Goal: Task Accomplishment & Management: Manage account settings

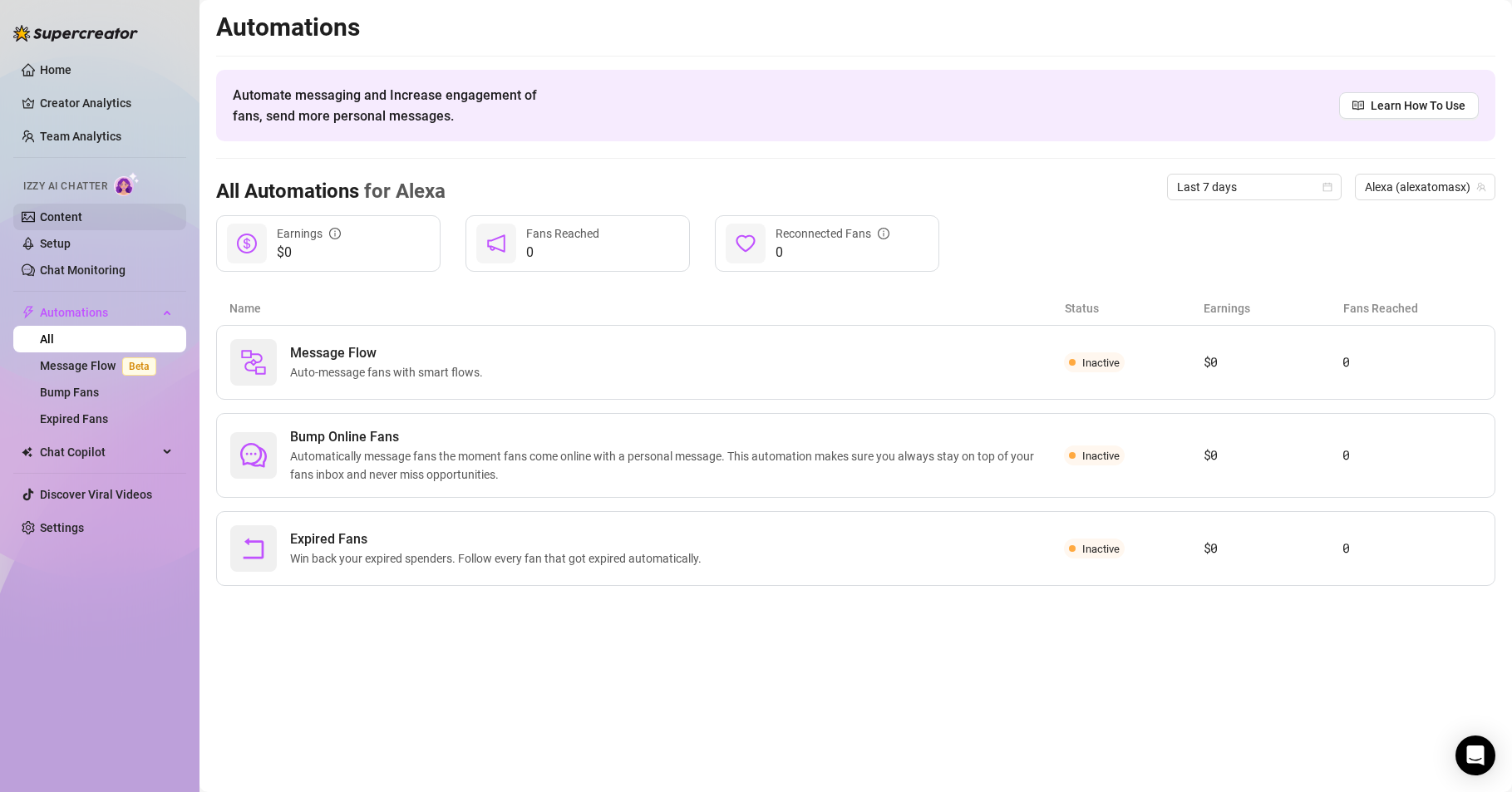
click at [73, 213] on link "Content" at bounding box center [60, 217] width 42 height 13
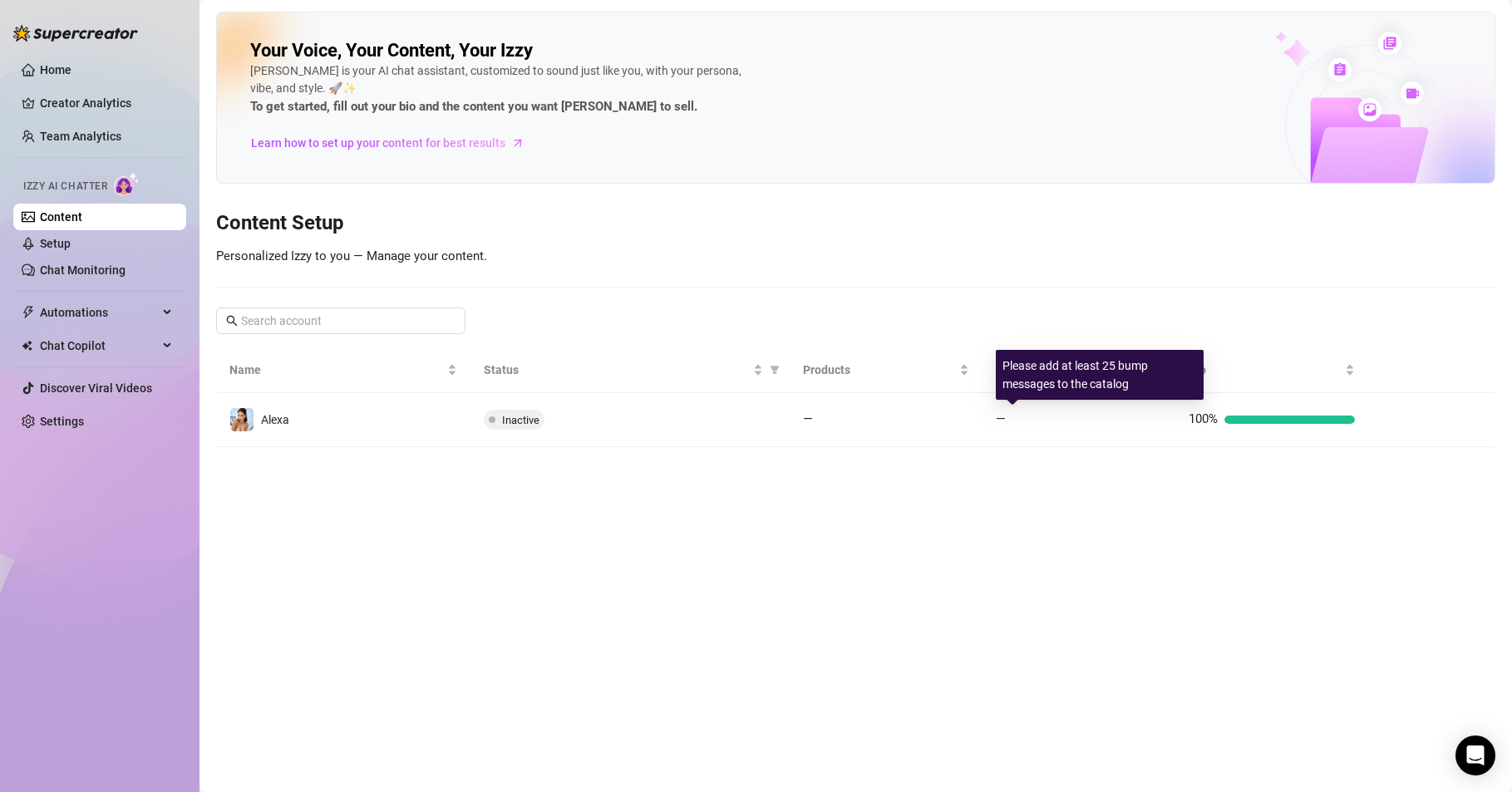
click at [1036, 377] on div "Please add at least 25 bump messages to the catalog" at bounding box center [1100, 375] width 208 height 50
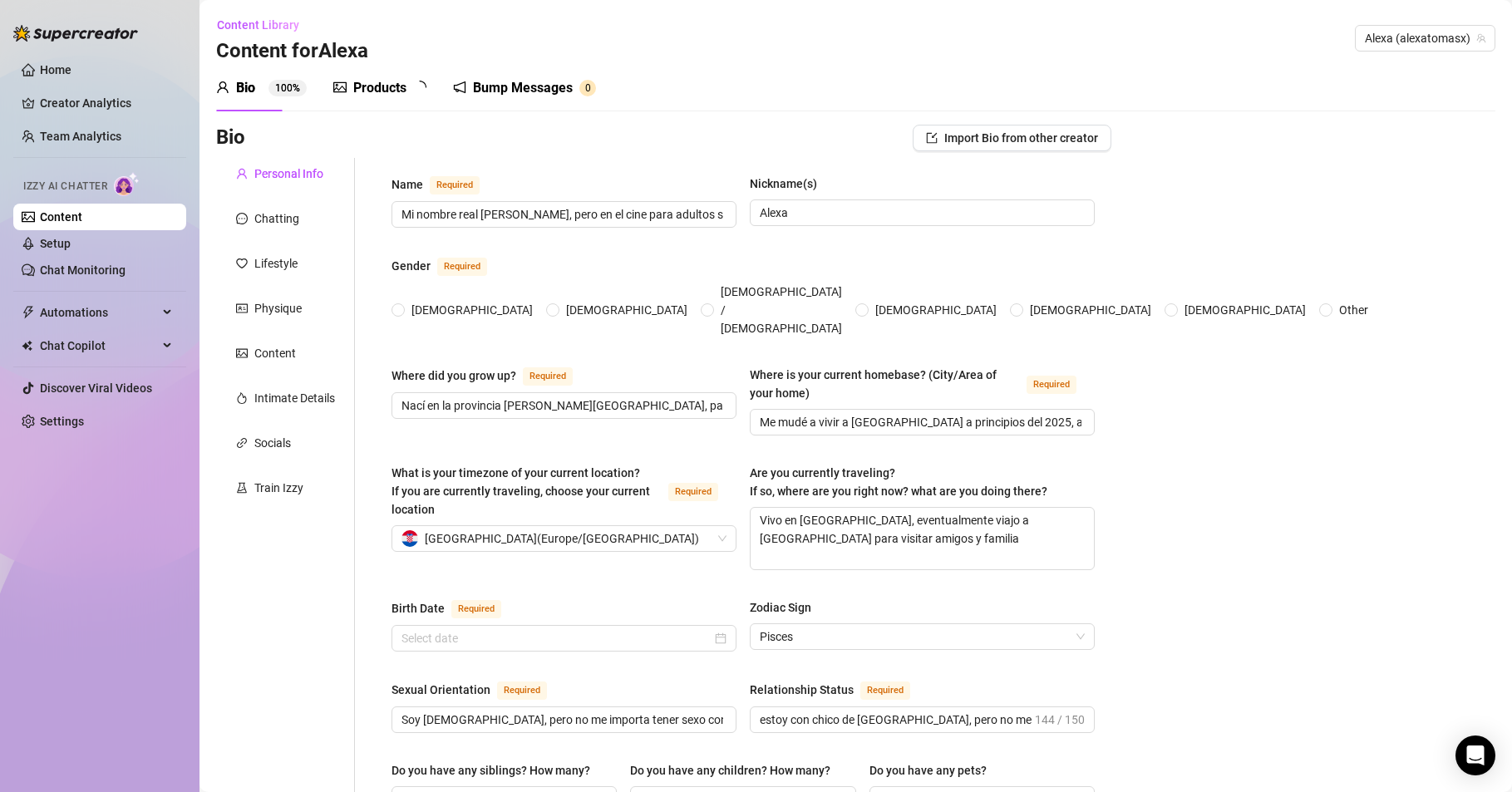
radio input "true"
type input "[DATE]"
click at [379, 88] on div "Products" at bounding box center [380, 88] width 53 height 20
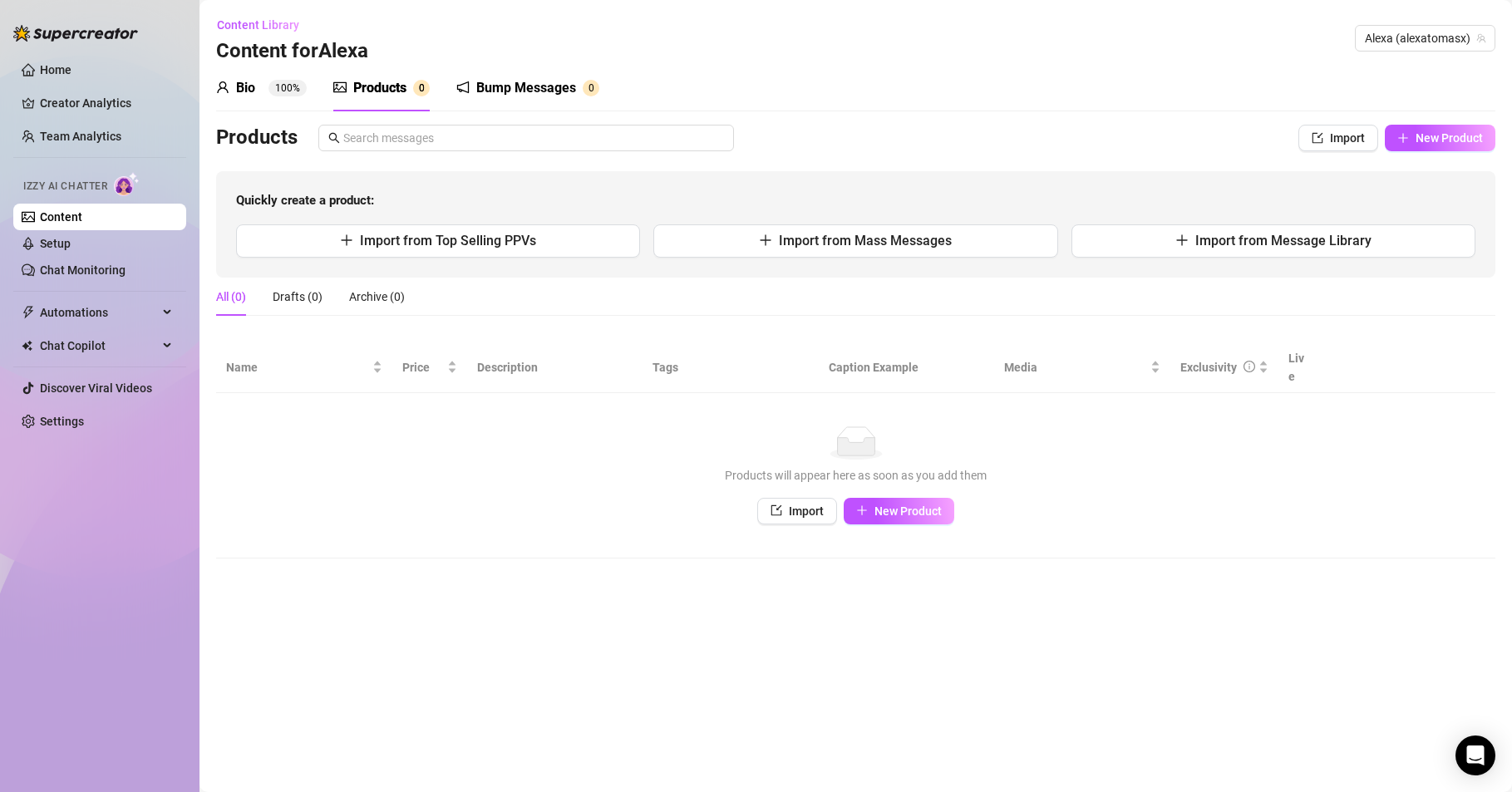
click at [518, 85] on div "Bump Messages" at bounding box center [526, 88] width 100 height 20
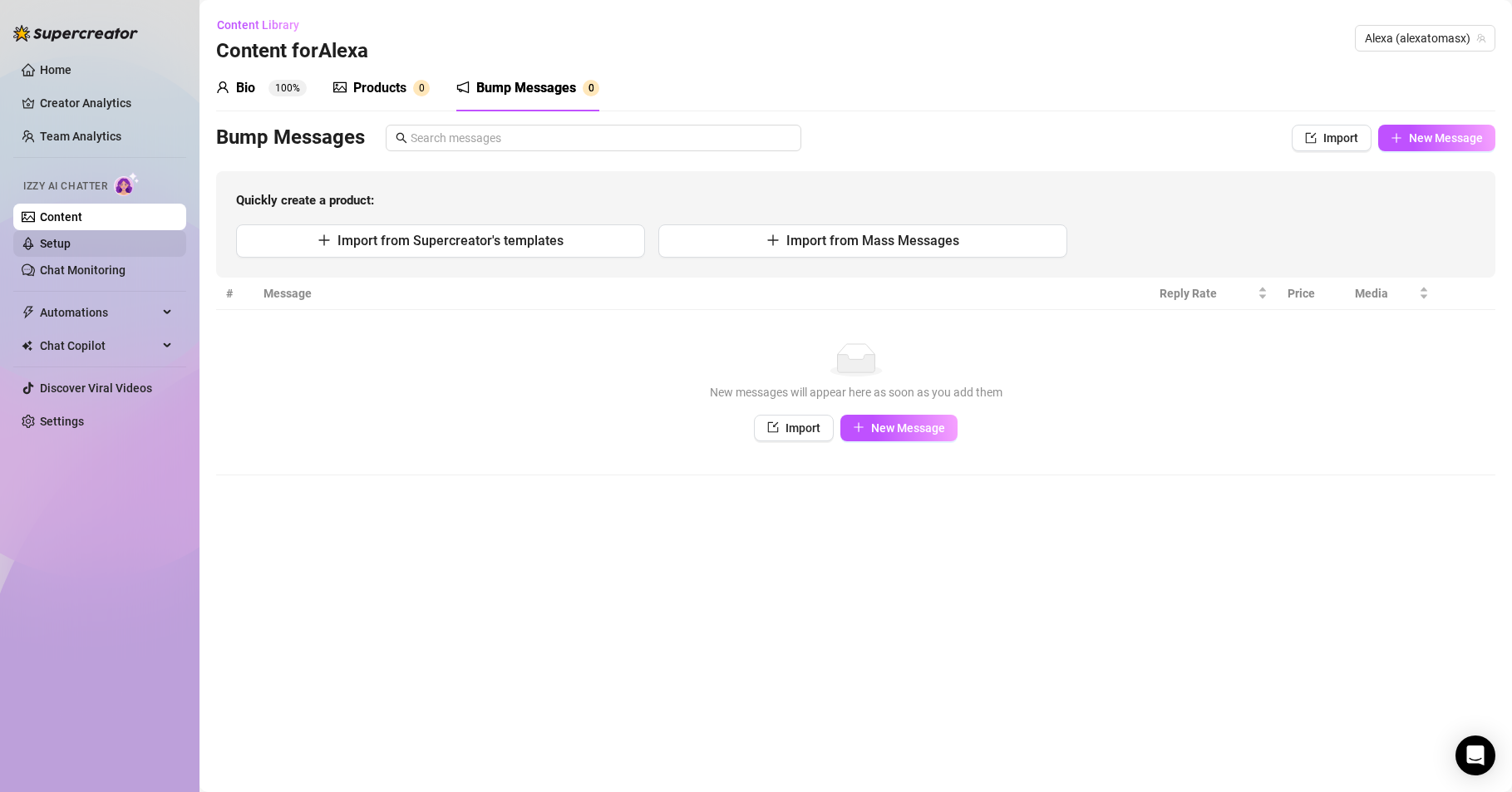
click at [71, 238] on link "Setup" at bounding box center [55, 244] width 31 height 13
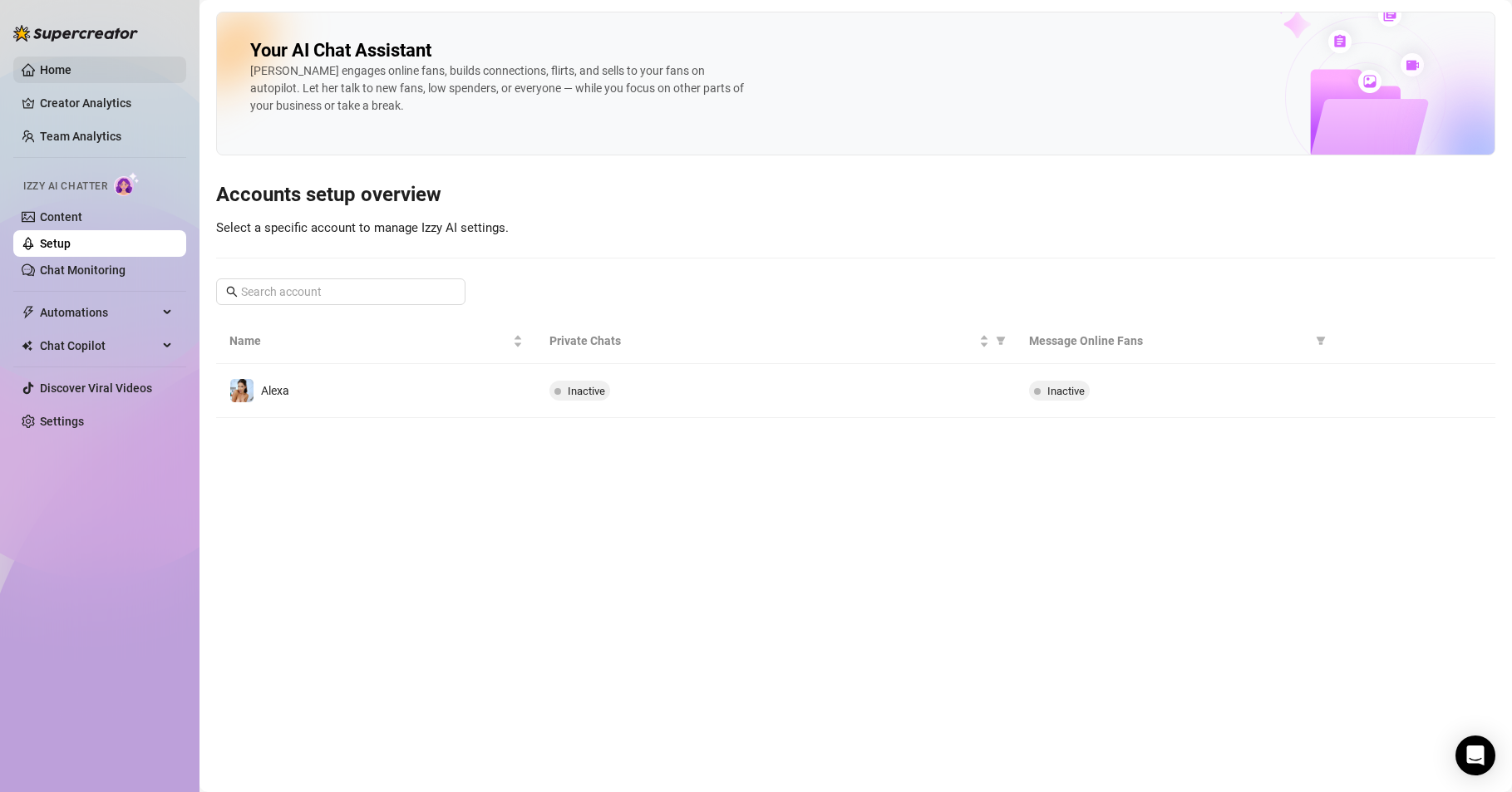
click at [46, 63] on link "Home" at bounding box center [55, 70] width 31 height 13
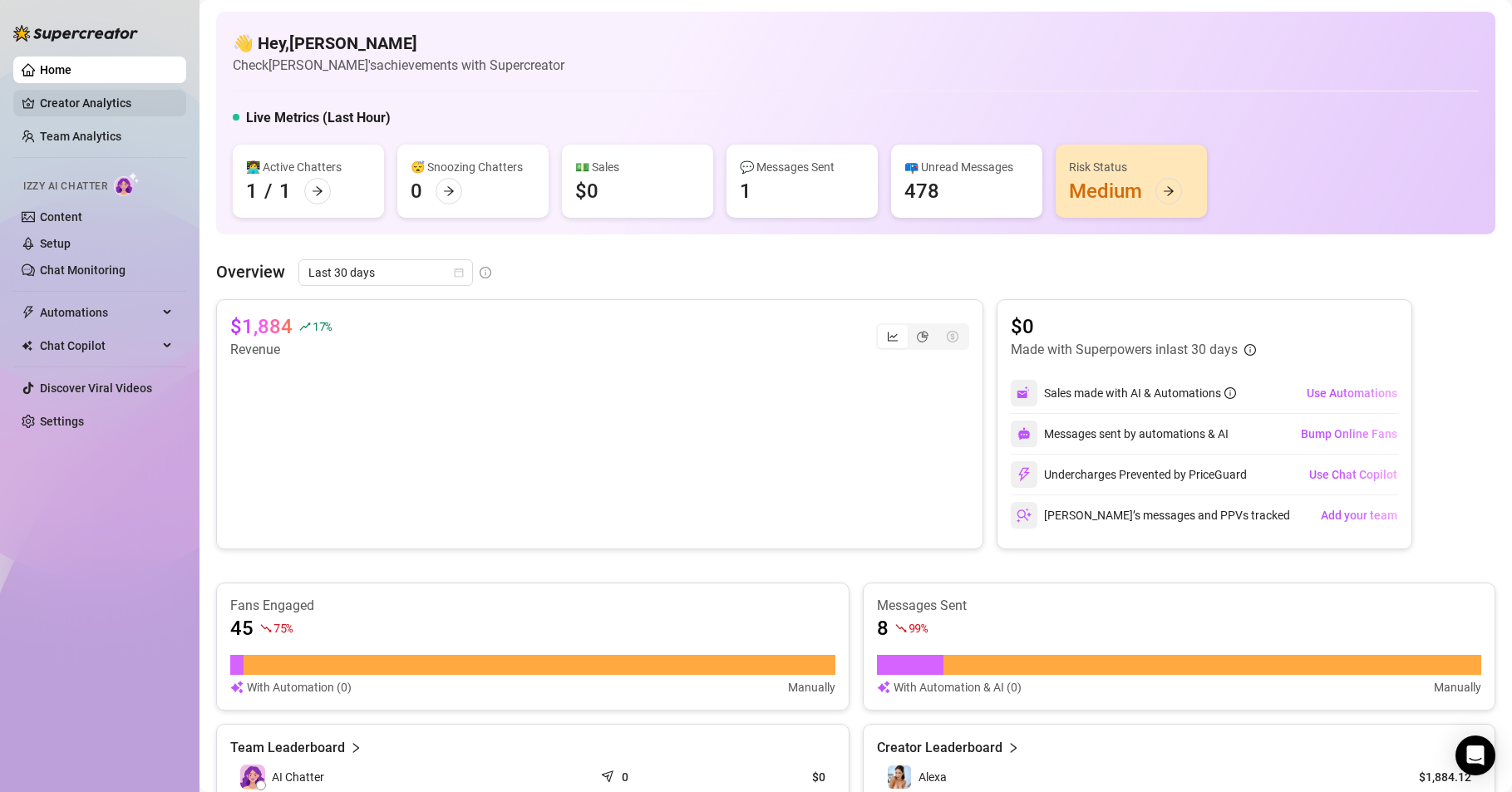
click at [88, 101] on link "Creator Analytics" at bounding box center [106, 103] width 133 height 26
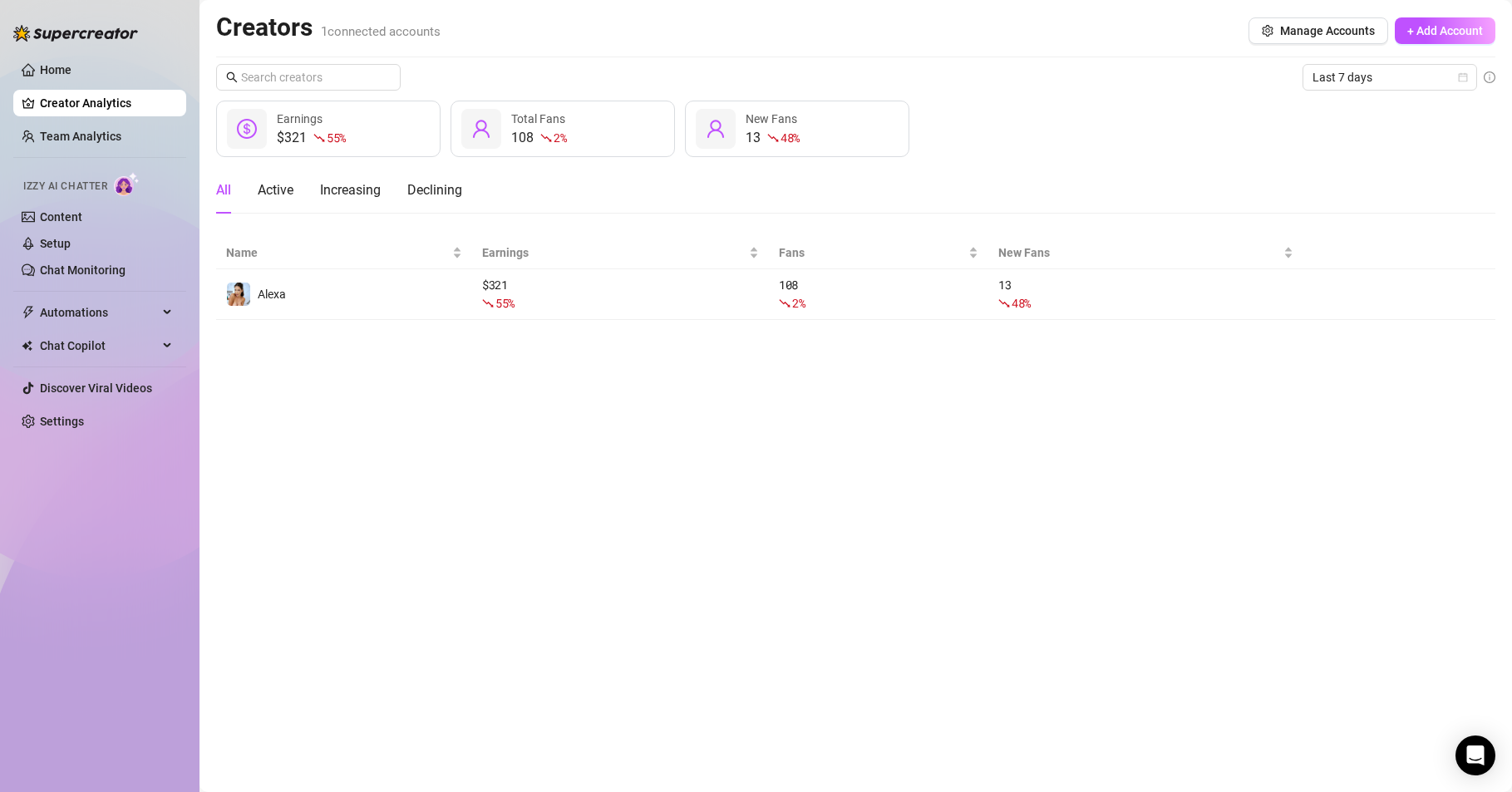
click at [78, 184] on span "Izzy AI Chatter" at bounding box center [65, 186] width 84 height 16
click at [120, 186] on img at bounding box center [127, 184] width 25 height 25
click at [52, 211] on link "Content" at bounding box center [60, 217] width 42 height 13
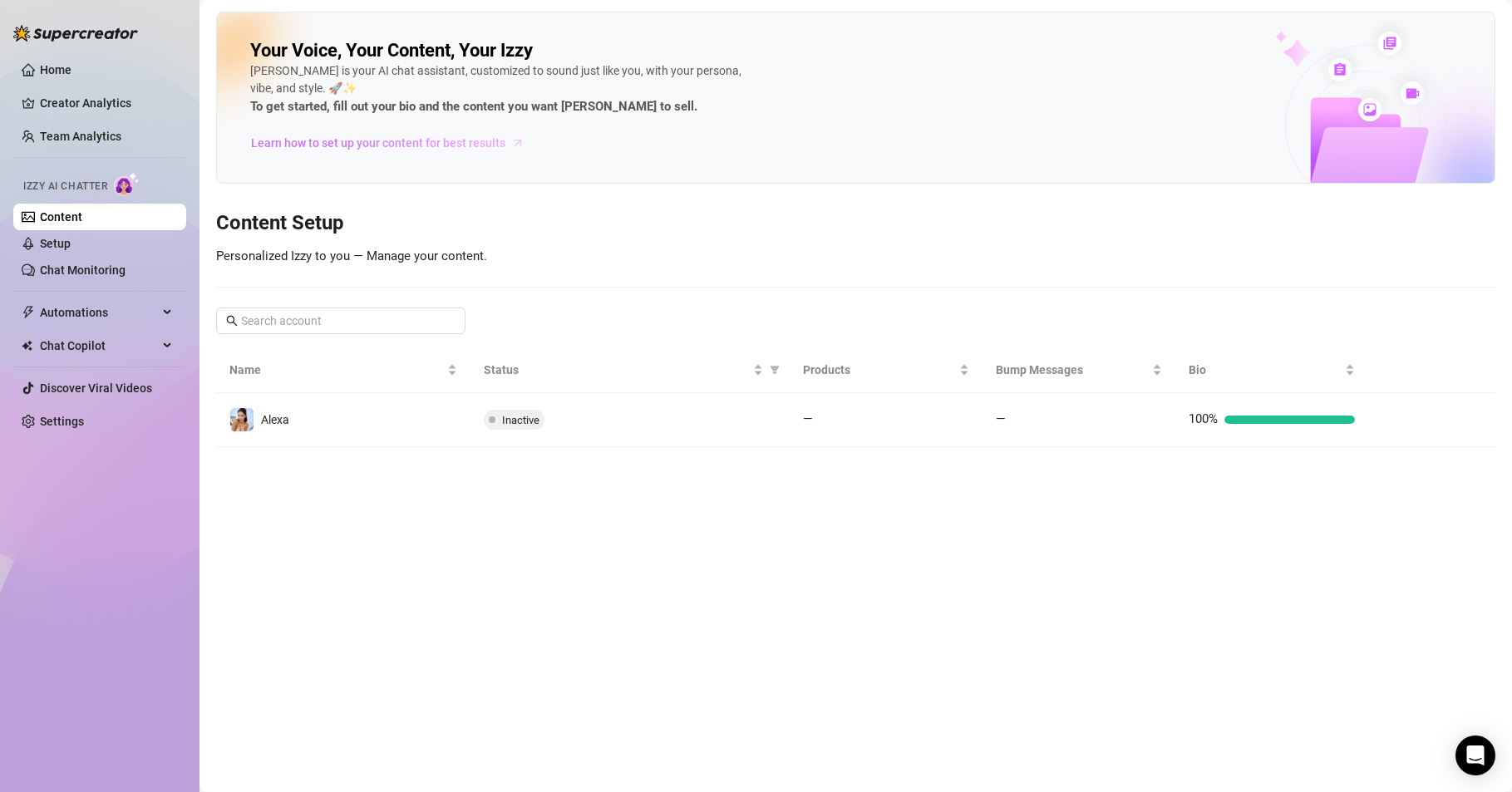
click at [404, 138] on span "Learn how to set up your content for best results" at bounding box center [378, 143] width 254 height 18
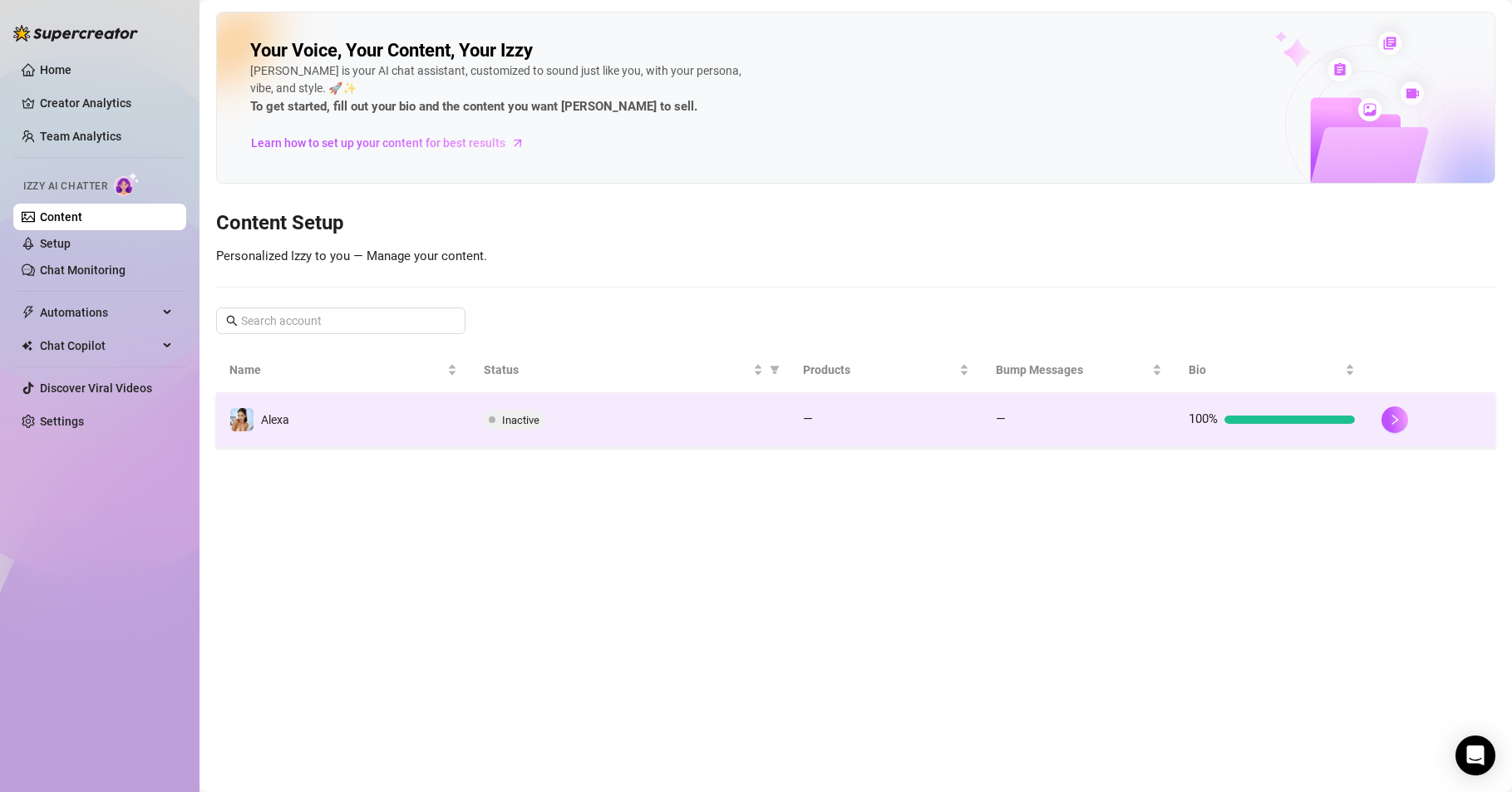
click at [1008, 393] on td "—" at bounding box center [1079, 419] width 193 height 54
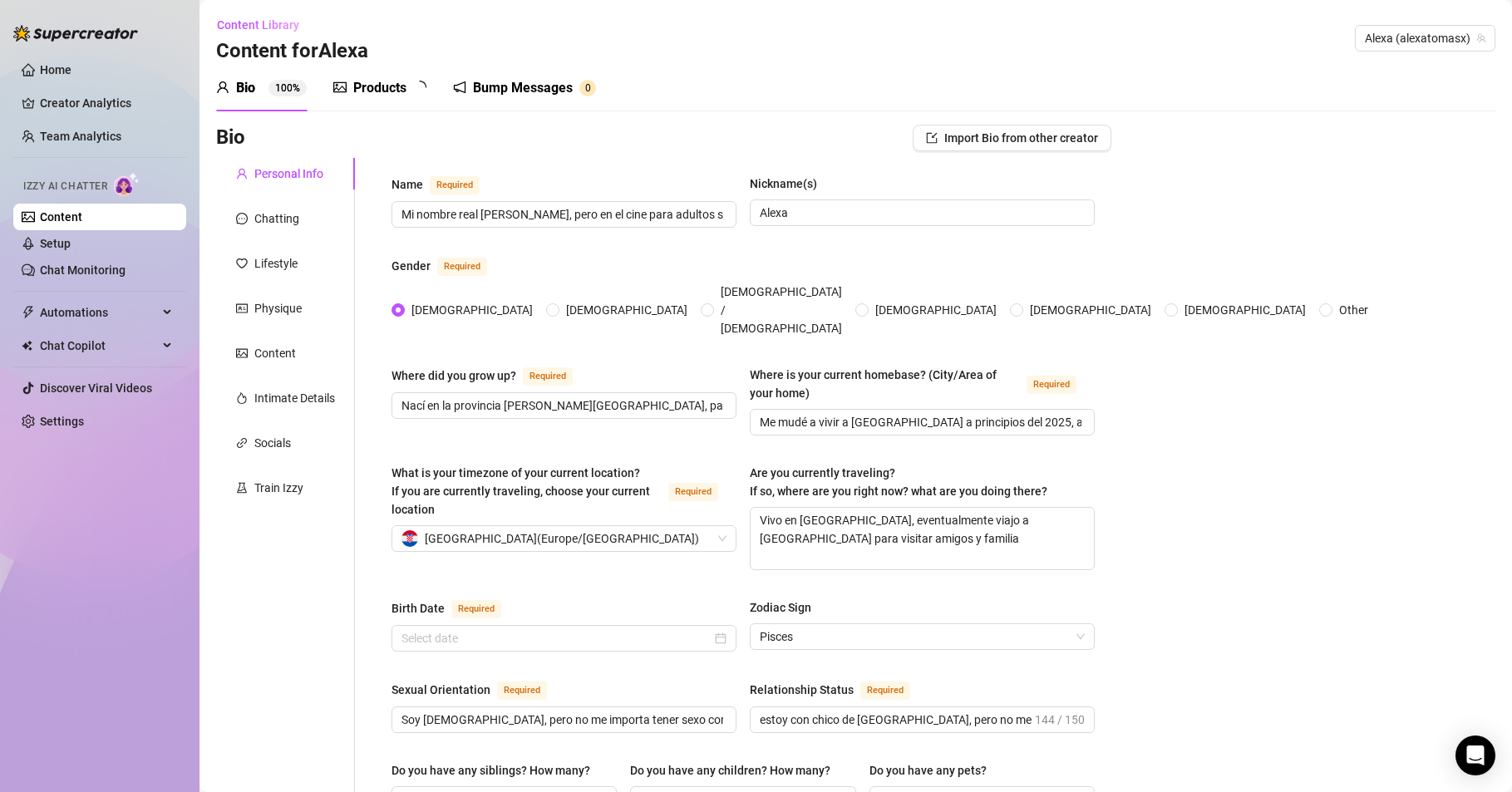
radio input "true"
type input "[DATE]"
click at [500, 91] on div "Bump Messages" at bounding box center [526, 88] width 100 height 20
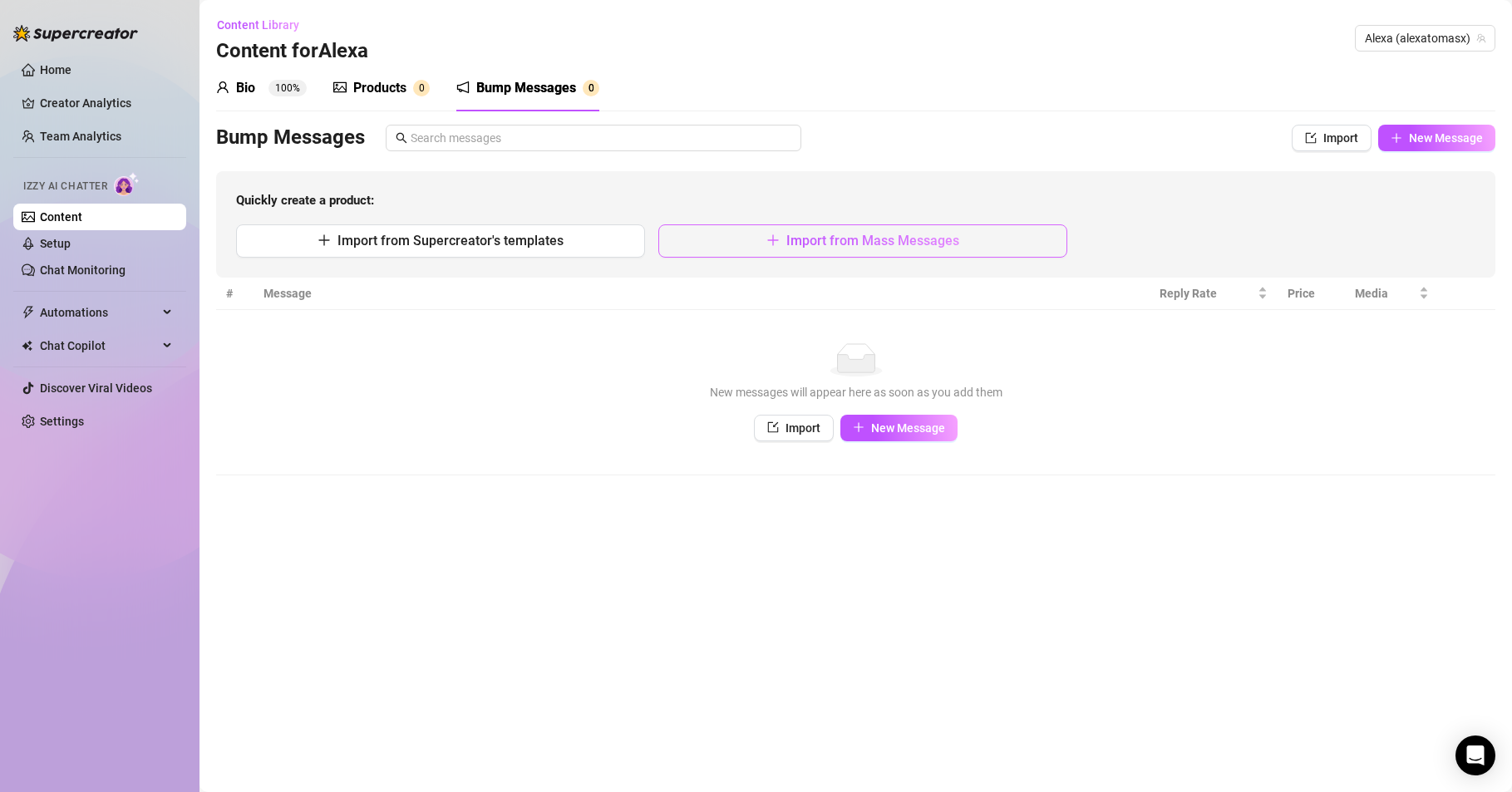
click at [836, 246] on span "Import from Mass Messages" at bounding box center [873, 240] width 173 height 16
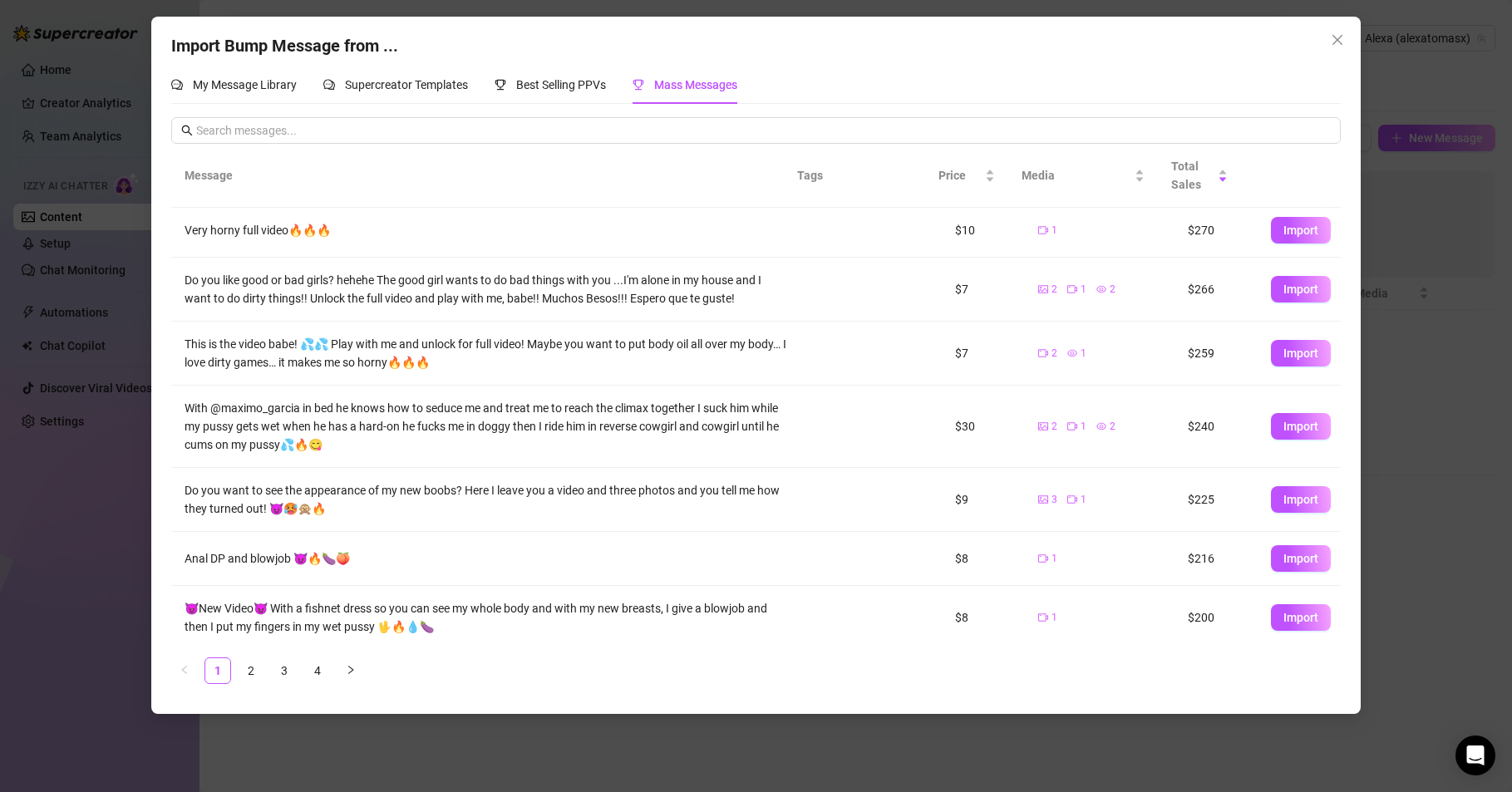
scroll to position [182, 0]
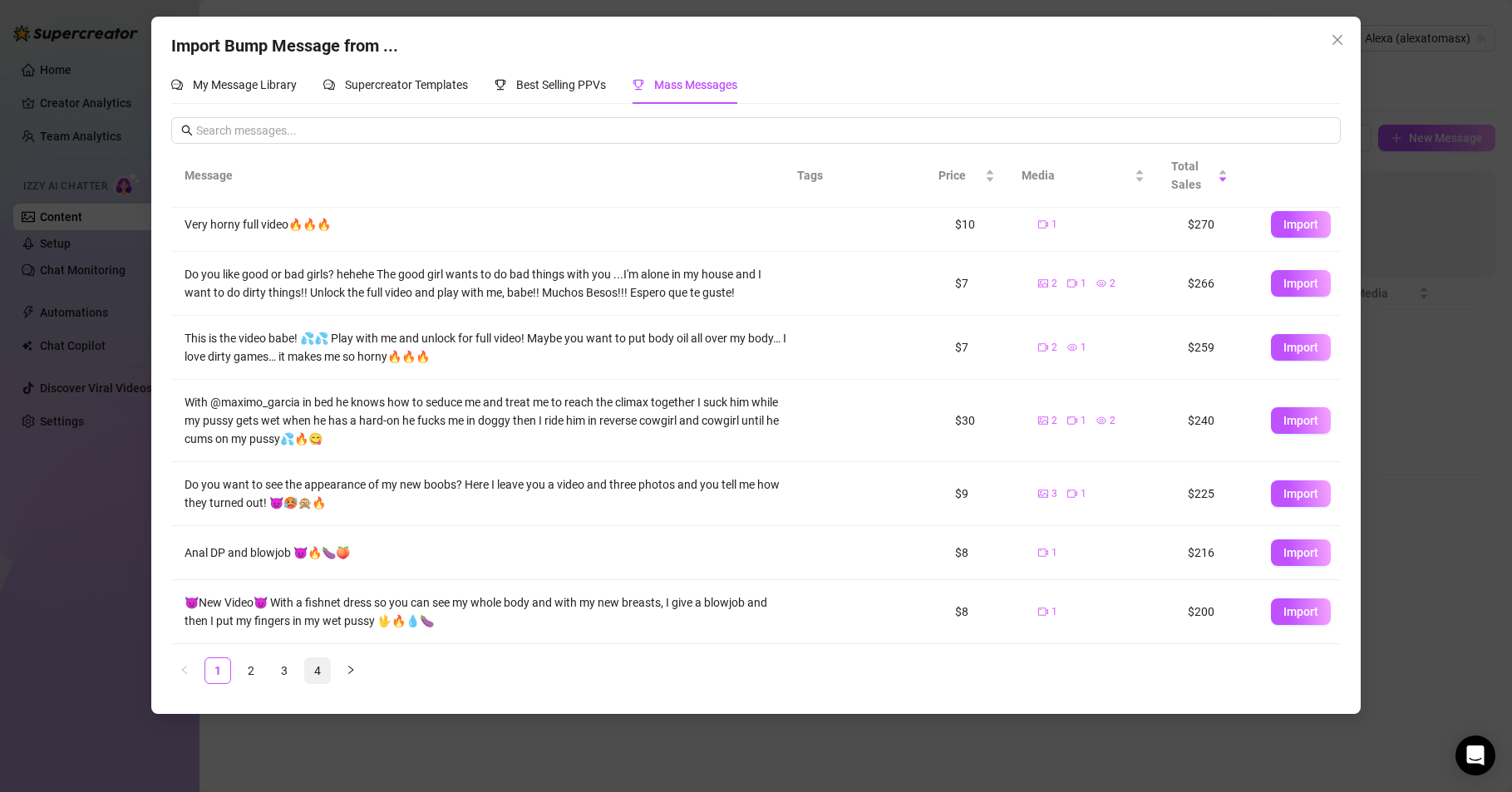
click at [316, 675] on link "4" at bounding box center [317, 670] width 25 height 25
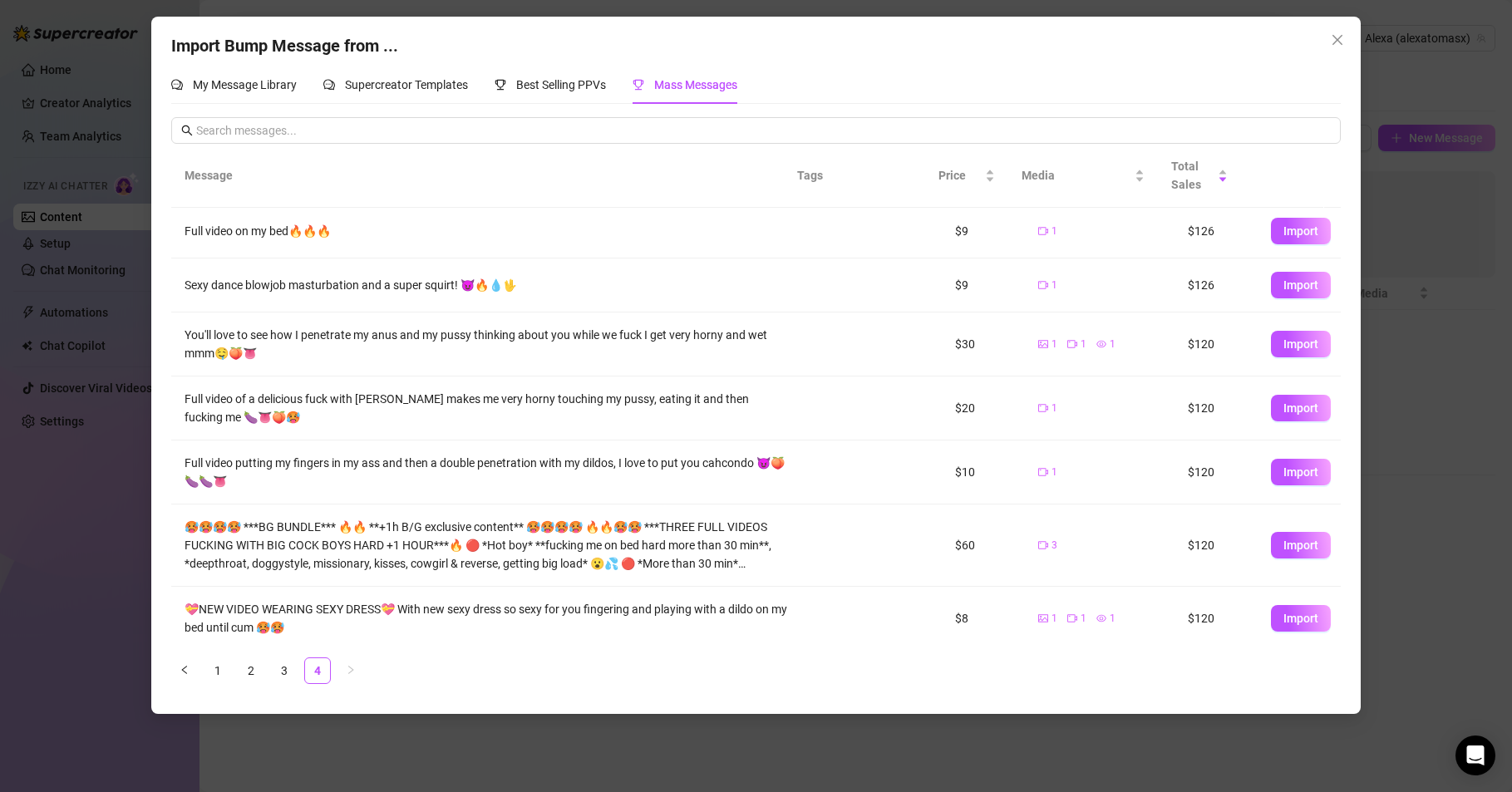
scroll to position [118, 0]
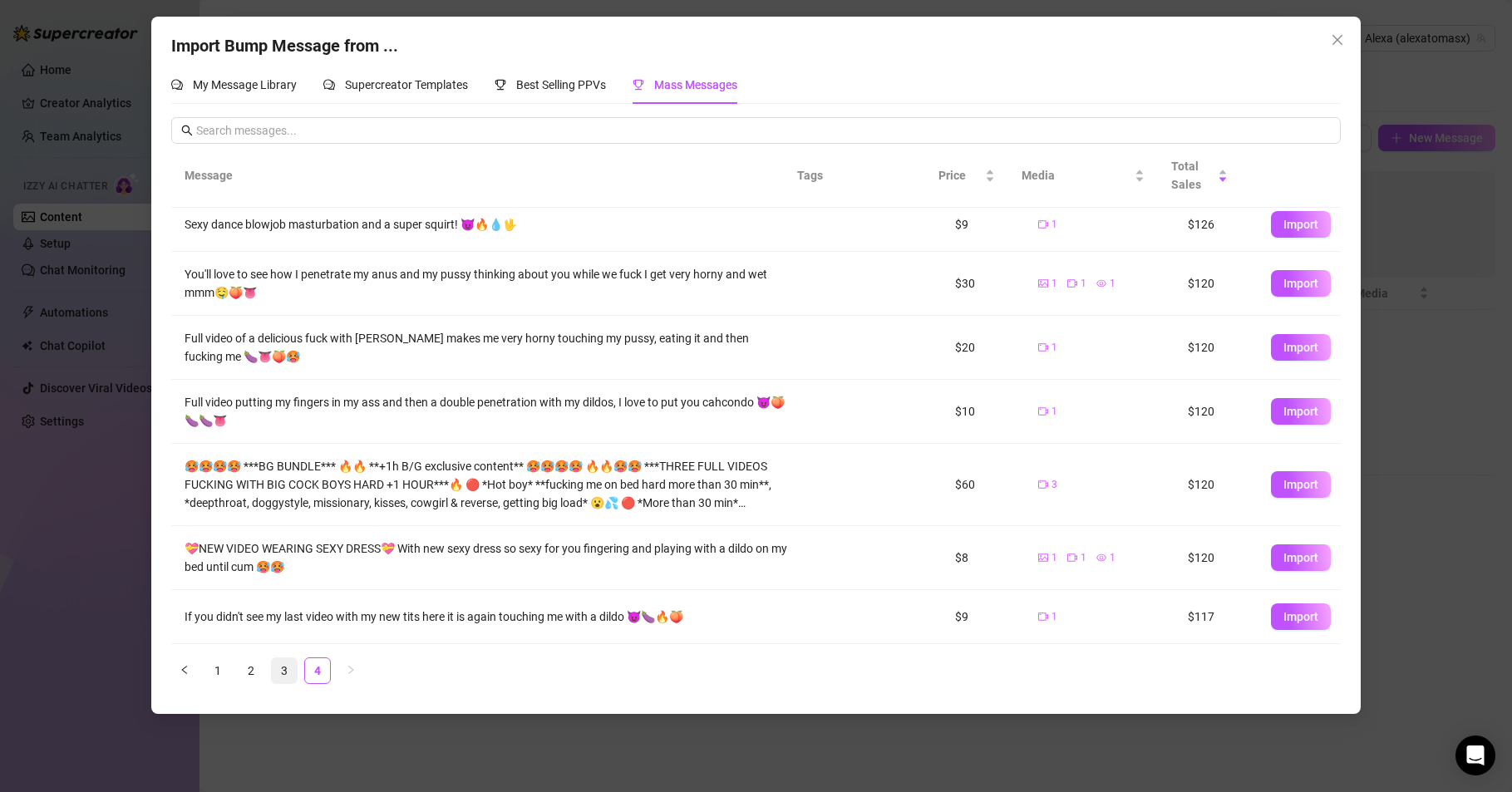
click at [280, 670] on link "3" at bounding box center [284, 670] width 25 height 25
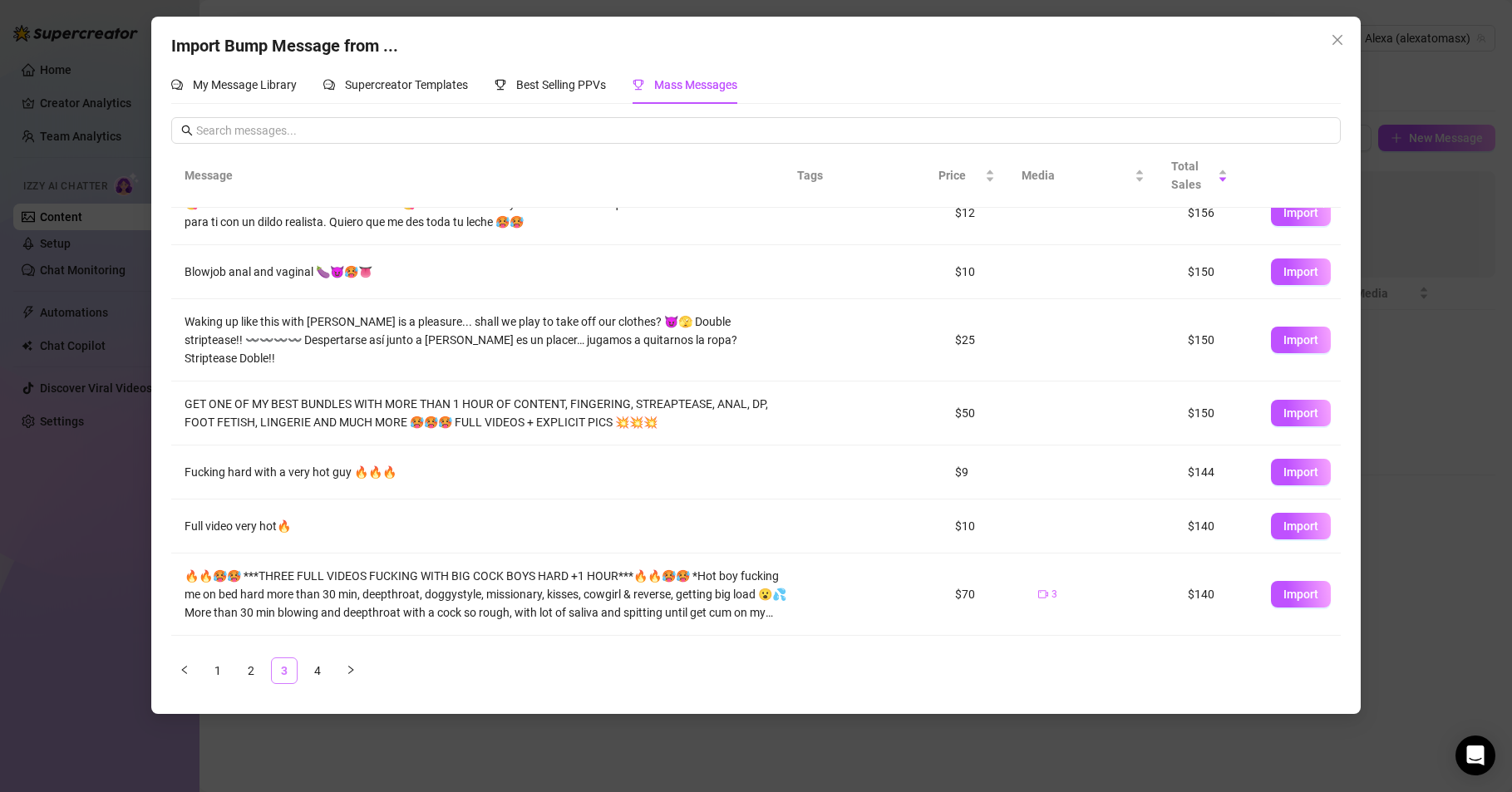
scroll to position [0, 0]
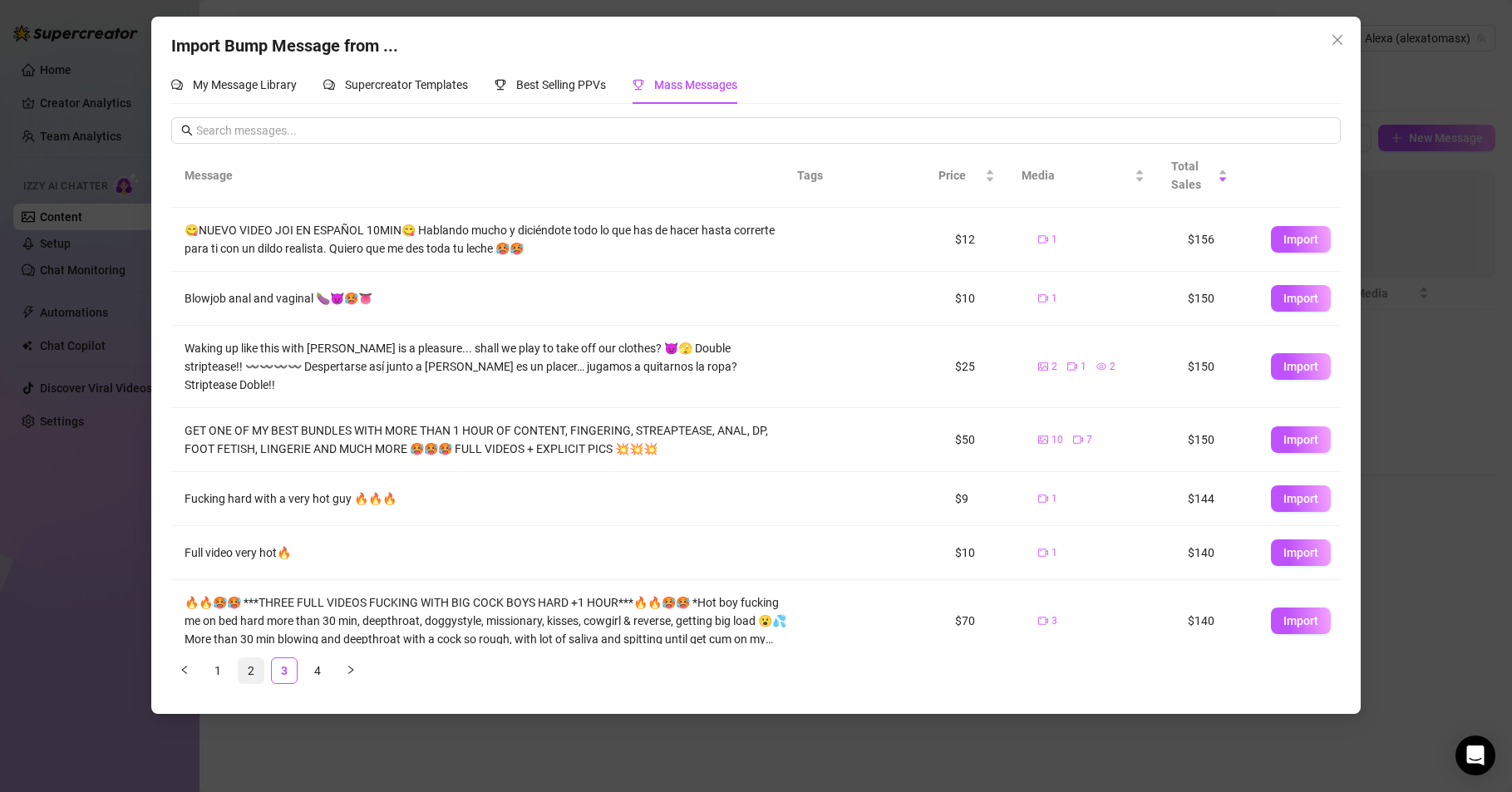
click at [247, 668] on link "2" at bounding box center [251, 670] width 25 height 25
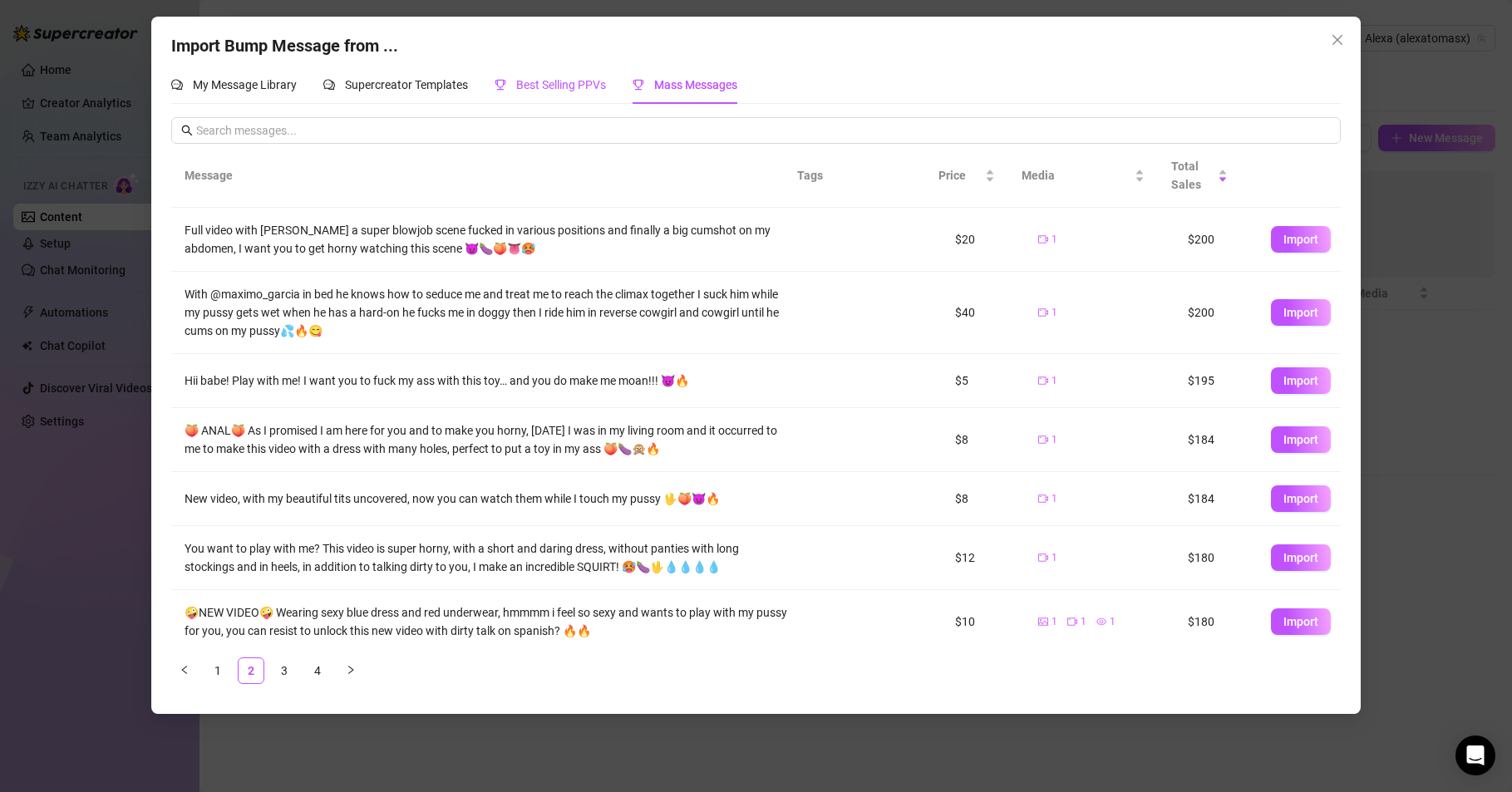
click at [544, 80] on span "Best Selling PPVs" at bounding box center [561, 85] width 90 height 13
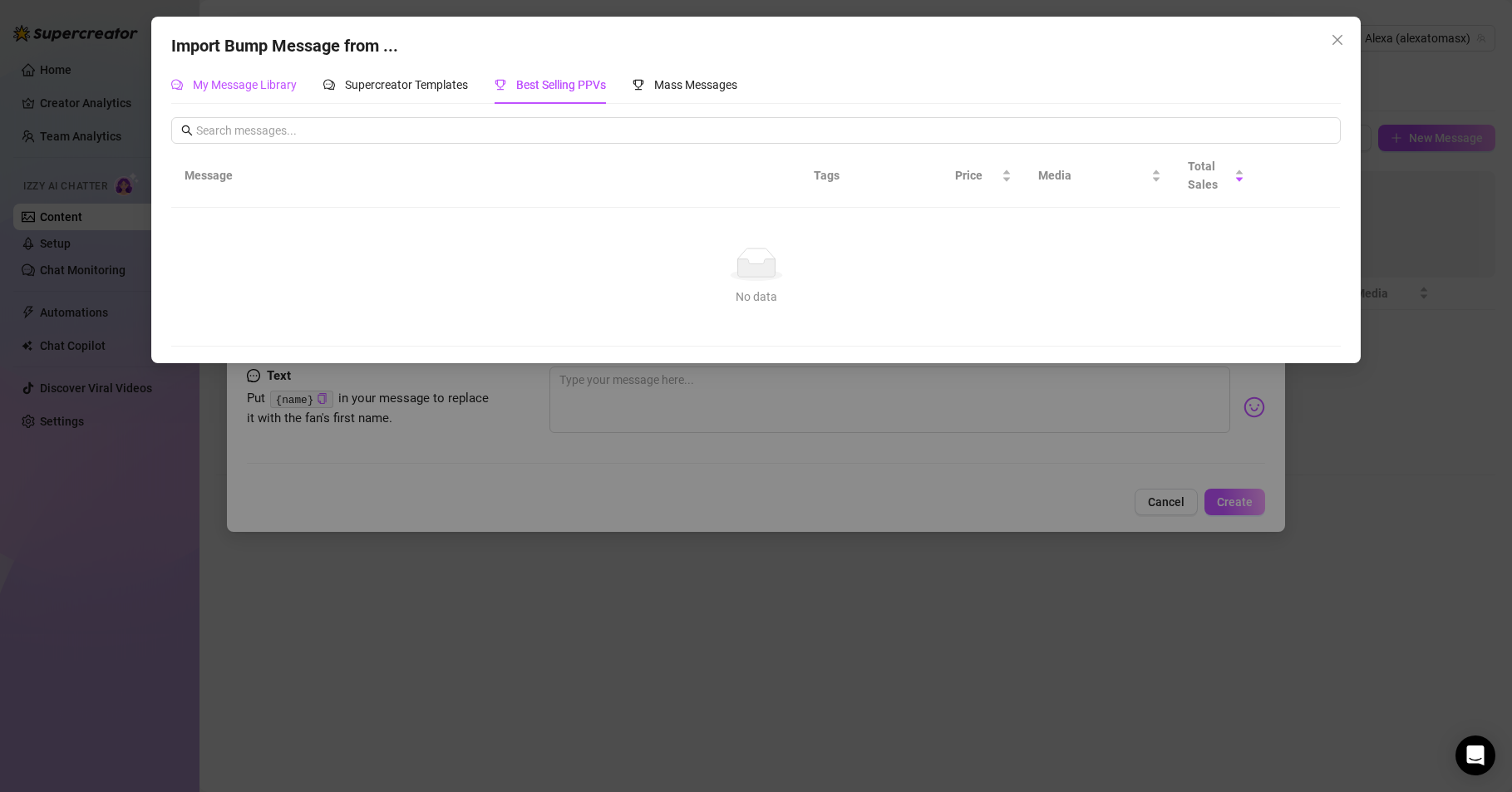
click at [278, 85] on span "My Message Library" at bounding box center [245, 85] width 104 height 13
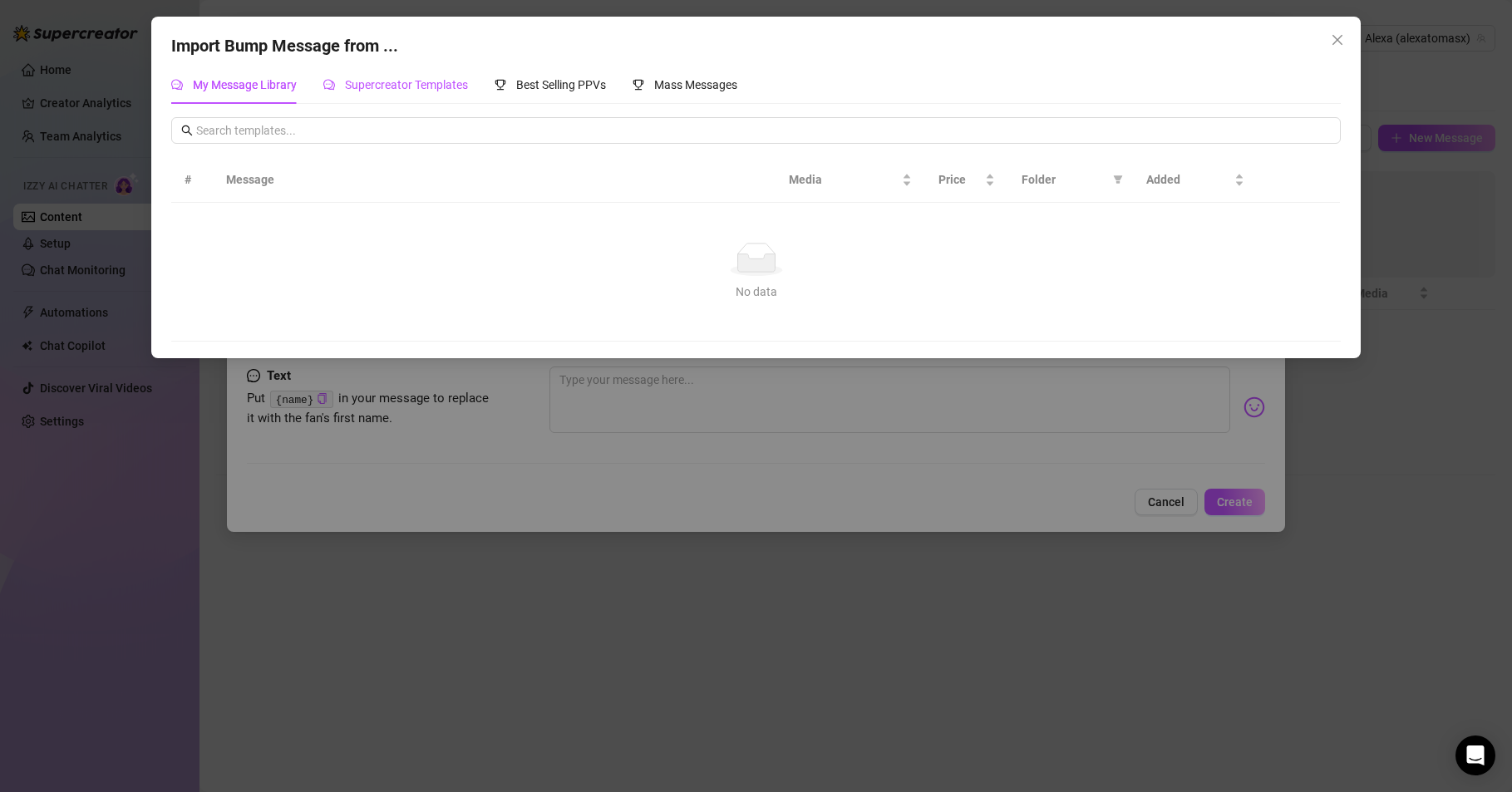
click at [378, 80] on span "Supercreator Templates" at bounding box center [406, 85] width 123 height 13
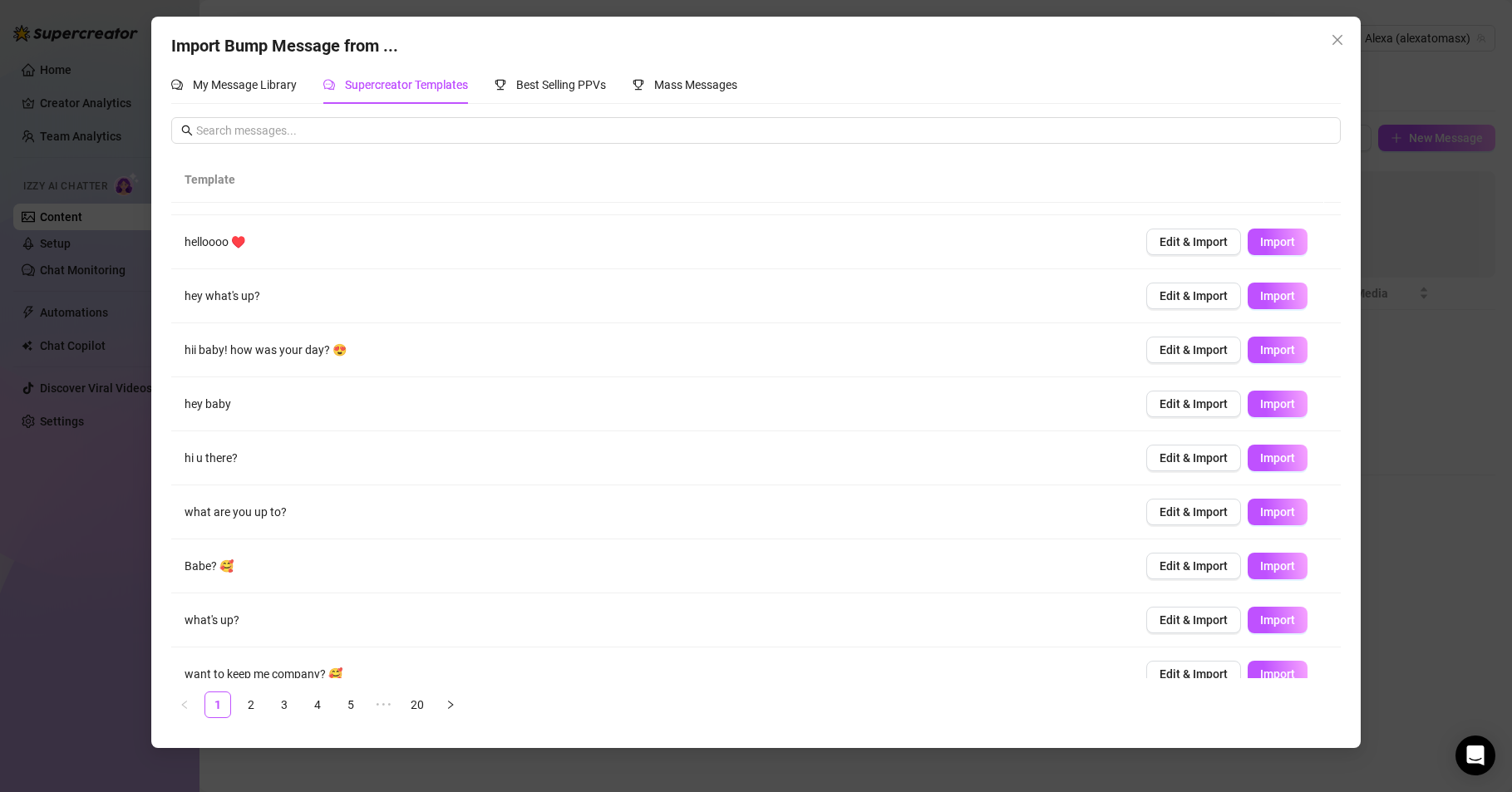
scroll to position [65, 0]
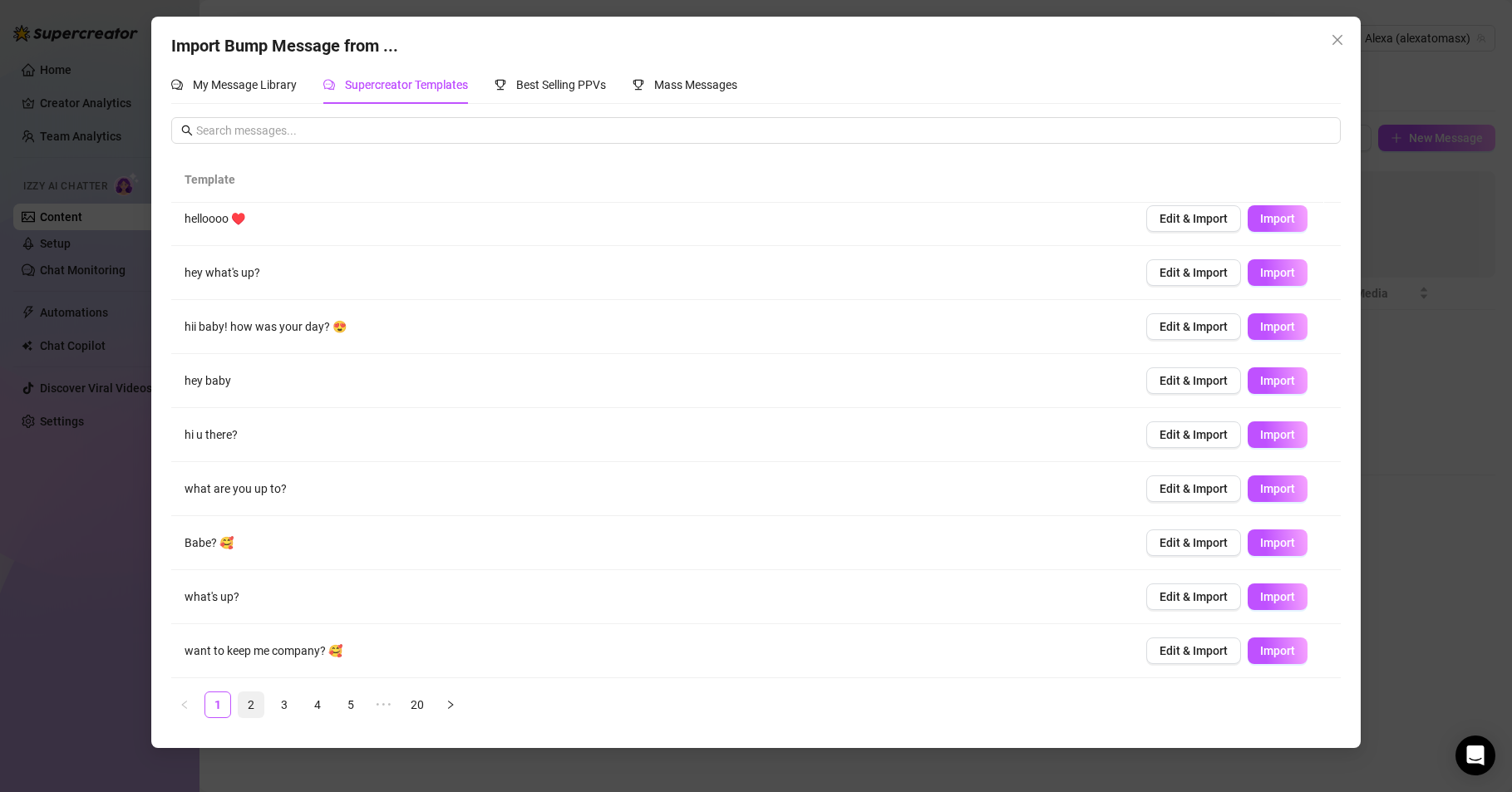
click at [249, 699] on link "2" at bounding box center [251, 704] width 25 height 25
click at [1187, 652] on span "Edit & Import" at bounding box center [1194, 650] width 68 height 13
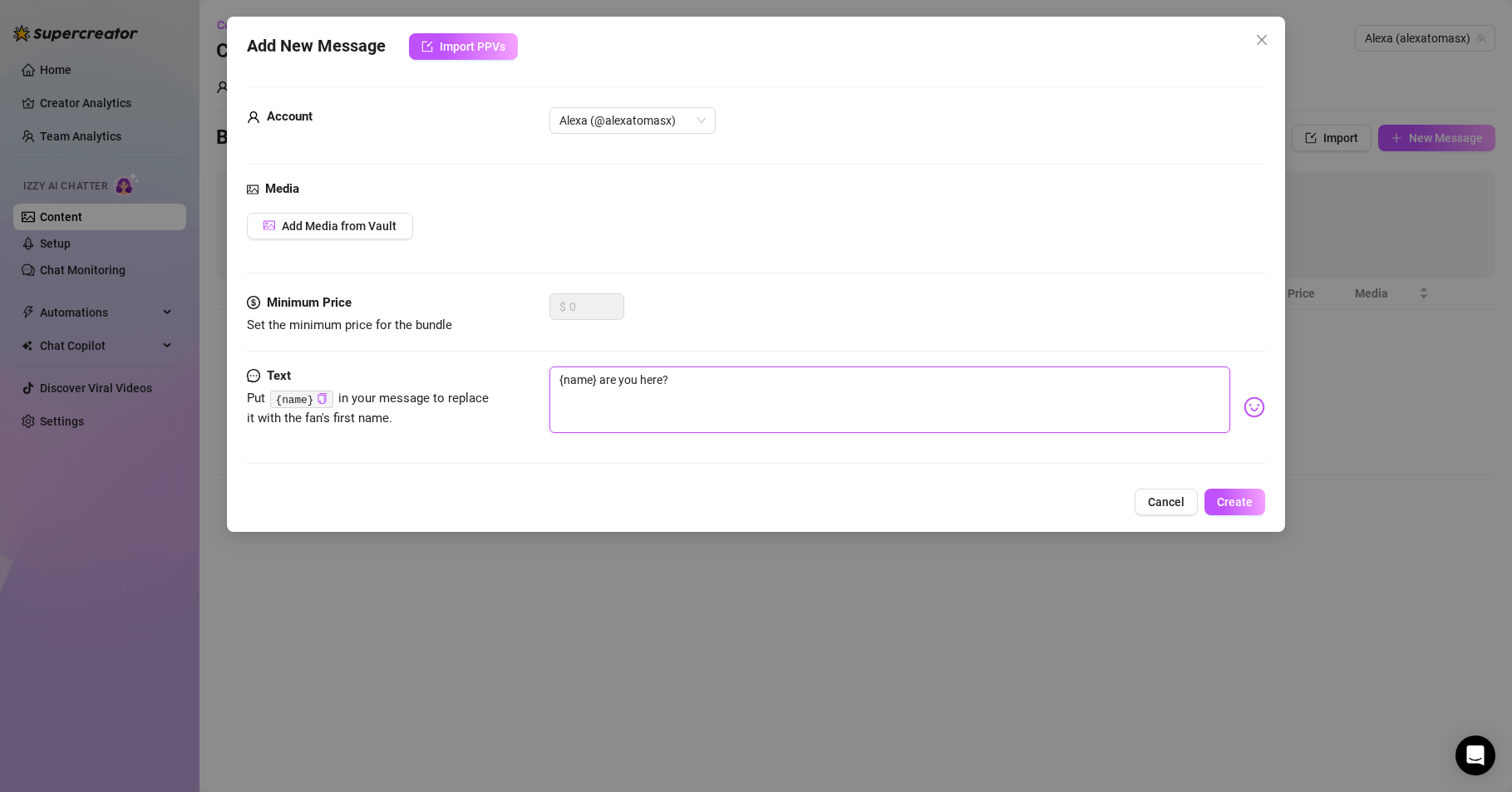
click at [675, 375] on textarea "{name} are you here?" at bounding box center [890, 399] width 681 height 66
type textarea "{name} are you here??"
click at [1231, 503] on span "Create" at bounding box center [1235, 502] width 36 height 13
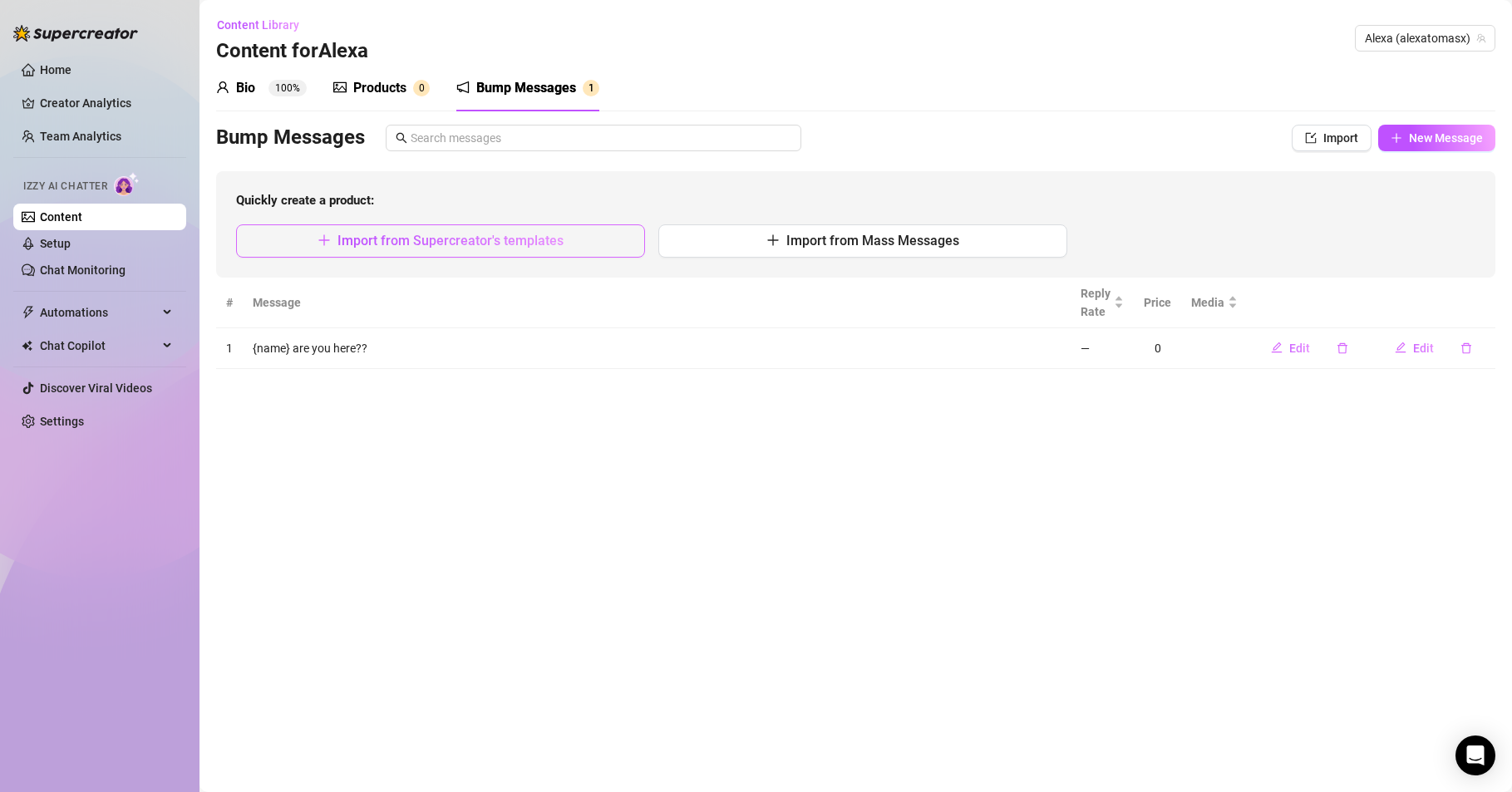
click at [509, 242] on span "Import from Supercreator's templates" at bounding box center [450, 240] width 226 height 16
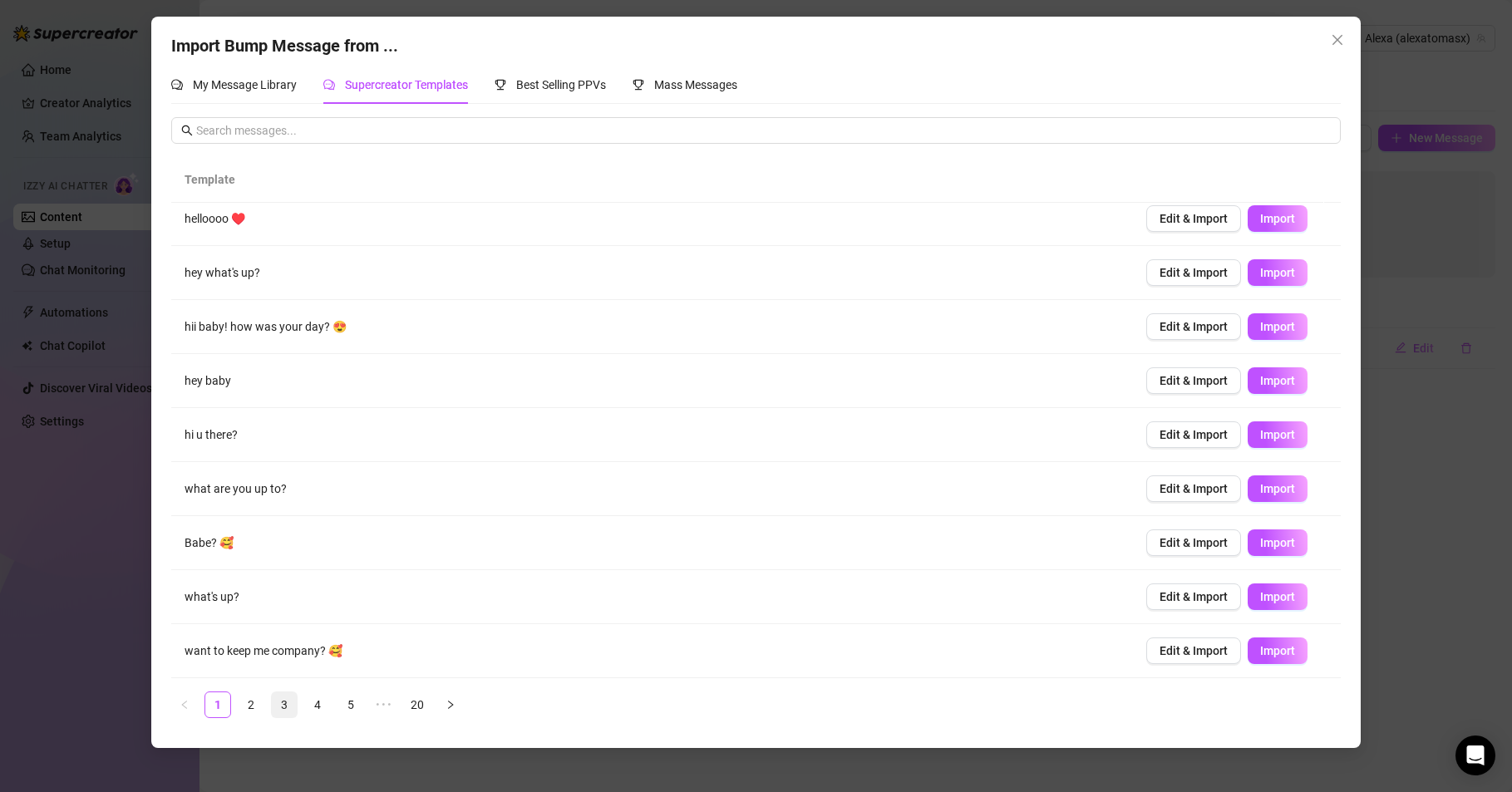
click at [280, 701] on link "3" at bounding box center [284, 704] width 25 height 25
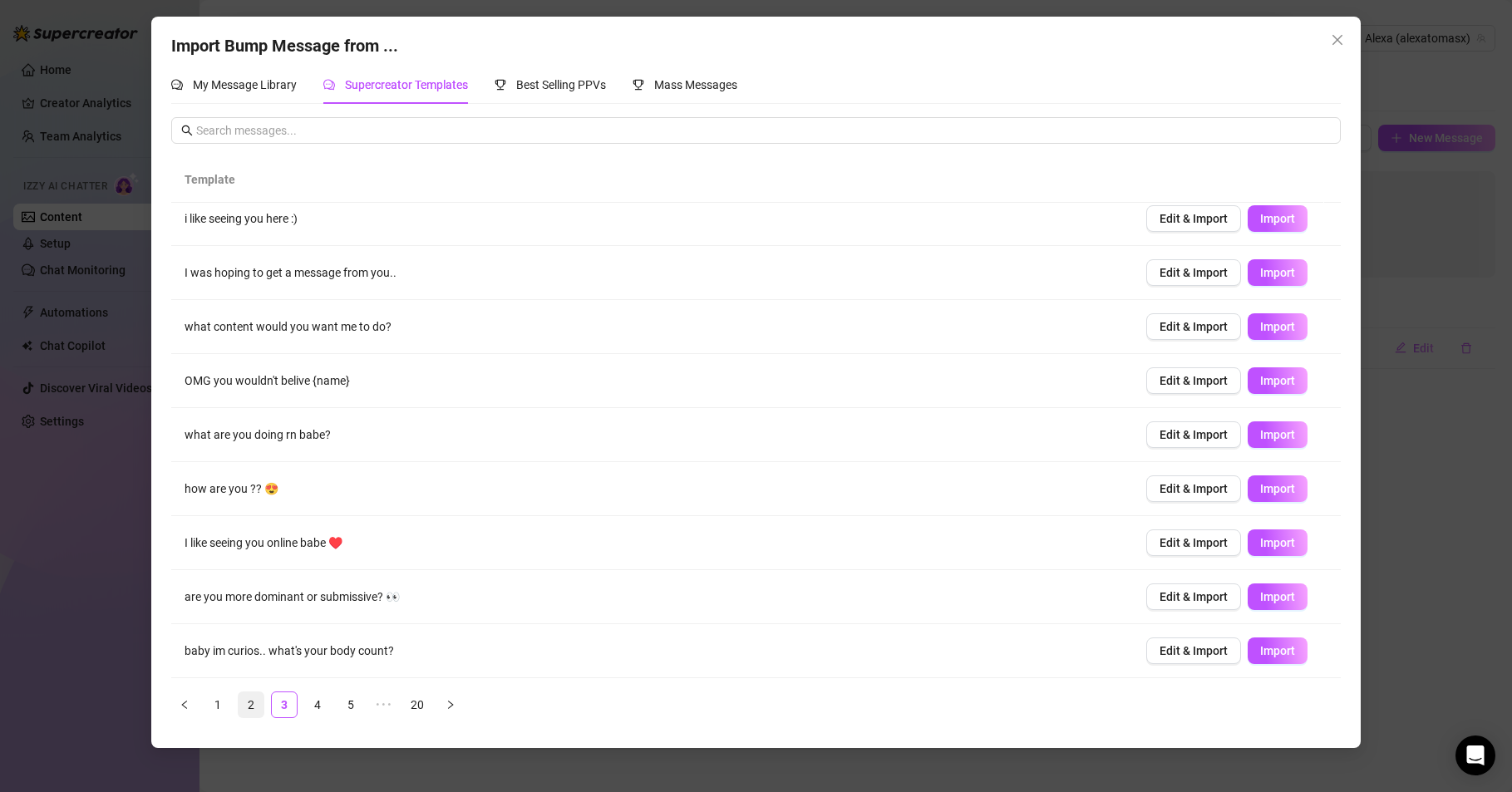
click at [252, 703] on link "2" at bounding box center [251, 704] width 25 height 25
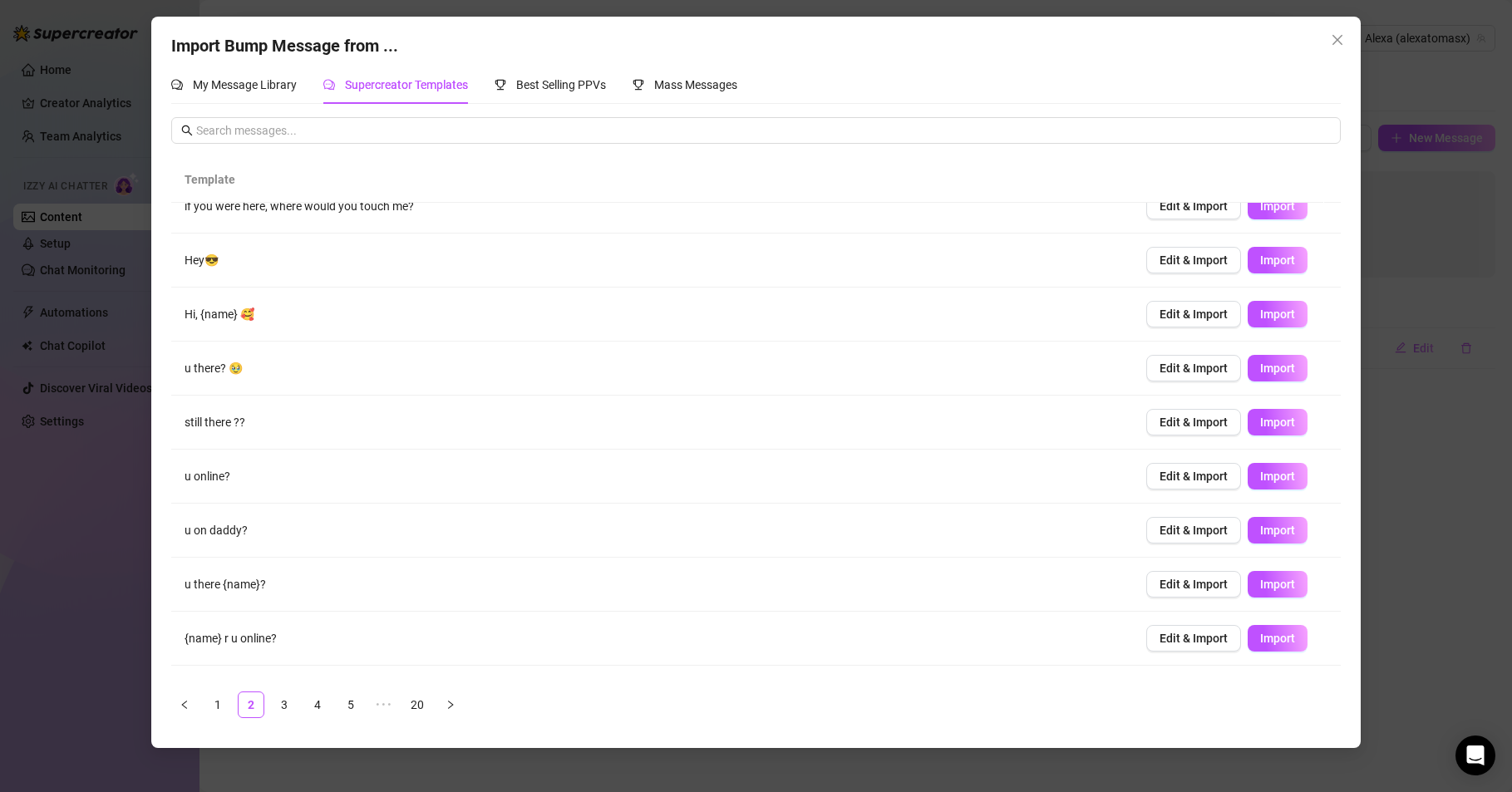
scroll to position [0, 0]
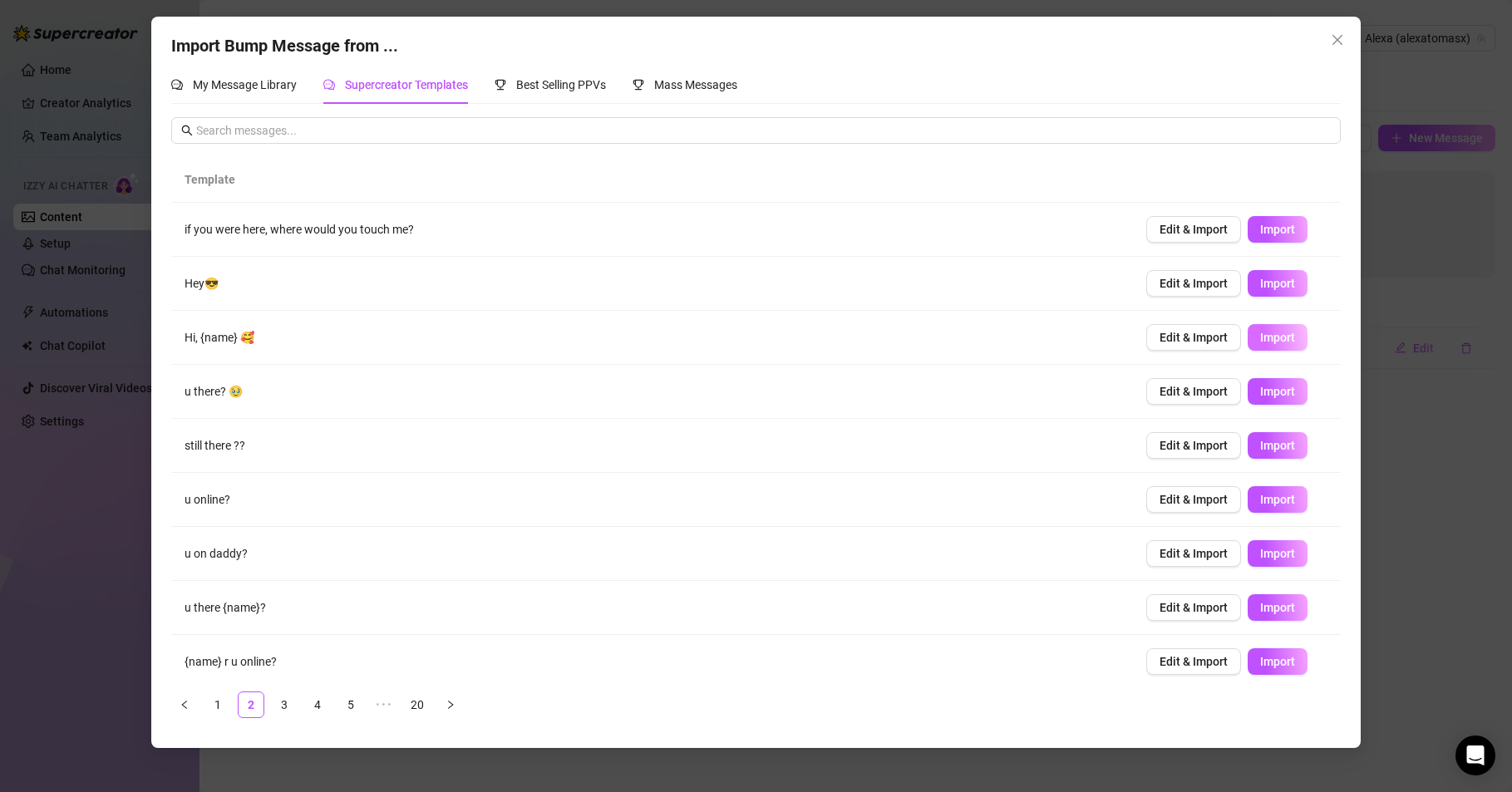
click at [1261, 340] on span "Import" at bounding box center [1278, 337] width 35 height 13
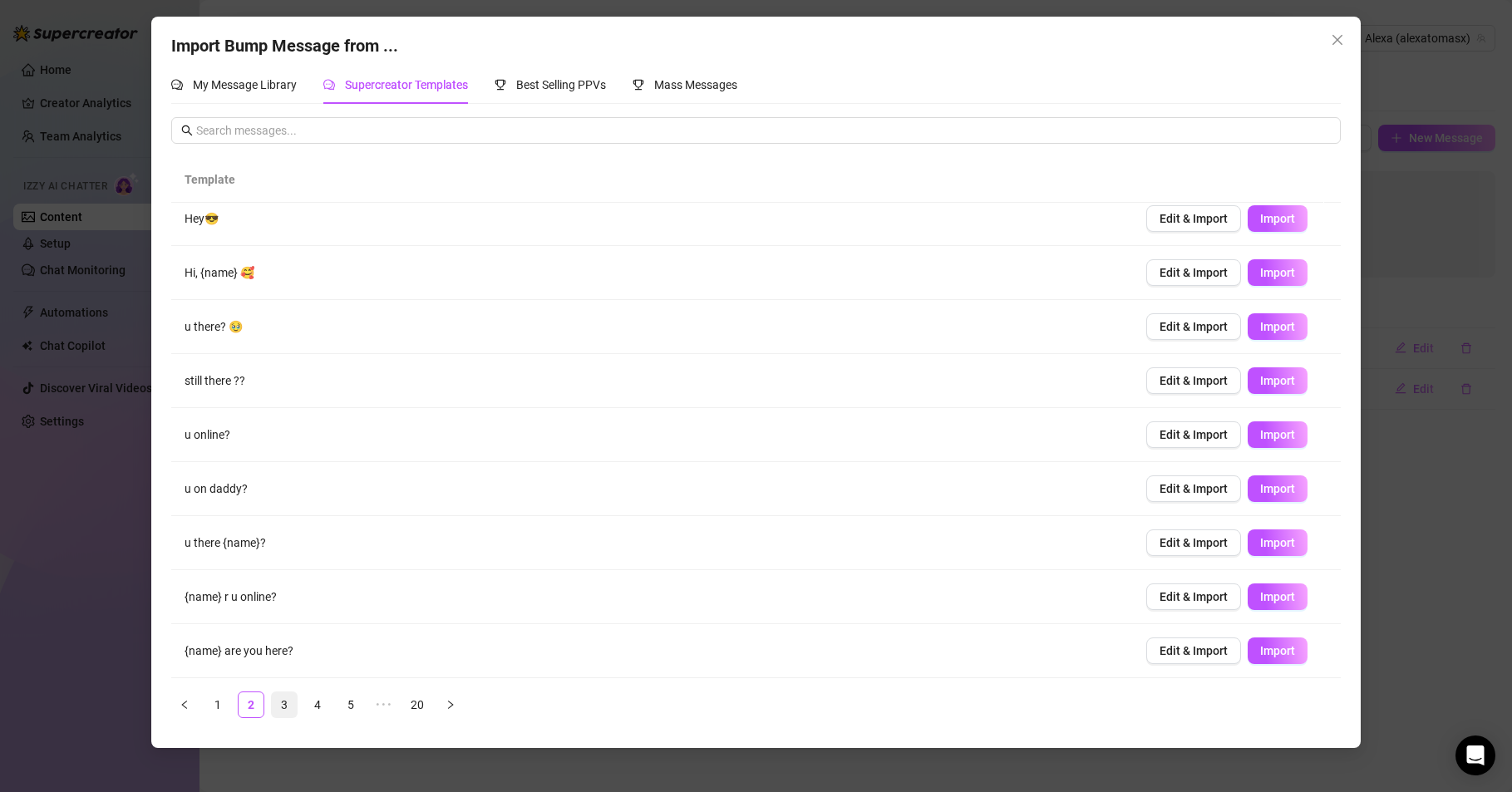
click at [284, 703] on link "3" at bounding box center [284, 704] width 25 height 25
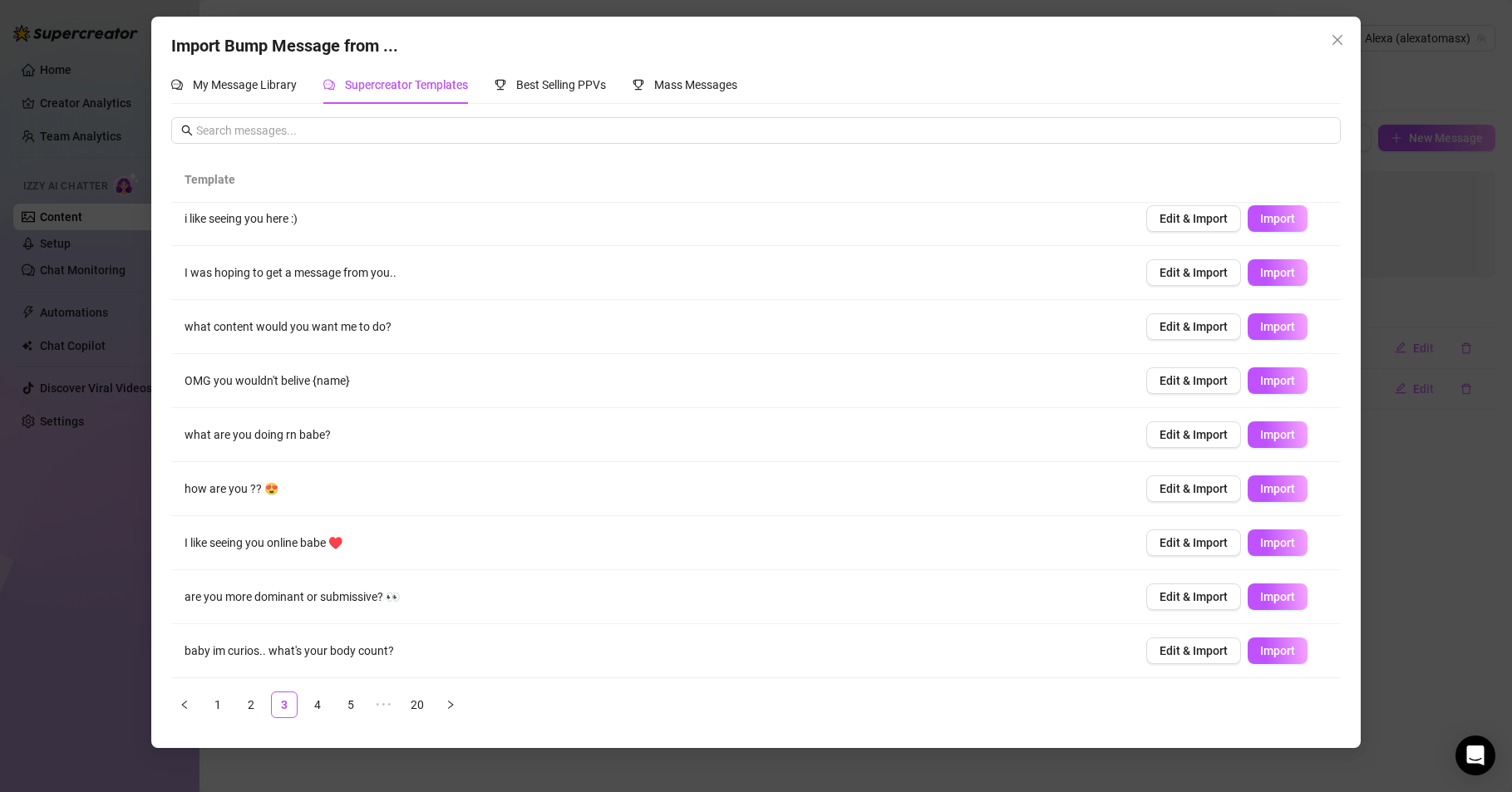
scroll to position [0, 0]
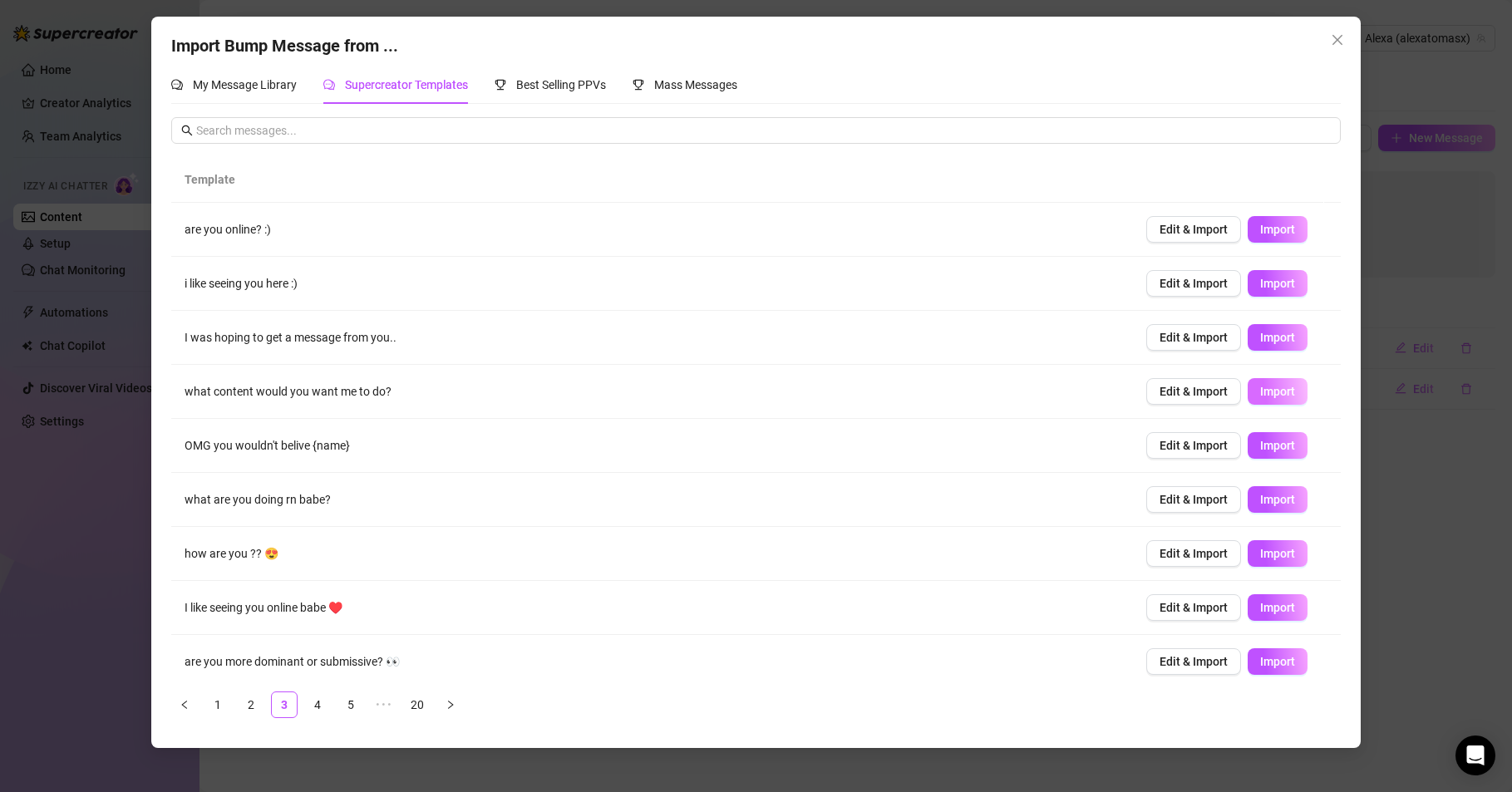
click at [1266, 390] on span "Import" at bounding box center [1278, 392] width 35 height 13
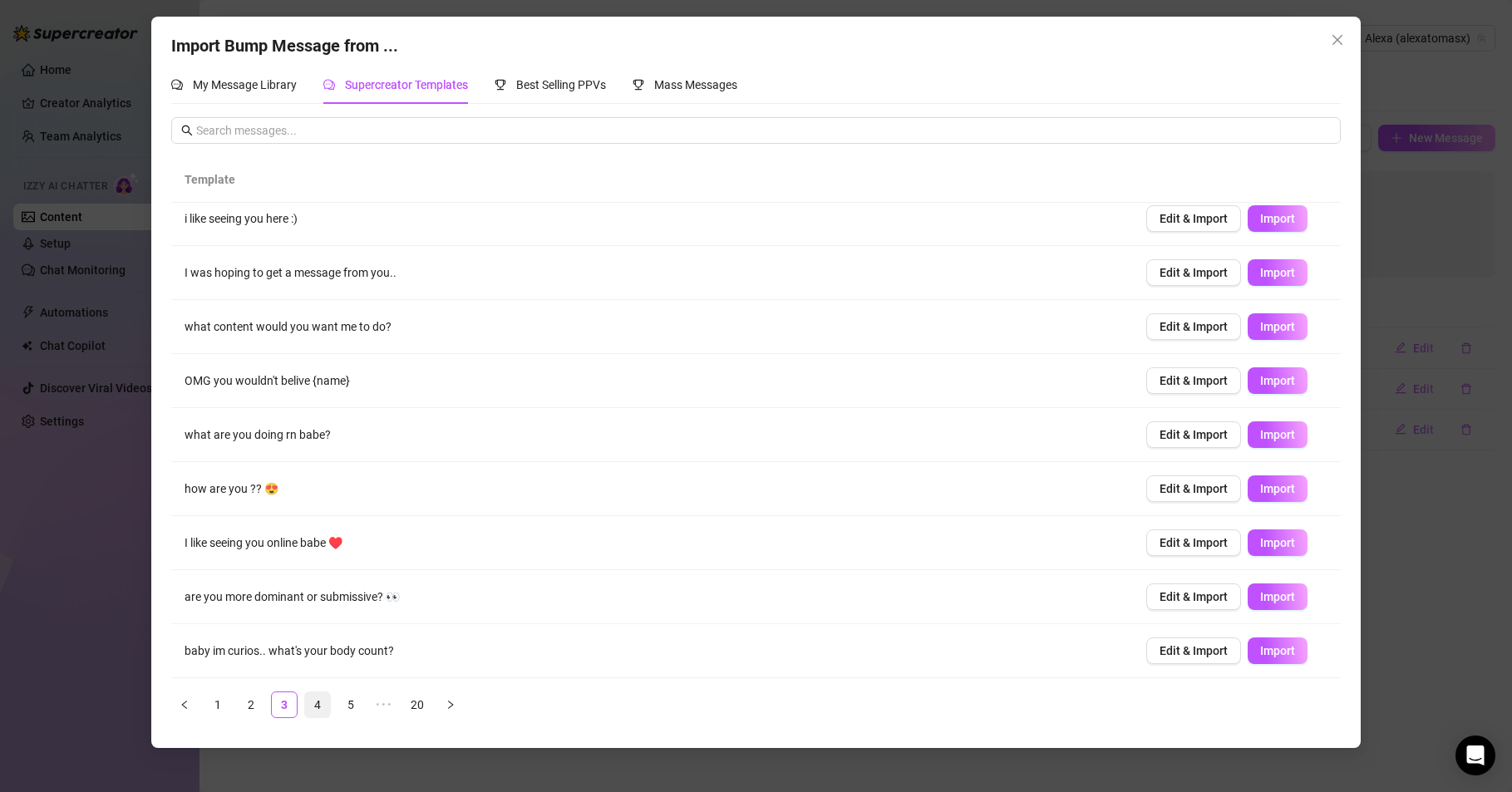
click at [315, 702] on link "4" at bounding box center [317, 704] width 25 height 25
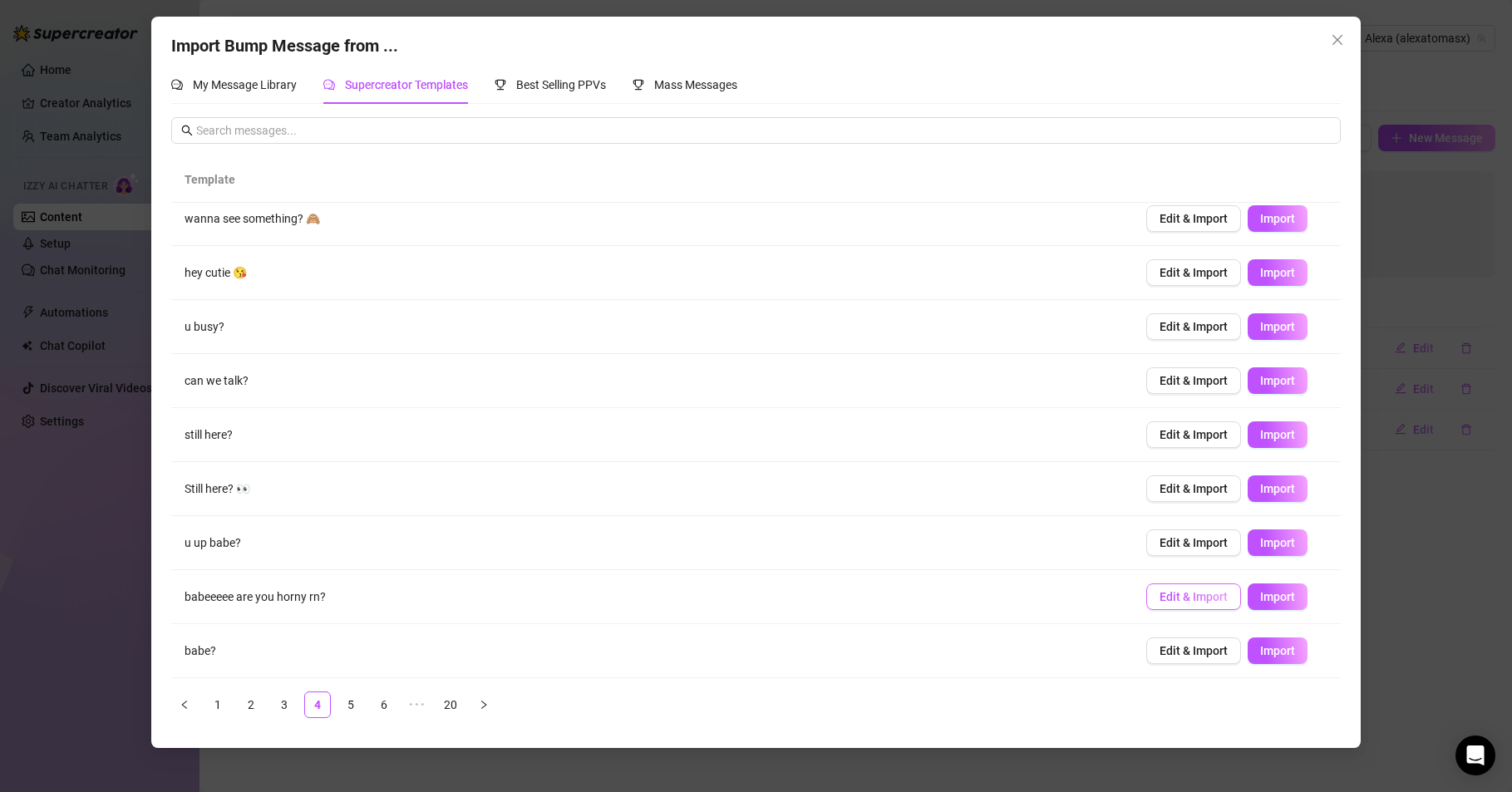
click at [1160, 594] on span "Edit & Import" at bounding box center [1194, 597] width 68 height 13
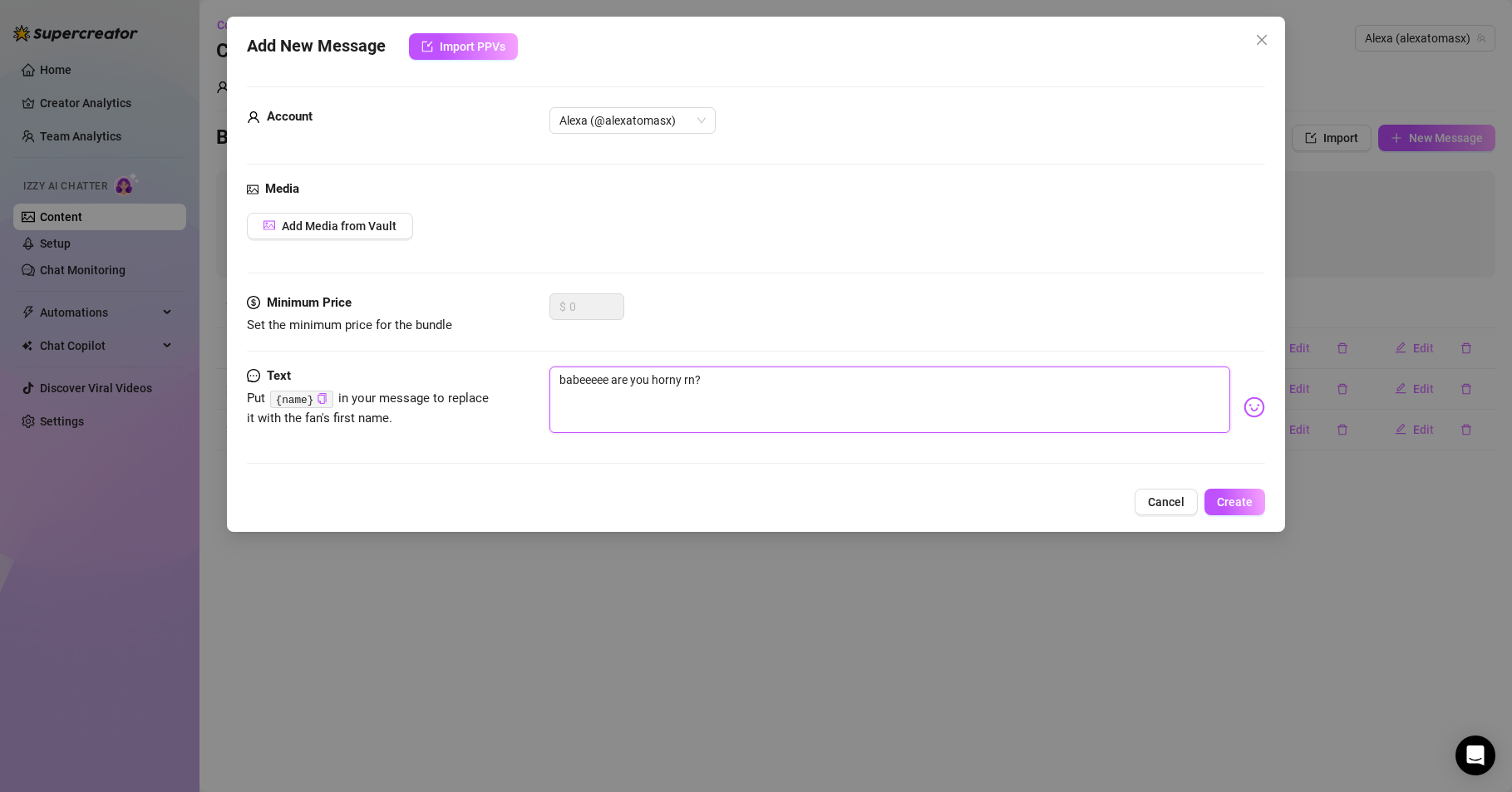
drag, startPoint x: 683, startPoint y: 378, endPoint x: 693, endPoint y: 377, distance: 10.0
click at [693, 377] on textarea "babeeeee are you horny rn?" at bounding box center [890, 399] width 681 height 66
click at [693, 381] on textarea "babeeeee are you horny rn?" at bounding box center [890, 399] width 681 height 66
type textarea "babeeeee are you horny r?"
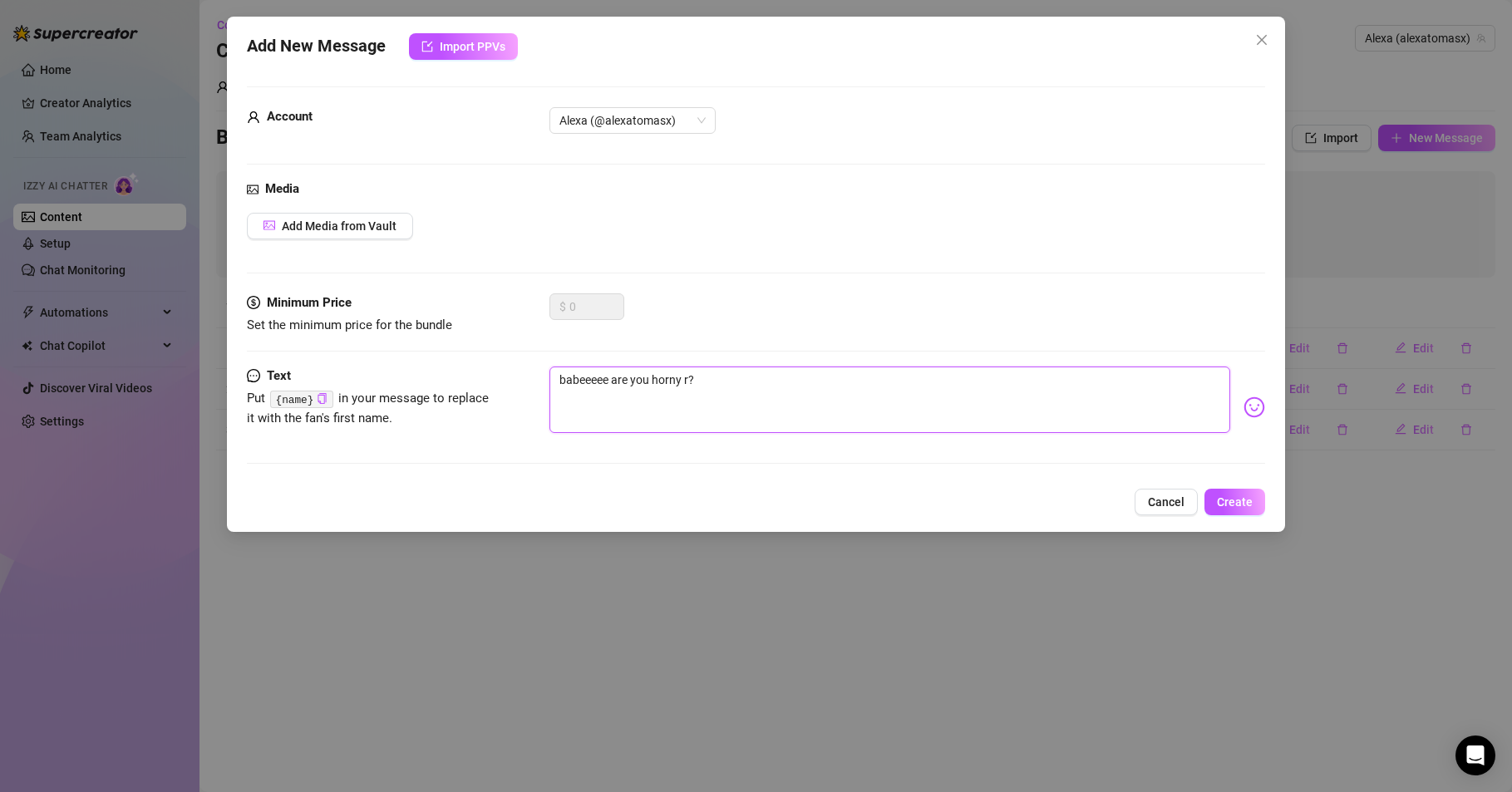
type textarea "babeeeee are you horny ri?"
type textarea "babeeeee are you horny rig?"
type textarea "babeeeee are you horny righ?"
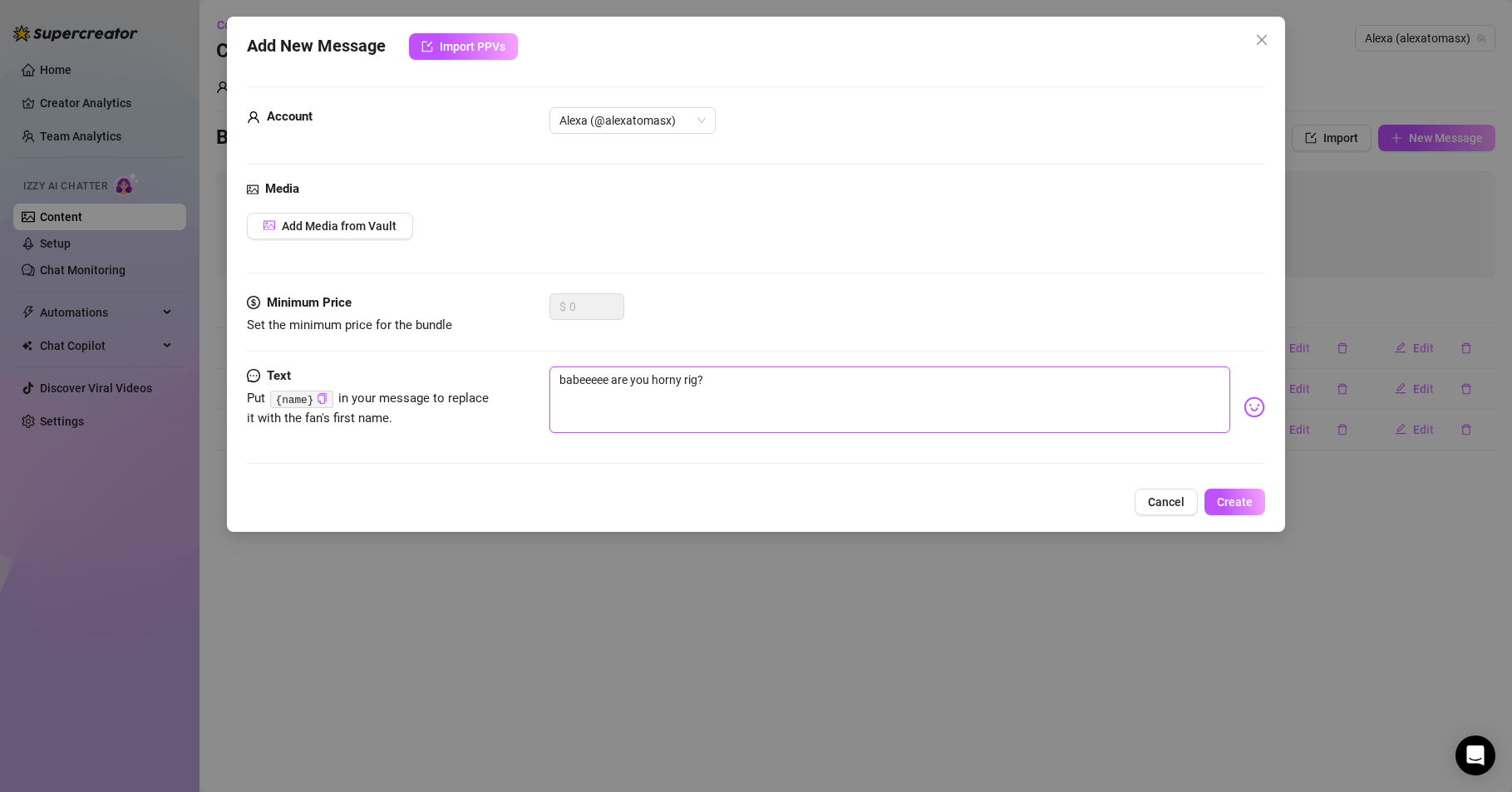
type textarea "babeeeee are you horny righ?"
type textarea "babeeeee are you horny right?"
type textarea "babeeeee are you horny right ?"
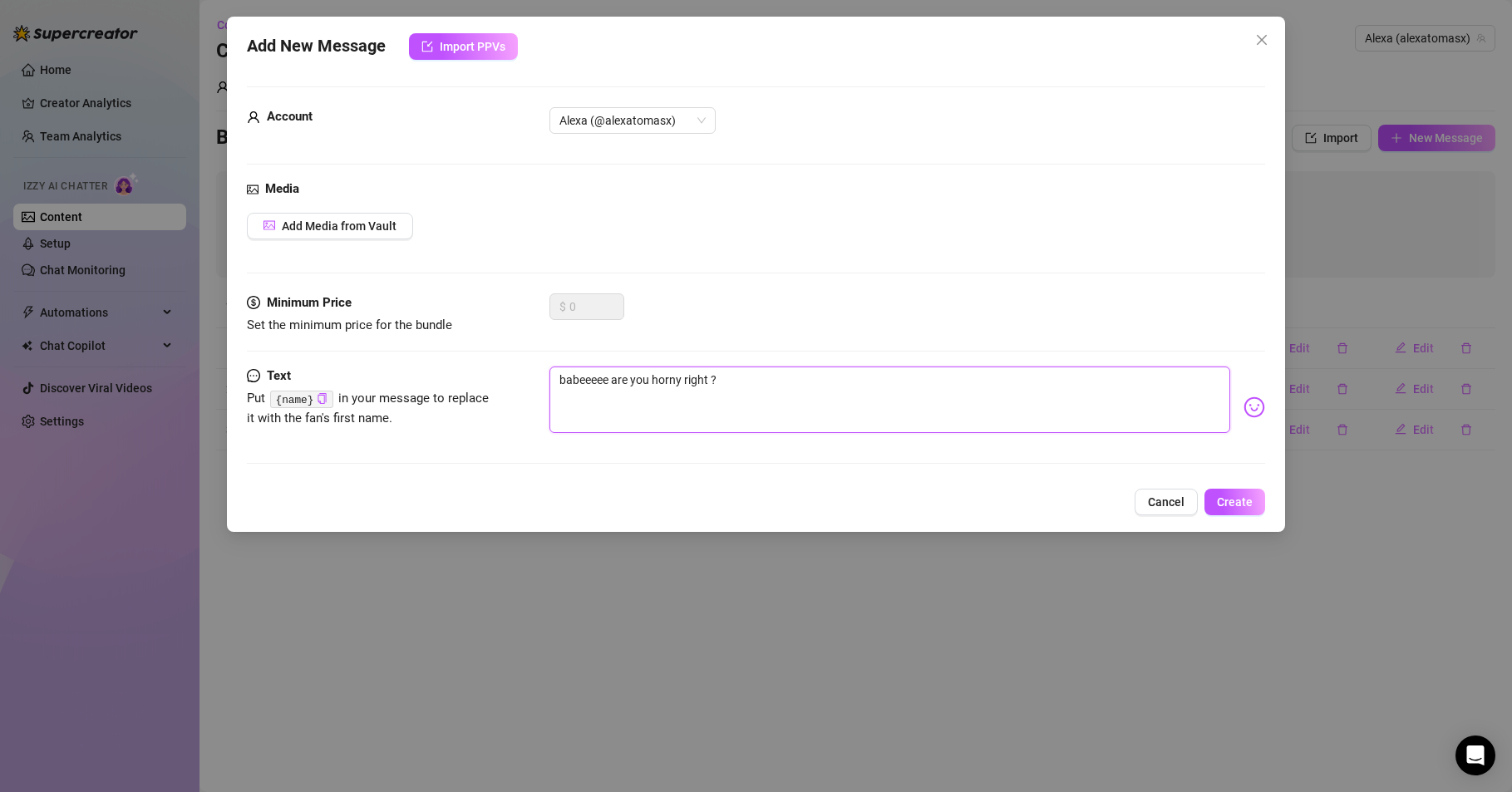
type textarea "babeeeee are you horny right n?"
type textarea "babeeeee are you horny right no?"
type textarea "babeeeee are you horny right now?"
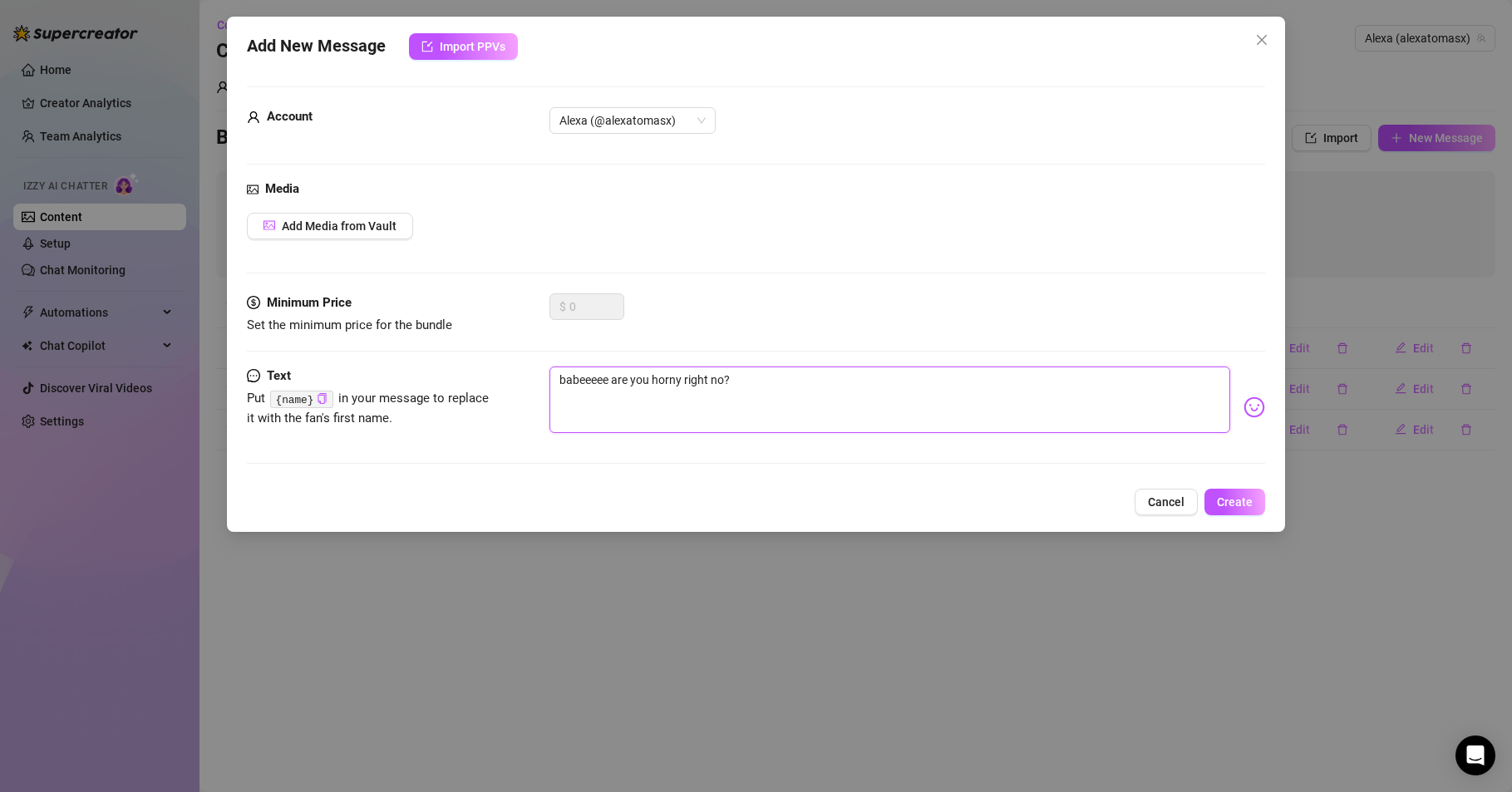
type textarea "babeeeee are you horny right now?"
click at [777, 389] on textarea "babeeeee are you horny right now?" at bounding box center [890, 399] width 681 height 66
type textarea "babeeeee are you horny right now?"
type textarea "babeeeee are you horny right now? h"
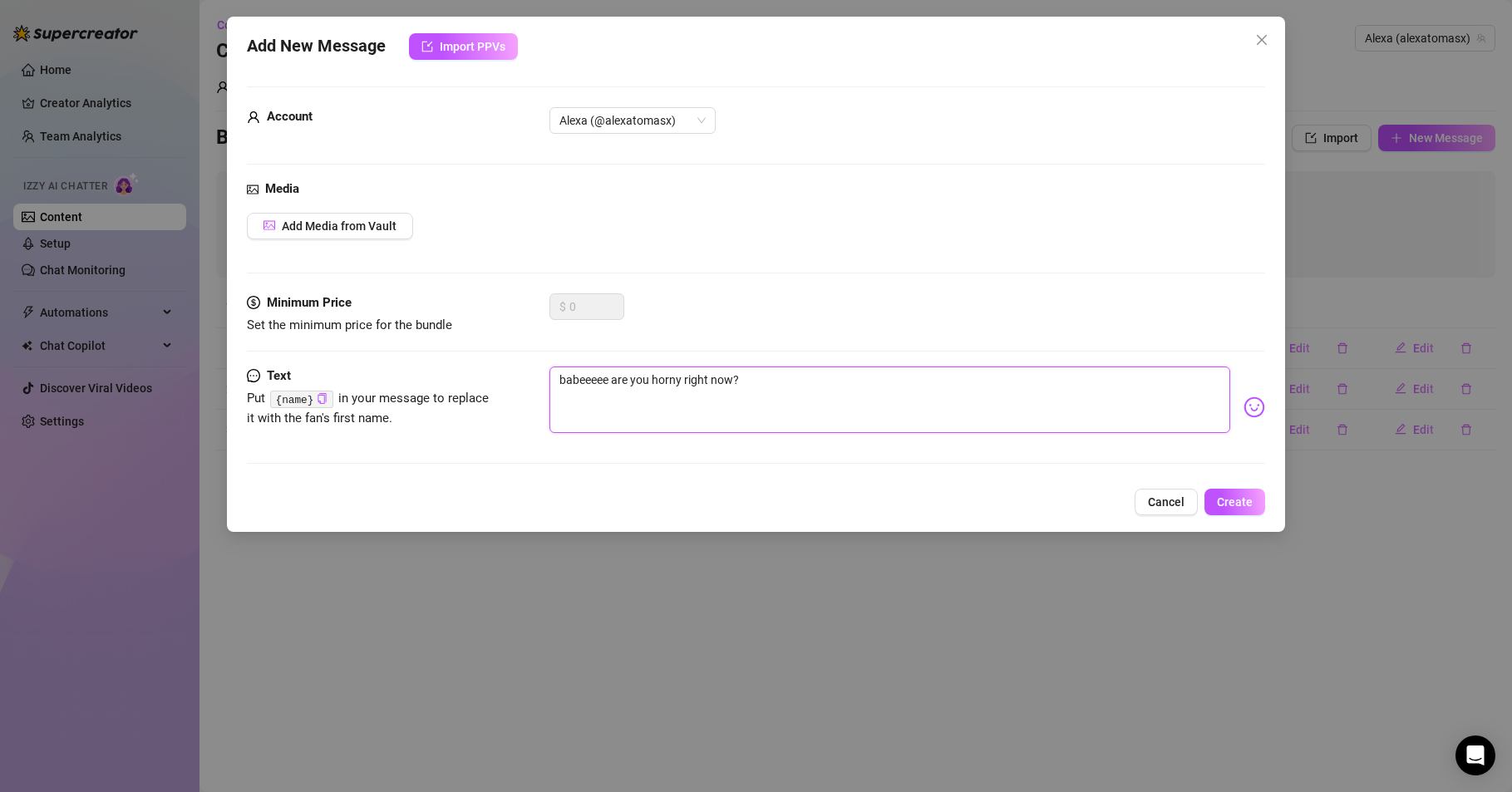
type textarea "babeeeee are you horny right now? h"
type textarea "babeeeee are you horny right now? he"
type textarea "babeeeee are you horny right now? heh"
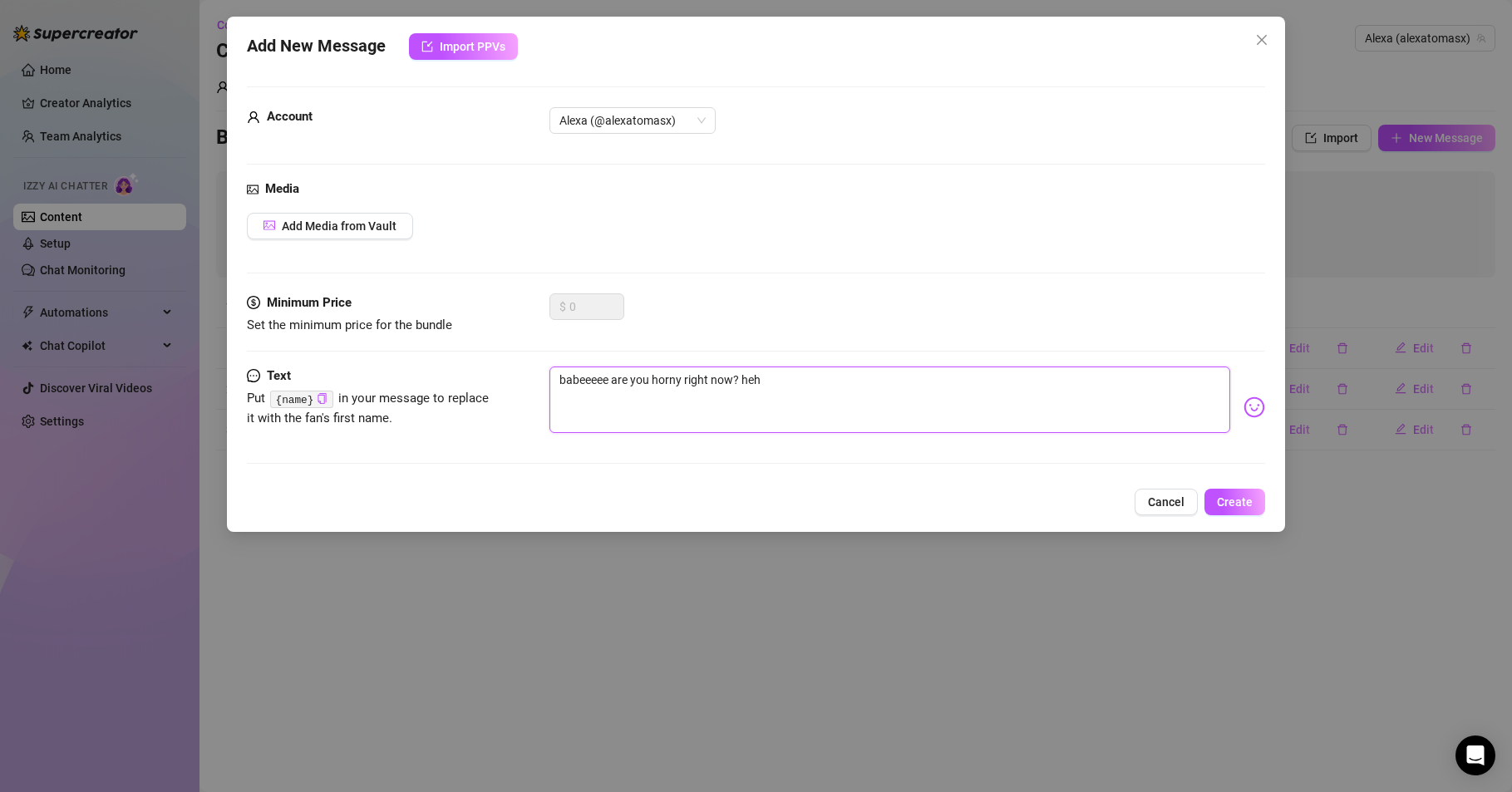
type textarea "babeeeee are you horny right now? hehh"
type textarea "babeeeee are you horny right now? hehhe"
type textarea "babeeeee are you horny right now? hehheh"
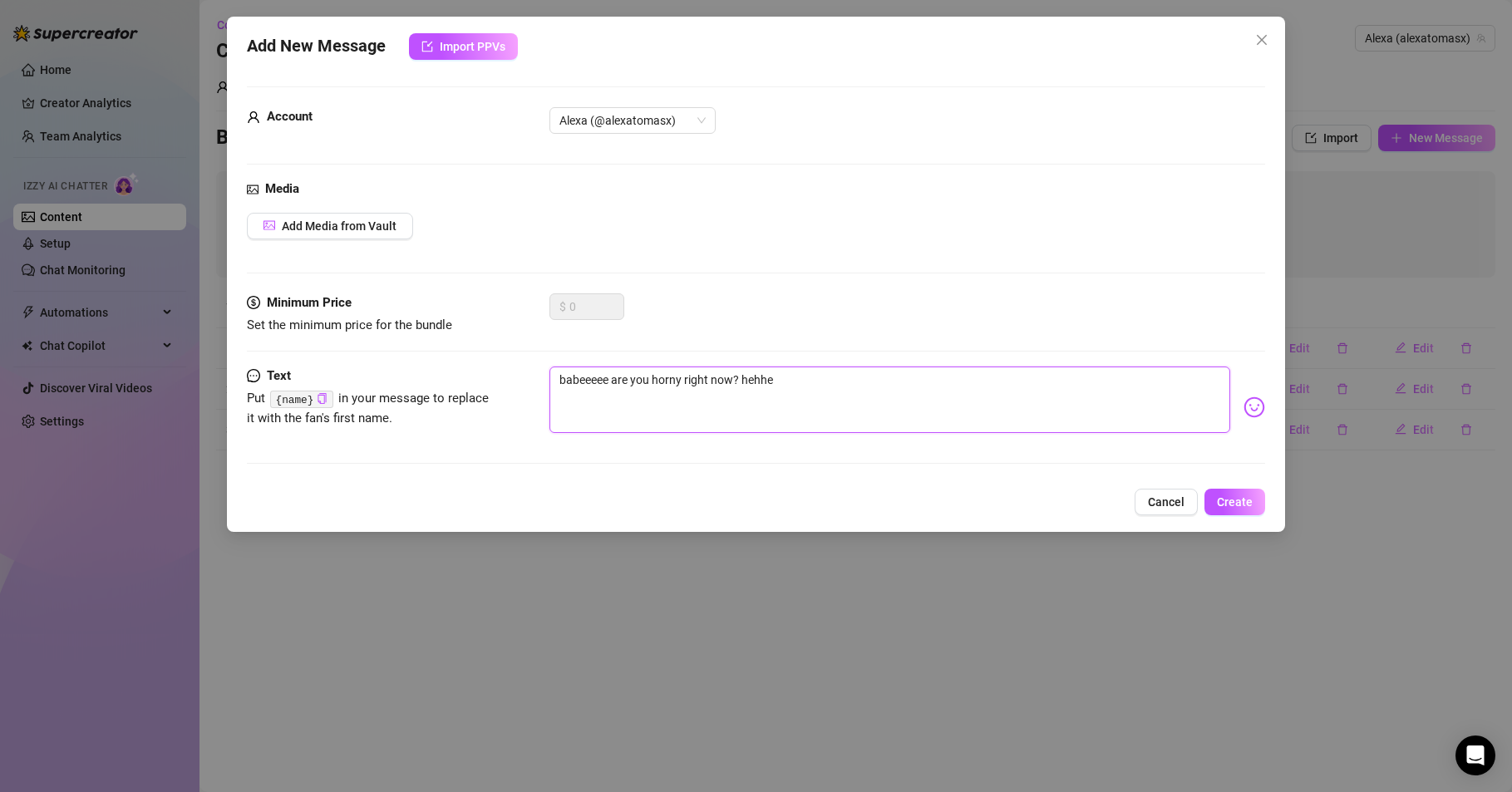
type textarea "babeeeee are you horny right now? hehheh"
type textarea "babeeeee are you horny right now? hehhehe"
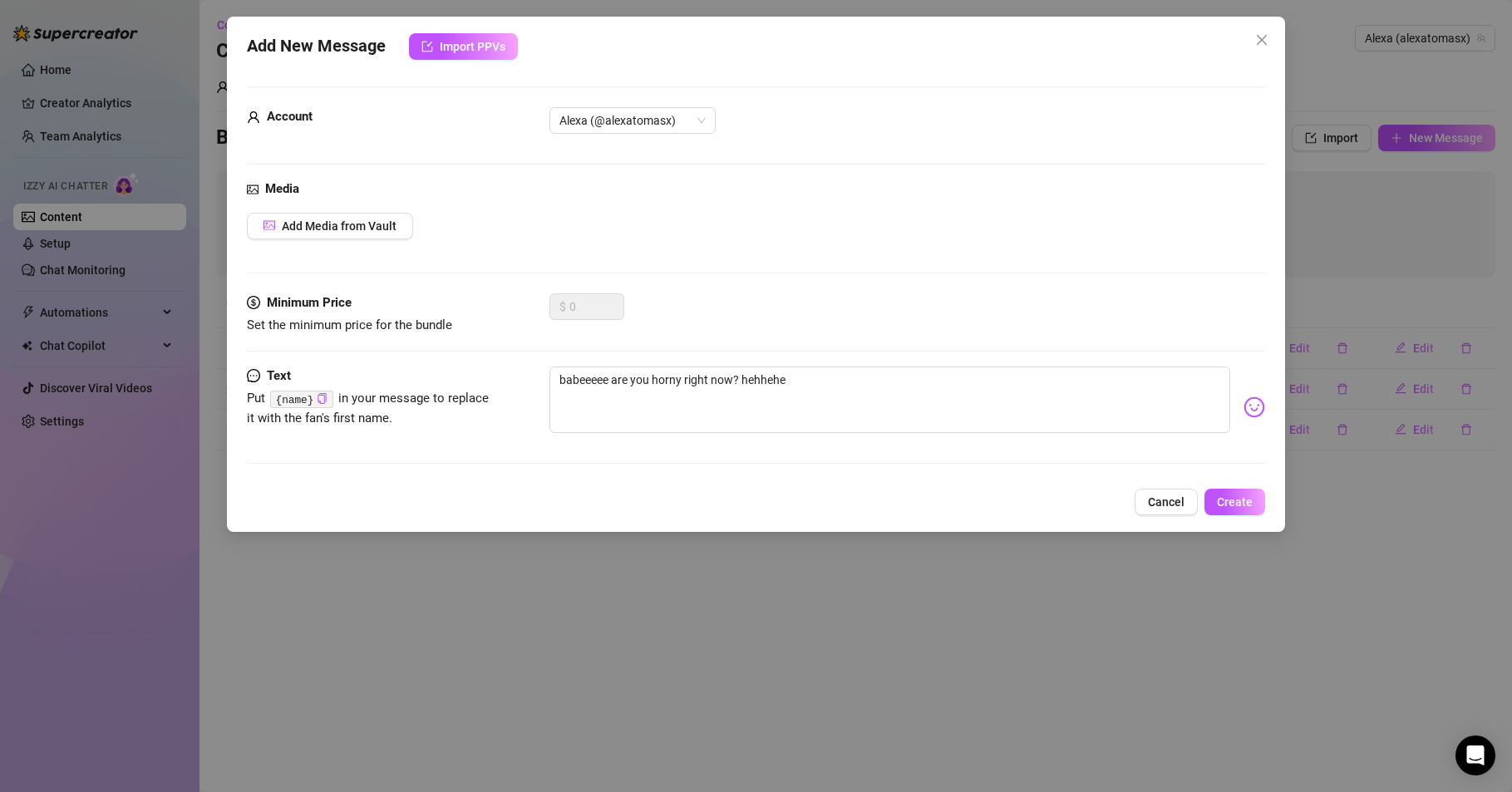
click at [1244, 408] on img at bounding box center [1254, 407] width 22 height 22
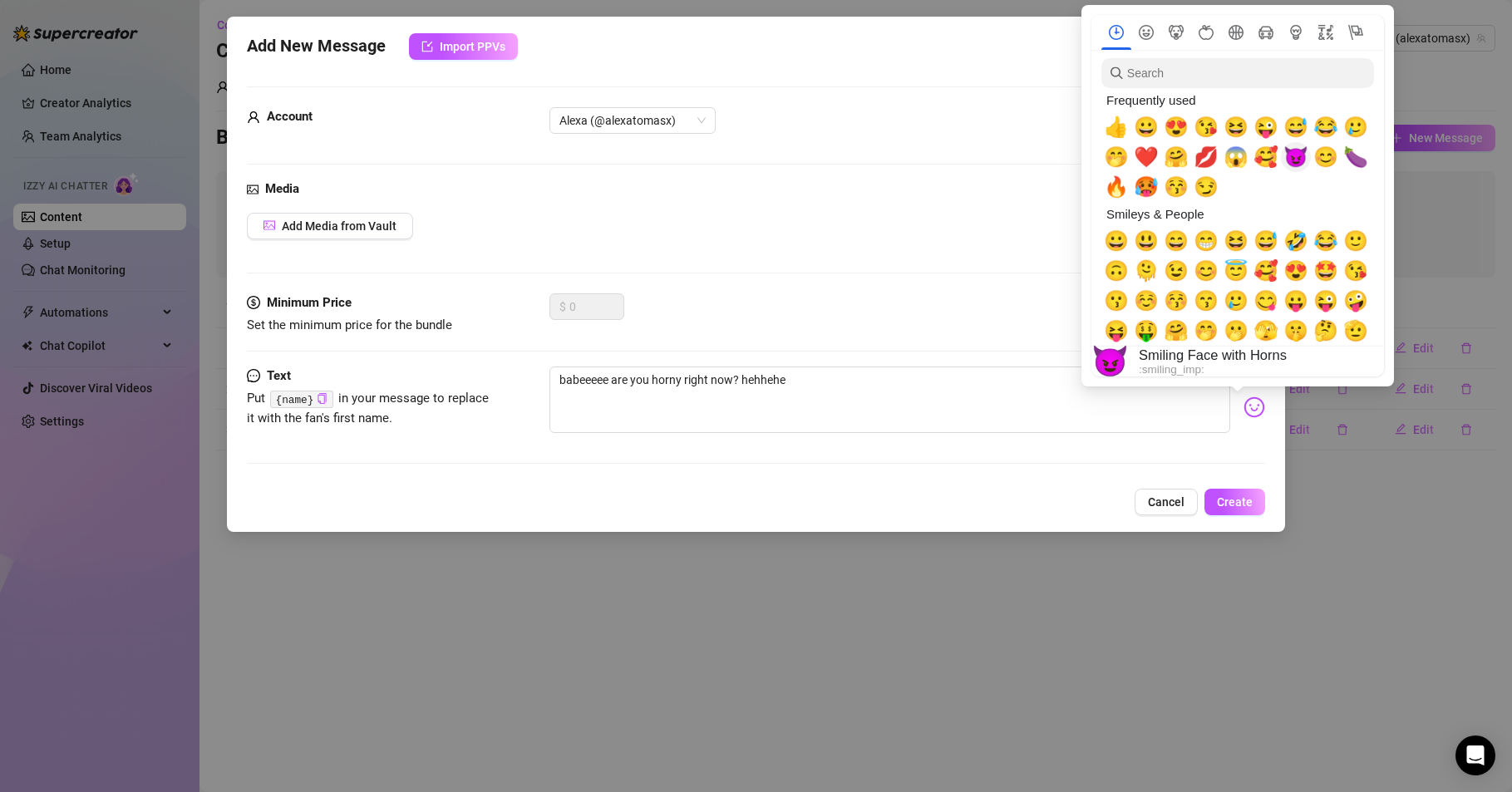
click at [1294, 160] on span "😈" at bounding box center [1296, 157] width 25 height 24
type textarea "babeeeee are you horny right now? hehhehe 😈"
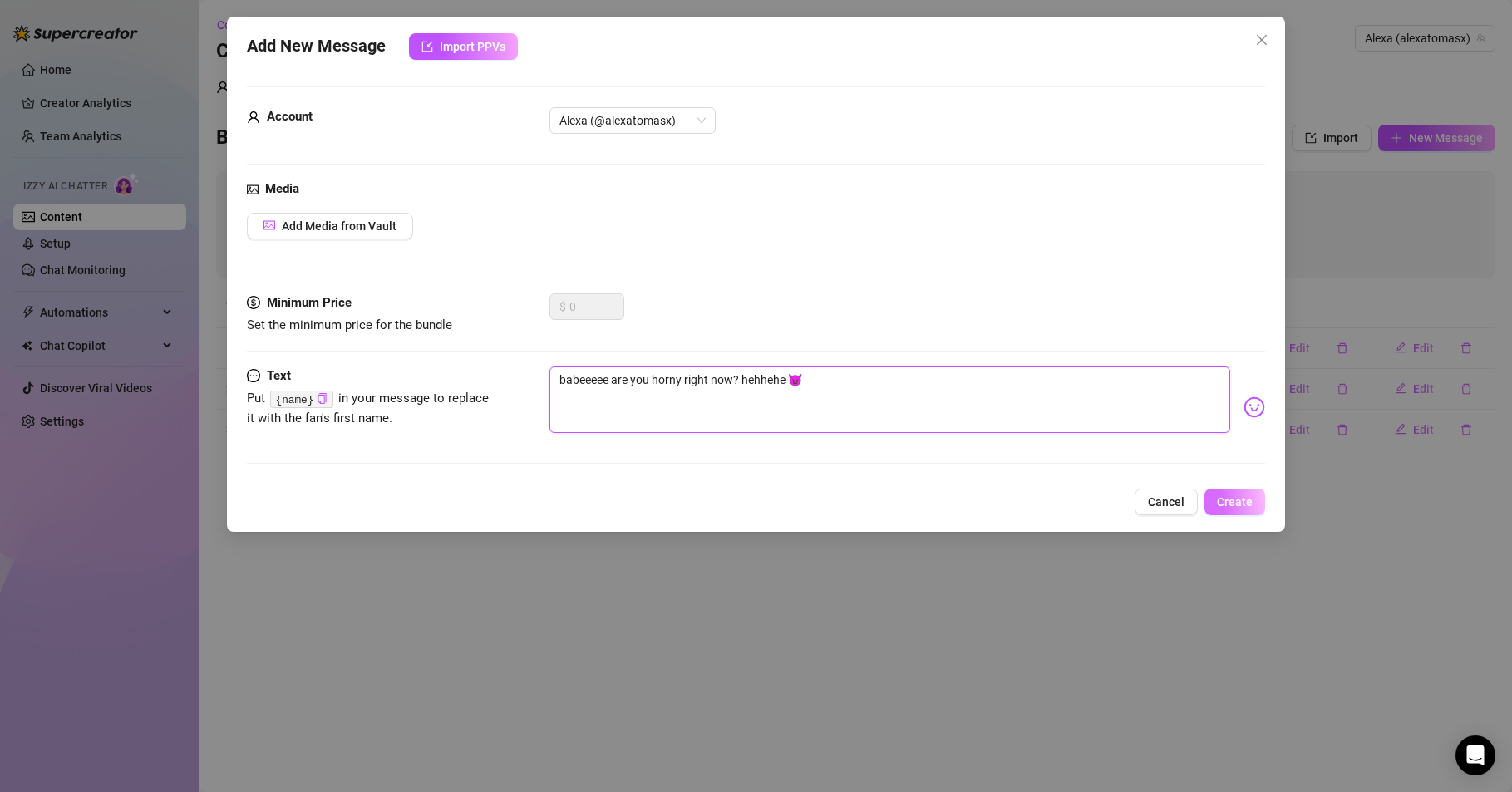
type textarea "babeeeee are you horny right now? hehhehe 😈"
click at [1247, 506] on span "Create" at bounding box center [1235, 502] width 36 height 13
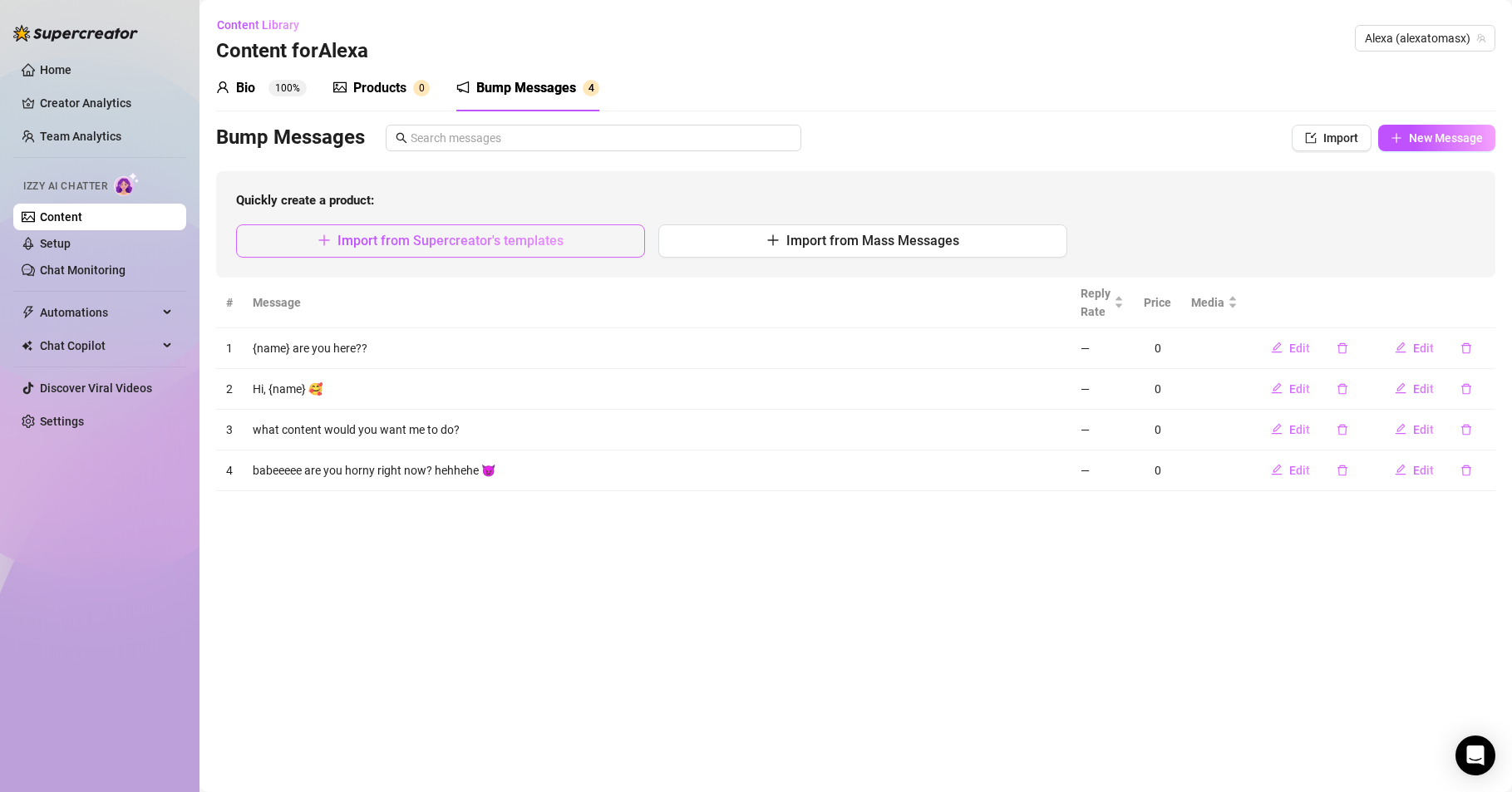
click at [427, 243] on span "Import from Supercreator's templates" at bounding box center [450, 240] width 226 height 16
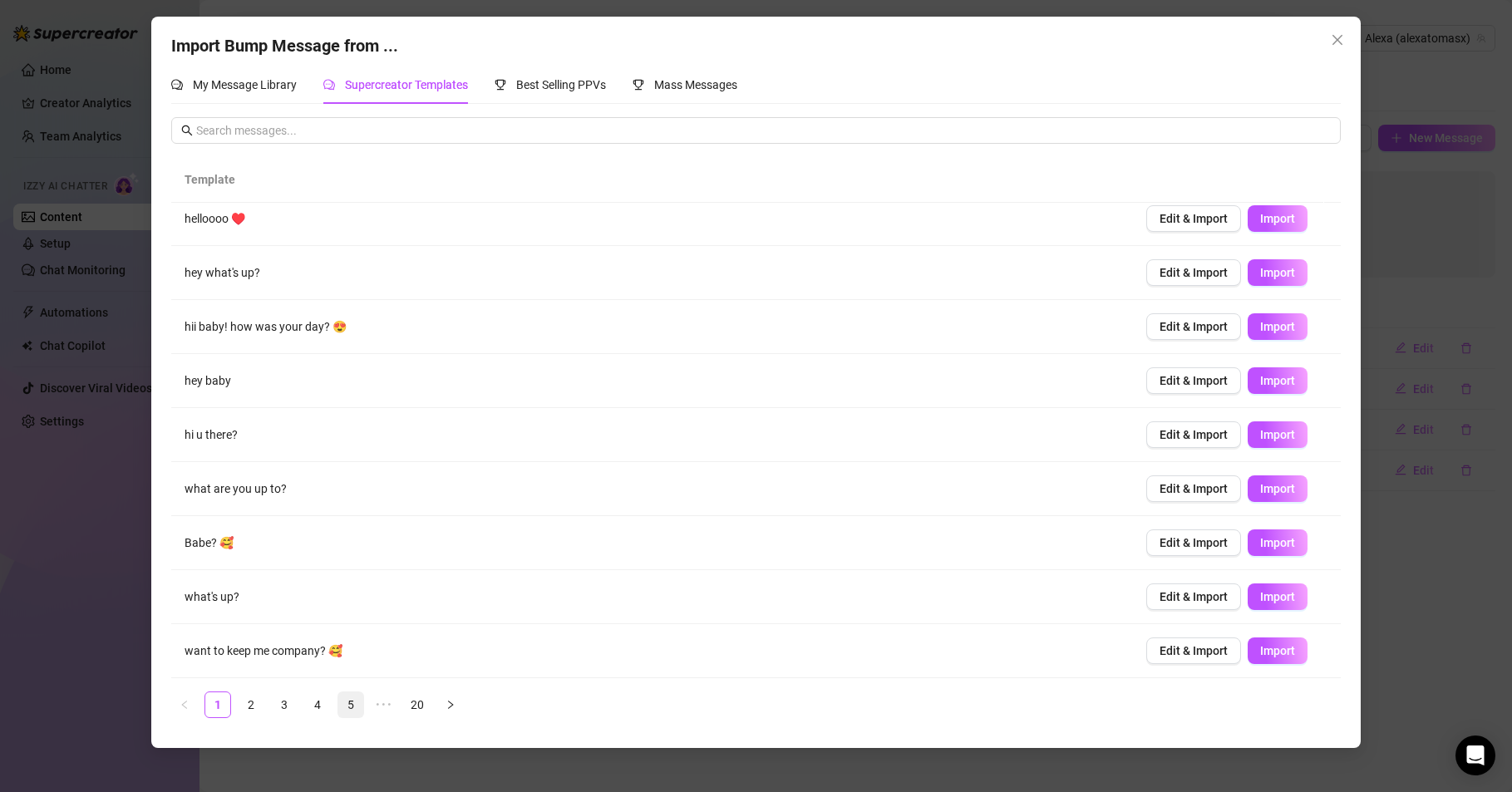
click at [348, 710] on link "5" at bounding box center [350, 704] width 25 height 25
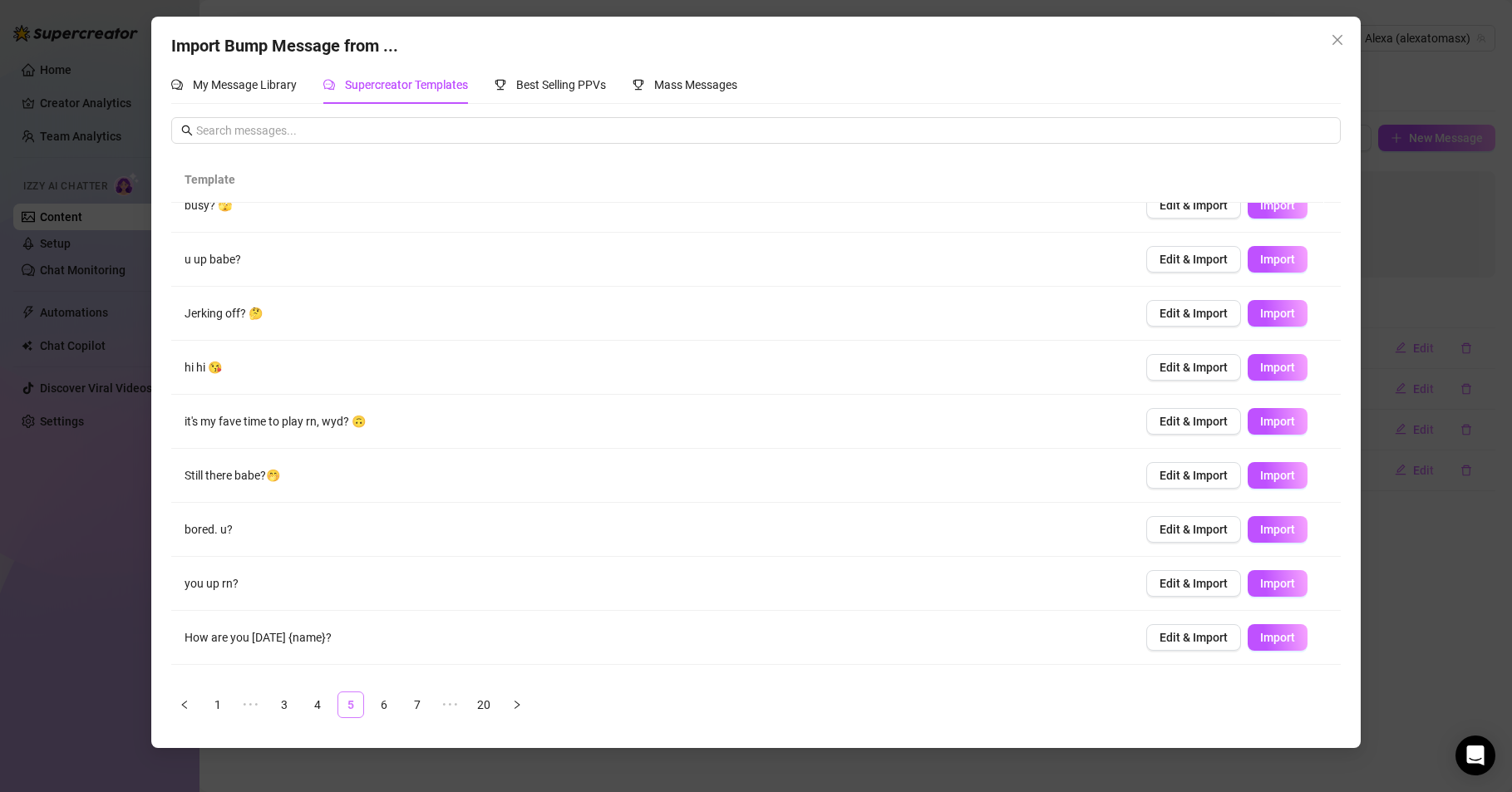
scroll to position [0, 0]
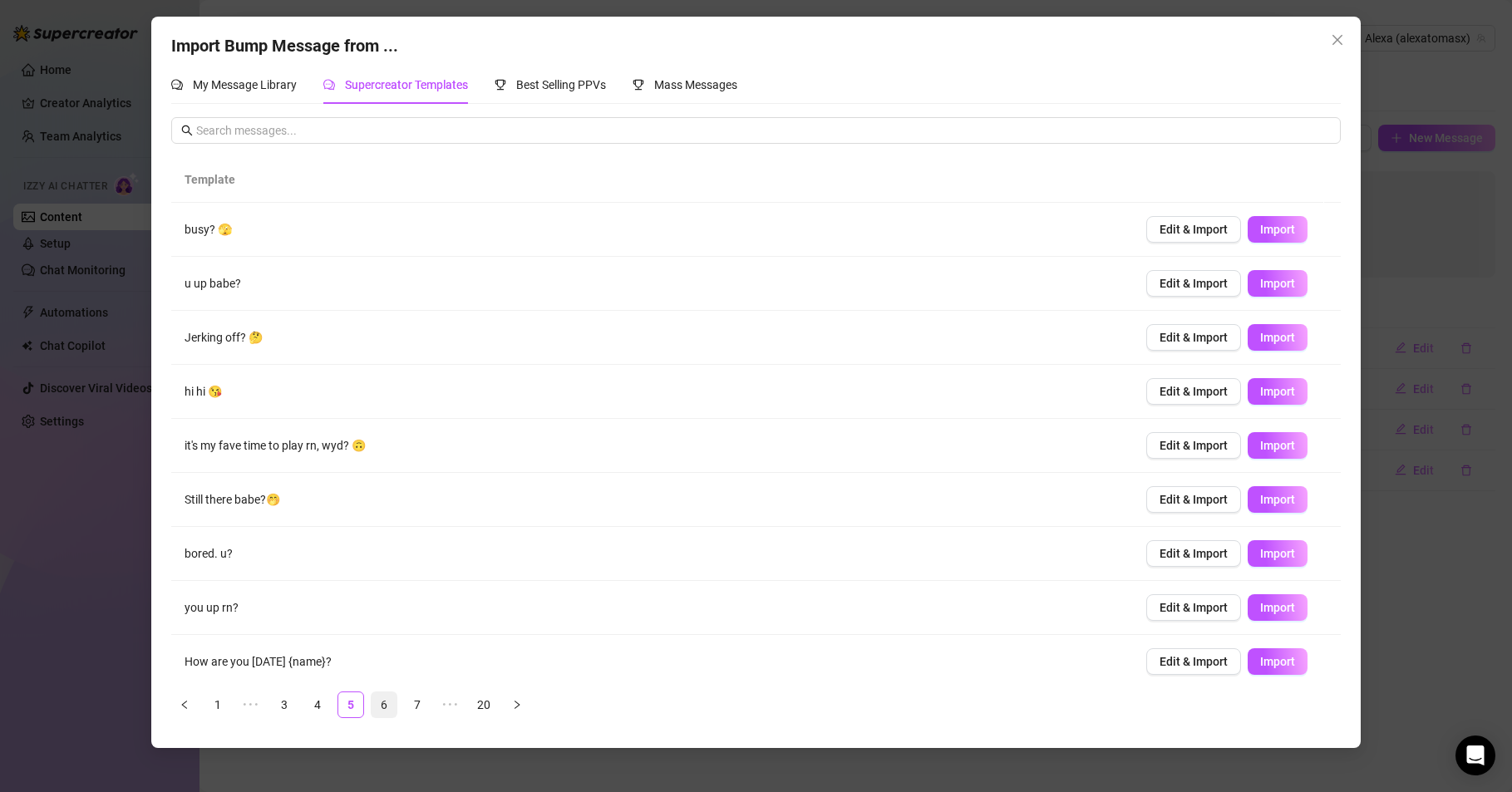
click at [381, 703] on link "6" at bounding box center [383, 704] width 25 height 25
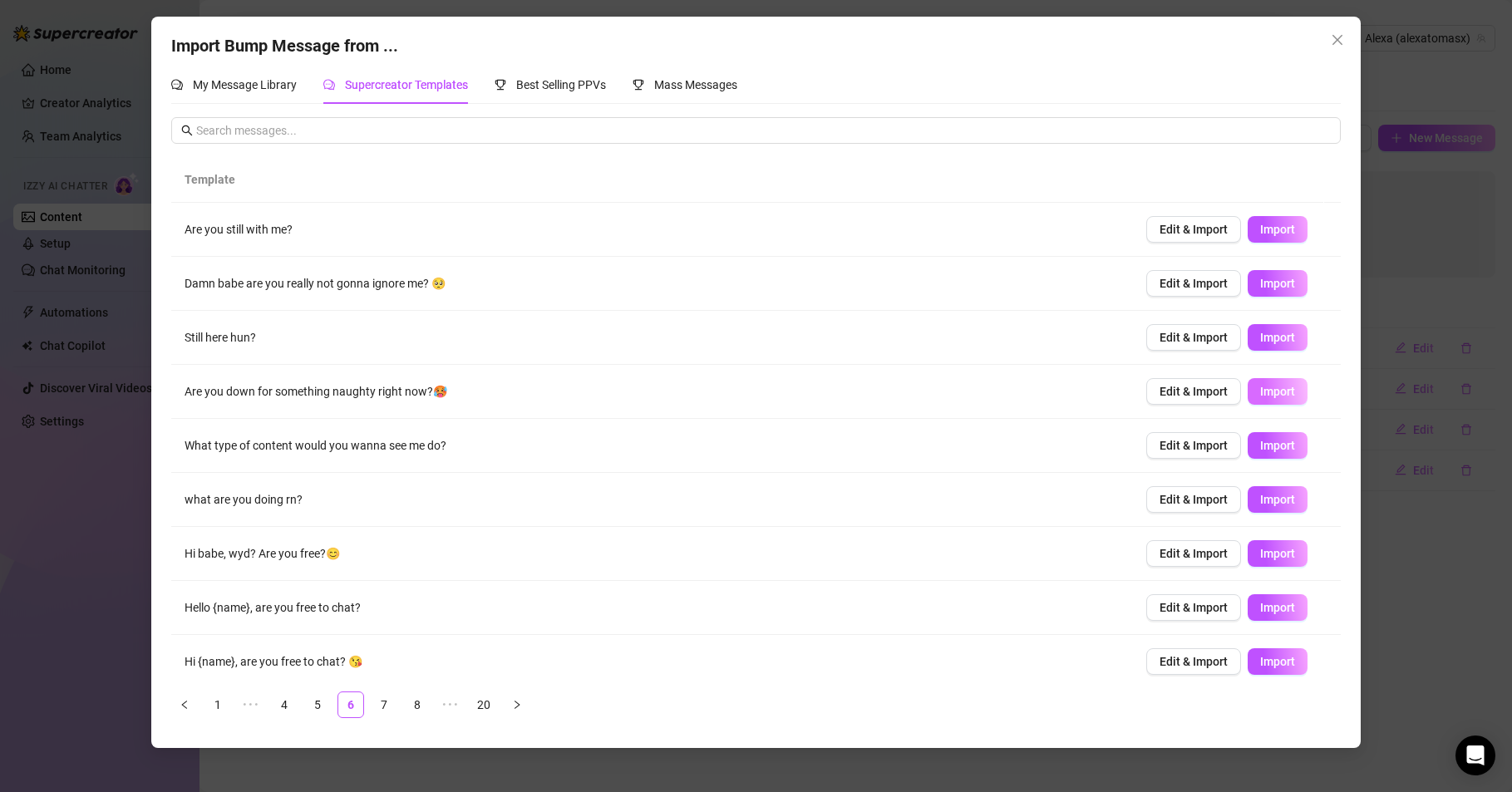
click at [1267, 385] on span "Import" at bounding box center [1278, 392] width 35 height 13
click at [1279, 441] on button "Import" at bounding box center [1277, 446] width 59 height 26
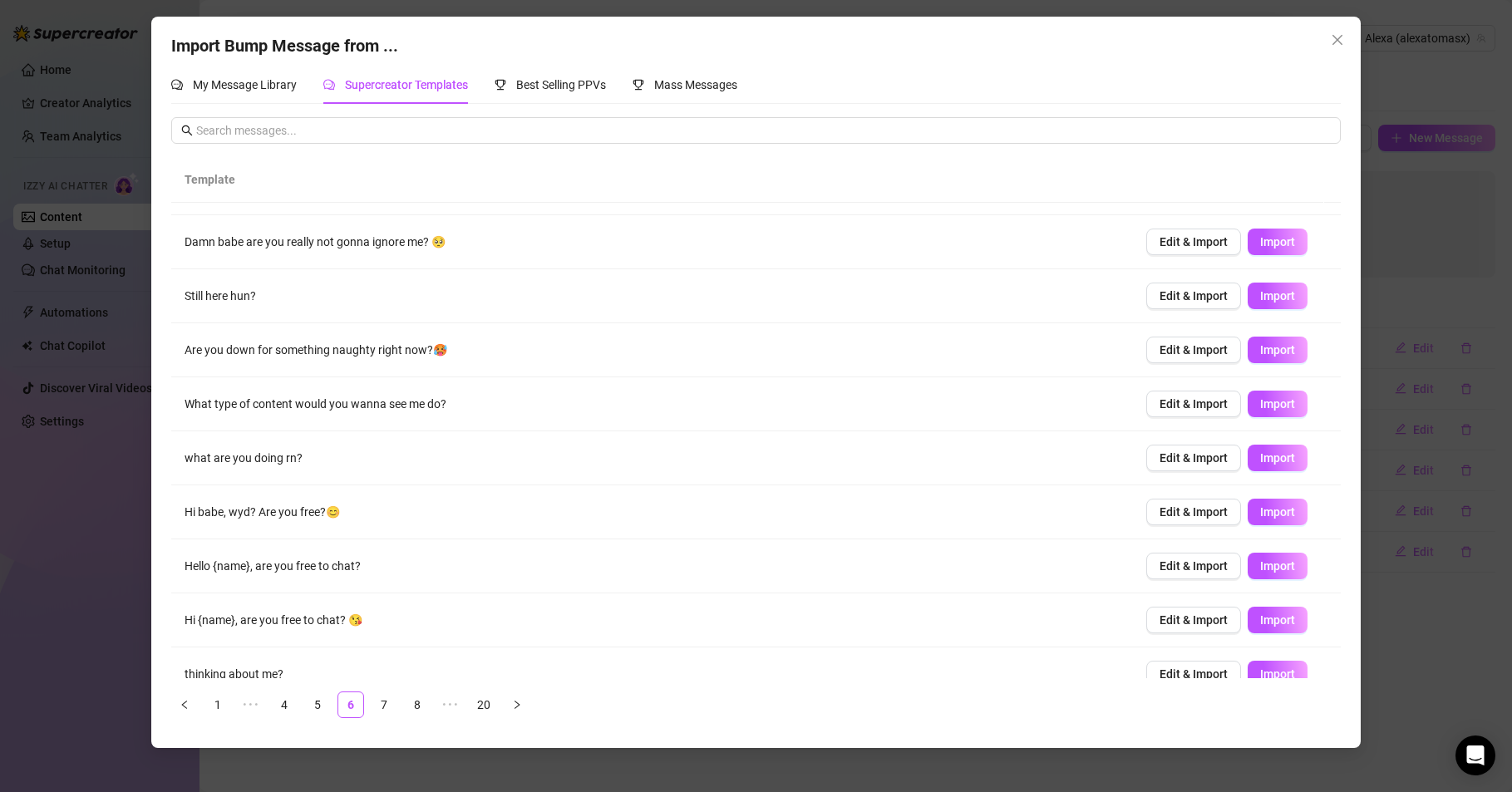
scroll to position [65, 0]
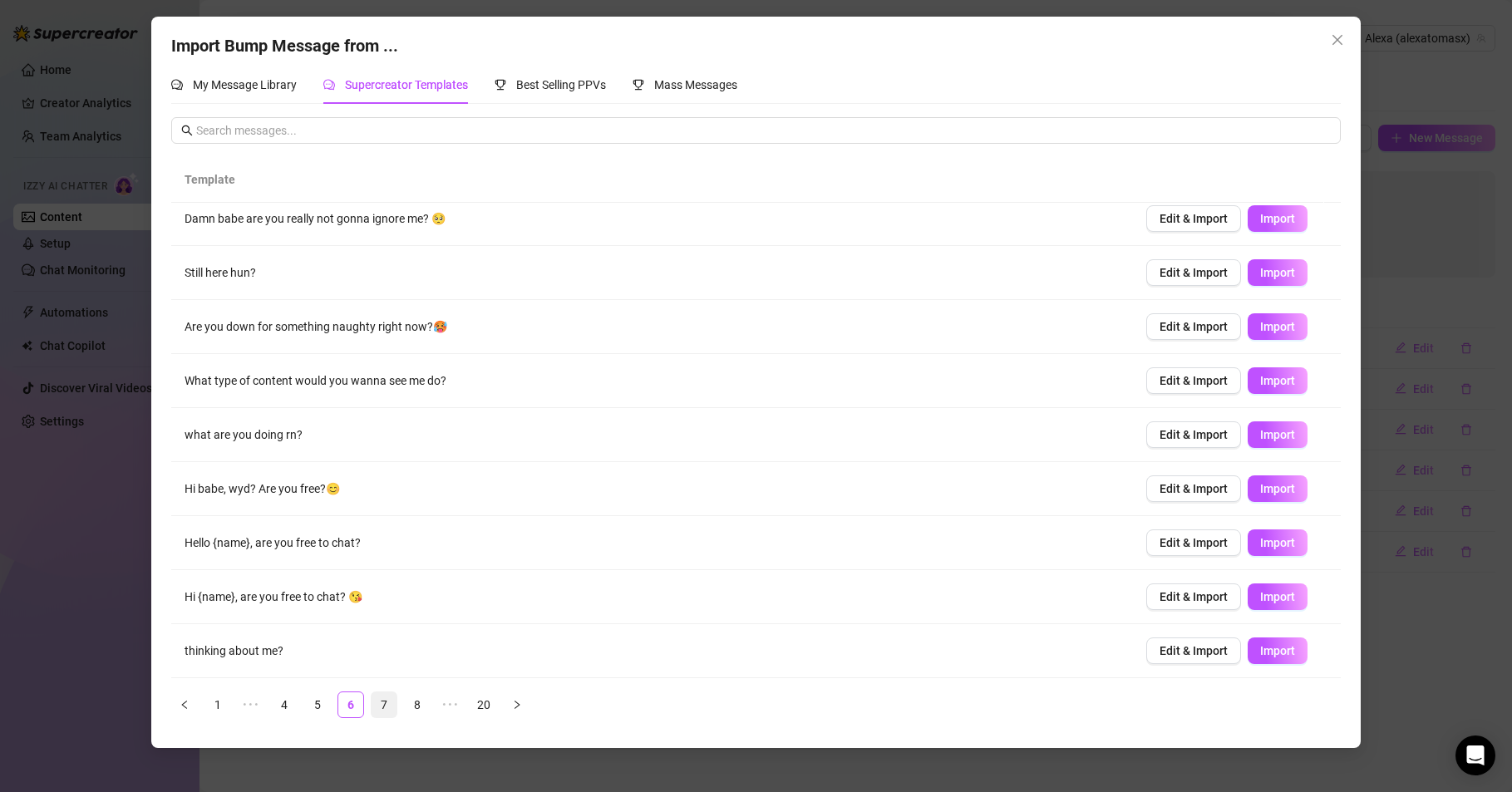
click at [381, 705] on link "7" at bounding box center [383, 704] width 25 height 25
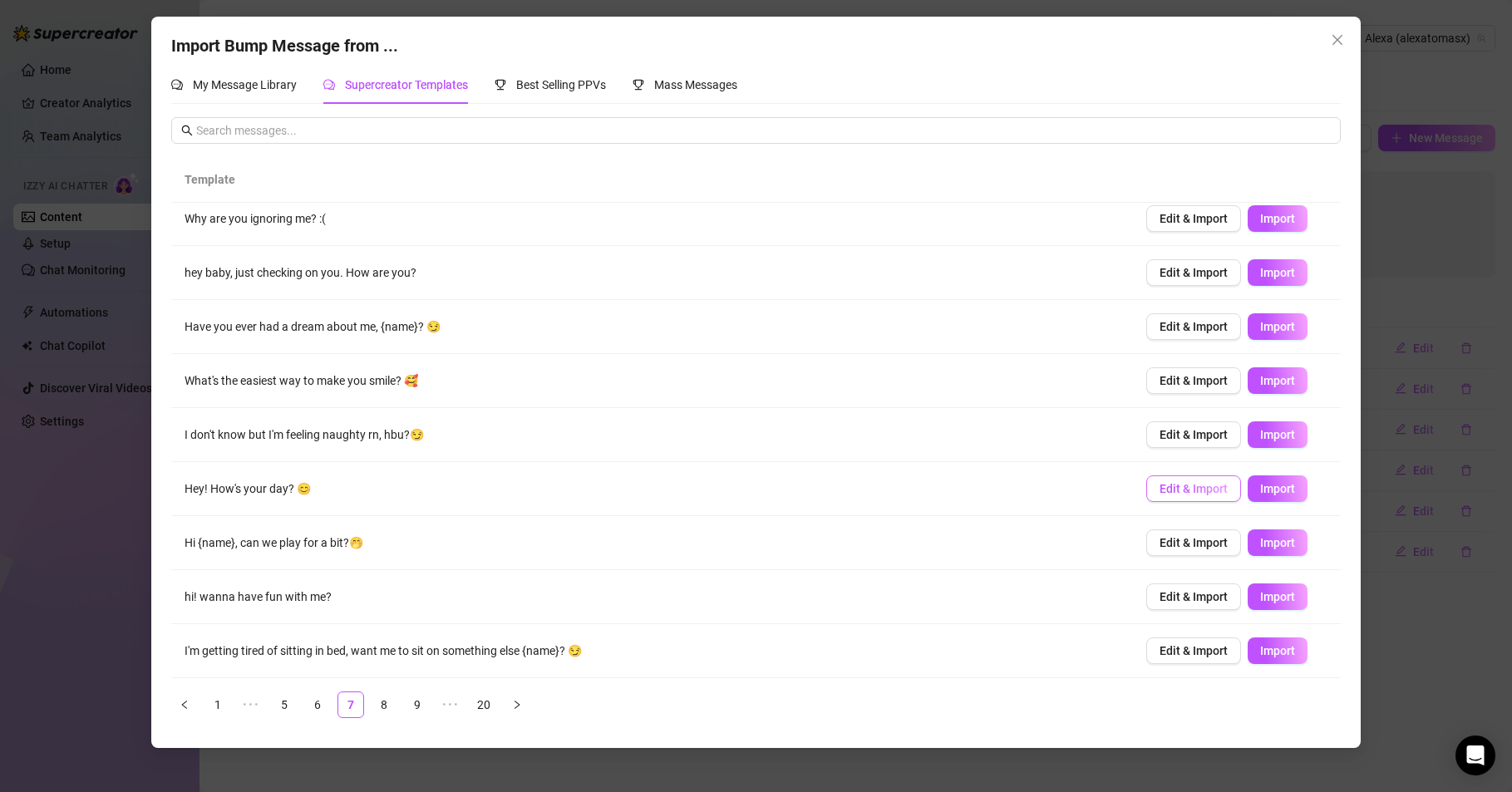
click at [1187, 482] on span "Edit & Import" at bounding box center [1194, 489] width 68 height 13
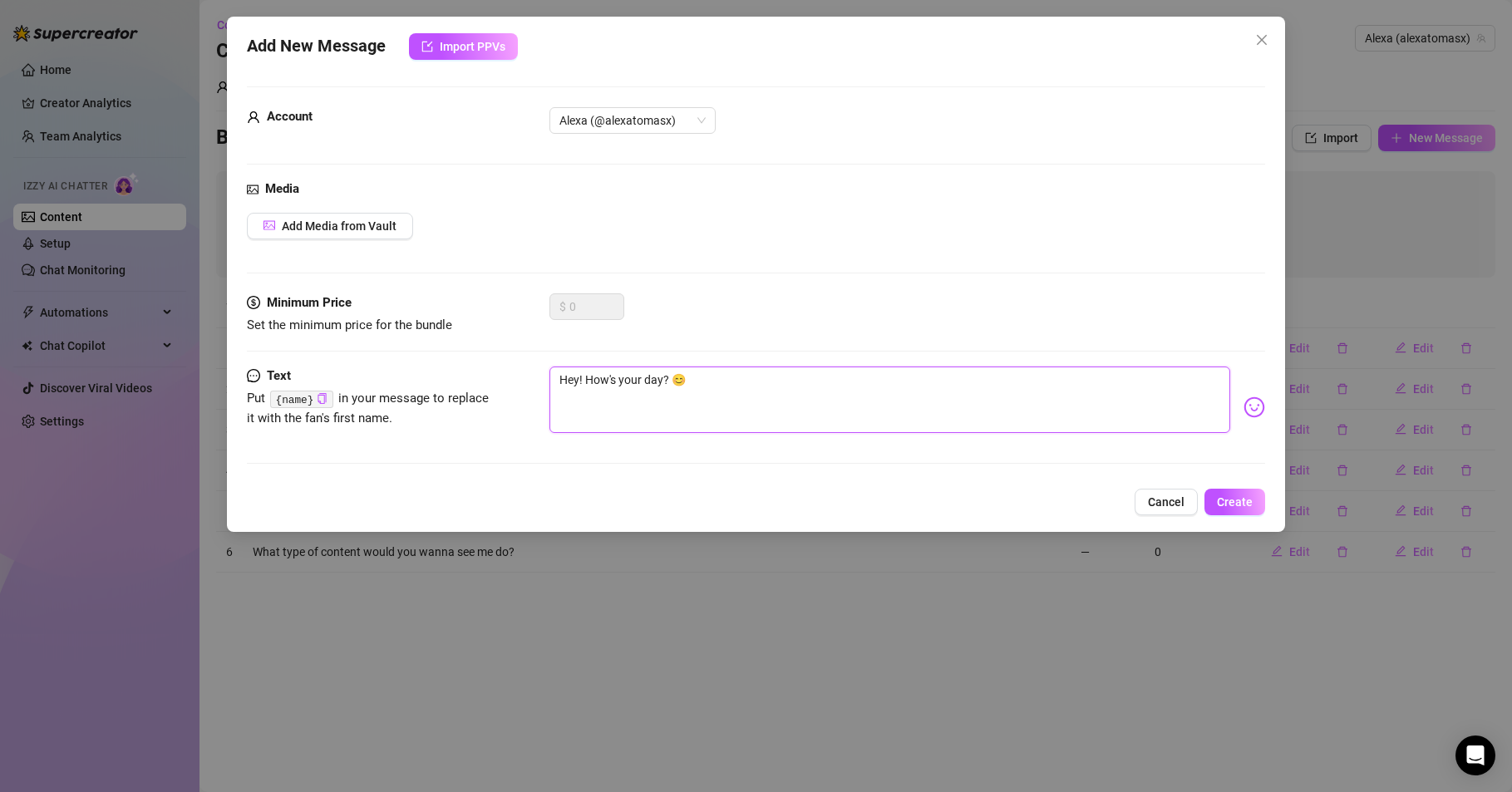
click at [577, 376] on textarea "Hey! How's your day? 😊" at bounding box center [890, 399] width 681 height 66
type textarea "Hey ! How's your day? 😊"
type textarea "Hey s! How's your day? 😊"
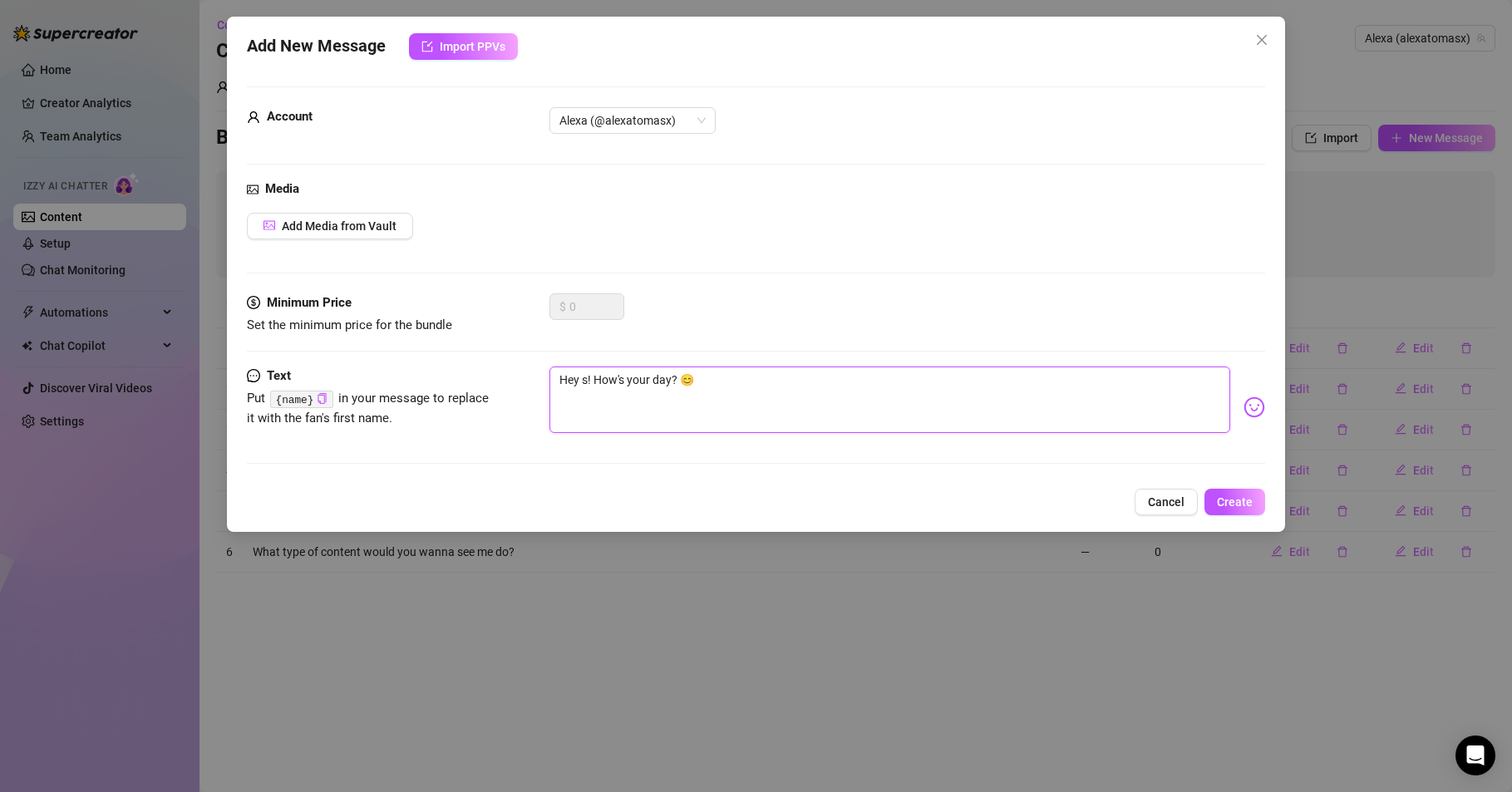
type textarea "Hey sw! How's your day? 😊"
type textarea "Hey swe! How's your day? 😊"
type textarea "Hey swee! How's your day? 😊"
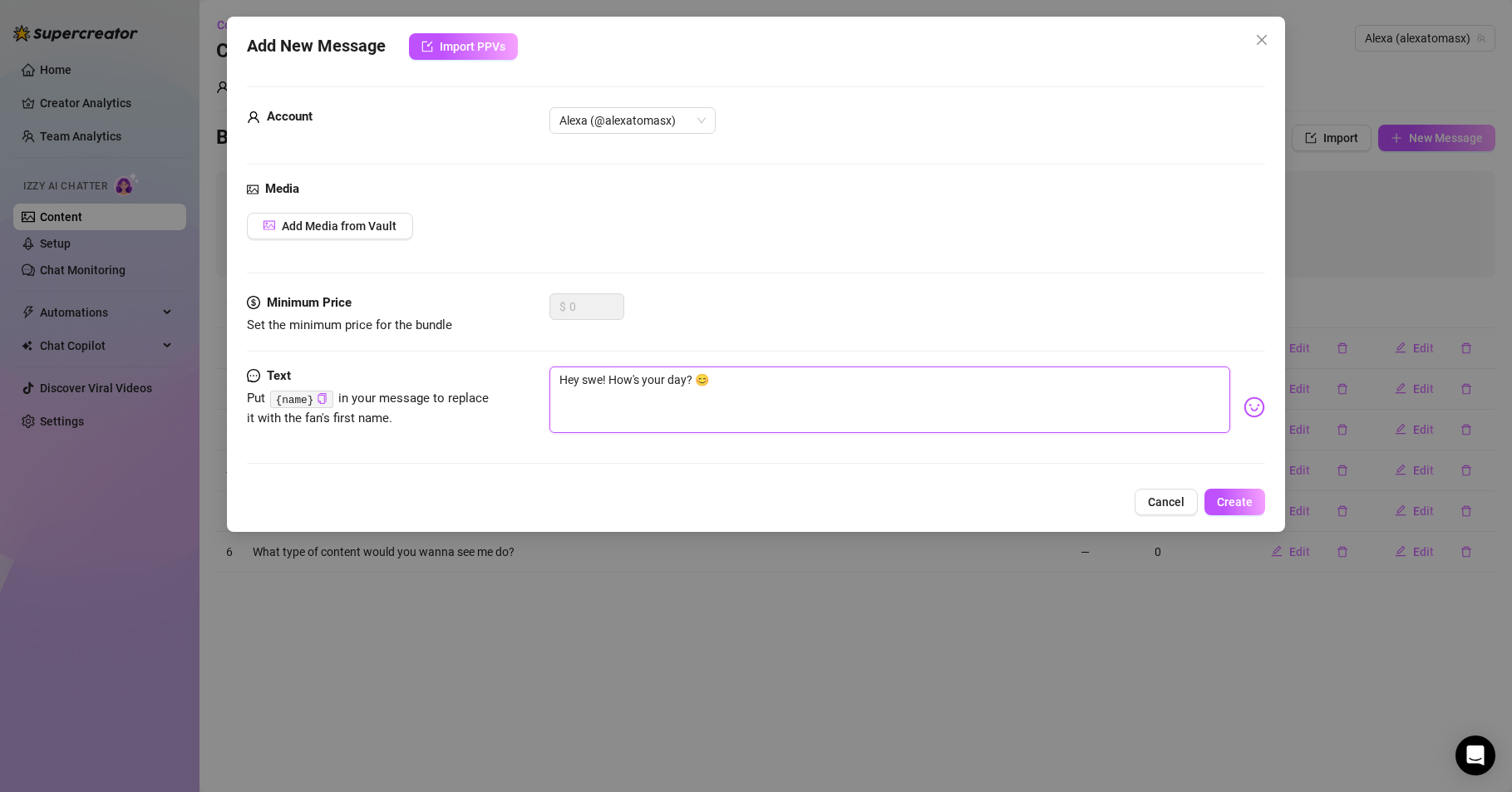
type textarea "Hey swee! How's your day? 😊"
type textarea "Hey sweet! How's your day? 😊"
type textarea "Hey [PERSON_NAME]! How's your day? 😊"
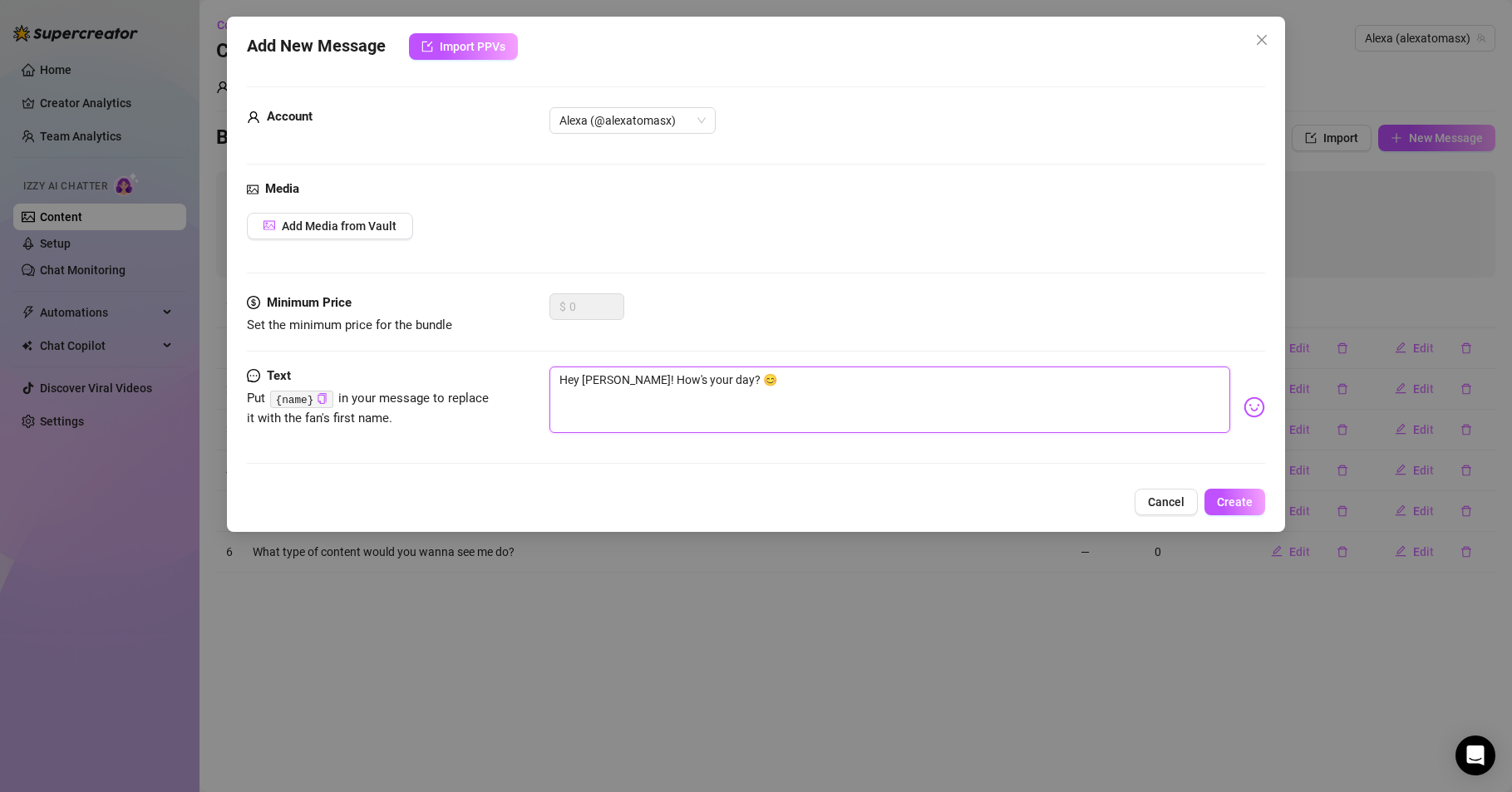
type textarea "Hey [PERSON_NAME]! How's your day? 😊"
click at [656, 374] on textarea "Hey [PERSON_NAME]! How's your day? 😊" at bounding box center [890, 399] width 681 height 66
type textarea "Hey [PERSON_NAME]! How' your day? 😊"
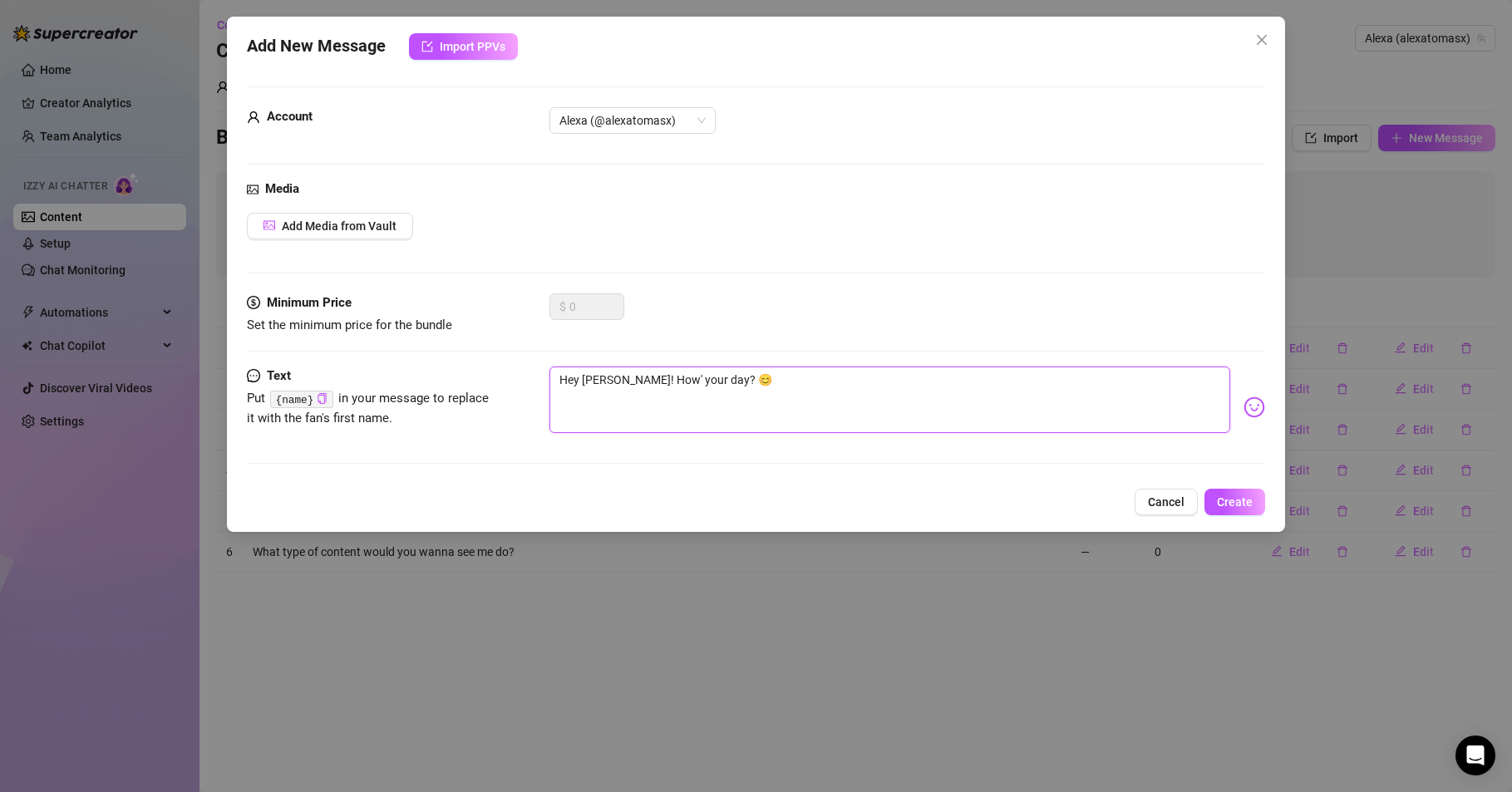
type textarea "Hey [PERSON_NAME]! How your day? 😊"
type textarea "Hey [PERSON_NAME]! How i your day? 😊"
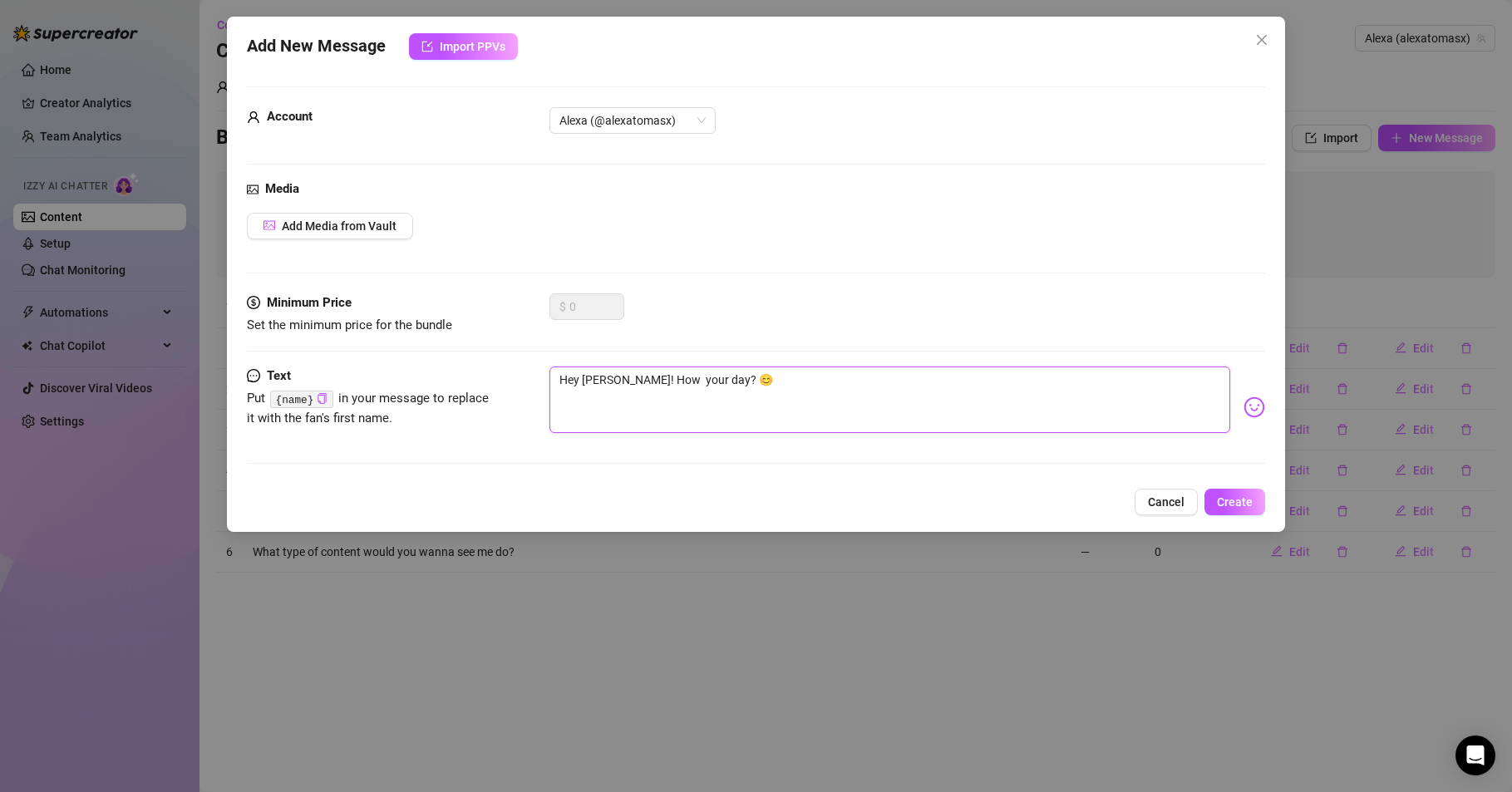
type textarea "Hey [PERSON_NAME]! How i your day? 😊"
type textarea "Hey [PERSON_NAME]! How is your day? 😊"
click at [1240, 500] on span "Create" at bounding box center [1235, 502] width 36 height 13
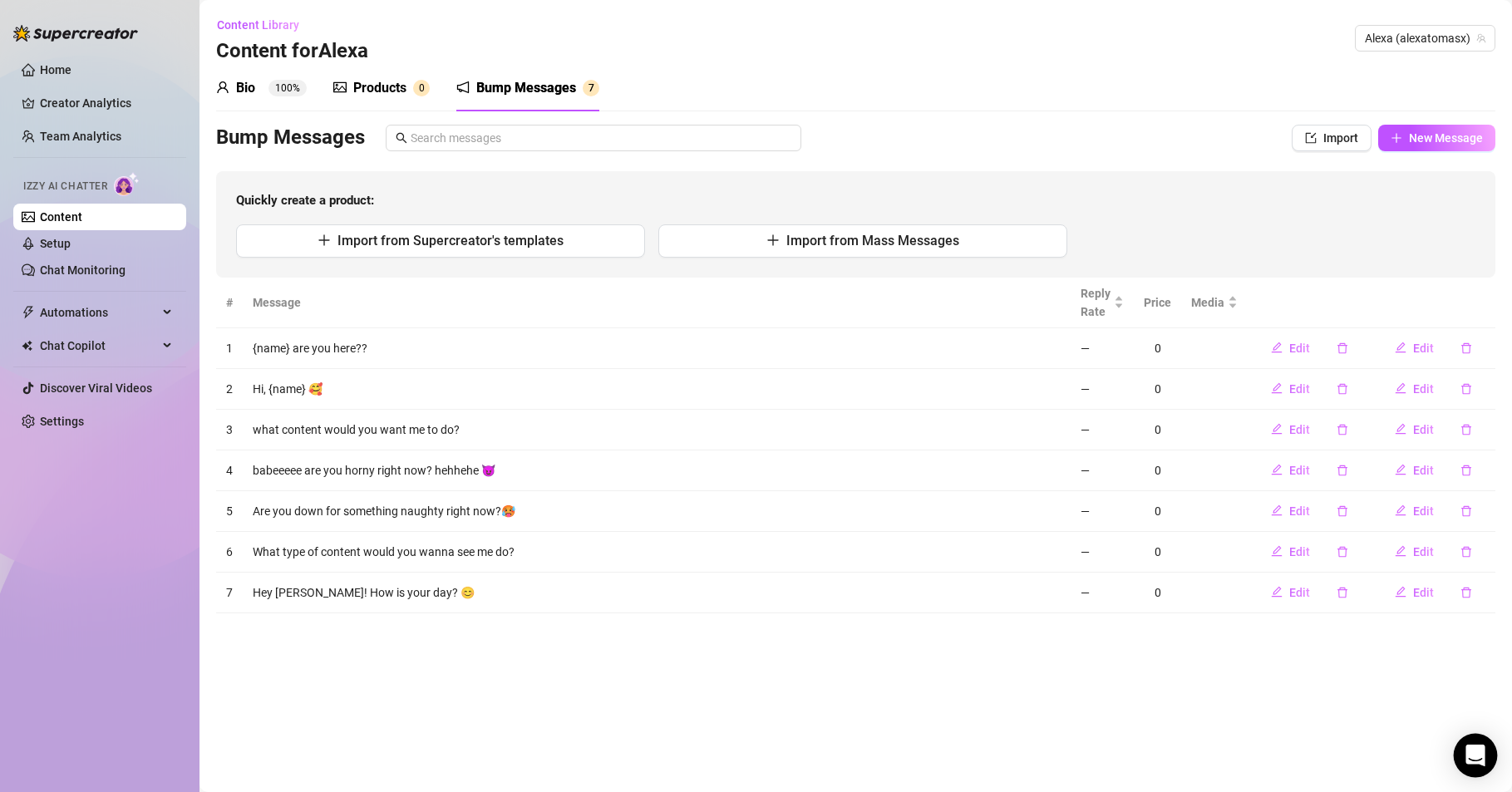
click at [1470, 746] on icon "Open Intercom Messenger" at bounding box center [1475, 755] width 22 height 22
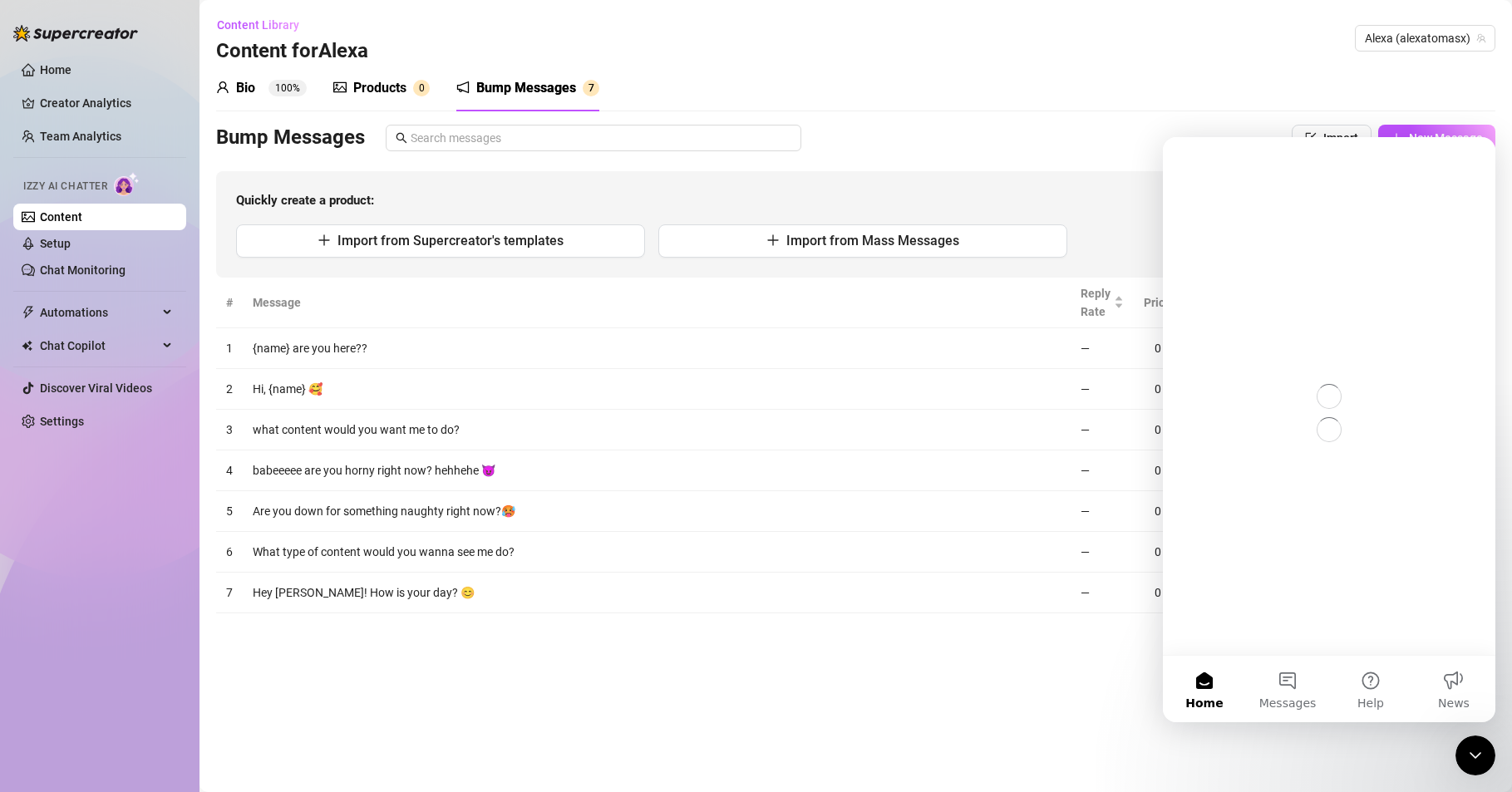
scroll to position [0, 0]
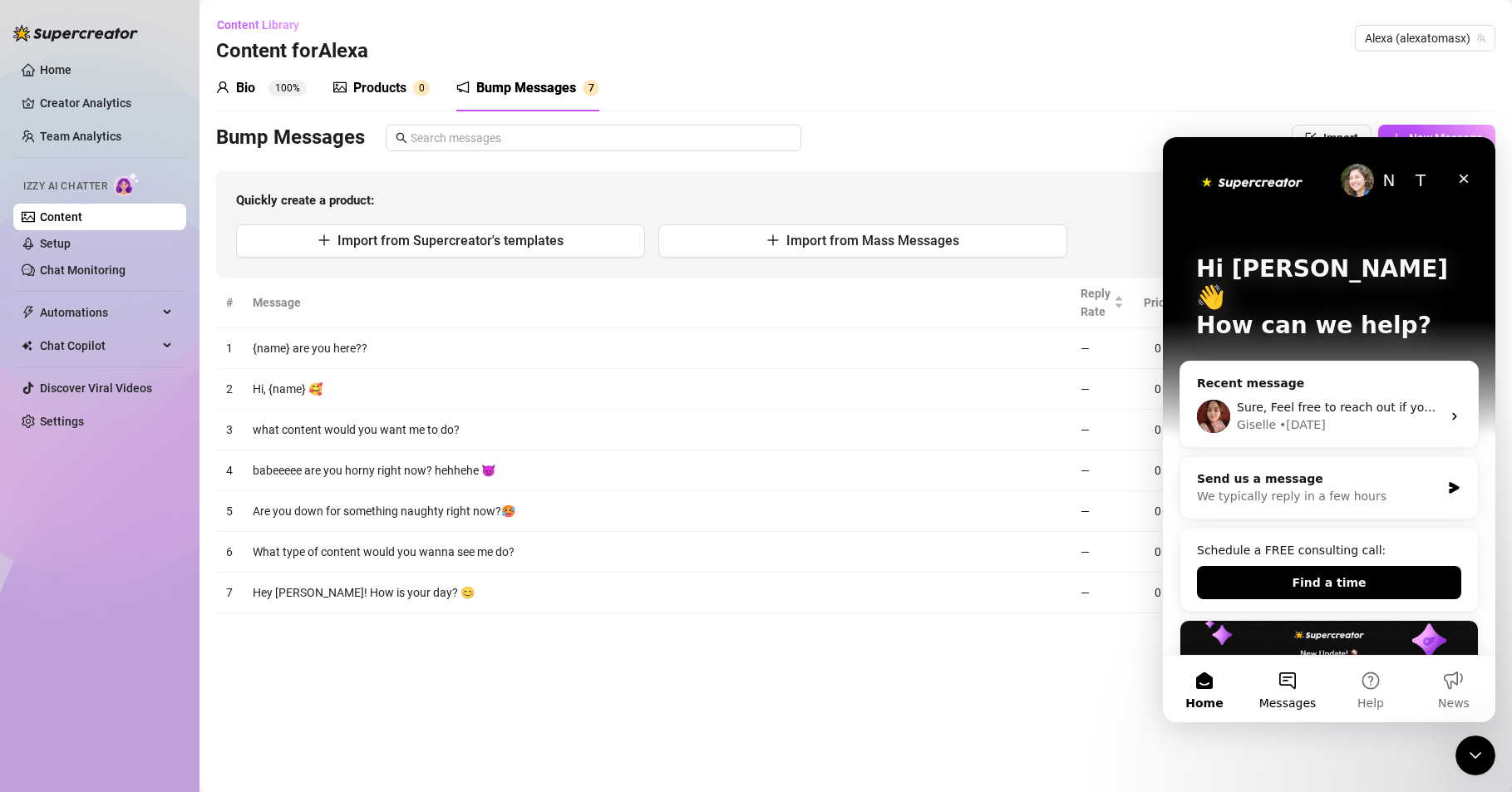
click at [1283, 682] on button "Messages" at bounding box center [1288, 689] width 83 height 66
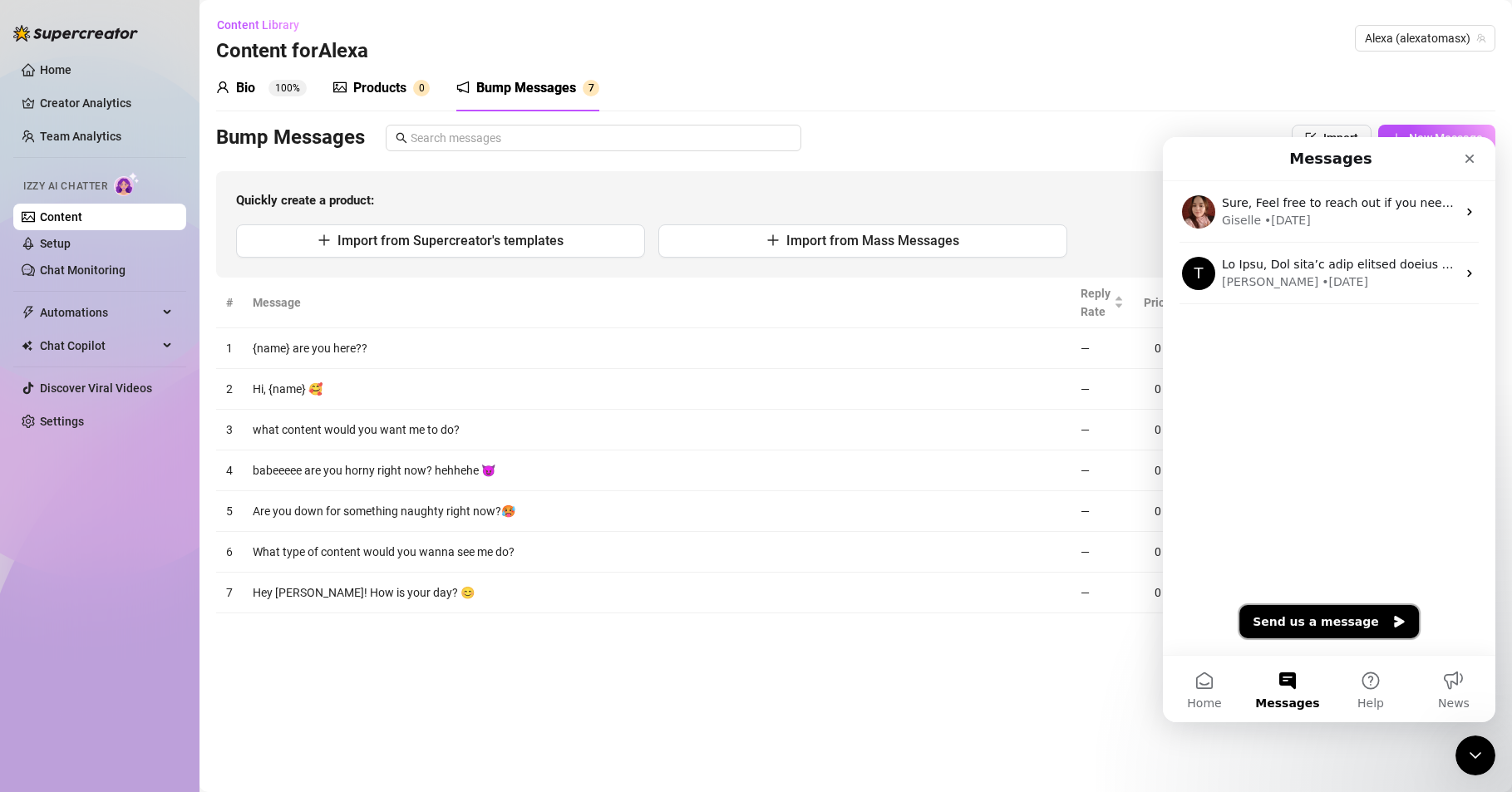
click at [1308, 629] on button "Send us a message" at bounding box center [1330, 621] width 179 height 33
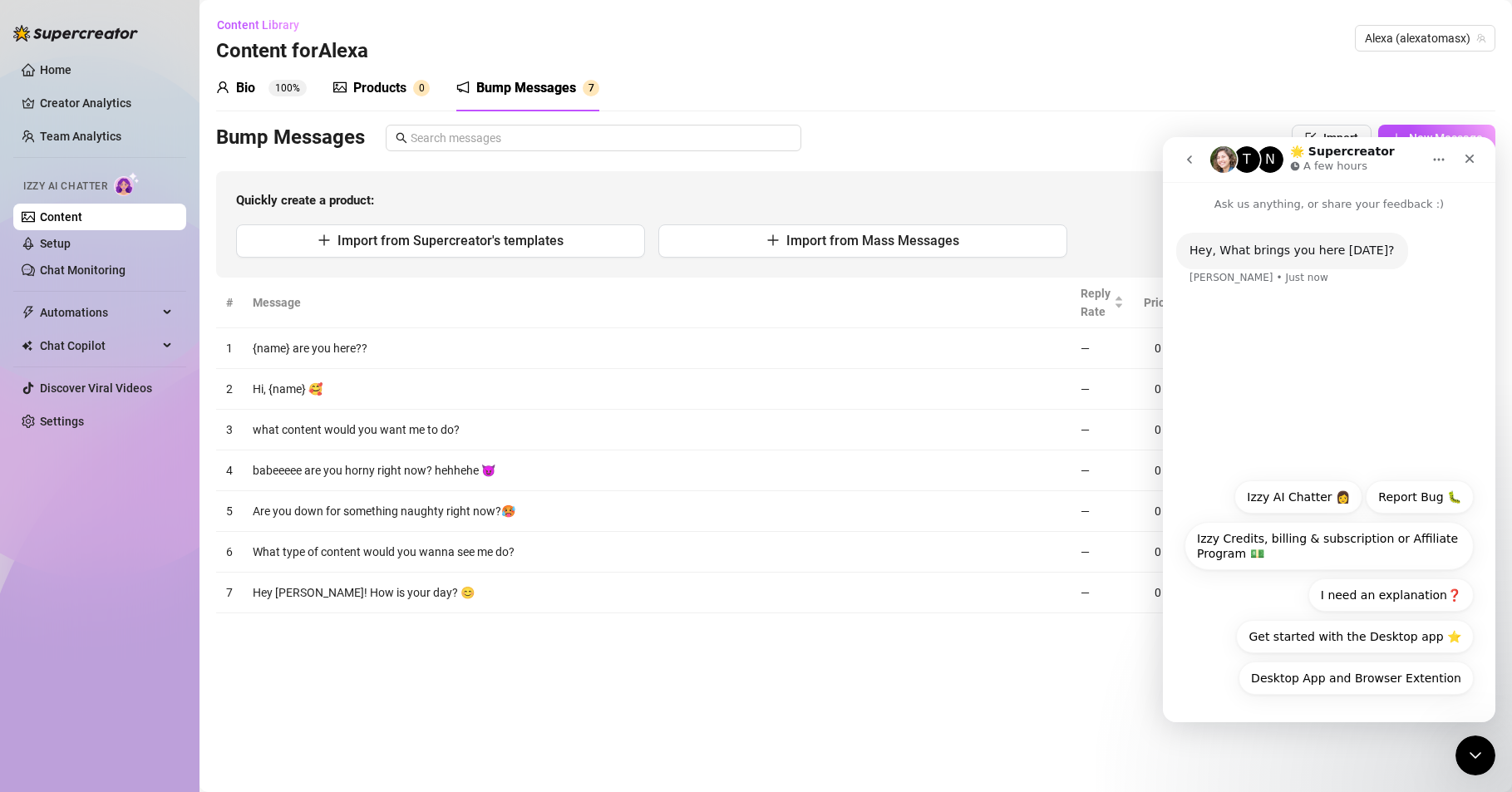
click at [1261, 292] on div "Hey, What brings you here [DATE]? [PERSON_NAME] • Just now" at bounding box center [1330, 268] width 306 height 73
click at [1290, 503] on button "Izzy AI Chatter 👩" at bounding box center [1299, 497] width 128 height 33
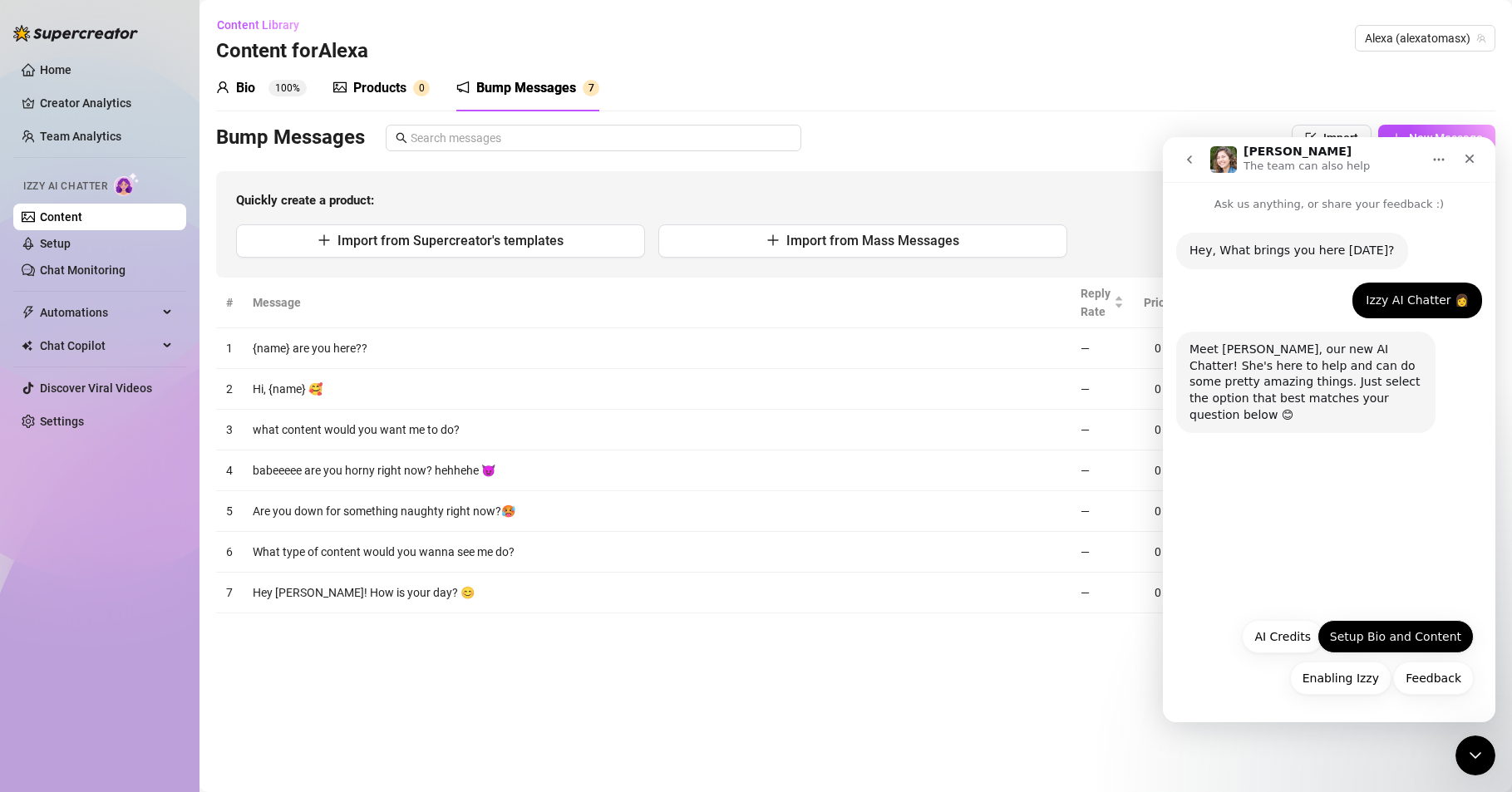
click at [1353, 639] on button "Setup Bio and Content" at bounding box center [1395, 636] width 156 height 33
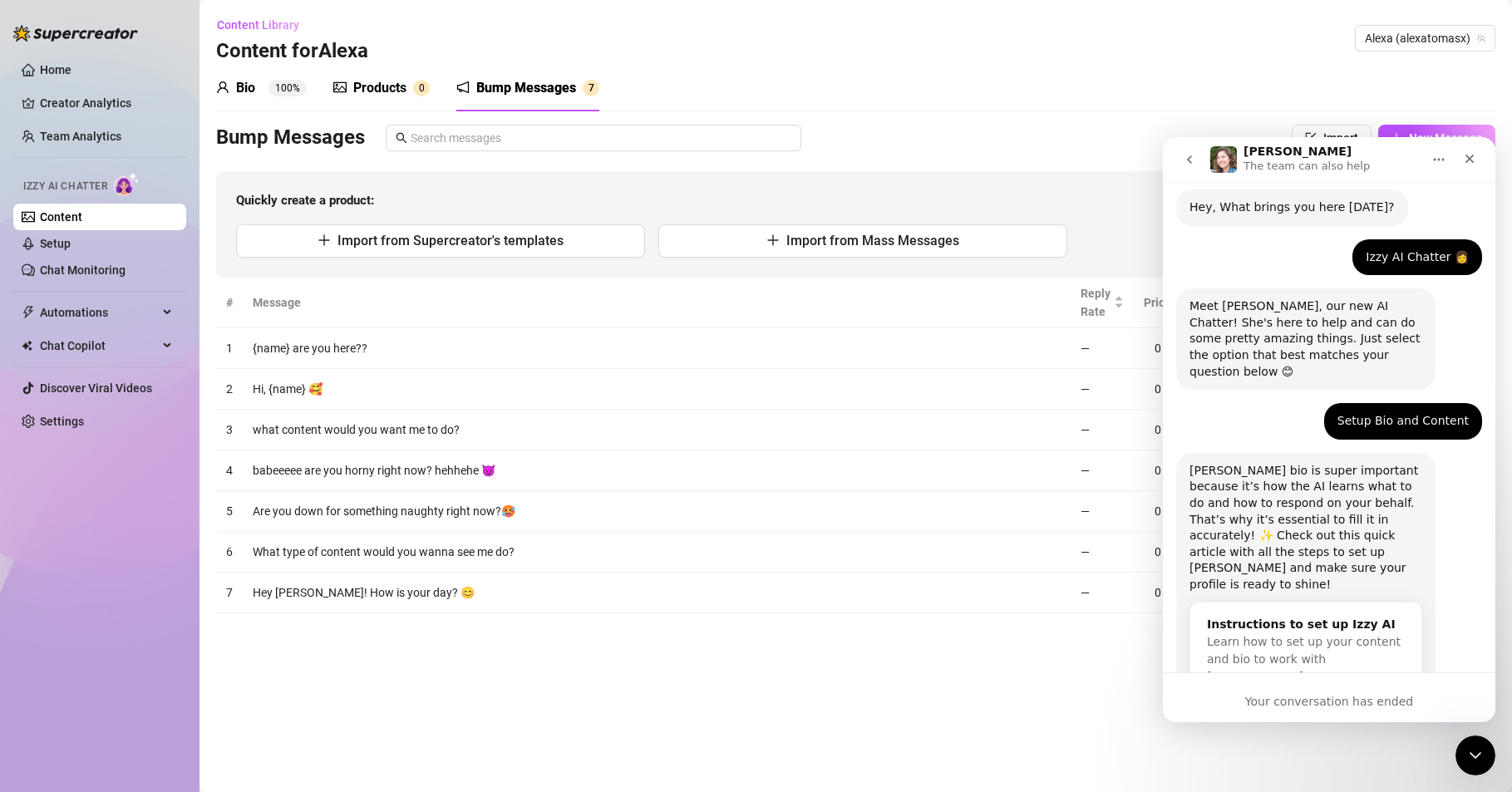
scroll to position [63, 0]
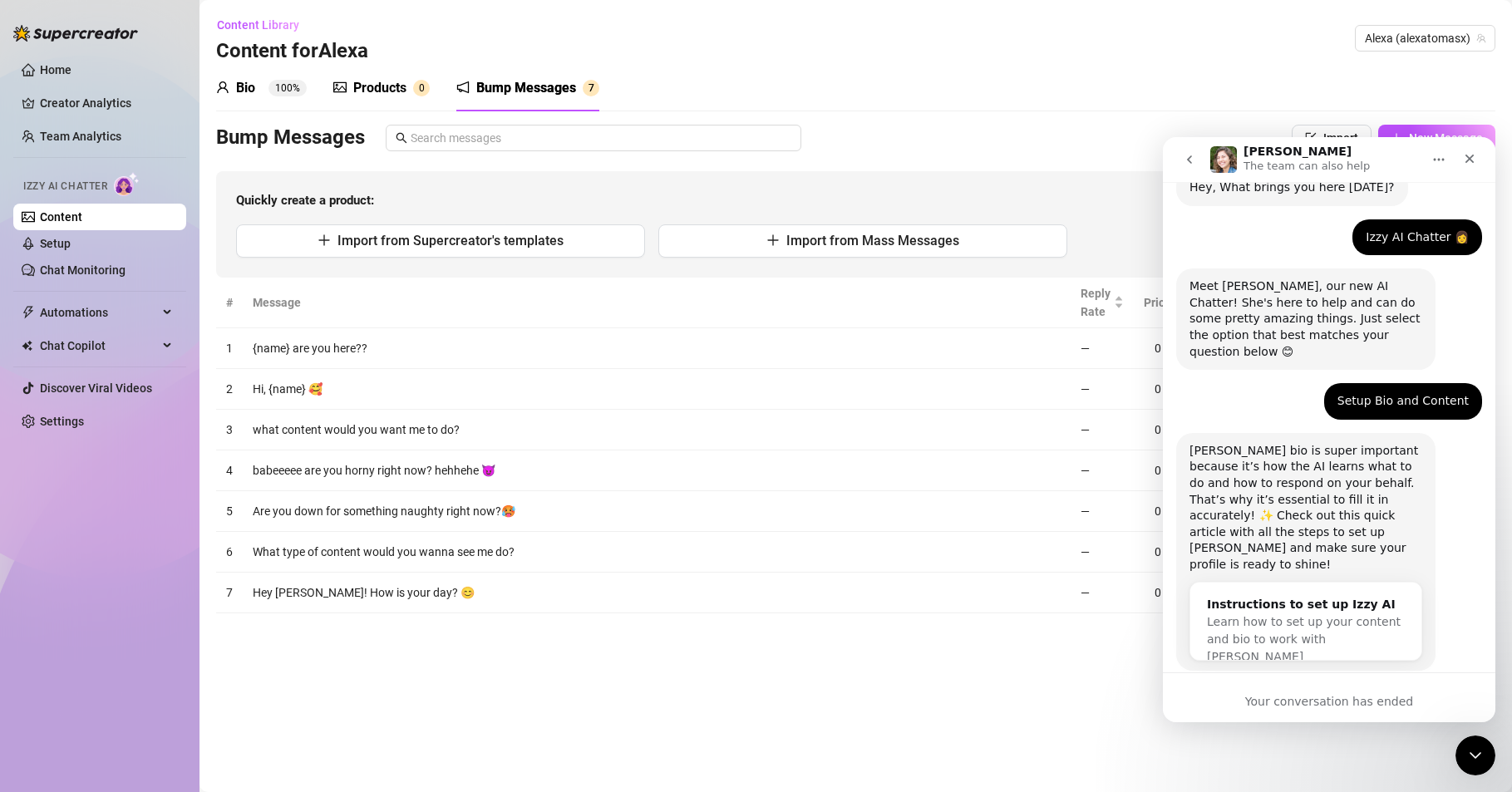
click at [1287, 699] on div "Your conversation has ended" at bounding box center [1330, 701] width 332 height 17
click at [1227, 700] on div "Your conversation has ended" at bounding box center [1330, 701] width 332 height 17
click at [1367, 705] on div "Your conversation has ended" at bounding box center [1330, 701] width 332 height 17
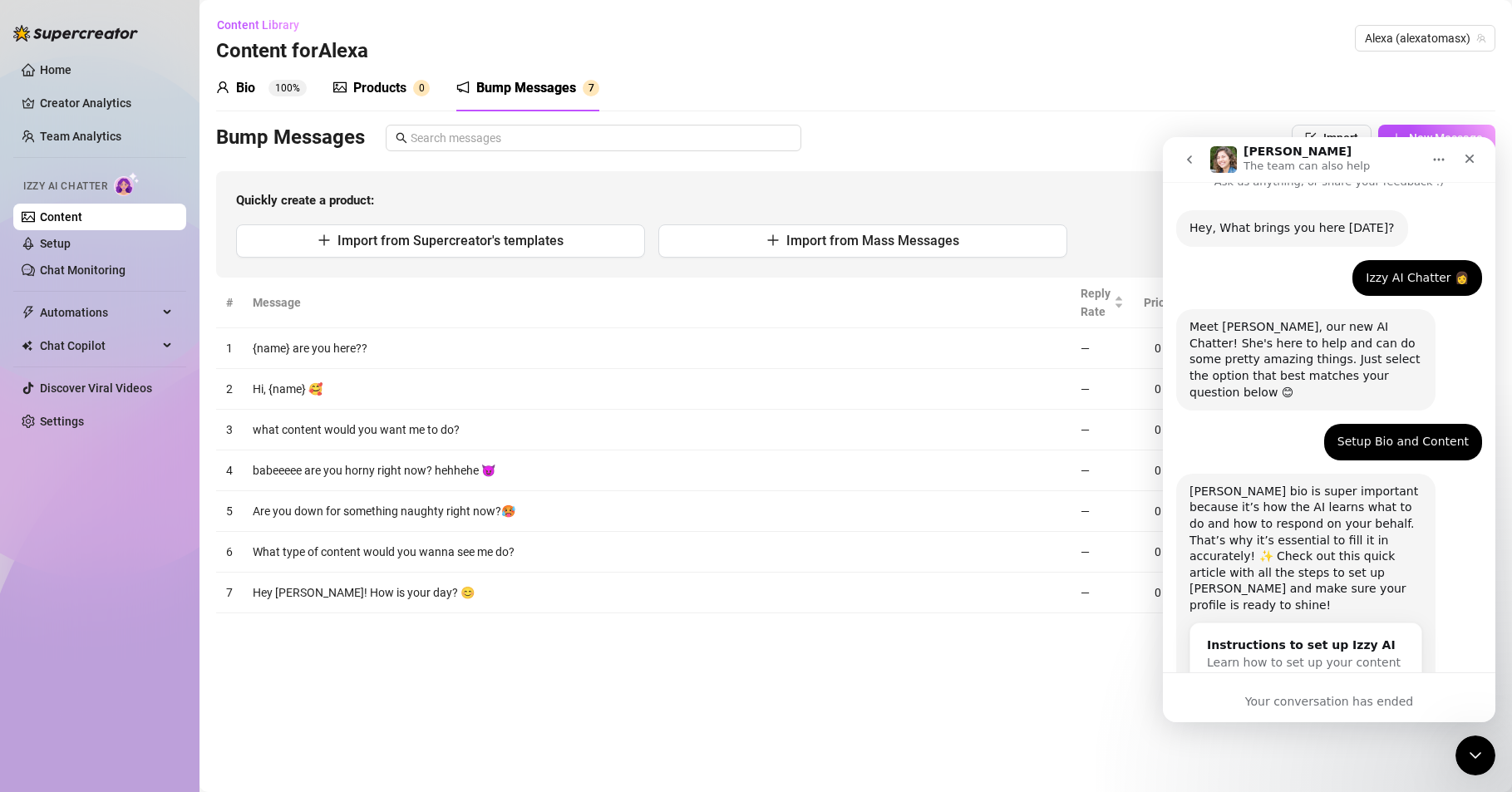
scroll to position [0, 0]
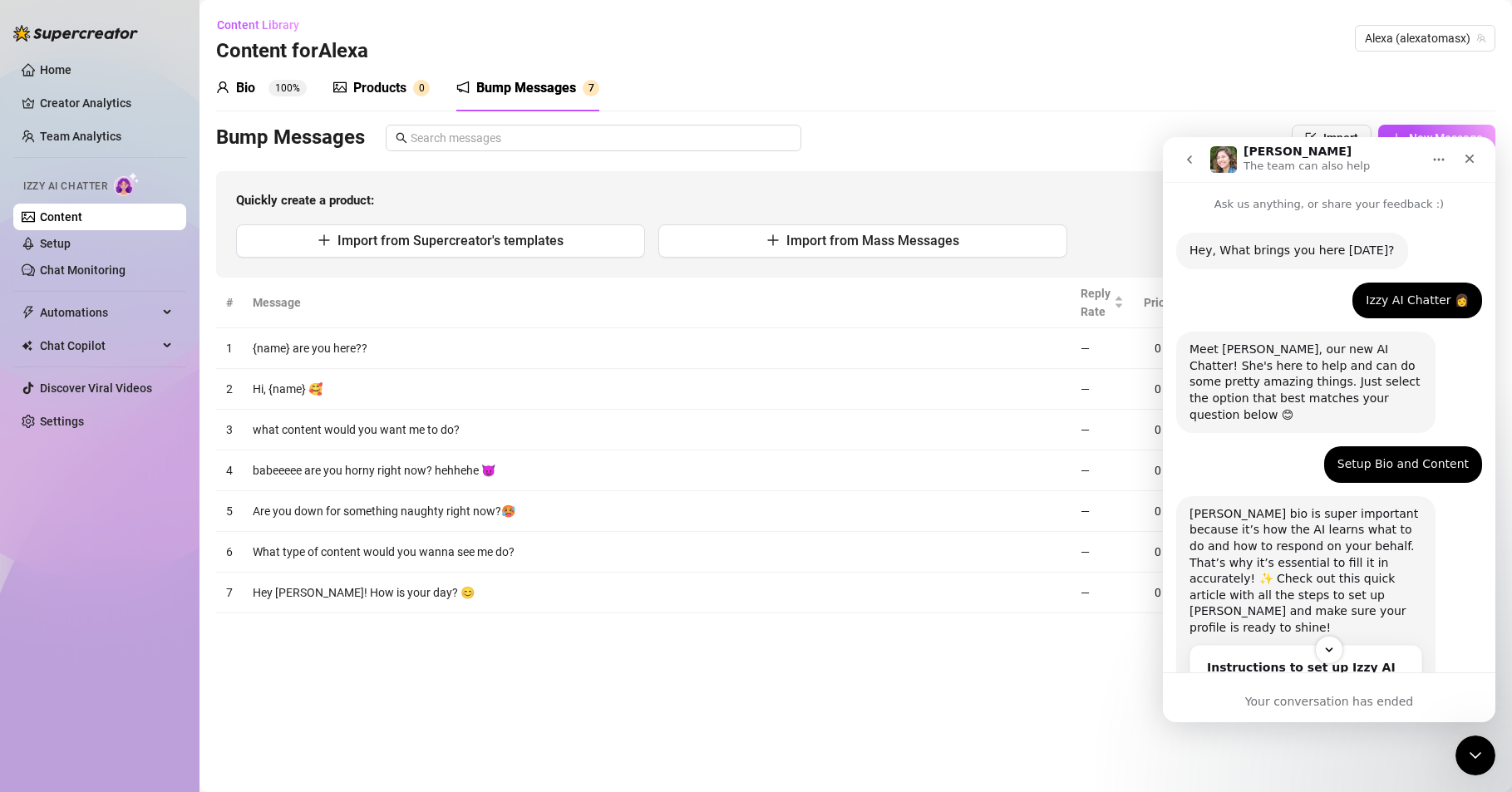
click at [1193, 154] on icon "go back" at bounding box center [1190, 160] width 13 height 13
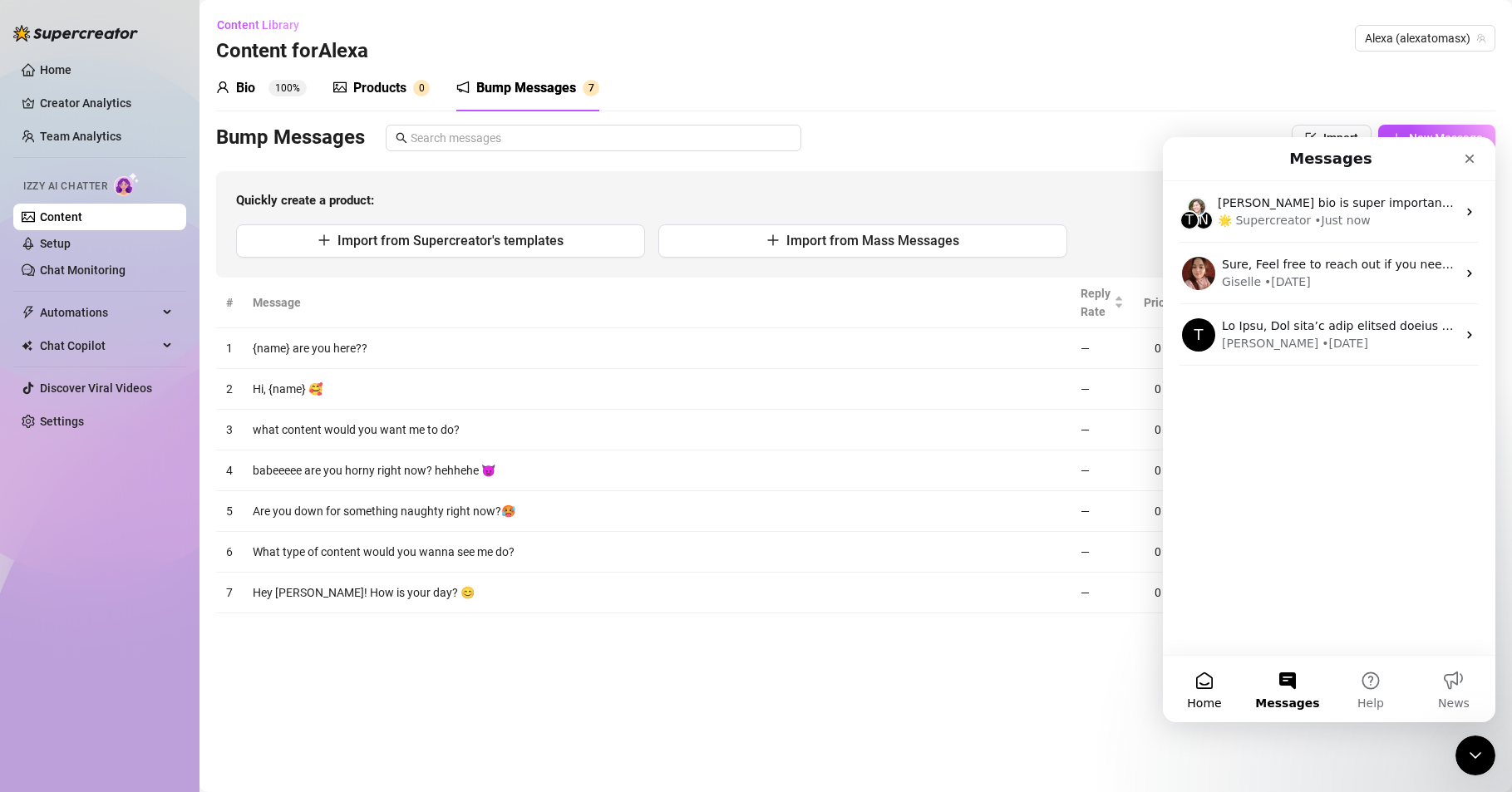
click at [1197, 698] on span "Home" at bounding box center [1204, 703] width 34 height 11
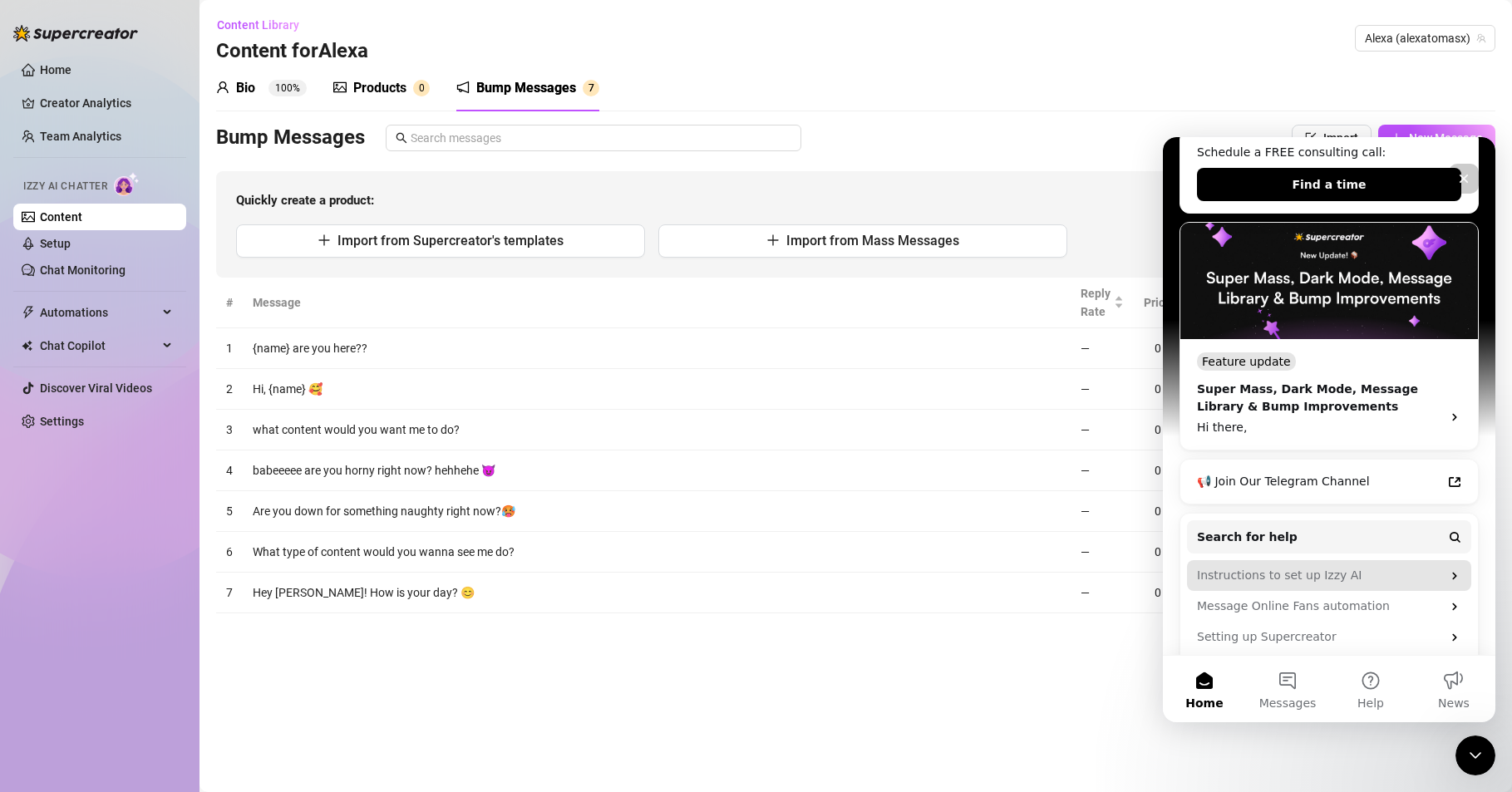
scroll to position [343, 0]
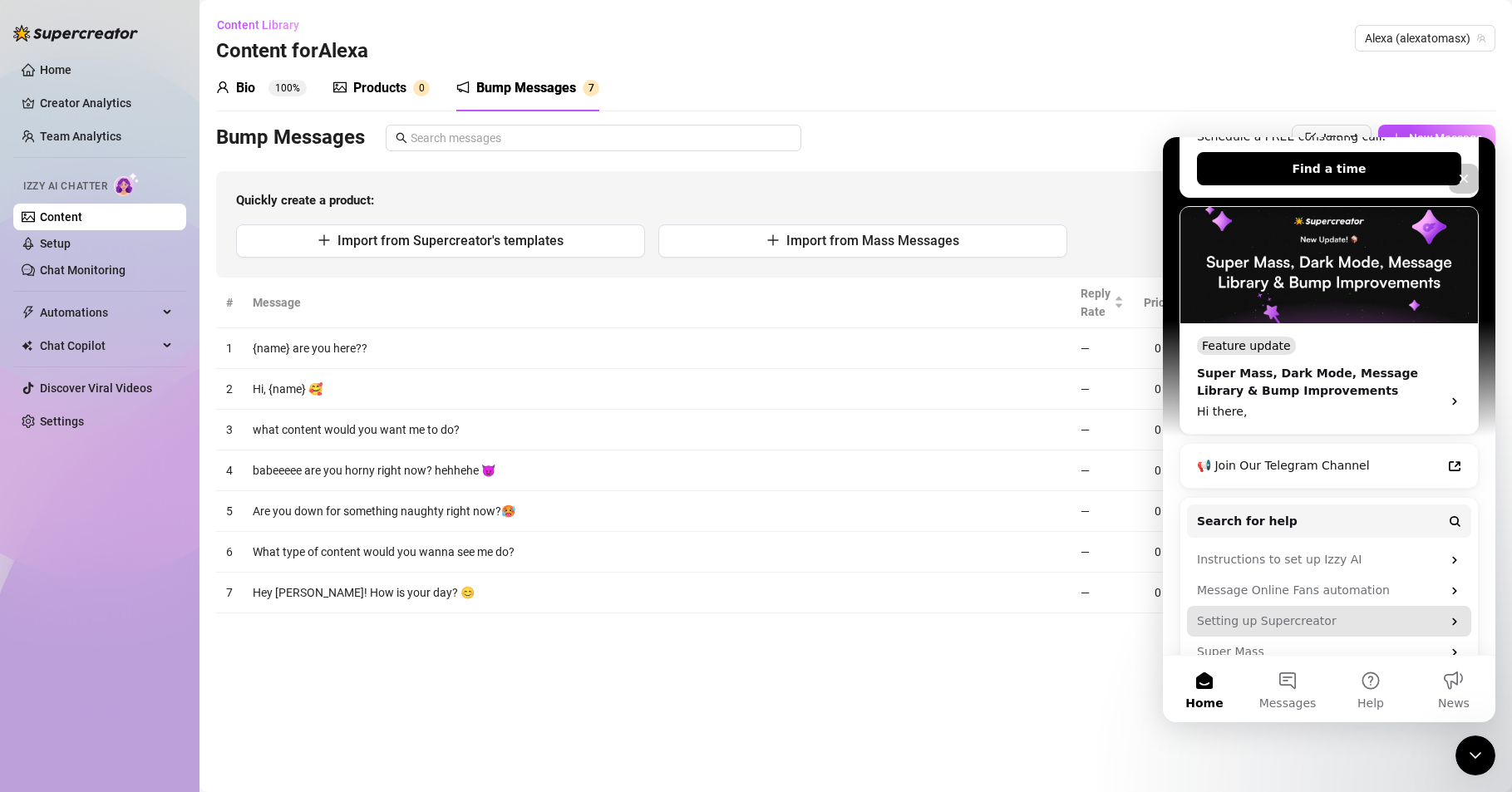
click at [1402, 613] on div "Setting up Supercreator" at bounding box center [1319, 621] width 245 height 17
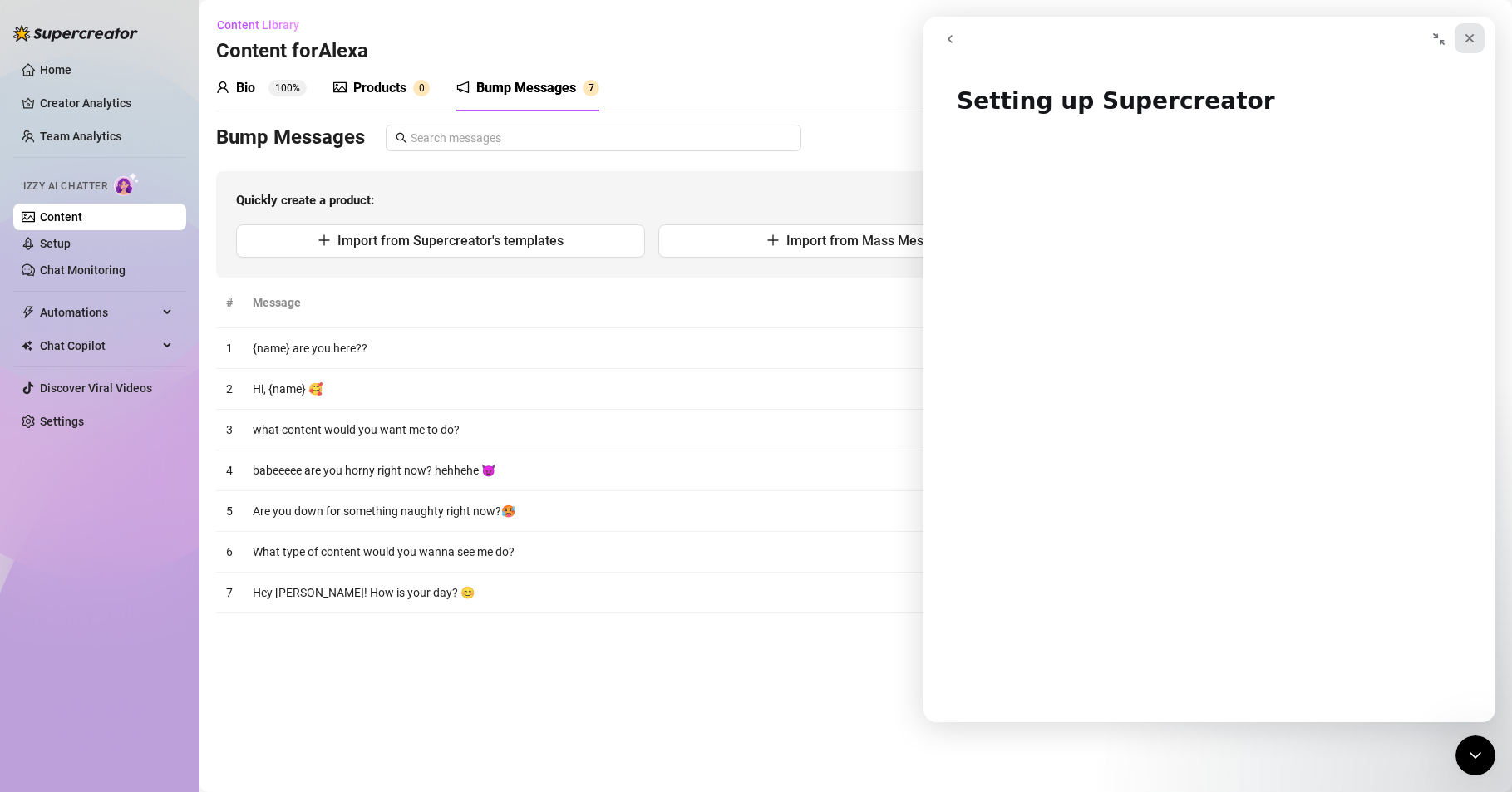
click at [1463, 36] on icon "Close" at bounding box center [1470, 38] width 13 height 13
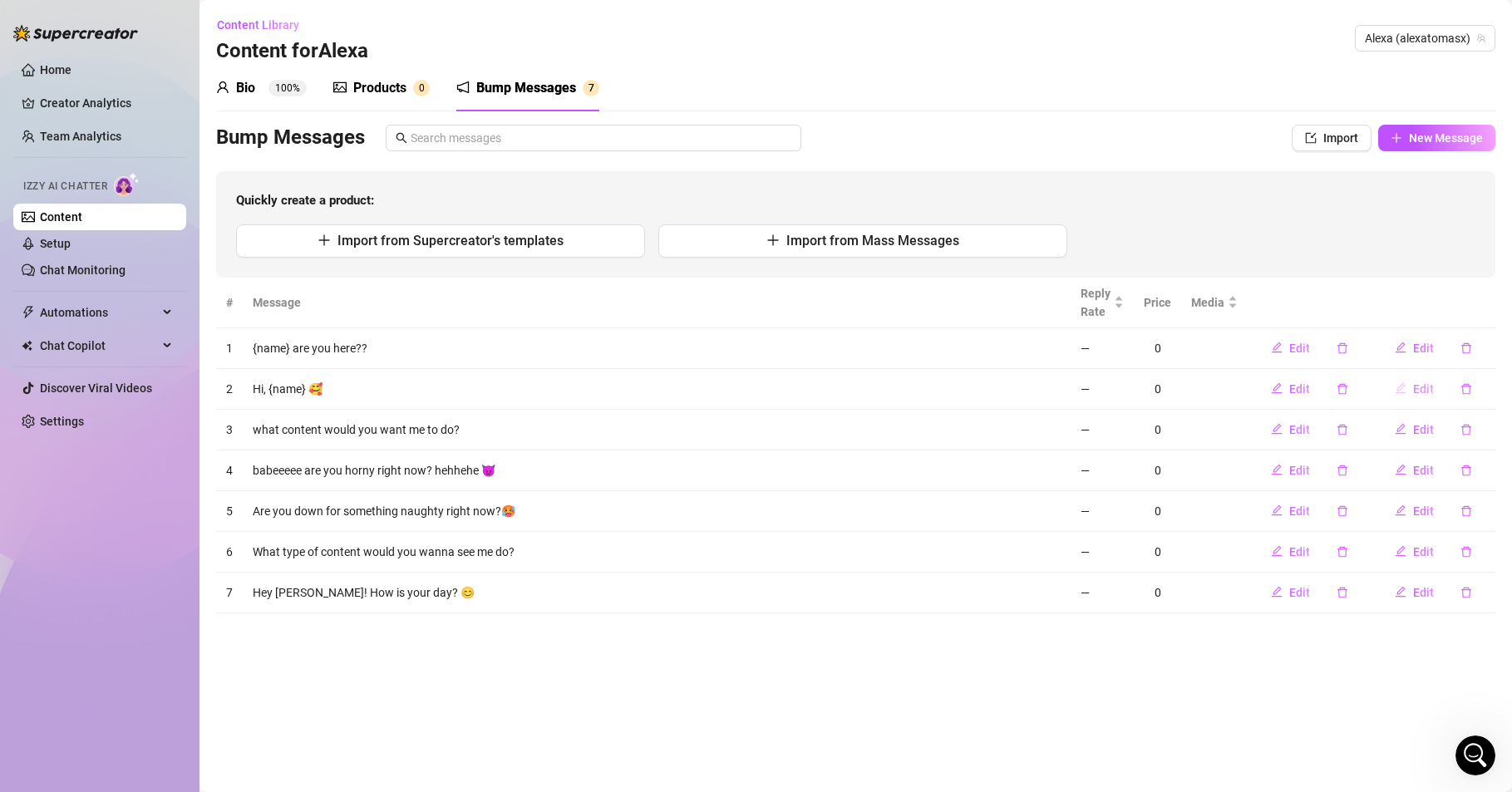
scroll to position [0, 0]
click at [914, 735] on main "Content Library Content for [PERSON_NAME] (alexatomasx) Bio 100% Products 0 Bum…" at bounding box center [856, 396] width 1313 height 792
click at [1461, 757] on icon "Open Intercom Messenger" at bounding box center [1473, 752] width 27 height 27
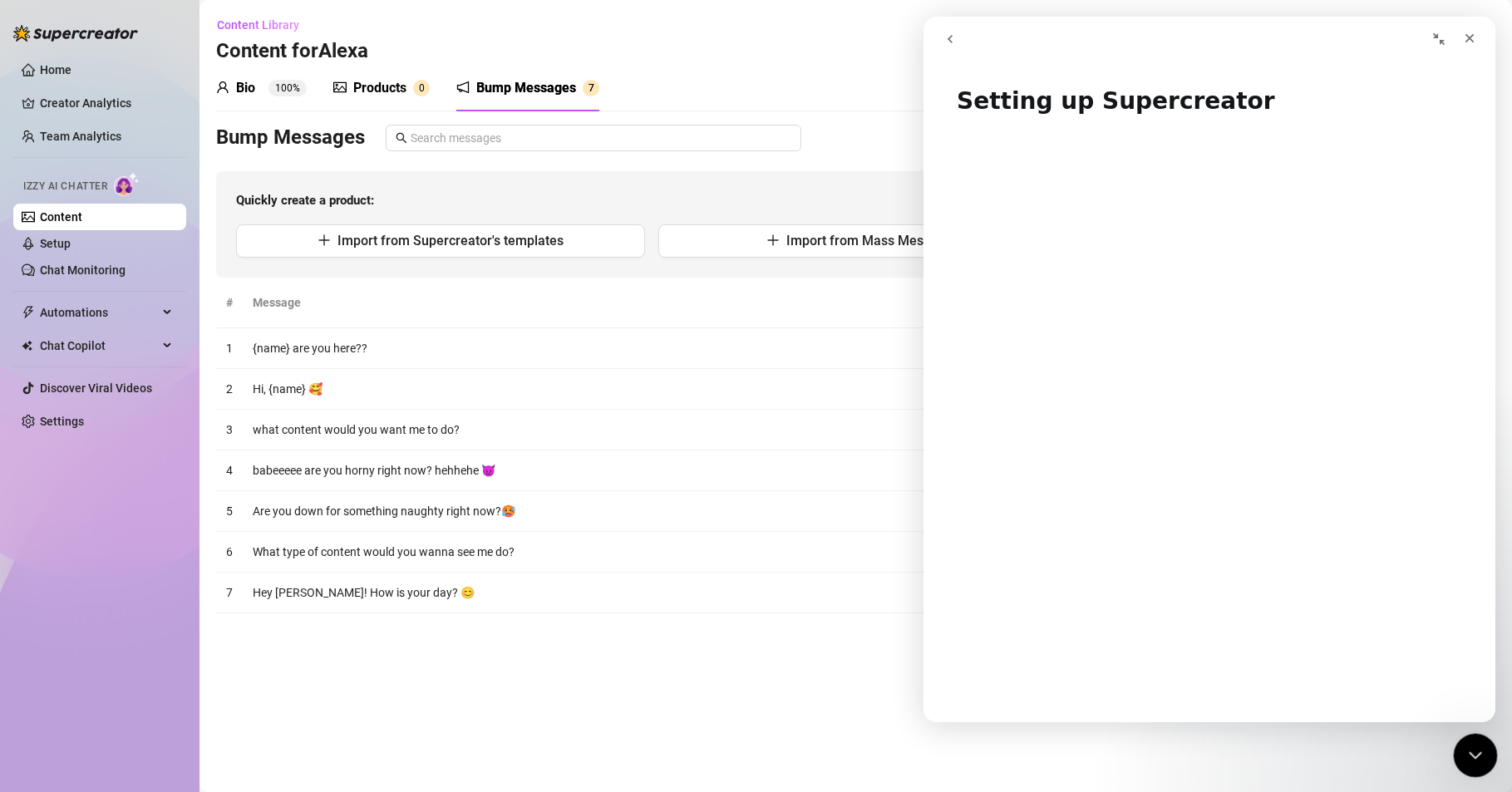
click at [1455, 756] on div "Close Intercom Messenger" at bounding box center [1473, 752] width 40 height 40
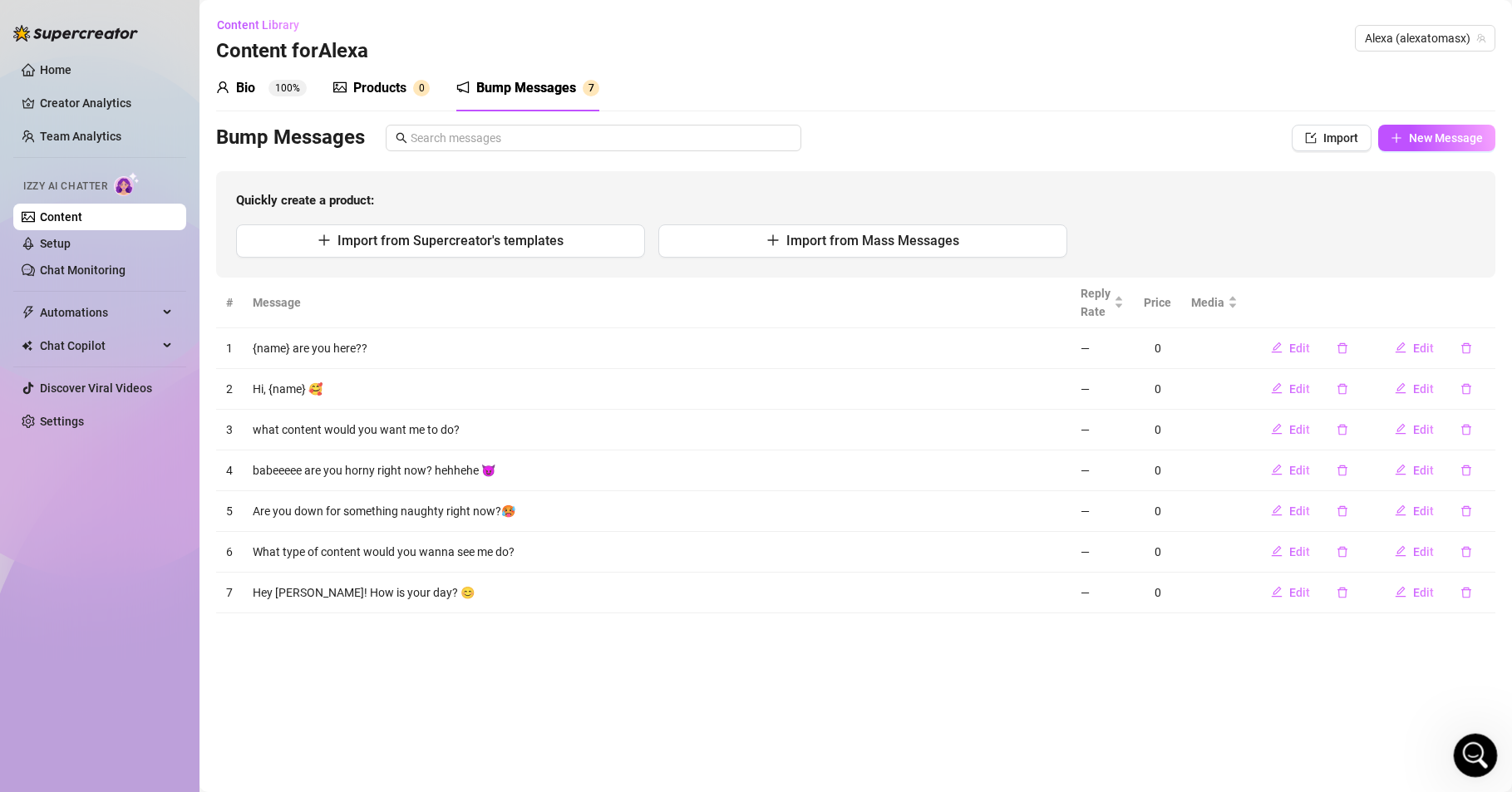
click at [1455, 756] on div "Open Intercom Messenger" at bounding box center [1473, 753] width 55 height 55
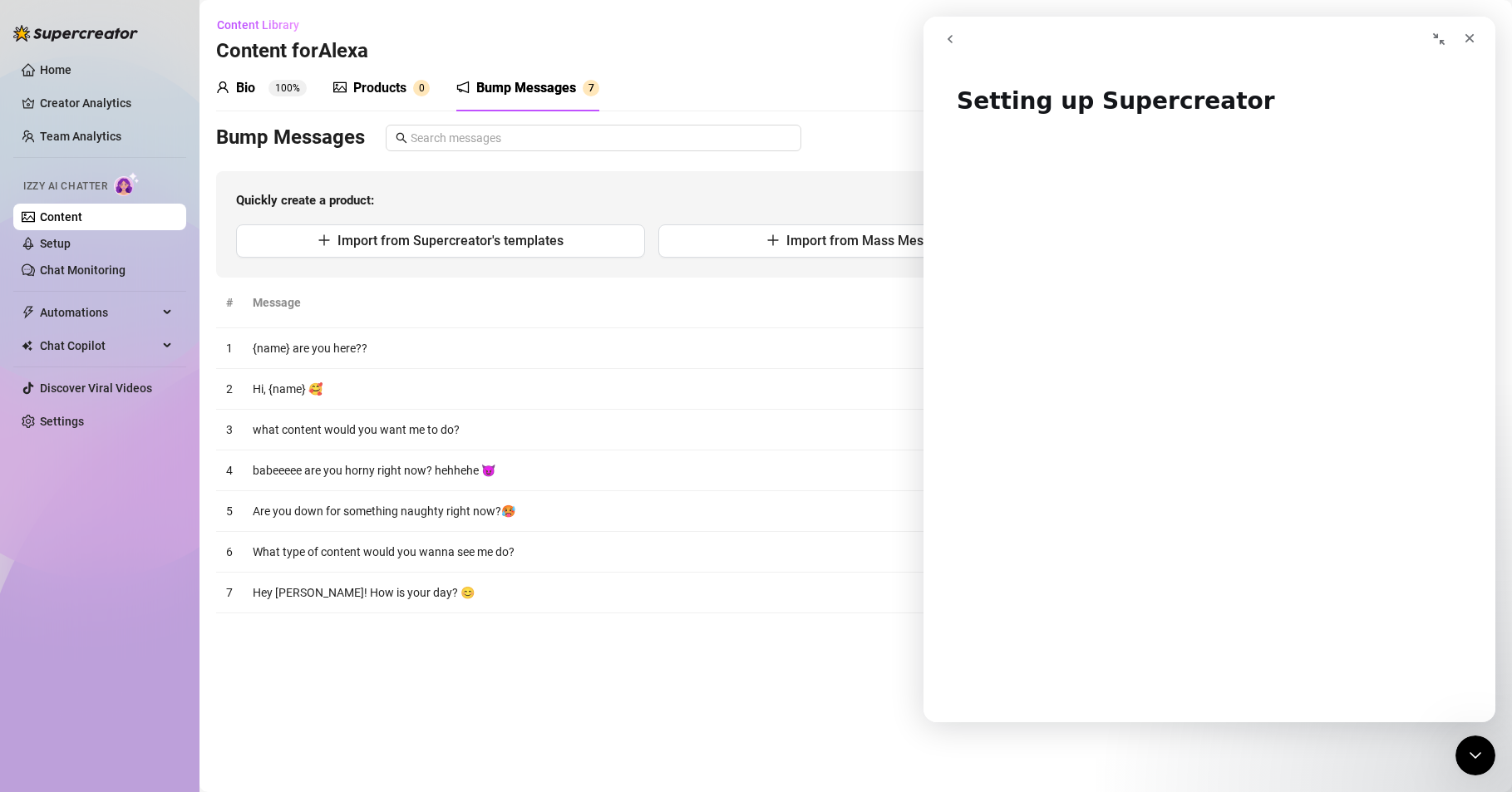
click at [948, 42] on icon "go back" at bounding box center [950, 39] width 13 height 13
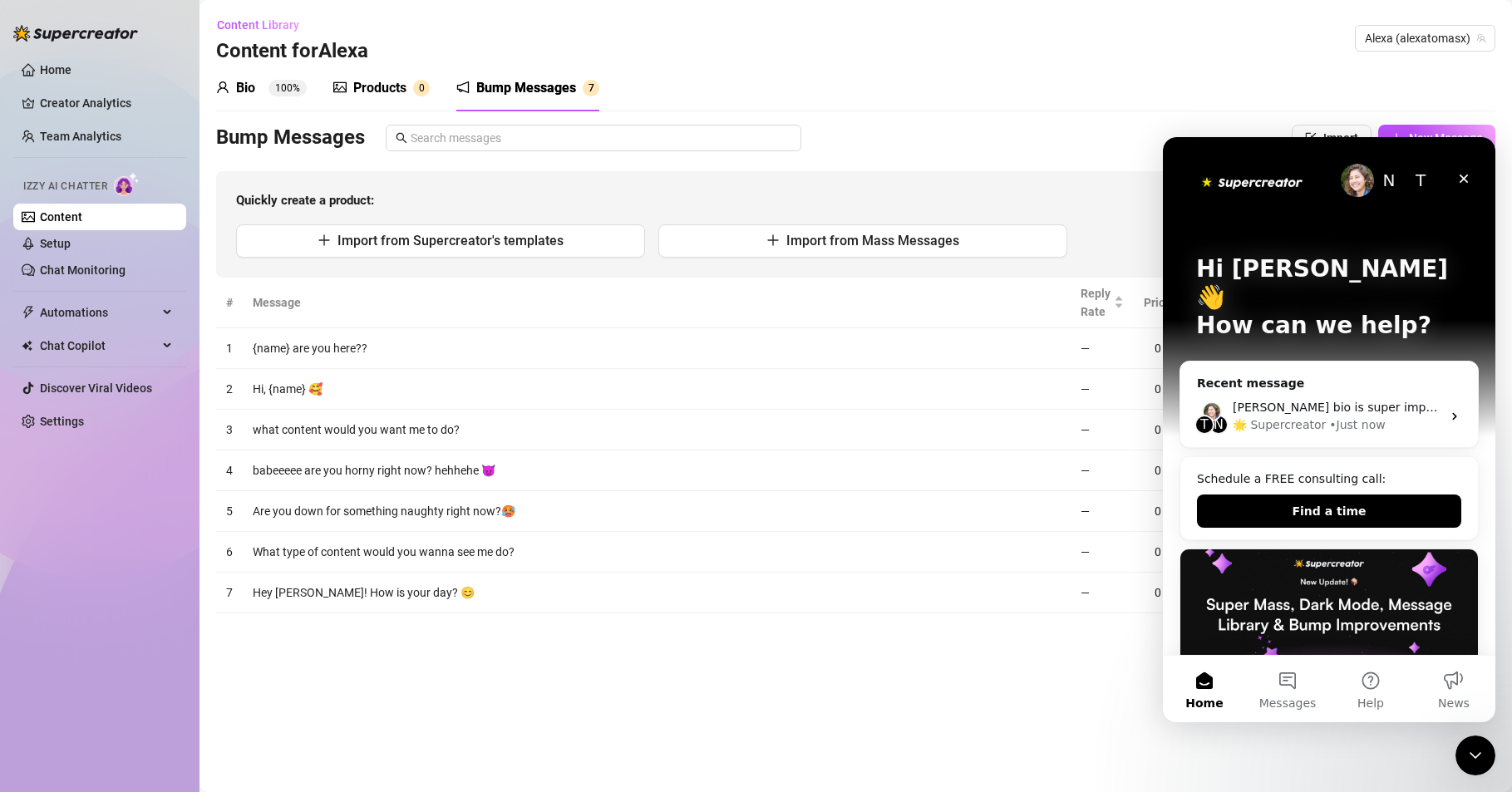
click at [1334, 606] on img "Intercom messenger" at bounding box center [1329, 607] width 297 height 116
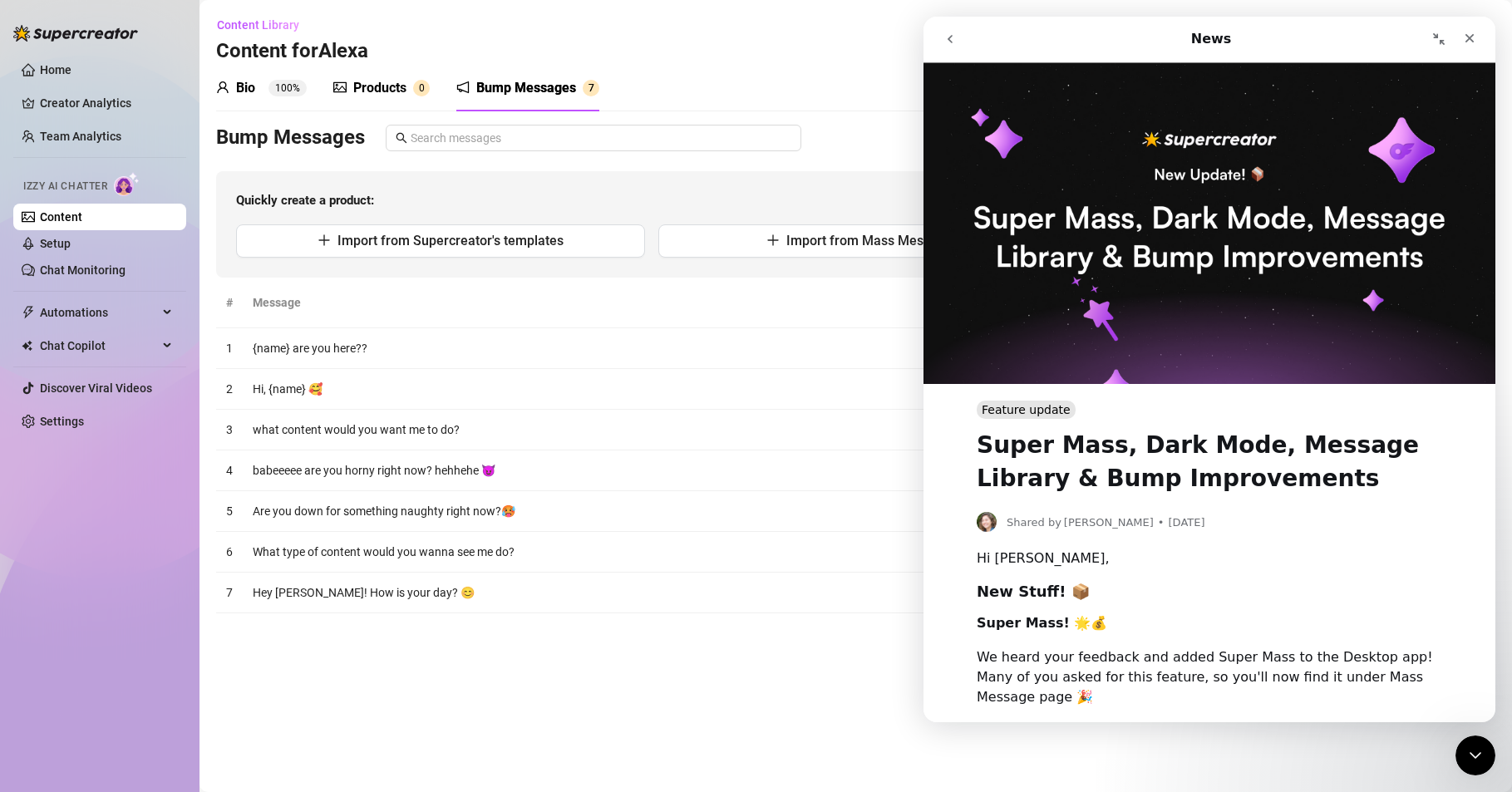
click at [952, 40] on icon "go back" at bounding box center [950, 39] width 13 height 13
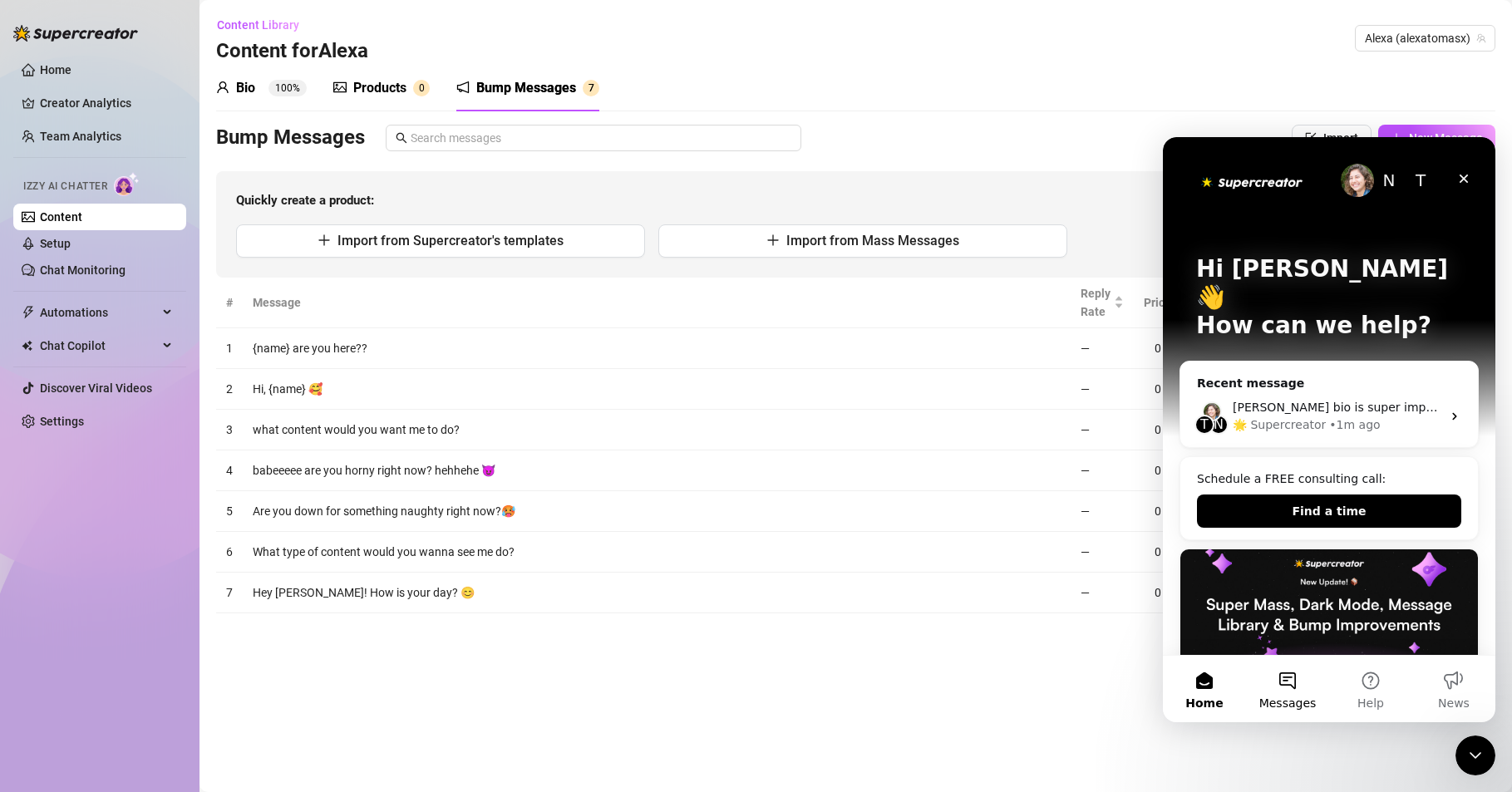
click at [1285, 677] on button "Messages" at bounding box center [1288, 689] width 83 height 66
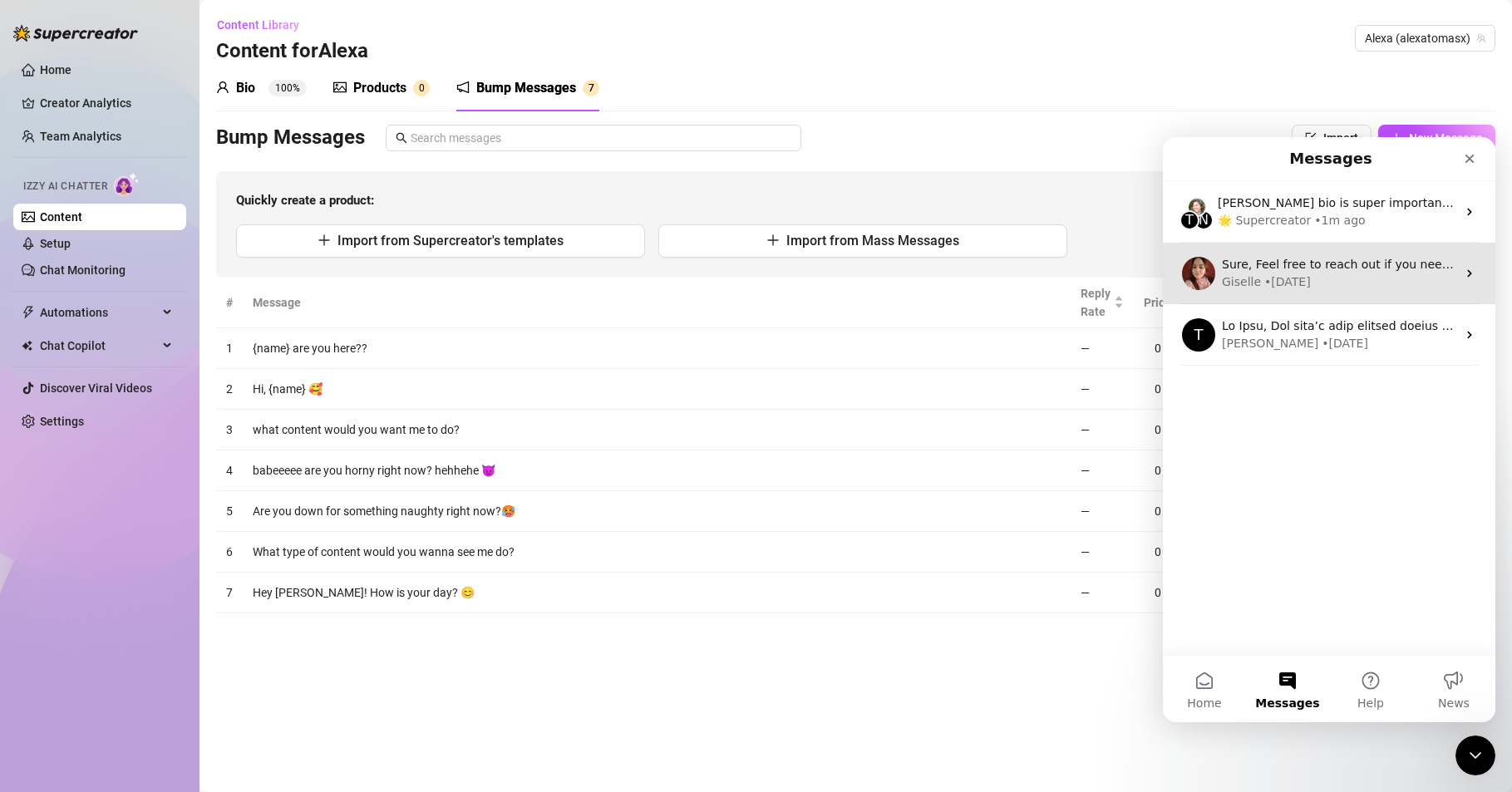
click at [1427, 274] on div "Giselle • [DATE]" at bounding box center [1339, 282] width 234 height 17
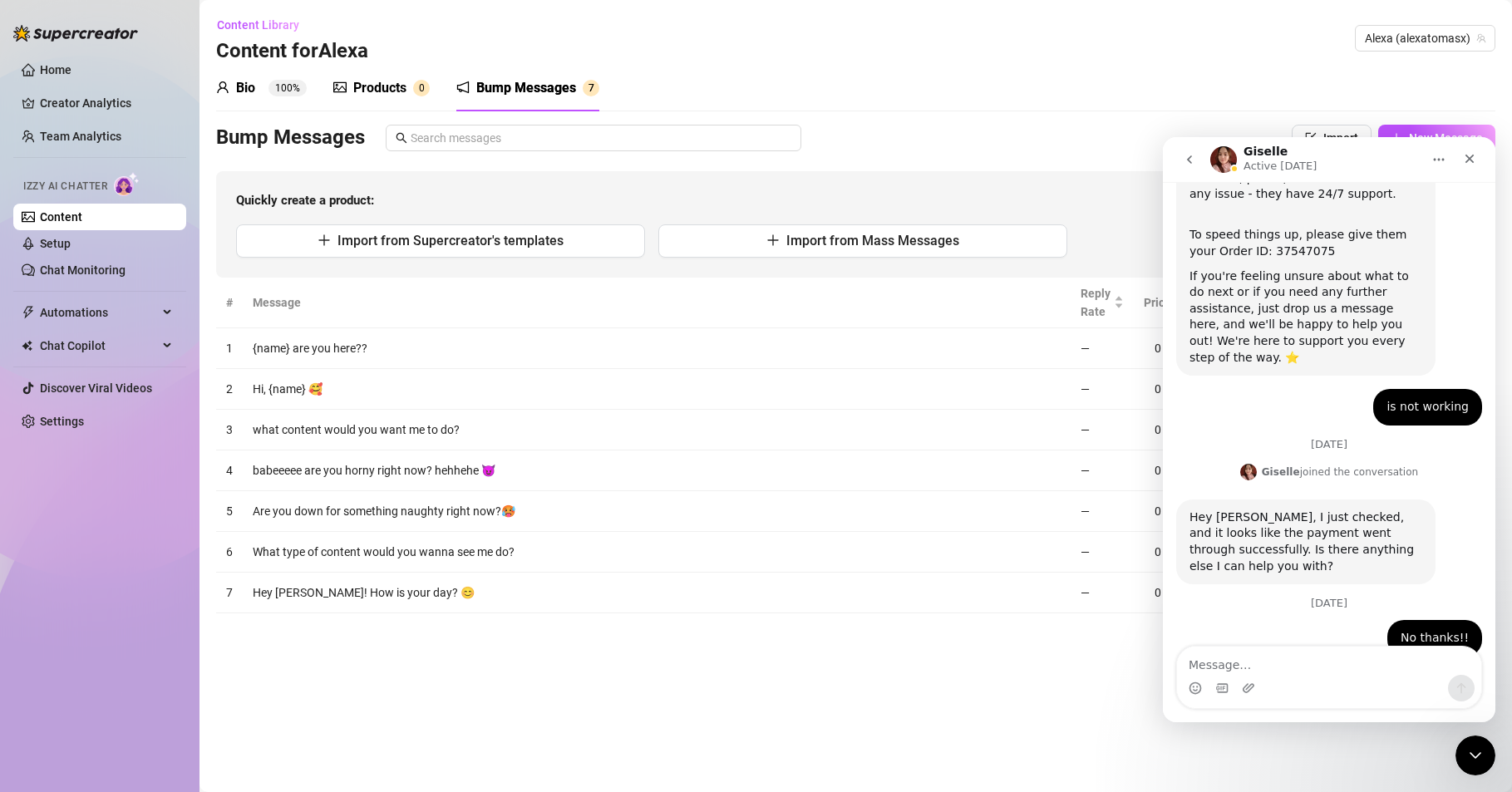
scroll to position [503, 0]
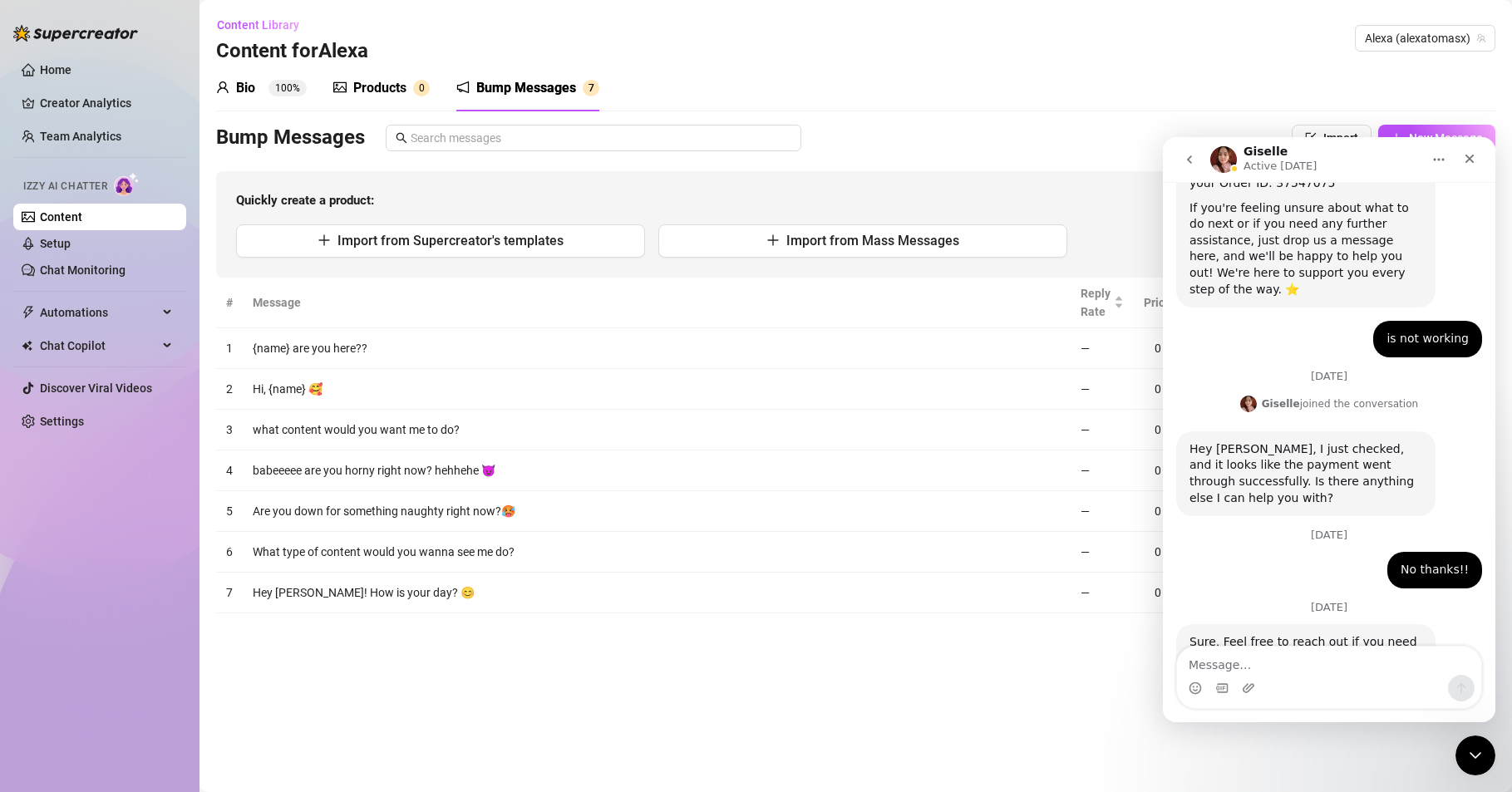
click at [1246, 663] on textarea "Message…" at bounding box center [1330, 661] width 304 height 28
type textarea "queria pregunar"
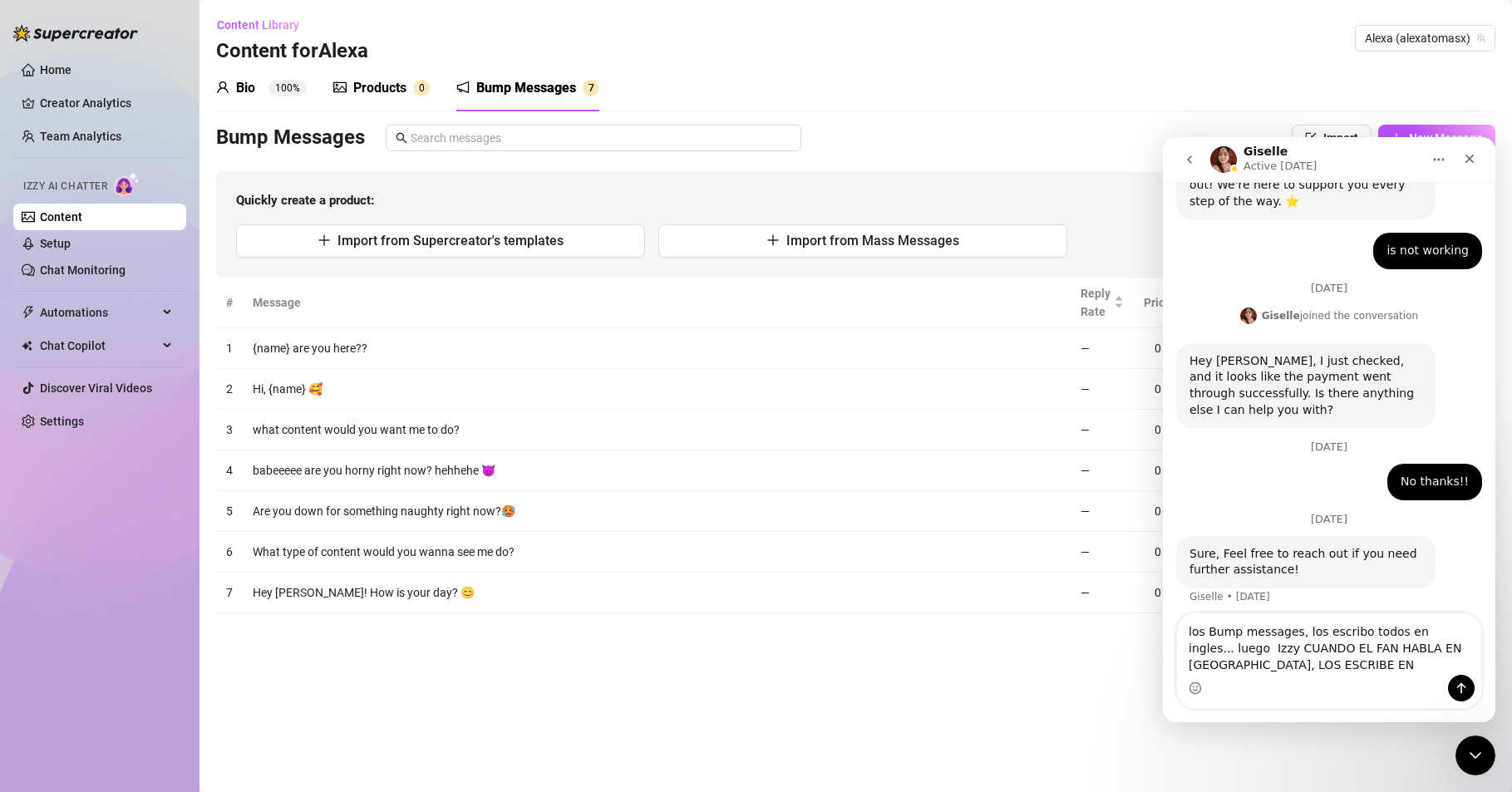
scroll to position [608, 0]
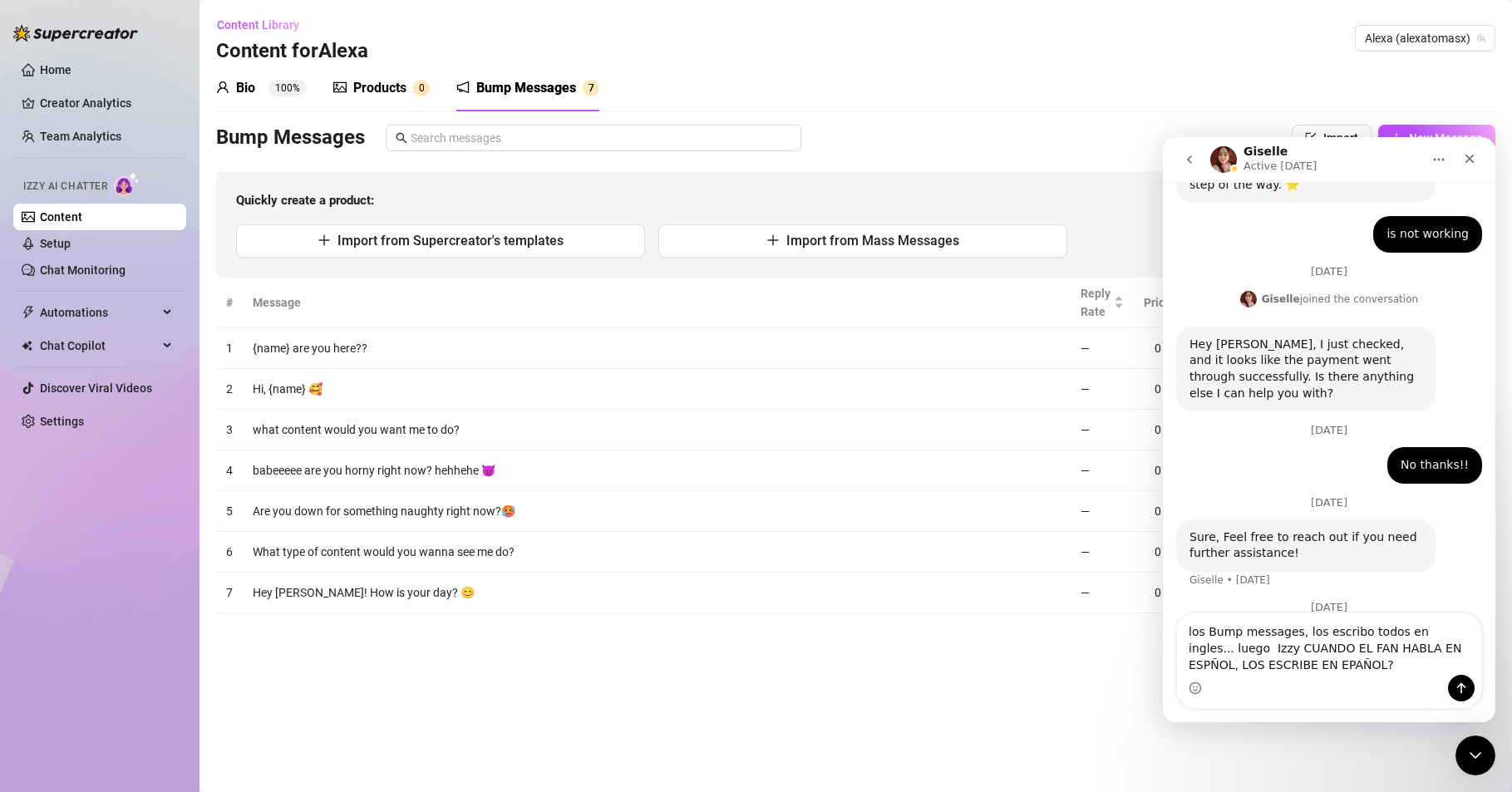
drag, startPoint x: 1211, startPoint y: 648, endPoint x: 1261, endPoint y: 666, distance: 53.1
click at [1261, 666] on textarea "los Bump messages, los escribo todos en ingles... luego Izzy CUANDO EL FAN HABL…" at bounding box center [1330, 644] width 304 height 61
drag, startPoint x: 1236, startPoint y: 656, endPoint x: 1354, endPoint y: 688, distance: 122.3
click at [1354, 688] on div "Intercom messenger" at bounding box center [1330, 688] width 304 height 26
drag, startPoint x: 1268, startPoint y: 671, endPoint x: 1209, endPoint y: 649, distance: 63.0
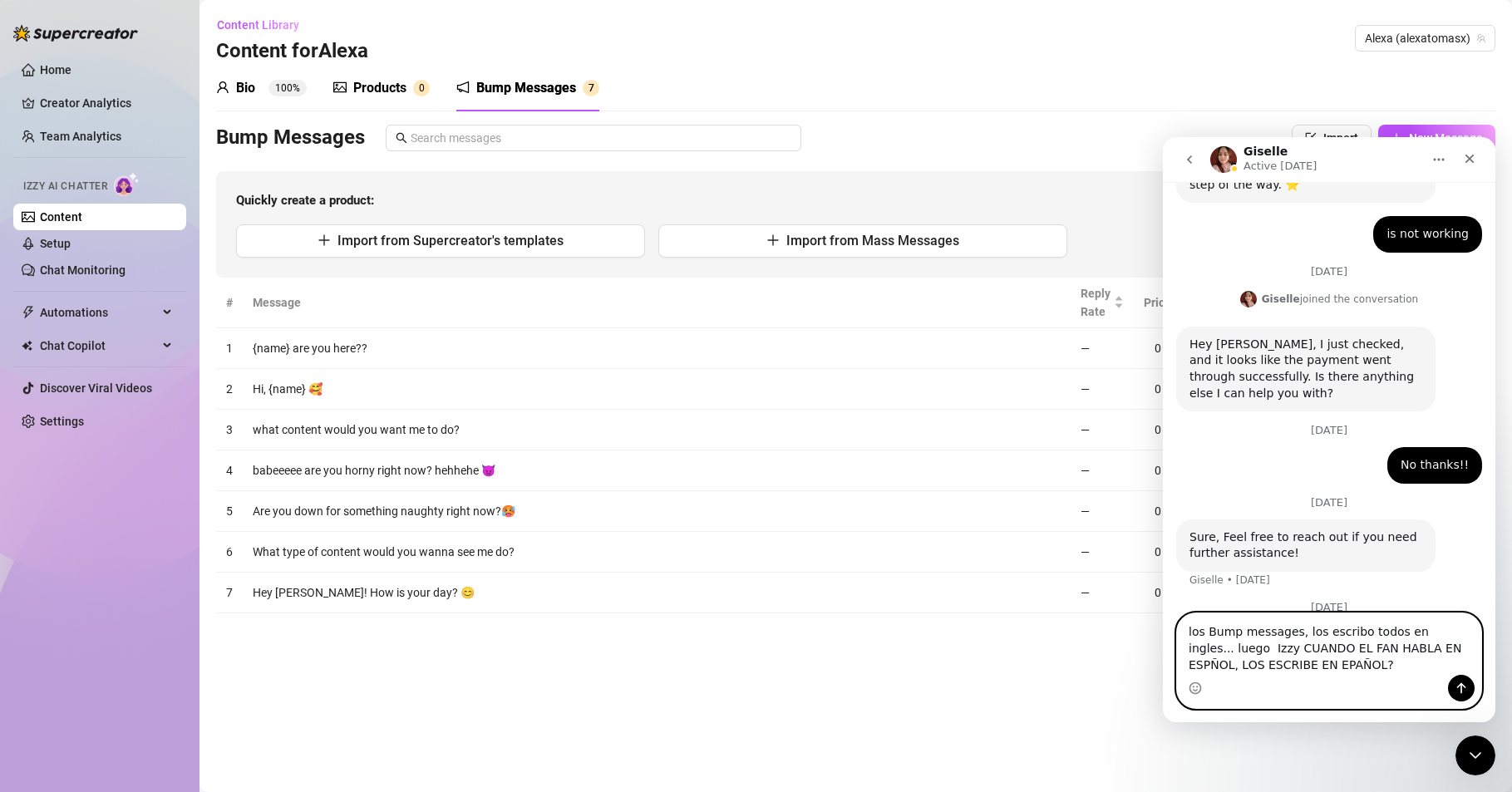
click at [1209, 649] on textarea "los Bump messages, los escribo todos en ingles... luego Izzy CUANDO EL FAN HABL…" at bounding box center [1330, 644] width 304 height 61
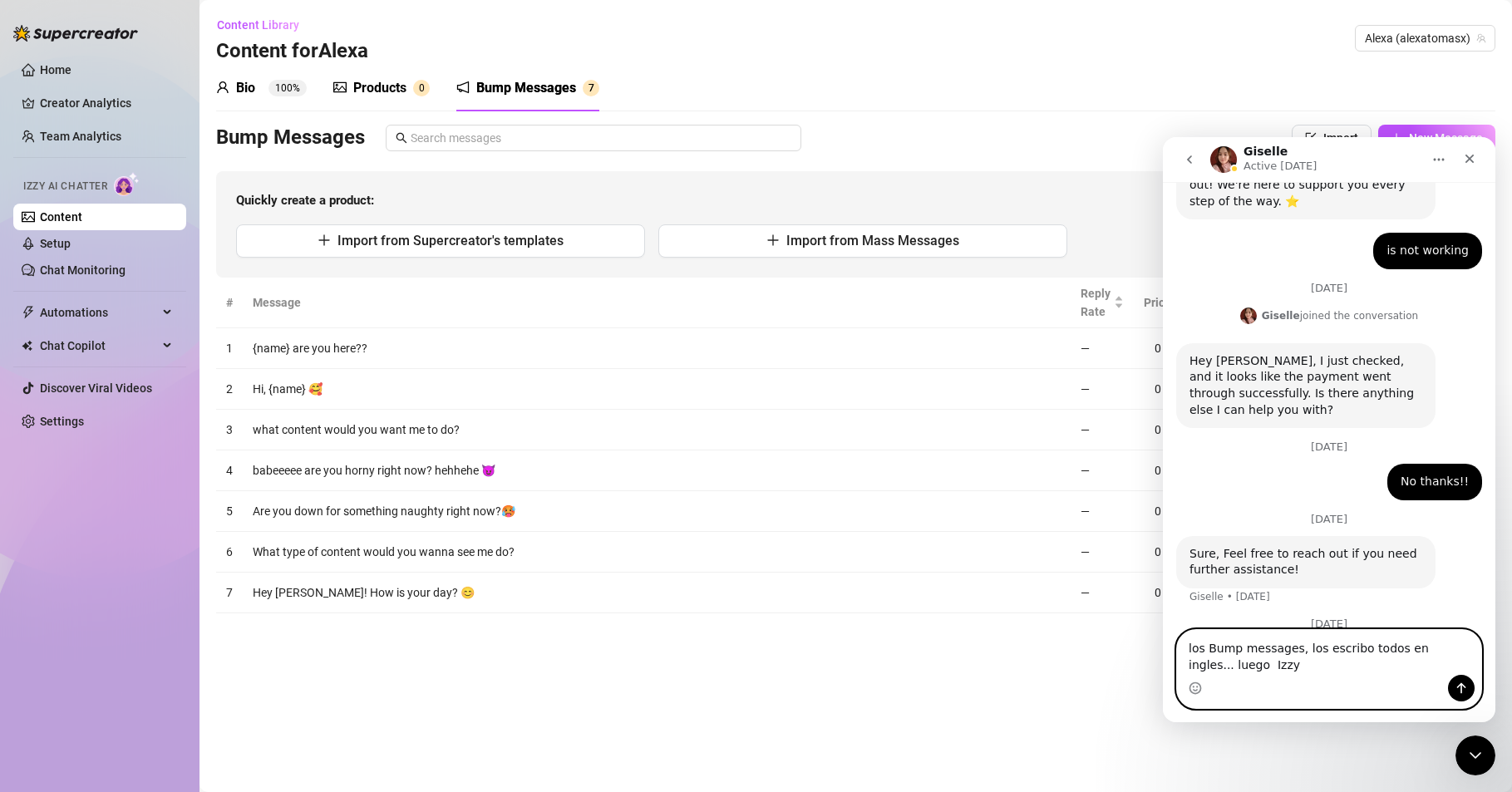
click at [1437, 647] on textarea "los Bump messages, los escribo todos en ingles... luego Izzy" at bounding box center [1330, 652] width 304 height 45
click at [1259, 666] on textarea "los Bump messages, los escribo todos en ingles... PERO luego Izzy" at bounding box center [1330, 652] width 304 height 45
drag, startPoint x: 1440, startPoint y: 644, endPoint x: 1468, endPoint y: 651, distance: 28.9
click at [1468, 651] on textarea "los Bump messages, los escribo todos en ingles... PERO luego Izzy," at bounding box center [1330, 652] width 304 height 45
click at [1213, 672] on textarea "los Bump messages, los escribo todos en ingles... pero luego [PERSON_NAME]," at bounding box center [1330, 652] width 304 height 45
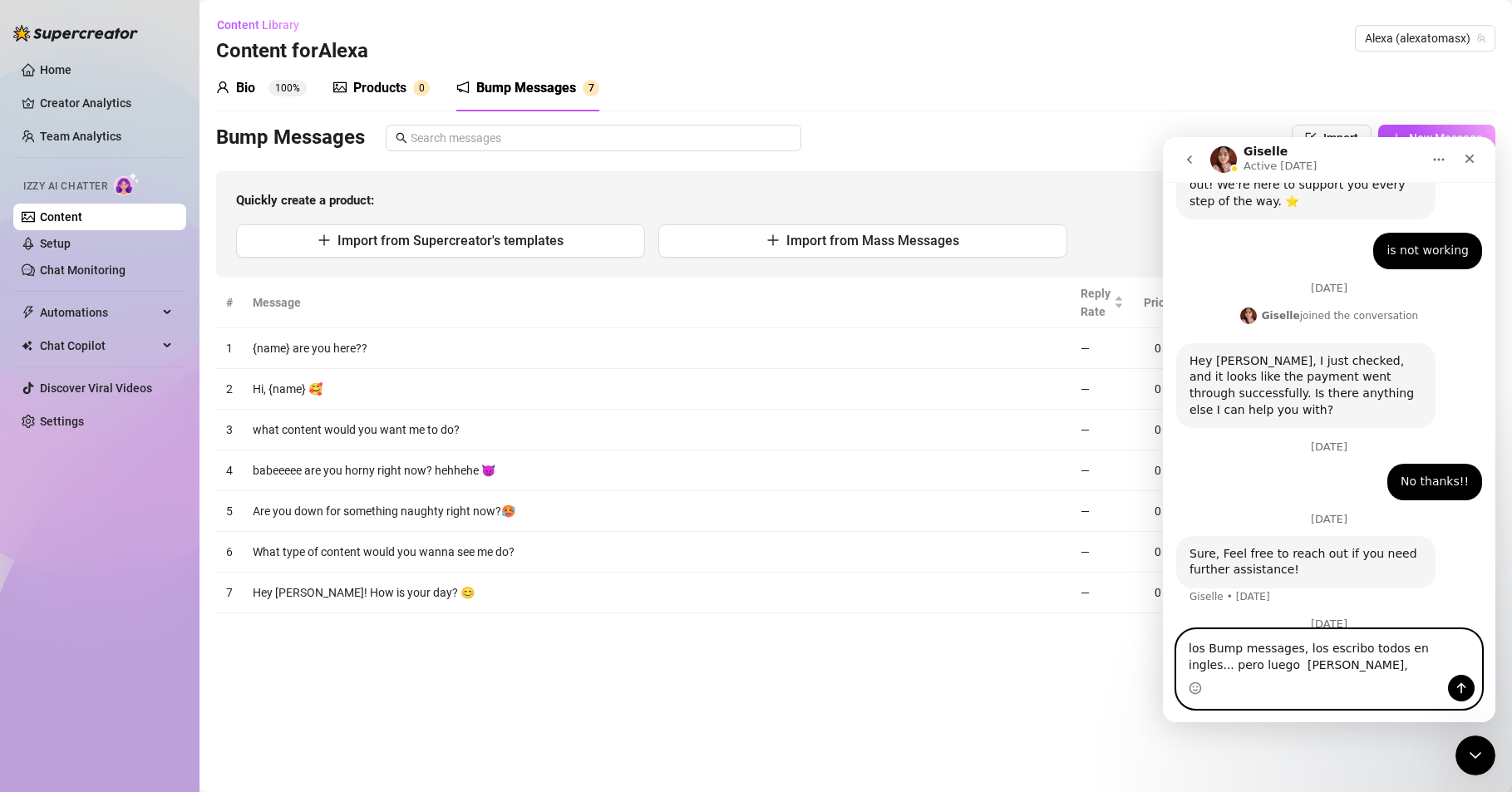
click at [1219, 670] on textarea "los Bump messages, los escribo todos en ingles... pero luego [PERSON_NAME]," at bounding box center [1330, 652] width 304 height 45
click at [1254, 663] on textarea "los Bump messages, los escribo todos en ingles... pero luego [PERSON_NAME]," at bounding box center [1330, 652] width 304 height 45
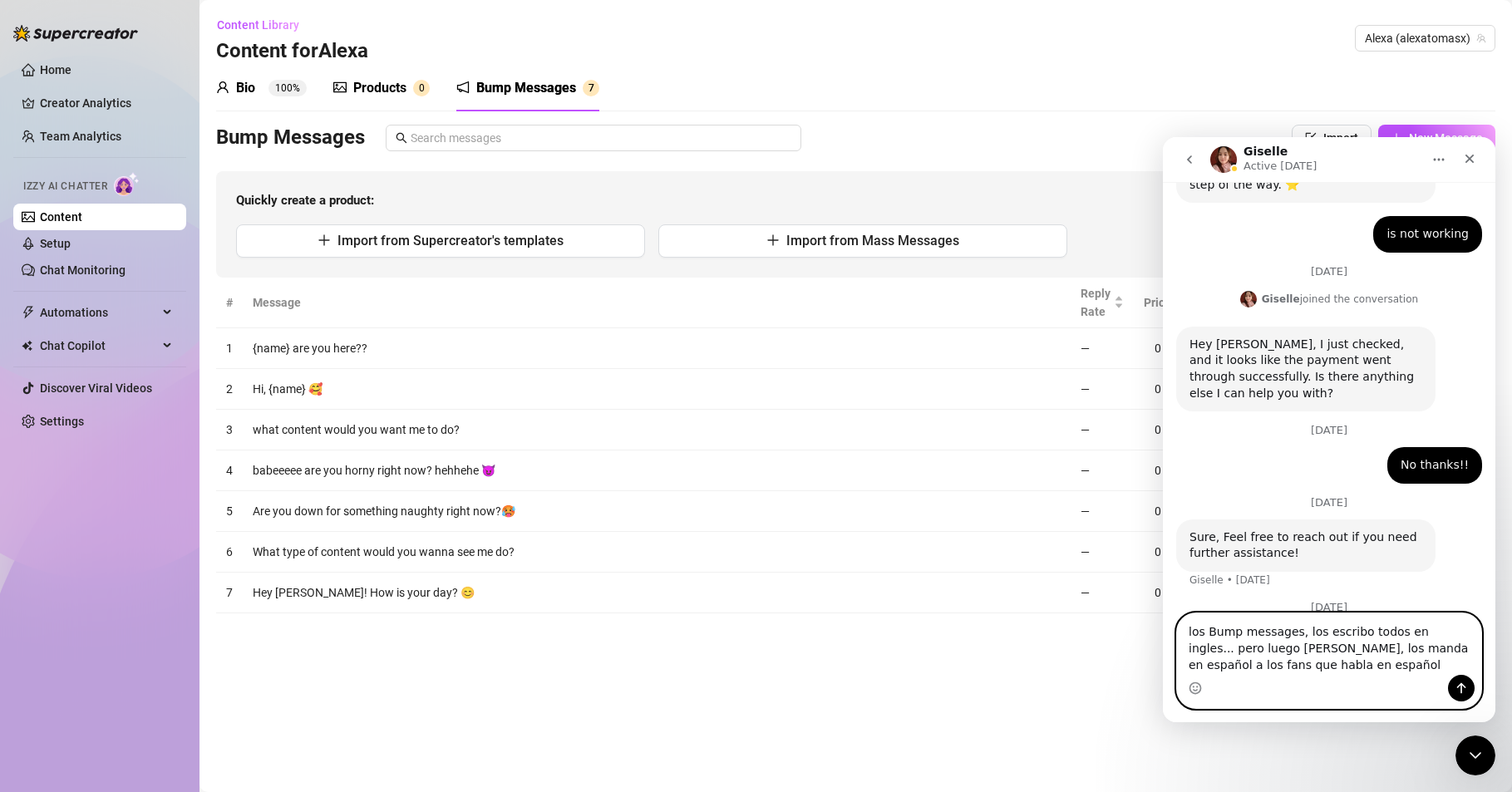
type textarea "los Bump messages, los escribo todos en ingles... pero luego [PERSON_NAME], los…"
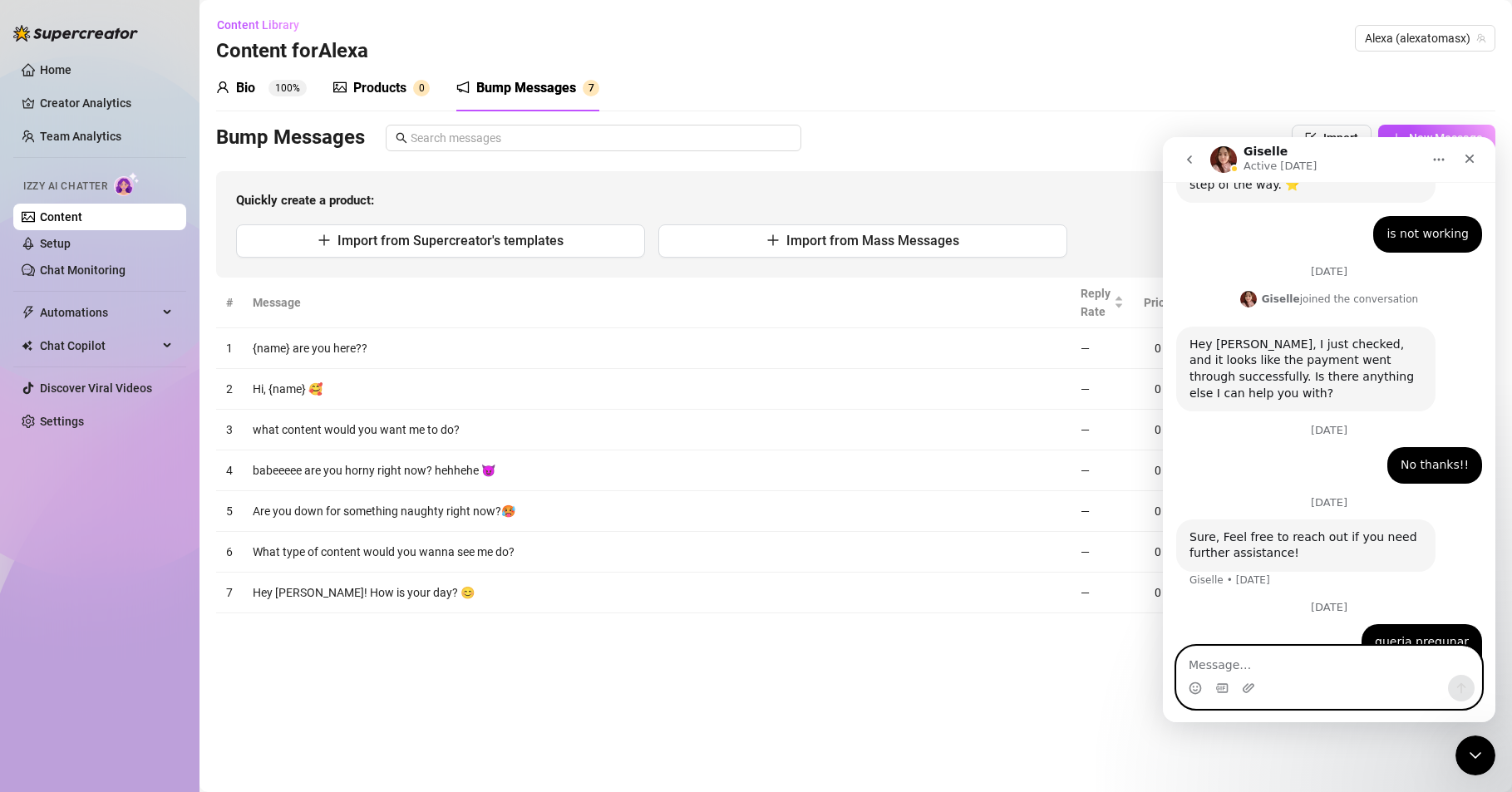
scroll to position [646, 0]
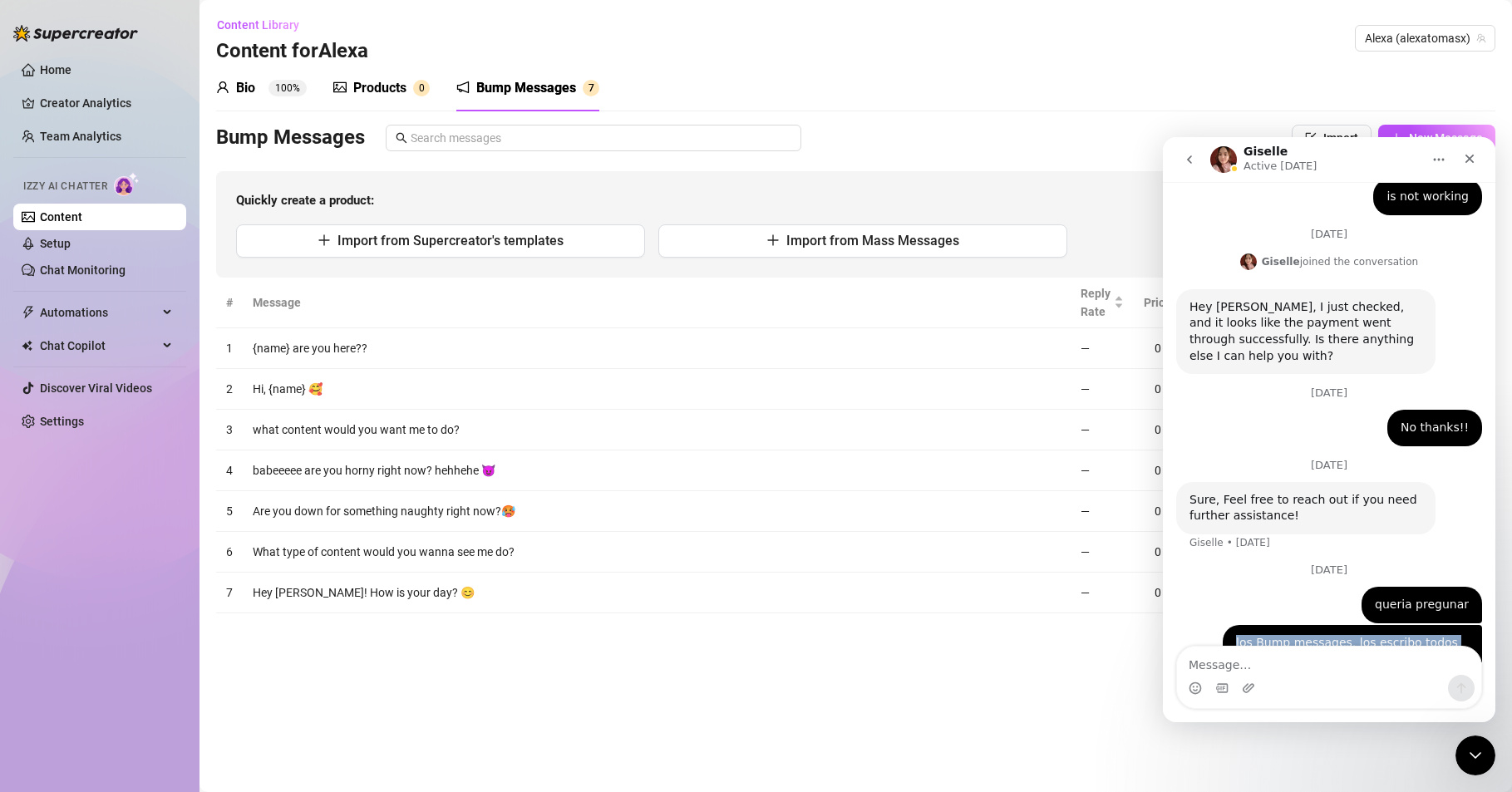
drag, startPoint x: 1432, startPoint y: 608, endPoint x: 1213, endPoint y: 581, distance: 220.7
click at [1223, 625] on div "los Bump messages, los escribo todos en ingles... pero luego [PERSON_NAME], los…" at bounding box center [1352, 667] width 260 height 85
copy div "los Bump messages, los escribo todos en ingles... pero luego [PERSON_NAME], los…"
click at [1232, 565] on div "[DATE]" at bounding box center [1330, 576] width 306 height 23
click at [1192, 156] on icon "go back" at bounding box center [1190, 160] width 13 height 13
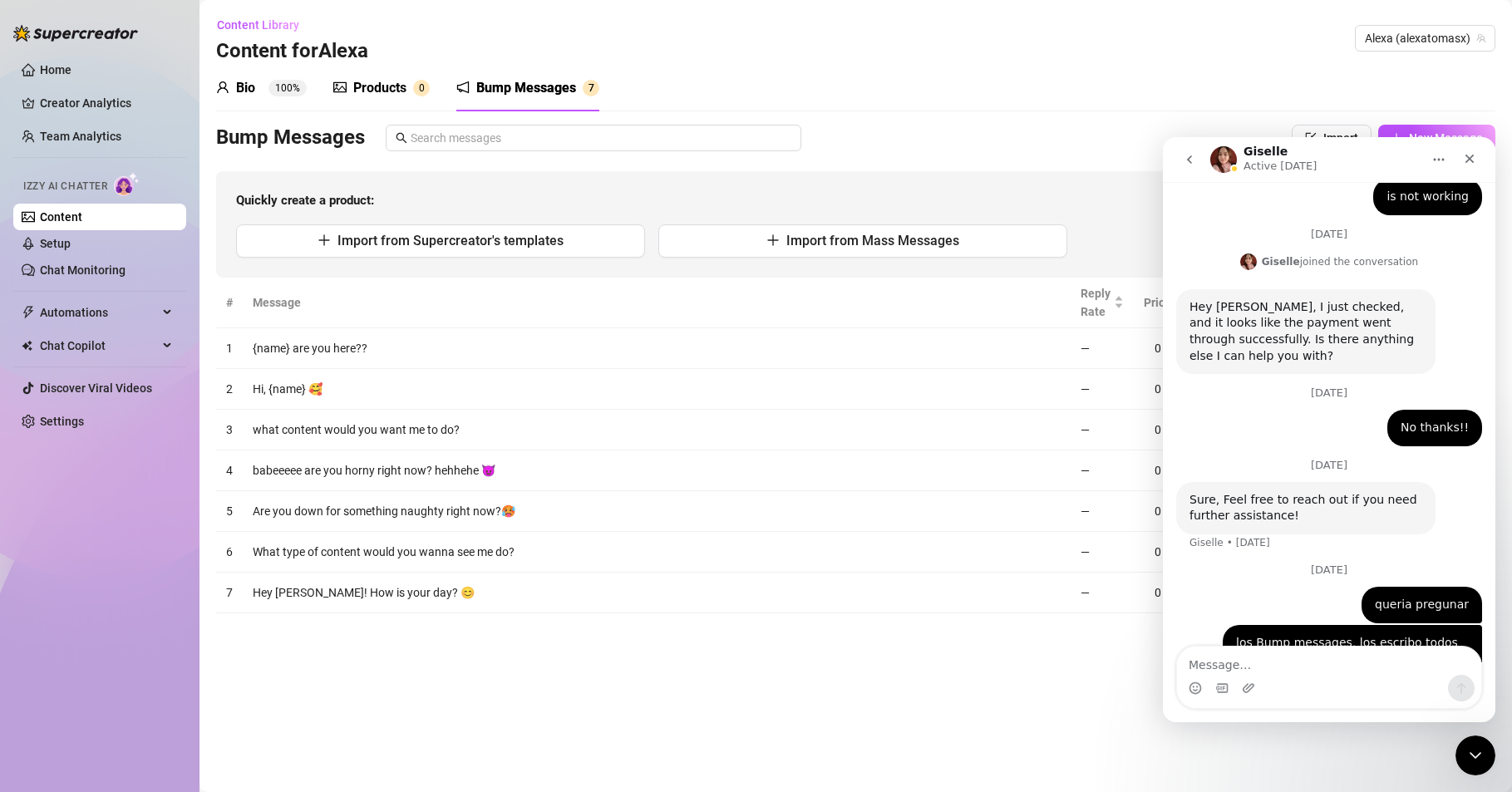
scroll to position [0, 0]
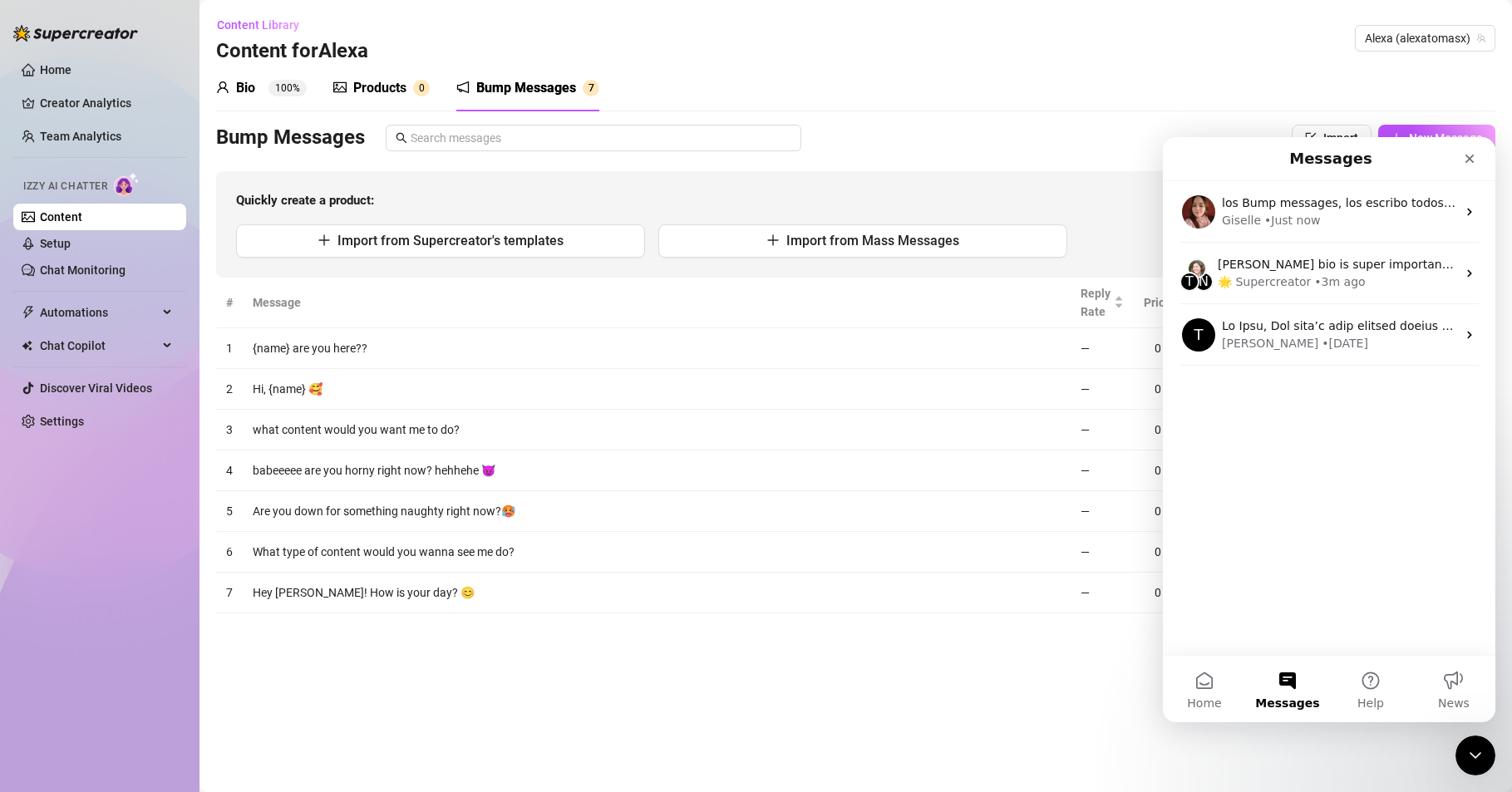
click at [1230, 447] on div "los Bump messages, los escribo todos en ingles... pero luego [PERSON_NAME], los…" at bounding box center [1330, 418] width 332 height 474
click at [1257, 594] on div "los Bump messages, los escribo todos en ingles... pero luego [PERSON_NAME], los…" at bounding box center [1330, 418] width 332 height 474
click at [1380, 698] on span "Help" at bounding box center [1371, 703] width 26 height 11
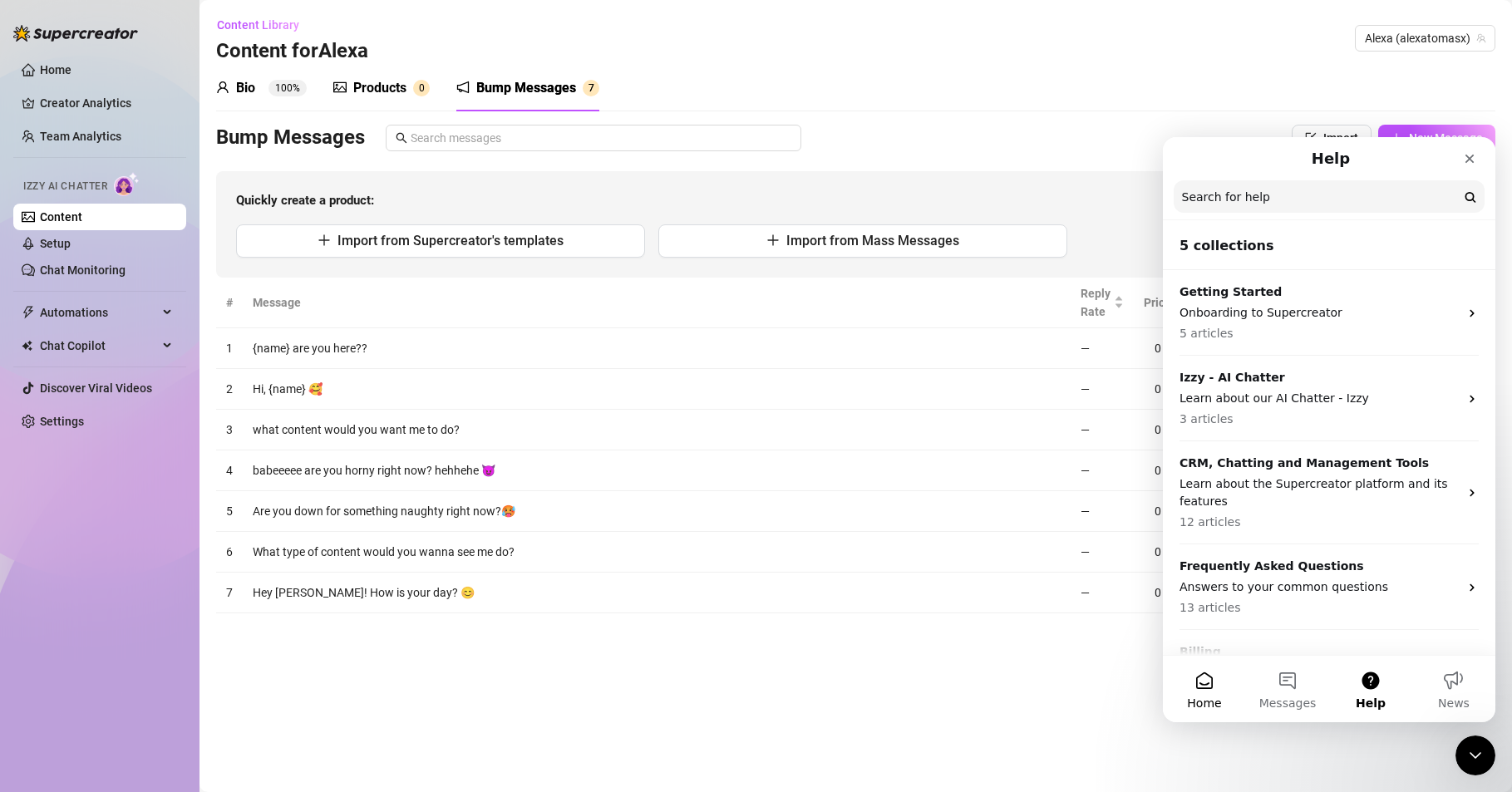
click at [1212, 683] on button "Home" at bounding box center [1205, 689] width 83 height 66
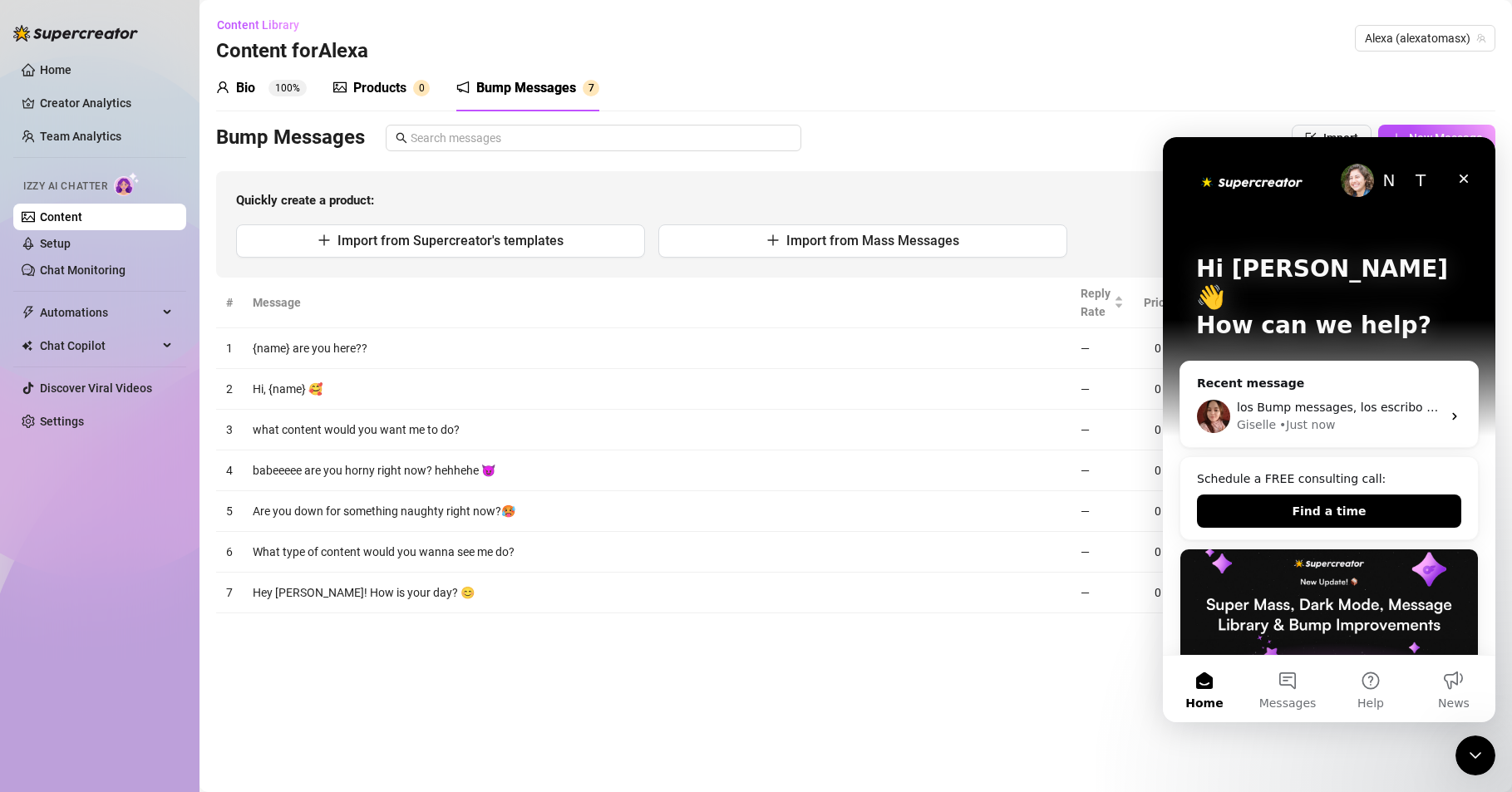
click at [1333, 312] on p "How can we help?" at bounding box center [1330, 326] width 266 height 28
click at [1389, 312] on p "How can we help?" at bounding box center [1330, 326] width 266 height 28
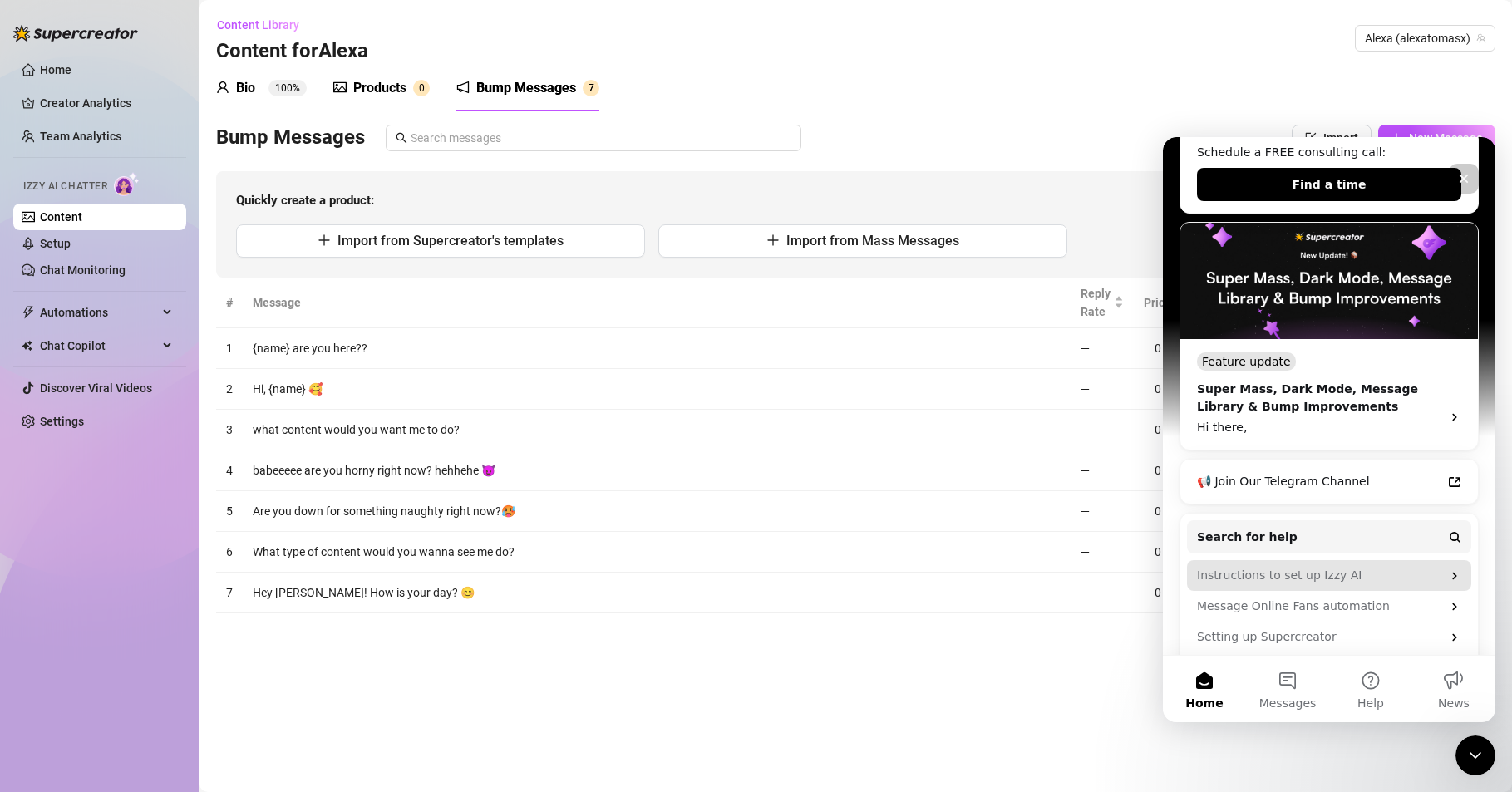
scroll to position [343, 0]
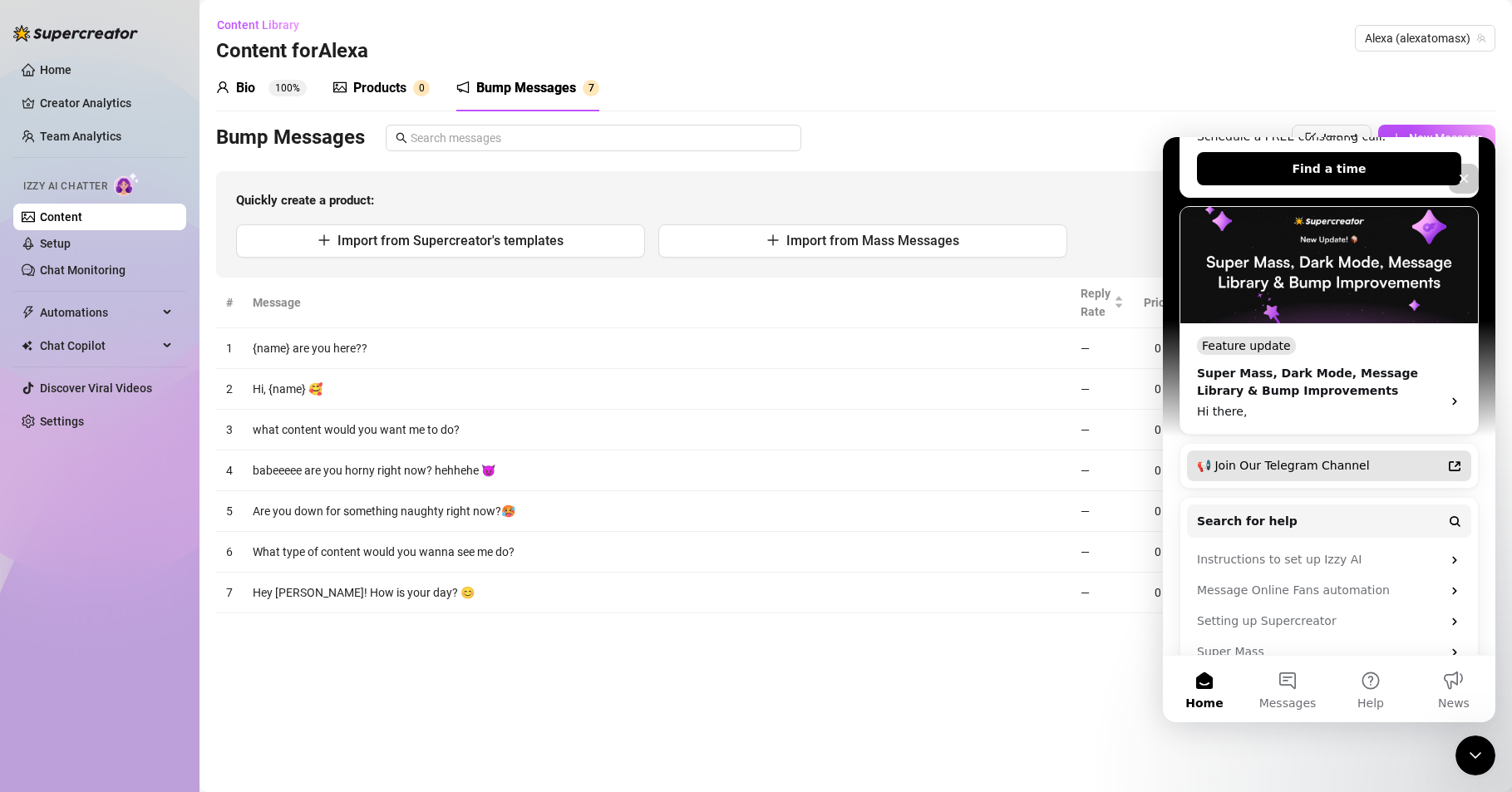
click at [1301, 457] on div "📢 Join Our Telegram Channel" at bounding box center [1319, 465] width 245 height 17
click at [62, 219] on link "Content" at bounding box center [60, 217] width 42 height 13
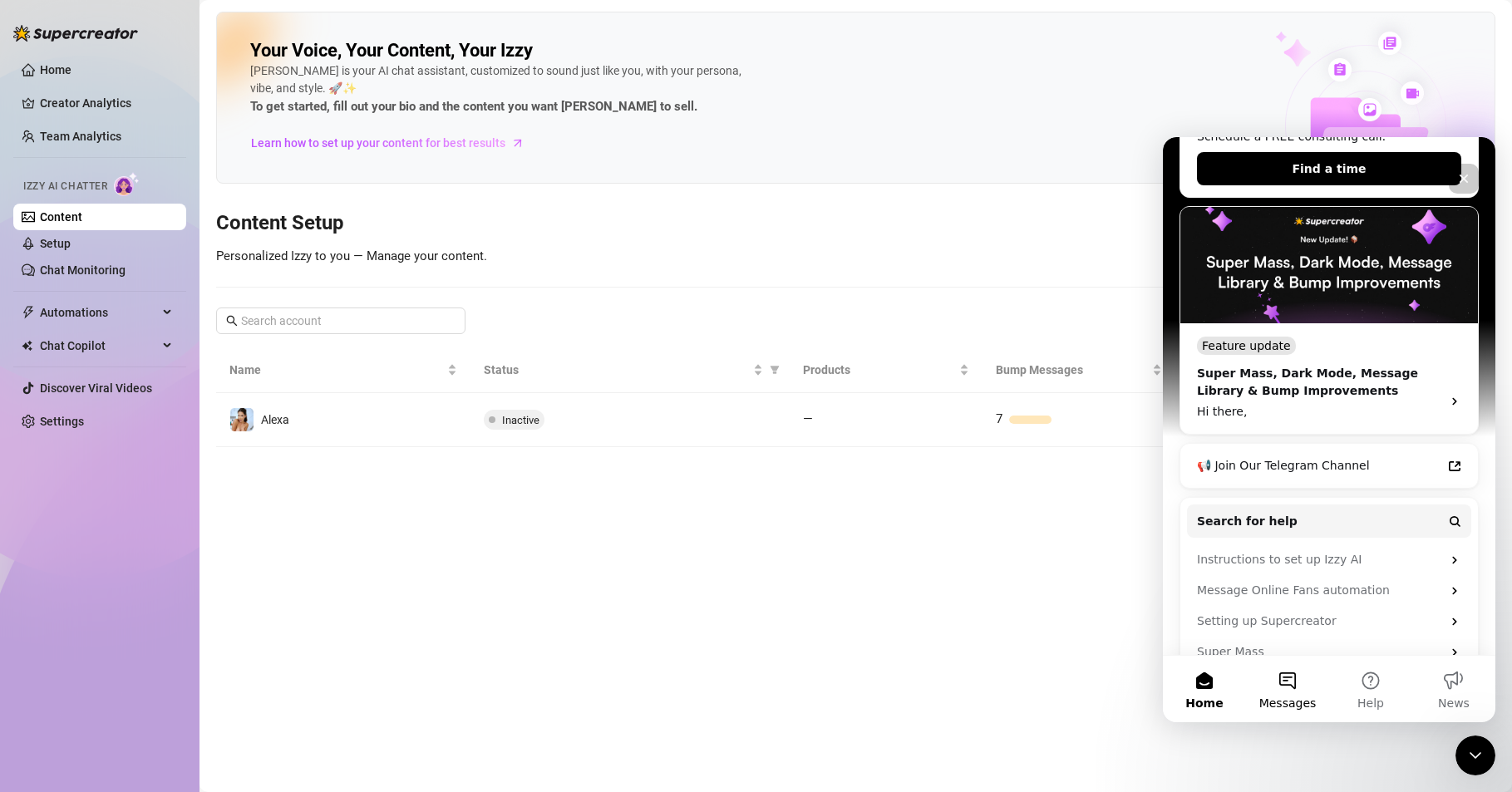
click at [1283, 679] on button "Messages" at bounding box center [1288, 689] width 83 height 66
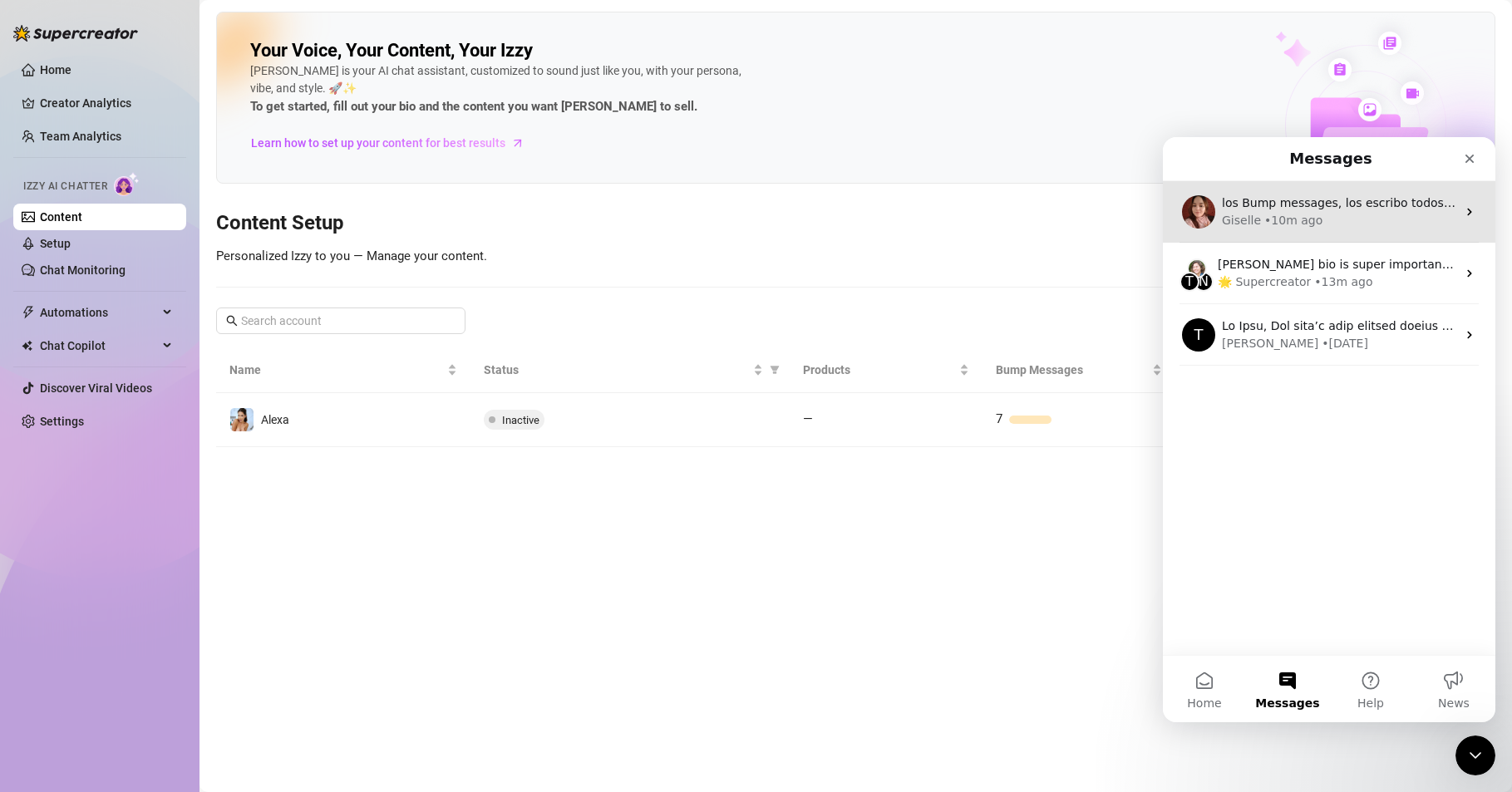
click at [1358, 214] on div "Giselle • 10m ago" at bounding box center [1339, 220] width 234 height 17
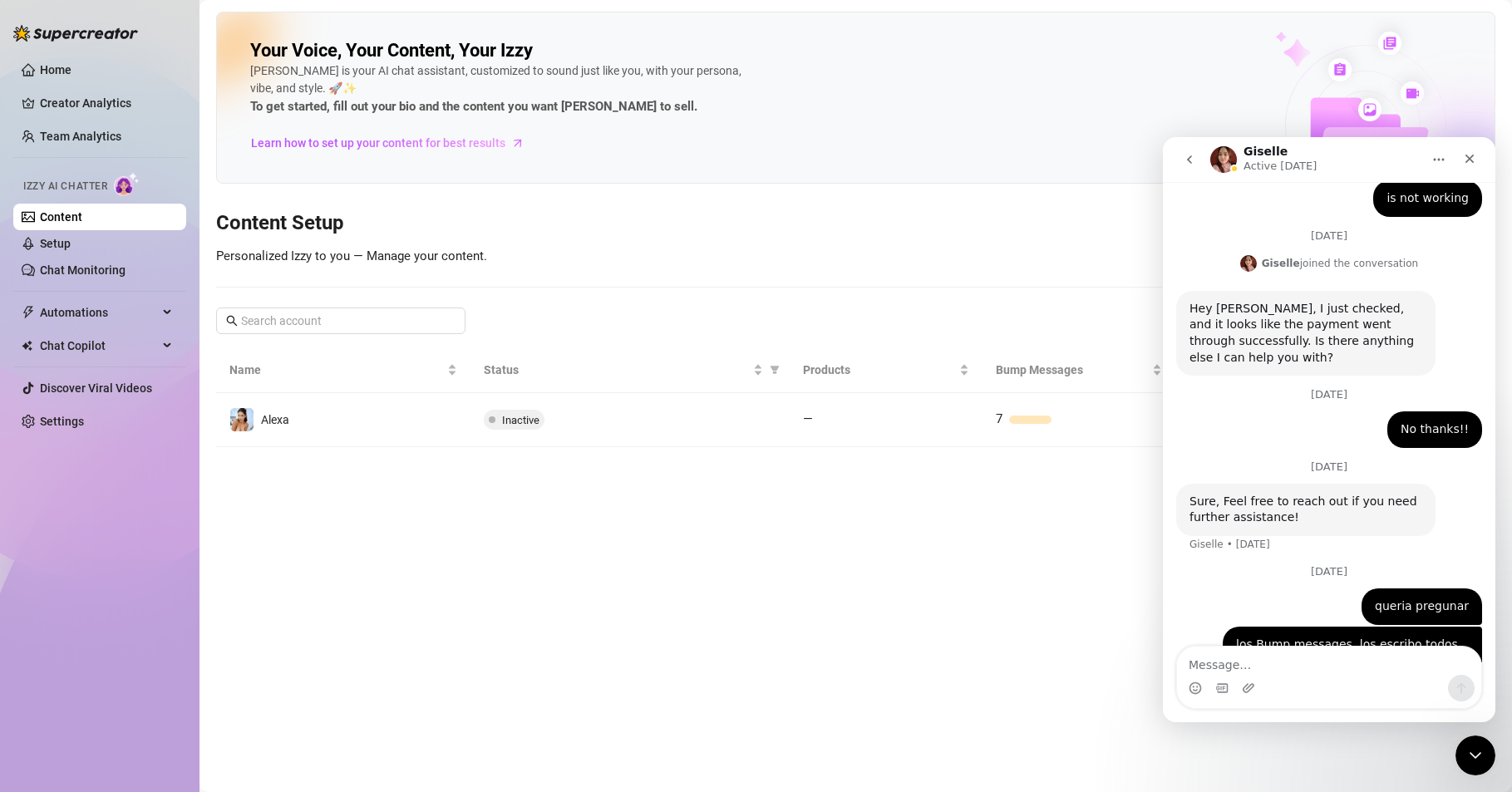
scroll to position [646, 0]
click at [1429, 160] on button "Home" at bounding box center [1438, 159] width 31 height 31
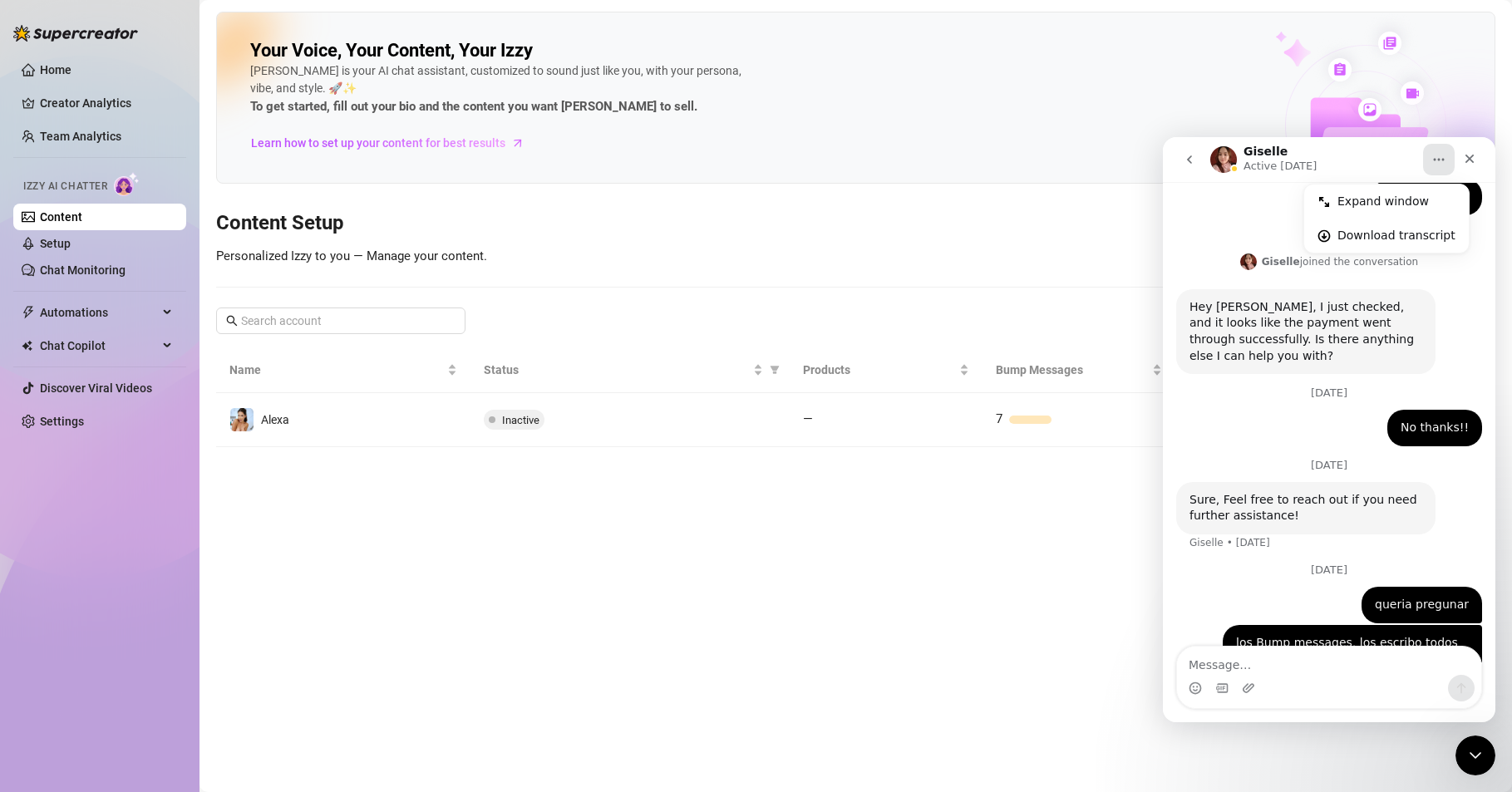
click at [1429, 160] on button "Home" at bounding box center [1438, 159] width 31 height 31
click at [1186, 159] on icon "go back" at bounding box center [1190, 160] width 13 height 13
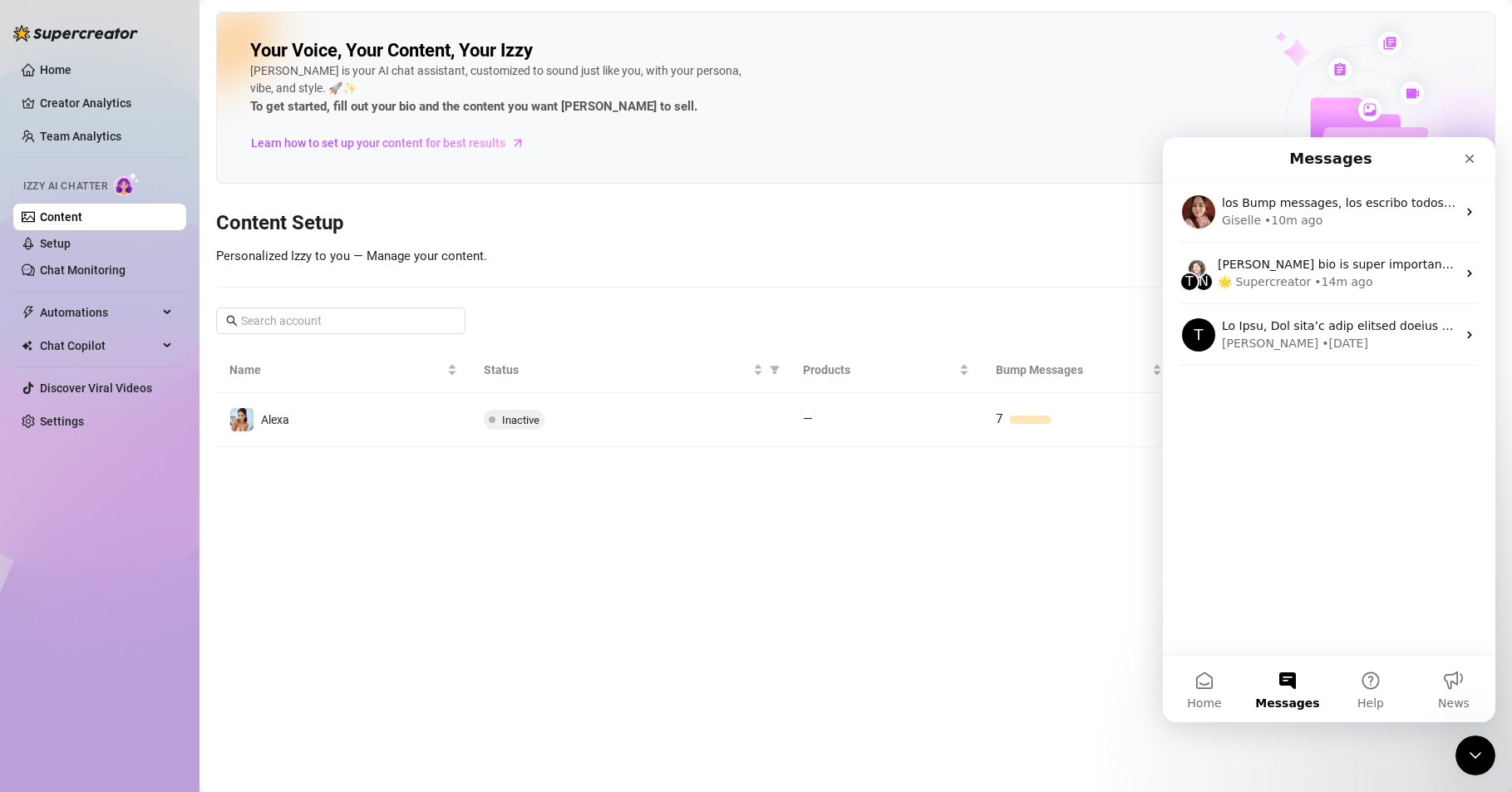
scroll to position [0, 0]
click at [1298, 516] on div "los Bump messages, los escribo todos en ingles... pero luego [PERSON_NAME], los…" at bounding box center [1330, 418] width 332 height 474
click at [1468, 746] on icon "Close Intercom Messenger" at bounding box center [1472, 752] width 20 height 20
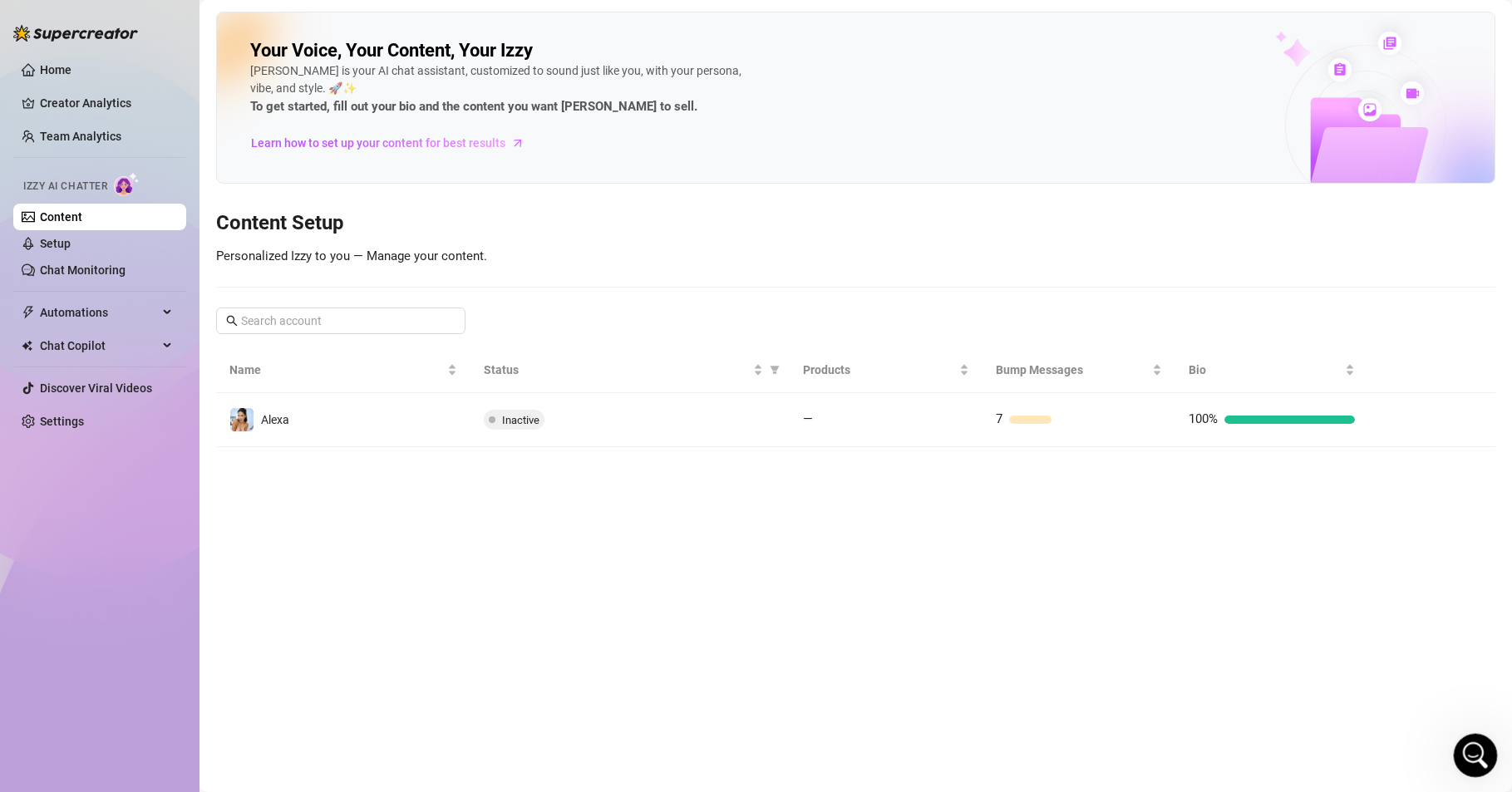
click at [1471, 745] on icon "Open Intercom Messenger" at bounding box center [1473, 752] width 27 height 27
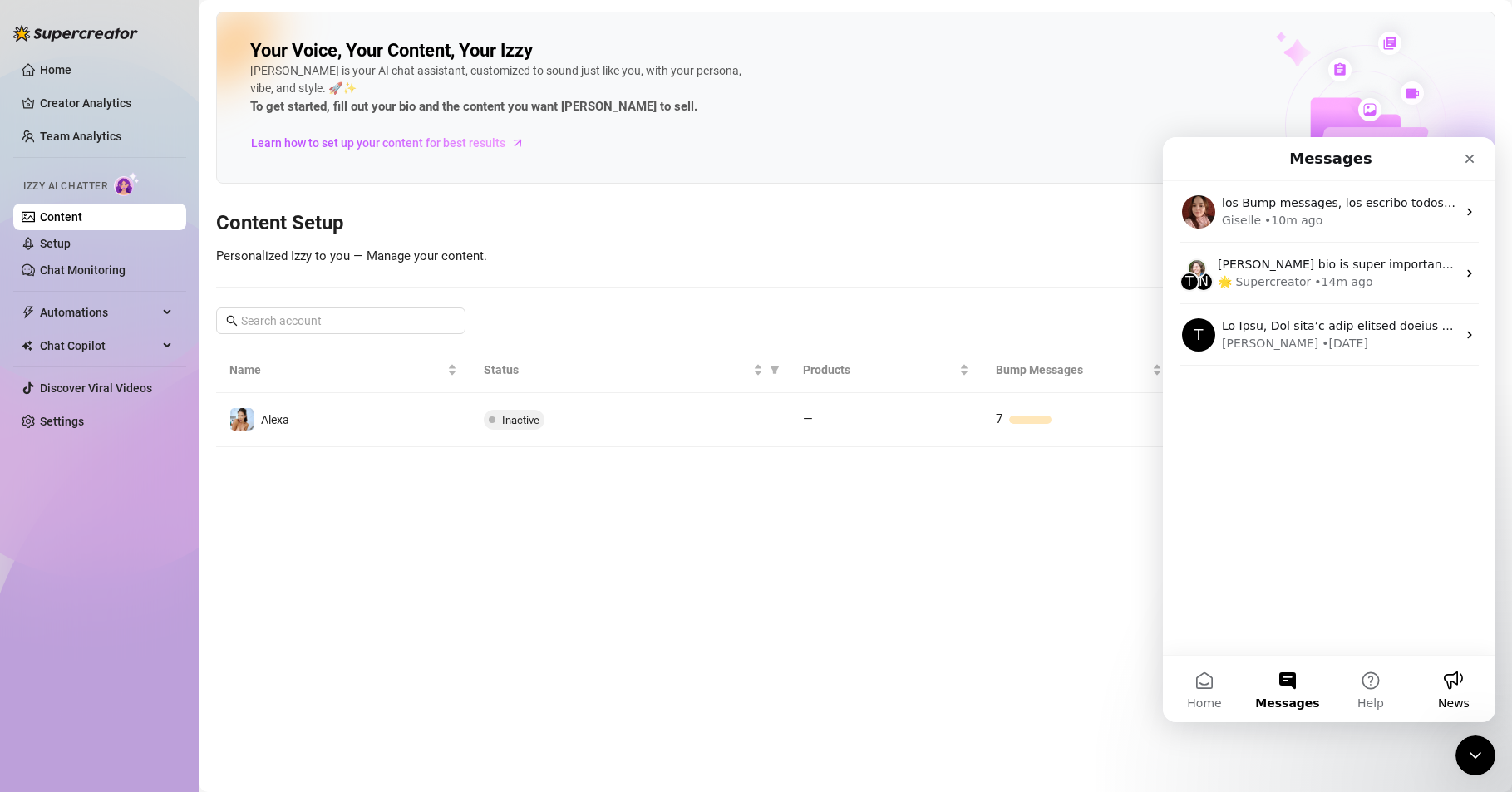
click at [1441, 682] on button "News" at bounding box center [1454, 689] width 83 height 66
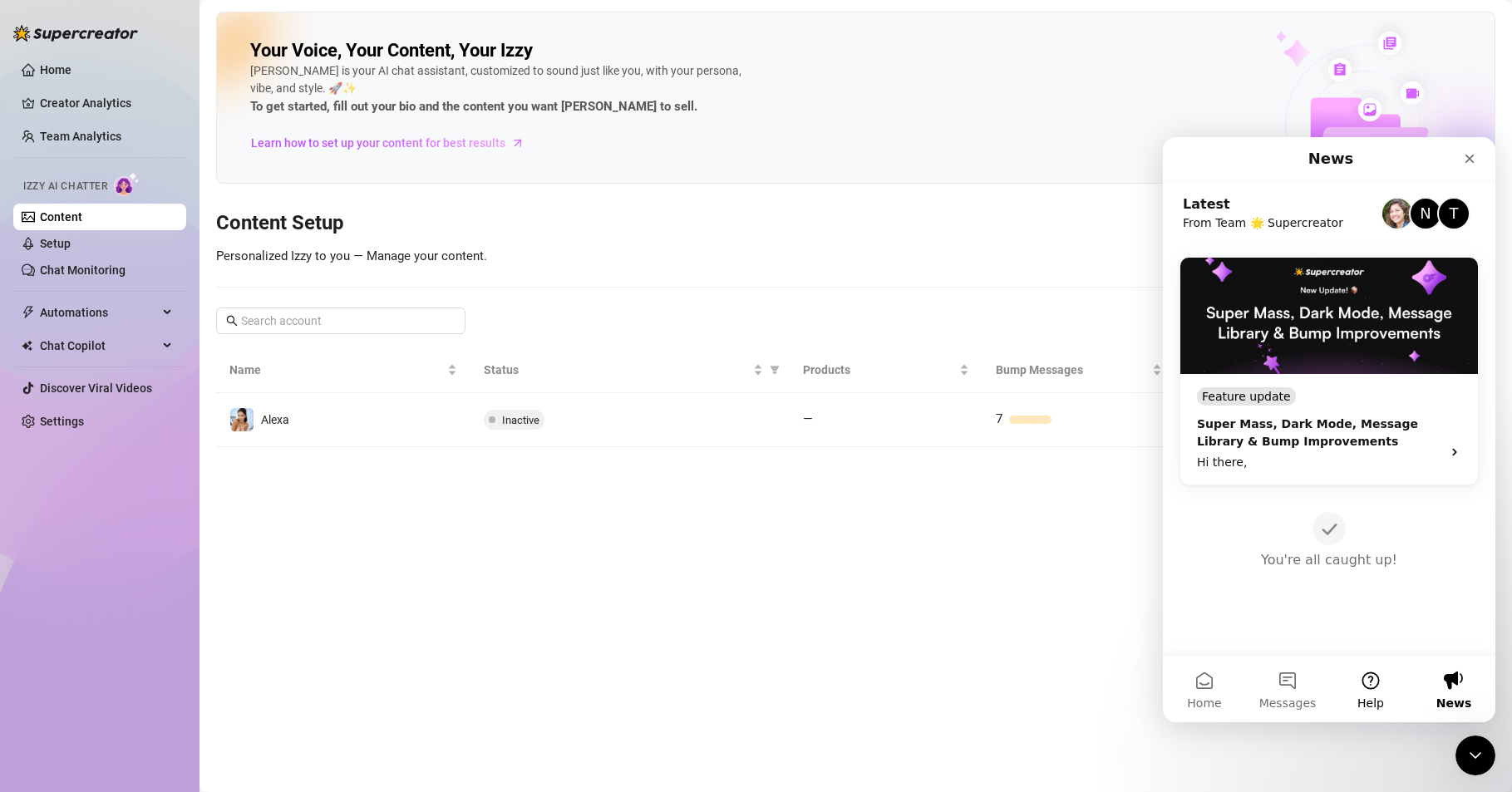
click at [1377, 690] on button "Help" at bounding box center [1371, 689] width 83 height 66
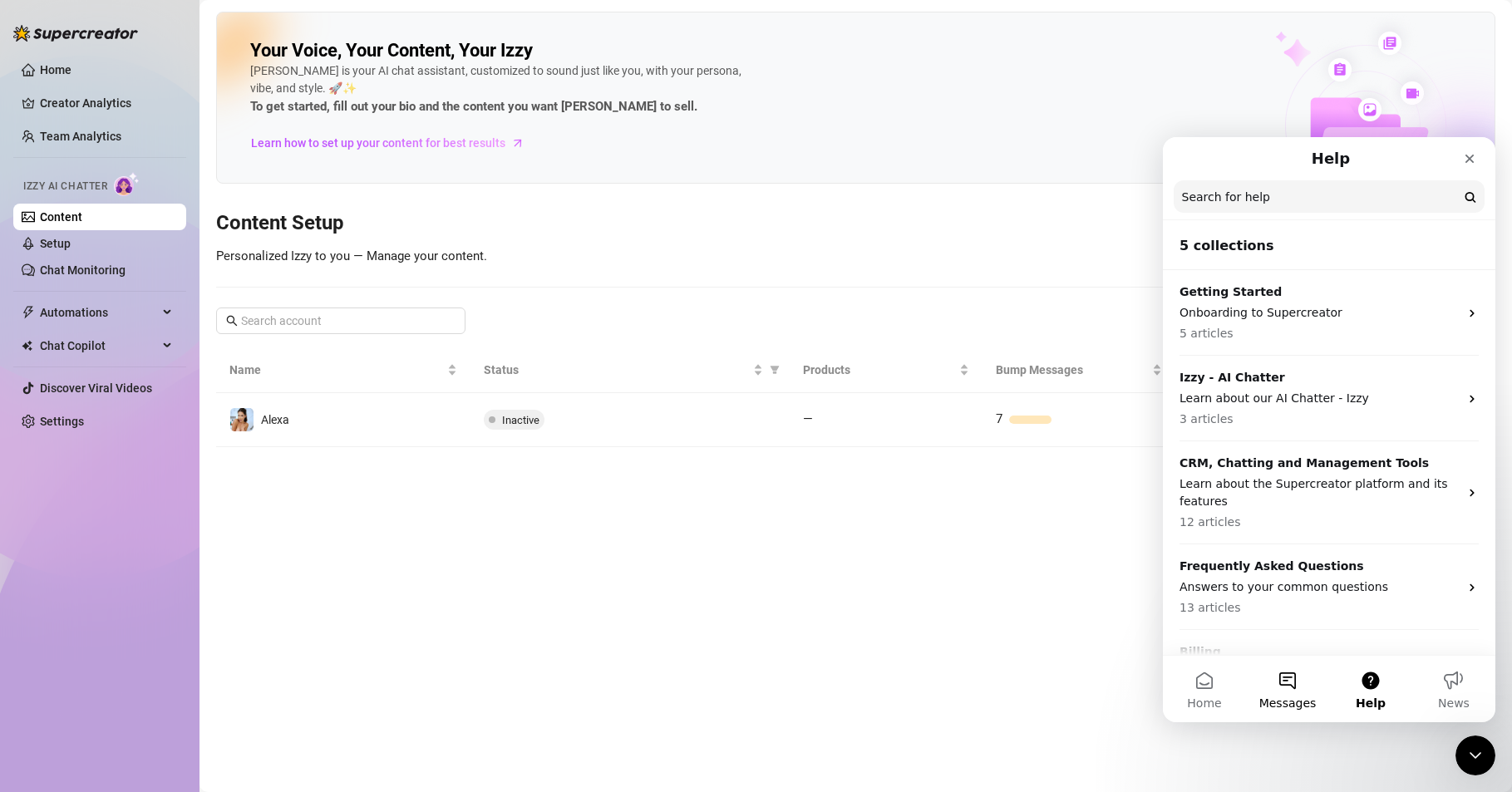
click at [1283, 683] on button "Messages" at bounding box center [1288, 689] width 83 height 66
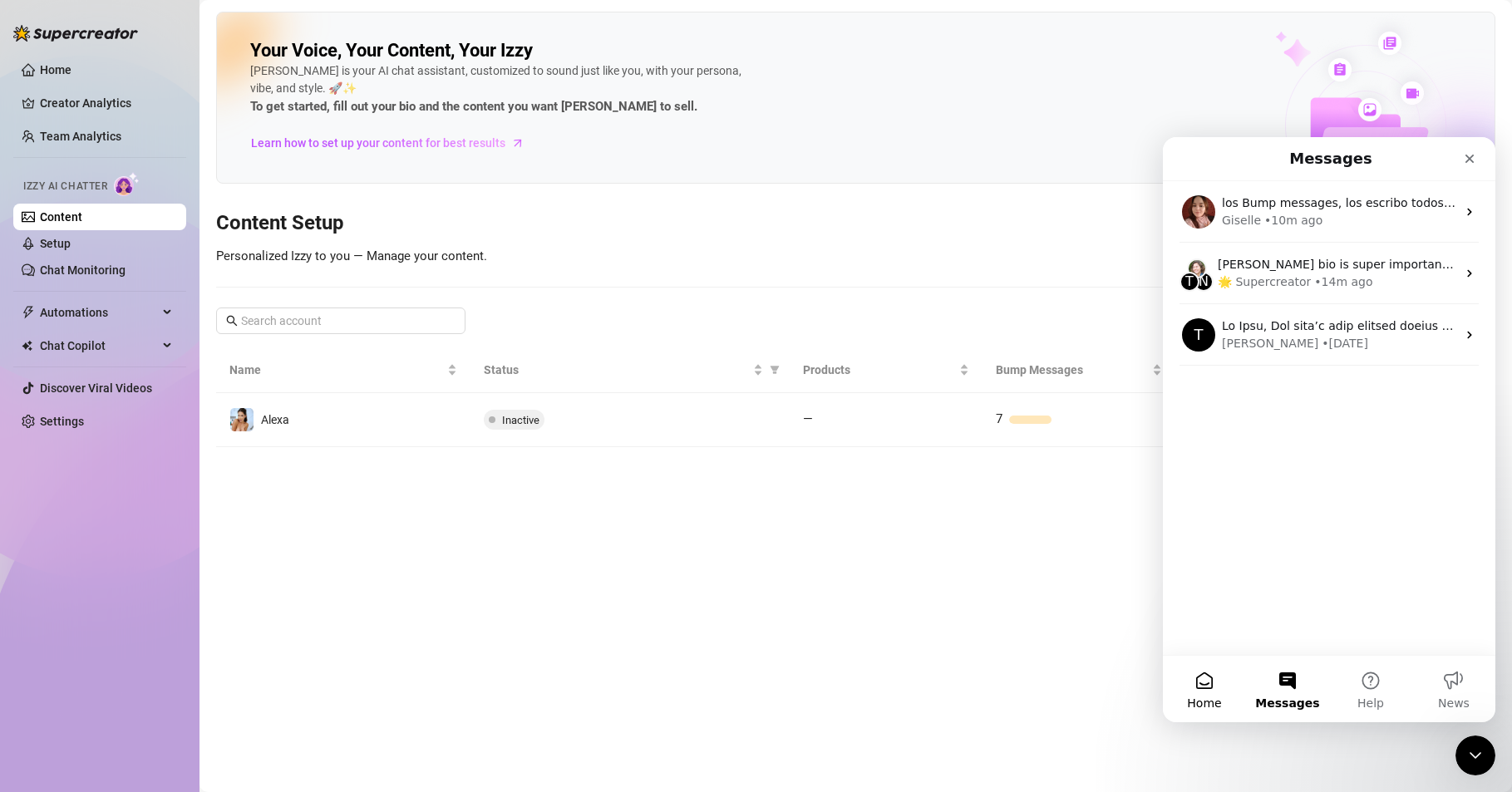
click at [1184, 683] on button "Home" at bounding box center [1205, 689] width 83 height 66
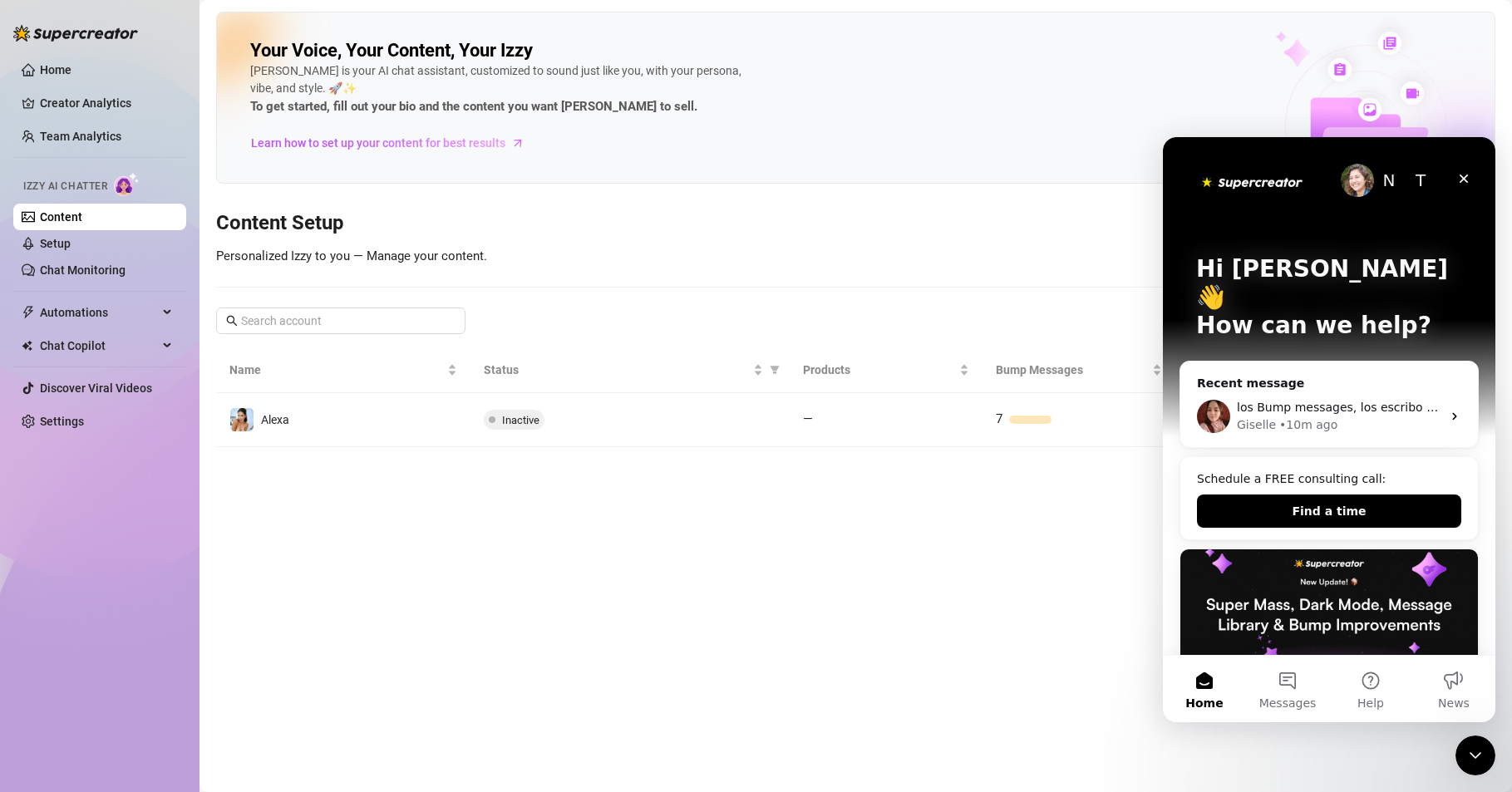
click at [1347, 182] on img "Intercom messenger" at bounding box center [1357, 179] width 33 height 33
click at [1404, 183] on div "T" at bounding box center [1420, 179] width 33 height 33
click at [1461, 182] on icon "Close" at bounding box center [1465, 179] width 9 height 9
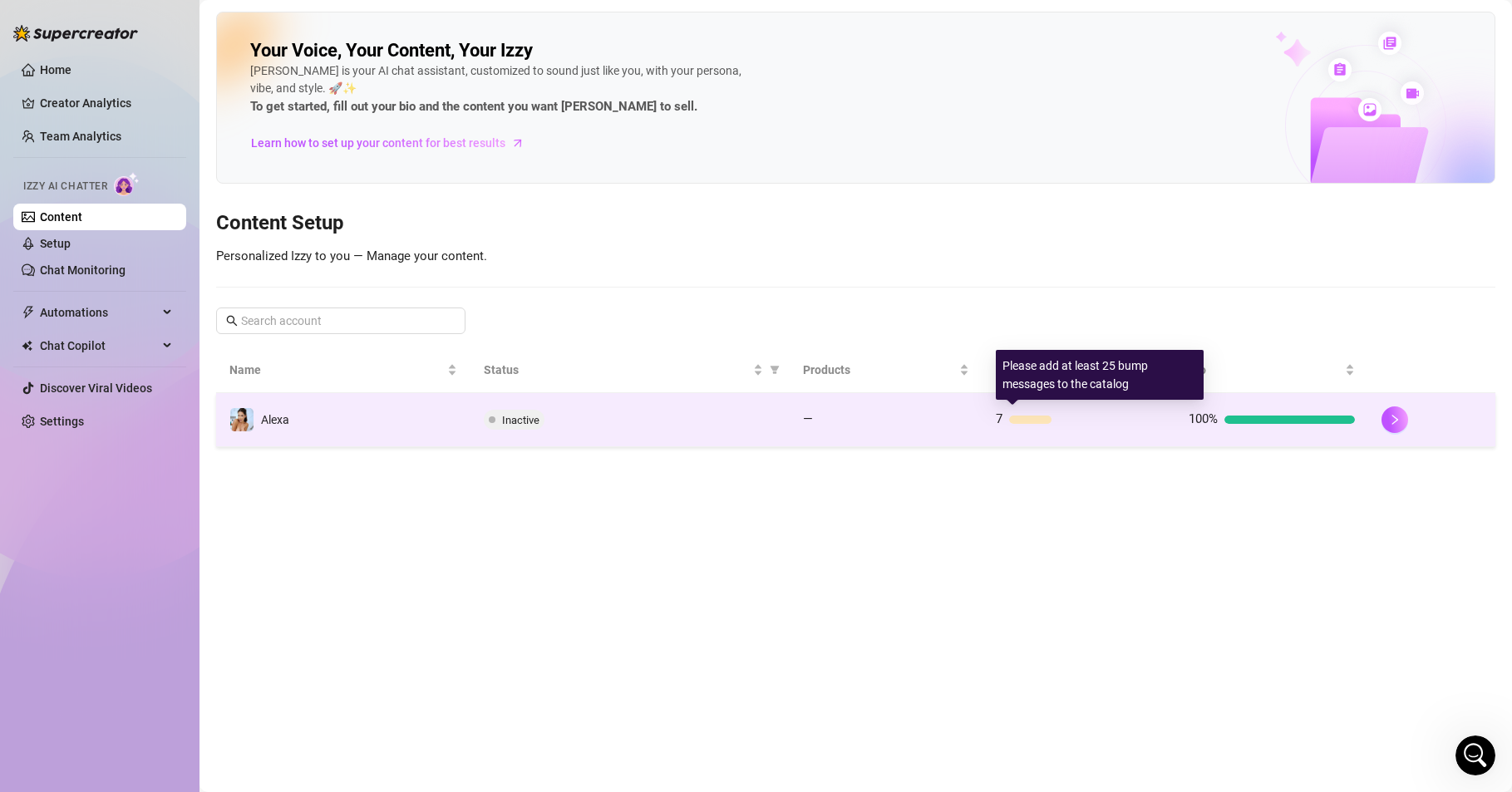
click at [1036, 420] on div at bounding box center [1031, 419] width 43 height 8
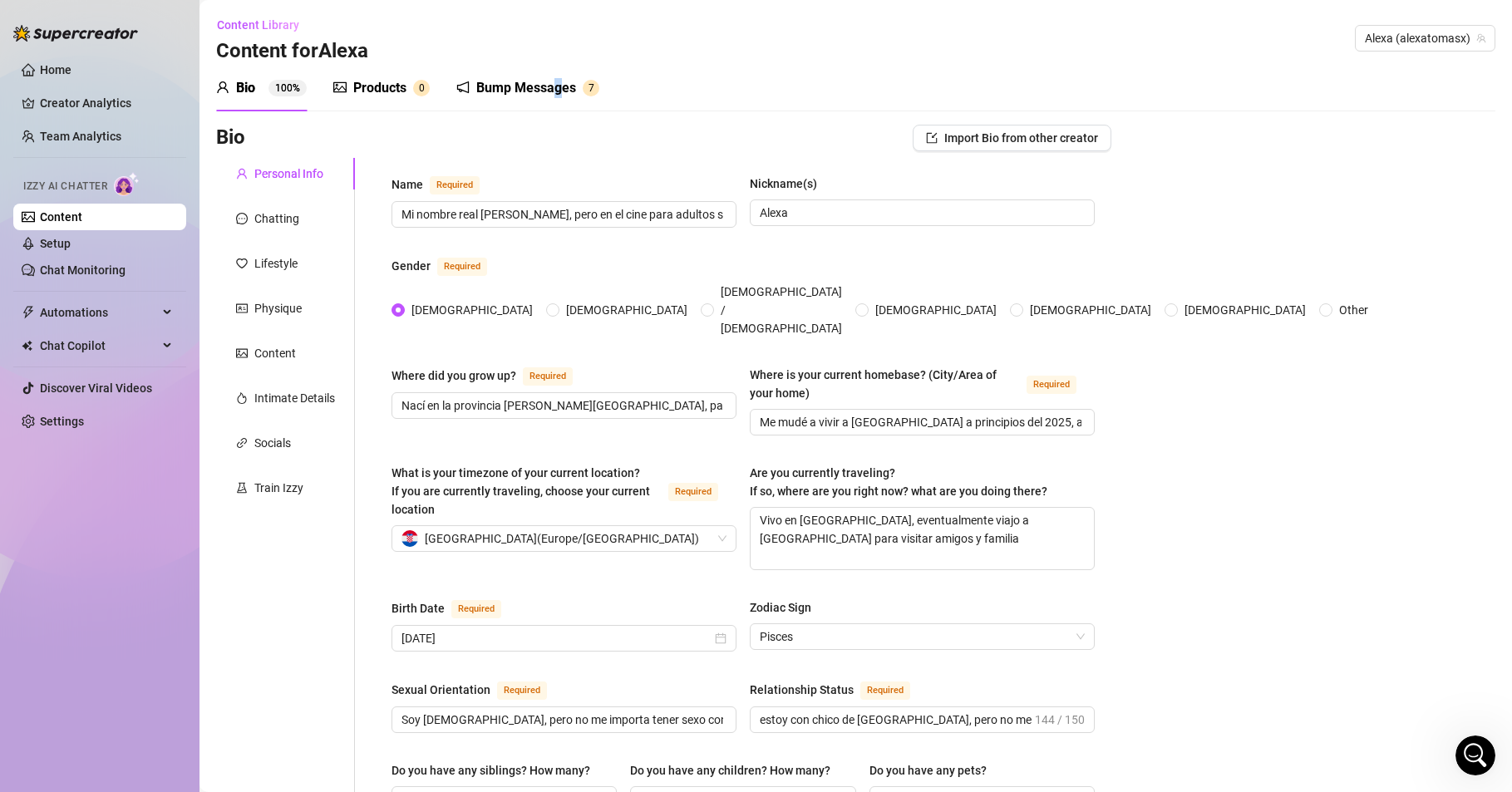
click at [556, 93] on div "Bump Messages" at bounding box center [526, 88] width 100 height 20
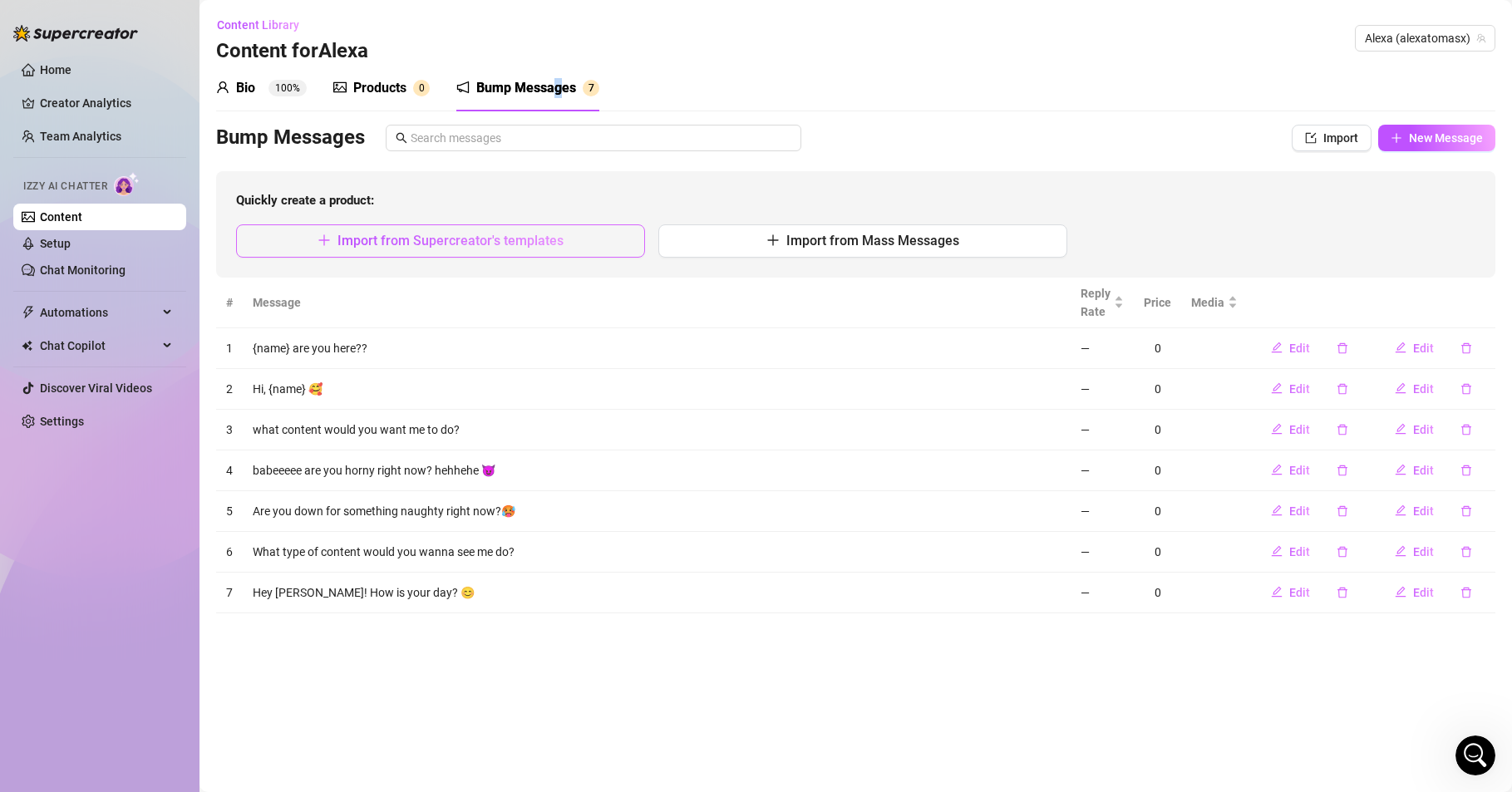
click at [455, 240] on span "Import from Supercreator's templates" at bounding box center [450, 240] width 226 height 16
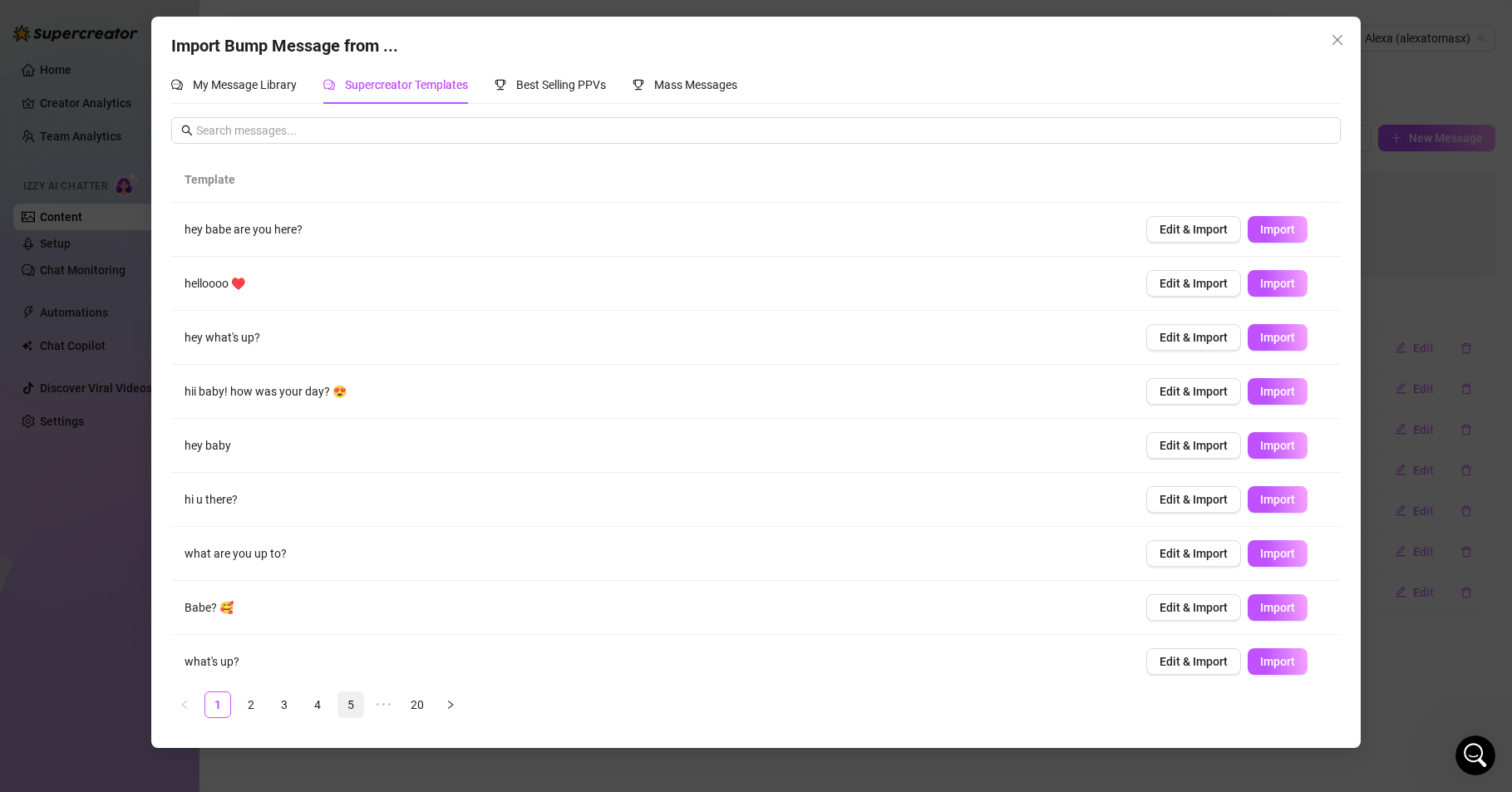
click at [348, 705] on link "5" at bounding box center [350, 704] width 25 height 25
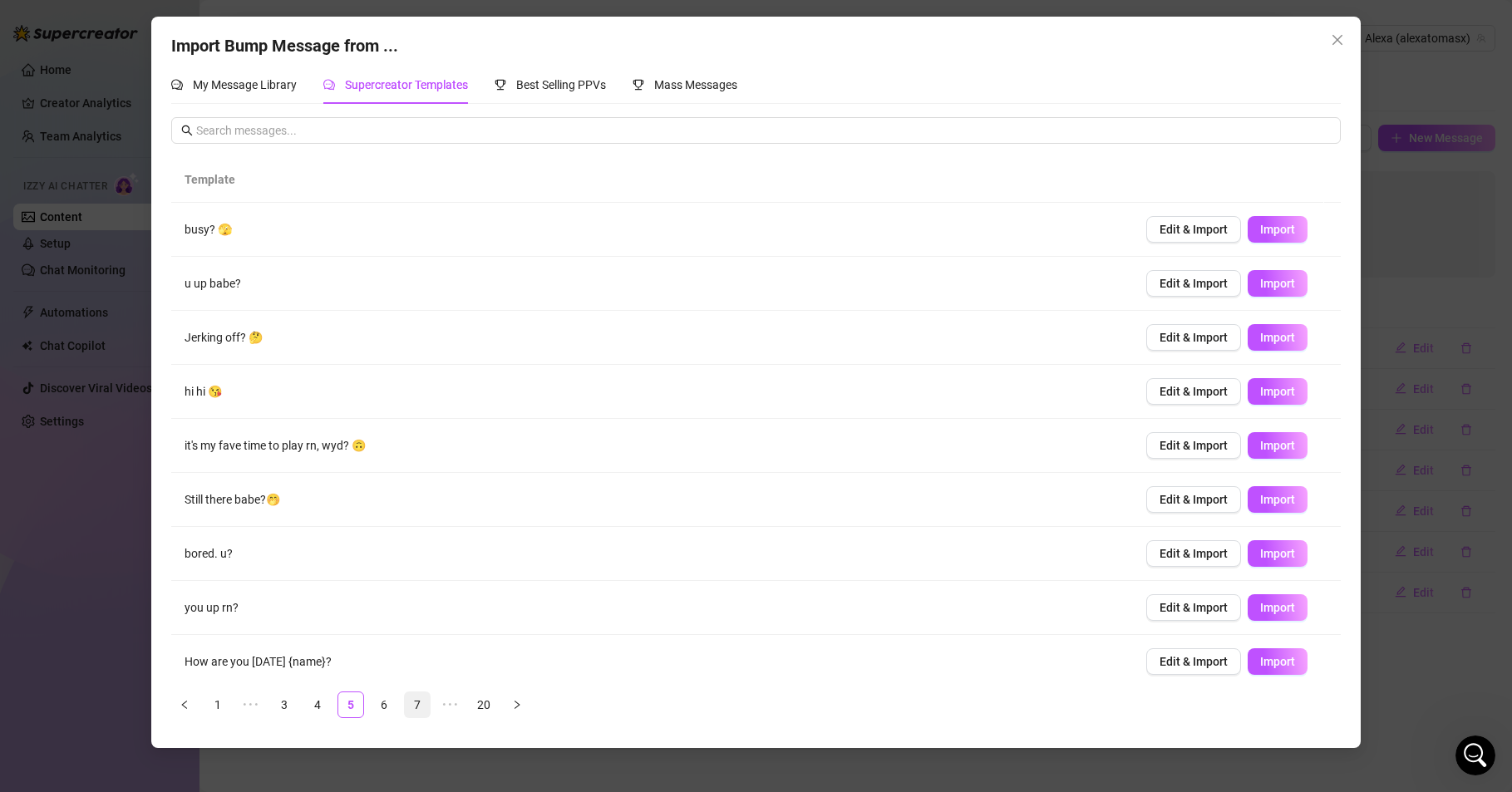
click at [419, 707] on link "7" at bounding box center [417, 704] width 25 height 25
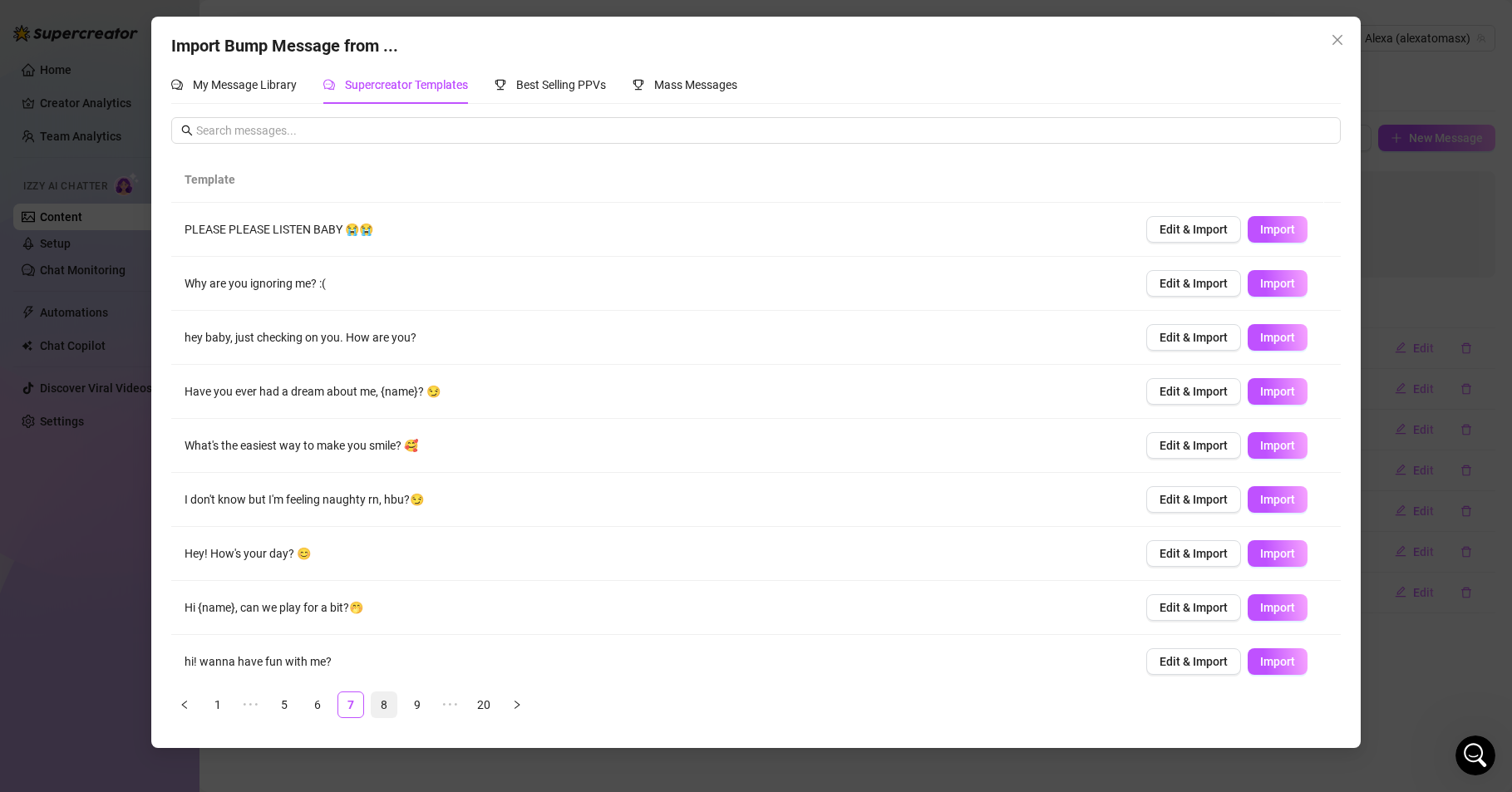
click at [381, 699] on link "8" at bounding box center [383, 704] width 25 height 25
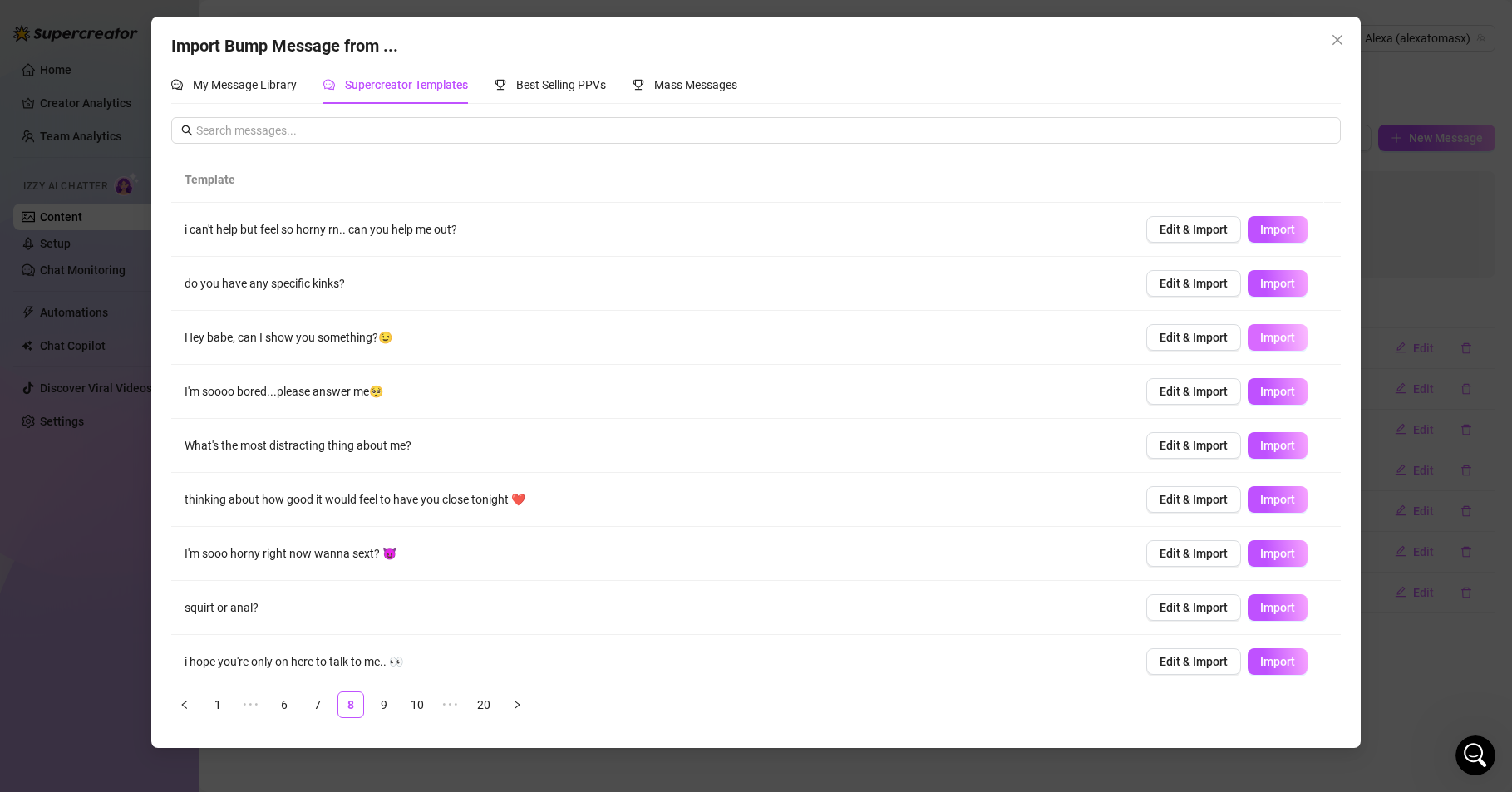
click at [1264, 338] on span "Import" at bounding box center [1278, 337] width 35 height 13
click at [1169, 445] on span "Edit & Import" at bounding box center [1194, 446] width 68 height 13
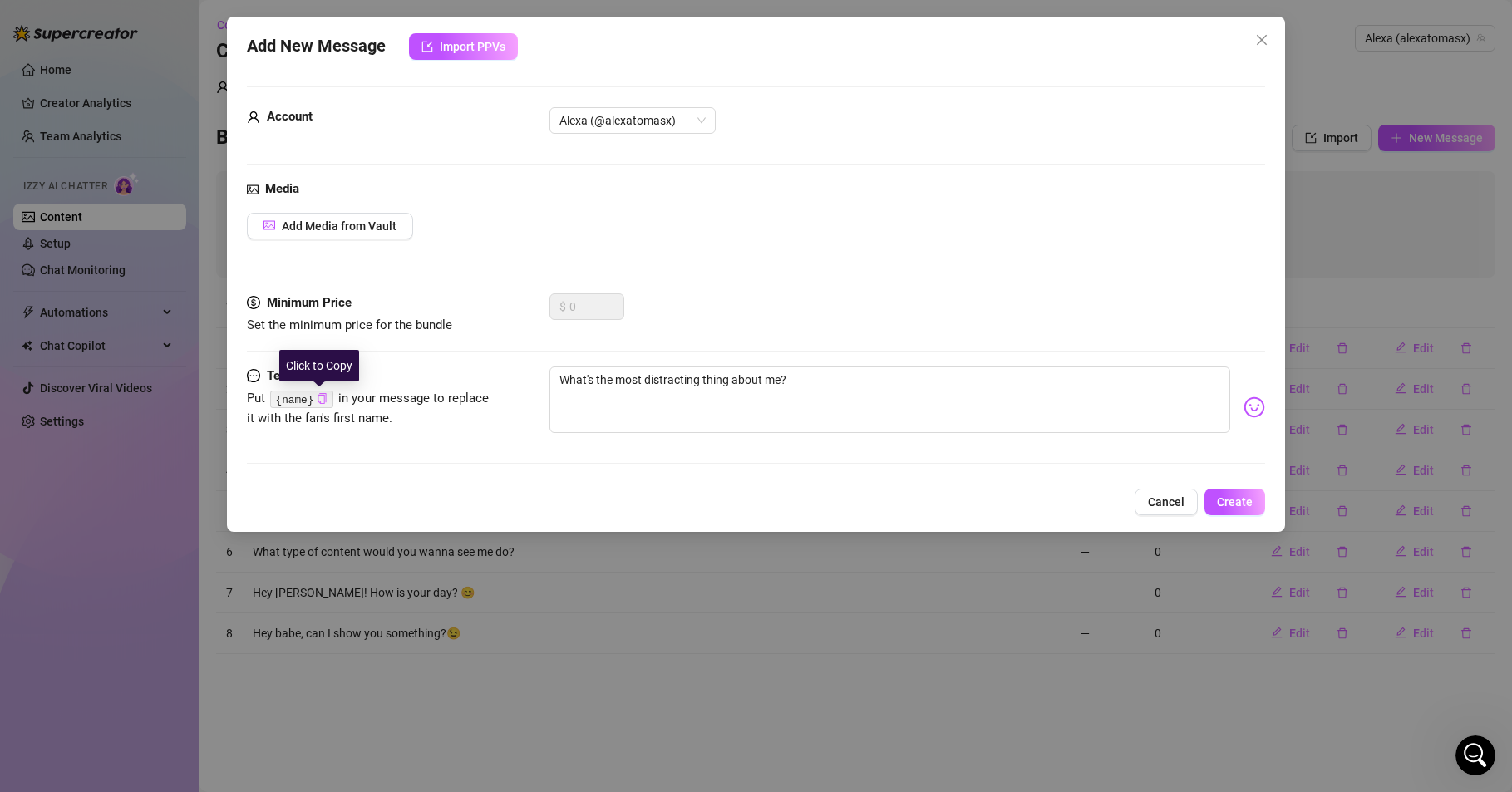
click at [317, 396] on icon "copy" at bounding box center [321, 397] width 10 height 10
click at [560, 380] on textarea "What's the most distracting thing about me?" at bounding box center [890, 399] width 681 height 66
paste textarea "{name}"
type textarea "{name} the most distracting thing about me?"
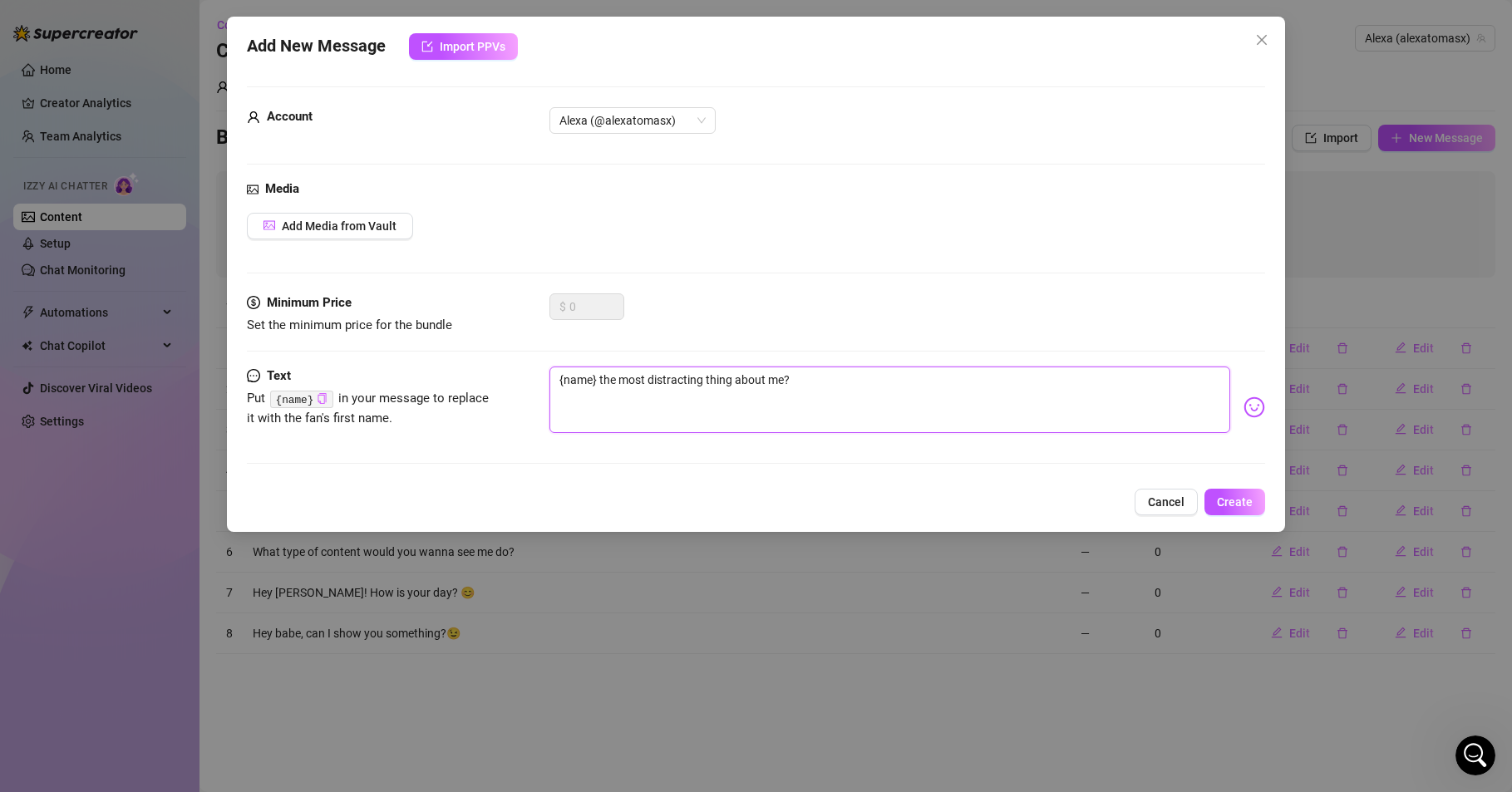
type textarea "{name} the most distracting thing about me?"
type textarea "{name} ! the most distracting thing about me?"
type textarea "{name} !! the most distracting thing about me?"
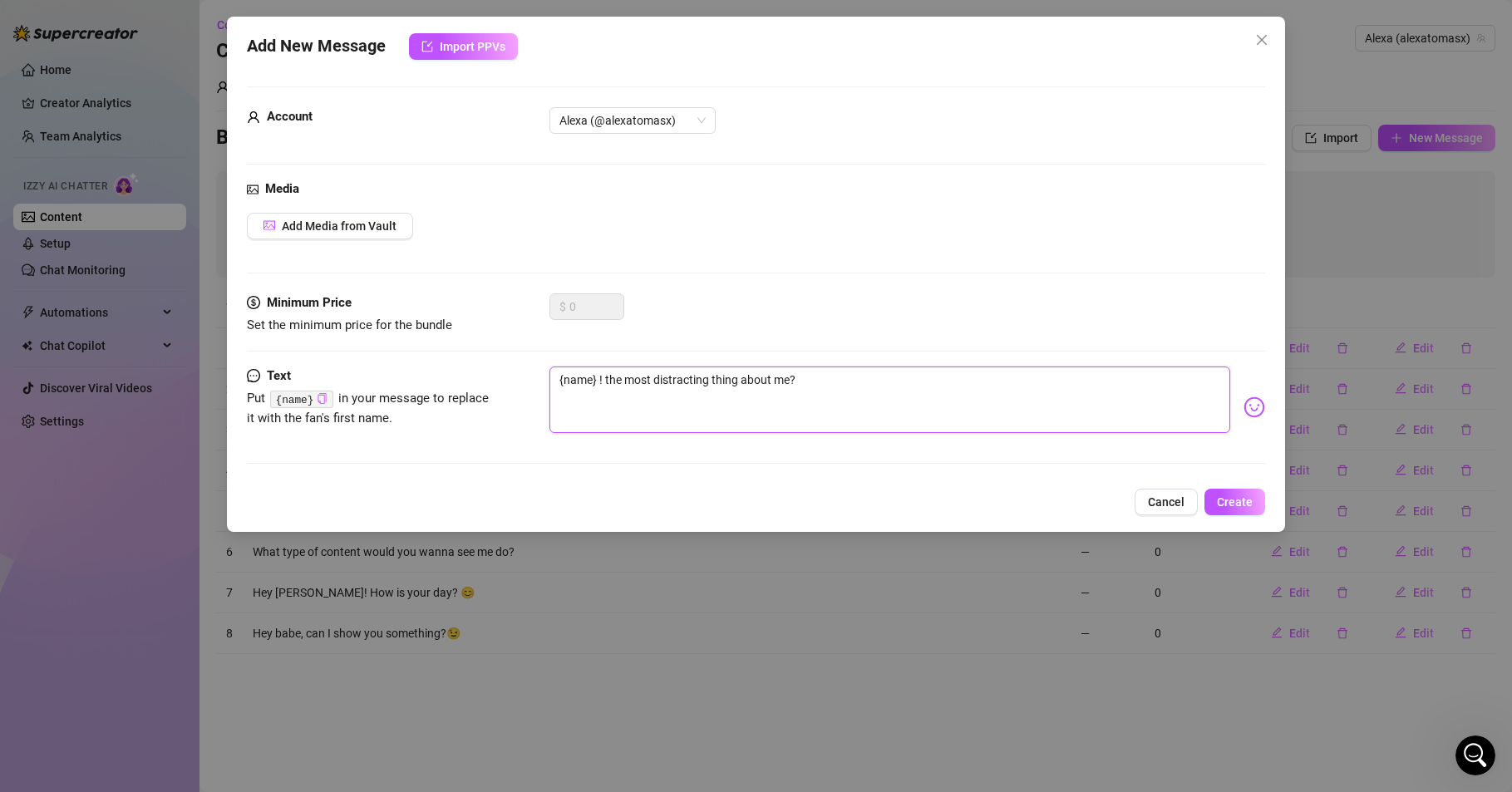
type textarea "{name} !! the most distracting thing about me?"
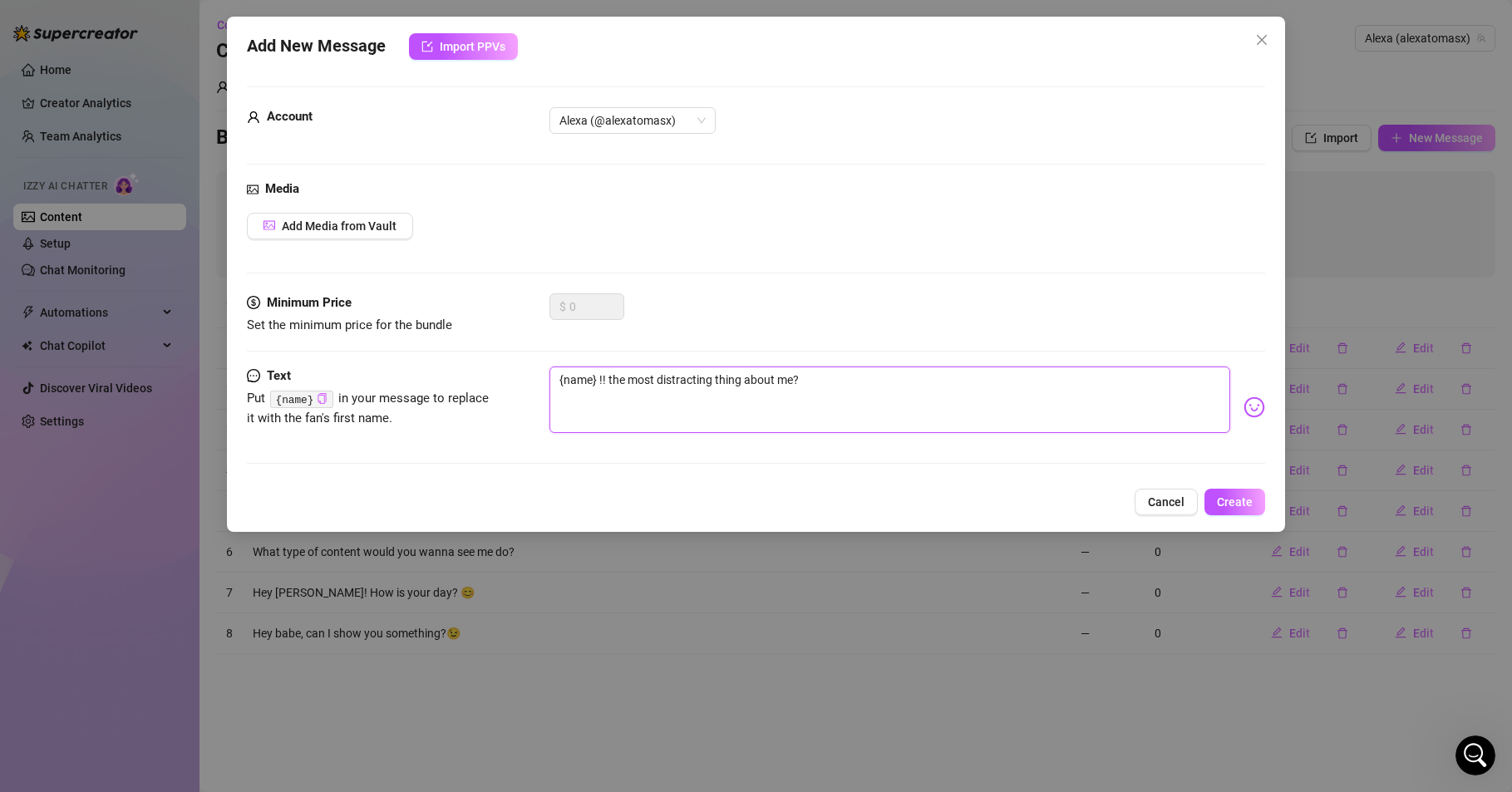
type textarea "{name} ! the most distracting thing about me?"
type textarea "{name} the most distracting thing about me?"
type textarea "{name} I the most distracting thing about me?"
type textarea "{name} the most distracting thing about me?"
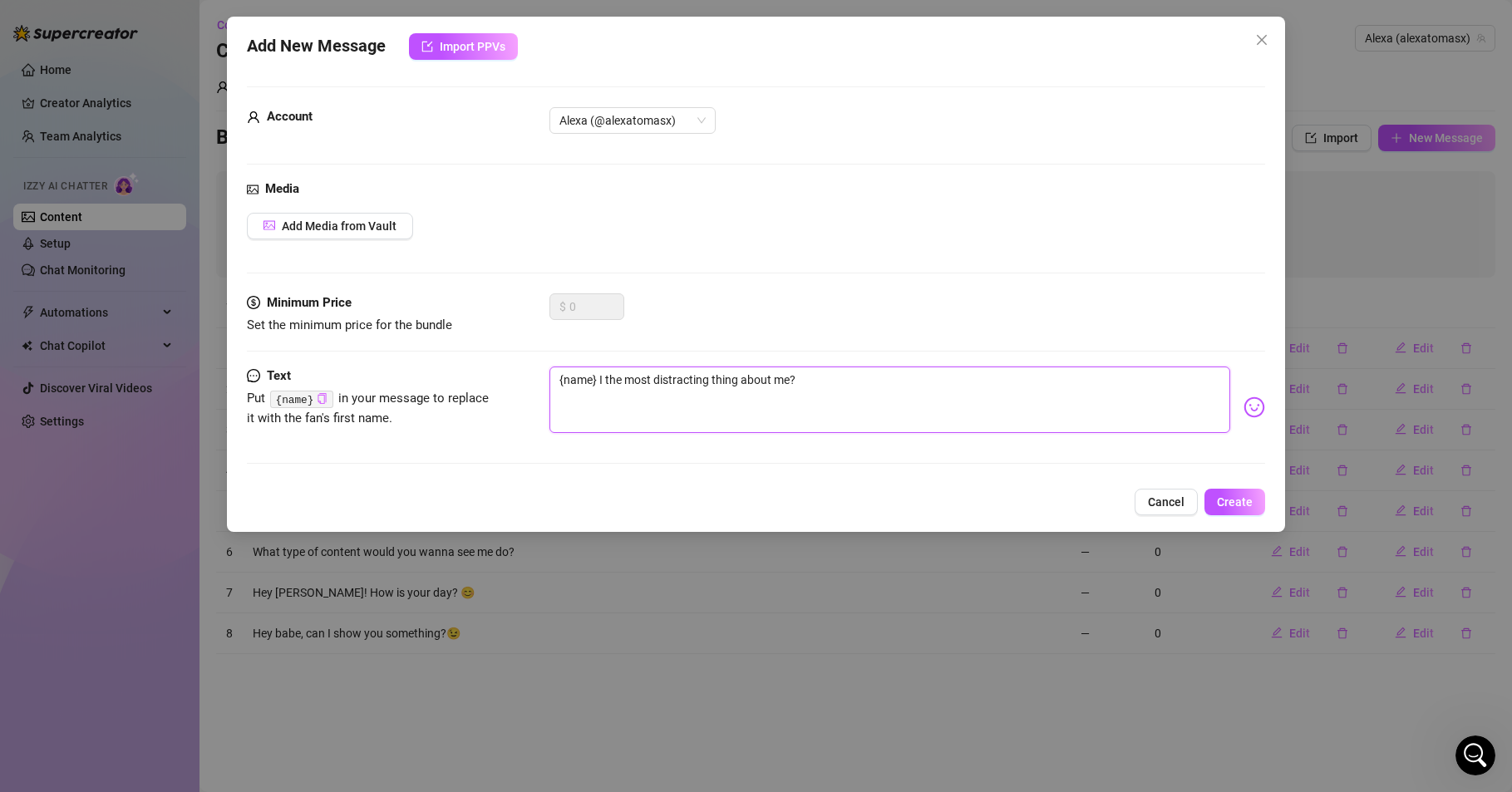
type textarea "{name} the most distracting thing about me?"
type textarea "{name} Q the most distracting thing about me?"
type textarea "{name} Qu the most distracting thing about me?"
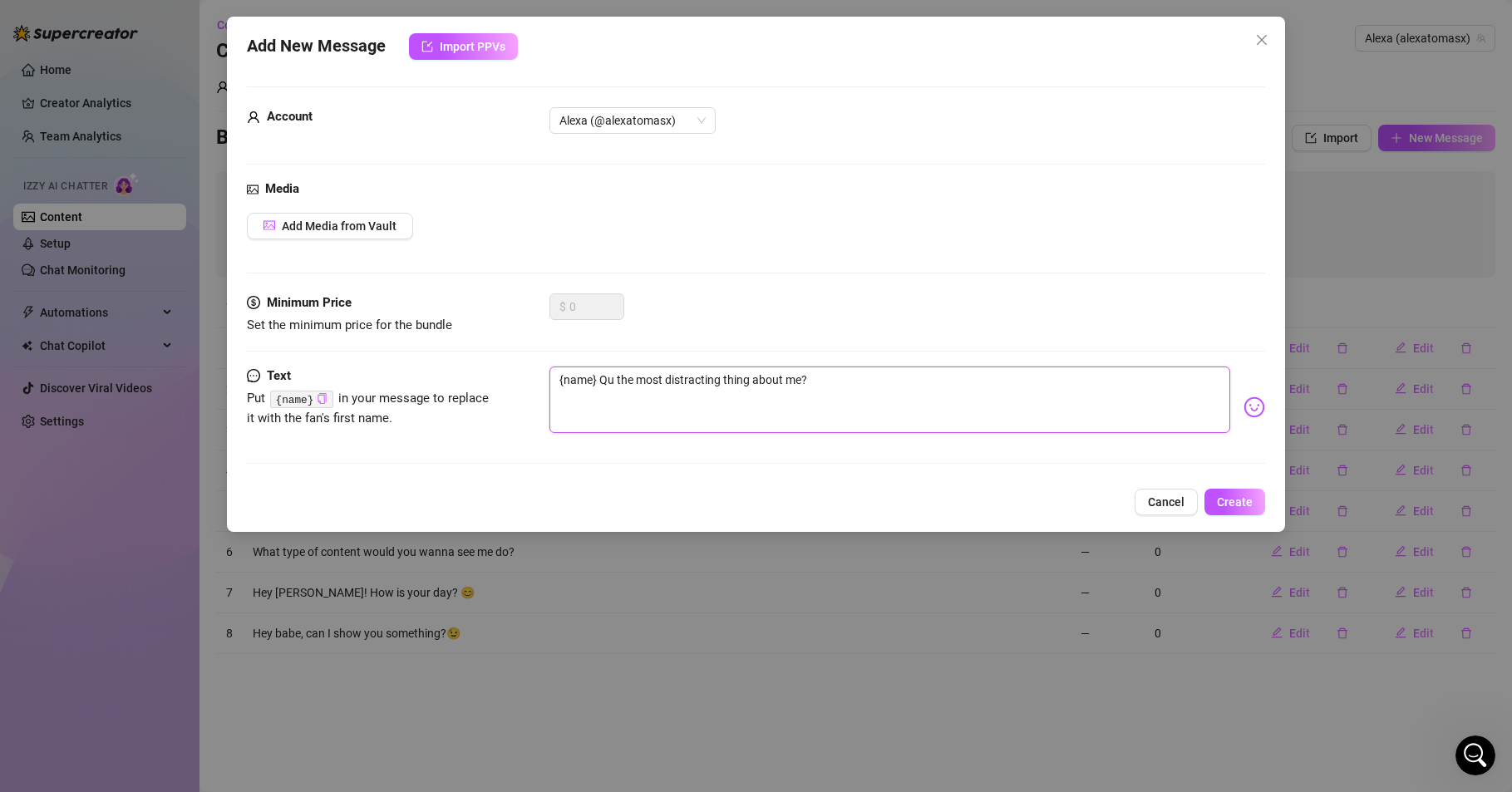
type textarea "{name} Que the most distracting thing about me?"
type textarea "{name} Ques the most distracting thing about me?"
type textarea "{name} Quest the most distracting thing about me?"
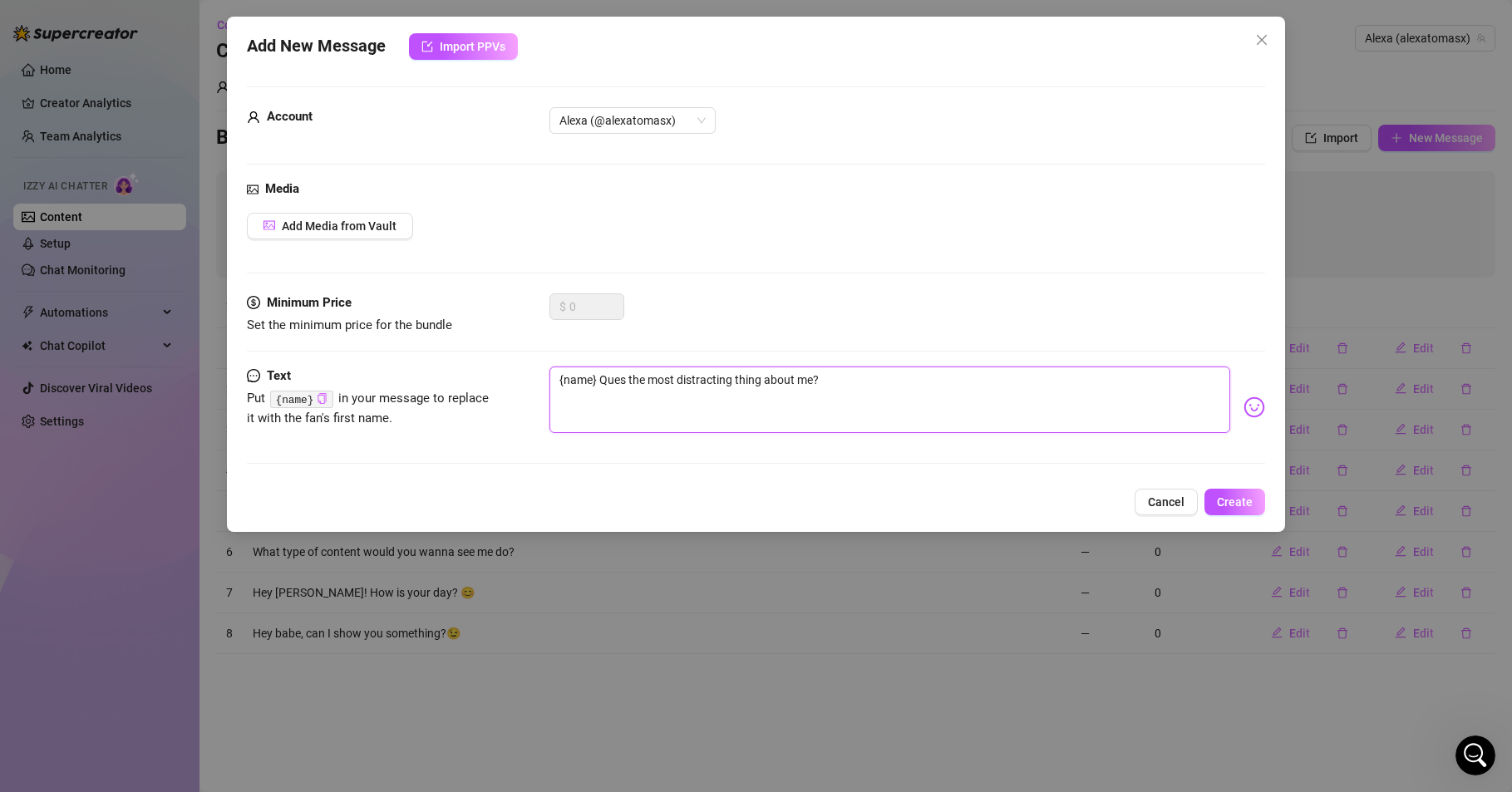
type textarea "{name} Quest the most distracting thing about me?"
type textarea "{name} Questi the most distracting thing about me?"
type textarea "{name} Questio the most distracting thing about me?"
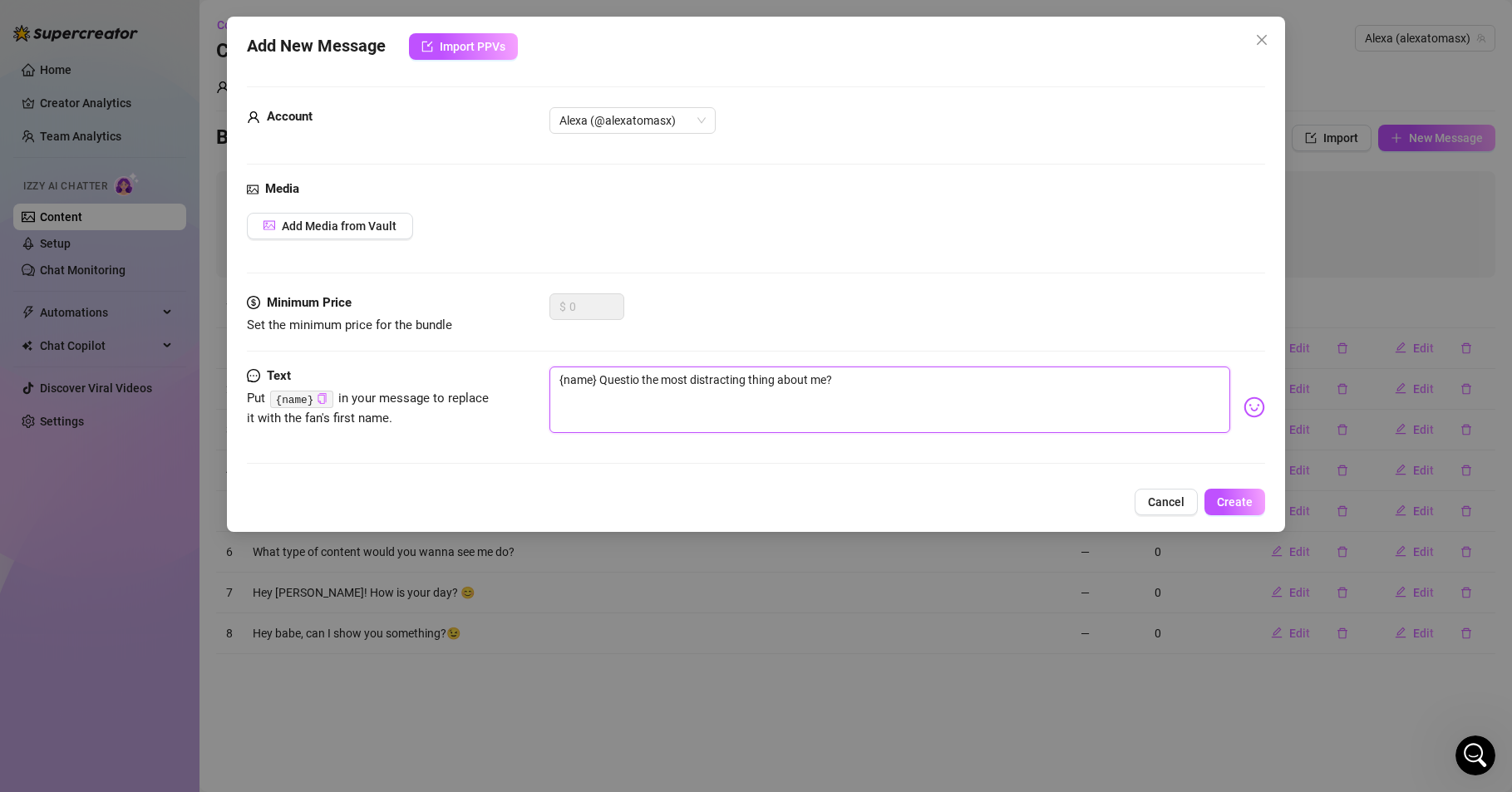
type textarea "{name} Question the most distracting thing about me?"
type textarea "{name} Question! the most distracting thing about me?"
type textarea "{name} Question!! the most distracting thing about me?"
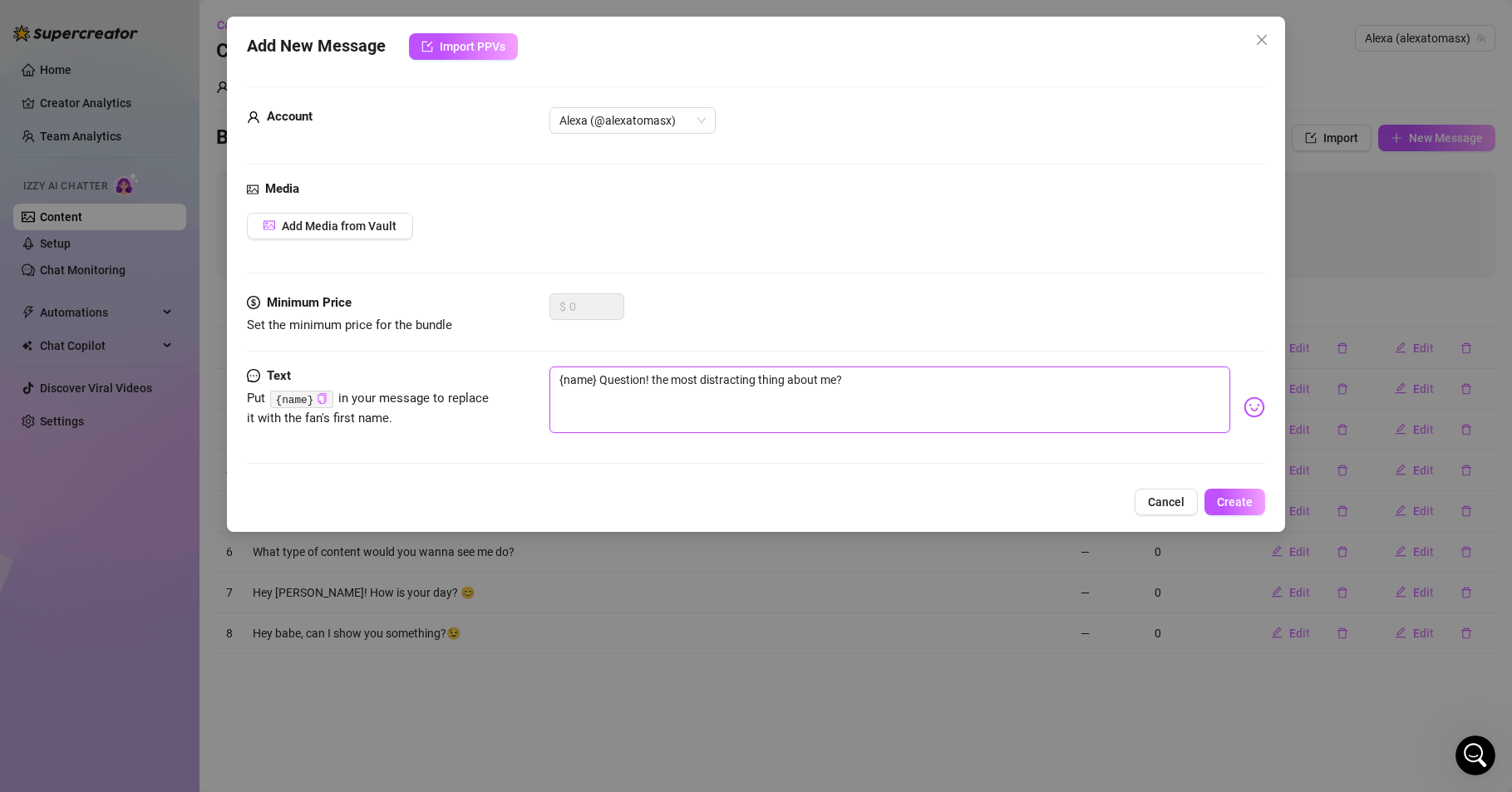
type textarea "{name} Question!! the most distracting thing about me?"
click at [603, 376] on textarea "{name} Question!! the most distracting thing about me?" at bounding box center [890, 399] width 681 height 66
click at [607, 379] on textarea "{name} Question!! the most distracting thing about me?" at bounding box center [890, 399] width 681 height 66
type textarea "{name} uestion!! the most distracting thing about me?"
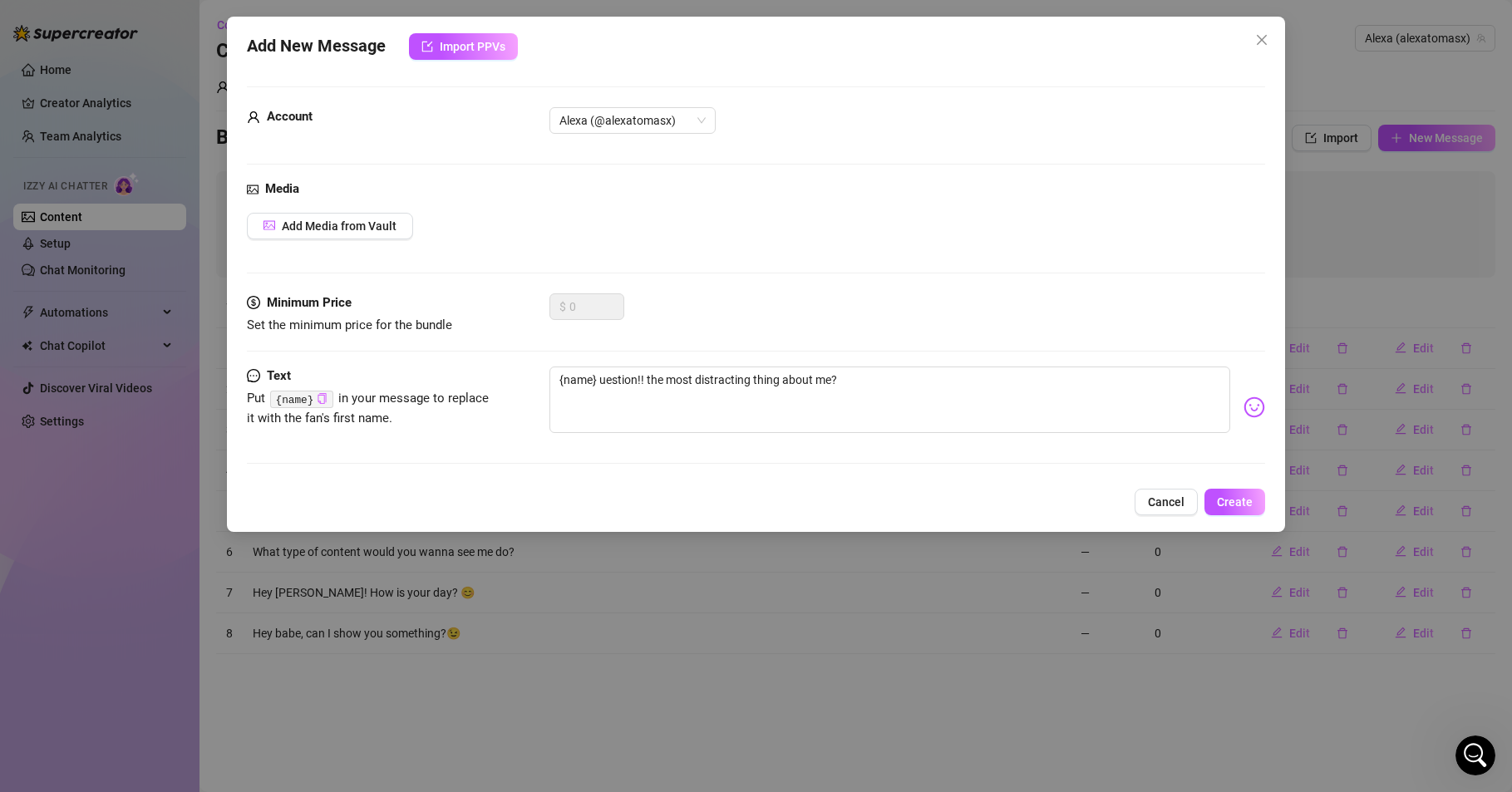
click at [1244, 412] on img at bounding box center [1254, 407] width 22 height 22
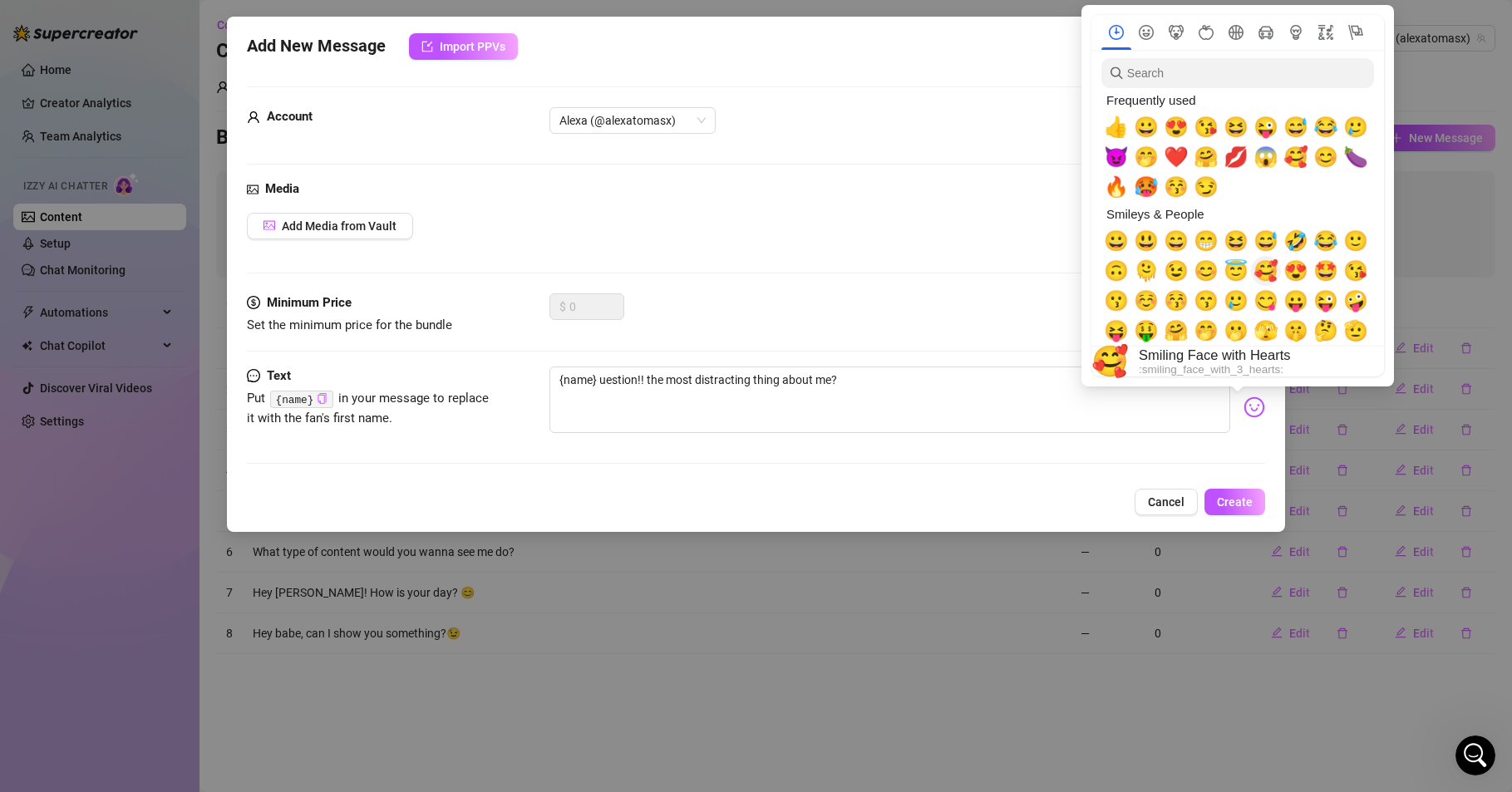
click at [1267, 271] on span "🥰" at bounding box center [1266, 271] width 25 height 24
type textarea "{name} 🥰uestion!! the most distracting thing about me?"
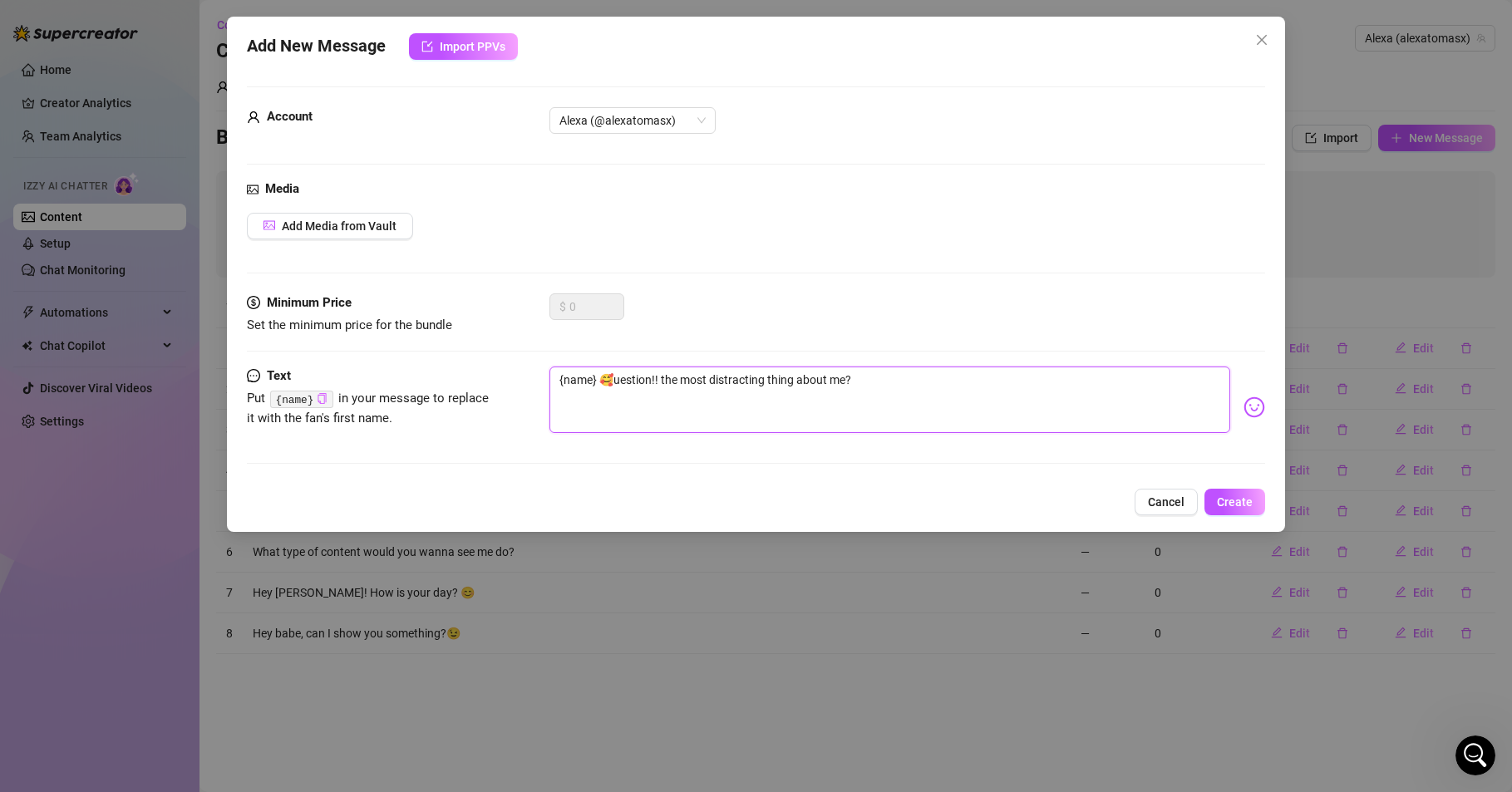
type textarea "{name} 🥰,uestion!! the most distracting thing about me?"
type textarea "{name} 🥰, uestion!! the most distracting thing about me?"
type textarea "{name} 🥰, question!! the most distracting thing about me?"
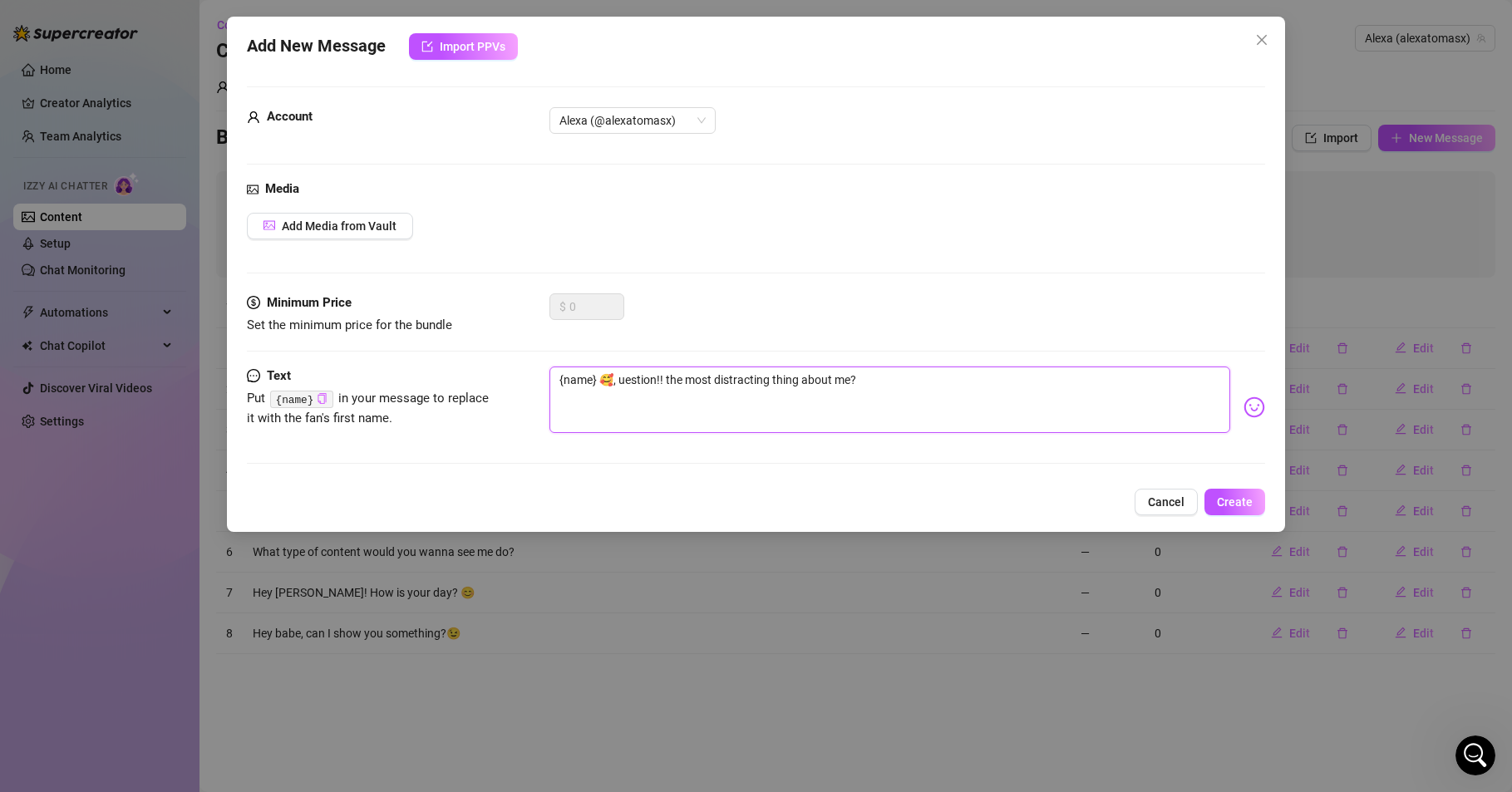
type textarea "{name} 🥰, question!! the most distracting thing about me?"
click at [672, 379] on textarea "{name} 🥰, question!! the most distracting thing about me?" at bounding box center [890, 399] width 681 height 66
type textarea "{name} 🥰, question!! Tthe most distracting thing about me?"
type textarea "{name} 🥰, question!! Tethe most distracting thing about me?"
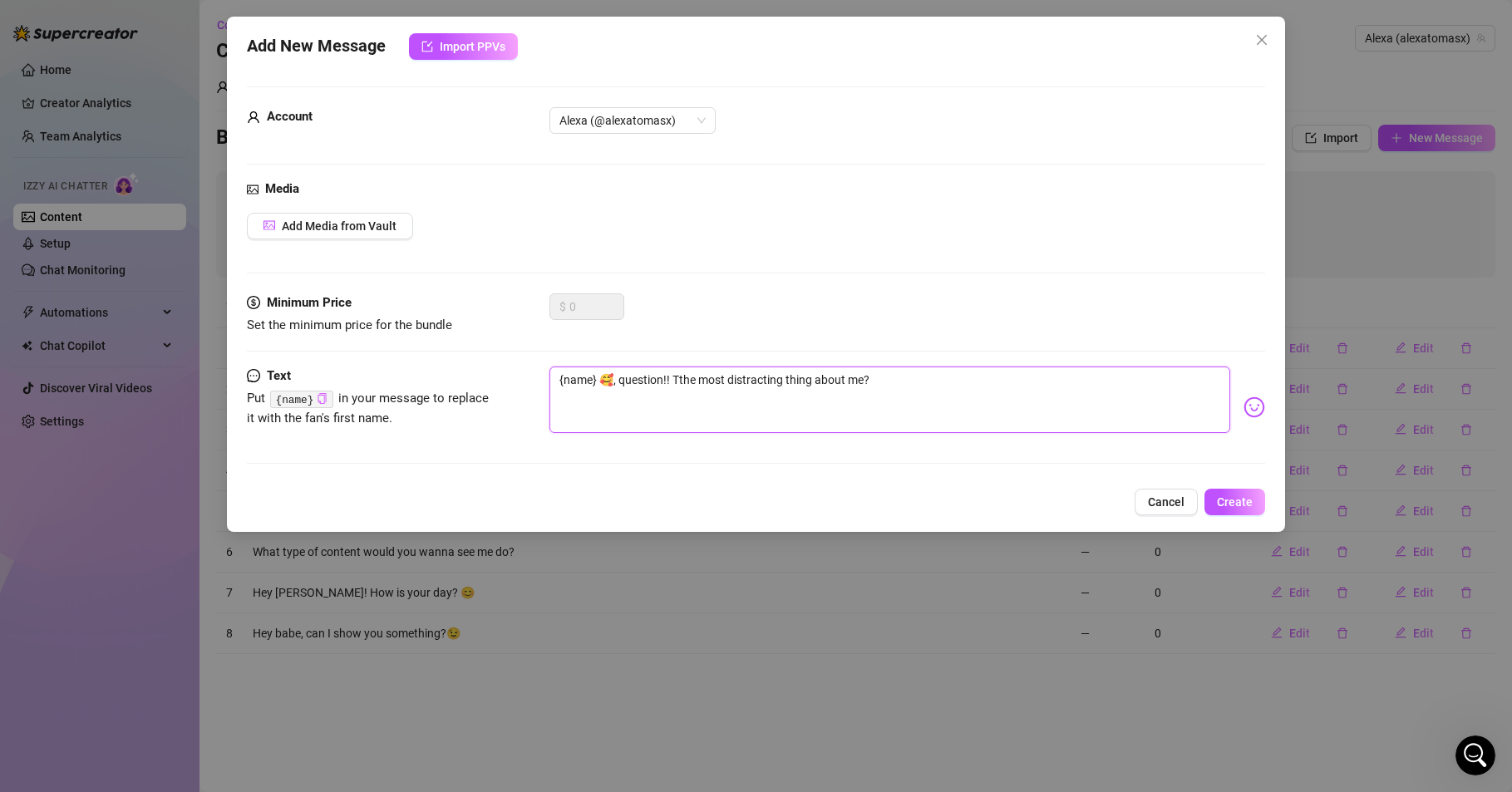
type textarea "{name} 🥰, question!! Tethe most distracting thing about me?"
type textarea "{name} 🥰, question!! Telthe most distracting thing about me?"
type textarea "{name} 🥰, question!! Tellthe most distracting thing about me?"
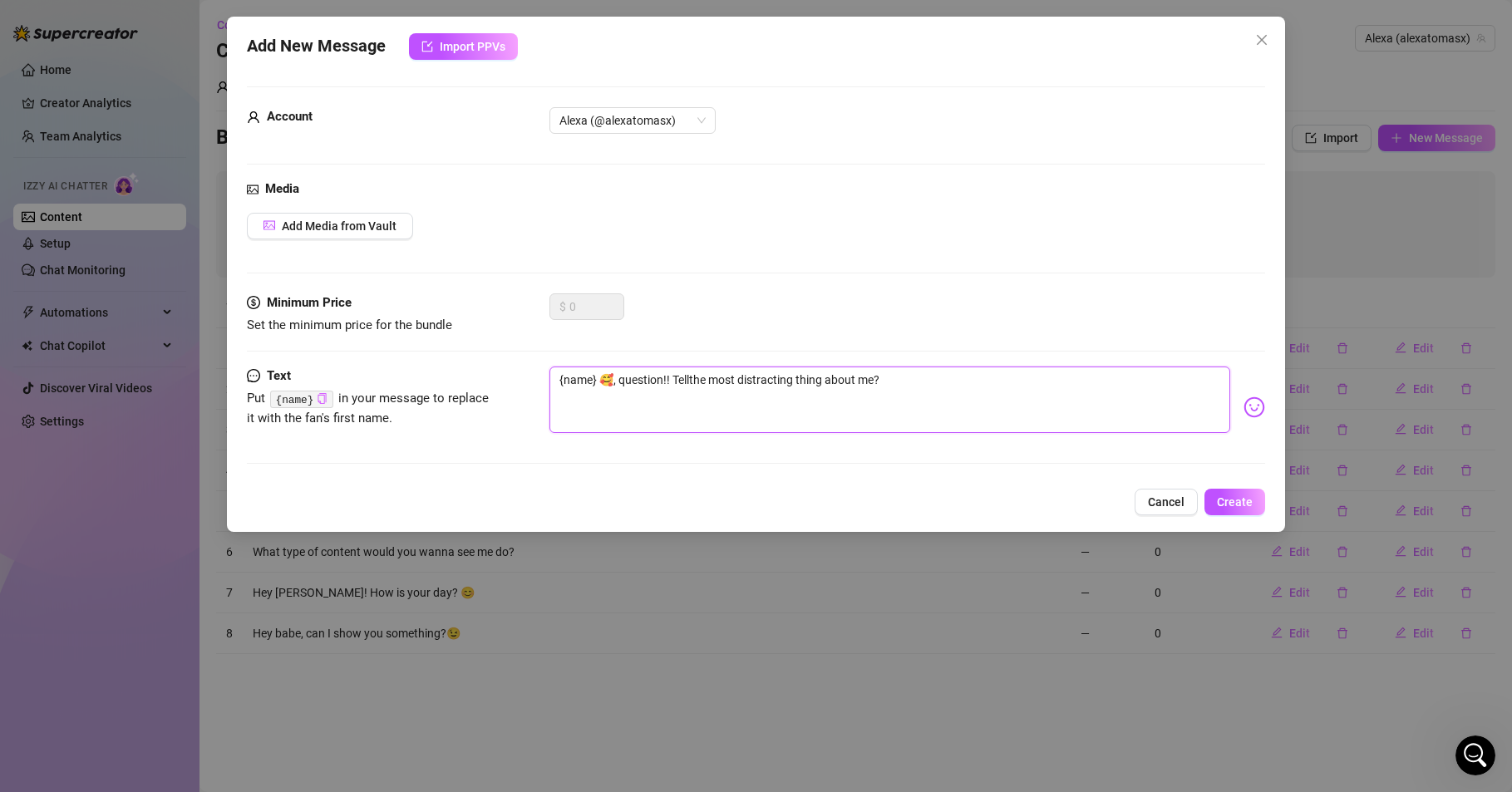
type textarea "{name} 🥰, question!! Tell the most distracting thing about me?"
type textarea "{name} 🥰, question!! Tell mthe most distracting thing about me?"
type textarea "{name} 🥰, question!! Tell [PERSON_NAME] most distracting thing about me?"
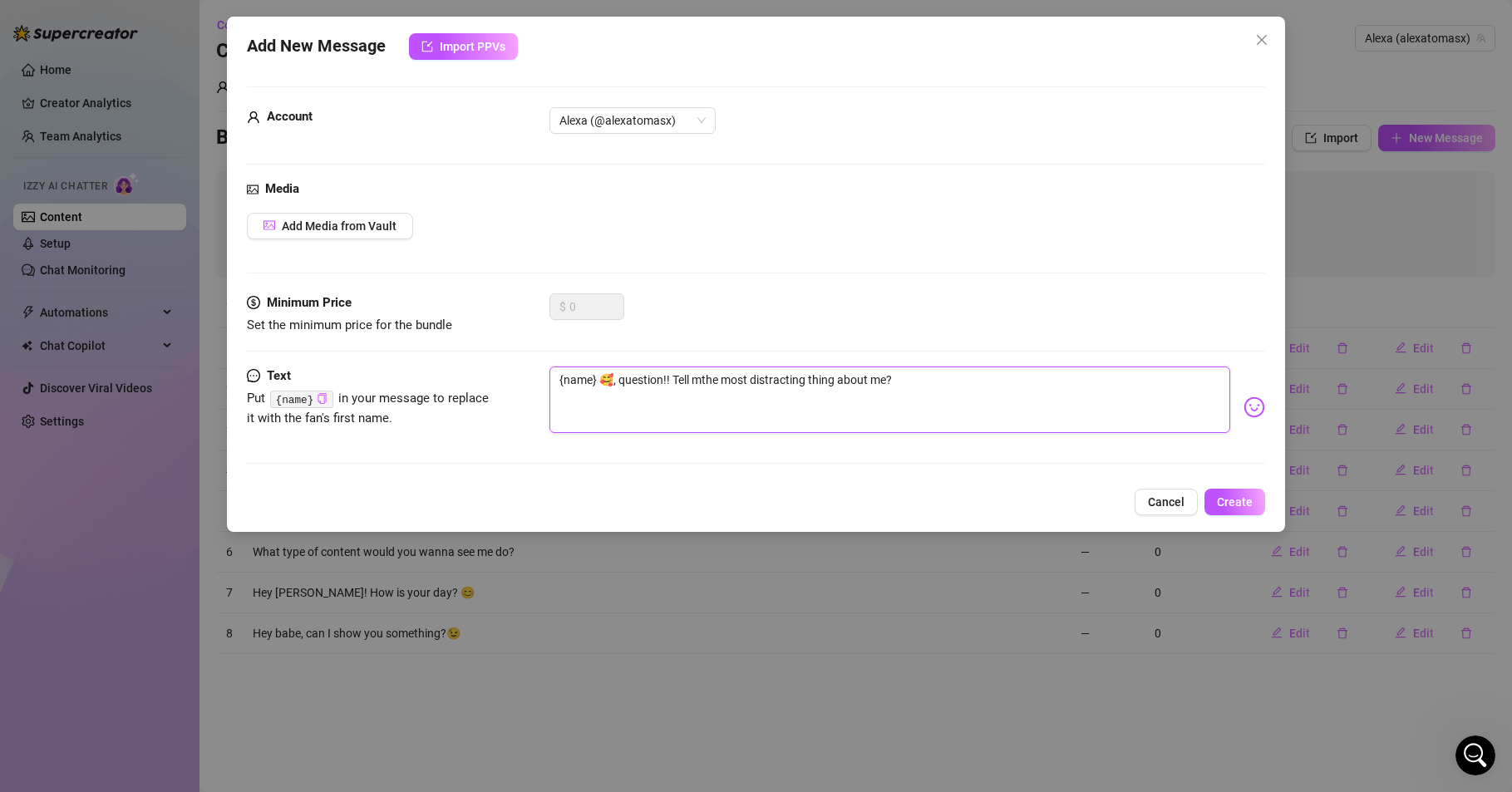
type textarea "{name} 🥰, question!! Tell [PERSON_NAME] most distracting thing about me?"
type textarea "{name} 🥰, question!! Tell me the most distracting thing about me?"
click at [1231, 500] on span "Create" at bounding box center [1235, 502] width 36 height 13
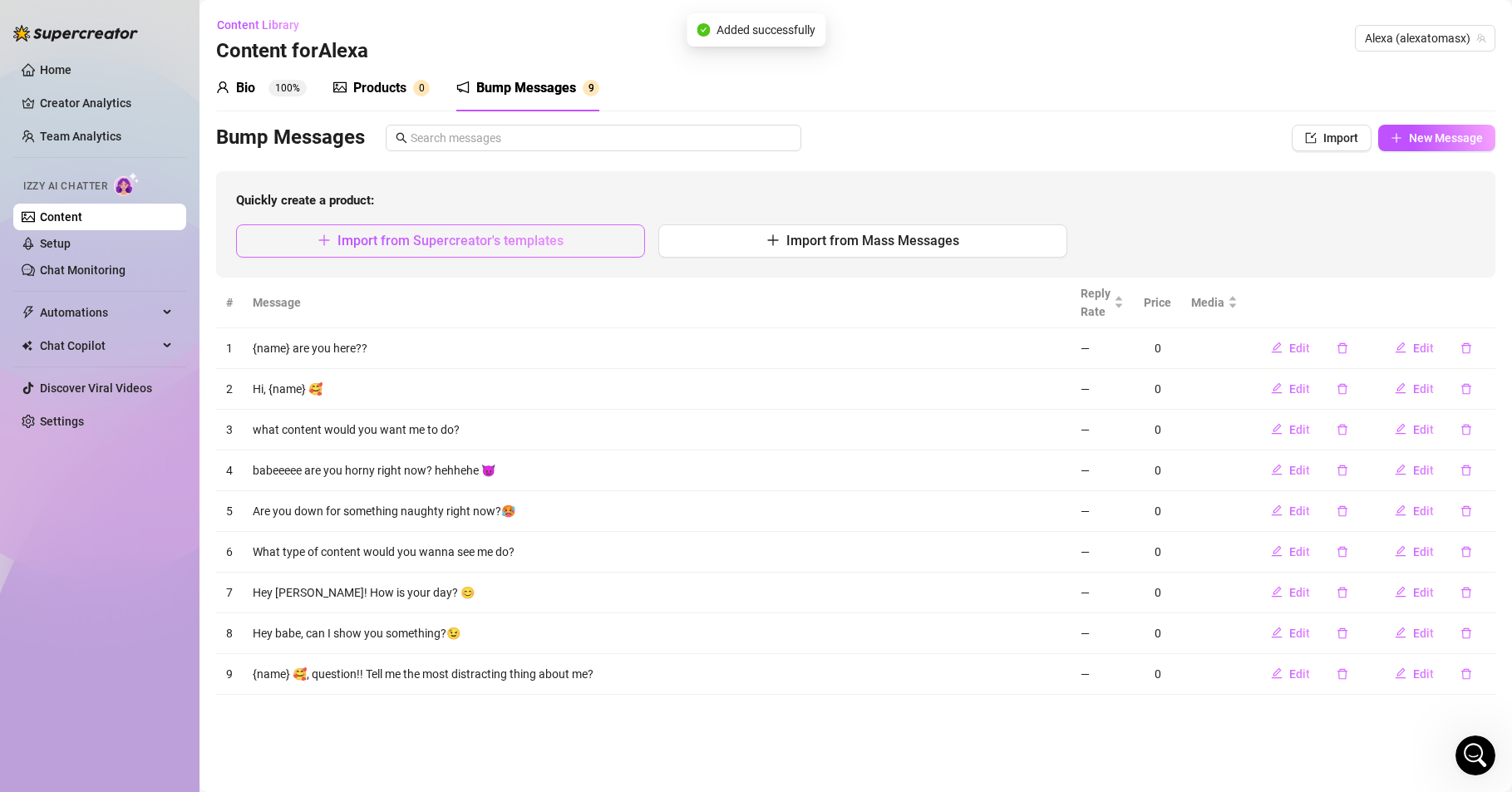
click at [479, 239] on span "Import from Supercreator's templates" at bounding box center [450, 240] width 226 height 16
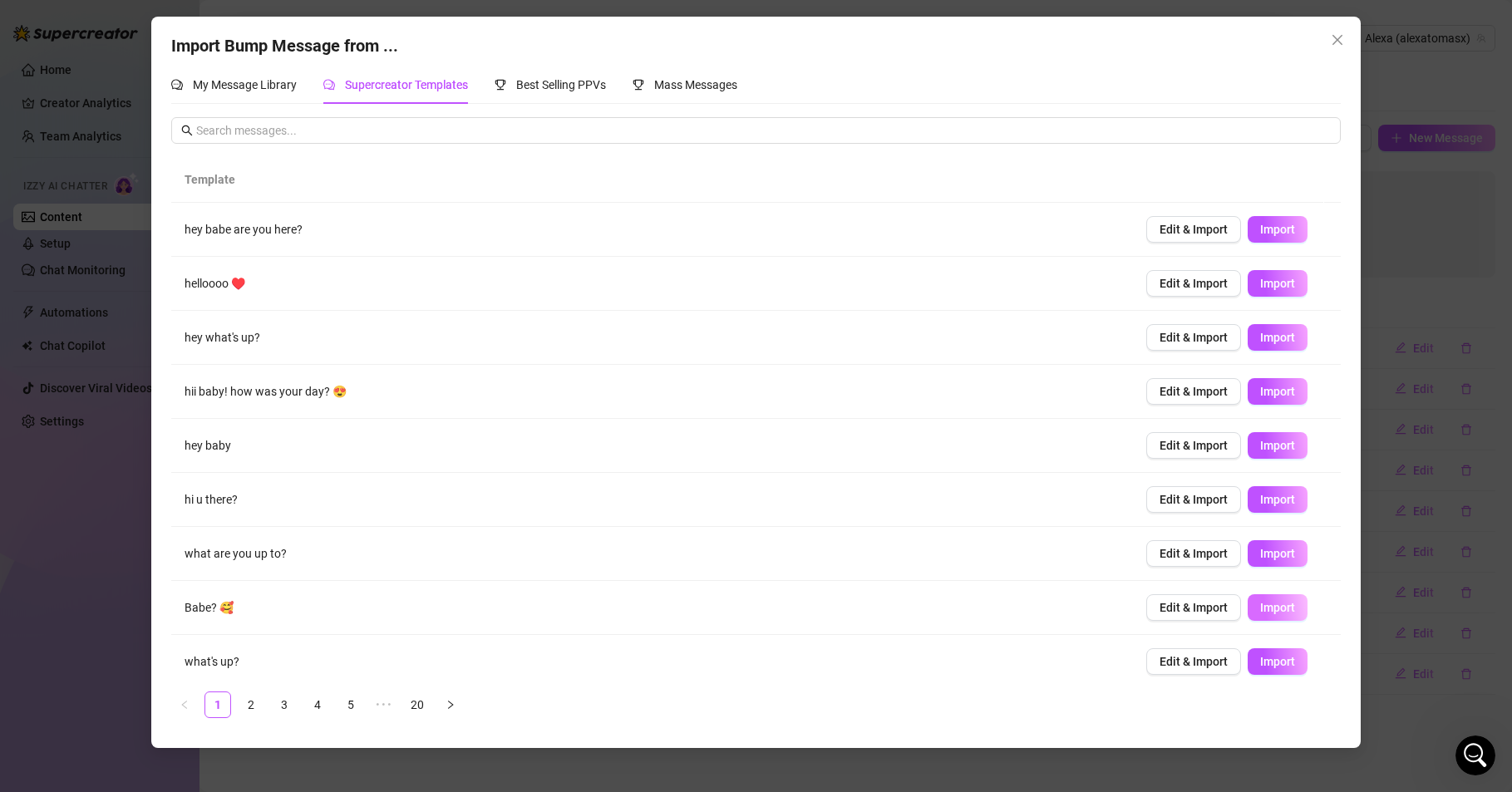
click at [1261, 607] on span "Import" at bounding box center [1278, 607] width 35 height 13
click at [391, 706] on span "•••" at bounding box center [384, 704] width 26 height 26
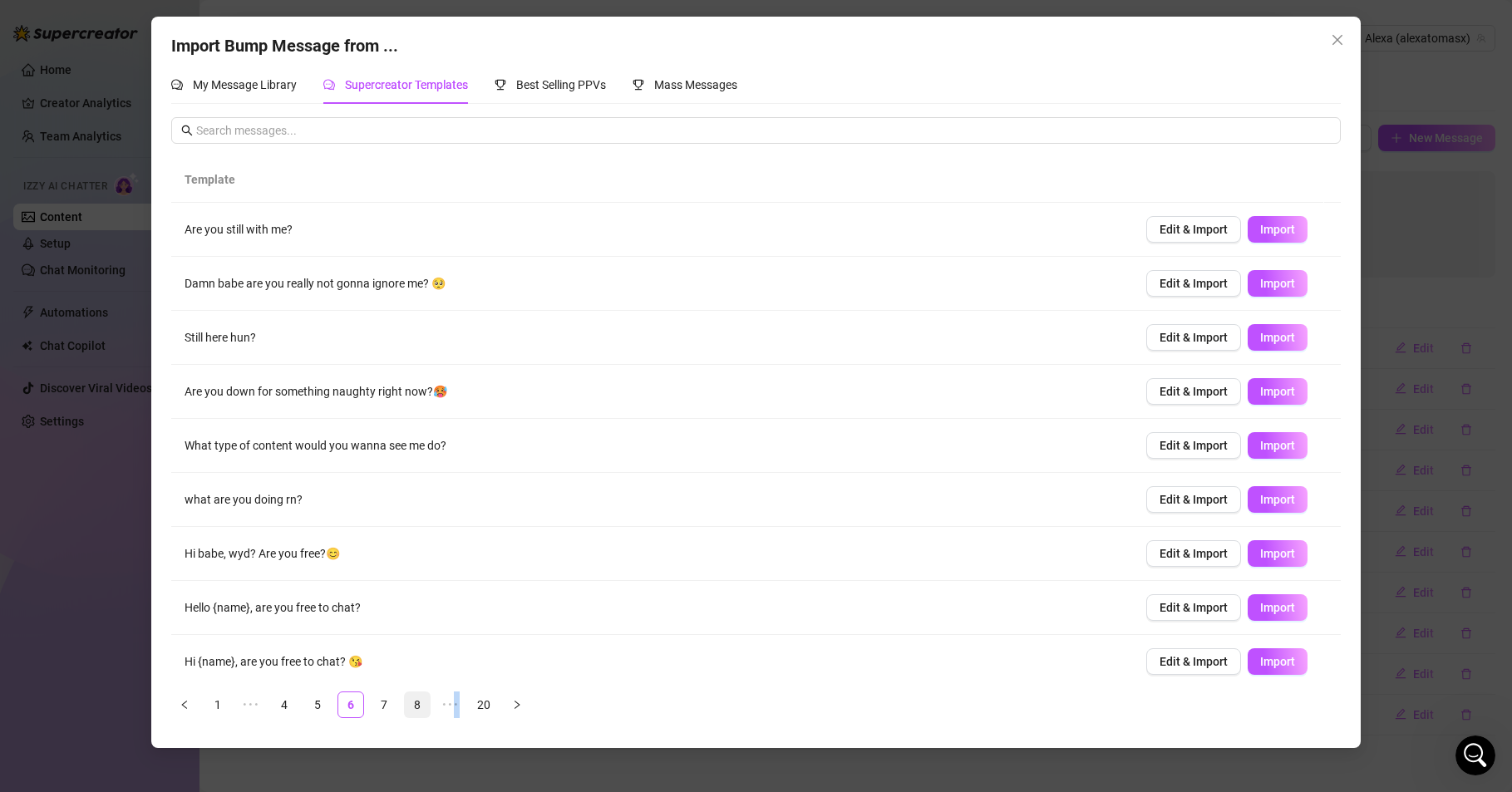
click at [419, 704] on link "8" at bounding box center [417, 704] width 25 height 25
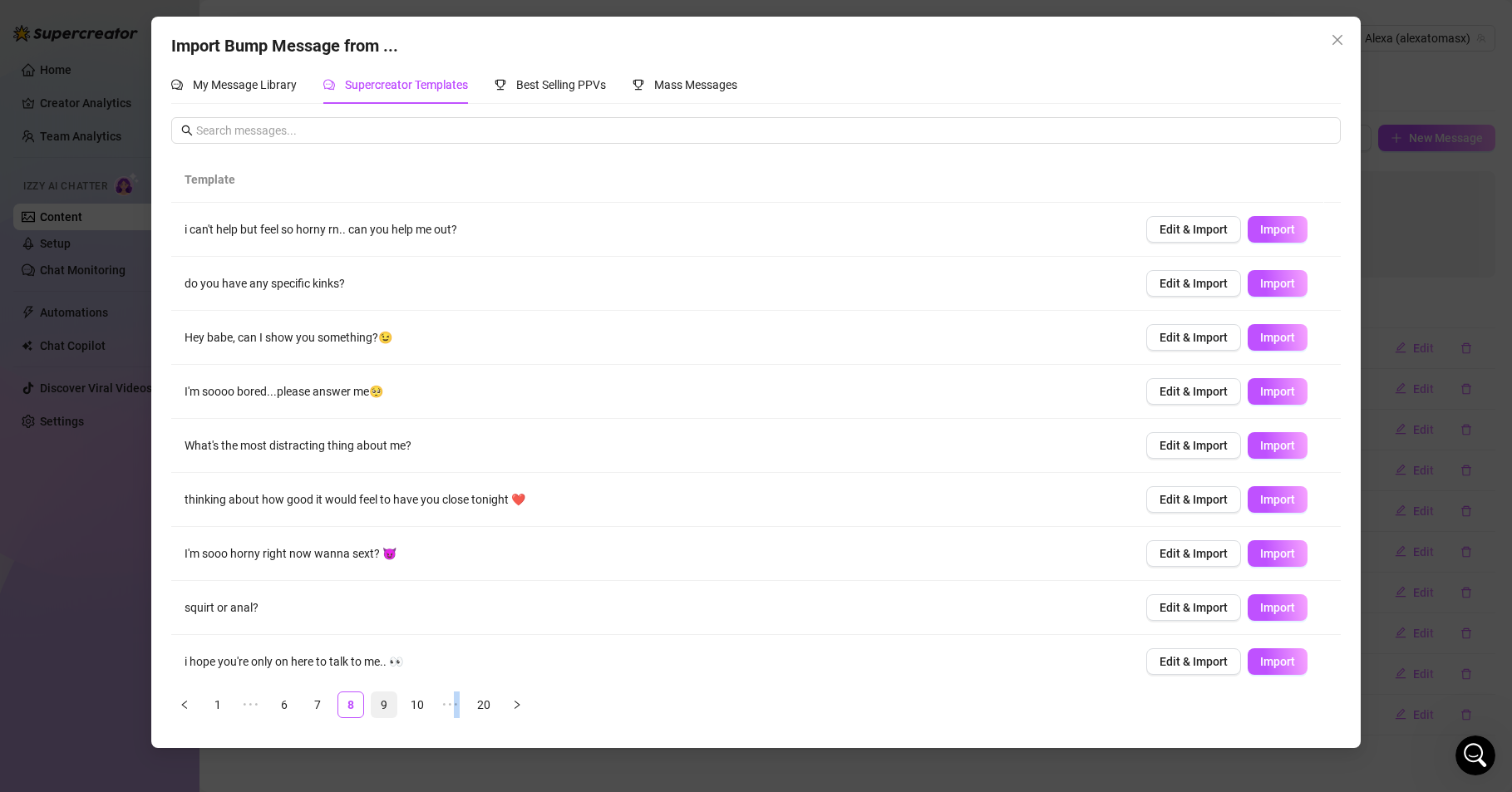
click at [382, 705] on link "9" at bounding box center [383, 704] width 25 height 25
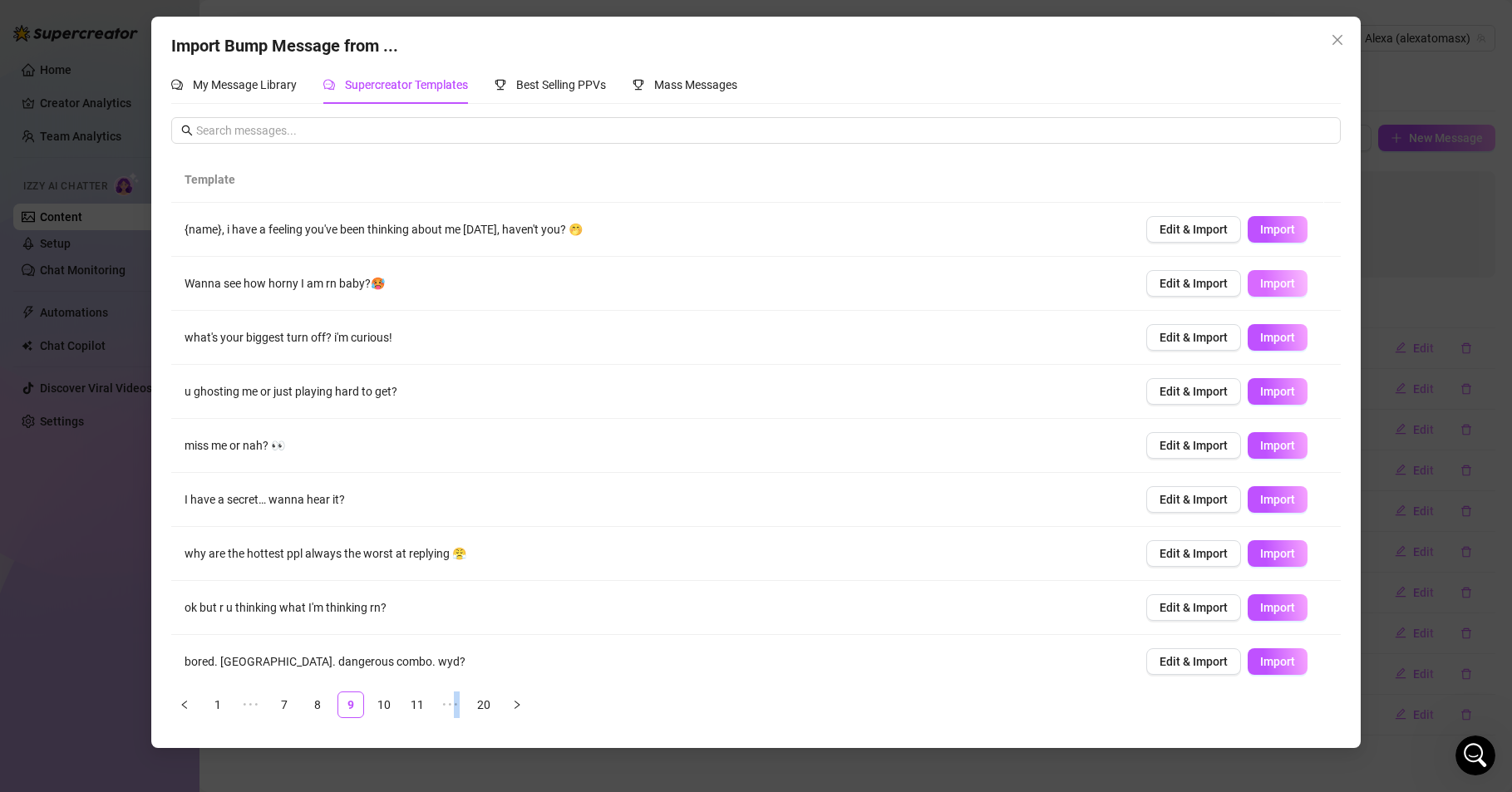
click at [1261, 281] on span "Import" at bounding box center [1278, 283] width 35 height 13
click at [1181, 226] on span "Edit & Import" at bounding box center [1194, 229] width 68 height 13
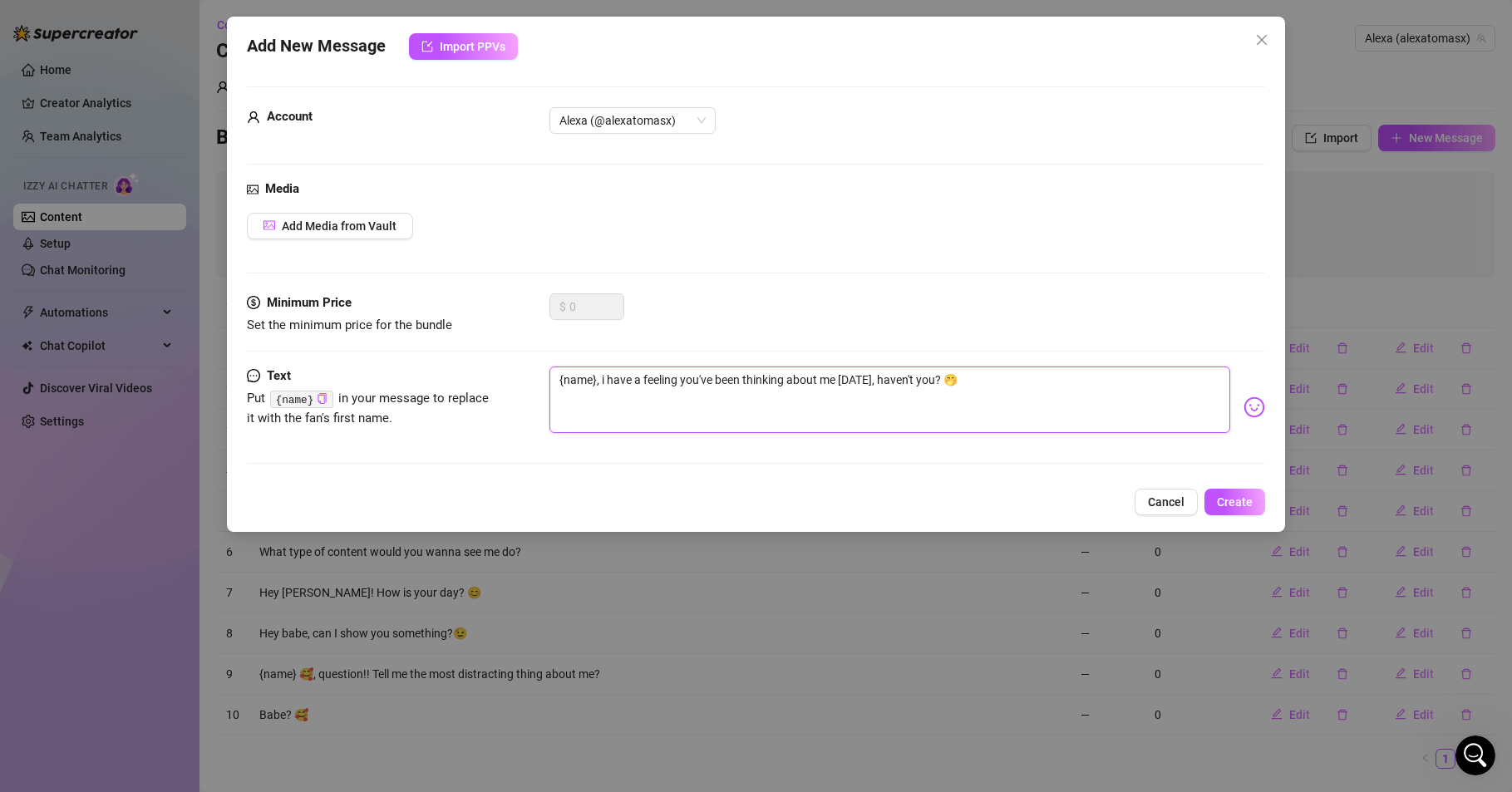
click at [712, 379] on textarea "{name}, i have a feeling you've been thinking about me [DATE], haven't you? 🤭" at bounding box center [890, 399] width 681 height 66
type textarea "{name}, i have a feeling you'v been thinking about me [DATE], haven't you? 🤭"
type textarea "{name}, i have a feeling you' been thinking about me [DATE], haven't you? 🤭"
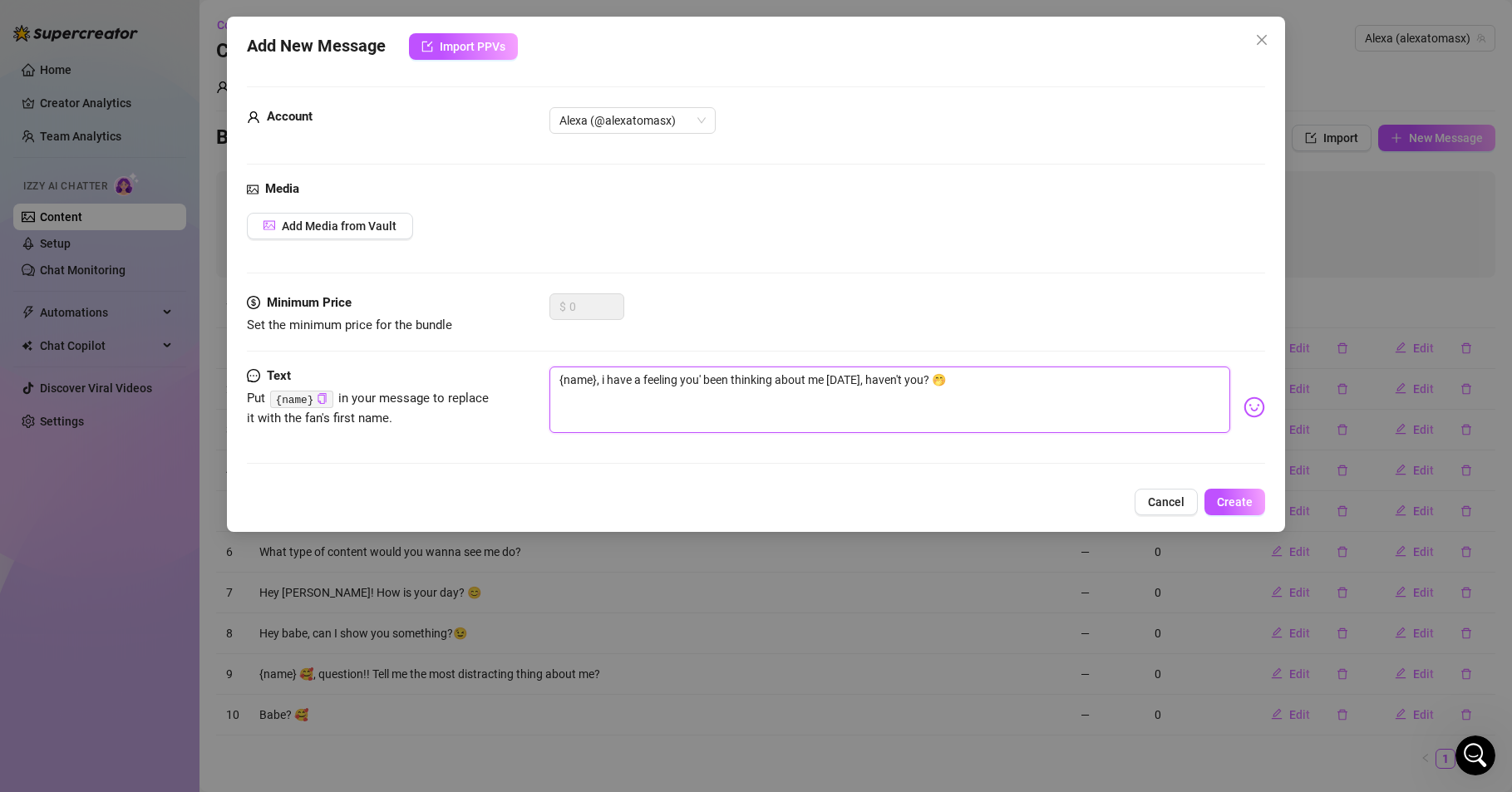
type textarea "{name}, i have a feeling you'h been thinking about me [DATE], haven't you? 🤭"
type textarea "{name}, i have a feeling you'ha been thinking about me [DATE], haven't you? 🤭"
type textarea "{name}, i have a feeling you'hav been thinking about me [DATE], haven't you? 🤭"
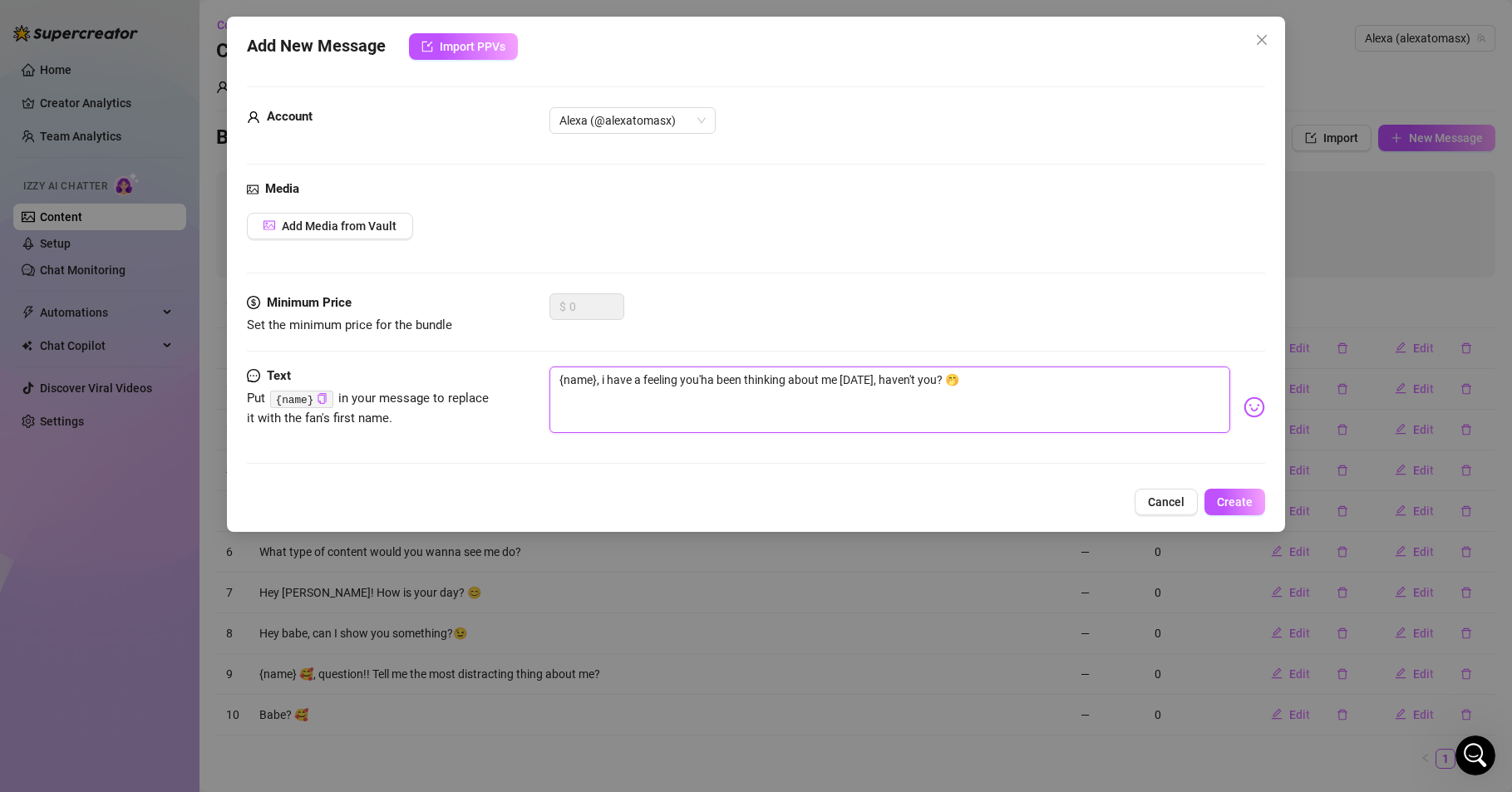
type textarea "{name}, i have a feeling you'hav been thinking about me [DATE], haven't you? 🤭"
type textarea "{name}, i have a feeling you'have been thinking about me [DATE], haven't you? 🤭"
drag, startPoint x: 884, startPoint y: 378, endPoint x: 915, endPoint y: 380, distance: 31.1
click at [915, 380] on textarea "{name}, i have a feeling you'have been thinking about me [DATE], haven't you? 🤭" at bounding box center [890, 399] width 681 height 66
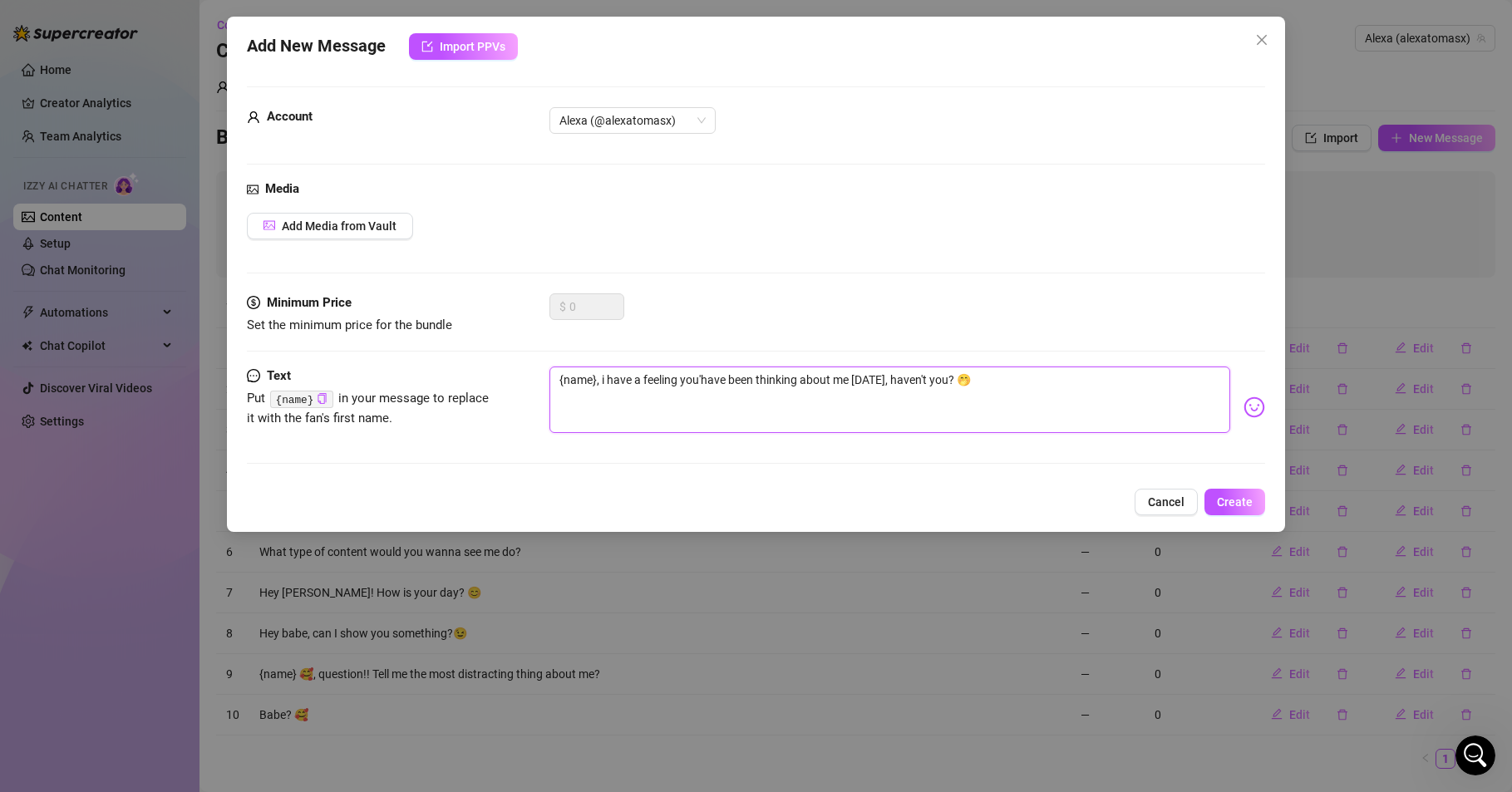
click at [918, 407] on textarea "{name}, i have a feeling you'have been thinking about me [DATE], haven't you? 🤭" at bounding box center [890, 399] width 681 height 66
drag, startPoint x: 886, startPoint y: 379, endPoint x: 942, endPoint y: 391, distance: 57.3
click at [942, 391] on textarea "{name}, i have a feeling you'have been thinking about me [DATE], haven't you? 🤭" at bounding box center [890, 399] width 681 height 66
type textarea "{name}, i have a feeling you'have been thinking about me [DATE], i? 🤭"
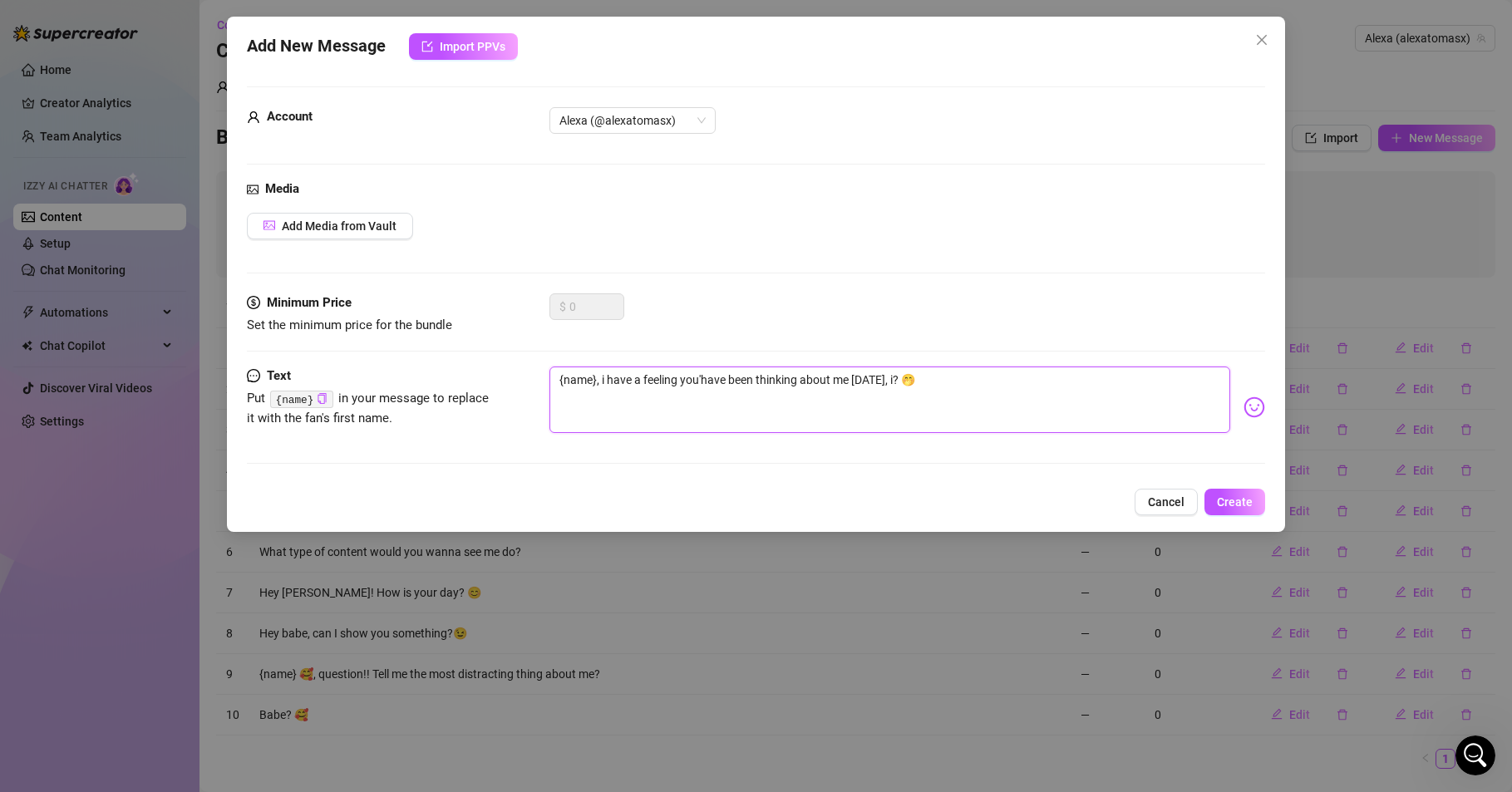
type textarea "{name}, i have a feeling you'have been thinking about me [DATE], im? 🤭"
type textarea "{name}, i have a feeling you'have been thinking about me [DATE], im ? 🤭"
type textarea "{name}, i have a feeling you'have been thinking about me [DATE], im r? 🤭"
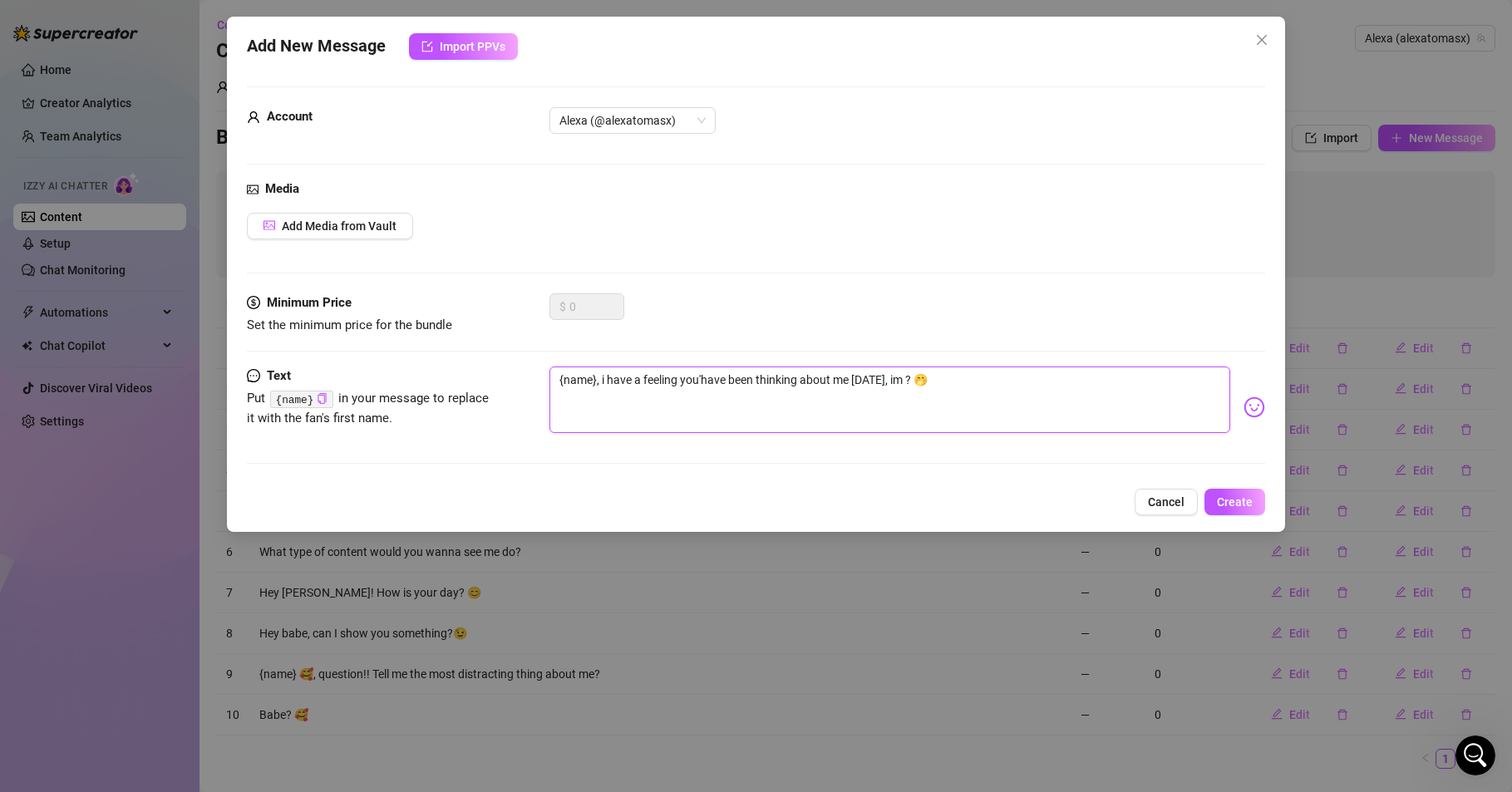
type textarea "{name}, i have a feeling you'have been thinking about me [DATE], im r? 🤭"
type textarea "{name}, i have a feeling you'have been thinking about me [DATE], im ri? 🤭"
type textarea "{name}, i have a feeling you'have been thinking about me [DATE], im rig? 🤭"
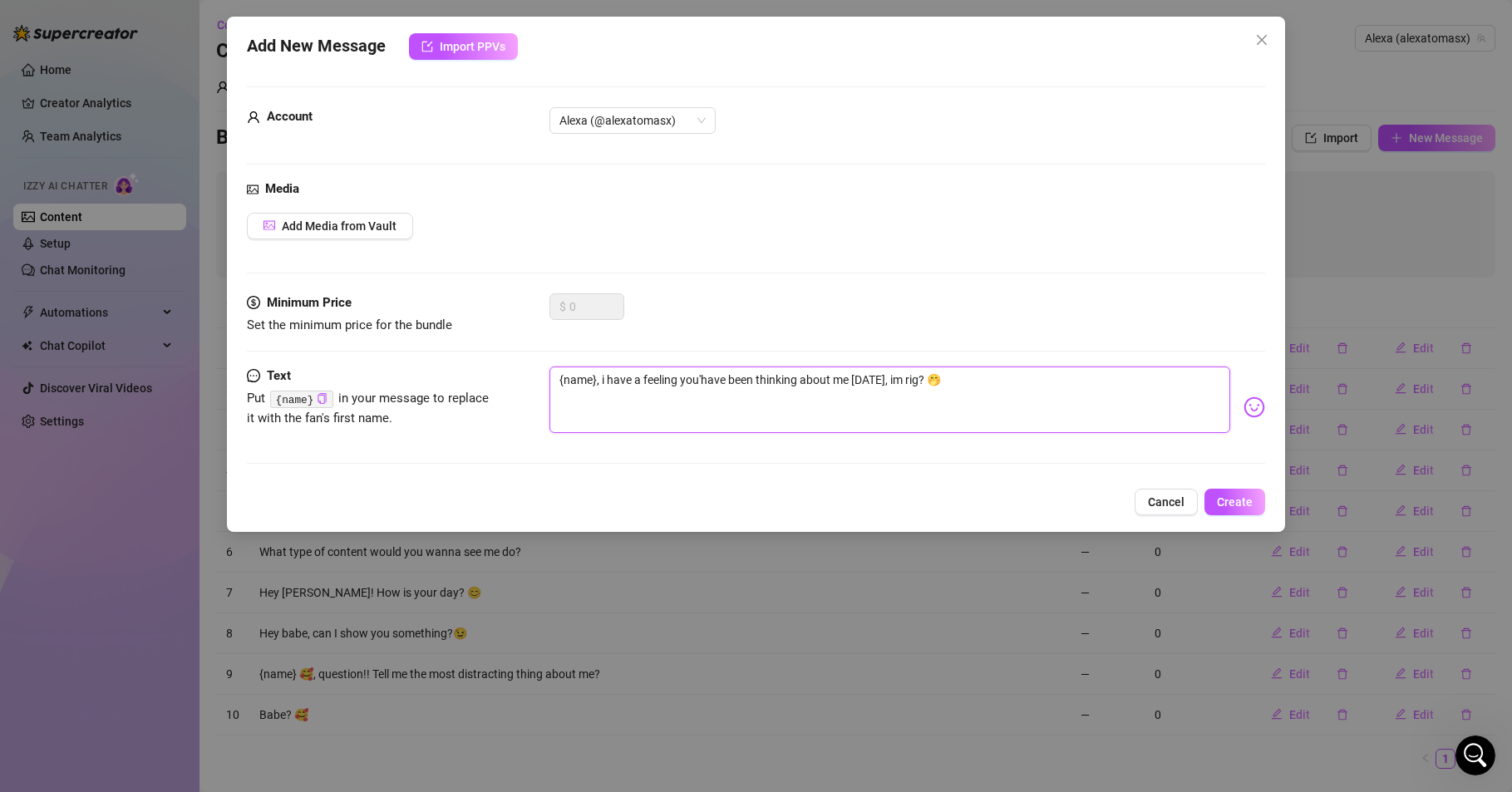
type textarea "{name}, i have a feeling you'have been thinking about me [DATE], im righ? 🤭"
type textarea "{name}, i have a feeling you'have been thinking about me [DATE], im right? 🤭"
click at [1237, 503] on span "Create" at bounding box center [1235, 502] width 36 height 13
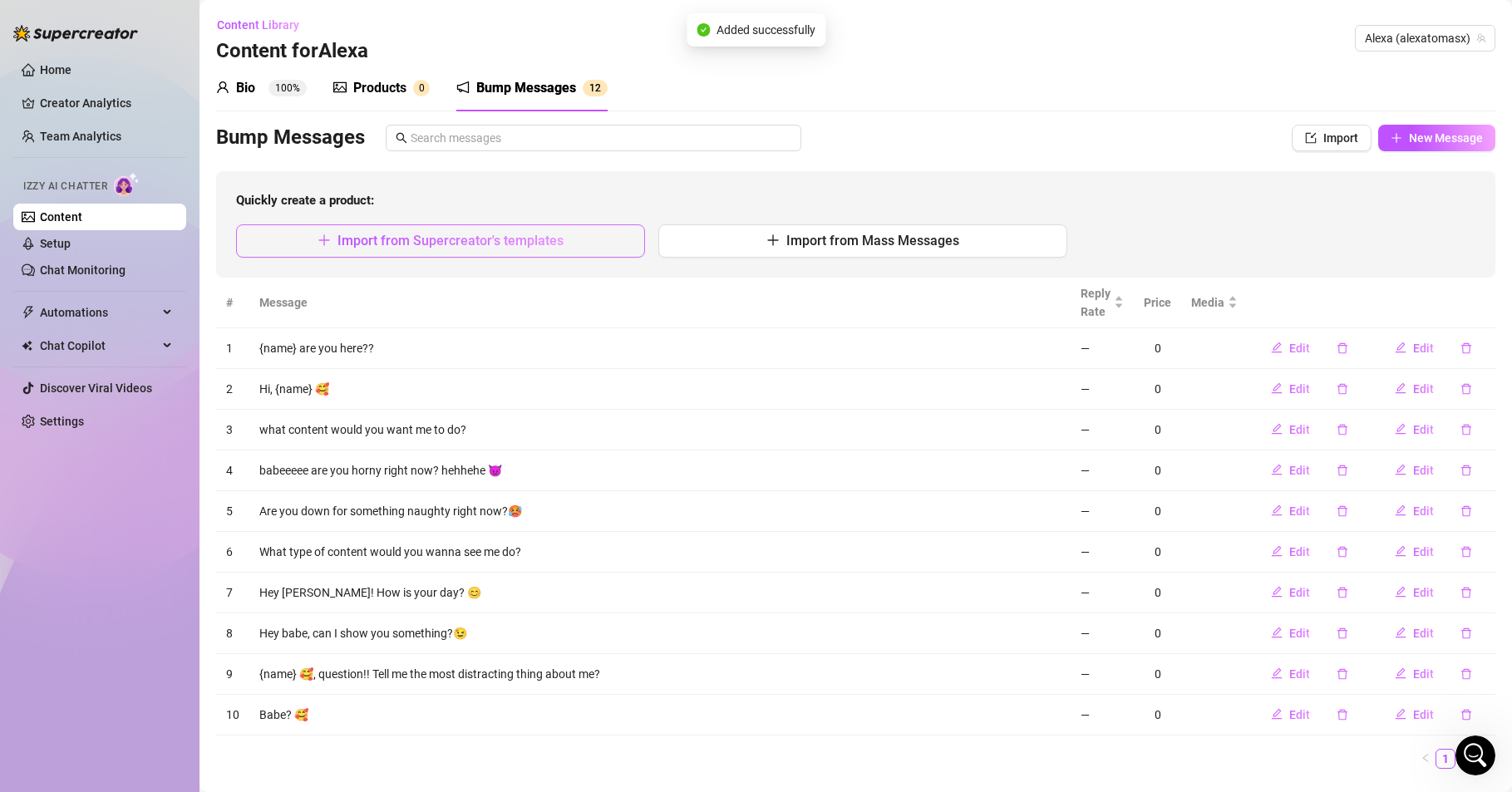
click at [424, 244] on span "Import from Supercreator's templates" at bounding box center [450, 240] width 226 height 16
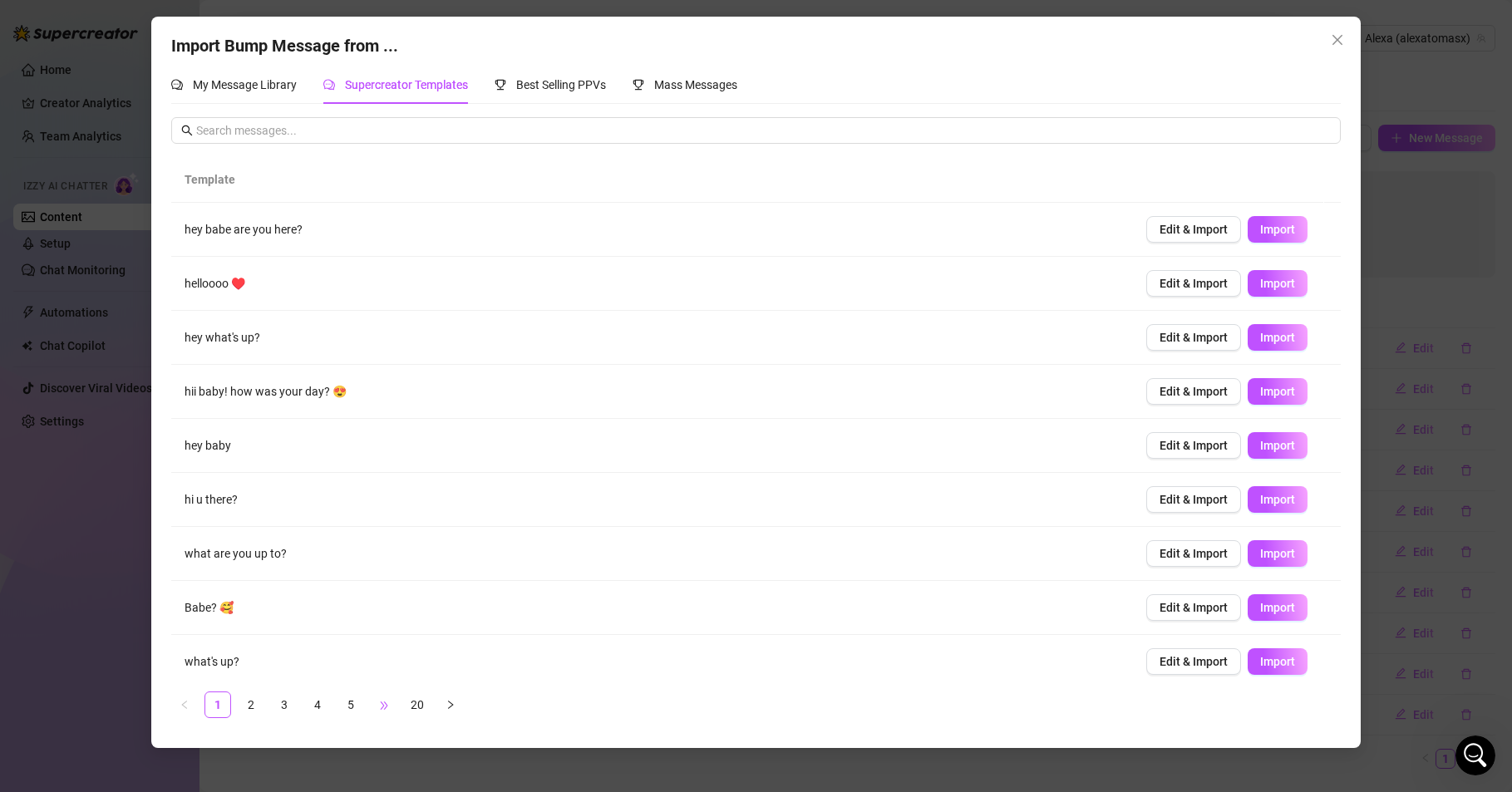
click at [382, 705] on span "•••" at bounding box center [384, 704] width 26 height 26
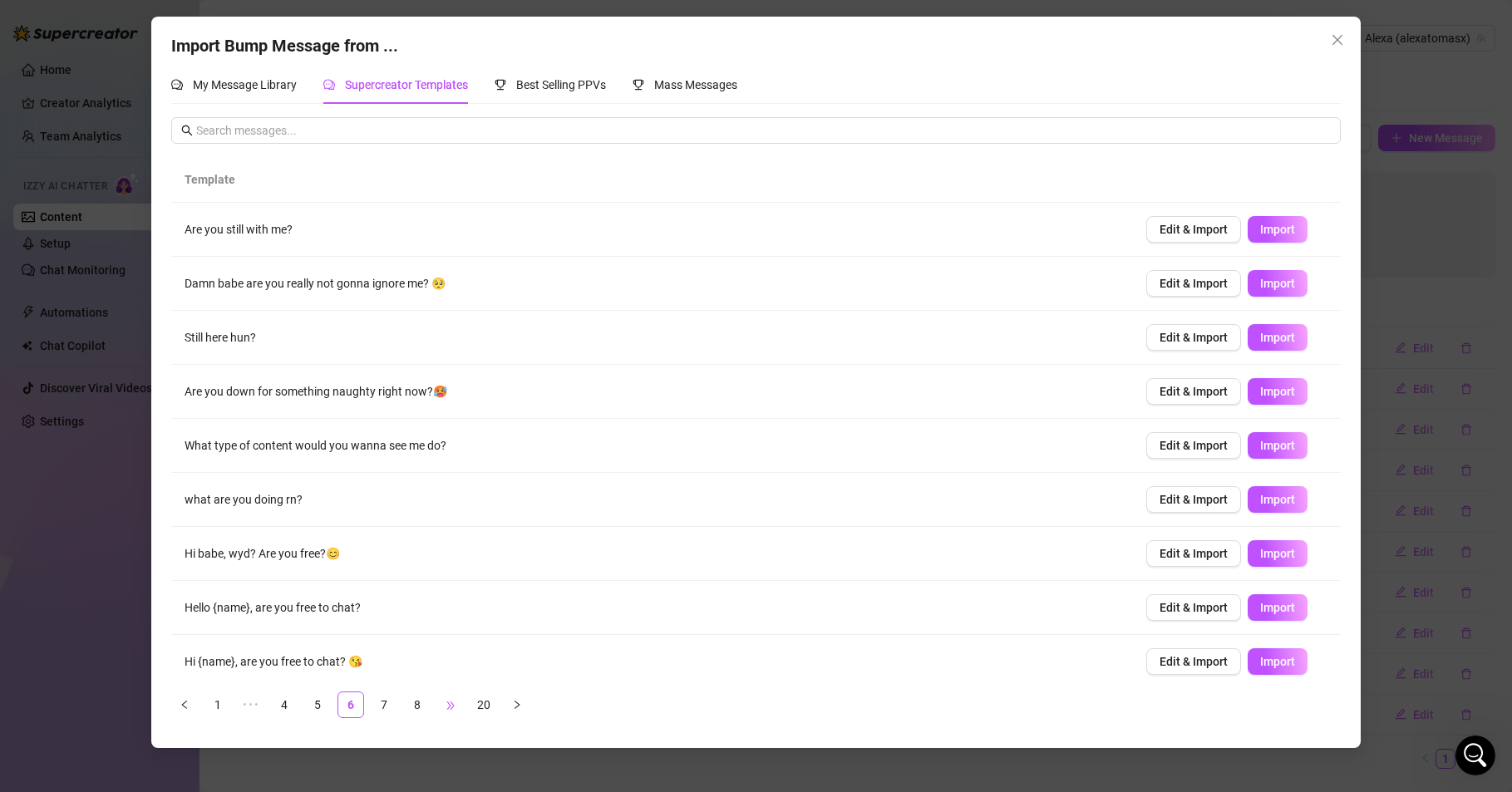
click at [452, 705] on span "•••" at bounding box center [450, 704] width 26 height 26
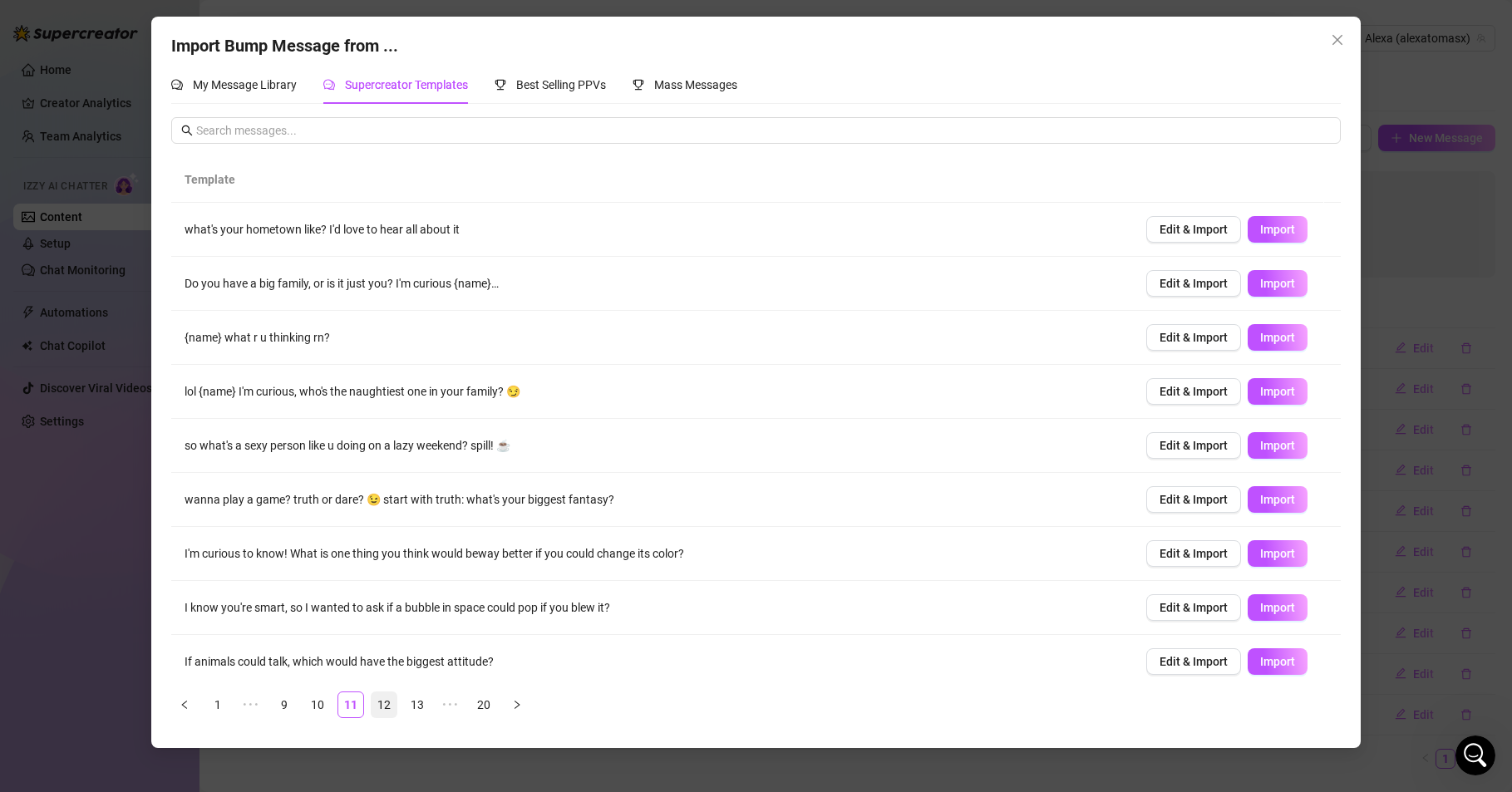
click at [388, 704] on link "12" at bounding box center [383, 704] width 25 height 25
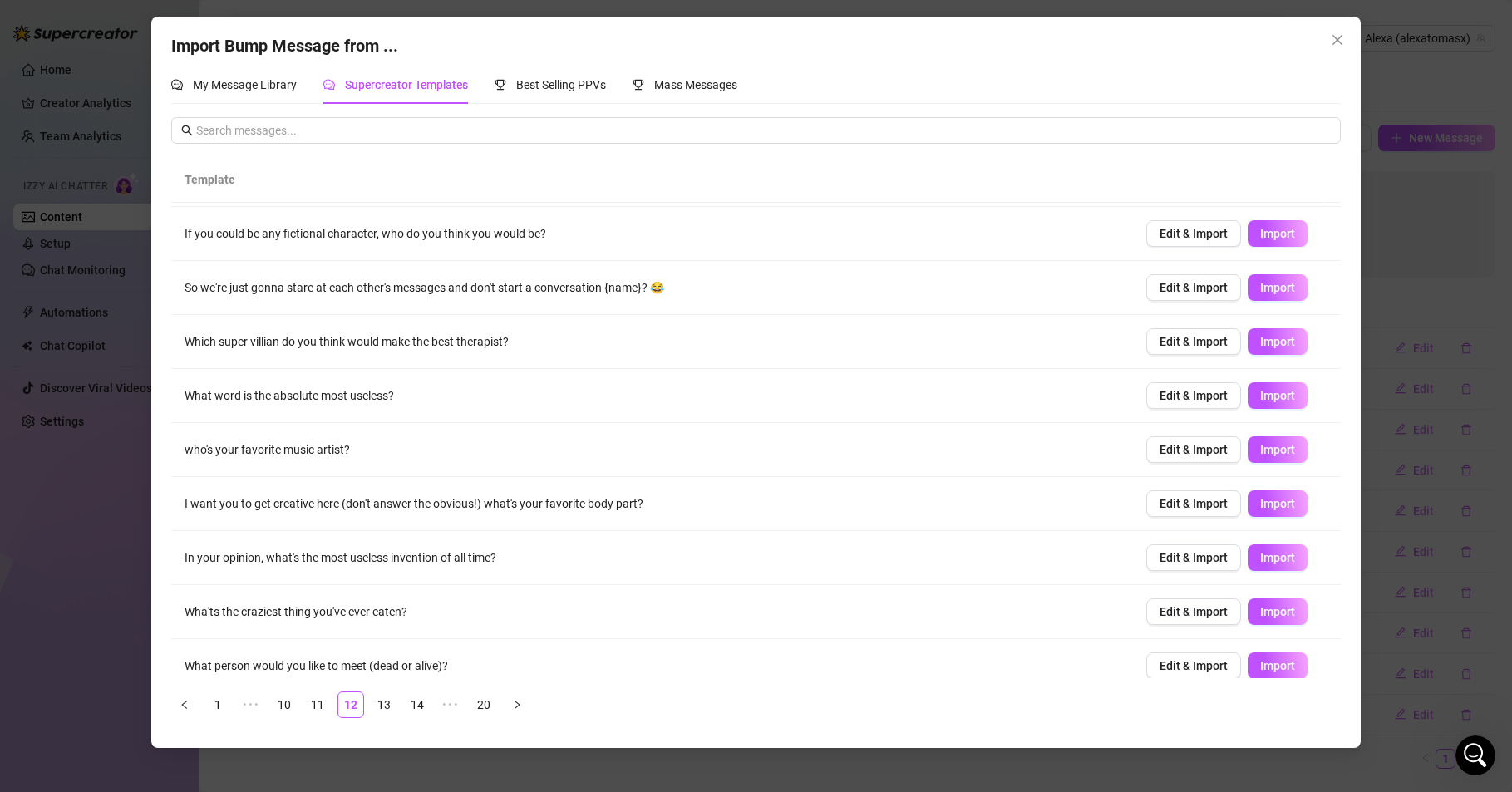
scroll to position [65, 0]
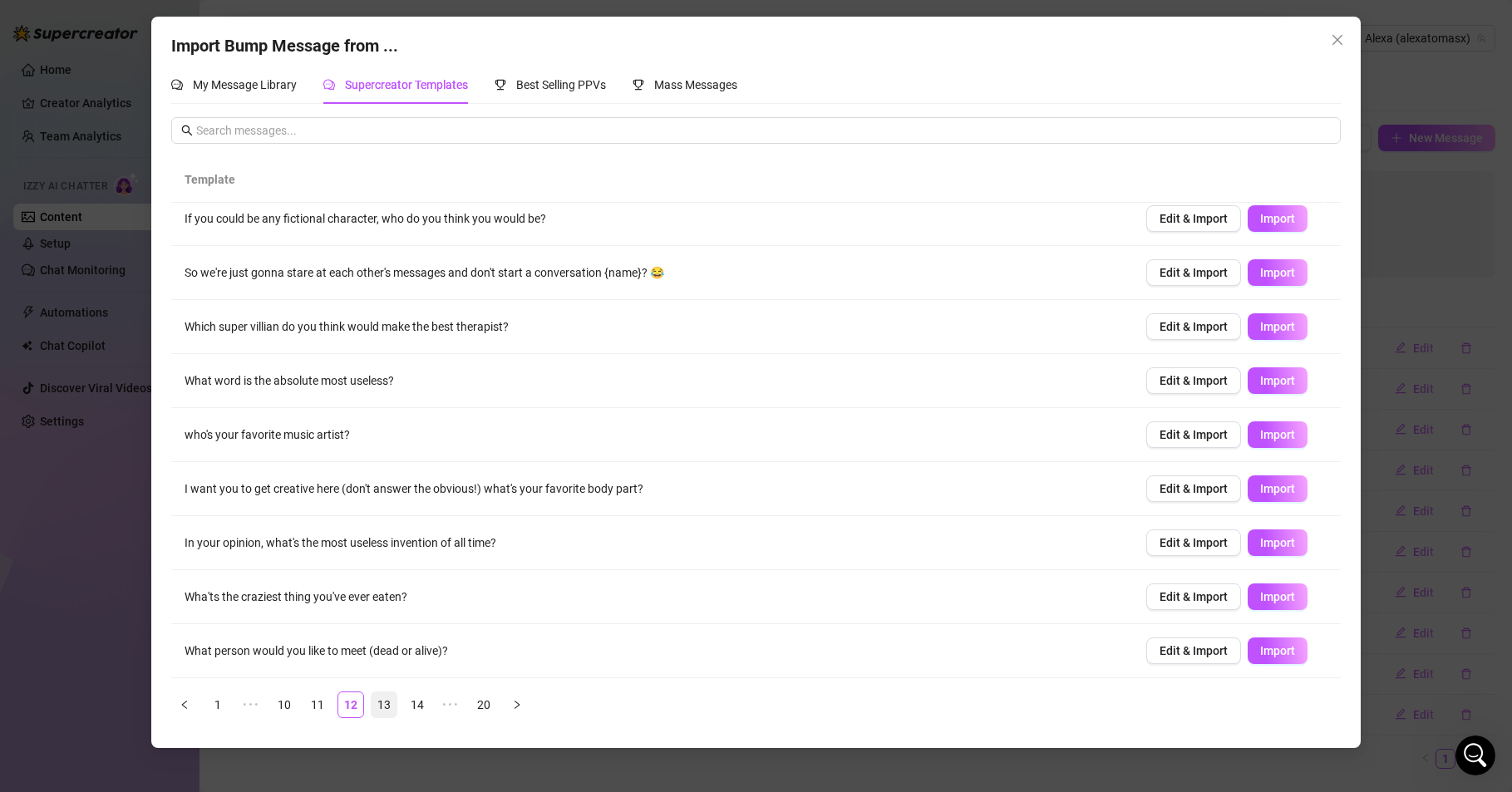
click at [379, 699] on link "13" at bounding box center [383, 704] width 25 height 25
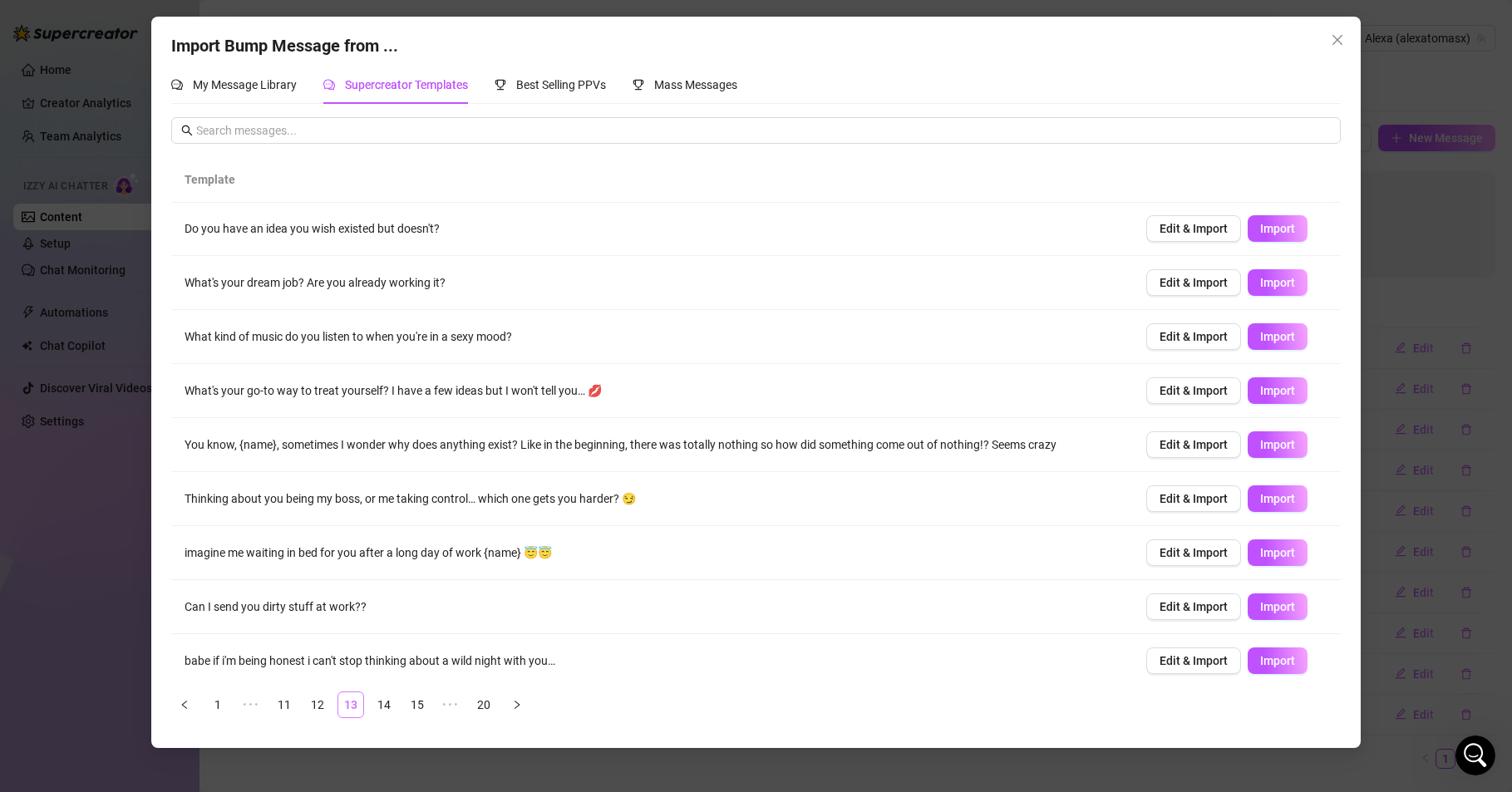
scroll to position [0, 0]
click at [1261, 608] on span "Import" at bounding box center [1278, 607] width 35 height 13
type textarea "Can I send you dirty stuff at work??"
type input "0"
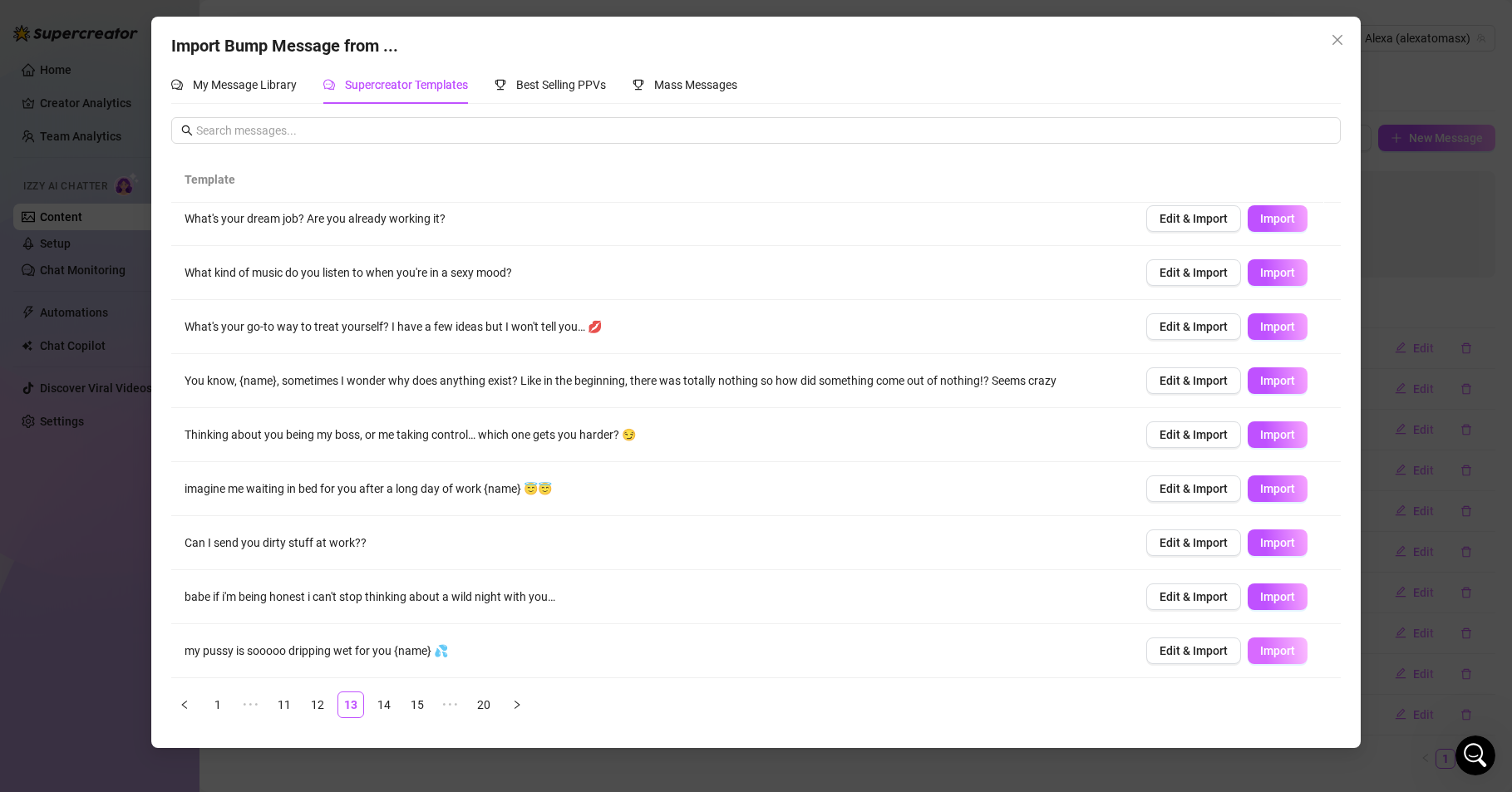
click at [1267, 649] on span "Import" at bounding box center [1278, 650] width 35 height 13
click at [384, 702] on link "14" at bounding box center [383, 704] width 25 height 25
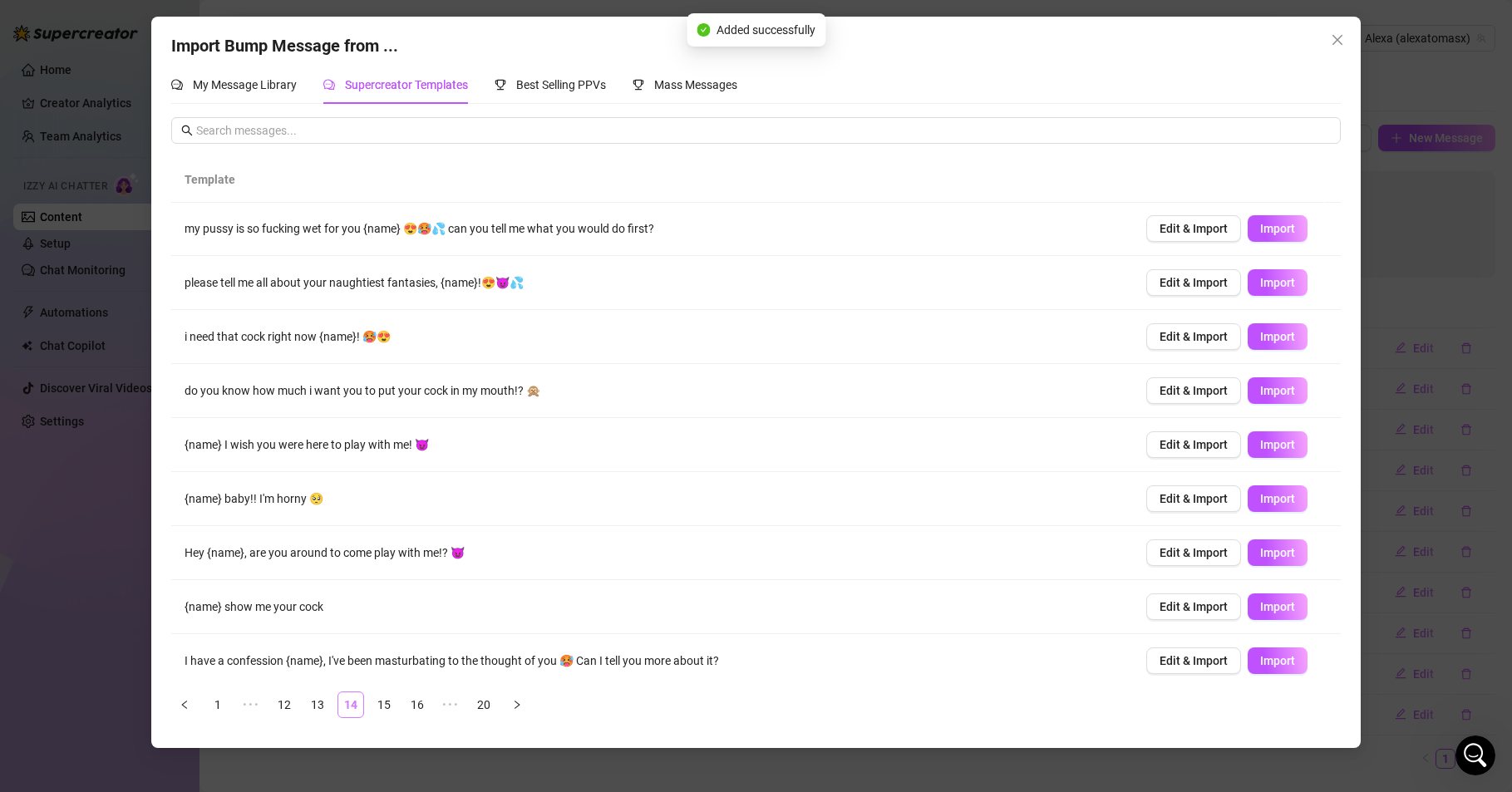
scroll to position [0, 0]
click at [1266, 490] on button "Import" at bounding box center [1277, 499] width 59 height 26
click at [1261, 550] on span "Import" at bounding box center [1278, 553] width 35 height 13
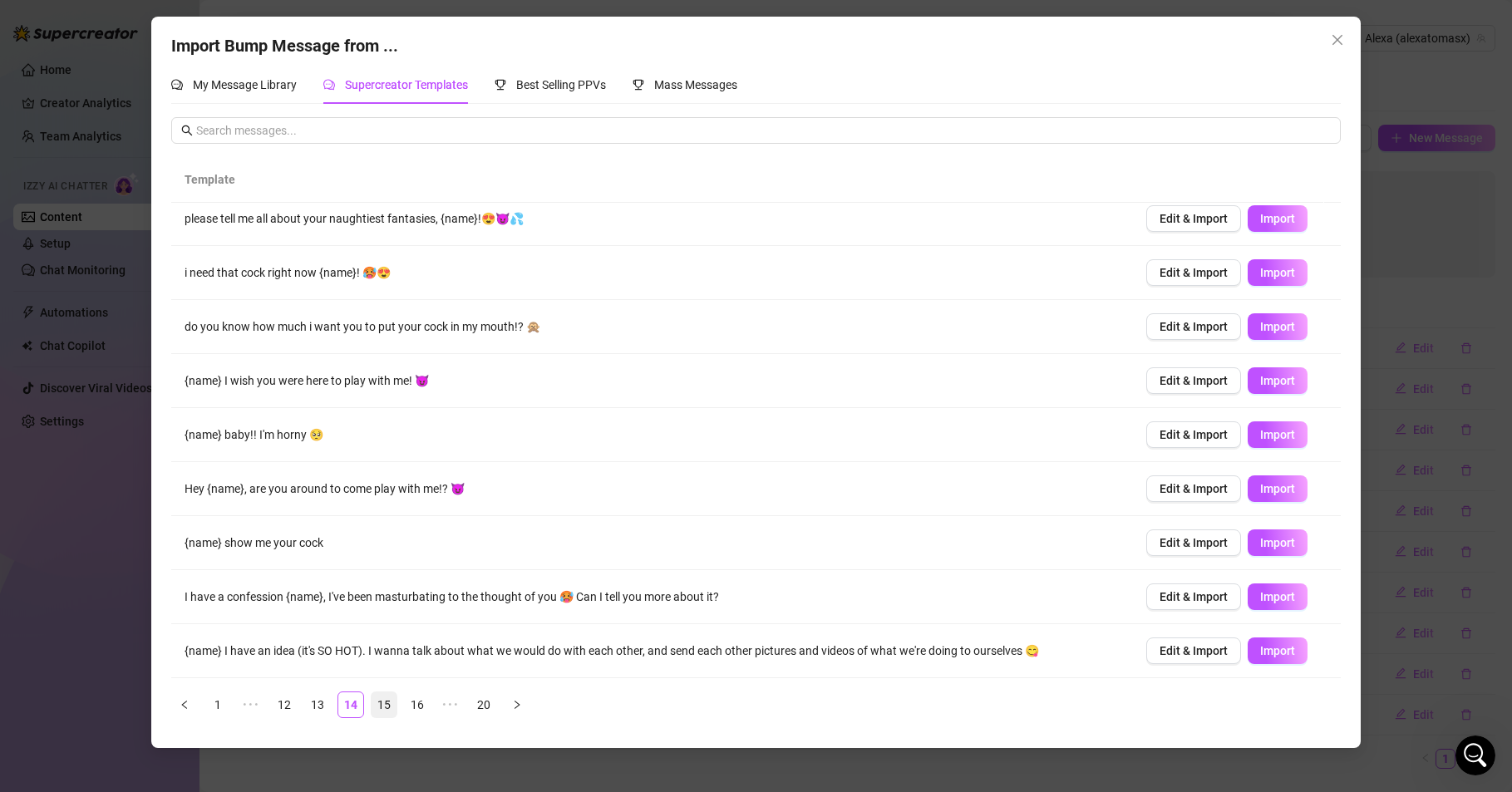
click at [386, 703] on link "15" at bounding box center [383, 704] width 25 height 25
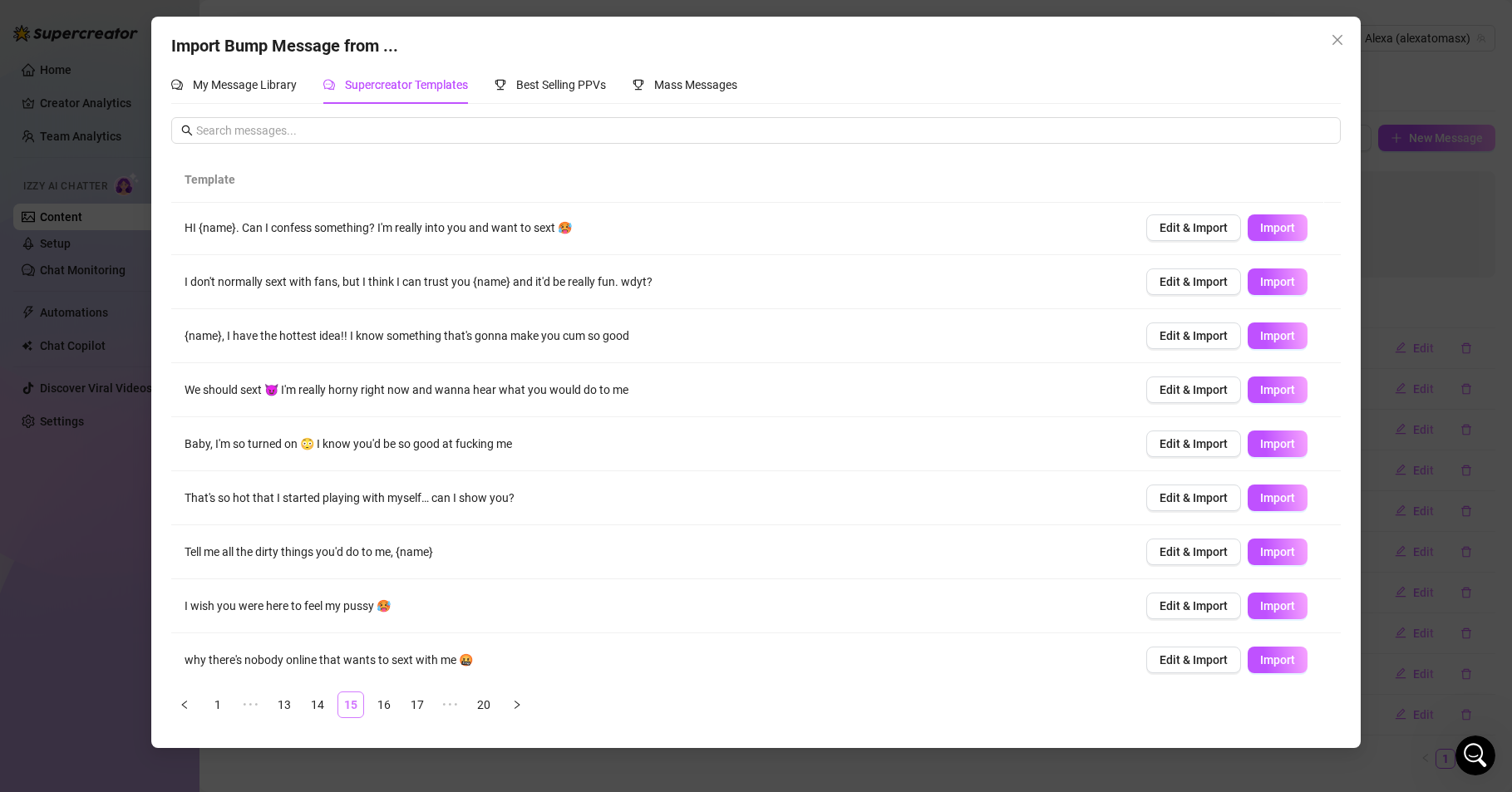
scroll to position [0, 0]
click at [1261, 548] on span "Import" at bounding box center [1278, 553] width 35 height 13
click at [747, 772] on div "Import Bump Message from ... My Message Library Supercreator Templates Best Sel…" at bounding box center [756, 396] width 1512 height 792
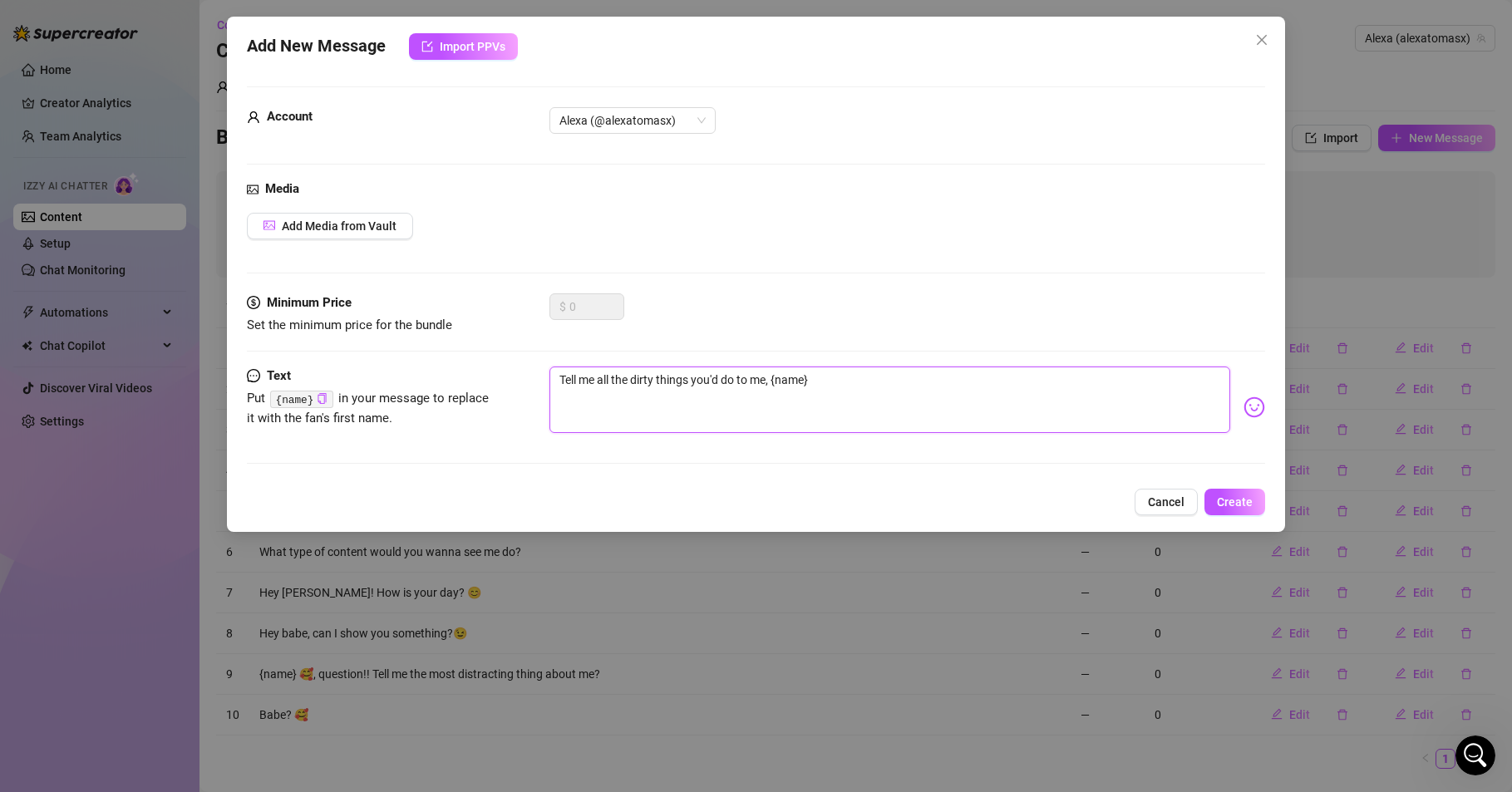
drag, startPoint x: 708, startPoint y: 379, endPoint x: 720, endPoint y: 379, distance: 12.0
click at [720, 379] on textarea "Tell me all the dirty things you'd do to me, {name}" at bounding box center [890, 399] width 681 height 66
type textarea "Tell me all the dirty things you do to me, {name}"
type textarea "Tell me all the dirty things you wdo to me, {name}"
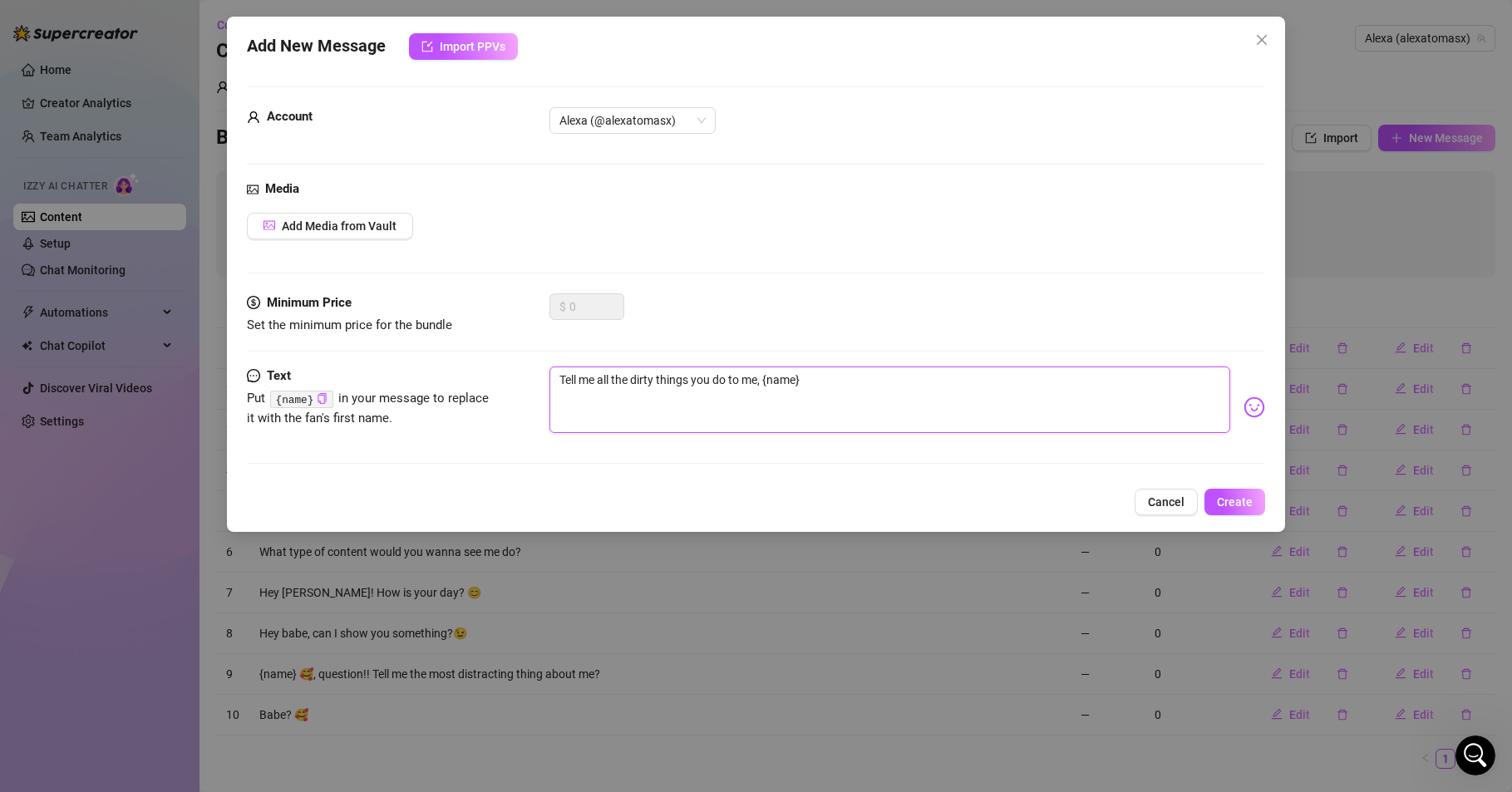
type textarea "Tell me all the dirty things you wdo to me, {name}"
type textarea "Tell me all the dirty things you wodo to me, {name}"
type textarea "Tell me all the dirty things you woudo to me, {name}"
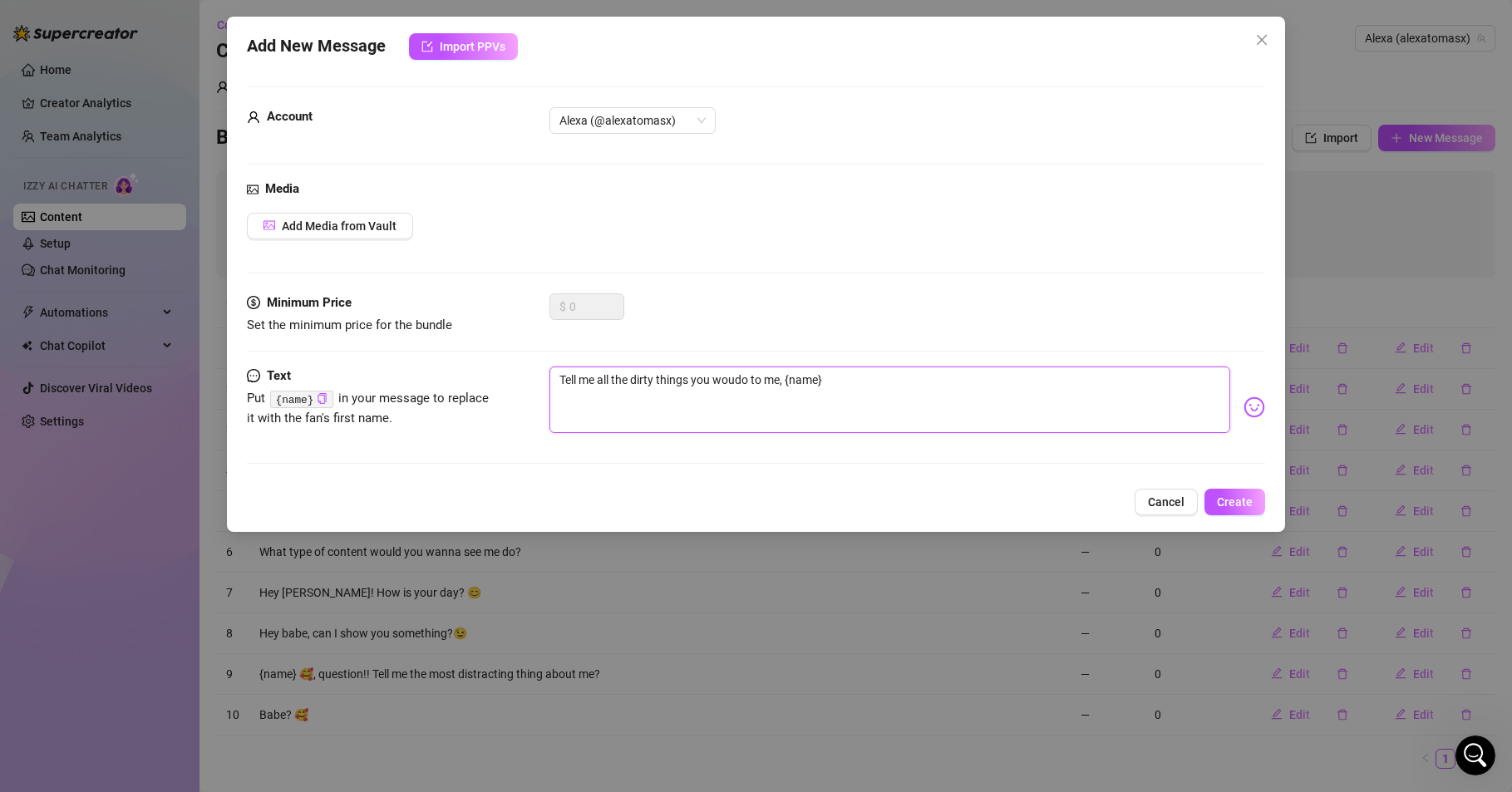
type textarea "Tell me all the dirty things you wouldo to me, {name}"
type textarea "Tell me all the dirty things you woulddo to me, {name}"
type textarea "Tell me all the dirty things you would do to me, {name}"
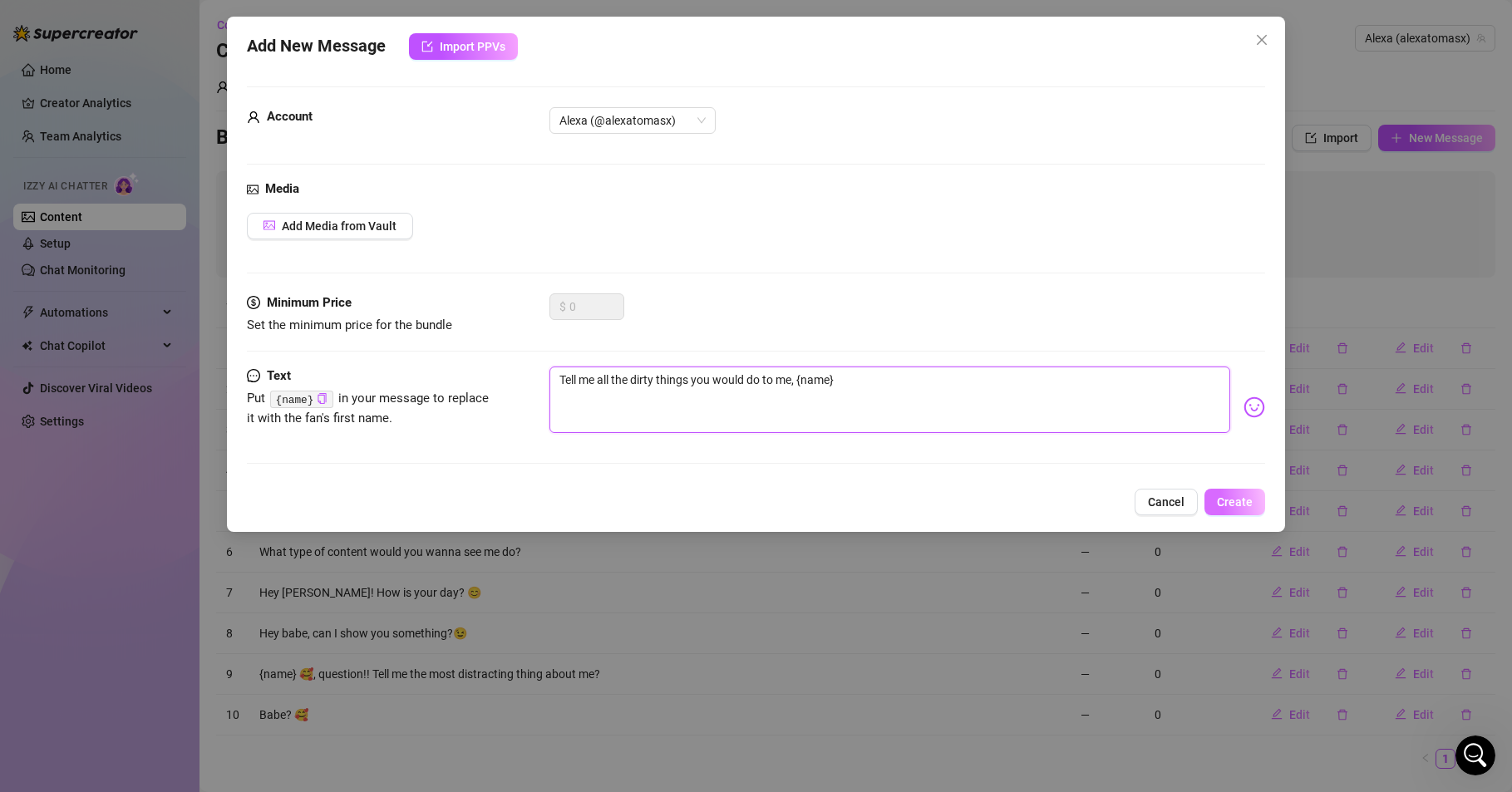
type textarea "Tell me all the dirty things you would do to me, {name}"
click at [1240, 498] on span "Create" at bounding box center [1235, 502] width 36 height 13
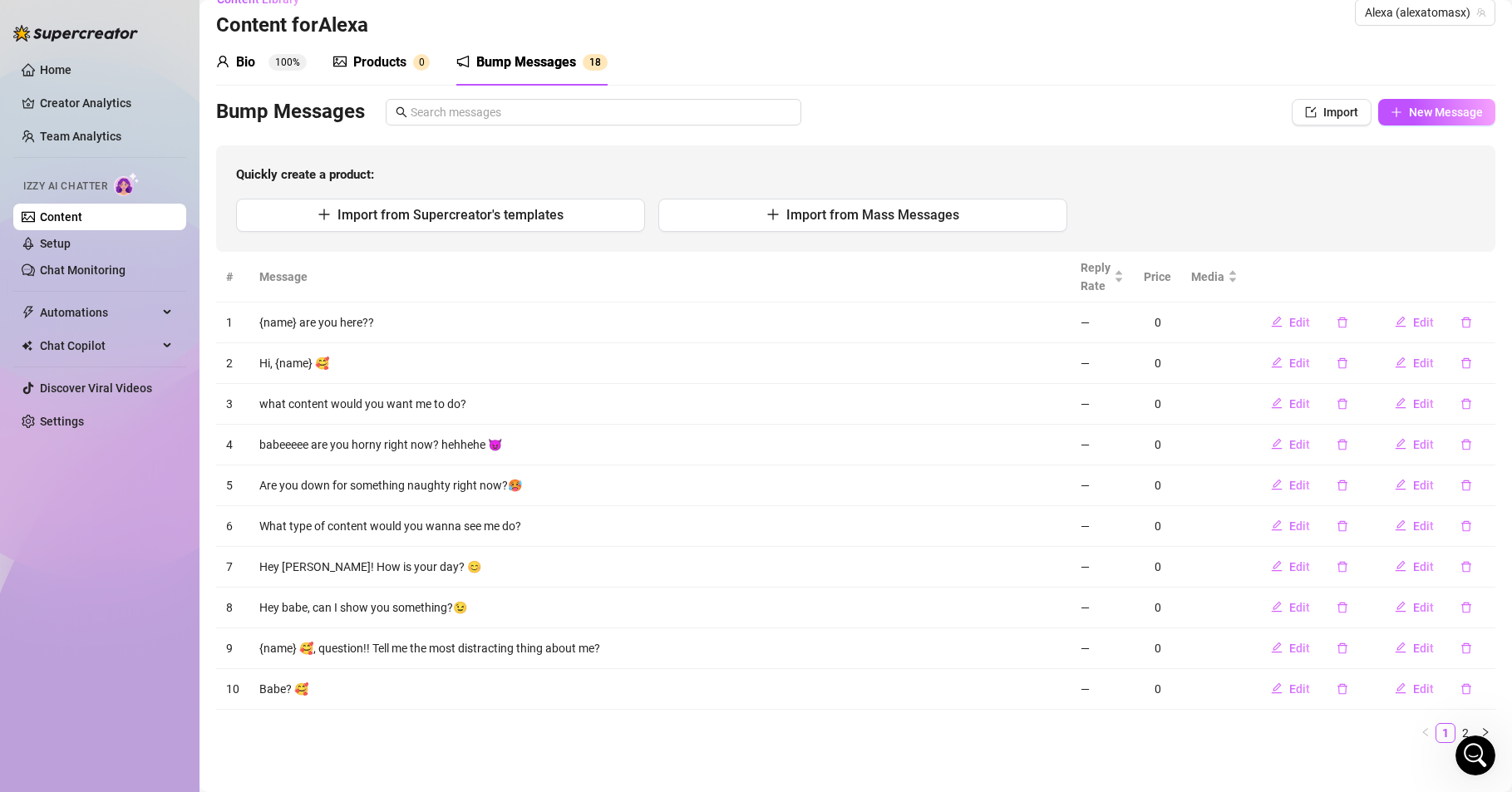
scroll to position [40, 0]
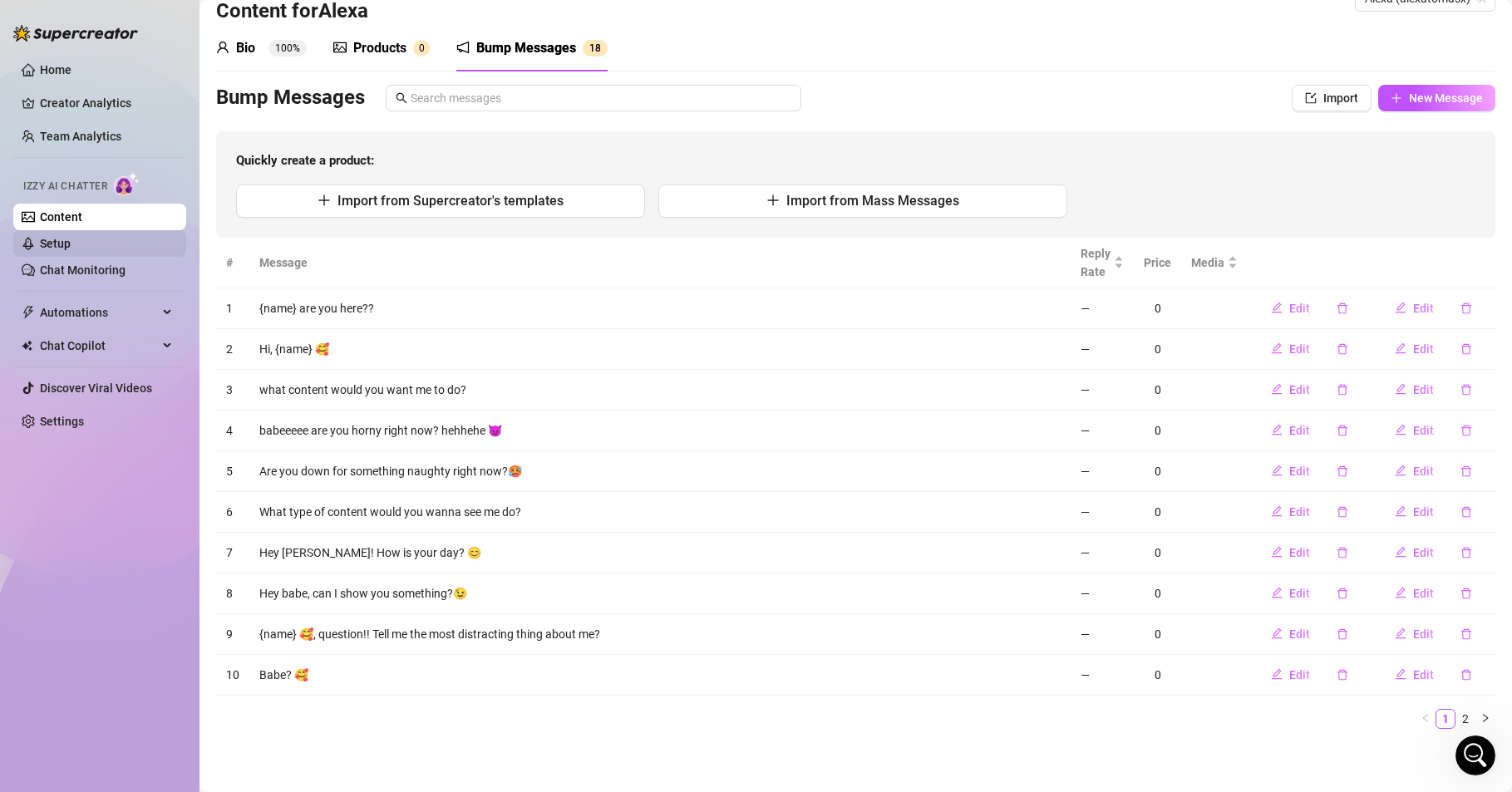
click at [51, 237] on link "Setup" at bounding box center [55, 244] width 31 height 13
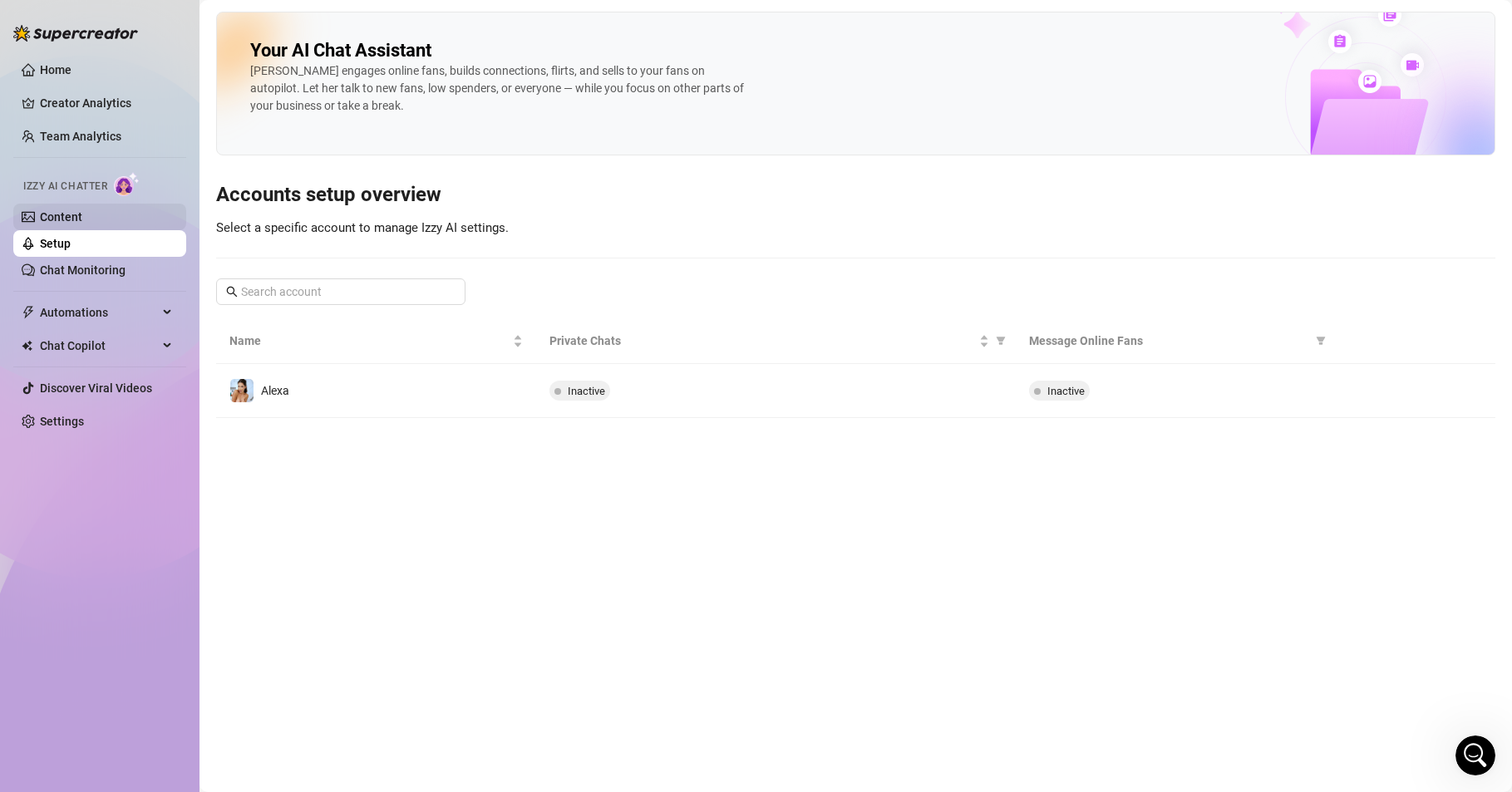
click at [76, 211] on link "Content" at bounding box center [60, 217] width 42 height 13
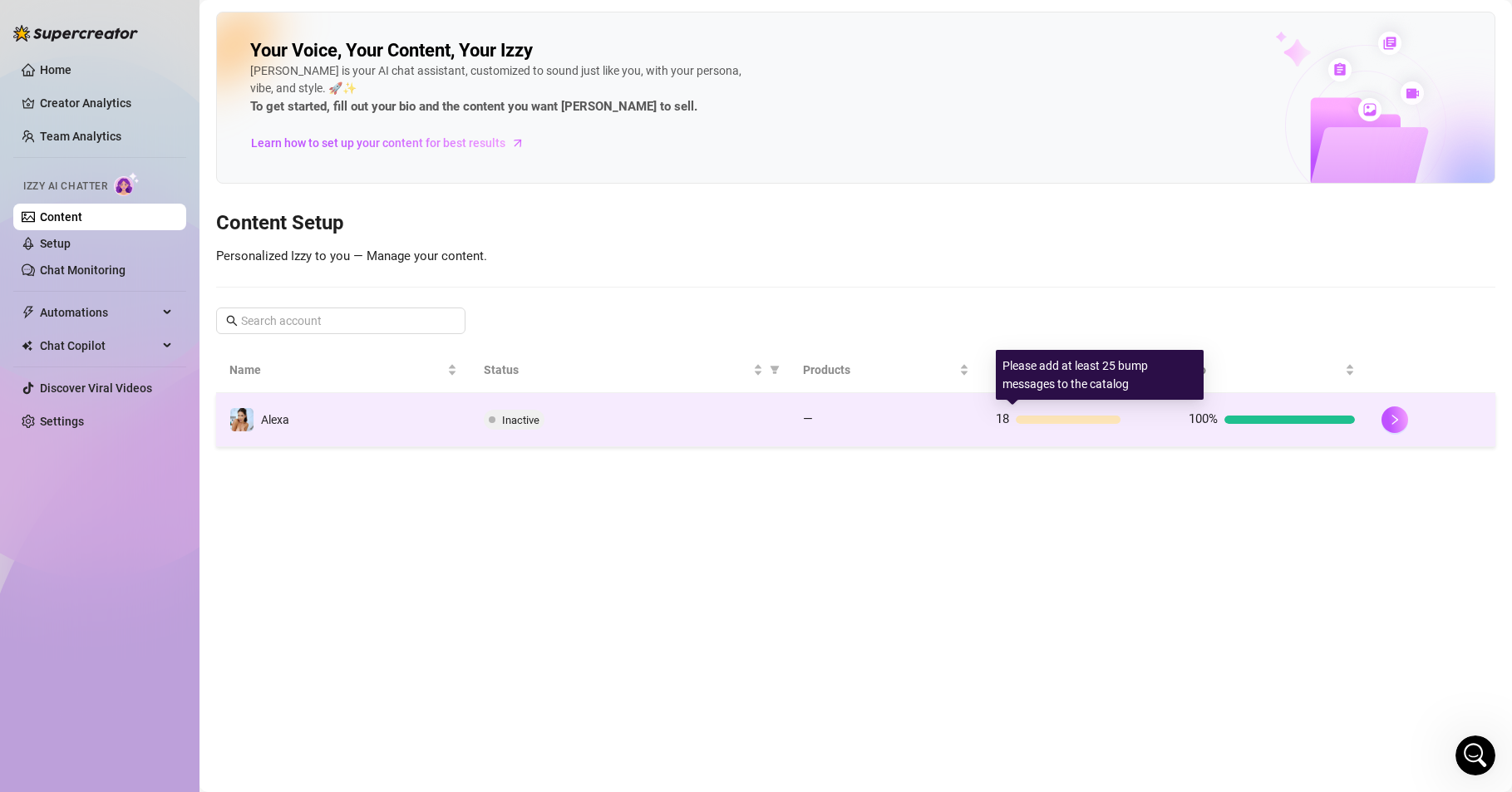
click at [1054, 418] on div at bounding box center [1069, 419] width 106 height 8
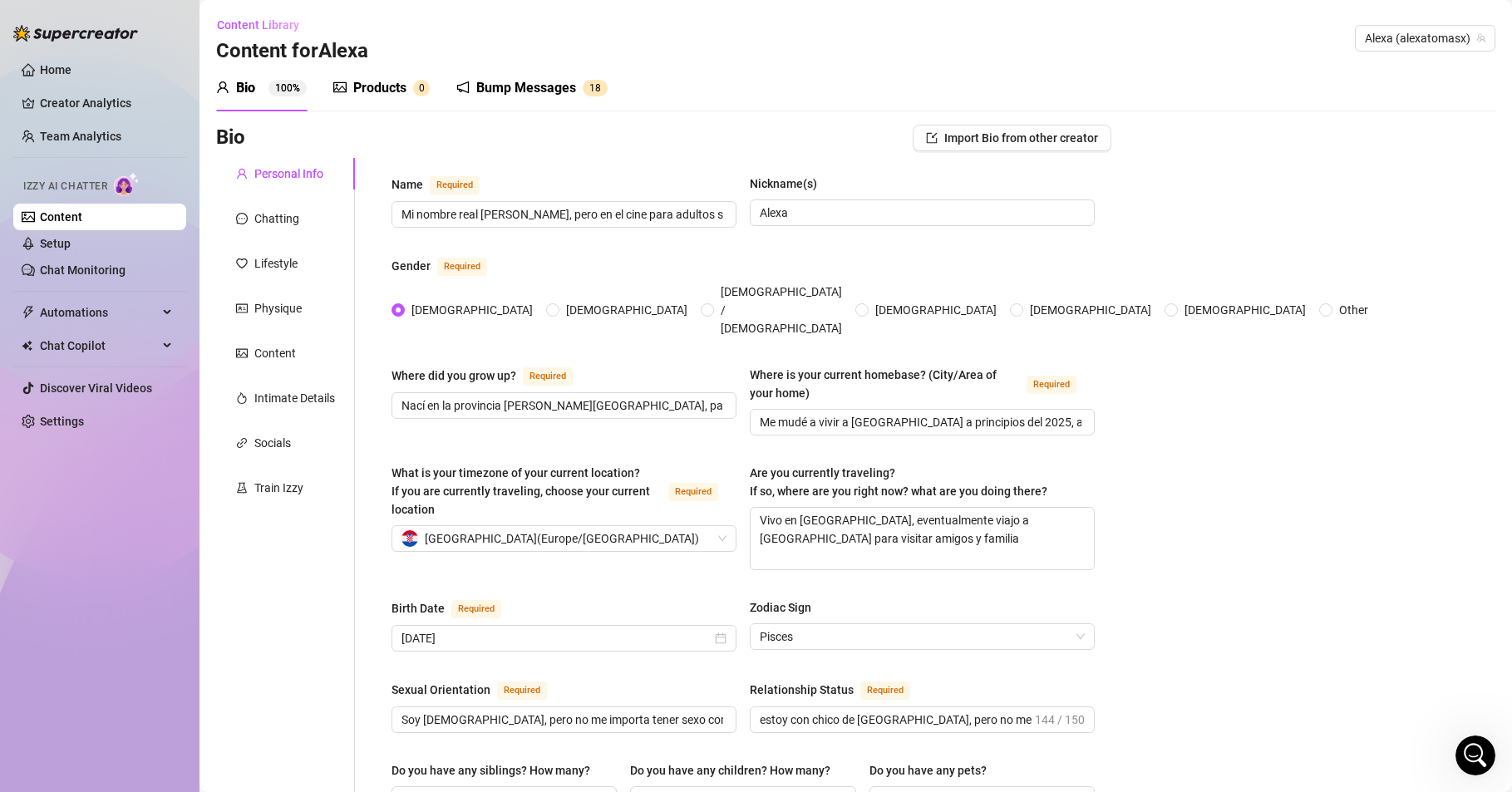
click at [492, 87] on div "Bump Messages" at bounding box center [526, 88] width 100 height 20
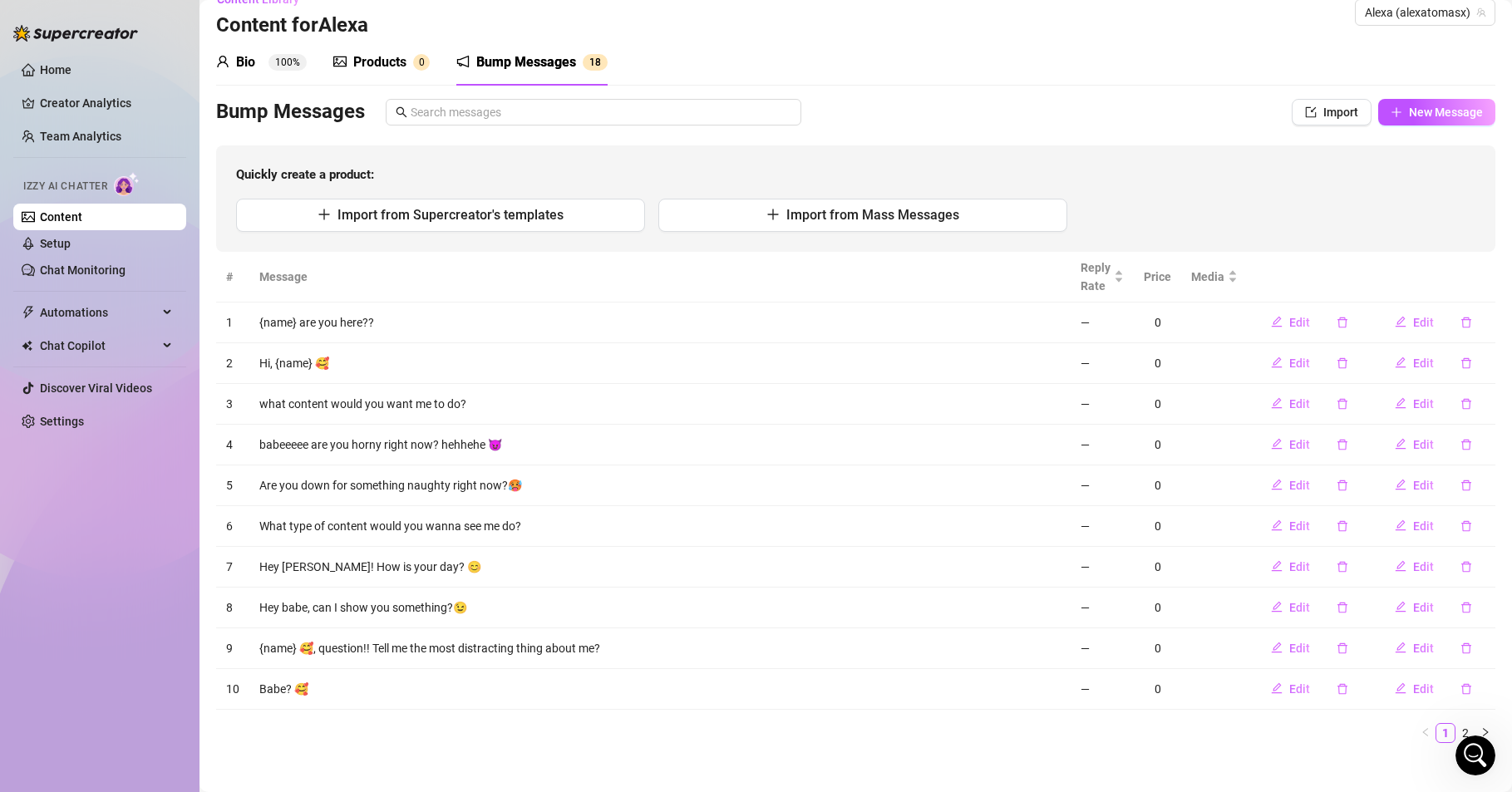
scroll to position [40, 0]
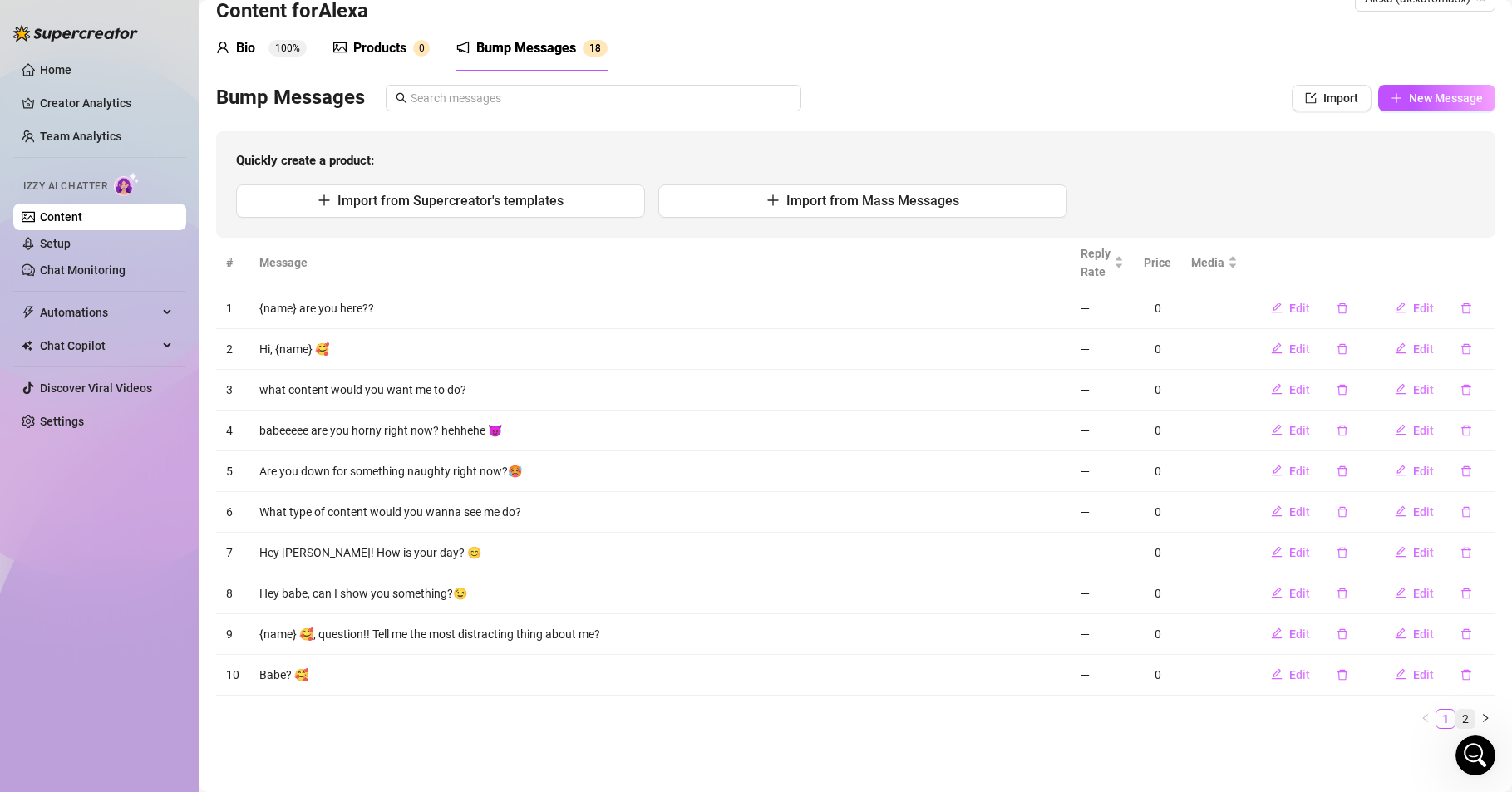
click at [1456, 714] on link "2" at bounding box center [1465, 718] width 18 height 18
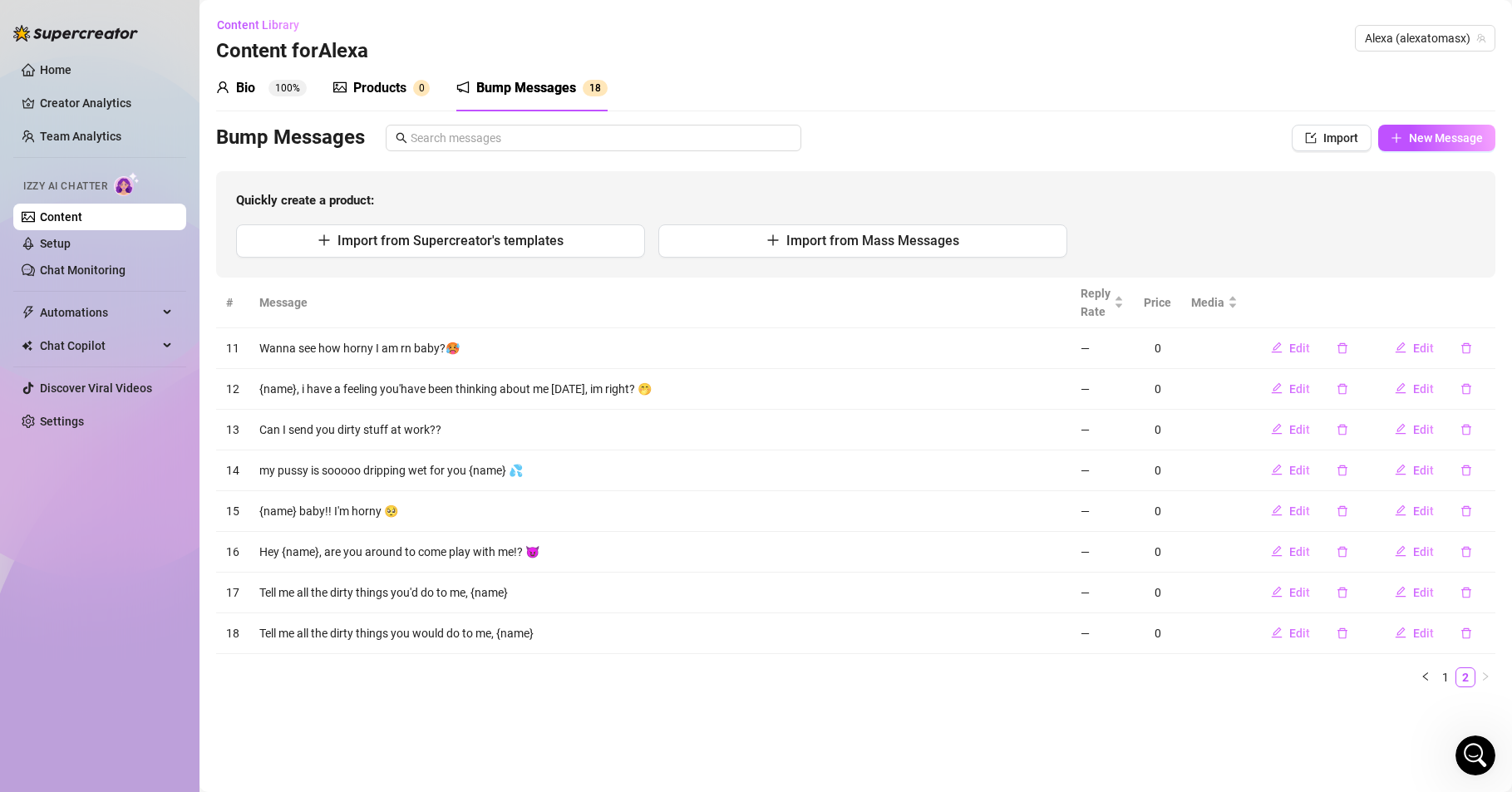
scroll to position [0, 0]
click at [1465, 592] on icon "delete" at bounding box center [1467, 592] width 11 height 11
click at [1482, 551] on span "Yes" at bounding box center [1486, 549] width 20 height 13
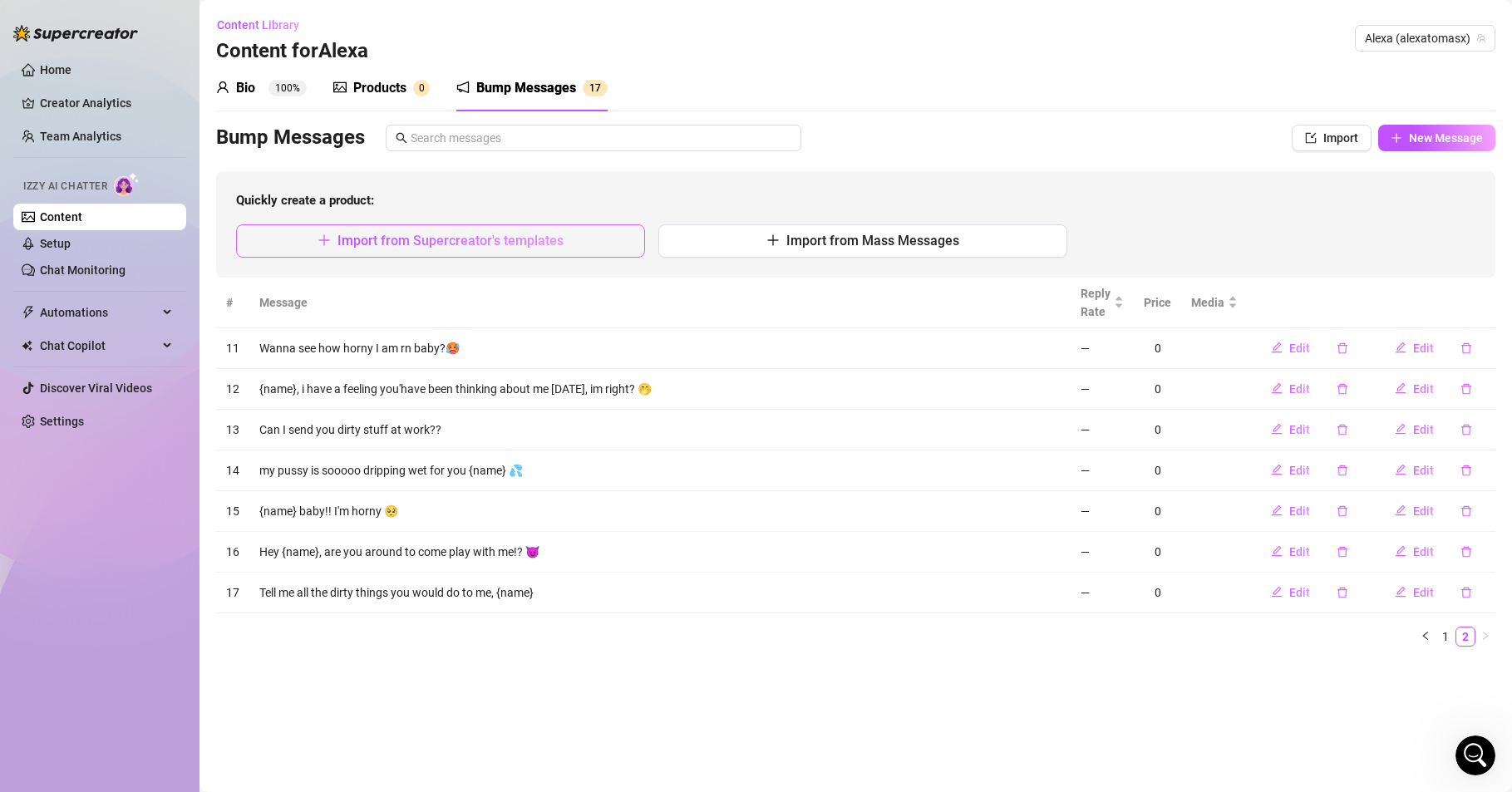
click at [448, 243] on span "Import from Supercreator's templates" at bounding box center [450, 240] width 226 height 16
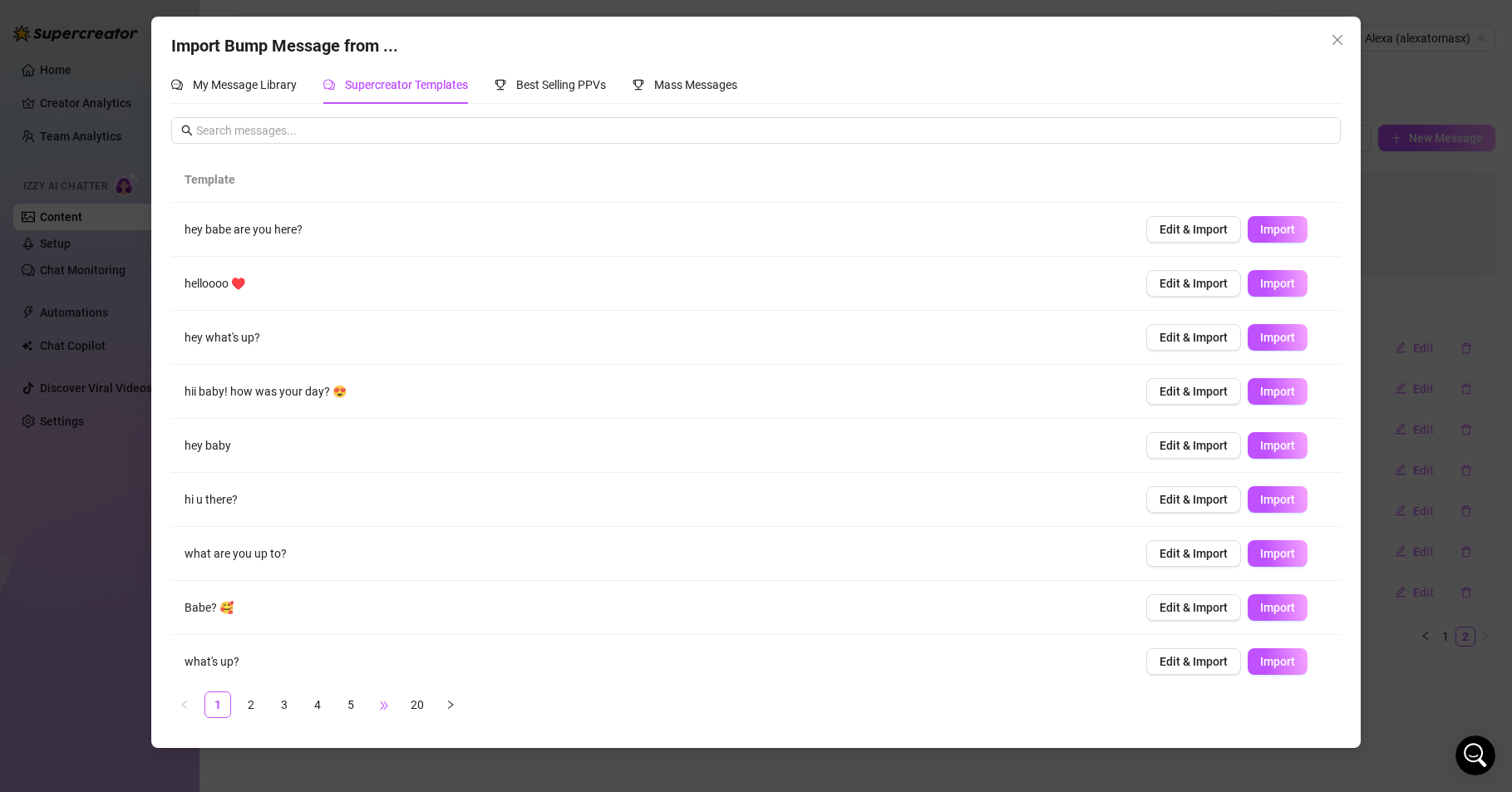
click at [379, 705] on span "•••" at bounding box center [384, 704] width 26 height 26
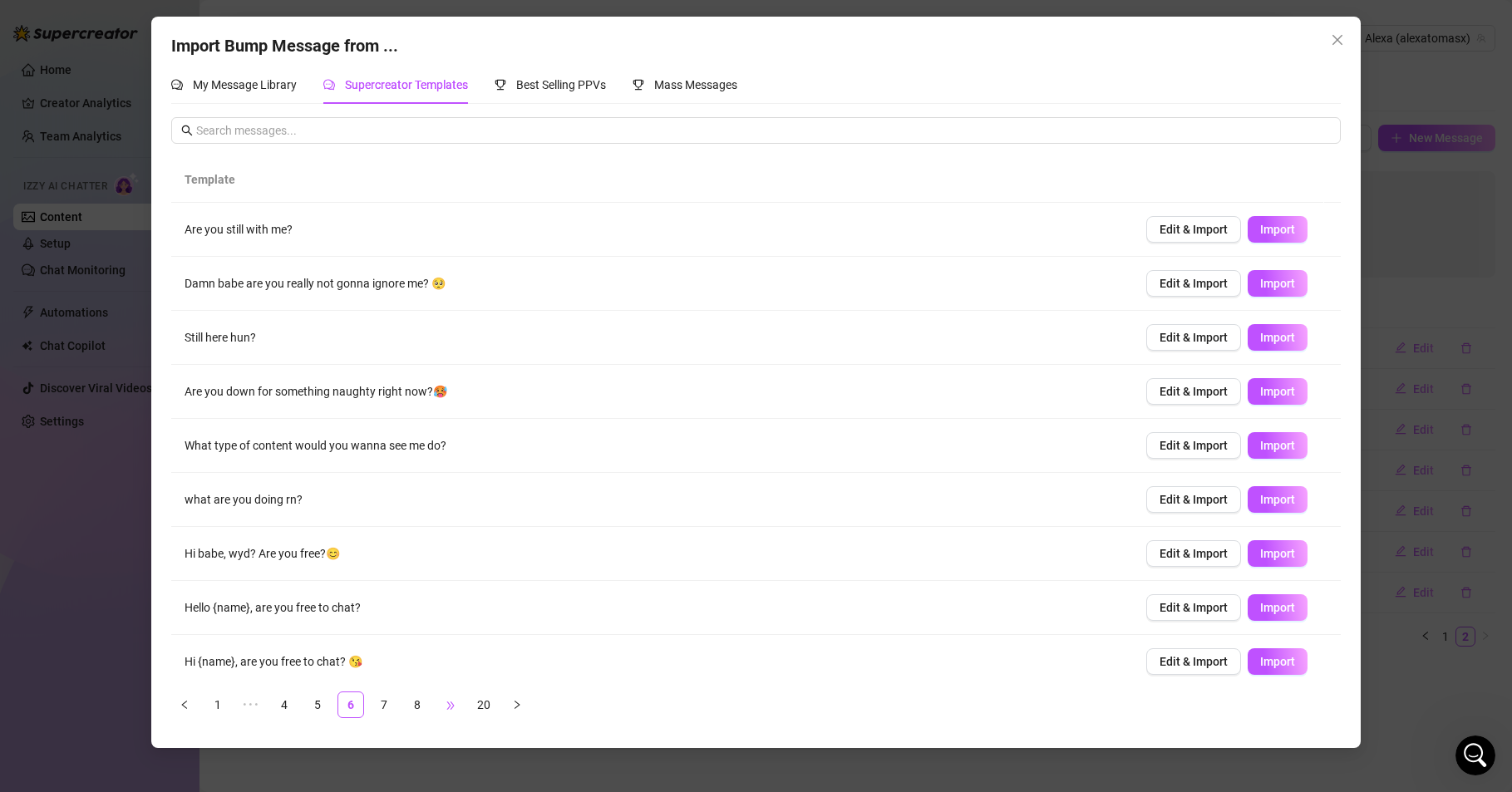
click at [453, 703] on span "•••" at bounding box center [450, 704] width 26 height 26
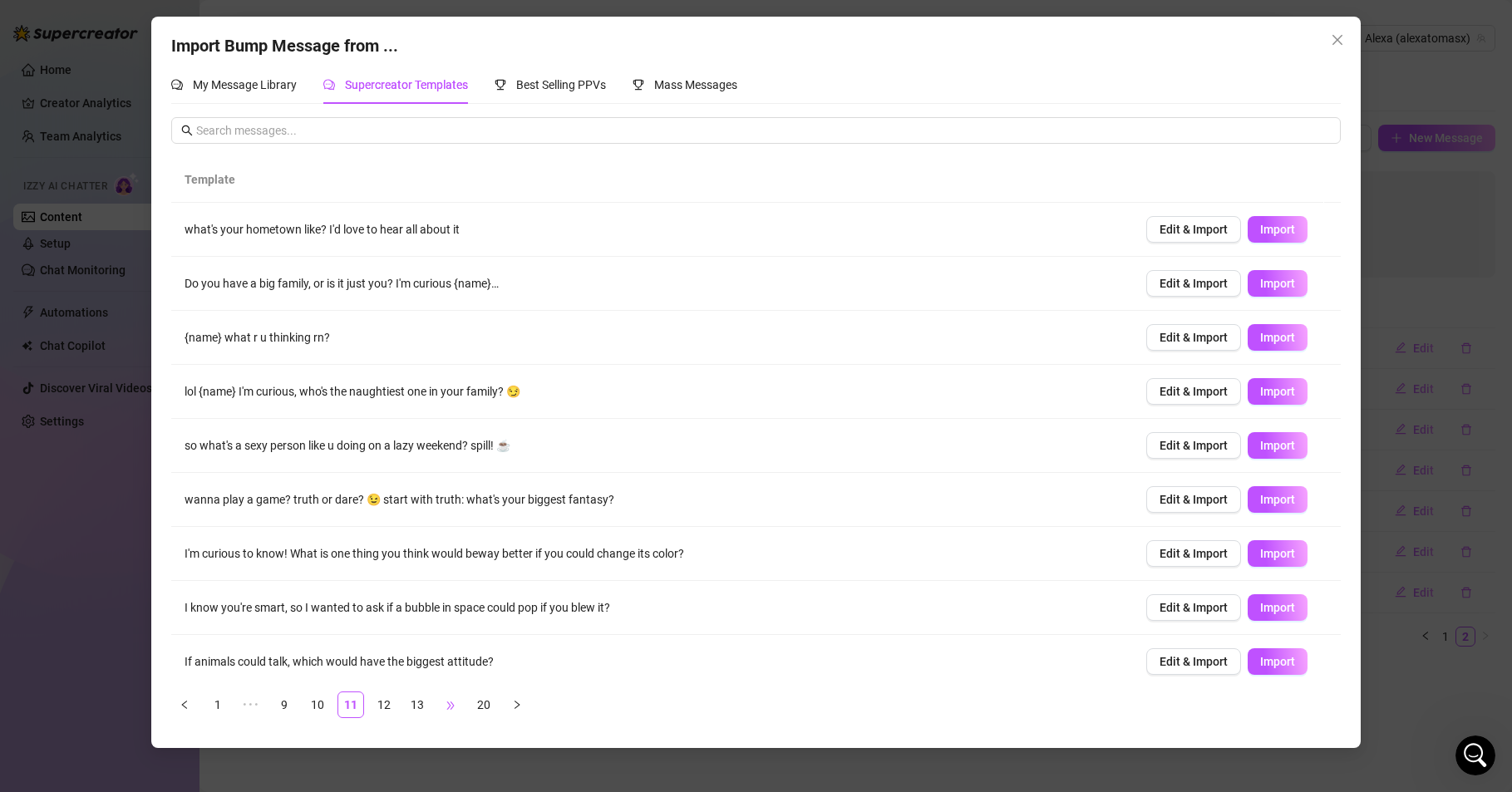
click at [453, 703] on span "•••" at bounding box center [450, 704] width 26 height 26
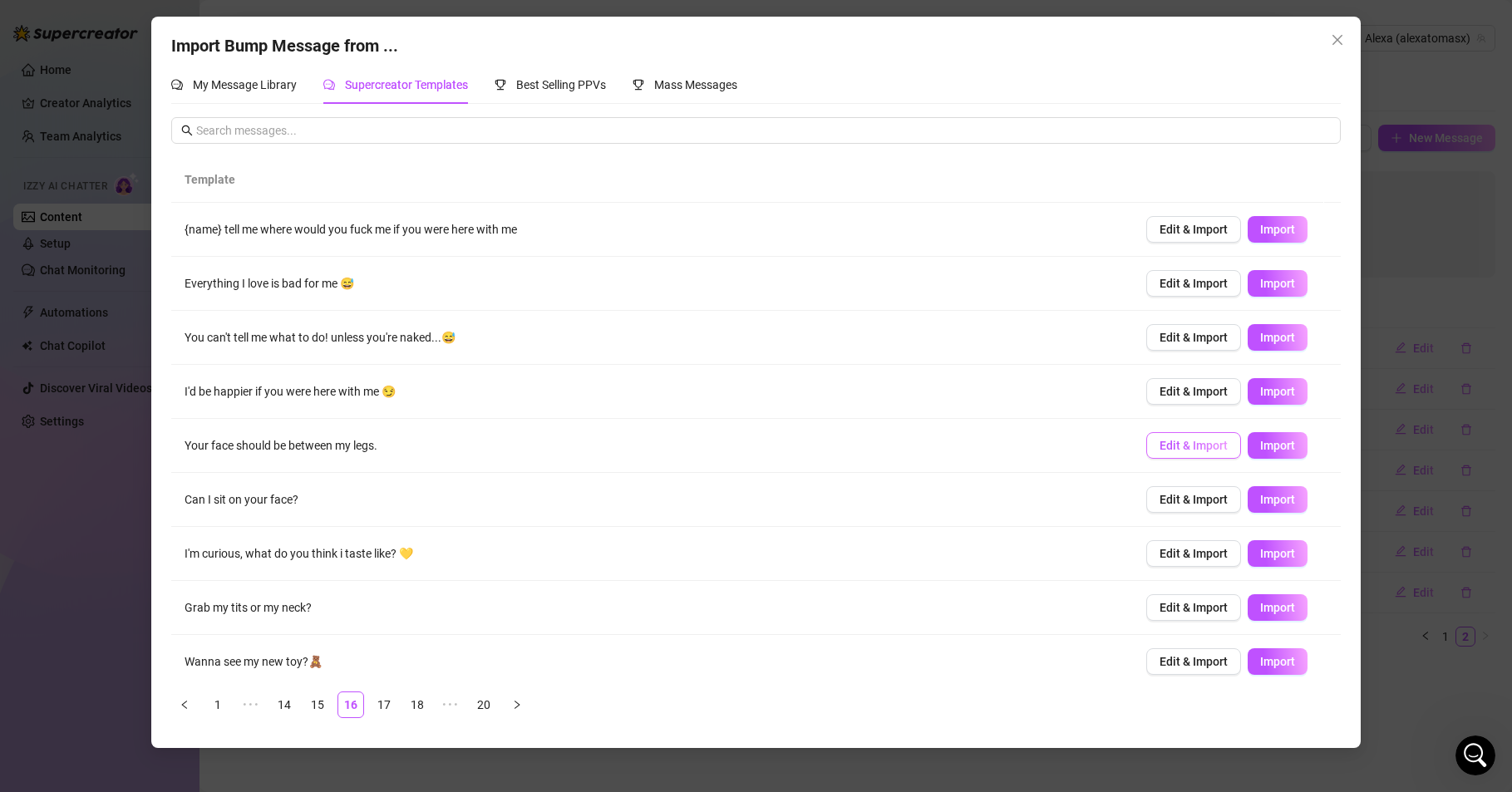
click at [1160, 446] on span "Edit & Import" at bounding box center [1194, 446] width 68 height 13
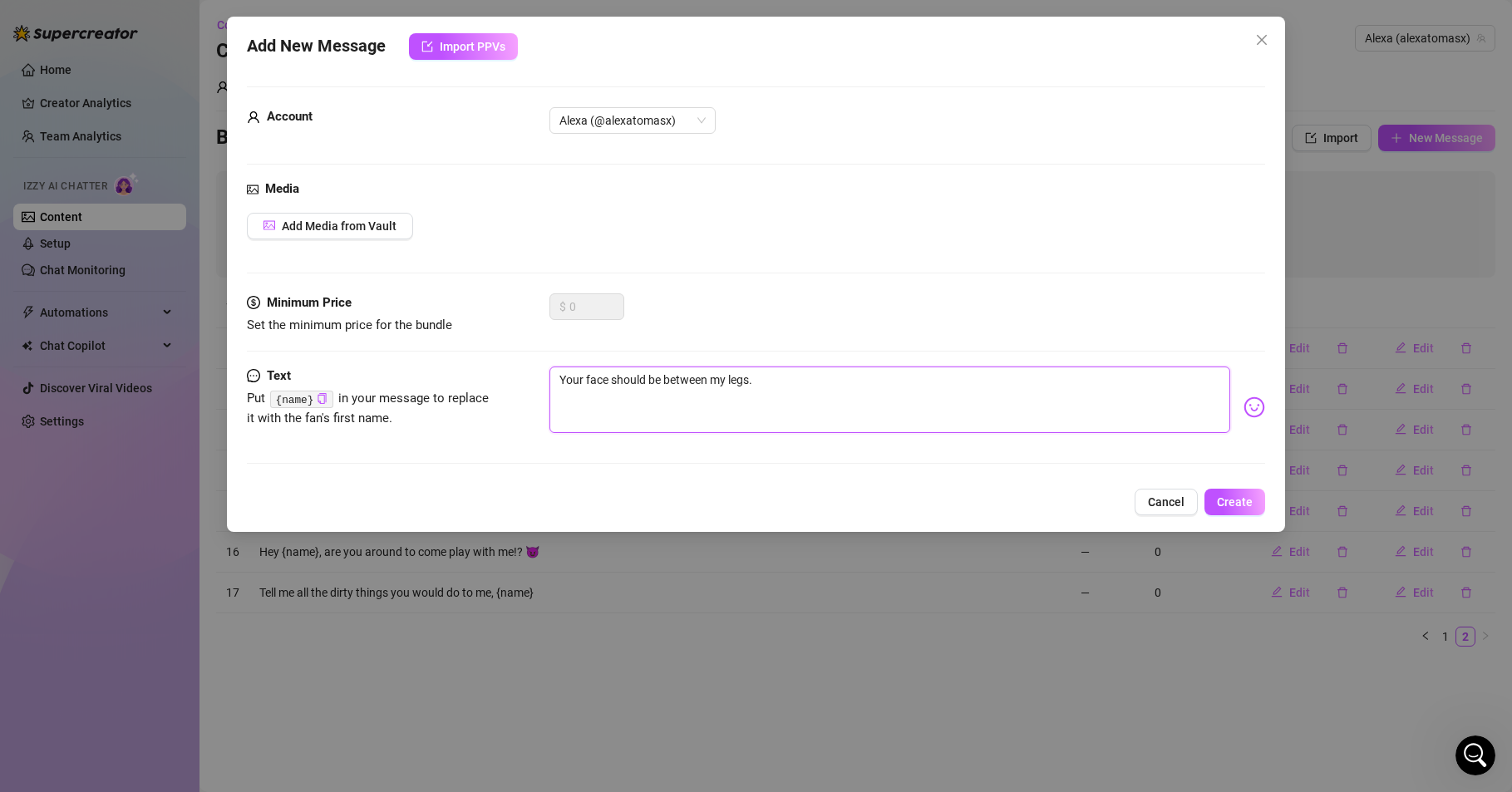
click at [777, 383] on textarea "Your face should be between my legs." at bounding box center [890, 399] width 681 height 66
type textarea "Your face should be between my legs"
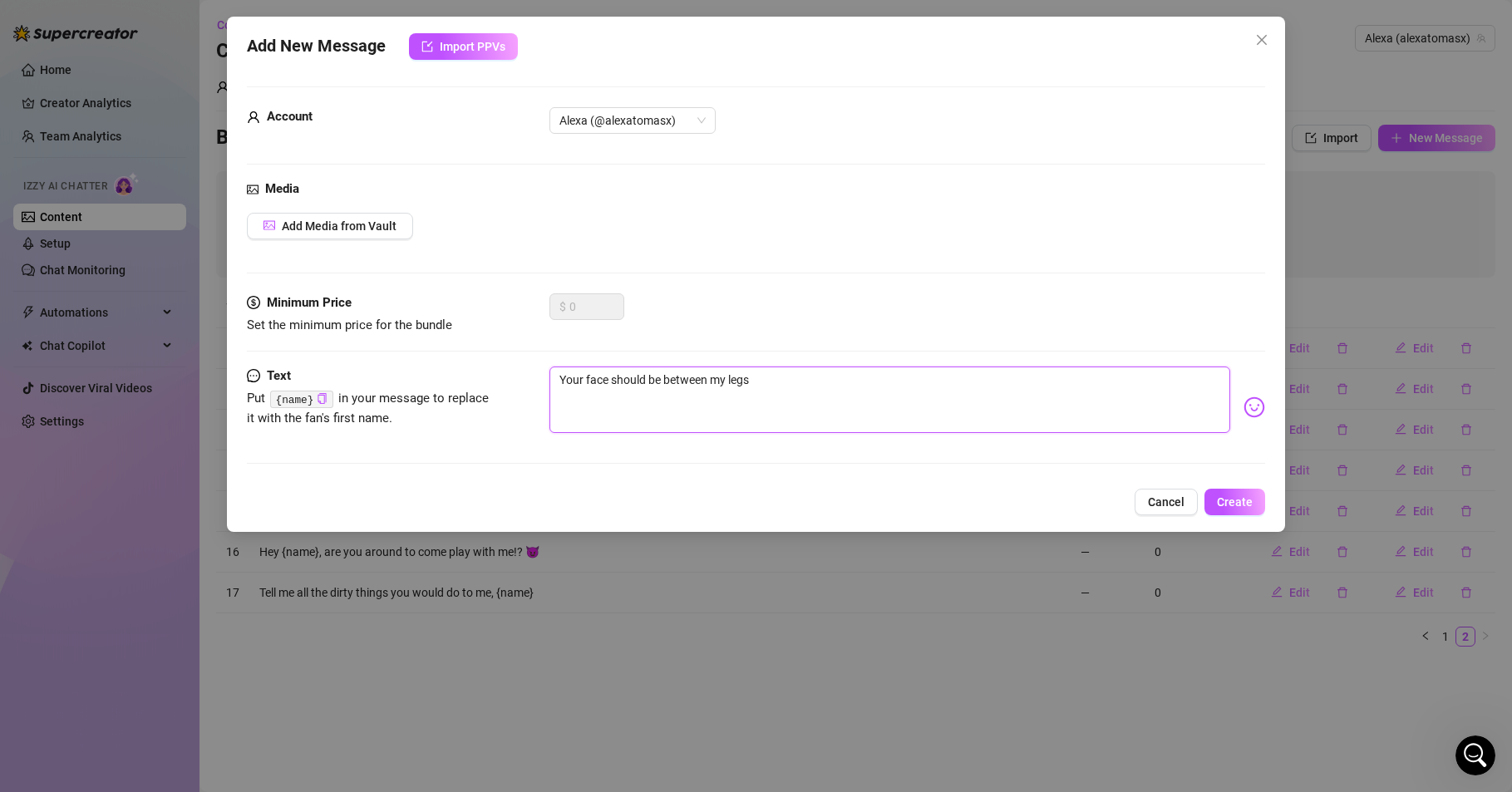
type textarea "Your face should be between my legs h"
type textarea "Your face should be between my legs he"
type textarea "Your face should be between my legs heh"
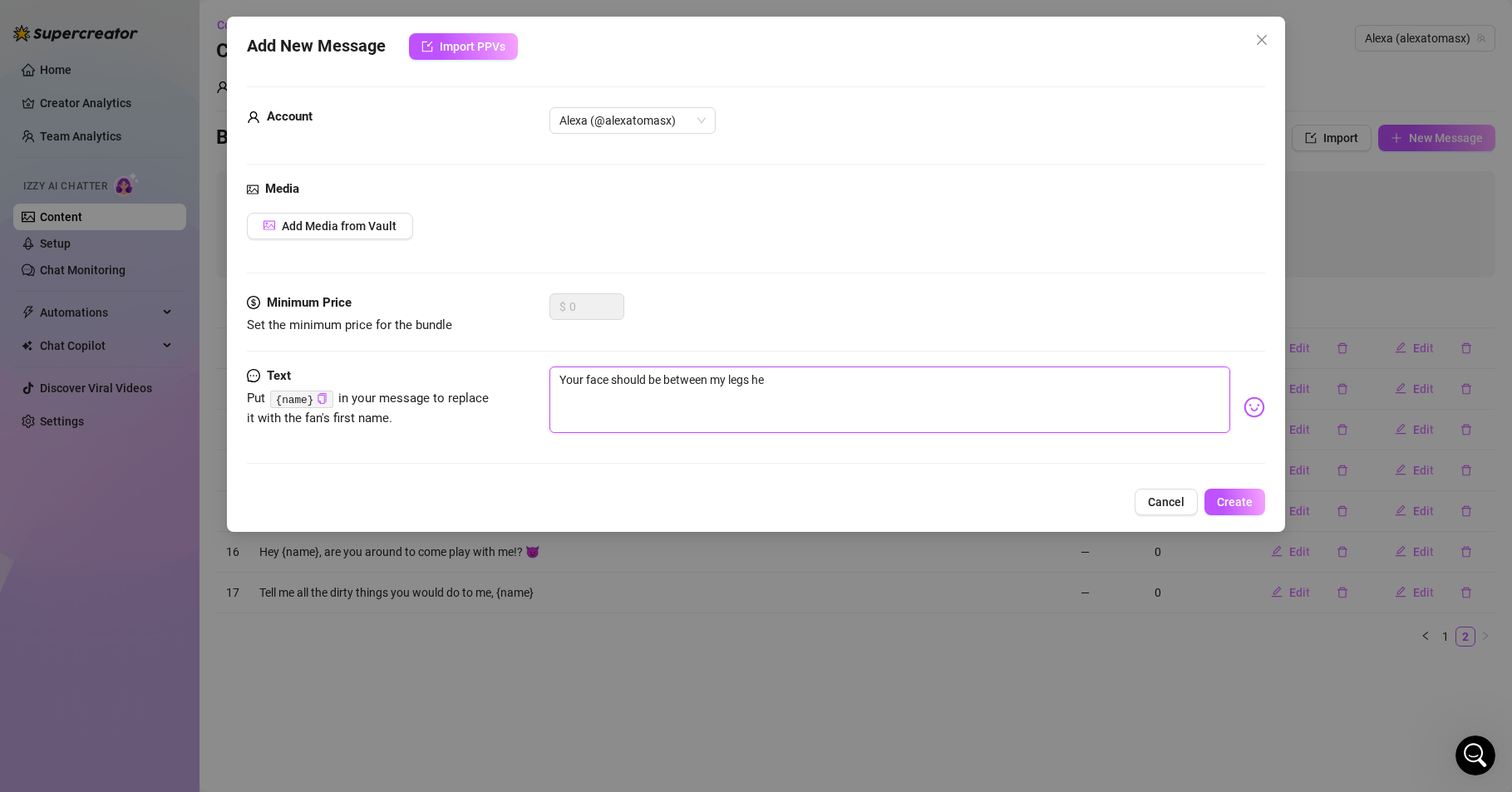
type textarea "Your face should be between my legs heh"
type textarea "Your face should be between my legs hehe"
type textarea "Your face should be between my legs [PERSON_NAME]"
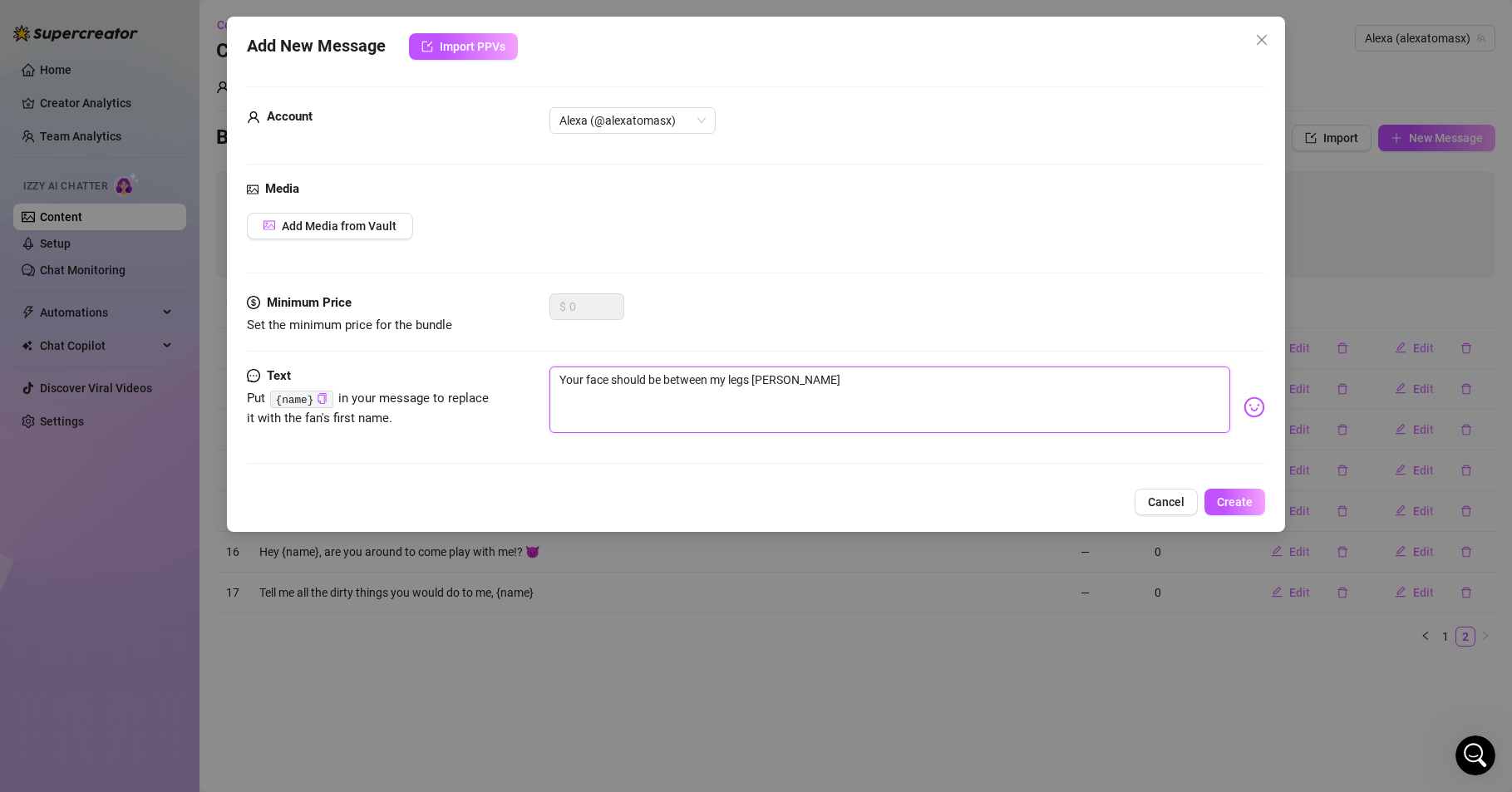
type textarea "Your face should be between my legs [PERSON_NAME]"
click at [1244, 410] on img at bounding box center [1254, 407] width 22 height 22
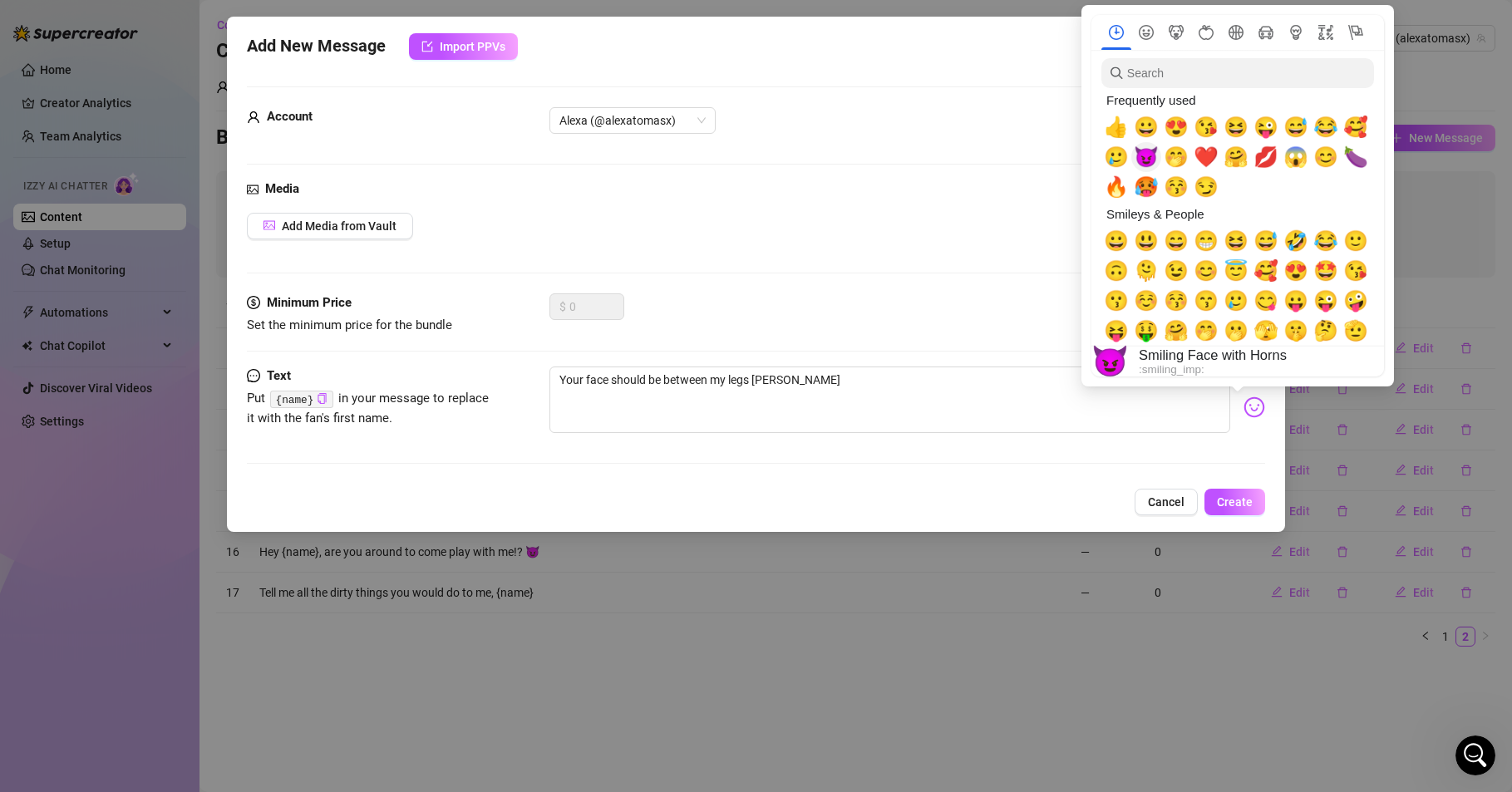
click at [1148, 157] on span "😈" at bounding box center [1147, 157] width 25 height 24
type textarea "Your face should be between my legs hehee 😈"
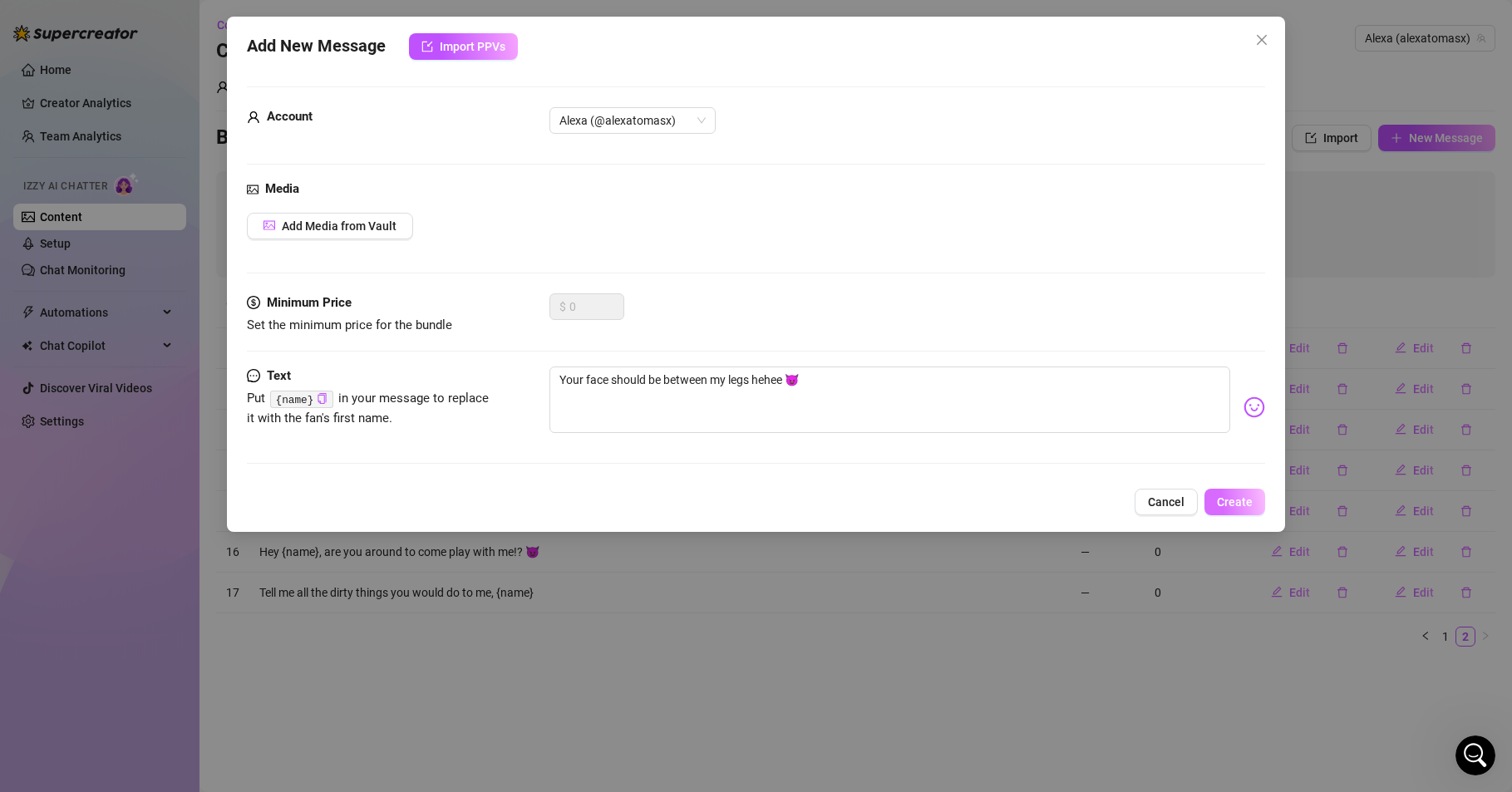
click at [1223, 500] on span "Create" at bounding box center [1235, 502] width 36 height 13
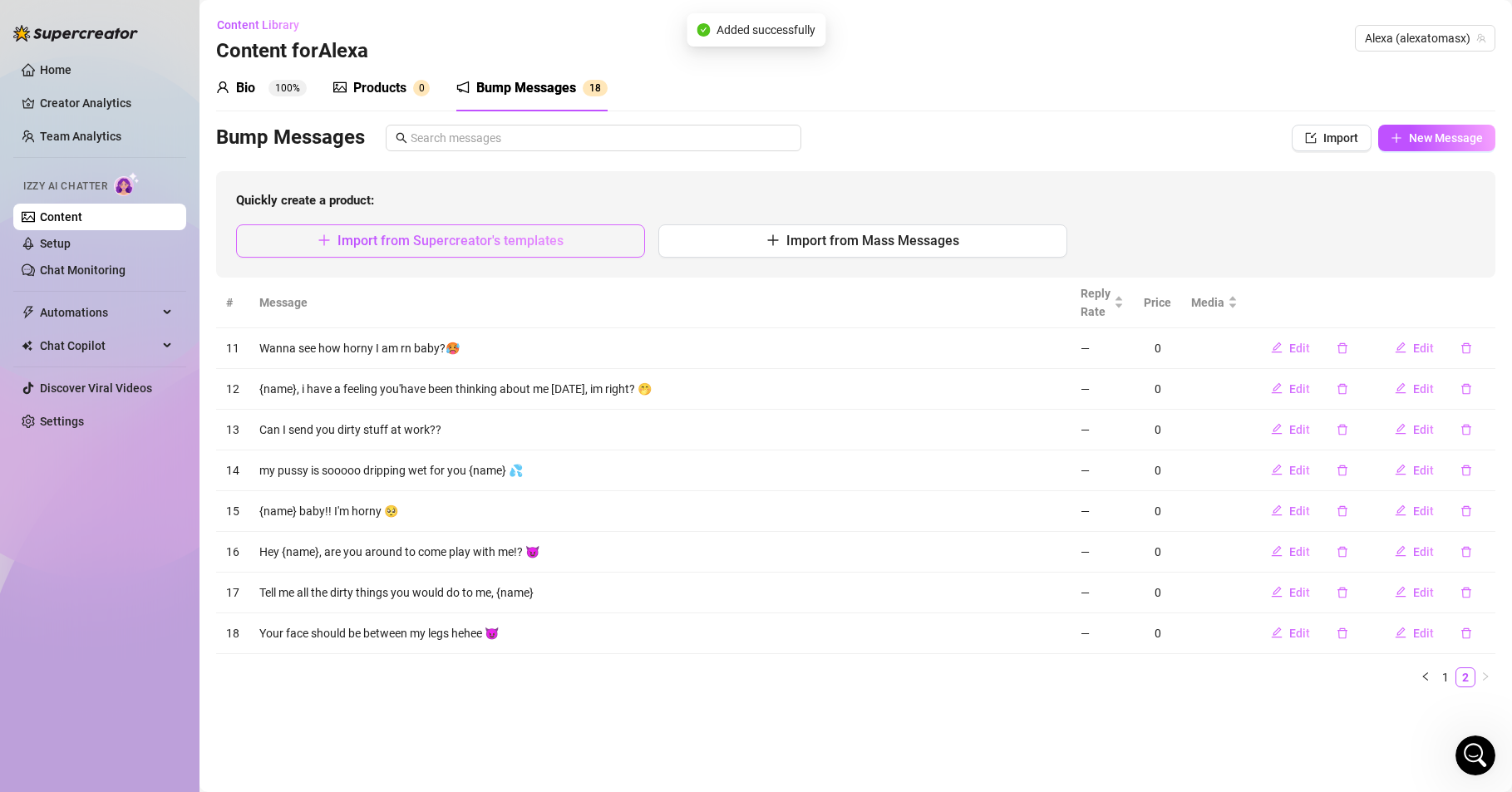
click at [460, 244] on span "Import from Supercreator's templates" at bounding box center [450, 240] width 226 height 16
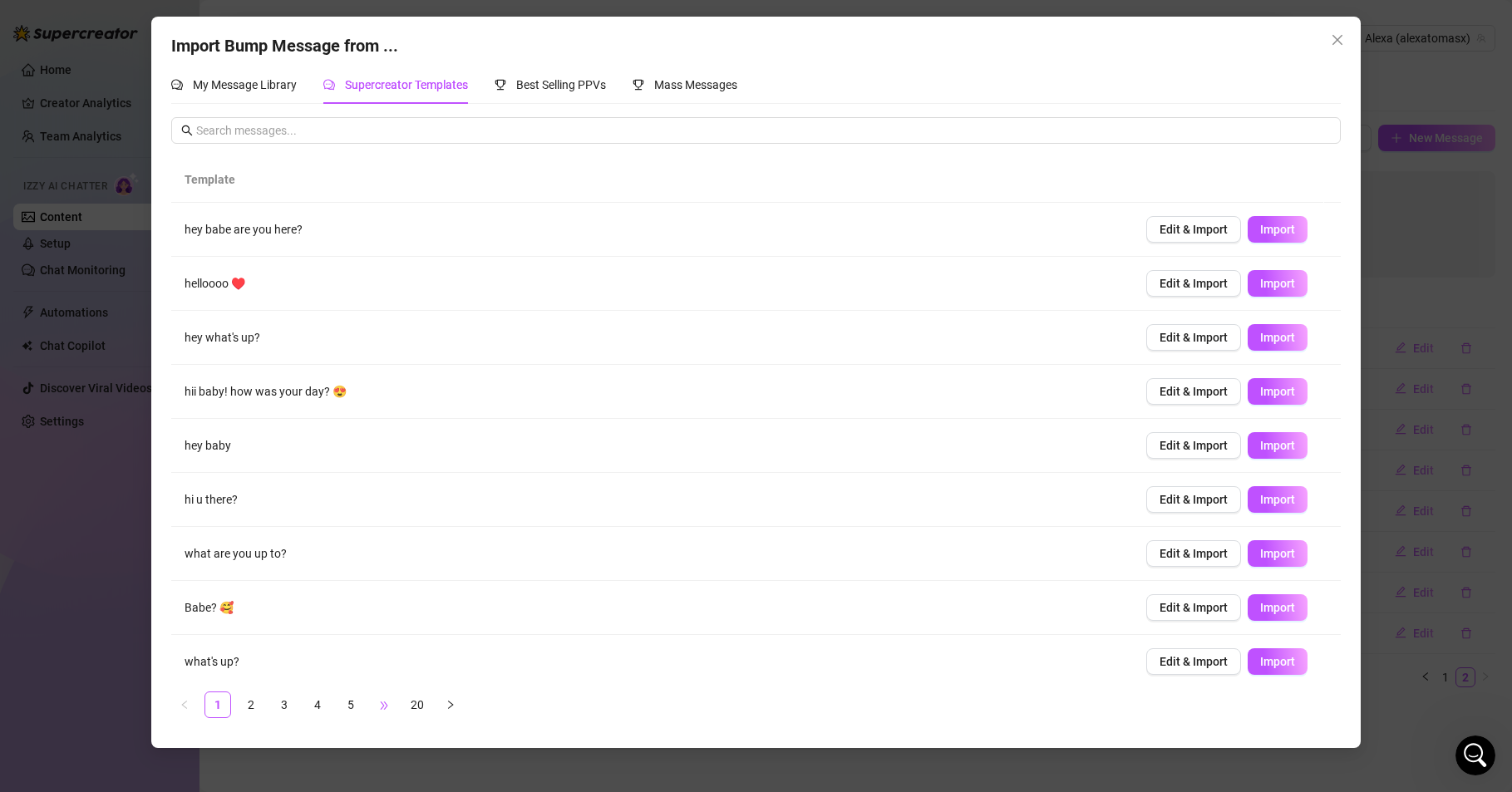
click at [393, 702] on span "•••" at bounding box center [384, 704] width 26 height 26
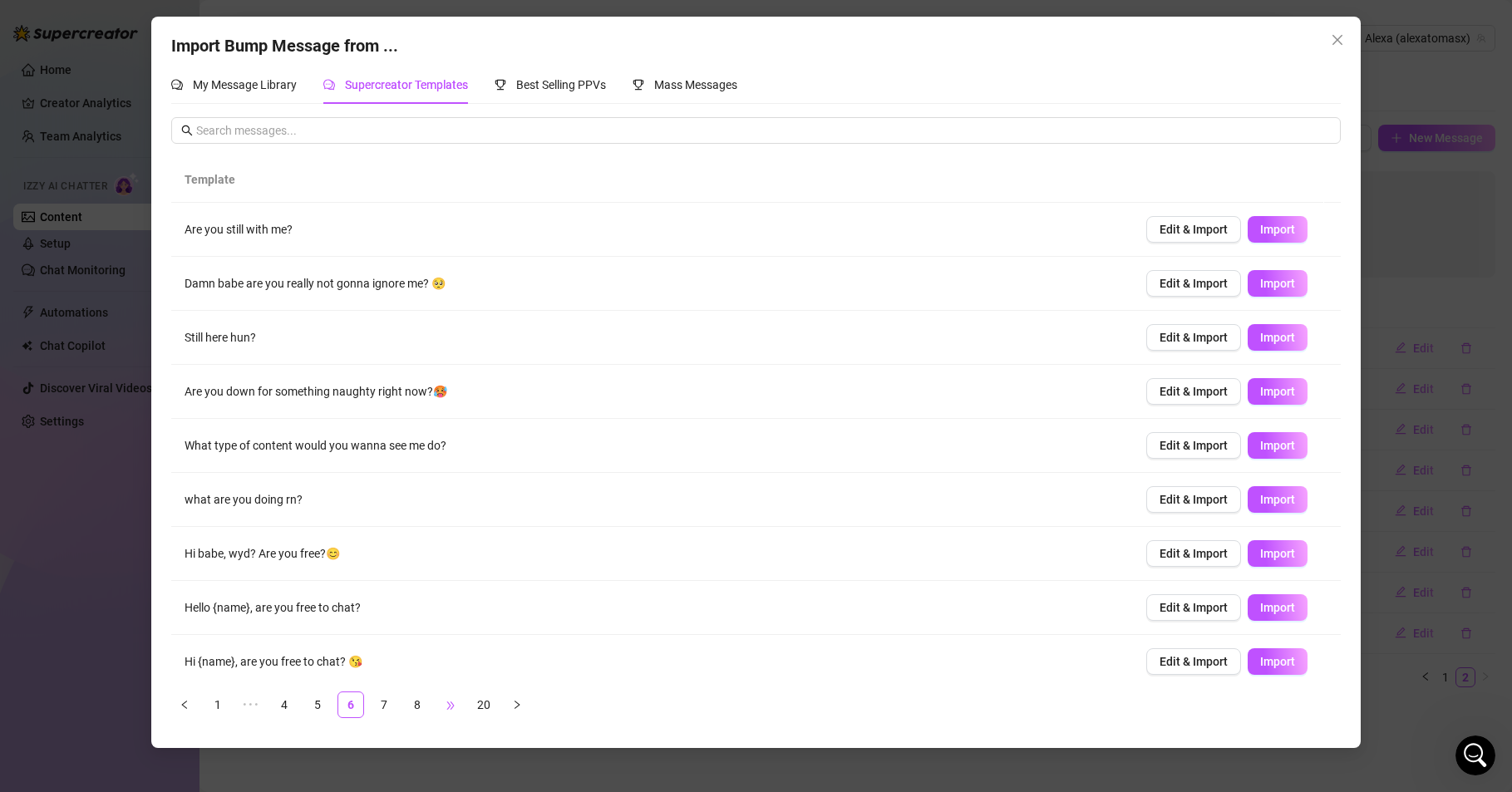
click at [448, 700] on span "•••" at bounding box center [450, 704] width 26 height 26
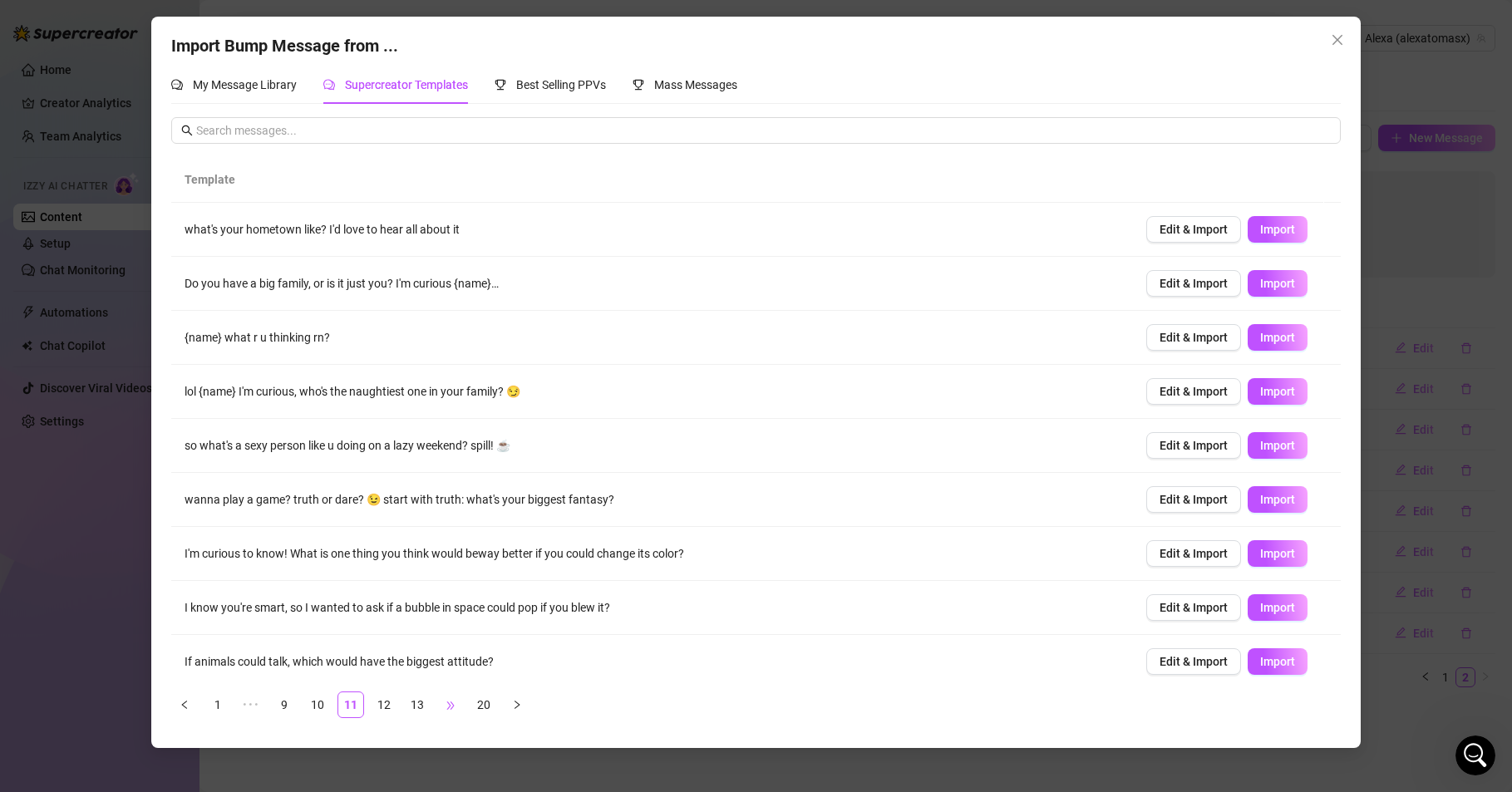
click at [453, 706] on span "•••" at bounding box center [450, 704] width 26 height 26
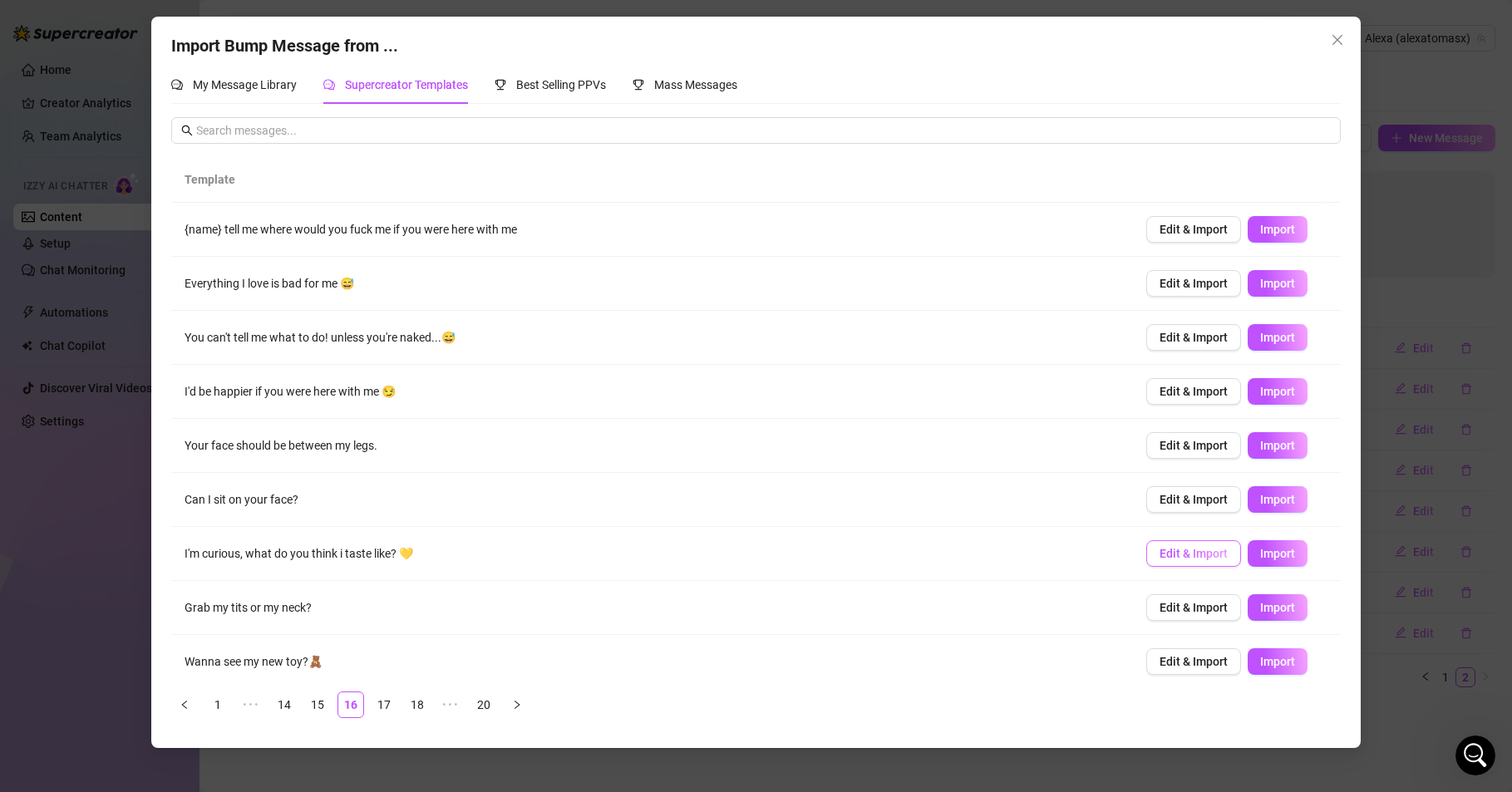
click at [1200, 557] on span "Edit & Import" at bounding box center [1194, 553] width 68 height 13
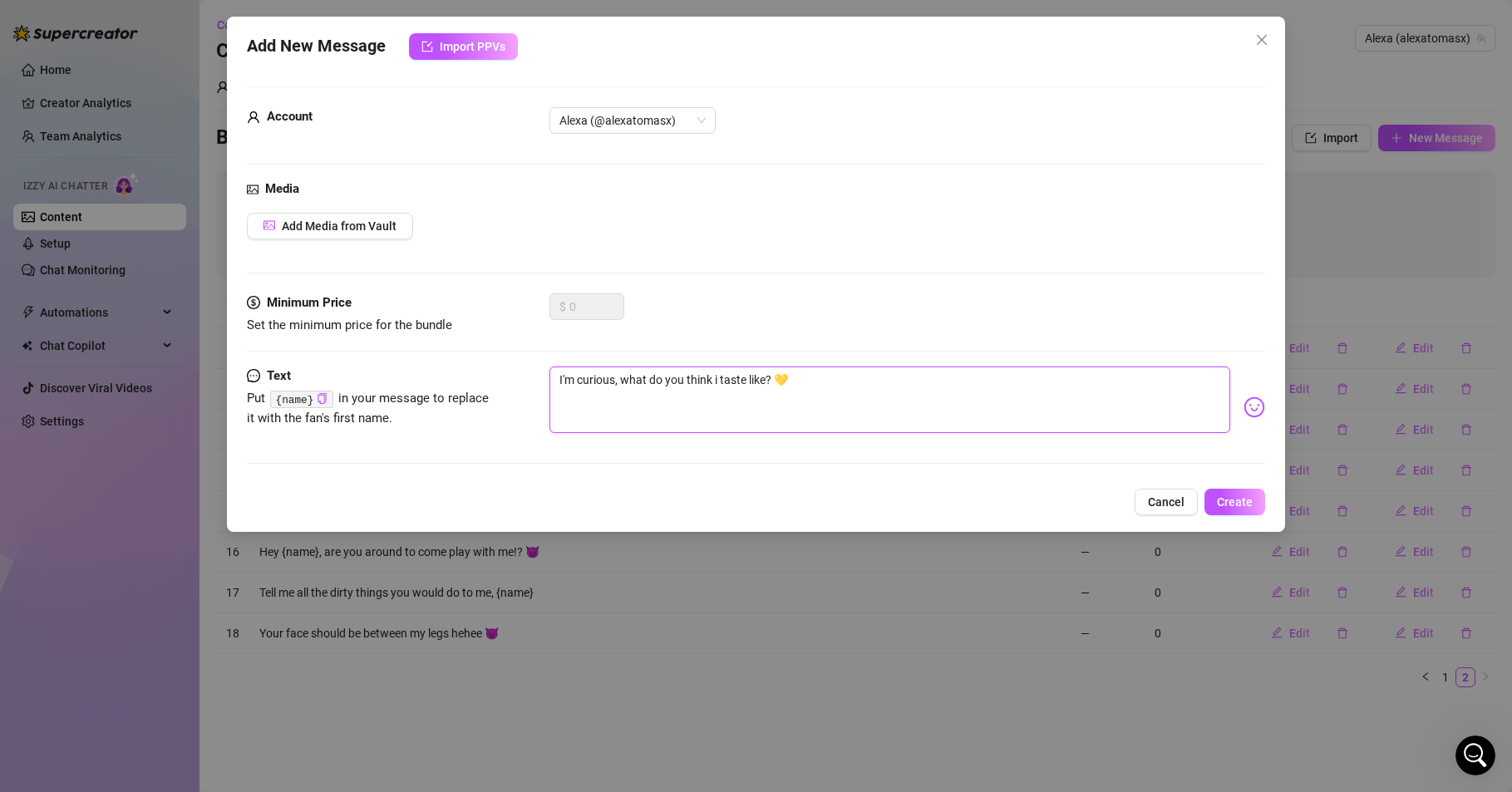
click at [802, 382] on textarea "I'm curious, what do you think i taste like? 💛" at bounding box center [890, 399] width 681 height 66
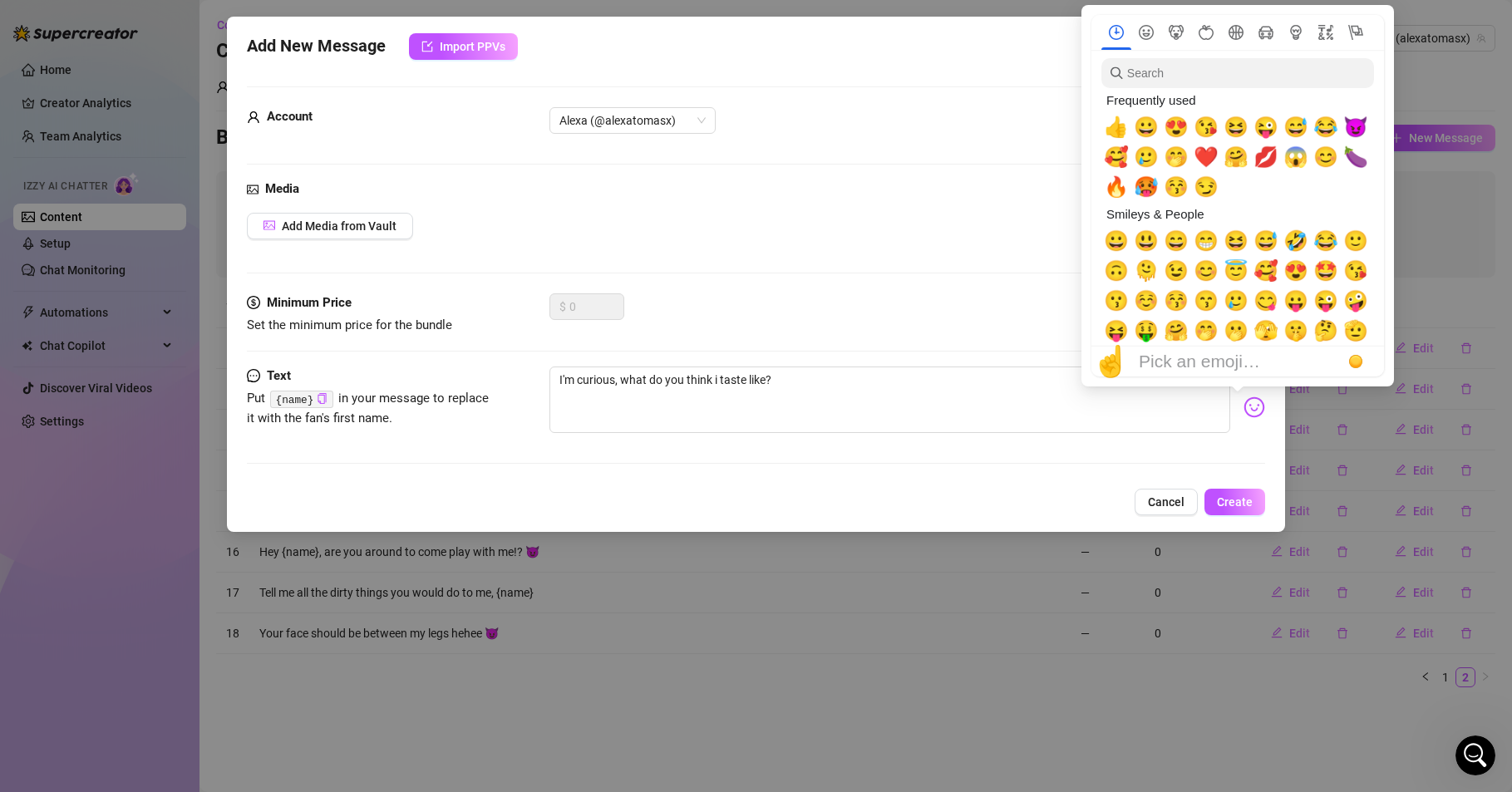
click at [1244, 417] on img at bounding box center [1254, 407] width 22 height 22
click at [1261, 296] on span "😋" at bounding box center [1266, 300] width 25 height 24
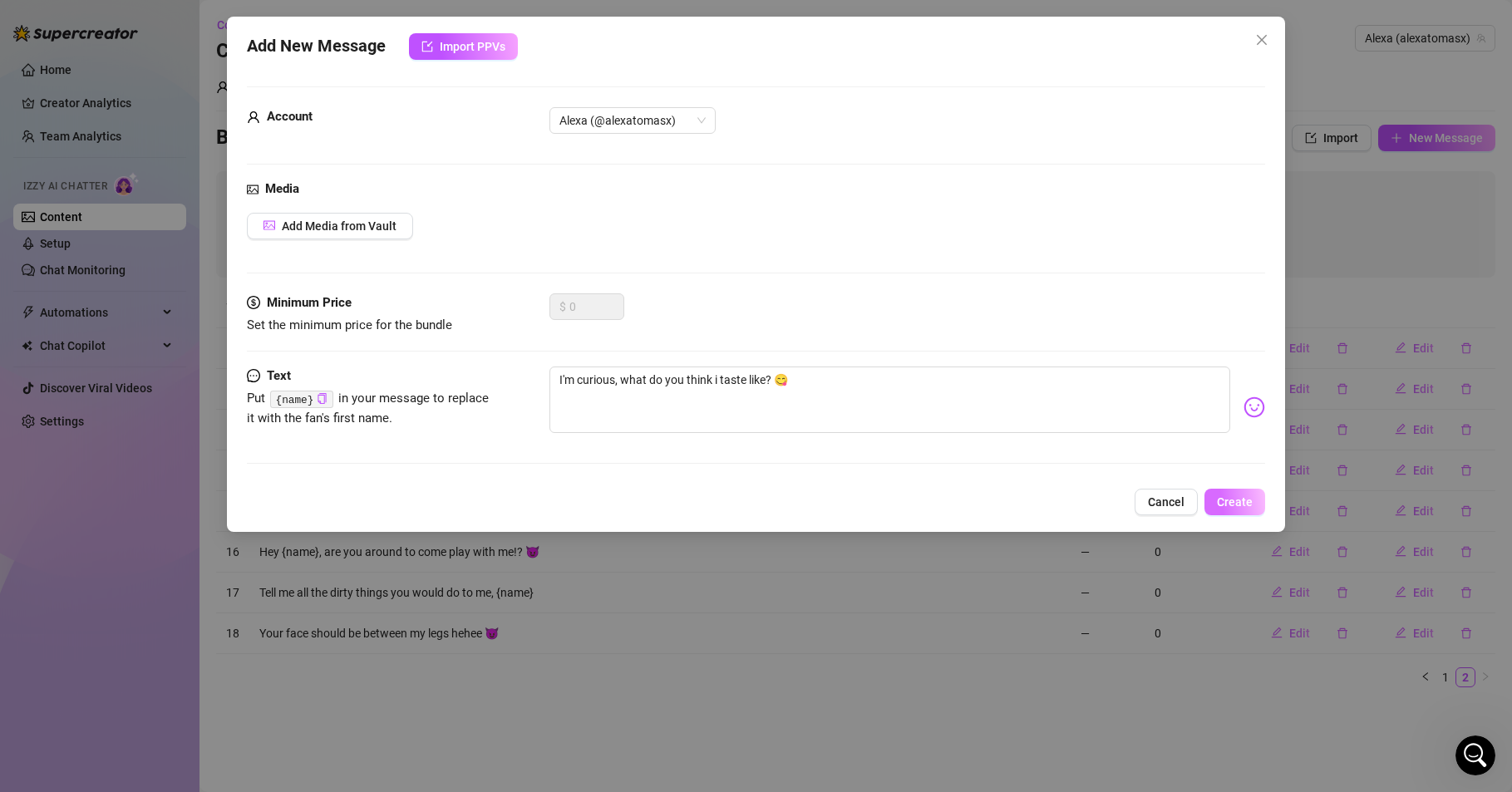
click at [1214, 506] on button "Create" at bounding box center [1235, 502] width 60 height 26
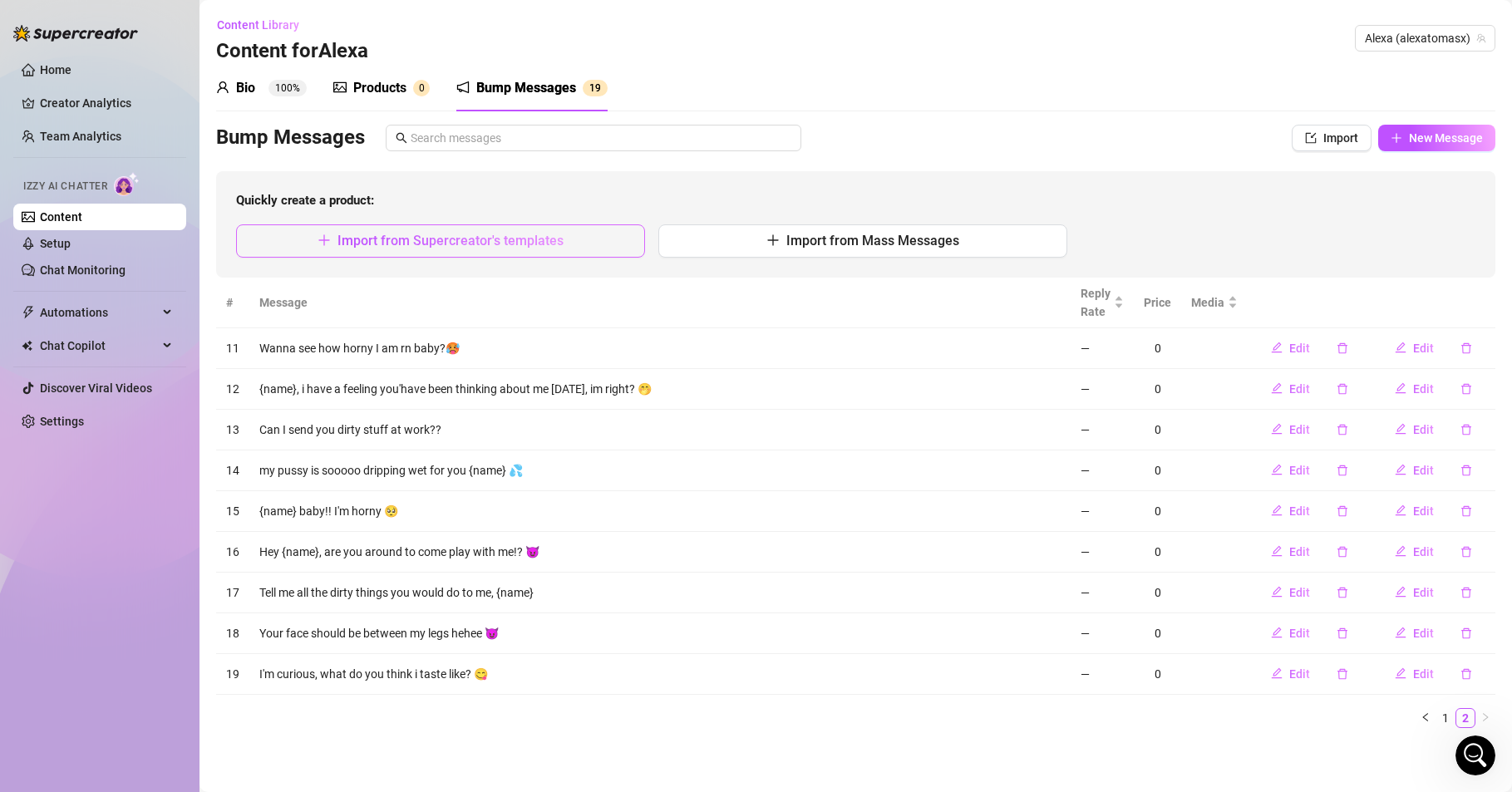
click at [485, 233] on span "Import from Supercreator's templates" at bounding box center [450, 240] width 226 height 16
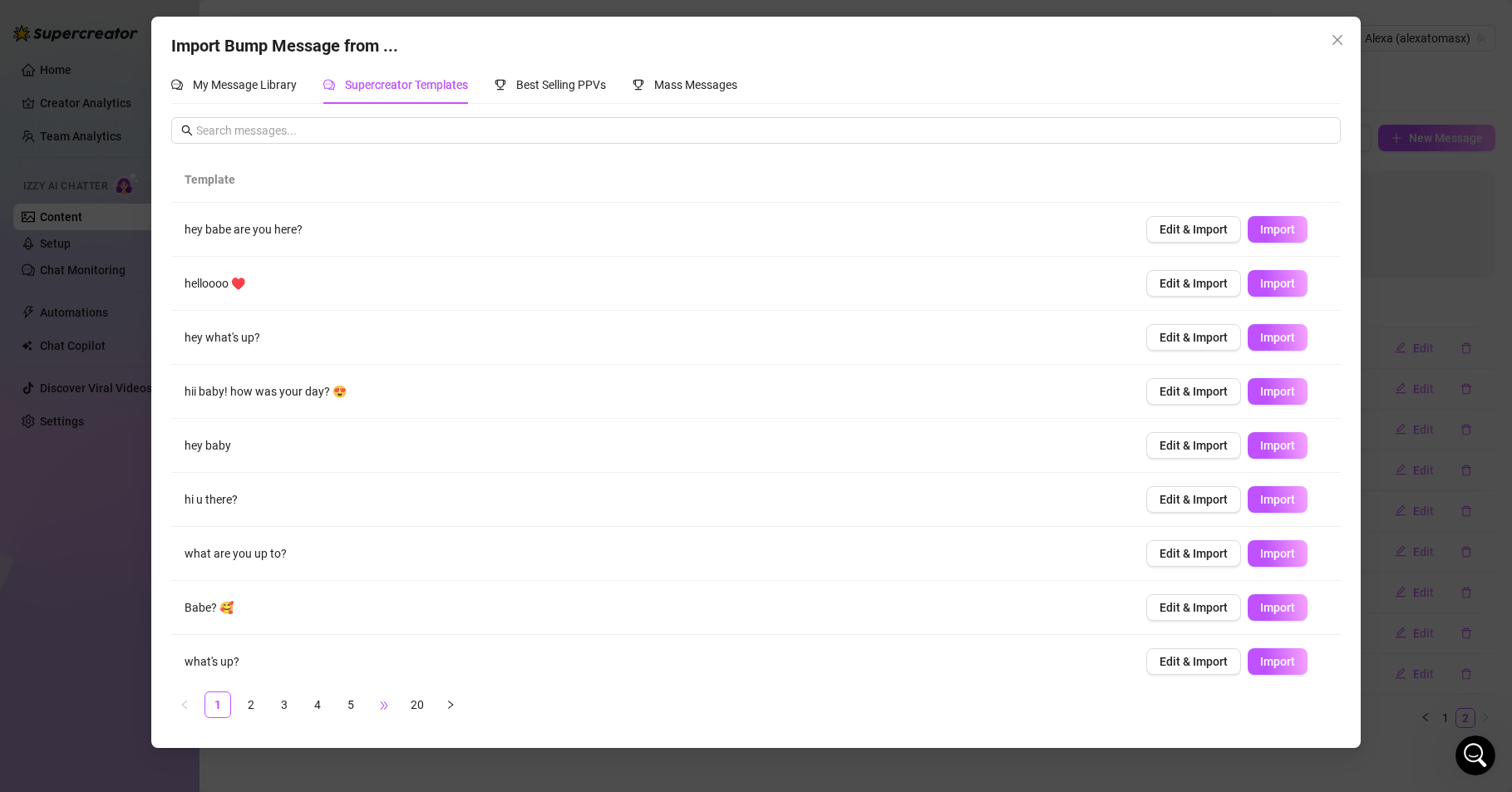
click at [394, 705] on span "•••" at bounding box center [384, 704] width 26 height 26
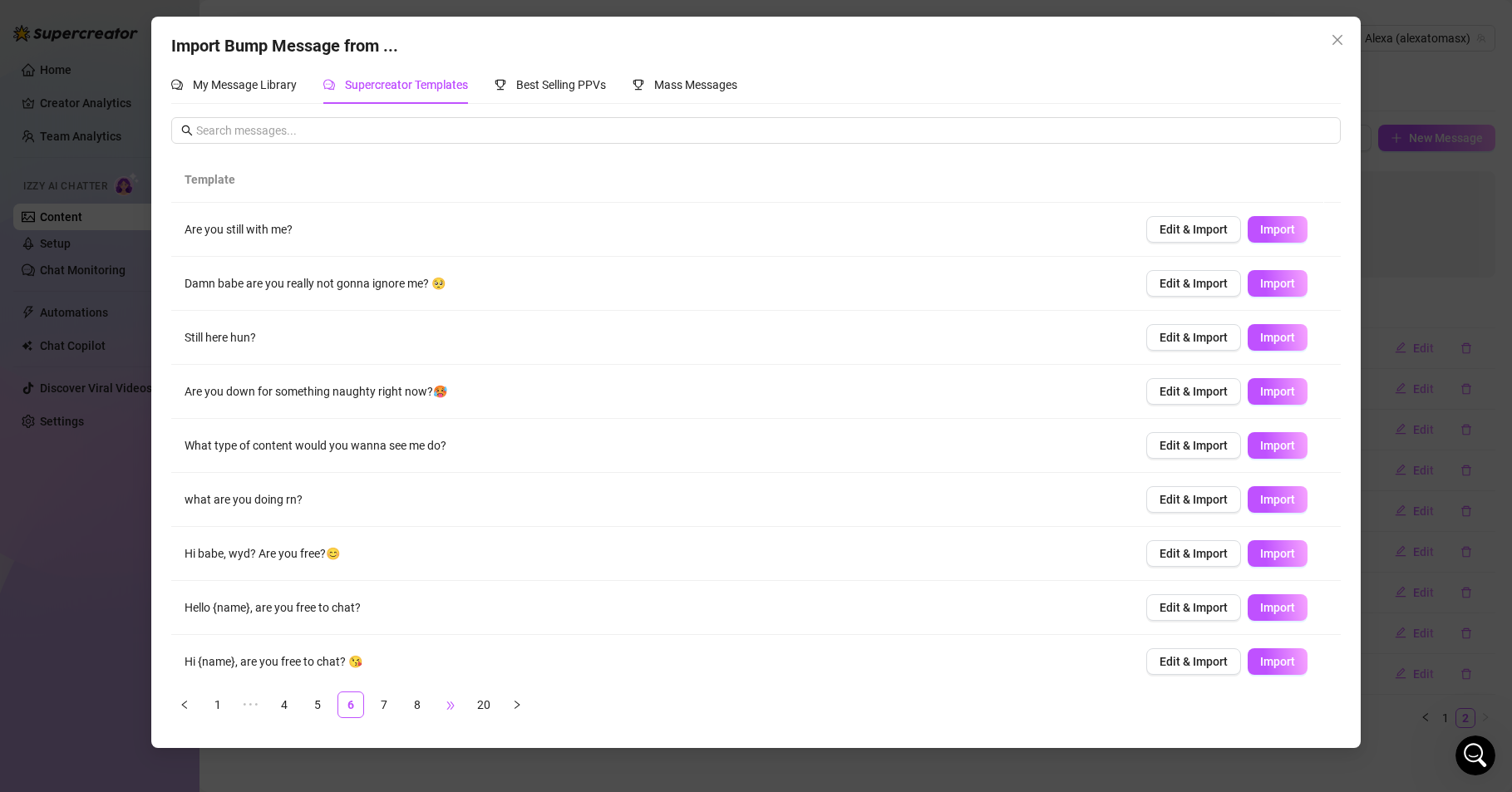
click at [447, 703] on span "•••" at bounding box center [450, 704] width 26 height 26
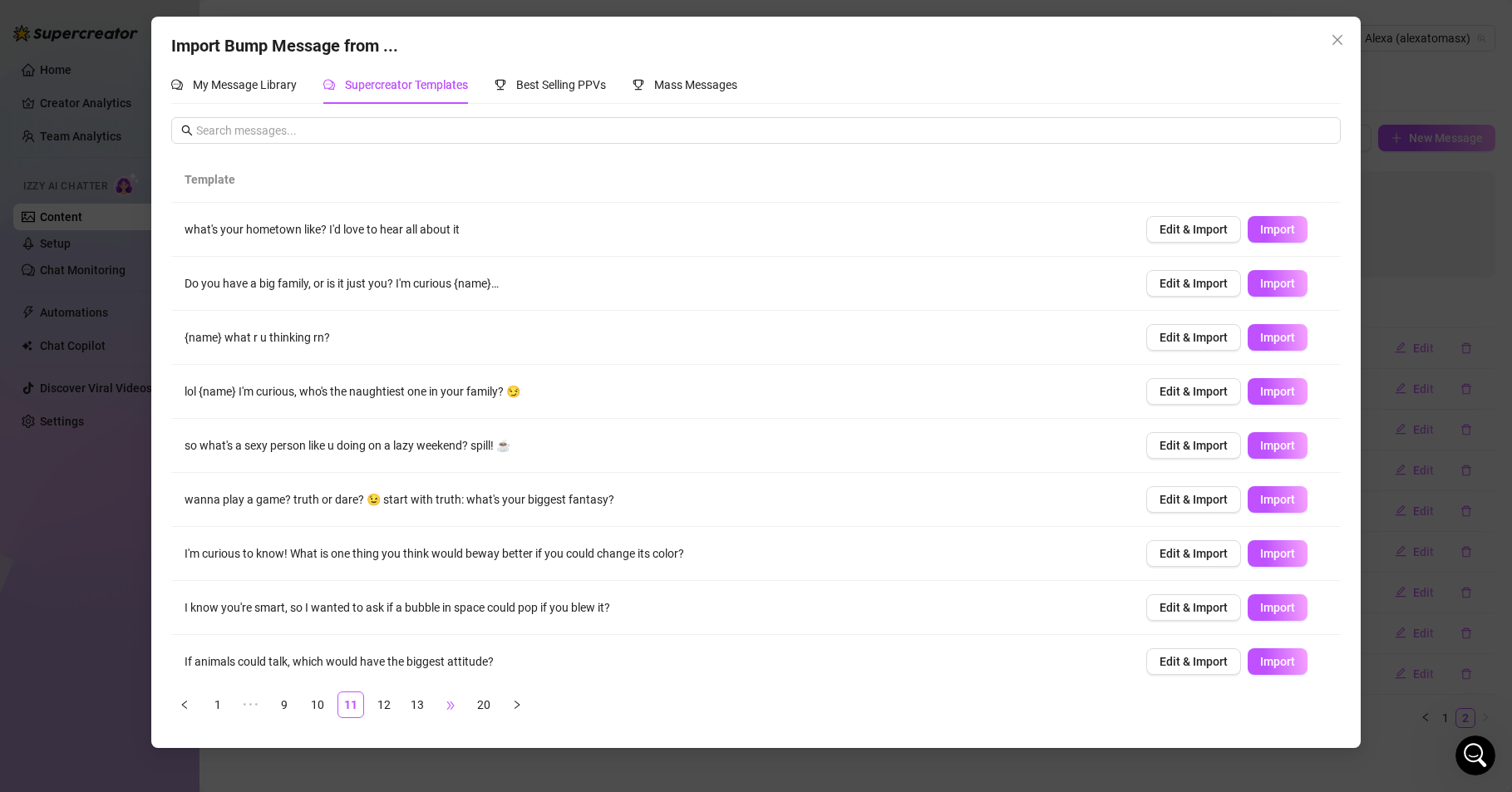
click at [447, 704] on span "•••" at bounding box center [450, 704] width 26 height 26
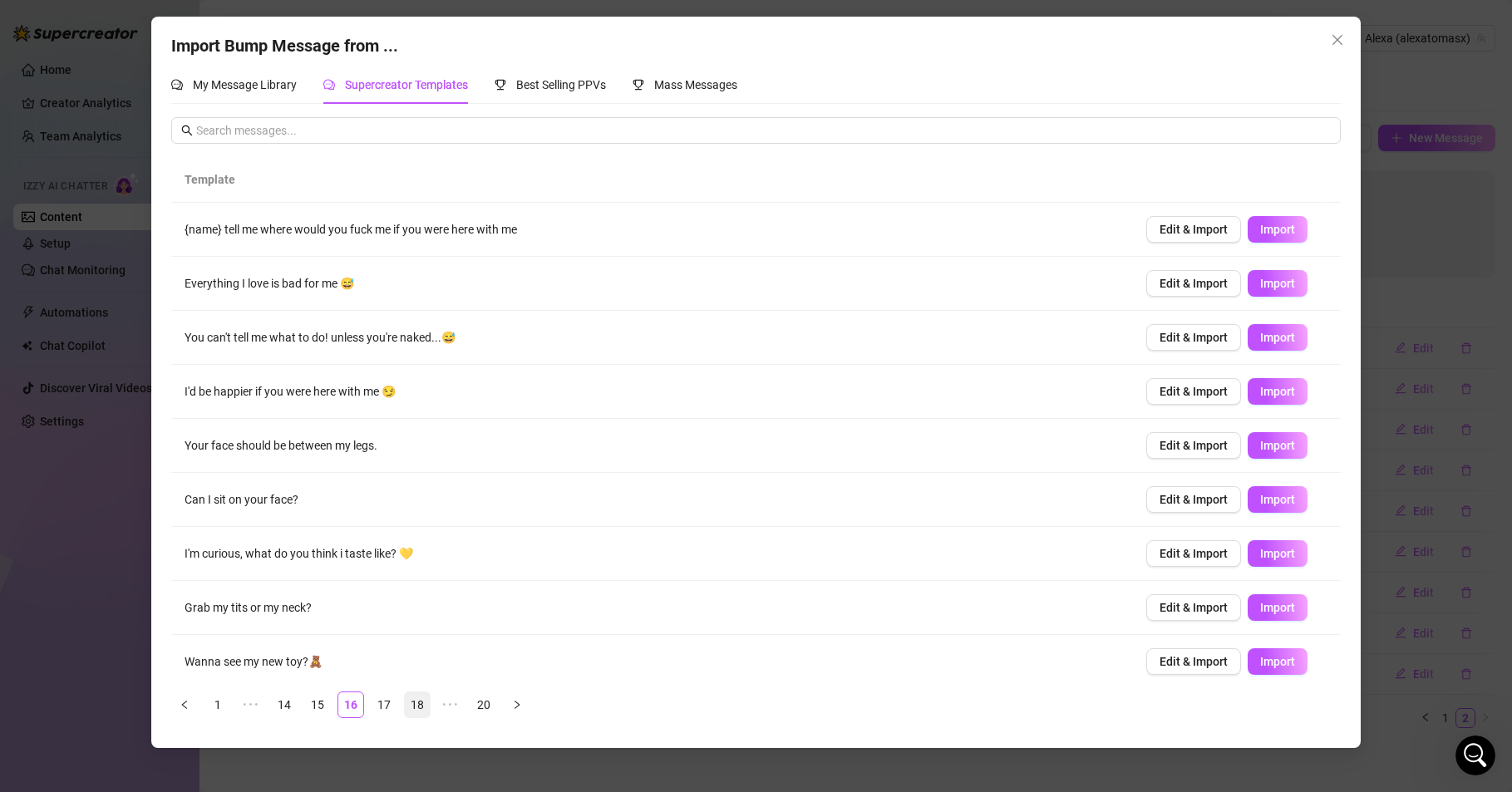
click at [419, 700] on link "18" at bounding box center [417, 704] width 25 height 25
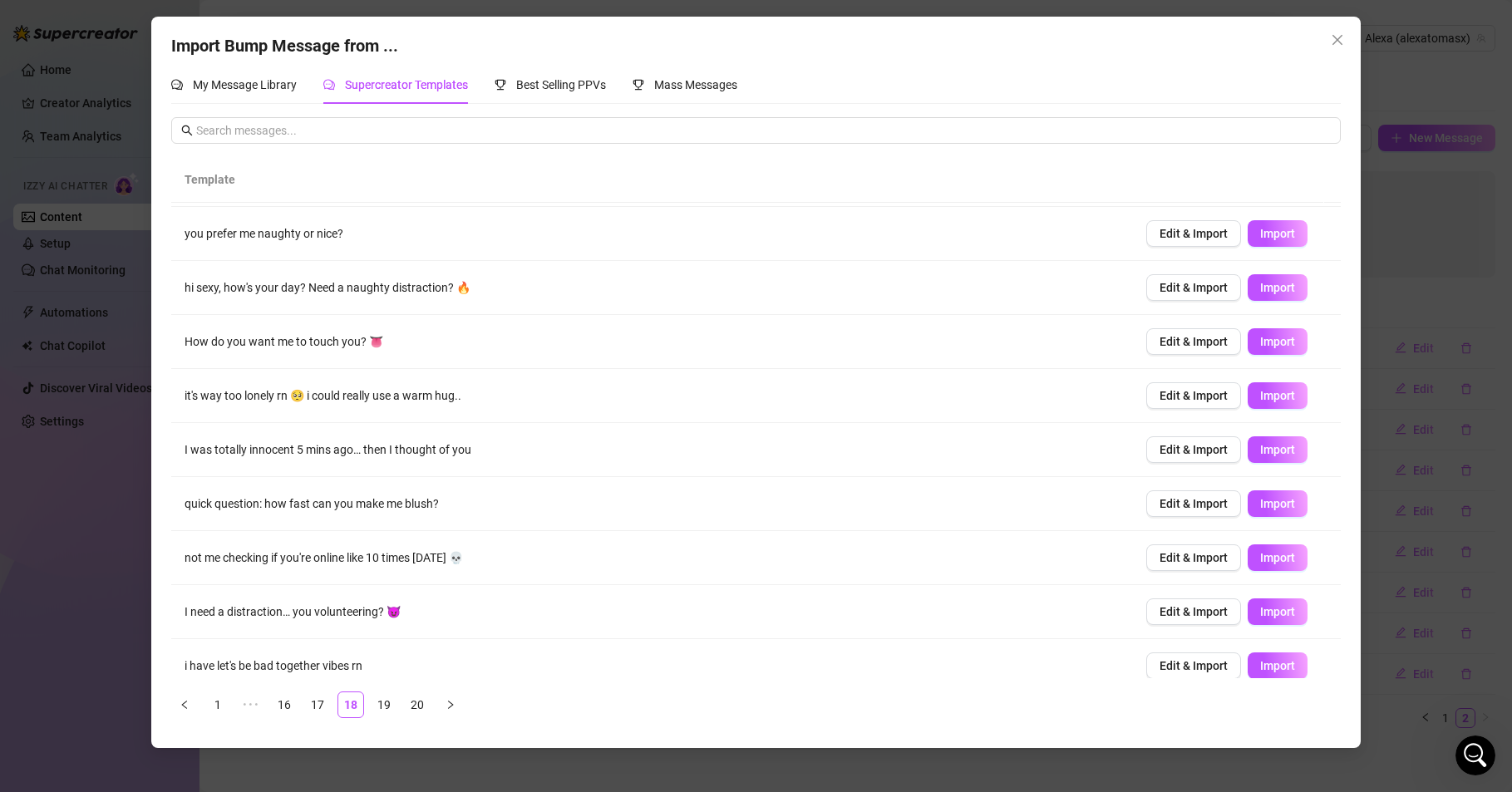
scroll to position [65, 0]
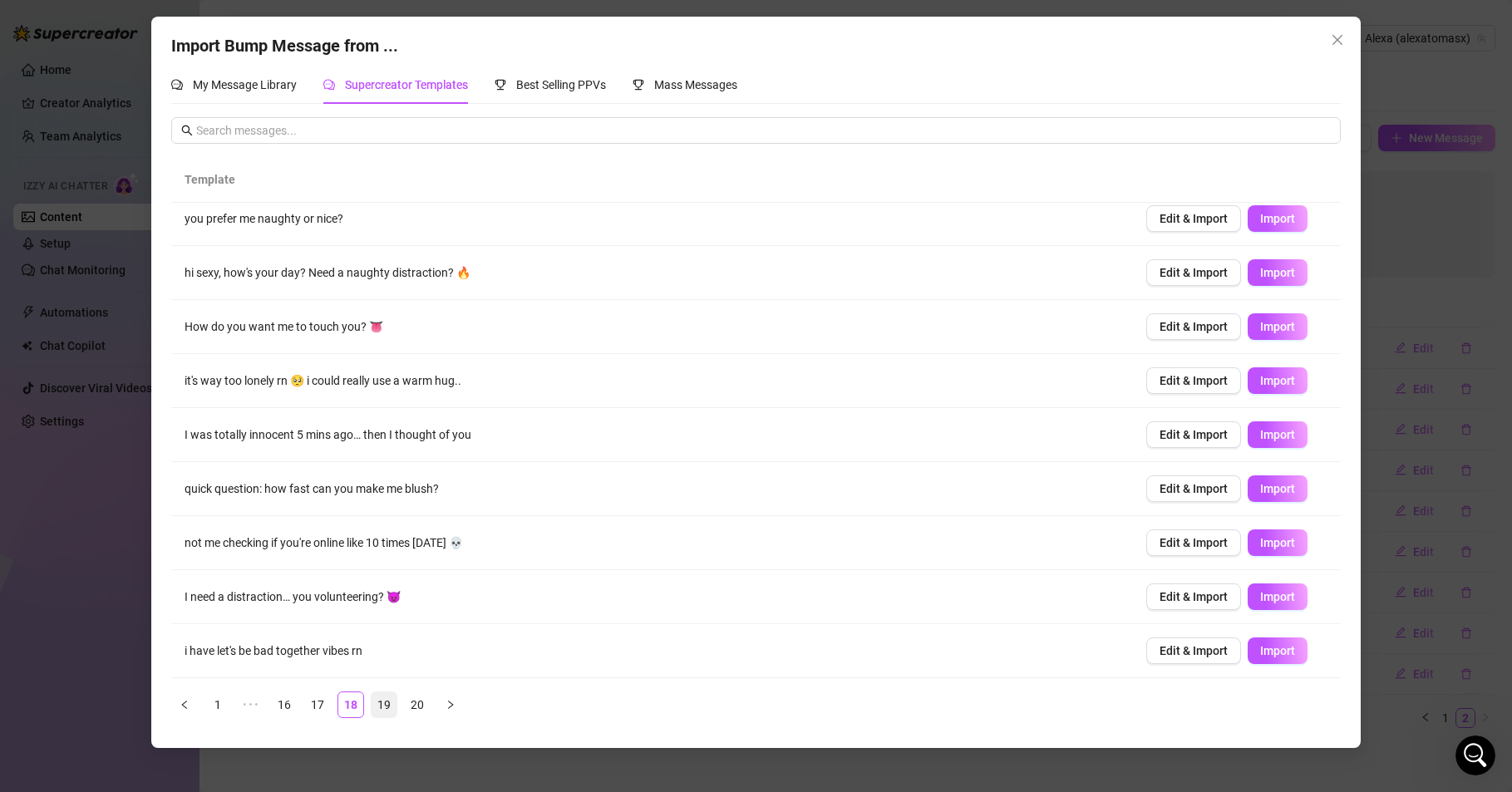
click at [391, 705] on link "19" at bounding box center [383, 704] width 25 height 25
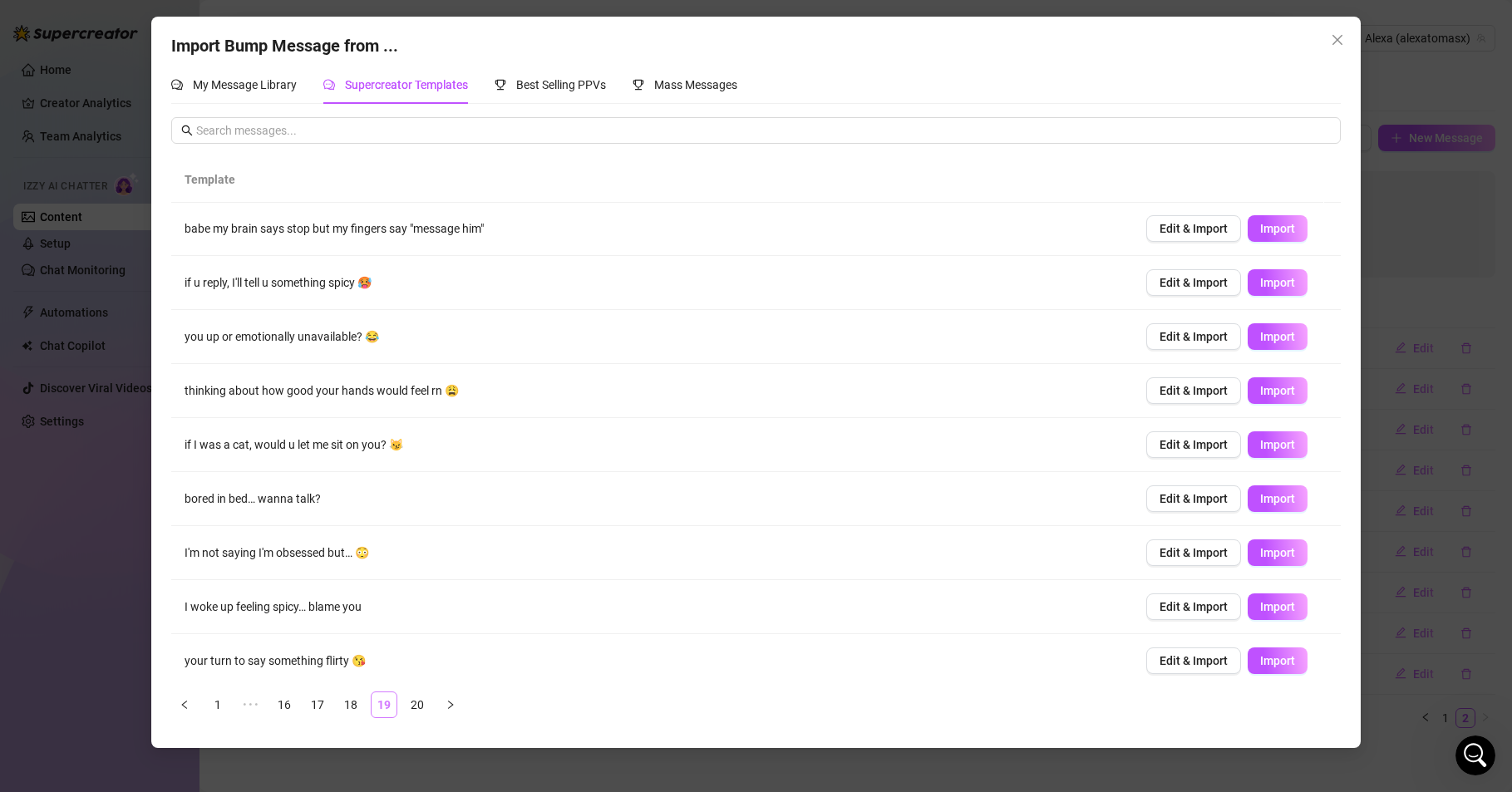
scroll to position [0, 0]
click at [1198, 283] on span "Edit & Import" at bounding box center [1194, 283] width 68 height 13
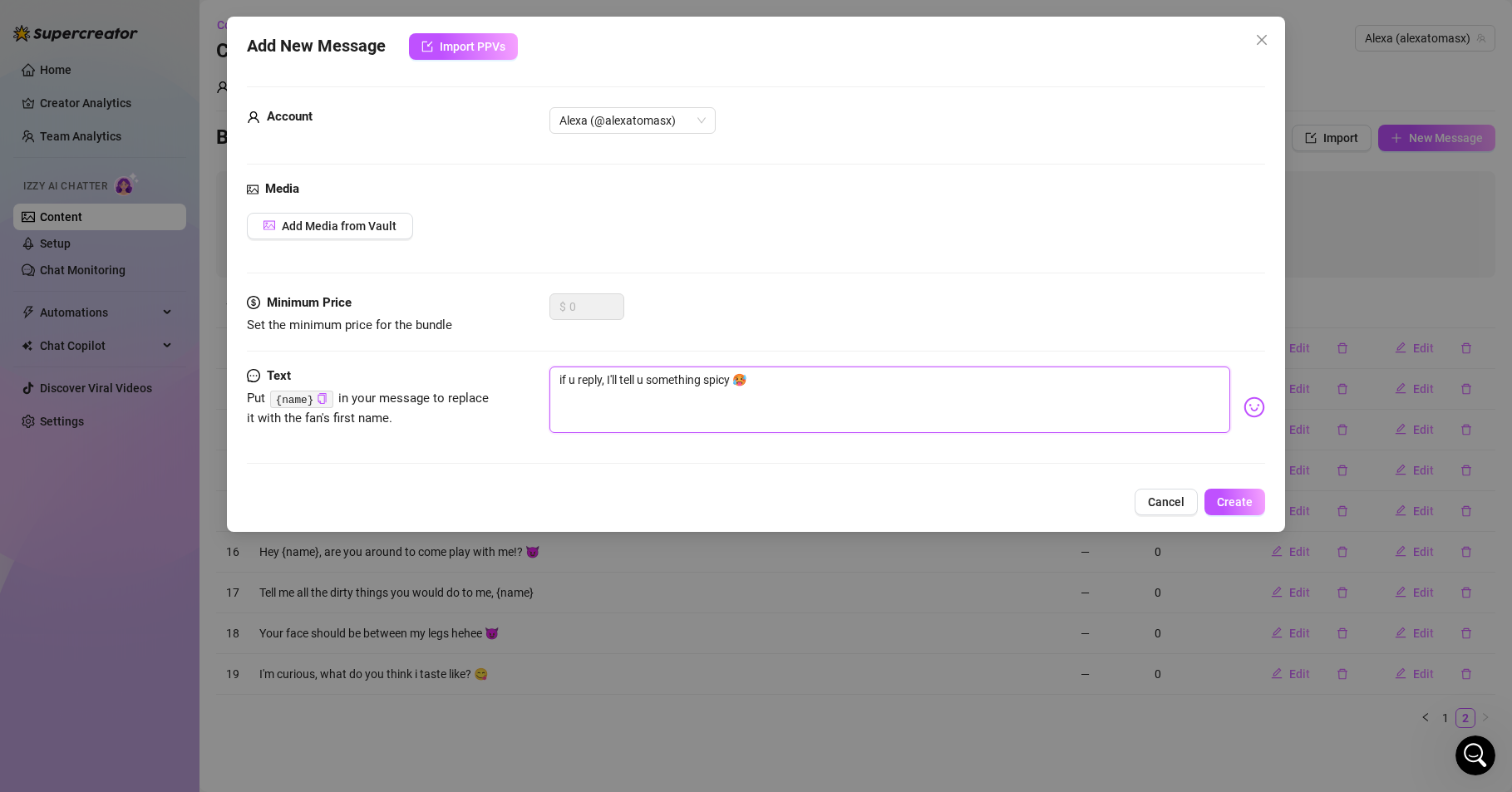
click at [637, 375] on textarea "if u reply, I'll tell u something spicy 🥵" at bounding box center [890, 399] width 681 height 66
click at [570, 378] on textarea "if u reply, I'll tell you something spicy 🥵" at bounding box center [890, 399] width 681 height 66
click at [1235, 502] on span "Create" at bounding box center [1235, 502] width 36 height 13
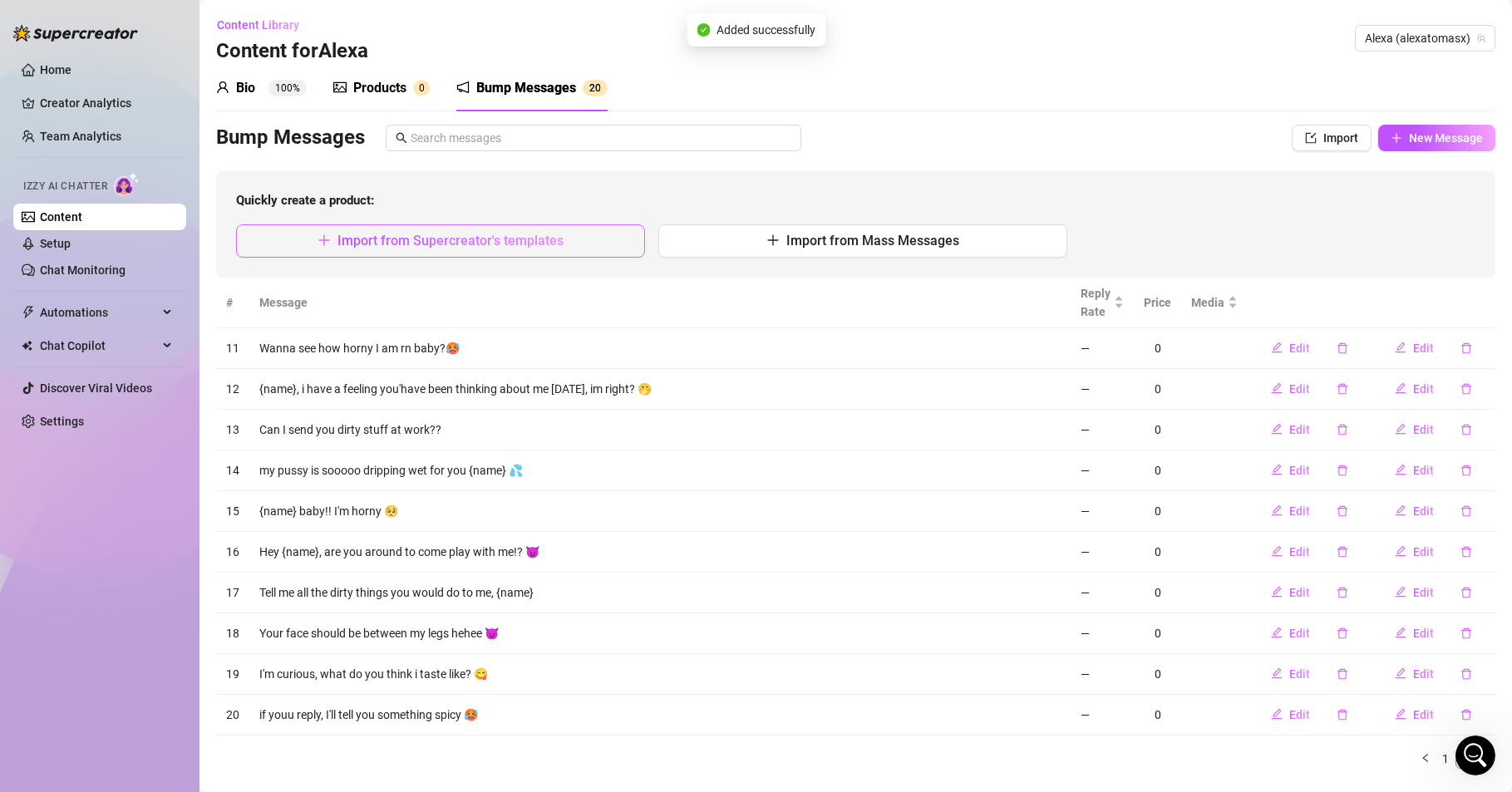
click at [473, 239] on span "Import from Supercreator's templates" at bounding box center [450, 240] width 226 height 16
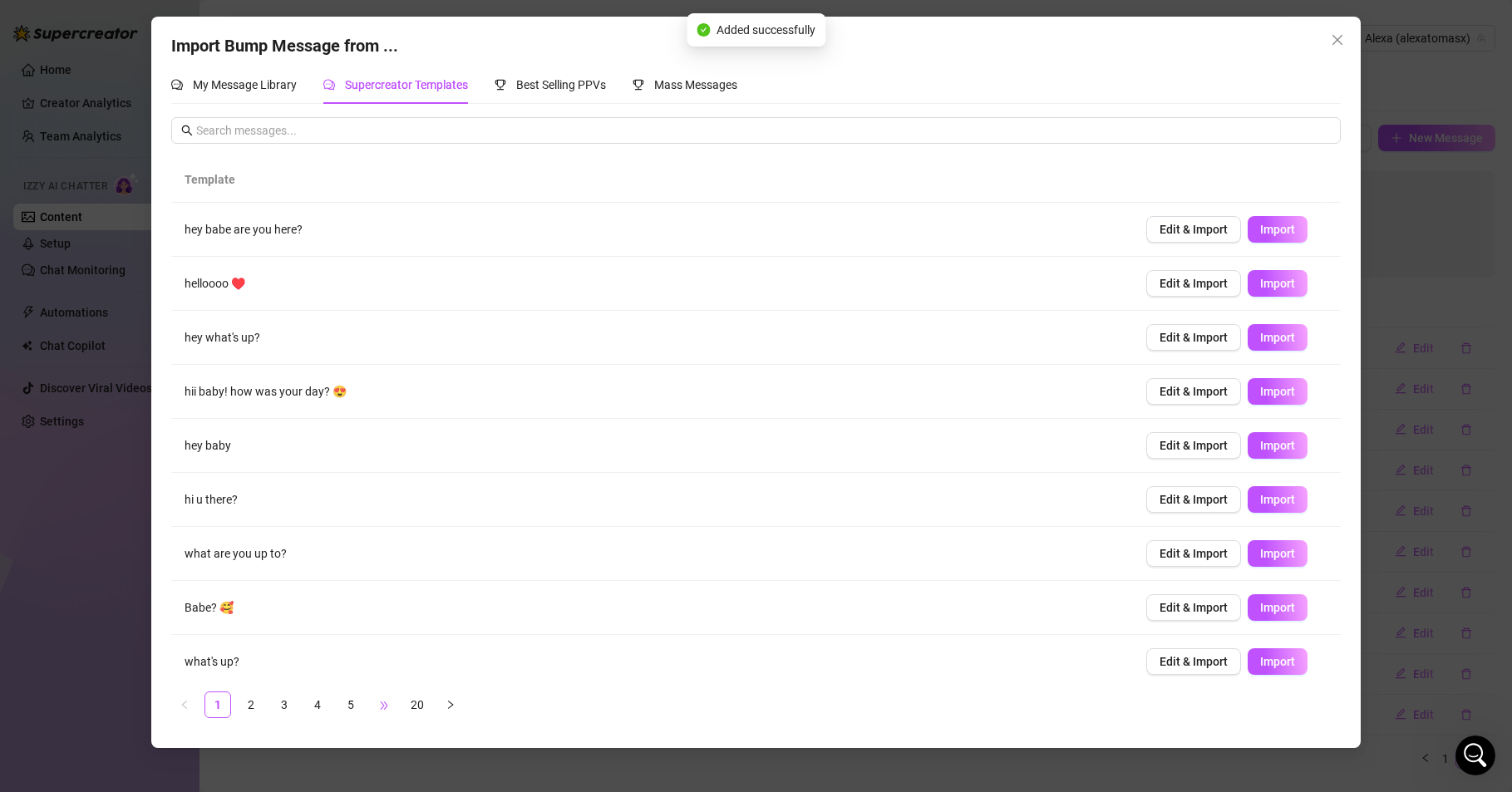
click at [379, 704] on span "•••" at bounding box center [384, 704] width 26 height 26
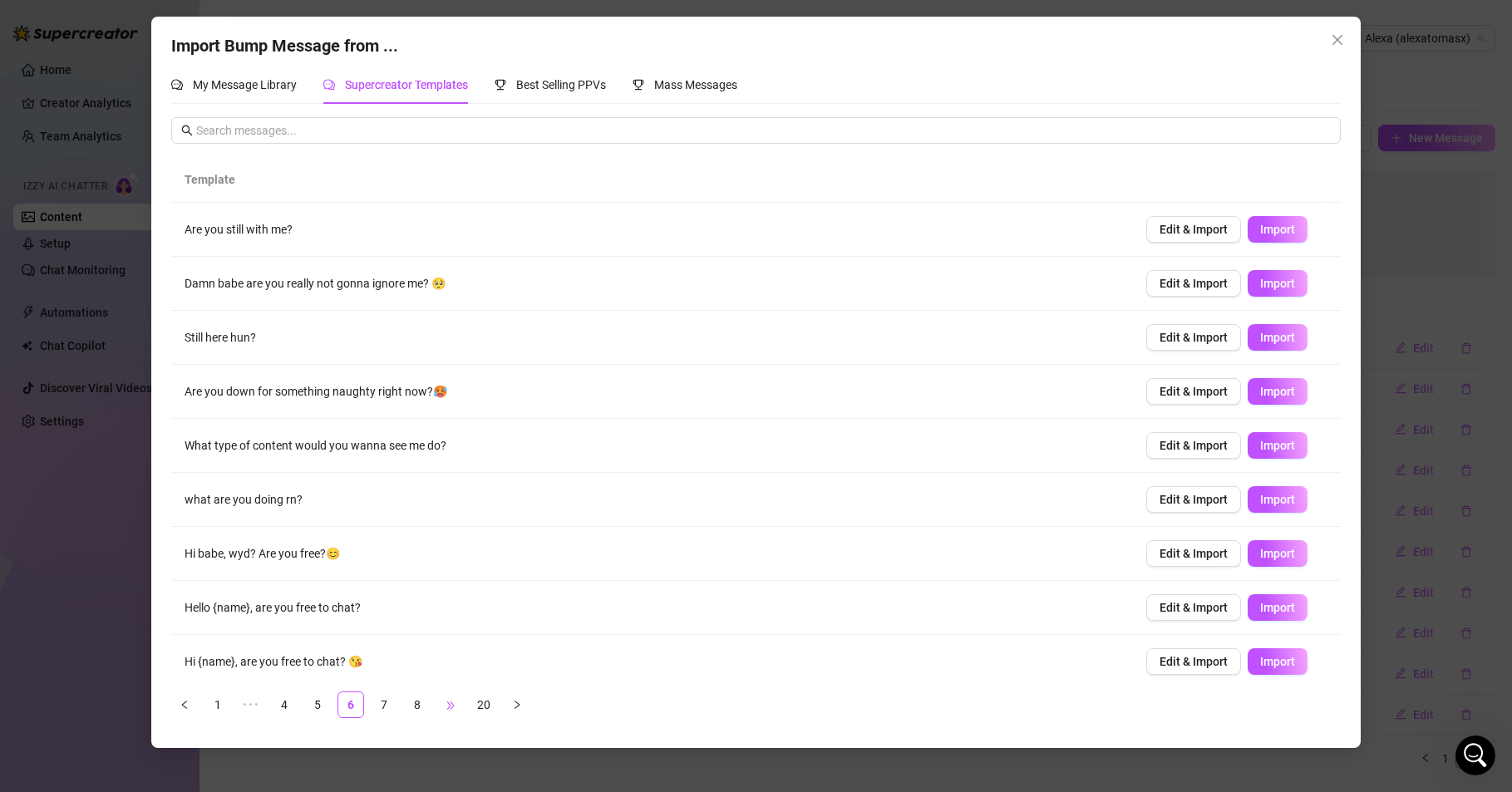
click at [455, 704] on span "•••" at bounding box center [450, 704] width 26 height 26
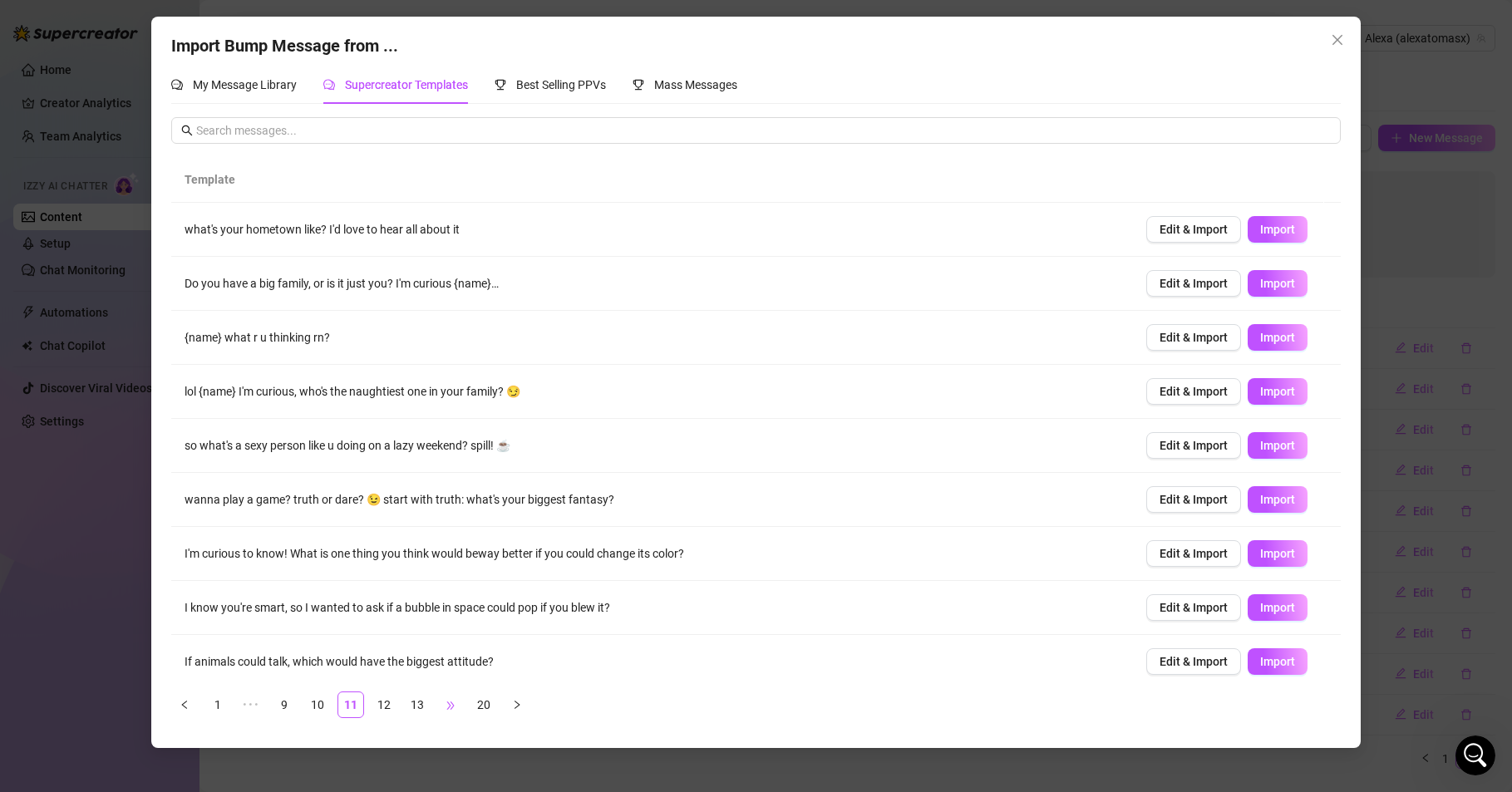
click at [452, 703] on span "•••" at bounding box center [450, 704] width 26 height 26
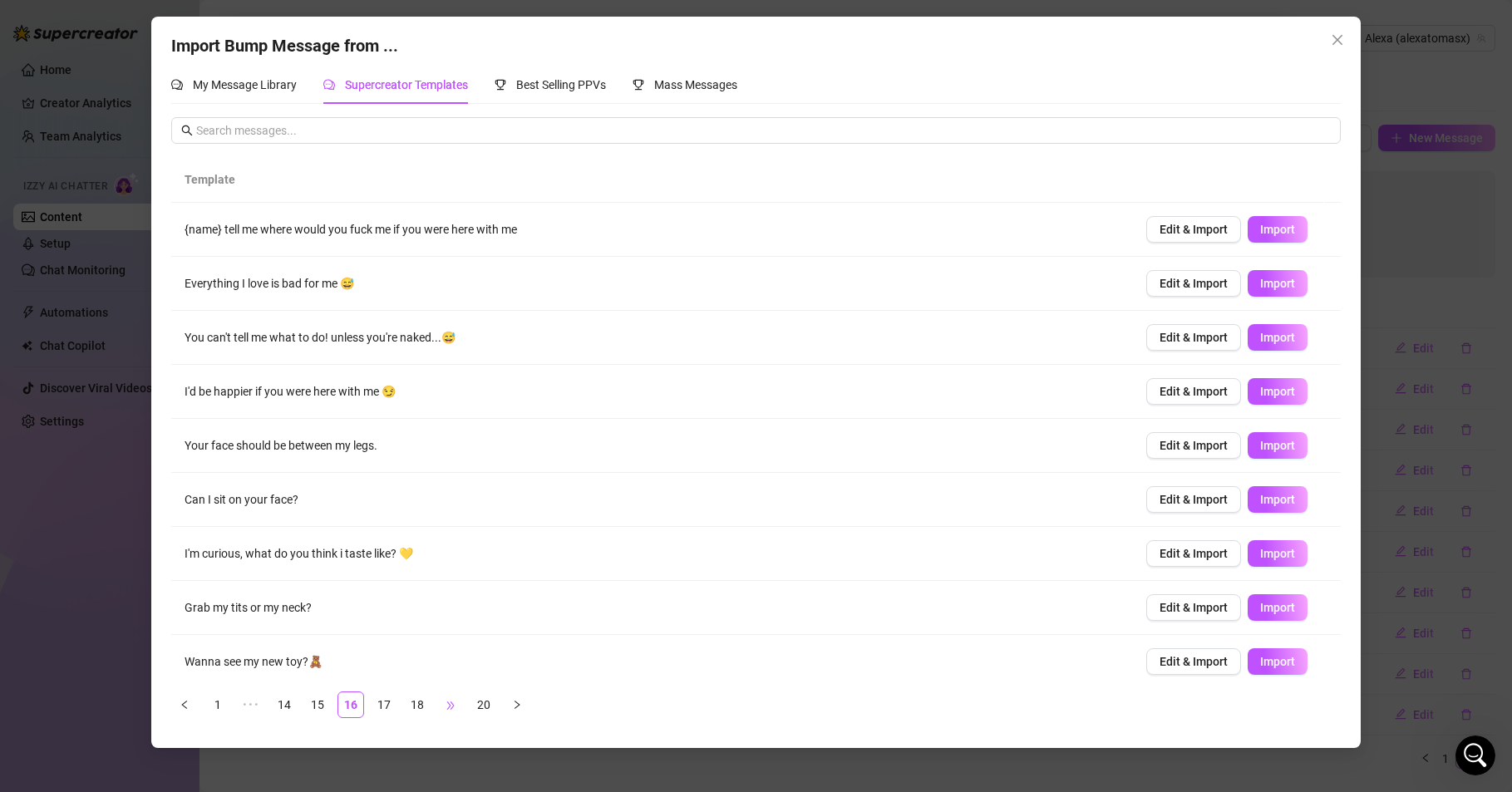
click at [448, 702] on span "•••" at bounding box center [450, 704] width 26 height 26
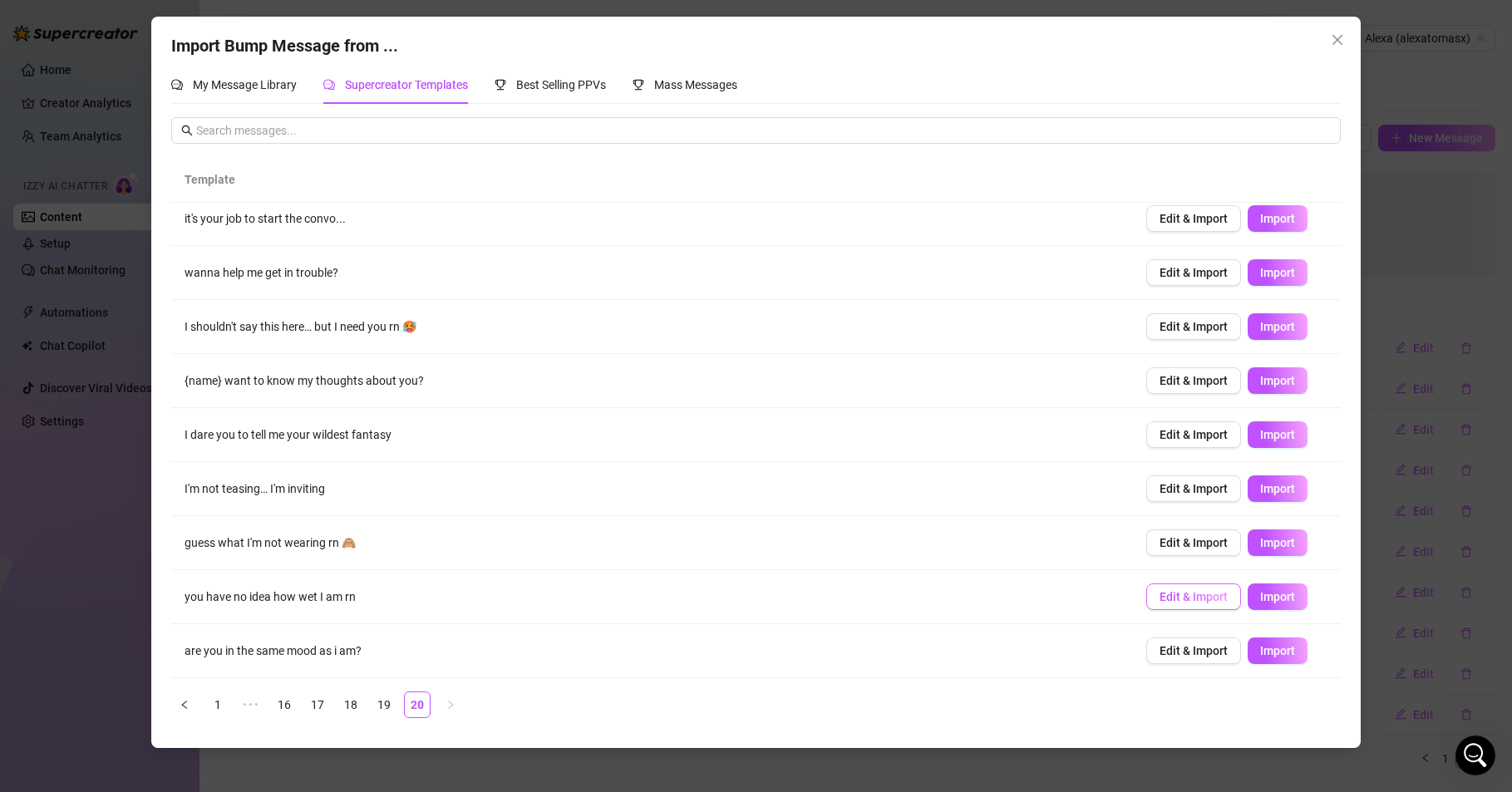
click at [1181, 605] on button "Edit & Import" at bounding box center [1194, 597] width 94 height 26
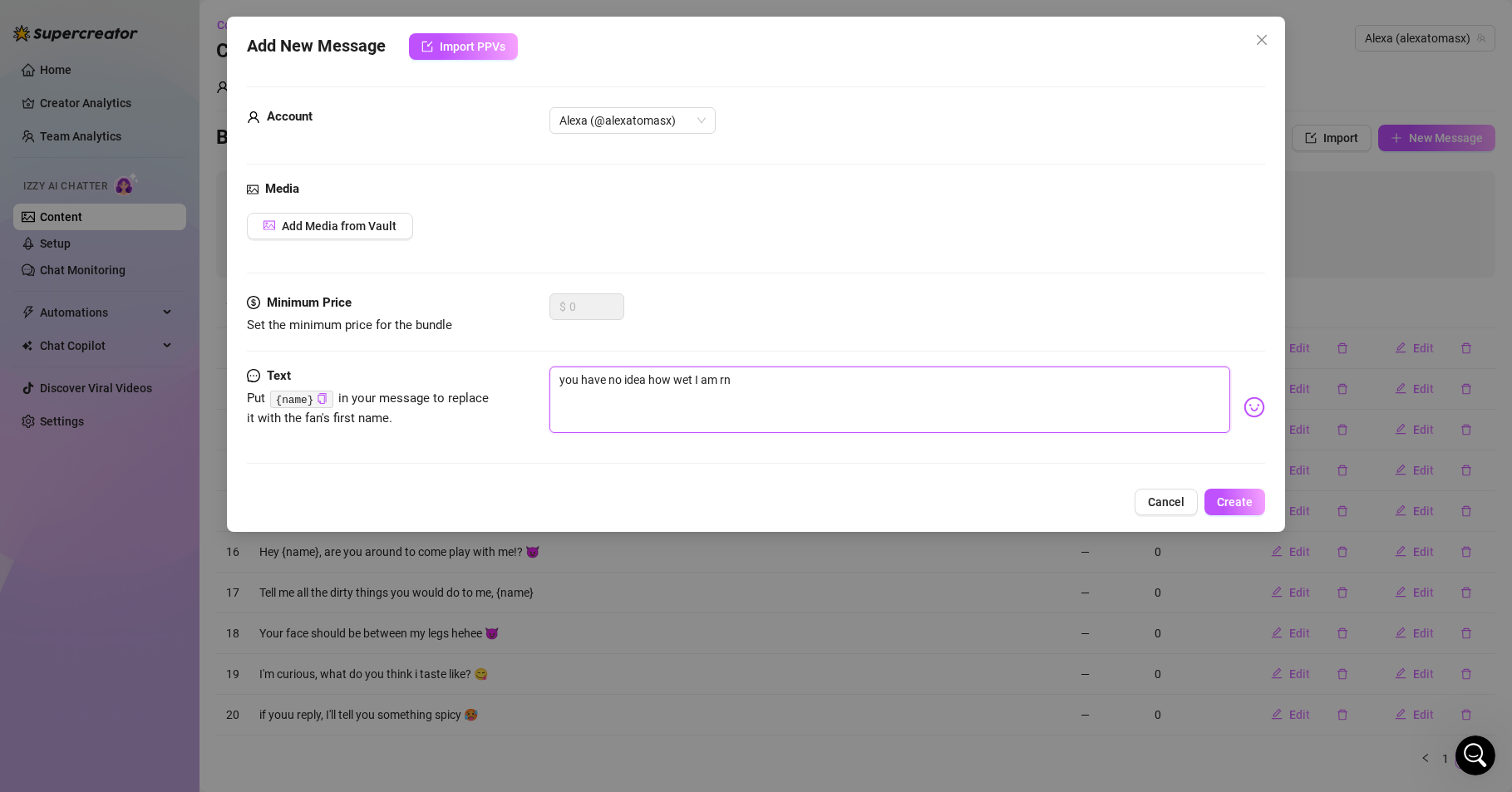
drag, startPoint x: 719, startPoint y: 379, endPoint x: 731, endPoint y: 379, distance: 12.0
click at [731, 379] on textarea "you have no idea how wet I am rn" at bounding box center [890, 399] width 681 height 66
click at [559, 378] on textarea "you have no idea how wet I am right now..." at bounding box center [890, 399] width 681 height 66
click at [1234, 507] on span "Create" at bounding box center [1235, 502] width 36 height 13
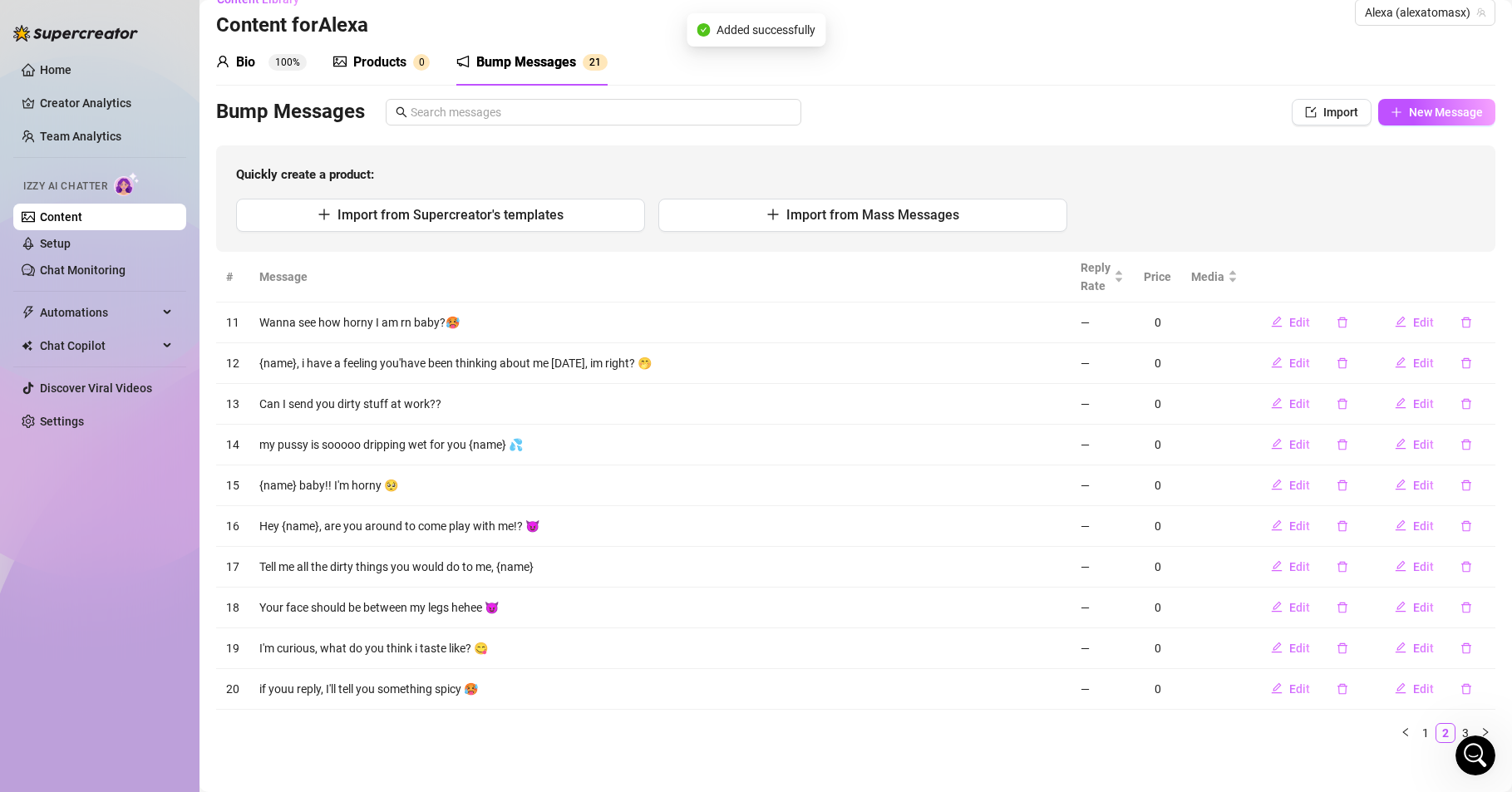
scroll to position [40, 0]
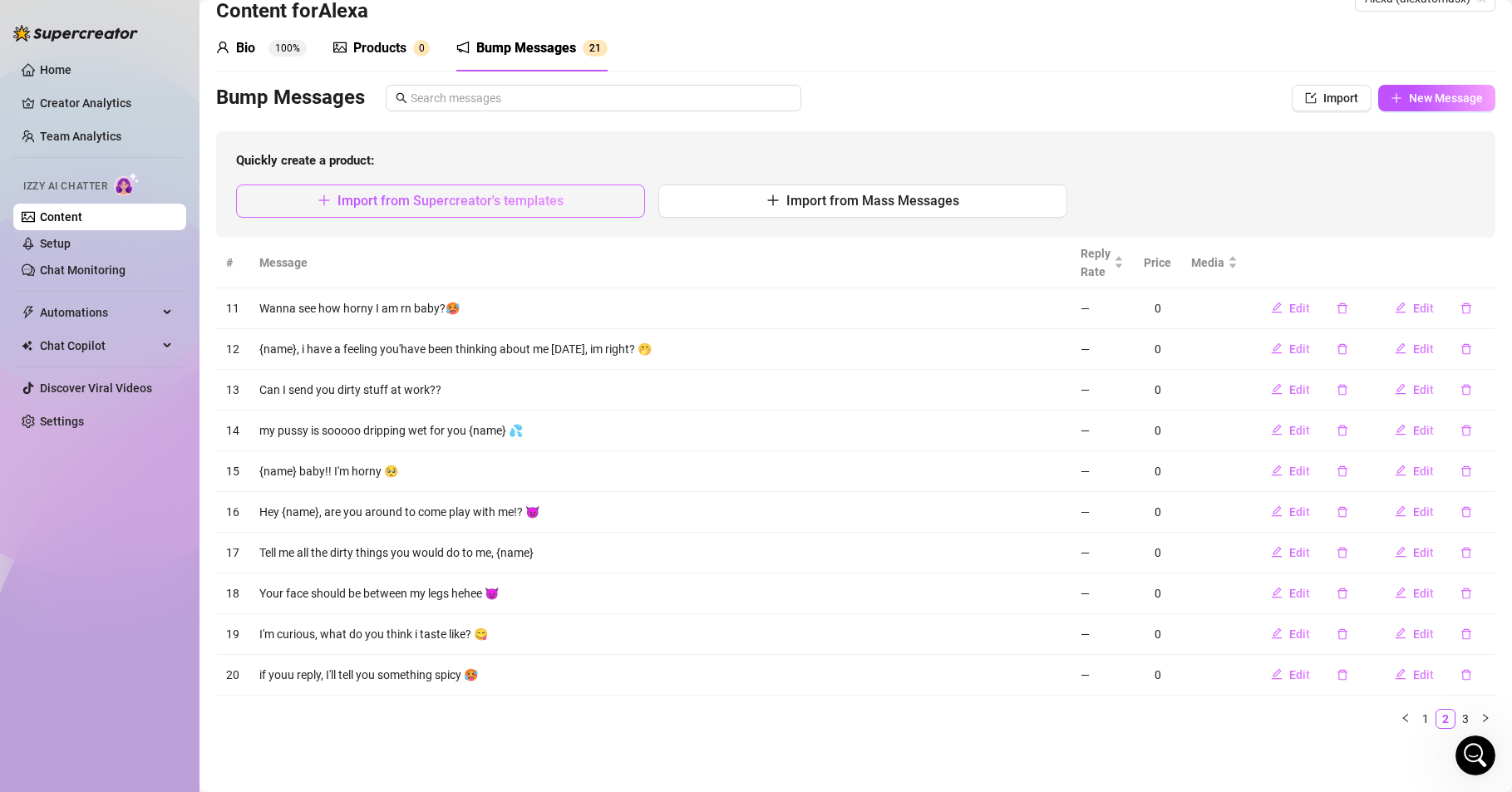
click at [479, 206] on span "Import from Supercreator's templates" at bounding box center [450, 200] width 226 height 16
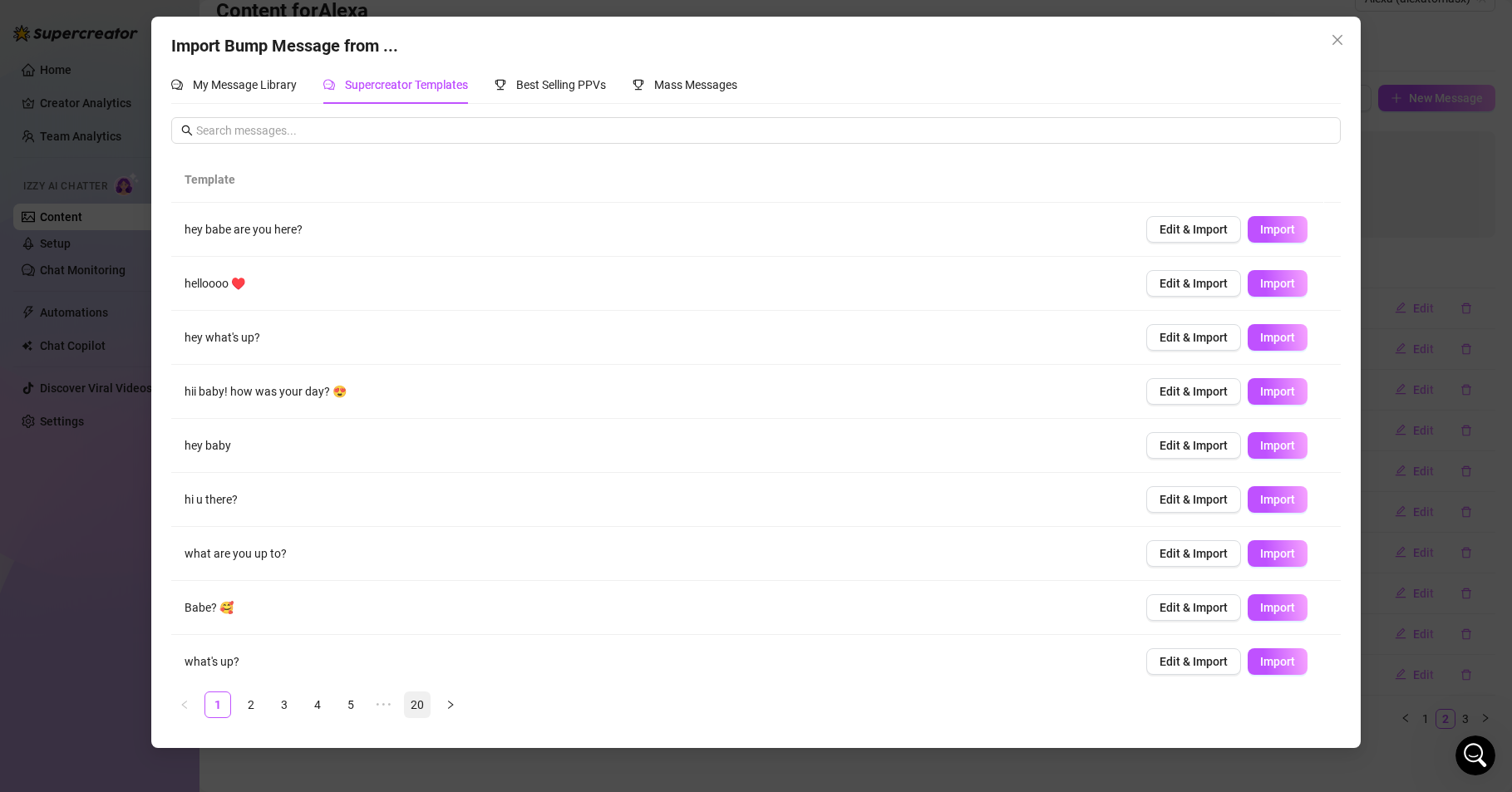
click at [410, 701] on link "20" at bounding box center [417, 704] width 25 height 25
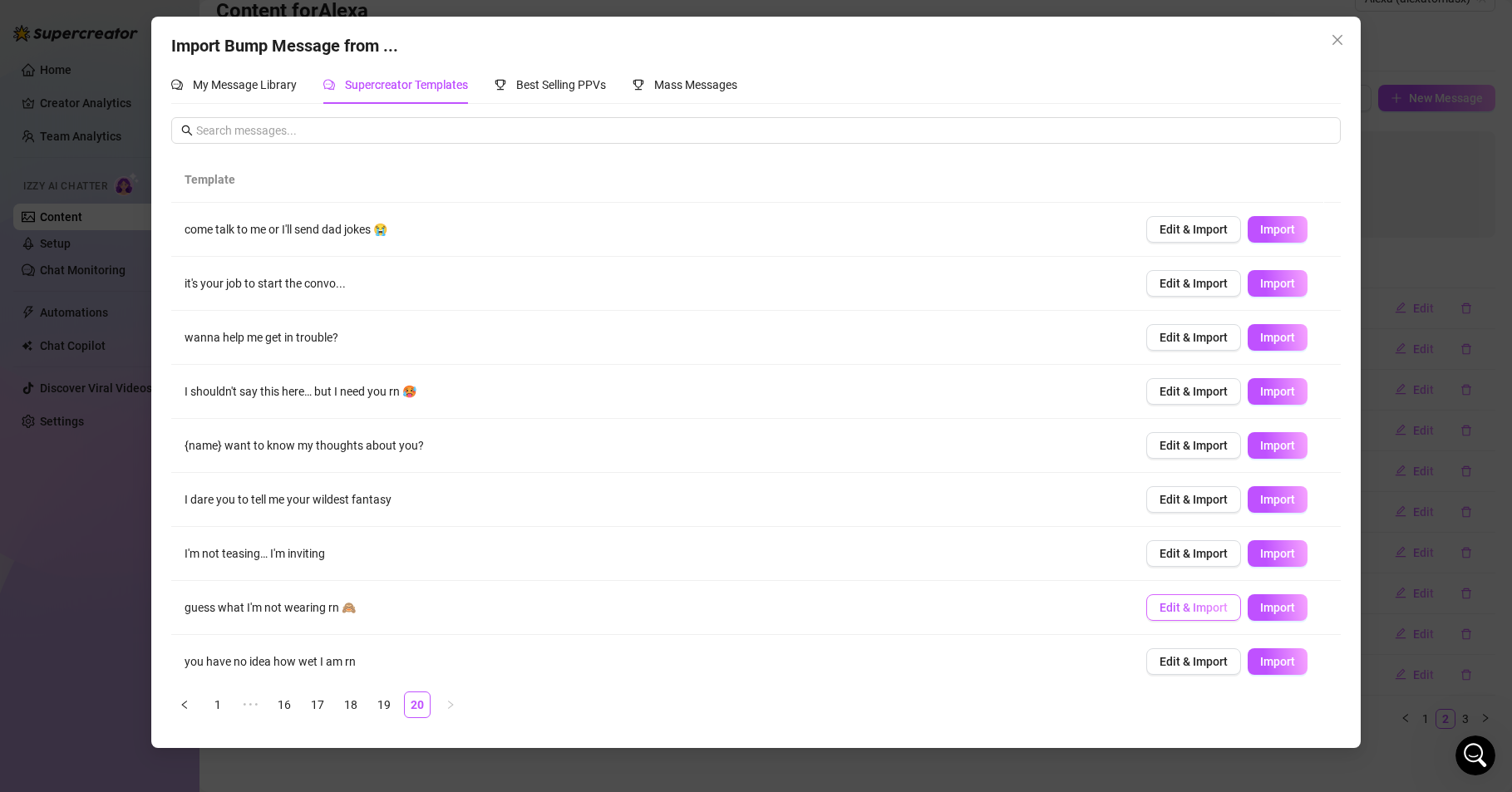
click at [1203, 606] on span "Edit & Import" at bounding box center [1194, 607] width 68 height 13
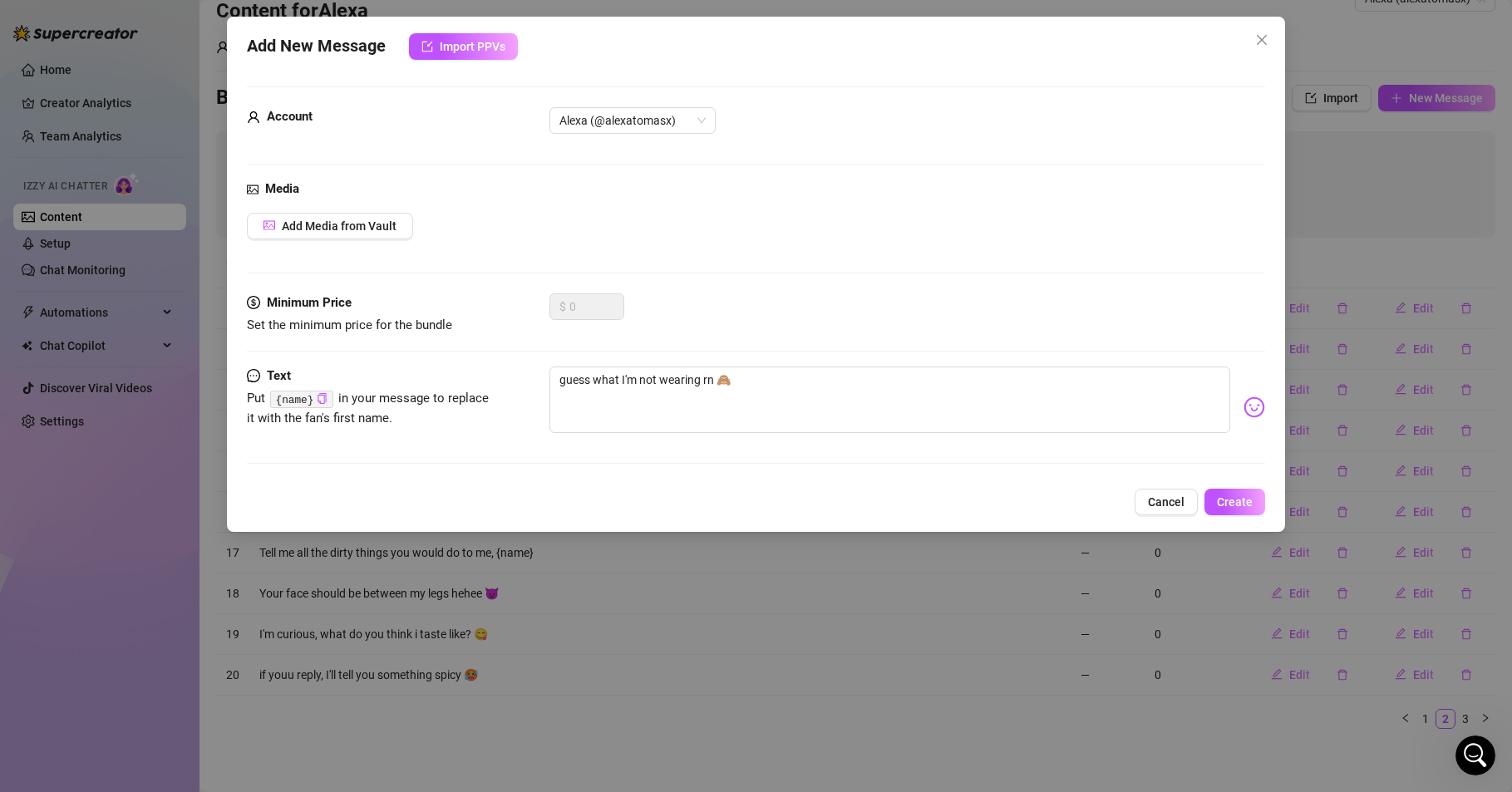
click at [1257, 39] on icon "close" at bounding box center [1262, 40] width 13 height 13
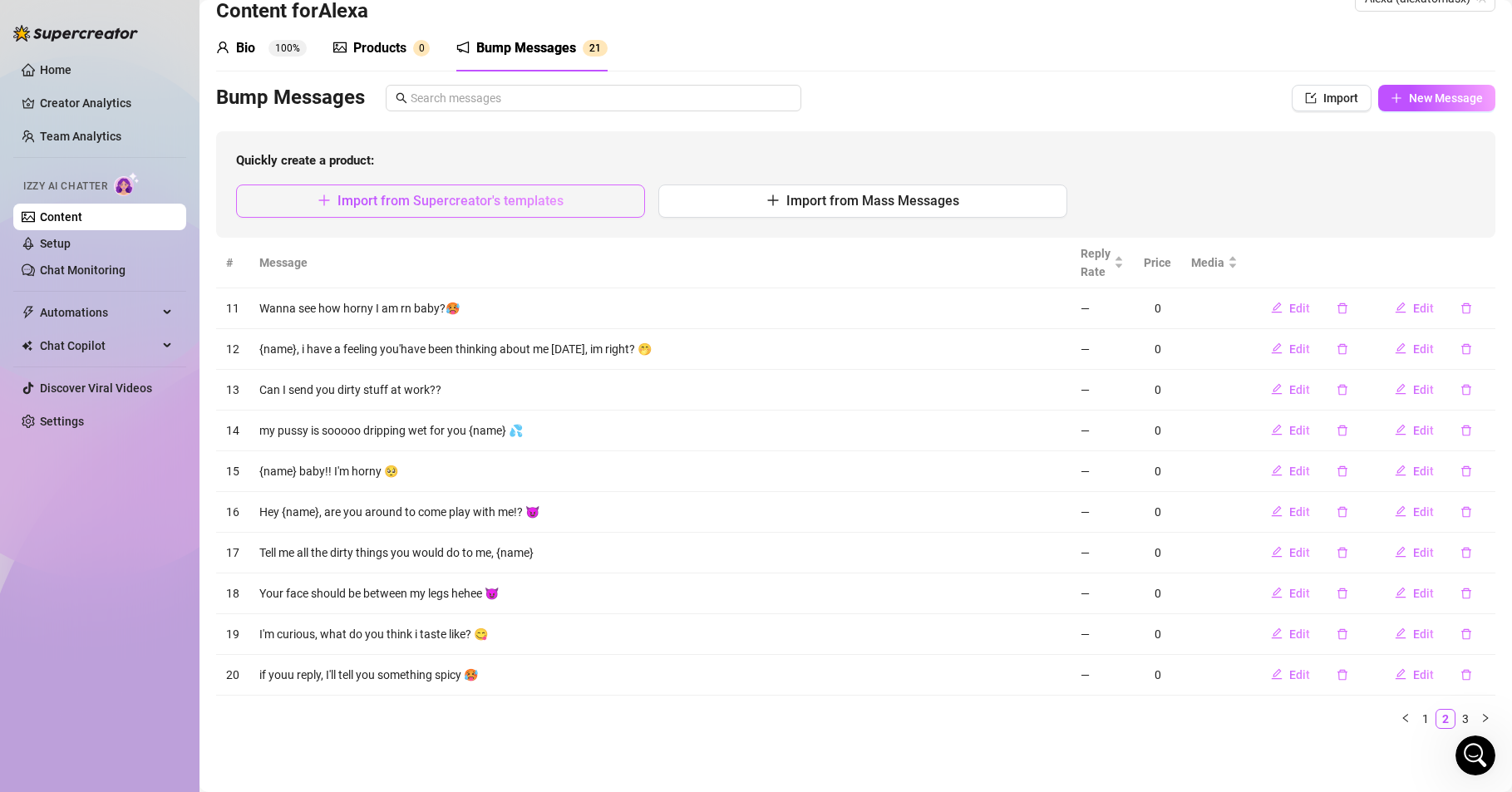
click at [453, 194] on span "Import from Supercreator's templates" at bounding box center [450, 200] width 226 height 16
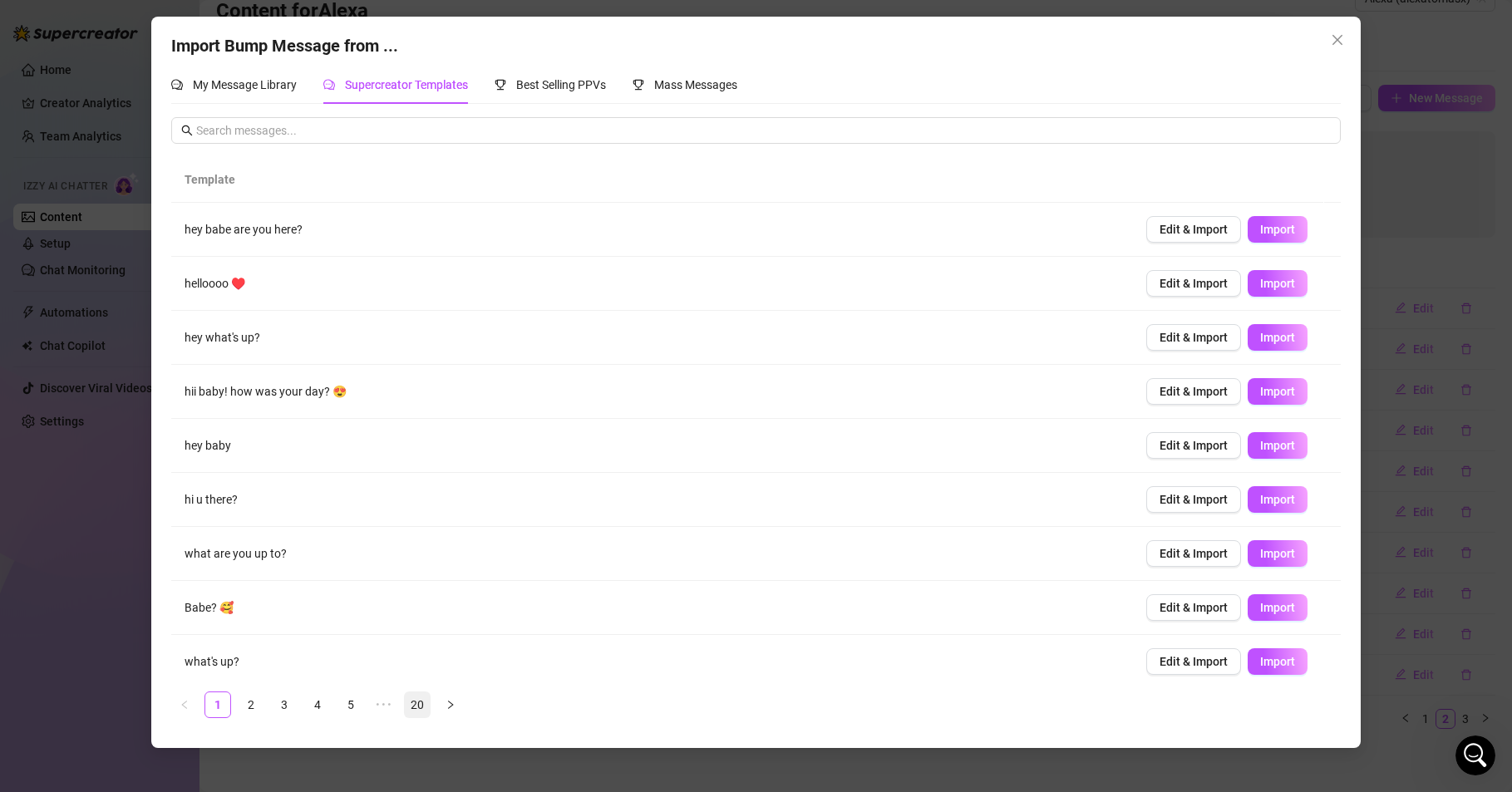
click at [419, 700] on link "20" at bounding box center [417, 704] width 25 height 25
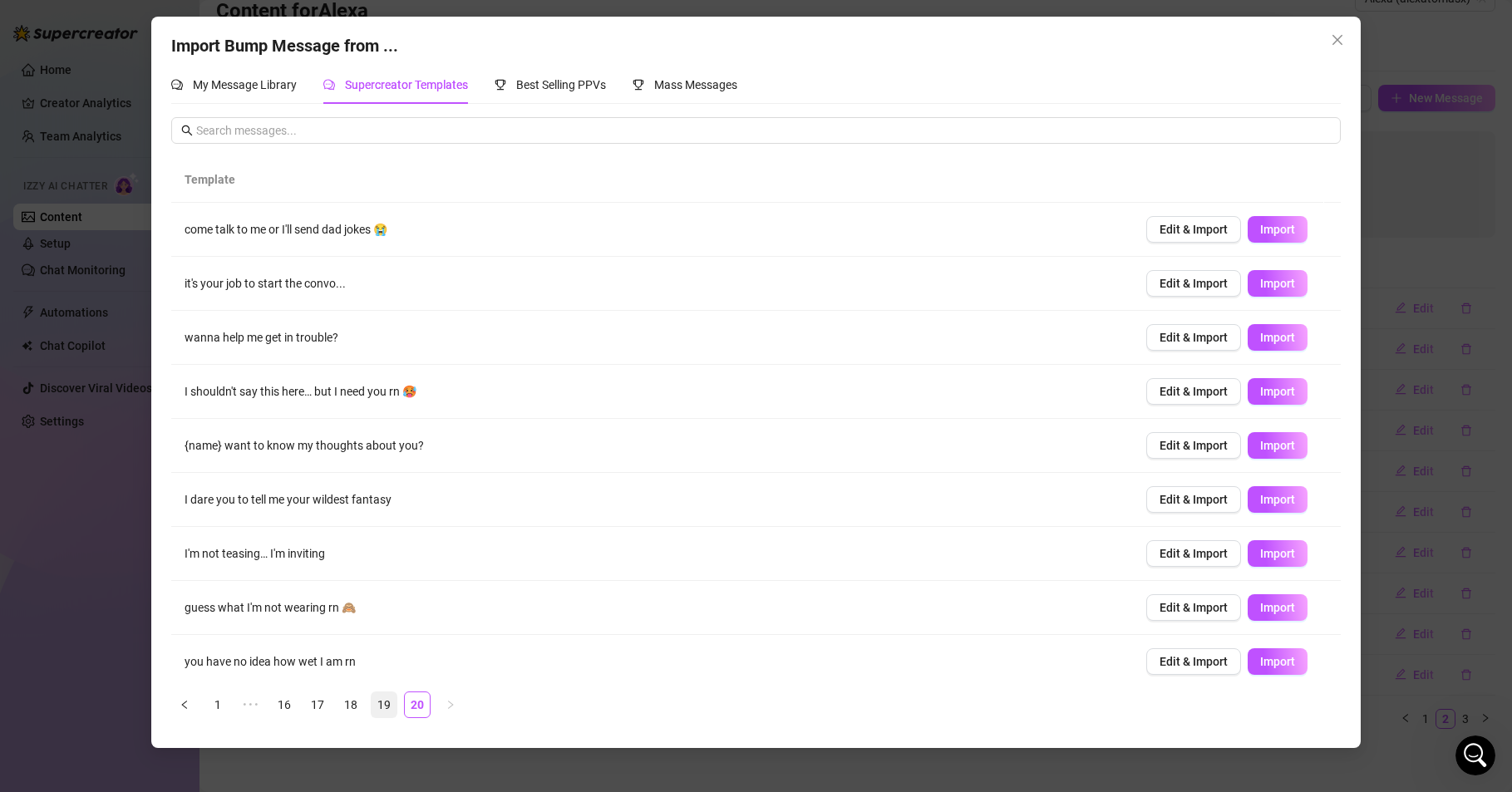
click at [385, 701] on link "19" at bounding box center [383, 704] width 25 height 25
click at [1261, 602] on span "Import" at bounding box center [1278, 607] width 35 height 13
click at [353, 703] on link "18" at bounding box center [350, 704] width 25 height 25
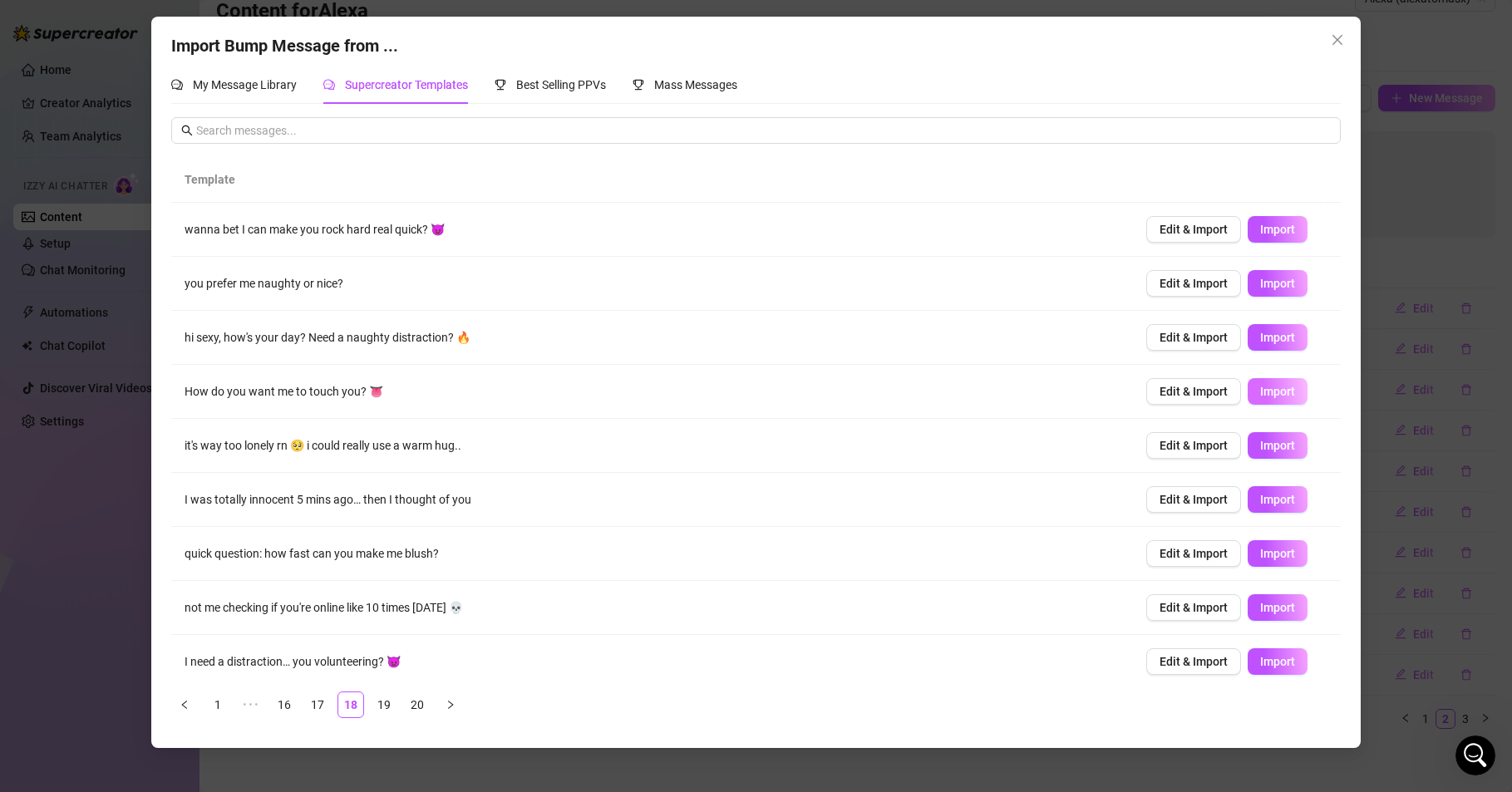
click at [1266, 388] on span "Import" at bounding box center [1278, 392] width 35 height 13
click at [319, 705] on link "17" at bounding box center [317, 704] width 25 height 25
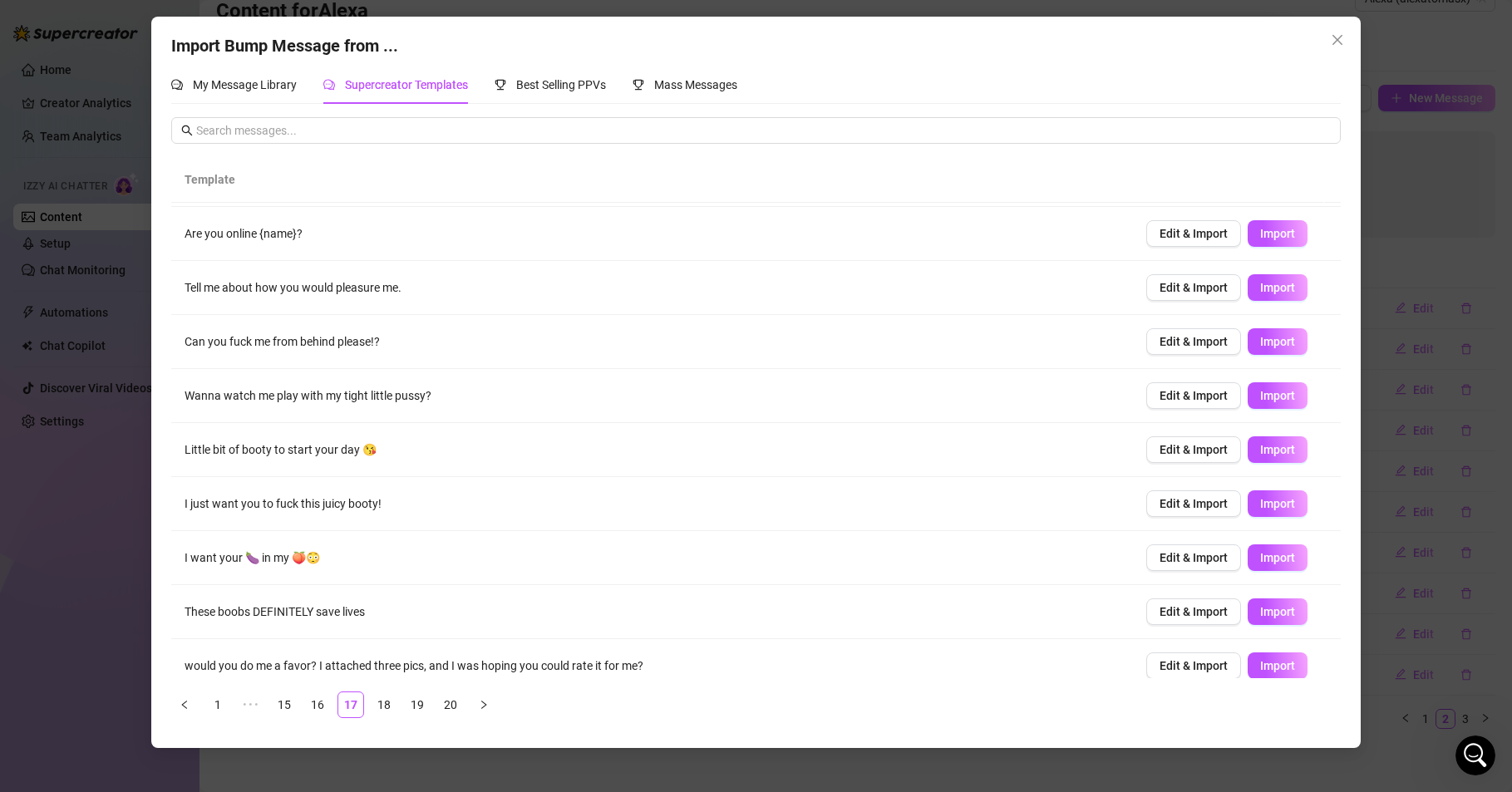
scroll to position [65, 0]
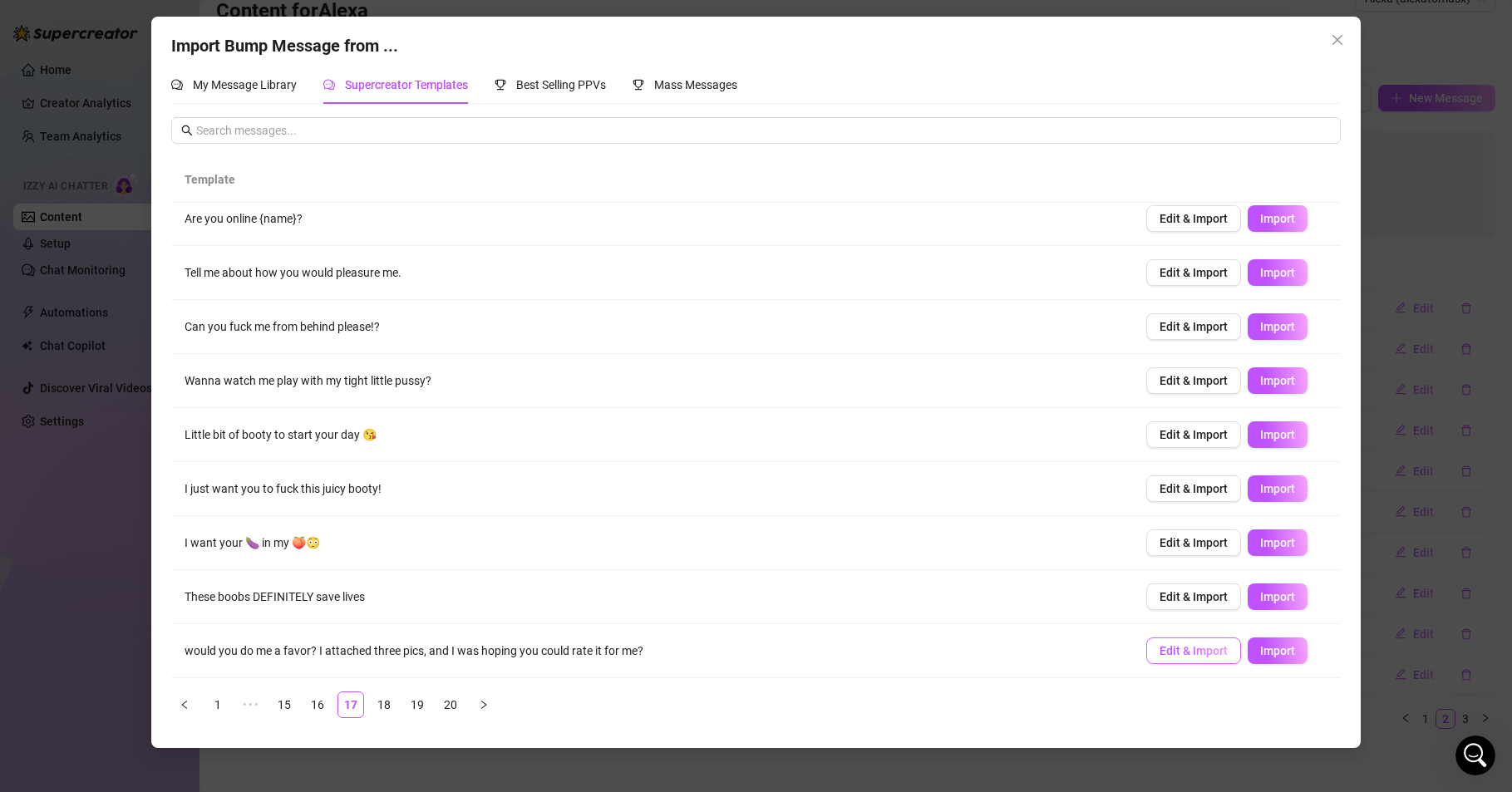
click at [1166, 646] on span "Edit & Import" at bounding box center [1194, 650] width 68 height 13
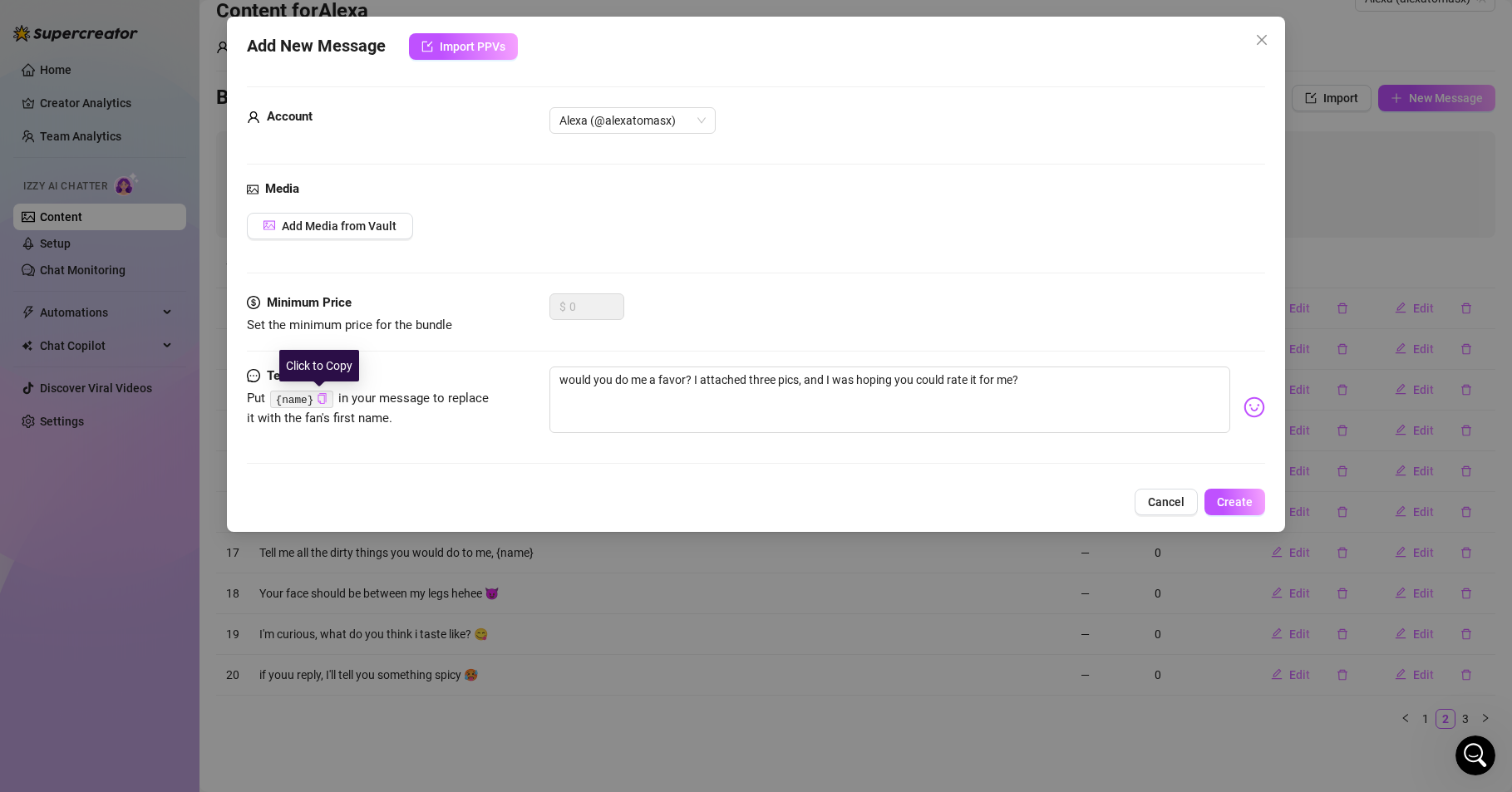
click at [316, 398] on icon "copy" at bounding box center [321, 397] width 10 height 10
drag, startPoint x: 558, startPoint y: 379, endPoint x: 689, endPoint y: 385, distance: 131.1
click at [689, 385] on textarea "would you do me a favor? I attached three pics, and I was hoping you could rate…" at bounding box center [890, 399] width 681 height 66
paste textarea "{name}"
click at [1244, 408] on img at bounding box center [1254, 407] width 22 height 22
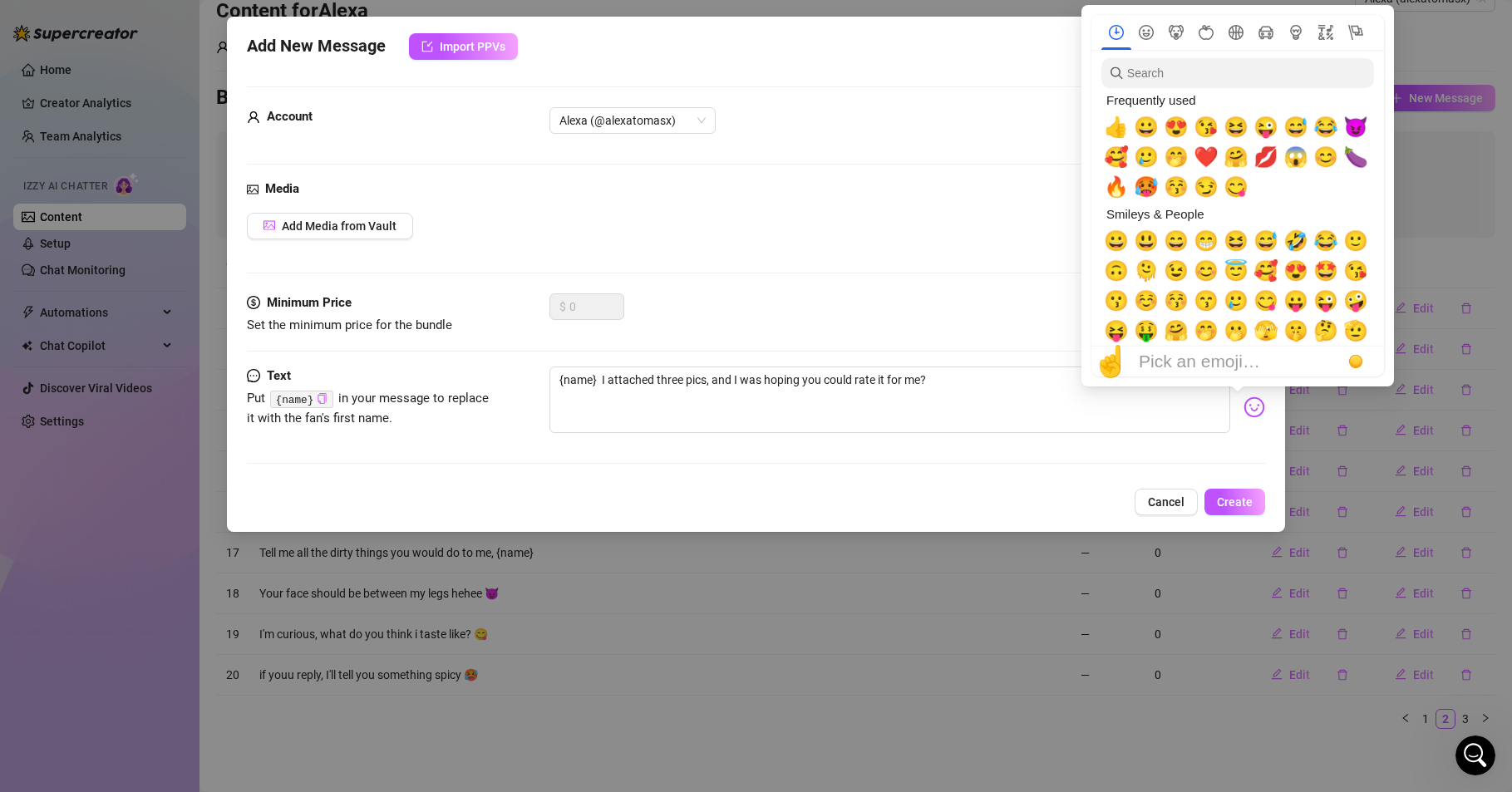
click at [1244, 406] on img at bounding box center [1254, 407] width 22 height 22
click at [1236, 273] on span "😇" at bounding box center [1236, 271] width 25 height 24
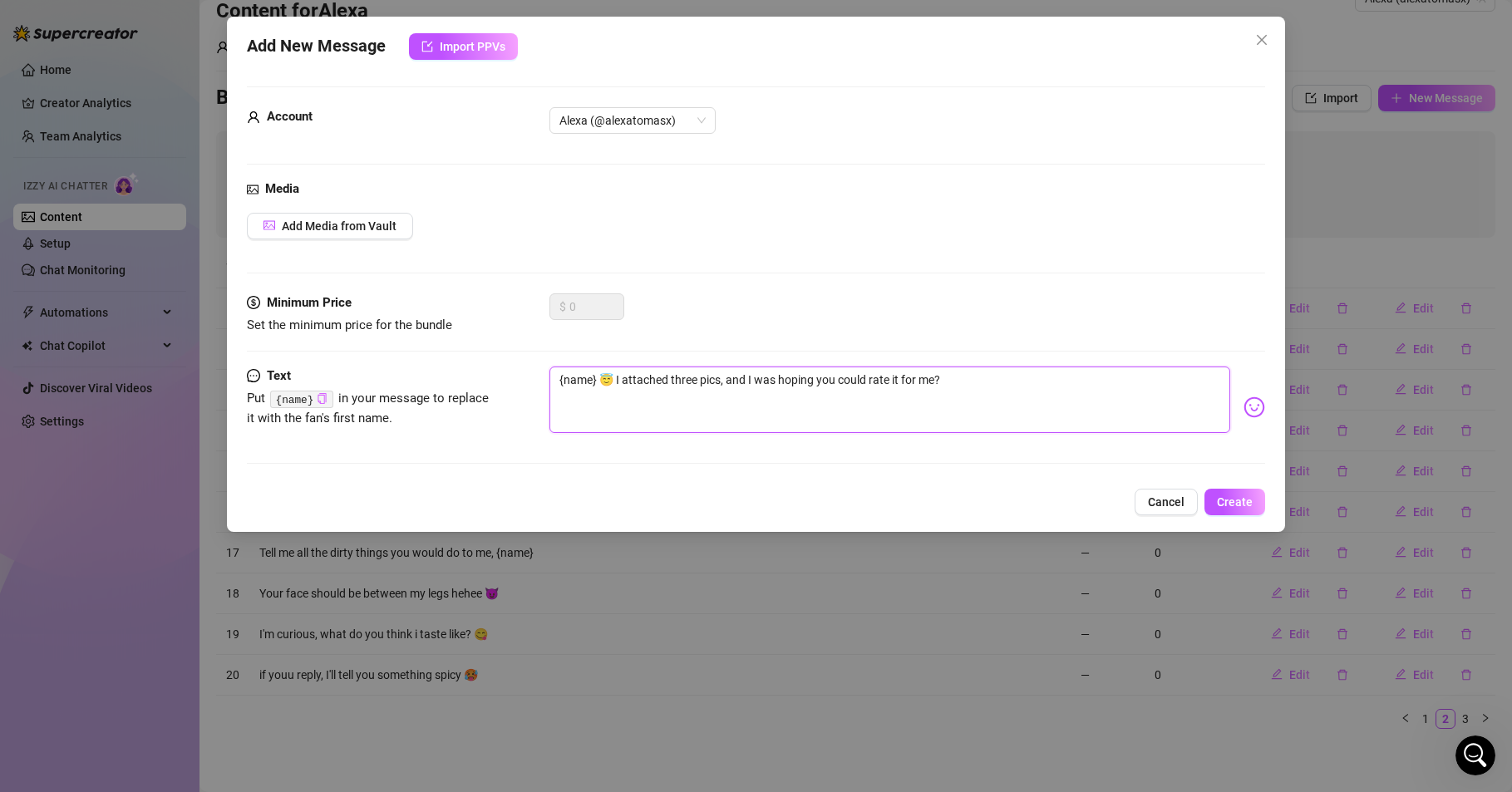
drag, startPoint x: 675, startPoint y: 379, endPoint x: 699, endPoint y: 379, distance: 24.0
click at [699, 379] on textarea "{name} 😇 I attached three pics, and I was hoping you could rate it for me?" at bounding box center [890, 399] width 681 height 66
click at [700, 426] on textarea "{name} 😇 I attached three pics, and I was hoping you could rate it for me?" at bounding box center [890, 399] width 681 height 66
drag, startPoint x: 672, startPoint y: 379, endPoint x: 689, endPoint y: 379, distance: 17.0
click at [689, 379] on textarea "{name} 😇 I attached three pics, and I was hoping you could rate it for me?" at bounding box center [890, 399] width 681 height 66
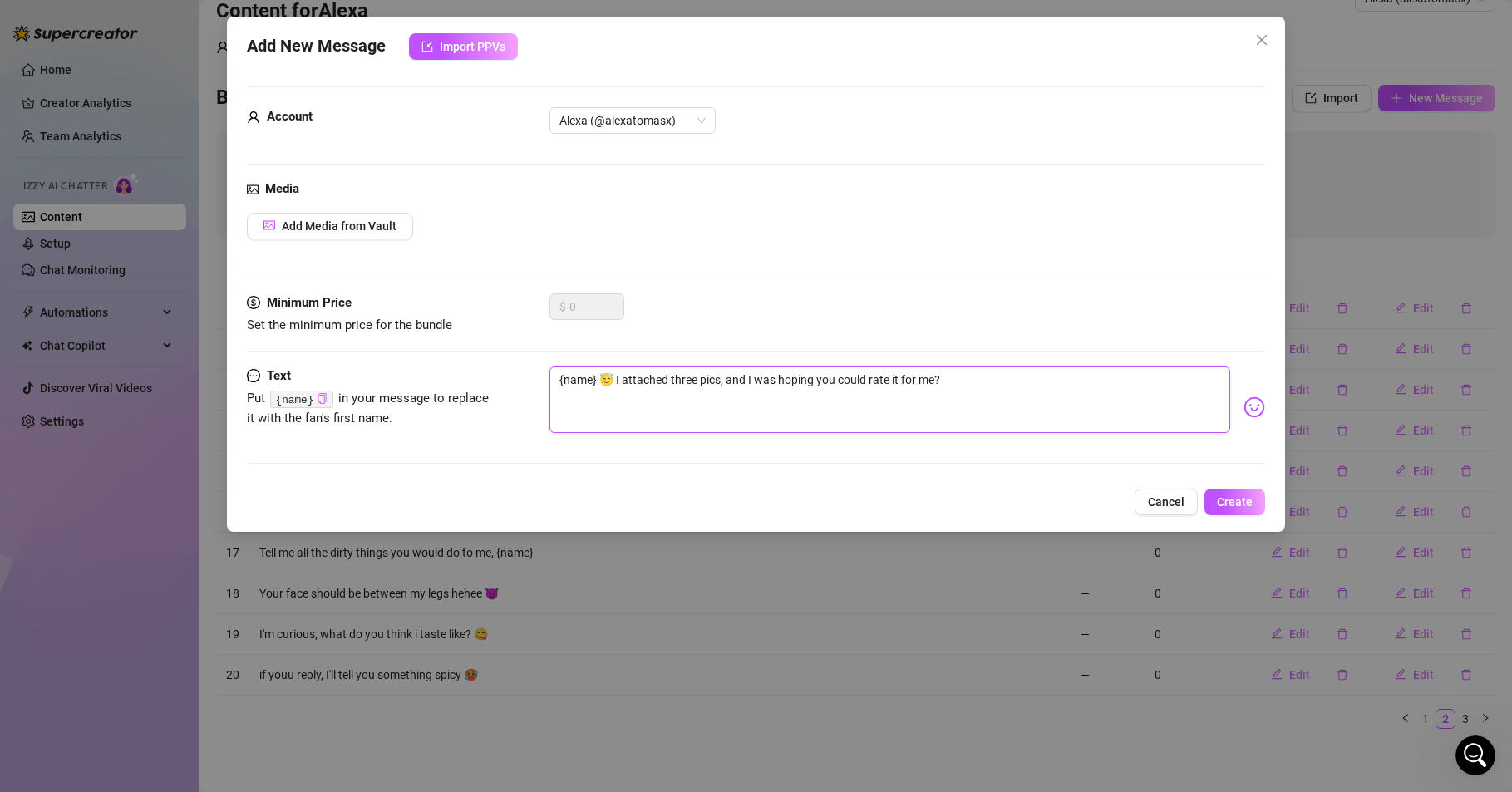
click at [714, 424] on textarea "{name} 😇 I attached three pics, and I was hoping you could rate it for me?" at bounding box center [890, 399] width 681 height 66
click at [966, 379] on textarea "{name} 😇 I attached three pics, and I was hoping you could rate it for me?" at bounding box center [890, 399] width 681 height 66
drag, startPoint x: 942, startPoint y: 376, endPoint x: 983, endPoint y: 383, distance: 41.6
click at [983, 383] on textarea "{name} 😇 I attached three pics, and I was hoping you could rate it for me? hhihi" at bounding box center [890, 399] width 681 height 66
click at [357, 227] on span "Add Media from Vault" at bounding box center [338, 226] width 114 height 13
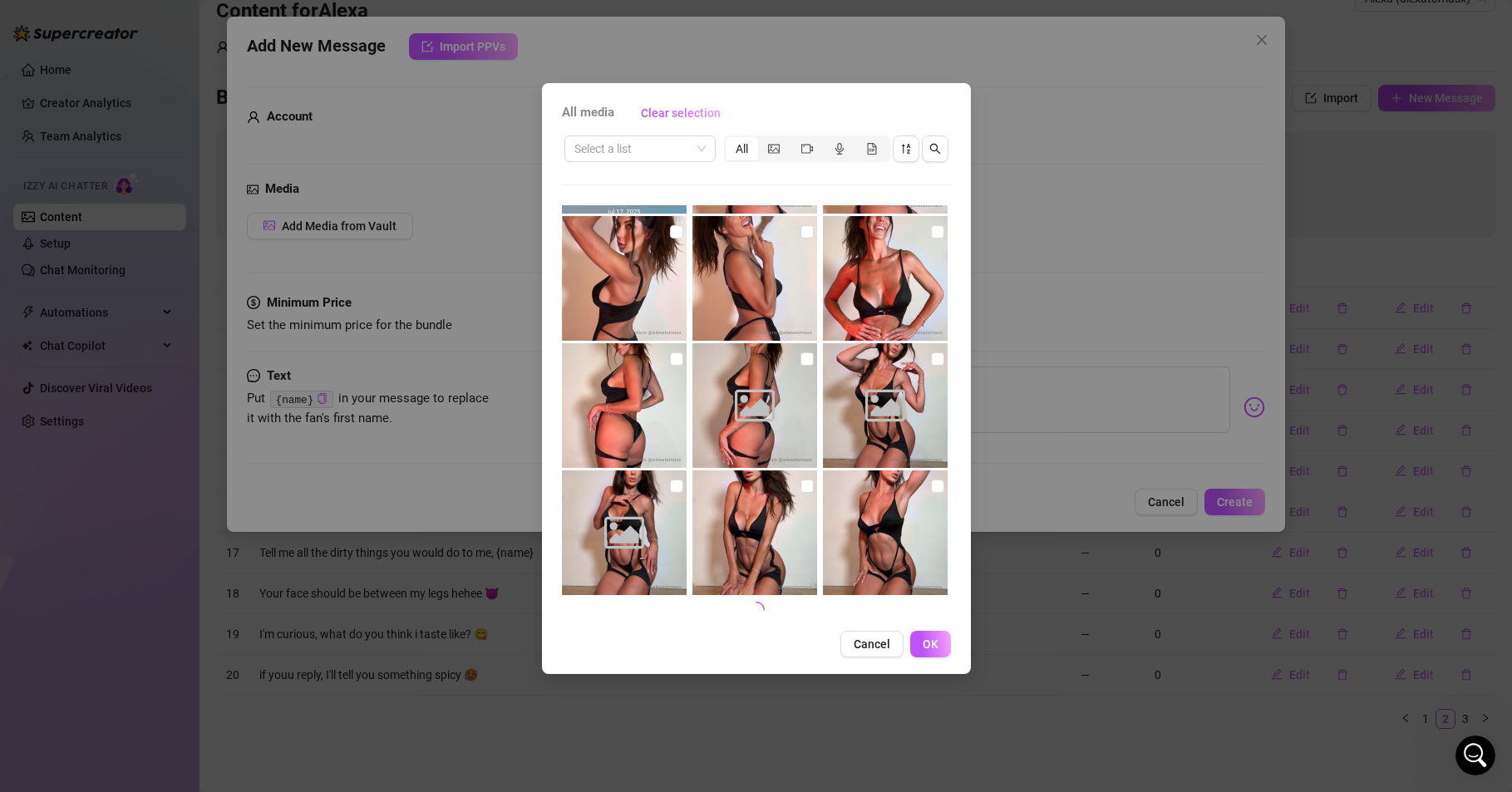
scroll to position [627, 0]
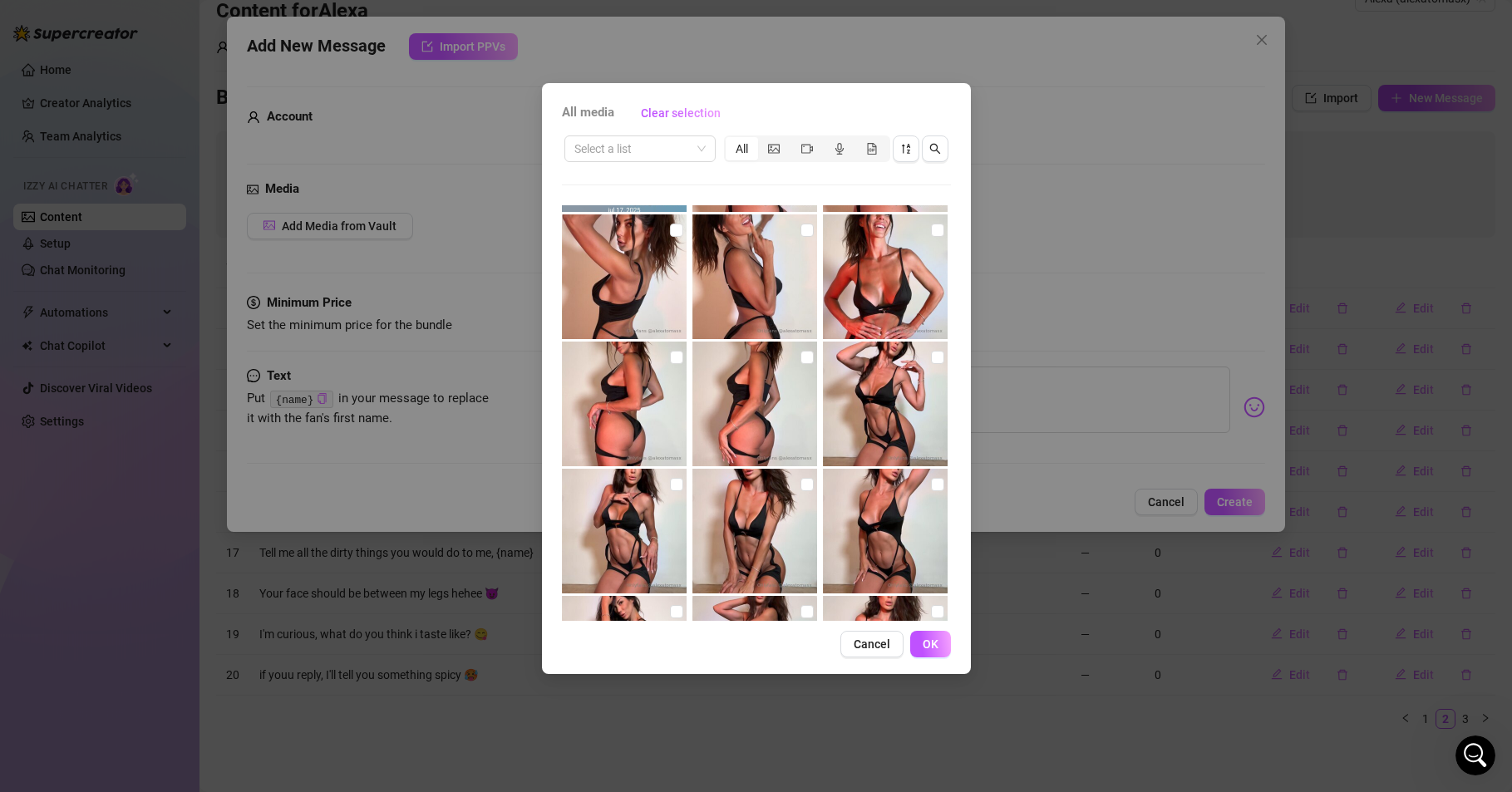
click at [628, 388] on img at bounding box center [624, 404] width 125 height 125
click at [675, 355] on input "checkbox" at bounding box center [677, 357] width 13 height 13
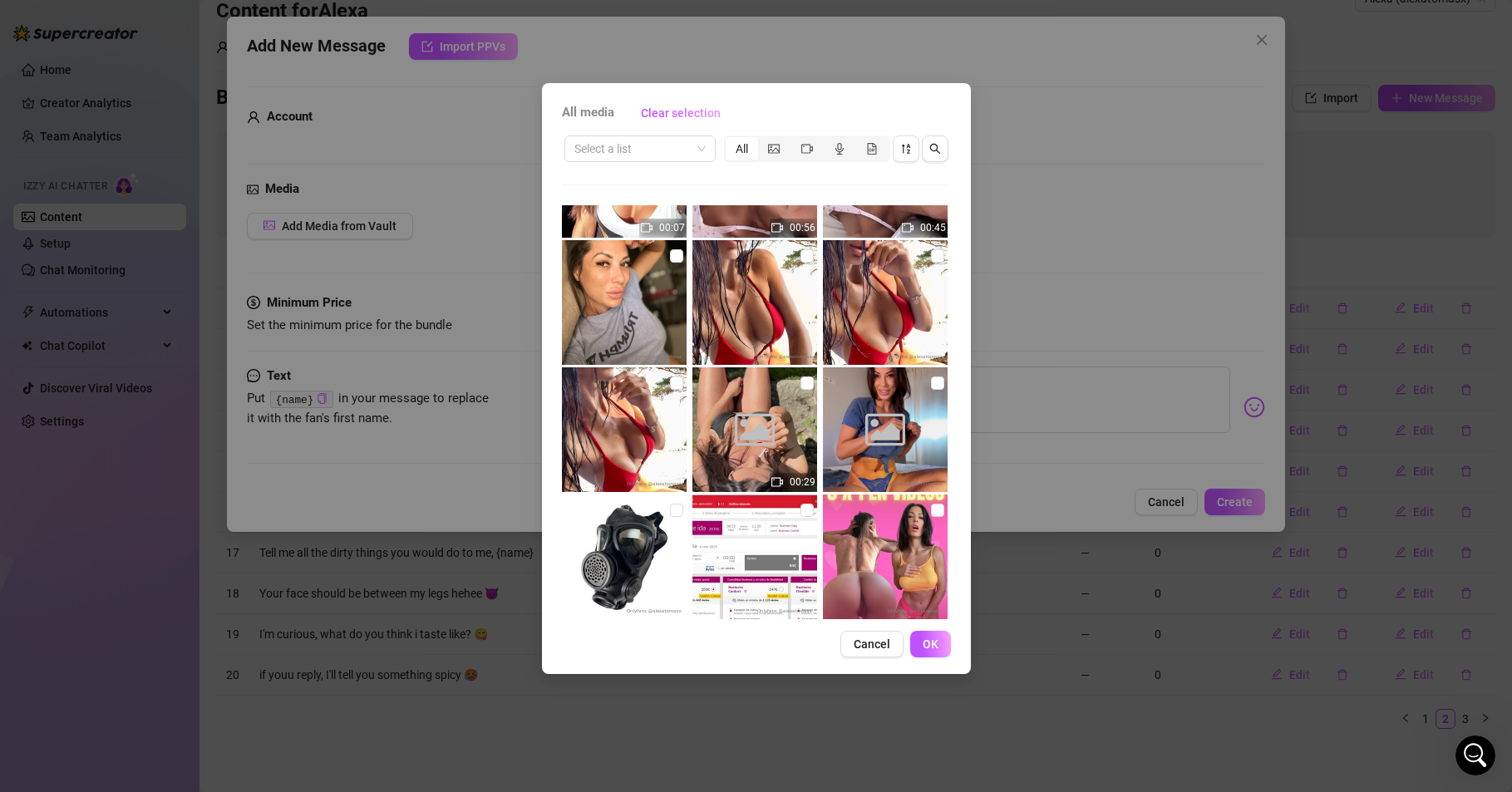
scroll to position [1624, 0]
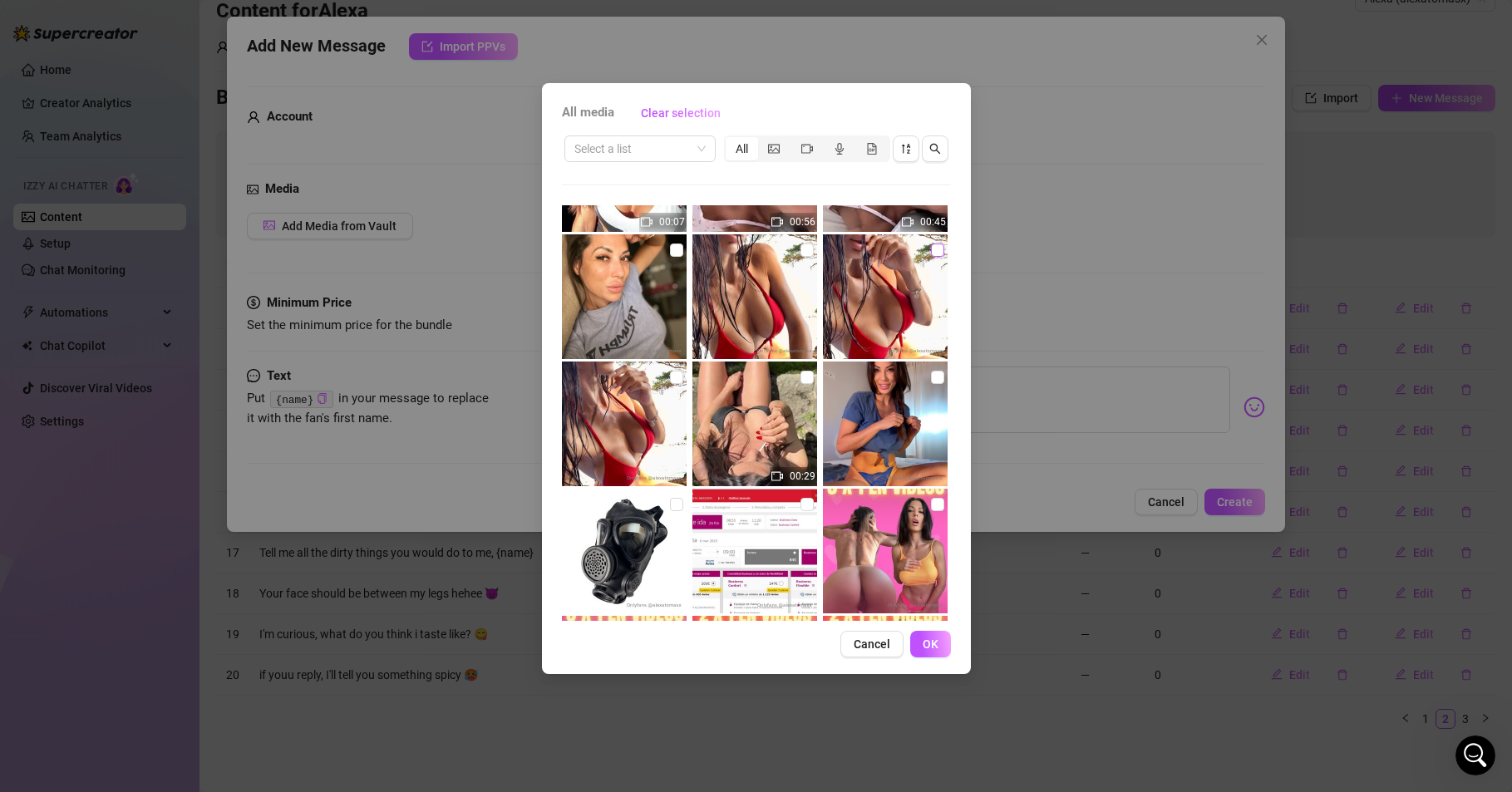
click at [931, 249] on input "checkbox" at bounding box center [938, 250] width 13 height 13
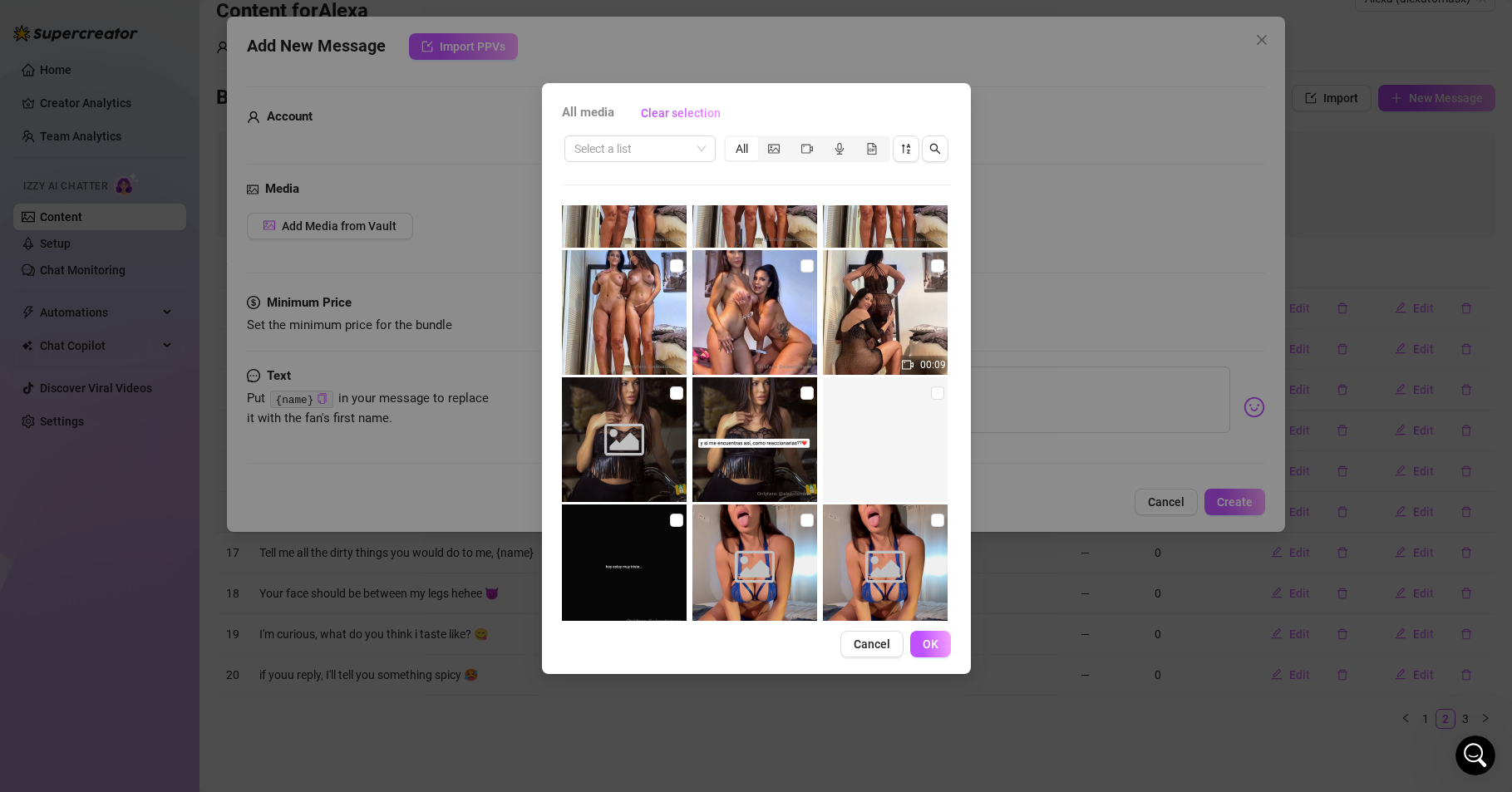
scroll to position [6111, 0]
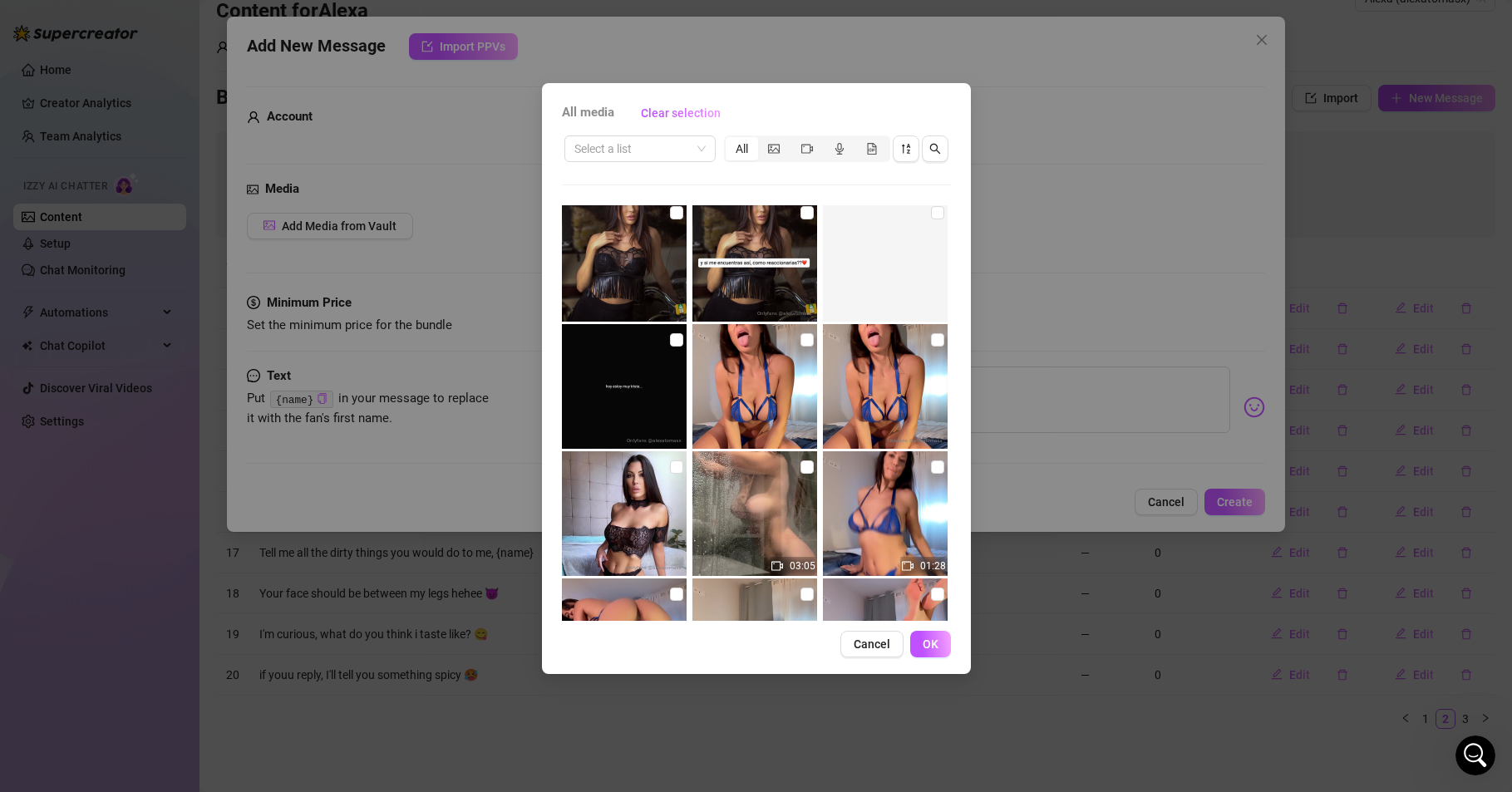
click at [767, 376] on img at bounding box center [755, 386] width 125 height 125
click at [767, 371] on img at bounding box center [755, 386] width 125 height 125
drag, startPoint x: 767, startPoint y: 372, endPoint x: 752, endPoint y: 397, distance: 29.2
click at [752, 397] on img at bounding box center [755, 386] width 125 height 125
click at [801, 342] on input "checkbox" at bounding box center [807, 340] width 13 height 13
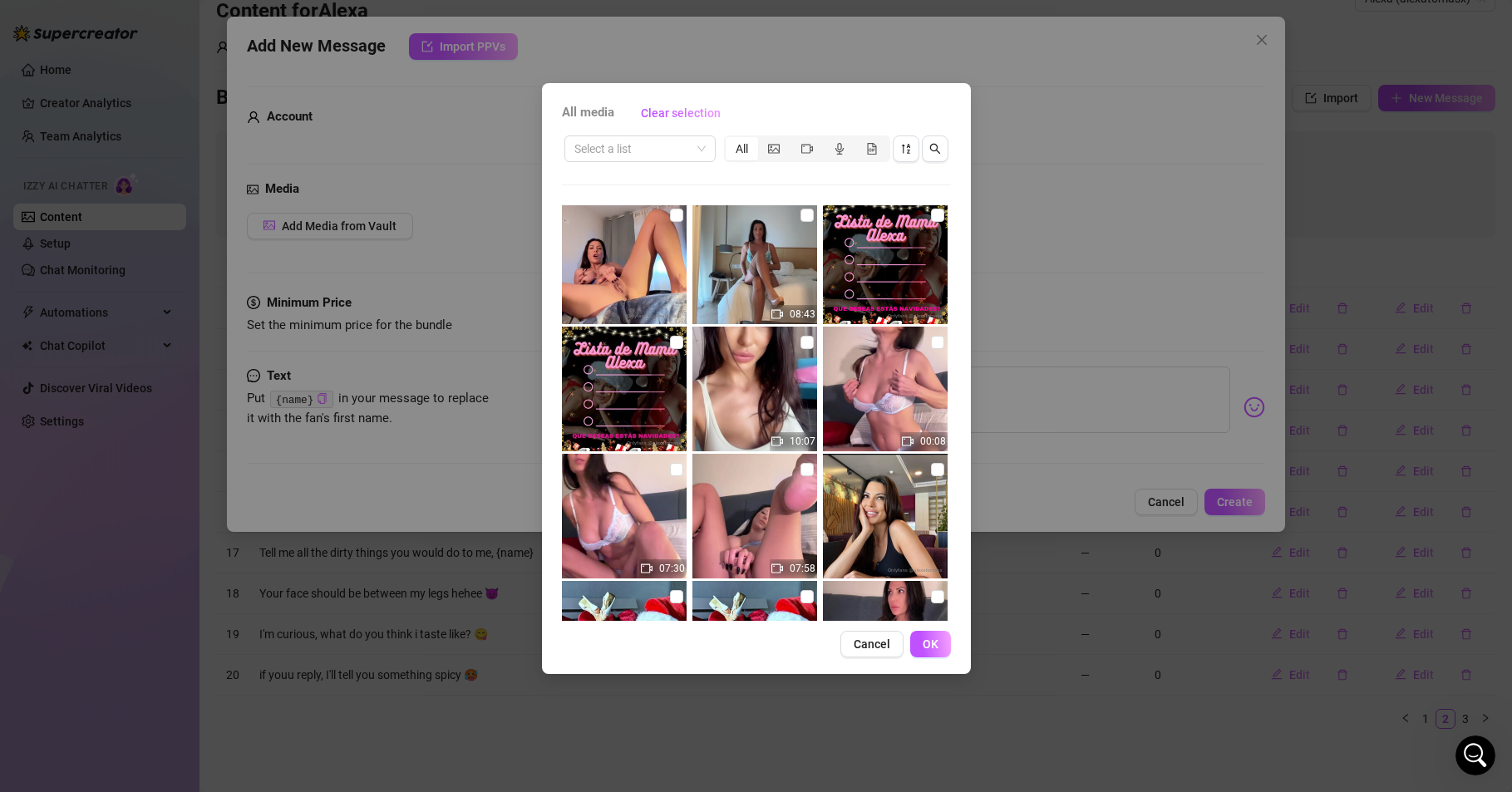
scroll to position [7009, 0]
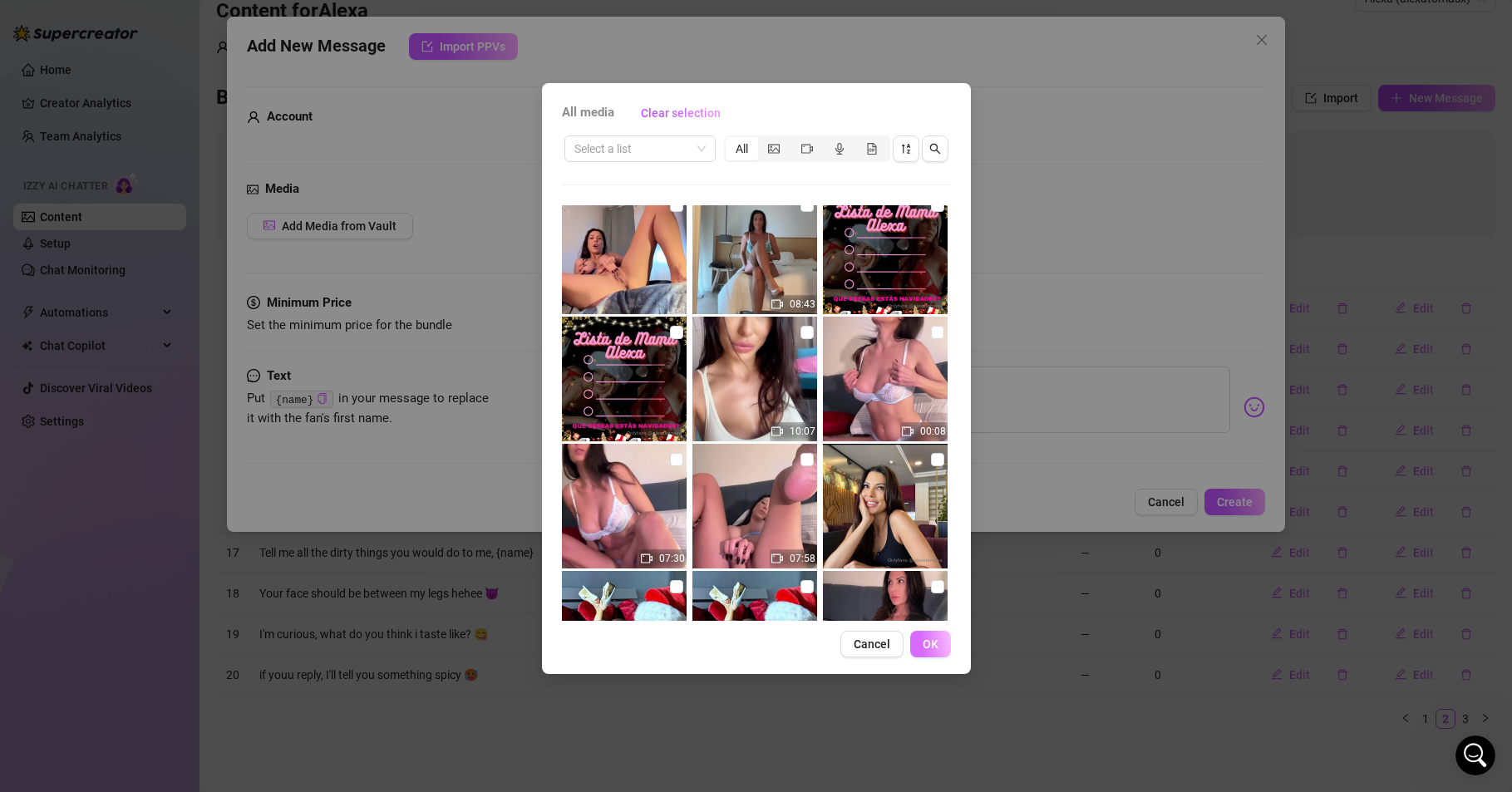
click at [919, 644] on button "OK" at bounding box center [930, 644] width 41 height 26
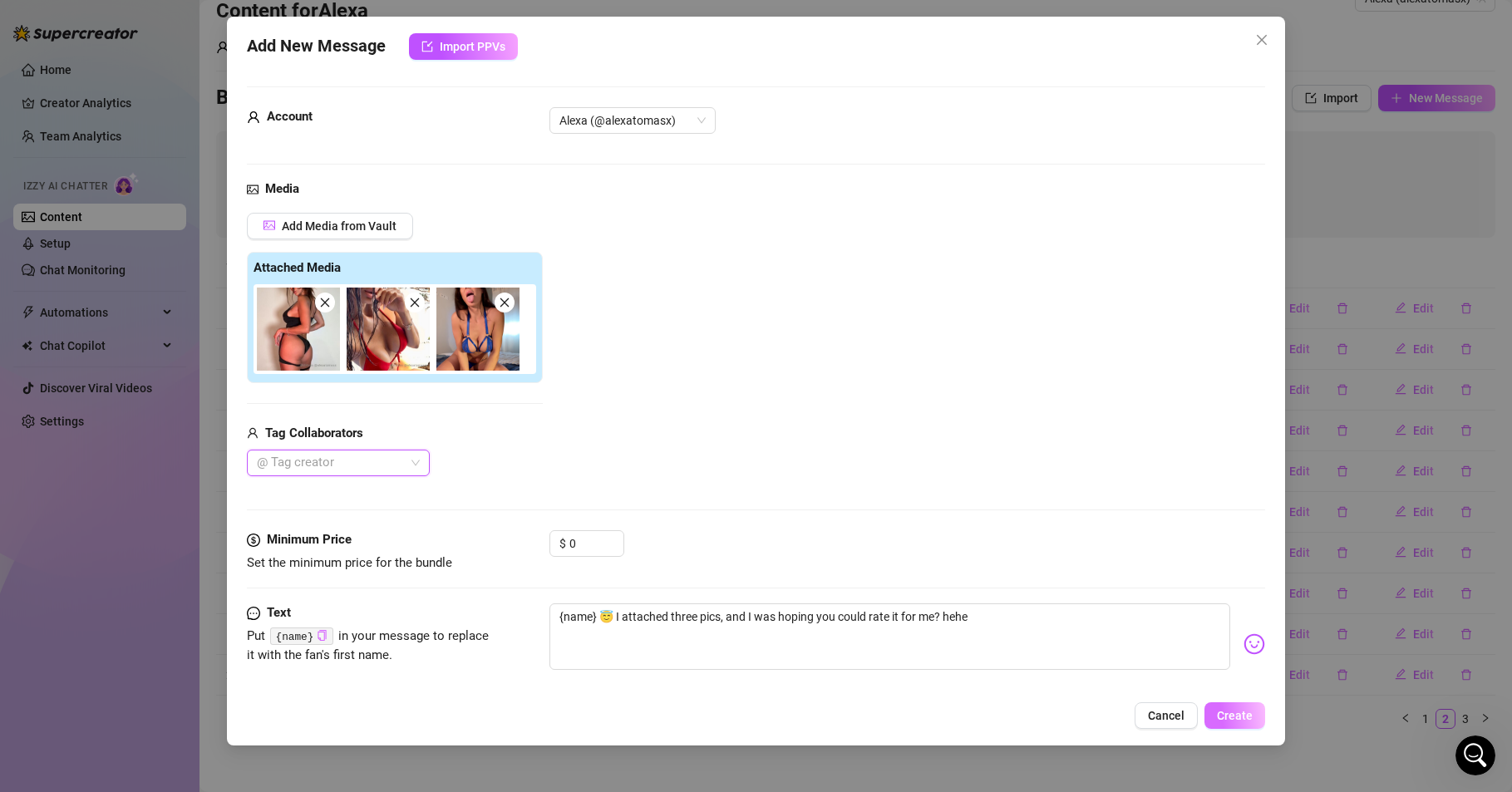
click at [1246, 714] on span "Create" at bounding box center [1235, 716] width 36 height 13
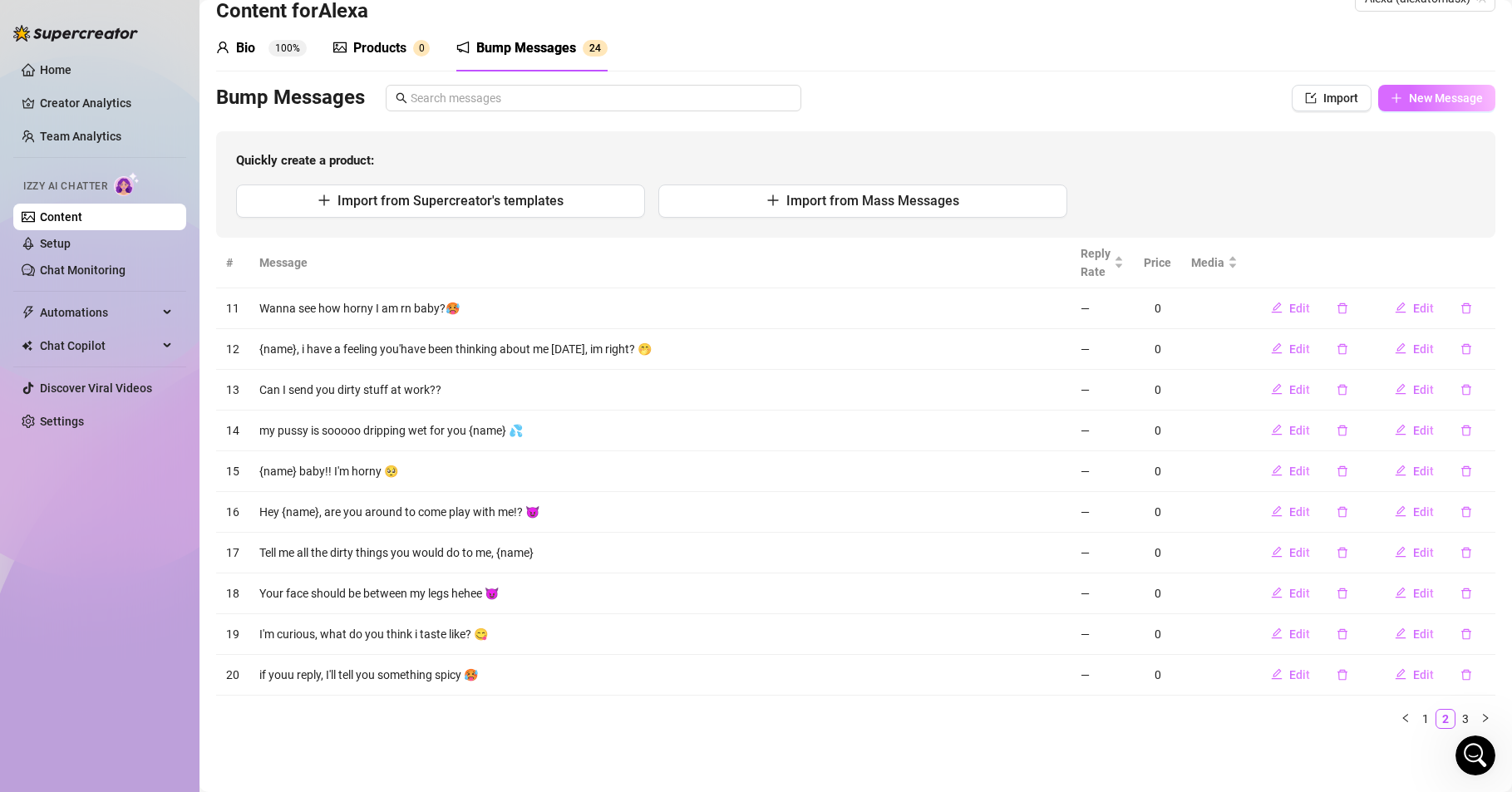
click at [1435, 93] on span "New Message" at bounding box center [1446, 98] width 74 height 13
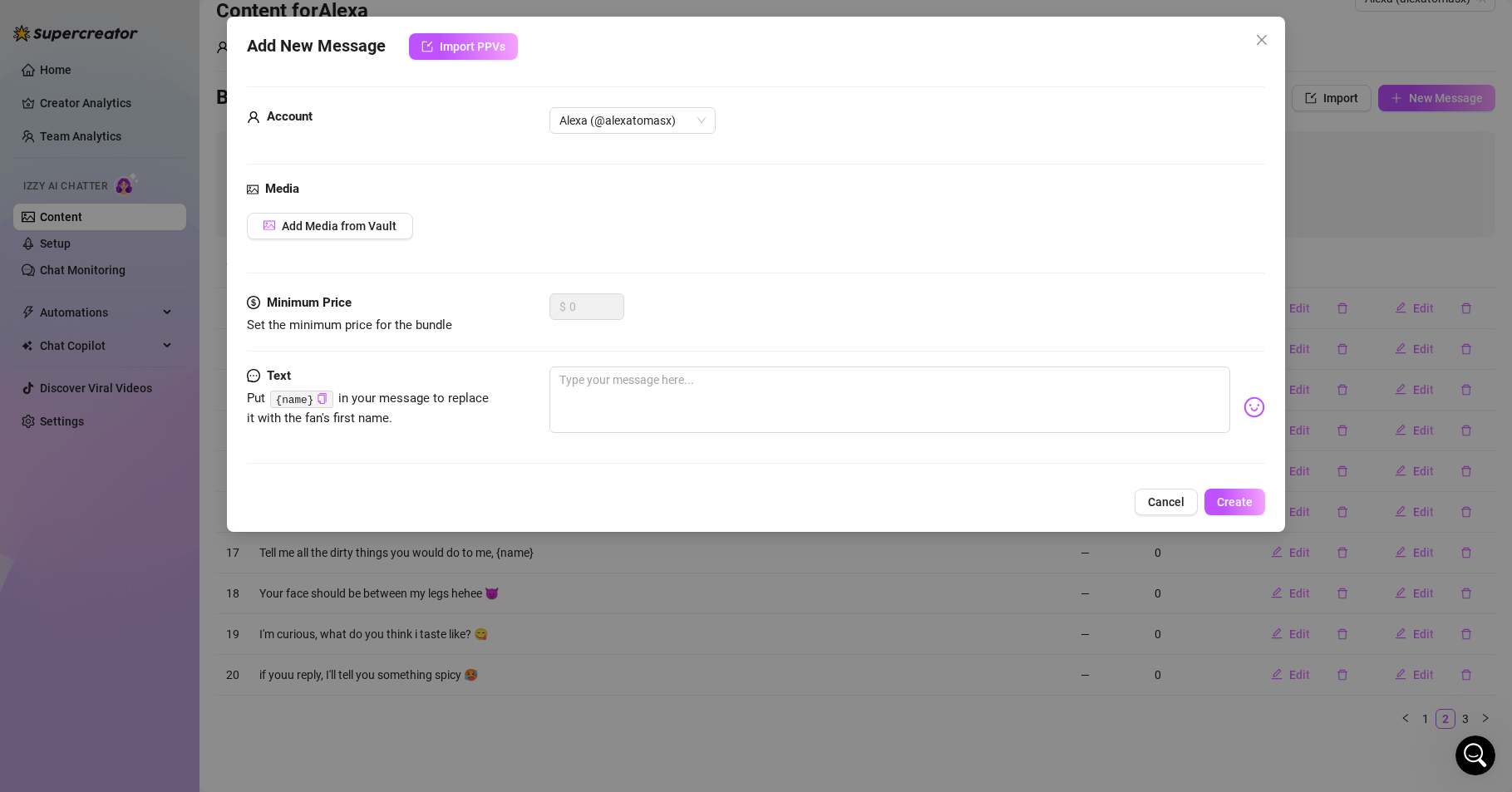
click at [296, 396] on code "{name}" at bounding box center [301, 399] width 62 height 17
click at [316, 395] on icon "copy" at bounding box center [321, 397] width 10 height 10
click at [605, 373] on textarea at bounding box center [890, 399] width 681 height 66
paste textarea "{name}"
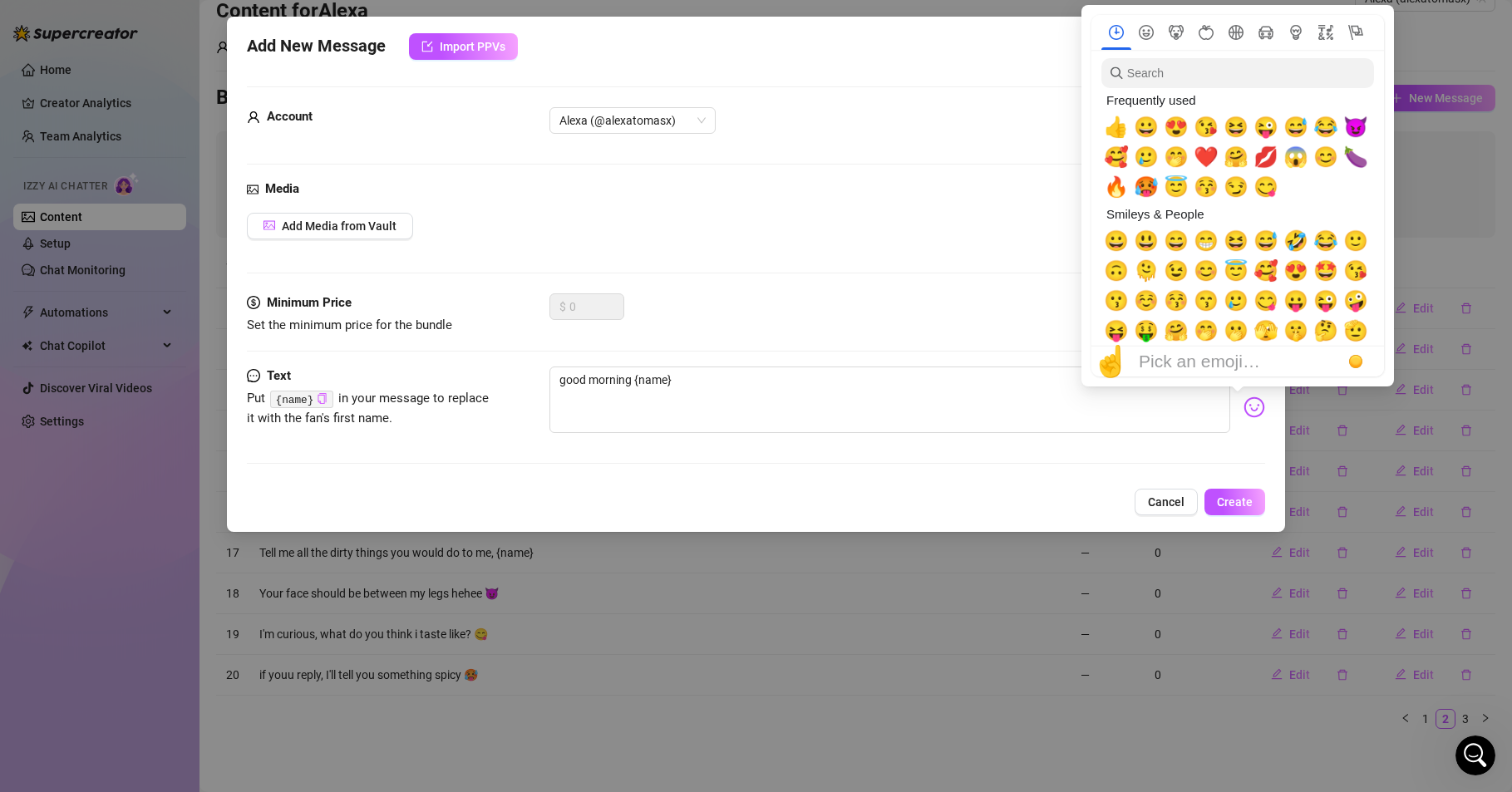
click at [1244, 410] on img at bounding box center [1254, 407] width 22 height 22
click at [1204, 152] on span "❤️" at bounding box center [1206, 157] width 25 height 24
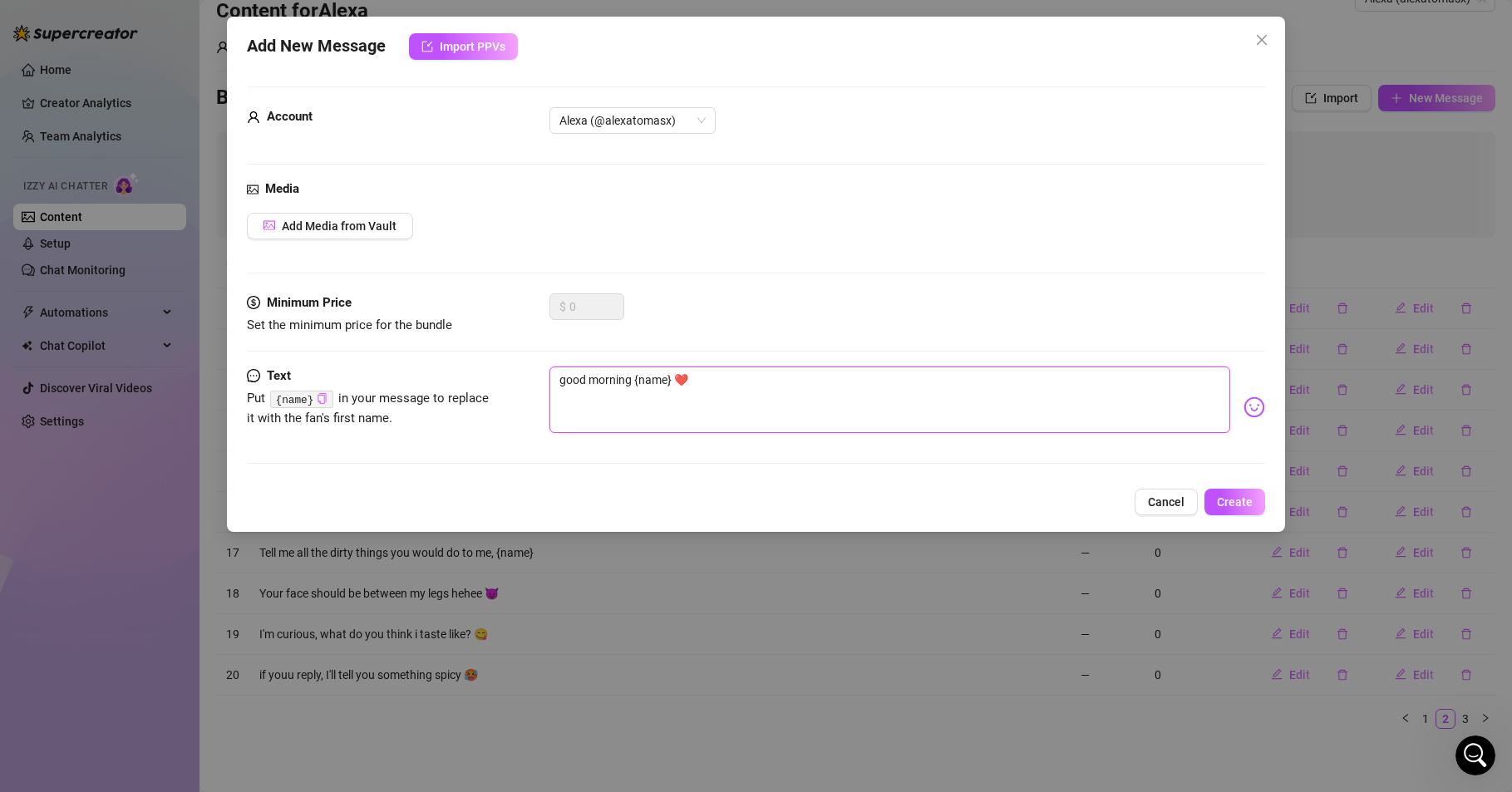
drag, startPoint x: 567, startPoint y: 380, endPoint x: 542, endPoint y: 379, distance: 25.0
click at [538, 379] on div "Text Put {name} in your message to replace it with the fan's first name. good m…" at bounding box center [756, 407] width 1018 height 81
click at [1240, 503] on span "Create" at bounding box center [1235, 502] width 36 height 13
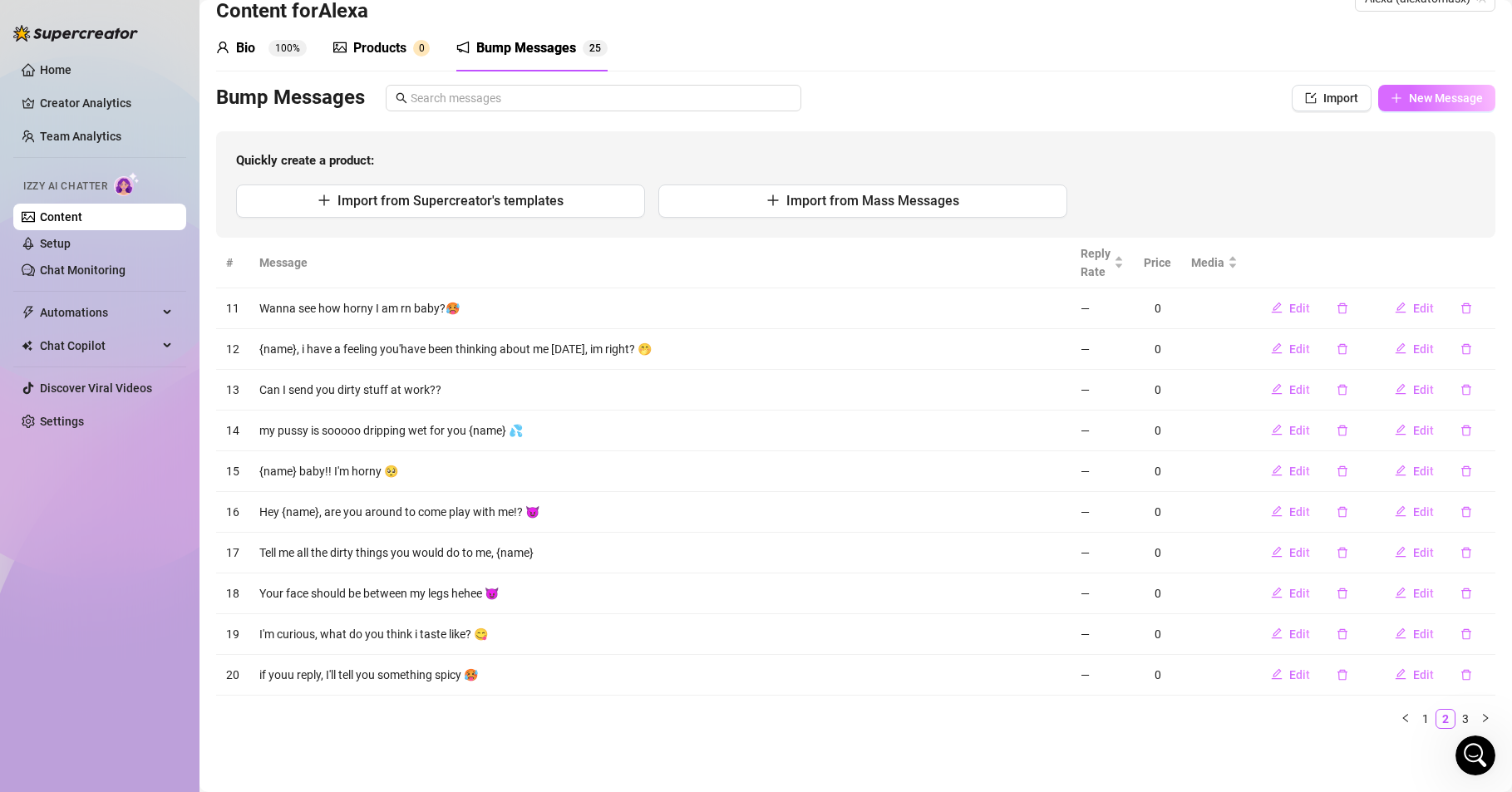
click at [1430, 100] on span "New Message" at bounding box center [1446, 98] width 74 height 13
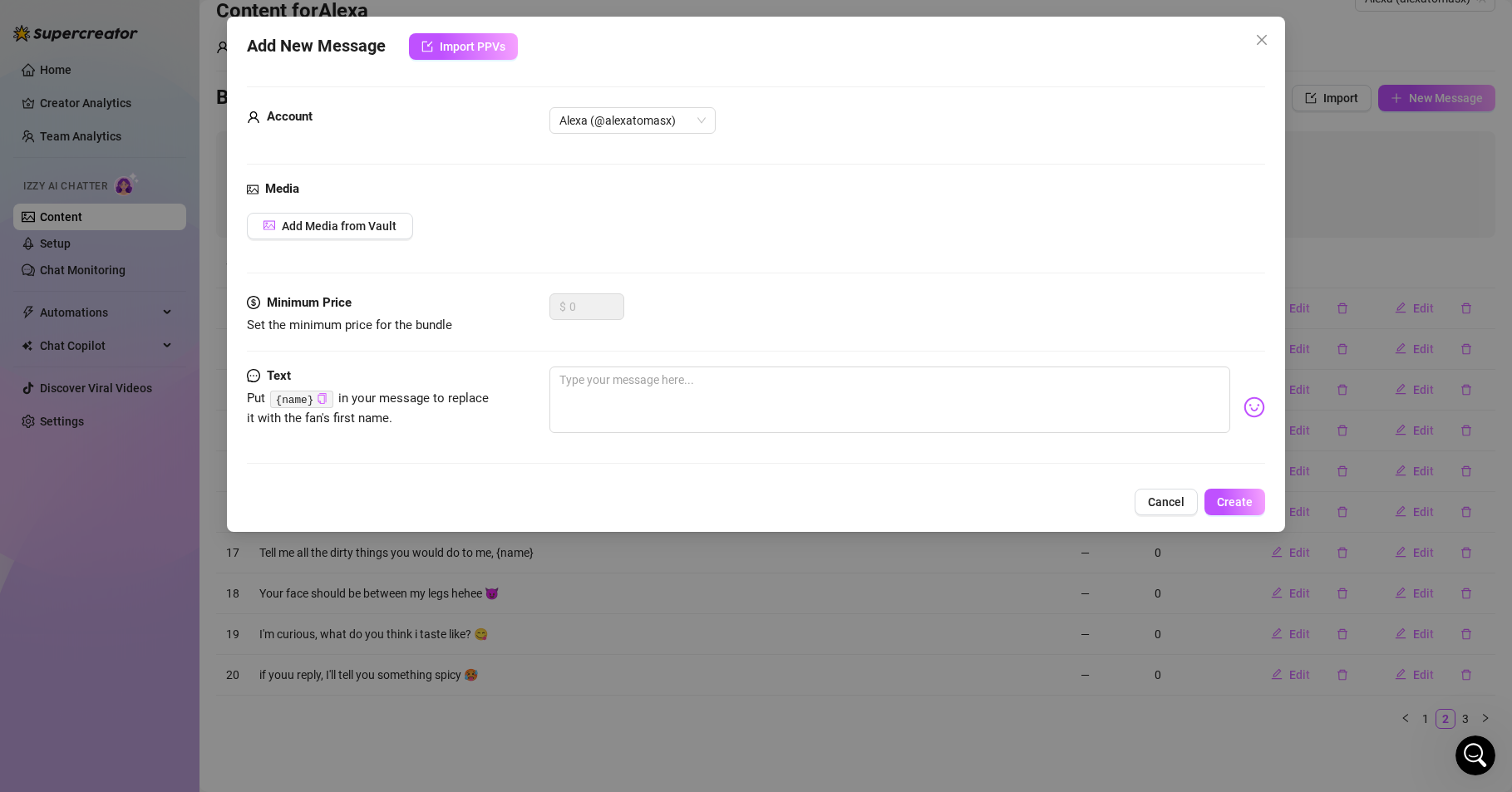
click at [318, 399] on icon "copy" at bounding box center [322, 397] width 8 height 10
click at [615, 393] on textarea at bounding box center [890, 399] width 681 height 66
paste textarea "{name}"
click at [327, 227] on span "Add Media from Vault" at bounding box center [338, 226] width 114 height 13
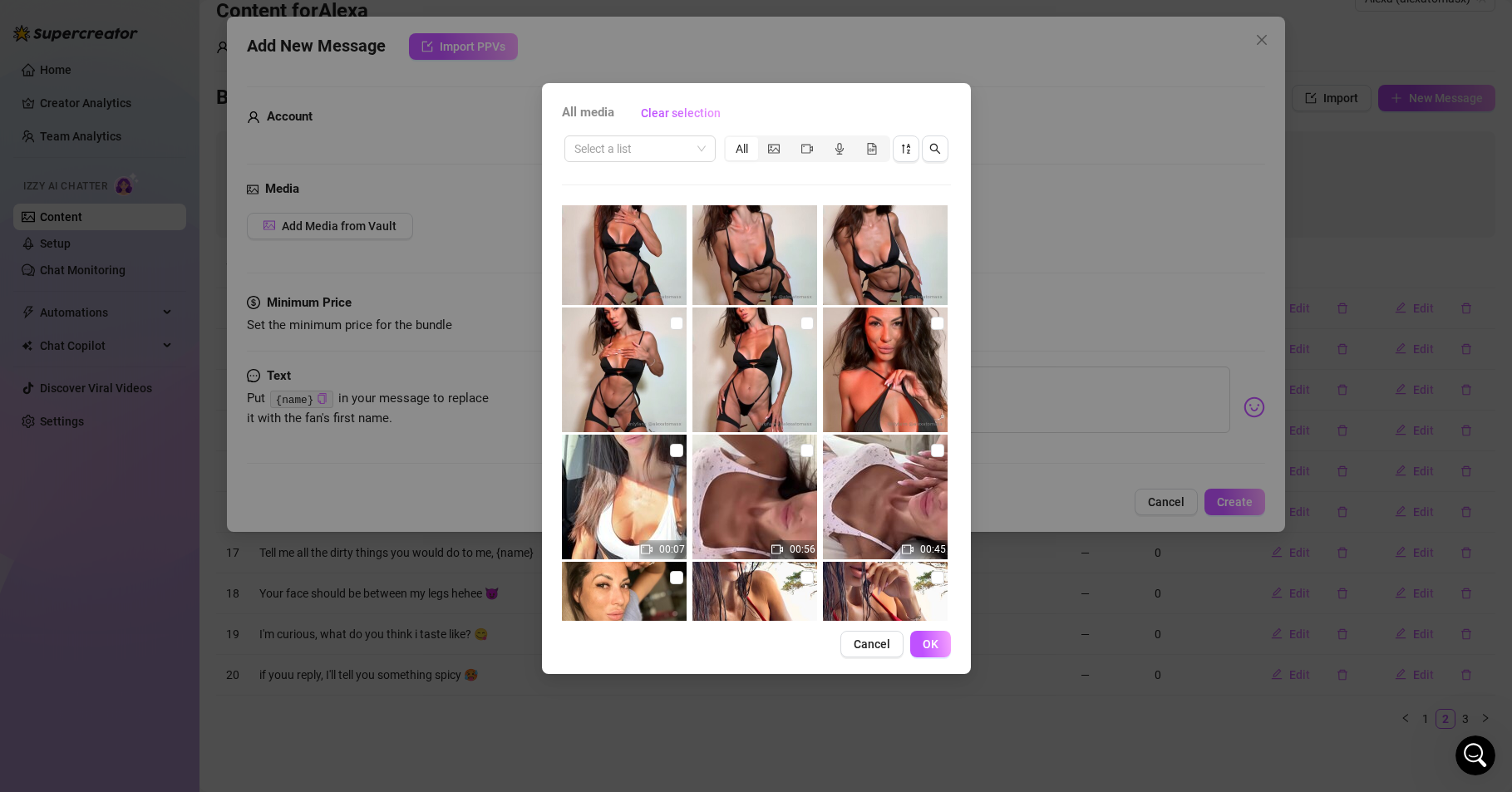
scroll to position [1097, 0]
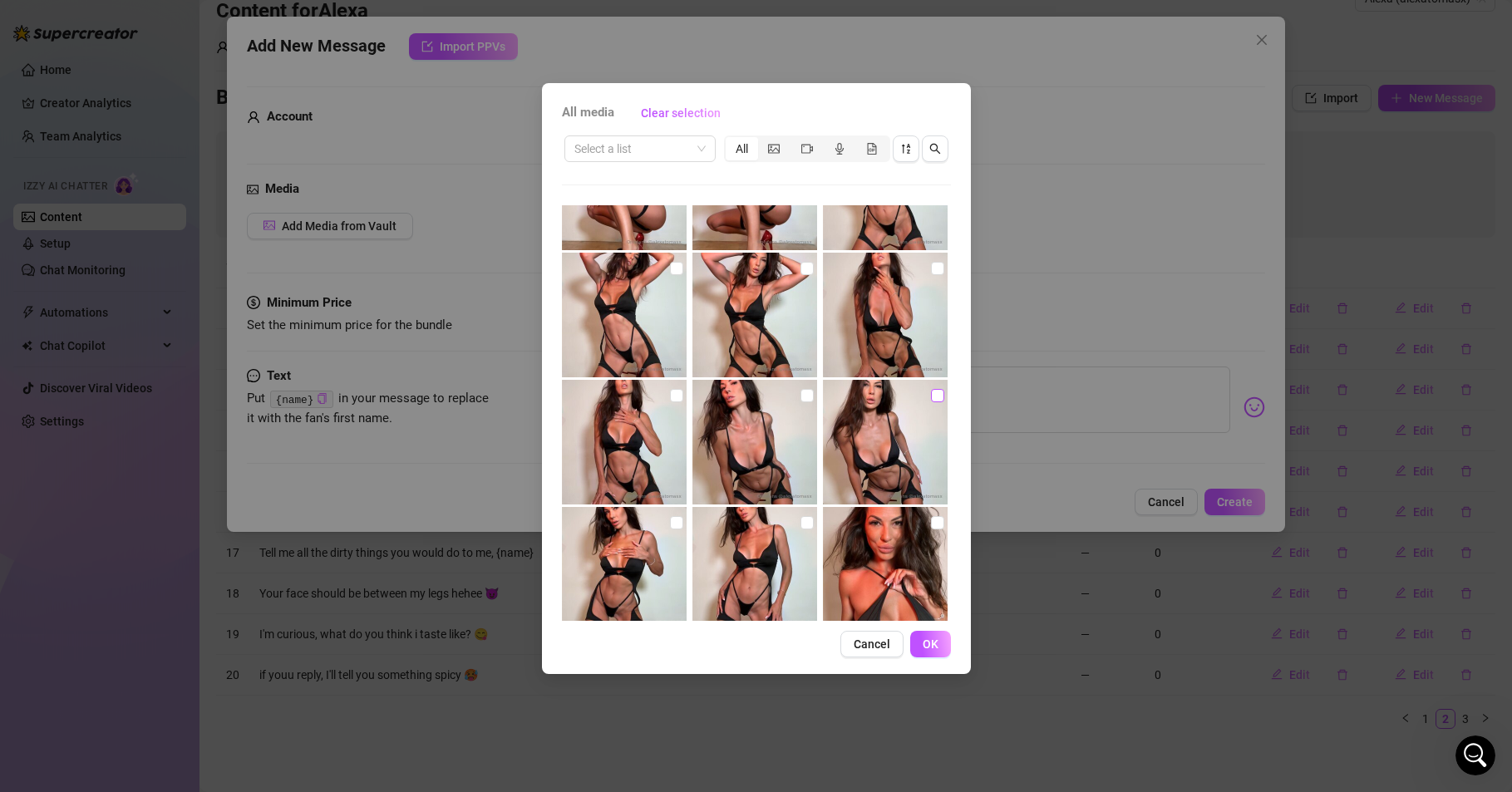
click at [931, 400] on input "checkbox" at bounding box center [938, 396] width 13 height 13
click at [925, 645] on span "OK" at bounding box center [930, 644] width 16 height 13
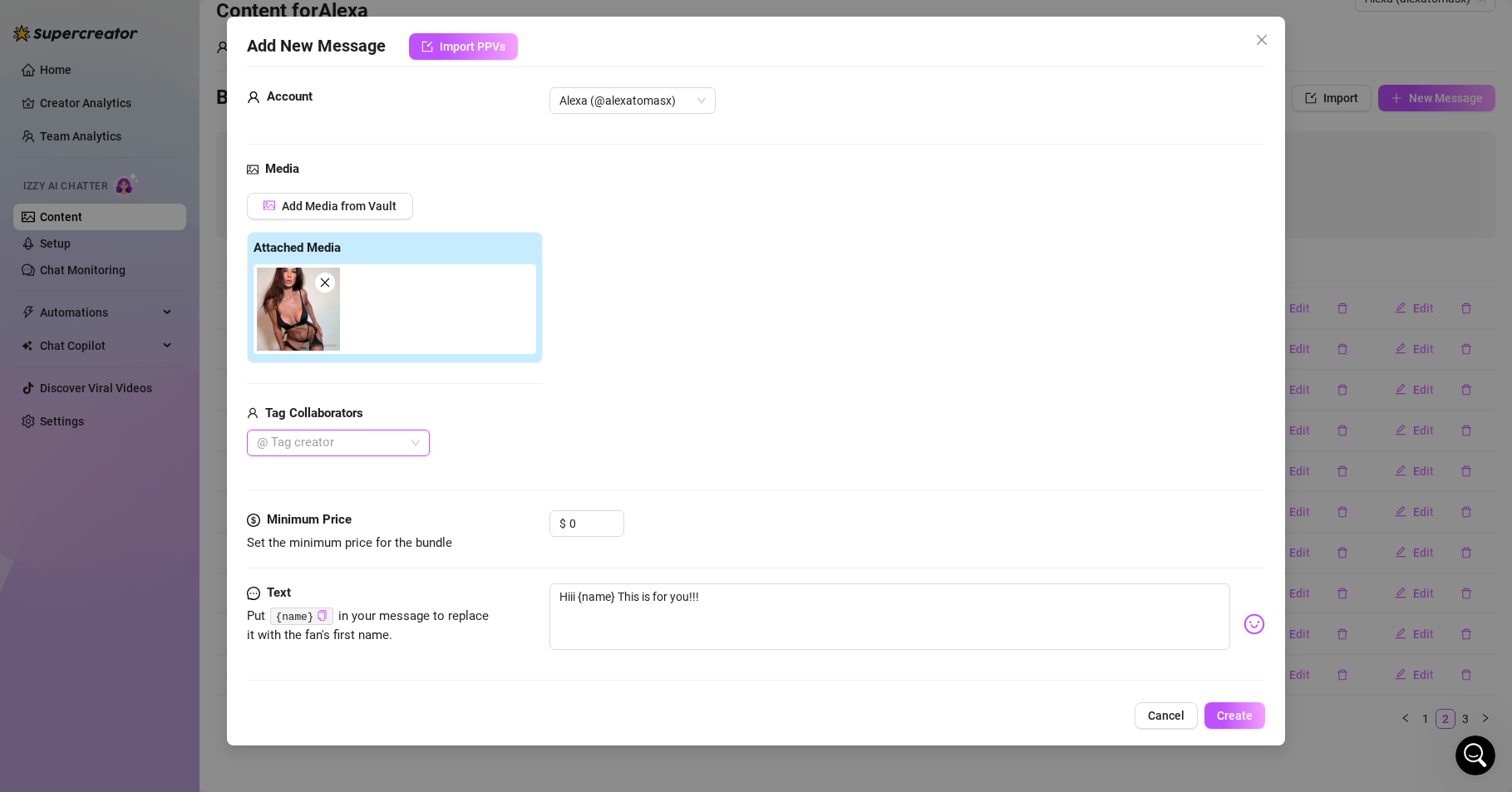
scroll to position [24, 0]
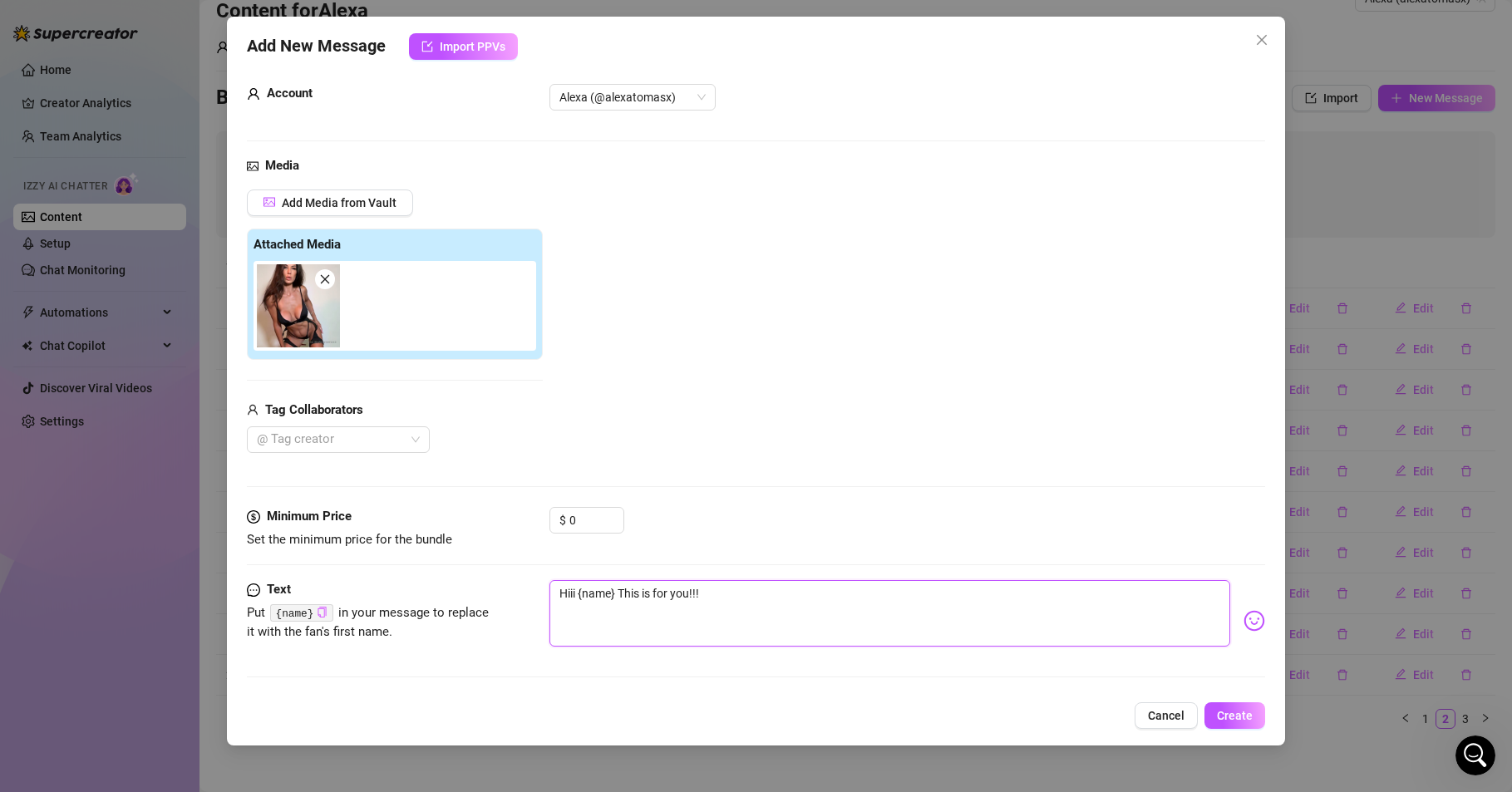
click at [779, 598] on textarea "Hiii {name} This is for you!!!" at bounding box center [890, 613] width 681 height 66
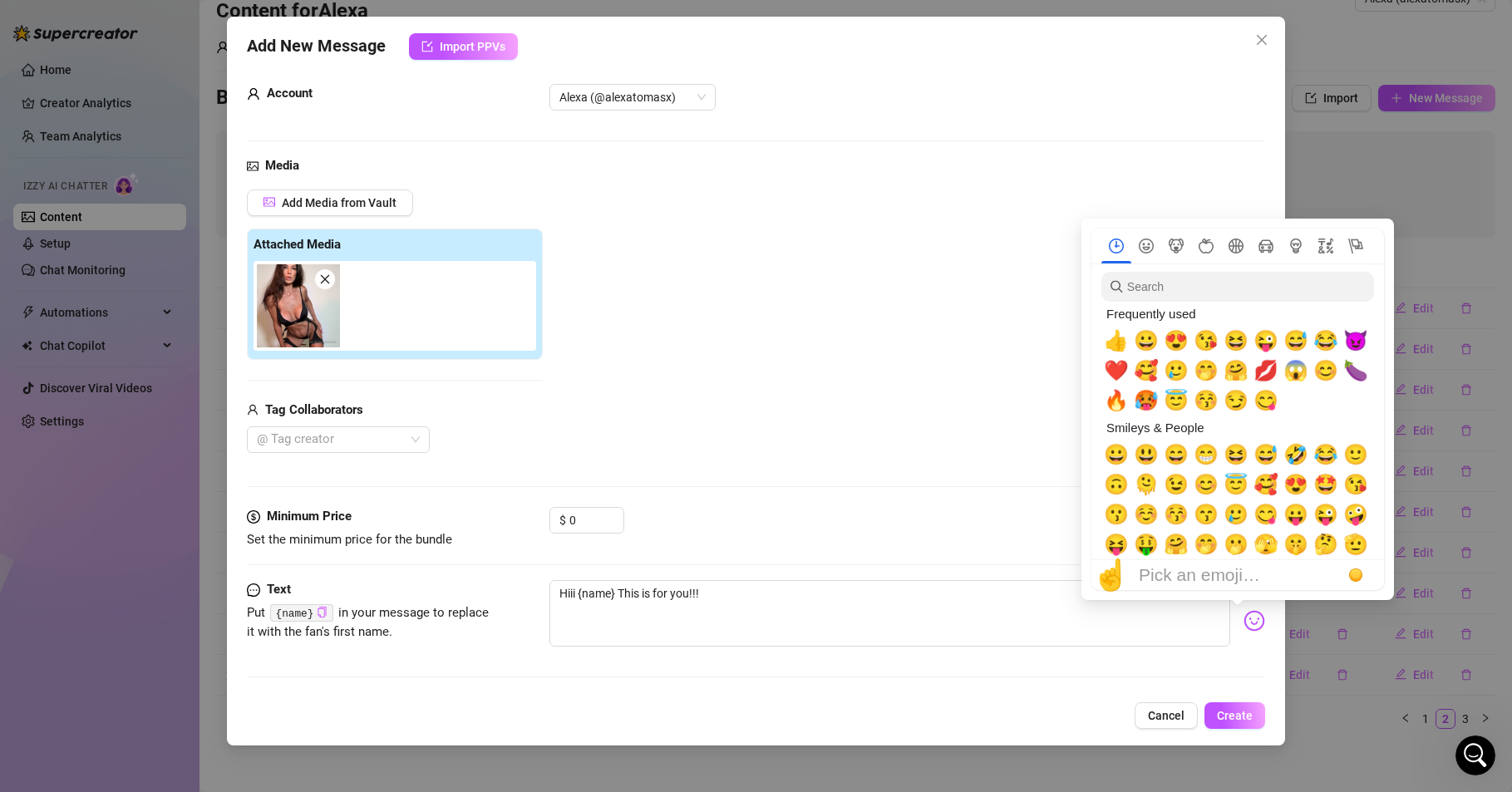
click at [1244, 615] on img at bounding box center [1254, 620] width 22 height 22
click at [1205, 511] on span "😙" at bounding box center [1206, 514] width 25 height 24
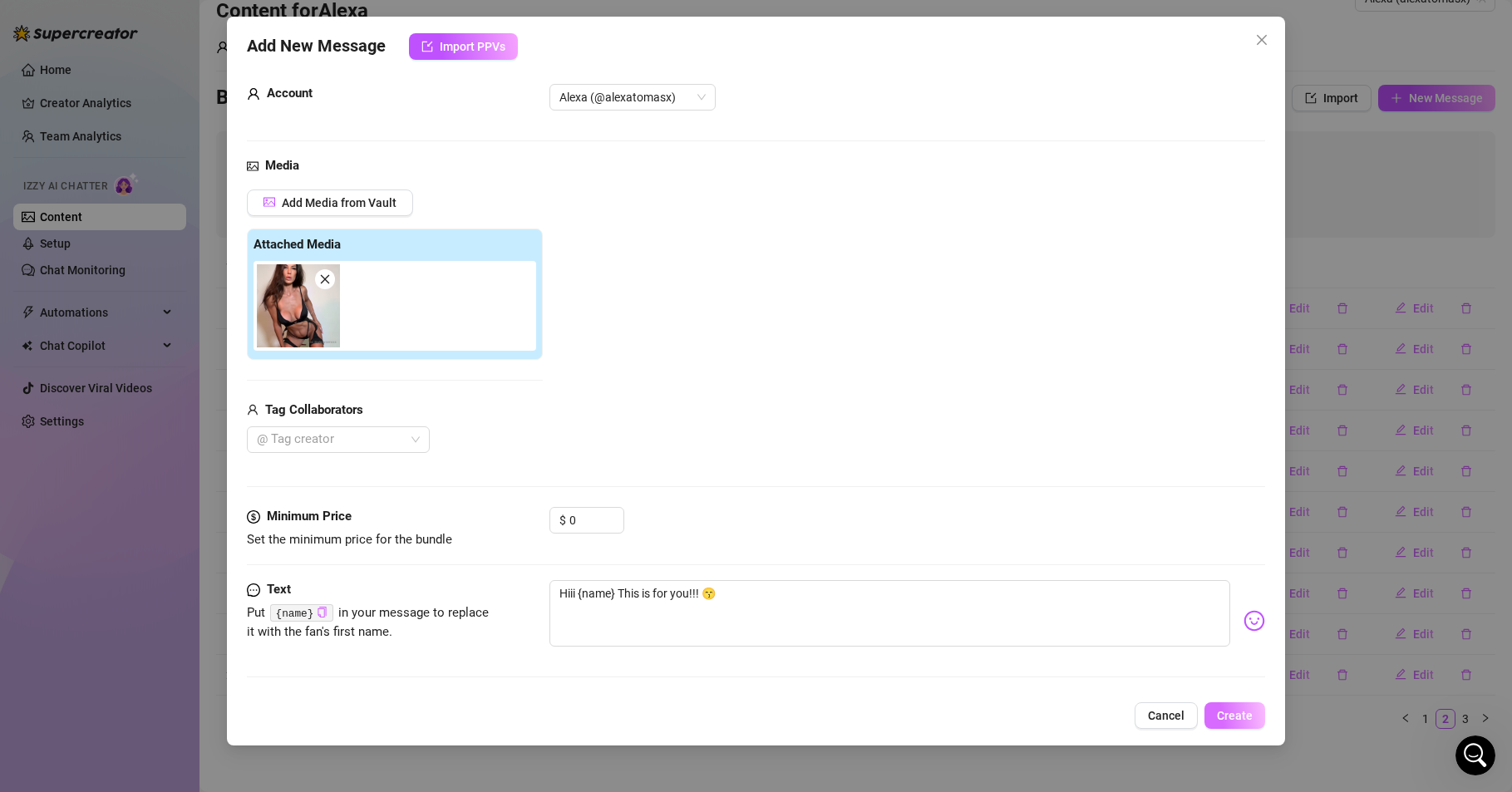
click at [1233, 714] on span "Create" at bounding box center [1235, 716] width 36 height 13
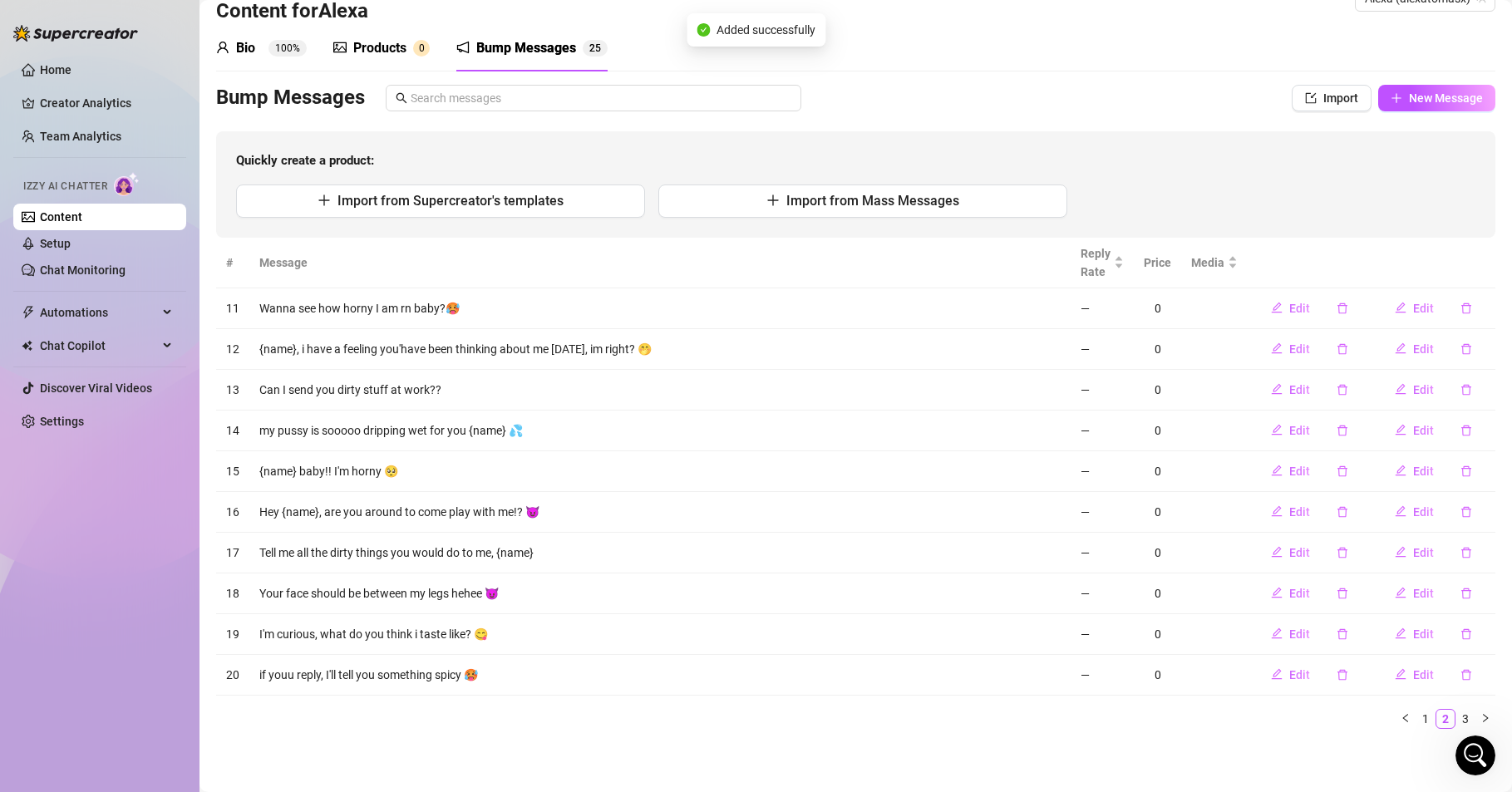
scroll to position [0, 0]
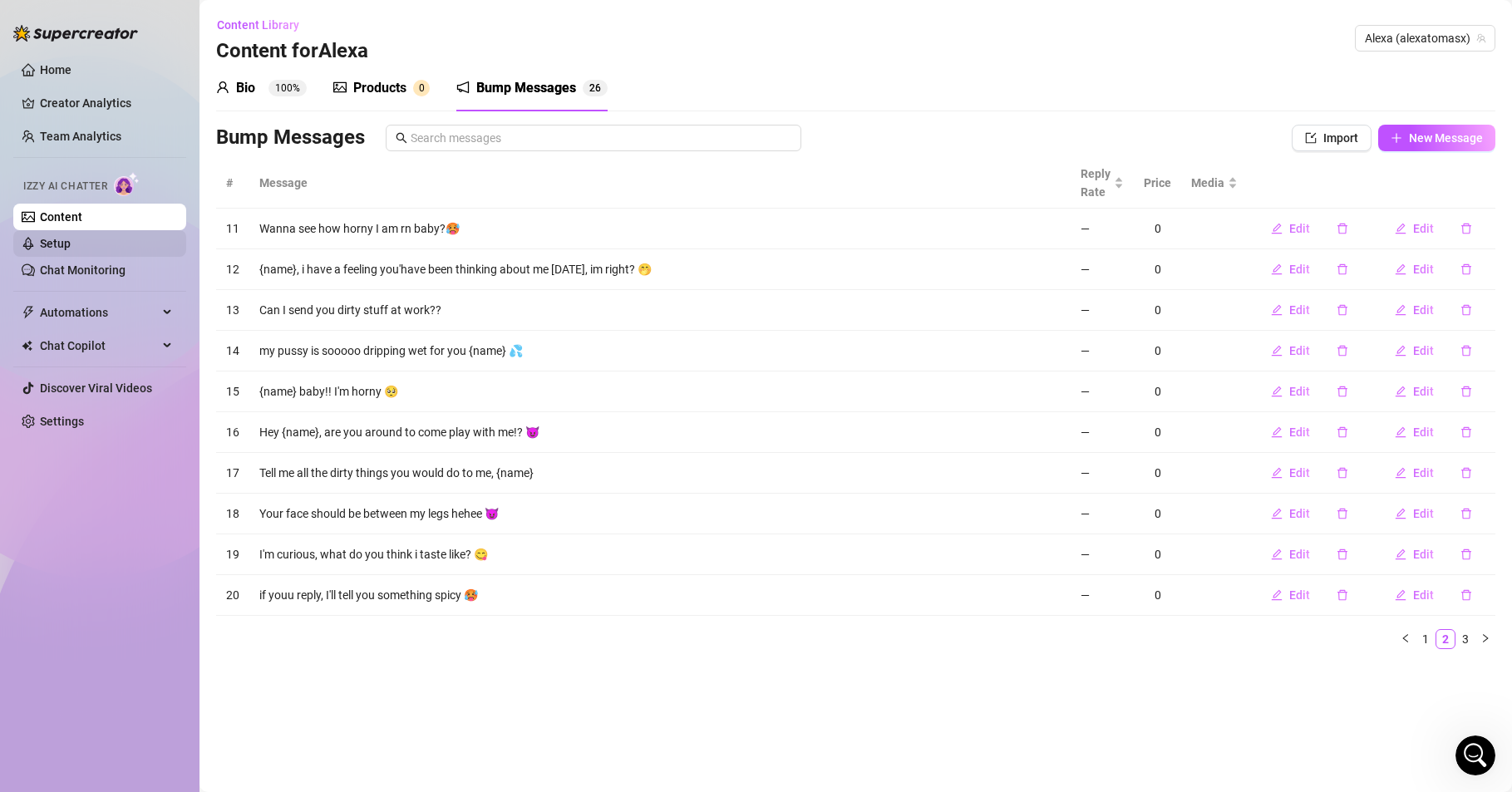
click at [64, 238] on link "Setup" at bounding box center [55, 244] width 31 height 13
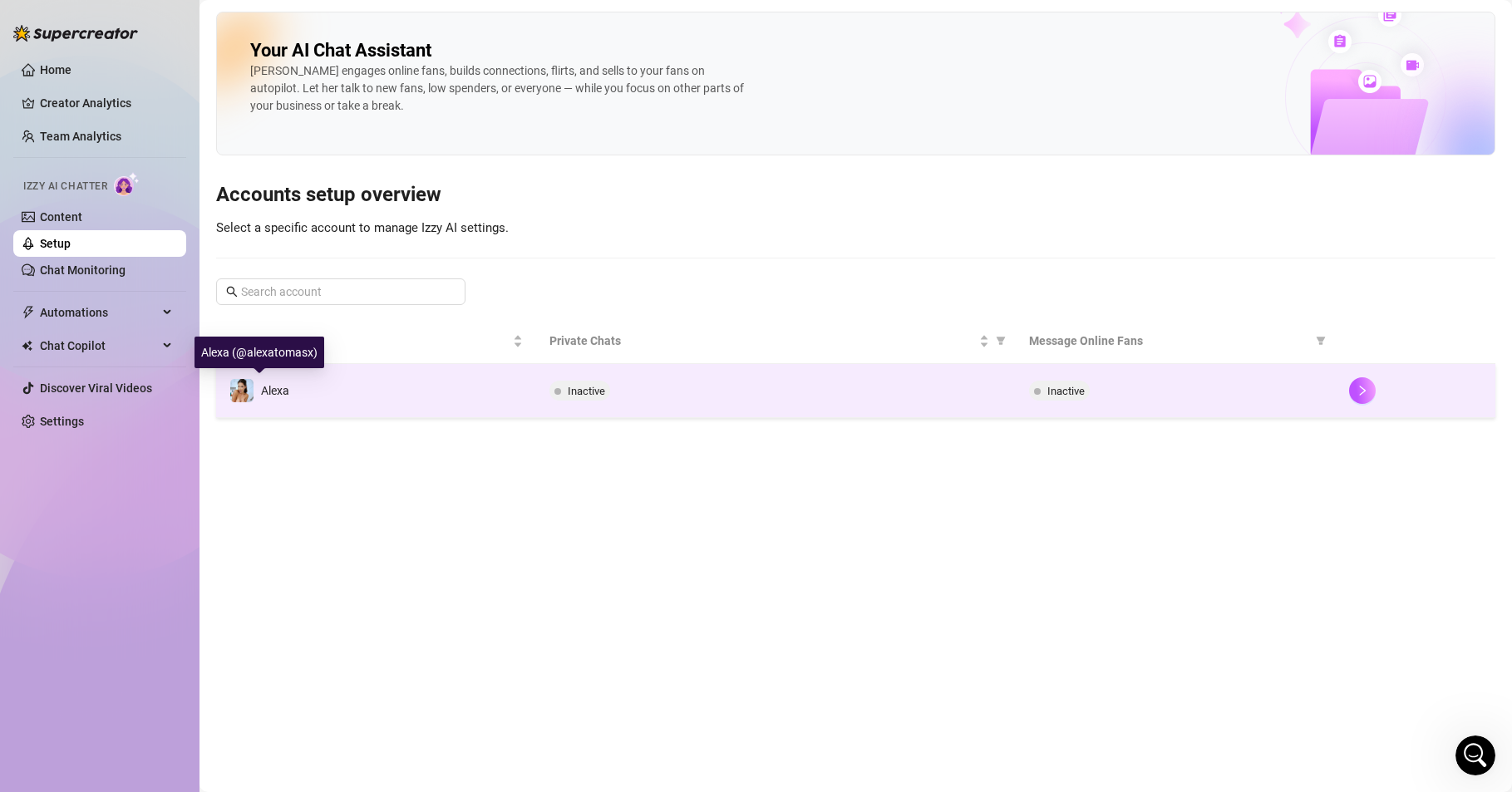
click at [243, 392] on img at bounding box center [242, 390] width 24 height 24
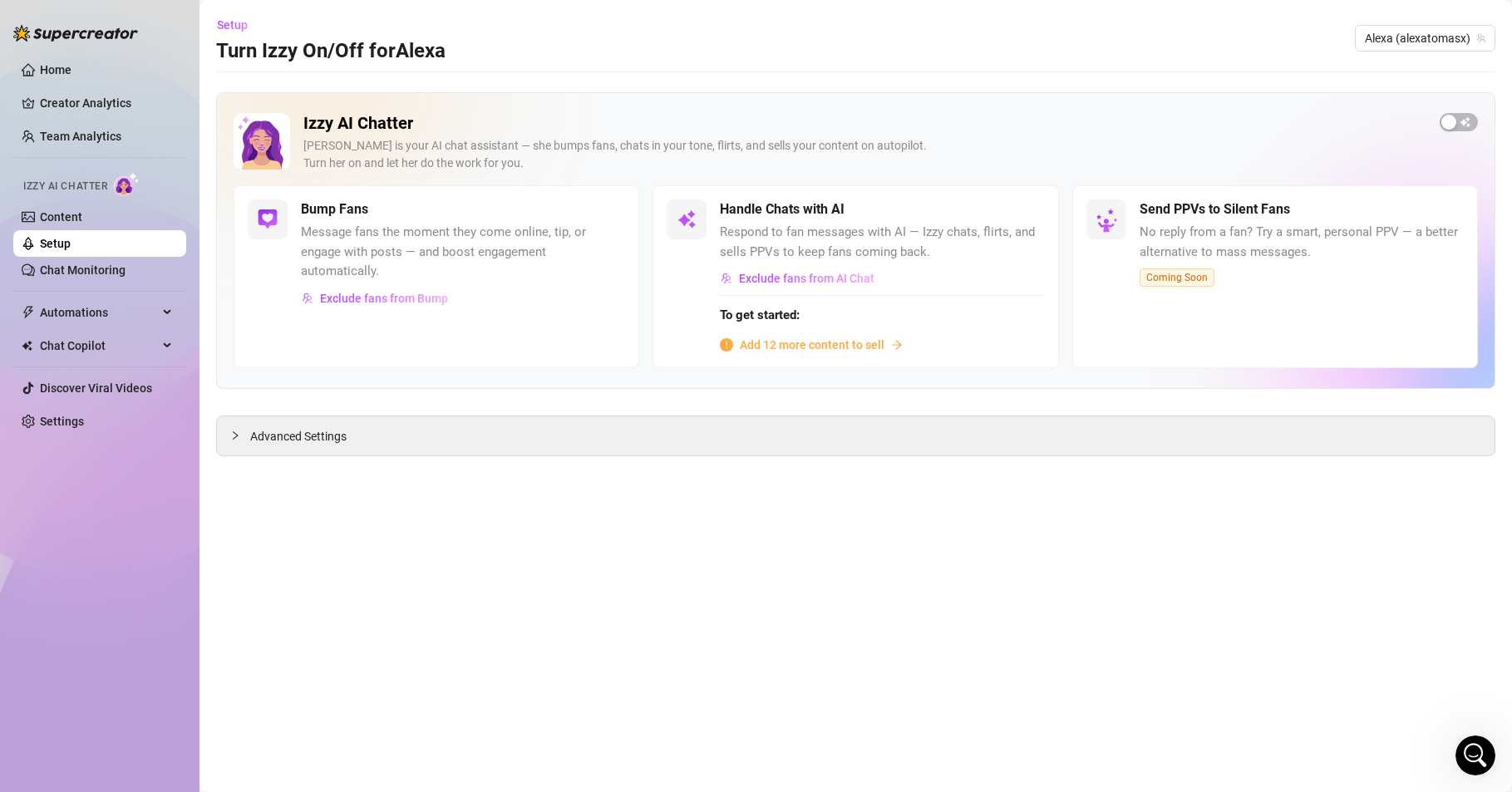
click at [335, 255] on span "Message fans the moment they come online, tip, or engage with posts — and boost…" at bounding box center [463, 252] width 324 height 59
click at [330, 211] on h5 "Bump Fans" at bounding box center [334, 209] width 67 height 20
click at [261, 226] on img at bounding box center [267, 219] width 20 height 20
click at [335, 199] on h5 "Bump Fans" at bounding box center [334, 209] width 67 height 20
click at [347, 250] on span "Message fans the moment they come online, tip, or engage with posts — and boost…" at bounding box center [463, 252] width 324 height 59
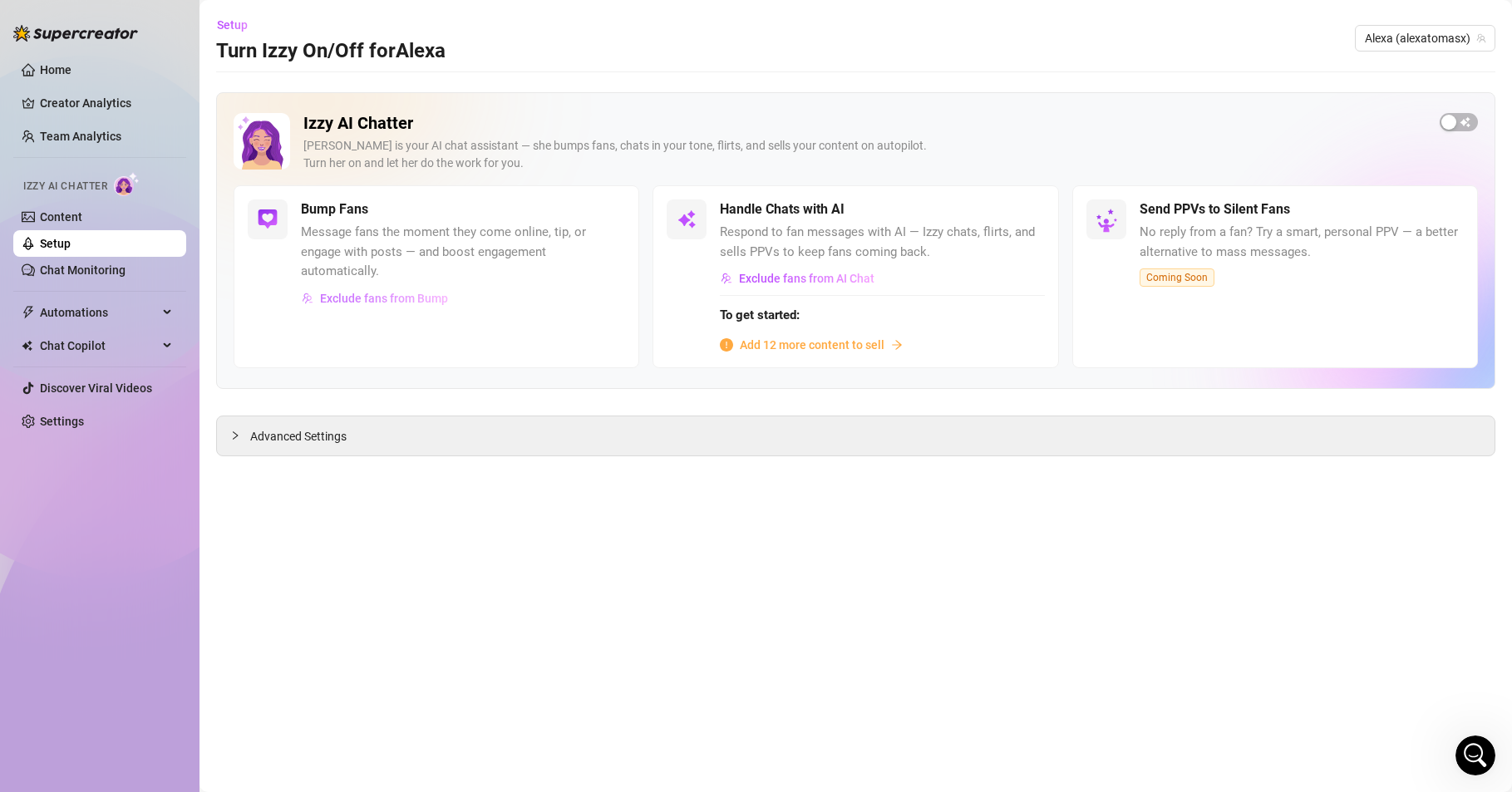
click at [382, 297] on span "Exclude fans from Bump" at bounding box center [384, 298] width 128 height 13
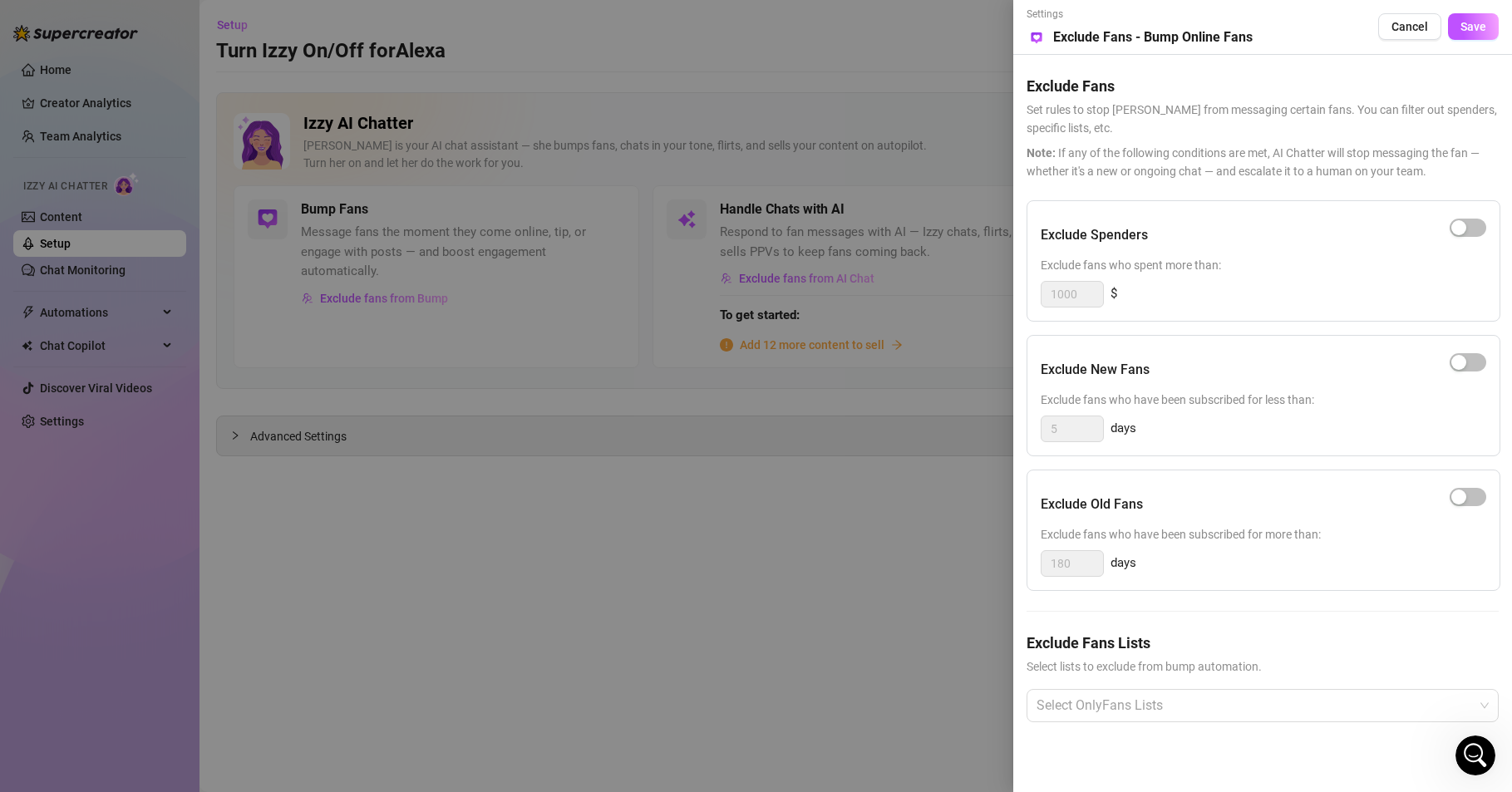
click at [608, 602] on div at bounding box center [756, 396] width 1512 height 792
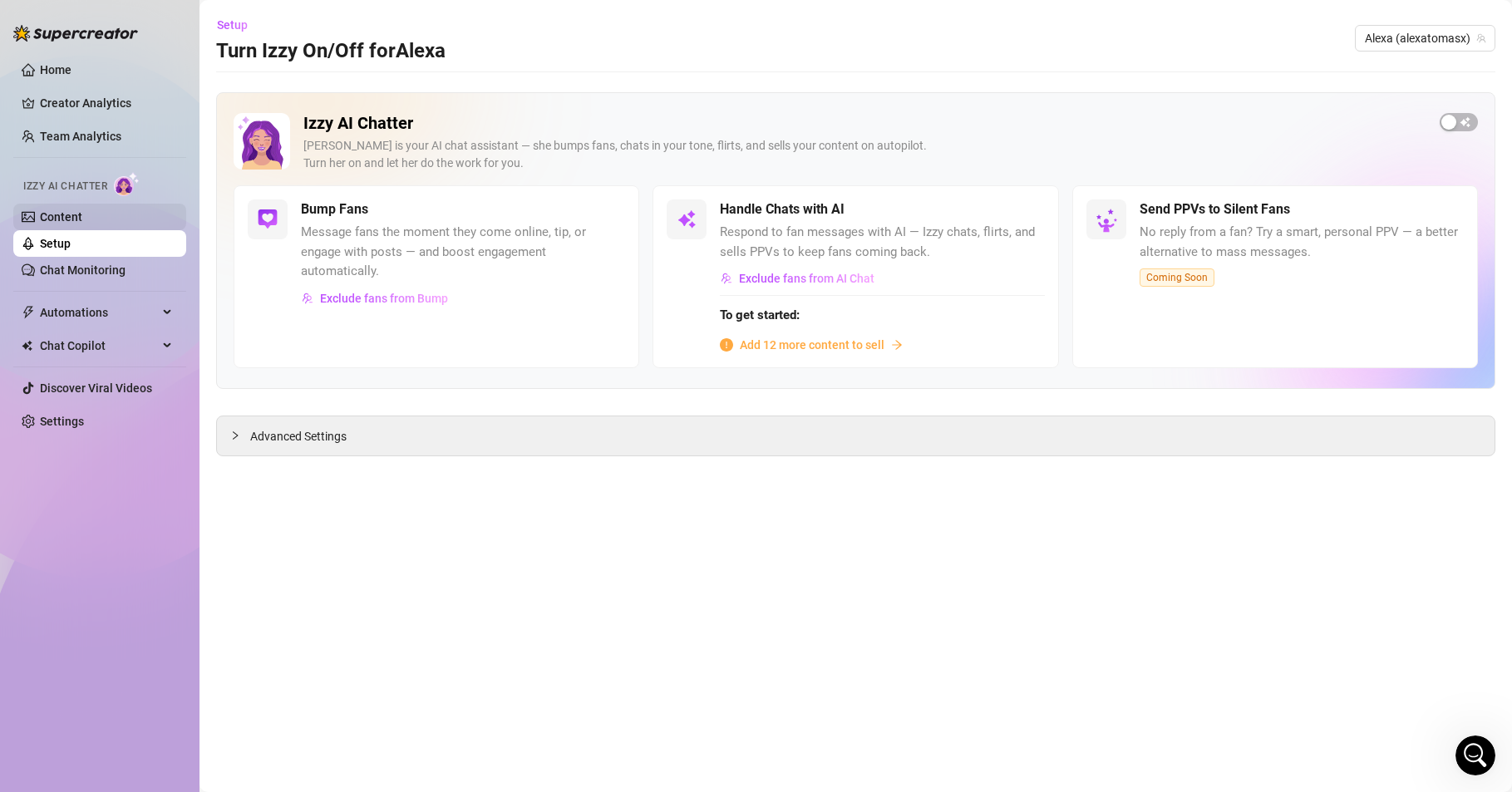
click at [70, 211] on link "Content" at bounding box center [60, 217] width 42 height 13
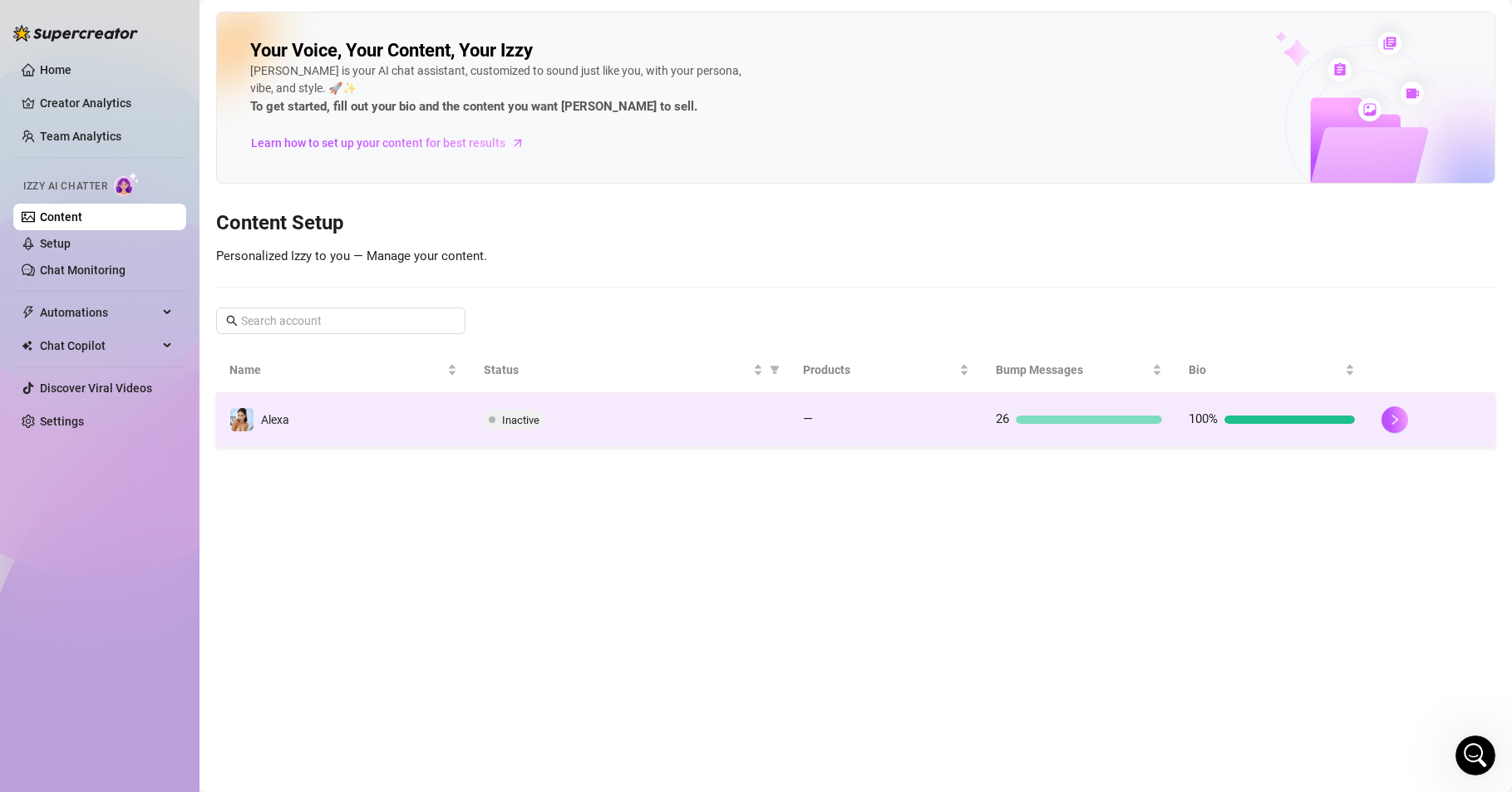
click at [1045, 412] on div "26" at bounding box center [1079, 419] width 166 height 20
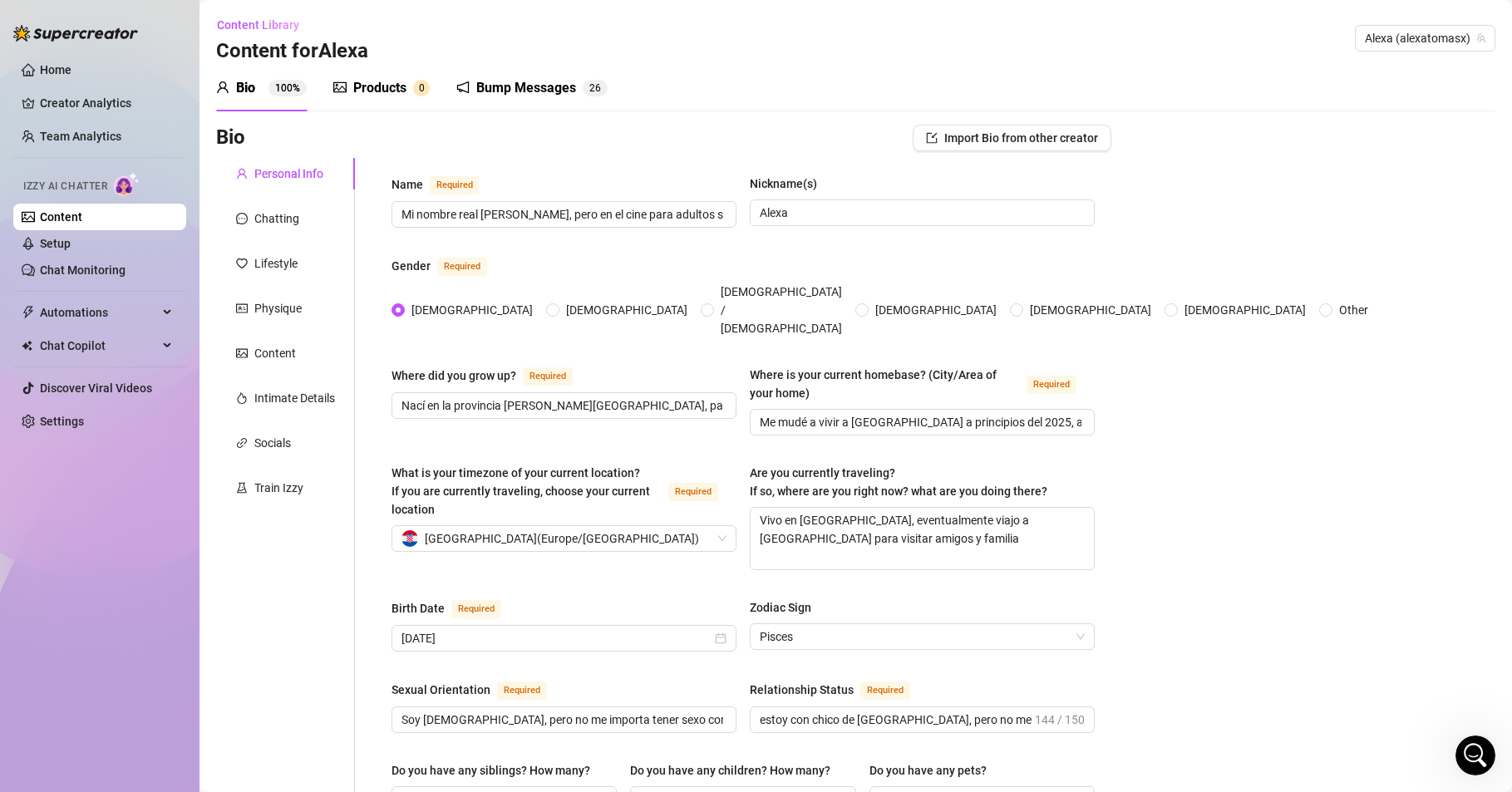
click at [543, 89] on div "Bump Messages" at bounding box center [526, 88] width 100 height 20
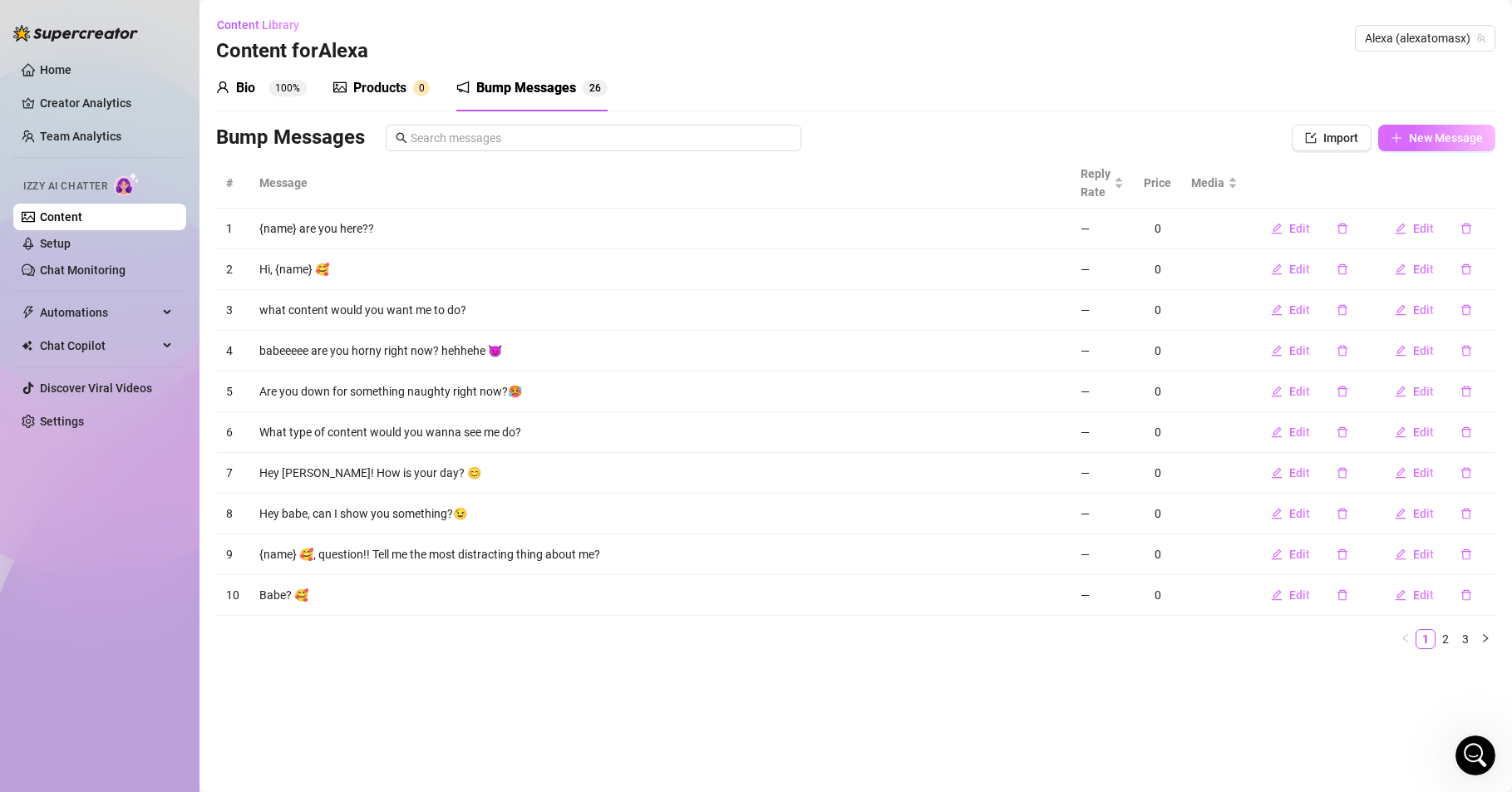
click at [1446, 140] on span "New Message" at bounding box center [1446, 138] width 74 height 13
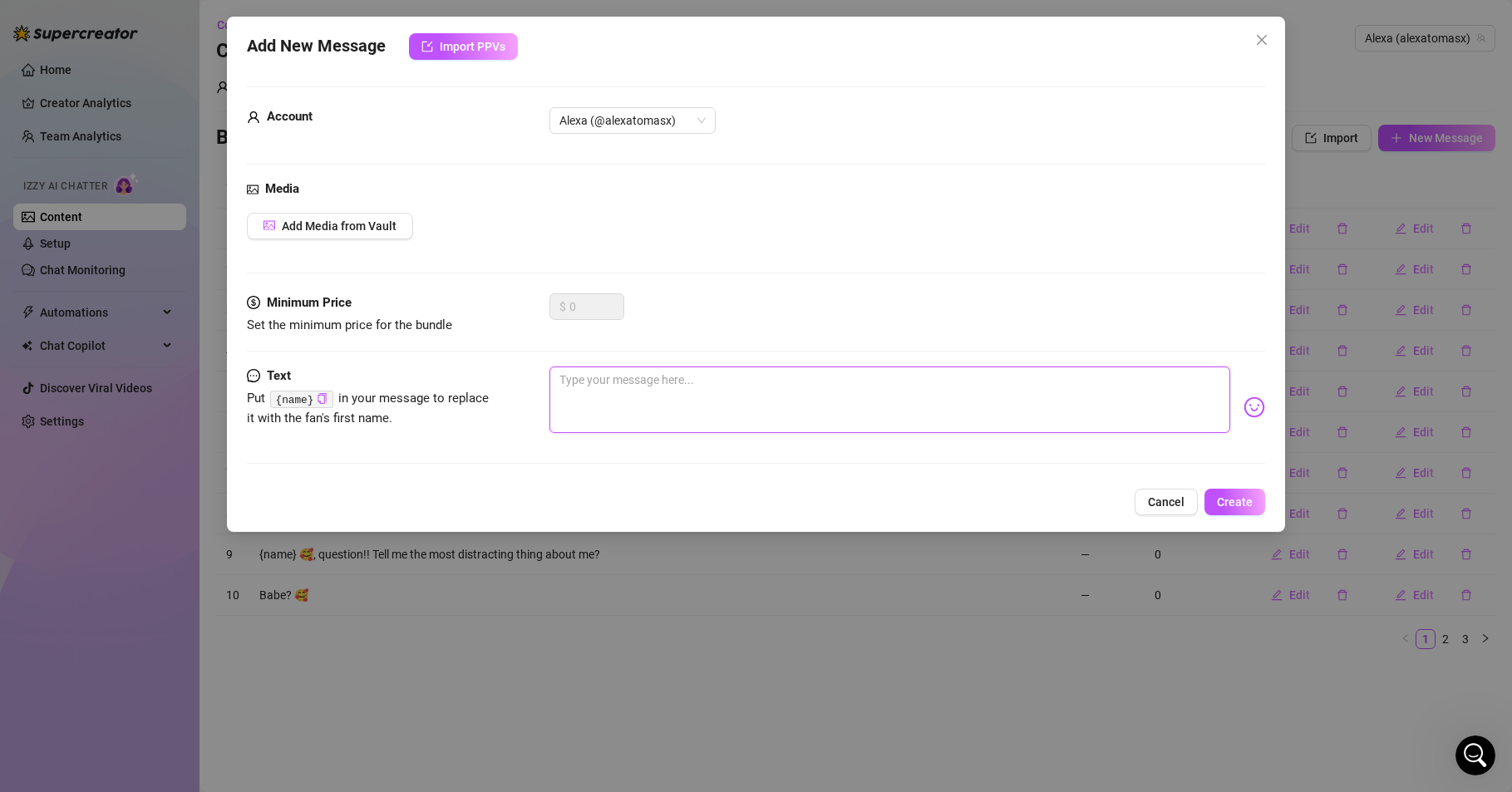
click at [617, 388] on textarea at bounding box center [890, 399] width 681 height 66
click at [1246, 502] on span "Create" at bounding box center [1235, 502] width 36 height 13
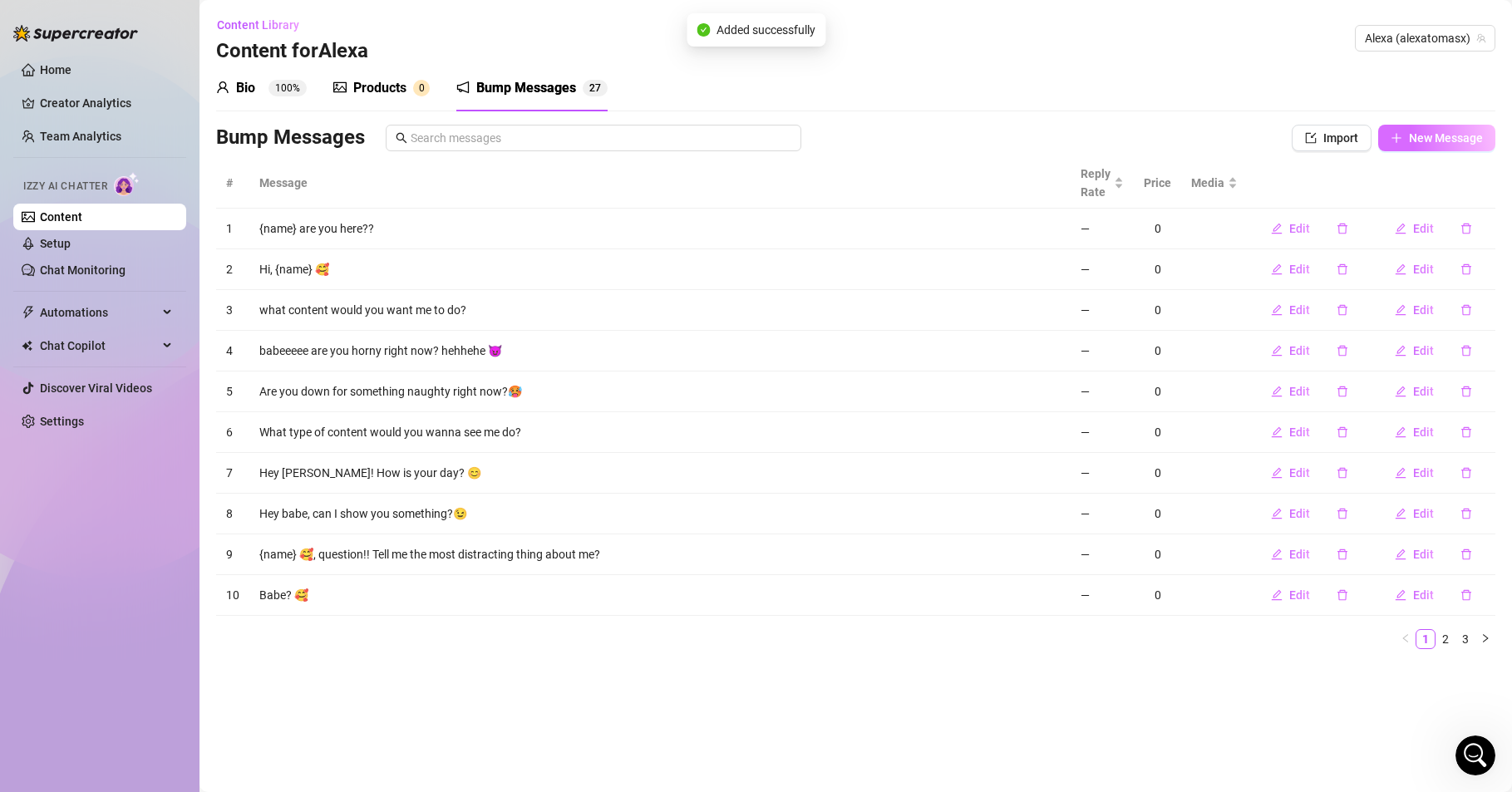
click at [1402, 140] on icon "plus" at bounding box center [1397, 138] width 11 height 11
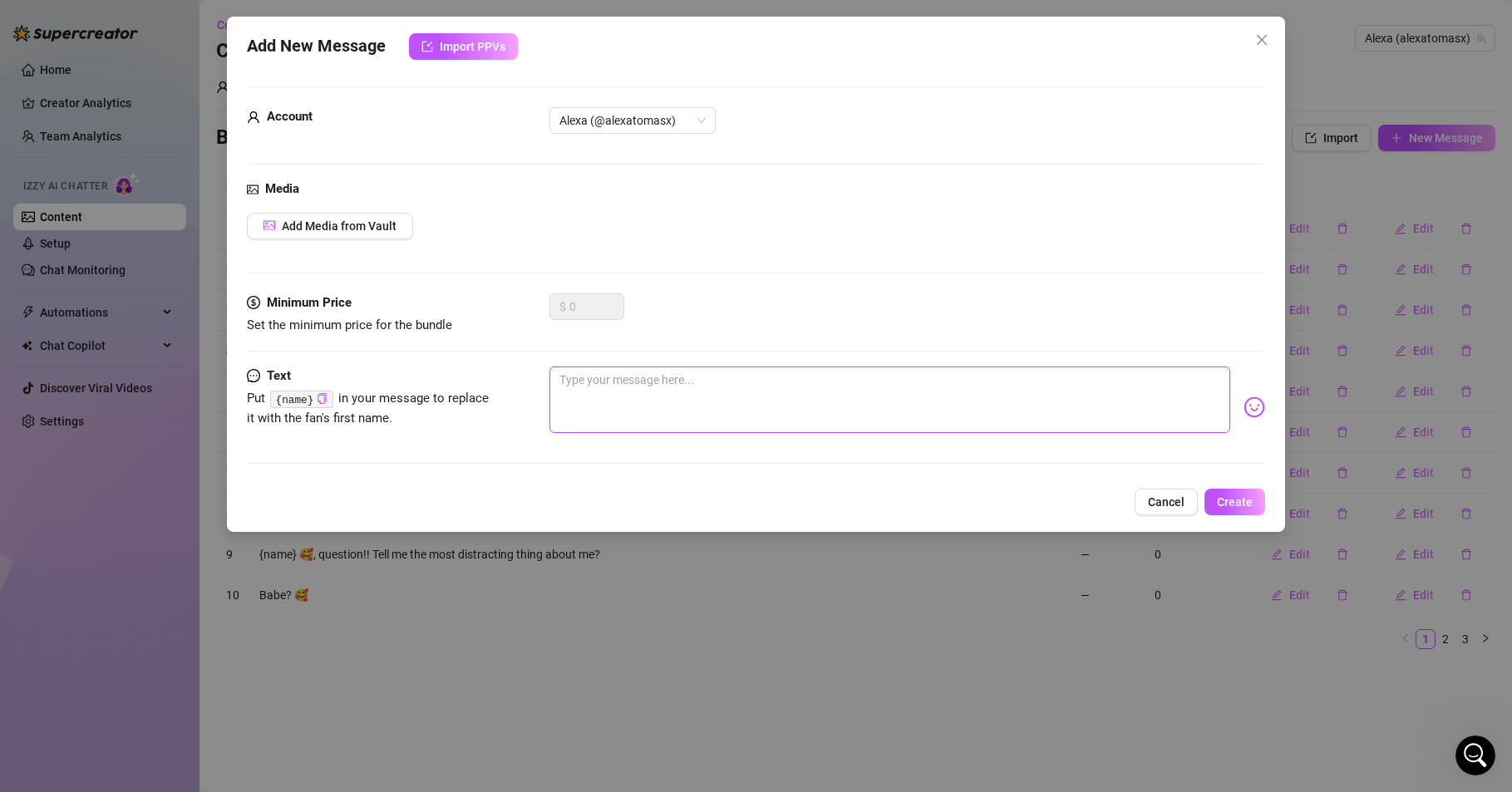
click at [602, 391] on textarea at bounding box center [890, 399] width 681 height 66
click at [1258, 40] on icon "close" at bounding box center [1262, 40] width 13 height 13
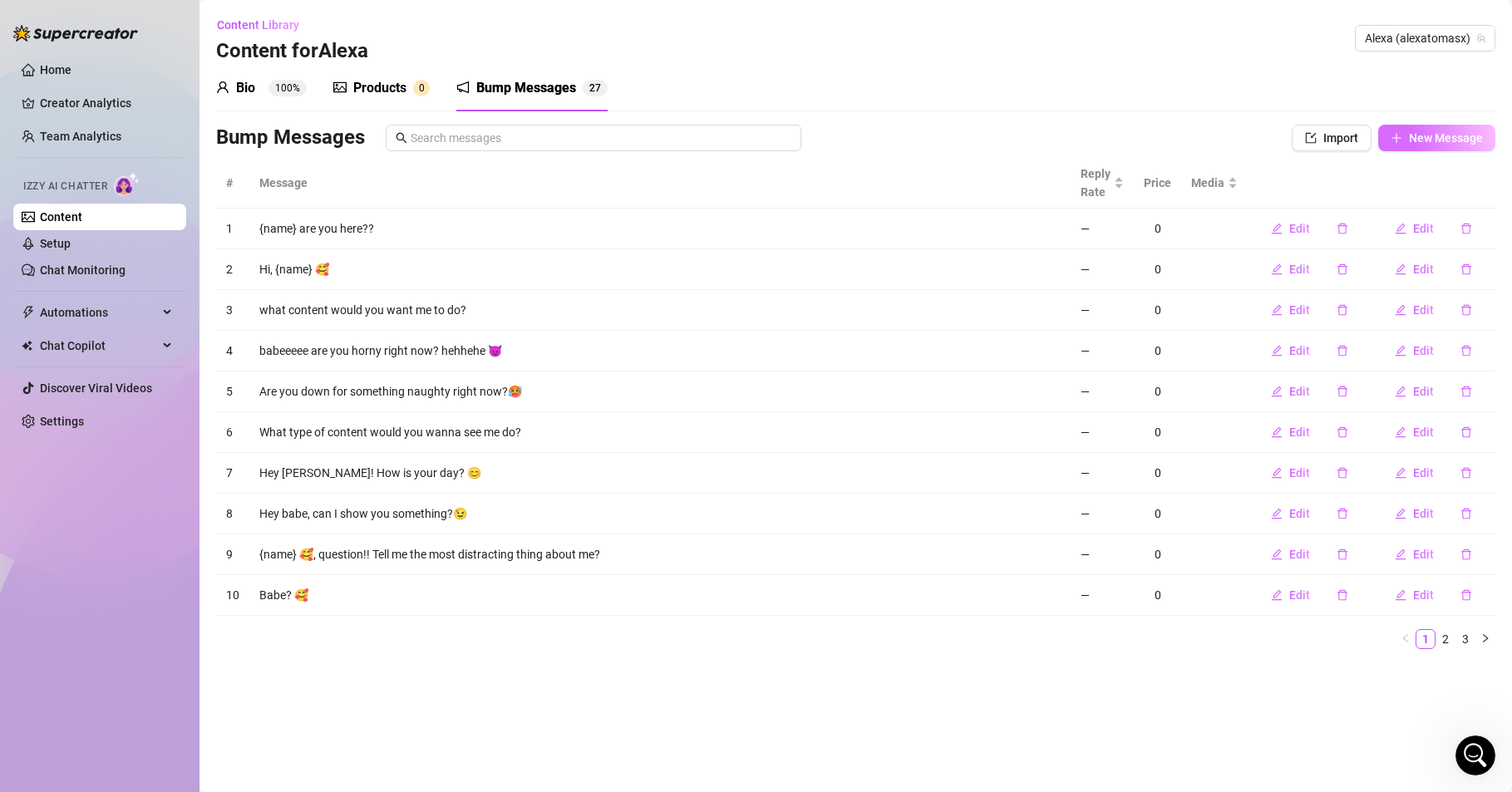
click at [1436, 132] on span "New Message" at bounding box center [1446, 138] width 74 height 13
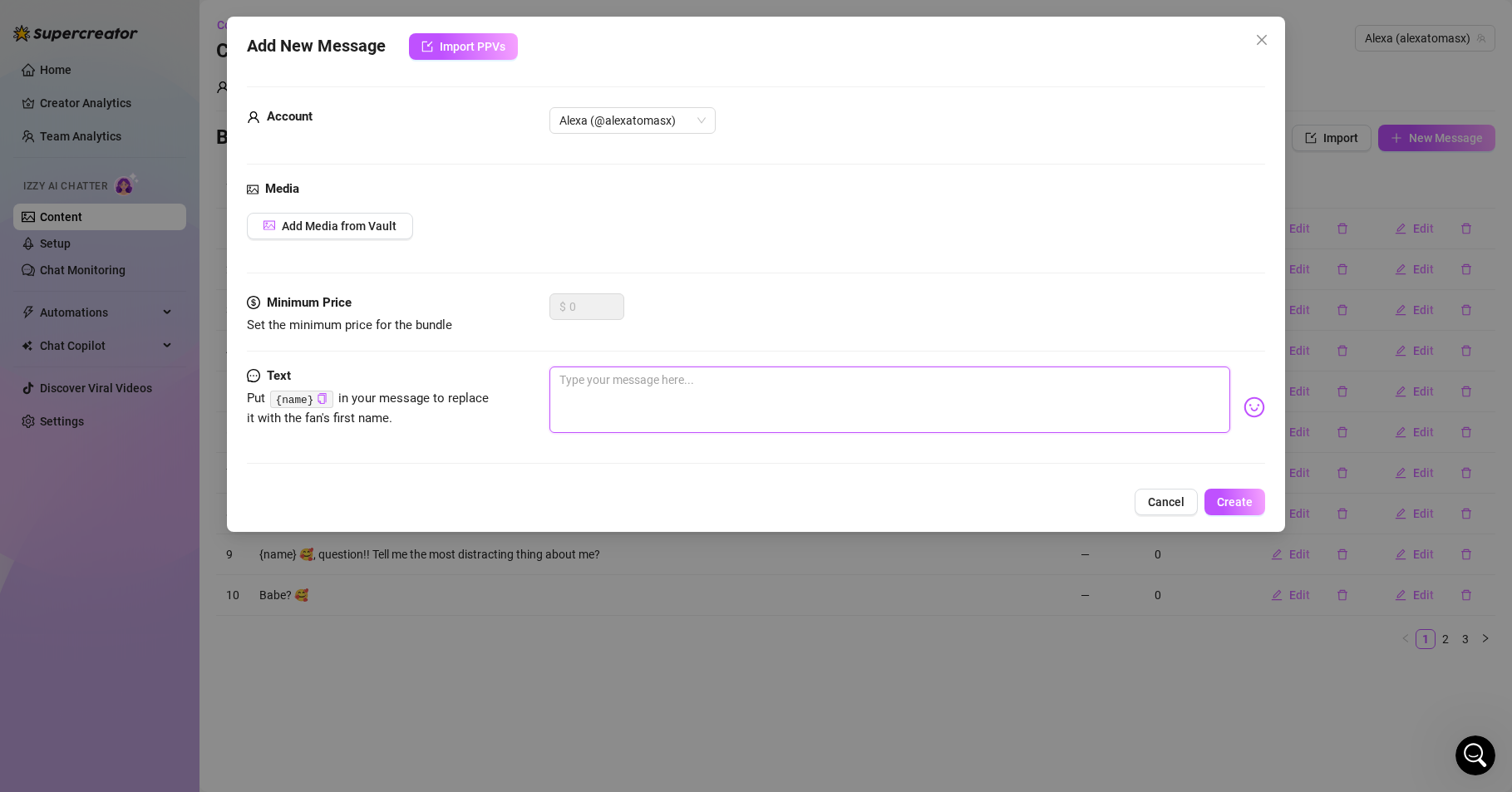
click at [577, 388] on textarea at bounding box center [890, 399] width 681 height 66
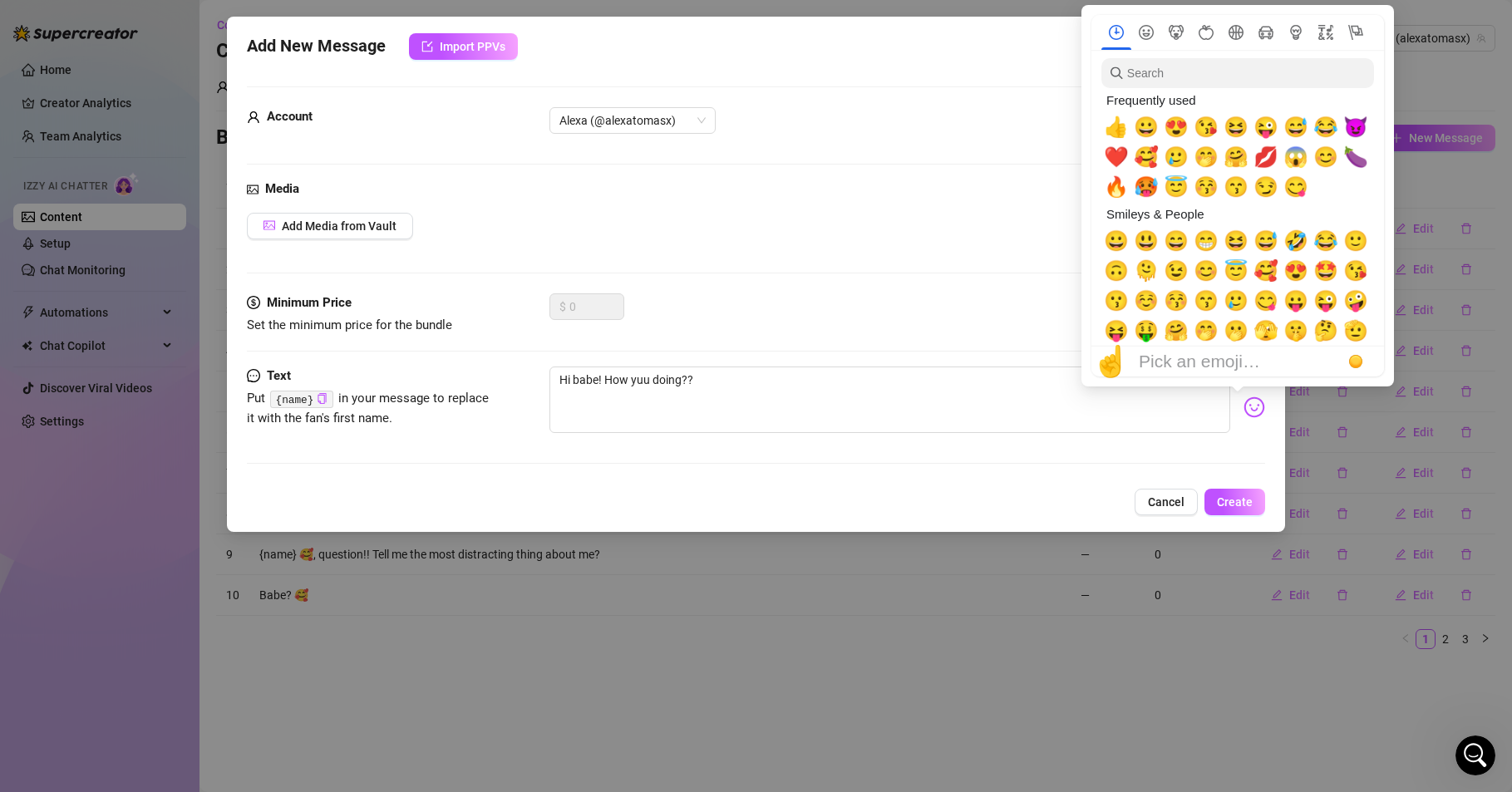
click at [1244, 415] on img at bounding box center [1254, 407] width 22 height 22
click at [1323, 159] on span "😊" at bounding box center [1326, 157] width 25 height 24
click at [1359, 126] on span "😈" at bounding box center [1356, 126] width 25 height 24
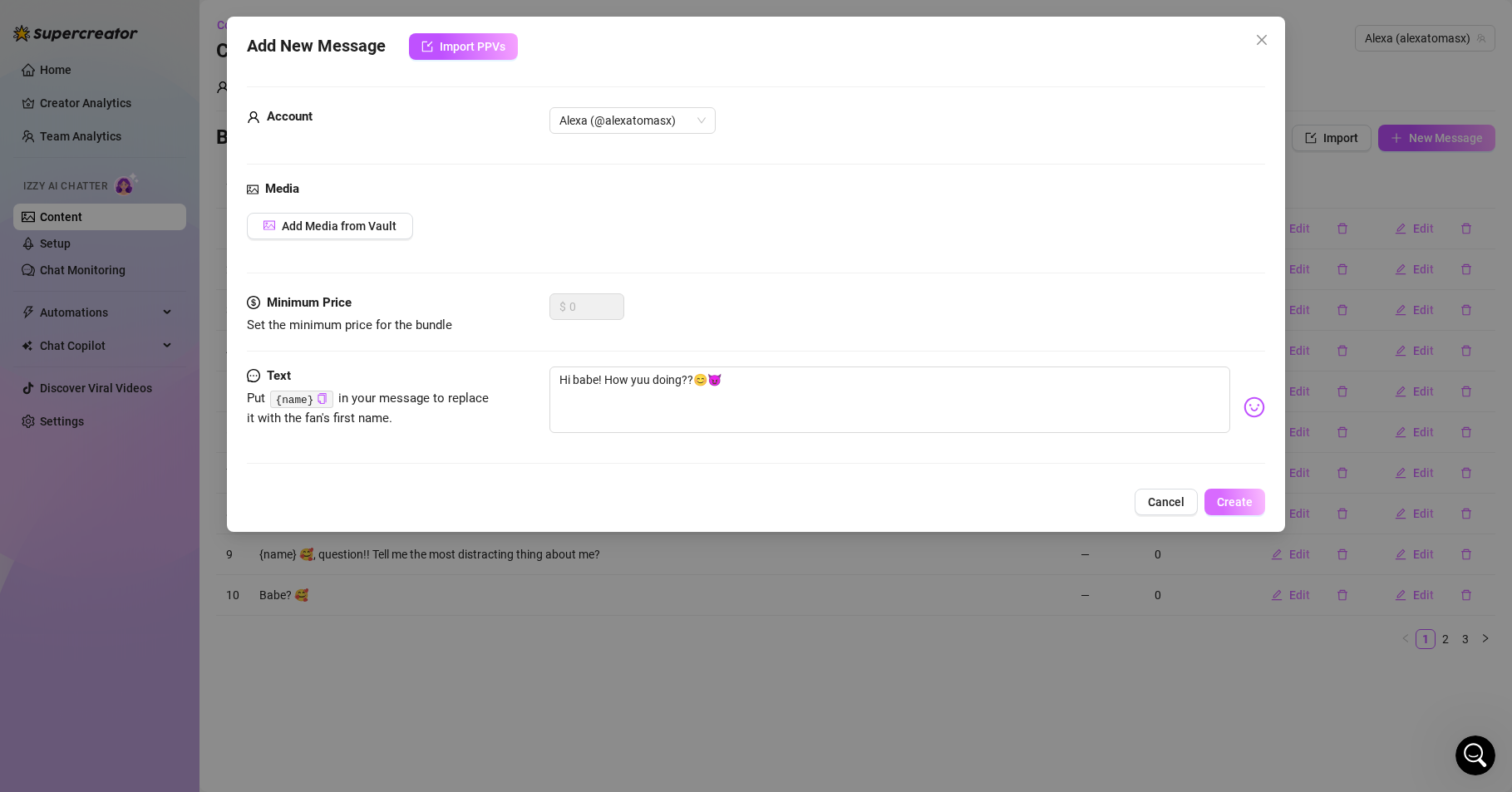
click at [1226, 505] on span "Create" at bounding box center [1235, 502] width 36 height 13
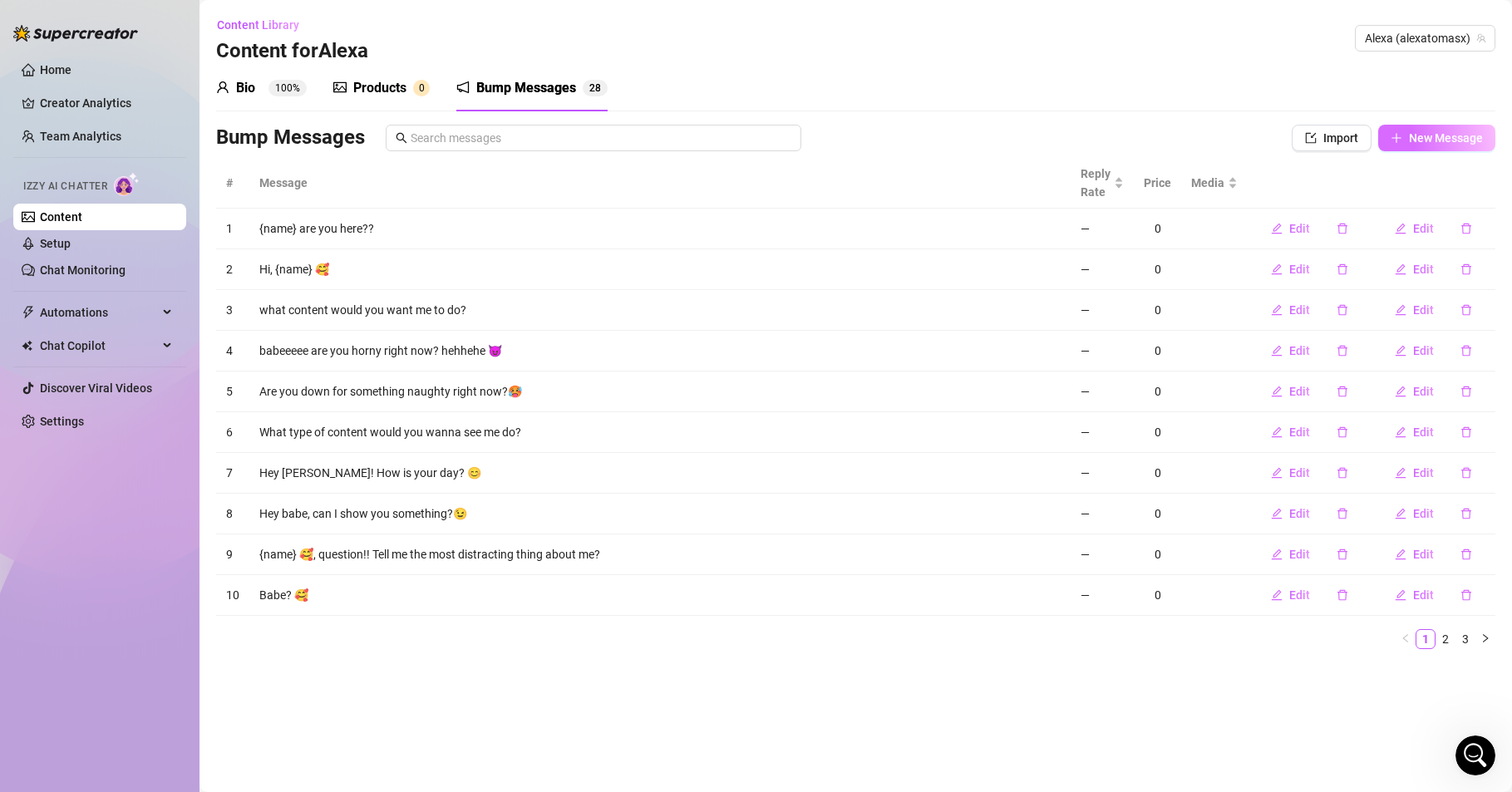
click at [1441, 140] on span "New Message" at bounding box center [1446, 138] width 74 height 13
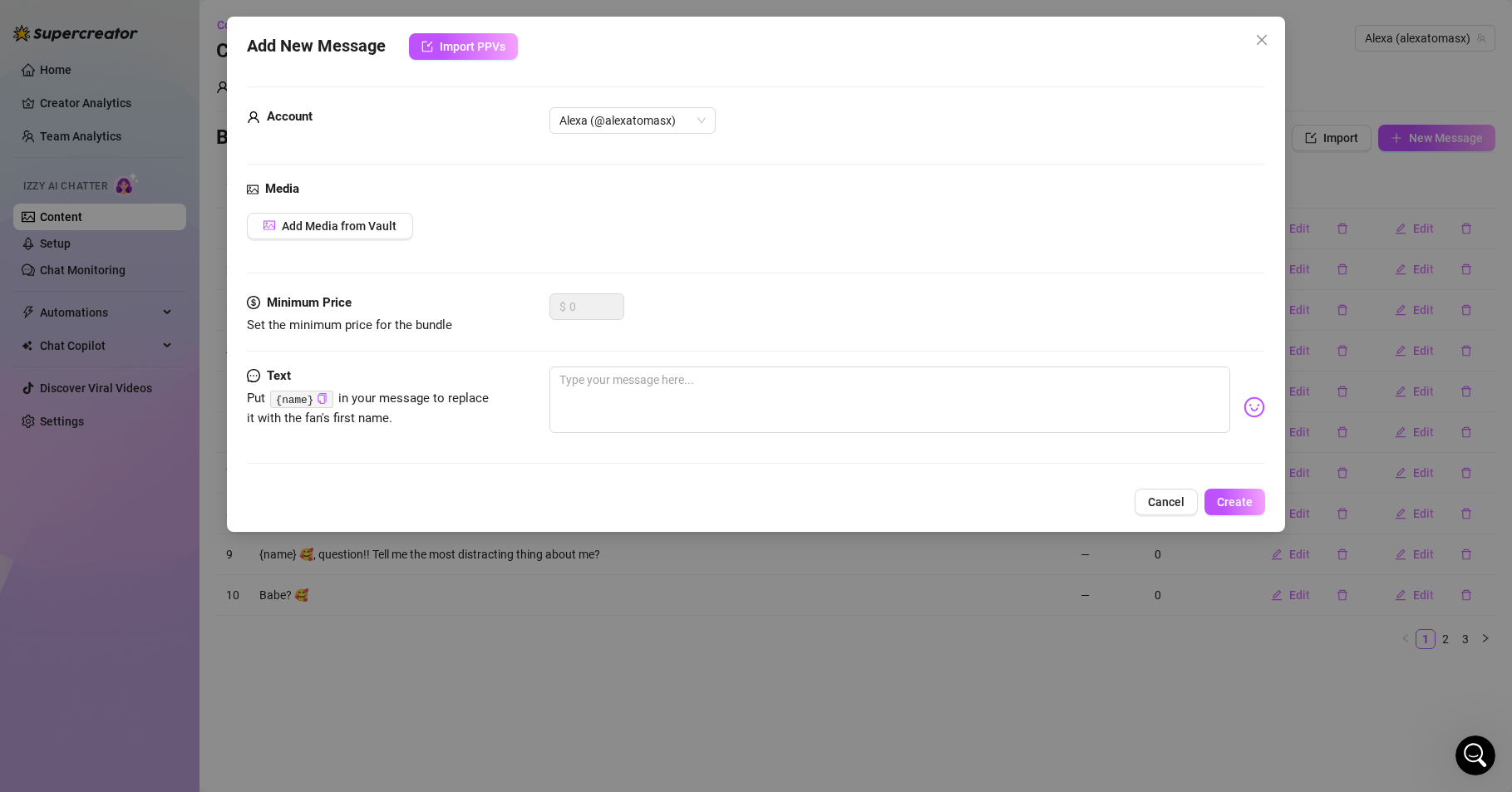
drag, startPoint x: 1264, startPoint y: 38, endPoint x: 1217, endPoint y: 49, distance: 48.3
click at [1265, 39] on icon "close" at bounding box center [1262, 40] width 13 height 13
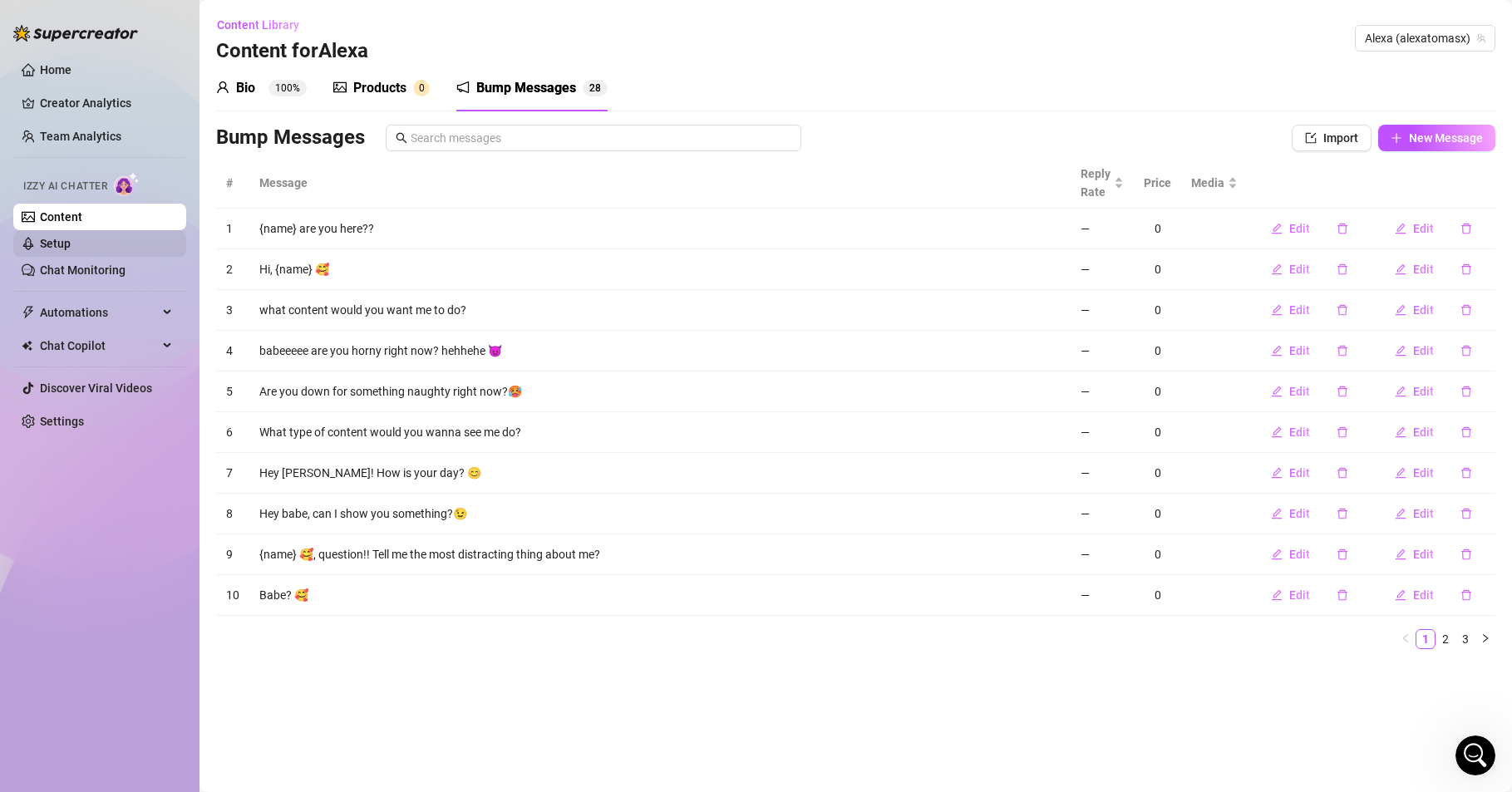
click at [59, 245] on link "Setup" at bounding box center [55, 244] width 31 height 13
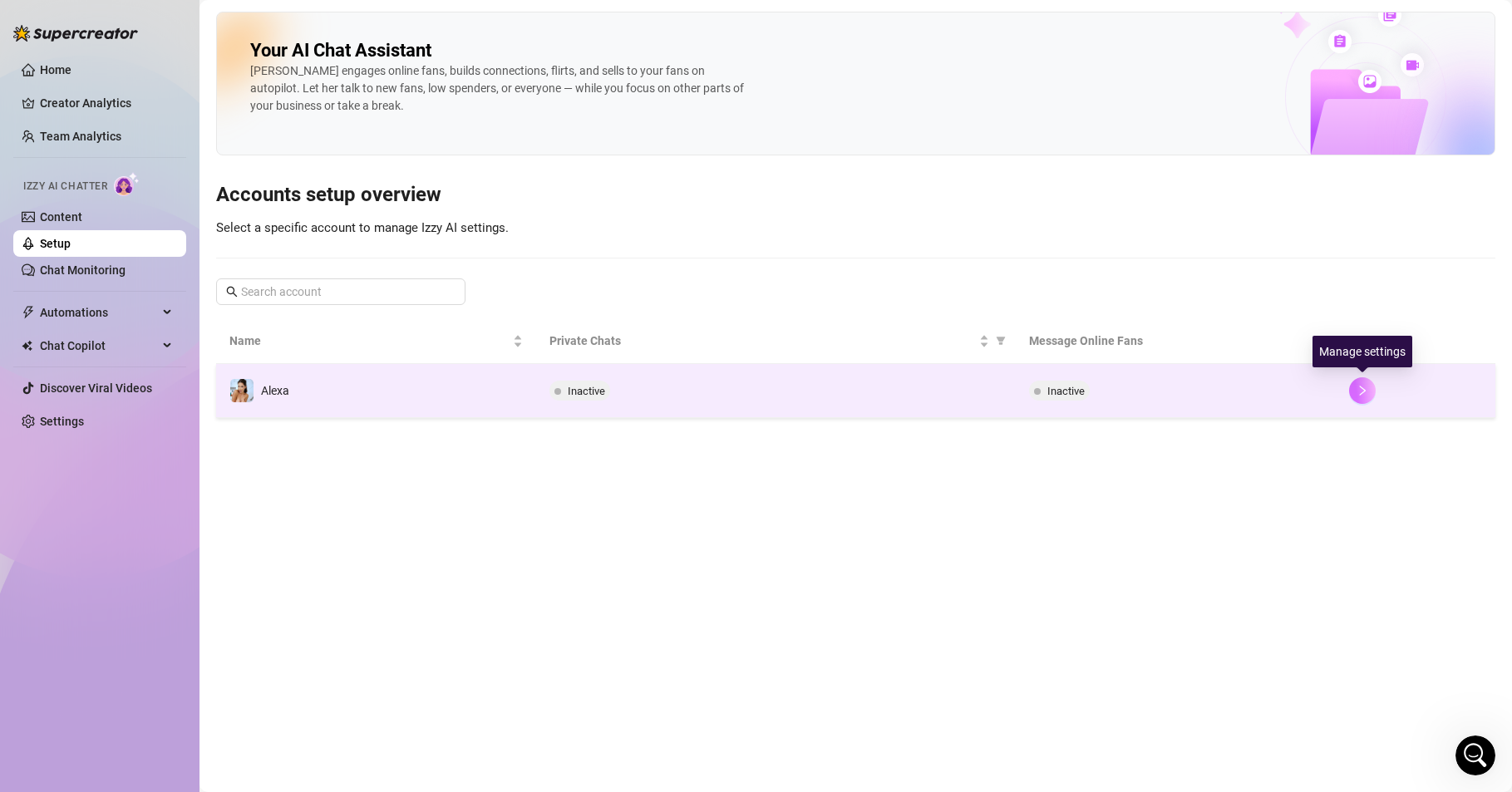
click at [1358, 389] on icon "right" at bounding box center [1363, 391] width 11 height 11
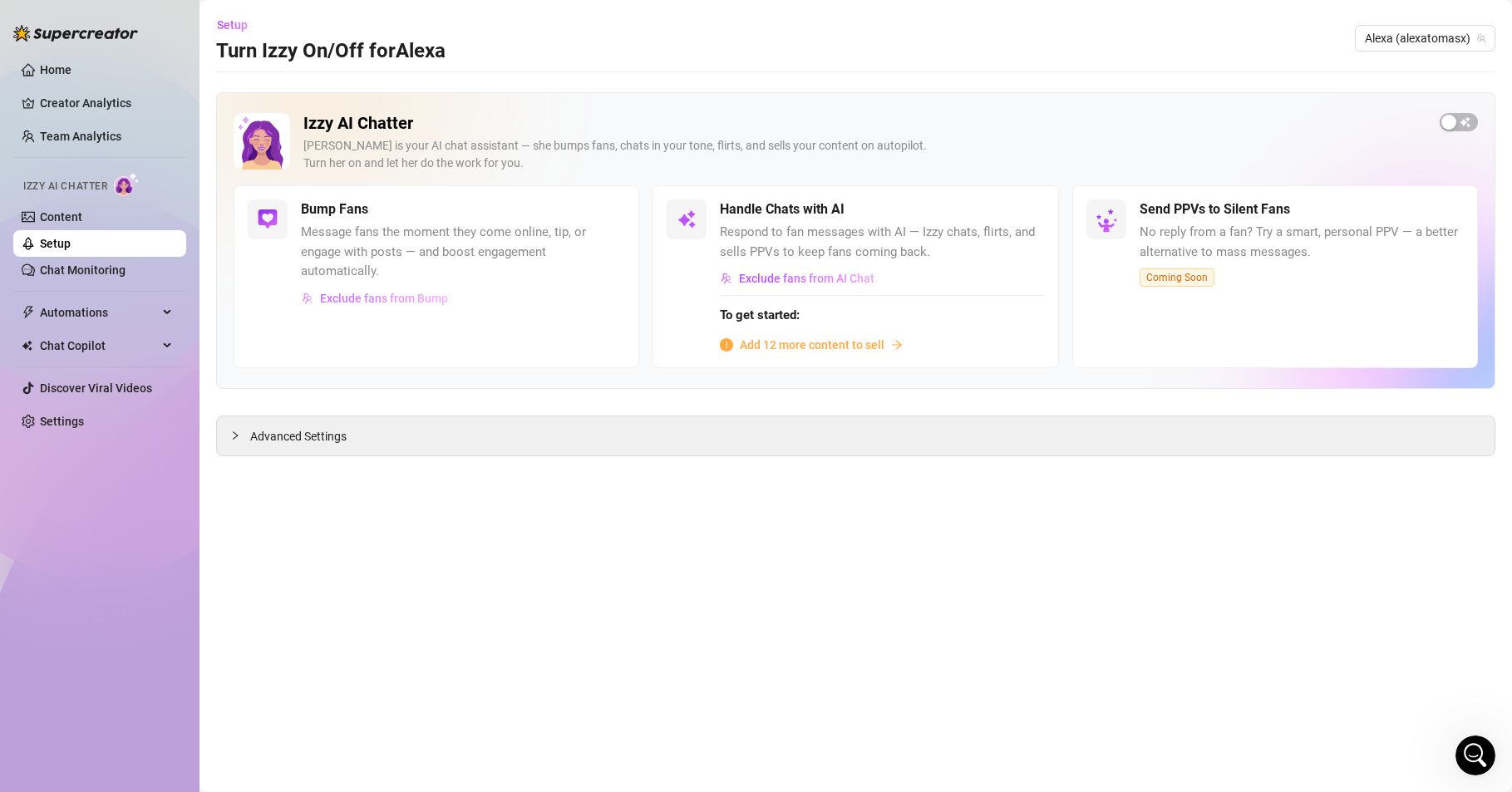
click at [364, 298] on span "Exclude fans from Bump" at bounding box center [384, 298] width 128 height 13
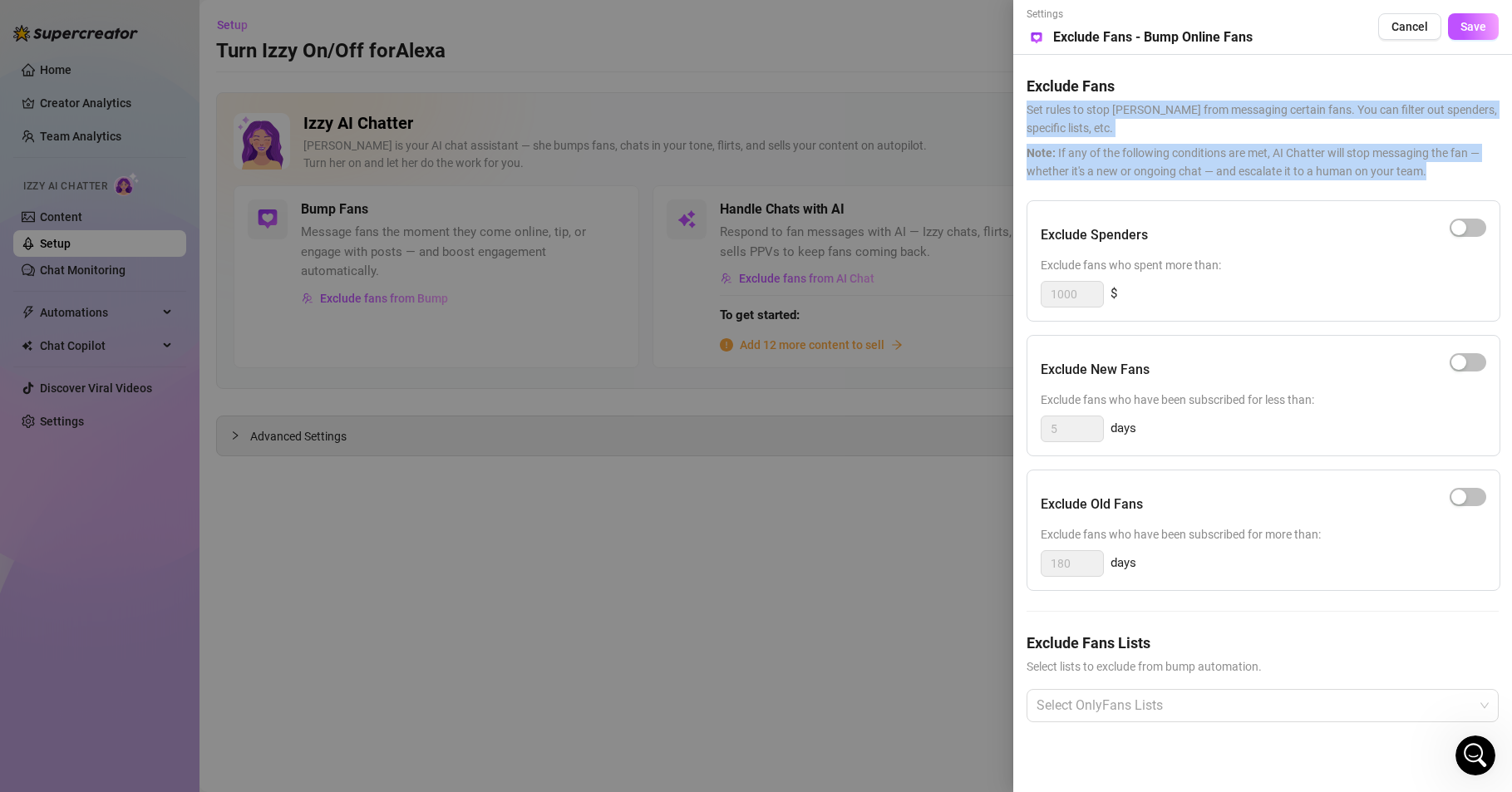
drag, startPoint x: 1414, startPoint y: 174, endPoint x: 1024, endPoint y: 111, distance: 395.1
click at [1024, 111] on div "Settings Preview Exclude Fans - Bump Online Fans Cancel Save Exclude Fans Set r…" at bounding box center [1263, 396] width 499 height 792
copy div "Set rules to stop [PERSON_NAME] from messaging certain fans. You can filter out…"
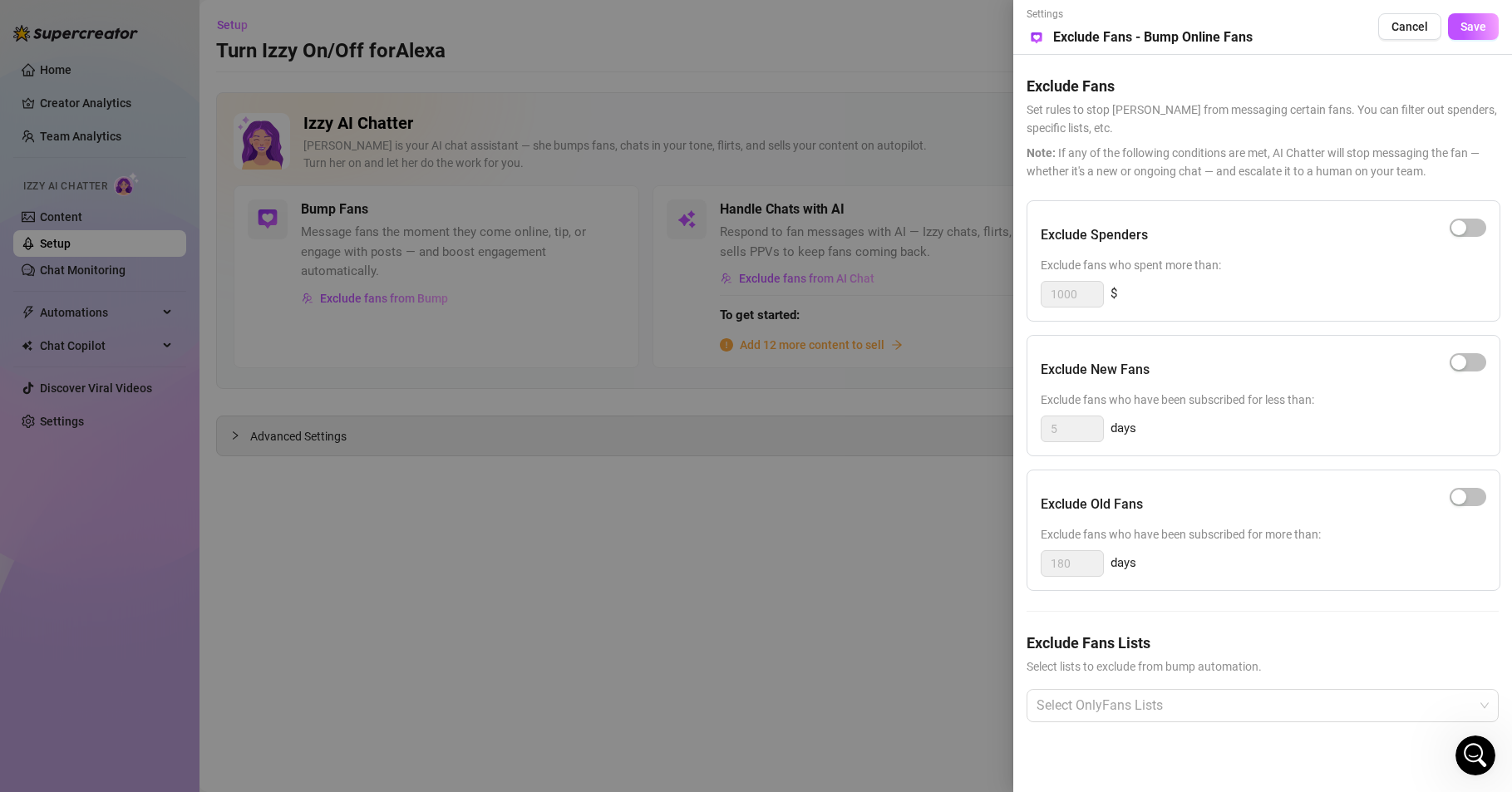
click at [1261, 16] on div "Settings Preview Exclude Fans - Bump Online Fans Cancel Save" at bounding box center [1263, 26] width 472 height 41
click at [1112, 711] on div at bounding box center [1254, 706] width 448 height 30
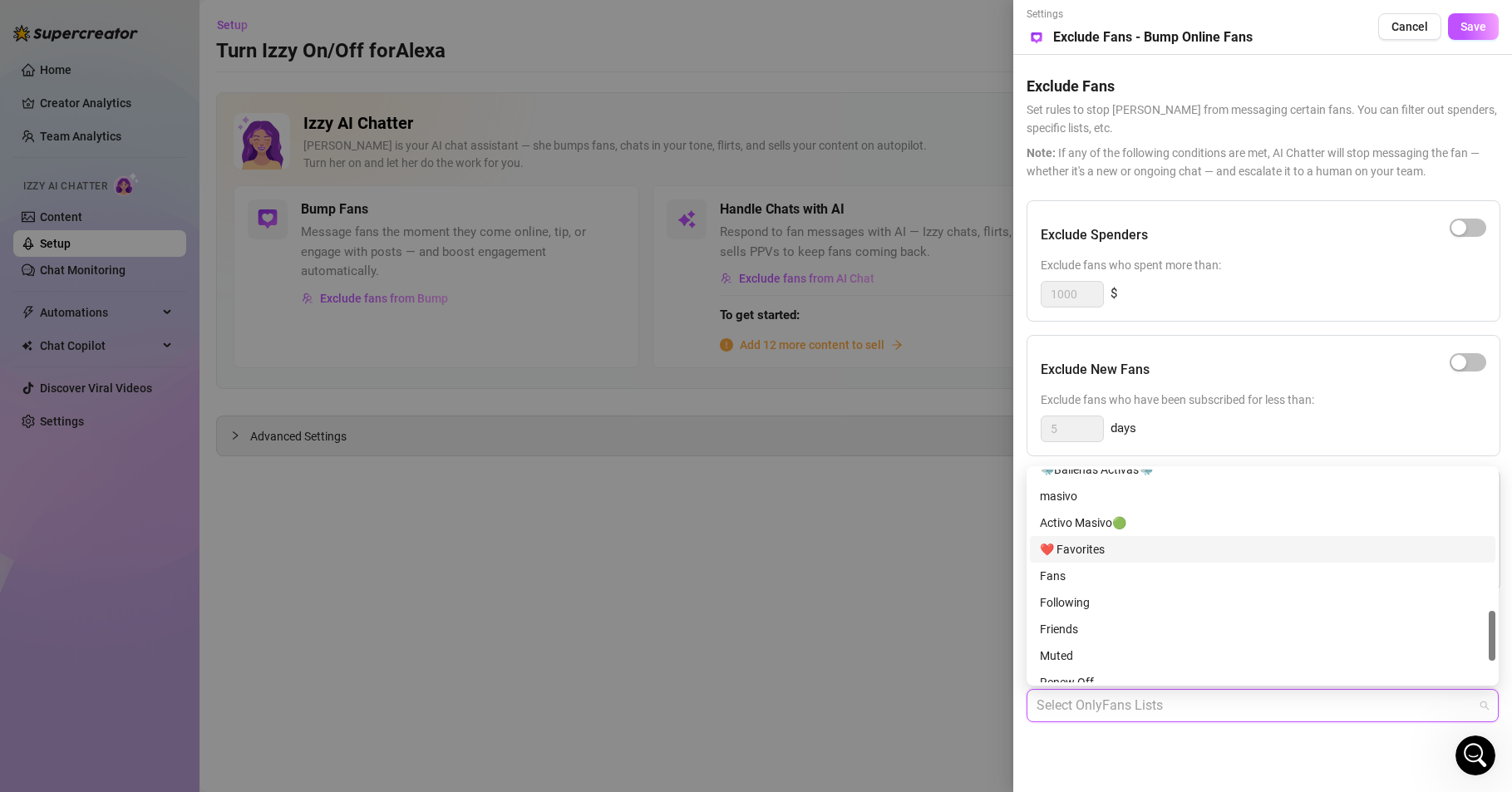
scroll to position [691, 0]
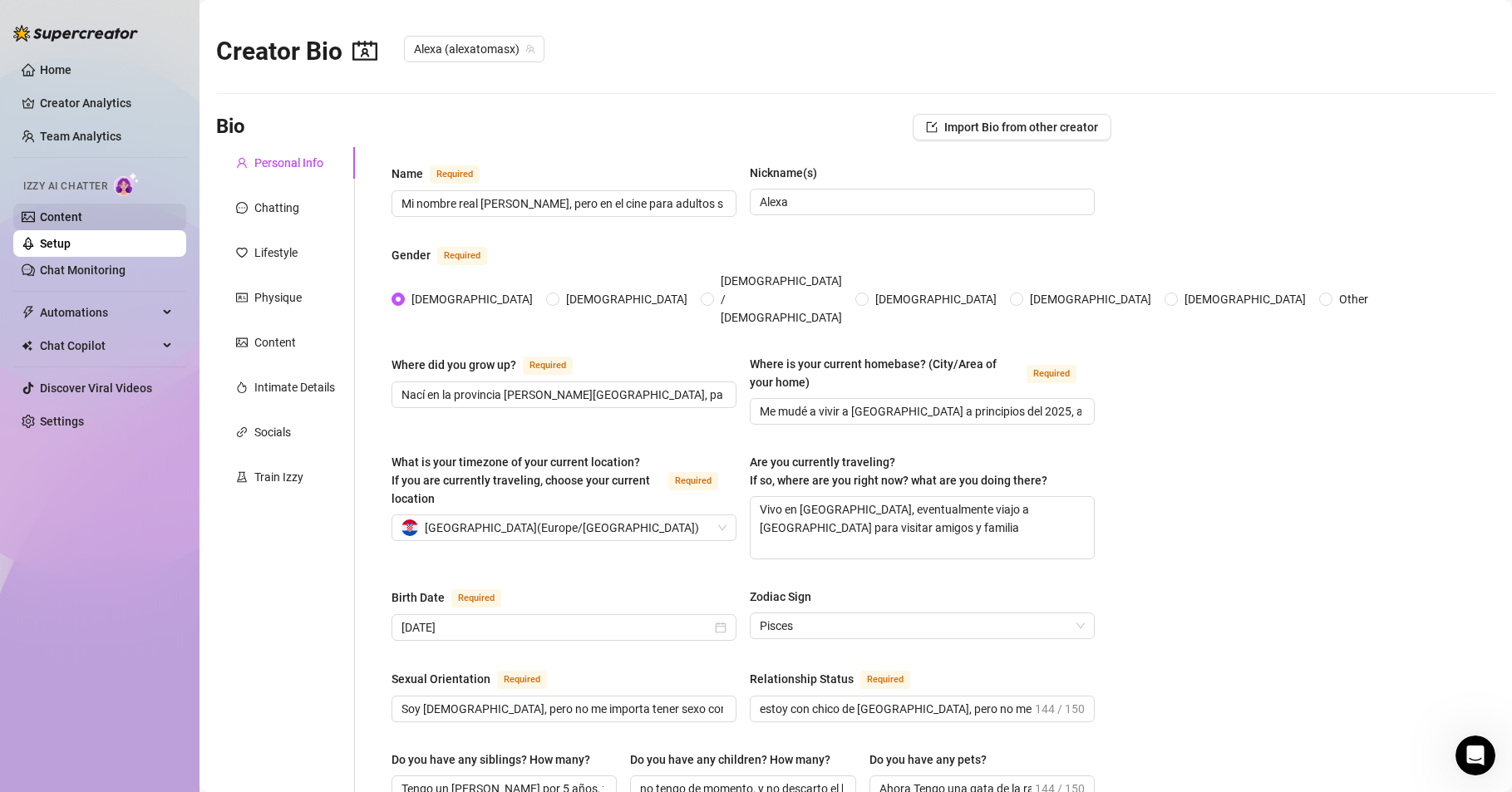
click at [60, 213] on link "Content" at bounding box center [60, 217] width 42 height 13
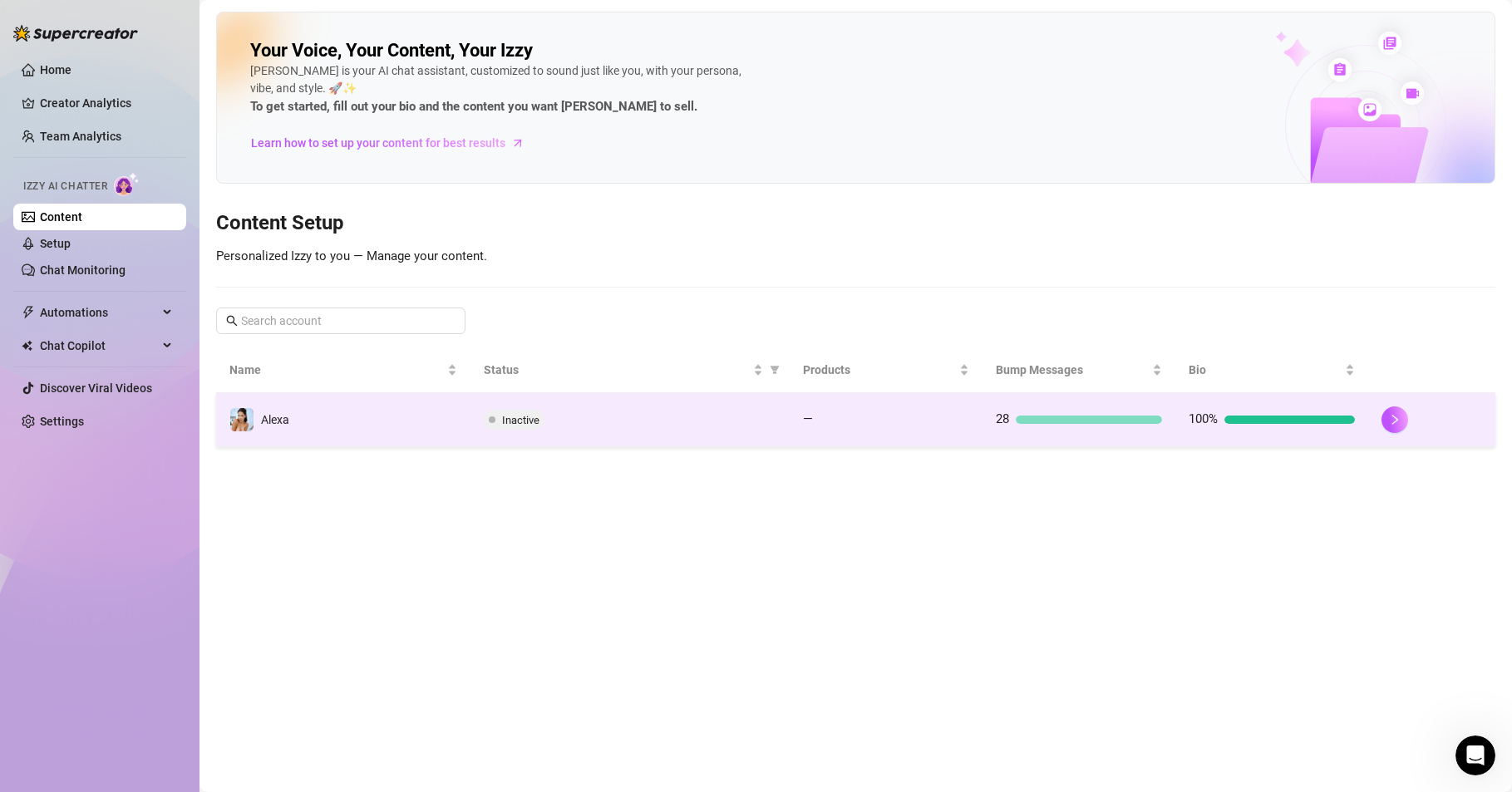
click at [1070, 413] on div "28" at bounding box center [1079, 419] width 166 height 20
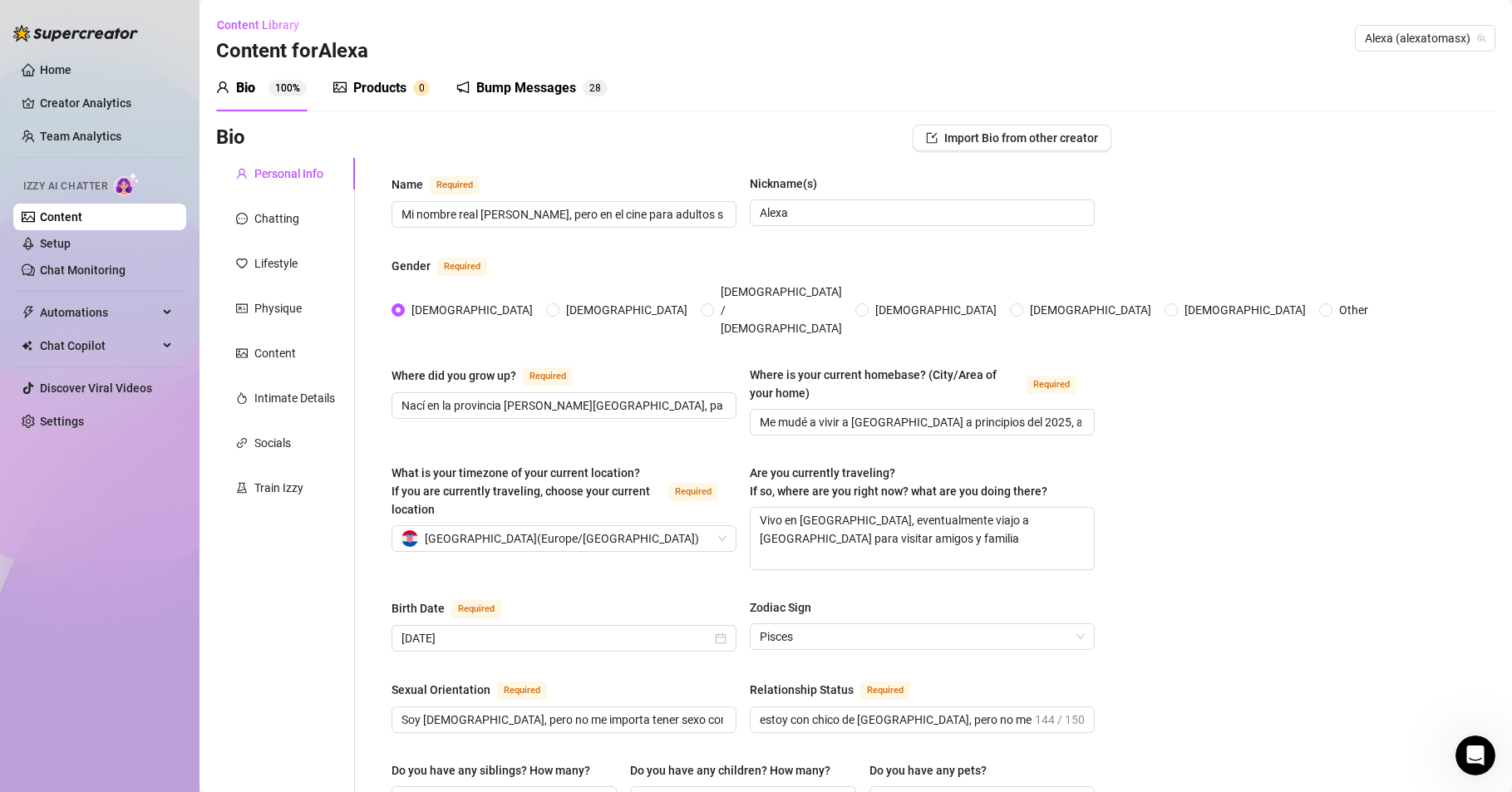
click at [538, 80] on div "Bump Messages" at bounding box center [526, 88] width 100 height 20
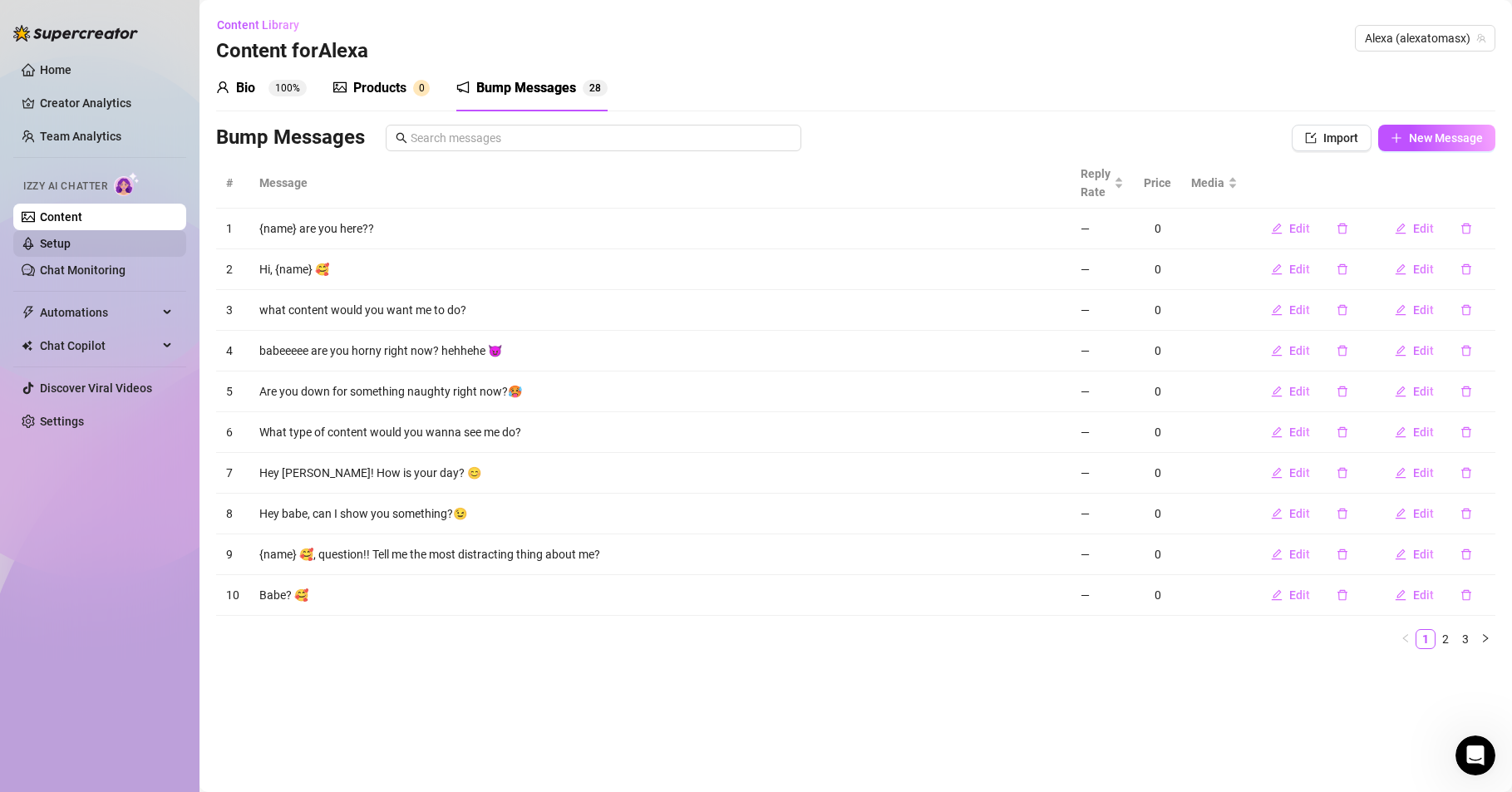
click at [57, 241] on link "Setup" at bounding box center [55, 244] width 31 height 13
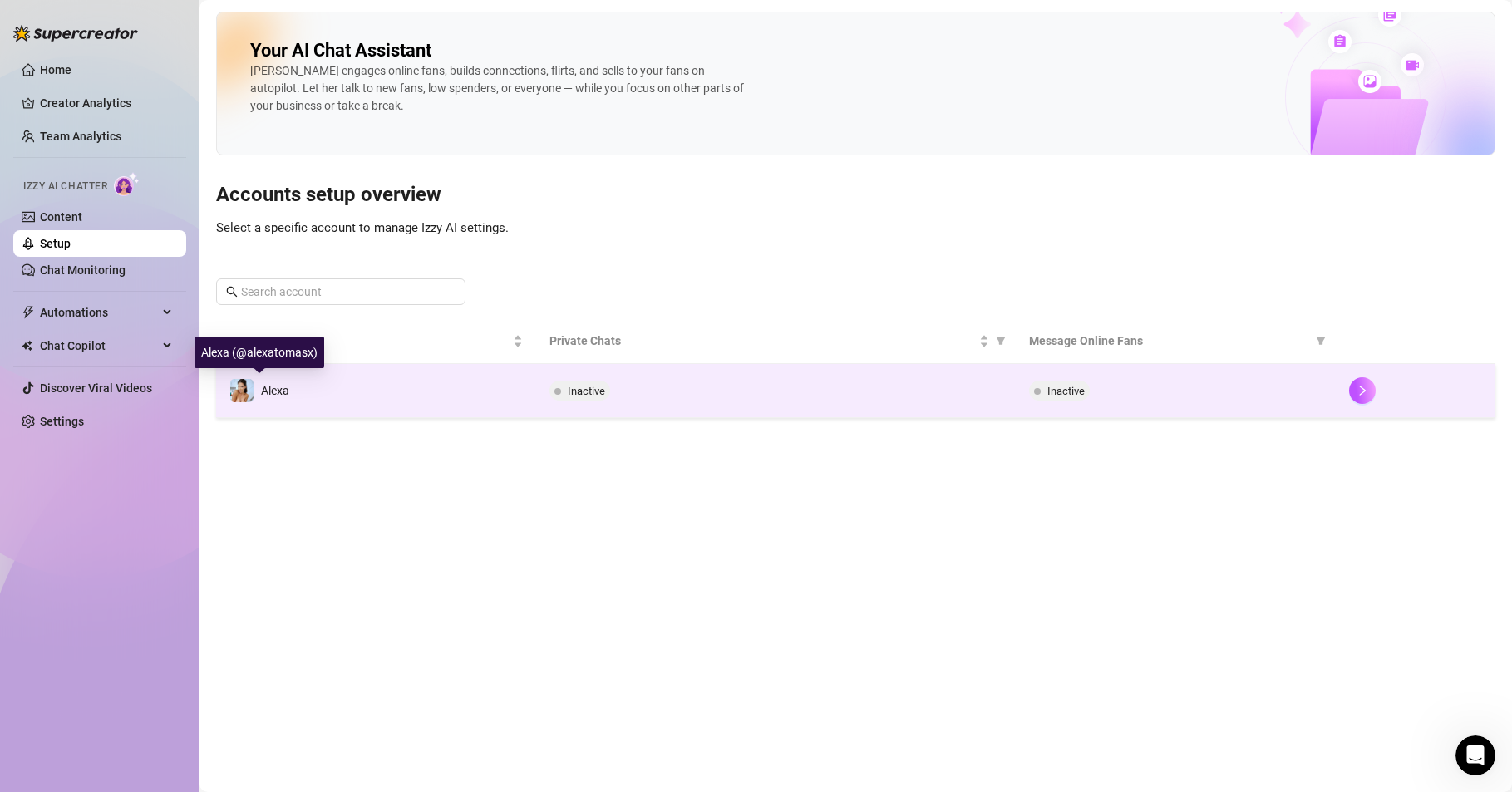
click at [255, 394] on div "Alexa" at bounding box center [259, 391] width 59 height 25
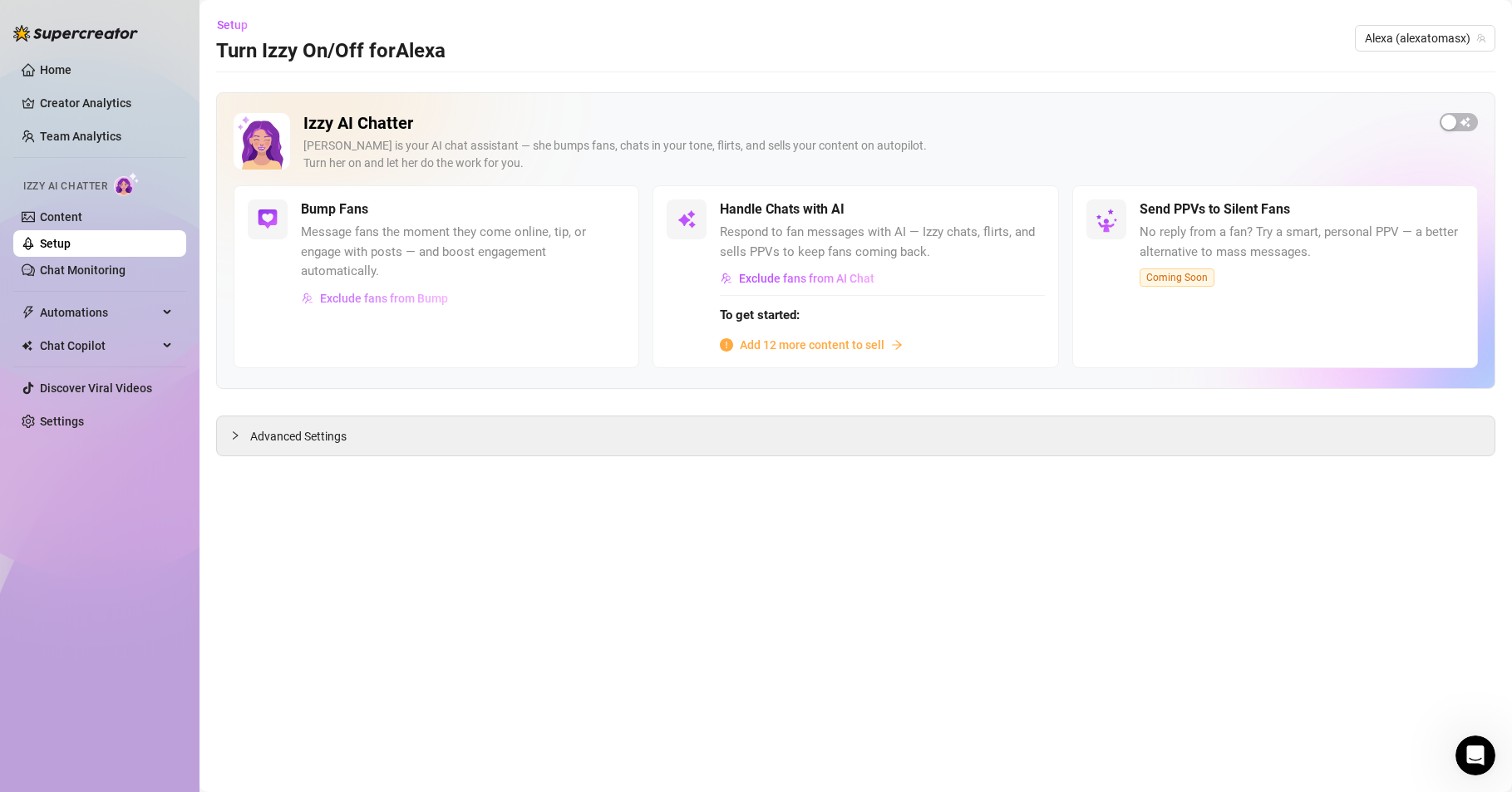
click at [416, 296] on span "Exclude fans from Bump" at bounding box center [384, 298] width 128 height 13
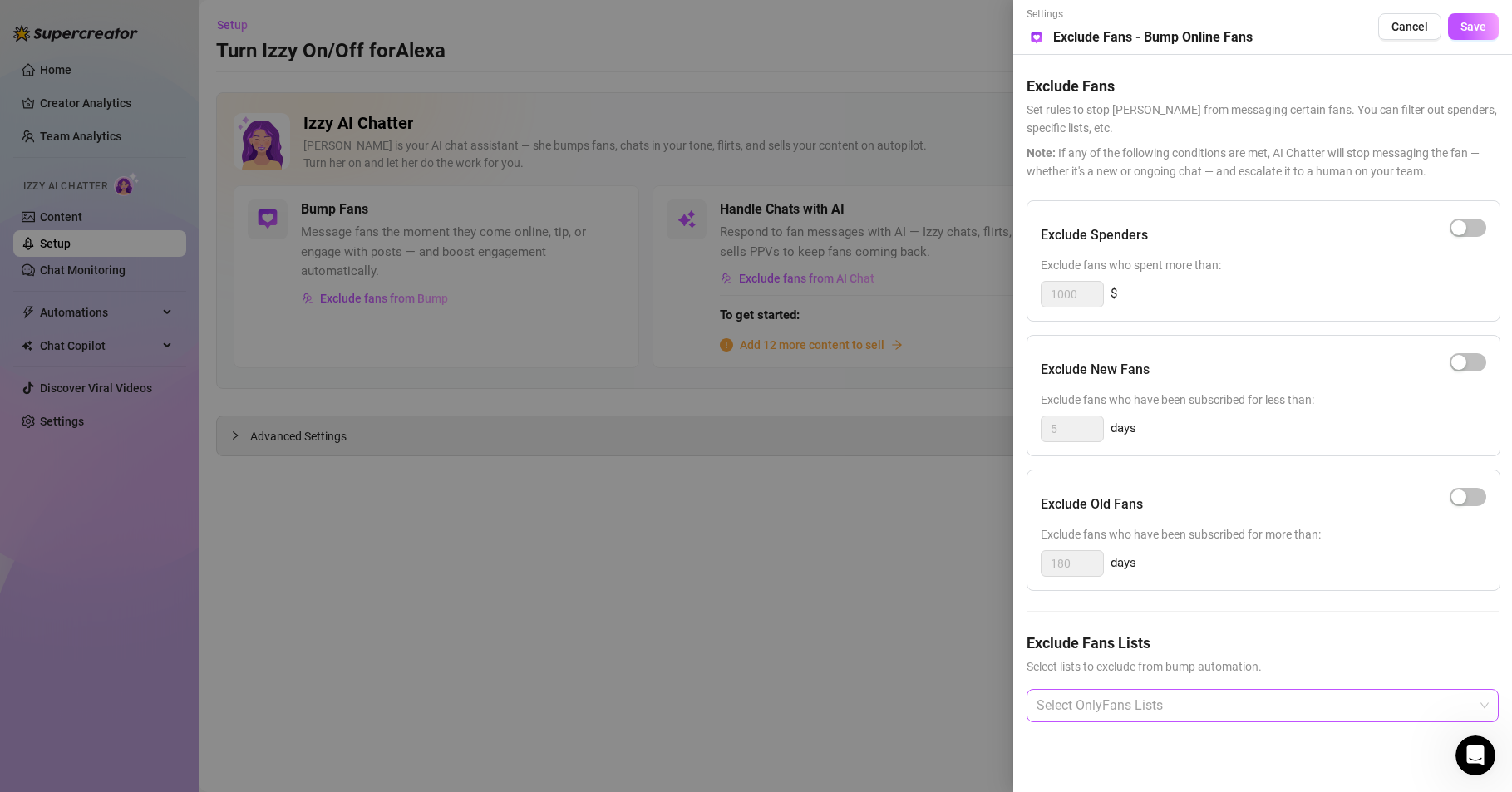
click at [1134, 715] on div at bounding box center [1254, 706] width 448 height 30
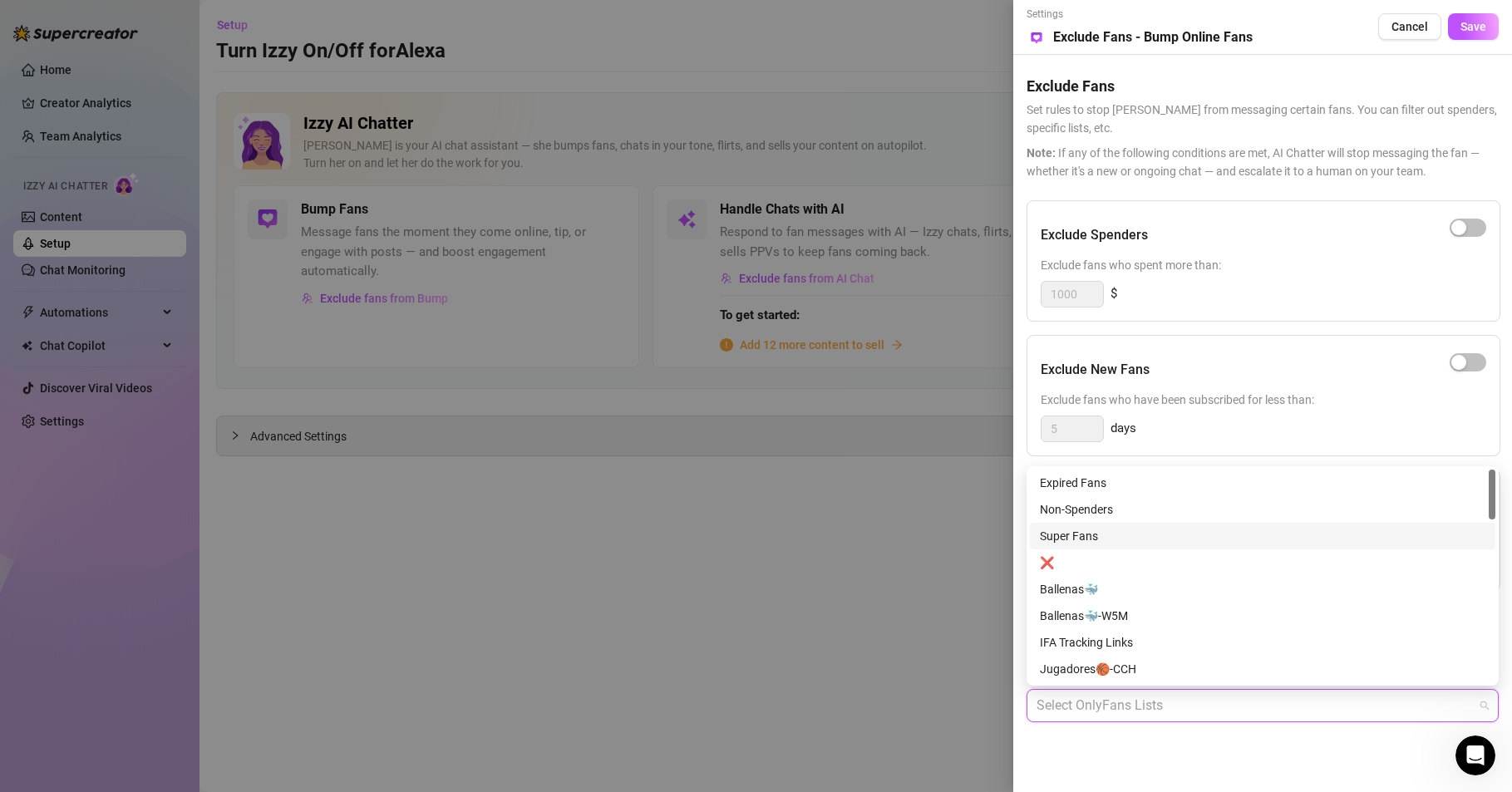
click at [1079, 531] on div "Super Fans" at bounding box center [1263, 535] width 446 height 18
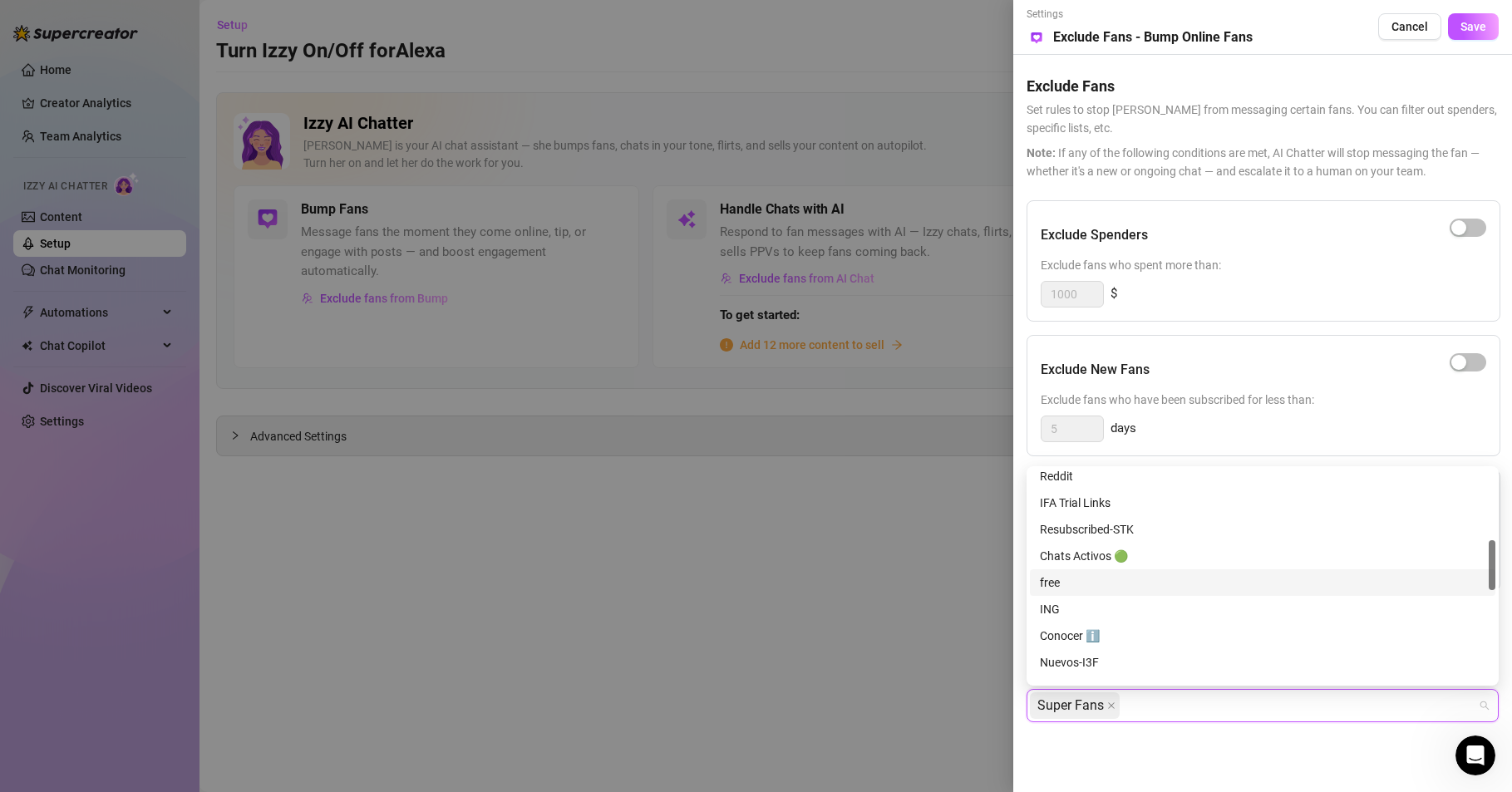
scroll to position [691, 0]
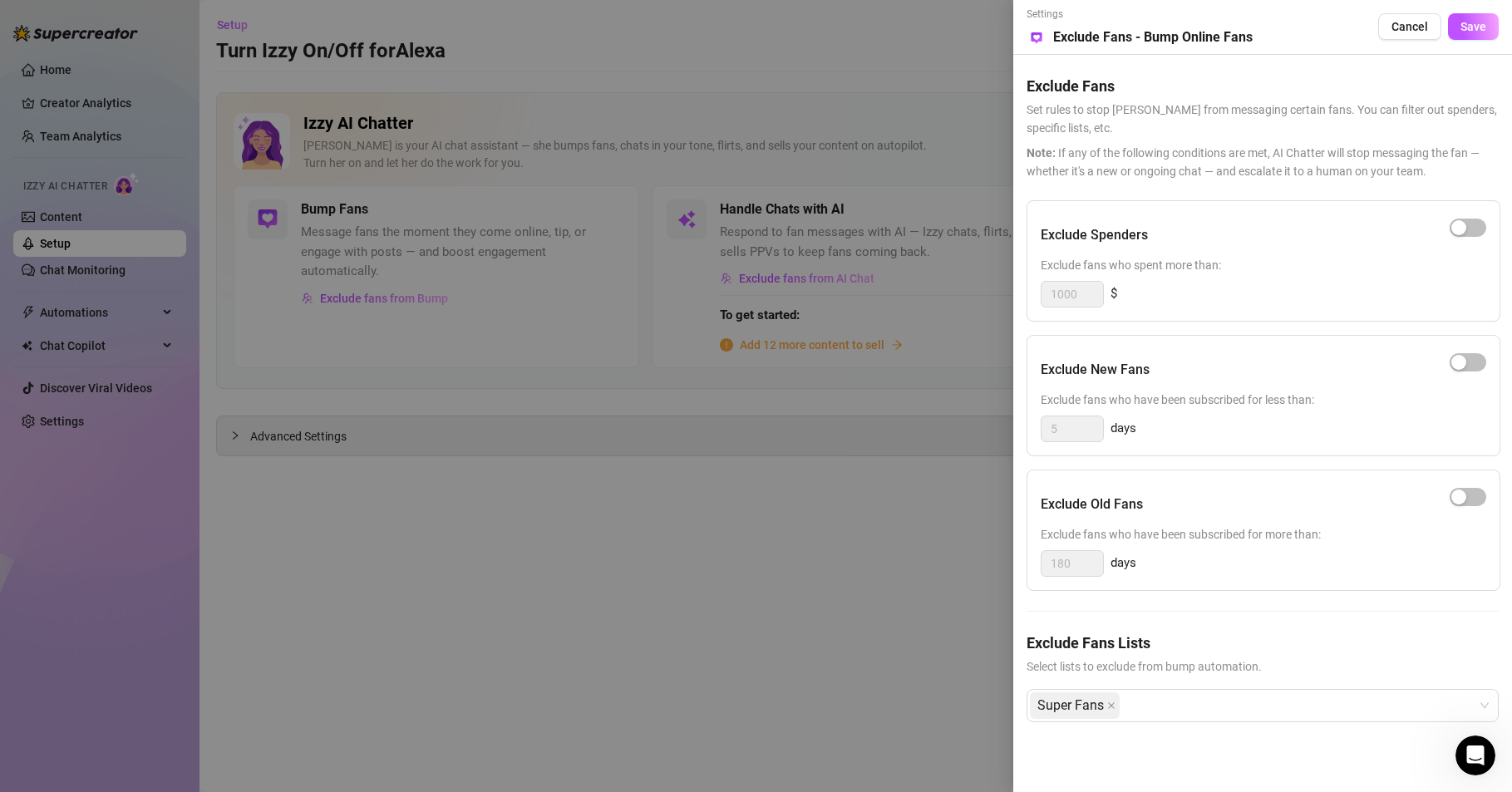
click at [885, 678] on div at bounding box center [756, 396] width 1512 height 792
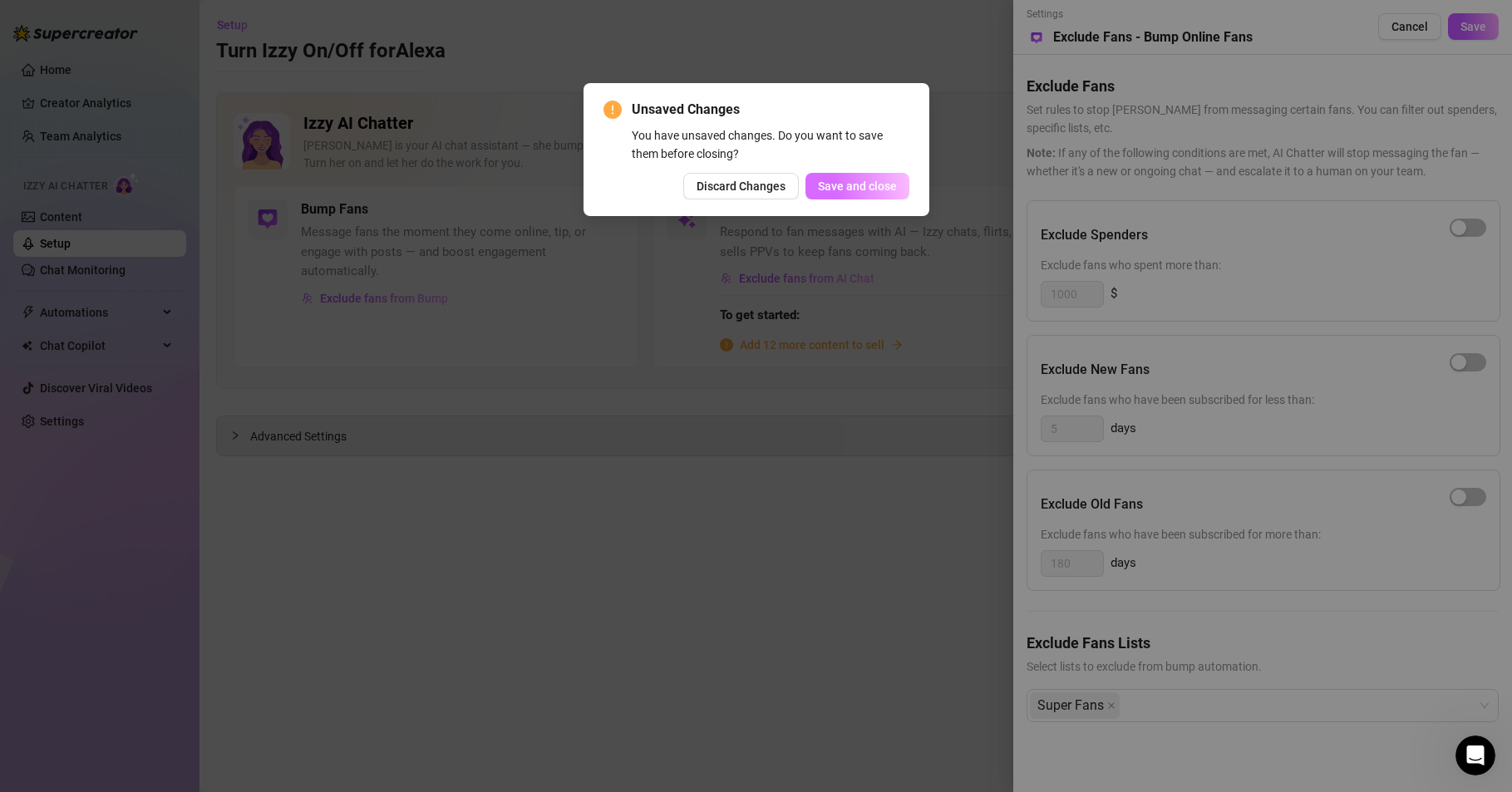
click at [865, 188] on span "Save and close" at bounding box center [858, 186] width 79 height 13
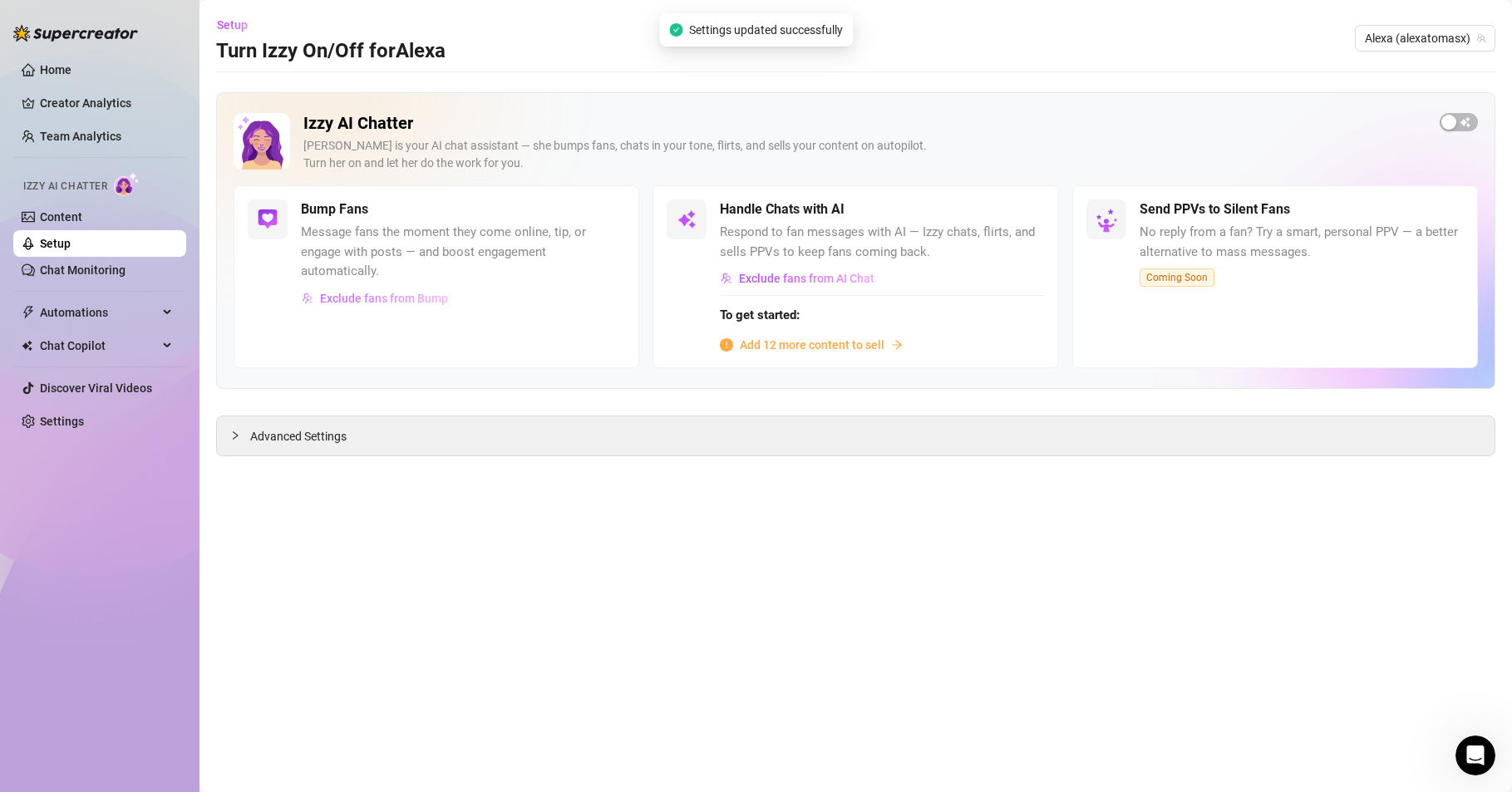
click at [420, 299] on span "Exclude fans from Bump" at bounding box center [384, 298] width 128 height 13
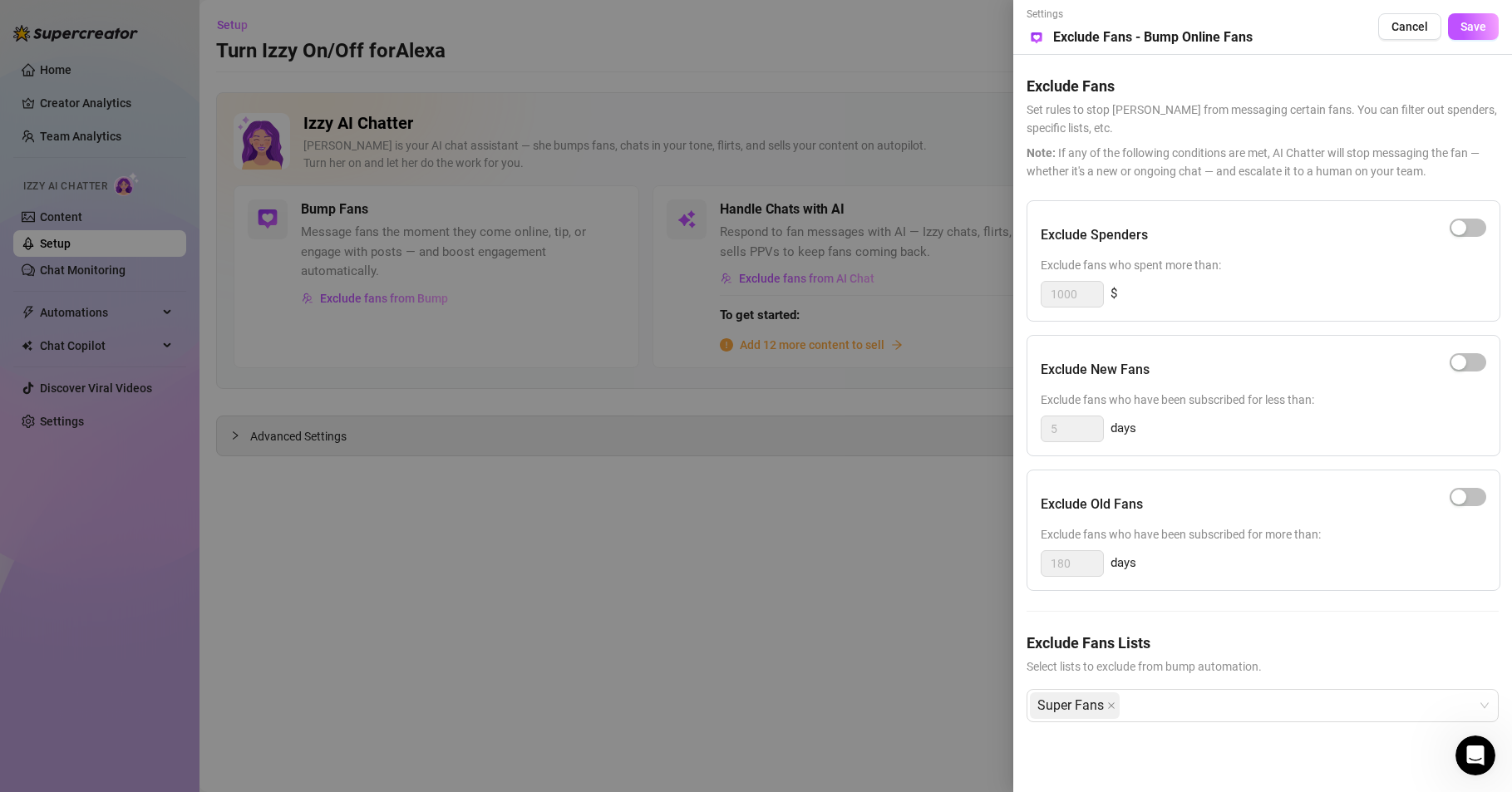
click at [805, 620] on div at bounding box center [756, 396] width 1512 height 792
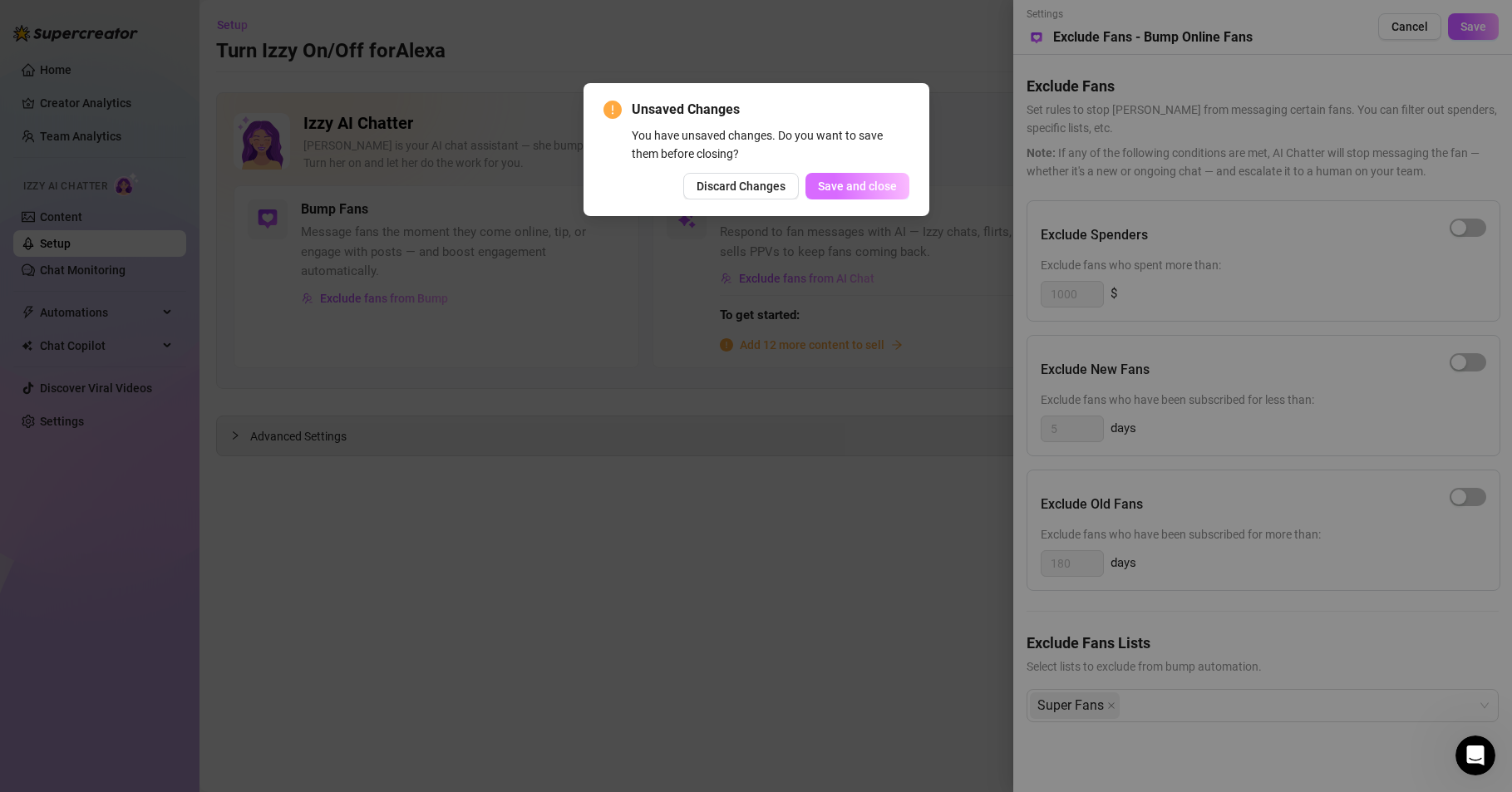
click at [832, 191] on span "Save and close" at bounding box center [858, 186] width 79 height 13
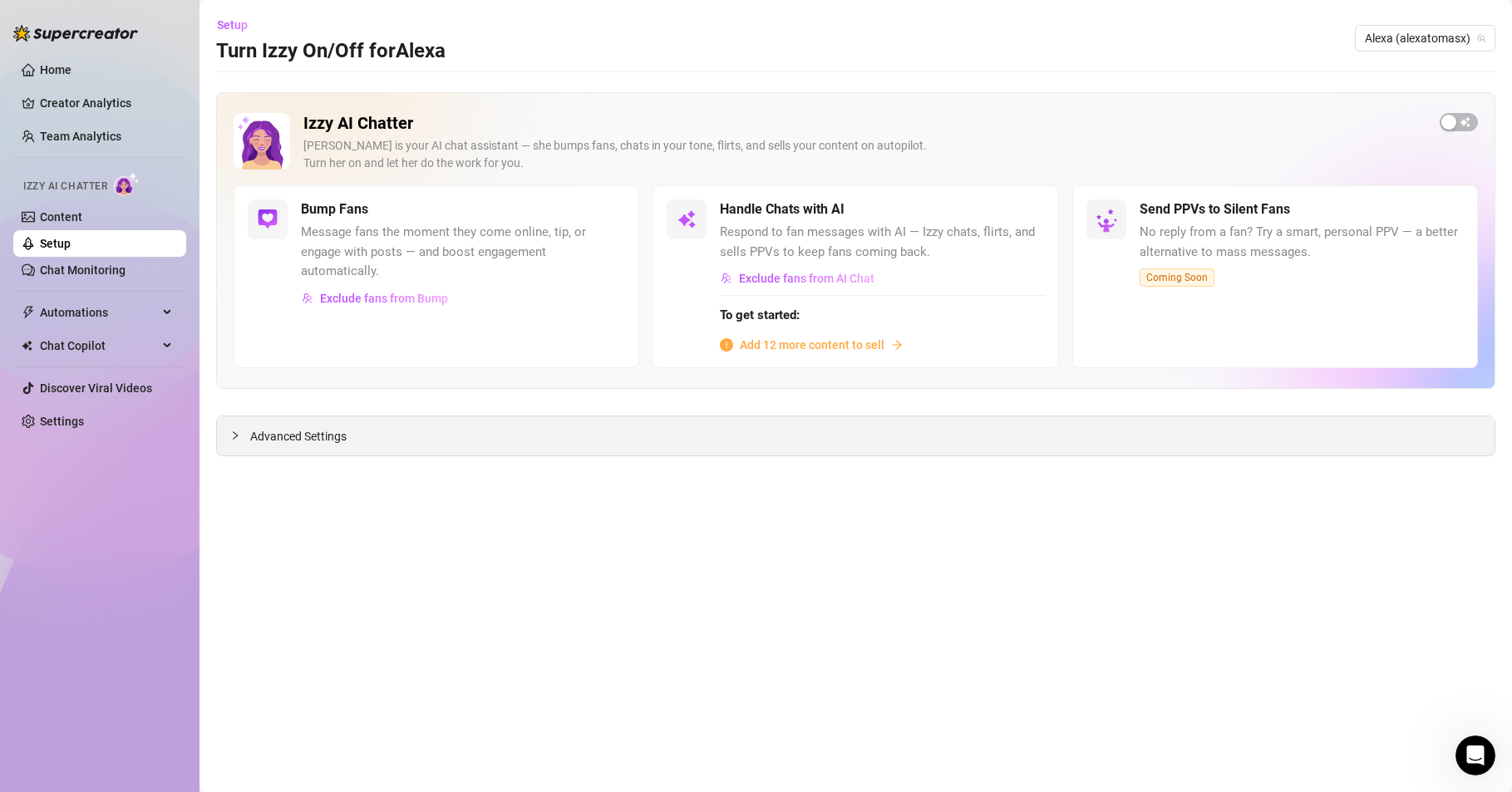
click at [230, 431] on icon "collapsed" at bounding box center [235, 435] width 10 height 10
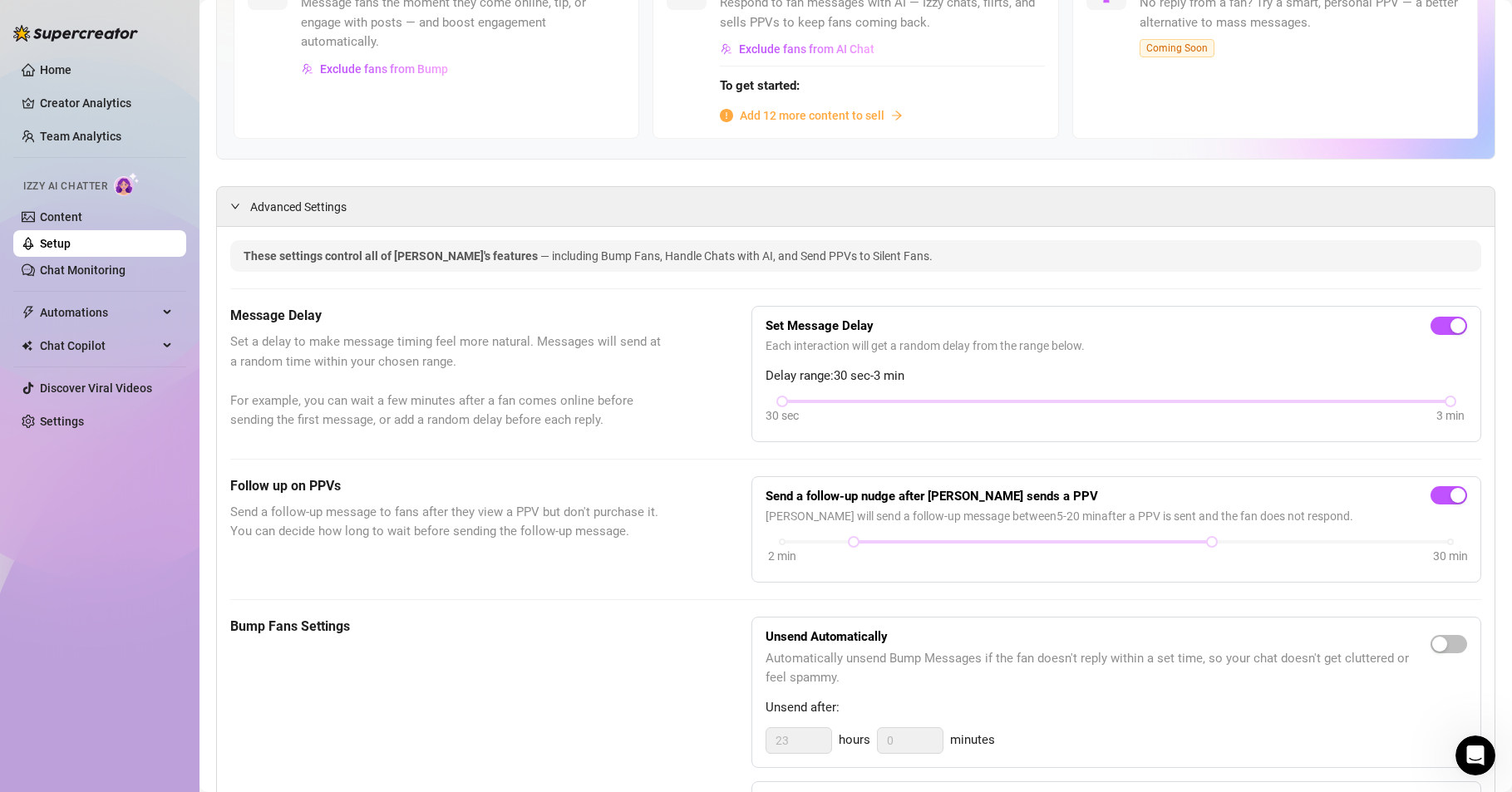
scroll to position [0, 0]
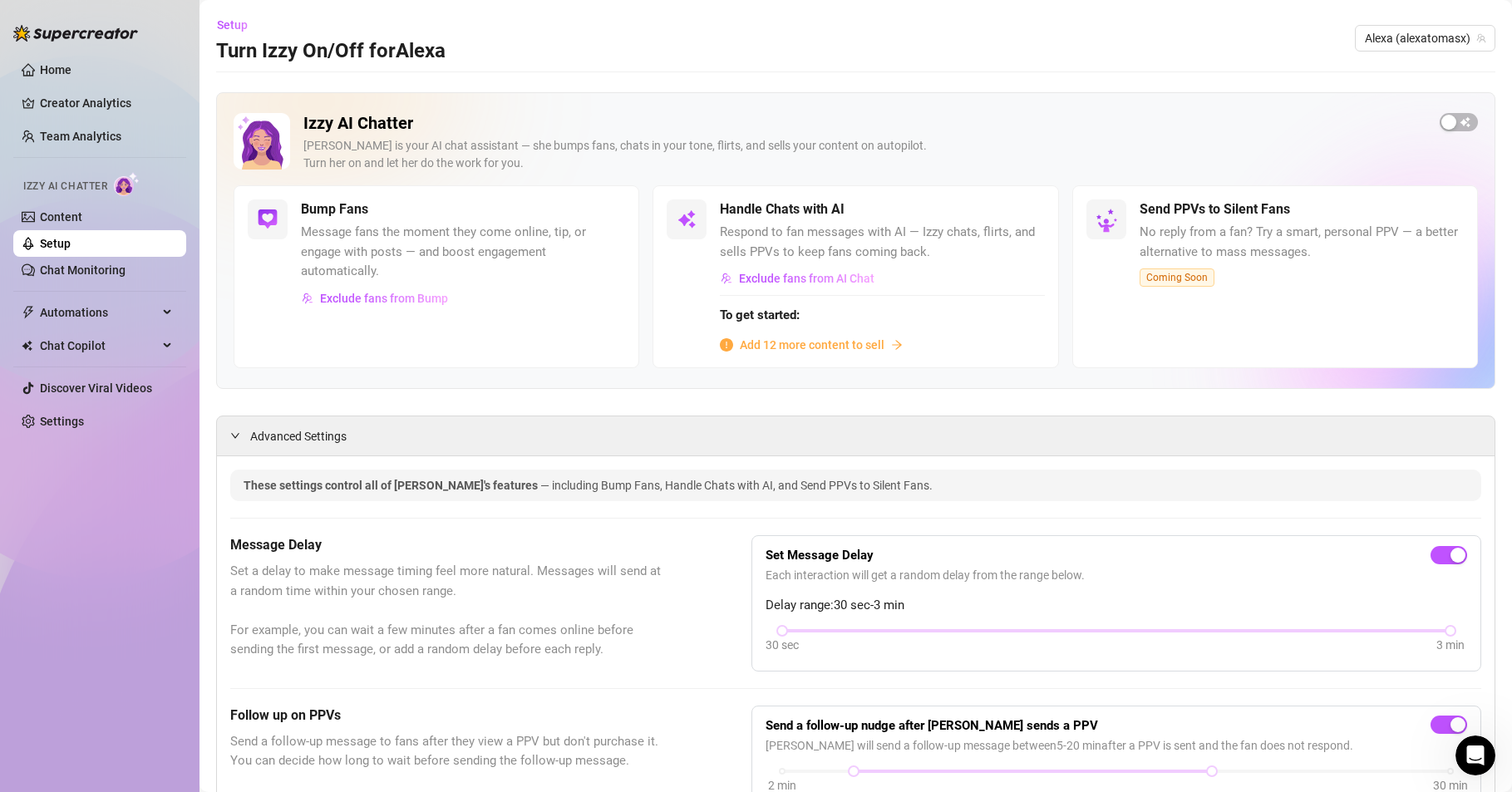
click at [339, 226] on span "Message fans the moment they come online, tip, or engage with posts — and boost…" at bounding box center [463, 252] width 324 height 59
click at [332, 200] on h5 "Bump Fans" at bounding box center [334, 209] width 67 height 20
click at [50, 213] on link "Content" at bounding box center [60, 217] width 42 height 13
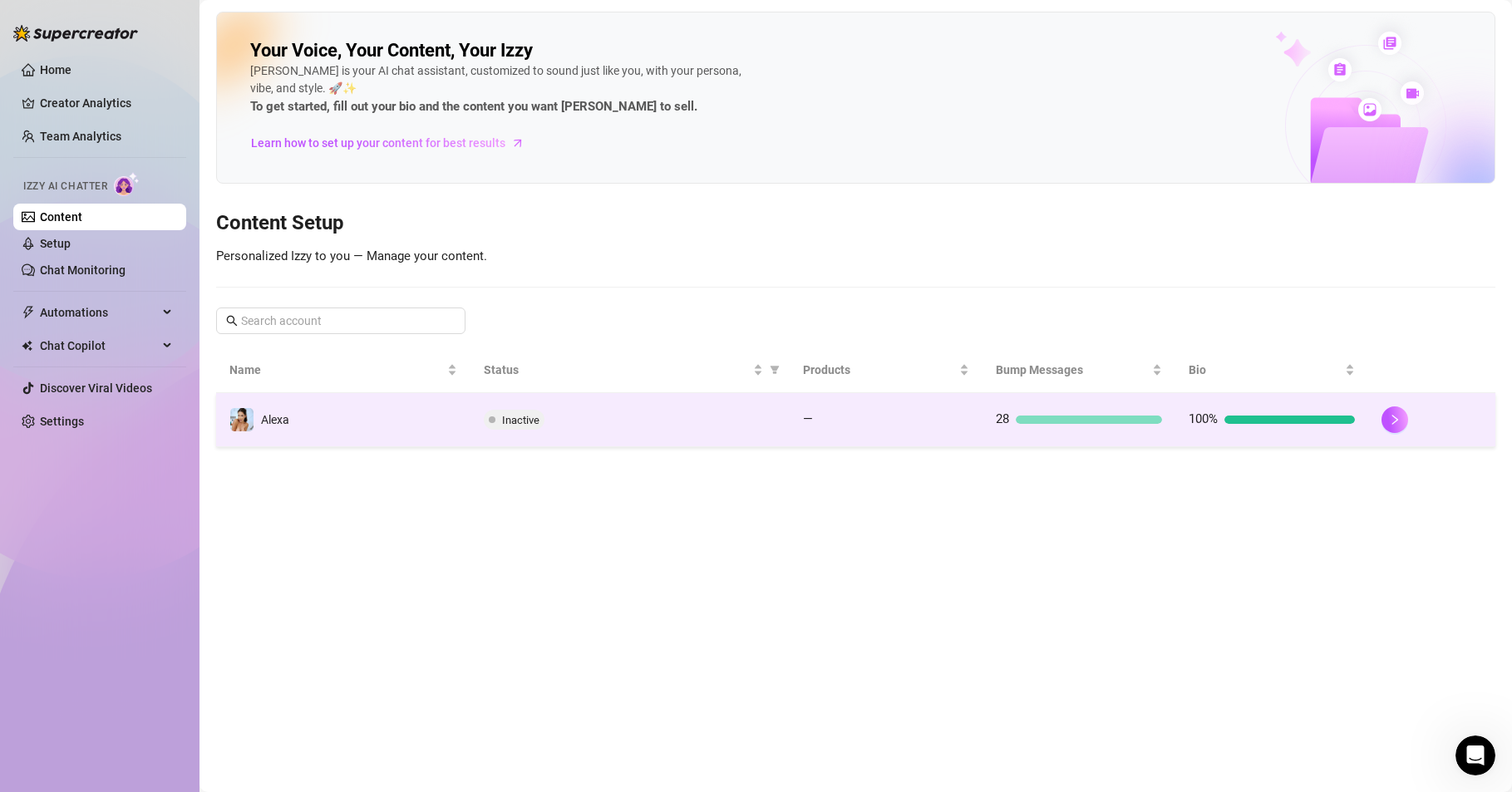
click at [1067, 415] on div at bounding box center [1089, 419] width 146 height 8
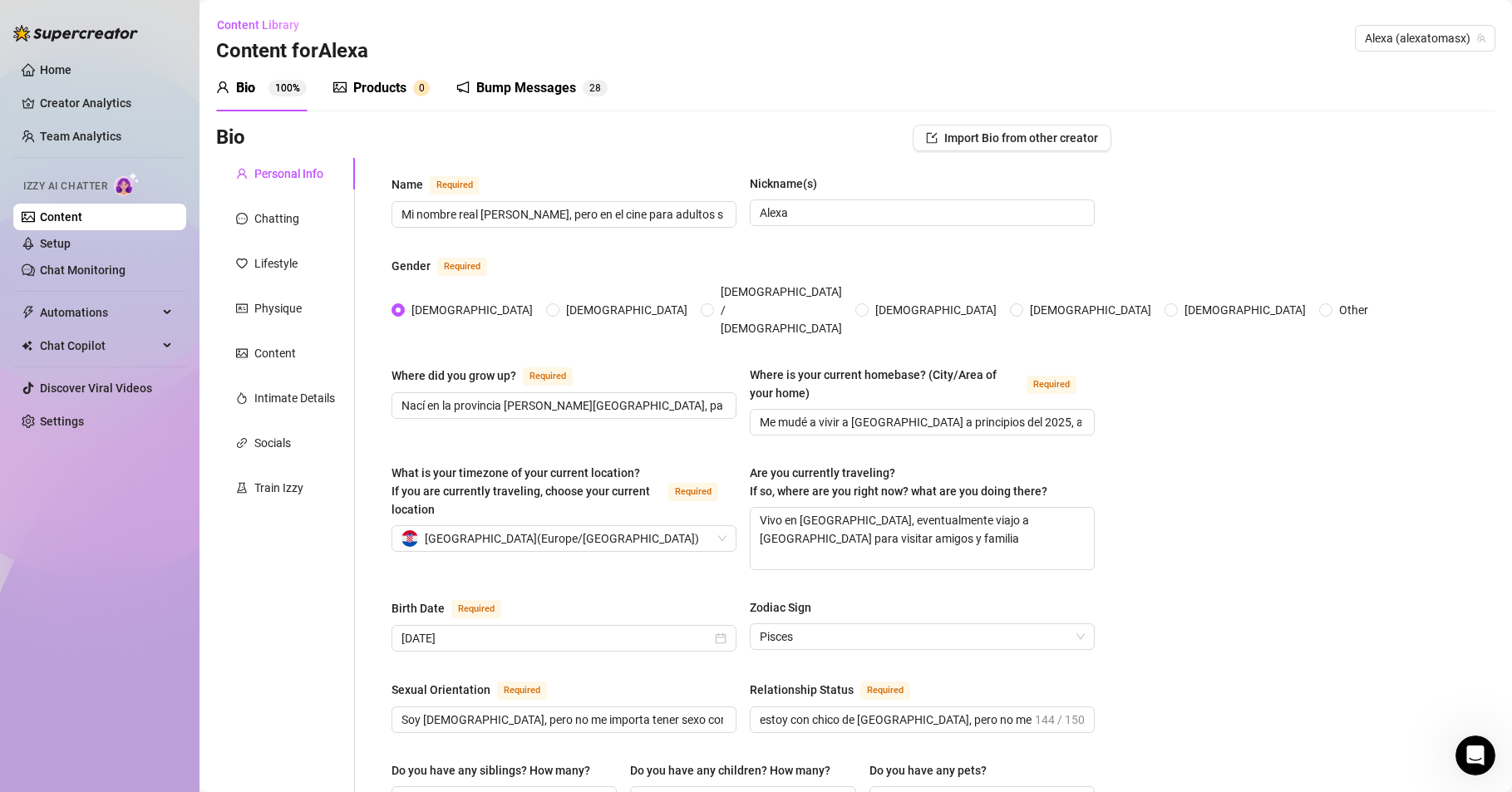
click at [394, 87] on div "Products" at bounding box center [380, 88] width 53 height 20
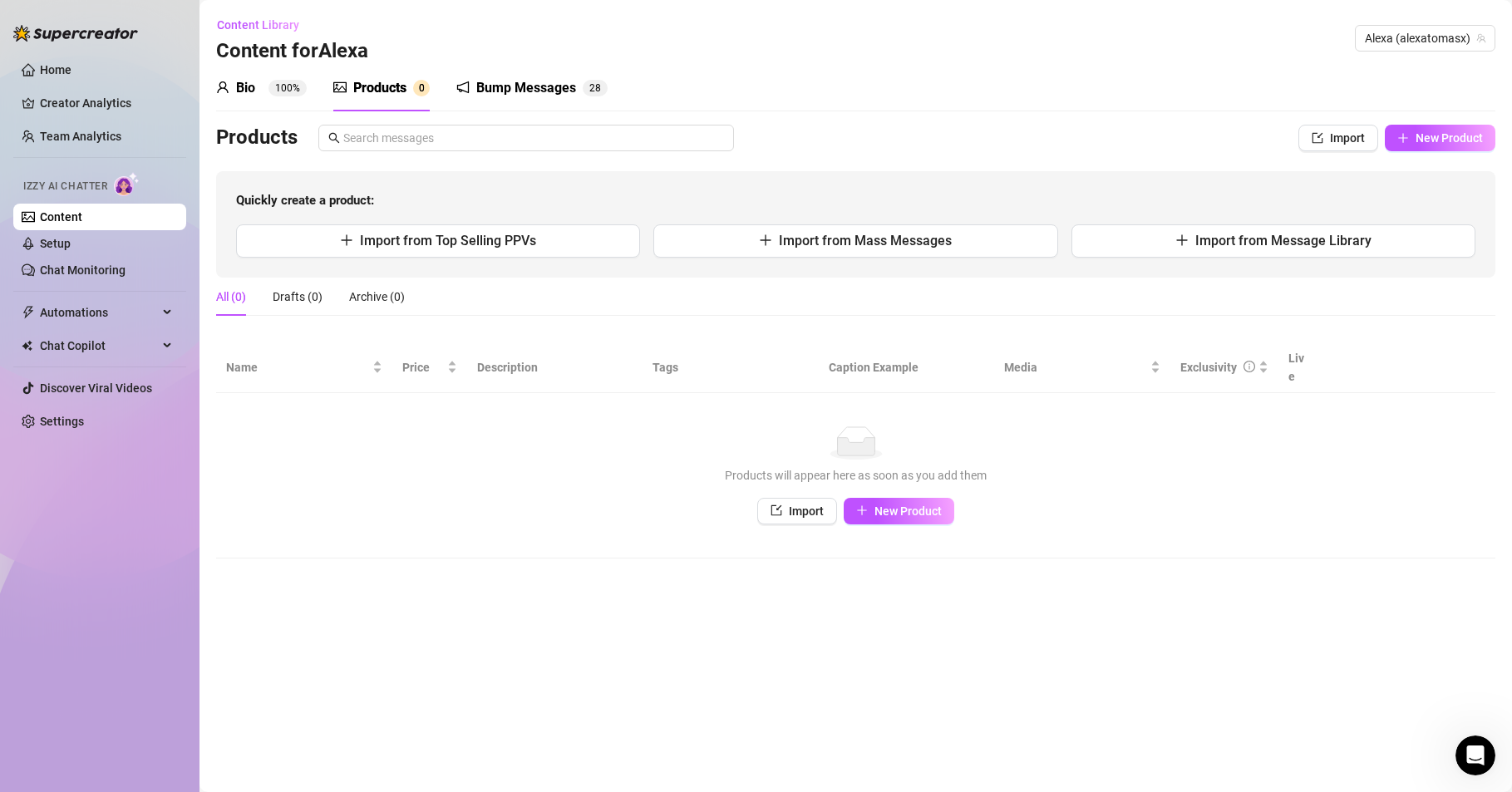
click at [530, 97] on div "Bump Messages" at bounding box center [526, 88] width 100 height 20
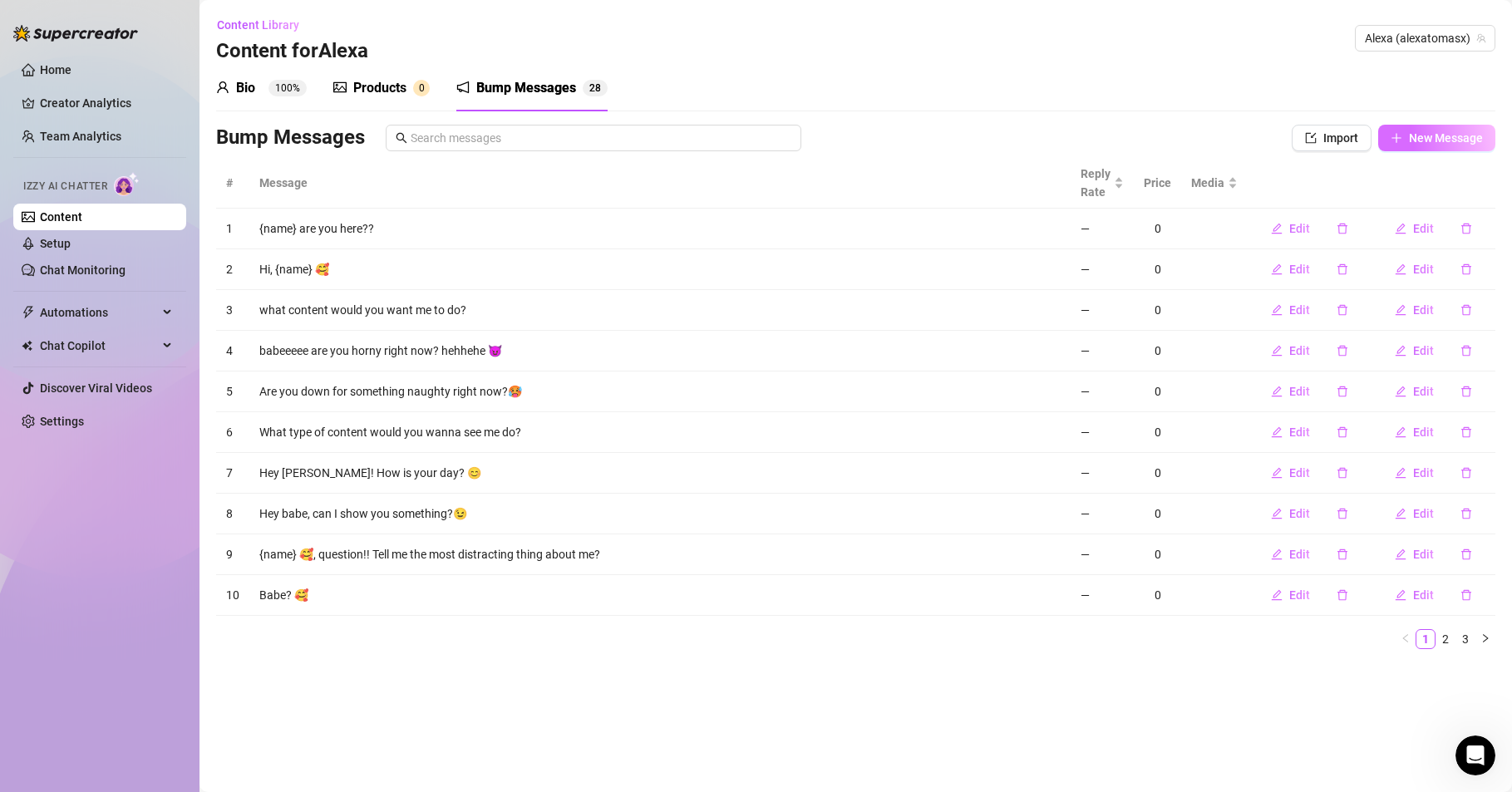
click at [1411, 131] on span "New Message" at bounding box center [1446, 138] width 74 height 13
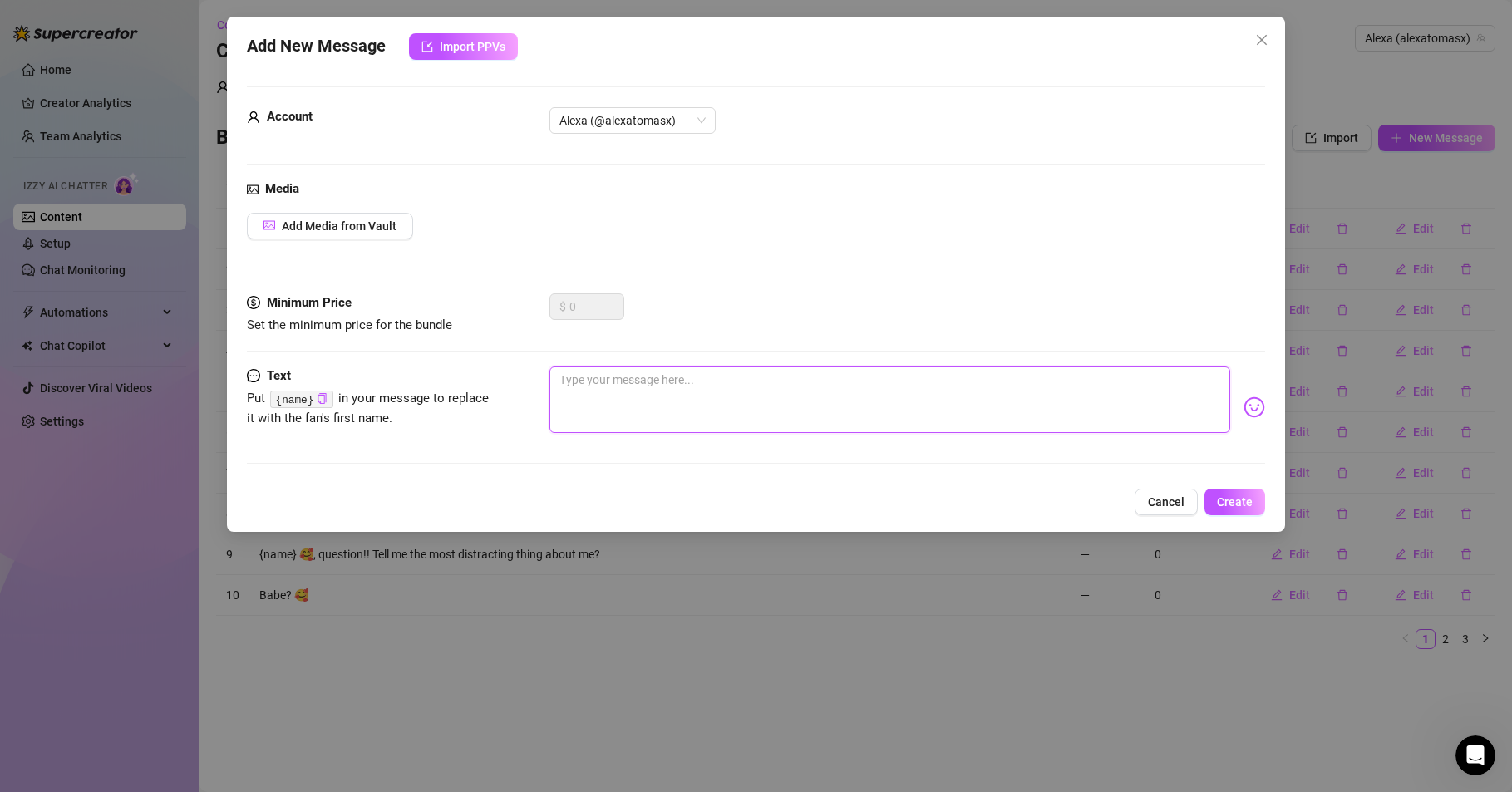
click at [595, 379] on textarea at bounding box center [890, 399] width 681 height 66
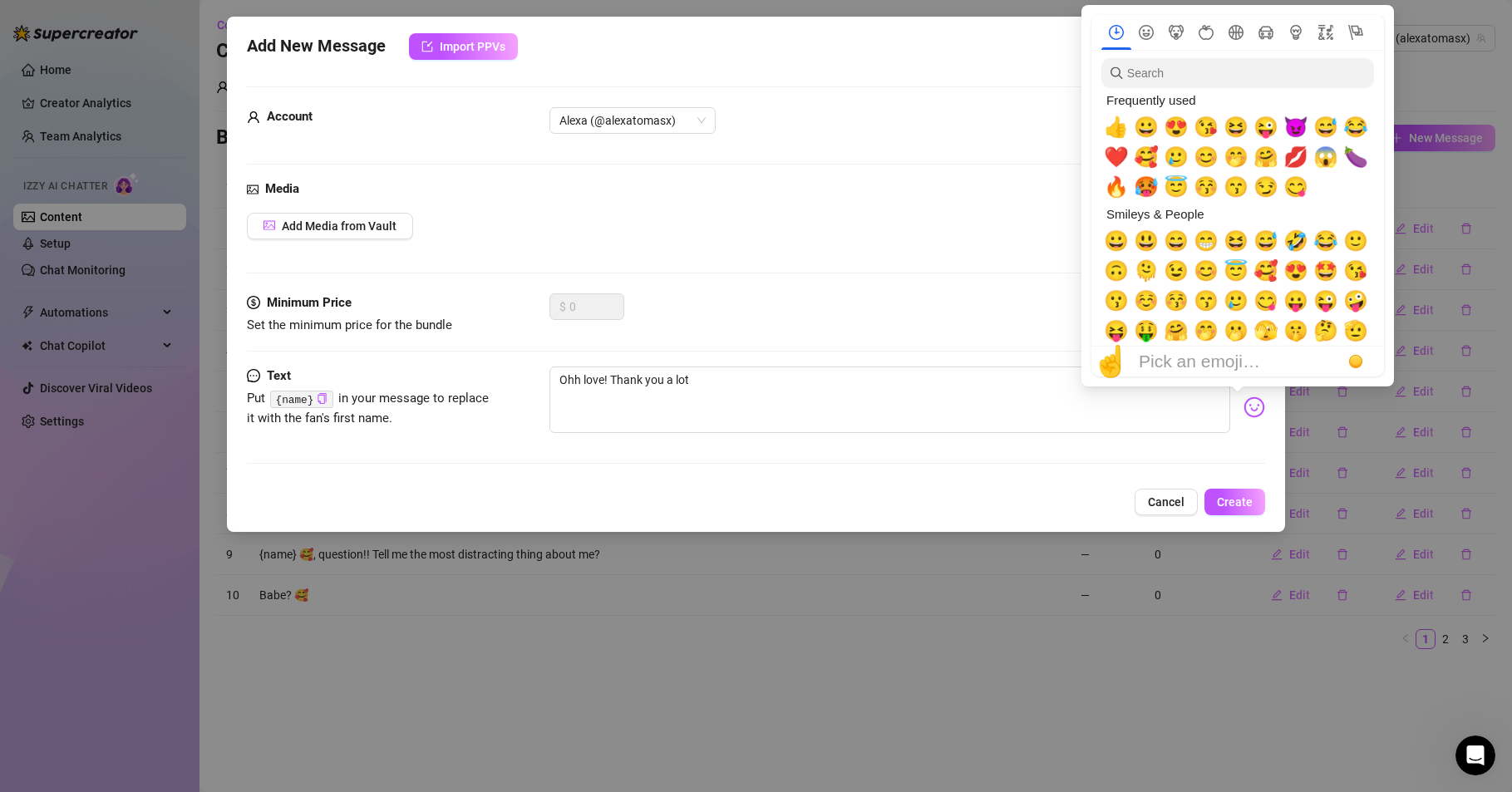
click at [1244, 405] on img at bounding box center [1254, 407] width 22 height 22
click at [1295, 268] on span "😍" at bounding box center [1296, 271] width 25 height 24
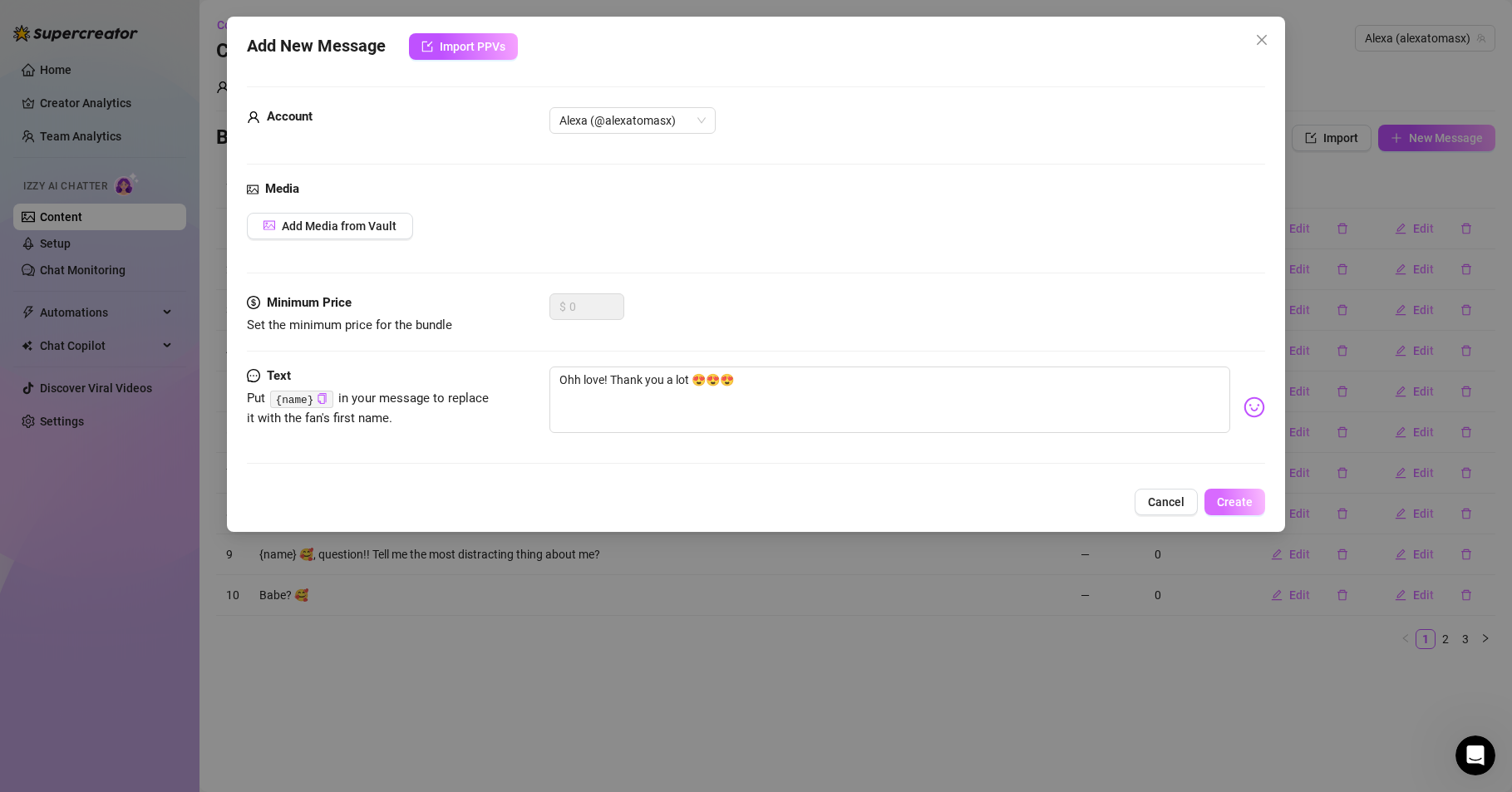
click at [1243, 497] on span "Create" at bounding box center [1235, 502] width 36 height 13
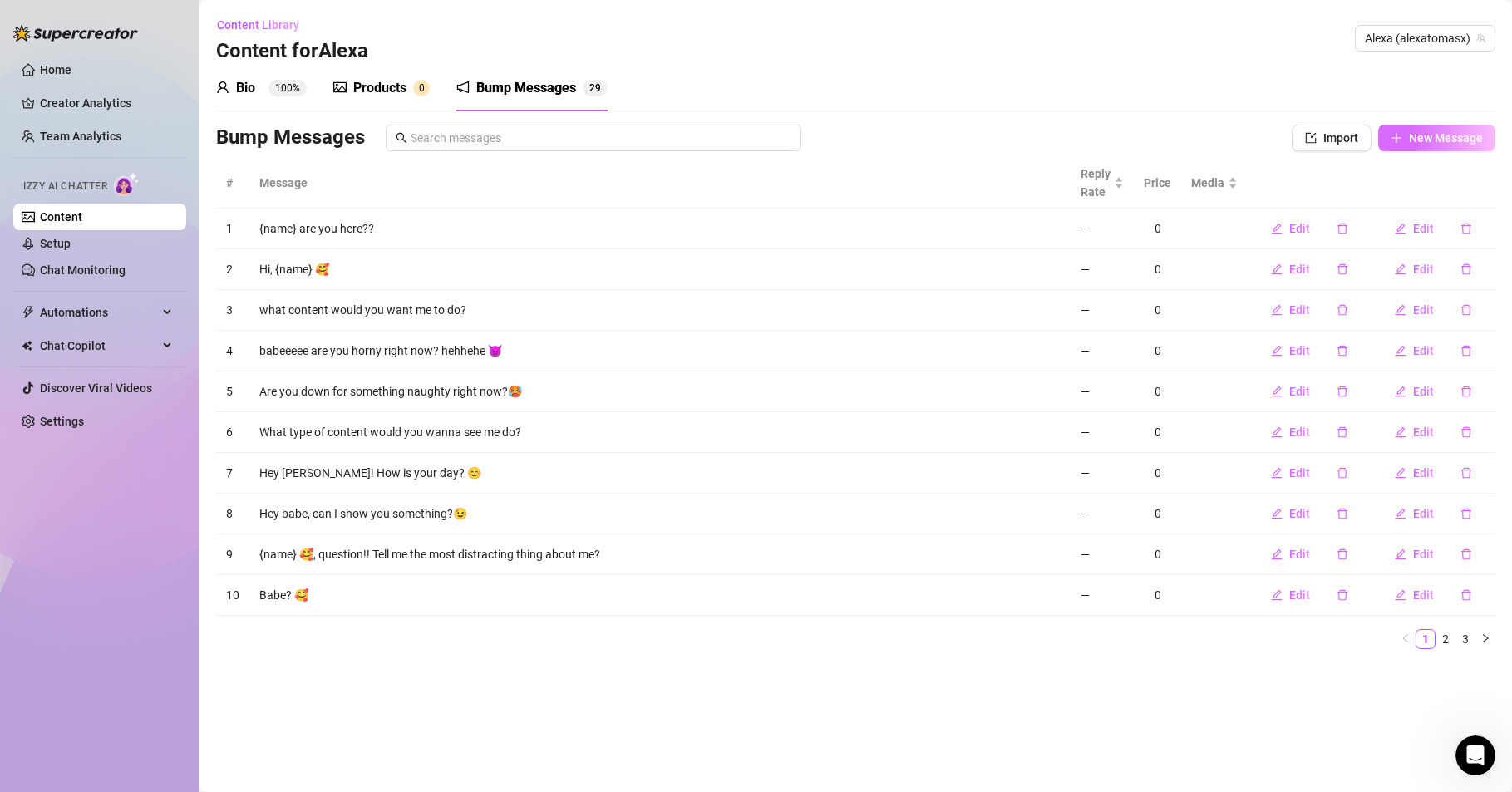
click at [1418, 135] on span "New Message" at bounding box center [1446, 138] width 74 height 13
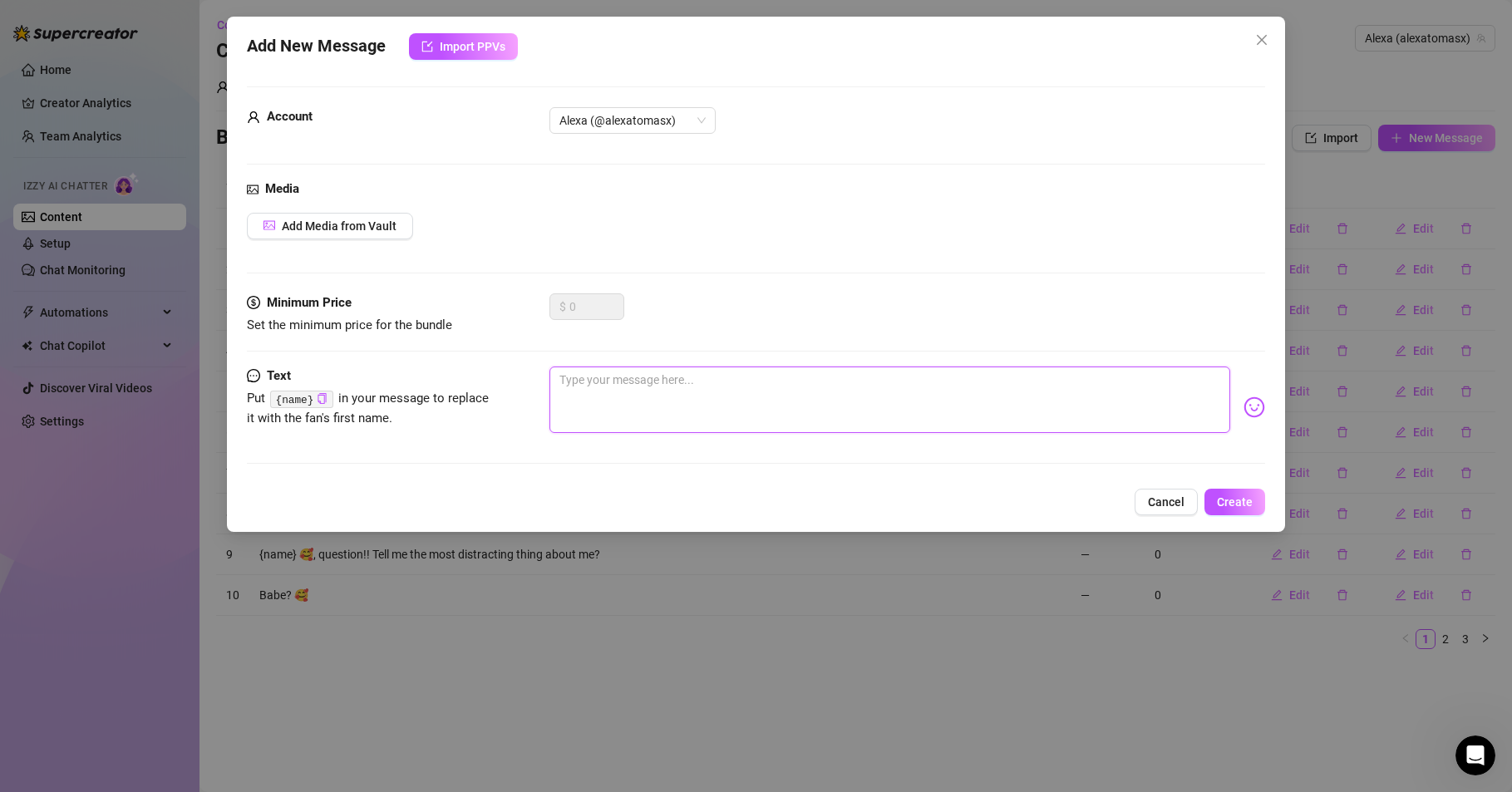
click at [673, 390] on textarea at bounding box center [890, 399] width 681 height 66
click at [316, 399] on icon "copy" at bounding box center [321, 397] width 10 height 10
click at [648, 378] on textarea "Aisss" at bounding box center [890, 399] width 681 height 66
paste textarea "{name}"
click at [1245, 391] on div "Aisss {name} You are the best!!!" at bounding box center [908, 407] width 716 height 81
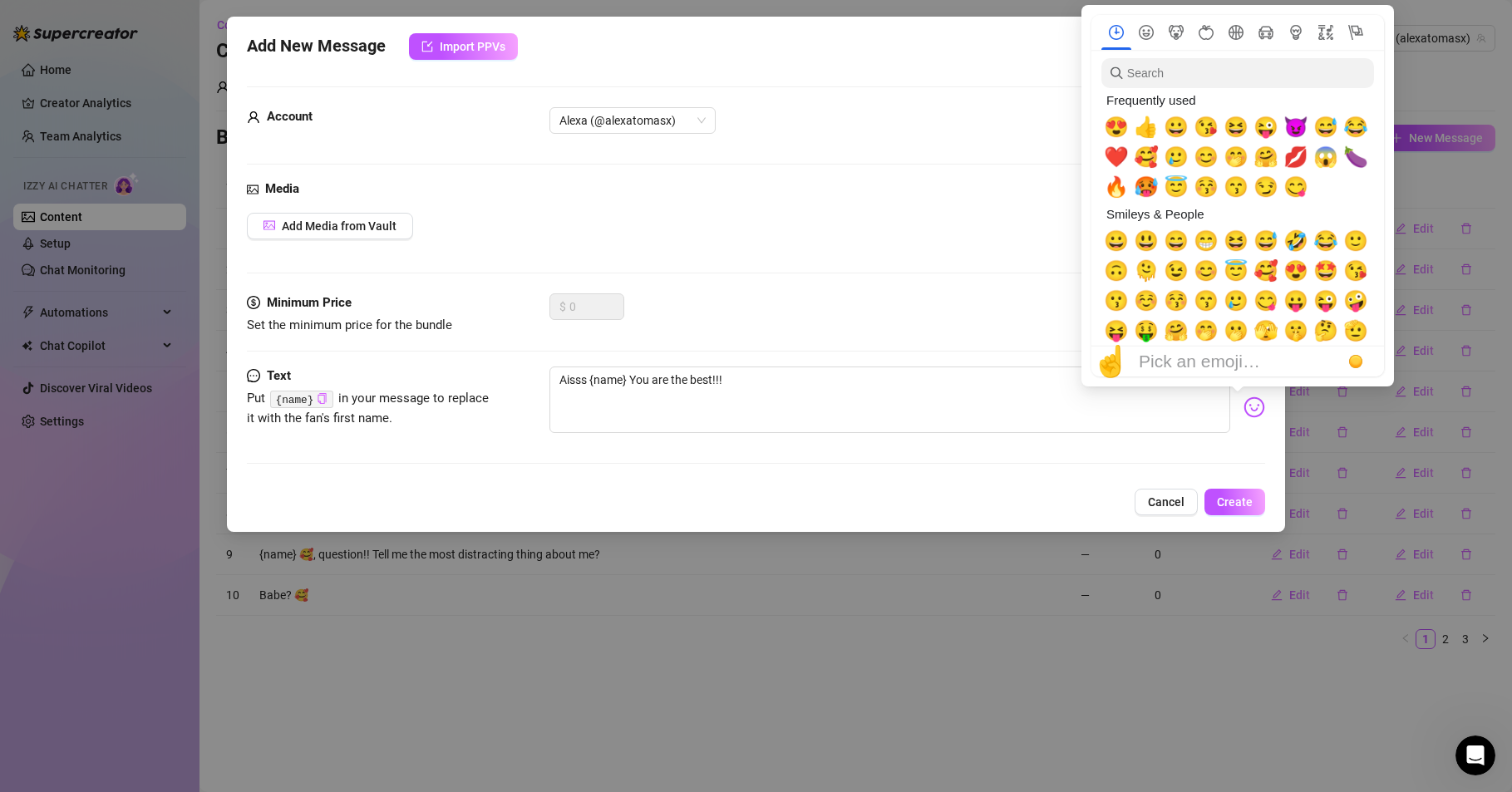
click at [1244, 406] on img at bounding box center [1254, 407] width 22 height 22
click at [1119, 156] on span "❤️" at bounding box center [1116, 157] width 25 height 24
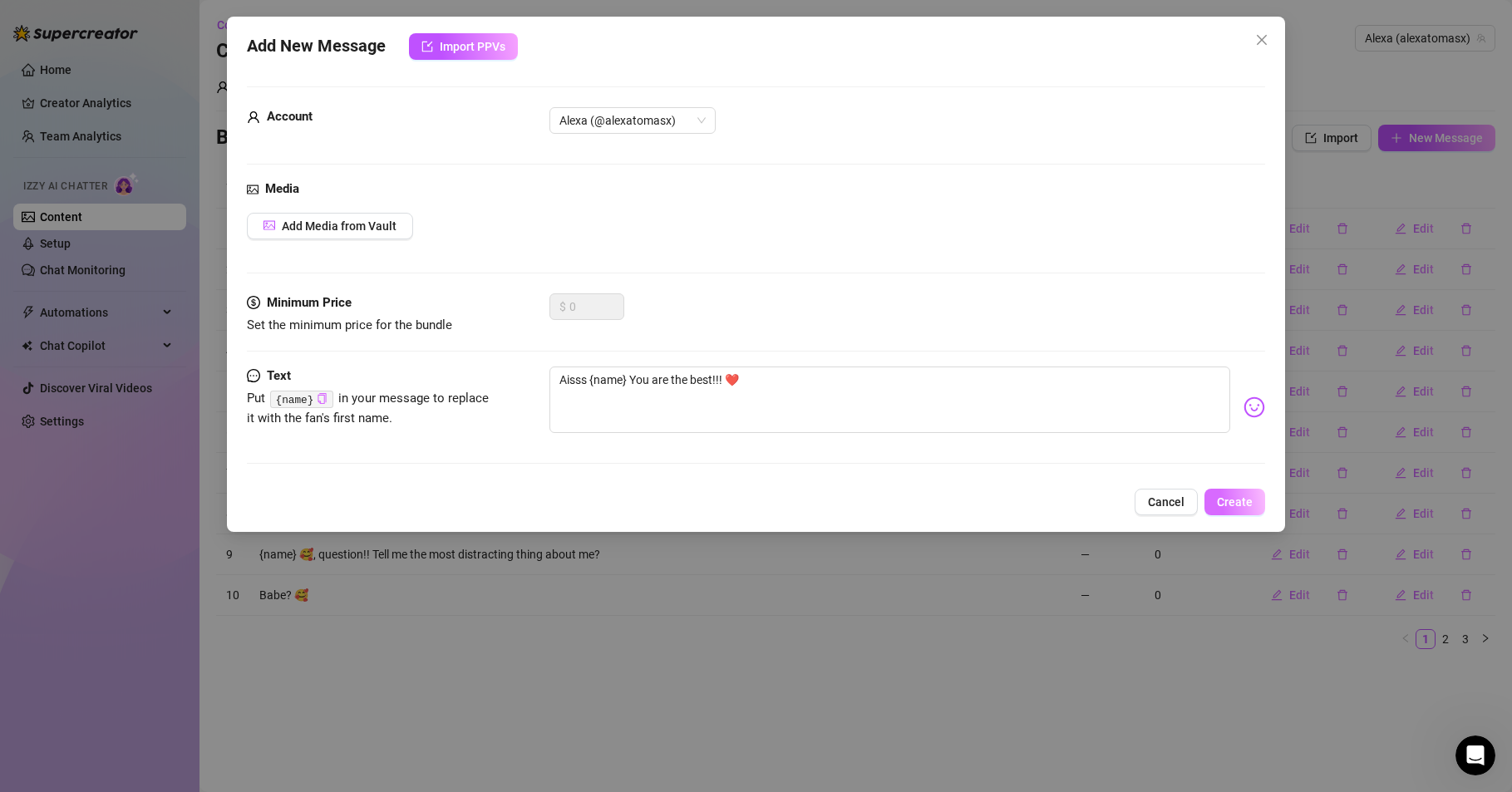
click at [1237, 497] on span "Create" at bounding box center [1235, 502] width 36 height 13
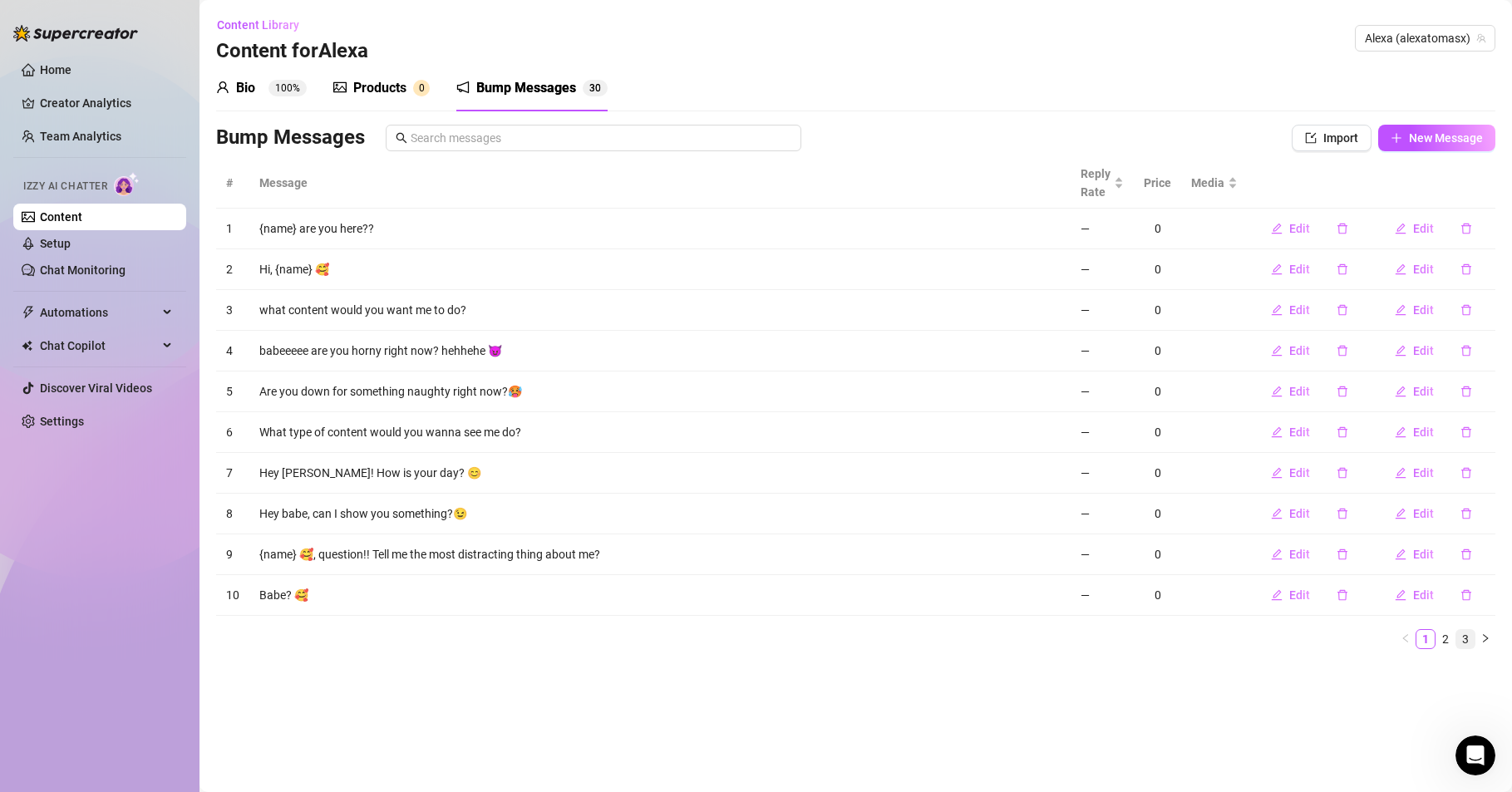
click at [1467, 639] on link "3" at bounding box center [1465, 638] width 18 height 18
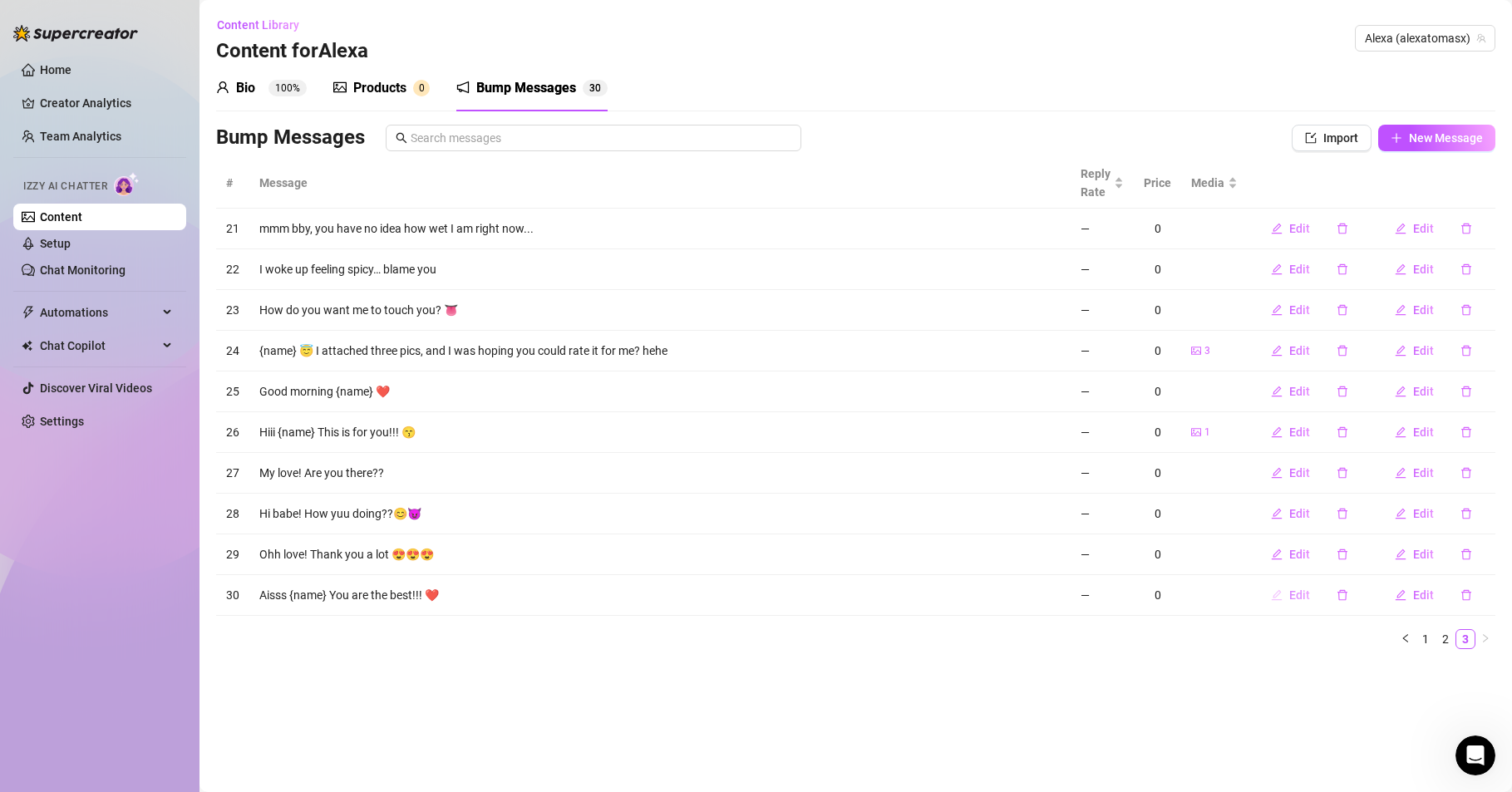
click at [1296, 594] on span "Edit" at bounding box center [1300, 595] width 21 height 13
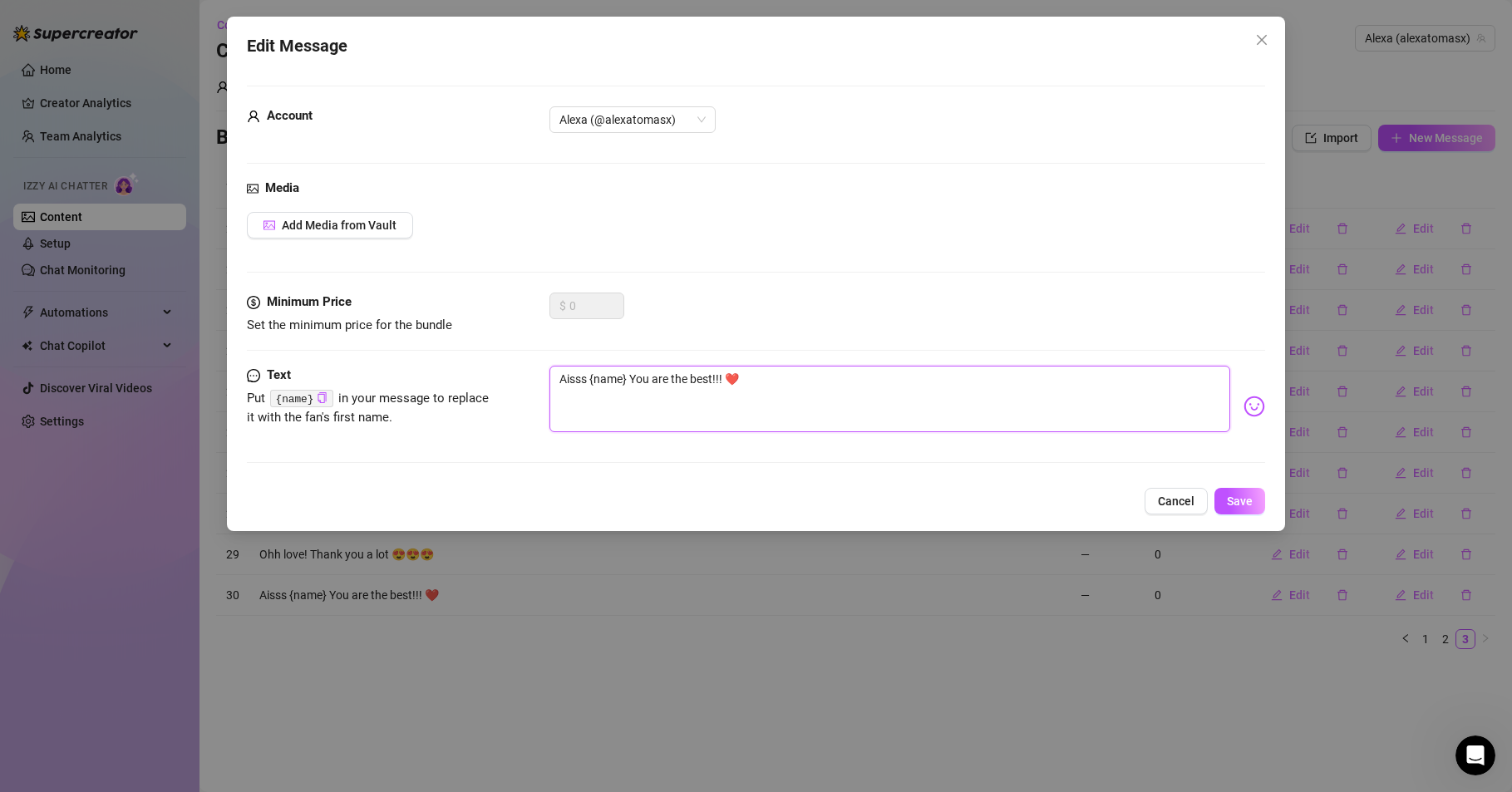
click at [710, 378] on textarea "Aisss {name} You are the best!!! ❤️" at bounding box center [890, 398] width 681 height 66
click at [1241, 505] on span "Save" at bounding box center [1239, 501] width 25 height 13
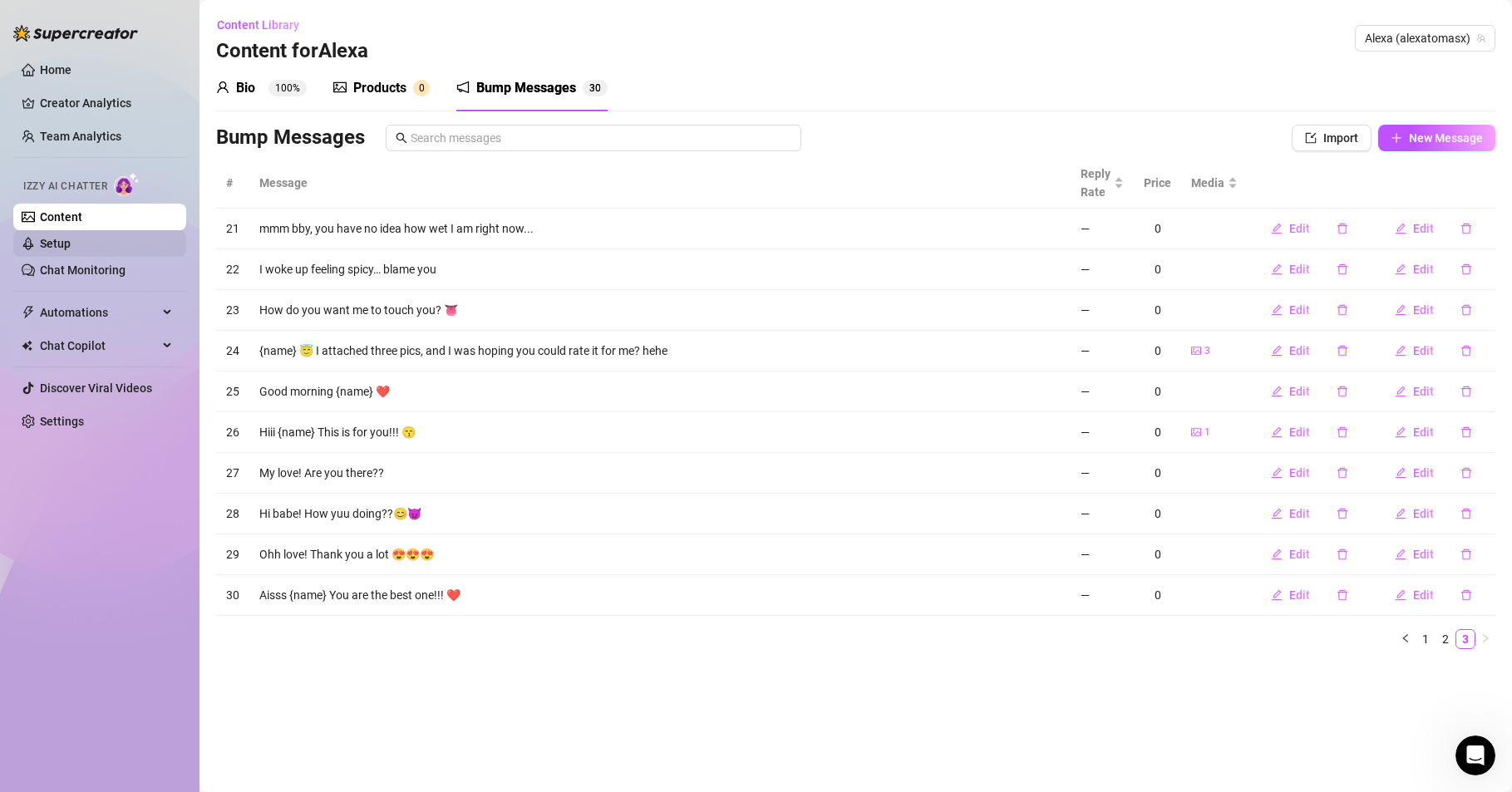
click at [71, 245] on link "Setup" at bounding box center [55, 244] width 31 height 13
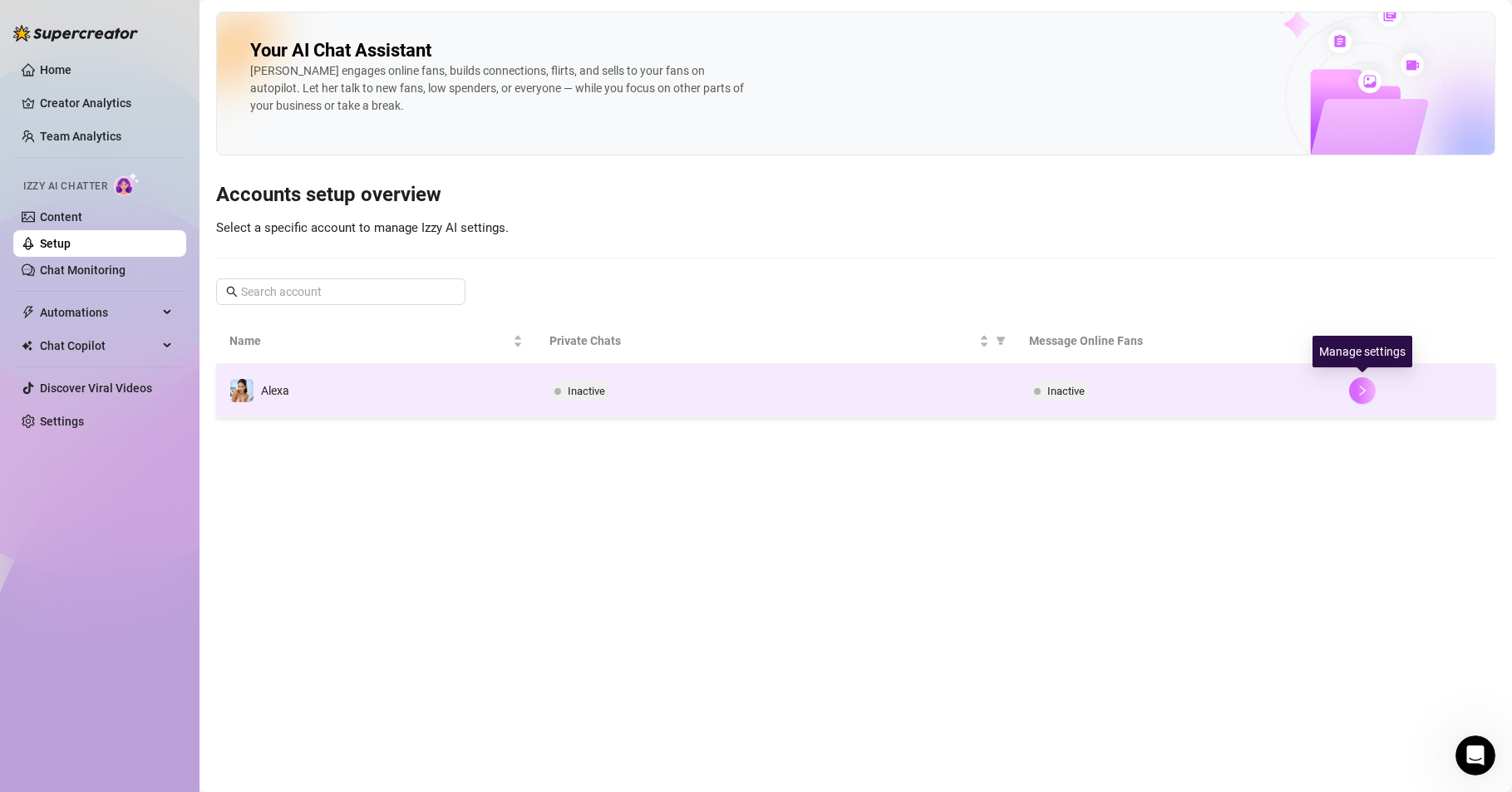
click at [1359, 393] on icon "right" at bounding box center [1363, 391] width 11 height 11
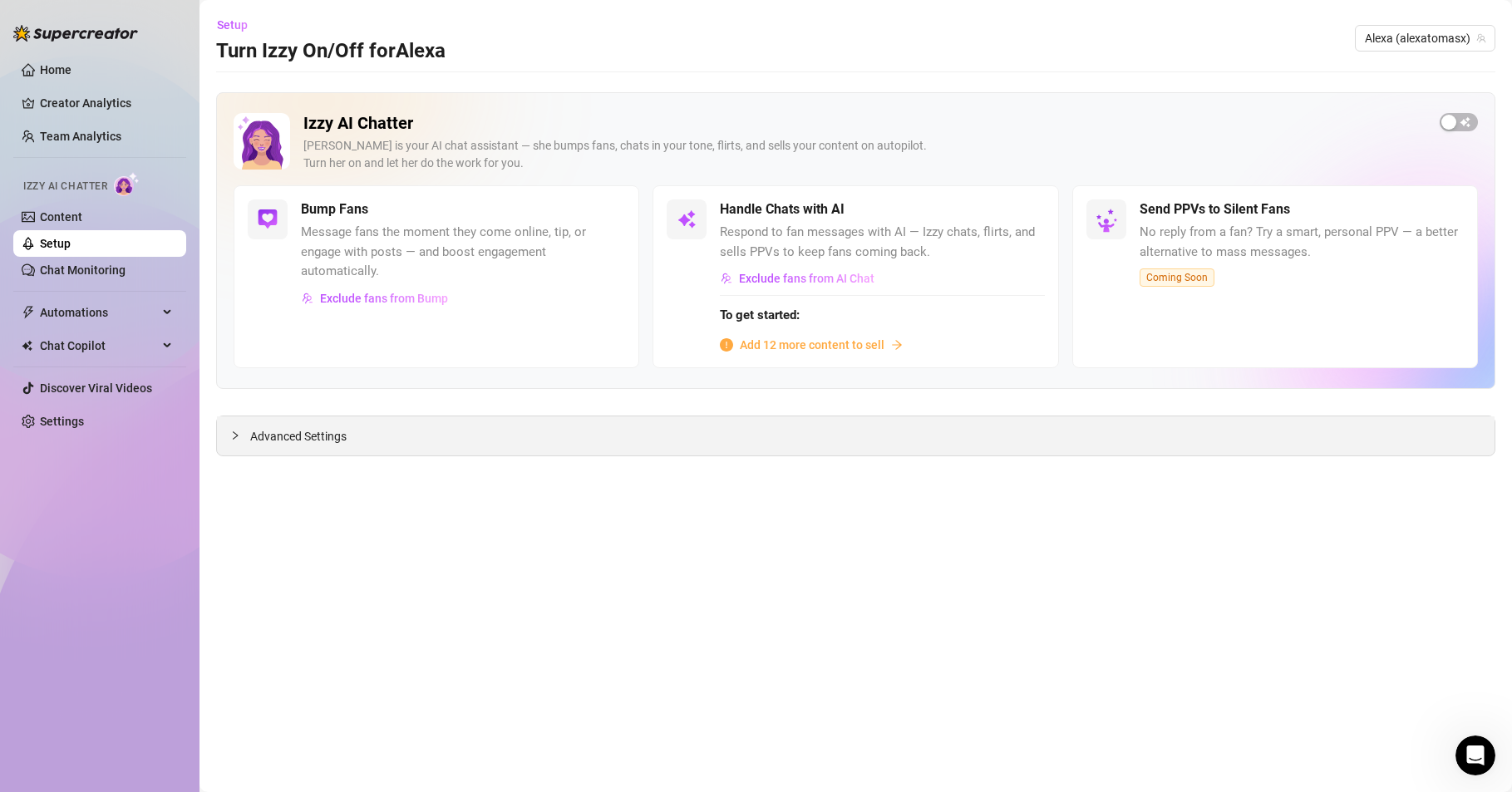
click at [235, 434] on icon "collapsed" at bounding box center [235, 435] width 10 height 10
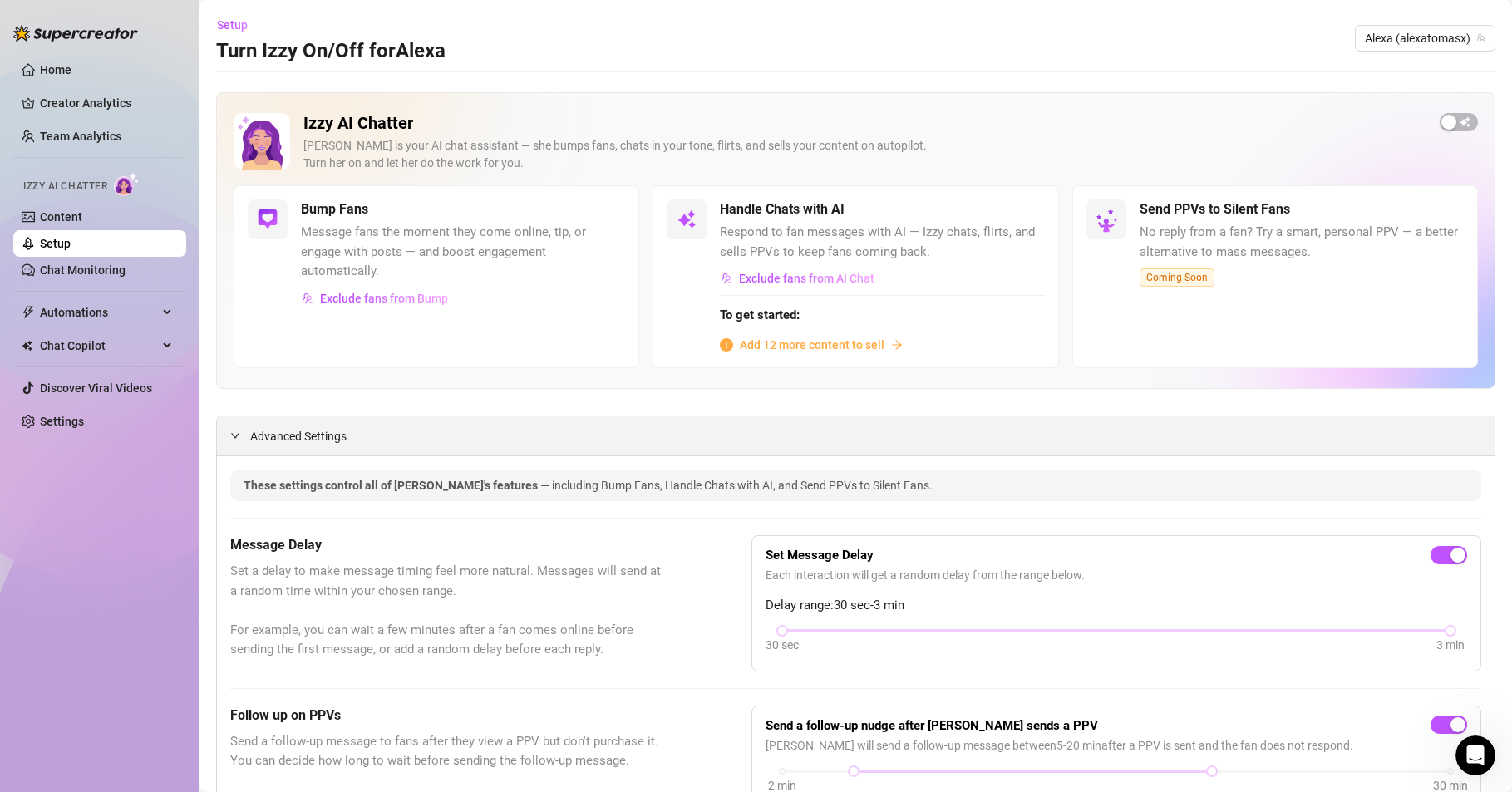
click at [238, 434] on icon "expanded" at bounding box center [235, 435] width 10 height 10
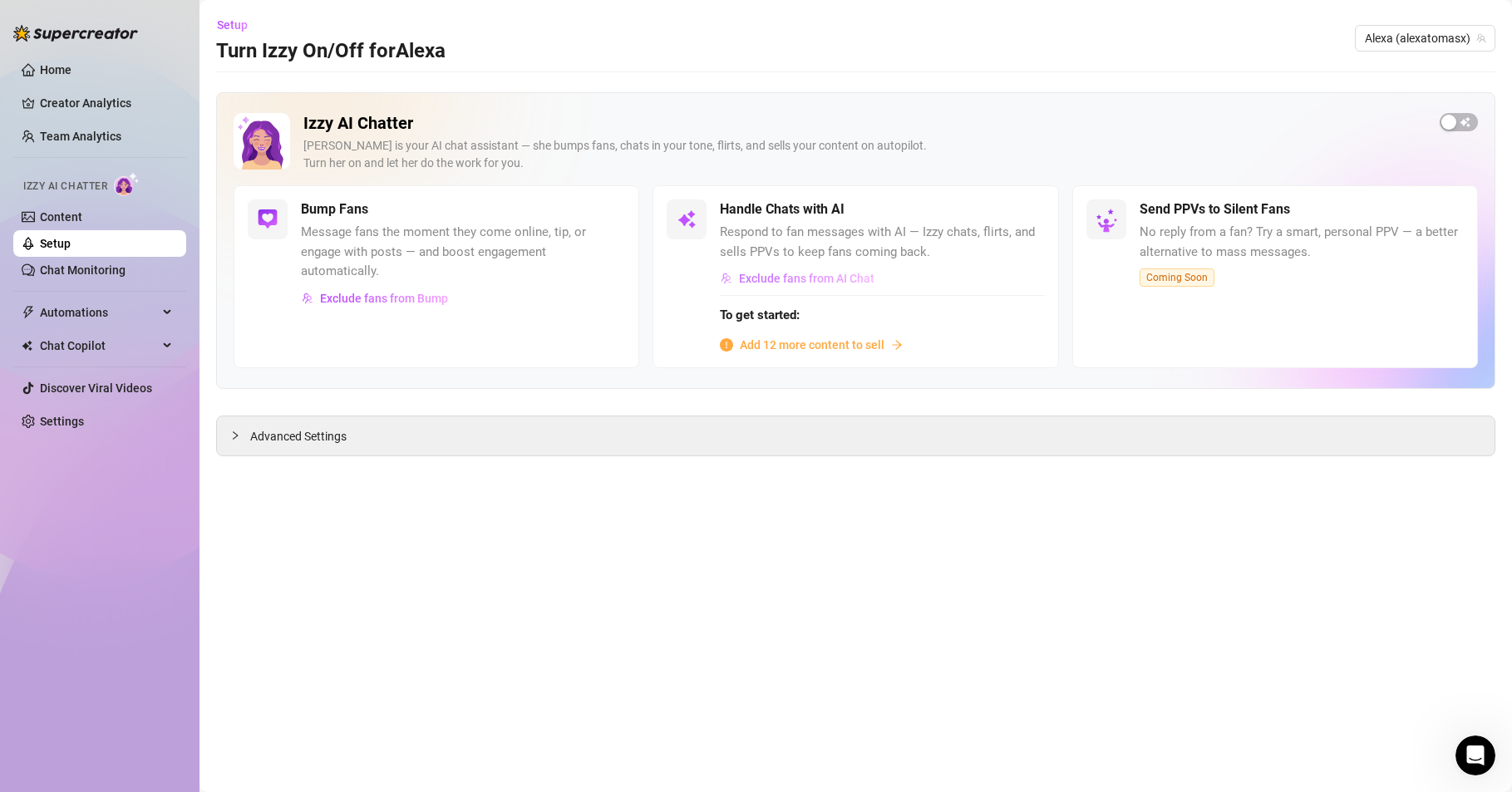
click at [812, 278] on span "Exclude fans from AI Chat" at bounding box center [807, 278] width 135 height 13
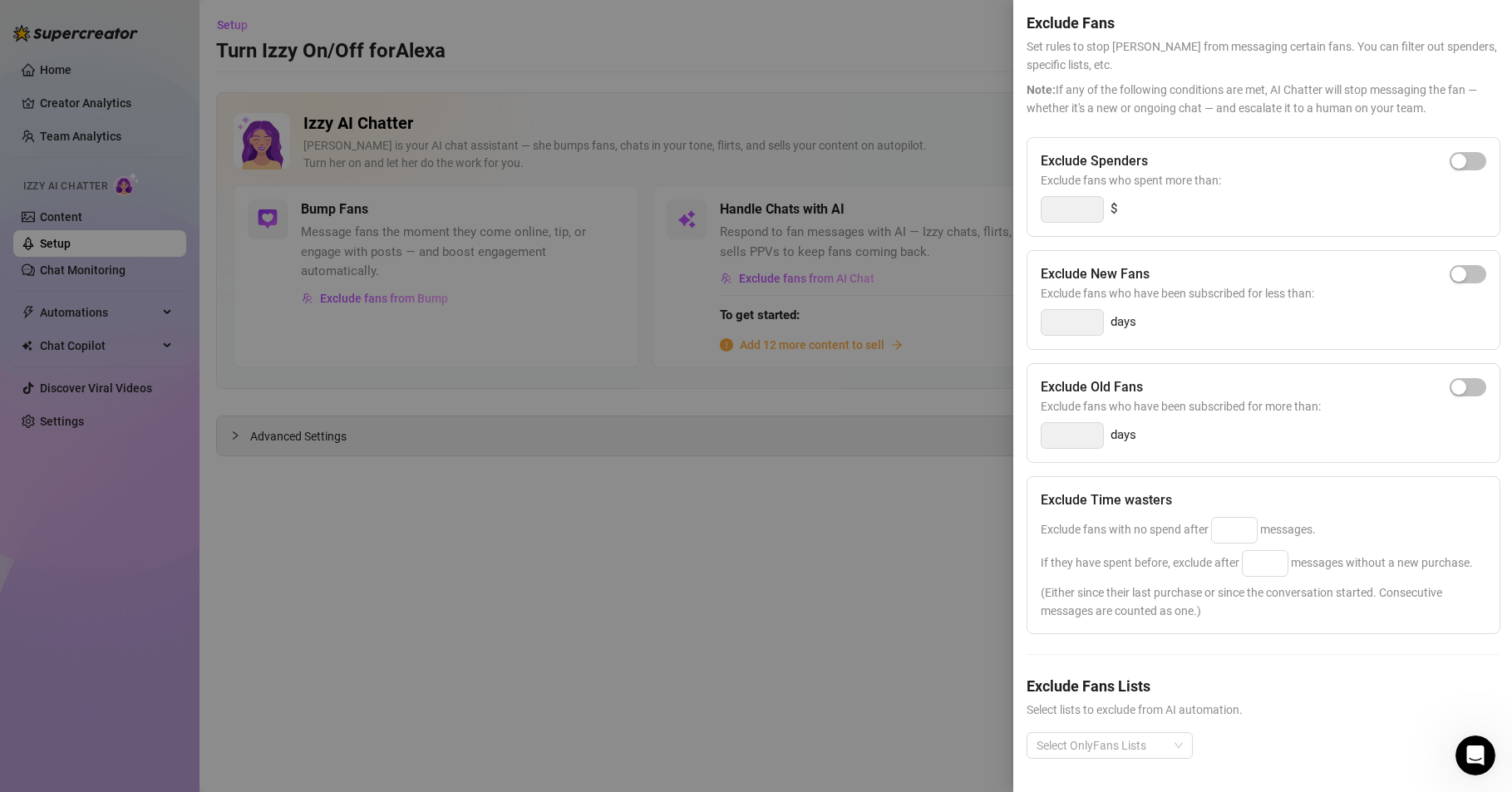
scroll to position [98, 0]
click at [1233, 517] on input at bounding box center [1234, 530] width 45 height 25
click at [1275, 551] on input at bounding box center [1266, 564] width 45 height 25
drag, startPoint x: 1228, startPoint y: 490, endPoint x: 1206, endPoint y: 493, distance: 22.2
click at [1206, 523] on span "Exclude fans with no spend after 25 messages." at bounding box center [1178, 530] width 275 height 13
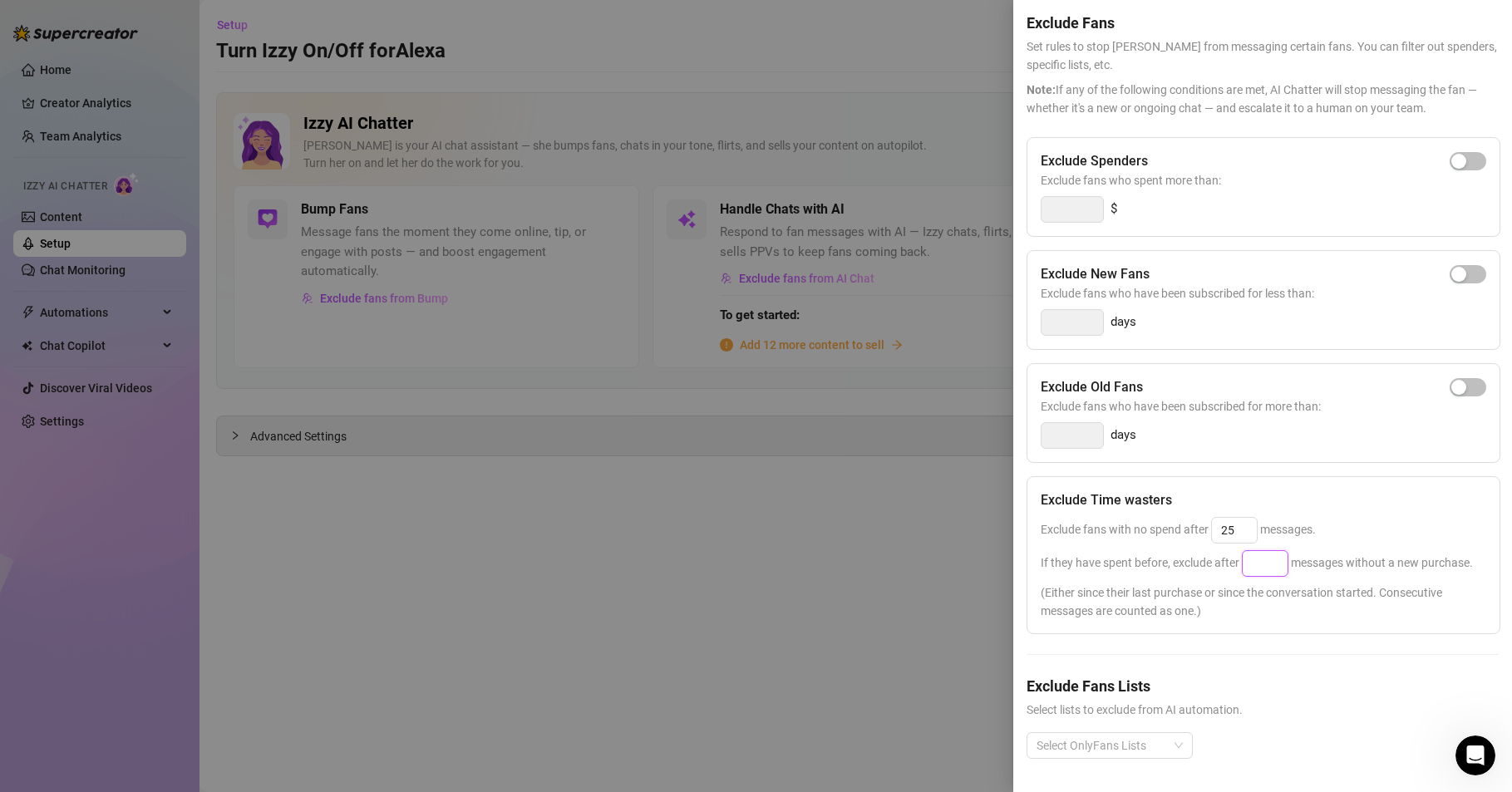
click at [1289, 556] on span "If they have spent before, exclude after messages without a new purchase." at bounding box center [1257, 563] width 433 height 13
drag, startPoint x: 1228, startPoint y: 493, endPoint x: 1202, endPoint y: 495, distance: 26.1
click at [1202, 523] on span "Exclude fans with no spend after 25 messages." at bounding box center [1178, 530] width 275 height 13
click at [1294, 523] on span "Exclude fans with no spend after 25 messages." at bounding box center [1178, 530] width 275 height 13
click at [1270, 551] on input at bounding box center [1266, 564] width 45 height 25
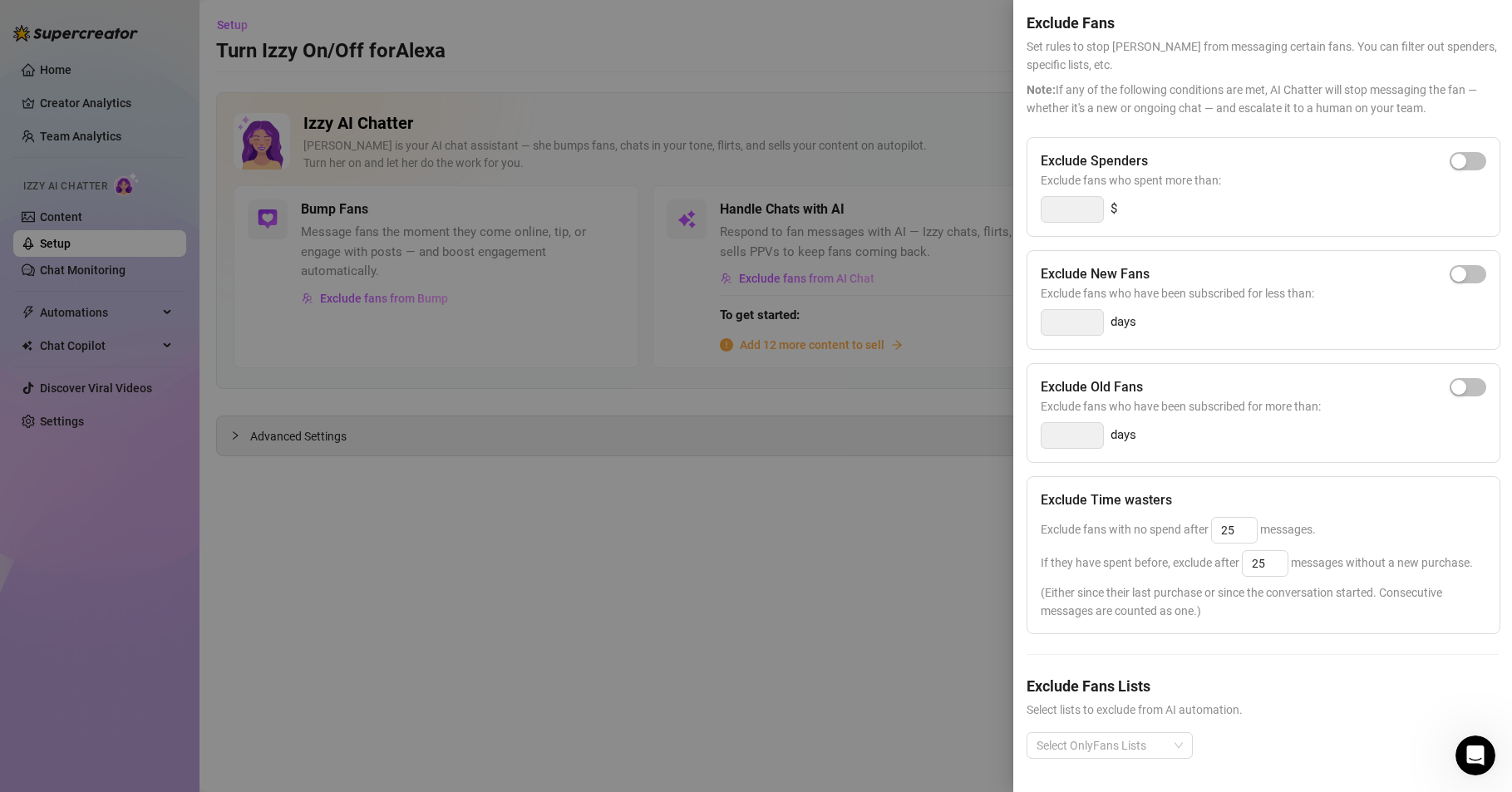
click at [1372, 517] on div "Exclude fans with no spend after 25 messages." at bounding box center [1264, 531] width 446 height 26
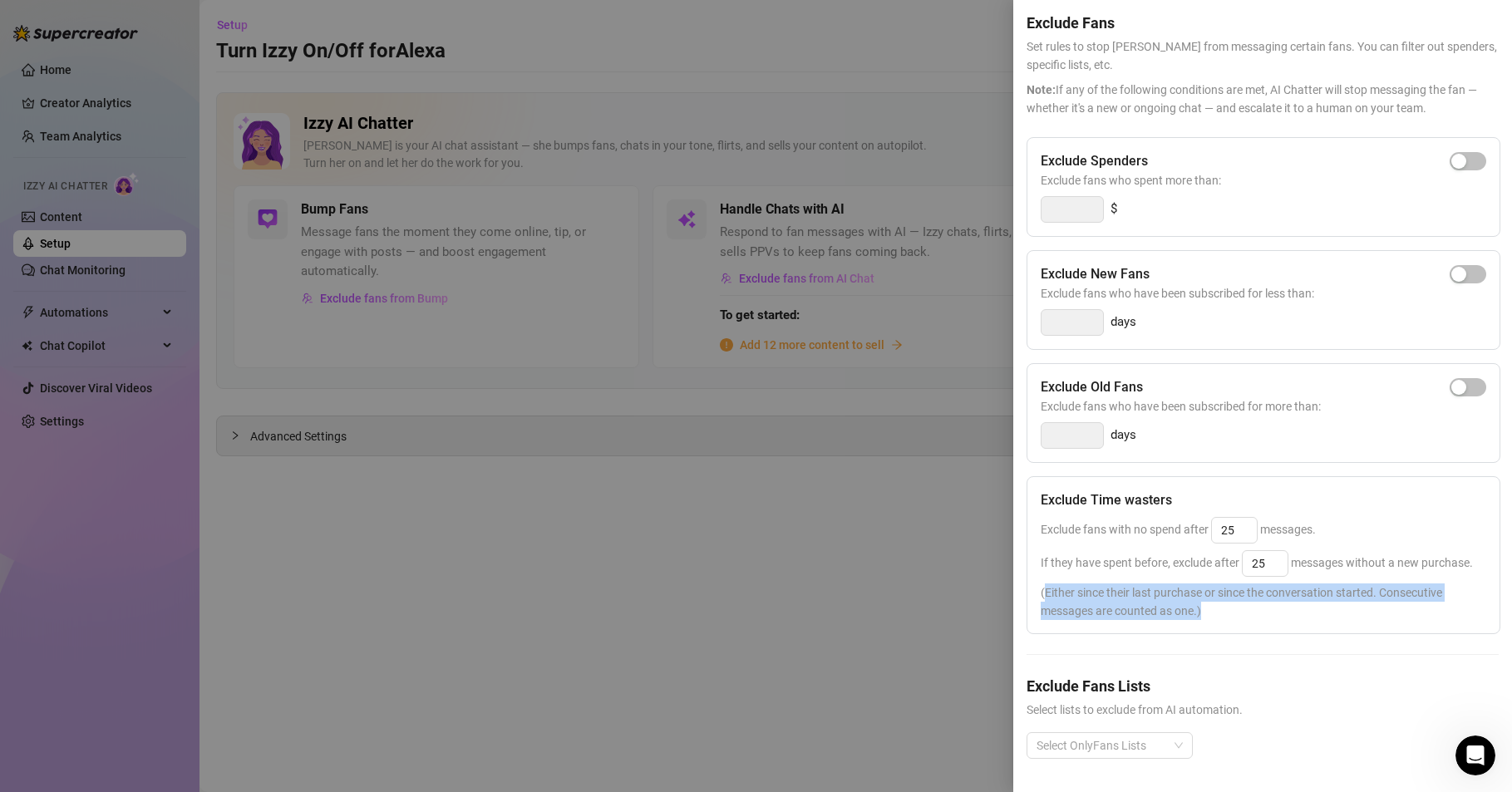
drag, startPoint x: 1208, startPoint y: 591, endPoint x: 1046, endPoint y: 574, distance: 162.9
click at [1046, 583] on span "(Either since their last purchase or since the conversation started. Consecutiv…" at bounding box center [1264, 601] width 446 height 37
copy span "Either since their last purchase or since the conversation started. Consecutive…"
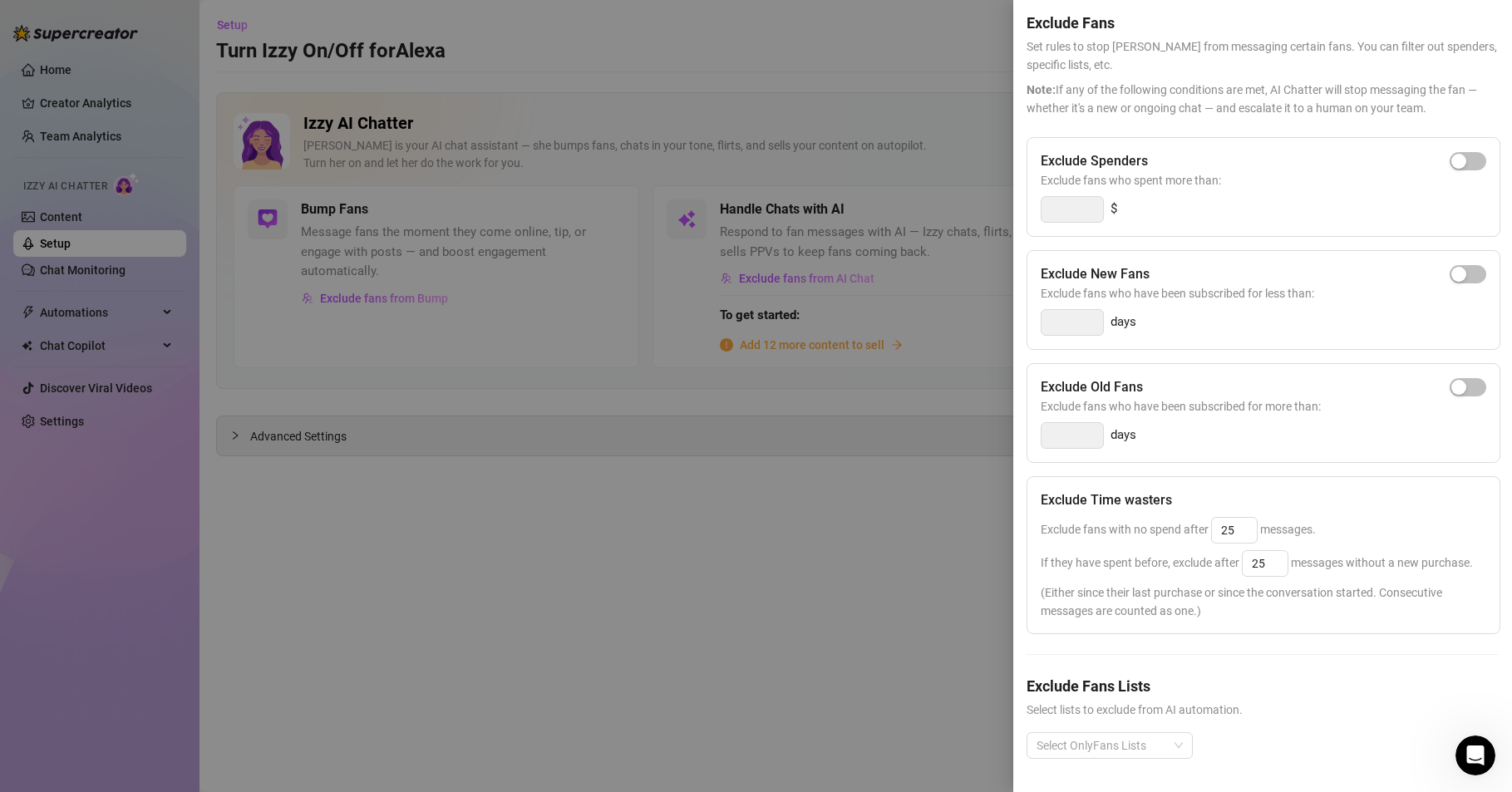
click at [1444, 700] on span "Select lists to exclude from AI automation." at bounding box center [1263, 709] width 472 height 18
drag, startPoint x: 1223, startPoint y: 495, endPoint x: 1233, endPoint y: 500, distance: 11.2
click at [1233, 517] on input "25" at bounding box center [1234, 530] width 45 height 25
drag, startPoint x: 1247, startPoint y: 530, endPoint x: 1233, endPoint y: 529, distance: 14.0
click at [1233, 556] on span "If they have spent before, exclude after 25 messages without a new purchase." at bounding box center [1257, 563] width 433 height 13
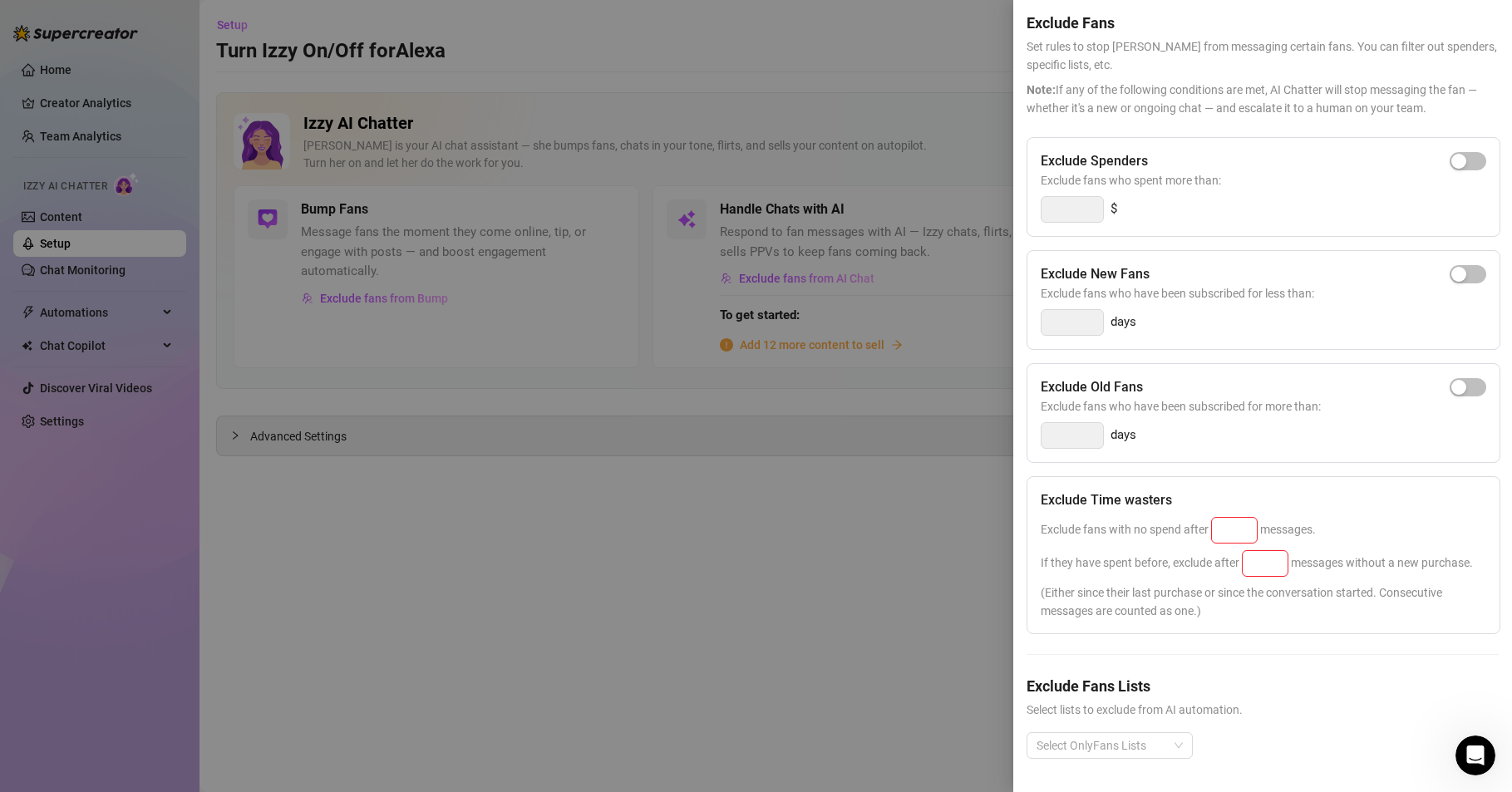
click at [1285, 583] on span "(Either since their last purchase or since the conversation started. Consecutiv…" at bounding box center [1264, 601] width 446 height 37
click at [1249, 675] on h5 "Exclude Fans Lists" at bounding box center [1263, 686] width 472 height 23
click at [1260, 675] on h5 "Exclude Fans Lists" at bounding box center [1263, 686] width 472 height 23
click at [1145, 737] on div at bounding box center [1101, 745] width 143 height 24
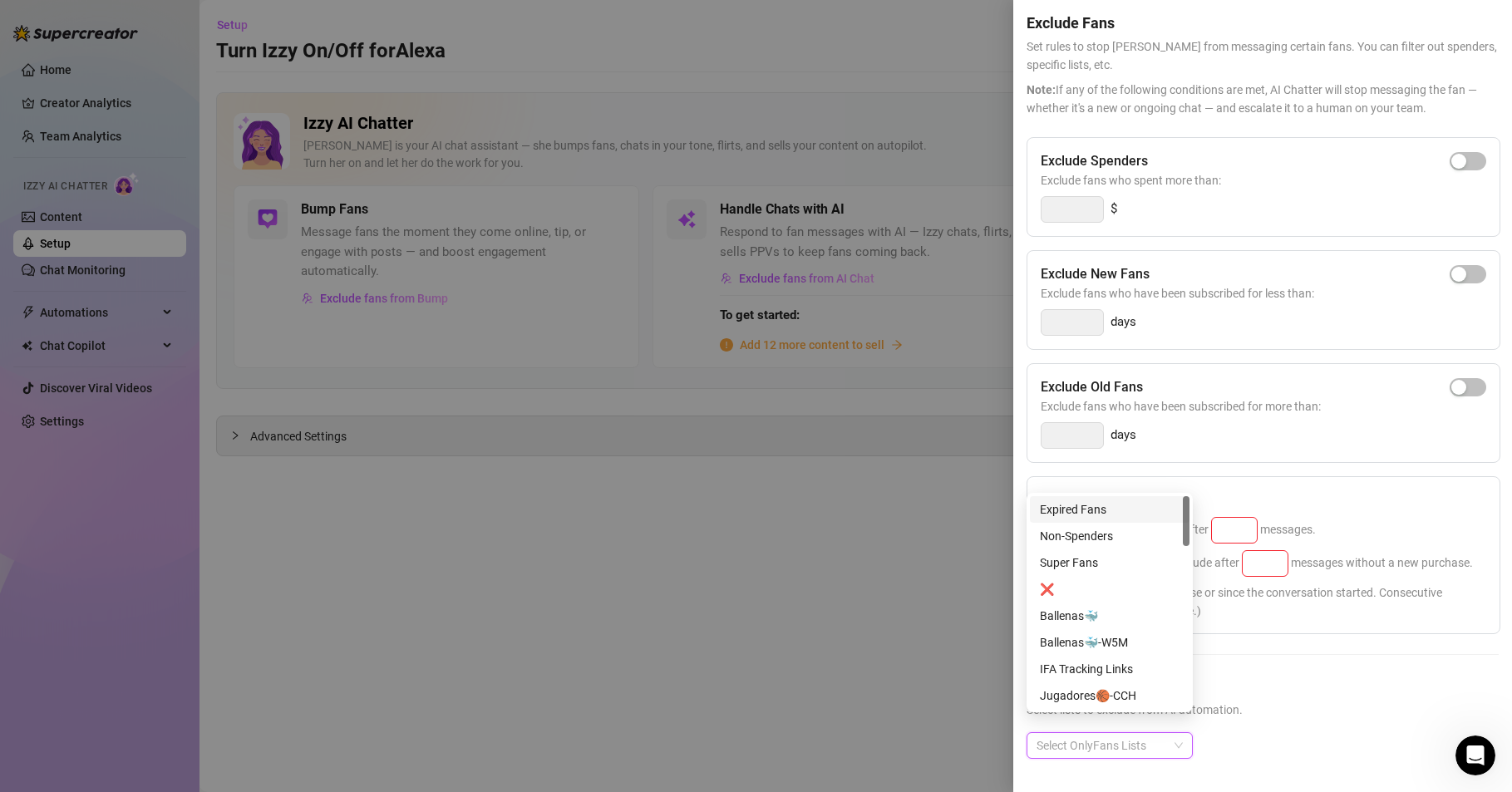
click at [1148, 733] on div at bounding box center [1101, 745] width 143 height 24
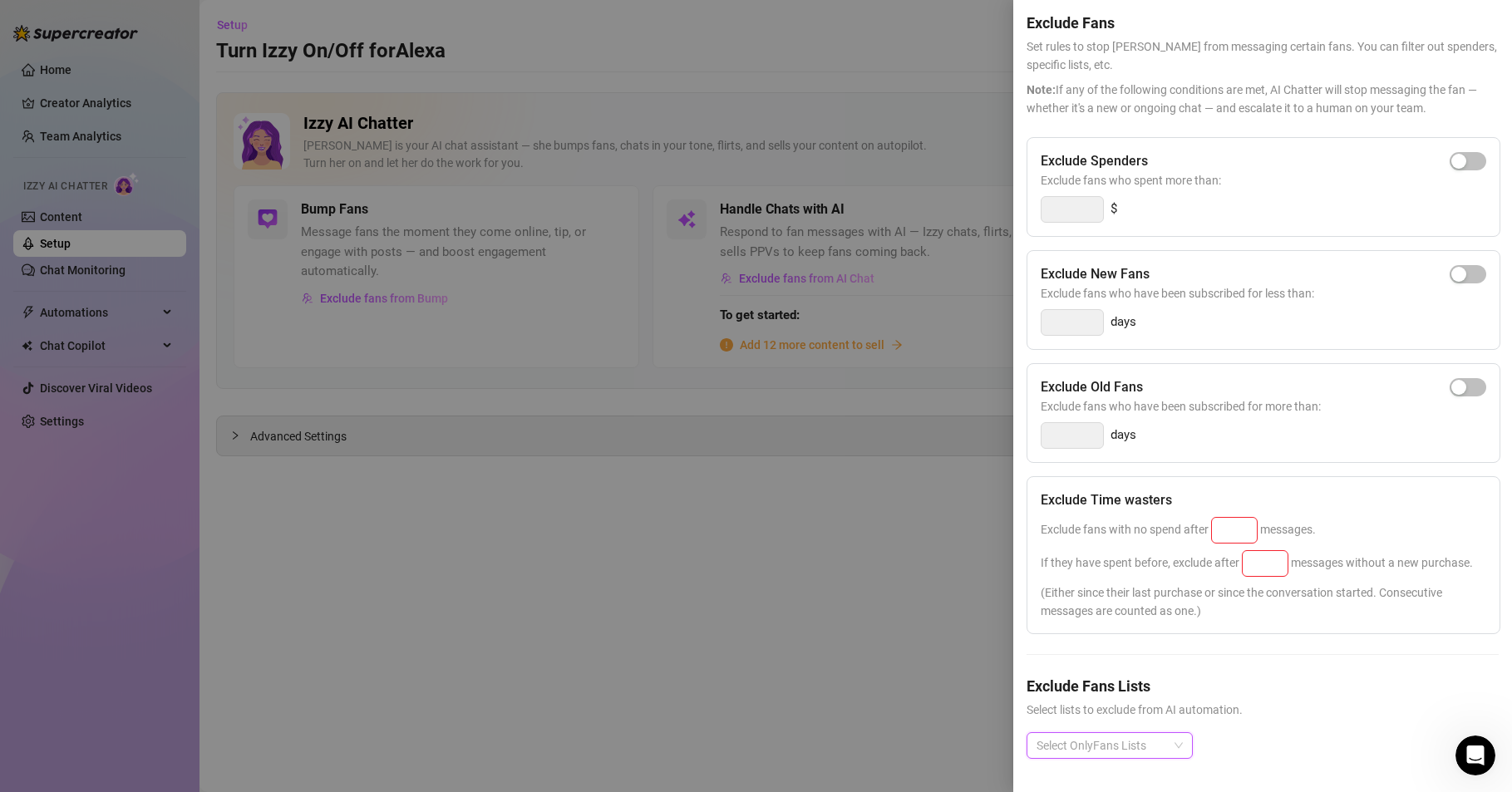
click at [1173, 733] on div "Select OnlyFans Lists" at bounding box center [1110, 746] width 166 height 26
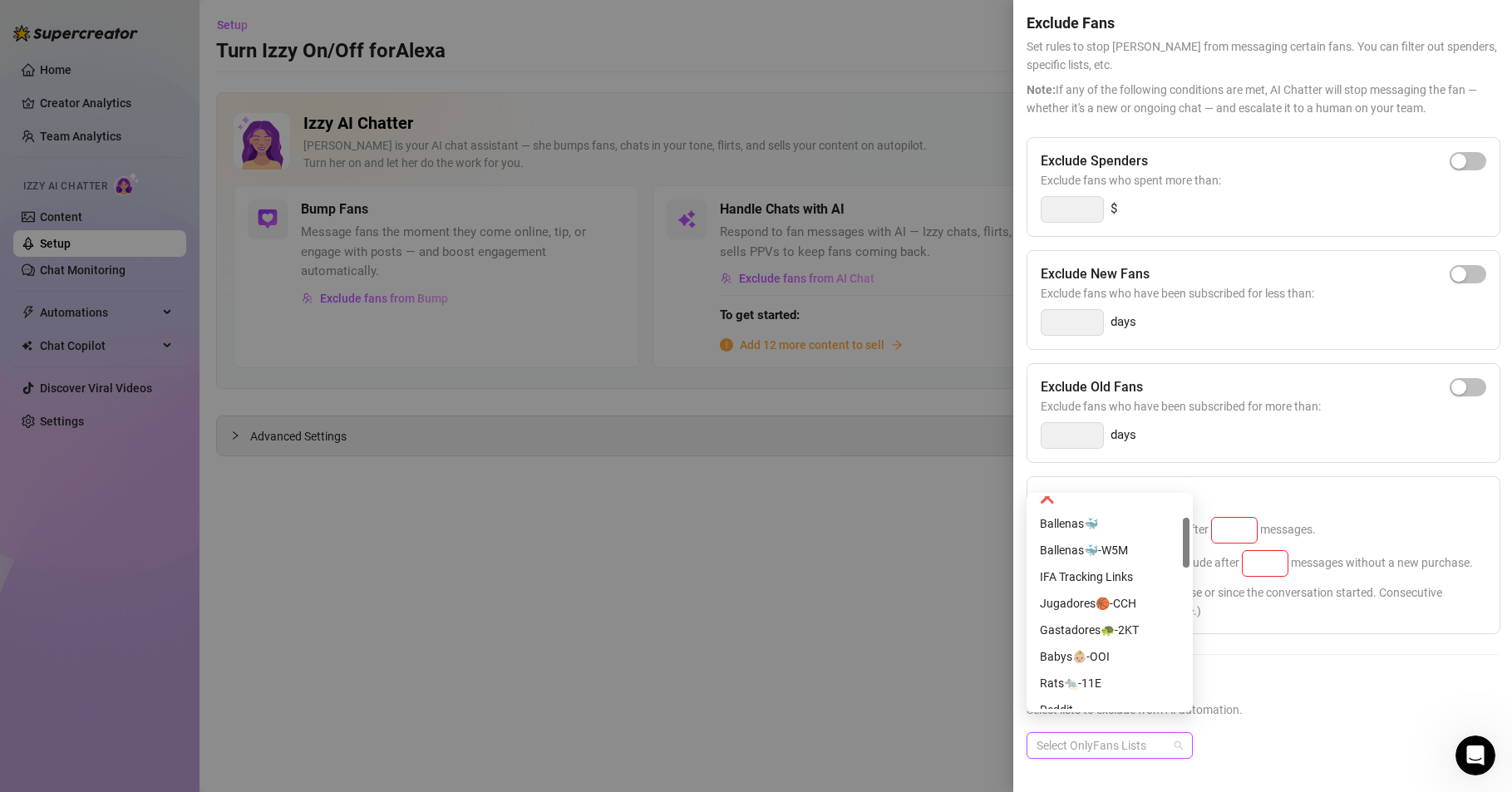
scroll to position [0, 0]
click at [1073, 564] on div "Super Fans" at bounding box center [1110, 562] width 140 height 18
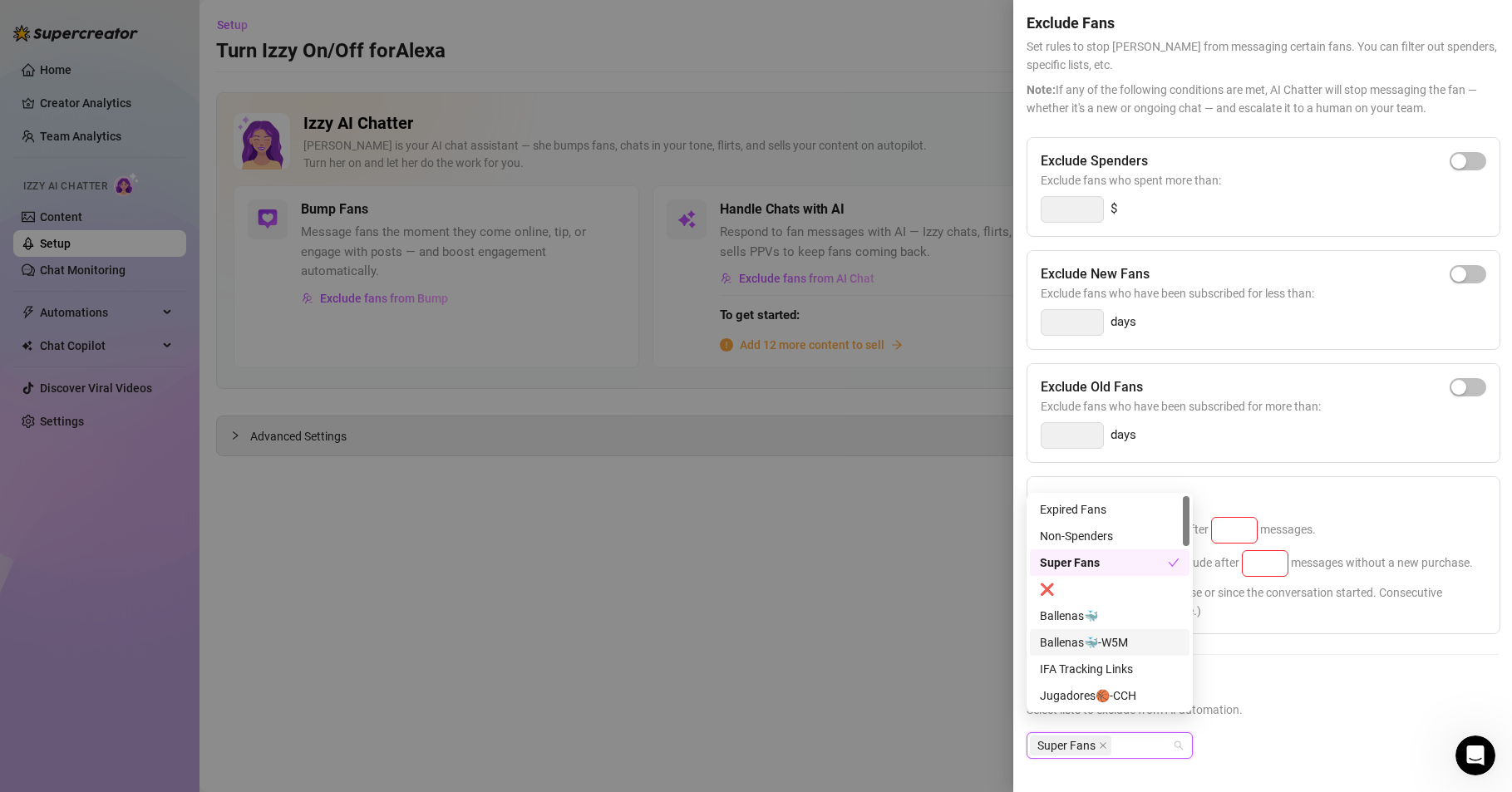
click at [1283, 733] on div "Super Fans" at bounding box center [1263, 759] width 472 height 53
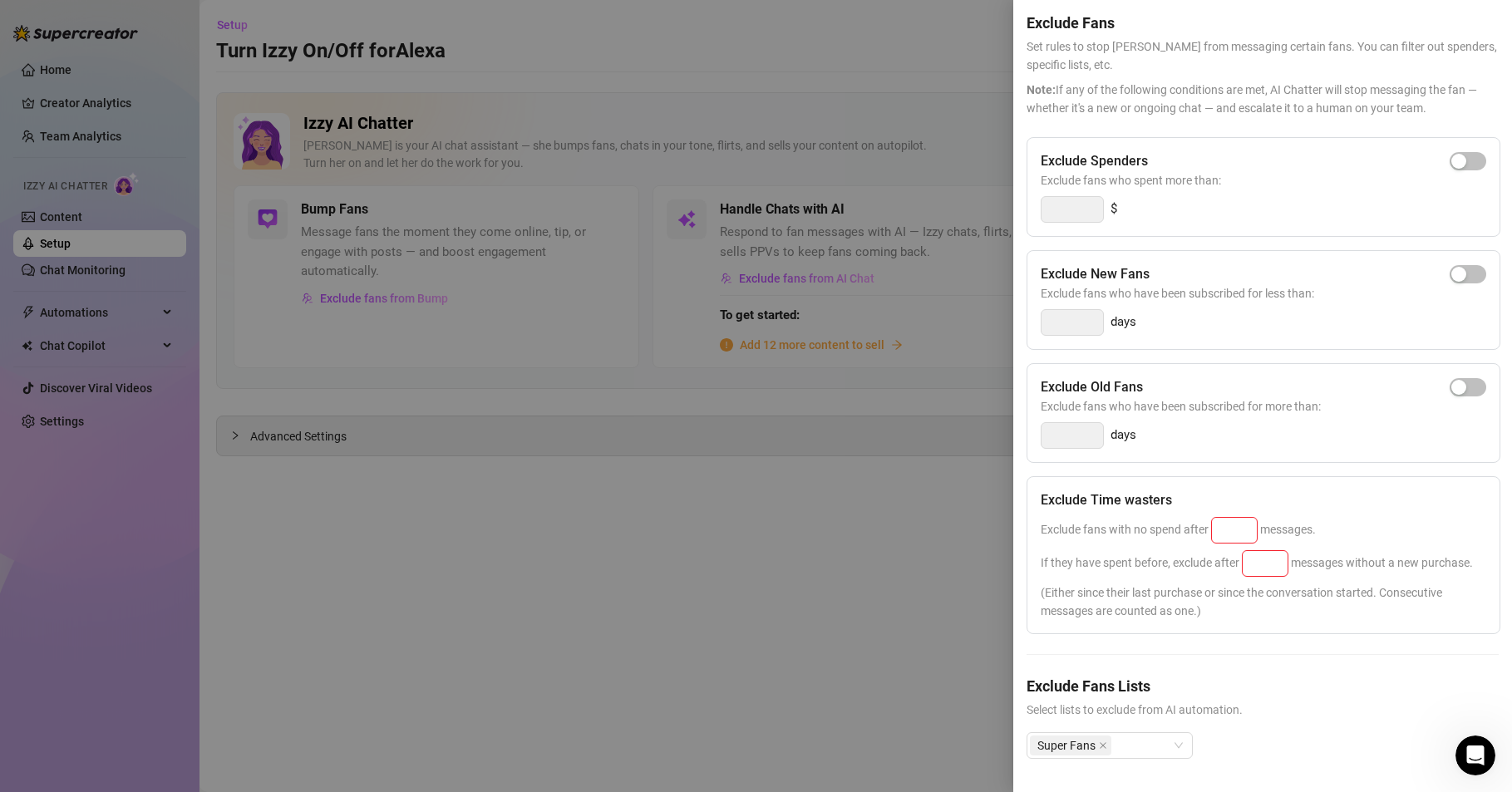
click at [625, 591] on div at bounding box center [756, 396] width 1512 height 792
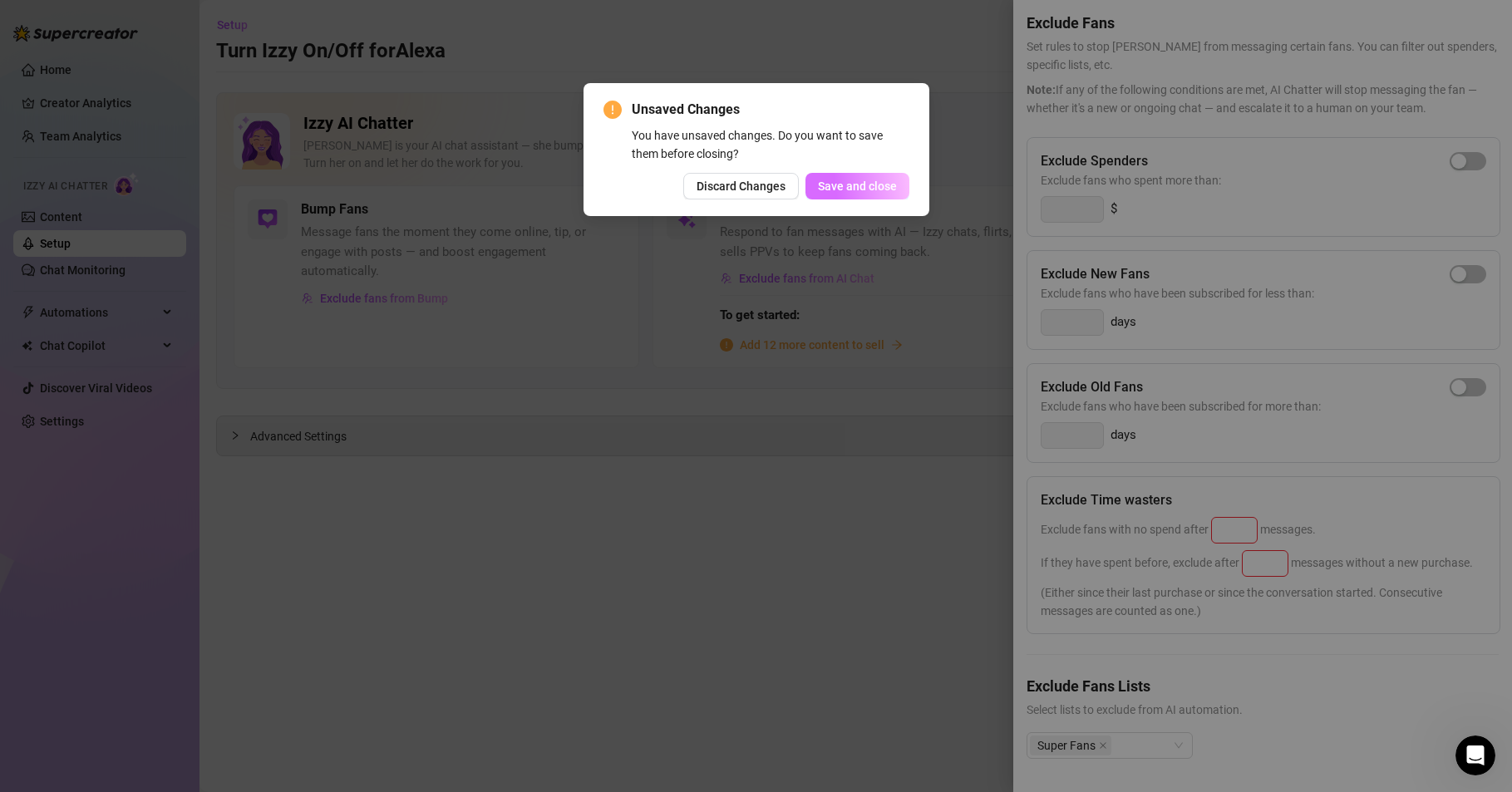
click at [866, 198] on button "Save and close" at bounding box center [858, 186] width 104 height 26
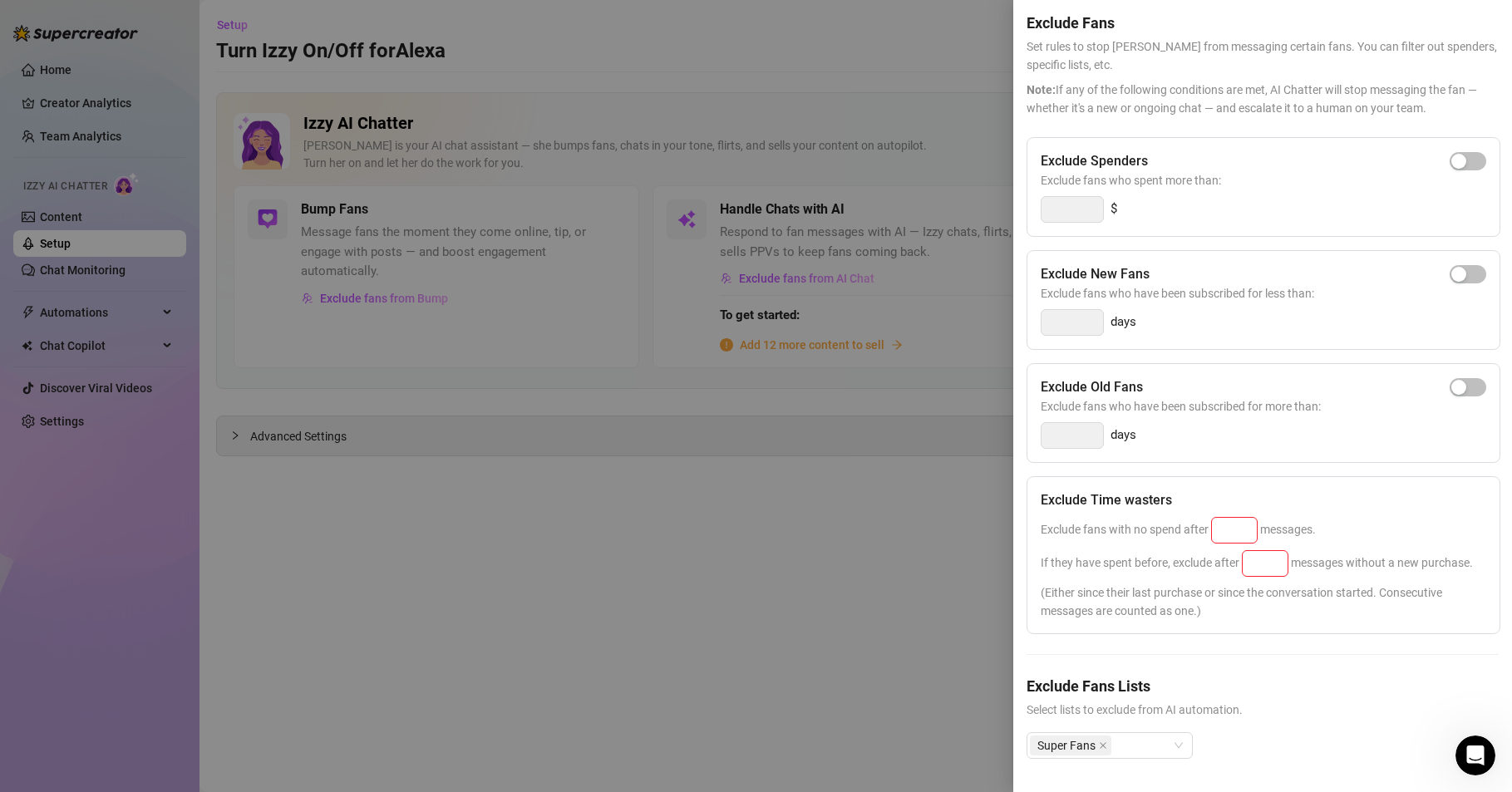
click at [1278, 675] on h5 "Exclude Fans Lists" at bounding box center [1263, 686] width 472 height 23
click at [1286, 422] on div "days" at bounding box center [1264, 435] width 446 height 26
click at [1271, 476] on div "Exclude Time wasters Exclude fans with no spend after messages. If they have sp…" at bounding box center [1264, 554] width 474 height 158
click at [1237, 517] on input at bounding box center [1234, 530] width 45 height 25
click at [1339, 517] on div "Exclude fans with no spend after 25 messages." at bounding box center [1264, 531] width 446 height 26
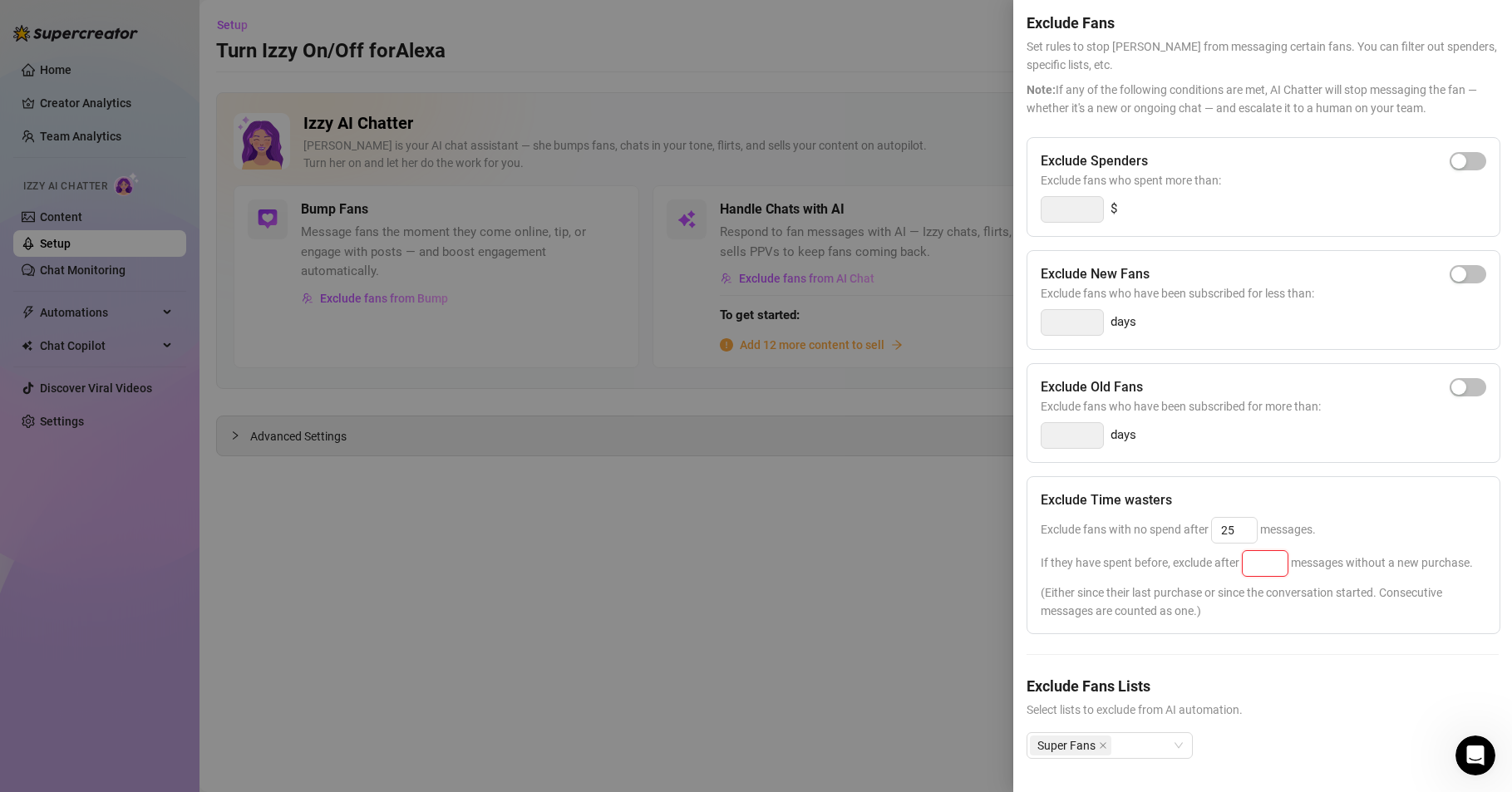
click at [1272, 551] on input at bounding box center [1266, 564] width 45 height 25
click at [1366, 556] on span "If they have spent before, exclude after 25 messages without a new purchase." at bounding box center [1257, 563] width 433 height 13
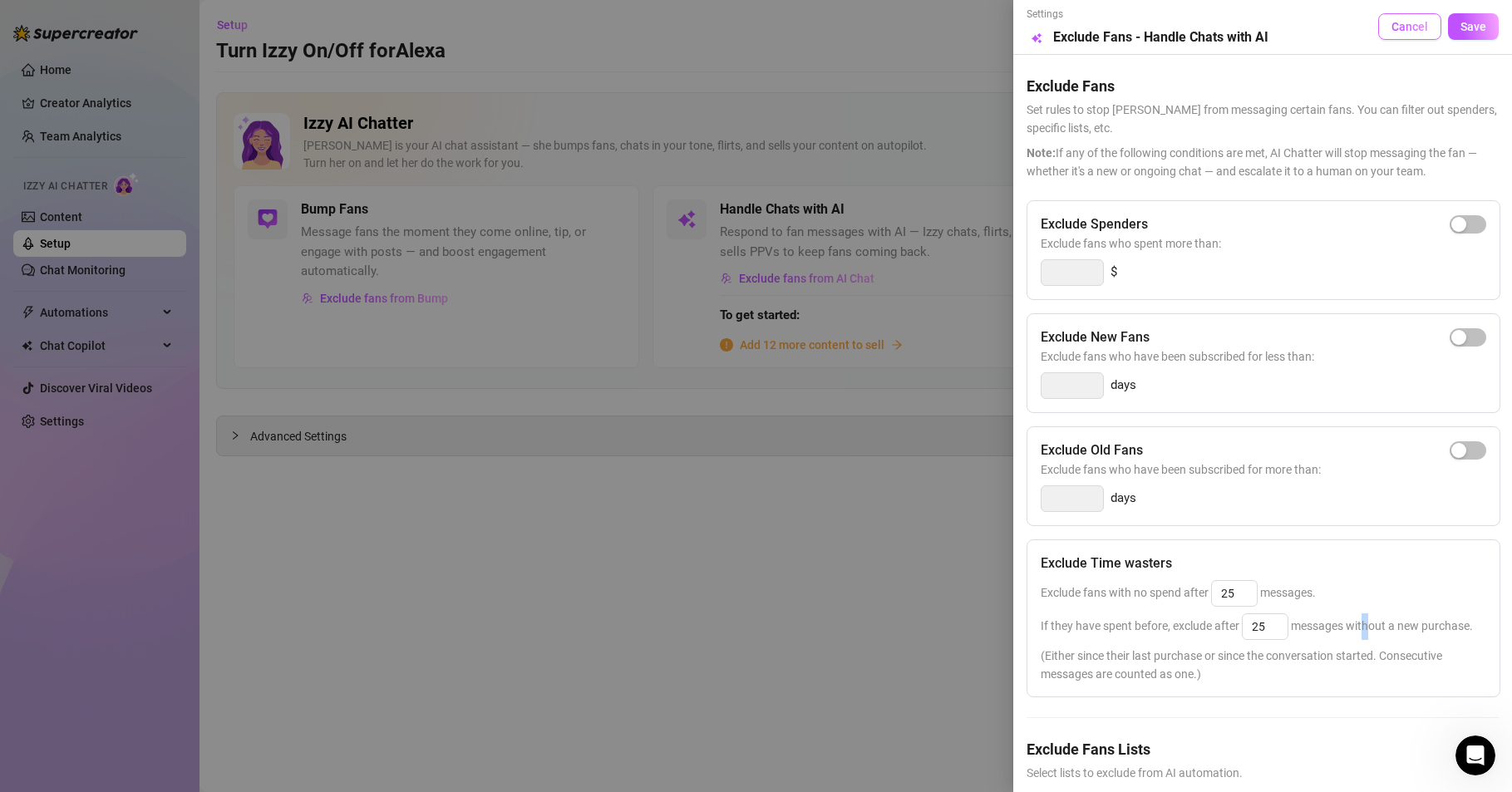
click at [1392, 25] on span "Cancel" at bounding box center [1410, 26] width 37 height 13
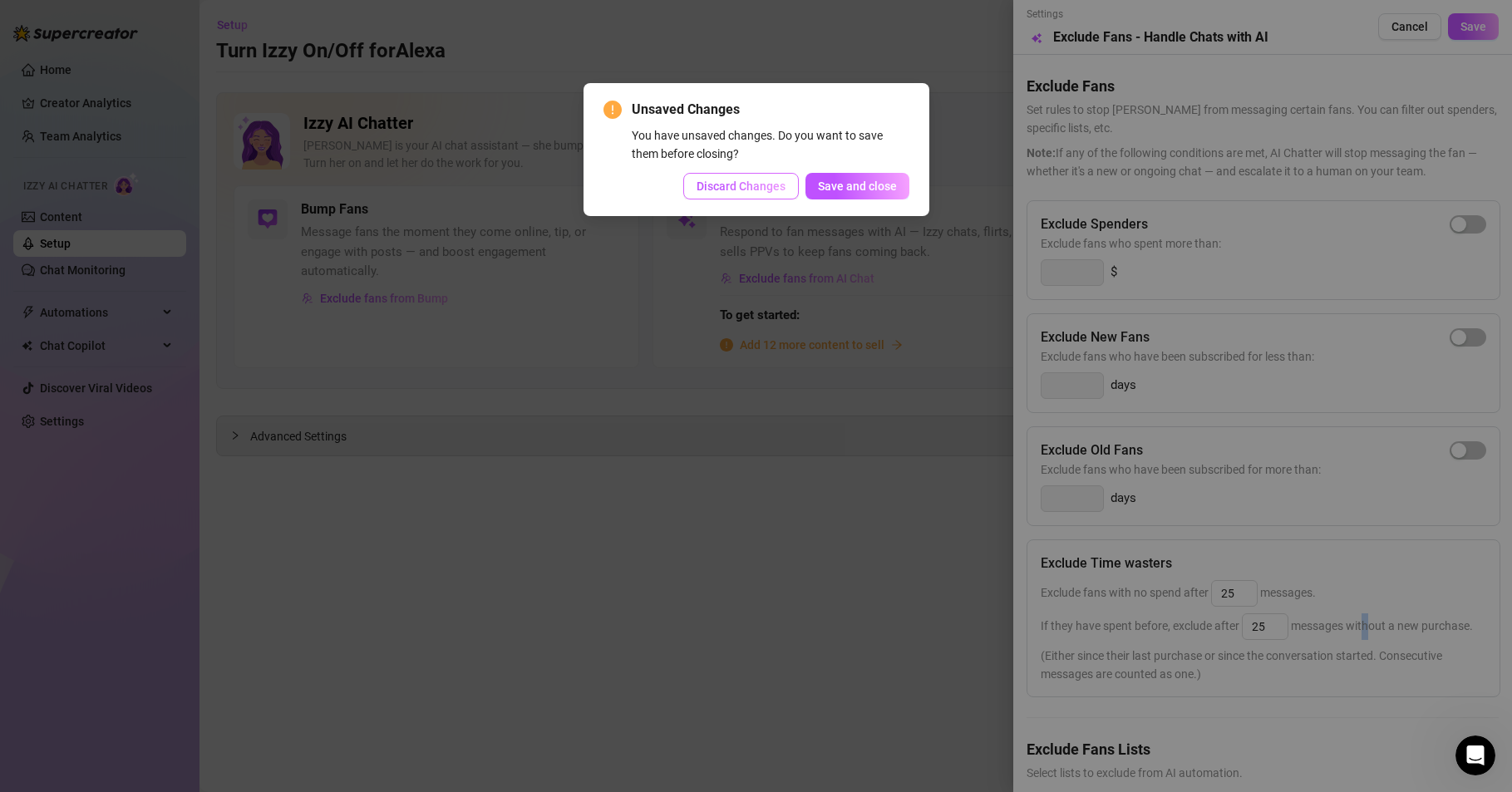
click at [747, 184] on span "Discard Changes" at bounding box center [741, 186] width 89 height 13
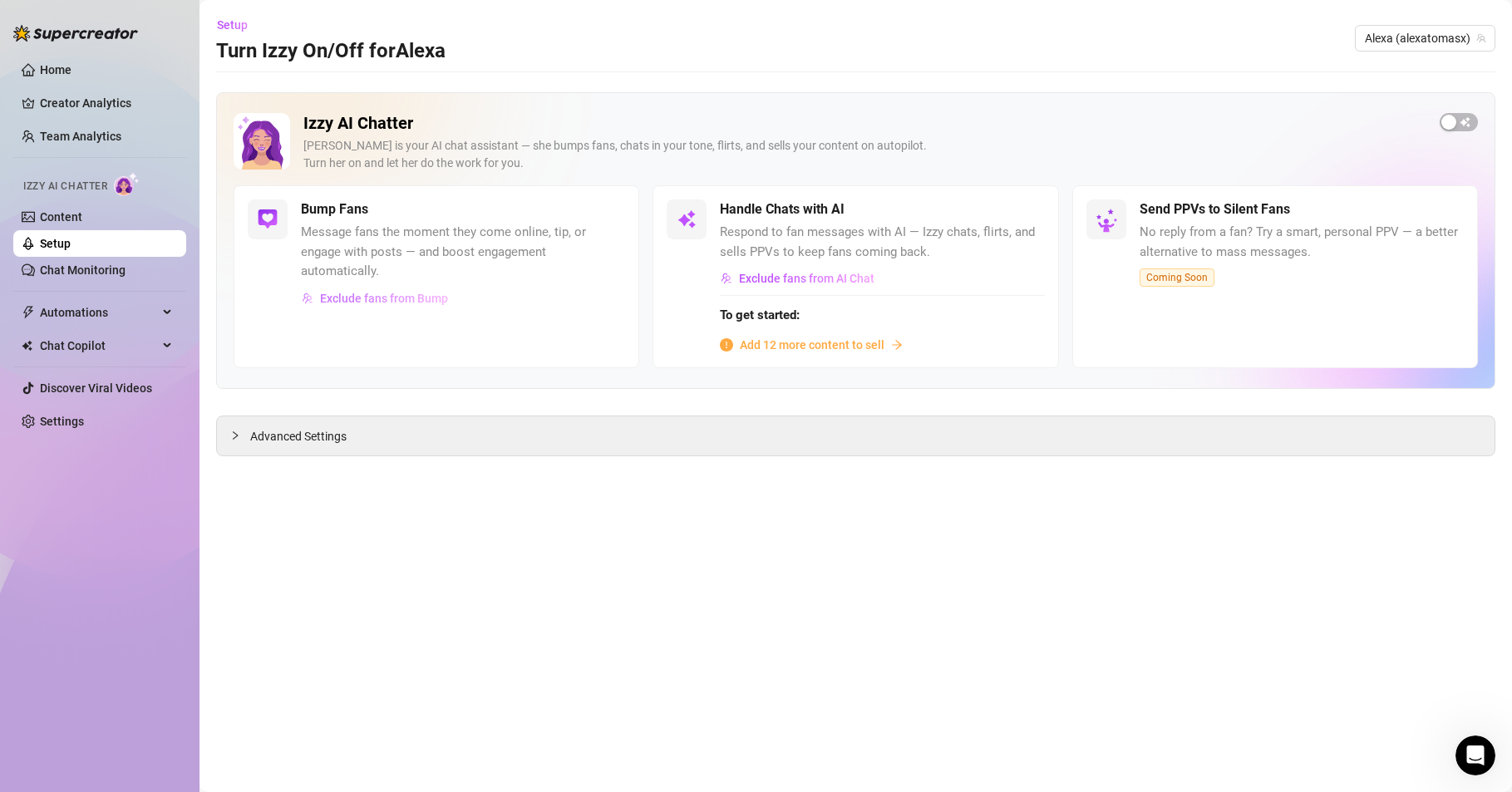
click at [406, 302] on span "Exclude fans from Bump" at bounding box center [384, 298] width 128 height 13
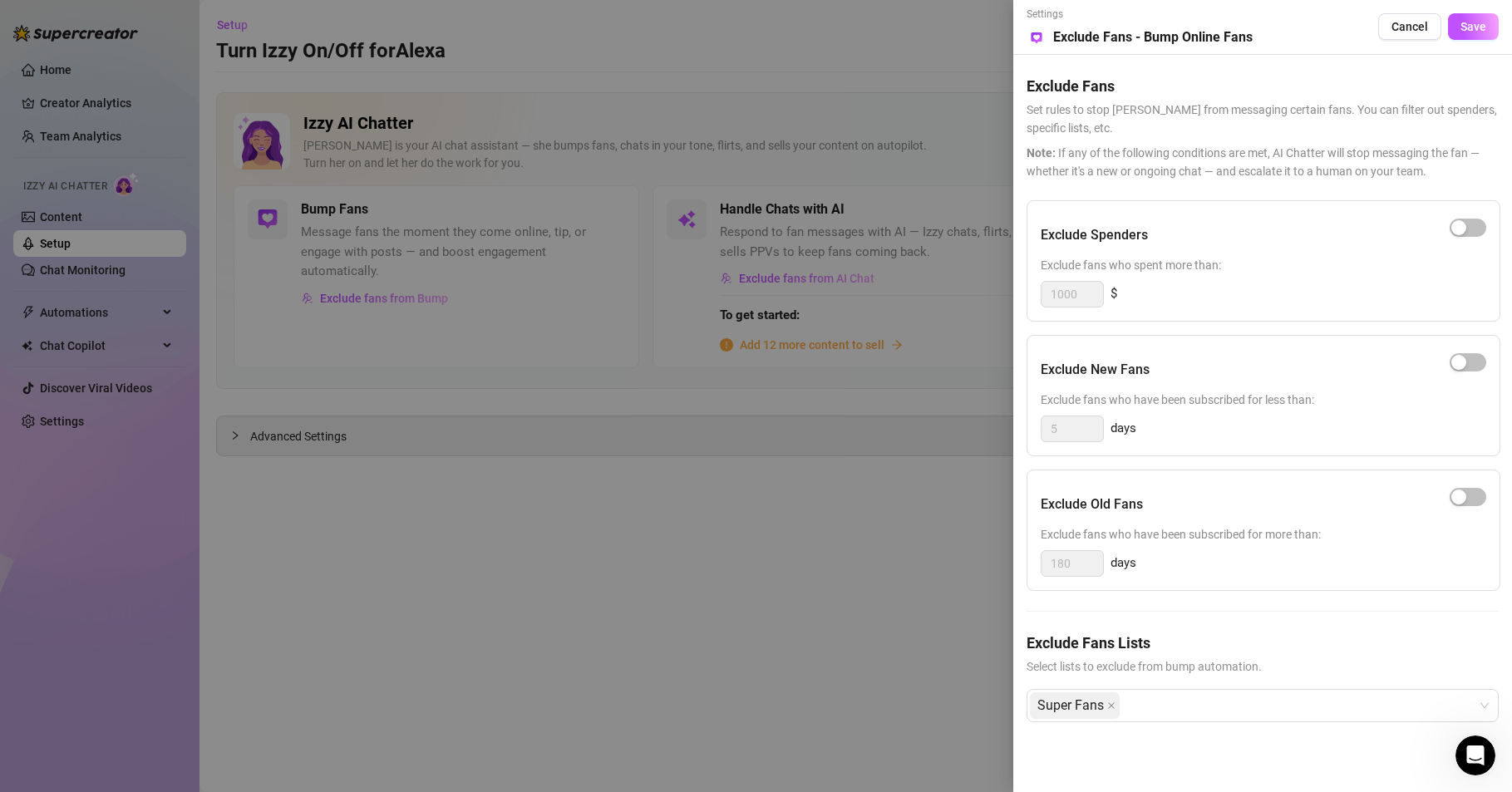
click at [879, 705] on div at bounding box center [756, 396] width 1512 height 792
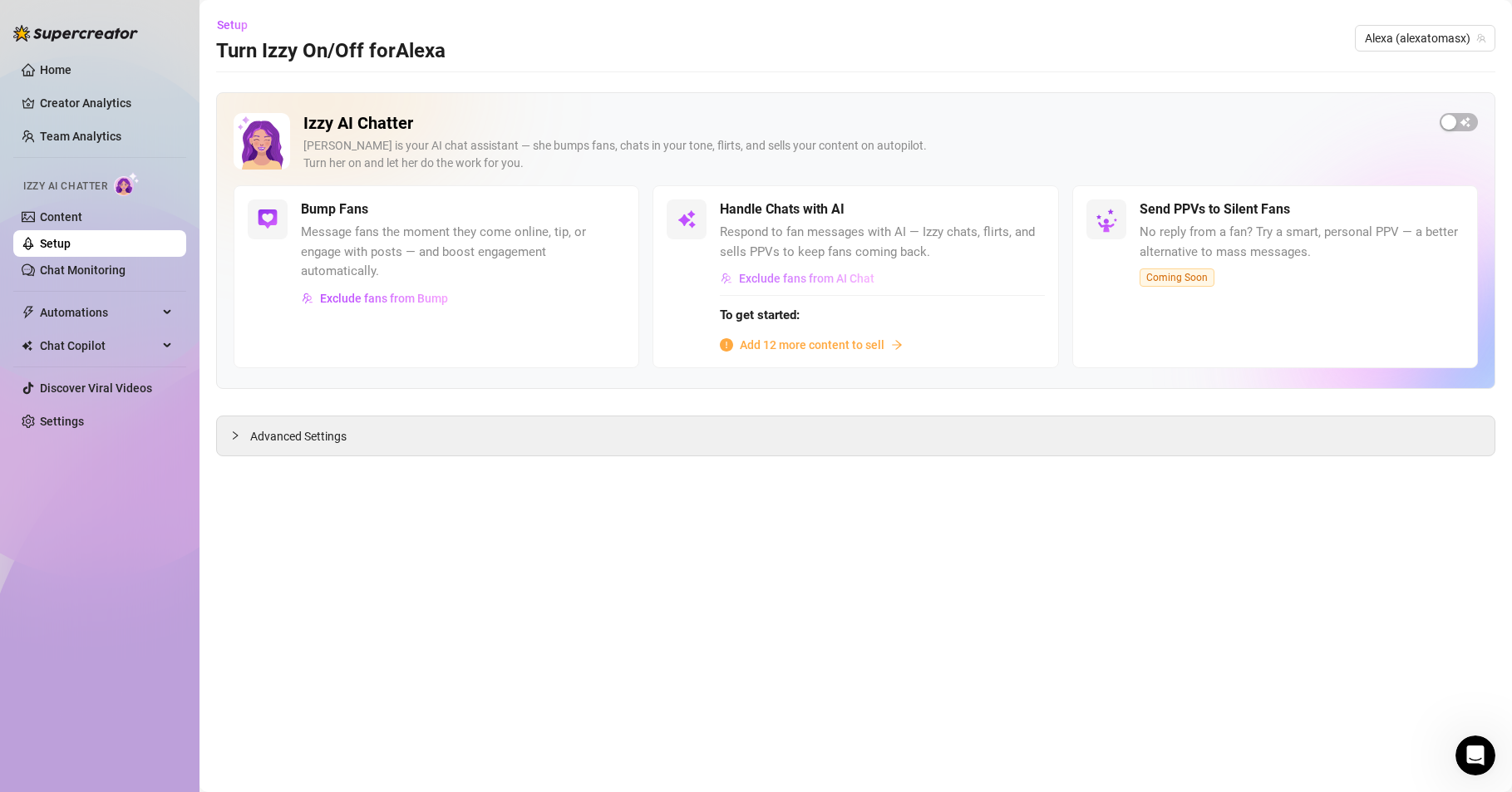
click at [831, 279] on span "Exclude fans from AI Chat" at bounding box center [807, 278] width 135 height 13
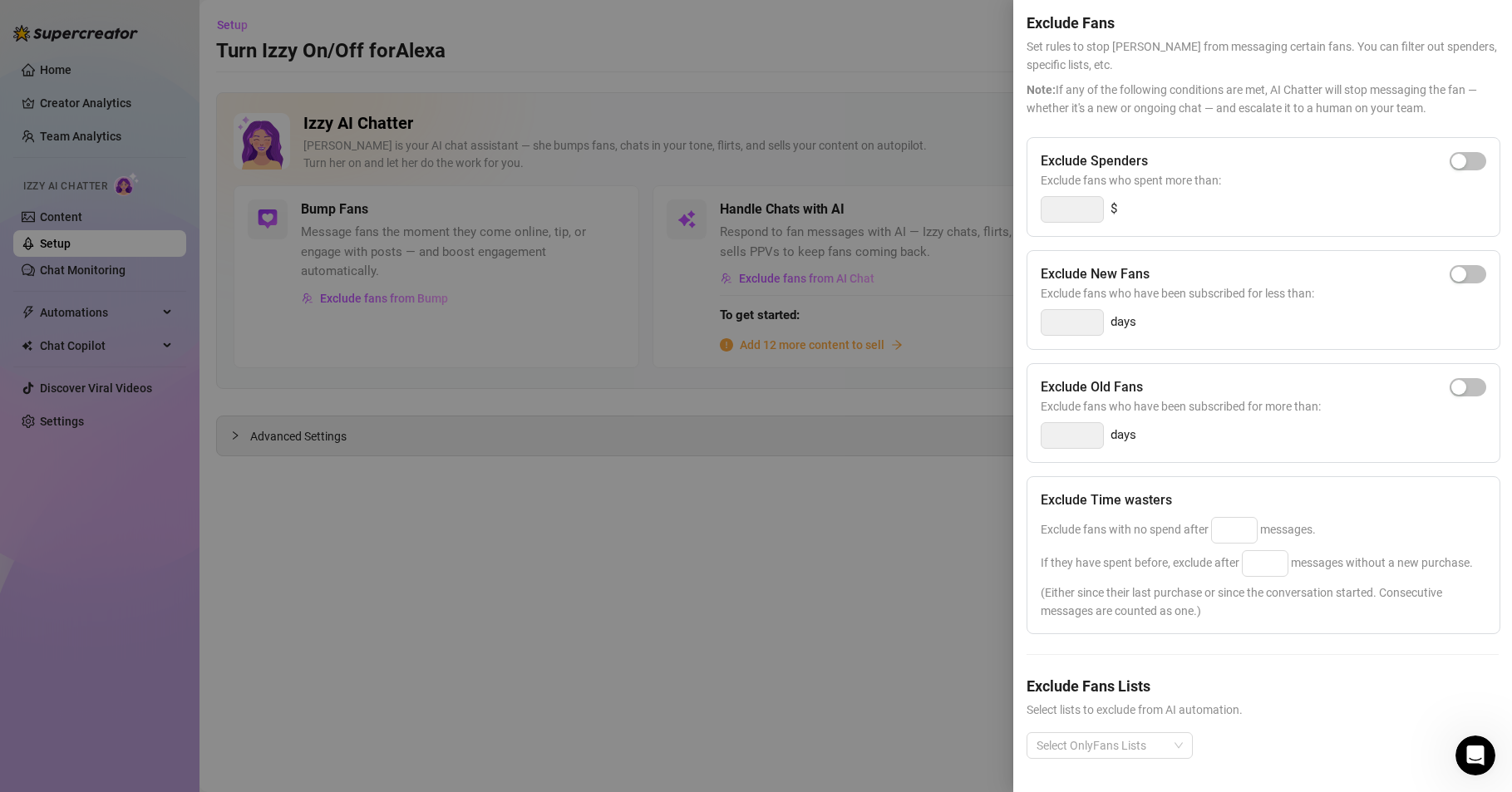
scroll to position [98, 0]
click at [1148, 733] on div at bounding box center [1101, 745] width 143 height 24
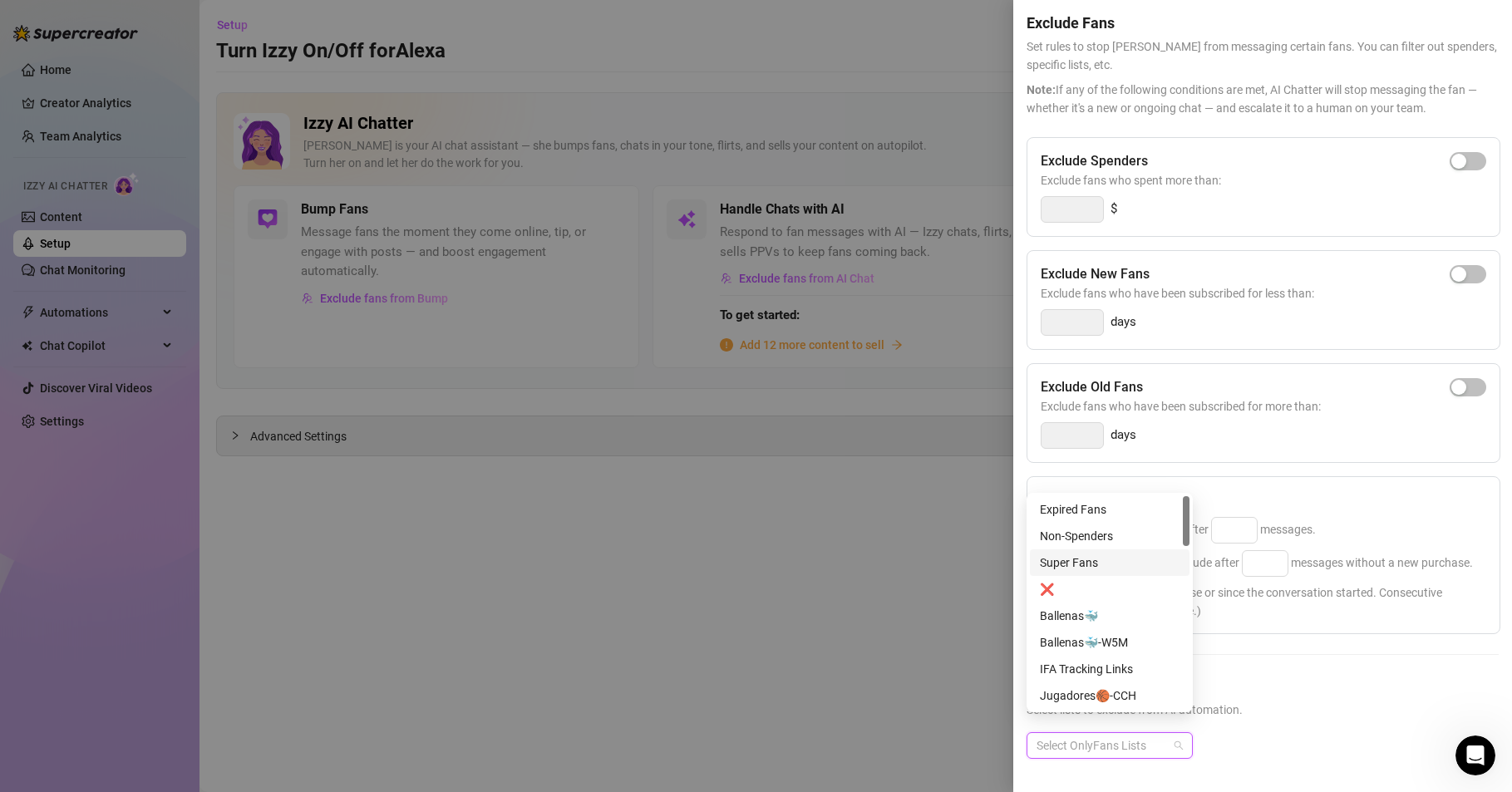
click at [1108, 561] on div "Super Fans" at bounding box center [1110, 562] width 140 height 18
click at [1305, 733] on div "Super Fans" at bounding box center [1263, 759] width 472 height 53
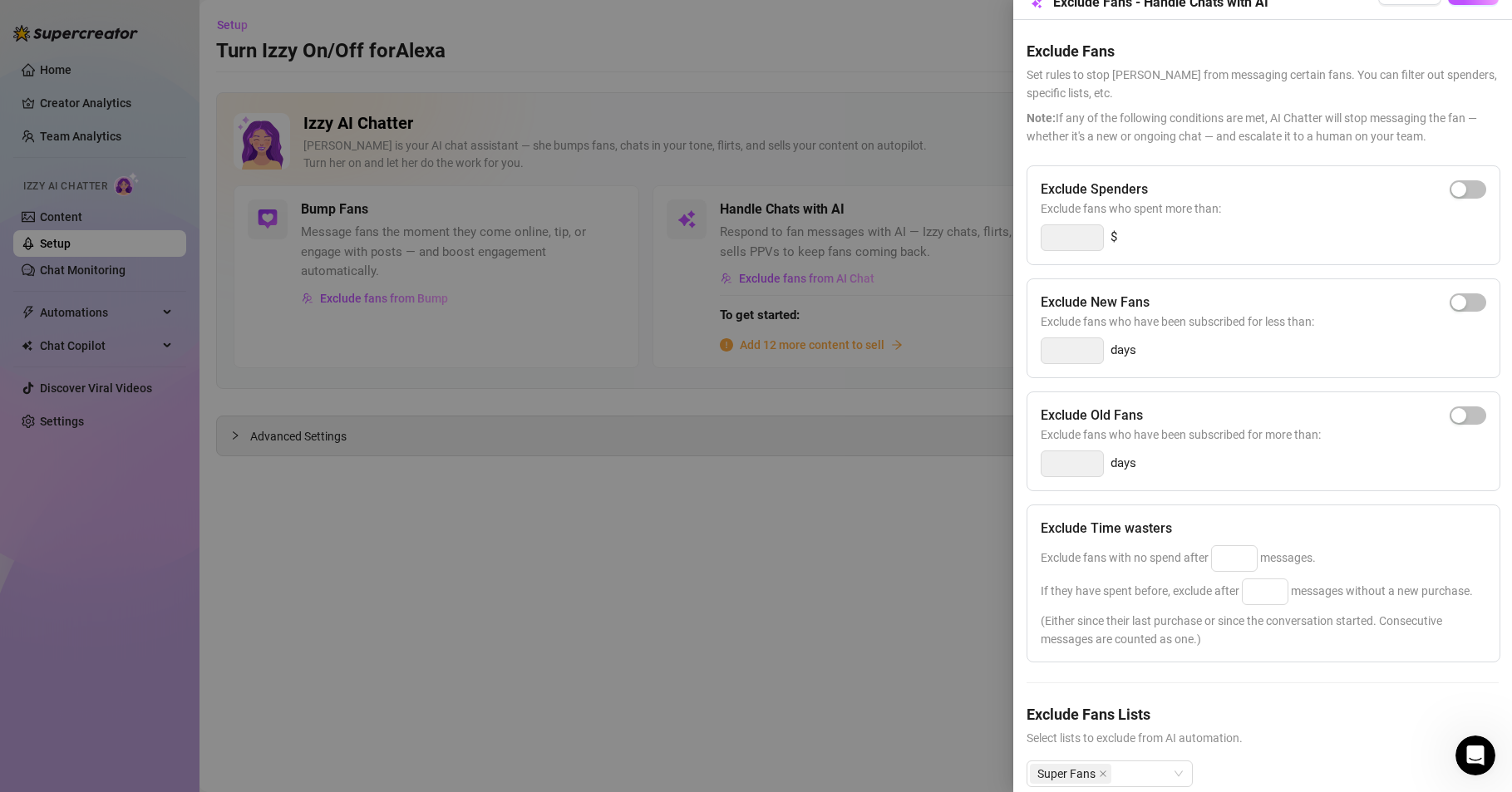
scroll to position [0, 0]
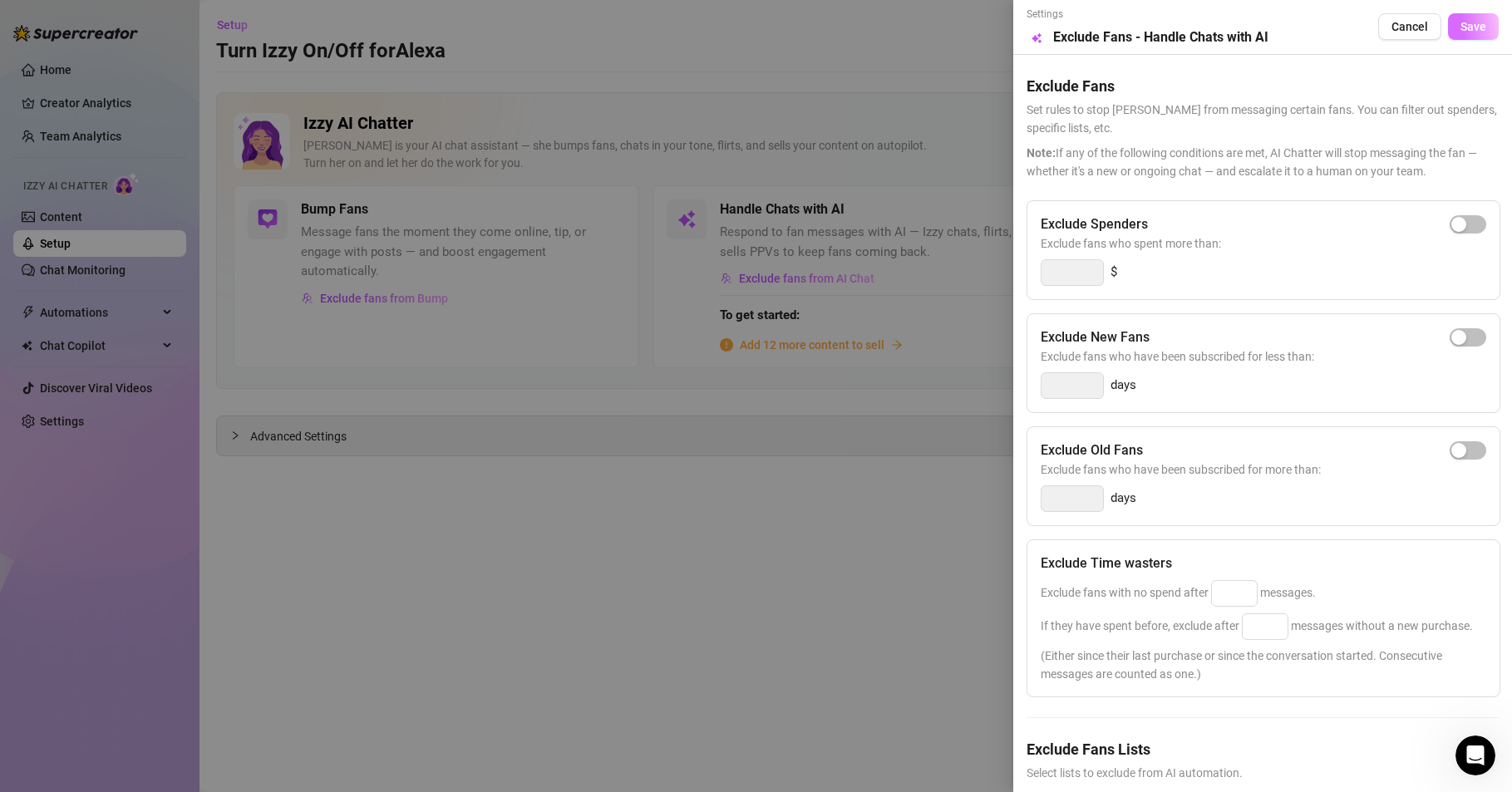
click at [1469, 31] on span "Save" at bounding box center [1473, 26] width 25 height 13
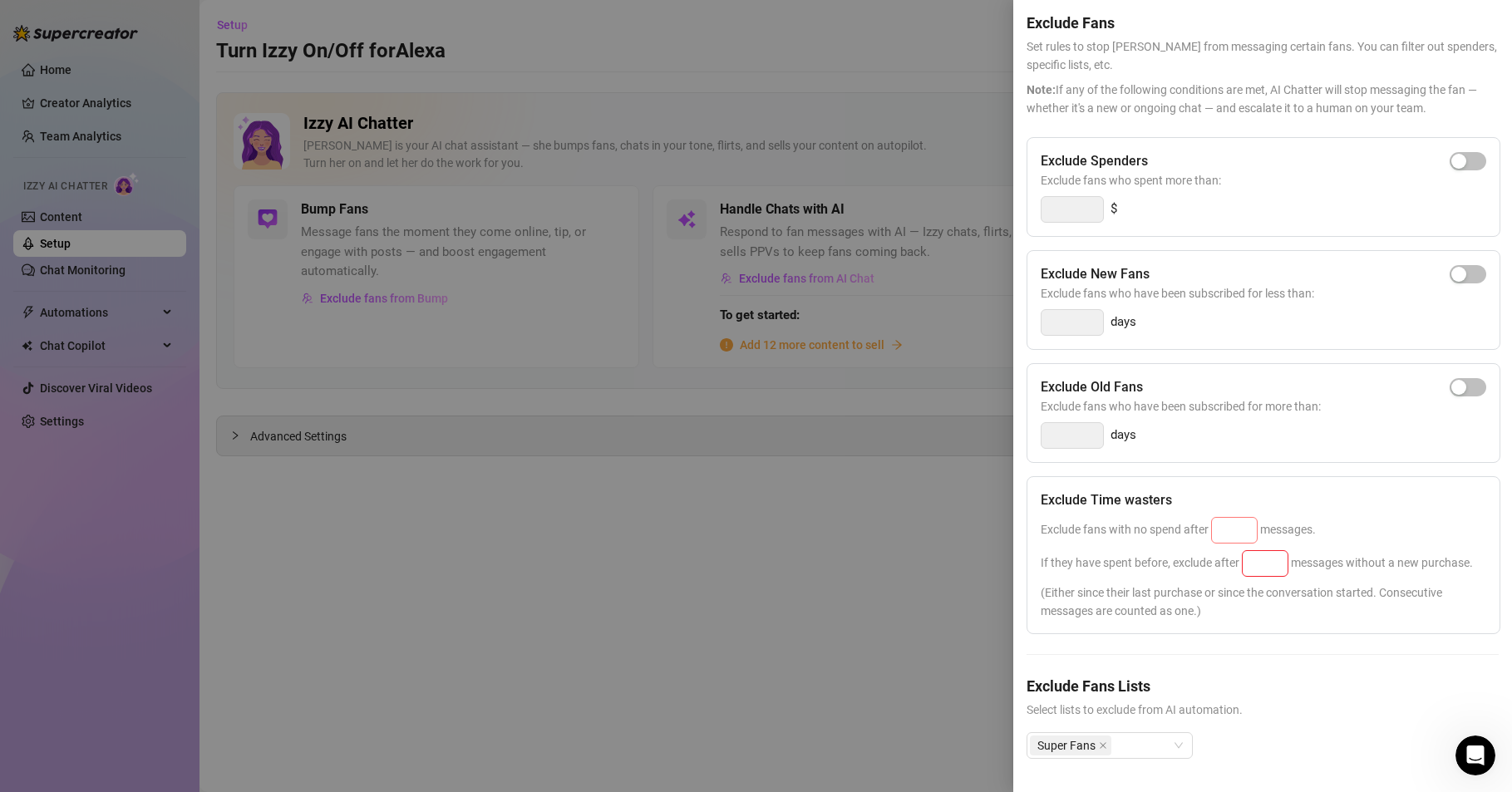
scroll to position [98, 0]
click at [1231, 517] on input at bounding box center [1234, 530] width 45 height 25
click at [1274, 551] on input at bounding box center [1266, 564] width 45 height 25
drag, startPoint x: 1233, startPoint y: 495, endPoint x: 1216, endPoint y: 497, distance: 17.1
click at [1216, 517] on input "30" at bounding box center [1234, 530] width 45 height 25
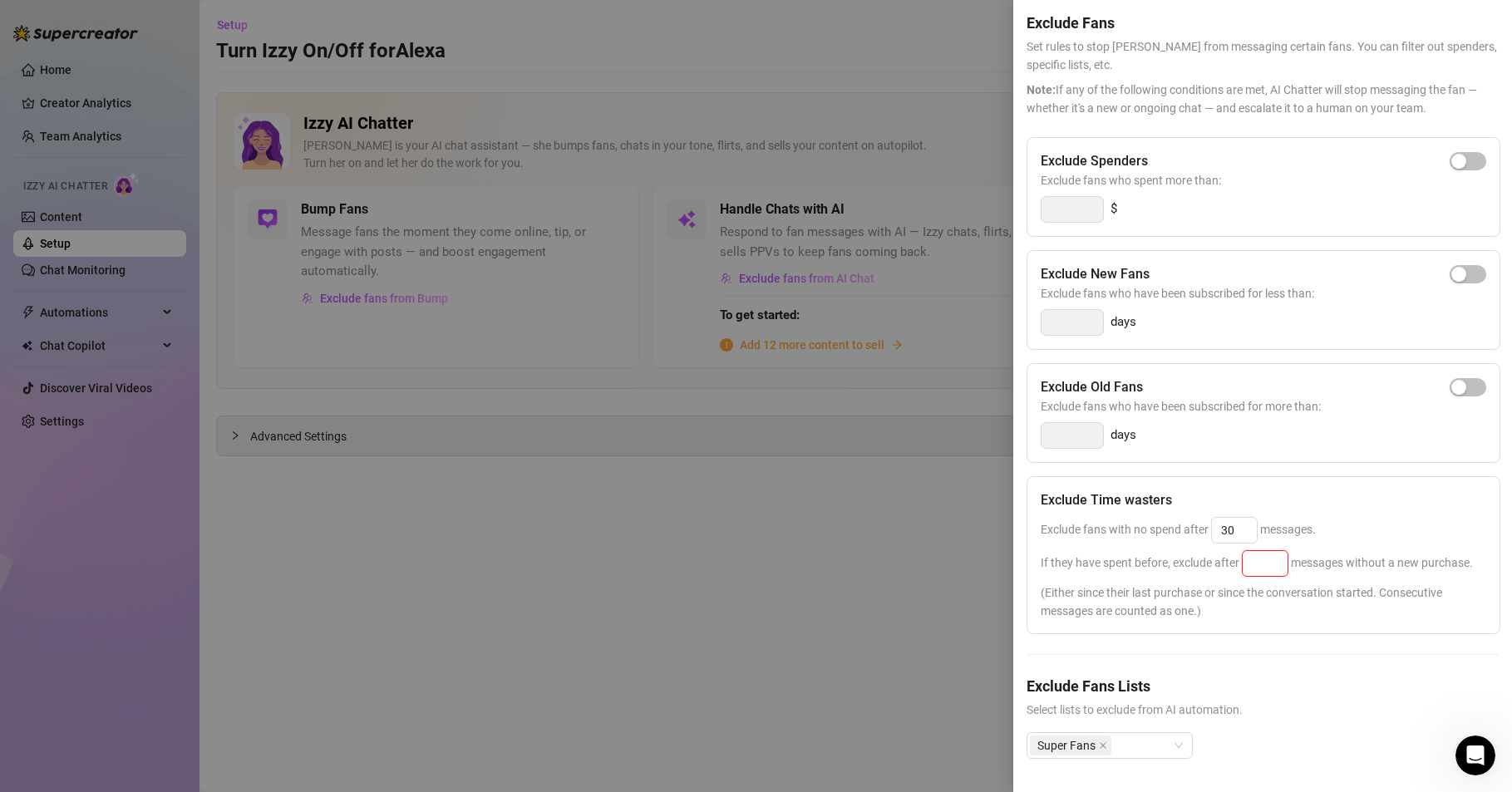
click at [1254, 551] on input at bounding box center [1266, 564] width 45 height 25
click at [1236, 563] on div "Exclude Time wasters Exclude fans with no spend after 30 messages. If they have…" at bounding box center [1264, 554] width 474 height 158
drag, startPoint x: 1249, startPoint y: 529, endPoint x: 1232, endPoint y: 529, distance: 17.0
click at [1232, 556] on span "If they have spent before, exclude after 25 messages without a new purchase." at bounding box center [1257, 563] width 433 height 13
drag, startPoint x: 1235, startPoint y: 489, endPoint x: 1208, endPoint y: 490, distance: 27.0
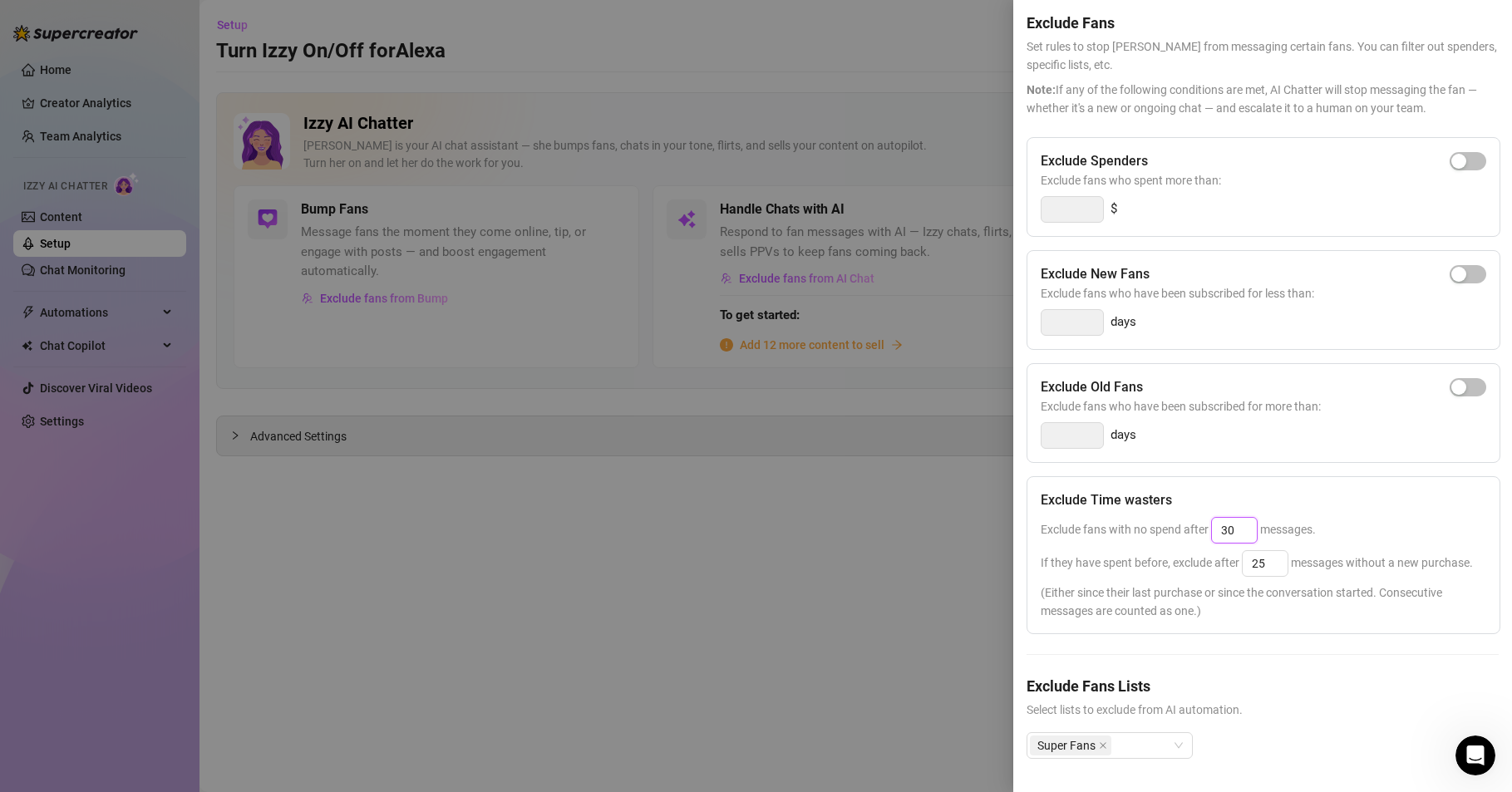
click at [1208, 523] on span "Exclude fans with no spend after 30 messages." at bounding box center [1178, 530] width 275 height 13
drag, startPoint x: 1230, startPoint y: 530, endPoint x: 1212, endPoint y: 531, distance: 18.0
click at [1214, 556] on span "If they have spent before, exclude after 25 messages without a new purchase." at bounding box center [1257, 563] width 433 height 13
drag, startPoint x: 1265, startPoint y: 527, endPoint x: 1204, endPoint y: 533, distance: 61.3
click at [1204, 550] on div "If they have spent before, exclude after 25 messages without a new purchase." at bounding box center [1264, 564] width 446 height 26
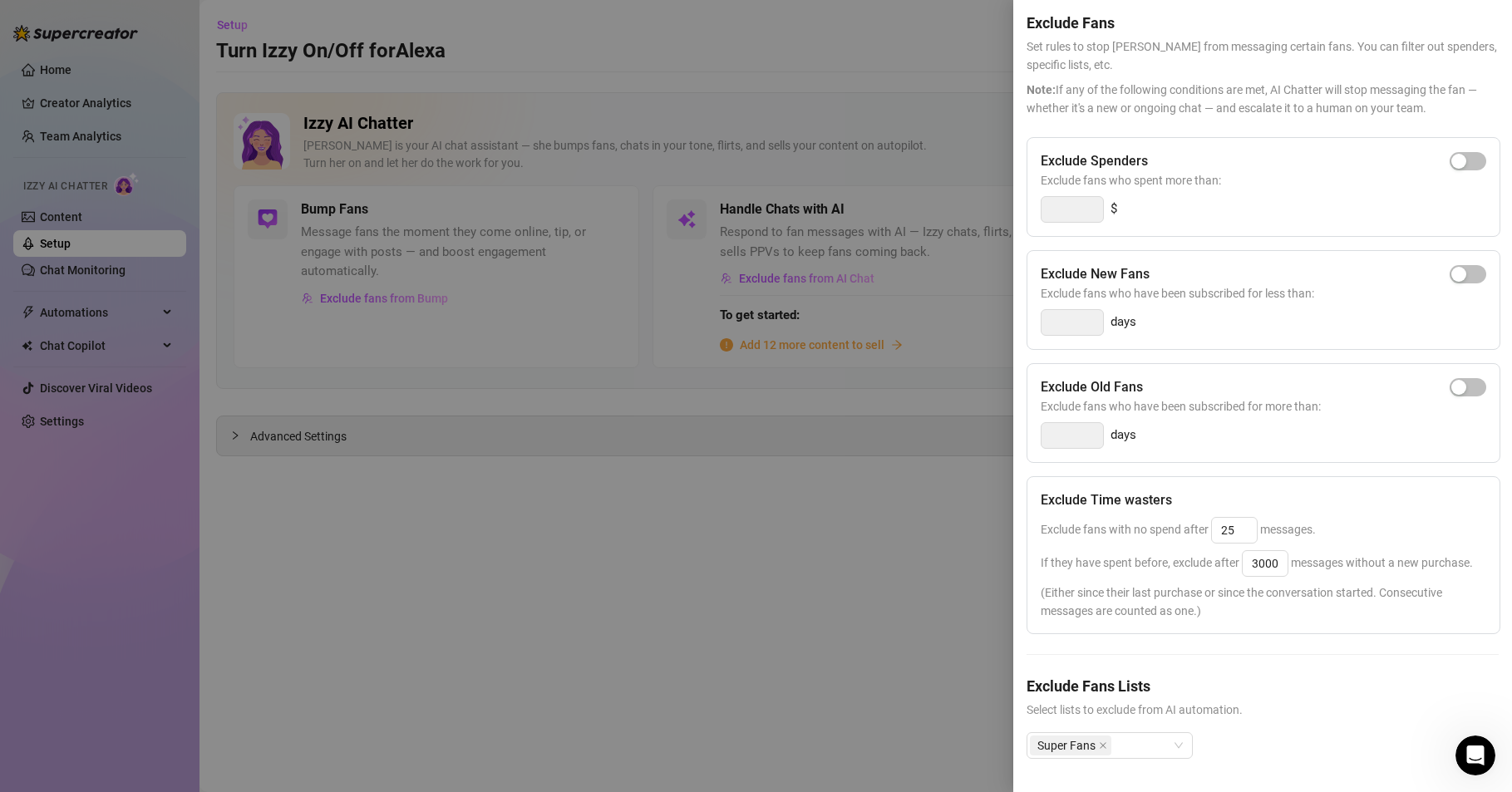
click at [1335, 517] on div "Exclude fans with no spend after 25 messages." at bounding box center [1264, 531] width 446 height 26
drag, startPoint x: 1280, startPoint y: 528, endPoint x: 1232, endPoint y: 527, distance: 48.0
click at [1232, 556] on span "If they have spent before, exclude after 3000 messages without a new purchase." at bounding box center [1257, 563] width 433 height 13
click at [1348, 517] on div "Exclude fans with no spend after 25 messages." at bounding box center [1264, 531] width 446 height 26
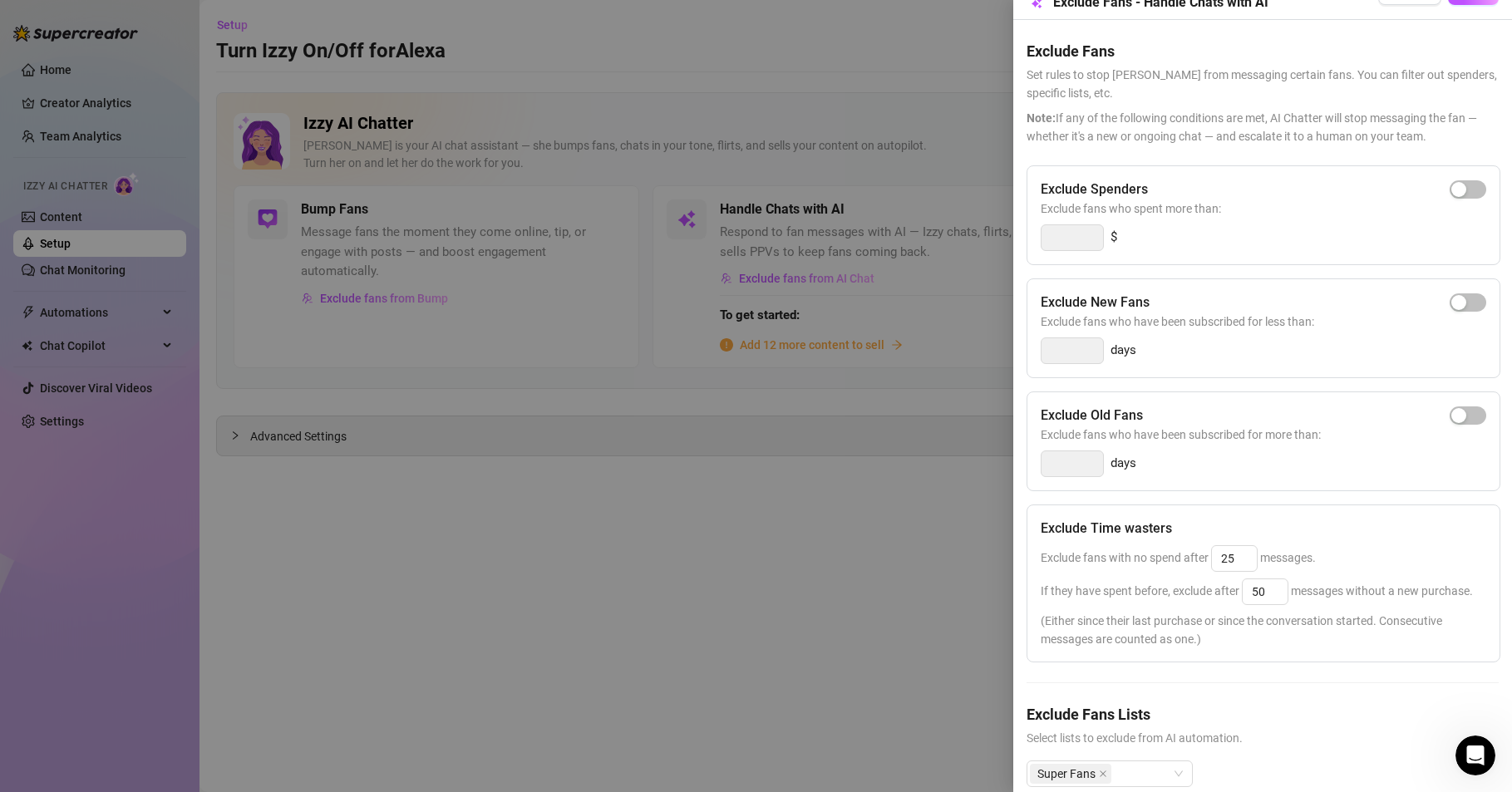
scroll to position [0, 0]
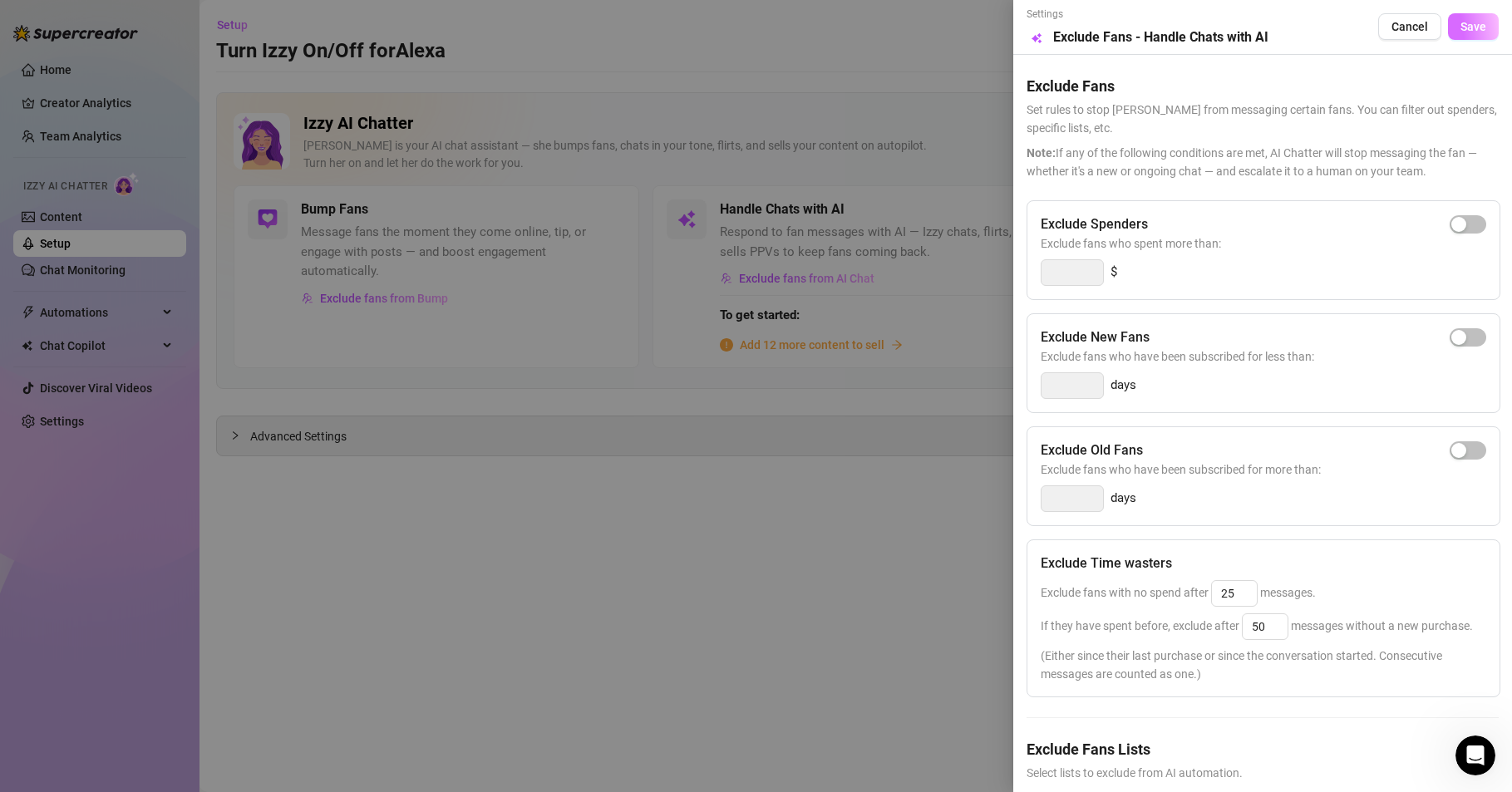
click at [1461, 31] on span "Save" at bounding box center [1473, 26] width 25 height 13
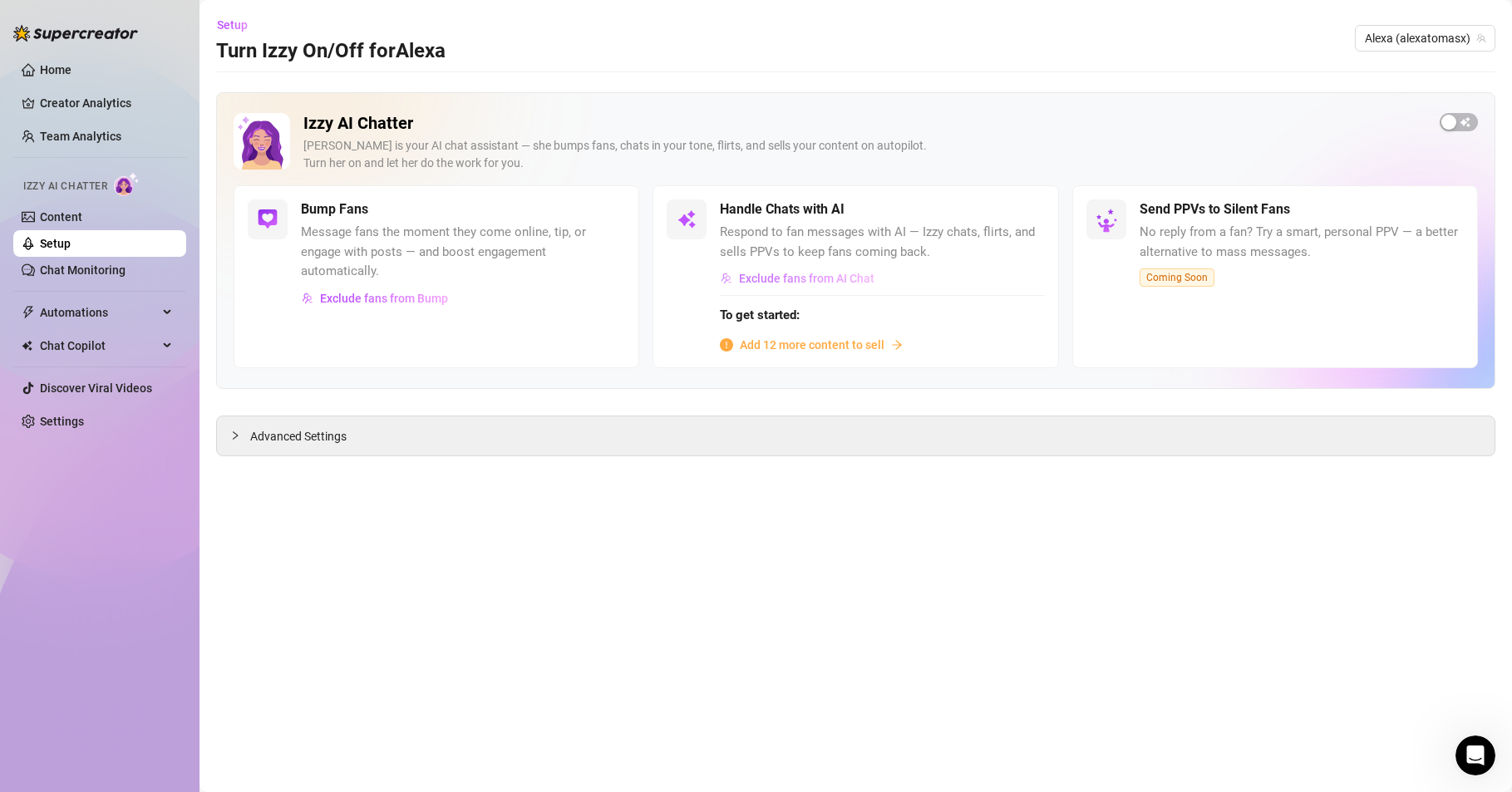
click at [841, 277] on span "Exclude fans from AI Chat" at bounding box center [807, 278] width 135 height 13
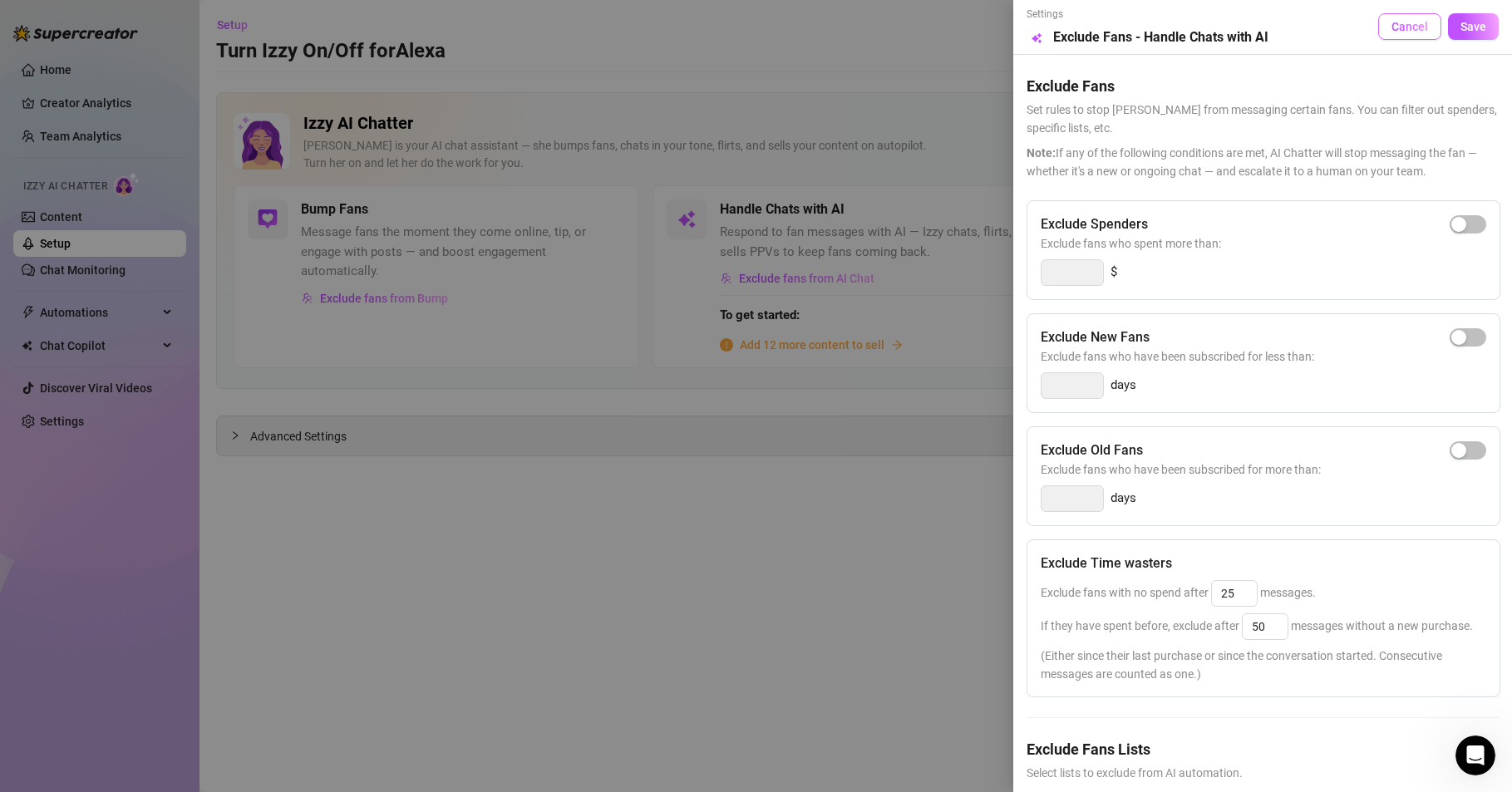
click at [1392, 24] on span "Cancel" at bounding box center [1410, 26] width 37 height 13
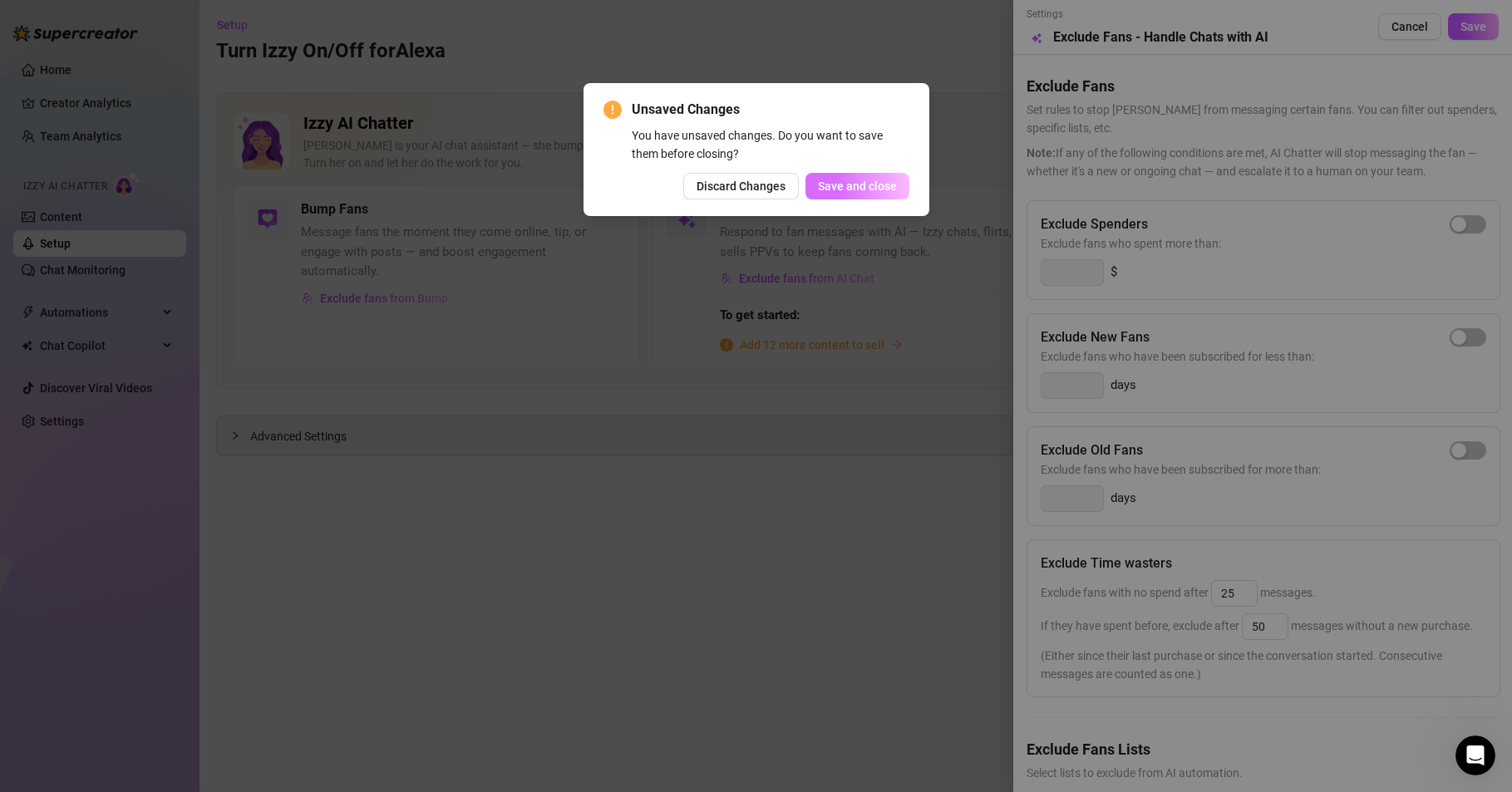
click at [873, 184] on span "Save and close" at bounding box center [858, 186] width 79 height 13
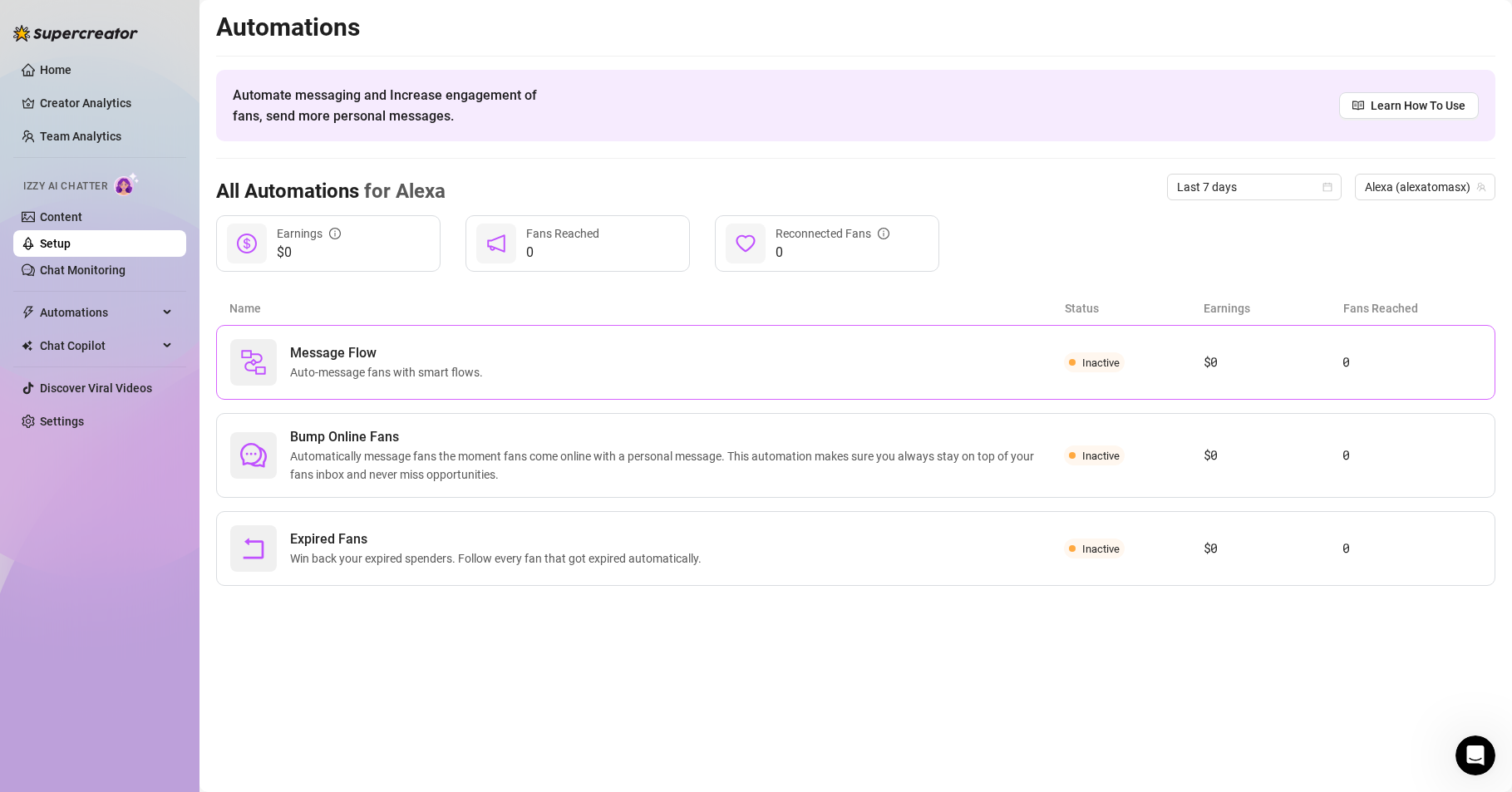
click at [1066, 366] on span "Inactive" at bounding box center [1095, 362] width 60 height 20
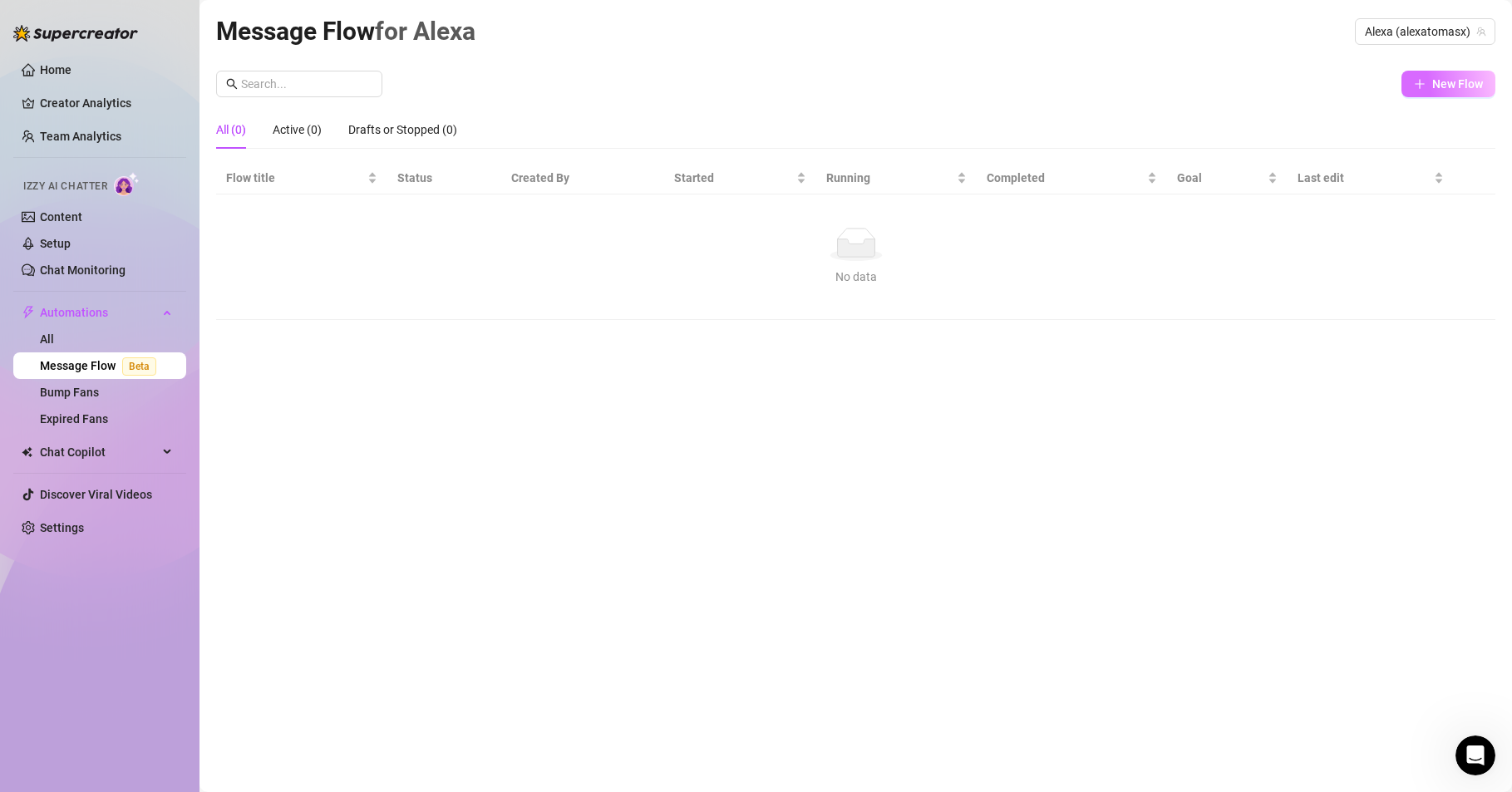
click at [1439, 85] on span "New Flow" at bounding box center [1458, 84] width 51 height 13
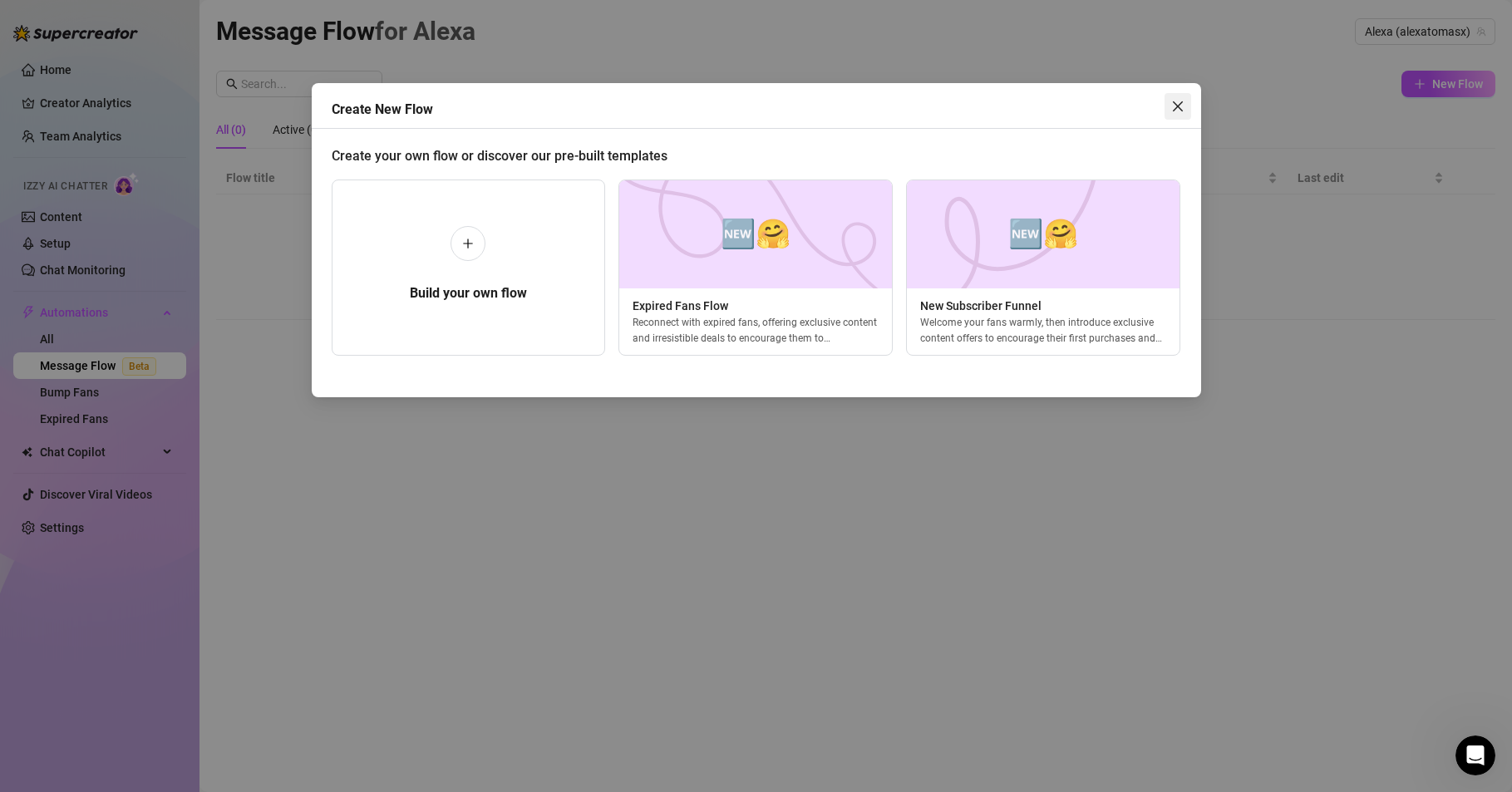
click at [1176, 107] on icon "close" at bounding box center [1178, 107] width 13 height 13
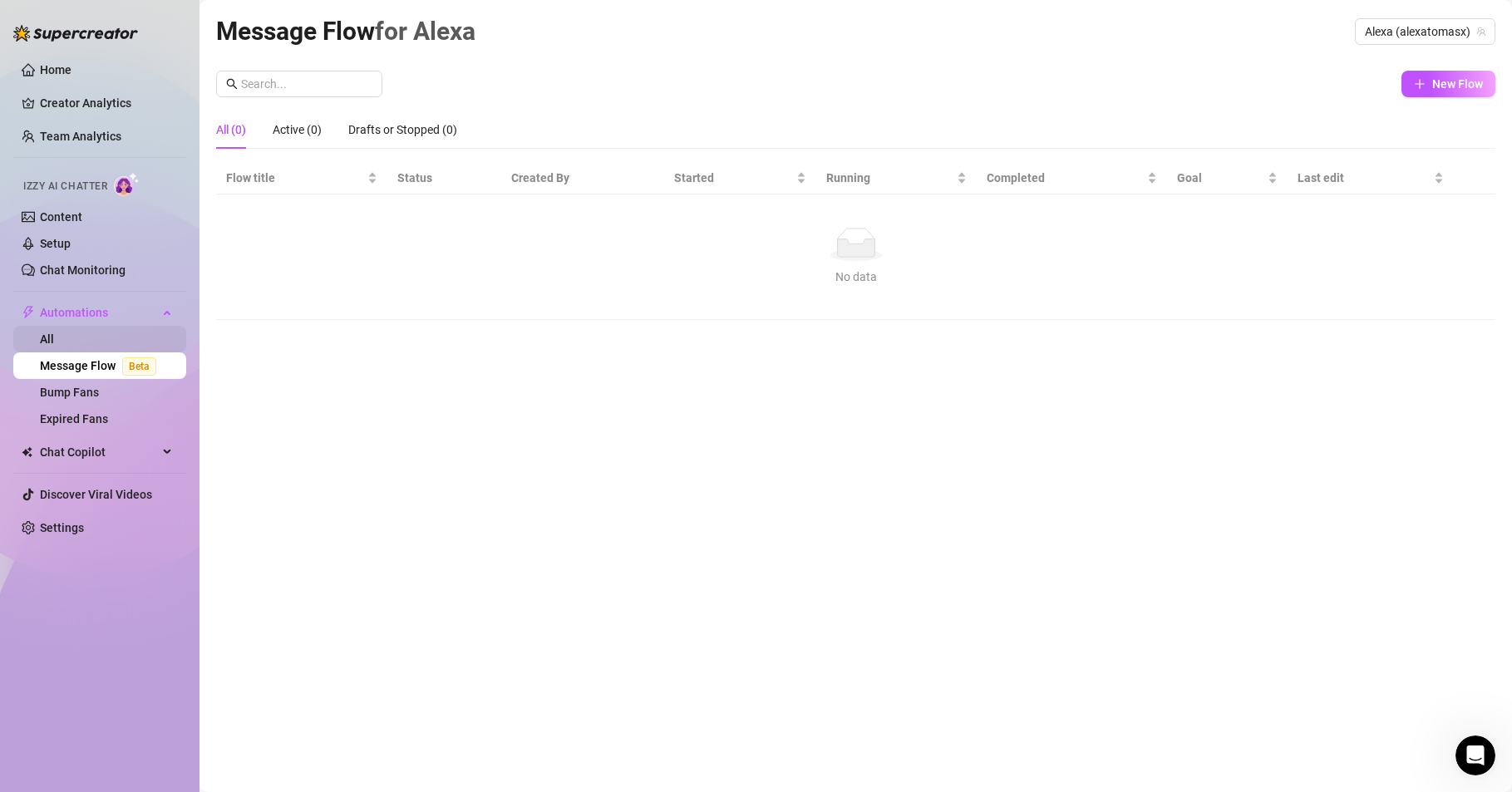
click at [54, 344] on link "All" at bounding box center [46, 339] width 14 height 13
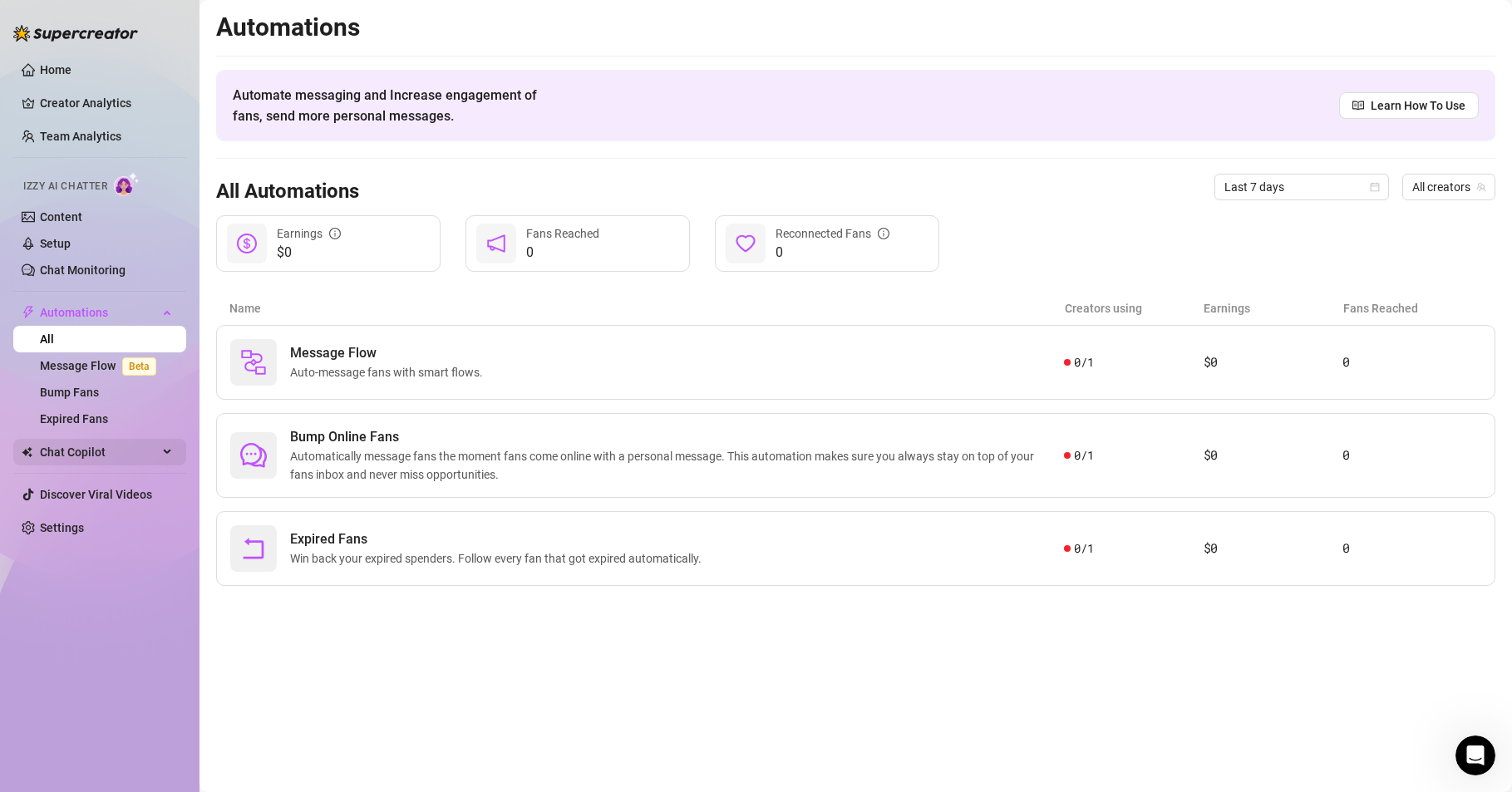
click at [173, 453] on div "Chat Copilot" at bounding box center [99, 452] width 173 height 26
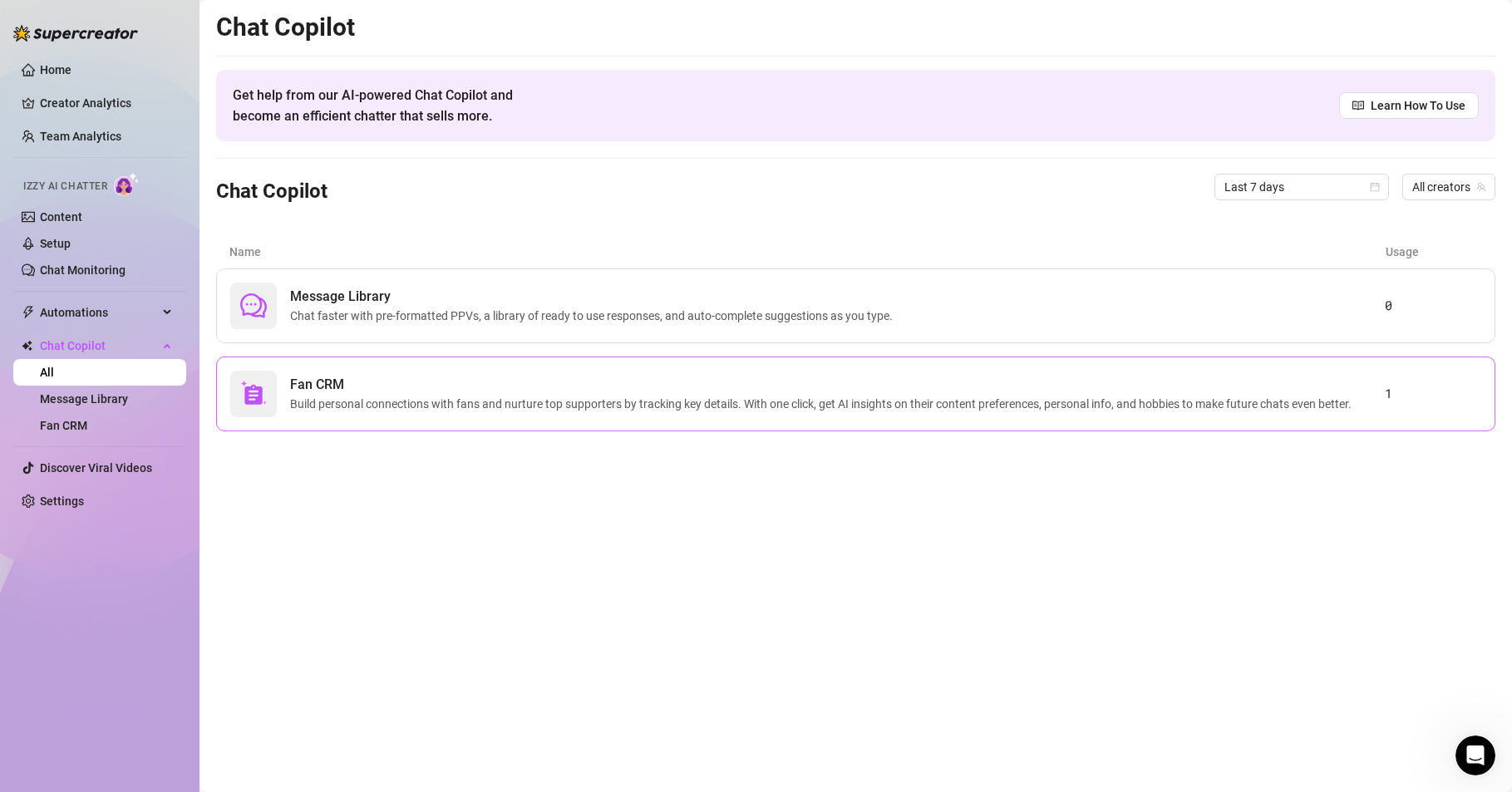
click at [1169, 399] on span "Build personal connections with fans and nurture top supporters by tracking key…" at bounding box center [824, 403] width 1068 height 18
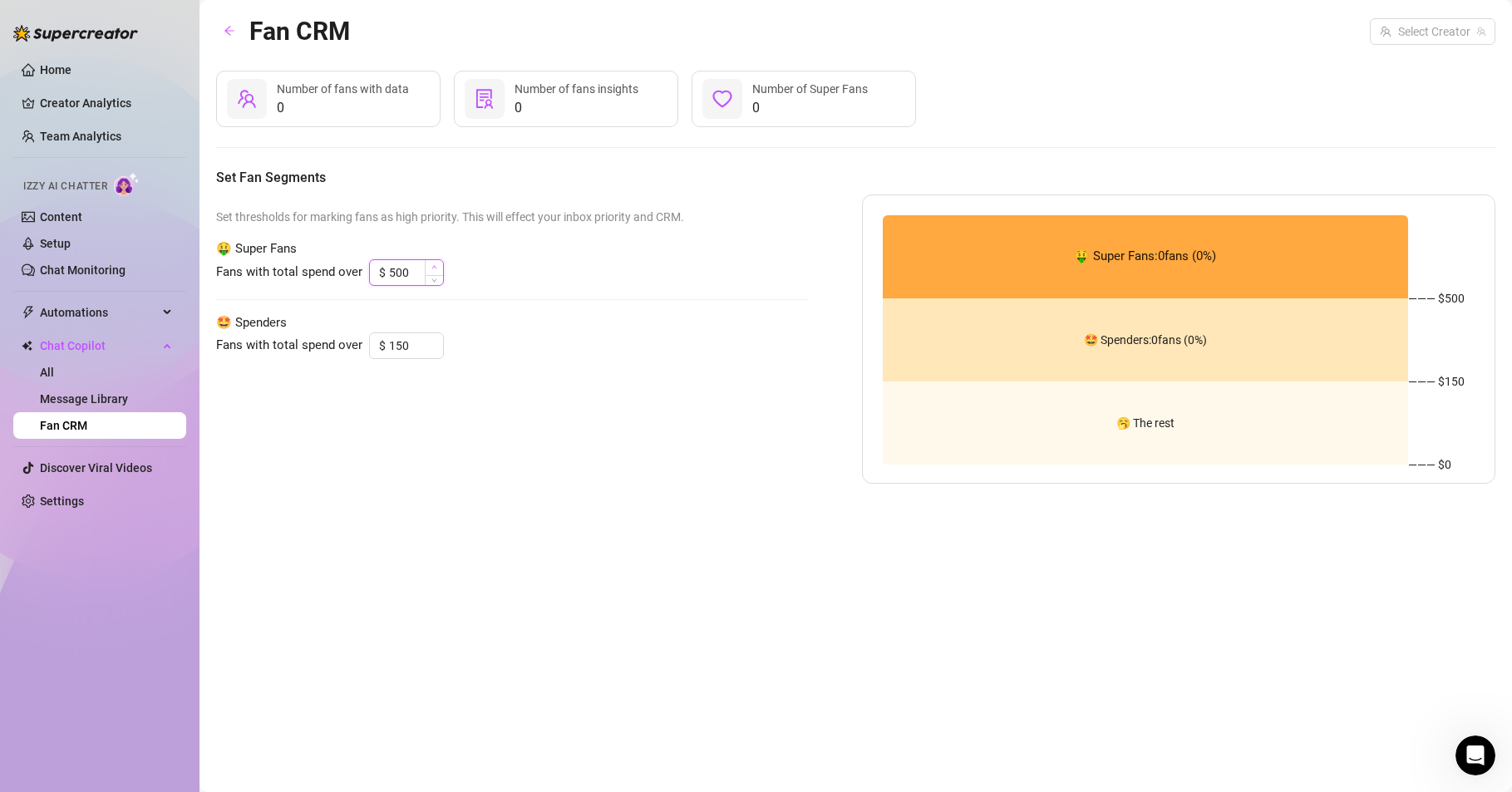
drag, startPoint x: 390, startPoint y: 271, endPoint x: 430, endPoint y: 271, distance: 40.0
click at [430, 271] on div "500" at bounding box center [416, 273] width 54 height 25
click at [325, 455] on div "Set thresholds for marking fans as high priority. This will effect your inbox p…" at bounding box center [513, 339] width 593 height 289
click at [420, 278] on input "500" at bounding box center [416, 273] width 54 height 25
click at [432, 392] on div "Set thresholds for marking fans as high priority. This will effect your inbox p…" at bounding box center [513, 339] width 593 height 289
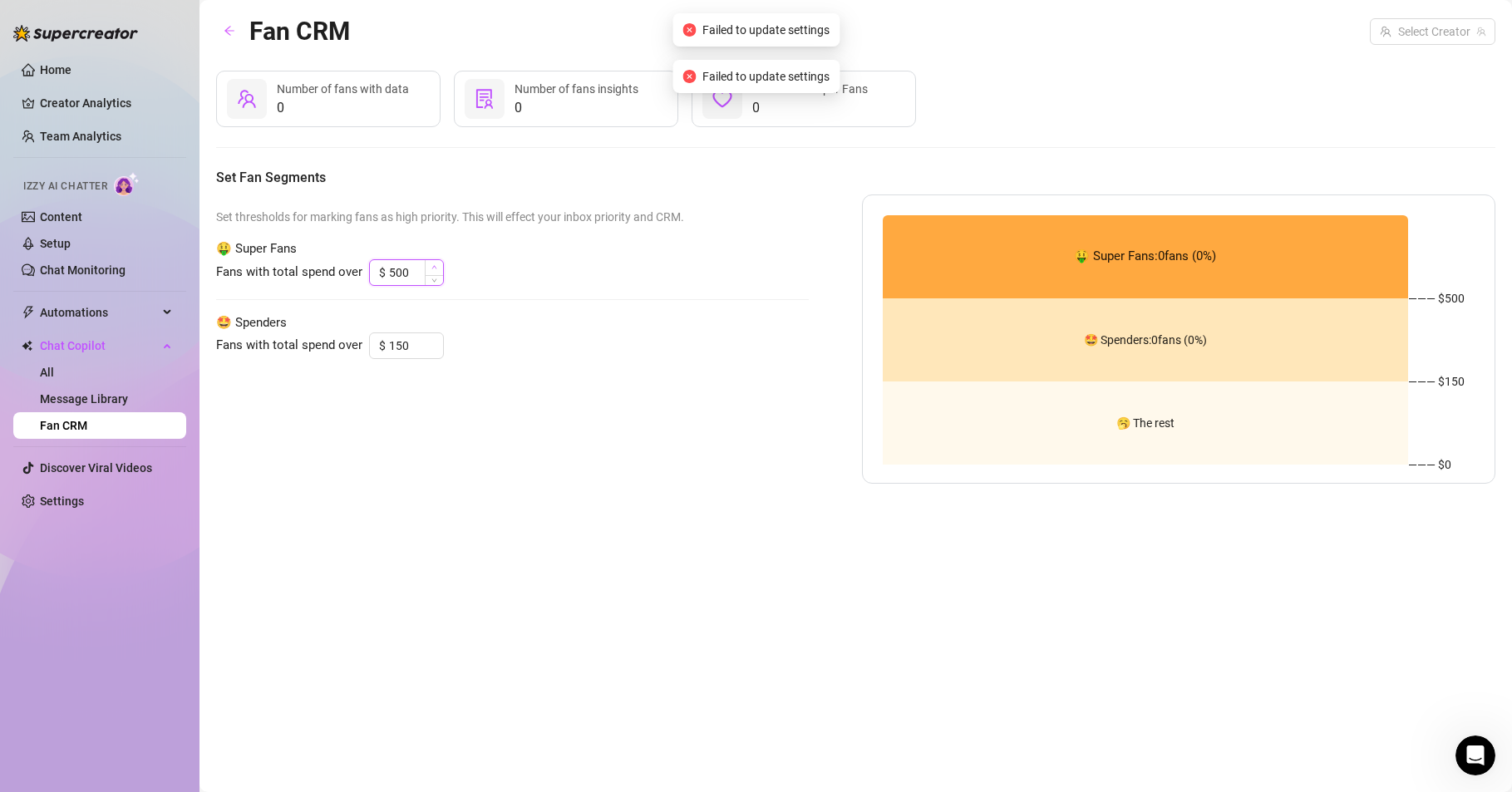
click at [433, 266] on icon "up" at bounding box center [434, 267] width 6 height 6
click at [433, 274] on span "Increase Value" at bounding box center [433, 268] width 18 height 15
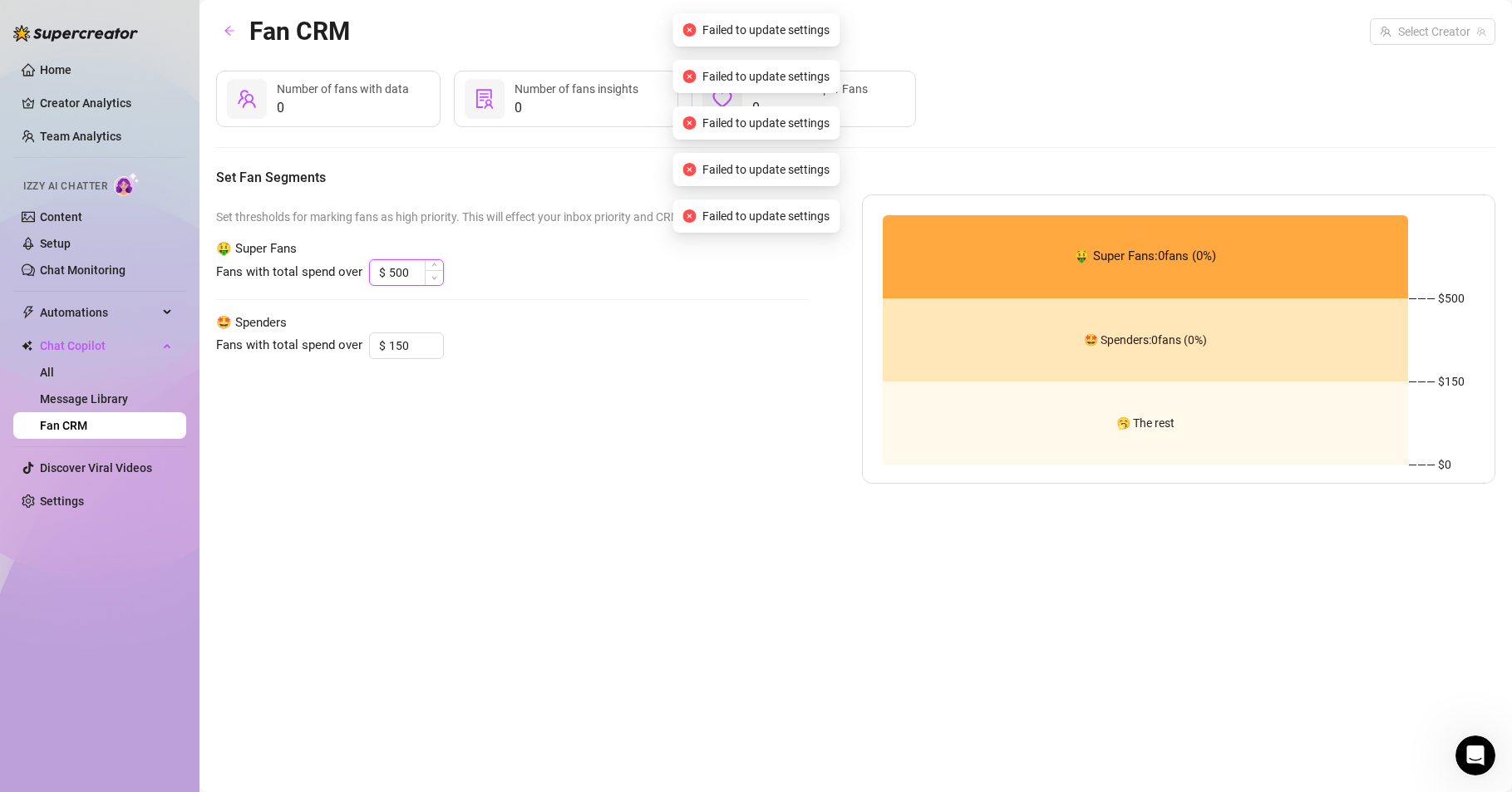
click at [435, 278] on icon "down" at bounding box center [434, 278] width 6 height 6
click at [435, 278] on icon "down" at bounding box center [434, 278] width 6 height 6
click at [432, 261] on span "Increase Value" at bounding box center [433, 268] width 18 height 15
click at [403, 276] on input "500" at bounding box center [416, 273] width 54 height 25
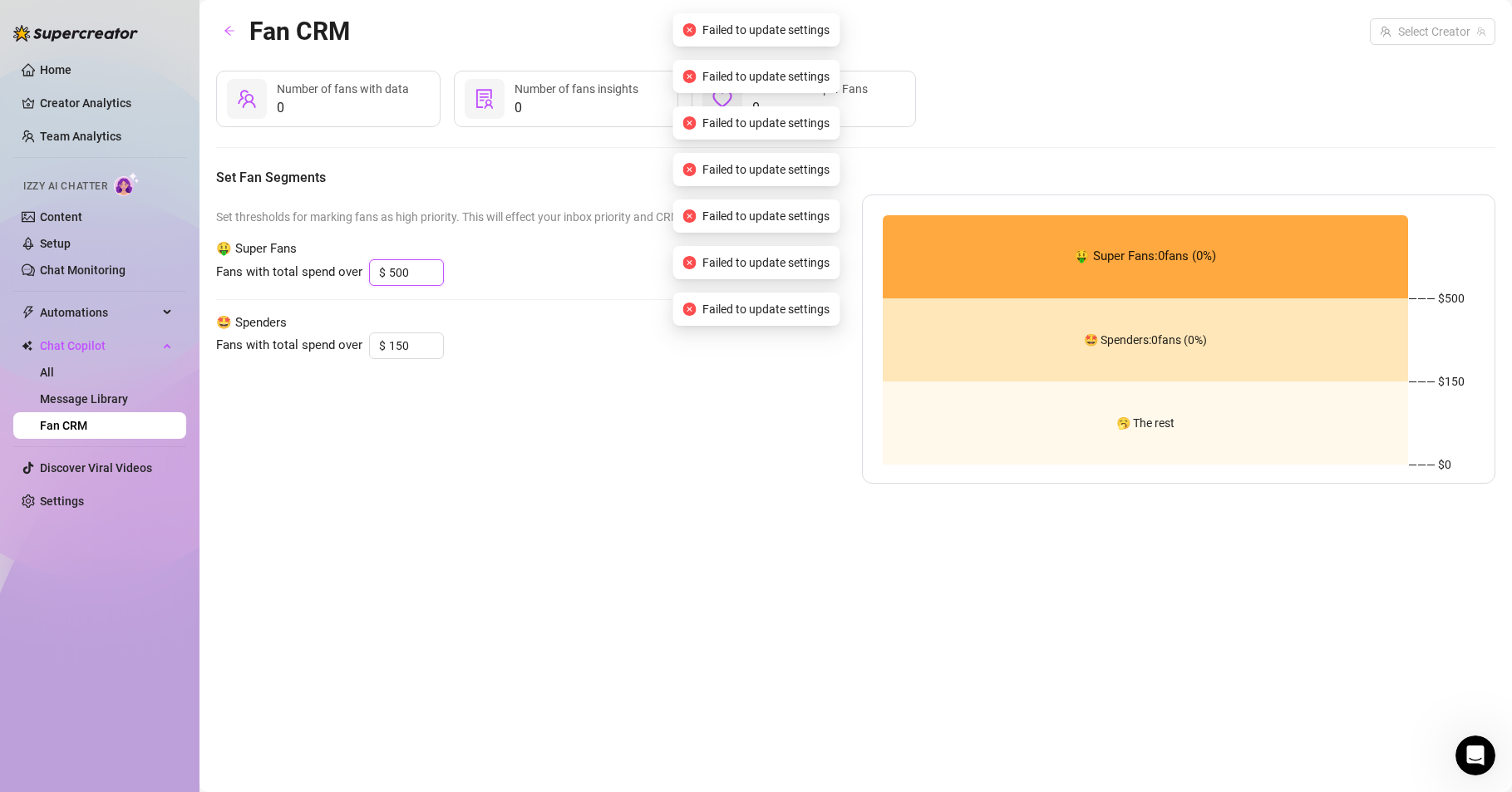
drag, startPoint x: 413, startPoint y: 272, endPoint x: 362, endPoint y: 280, distance: 51.6
click at [363, 280] on div "Fans with total spend over $ 500" at bounding box center [513, 273] width 593 height 26
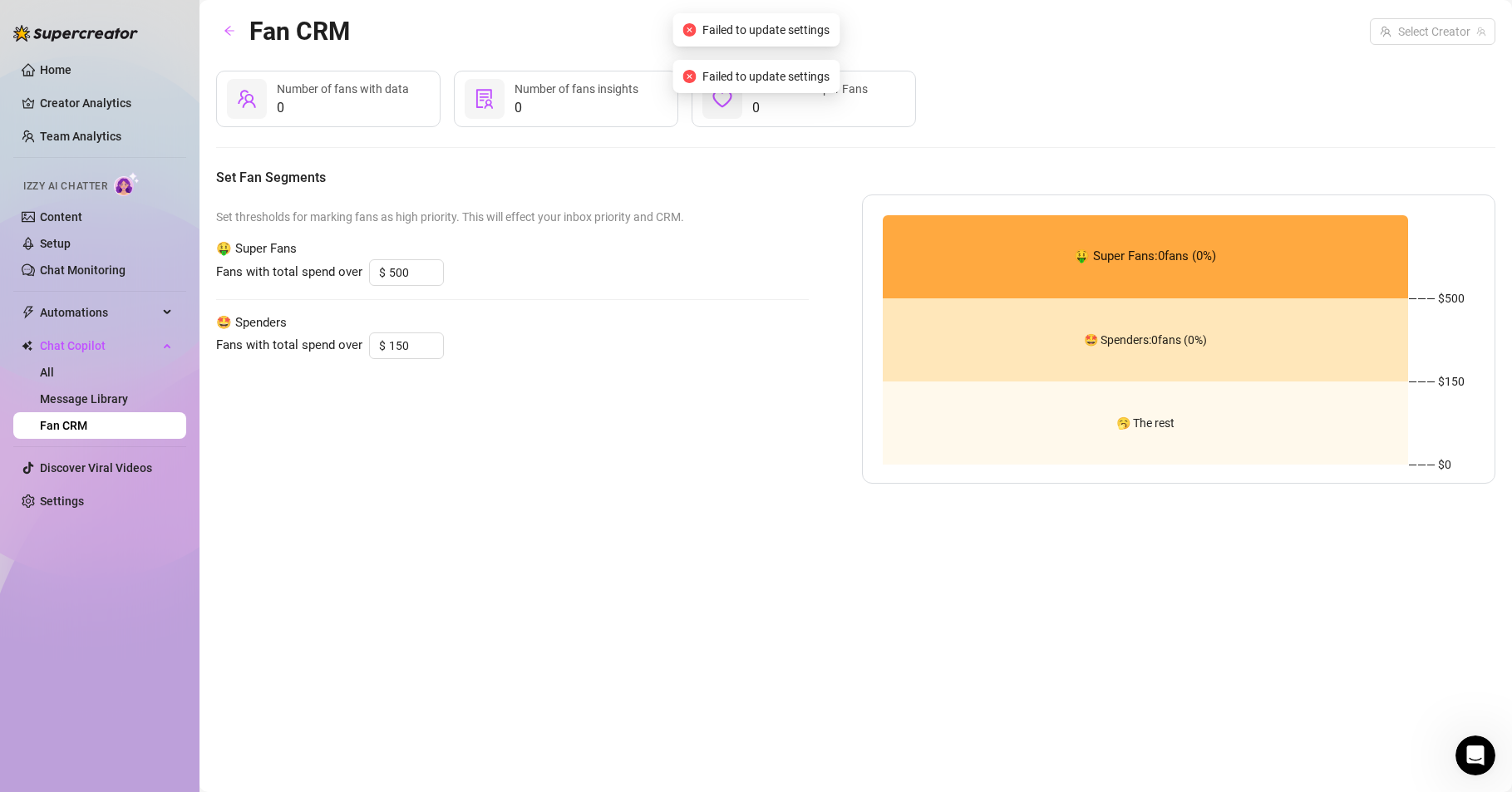
click at [501, 475] on div "Set thresholds for marking fans as high priority. This will effect your inbox p…" at bounding box center [513, 339] width 593 height 289
click at [1113, 268] on div "🤑 Super Fans: 0 fans ( 0 %)" at bounding box center [1146, 257] width 526 height 83
click at [435, 340] on icon "up" at bounding box center [434, 341] width 6 height 6
click at [434, 352] on span "Decrease Value" at bounding box center [433, 351] width 18 height 15
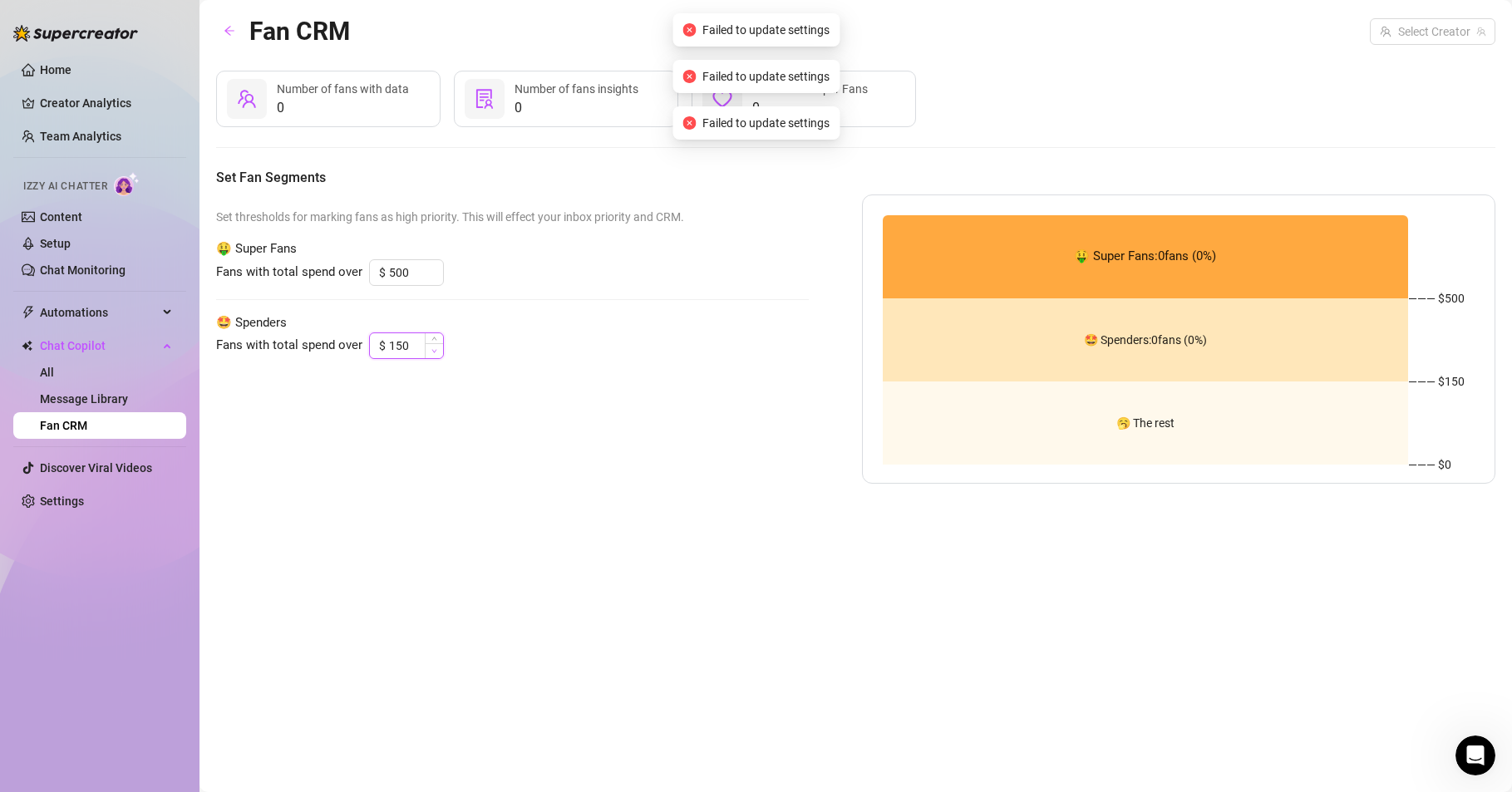
click at [434, 352] on icon "down" at bounding box center [434, 352] width 5 height 4
click at [391, 434] on div "Set thresholds for marking fans as high priority. This will effect your inbox p…" at bounding box center [513, 339] width 593 height 289
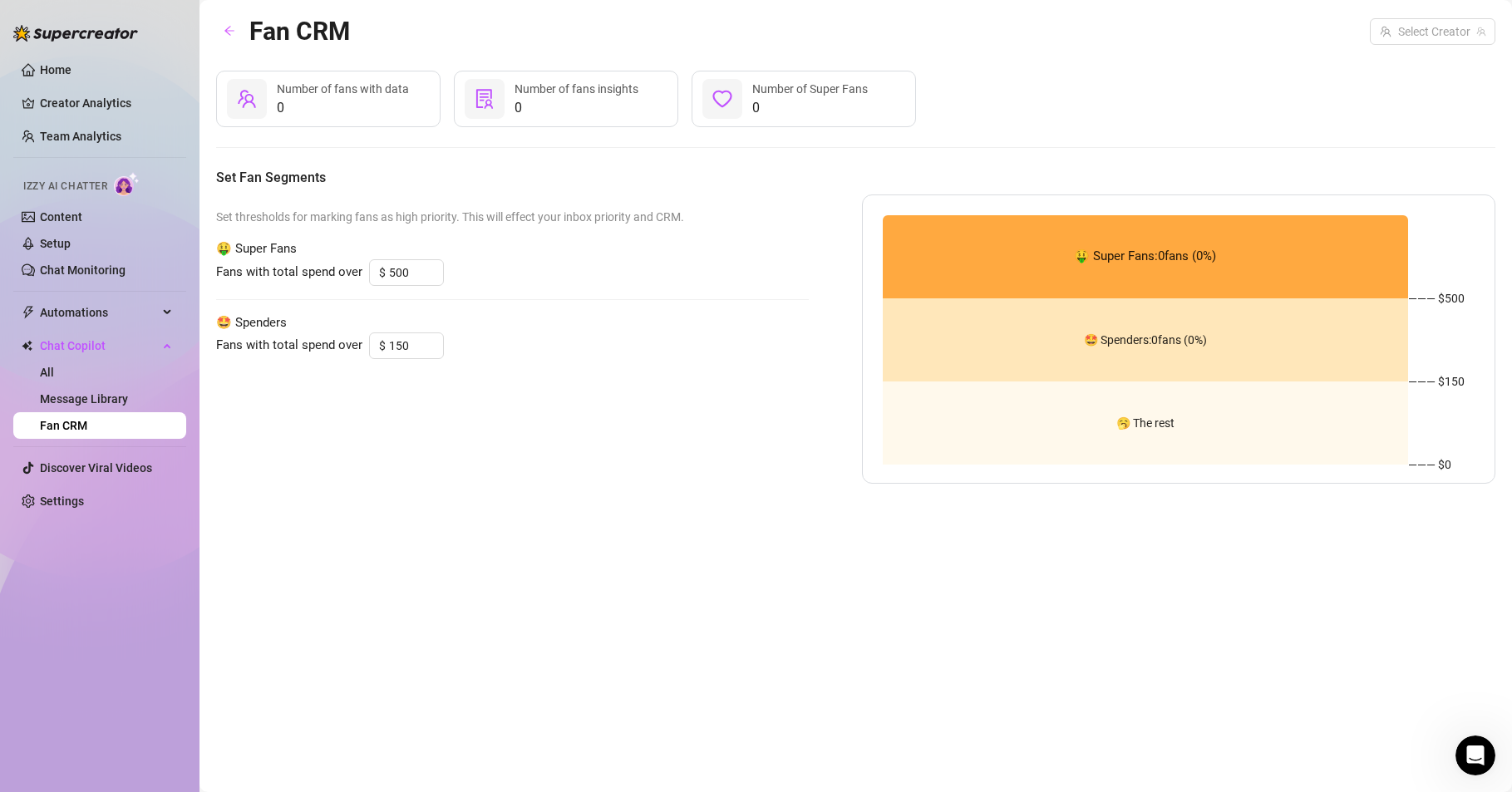
drag, startPoint x: 569, startPoint y: 110, endPoint x: 528, endPoint y: 90, distance: 45.6
click at [569, 110] on span "0" at bounding box center [576, 108] width 124 height 20
click at [399, 92] on span "Number of fans with data" at bounding box center [343, 89] width 132 height 13
click at [809, 95] on div "Number of Super Fans" at bounding box center [810, 89] width 115 height 18
click at [102, 399] on link "Message Library" at bounding box center [83, 399] width 88 height 13
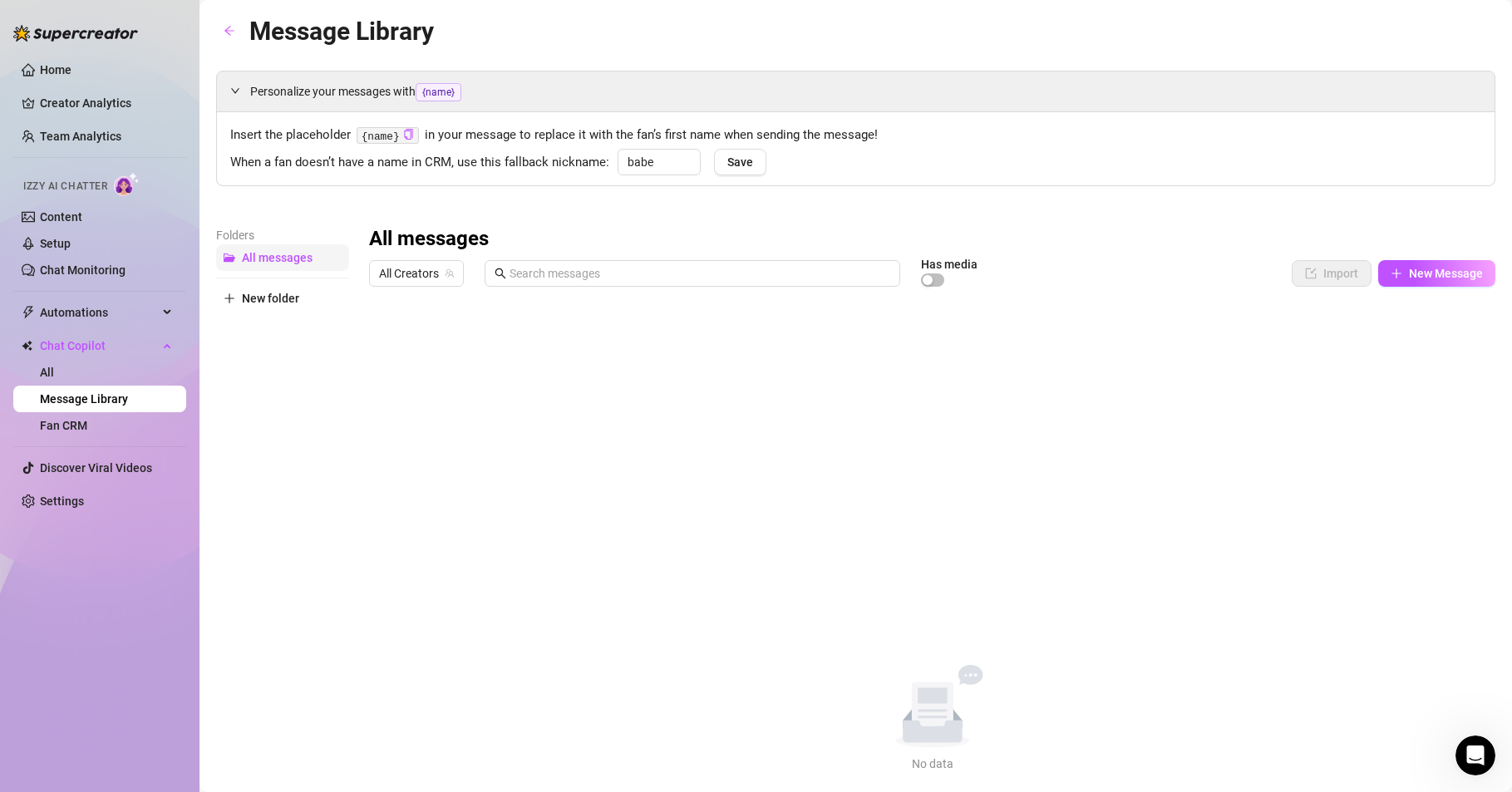
click at [254, 255] on span "All messages" at bounding box center [277, 258] width 71 height 13
click at [237, 87] on icon "expanded" at bounding box center [235, 91] width 10 height 10
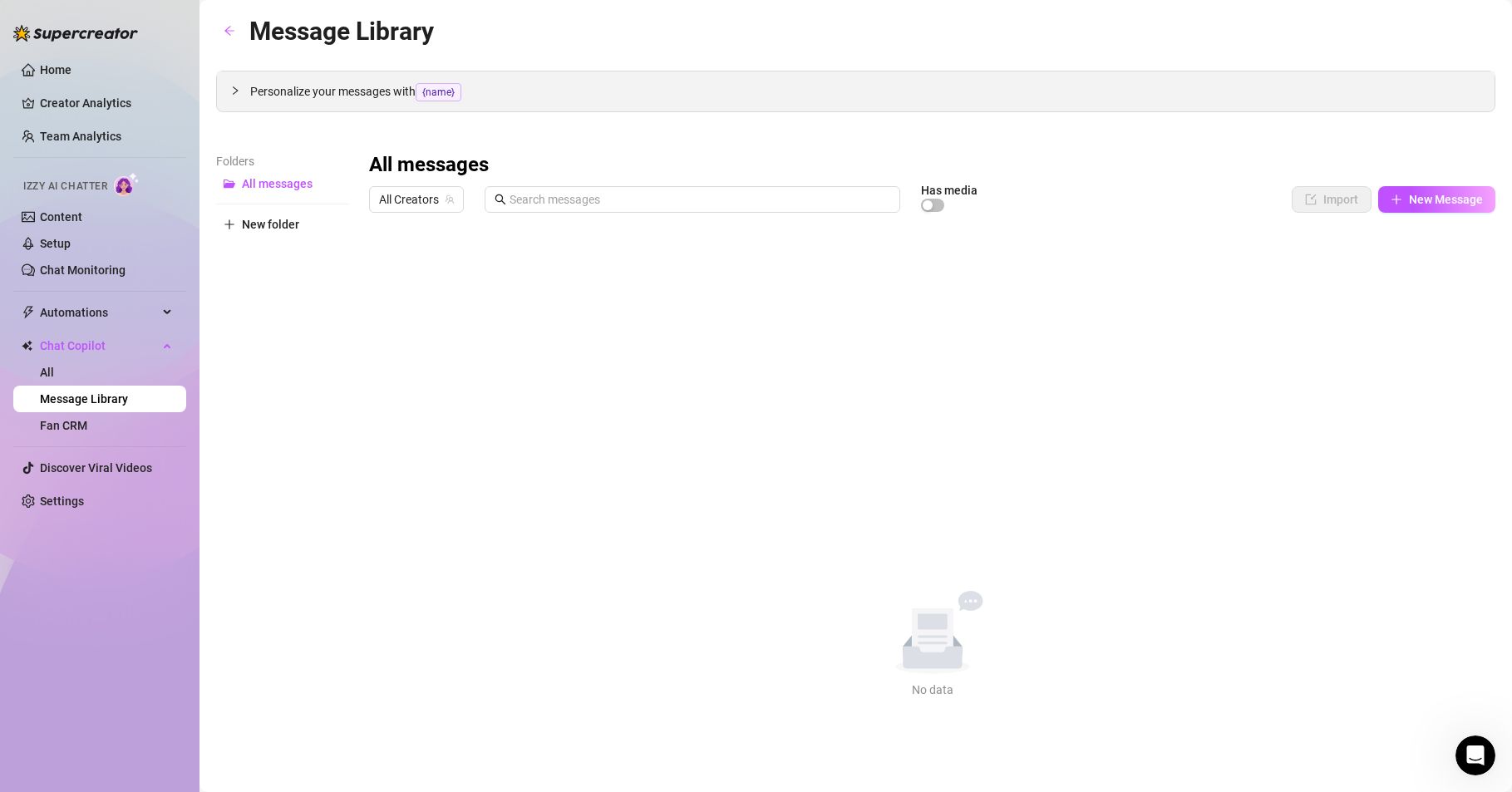
click at [237, 87] on icon "collapsed" at bounding box center [235, 91] width 10 height 10
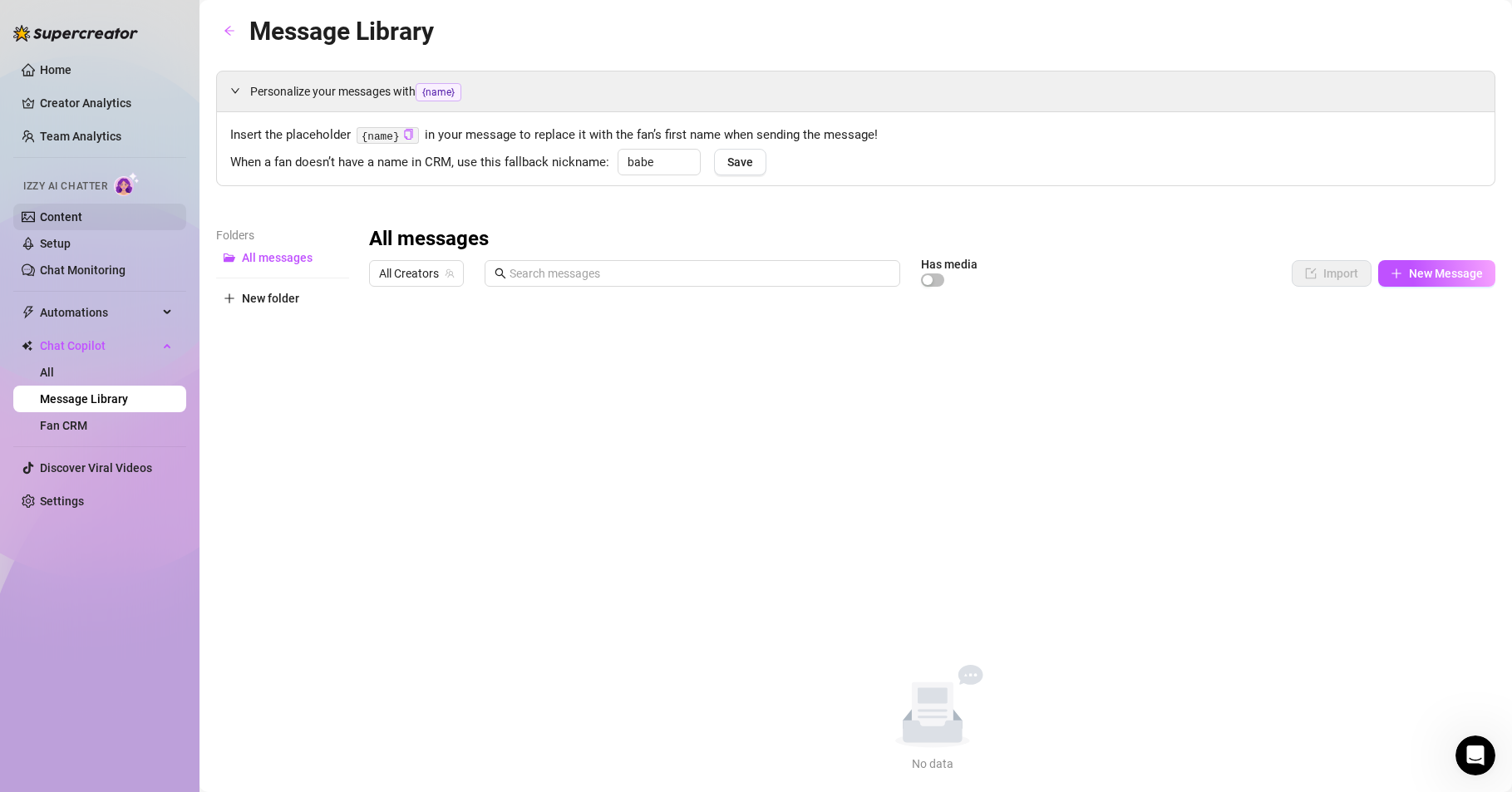
click at [82, 219] on link "Content" at bounding box center [60, 217] width 42 height 13
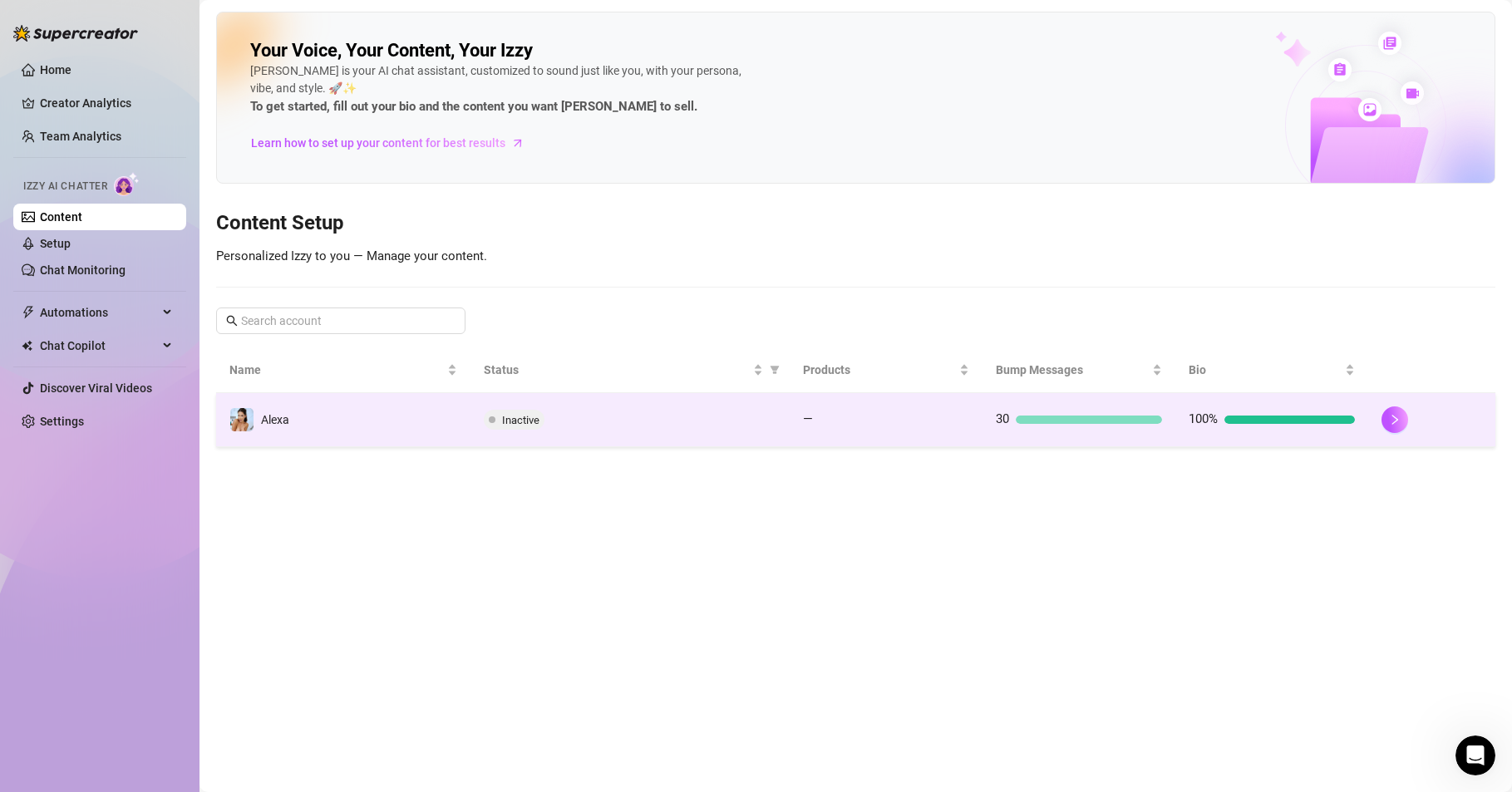
click at [827, 430] on td "—" at bounding box center [886, 419] width 193 height 54
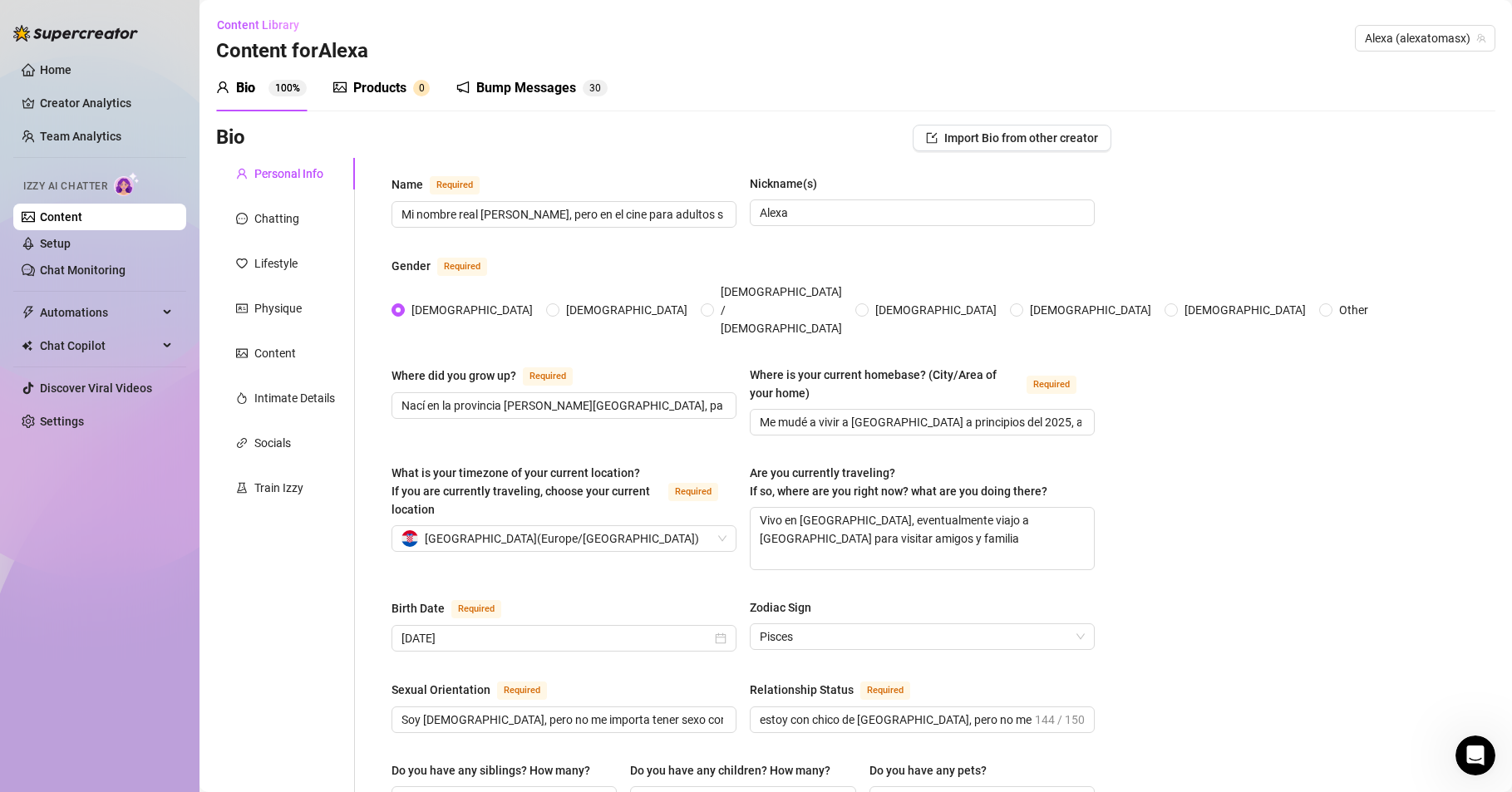
click at [516, 91] on div "Bump Messages" at bounding box center [526, 88] width 100 height 20
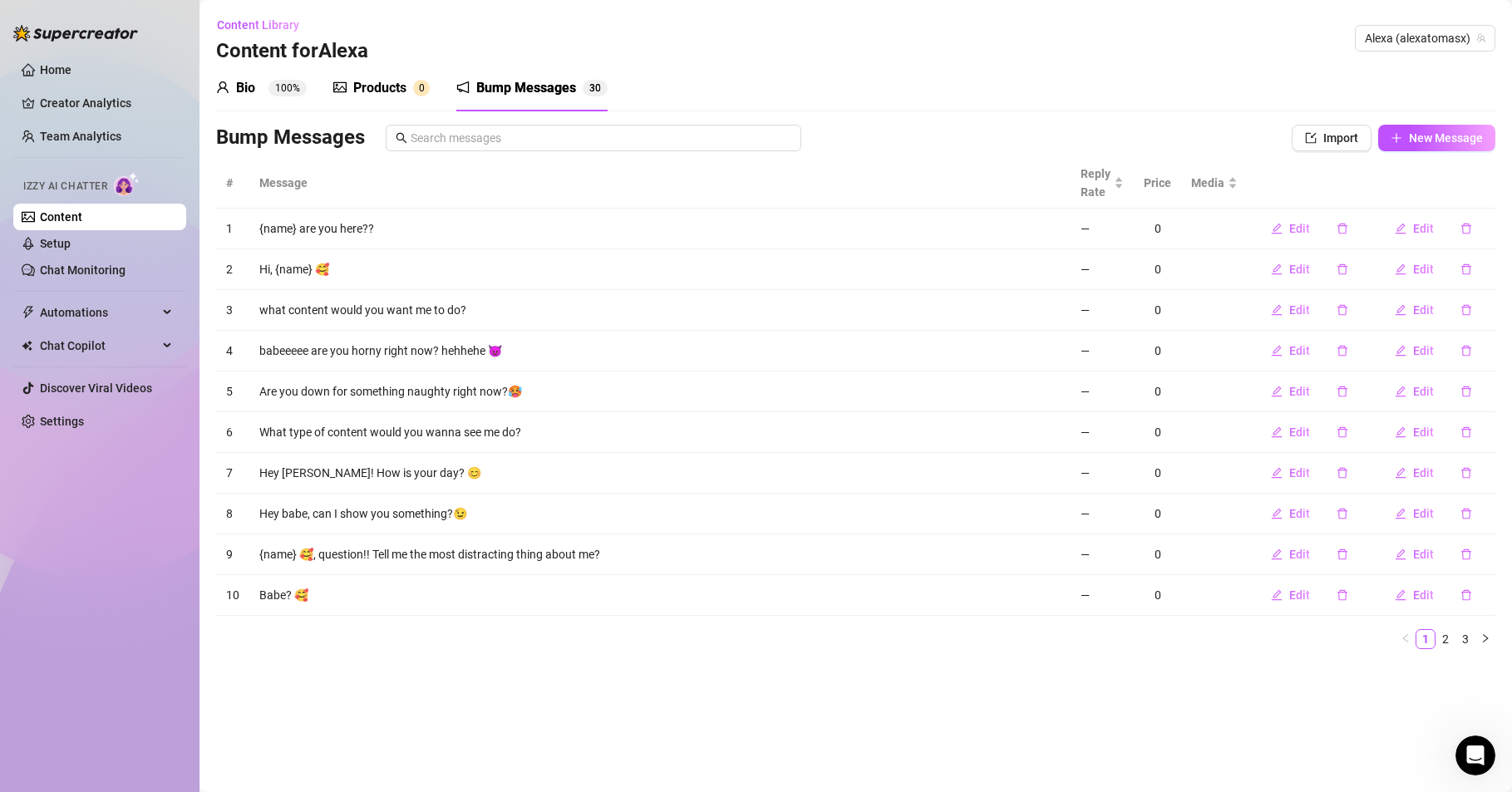
click at [101, 186] on span "Izzy AI Chatter" at bounding box center [65, 186] width 84 height 16
click at [103, 99] on link "Creator Analytics" at bounding box center [106, 103] width 133 height 26
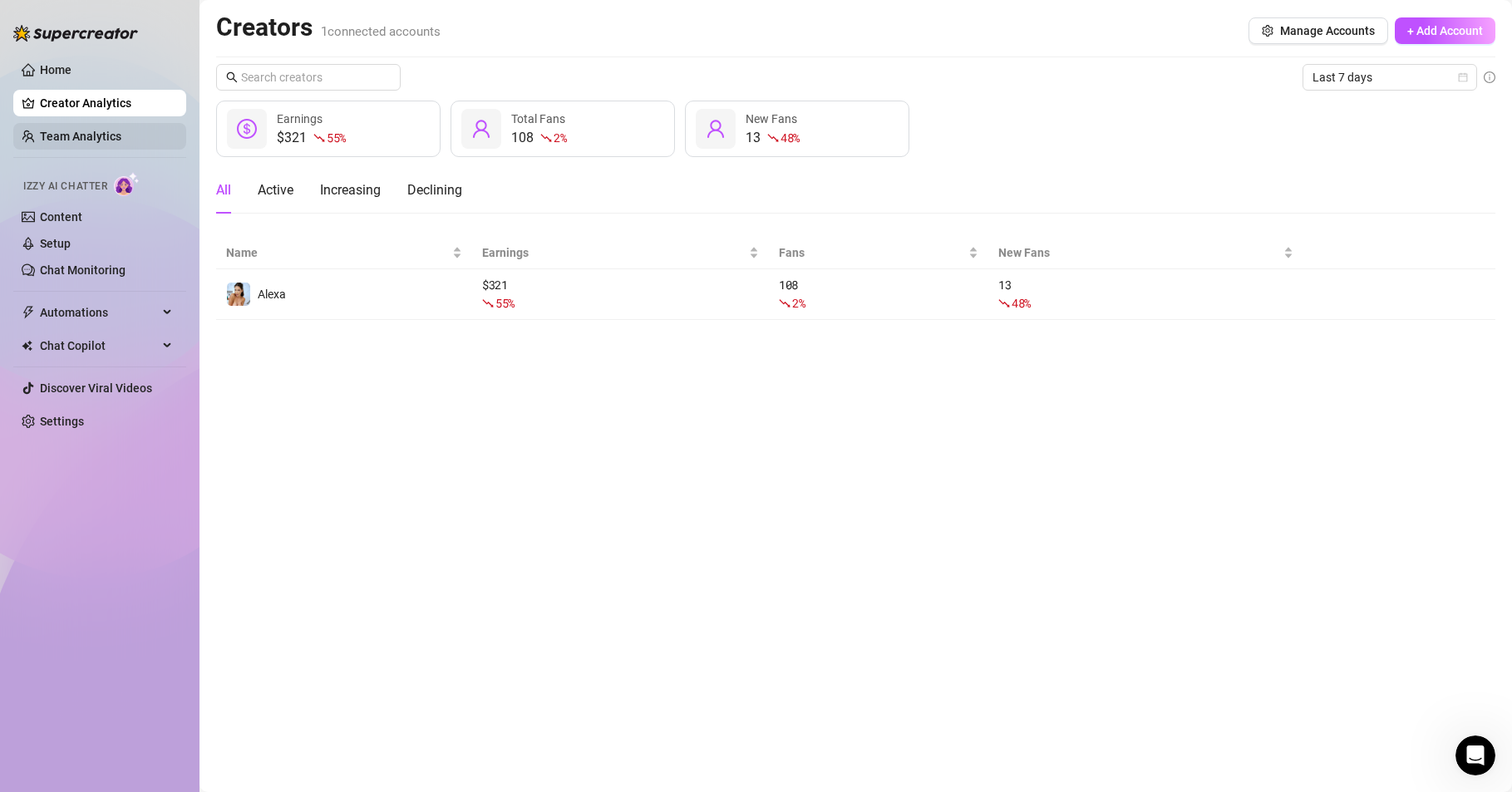
click at [93, 136] on link "Team Analytics" at bounding box center [80, 136] width 81 height 13
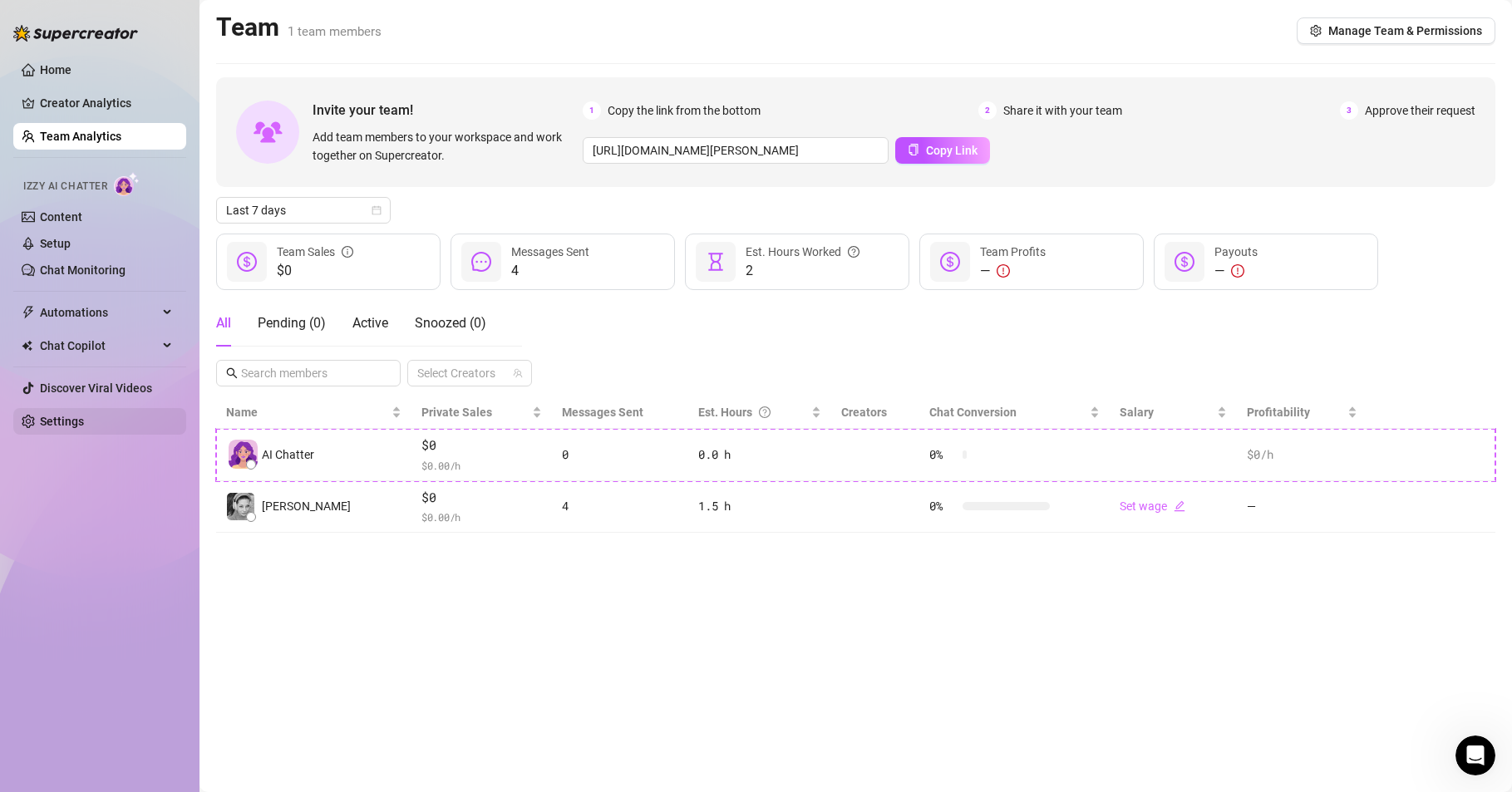
click at [57, 424] on link "Settings" at bounding box center [61, 421] width 44 height 13
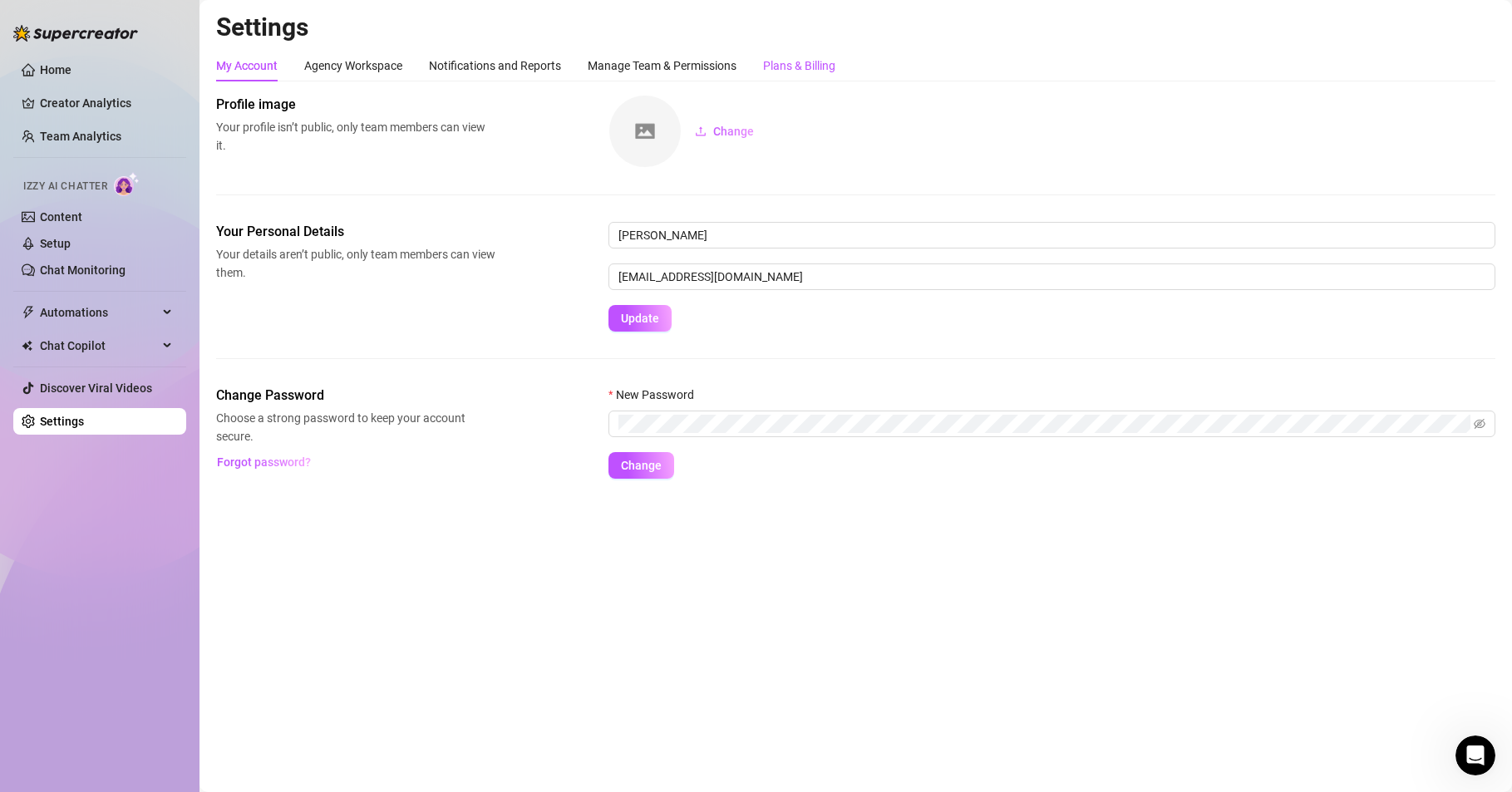
click at [788, 70] on div "Plans & Billing" at bounding box center [799, 65] width 73 height 18
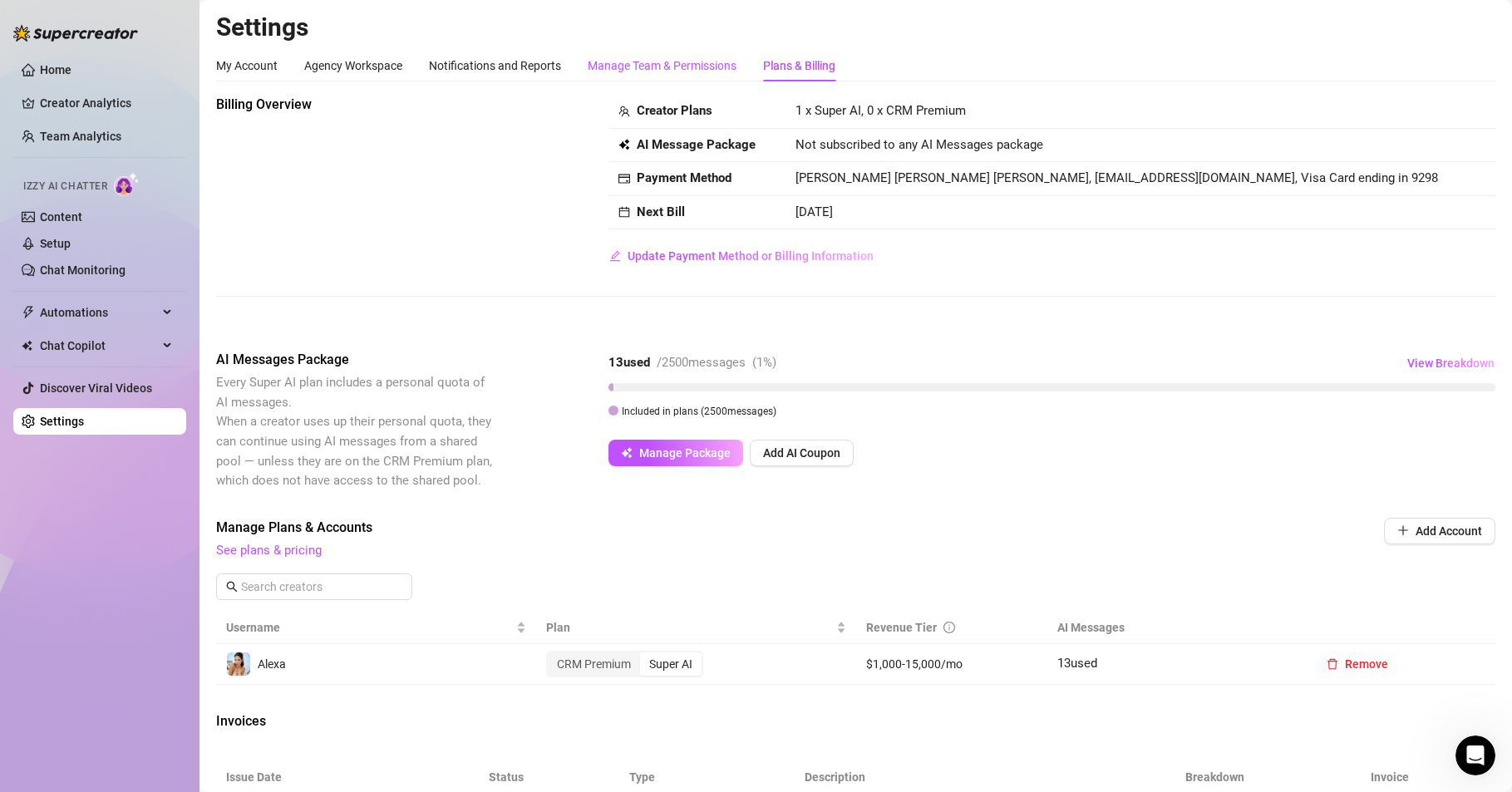
click at [670, 61] on div "Manage Team & Permissions" at bounding box center [662, 65] width 149 height 18
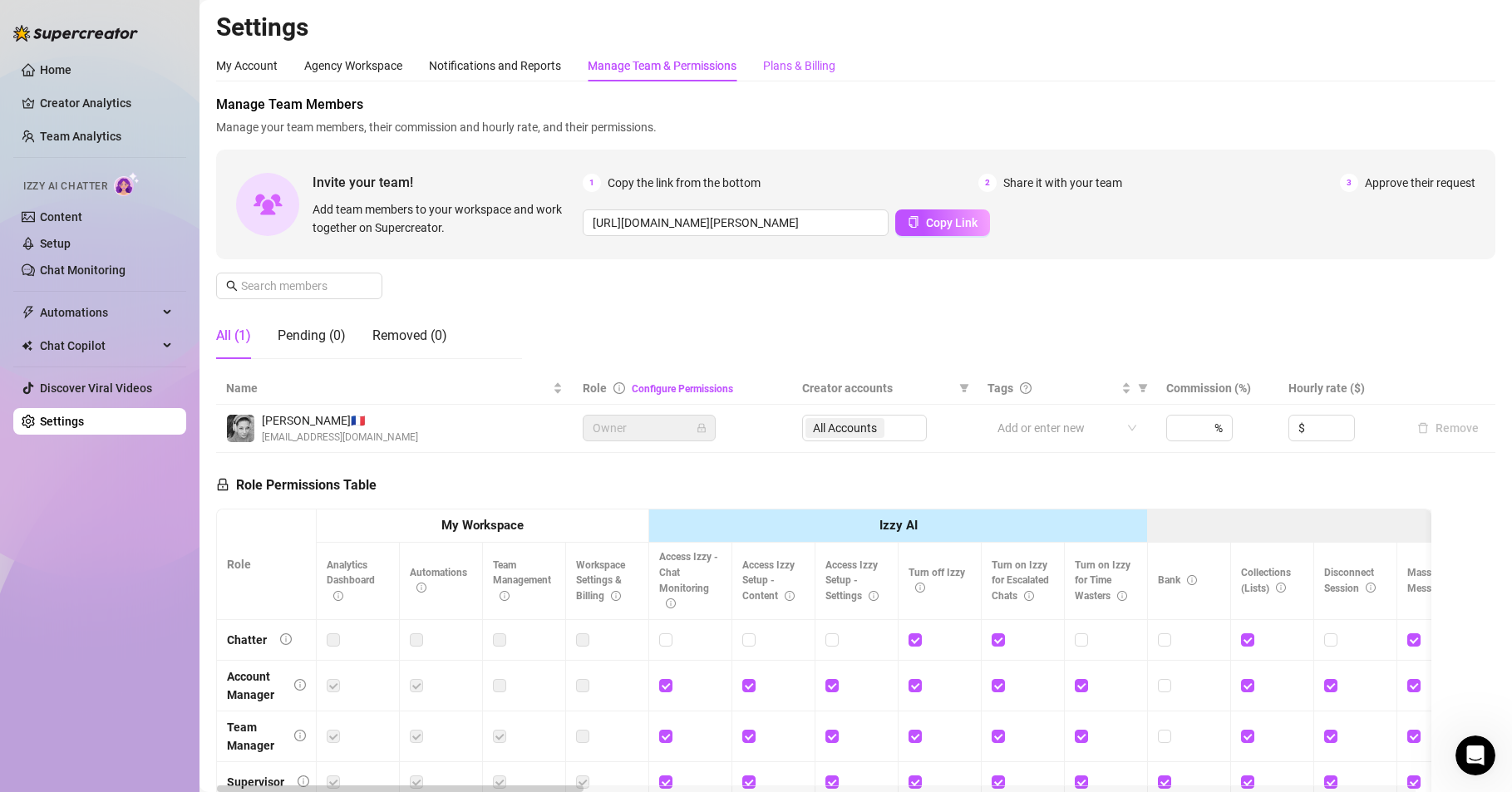
click at [794, 59] on div "Plans & Billing" at bounding box center [799, 65] width 73 height 18
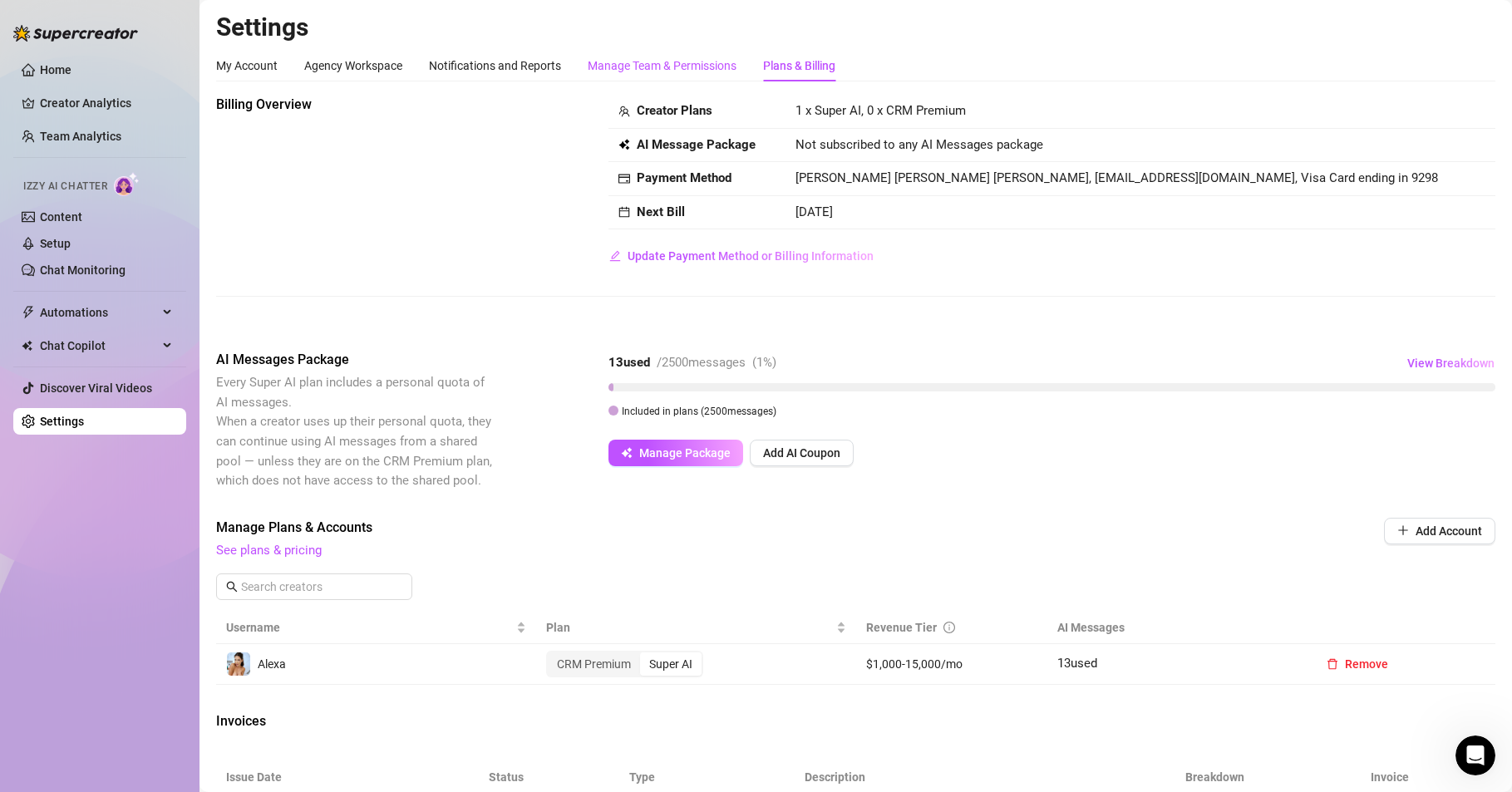
click at [647, 70] on div "Manage Team & Permissions" at bounding box center [662, 65] width 149 height 18
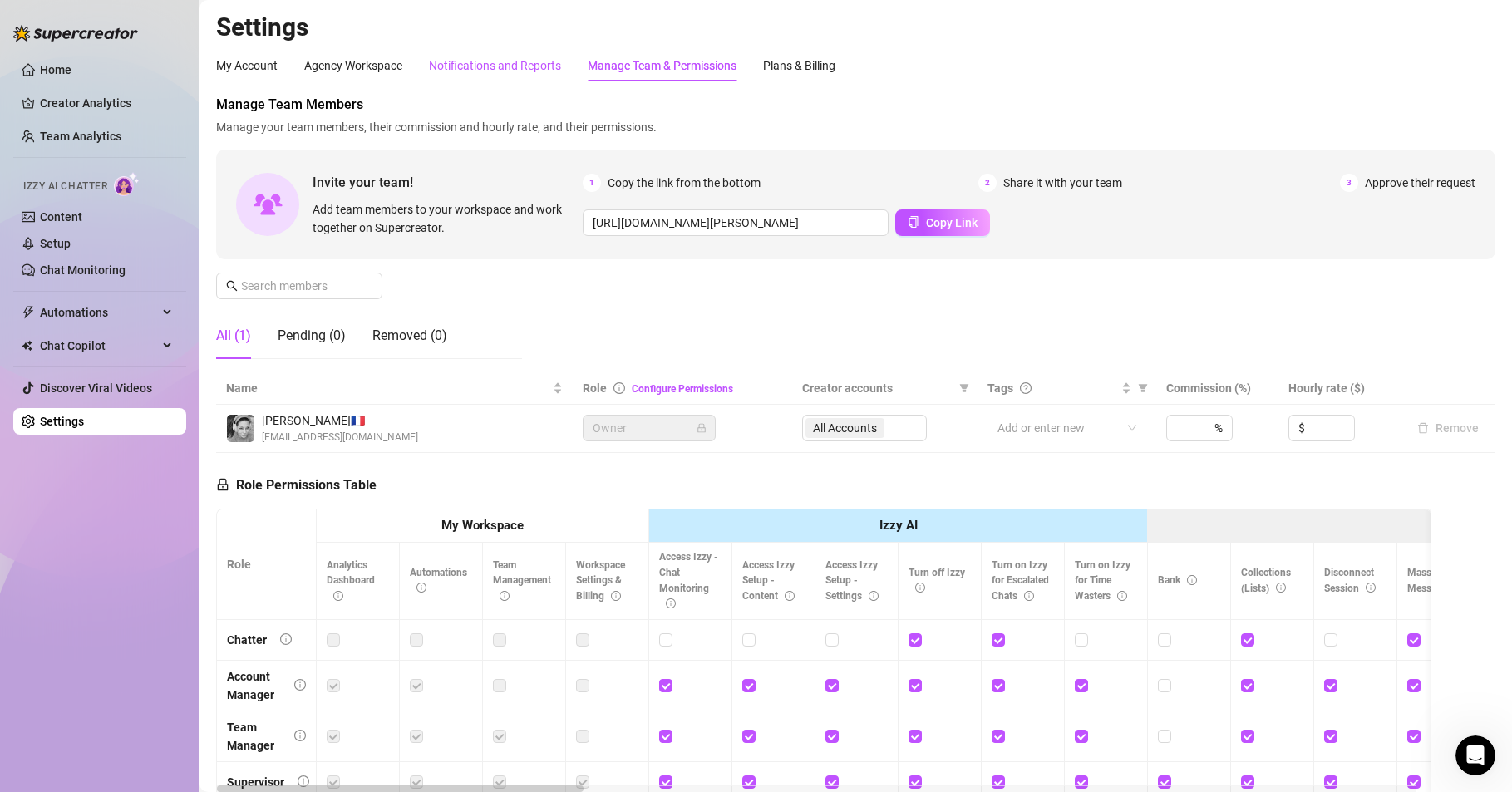
click at [468, 66] on div "Notifications and Reports" at bounding box center [495, 65] width 132 height 18
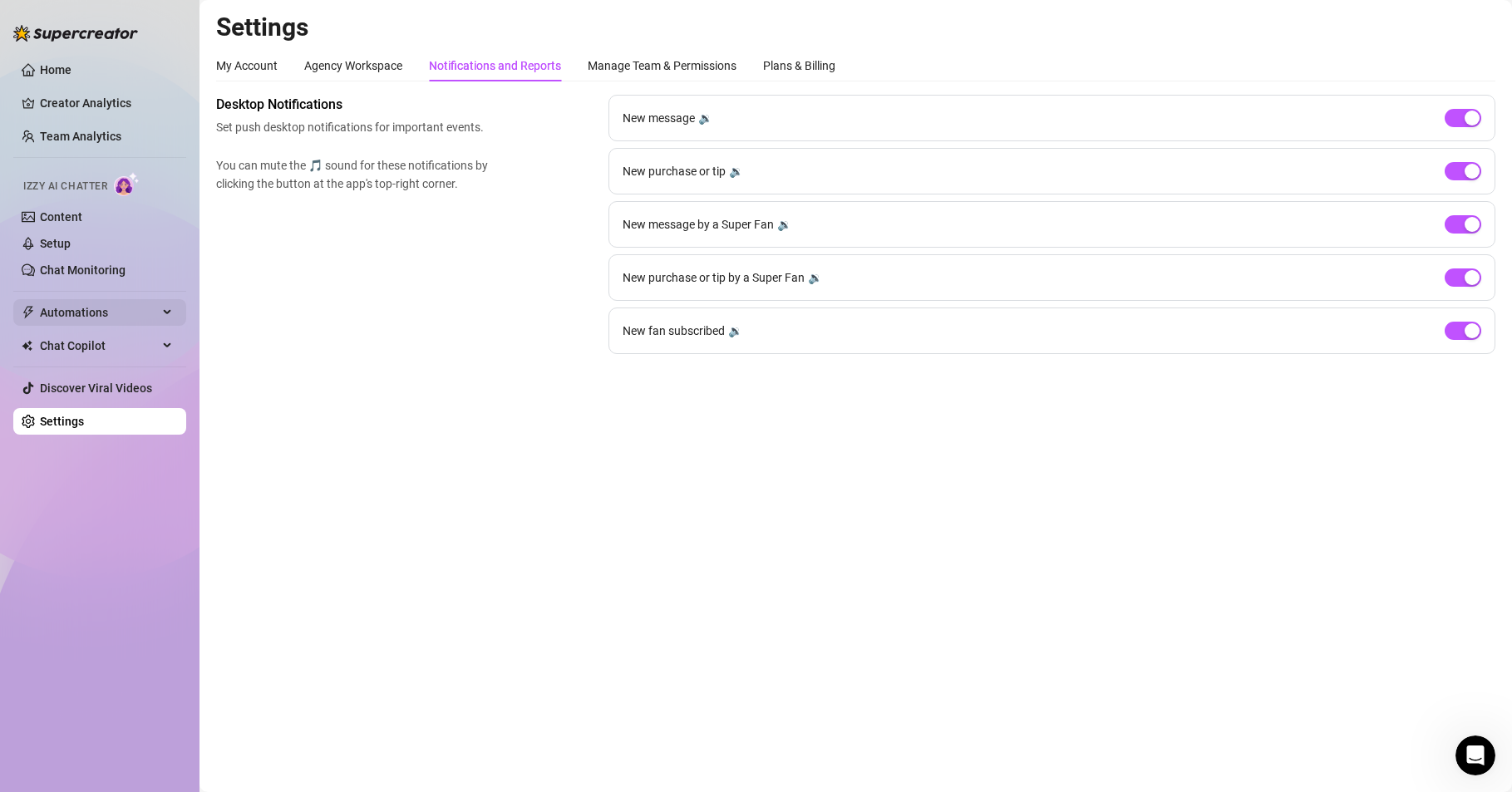
click at [74, 305] on span "Automations" at bounding box center [98, 312] width 118 height 26
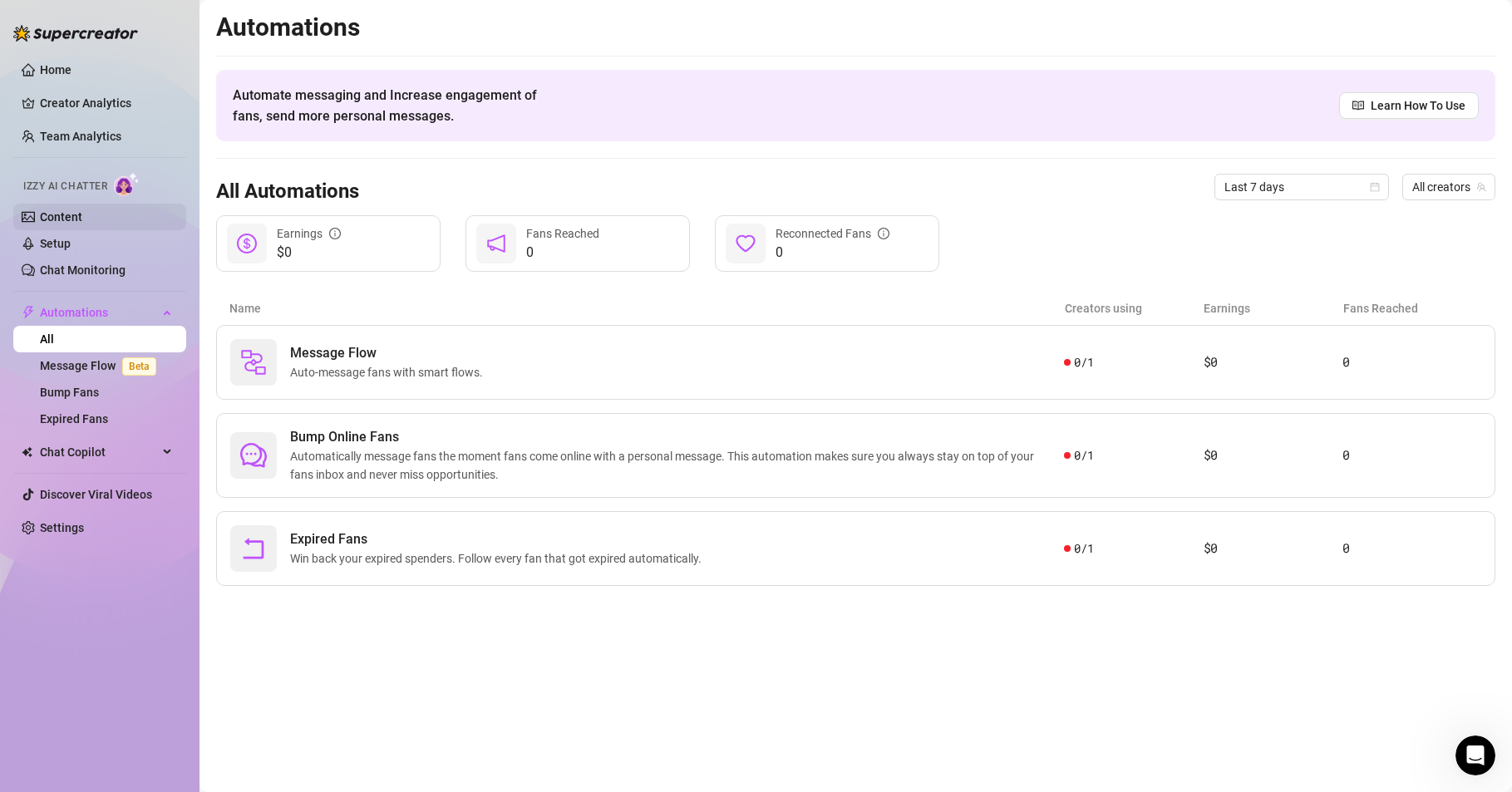
click at [82, 217] on link "Content" at bounding box center [60, 217] width 42 height 13
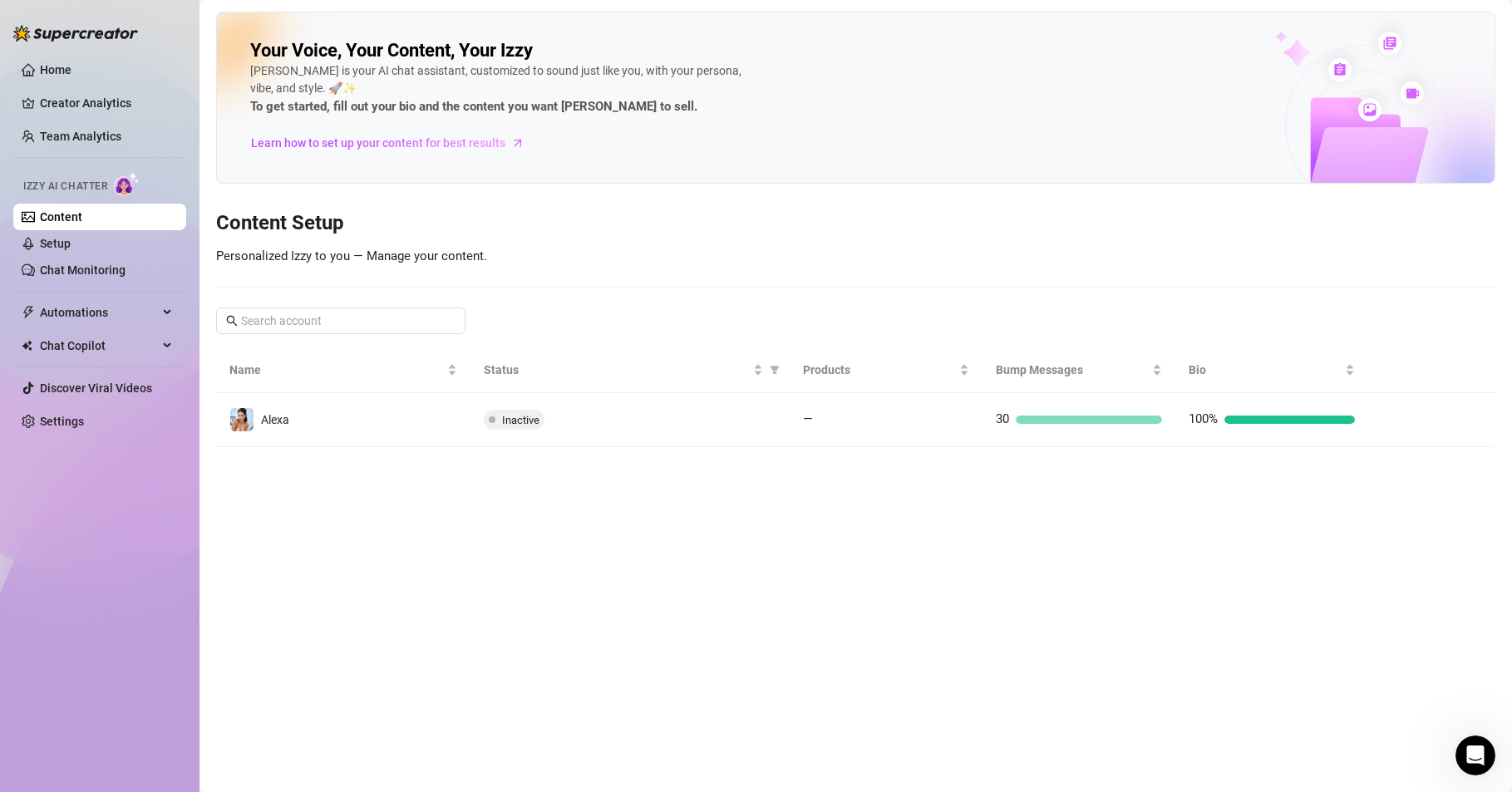
click at [261, 418] on div "Alexa" at bounding box center [259, 419] width 59 height 25
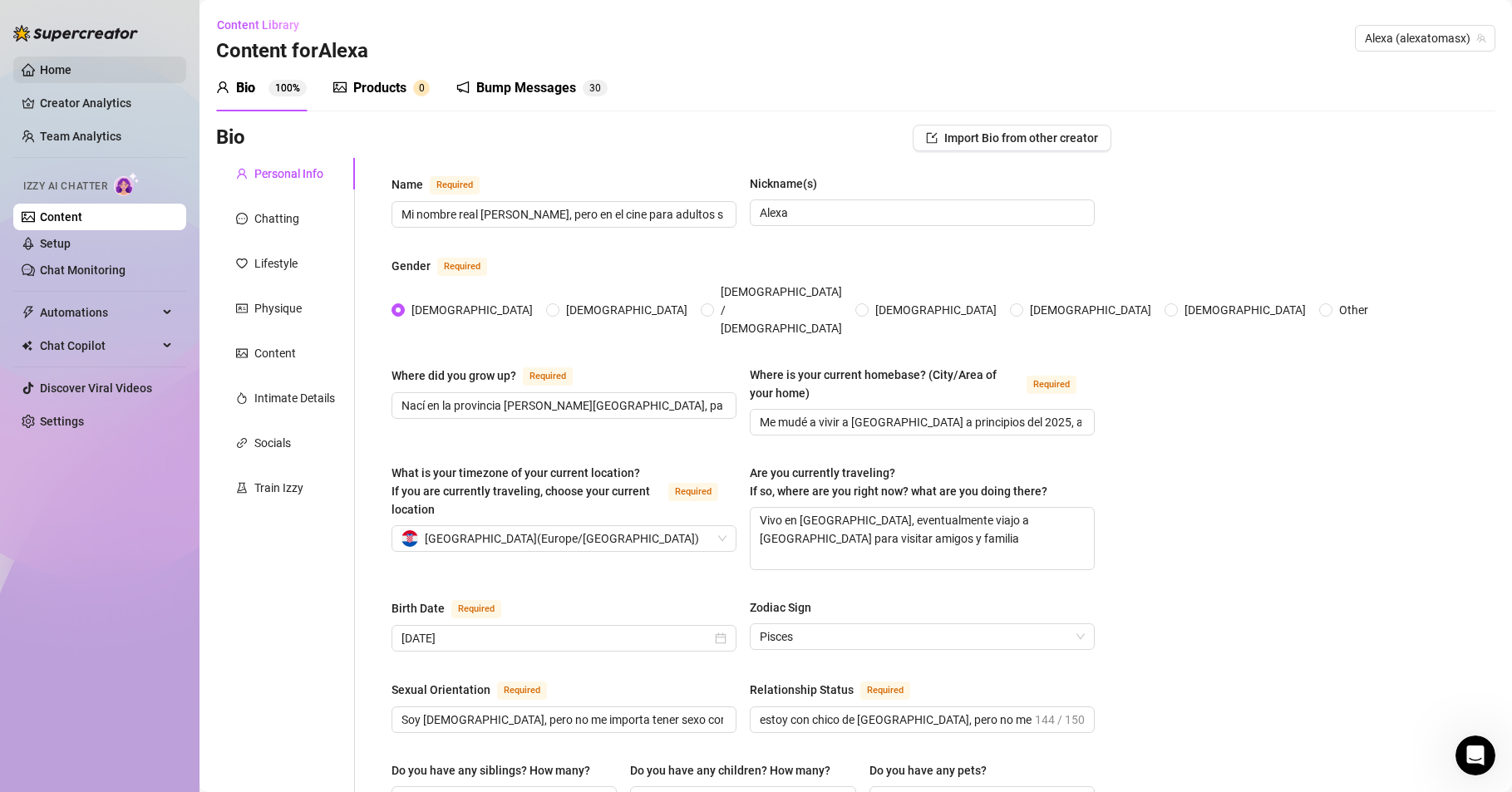
click at [72, 63] on link "Home" at bounding box center [55, 70] width 31 height 13
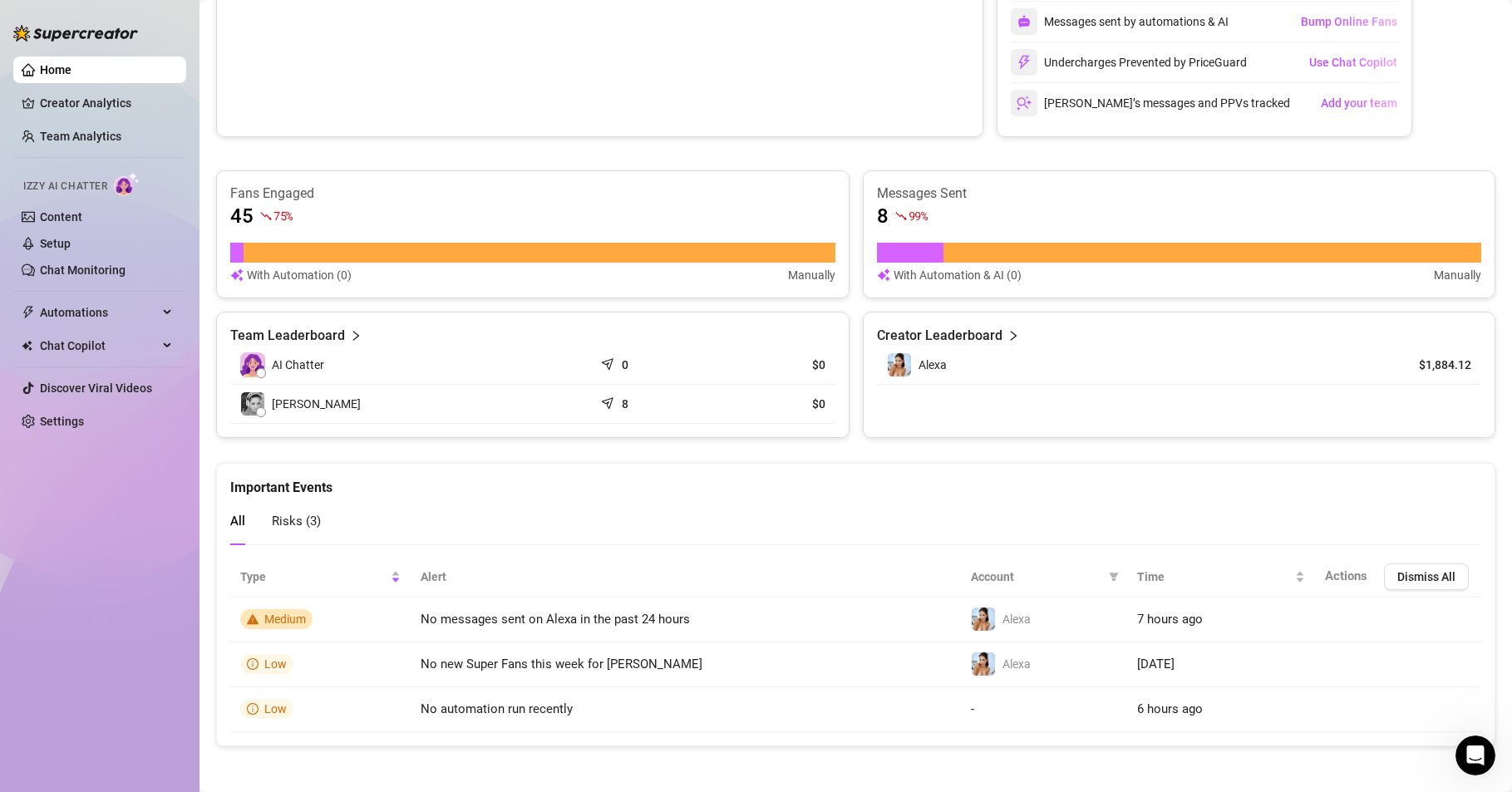
scroll to position [416, 0]
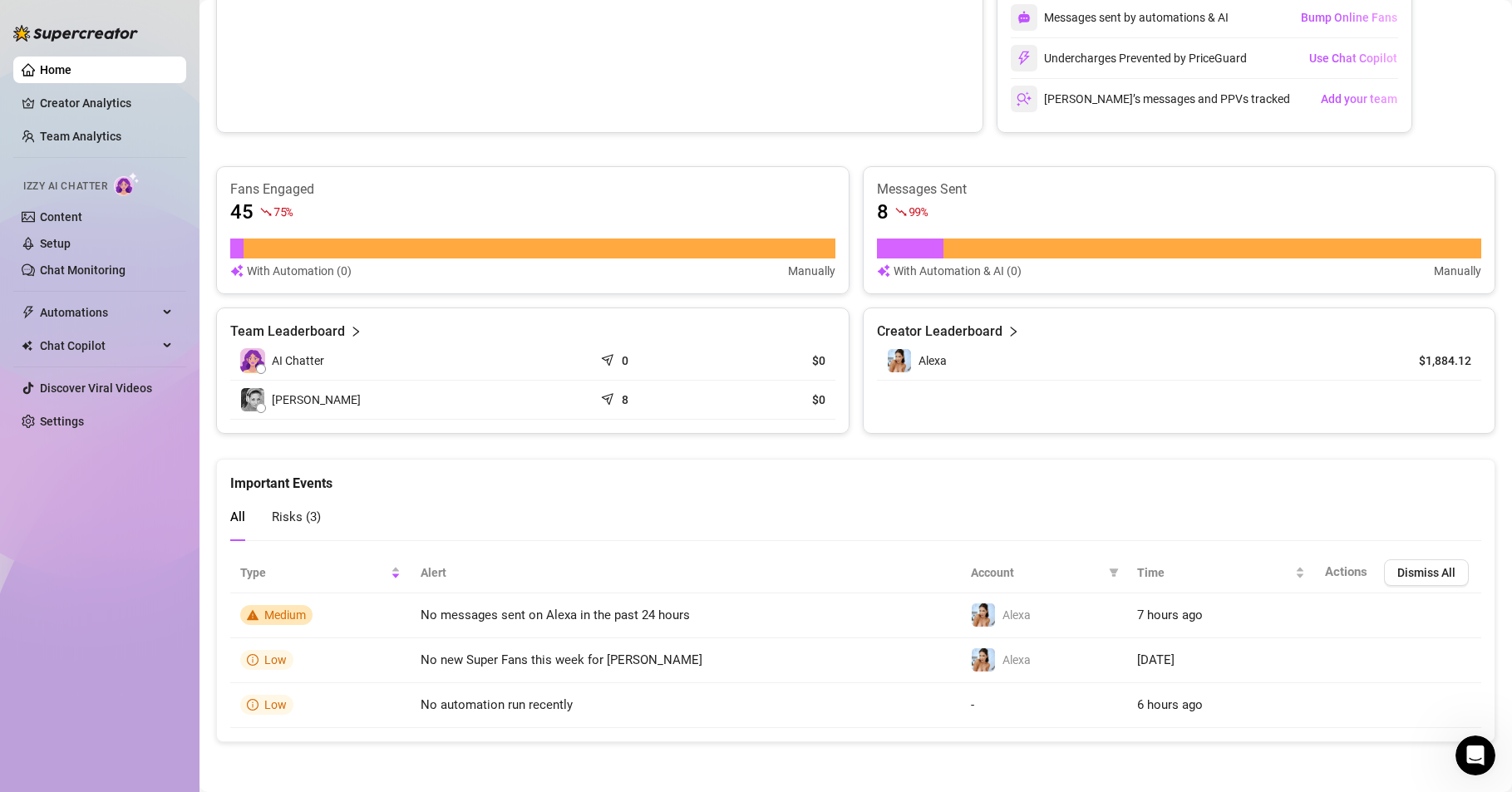
click at [274, 392] on span "[PERSON_NAME]" at bounding box center [316, 399] width 89 height 18
click at [995, 330] on div "Creator Leaderboard" at bounding box center [1180, 331] width 605 height 20
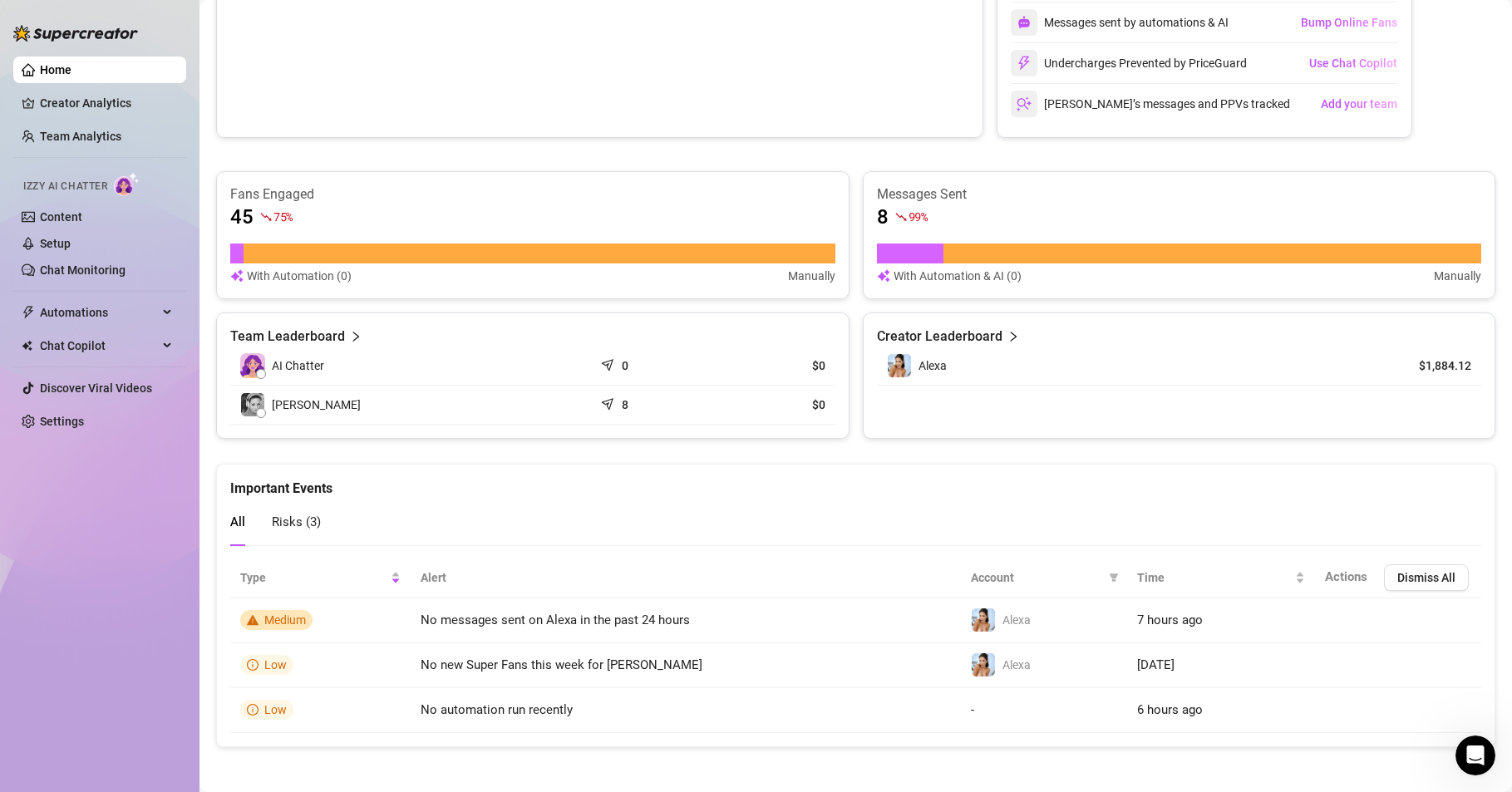
scroll to position [416, 0]
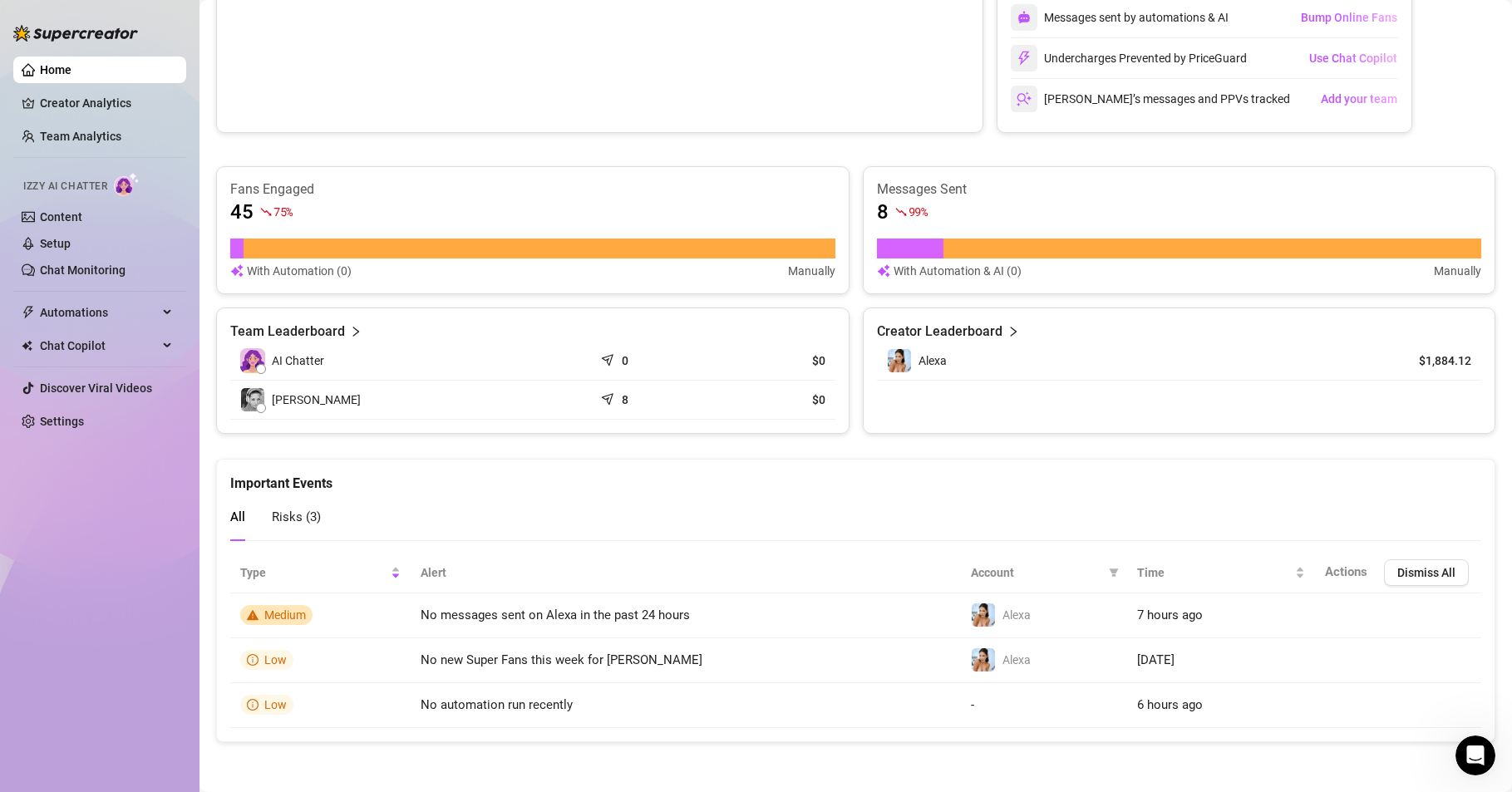
click at [307, 514] on span "Risks ( 3 )" at bounding box center [297, 517] width 49 height 15
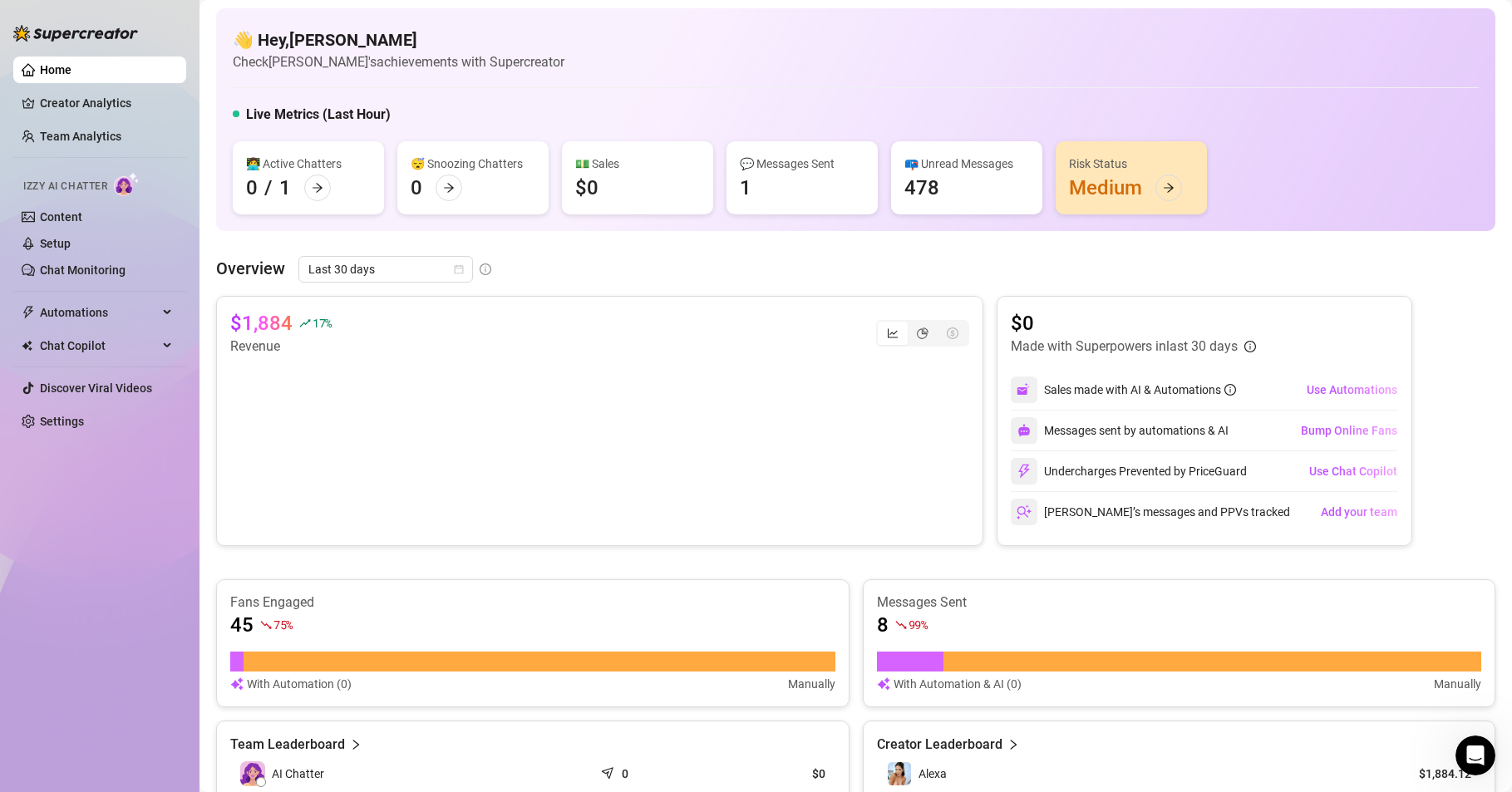
scroll to position [0, 0]
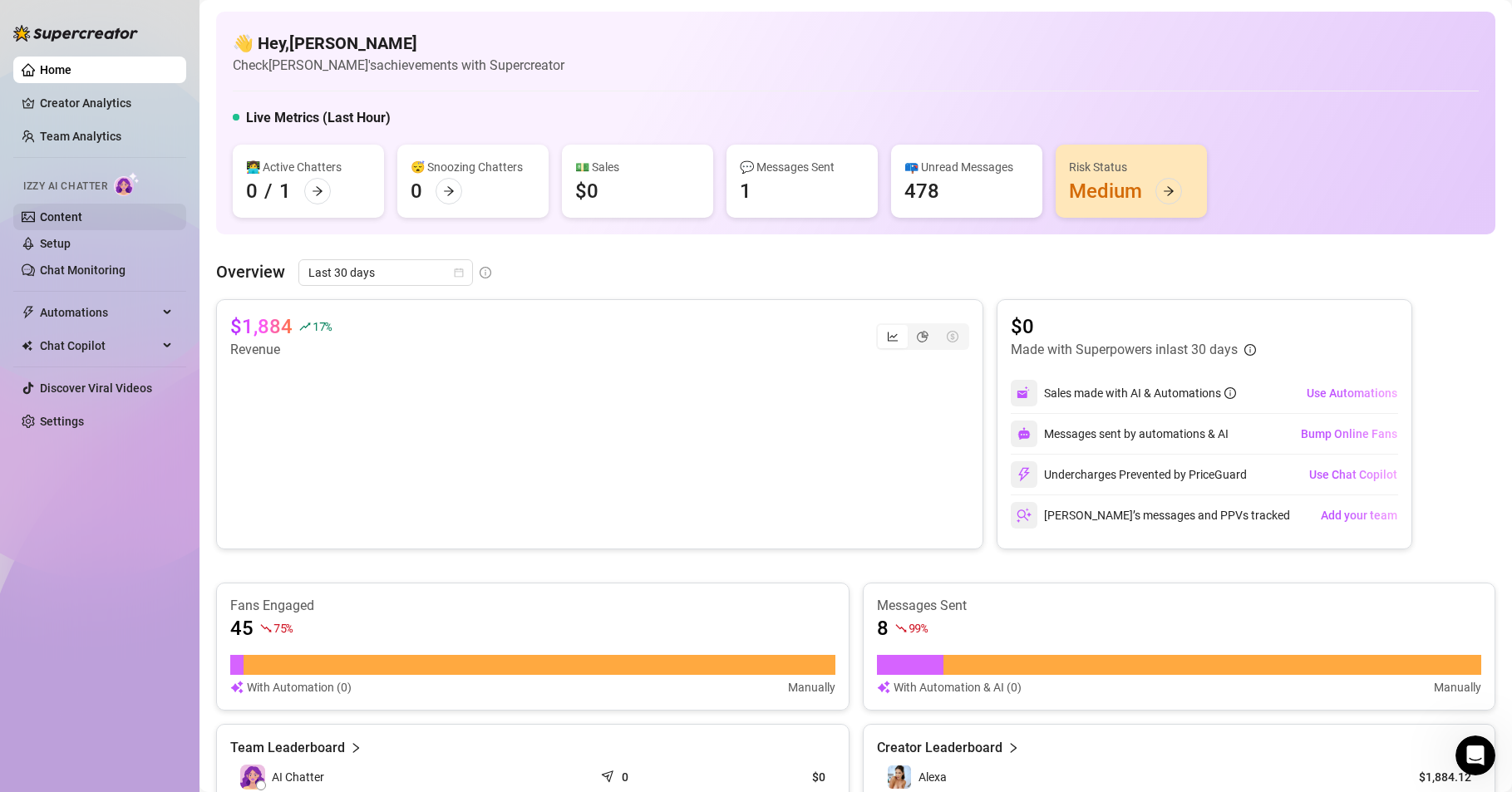
click at [78, 214] on link "Content" at bounding box center [60, 217] width 42 height 13
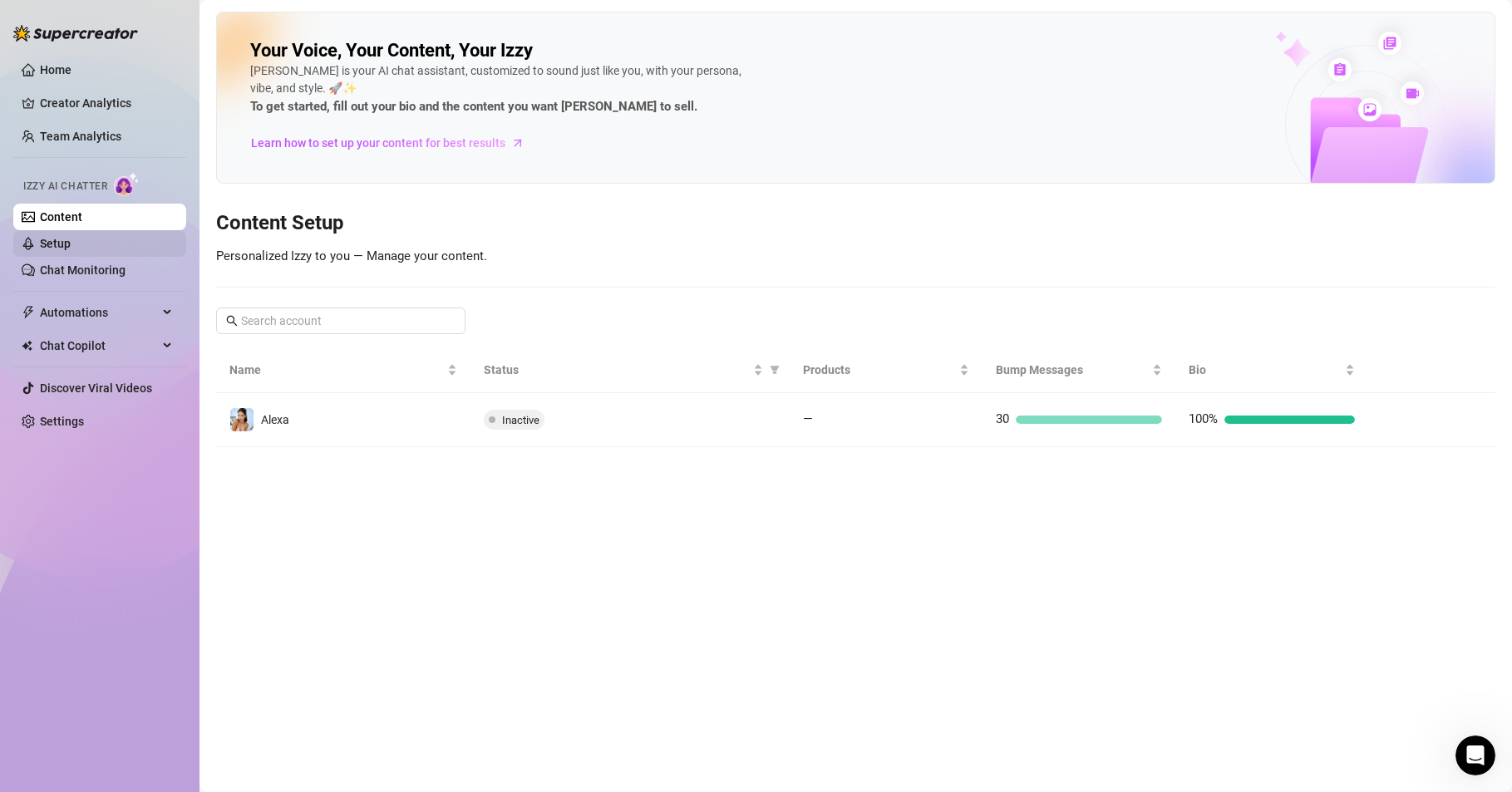
click at [71, 247] on link "Setup" at bounding box center [55, 244] width 31 height 13
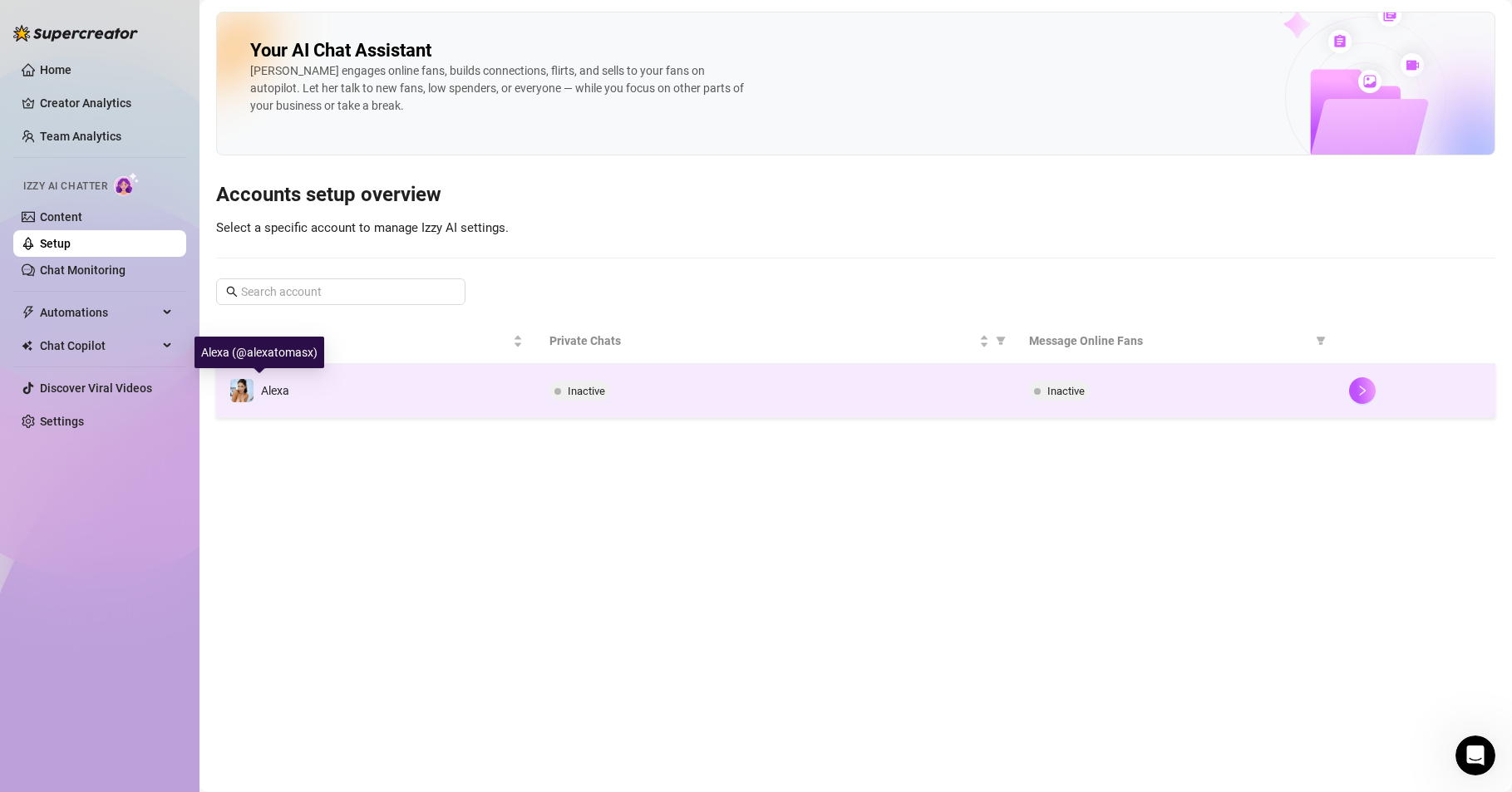
click at [244, 392] on img at bounding box center [242, 390] width 24 height 24
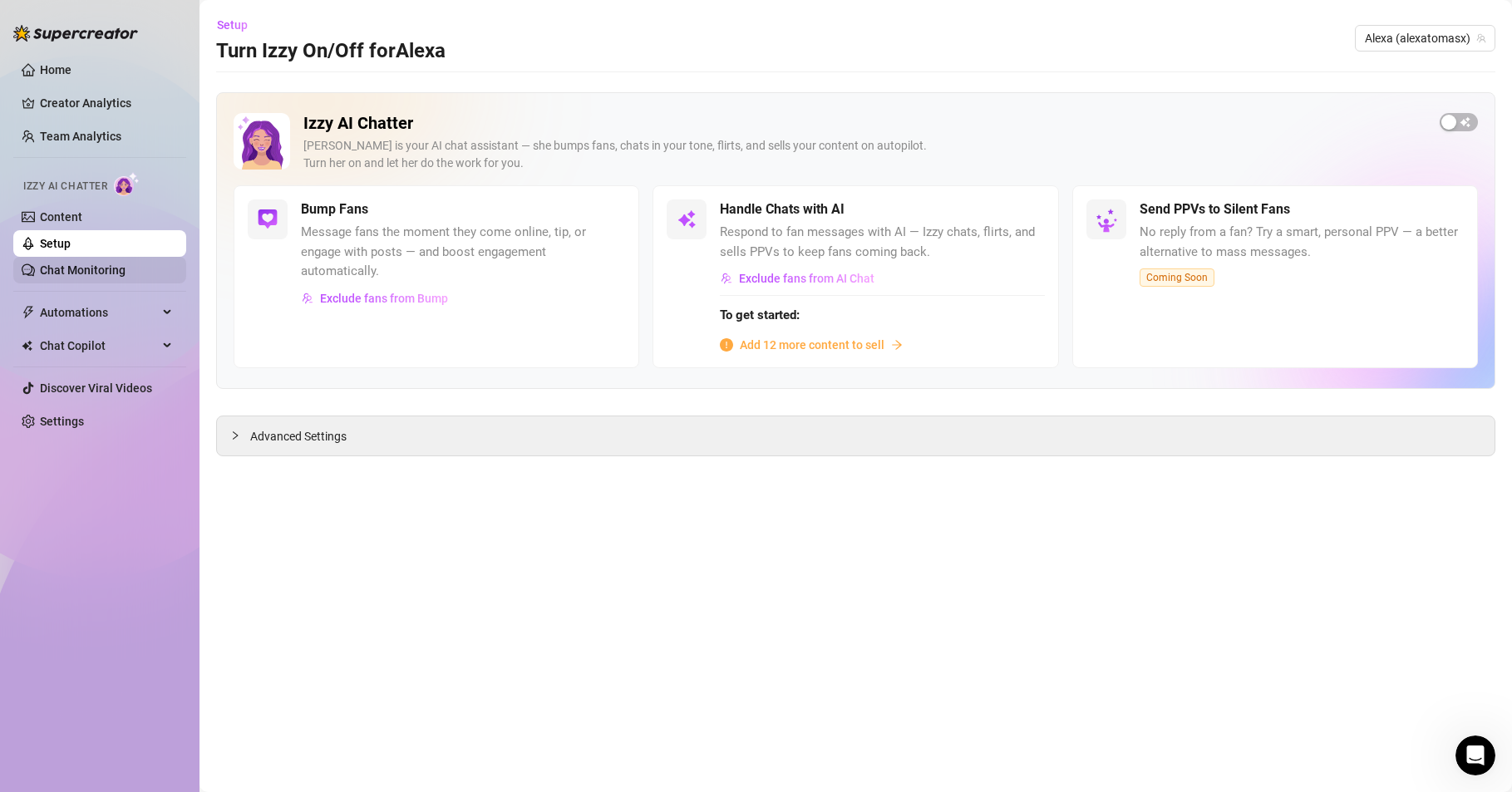
click at [40, 263] on link "Chat Monitoring" at bounding box center [82, 270] width 86 height 13
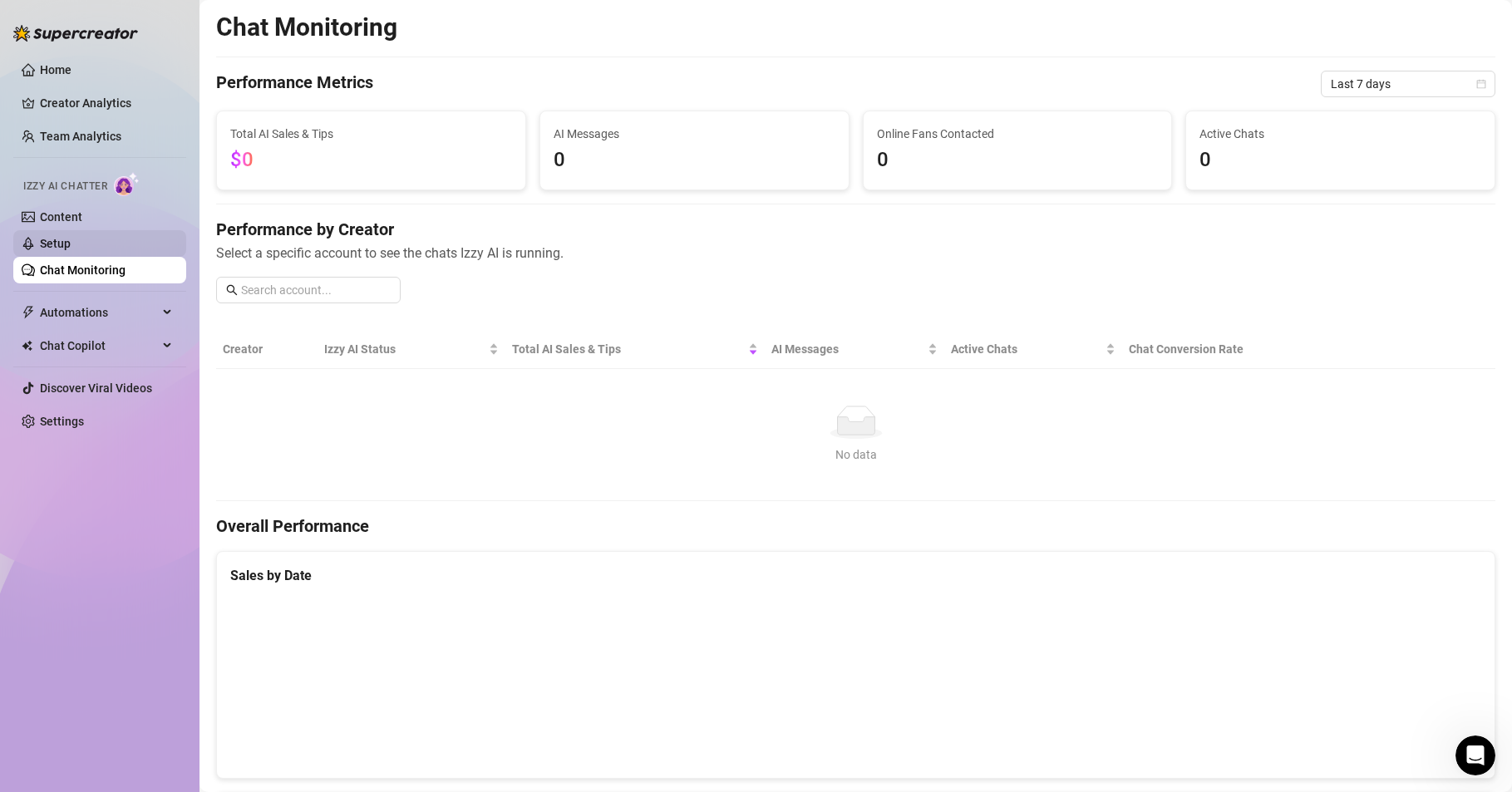
click at [71, 237] on link "Setup" at bounding box center [55, 244] width 31 height 13
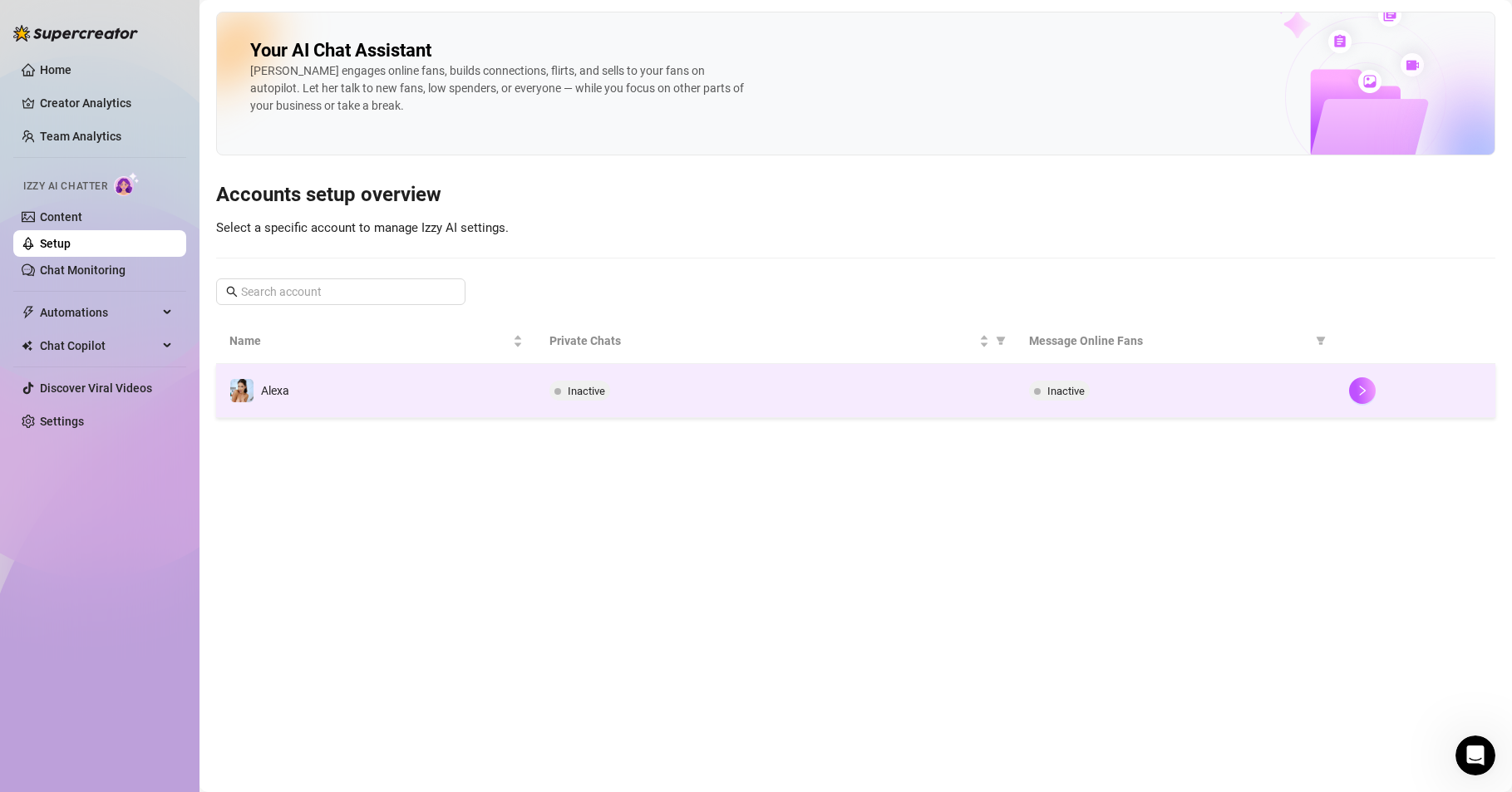
click at [587, 387] on span "Inactive" at bounding box center [586, 391] width 38 height 12
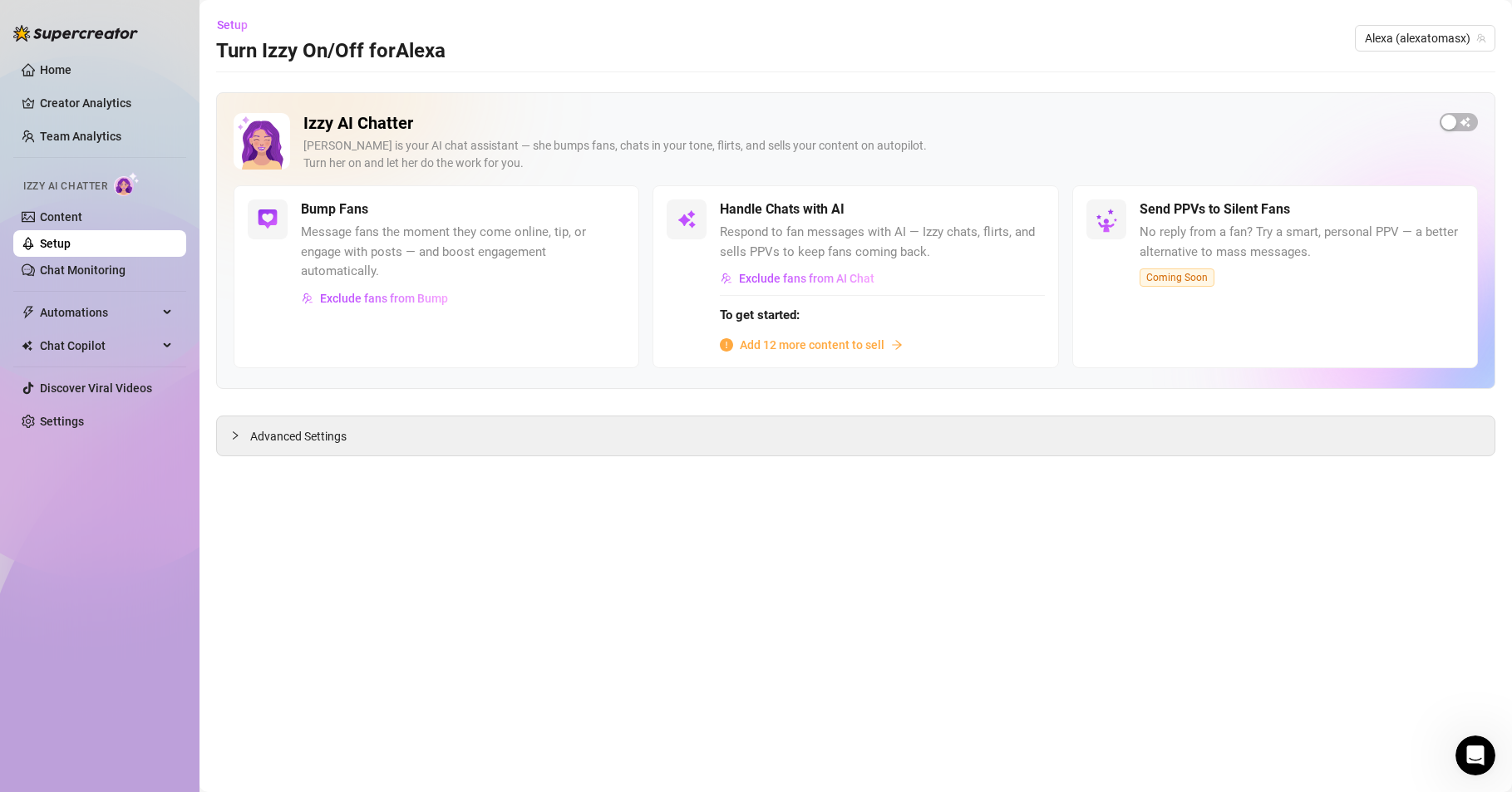
click at [71, 246] on link "Setup" at bounding box center [55, 244] width 31 height 13
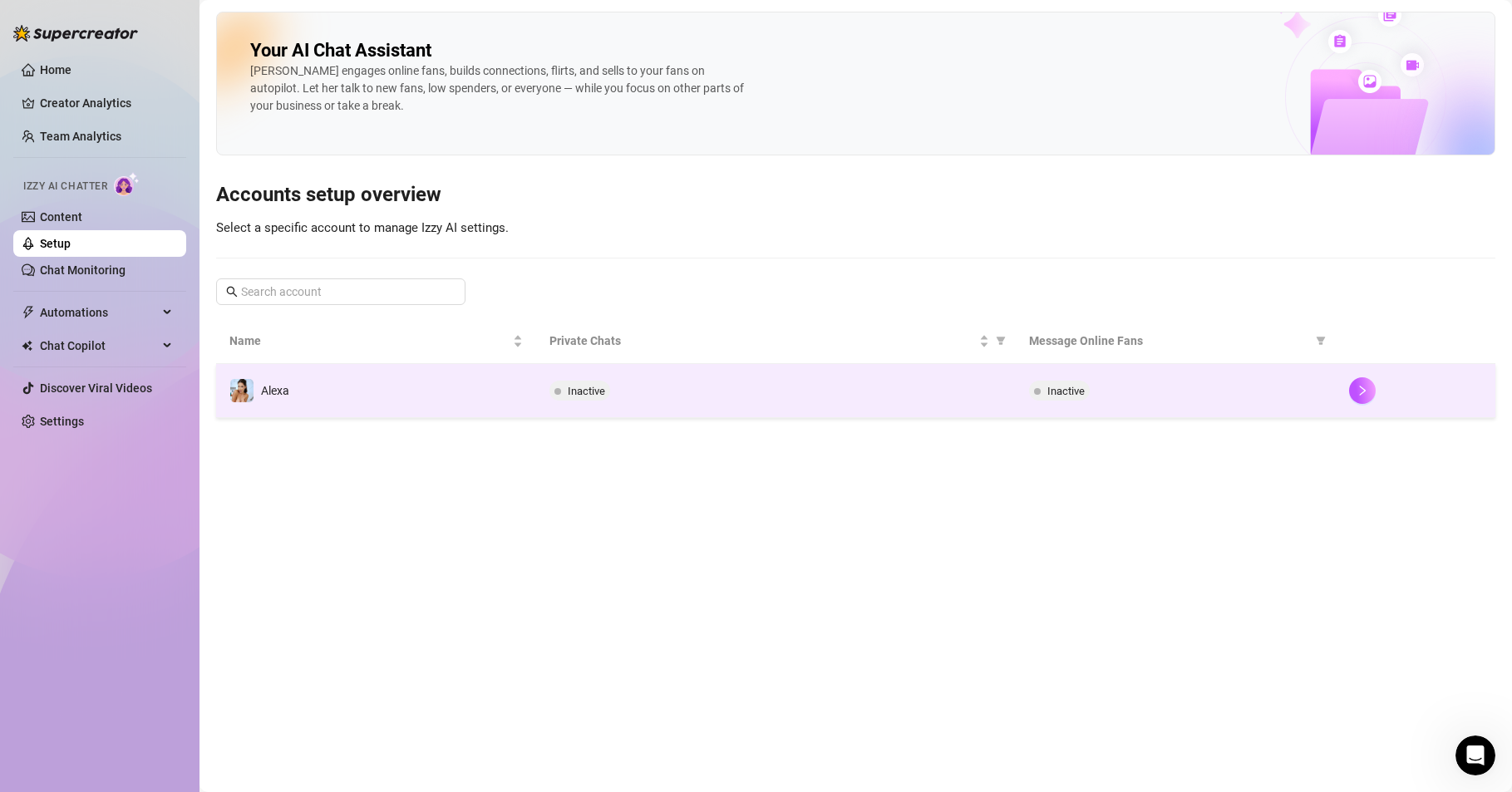
click at [1065, 389] on span "Inactive" at bounding box center [1066, 391] width 38 height 12
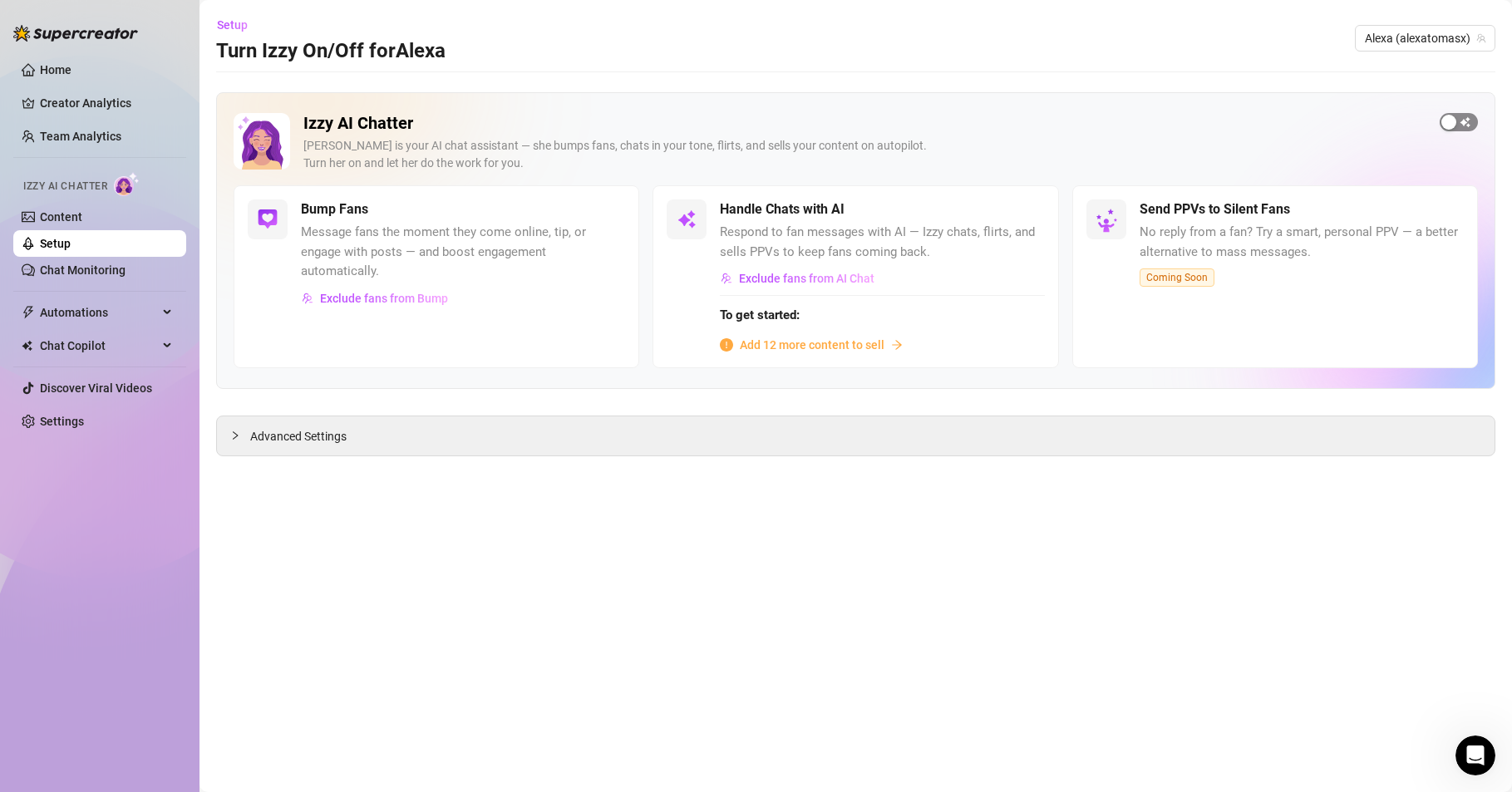
click at [1469, 125] on span "button" at bounding box center [1459, 122] width 38 height 18
click at [827, 278] on span "Exclude fans from AI Chat" at bounding box center [807, 278] width 135 height 13
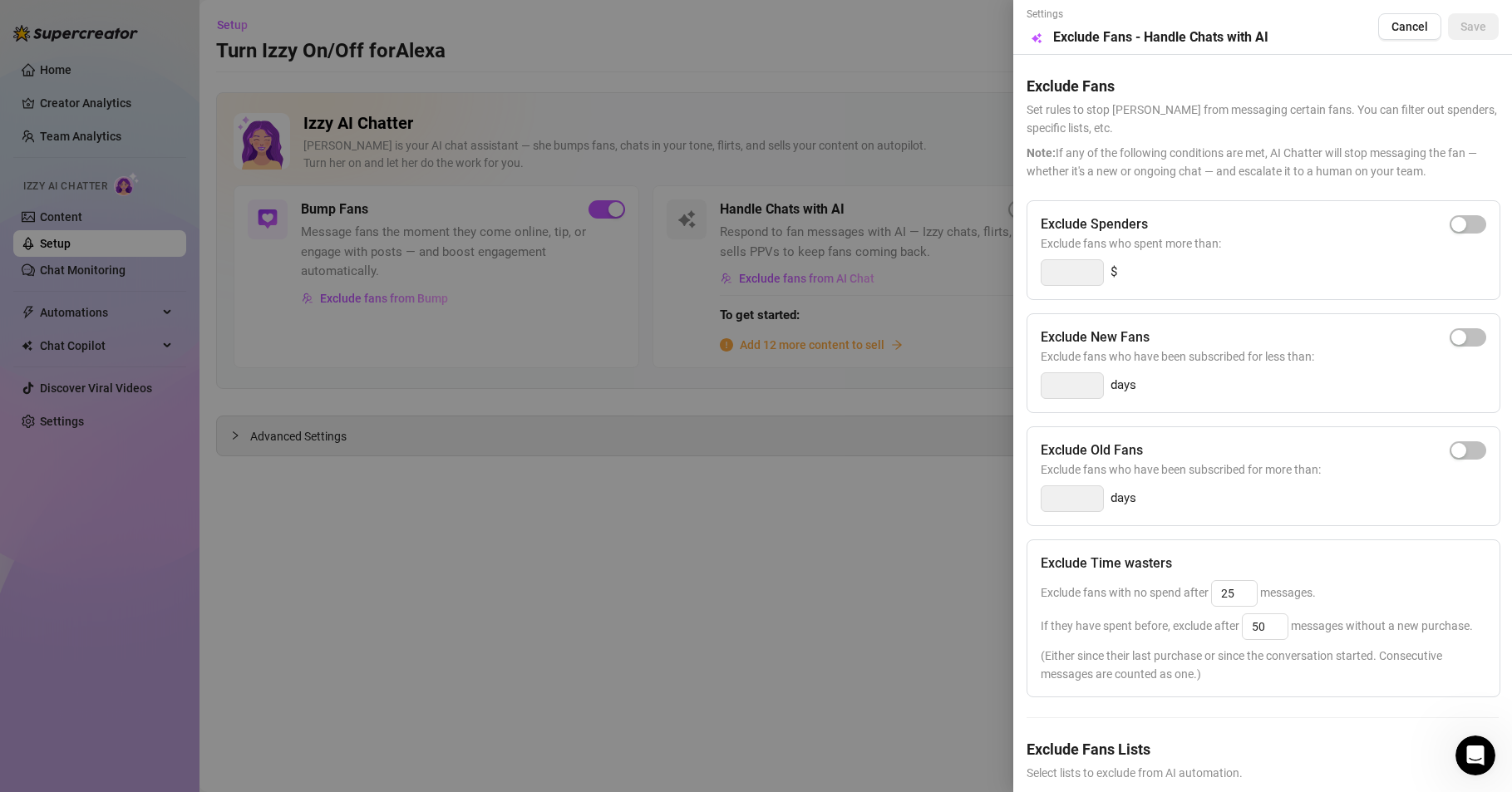
click at [800, 447] on div at bounding box center [756, 396] width 1512 height 792
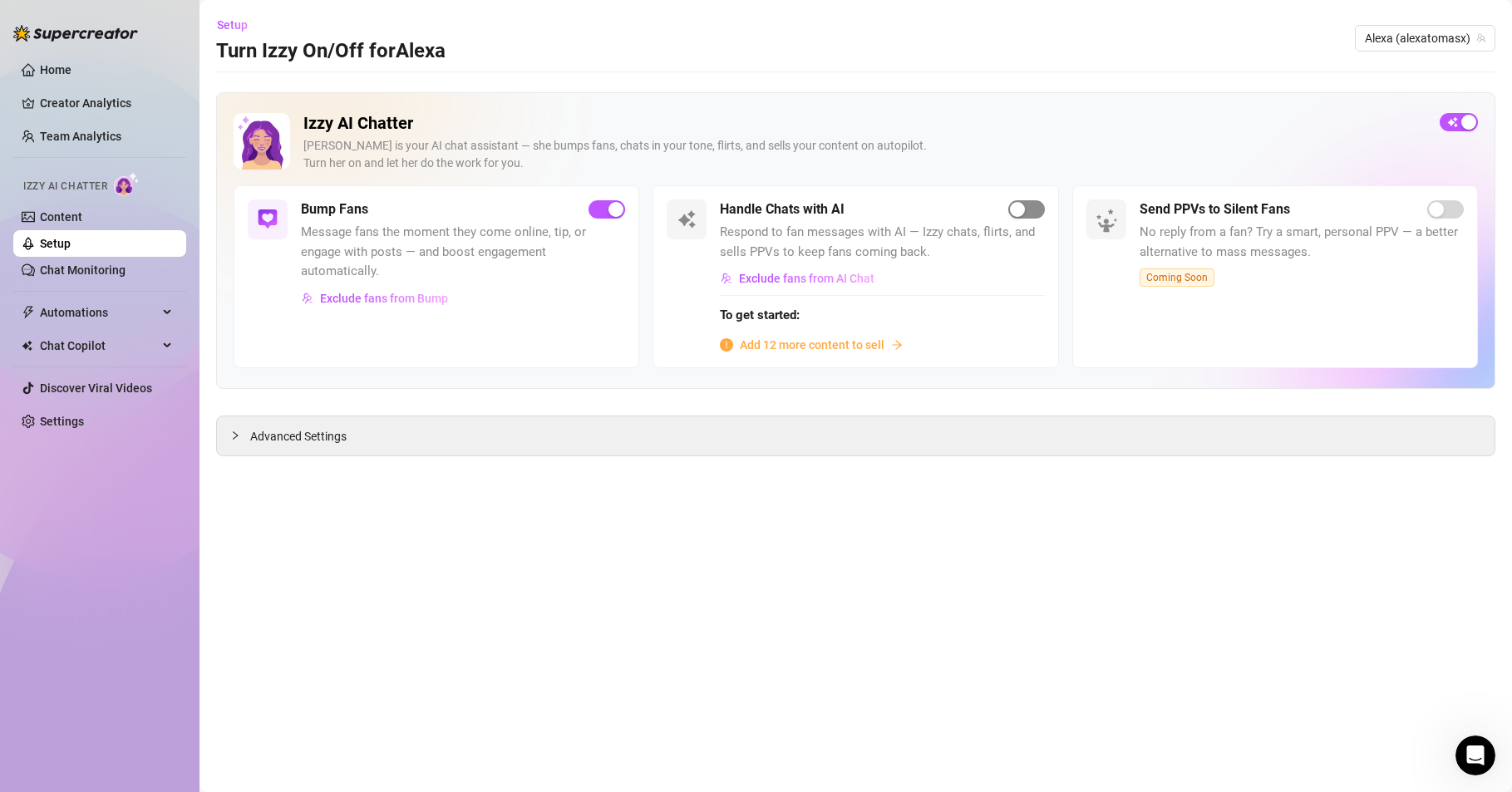
click at [1037, 205] on span "button" at bounding box center [1027, 209] width 37 height 18
click at [792, 346] on span "Add 12 more content to sell" at bounding box center [811, 345] width 144 height 18
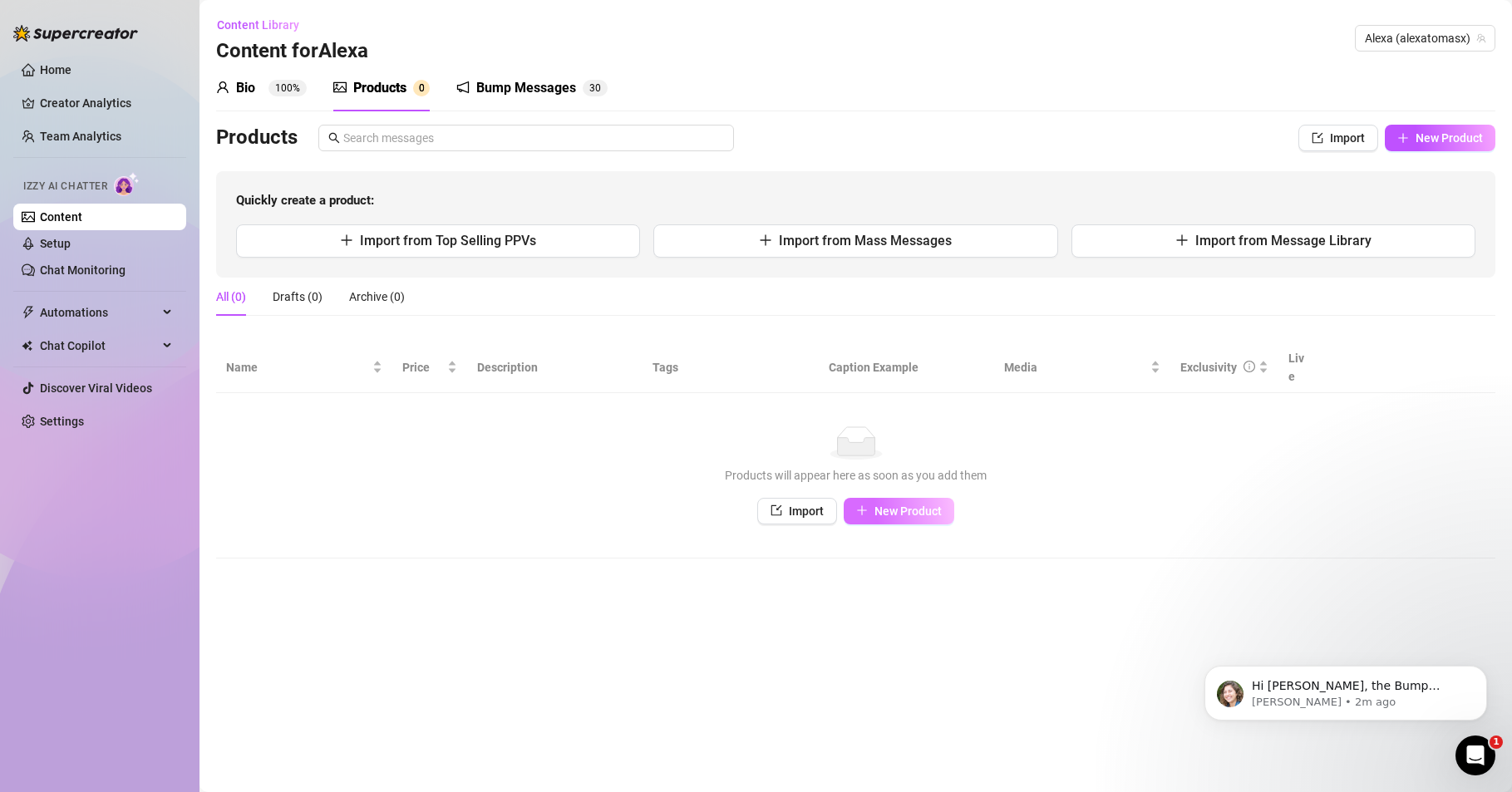
click at [895, 512] on span "New Product" at bounding box center [908, 511] width 67 height 13
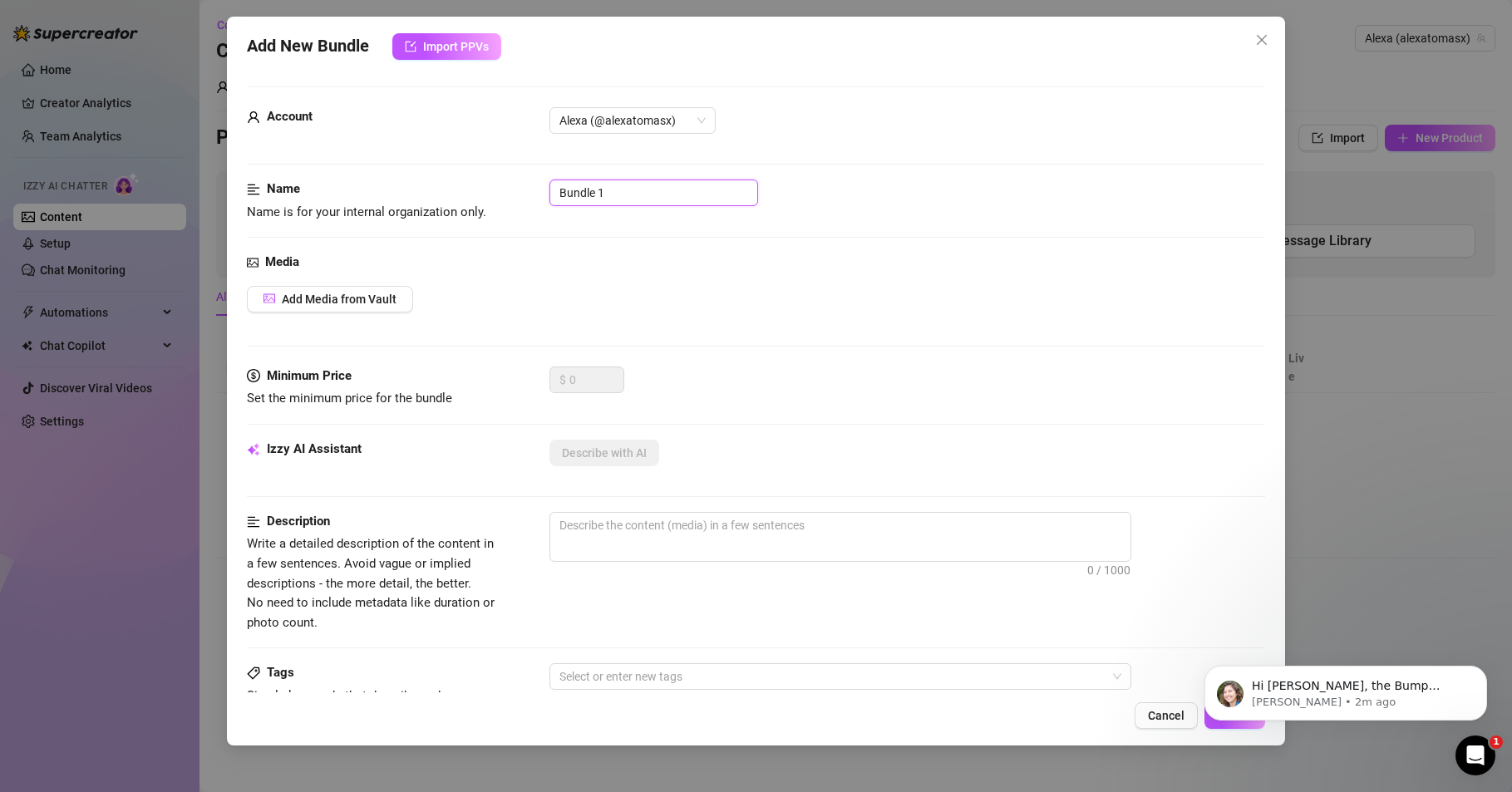
drag, startPoint x: 620, startPoint y: 189, endPoint x: 546, endPoint y: 187, distance: 74.0
click at [546, 187] on div "Name Name is for your internal organization only. Bundle 1" at bounding box center [756, 200] width 1018 height 42
click at [359, 295] on span "Add Media from Vault" at bounding box center [338, 299] width 114 height 13
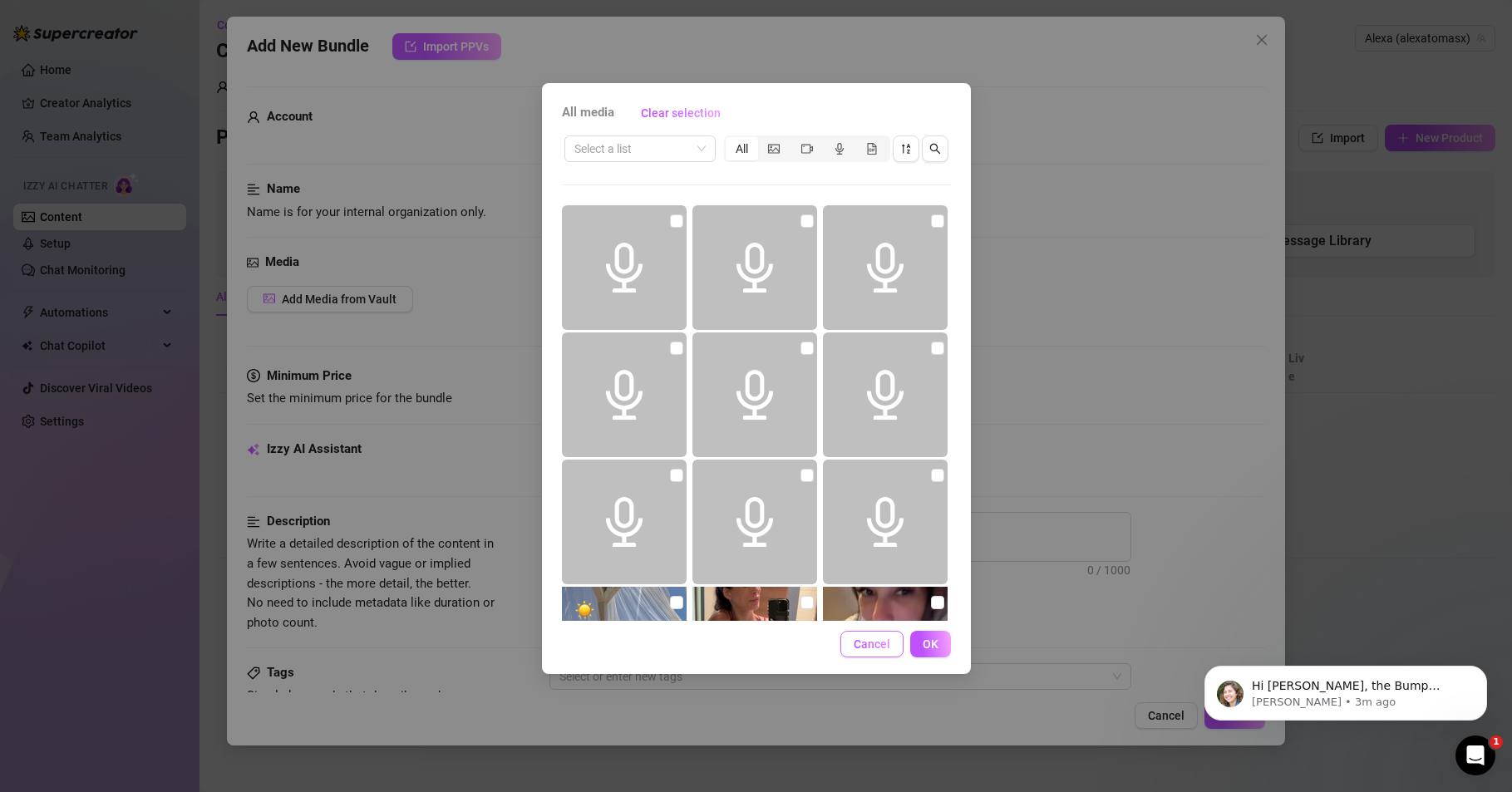
click at [874, 646] on span "Cancel" at bounding box center [872, 644] width 37 height 13
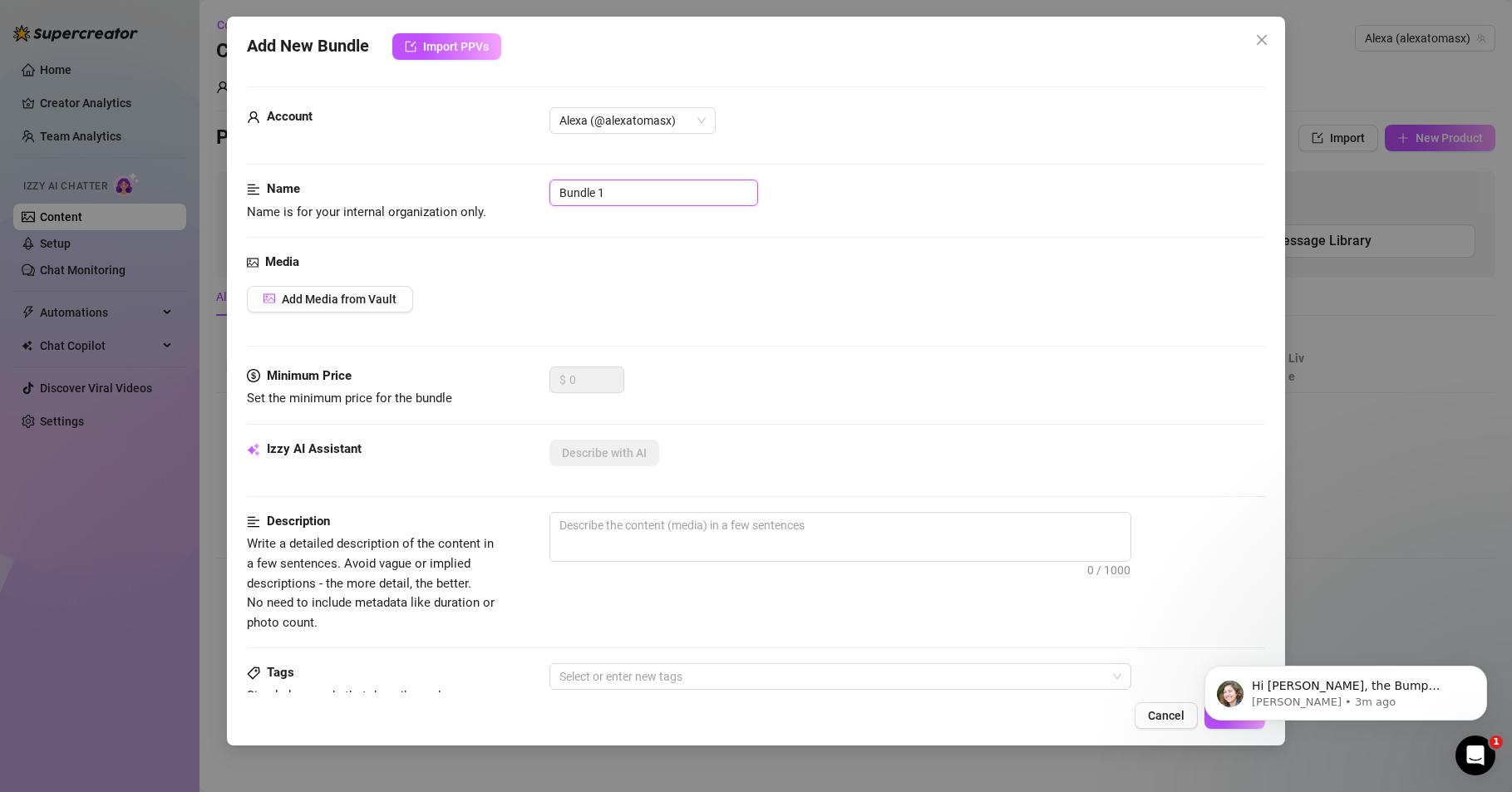
click at [653, 192] on input "Bundle 1" at bounding box center [654, 193] width 209 height 26
drag, startPoint x: 653, startPoint y: 192, endPoint x: 543, endPoint y: 182, distance: 110.5
click at [543, 182] on div "Name Name is for your internal organization only. Bundle 1" at bounding box center [756, 200] width 1018 height 42
click at [244, 190] on div "Add New Bundle Import PPVs Account Alexa (@alexatomasx) Name Name is for your i…" at bounding box center [756, 381] width 1059 height 729
click at [614, 193] on input "Colabor" at bounding box center [654, 193] width 209 height 26
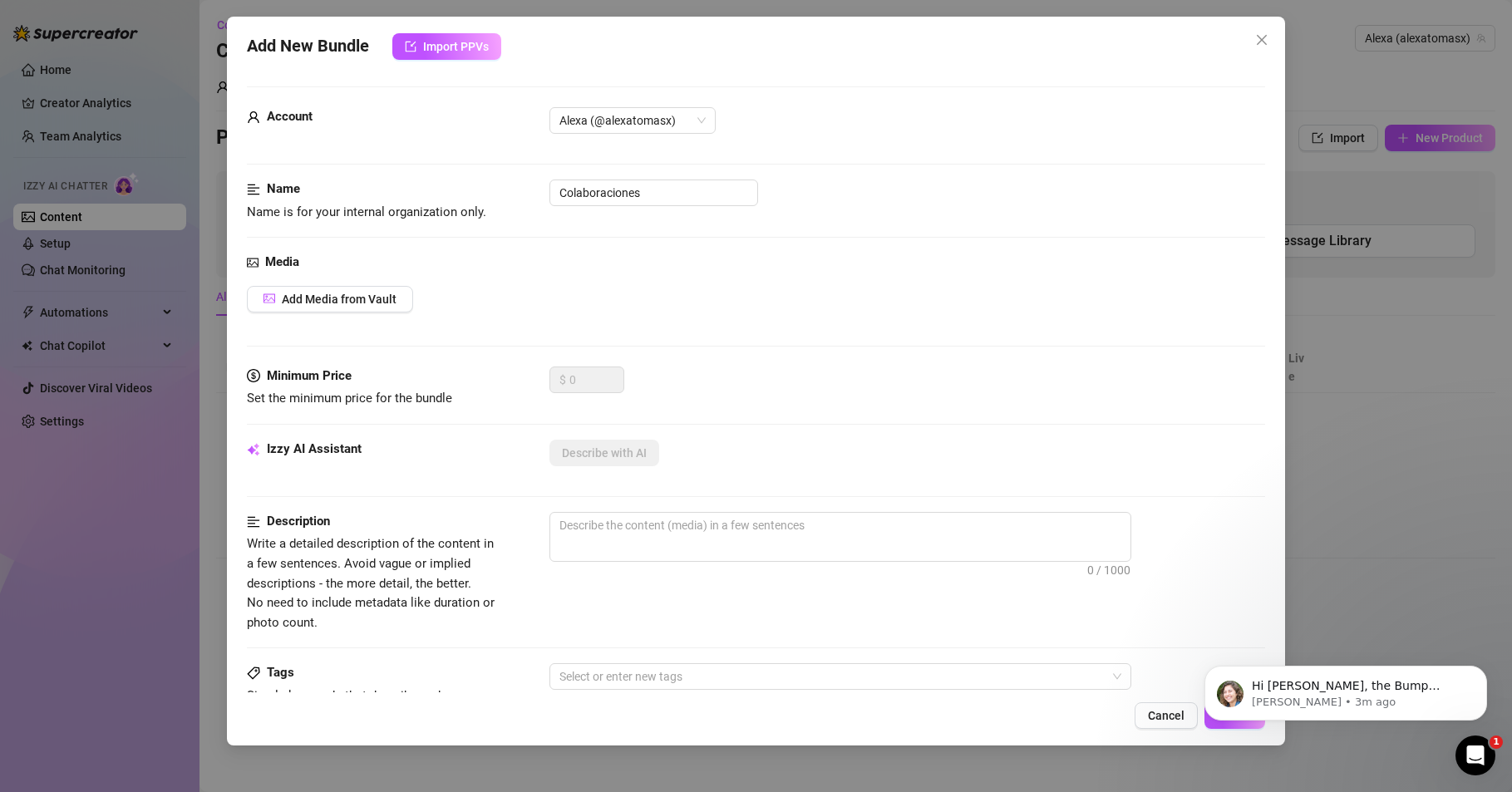
click at [849, 184] on div "Colaboraciones" at bounding box center [908, 193] width 716 height 26
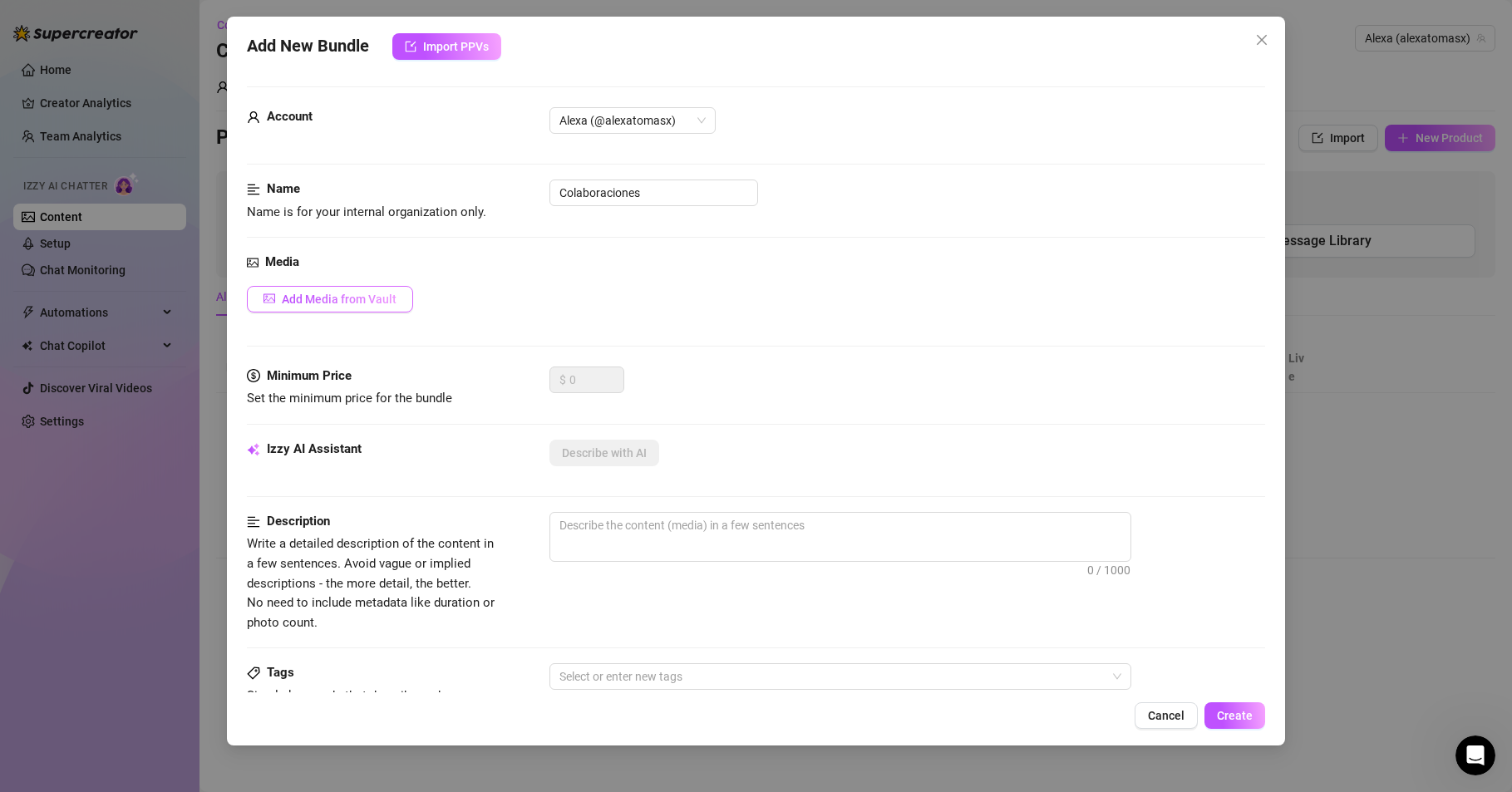
click at [348, 299] on span "Add Media from Vault" at bounding box center [338, 299] width 114 height 13
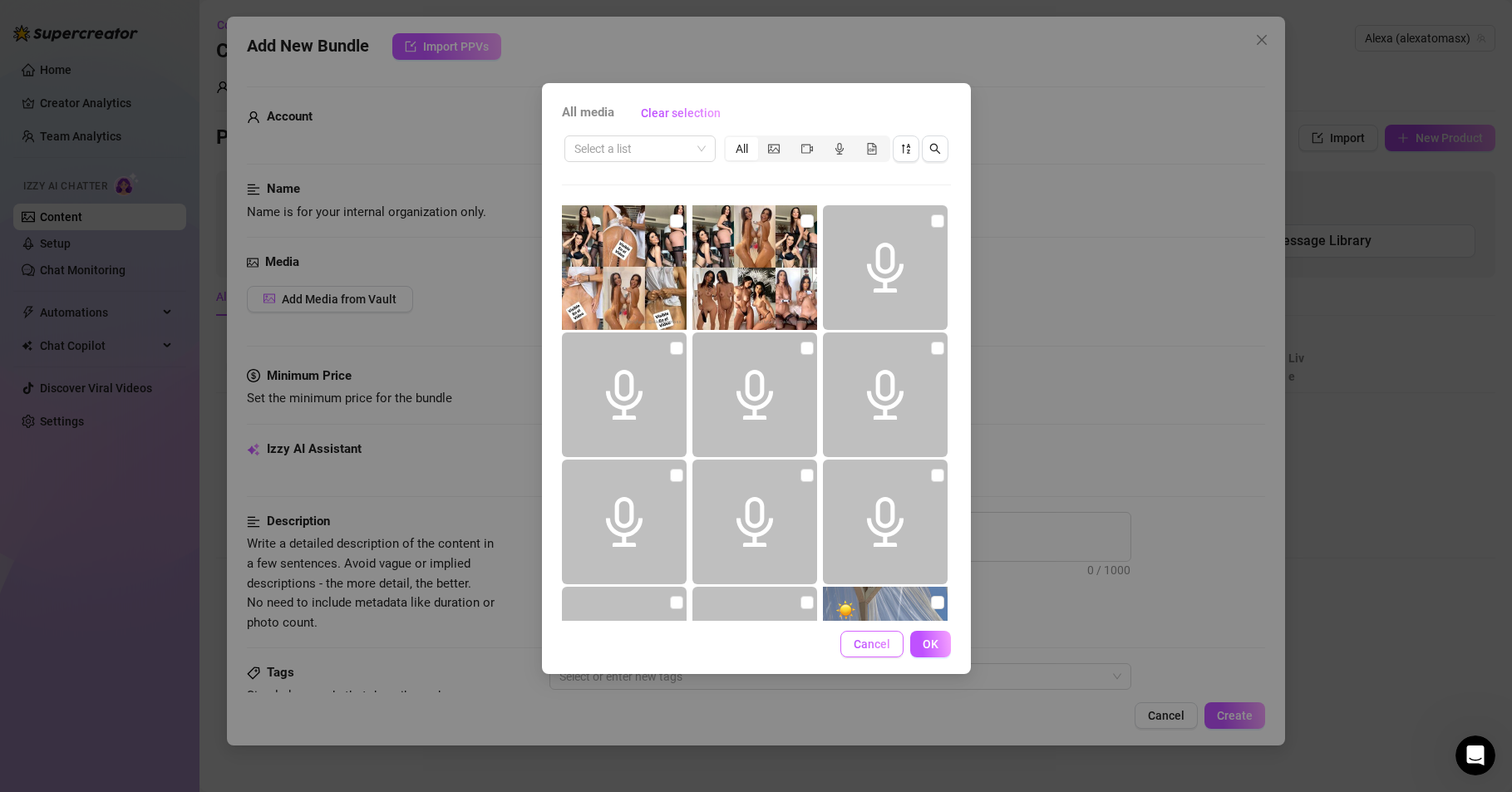
click at [872, 642] on span "Cancel" at bounding box center [872, 644] width 37 height 13
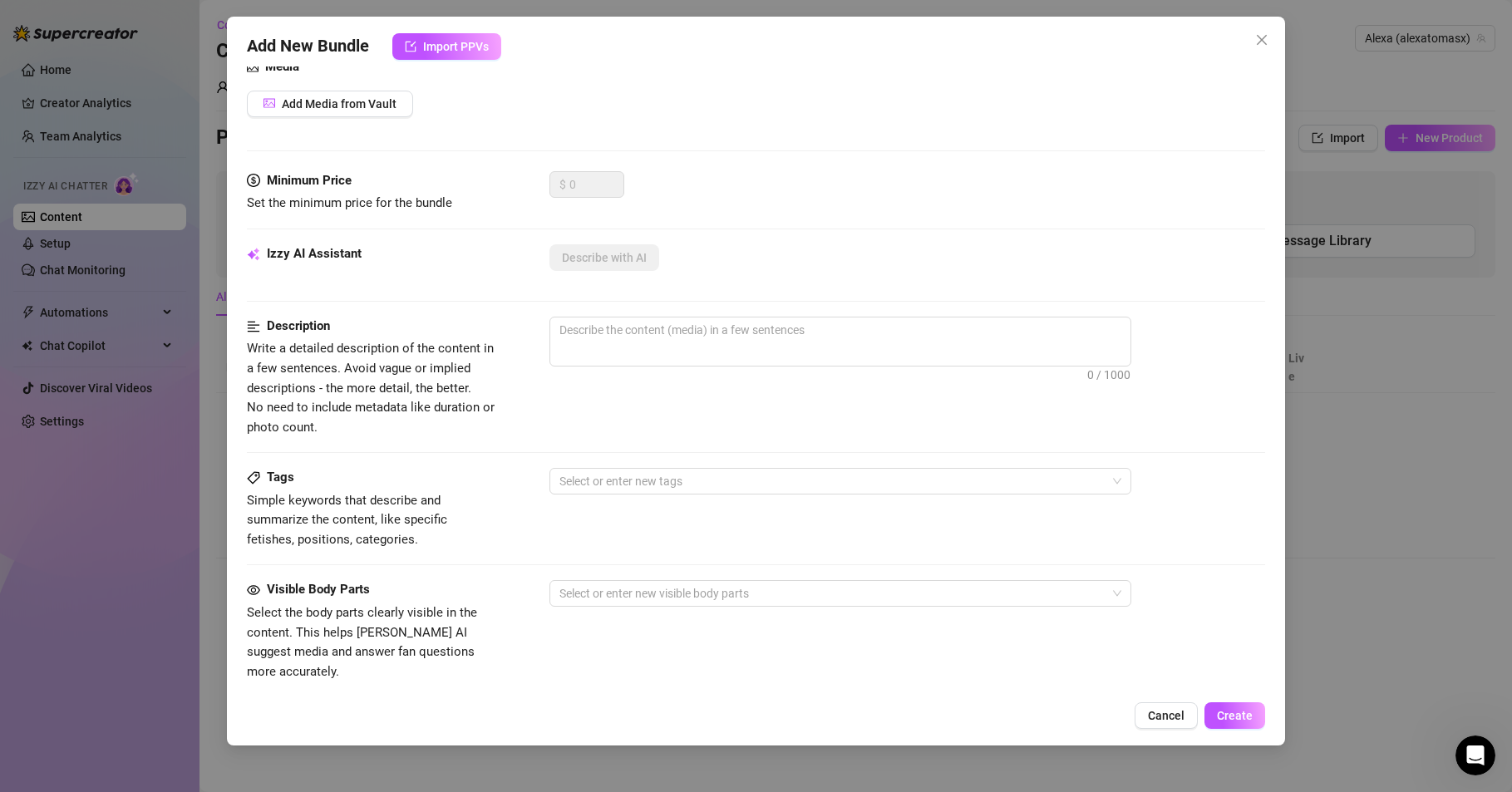
scroll to position [199, 0]
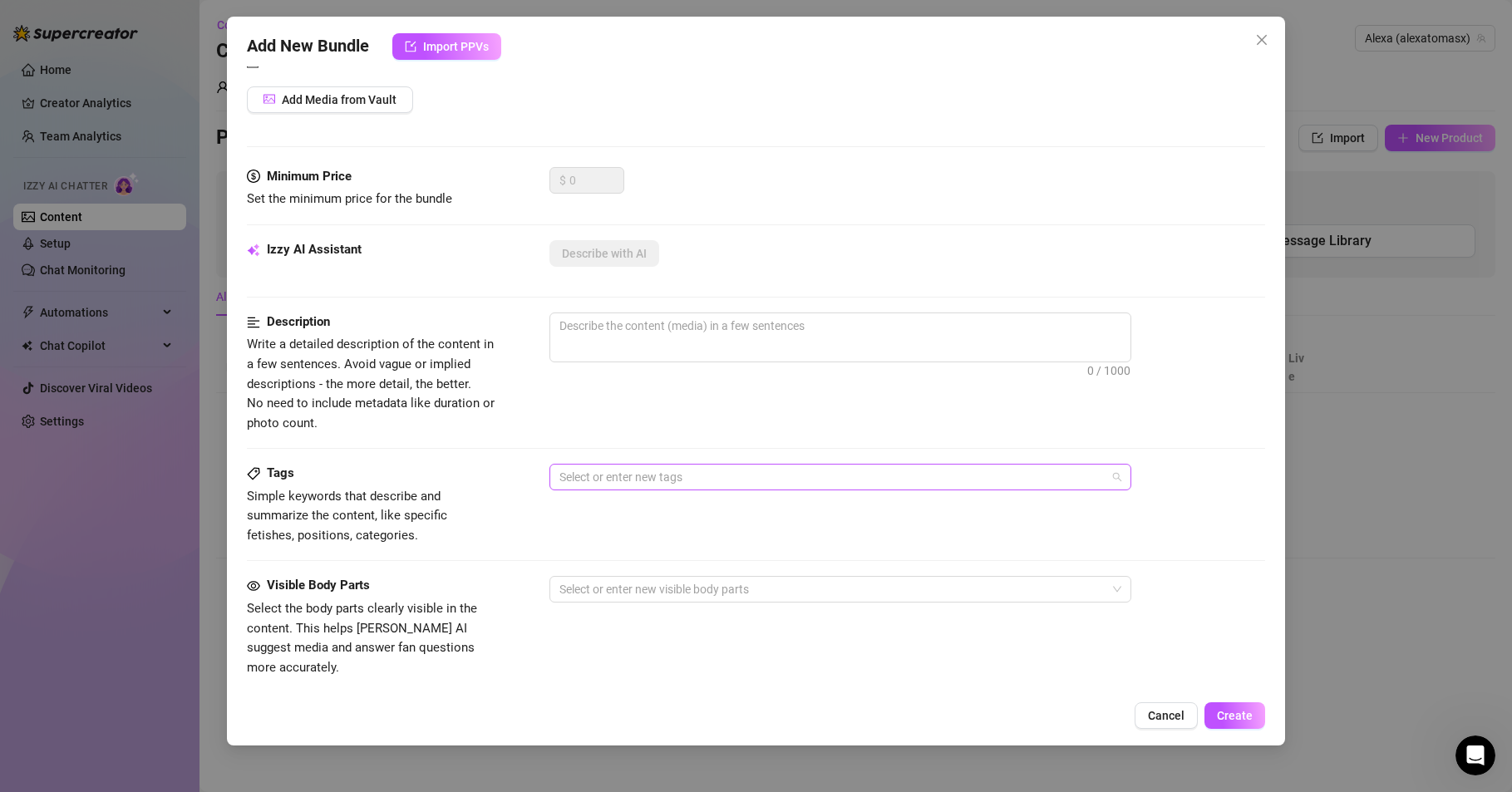
click at [665, 477] on div at bounding box center [831, 477] width 558 height 24
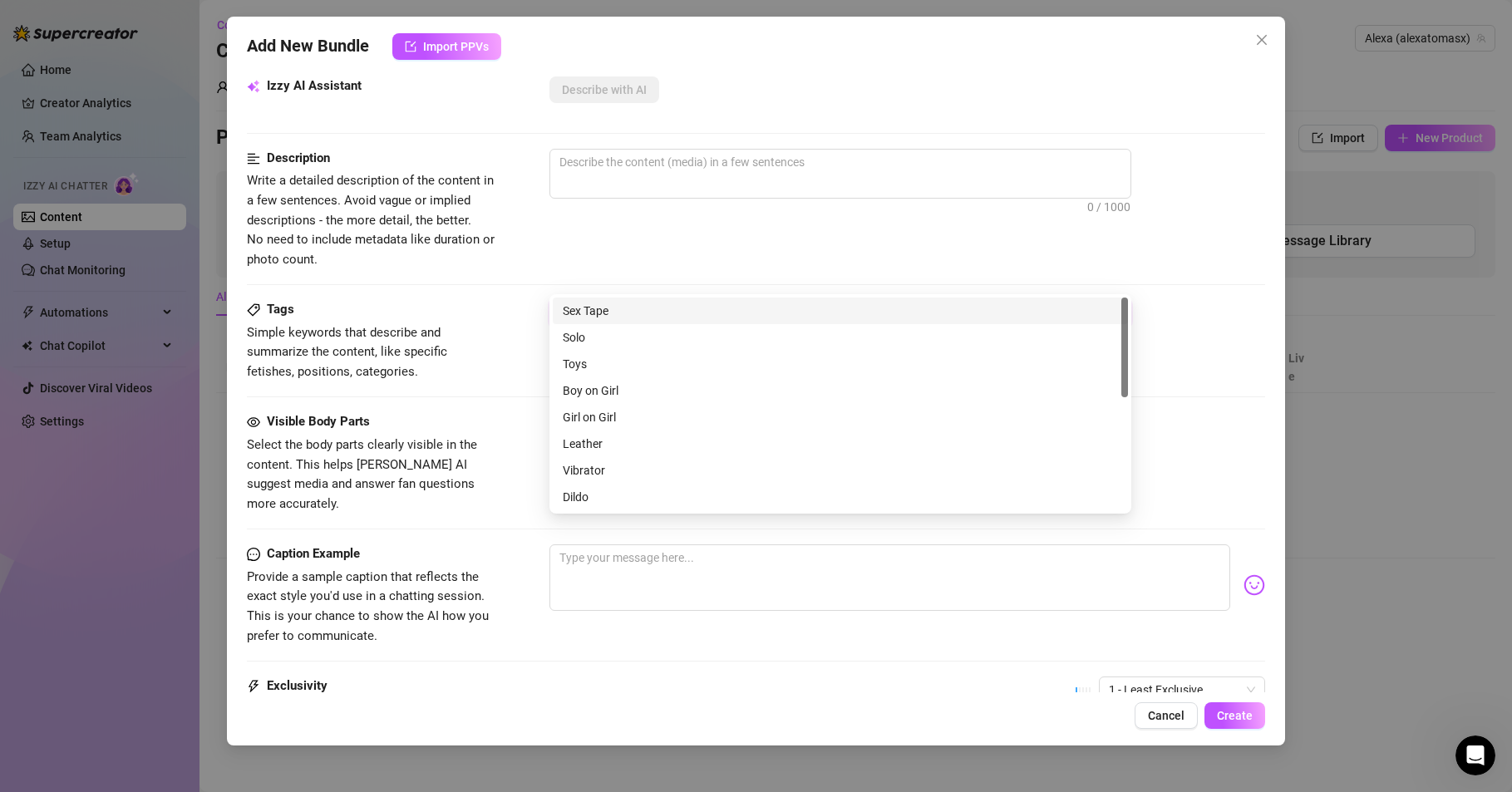
scroll to position [399, 0]
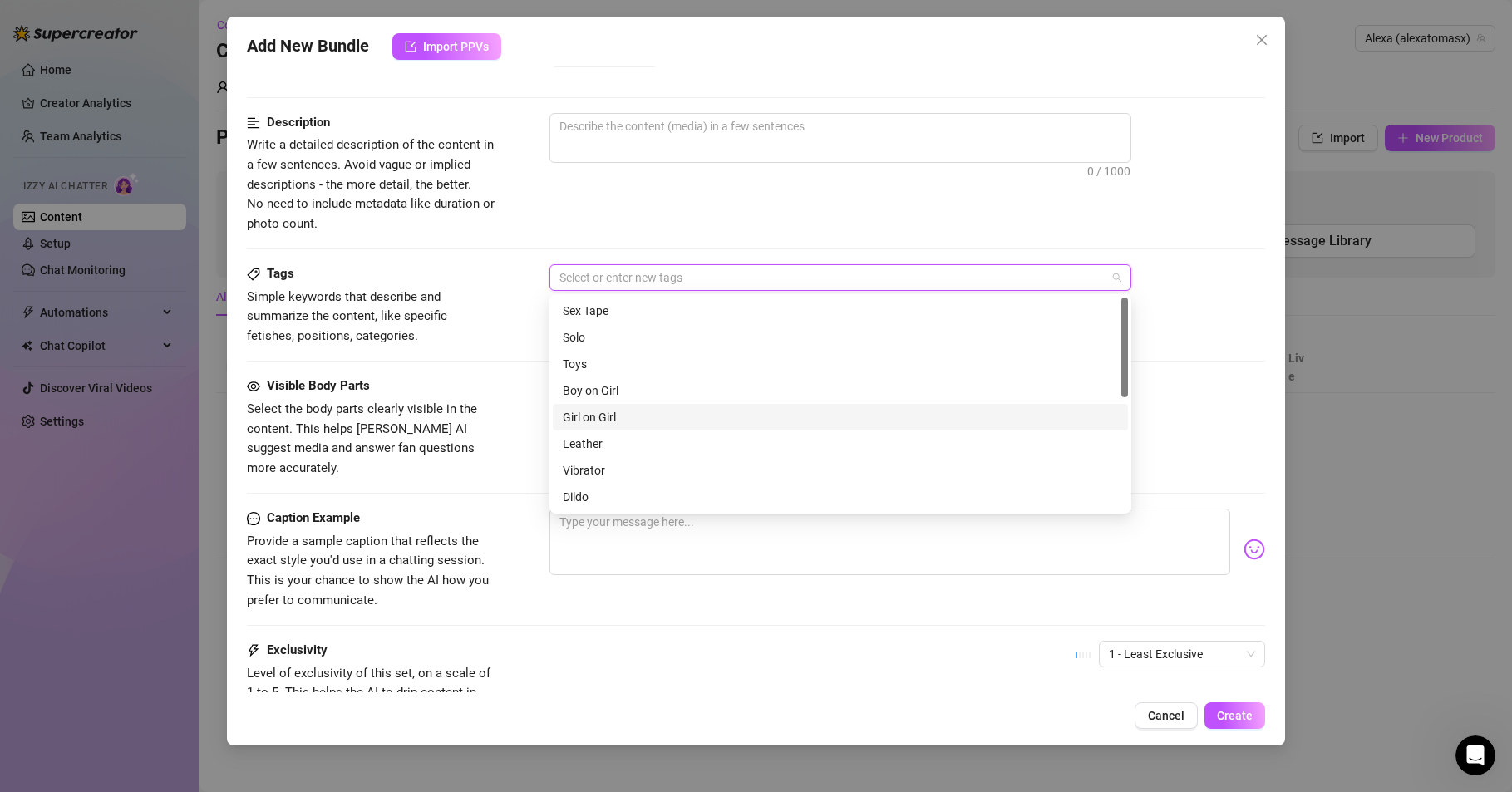
click at [604, 413] on div "Girl on Girl" at bounding box center [841, 416] width 555 height 18
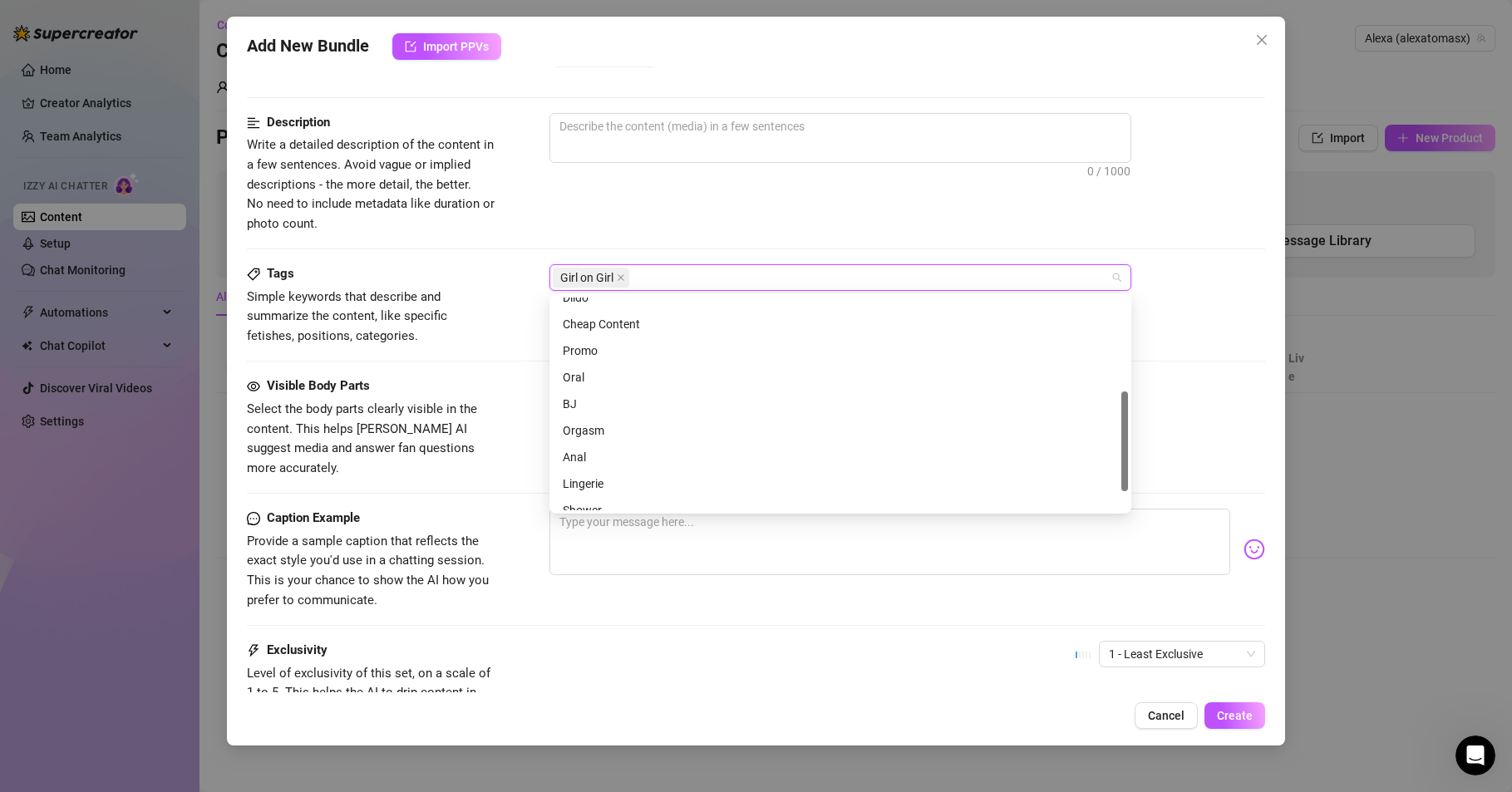
scroll to position [240, 0]
click at [588, 443] on div "Lingerie" at bounding box center [841, 443] width 555 height 18
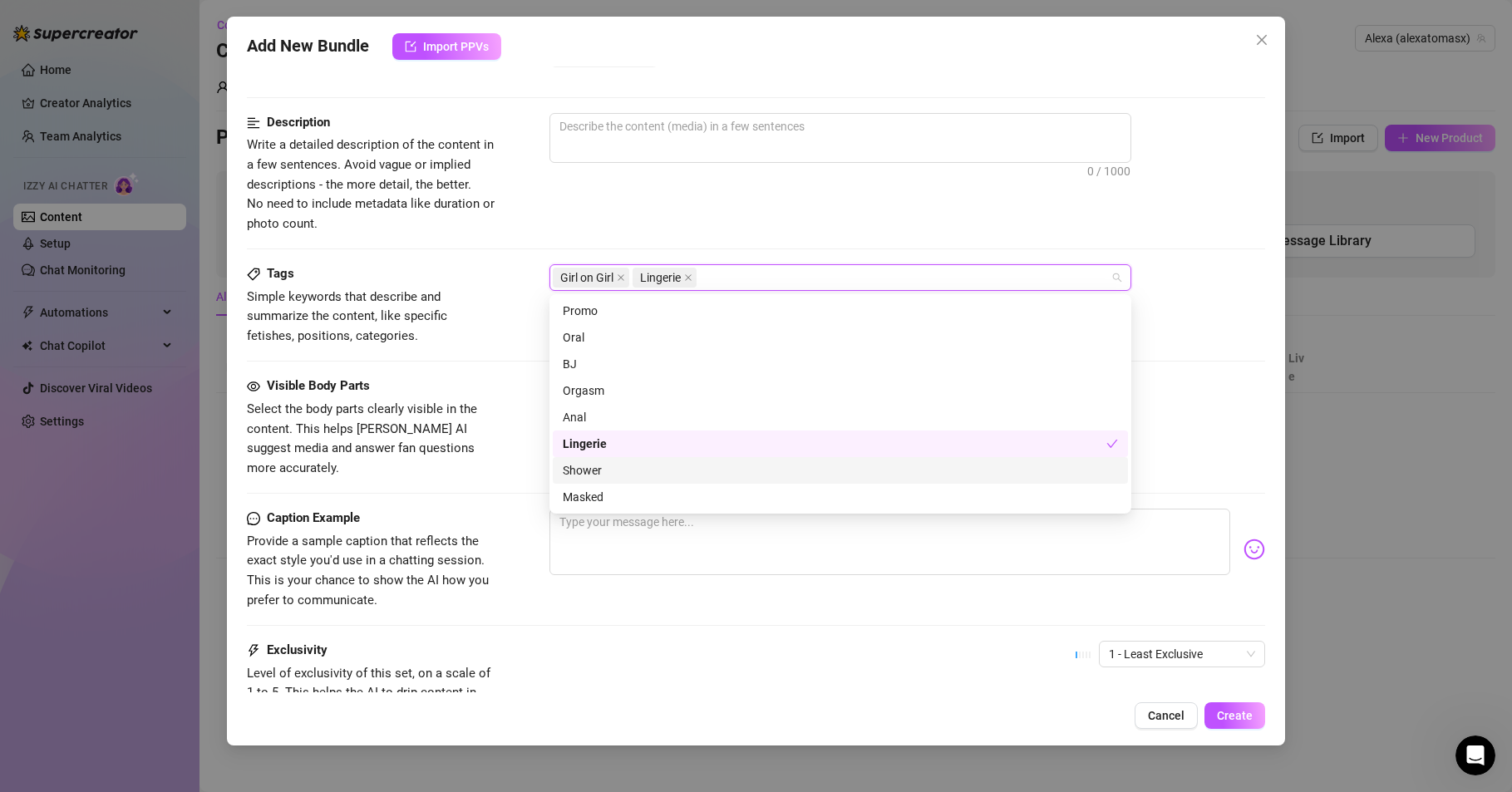
click at [592, 468] on div "Shower" at bounding box center [841, 470] width 555 height 18
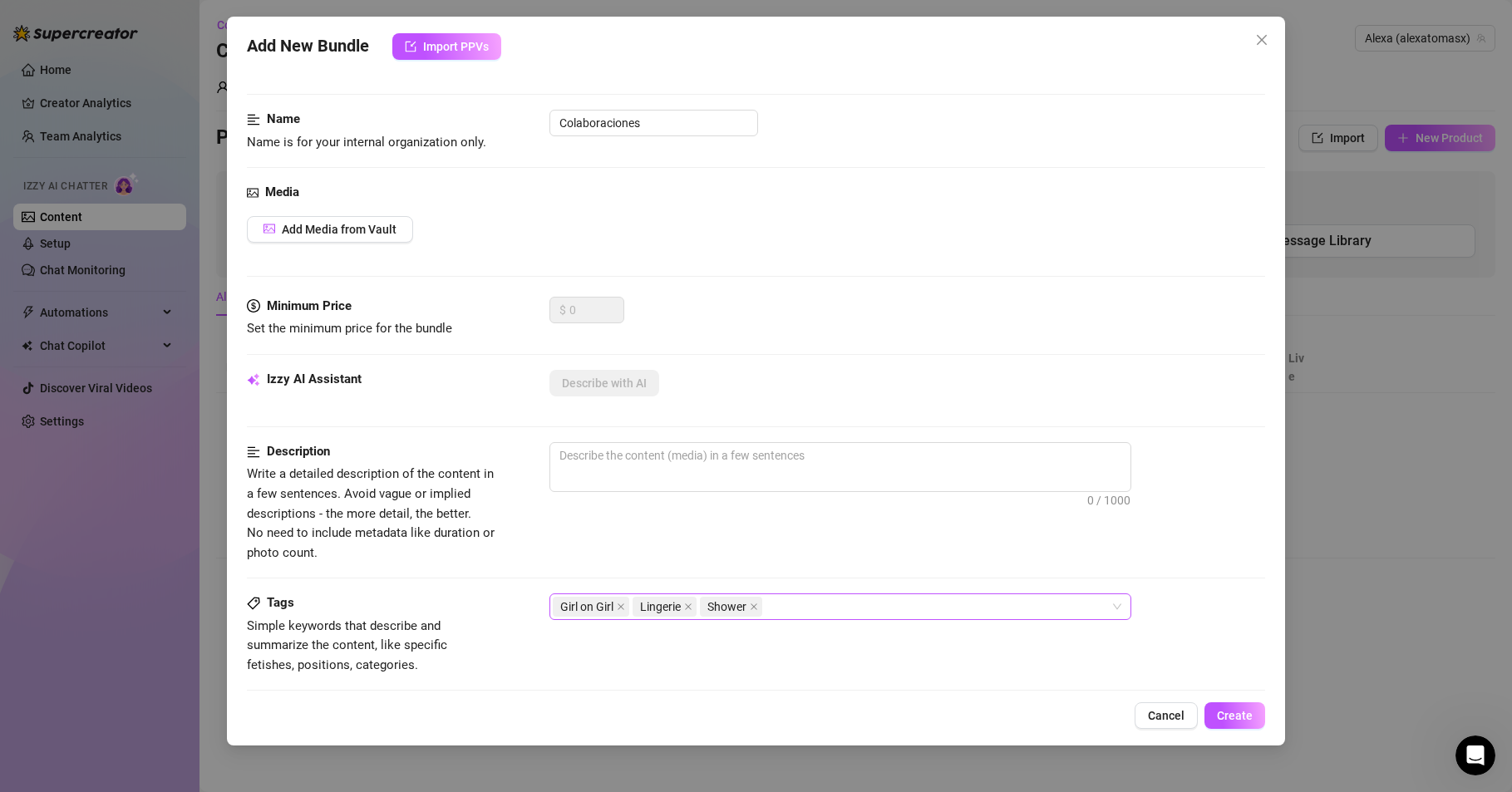
scroll to position [0, 0]
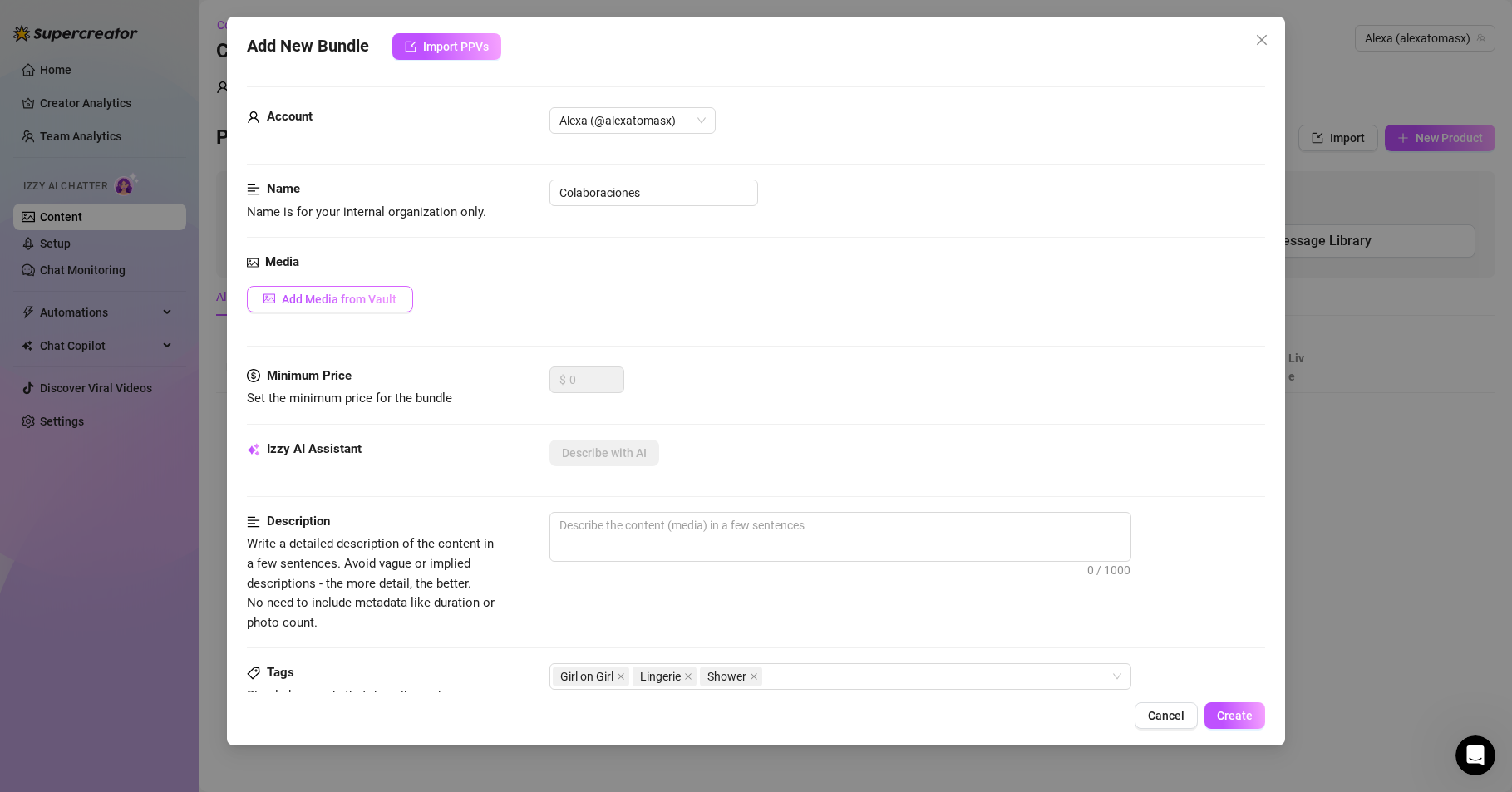
click at [349, 298] on span "Add Media from Vault" at bounding box center [338, 299] width 114 height 13
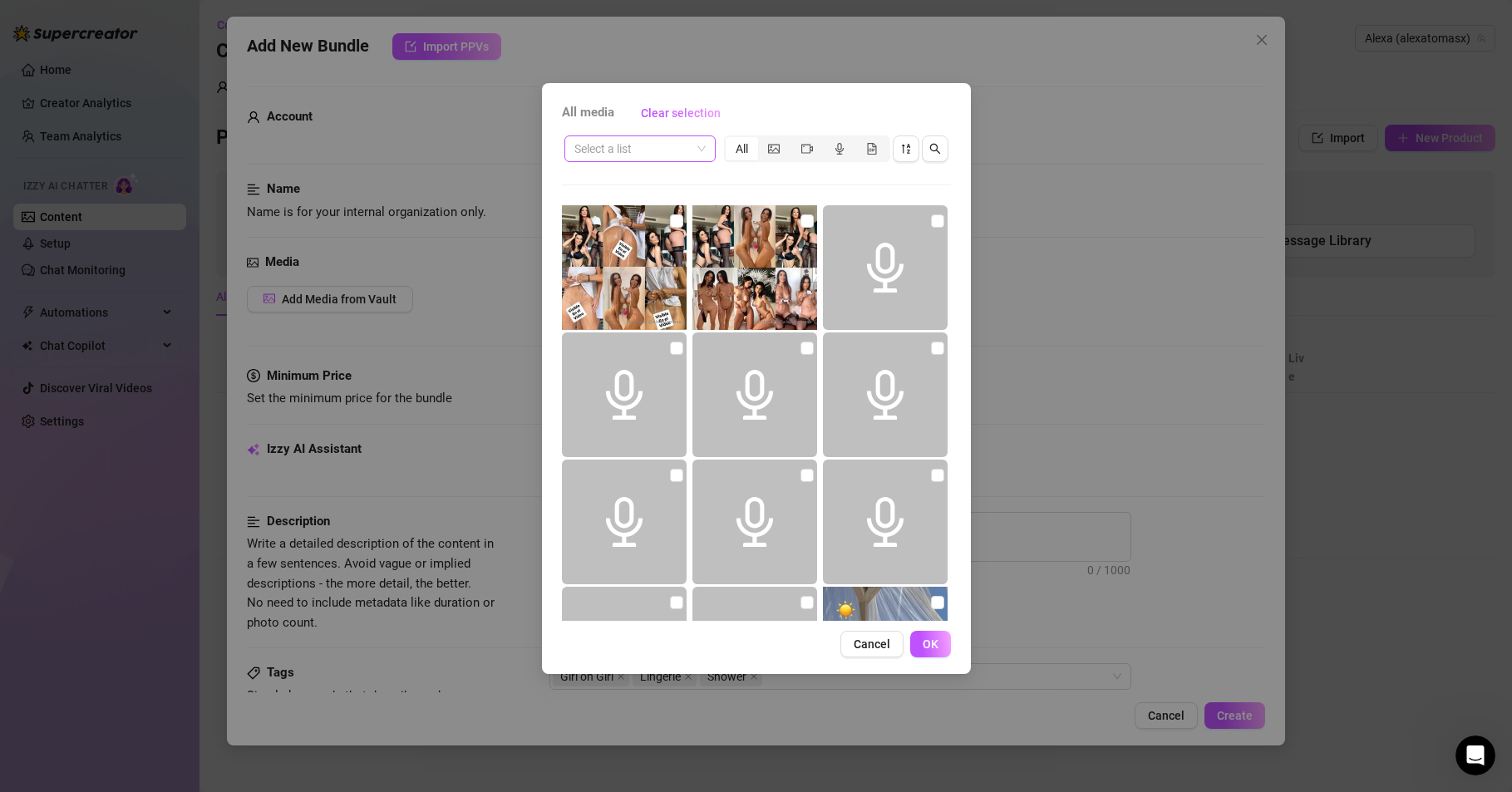
click at [694, 152] on span at bounding box center [639, 148] width 131 height 25
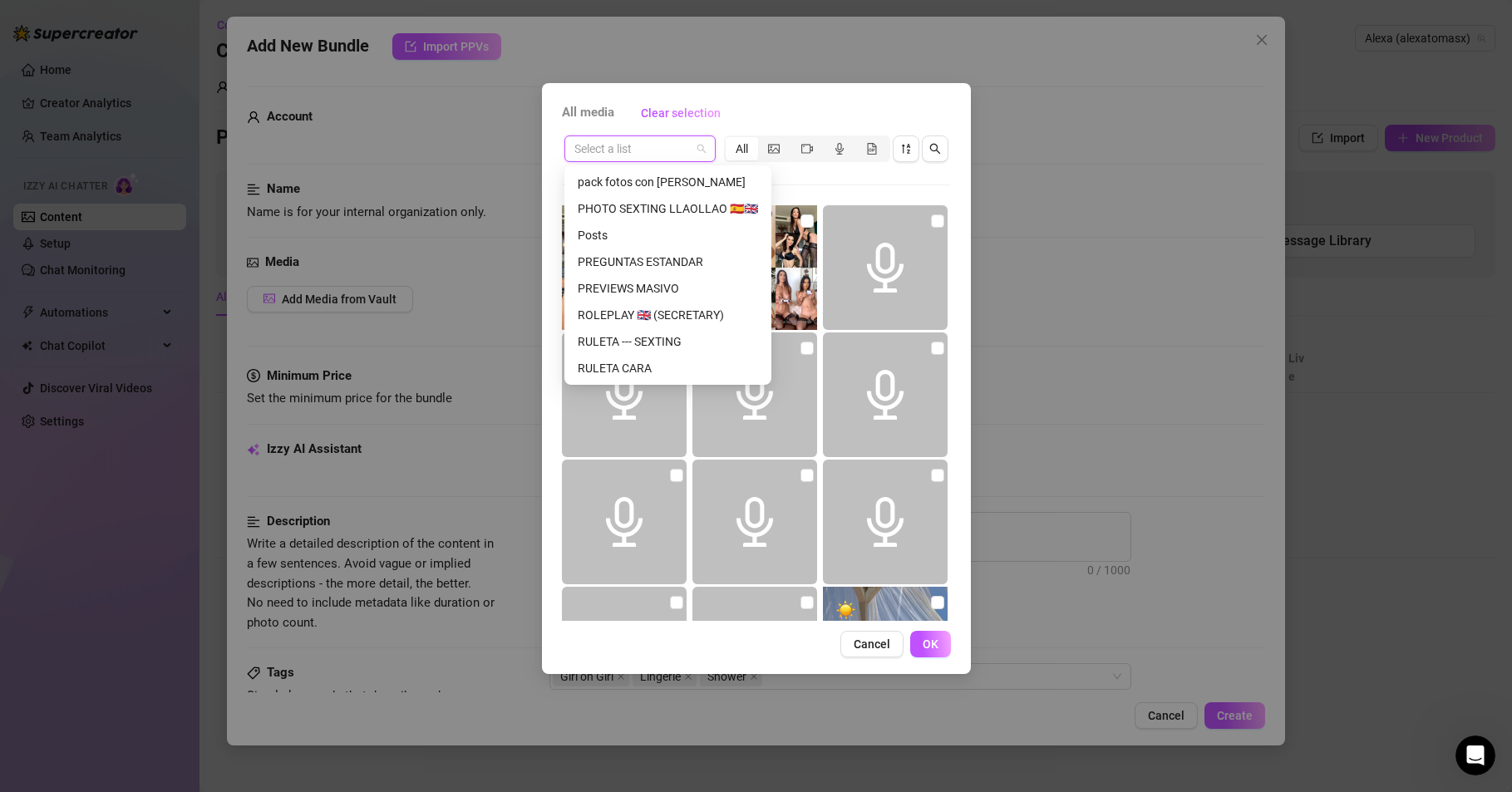
scroll to position [1383, 0]
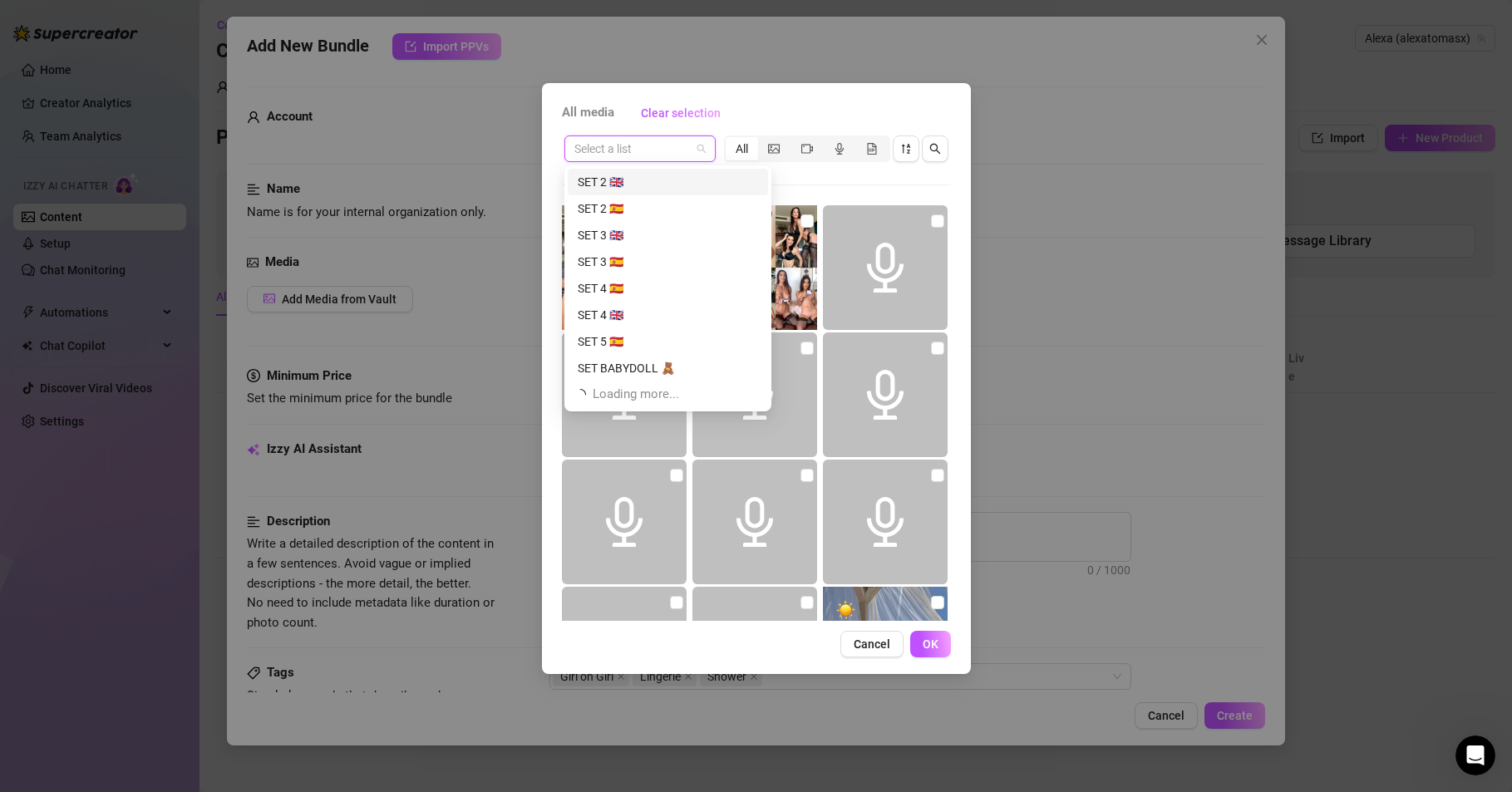
click at [628, 154] on input "search" at bounding box center [632, 148] width 116 height 25
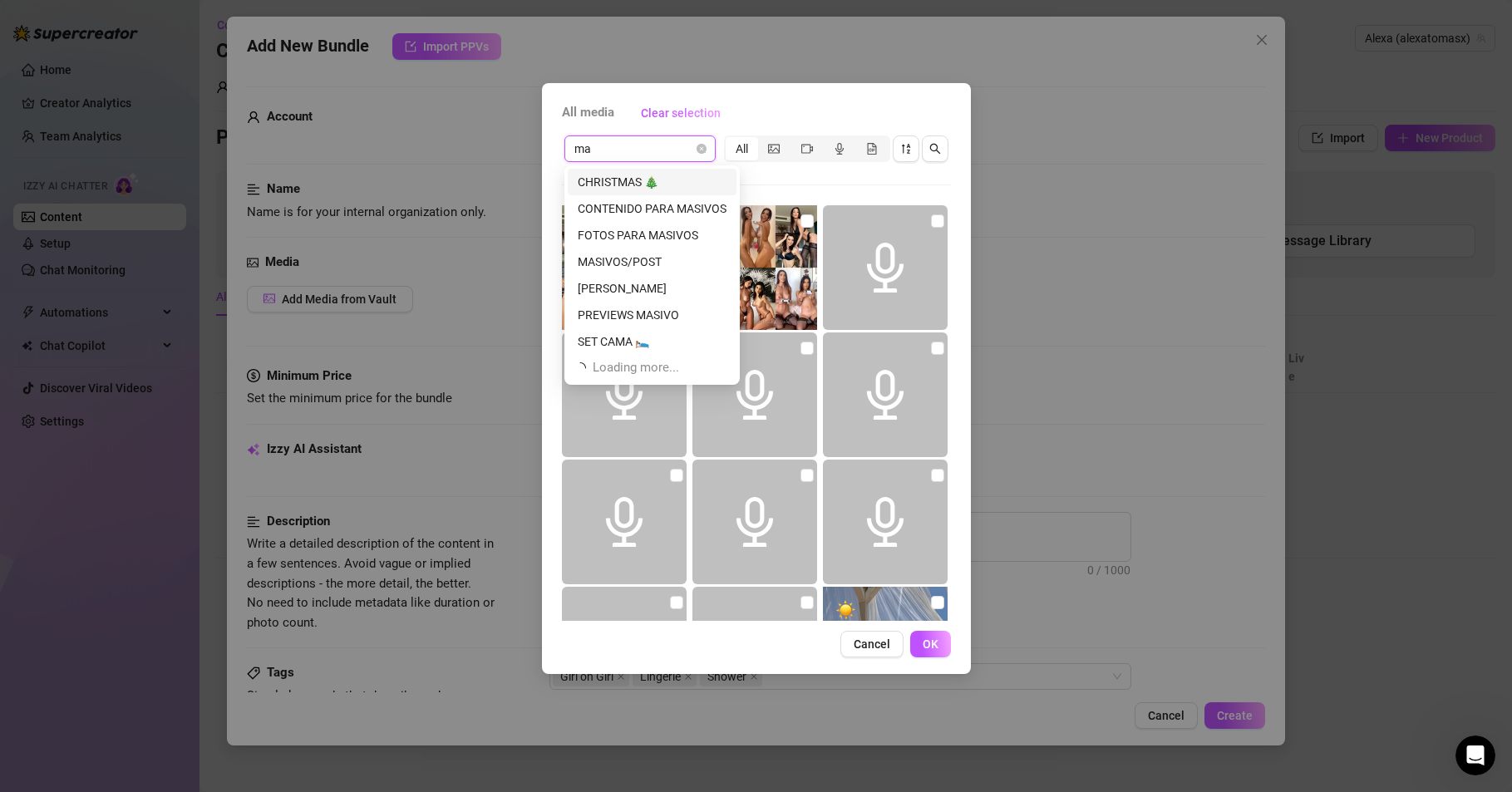
scroll to position [0, 0]
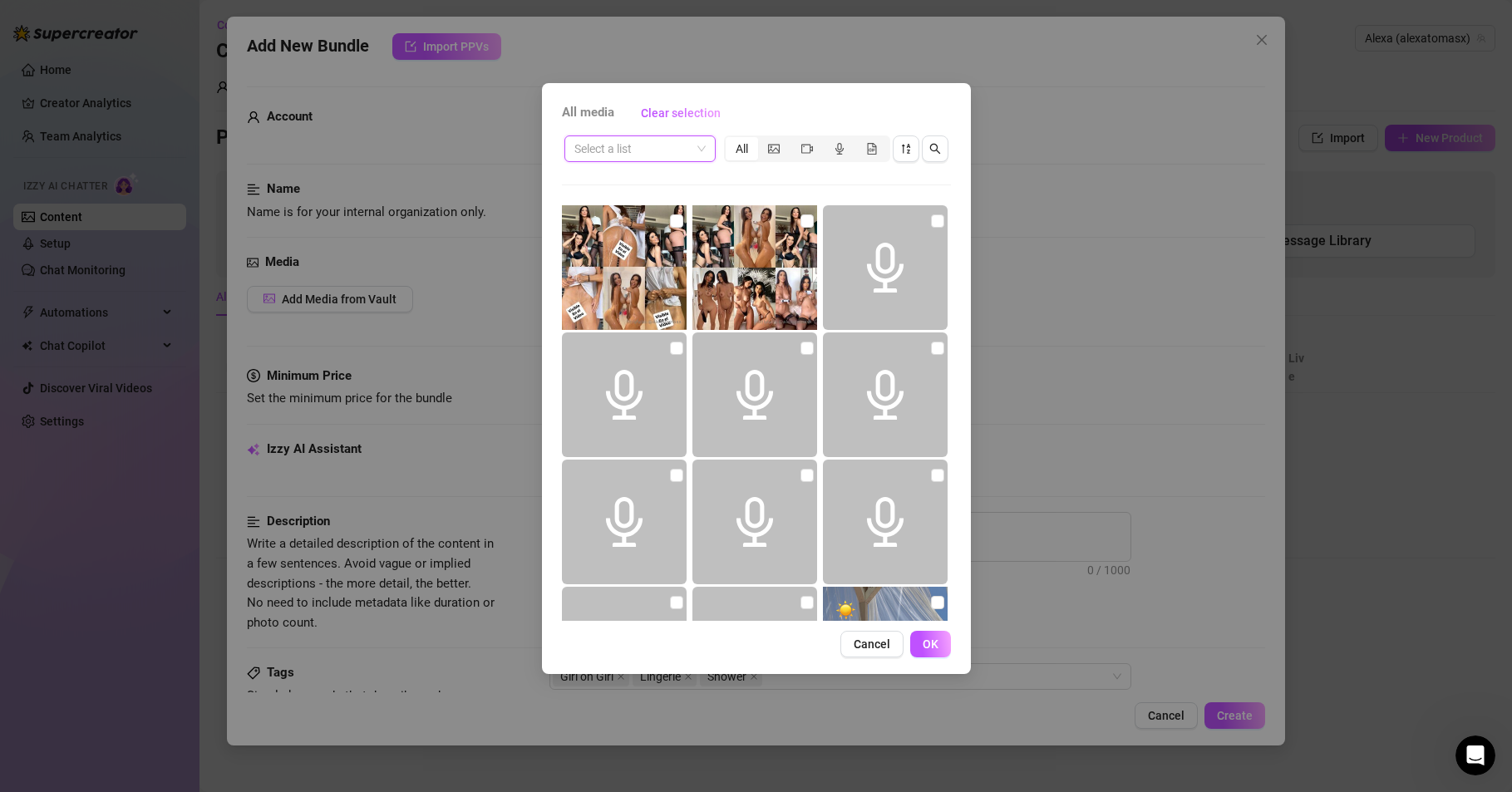
click at [704, 150] on span at bounding box center [639, 148] width 131 height 25
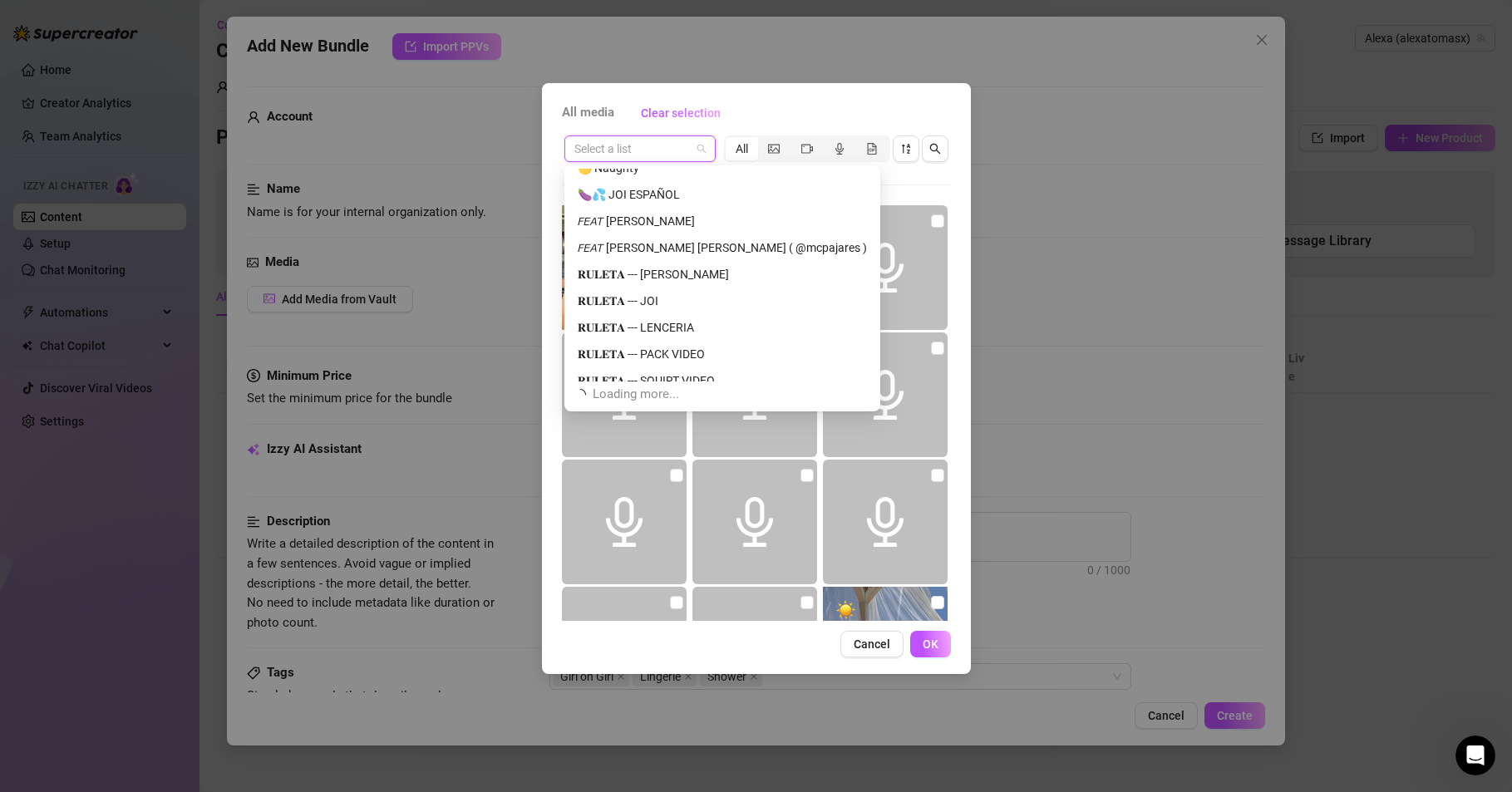
scroll to position [2447, 0]
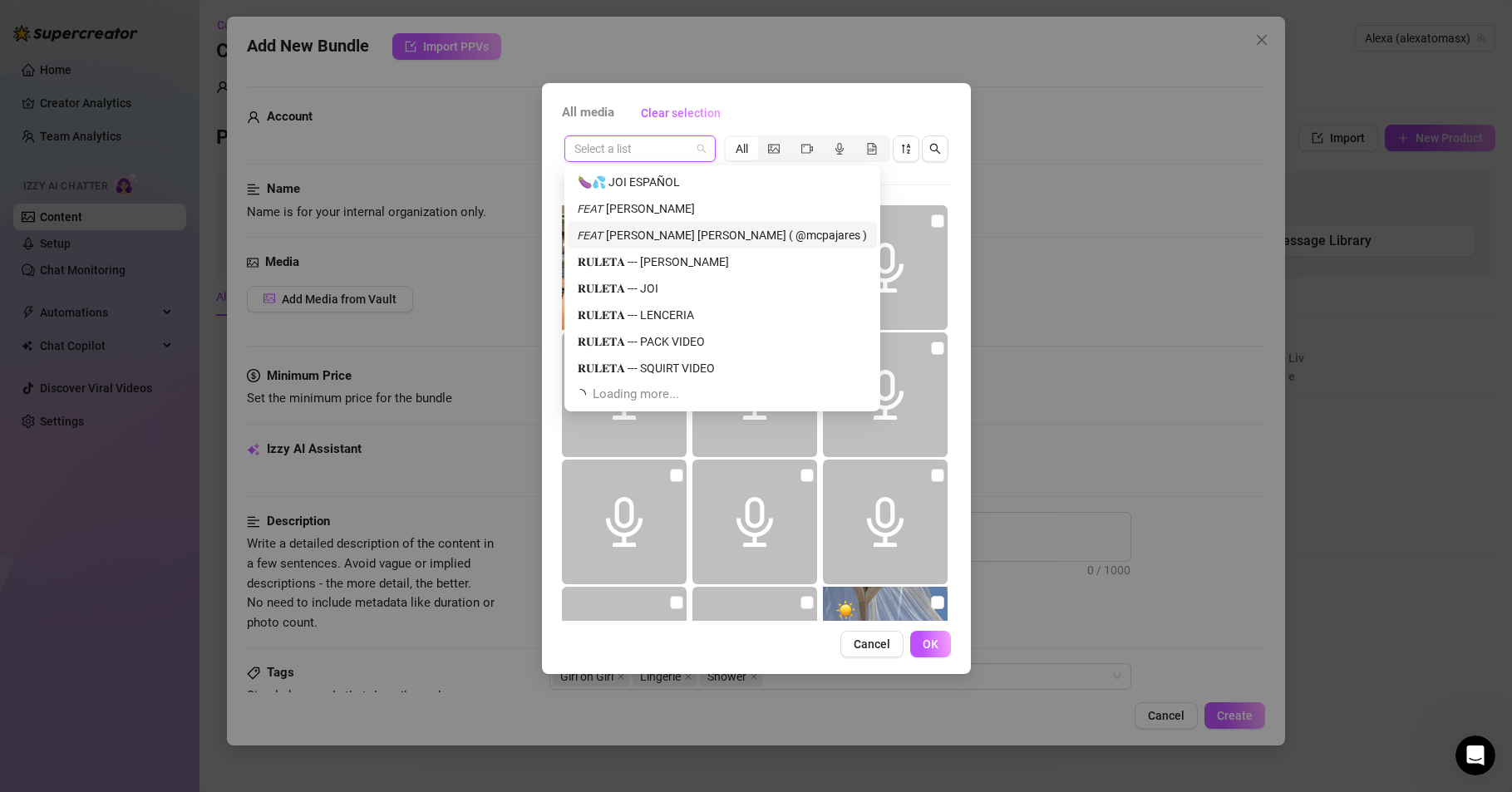
click at [705, 231] on div "𝘍𝘌𝘈𝘛 [PERSON_NAME] [PERSON_NAME] ( @mcpajares )" at bounding box center [722, 234] width 289 height 18
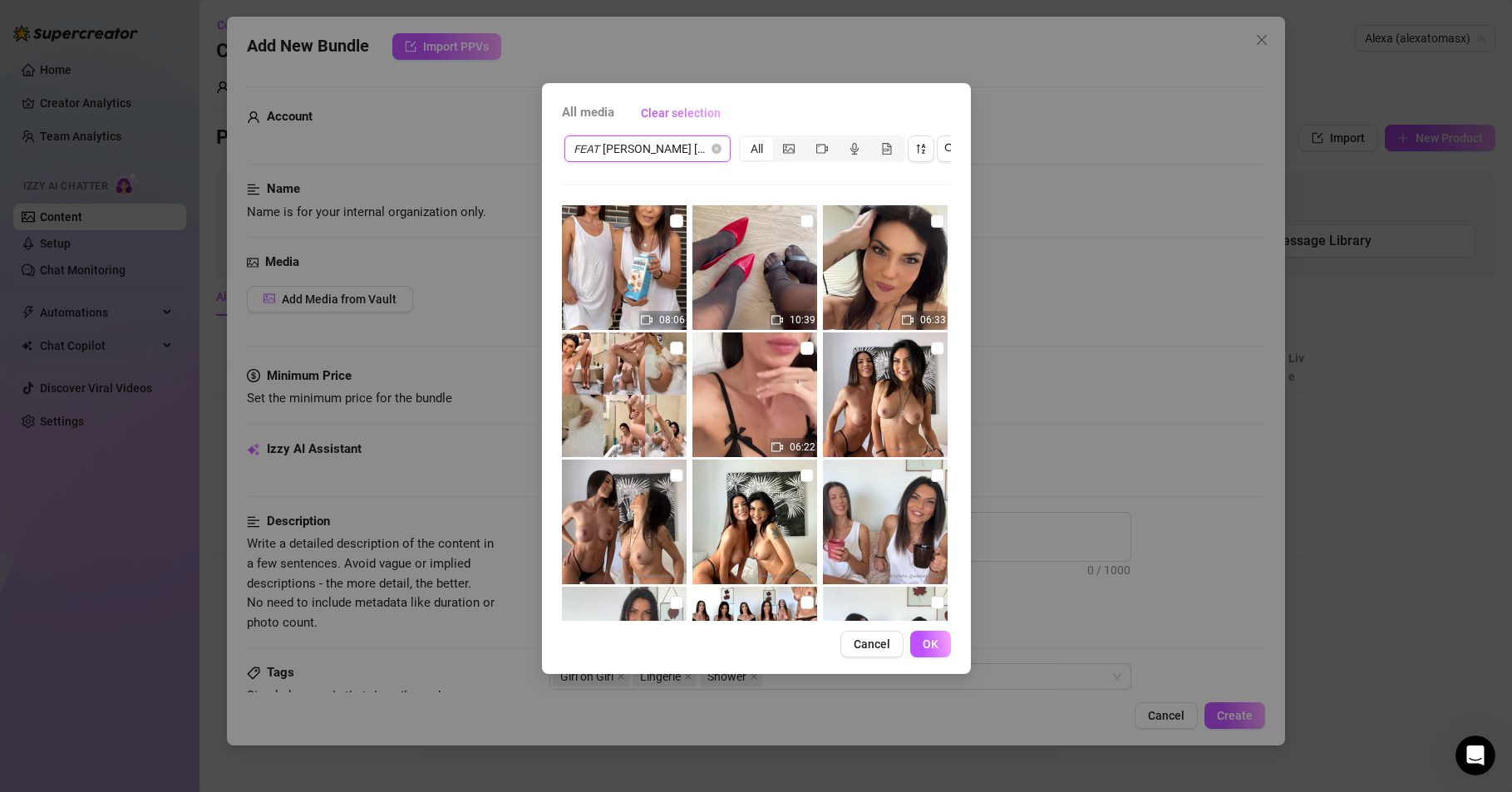
click at [752, 389] on img at bounding box center [755, 395] width 125 height 125
drag, startPoint x: 802, startPoint y: 347, endPoint x: 793, endPoint y: 354, distance: 11.4
click at [801, 347] on input "checkbox" at bounding box center [807, 348] width 13 height 13
drag, startPoint x: 769, startPoint y: 394, endPoint x: 738, endPoint y: 409, distance: 34.4
click at [738, 409] on img at bounding box center [755, 395] width 125 height 125
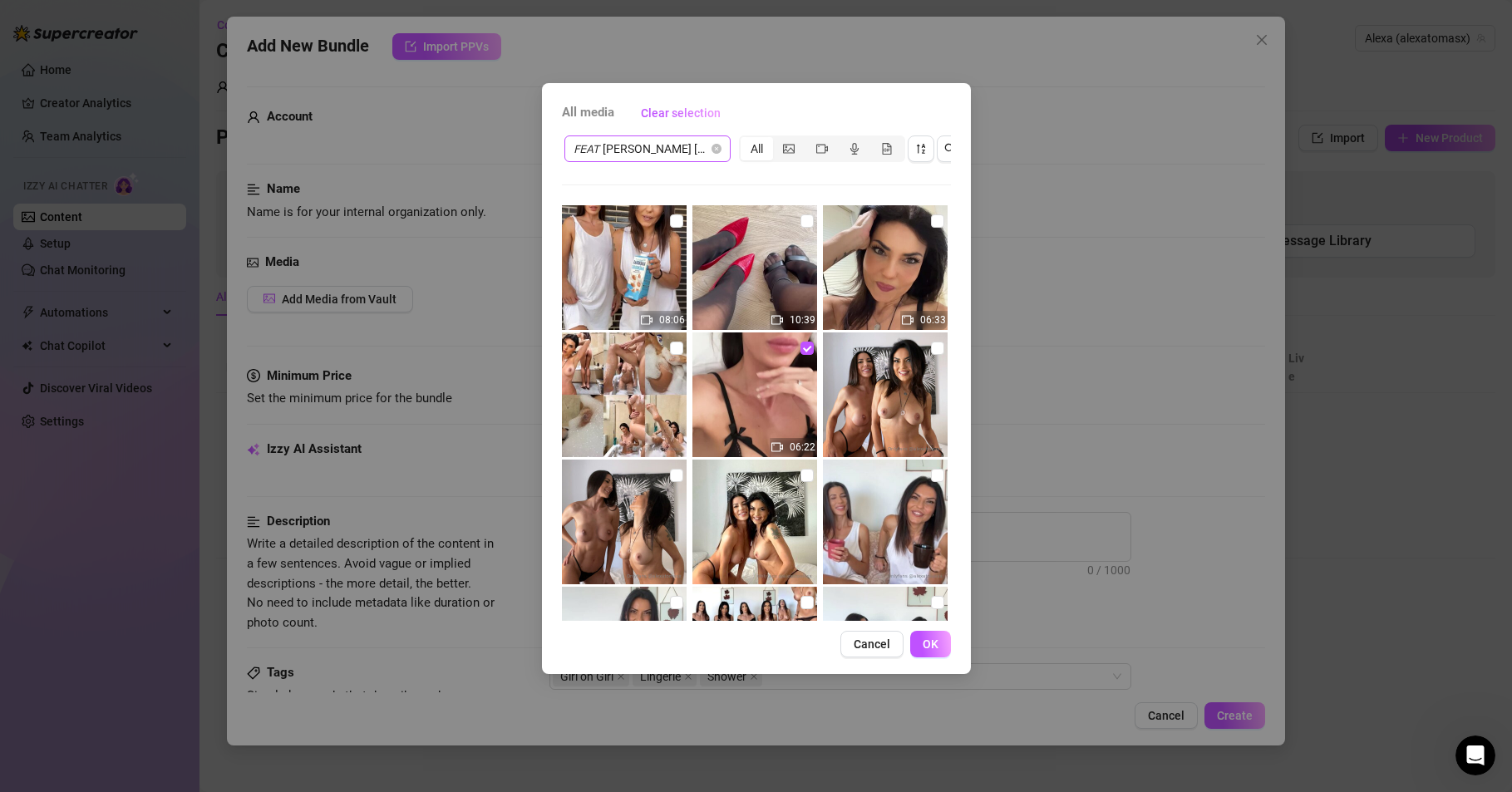
click at [738, 409] on img at bounding box center [755, 395] width 125 height 125
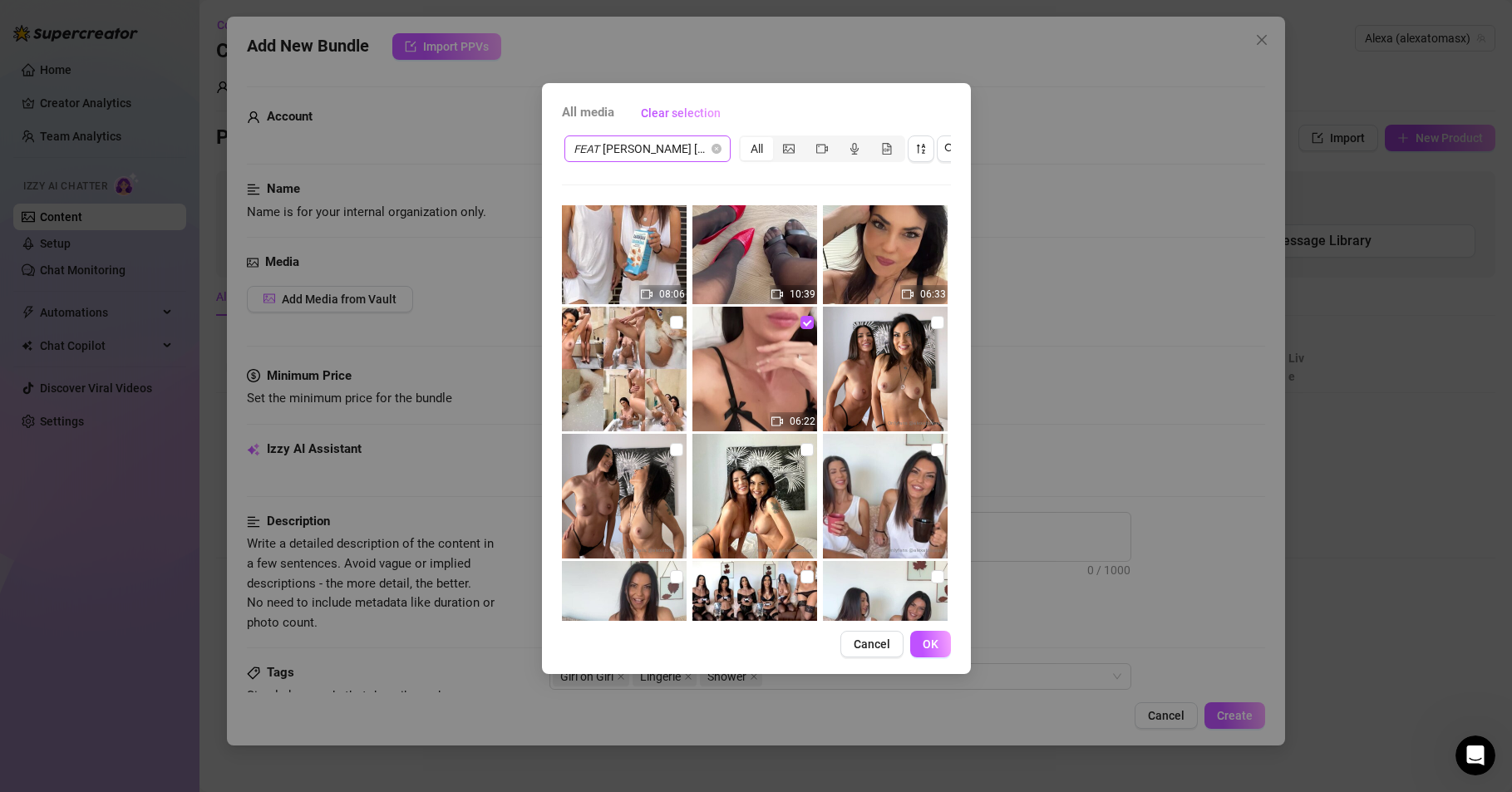
scroll to position [0, 0]
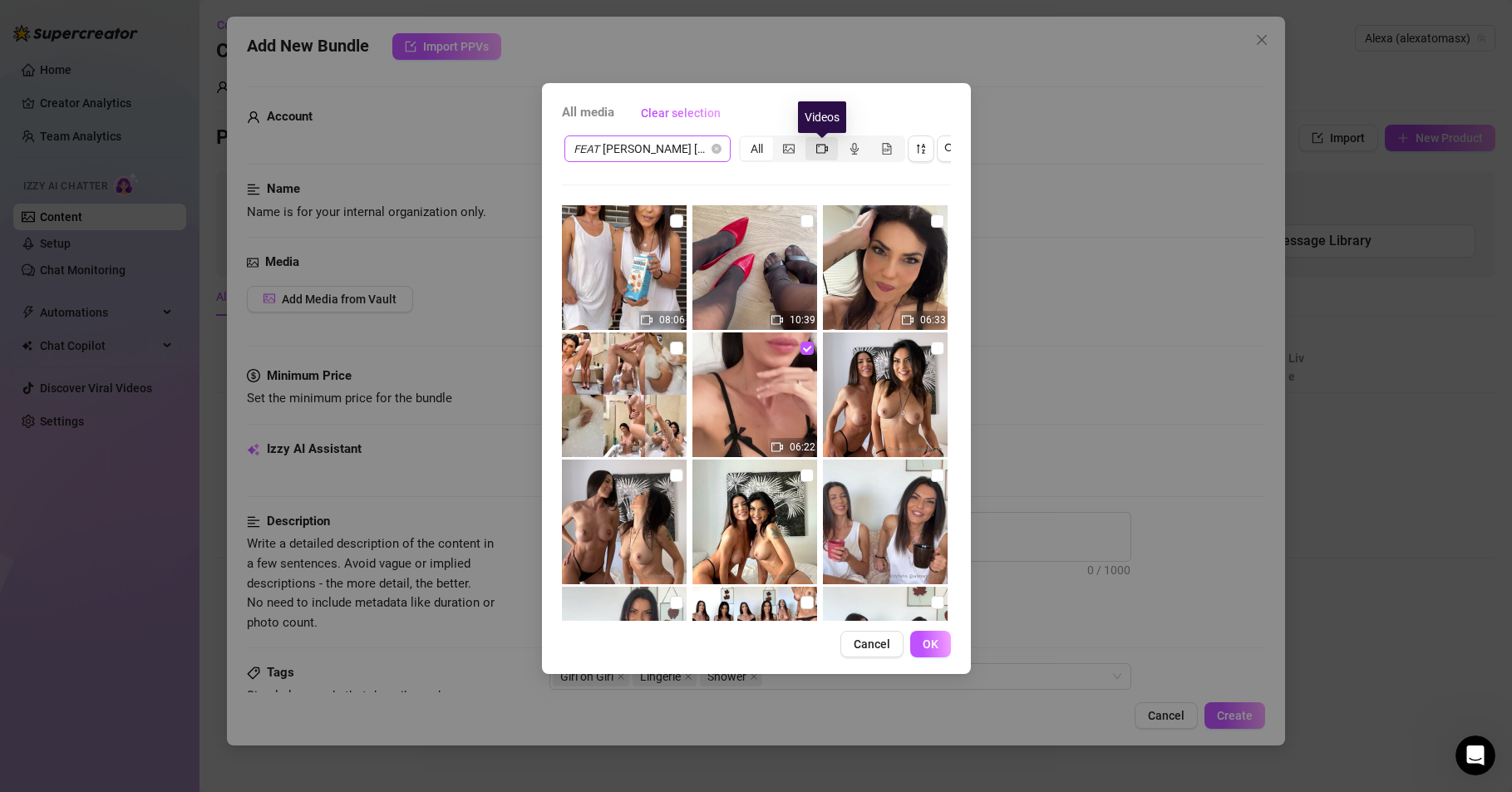
click at [819, 146] on icon "video-camera" at bounding box center [822, 148] width 11 height 11
click at [809, 140] on input "segmented control" at bounding box center [809, 140] width 0 height 0
click at [801, 222] on input "checkbox" at bounding box center [807, 221] width 13 height 13
click at [802, 347] on input "checkbox" at bounding box center [807, 348] width 13 height 13
click at [789, 145] on icon "picture" at bounding box center [789, 148] width 11 height 11
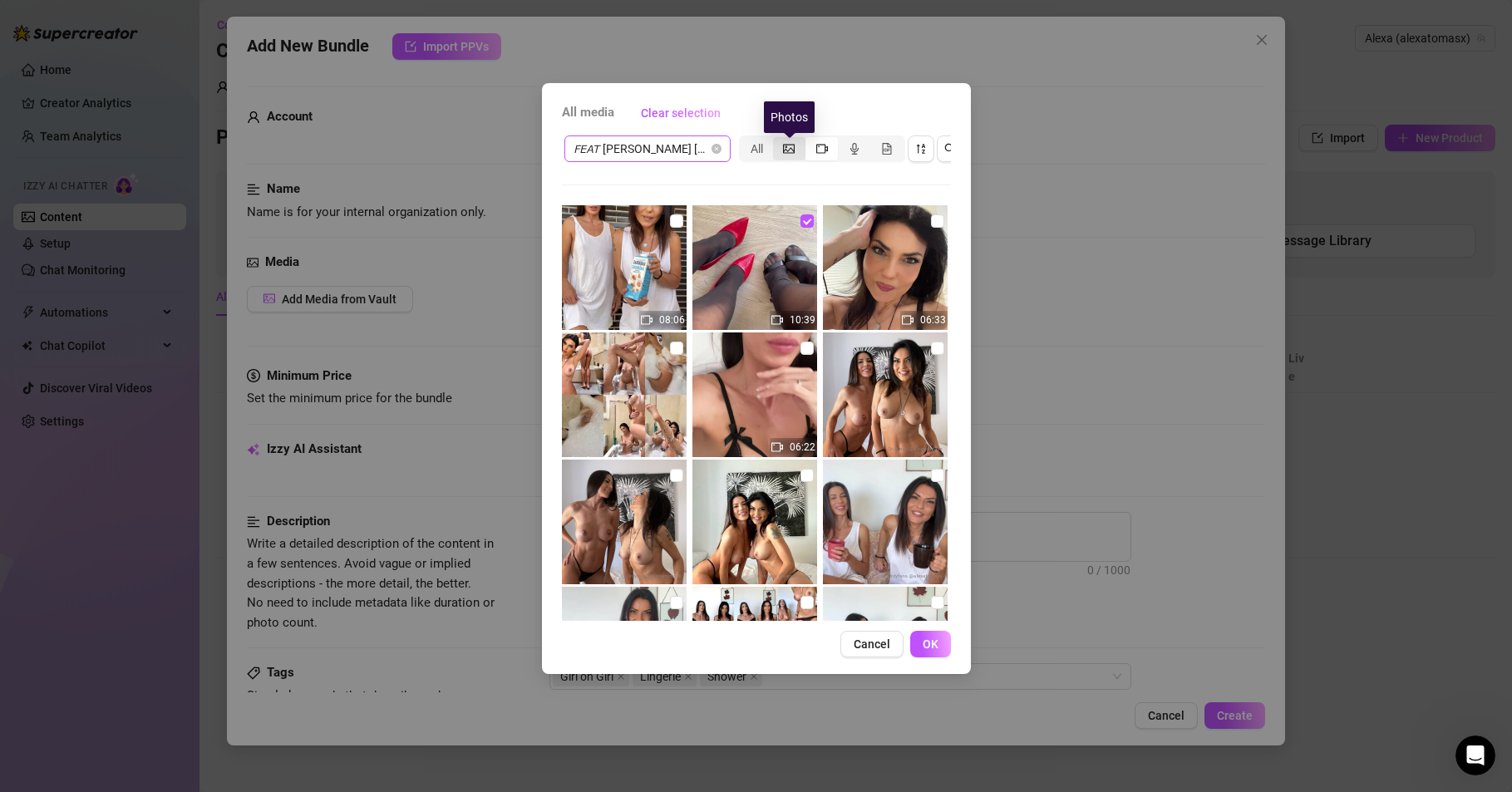
click at [777, 140] on input "segmented control" at bounding box center [777, 140] width 0 height 0
click at [785, 151] on icon "picture" at bounding box center [789, 148] width 11 height 11
click at [777, 140] on input "segmented control" at bounding box center [777, 140] width 0 height 0
click at [791, 147] on icon "picture" at bounding box center [789, 148] width 11 height 11
click at [777, 140] on input "segmented control" at bounding box center [777, 140] width 0 height 0
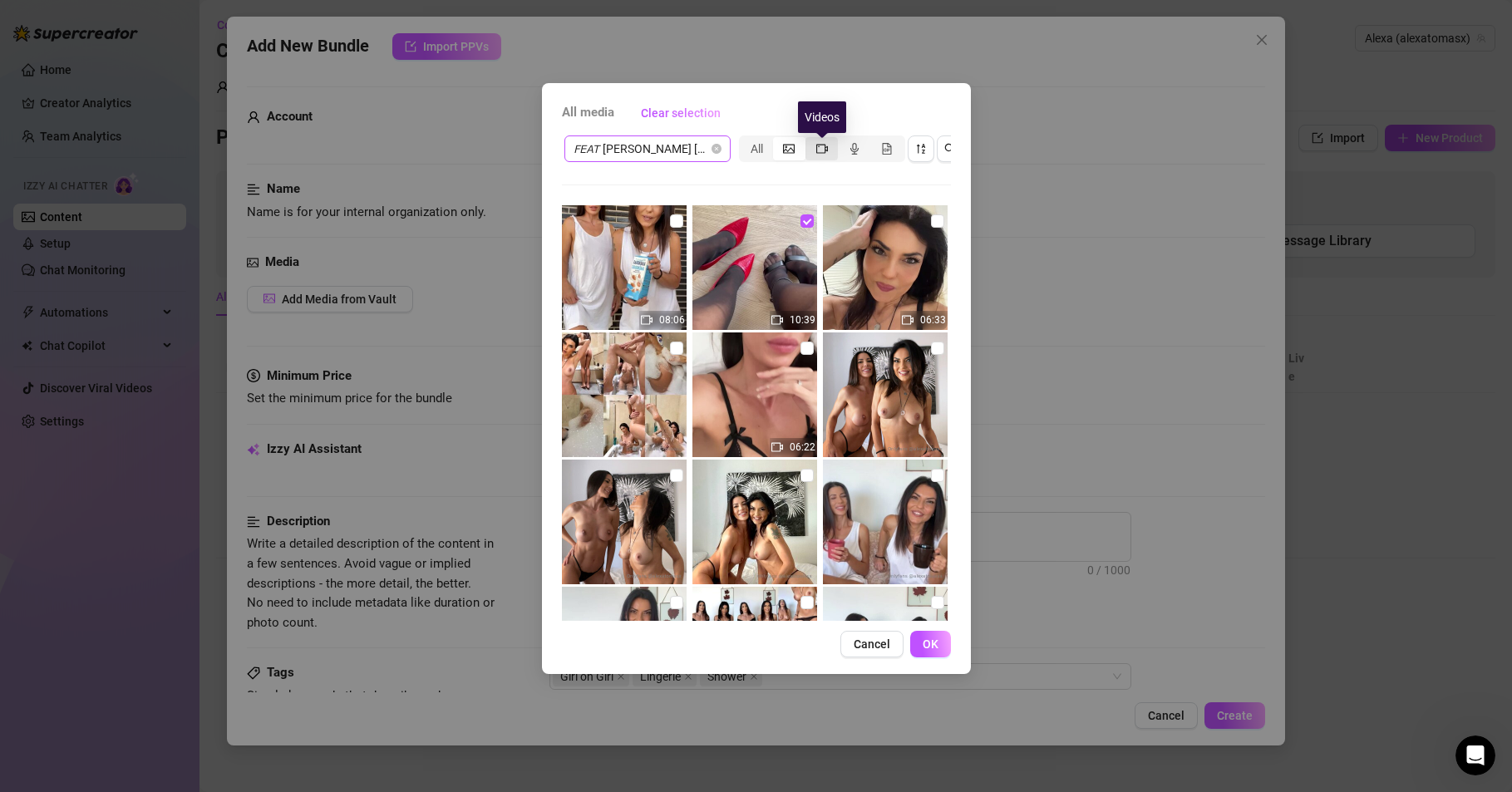
click at [817, 148] on icon "video-camera" at bounding box center [822, 148] width 11 height 11
click at [809, 140] on input "segmented control" at bounding box center [809, 140] width 0 height 0
click at [783, 146] on icon "picture" at bounding box center [789, 148] width 11 height 9
click at [777, 140] on input "segmented control" at bounding box center [777, 140] width 0 height 0
click at [754, 143] on div "All" at bounding box center [756, 148] width 32 height 24
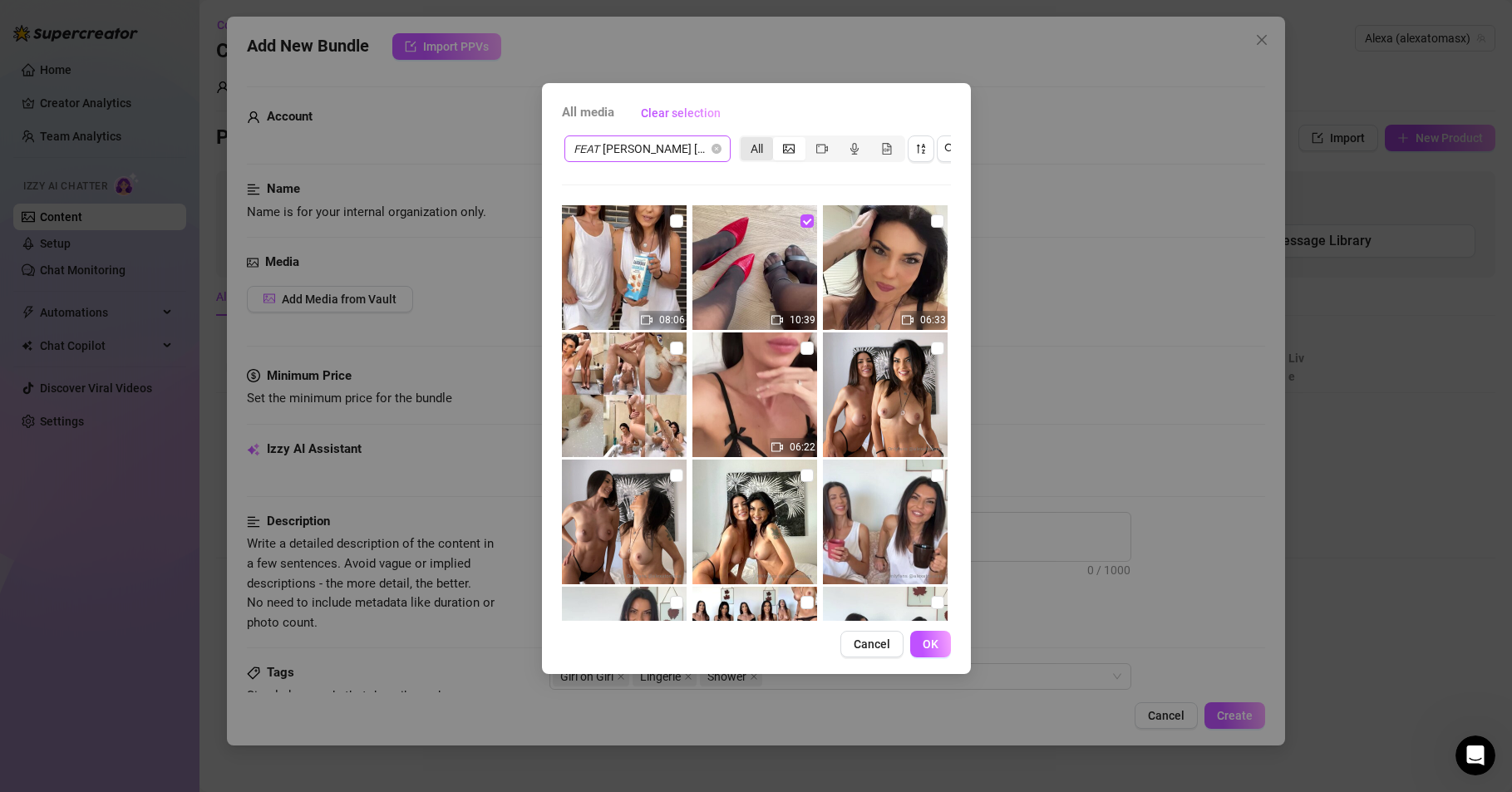
click at [745, 140] on input "All" at bounding box center [745, 140] width 0 height 0
click at [789, 144] on icon "picture" at bounding box center [789, 148] width 11 height 11
click at [777, 140] on input "segmented control" at bounding box center [777, 140] width 0 height 0
click at [778, 149] on div "segmented control" at bounding box center [790, 148] width 32 height 24
click at [777, 140] on input "segmented control" at bounding box center [777, 140] width 0 height 0
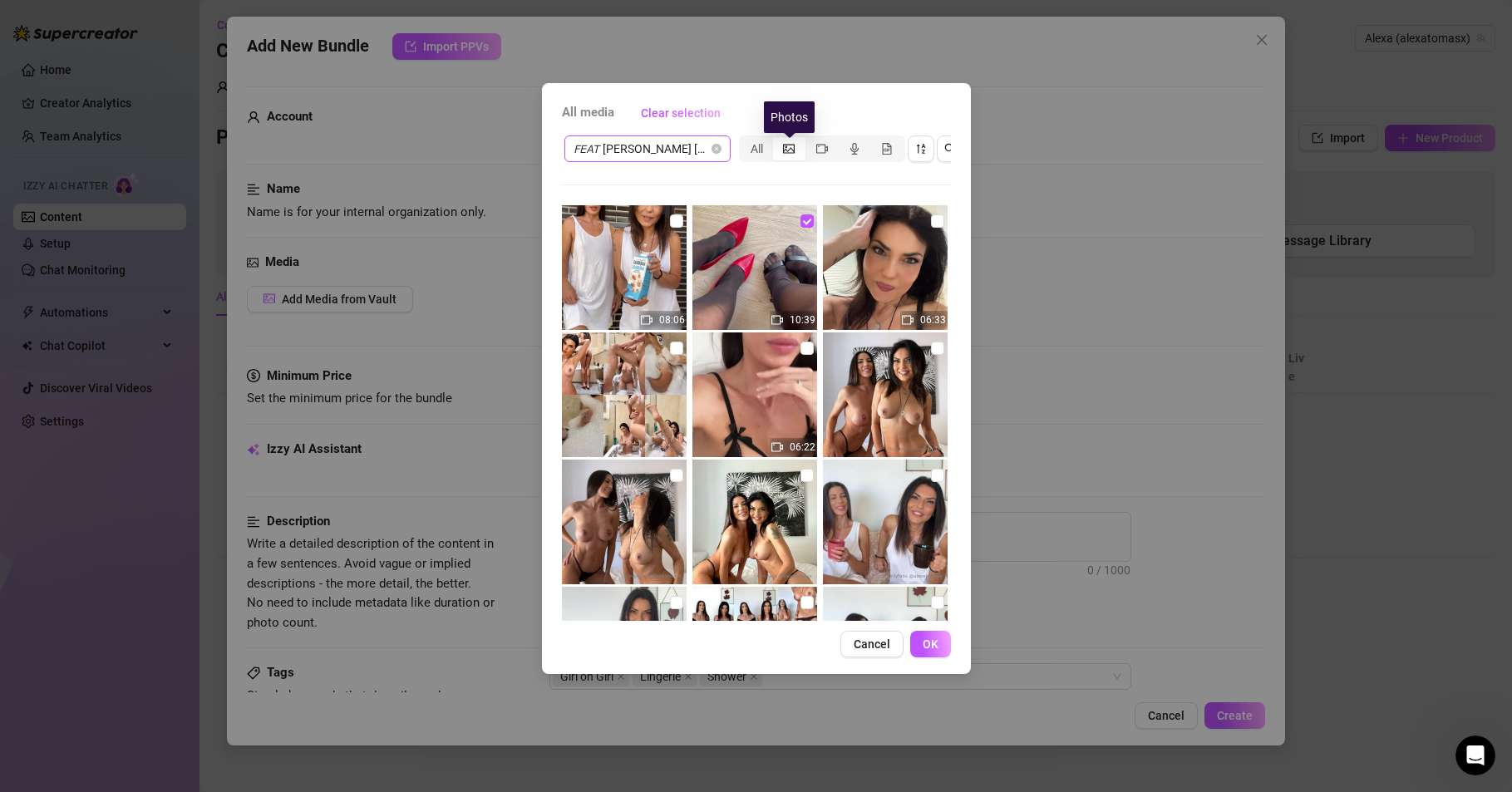
click at [789, 147] on icon "picture" at bounding box center [789, 148] width 11 height 11
click at [777, 140] on input "segmented control" at bounding box center [777, 140] width 0 height 0
click at [789, 147] on icon "picture" at bounding box center [789, 148] width 11 height 11
click at [777, 140] on input "segmented control" at bounding box center [777, 140] width 0 height 0
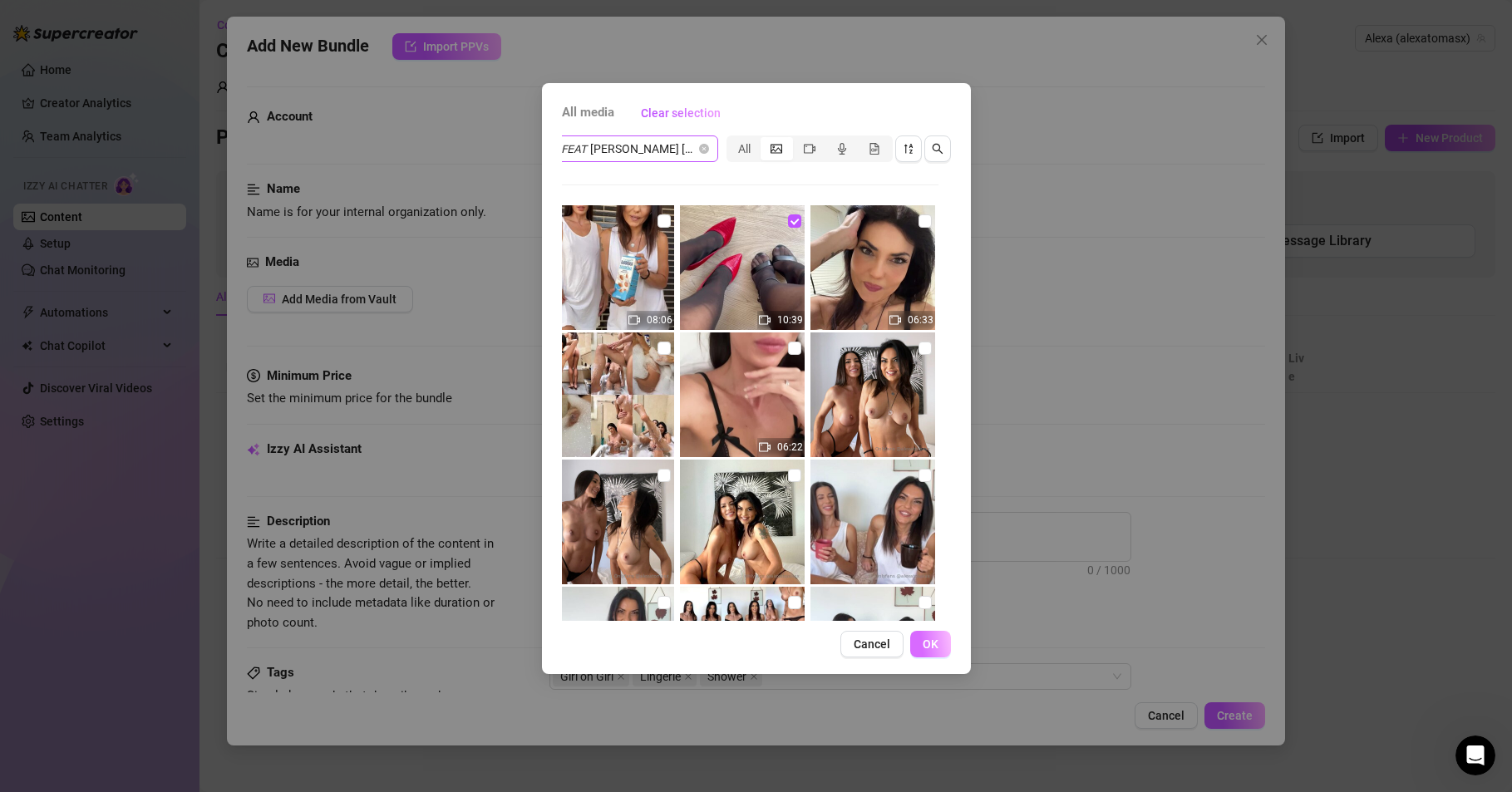
click at [928, 650] on span "OK" at bounding box center [930, 644] width 16 height 13
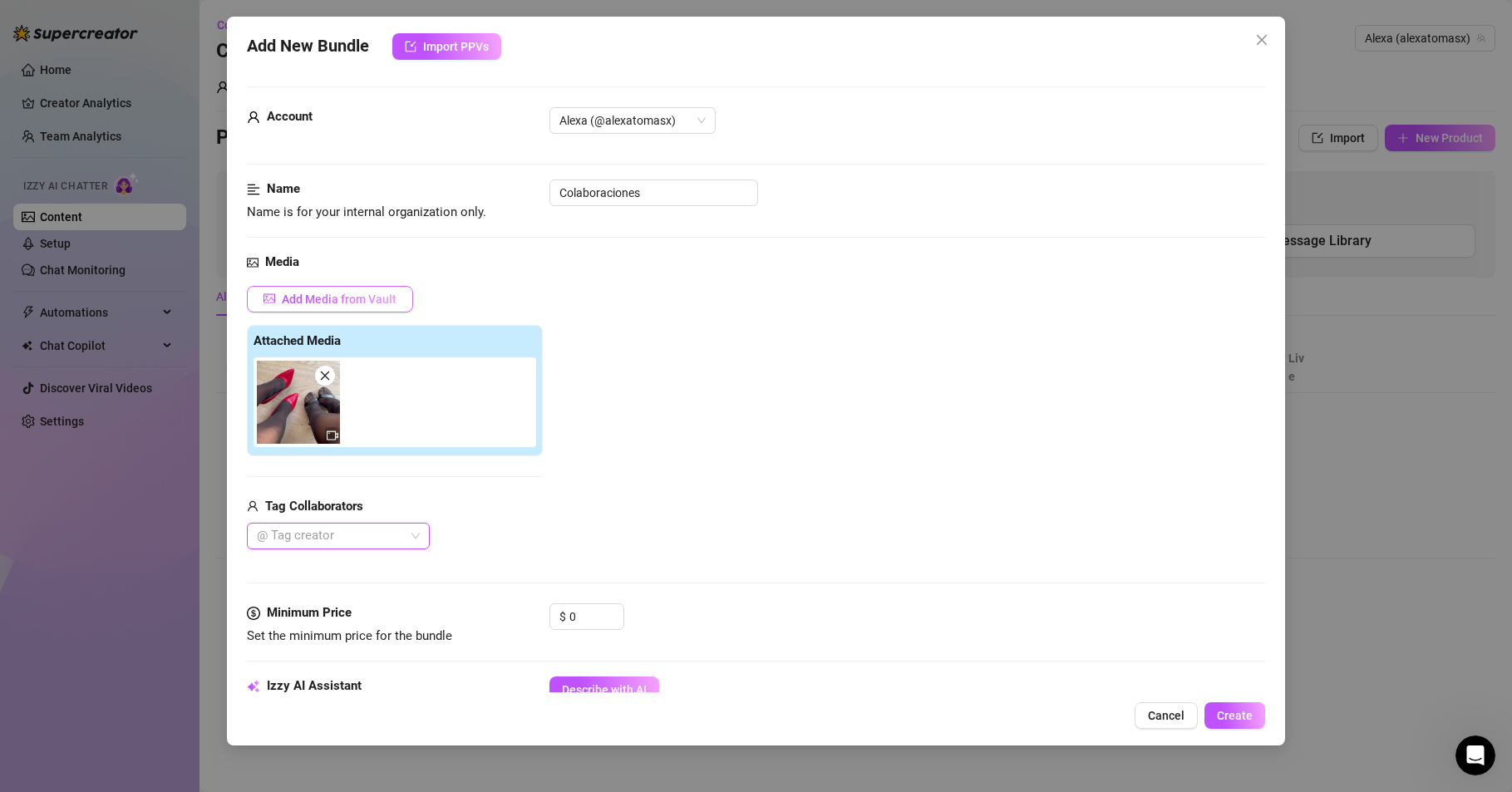
click at [344, 303] on span "Add Media from Vault" at bounding box center [338, 299] width 114 height 13
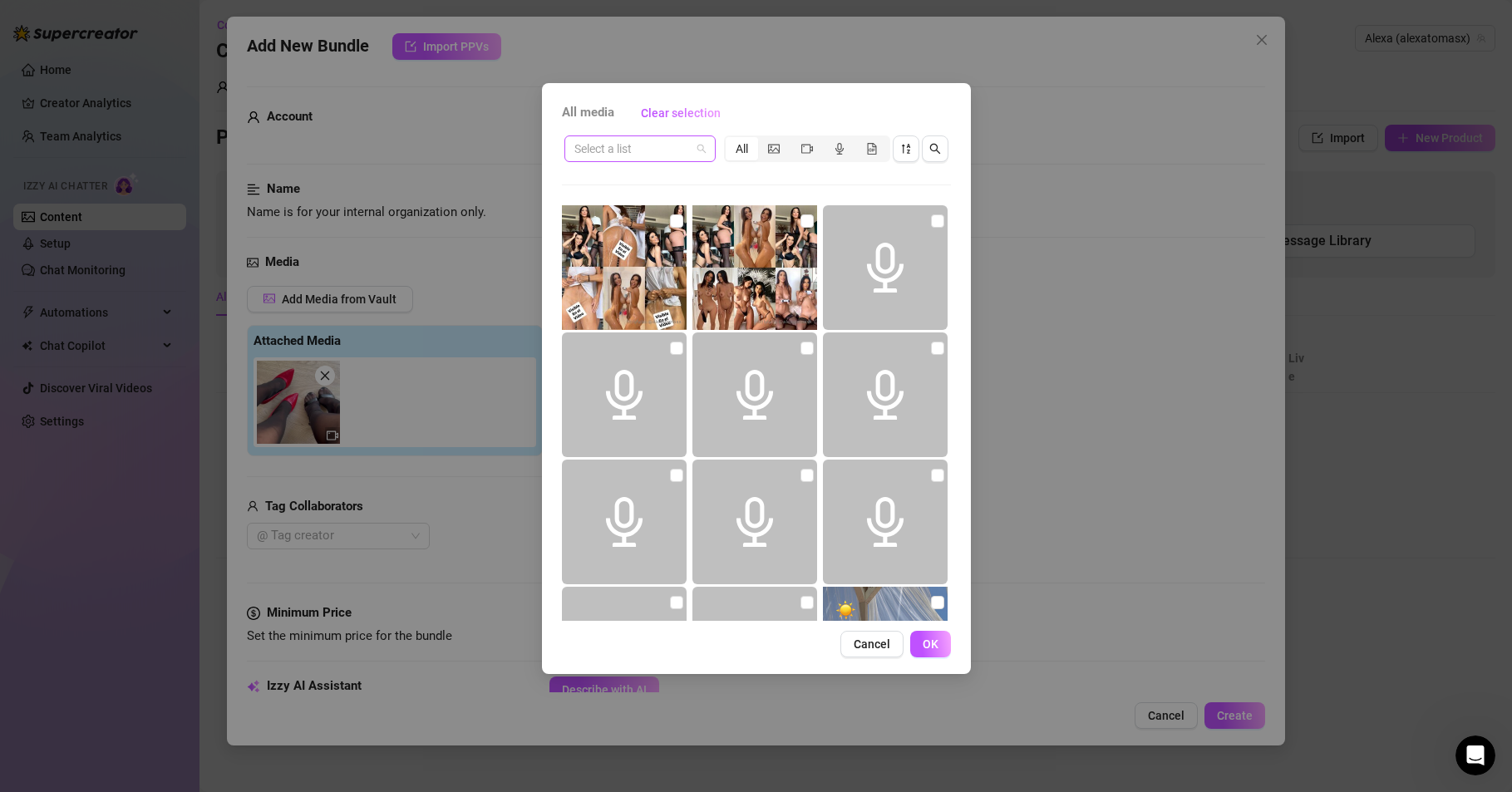
click at [701, 152] on span at bounding box center [639, 148] width 131 height 25
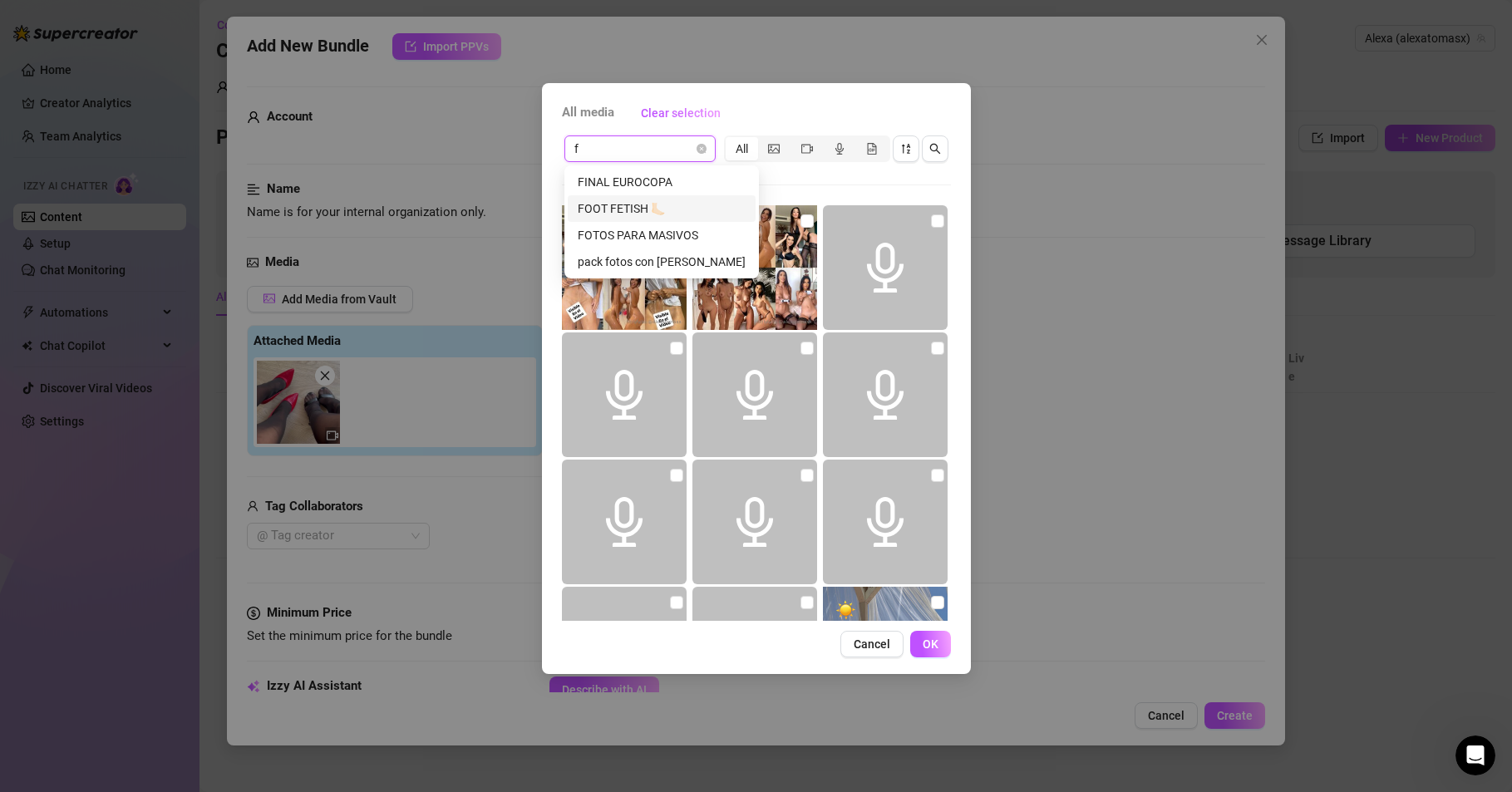
click at [615, 206] on div "FOOT FETISH 🦶🏻" at bounding box center [662, 208] width 168 height 18
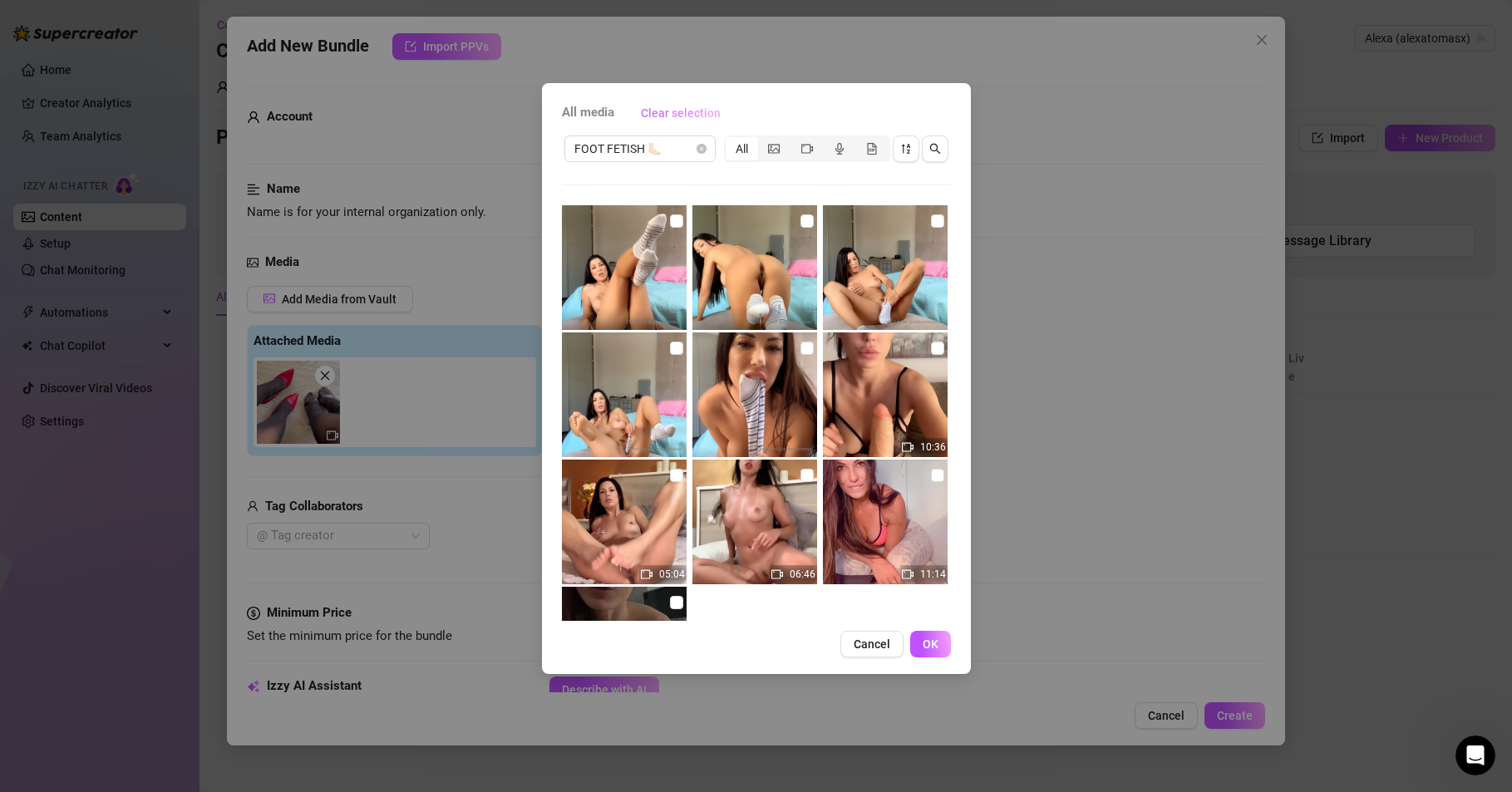
click at [654, 111] on span "Clear selection" at bounding box center [681, 113] width 80 height 13
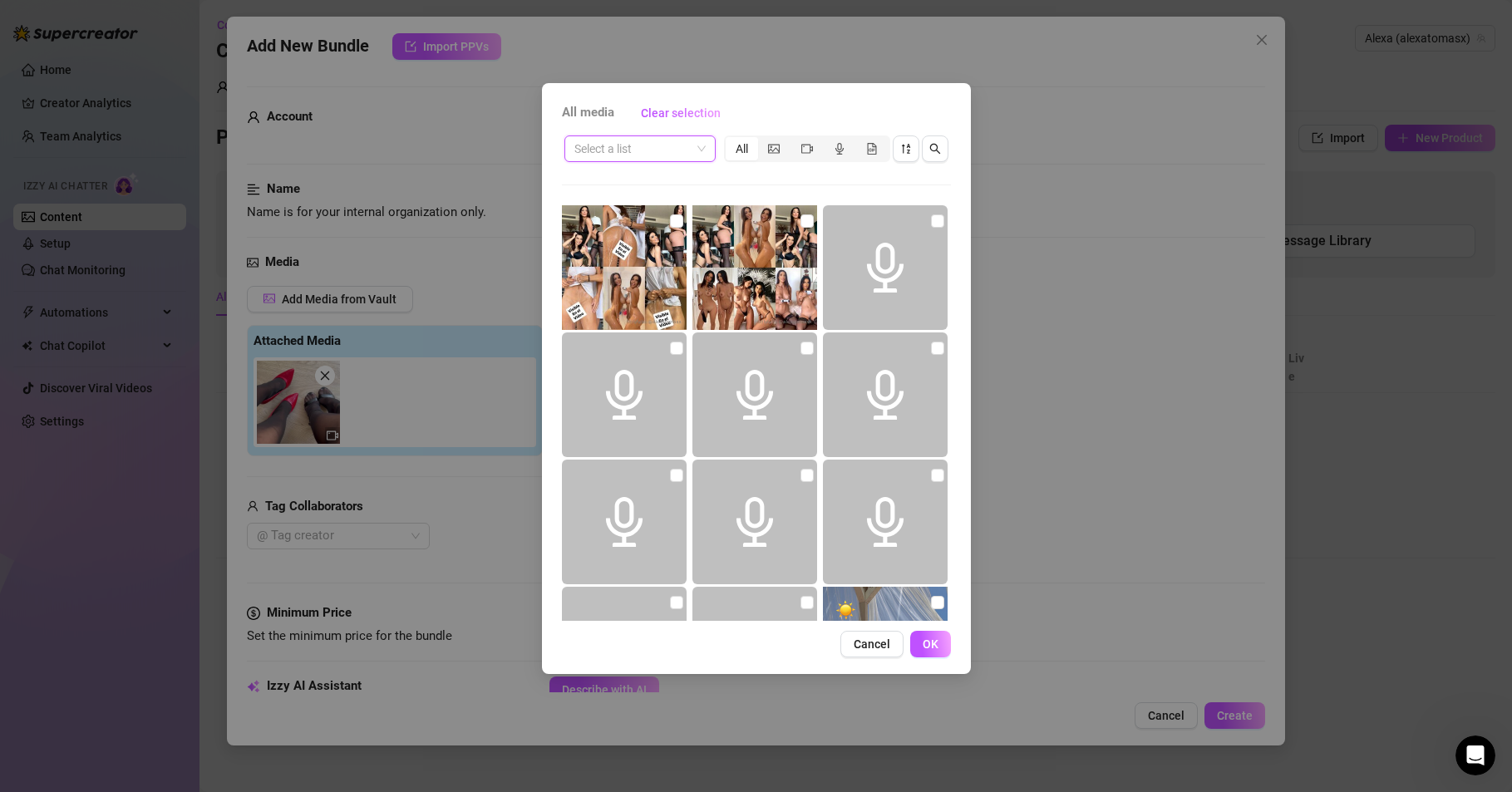
click at [702, 149] on span at bounding box center [639, 148] width 131 height 25
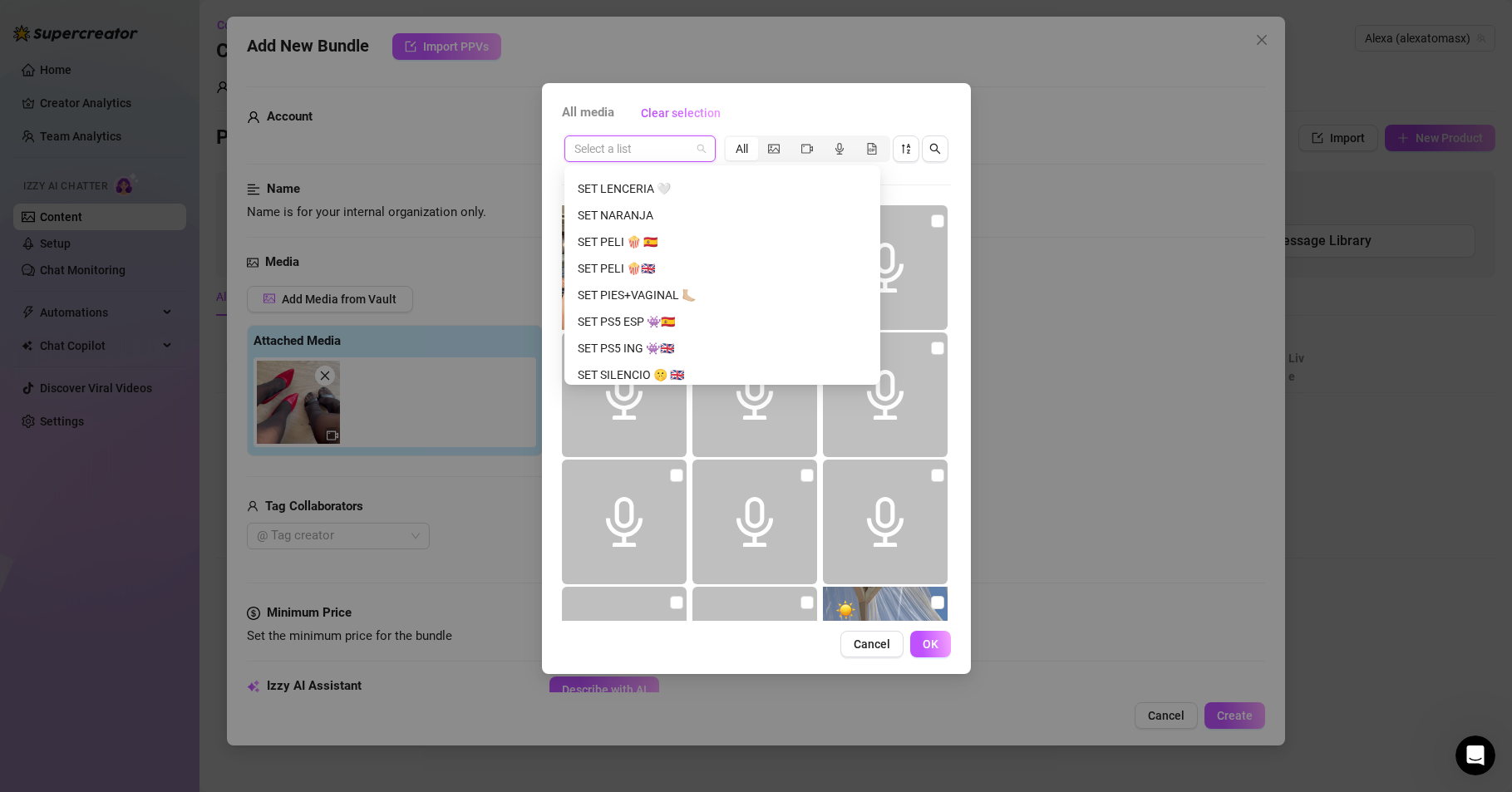
scroll to position [1893, 0]
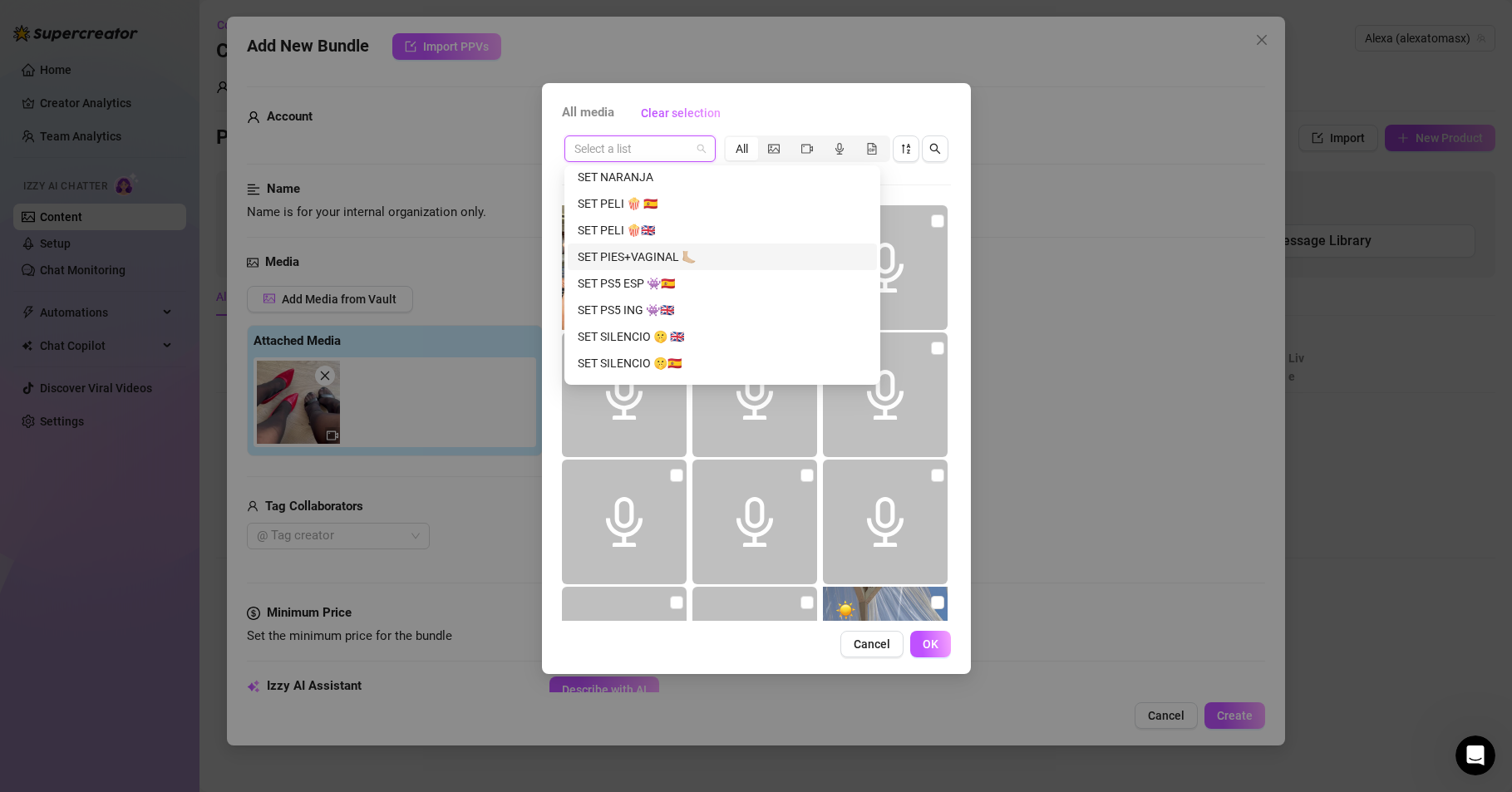
click at [650, 252] on div "SET PIES+VAGINAL 🦶🏼" at bounding box center [722, 256] width 289 height 18
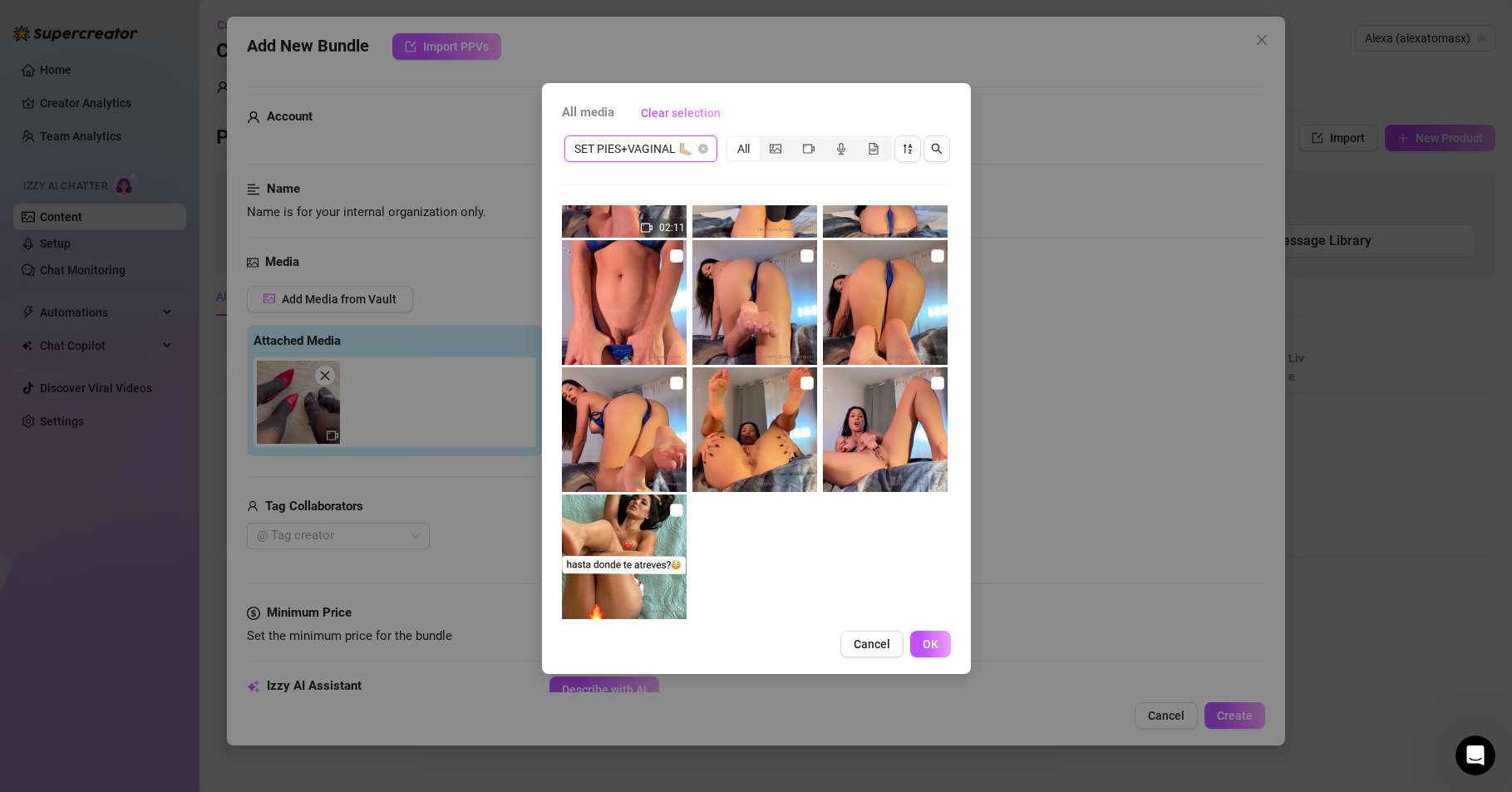
scroll to position [372, 0]
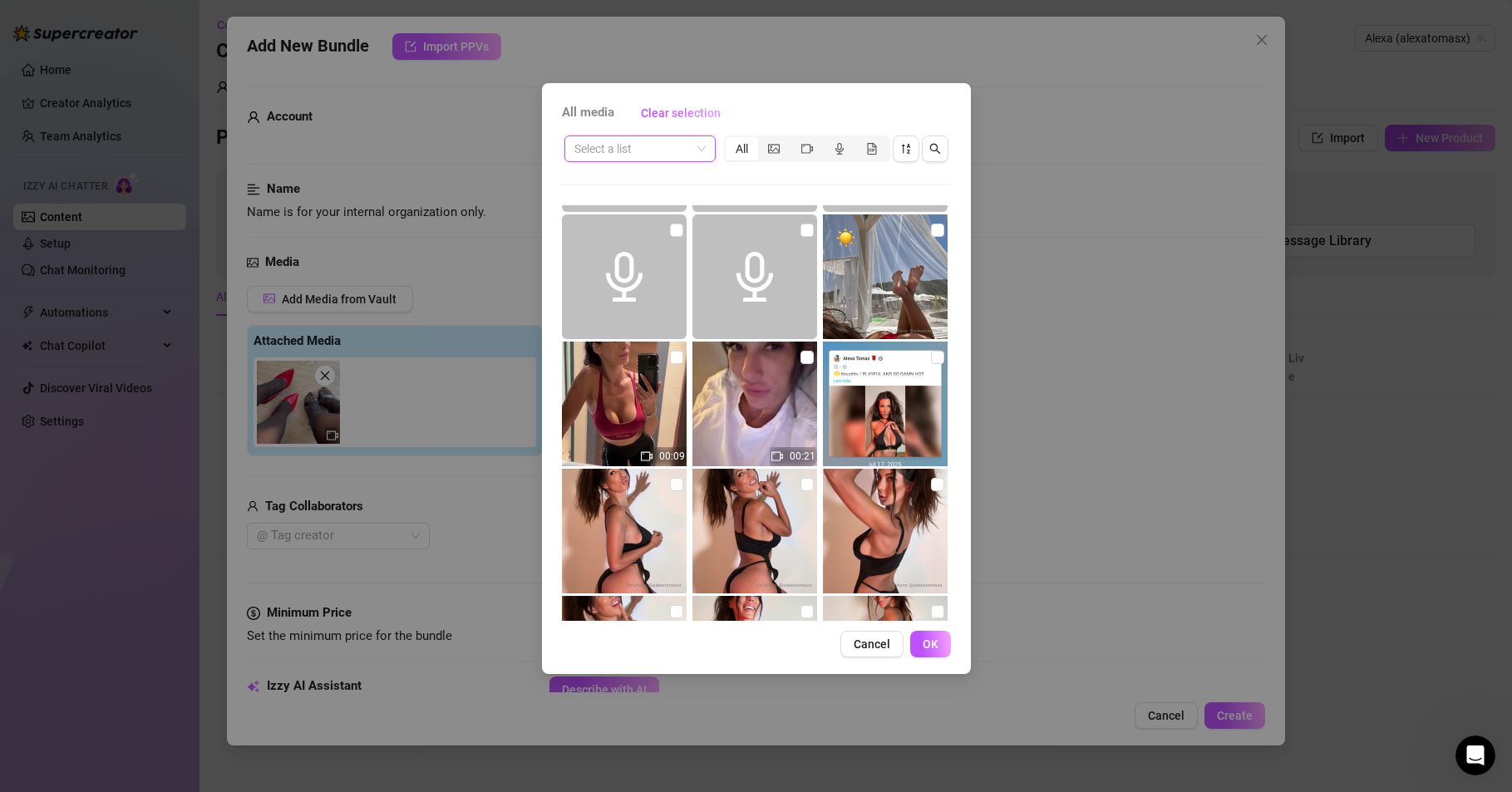
click at [697, 151] on span at bounding box center [639, 148] width 131 height 25
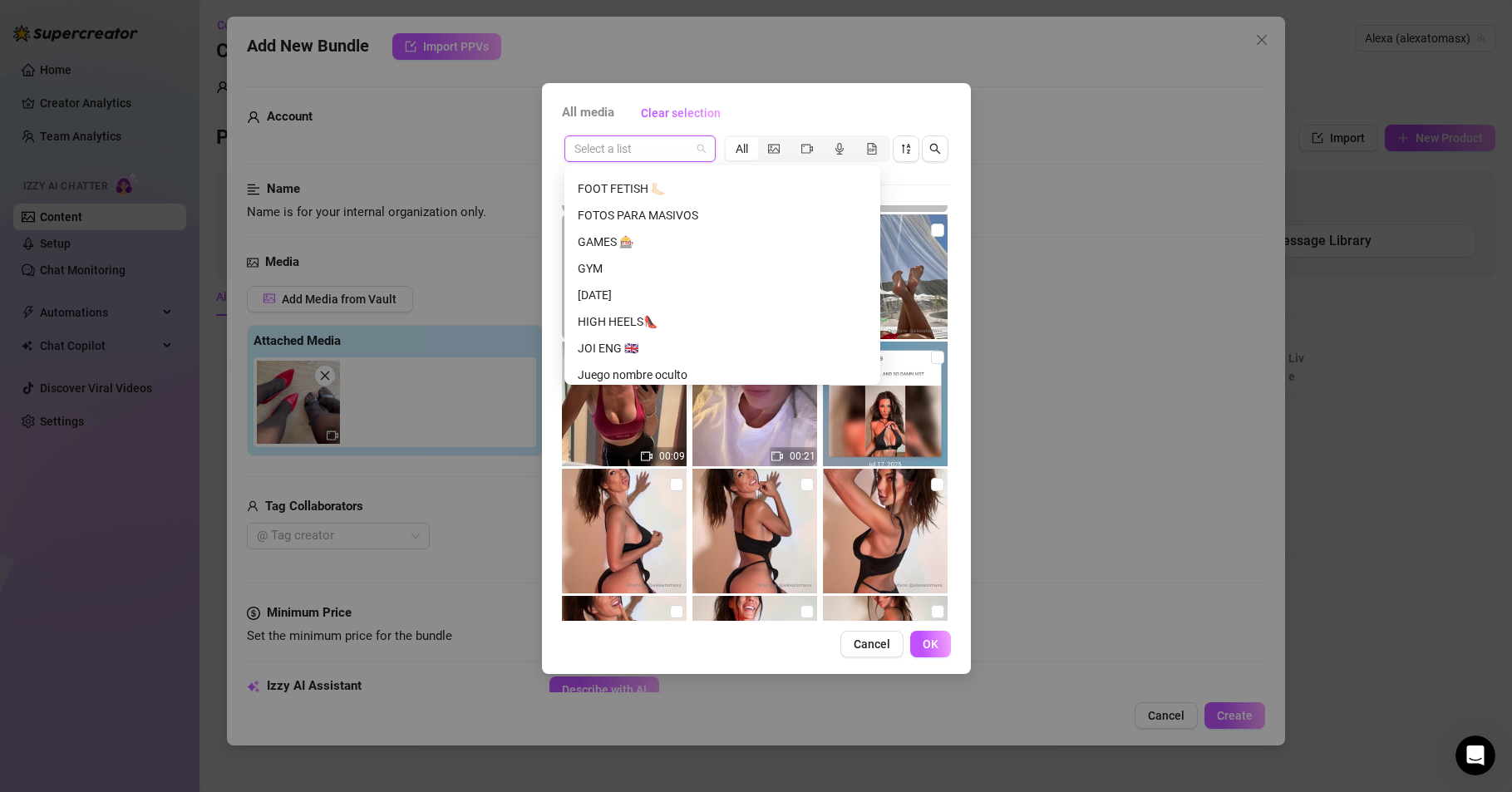
scroll to position [678, 0]
click at [608, 356] on div "[DEMOGRAPHIC_DATA]" at bounding box center [722, 354] width 289 height 18
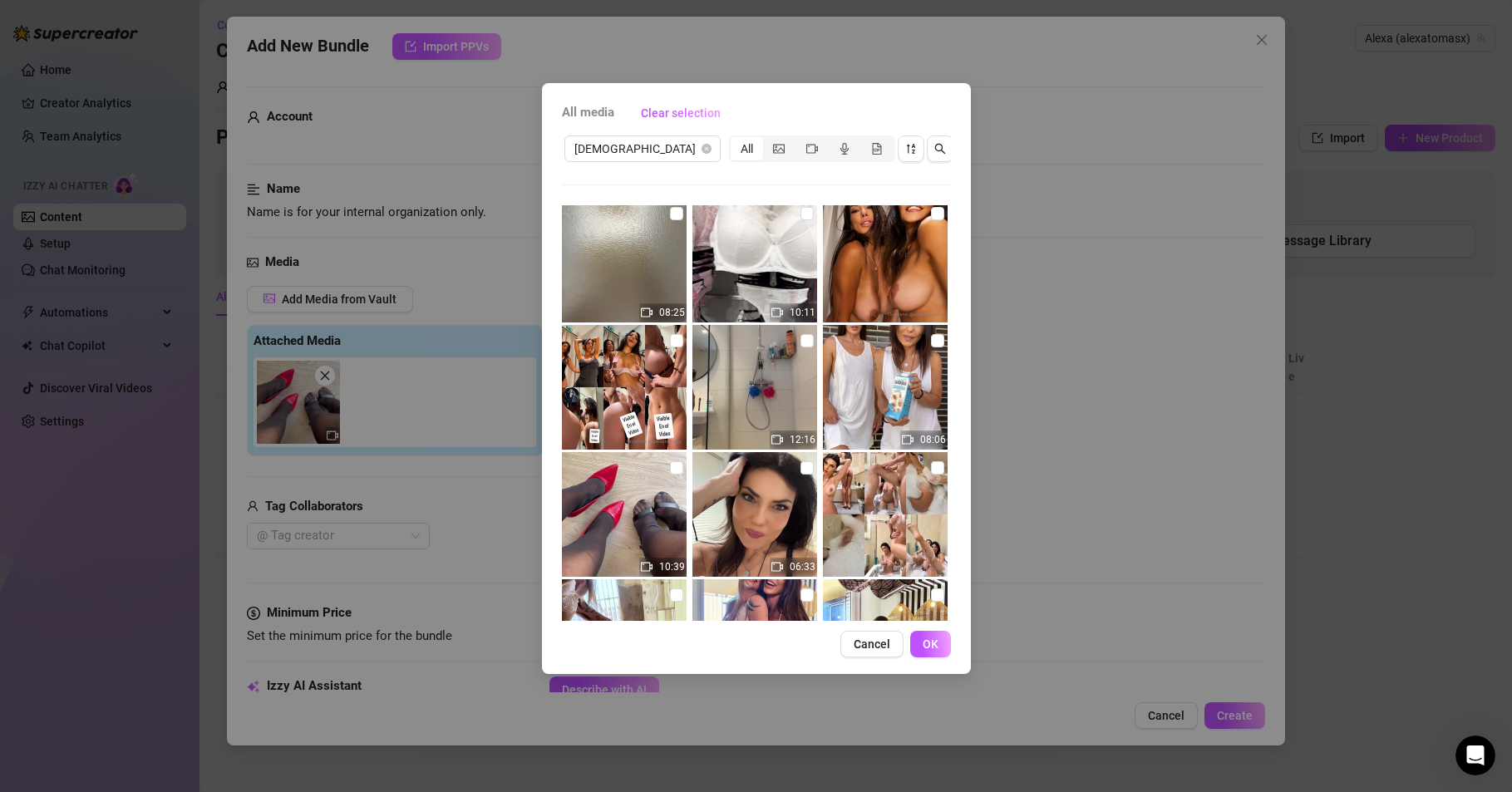
scroll to position [0, 0]
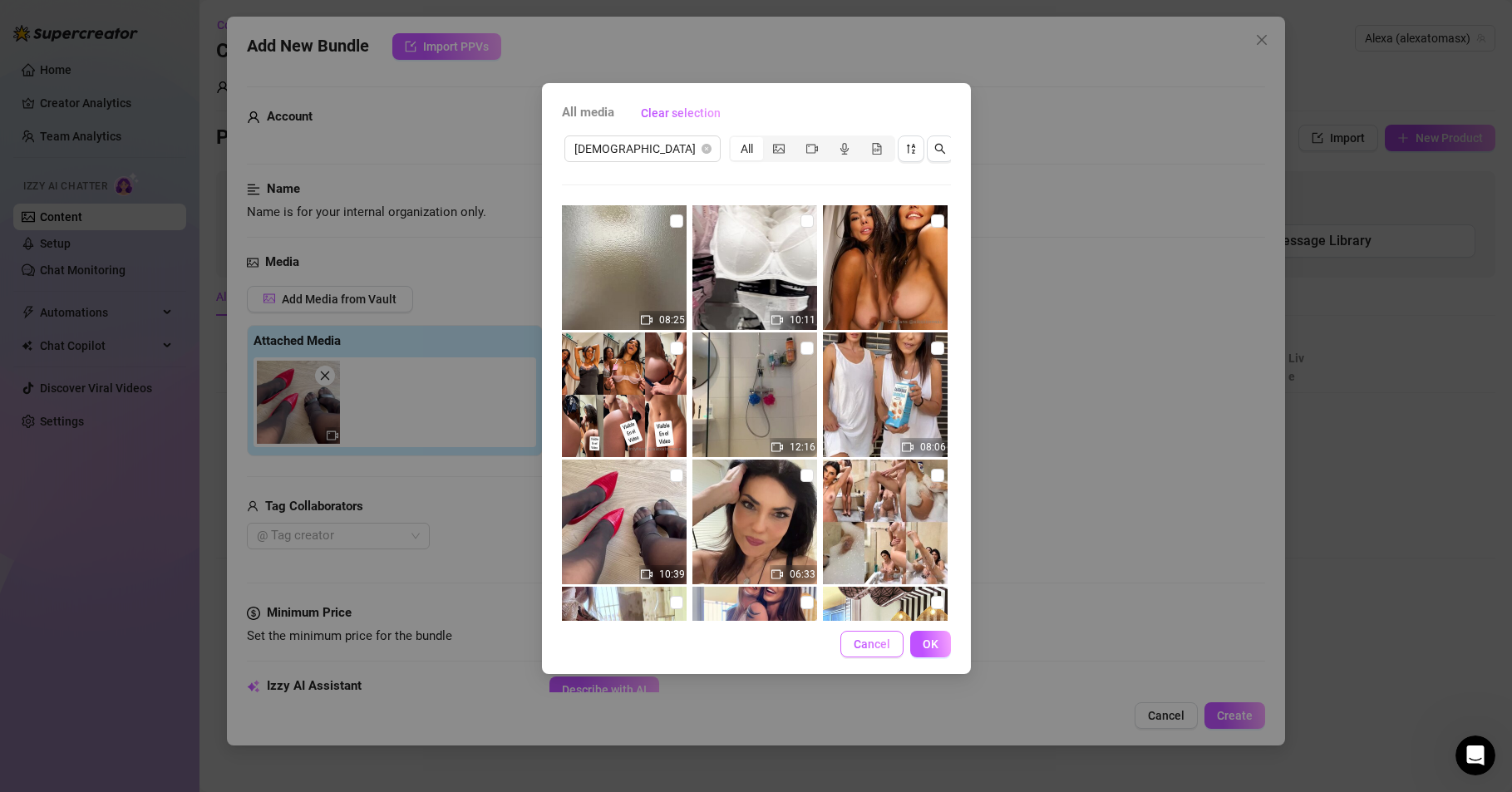
click at [876, 645] on span "Cancel" at bounding box center [872, 644] width 37 height 13
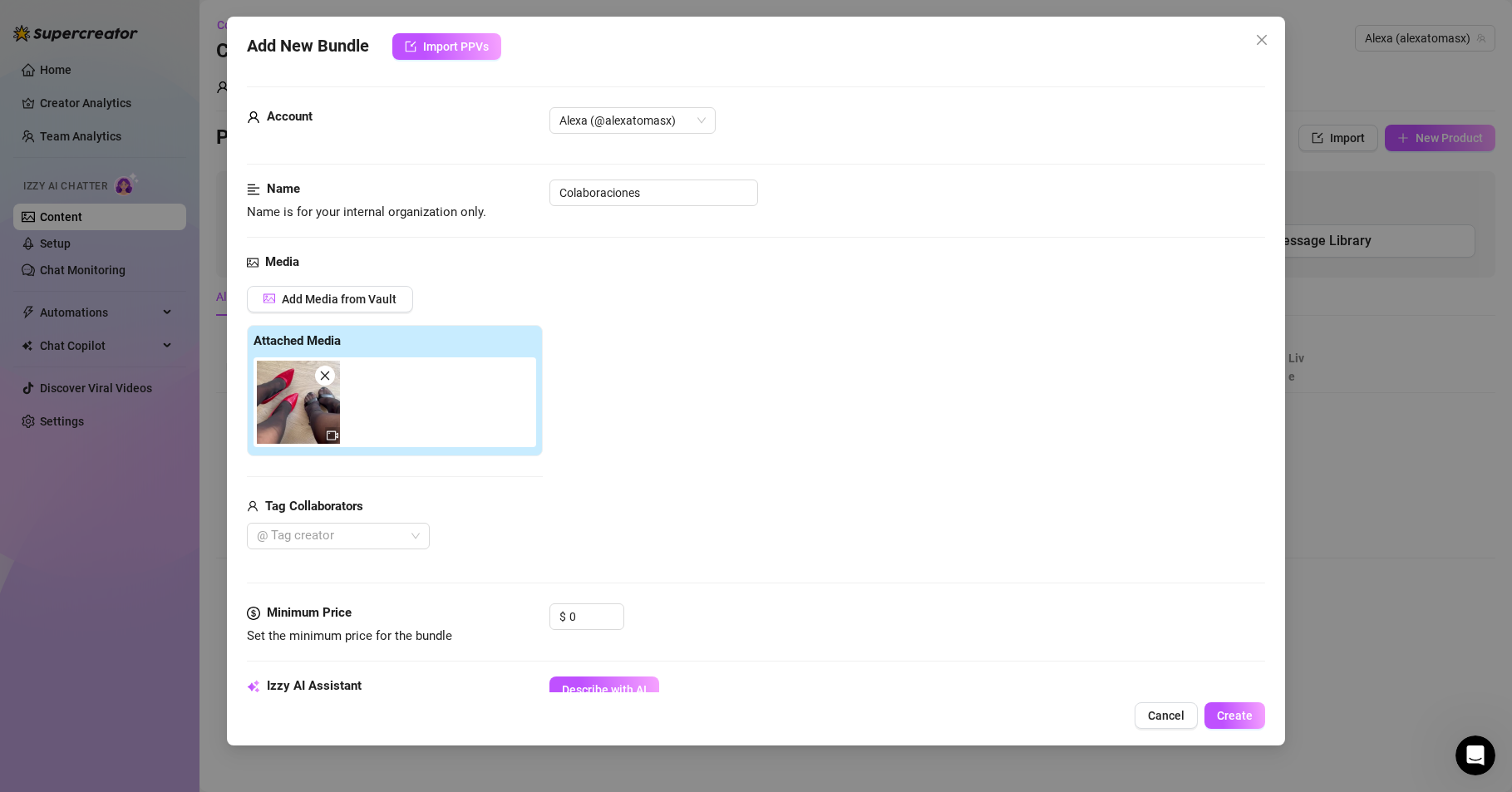
click at [304, 402] on img at bounding box center [298, 402] width 83 height 83
click at [296, 410] on img at bounding box center [298, 402] width 83 height 83
click at [335, 436] on icon "video-camera" at bounding box center [332, 436] width 11 height 9
click at [297, 420] on img at bounding box center [298, 402] width 83 height 83
drag, startPoint x: 297, startPoint y: 413, endPoint x: 284, endPoint y: 413, distance: 13.0
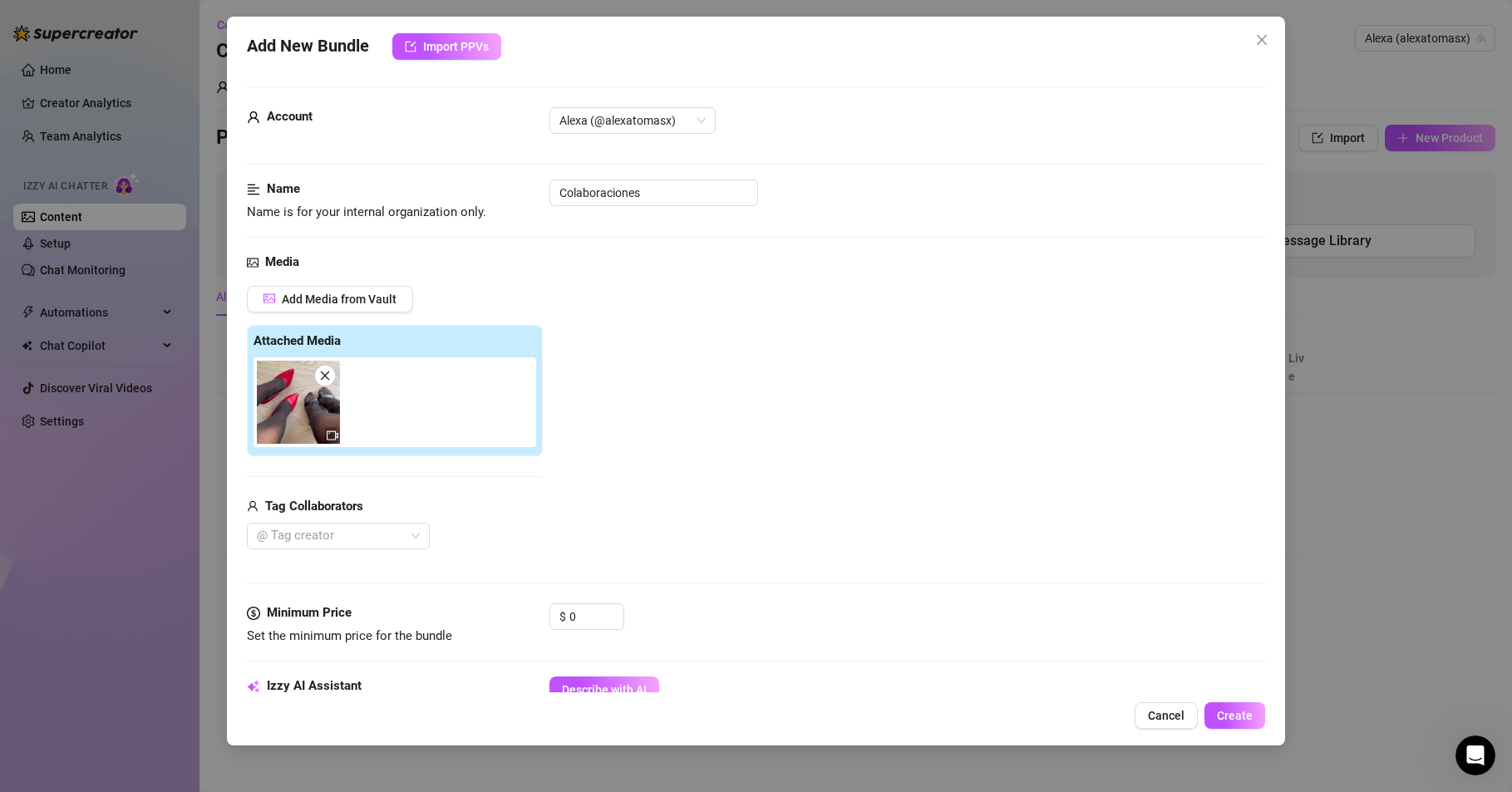
click at [284, 413] on img at bounding box center [298, 402] width 83 height 83
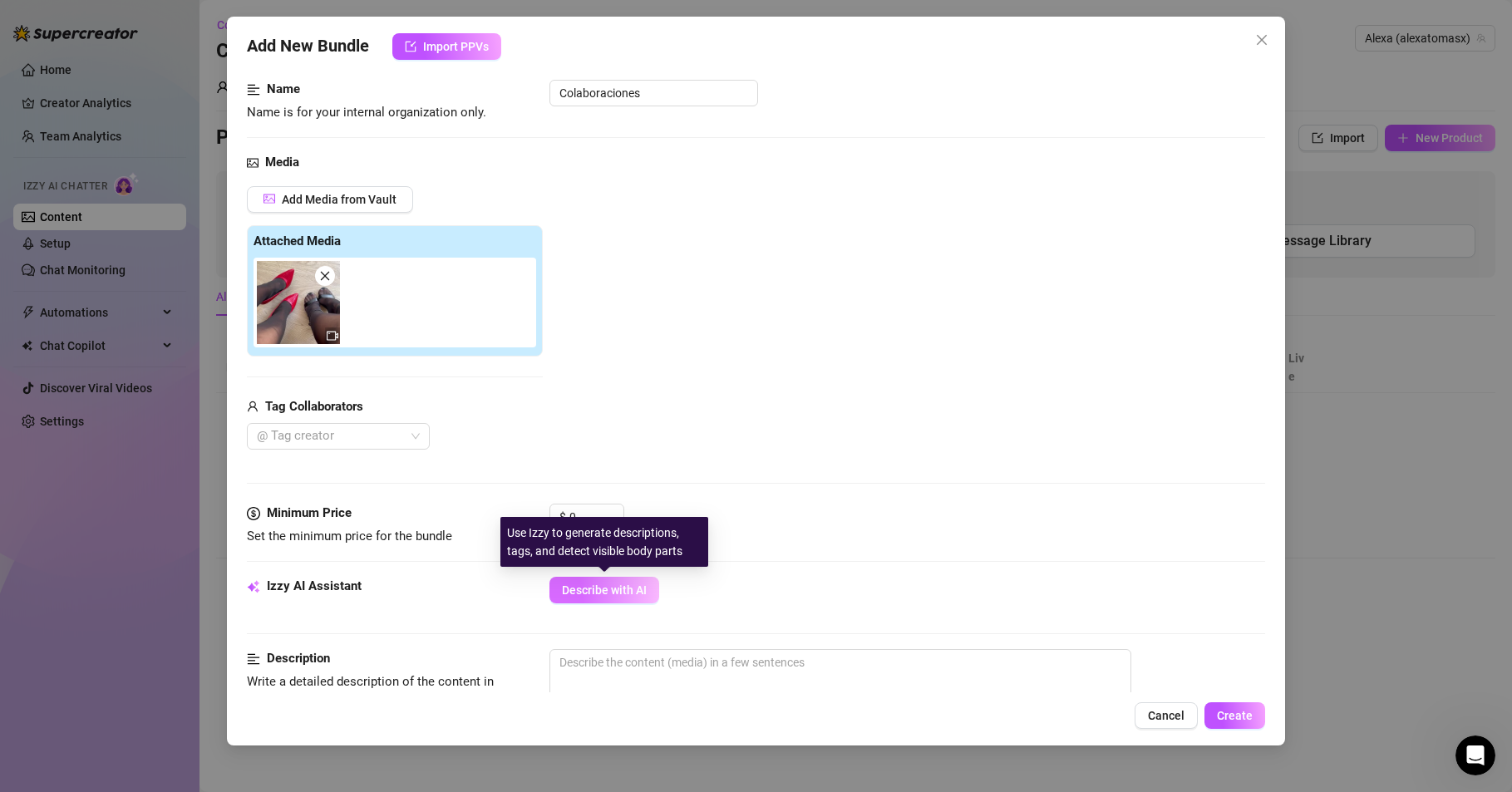
click at [597, 593] on span "Describe with AI" at bounding box center [604, 590] width 85 height 13
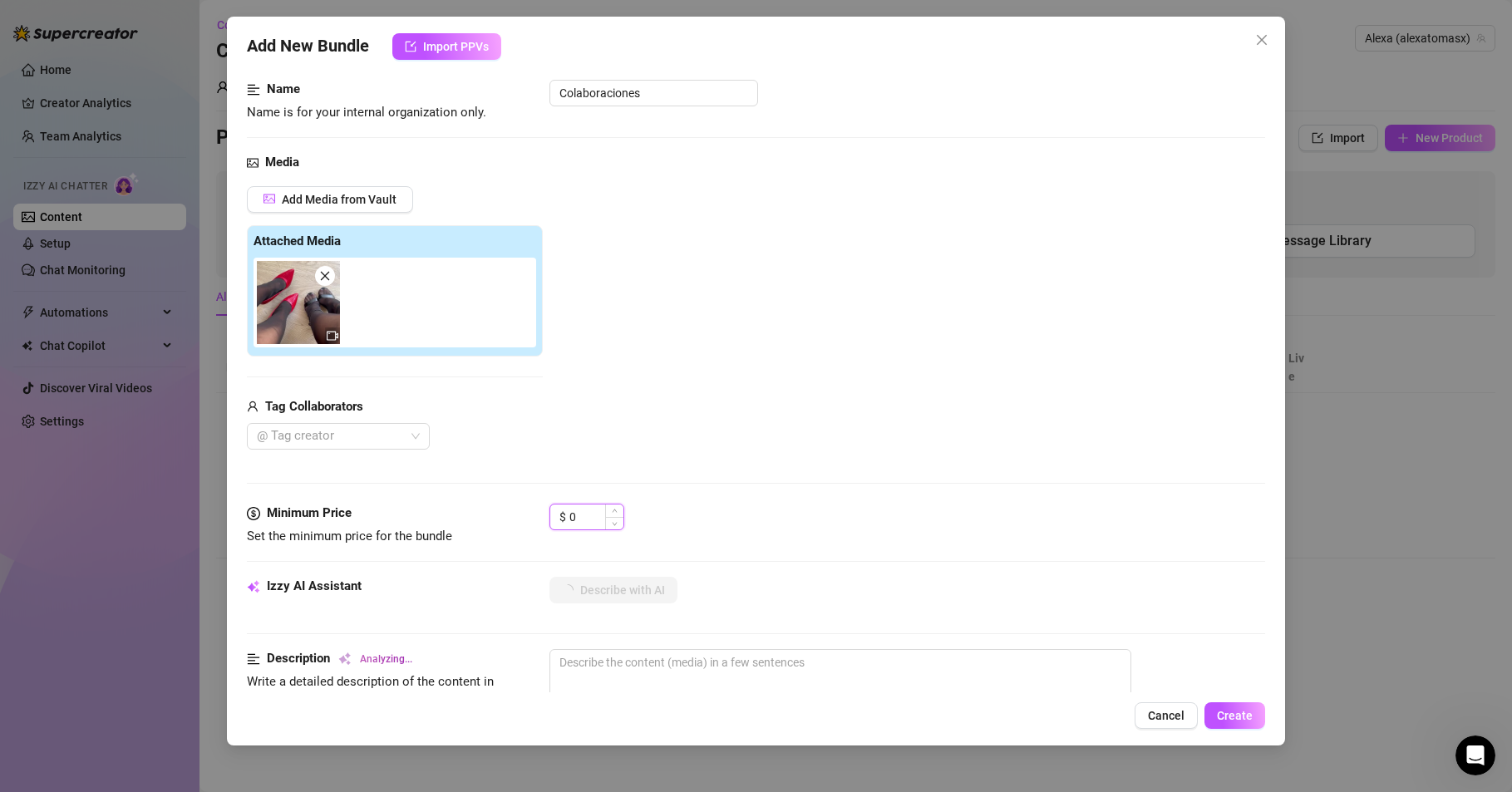
click at [587, 517] on input "0" at bounding box center [596, 516] width 54 height 25
drag, startPoint x: 587, startPoint y: 516, endPoint x: 566, endPoint y: 520, distance: 21.4
click at [566, 520] on div "$ 0" at bounding box center [586, 516] width 75 height 26
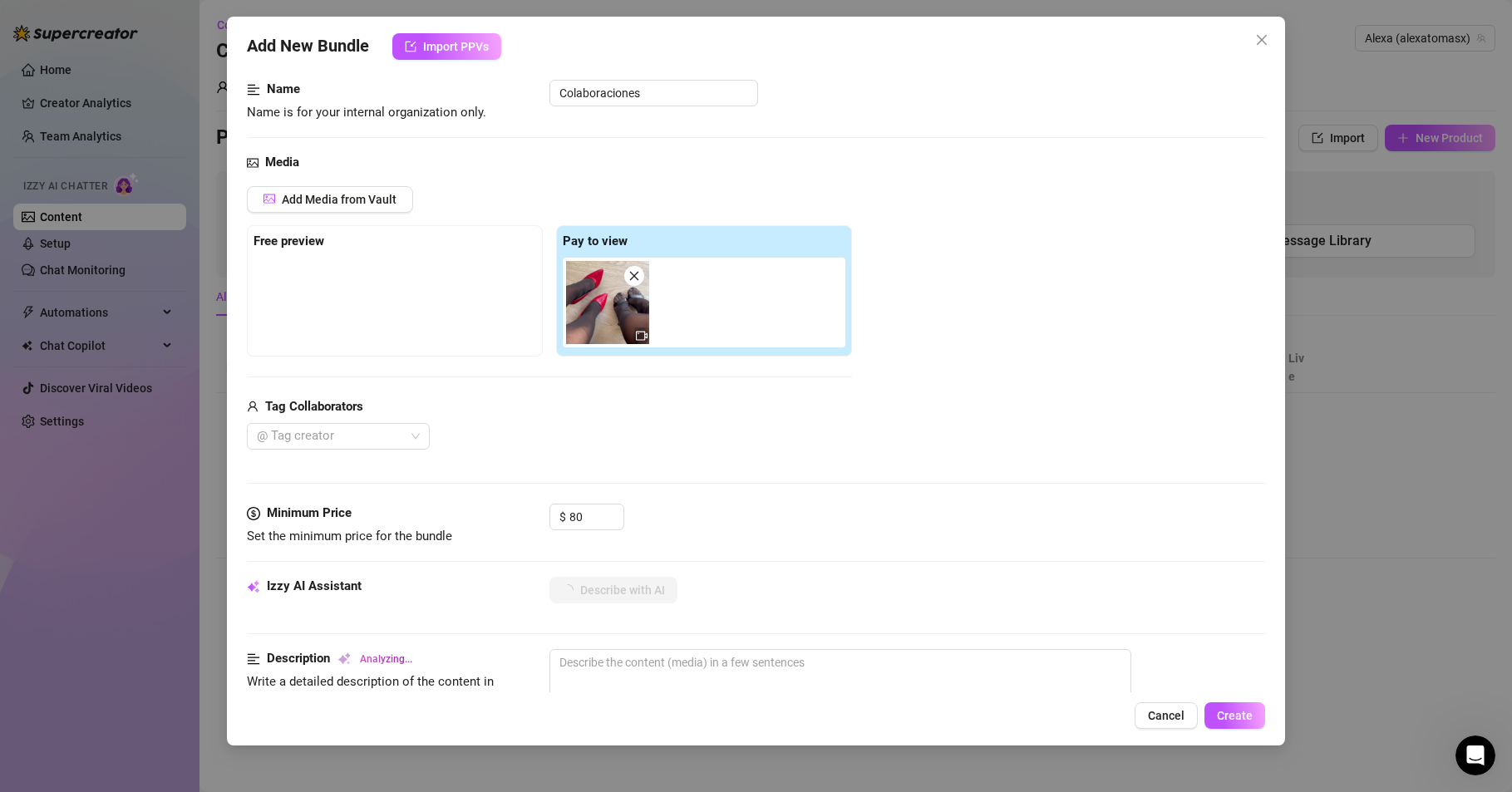
click at [736, 491] on div "Media Add Media from Vault Free preview Pay to view Tag Collaborators @ Tag cre…" at bounding box center [756, 328] width 1018 height 350
drag, startPoint x: 569, startPoint y: 517, endPoint x: 586, endPoint y: 517, distance: 17.0
click at [586, 517] on input "80" at bounding box center [596, 516] width 54 height 25
click at [729, 514] on div "$ 50" at bounding box center [908, 524] width 716 height 42
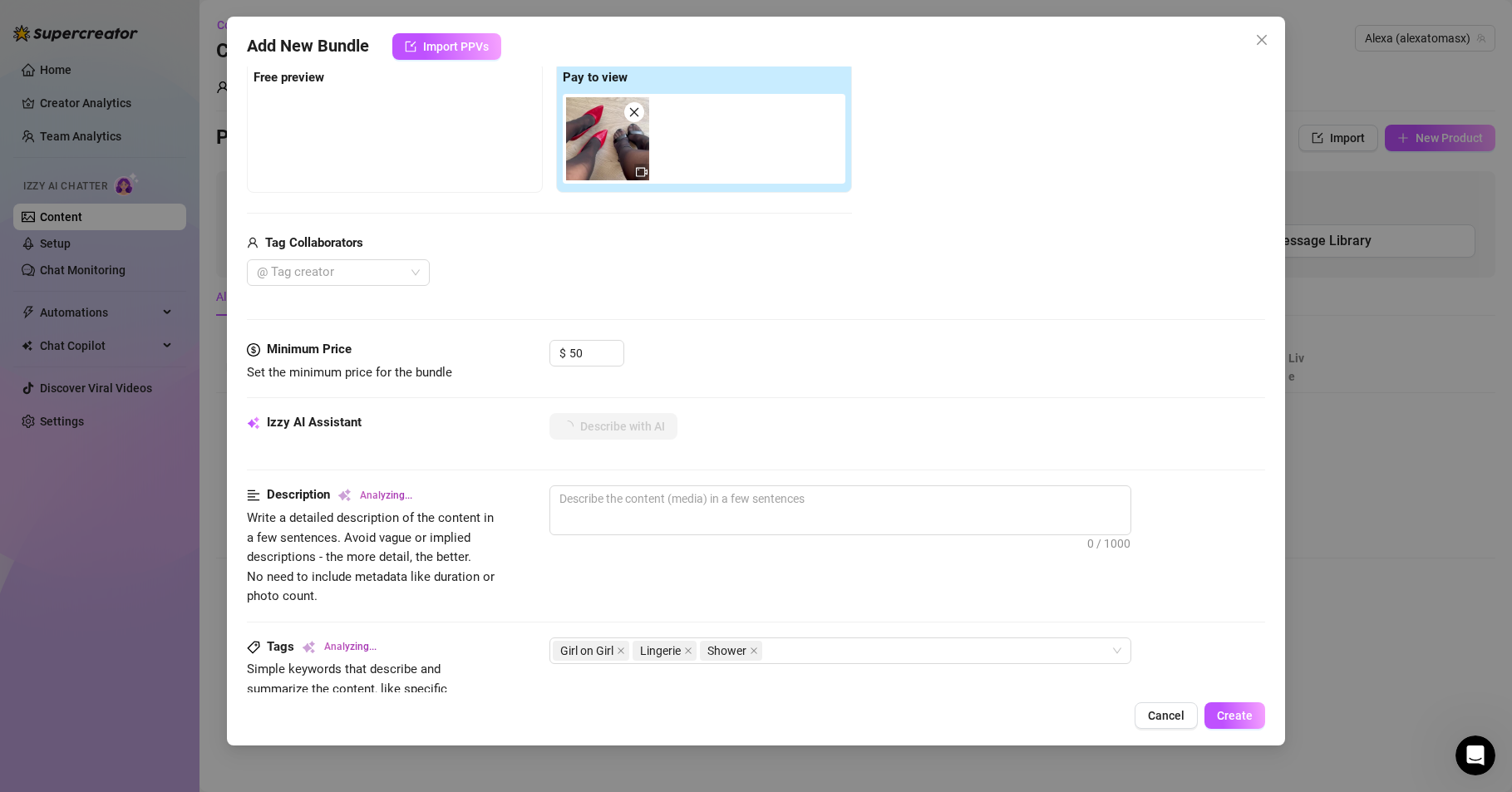
scroll to position [299, 0]
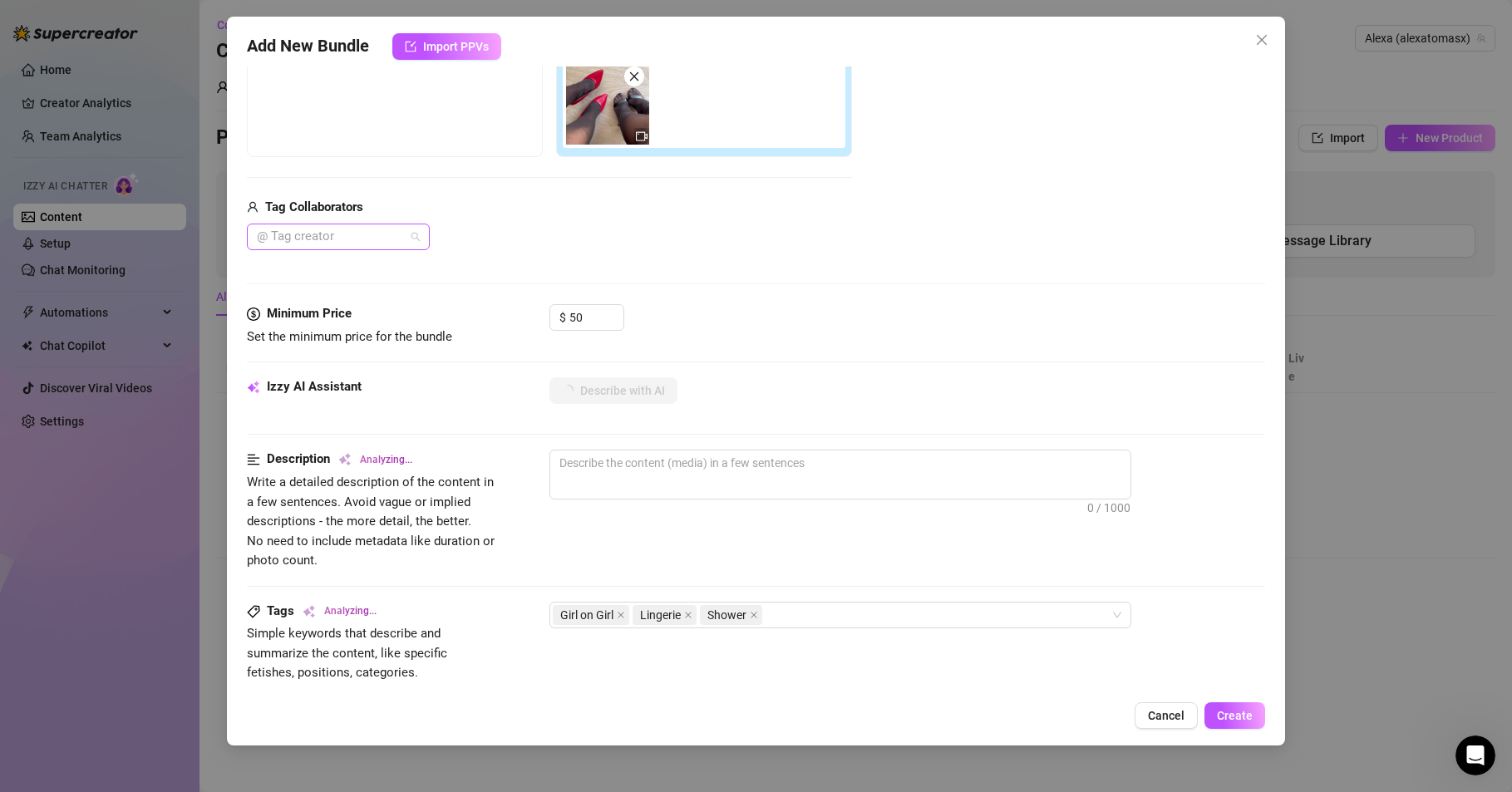
click at [331, 226] on div at bounding box center [330, 237] width 159 height 24
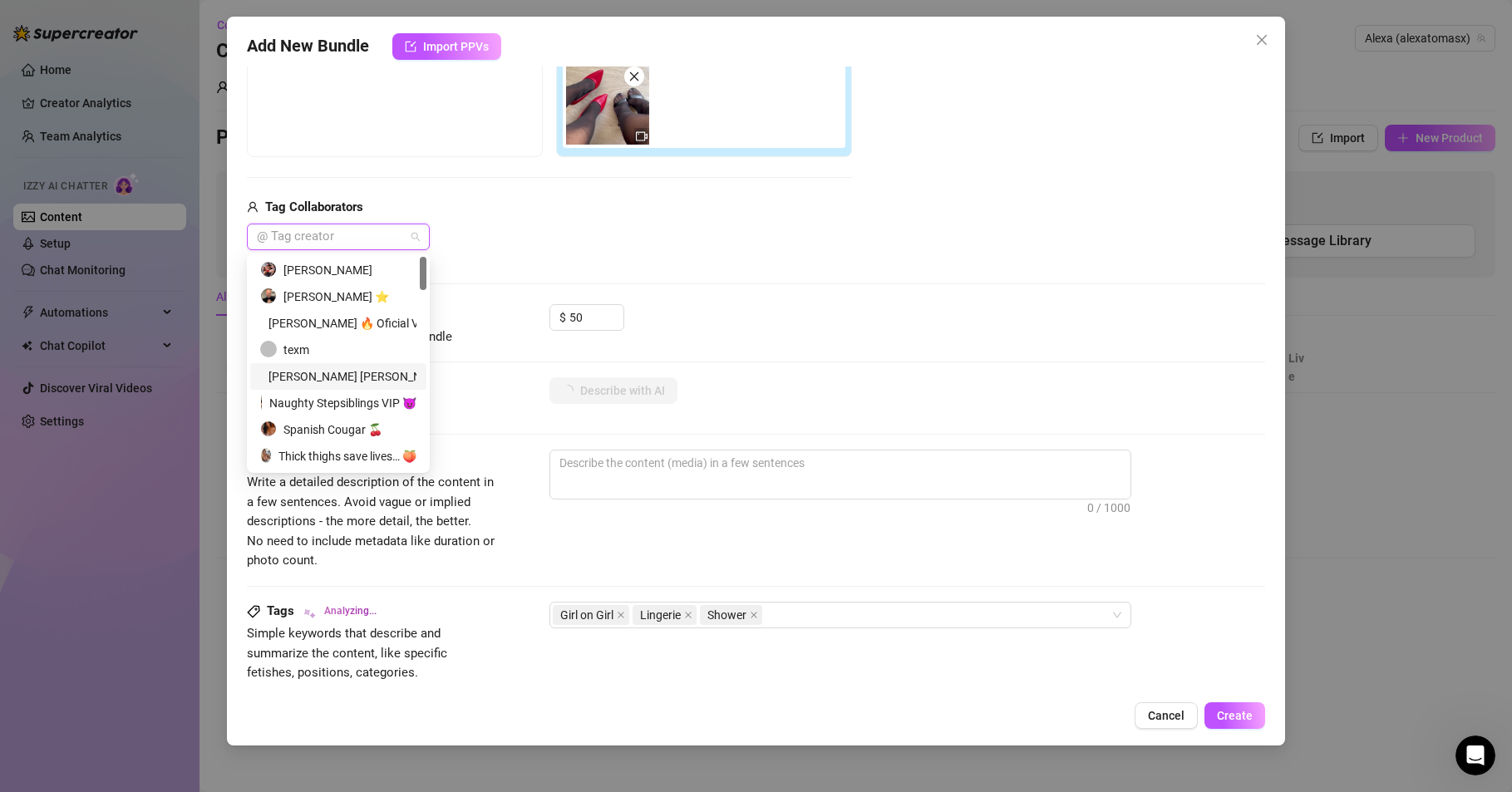
click at [353, 379] on div "[PERSON_NAME] [PERSON_NAME]" at bounding box center [338, 376] width 156 height 18
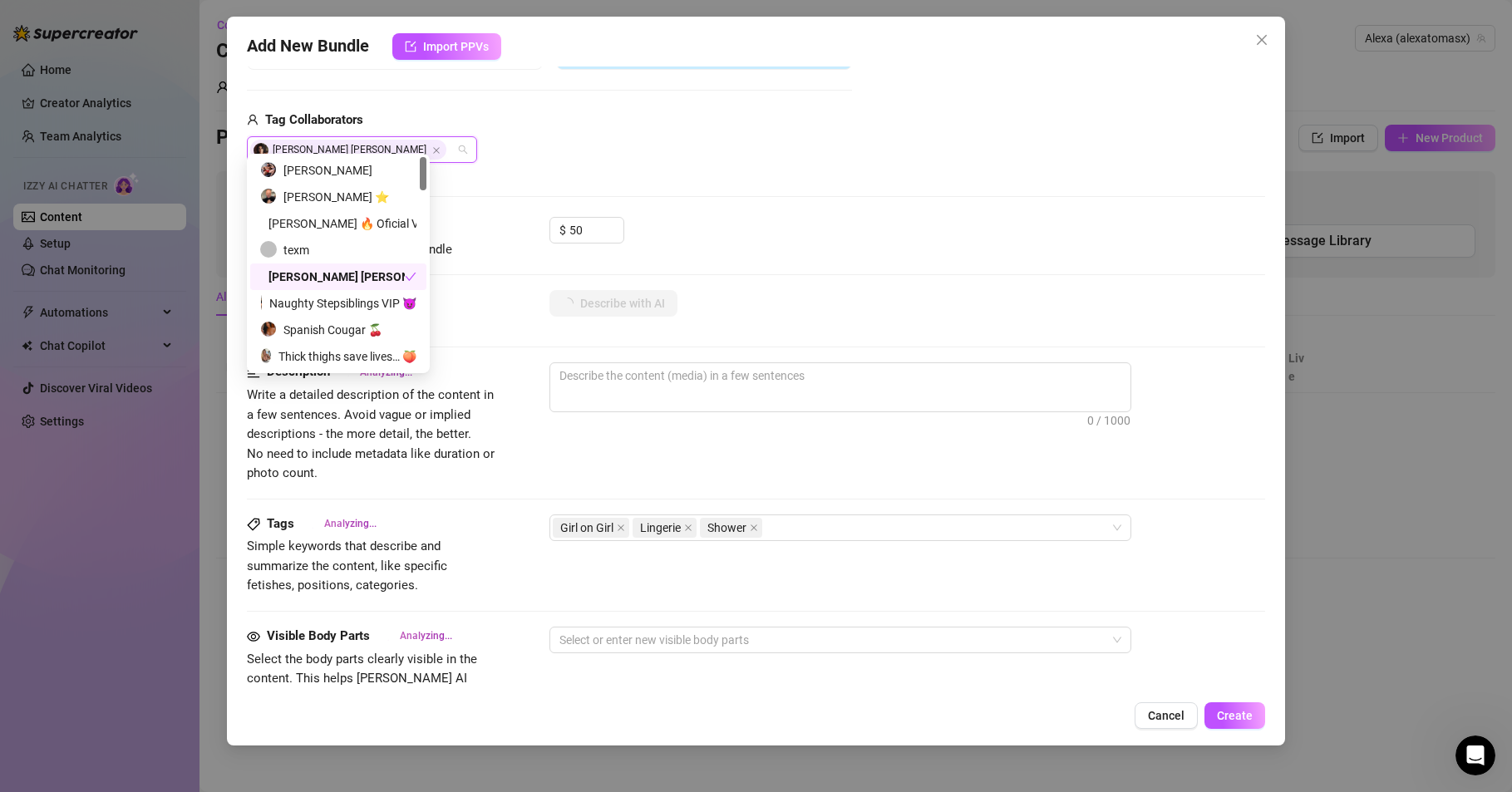
scroll to position [399, 0]
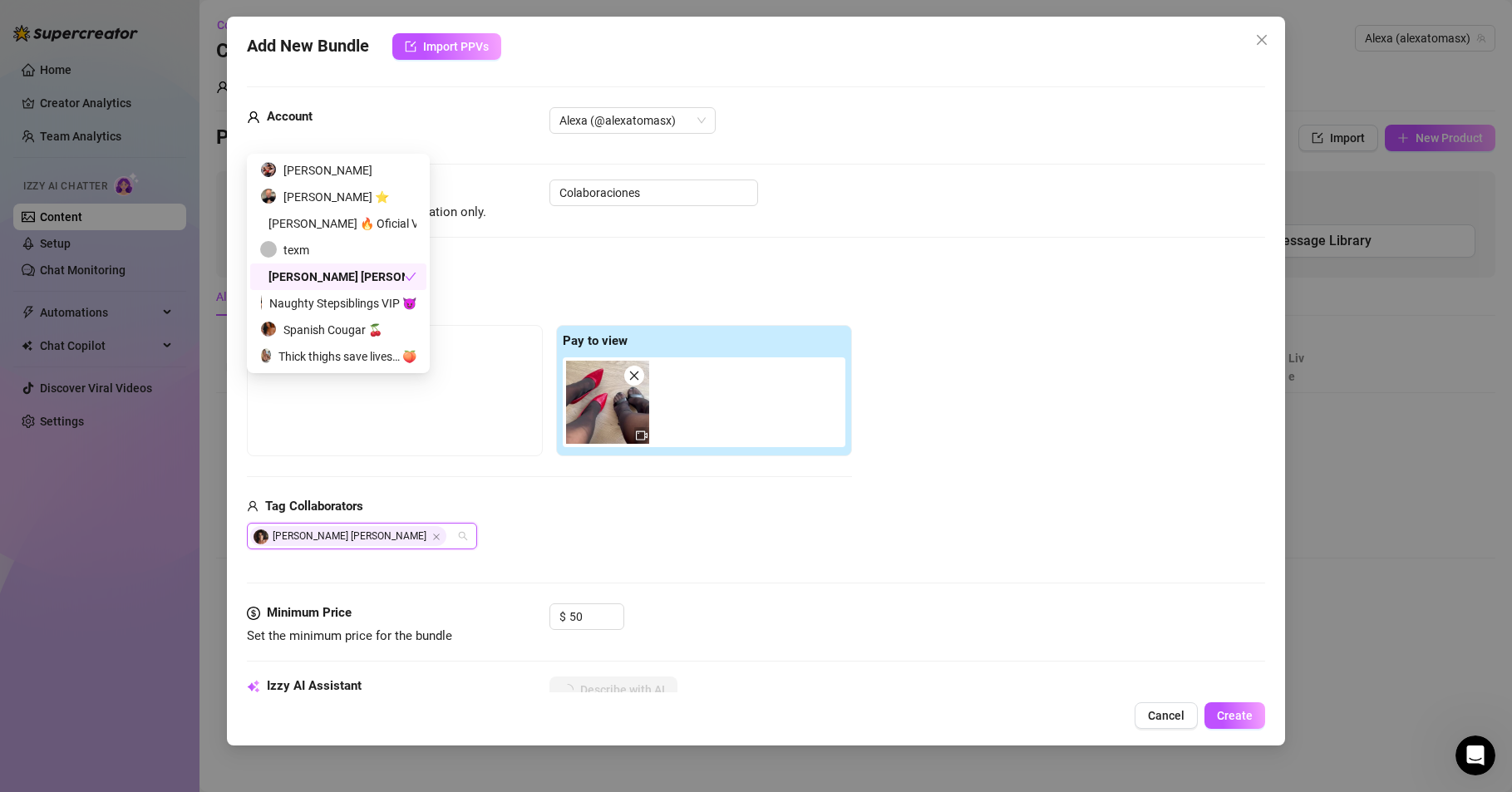
scroll to position [399, 0]
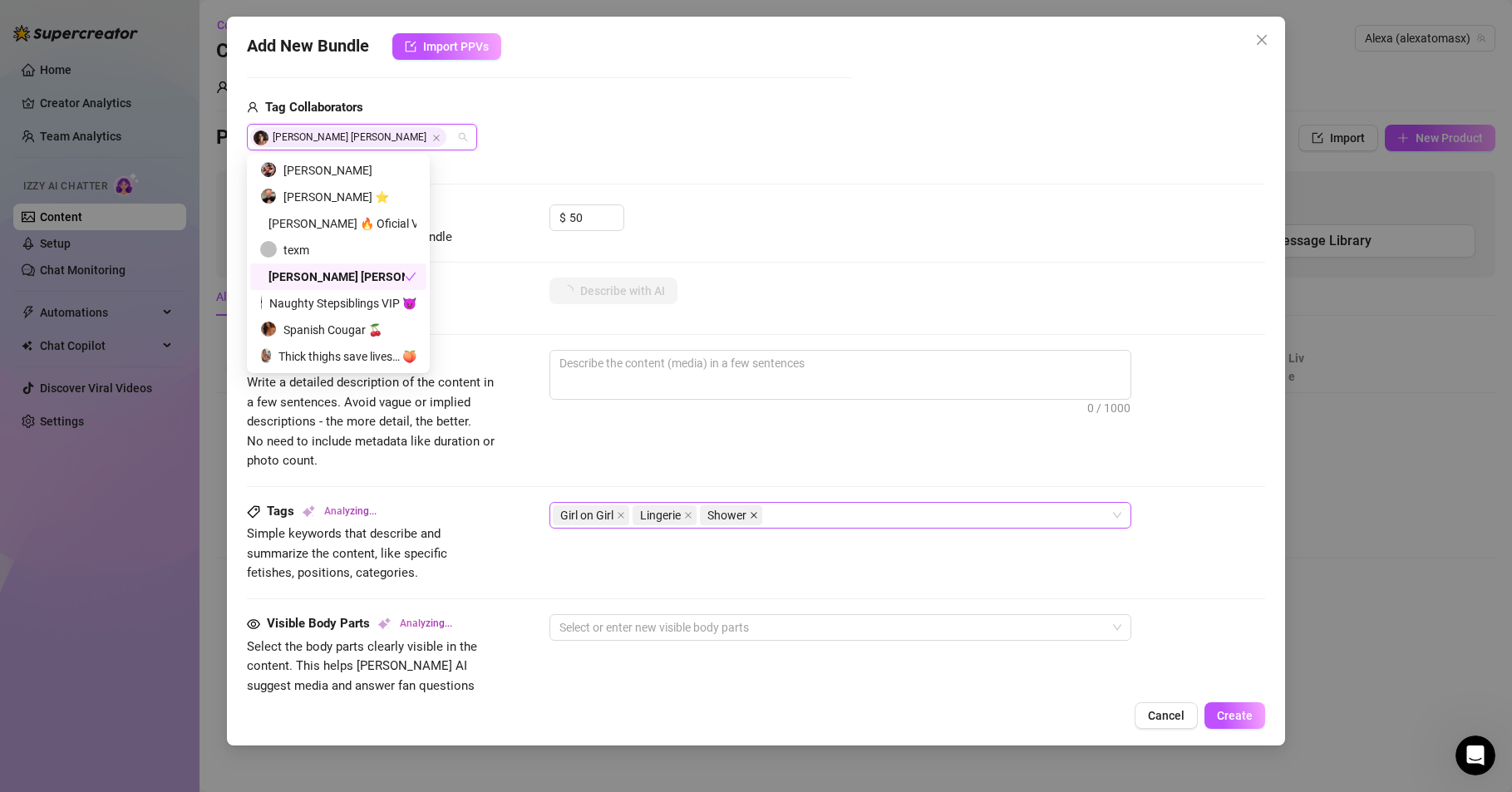
click at [750, 516] on icon "close" at bounding box center [754, 514] width 8 height 8
click at [747, 516] on div "Girl on Girl Lingerie" at bounding box center [831, 514] width 558 height 24
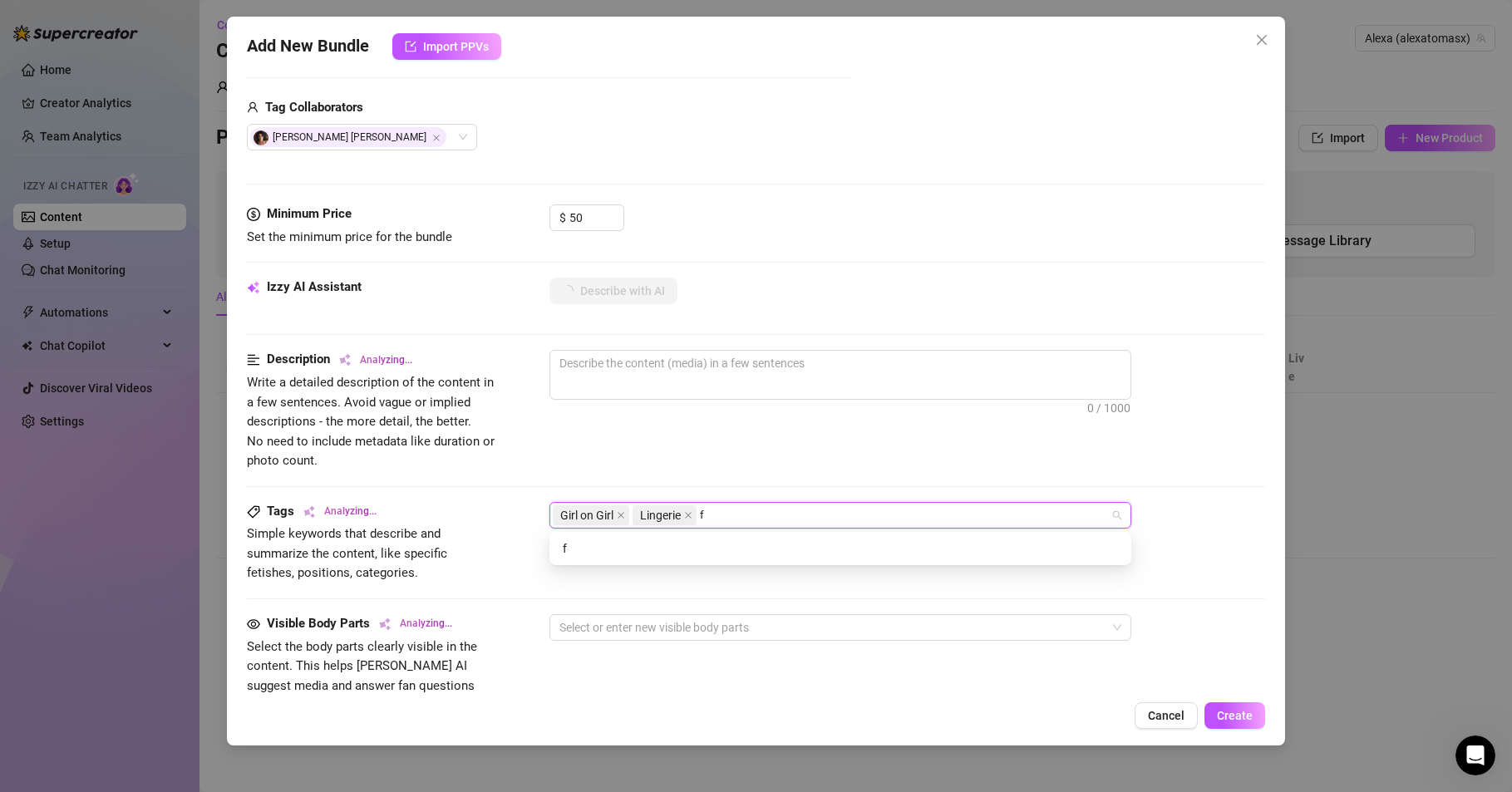
scroll to position [0, 0]
type input "feet"
click at [843, 450] on div "Description Analyzing... Write a detailed description of the content in a few s…" at bounding box center [756, 411] width 1018 height 121
click at [794, 511] on div "Girl on Girl Lingerie feet" at bounding box center [831, 514] width 558 height 24
type input "foot"
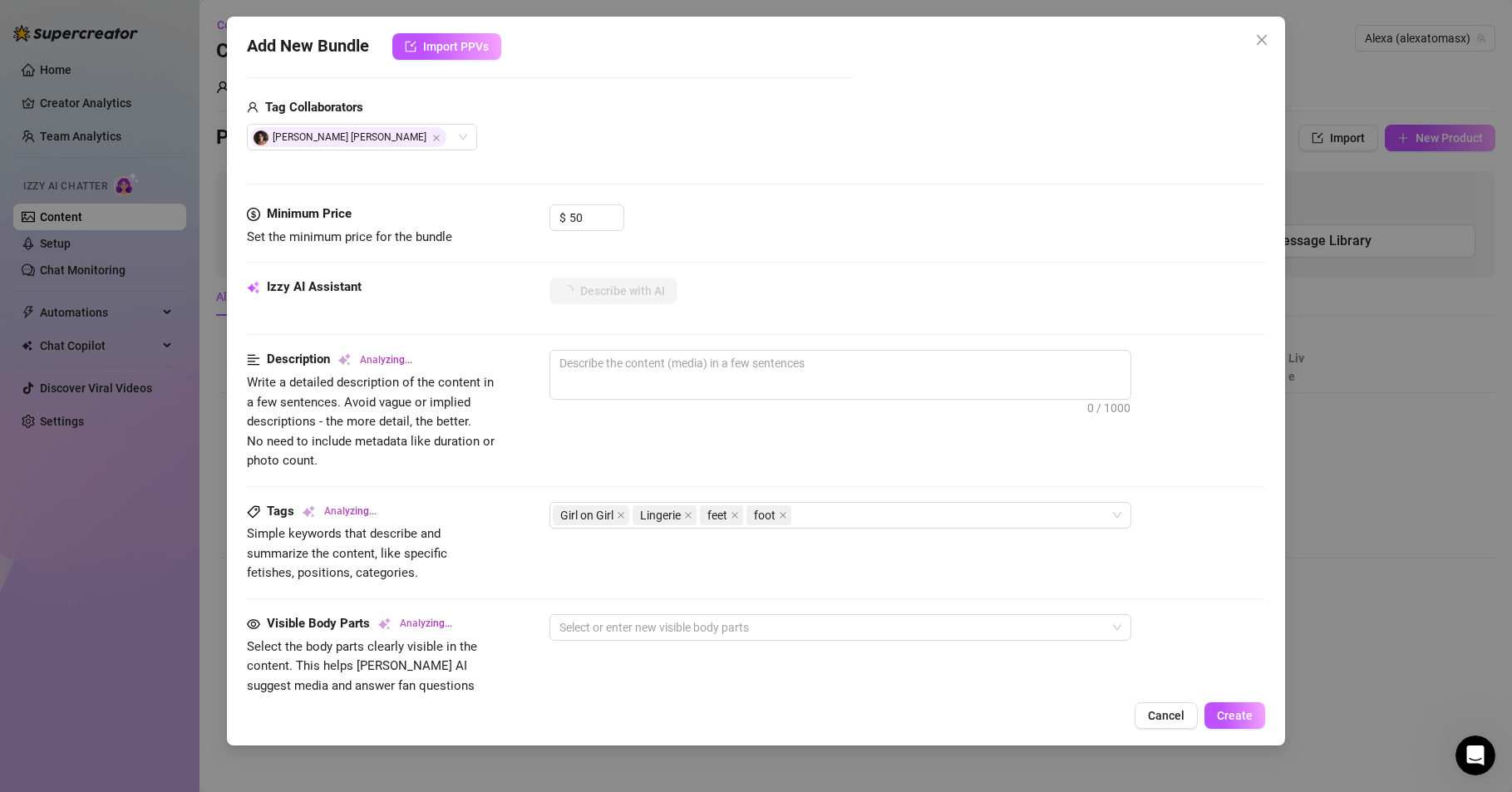
click at [857, 442] on div "0 / 1000" at bounding box center [908, 397] width 716 height 94
click at [832, 517] on div "Girl on Girl Lingerie feet foot" at bounding box center [831, 514] width 558 height 24
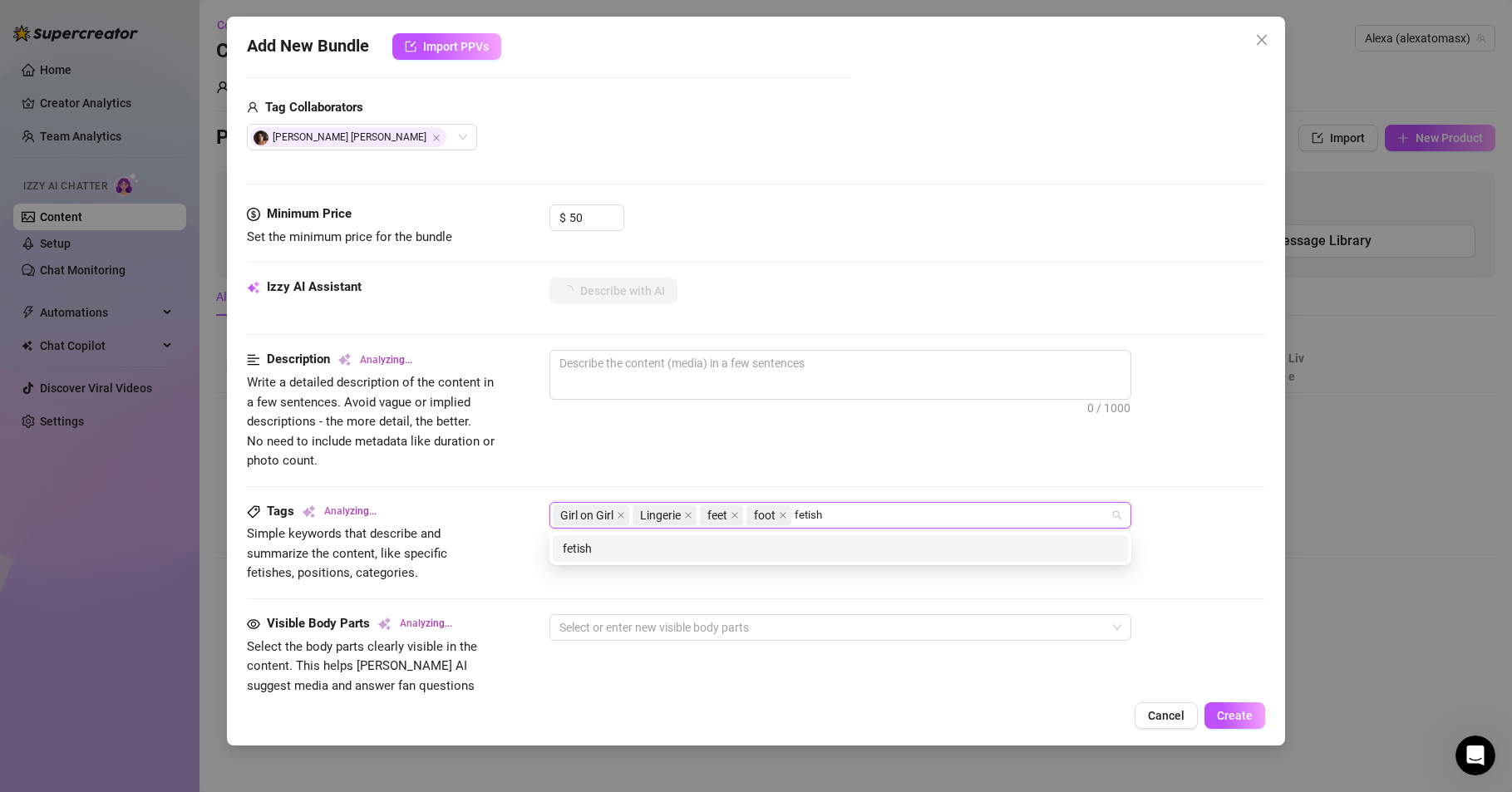
type input "fetish"
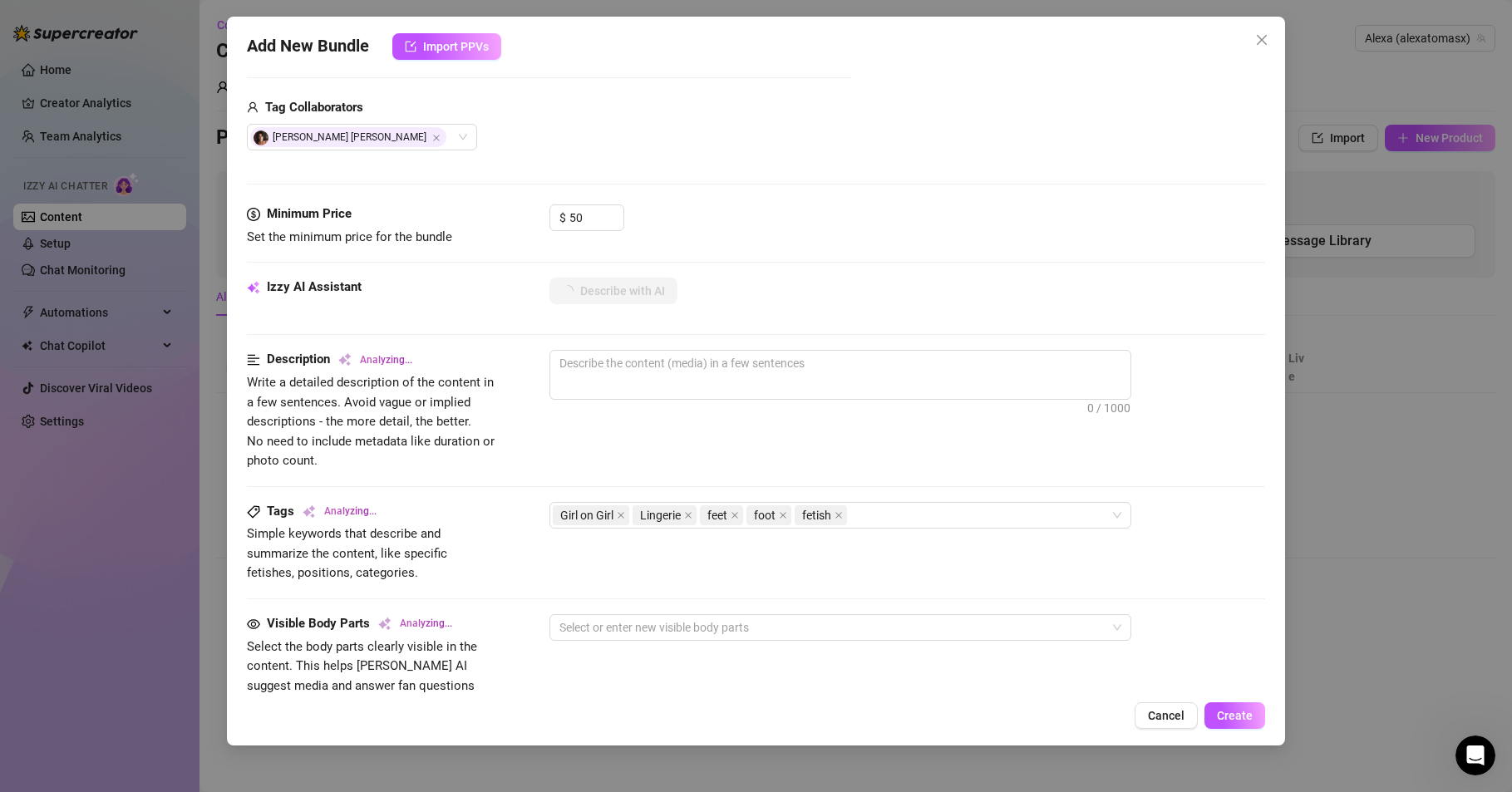
click at [872, 436] on div "0 / 1000" at bounding box center [908, 397] width 716 height 94
click at [882, 515] on div "Girl on Girl Lingerie feet foot fetish" at bounding box center [831, 514] width 558 height 24
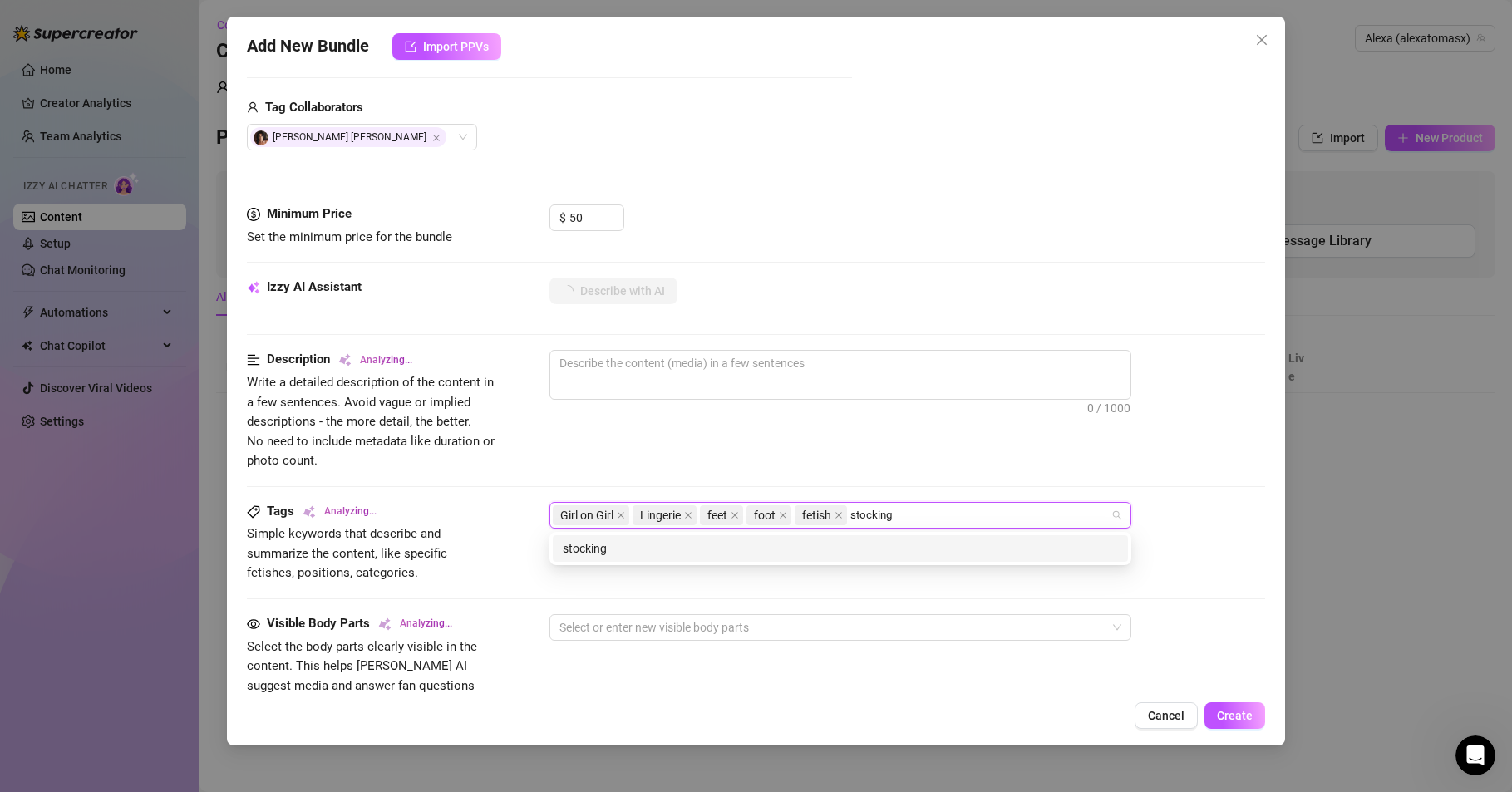
type input "stockings"
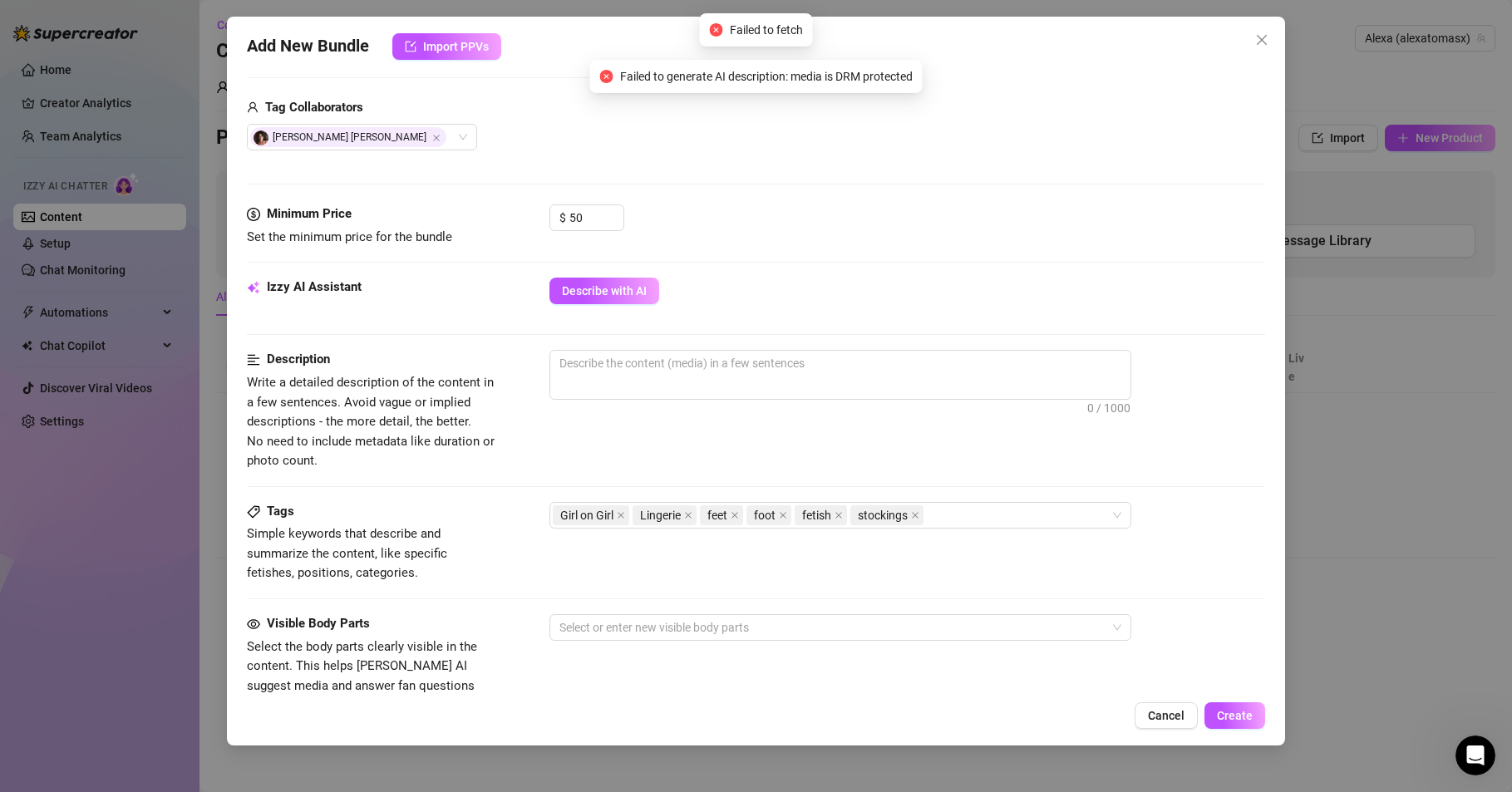
click at [896, 431] on div "0 / 1000" at bounding box center [908, 397] width 716 height 94
click at [970, 515] on div "Girl on Girl Lingerie feet foot fetish stockings" at bounding box center [831, 514] width 558 height 24
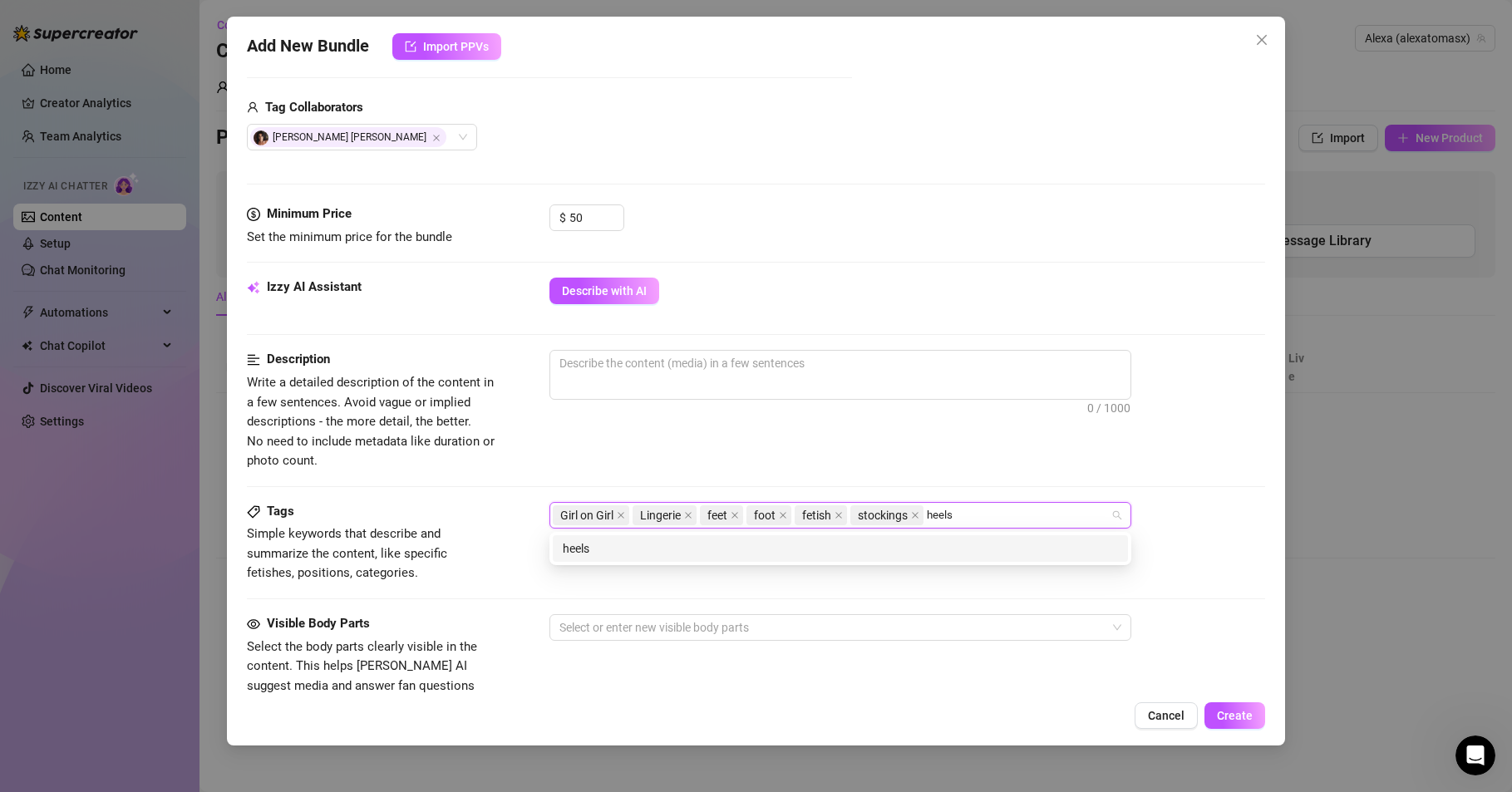
type input "heels"
click at [906, 476] on div "Description Write a detailed description of the content in a few sentences. Avo…" at bounding box center [756, 426] width 1018 height 151
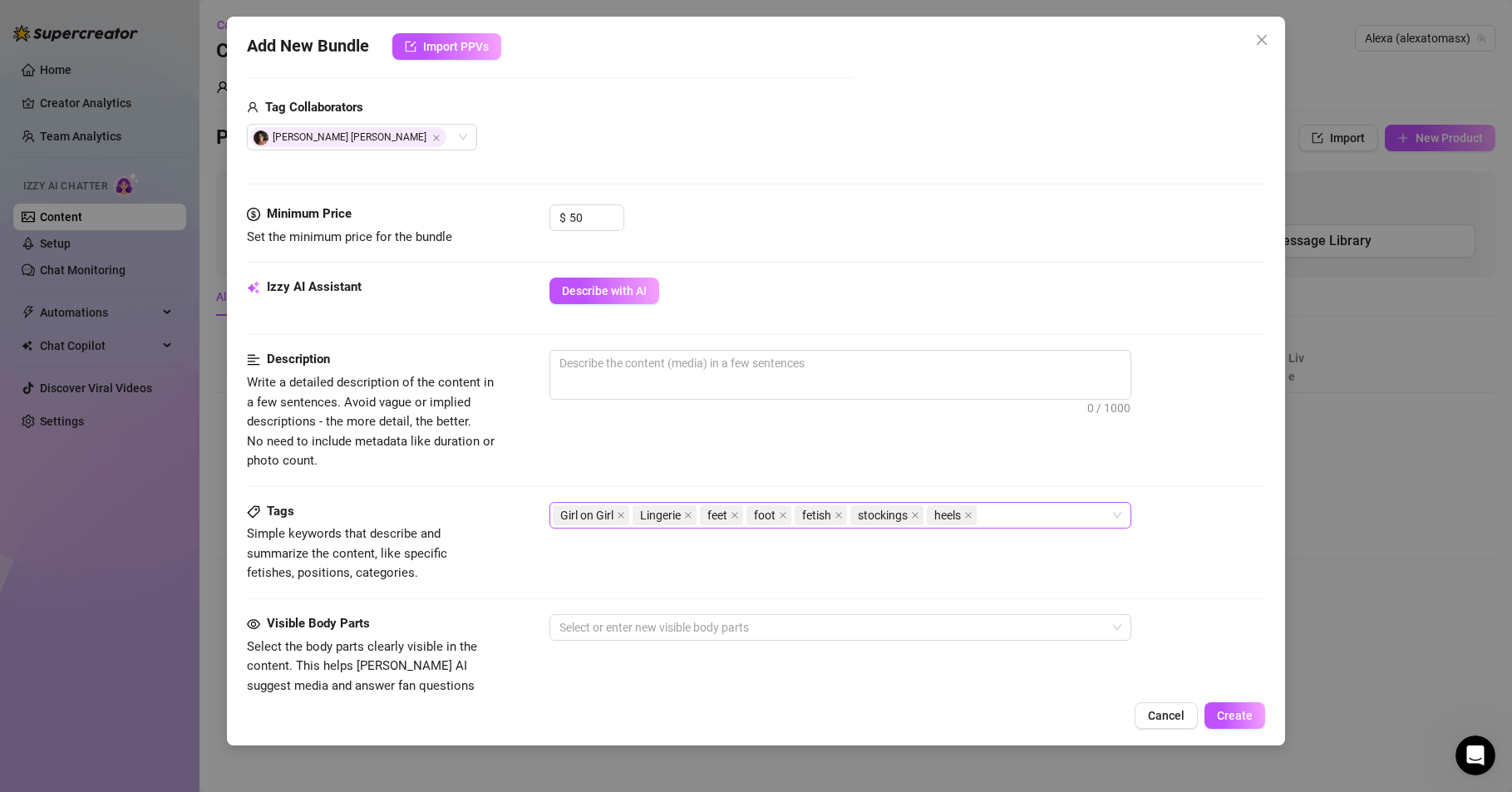
click at [1020, 508] on div "Girl on Girl Lingerie feet foot fetish stockings heels" at bounding box center [831, 514] width 558 height 24
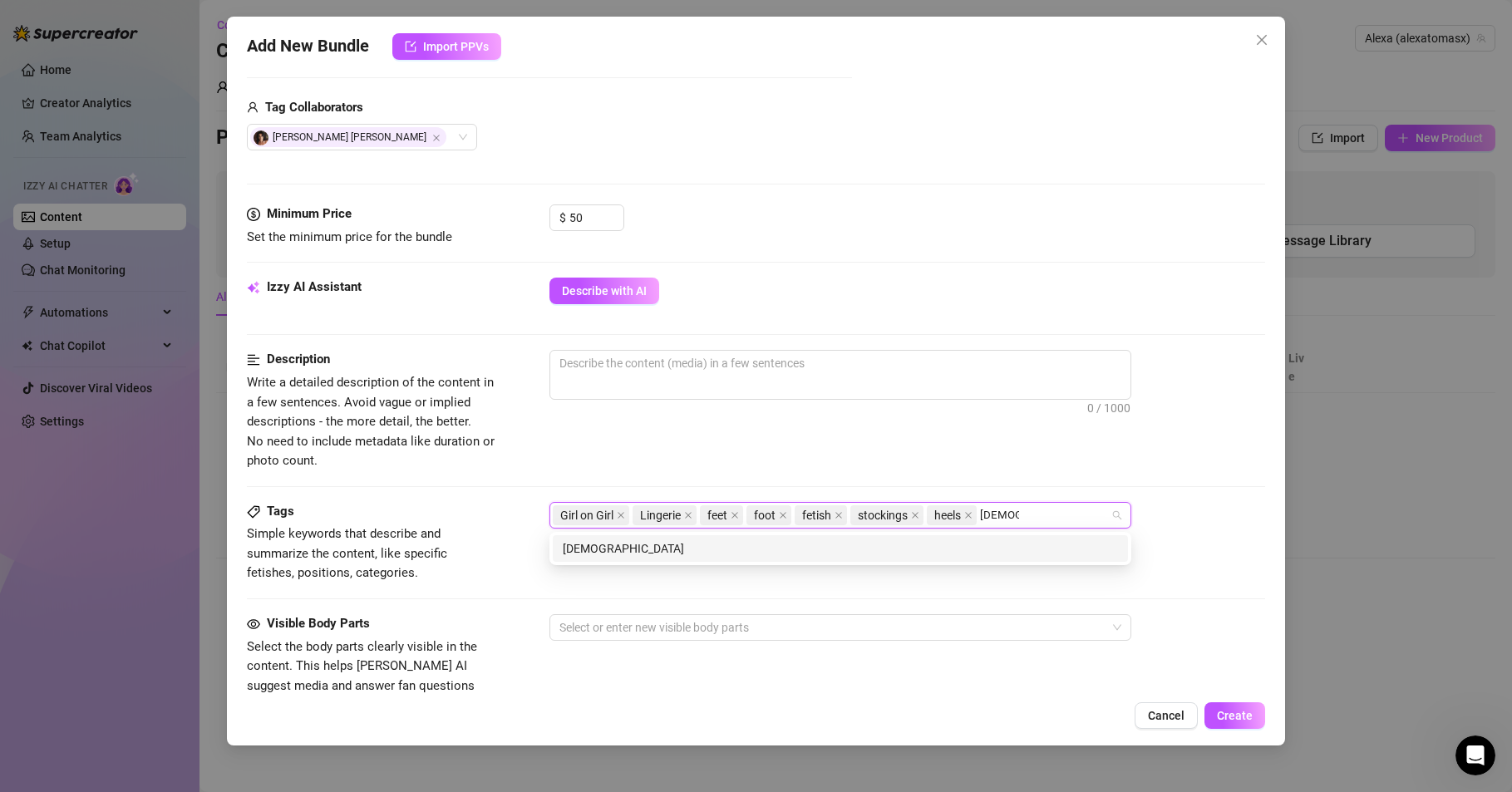
type input "lesbian"
click at [952, 440] on div "0 / 1000" at bounding box center [908, 397] width 716 height 94
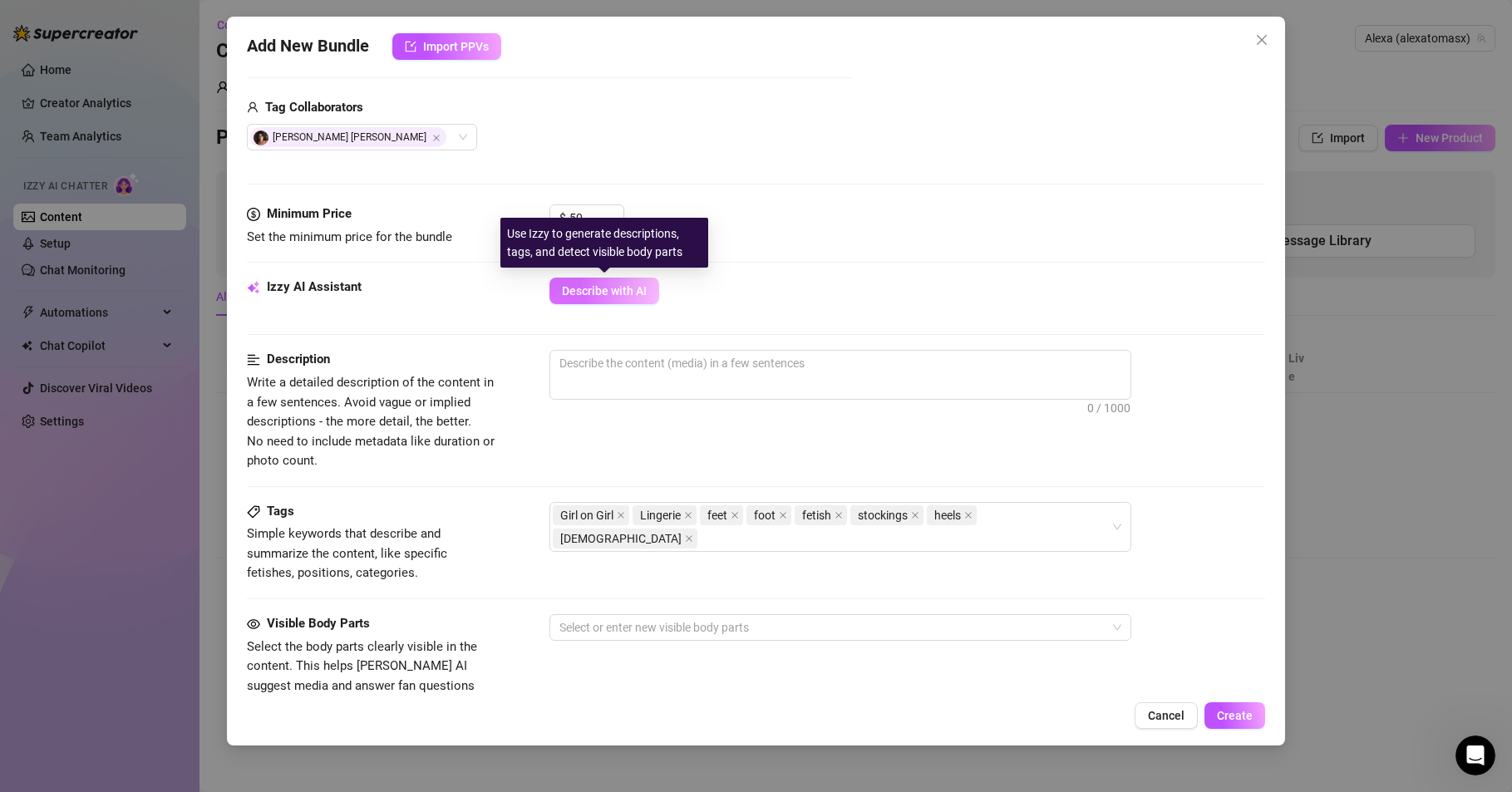
click at [615, 284] on span "Describe with AI" at bounding box center [604, 291] width 85 height 13
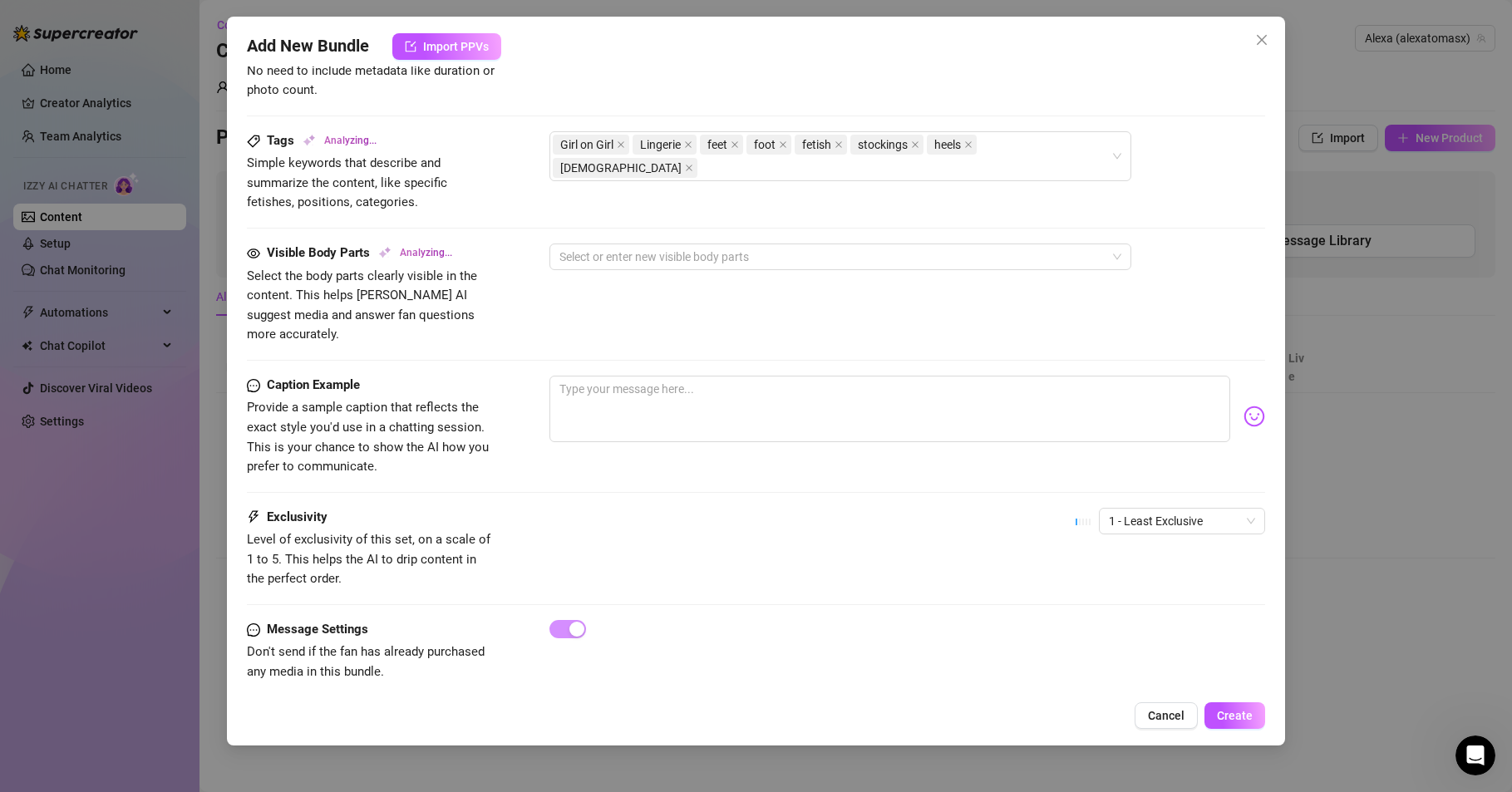
scroll to position [770, 0]
click at [1186, 508] on span "1 - Least Exclusive" at bounding box center [1181, 520] width 146 height 25
click at [1110, 586] on div "3" at bounding box center [1165, 586] width 140 height 18
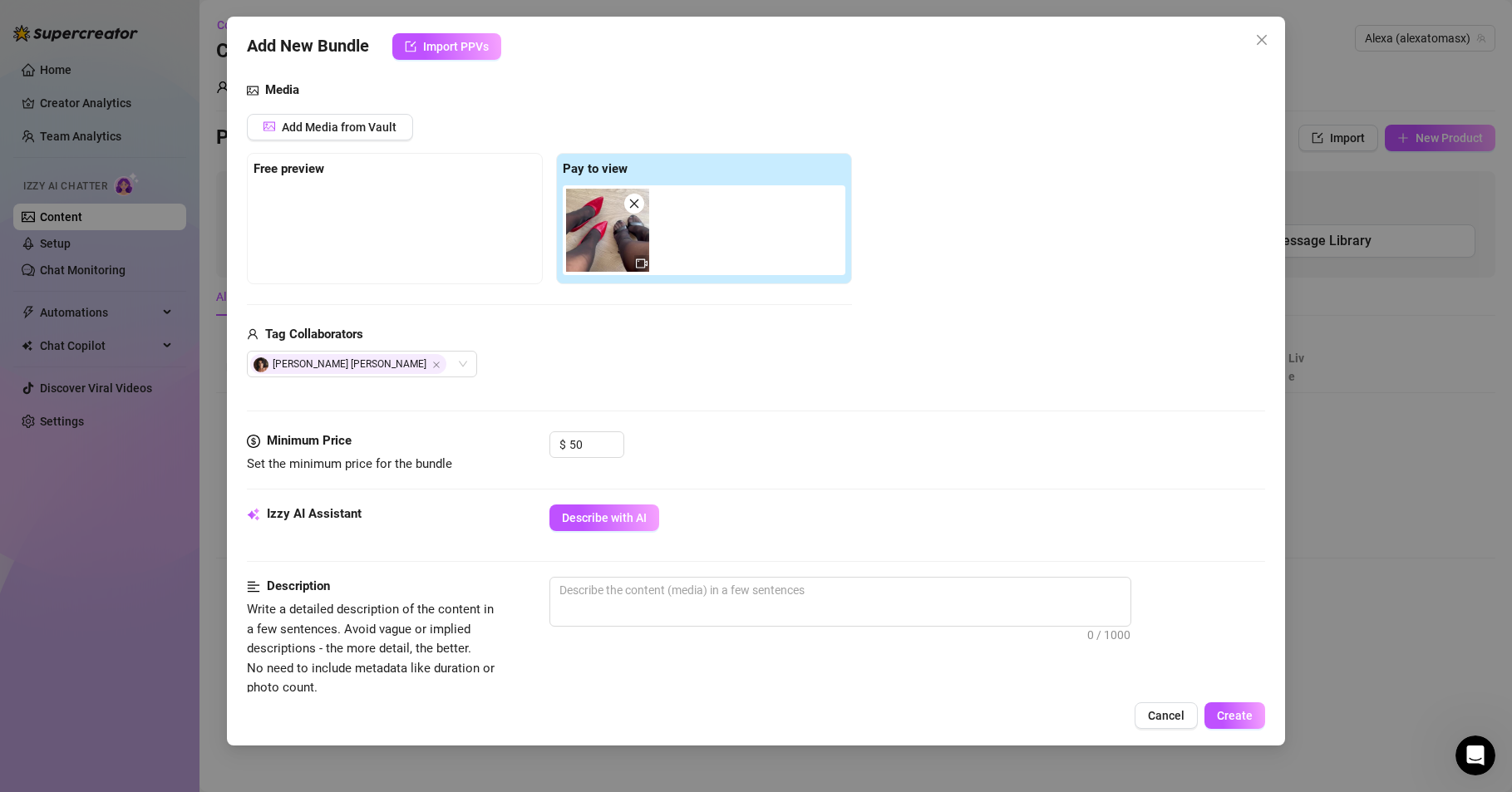
scroll to position [0, 0]
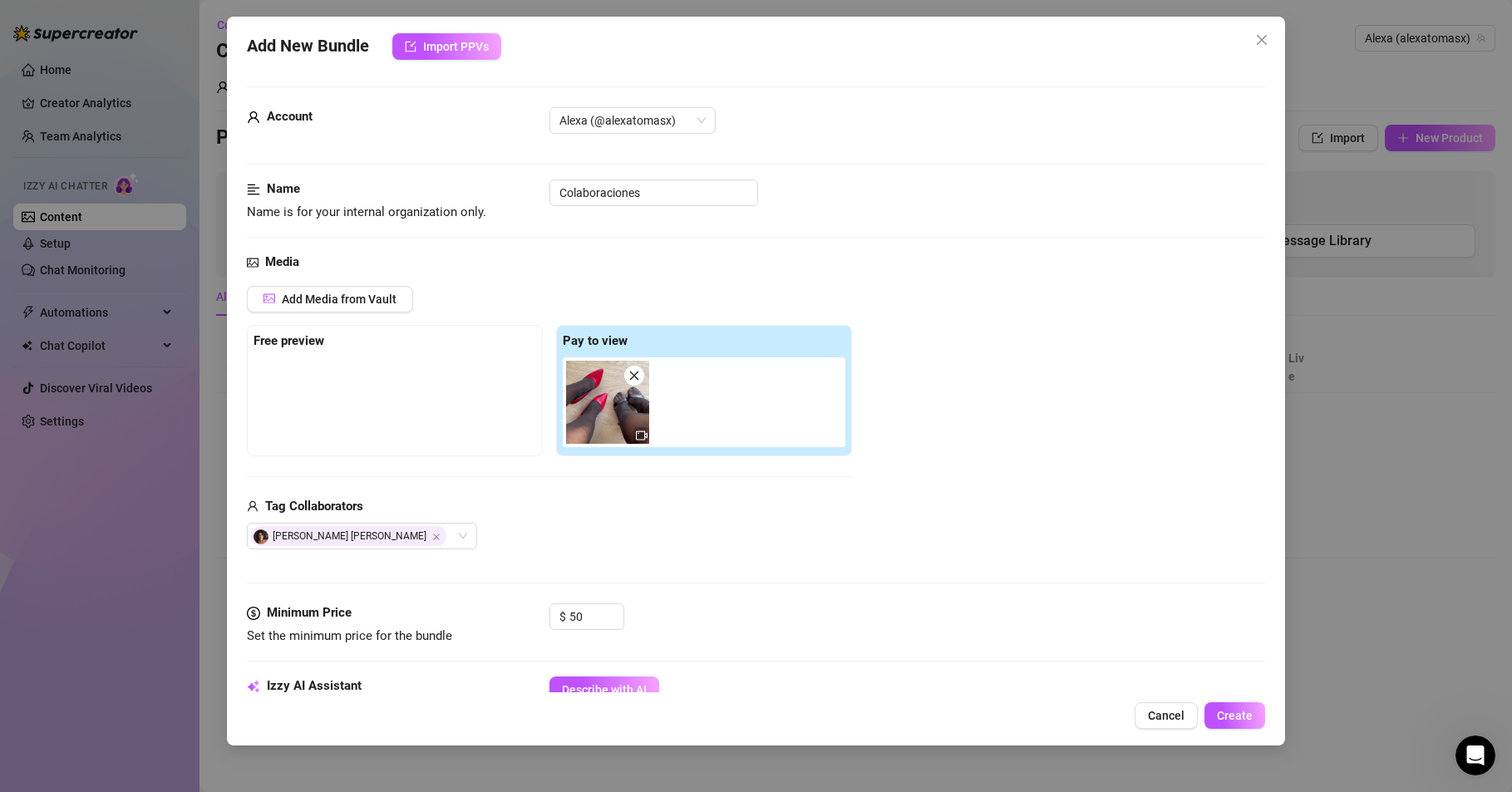
click at [293, 411] on div at bounding box center [394, 399] width 282 height 83
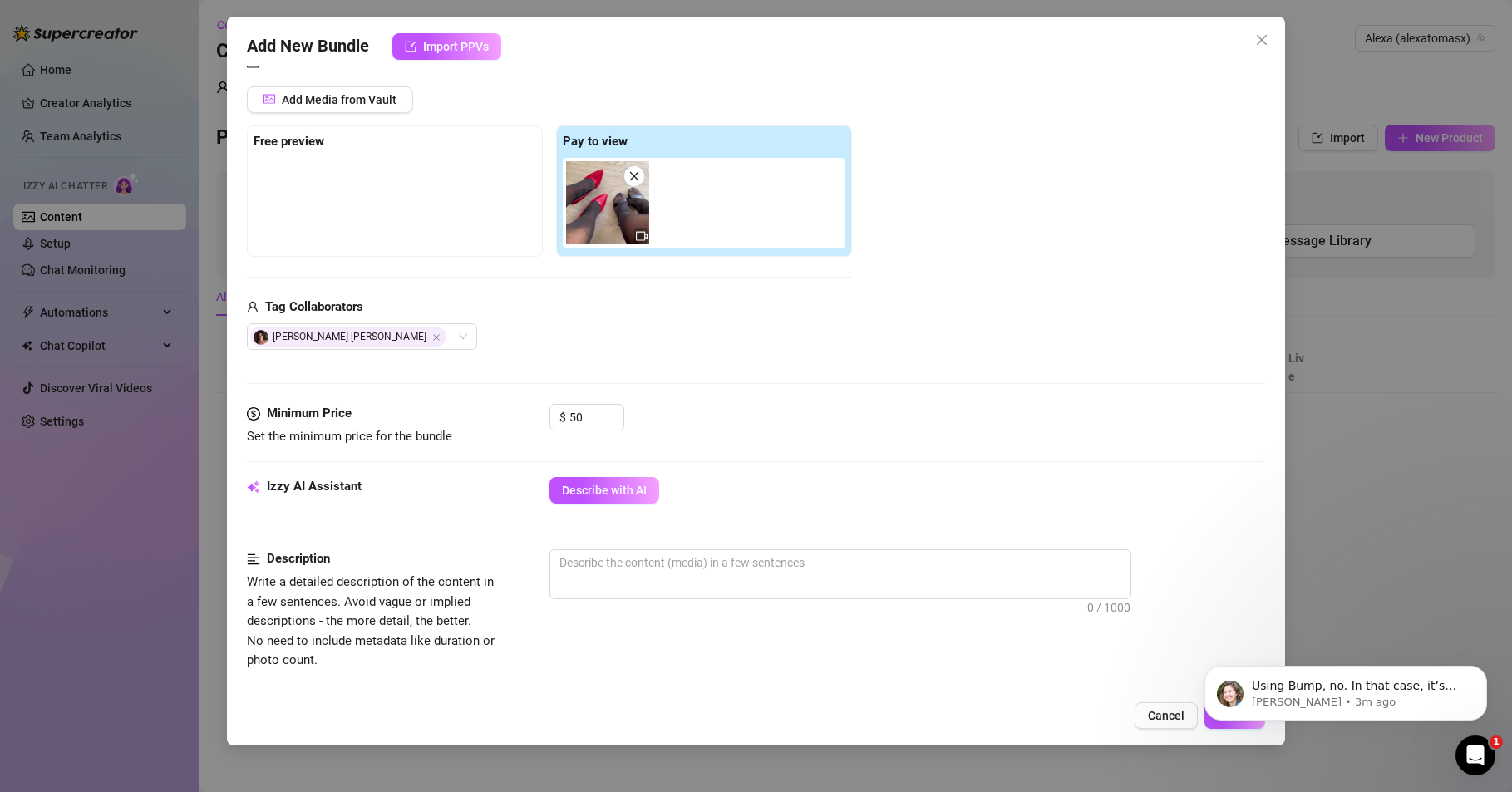
scroll to position [399, 0]
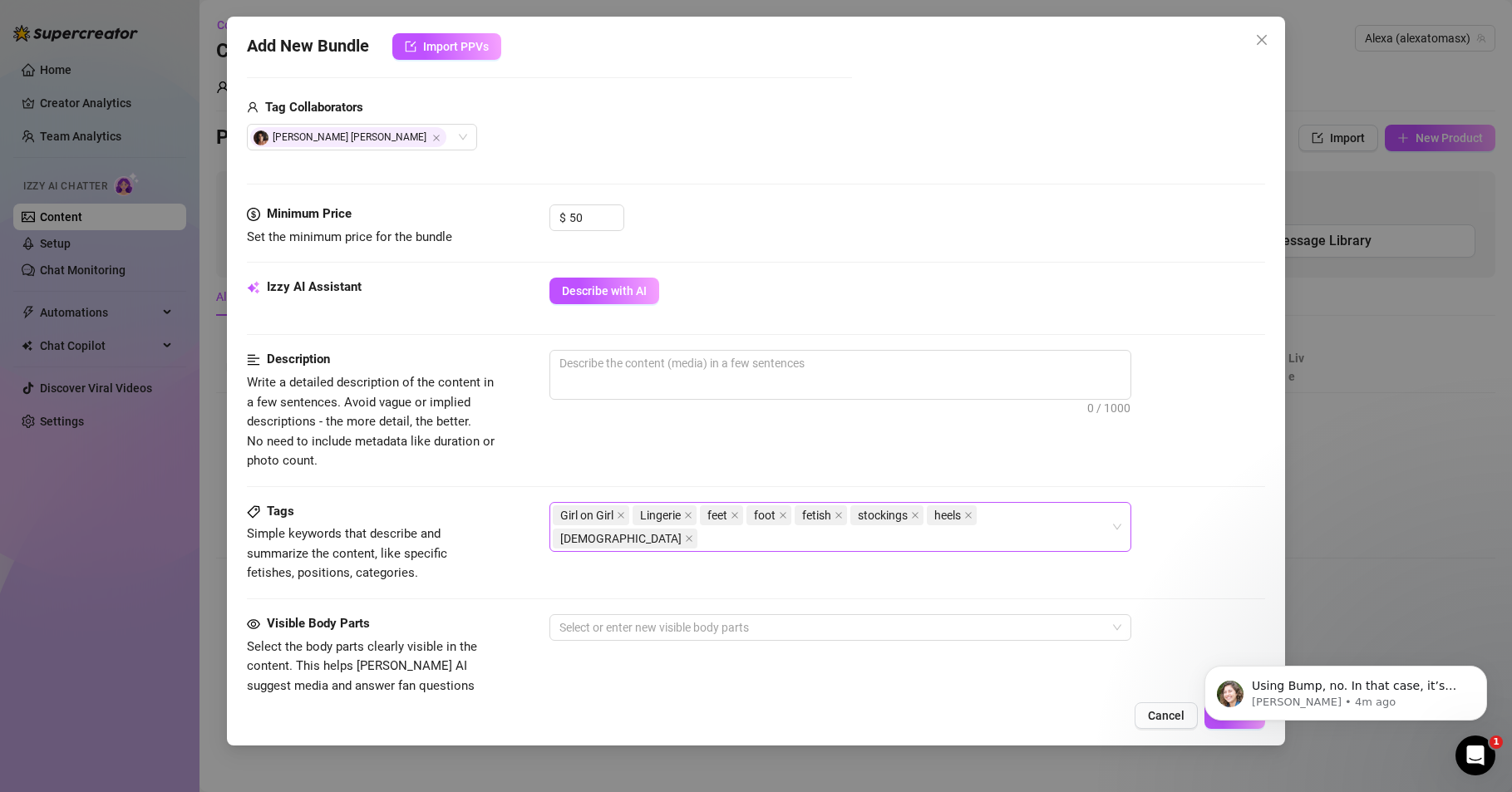
click at [1072, 514] on div "Girl on Girl Lingerie feet foot fetish stockings heels lesbian" at bounding box center [831, 526] width 558 height 46
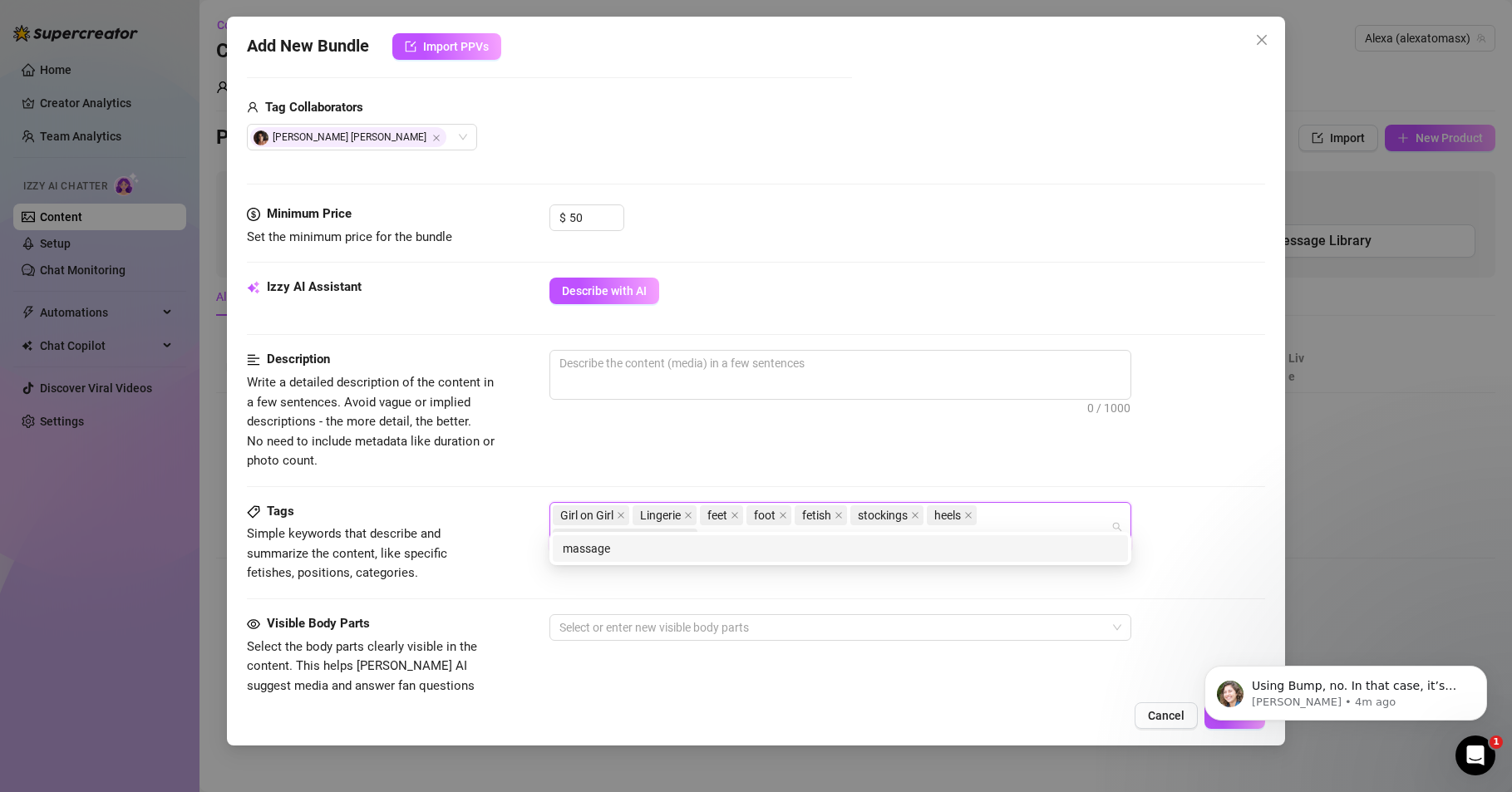
type input "massage"
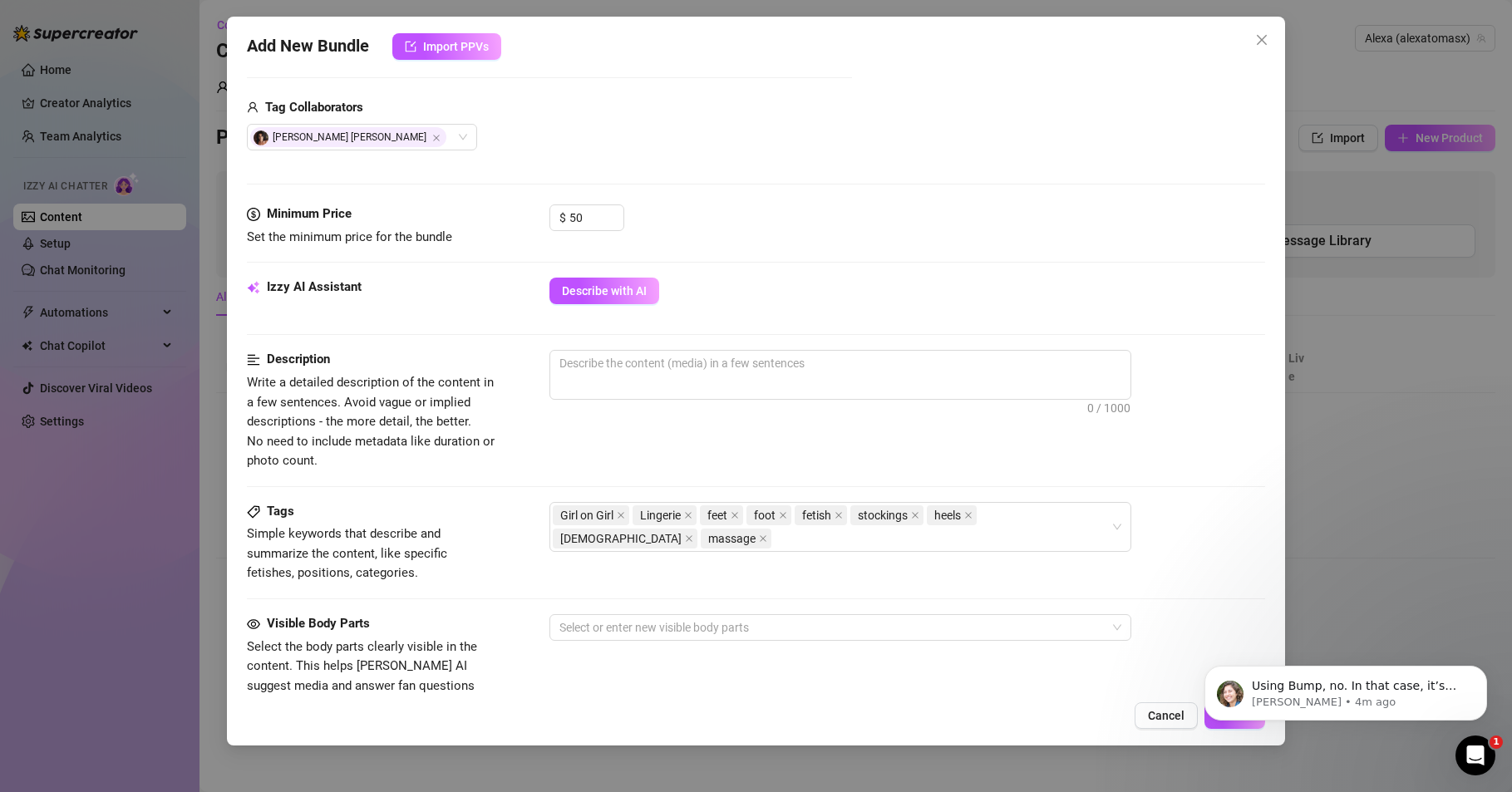
click at [1198, 476] on div "Description Write a detailed description of the content in a few sentences. Avo…" at bounding box center [756, 426] width 1018 height 151
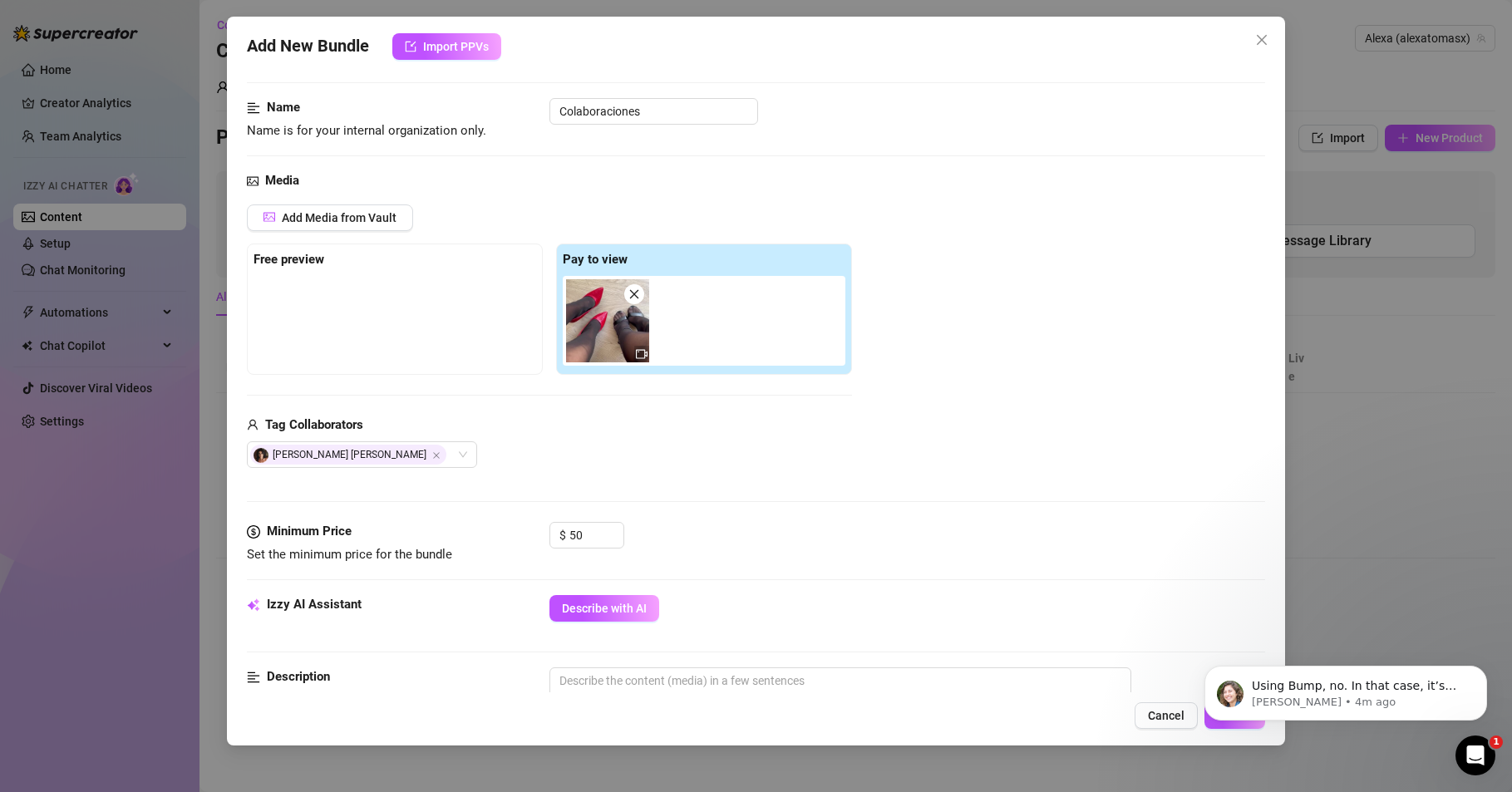
scroll to position [0, 0]
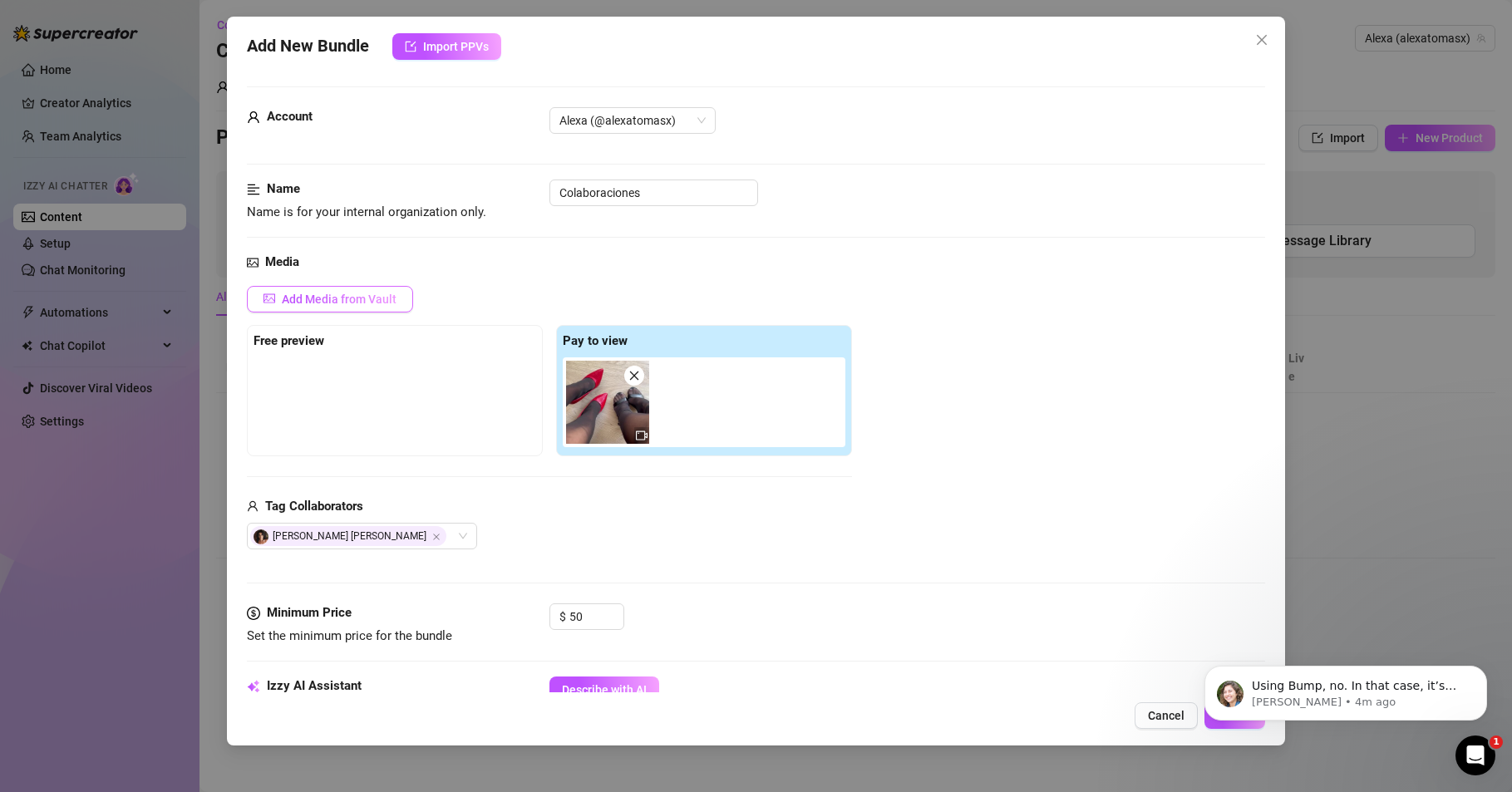
click at [356, 299] on span "Add Media from Vault" at bounding box center [338, 299] width 114 height 13
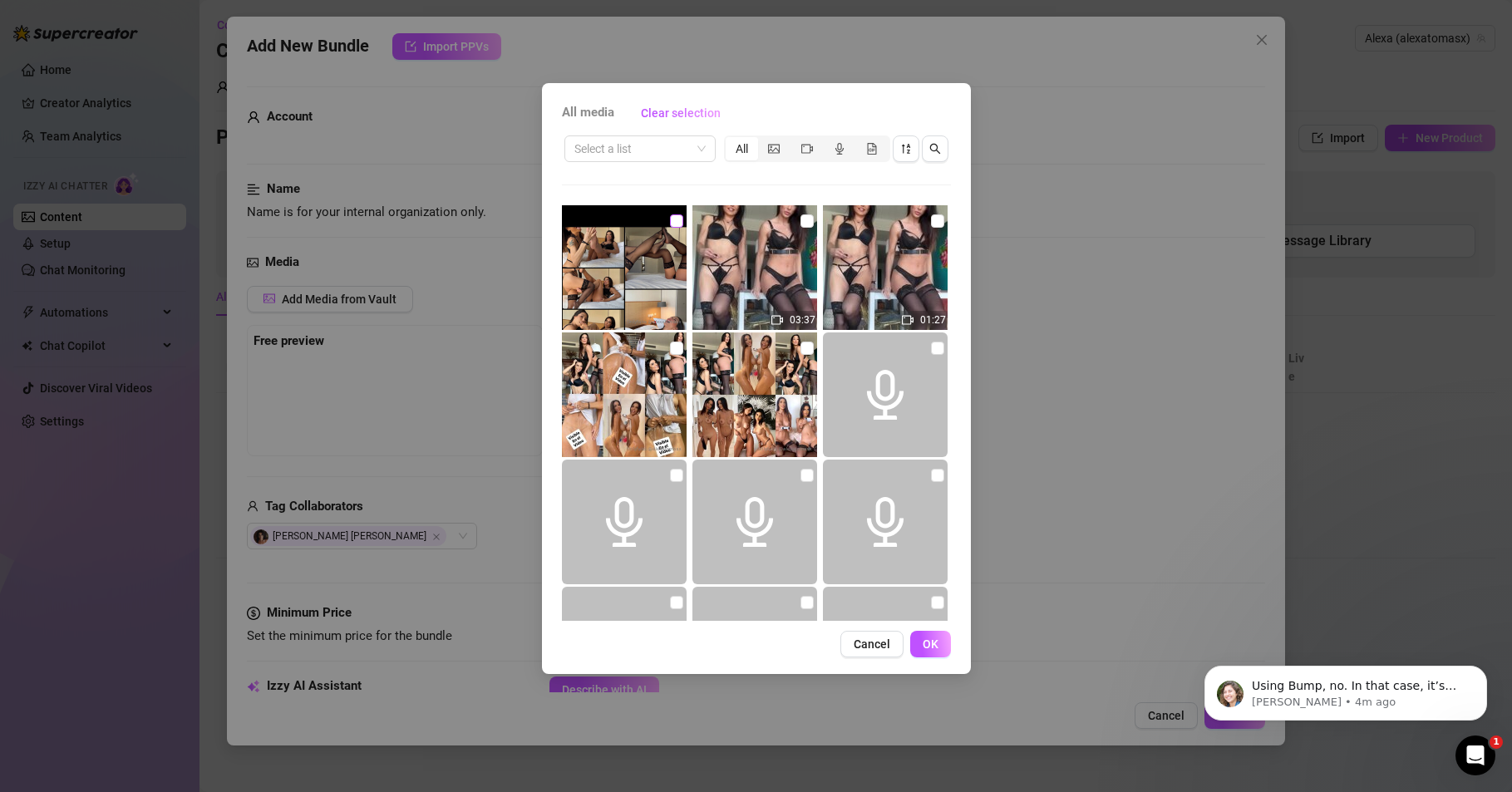
click at [674, 217] on input "checkbox" at bounding box center [677, 221] width 13 height 13
checkbox input "true"
click at [923, 643] on span "OK" at bounding box center [930, 644] width 16 height 13
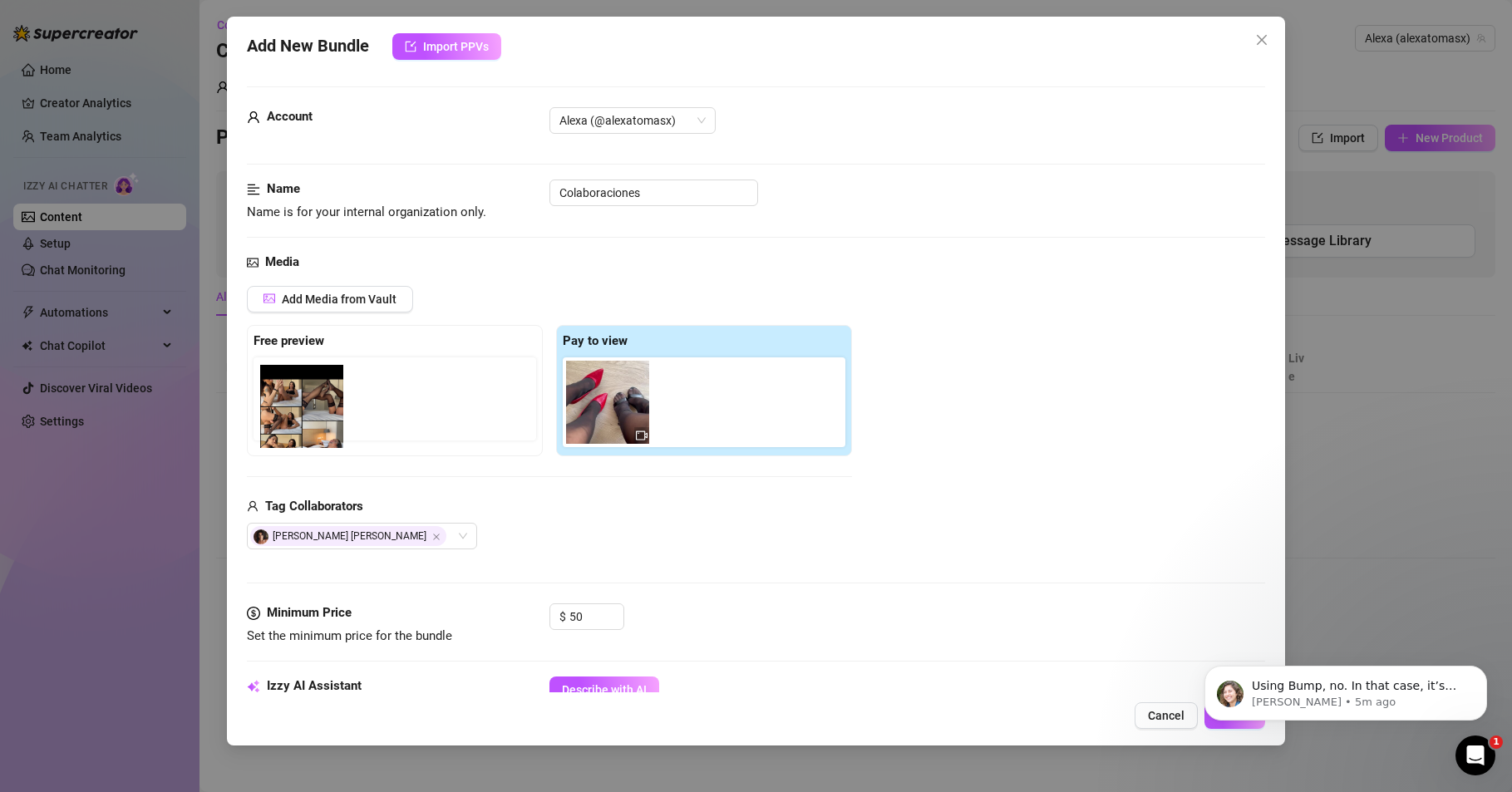
drag, startPoint x: 696, startPoint y: 406, endPoint x: 293, endPoint y: 410, distance: 403.0
click at [293, 410] on div "Free preview Pay to view" at bounding box center [549, 390] width 605 height 131
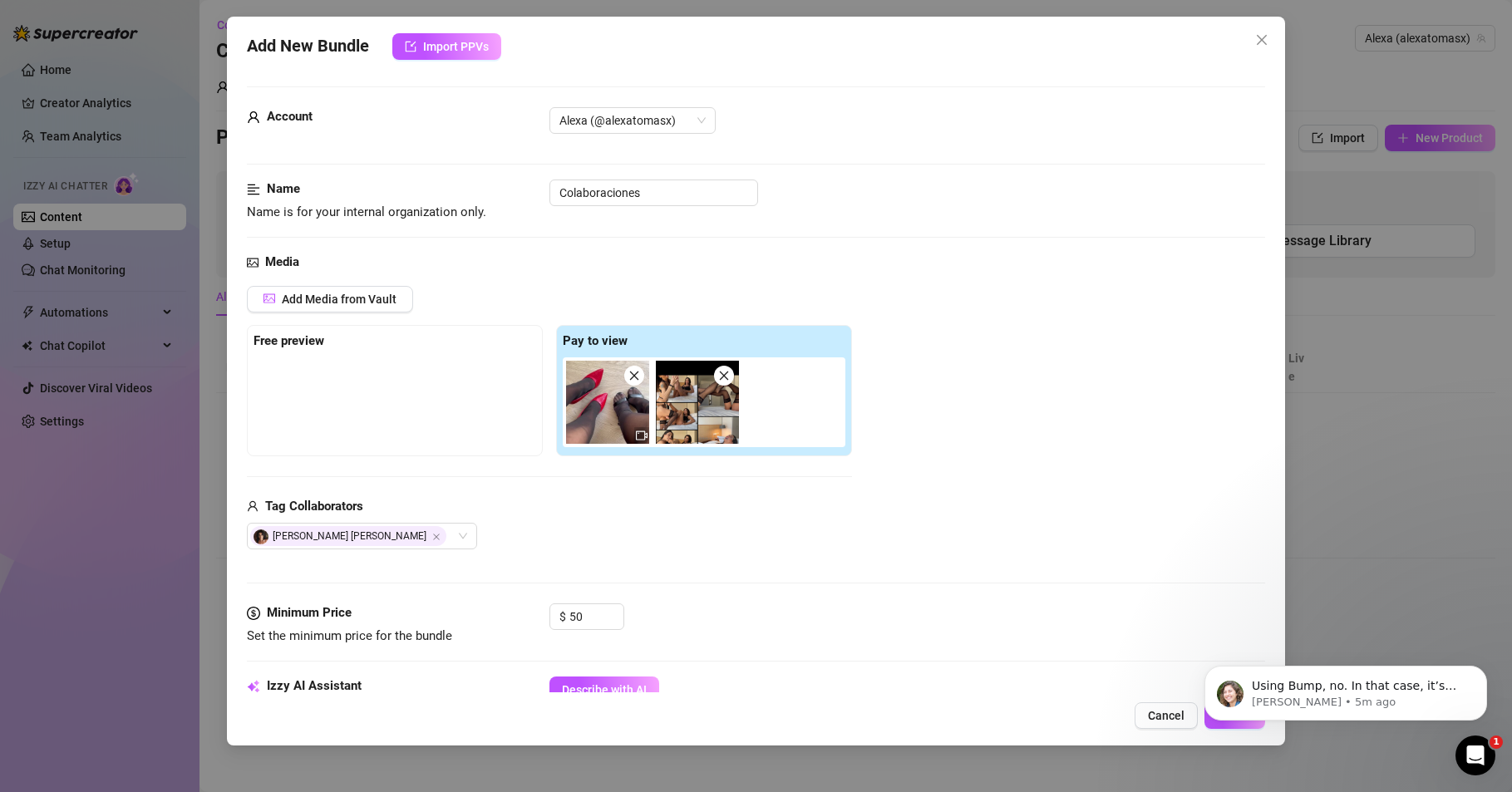
click at [302, 385] on div at bounding box center [394, 399] width 282 height 83
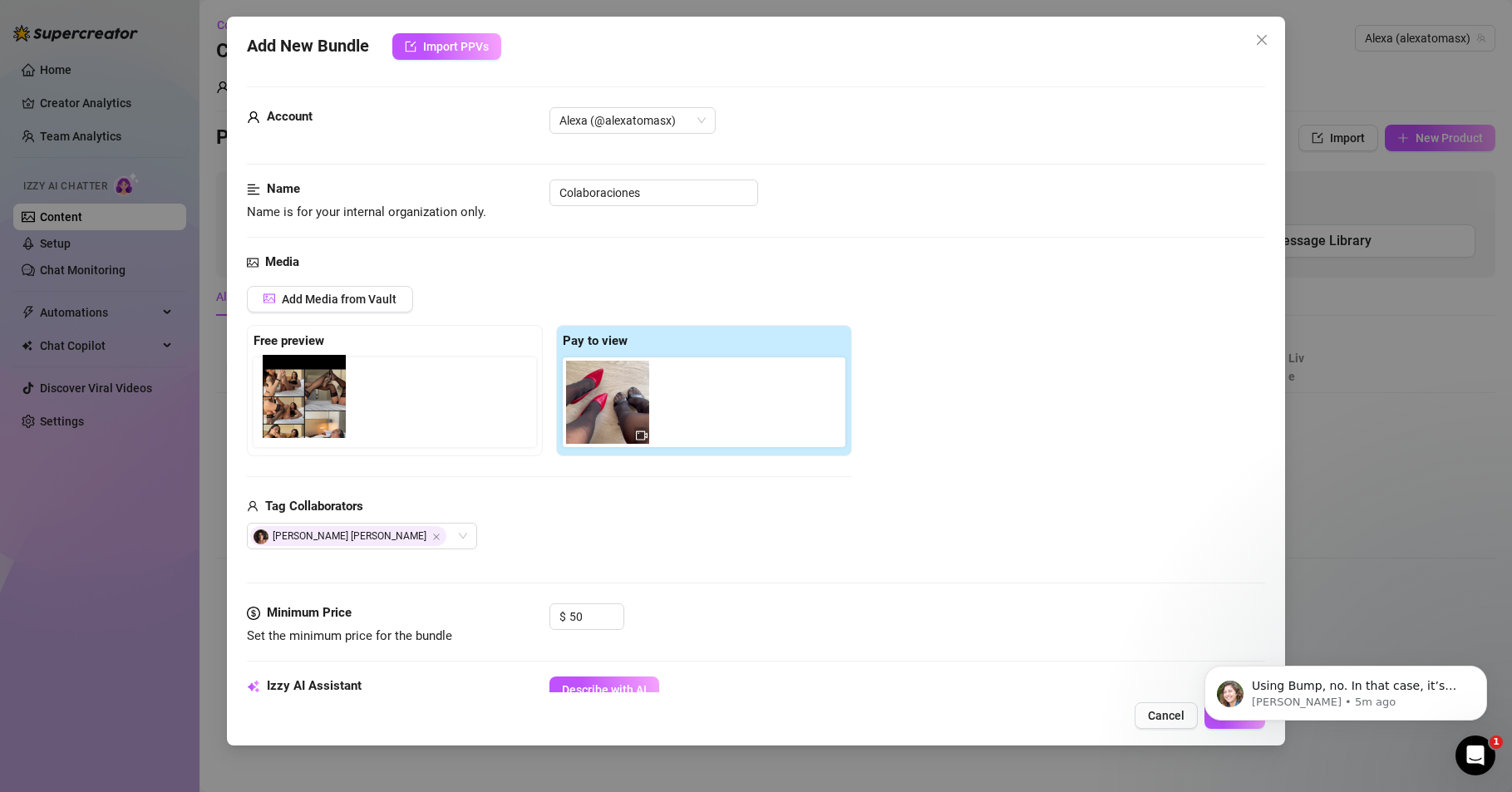
drag, startPoint x: 678, startPoint y: 411, endPoint x: 281, endPoint y: 406, distance: 397.0
click at [281, 406] on div "Free preview Pay to view" at bounding box center [549, 390] width 605 height 131
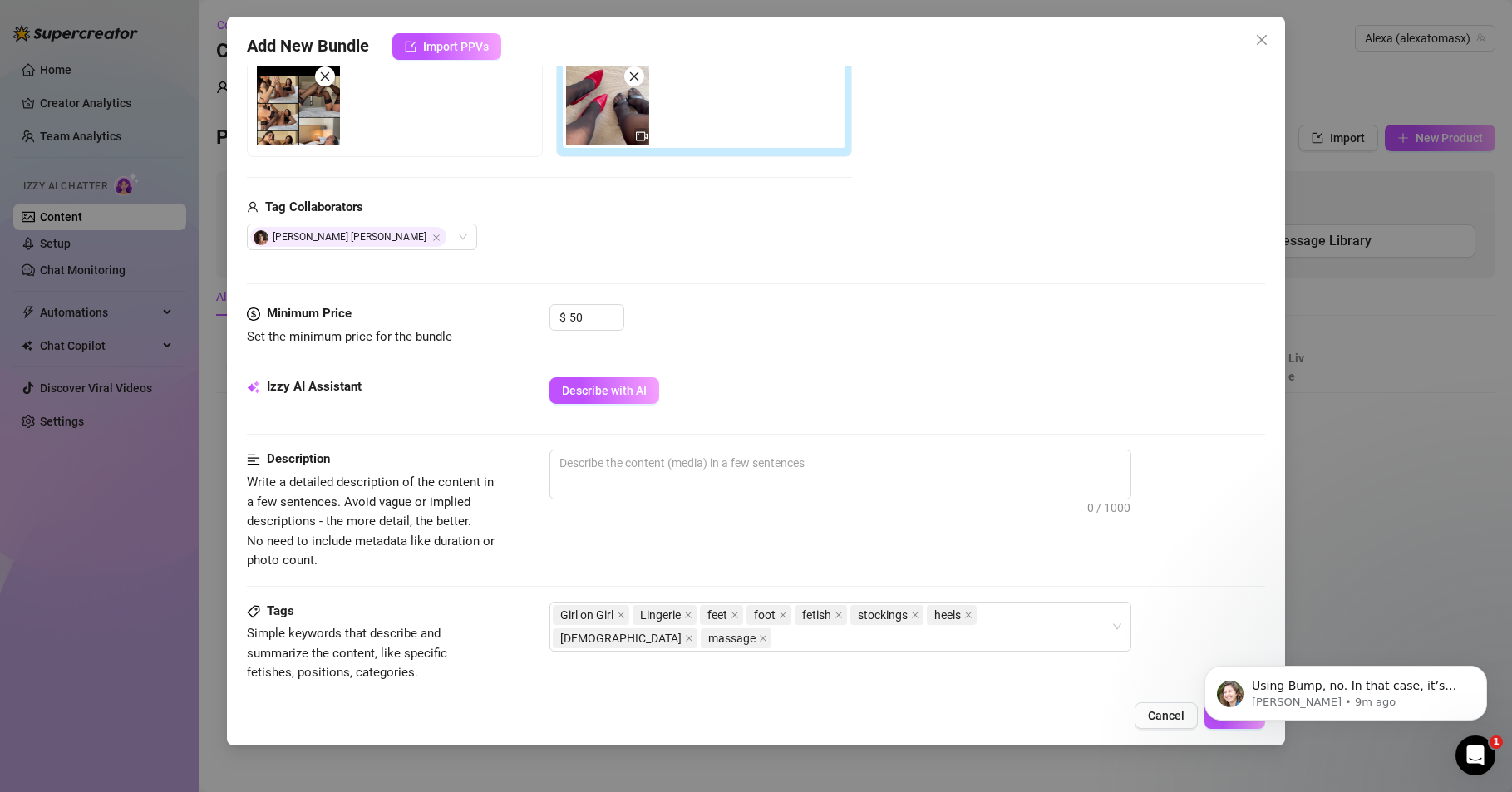
scroll to position [598, 0]
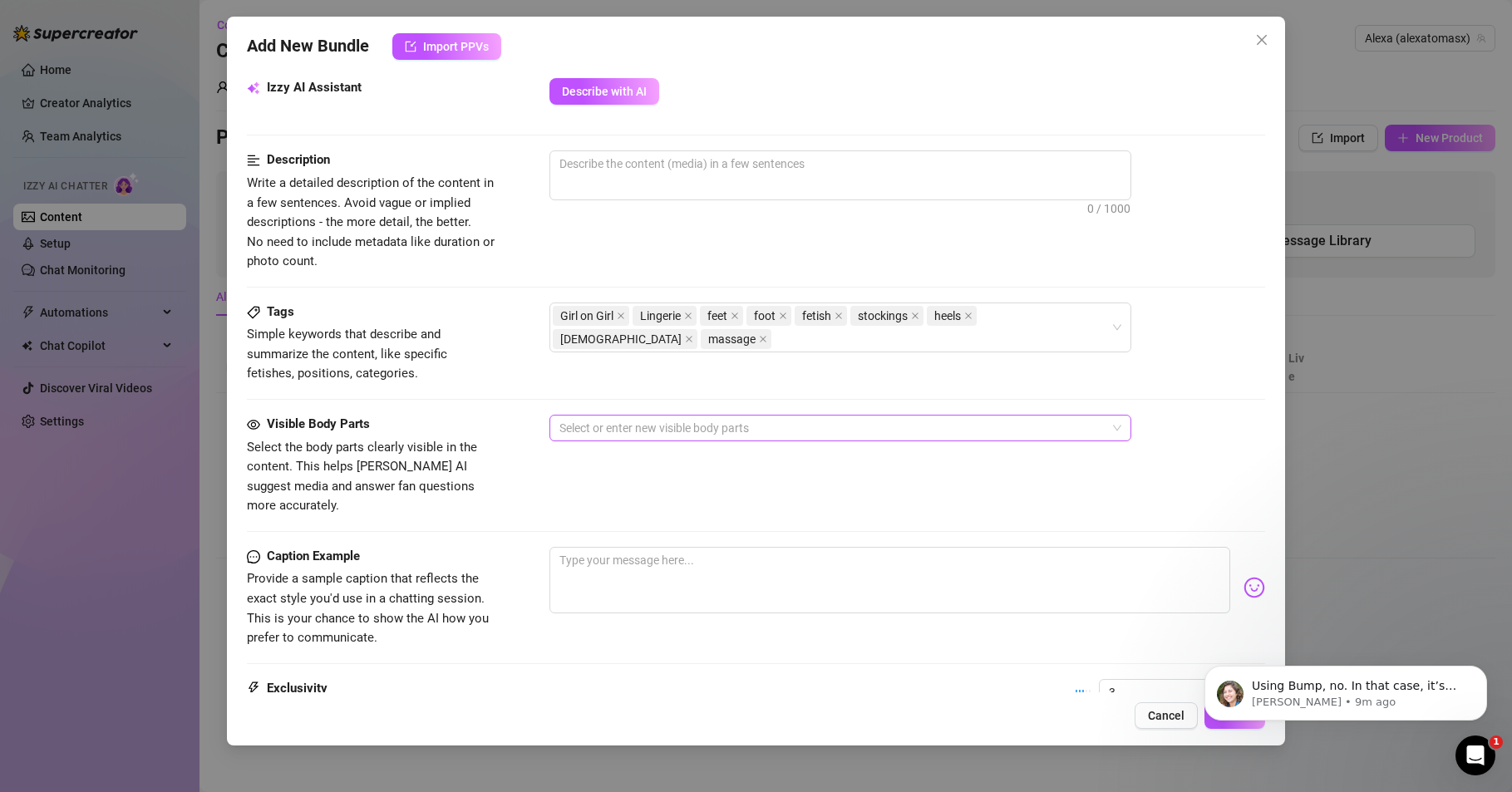
click at [700, 420] on div at bounding box center [831, 428] width 558 height 24
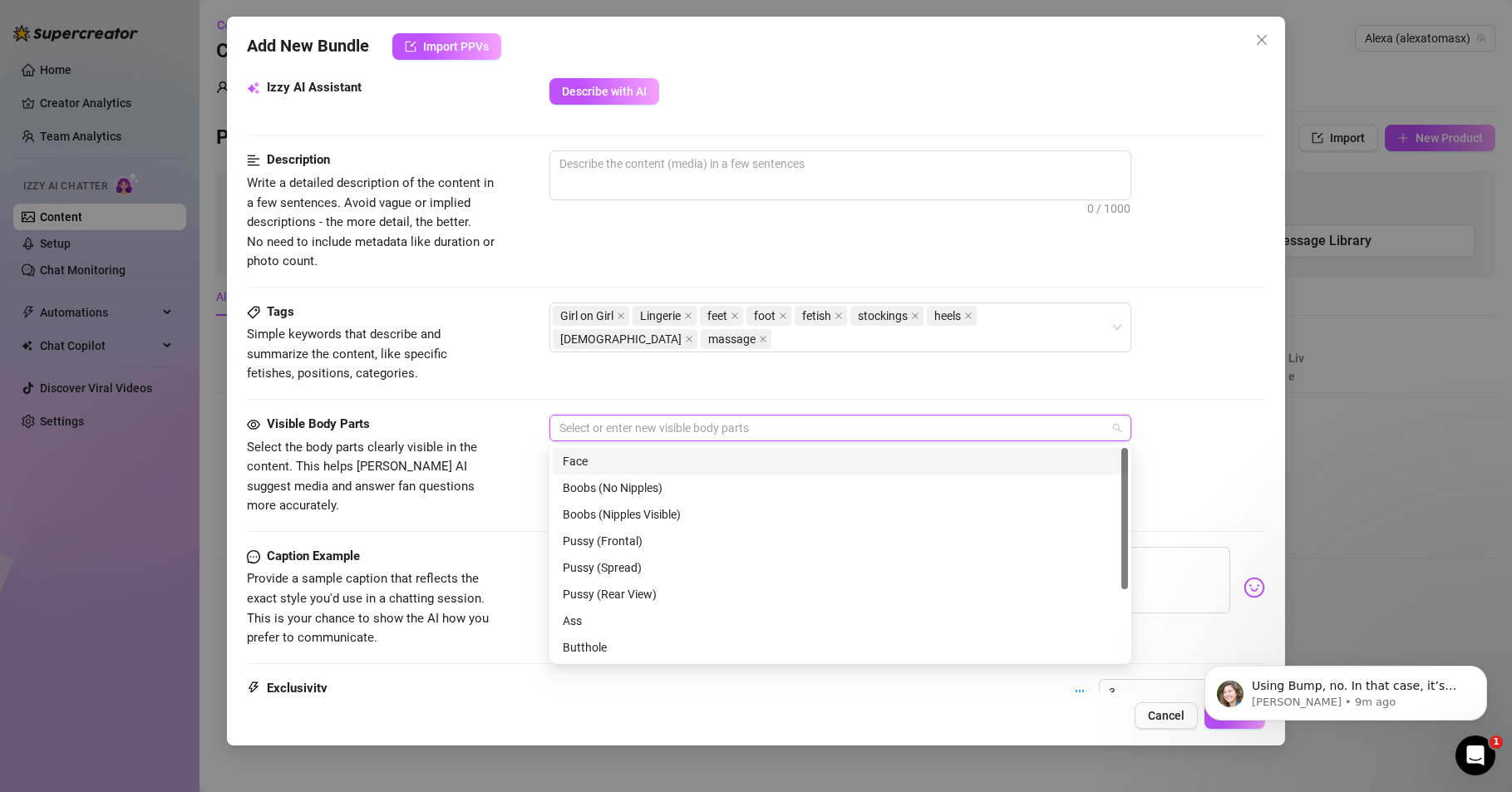
click at [625, 461] on div "Face" at bounding box center [841, 461] width 555 height 18
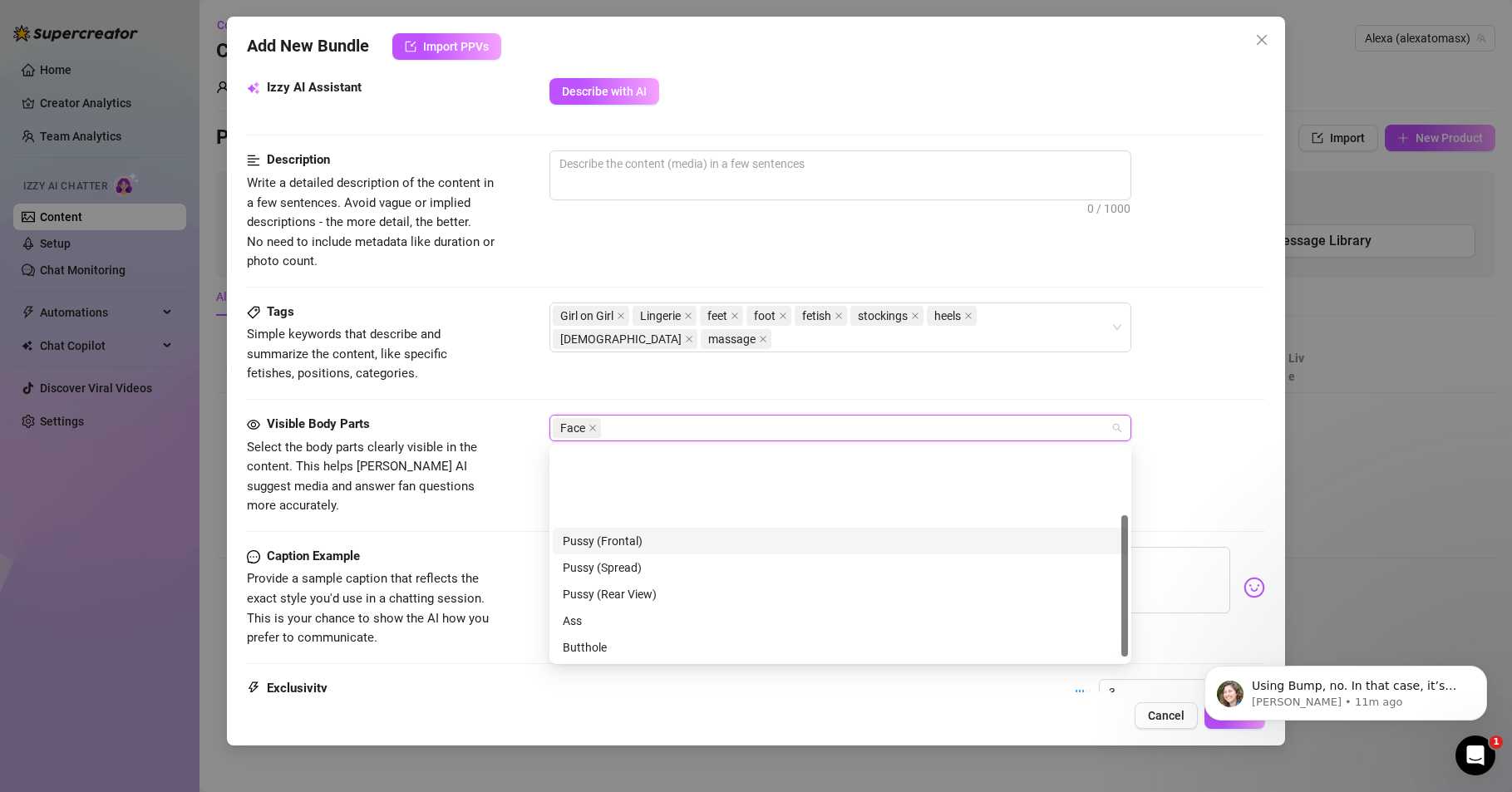
scroll to position [100, 0]
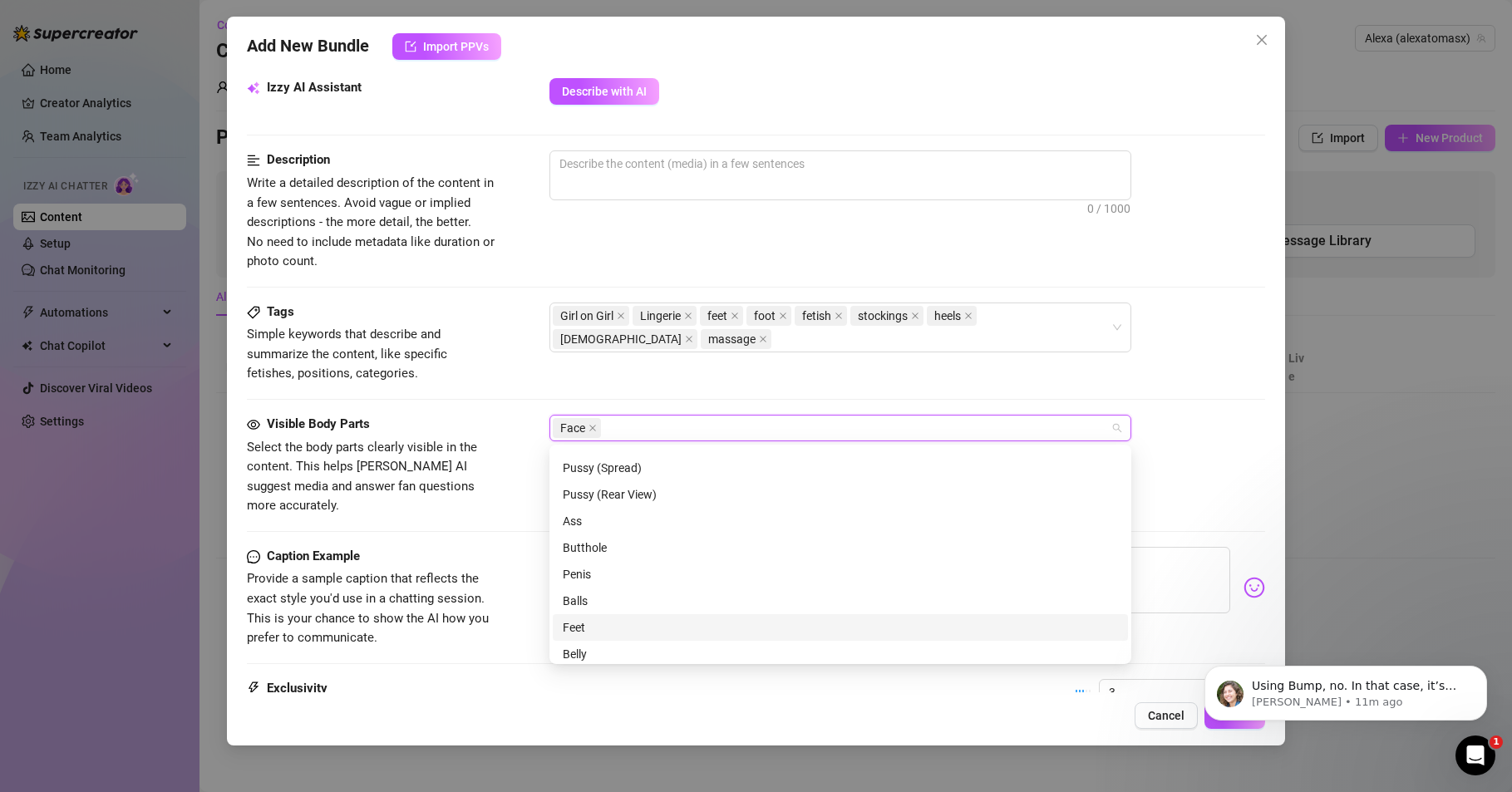
click at [580, 622] on div "Feet" at bounding box center [841, 627] width 555 height 18
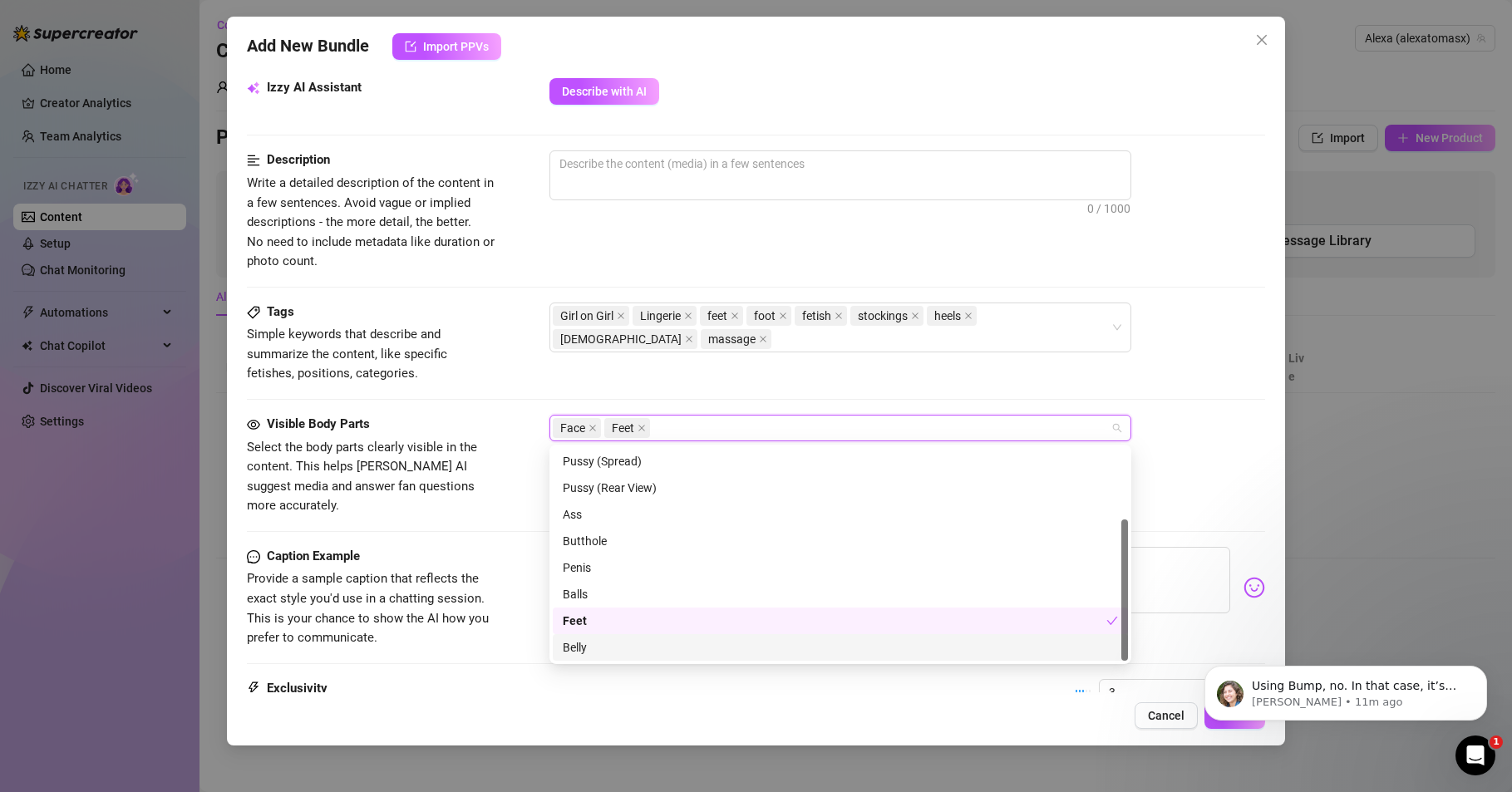
click at [574, 643] on div "Belly" at bounding box center [841, 647] width 555 height 18
click at [758, 252] on div "Description Write a detailed description of the content in a few sentences. Avo…" at bounding box center [756, 211] width 1018 height 121
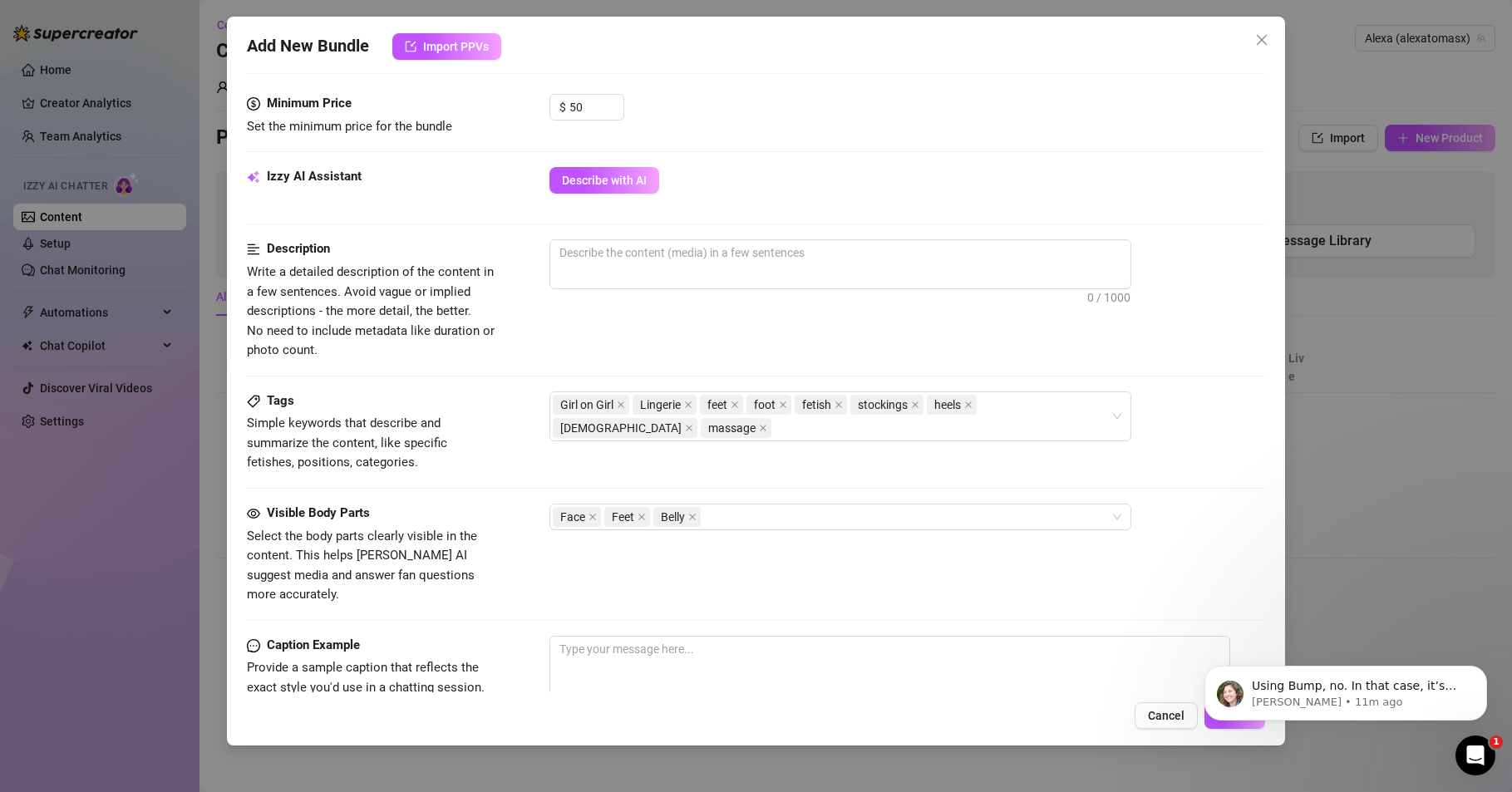
scroll to position [399, 0]
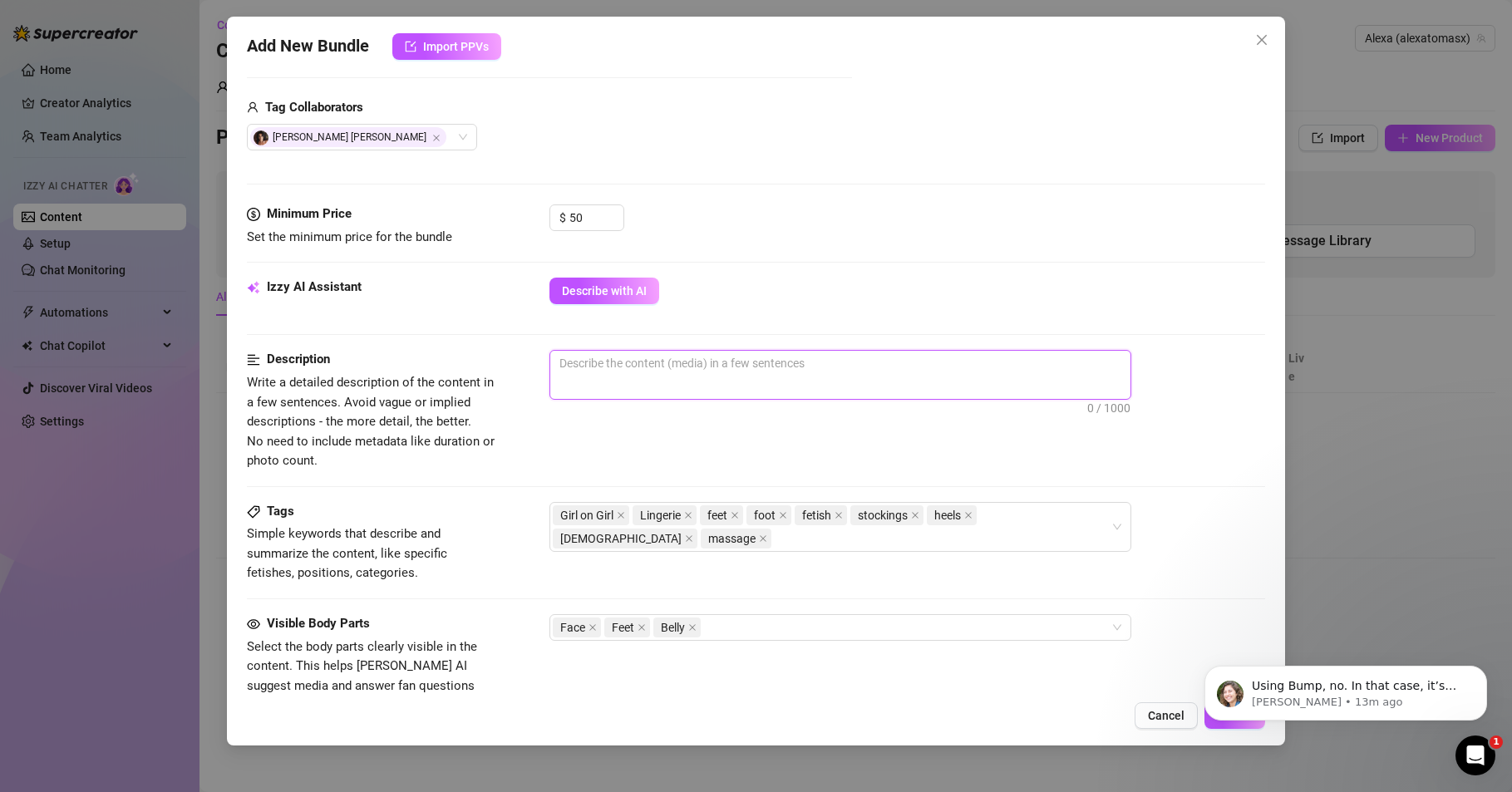
click at [597, 362] on textarea at bounding box center [841, 362] width 580 height 25
paste textarea "Español: Dos chicas, un fetiche y una cama… Maricielo y yo nos dejamos llevar e…"
type textarea "Español: Dos chicas, un fetiche y una cama… Maricielo y yo nos dejamos llevar e…"
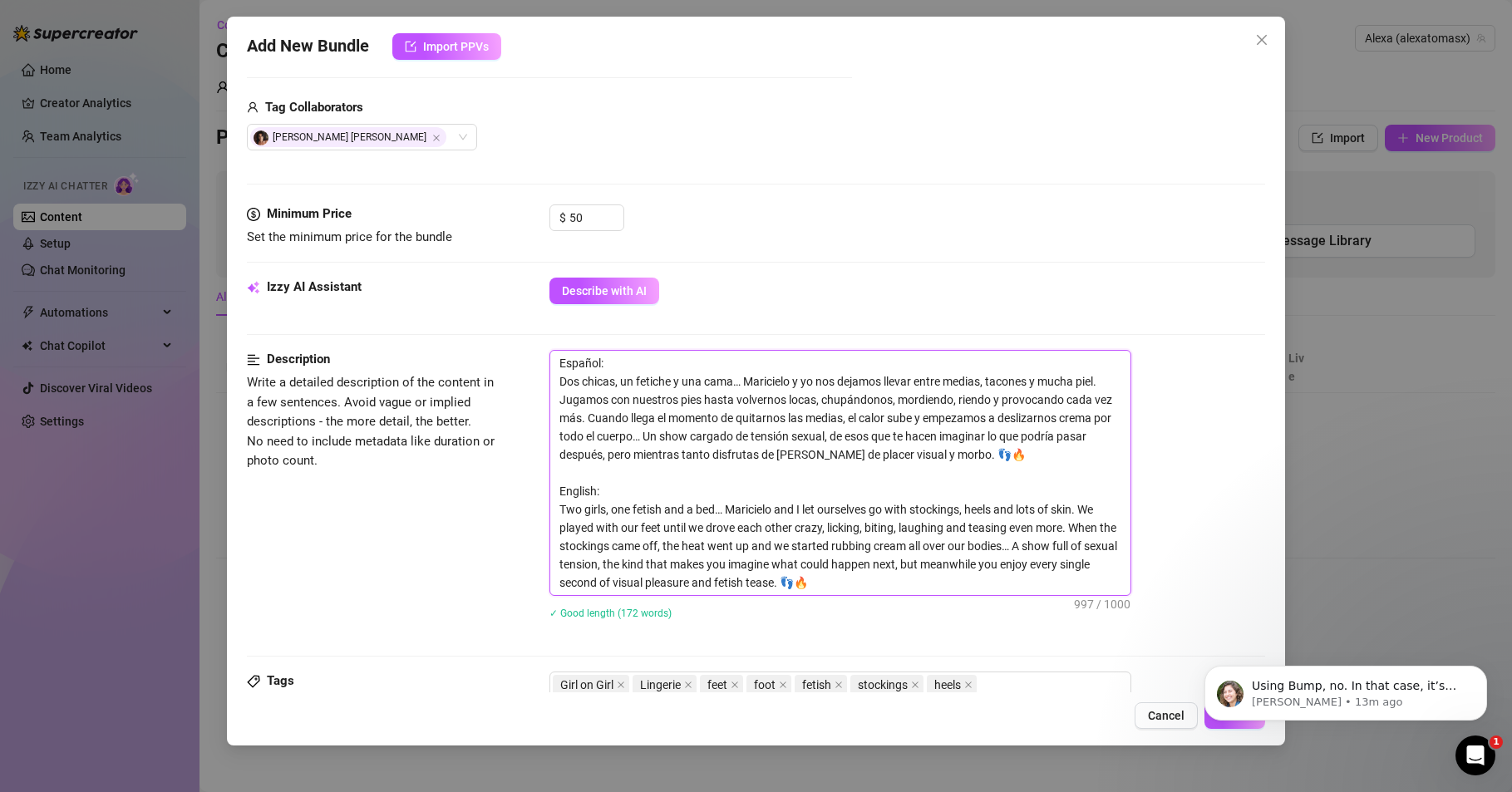
scroll to position [0, 0]
drag, startPoint x: 612, startPoint y: 362, endPoint x: 549, endPoint y: 354, distance: 63.5
click at [550, 354] on span "Español: Dos chicas, un fetiche y una cama… Maricielo y yo nos dejamos llevar e…" at bounding box center [841, 473] width 582 height 246
type textarea "Dos chicas, un fetiche y una cama… Maricielo y yo nos dejamos llevar entre medi…"
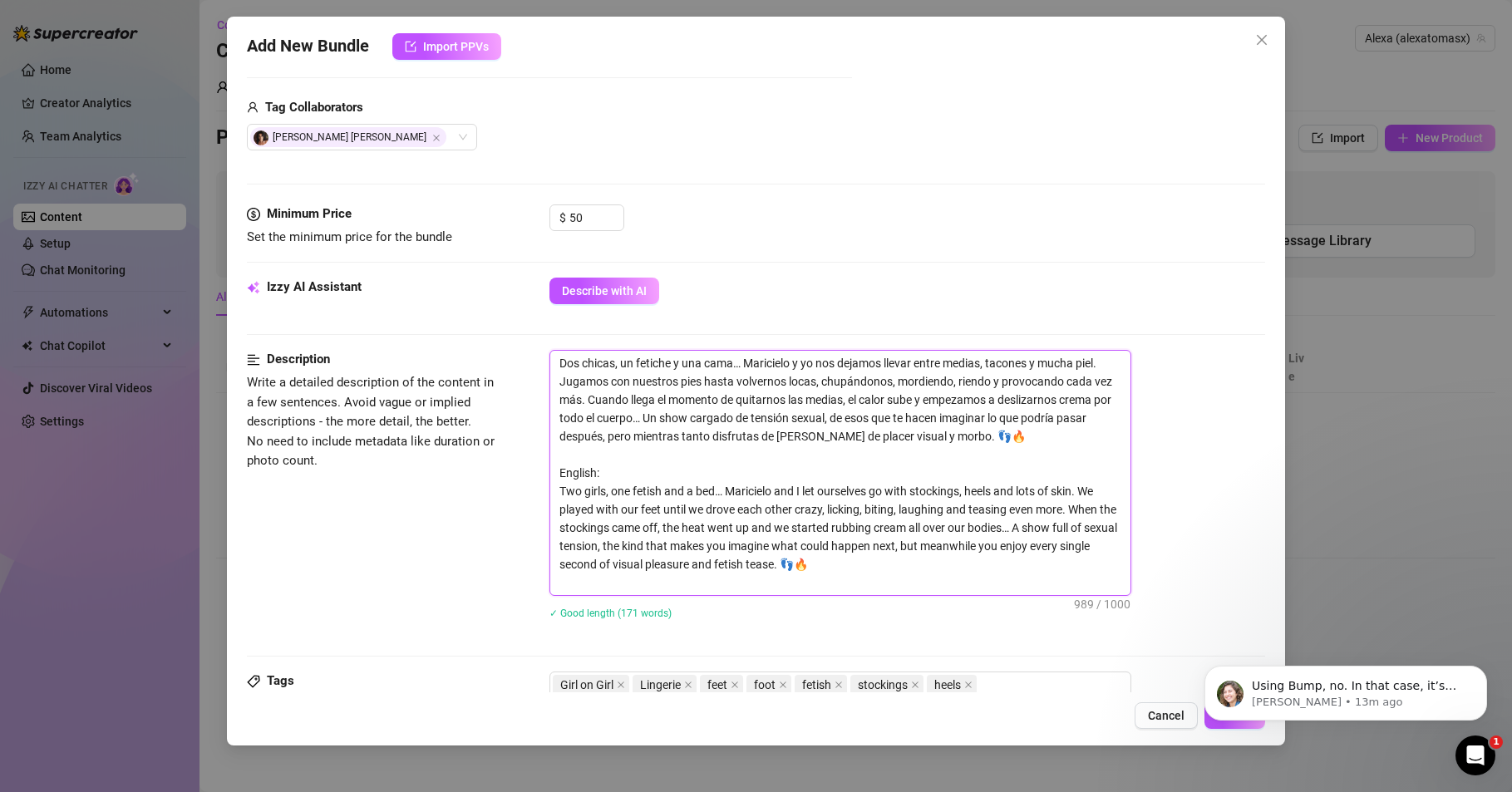
click at [559, 380] on textarea "Dos chicas, un fetiche y una cama… Maricielo y yo nos dejamos llevar entre medi…" at bounding box center [841, 472] width 580 height 244
type textarea "Dos chicas, un fetiche y una cama… Maricielo y yo nos dejamos llevar entre medi…"
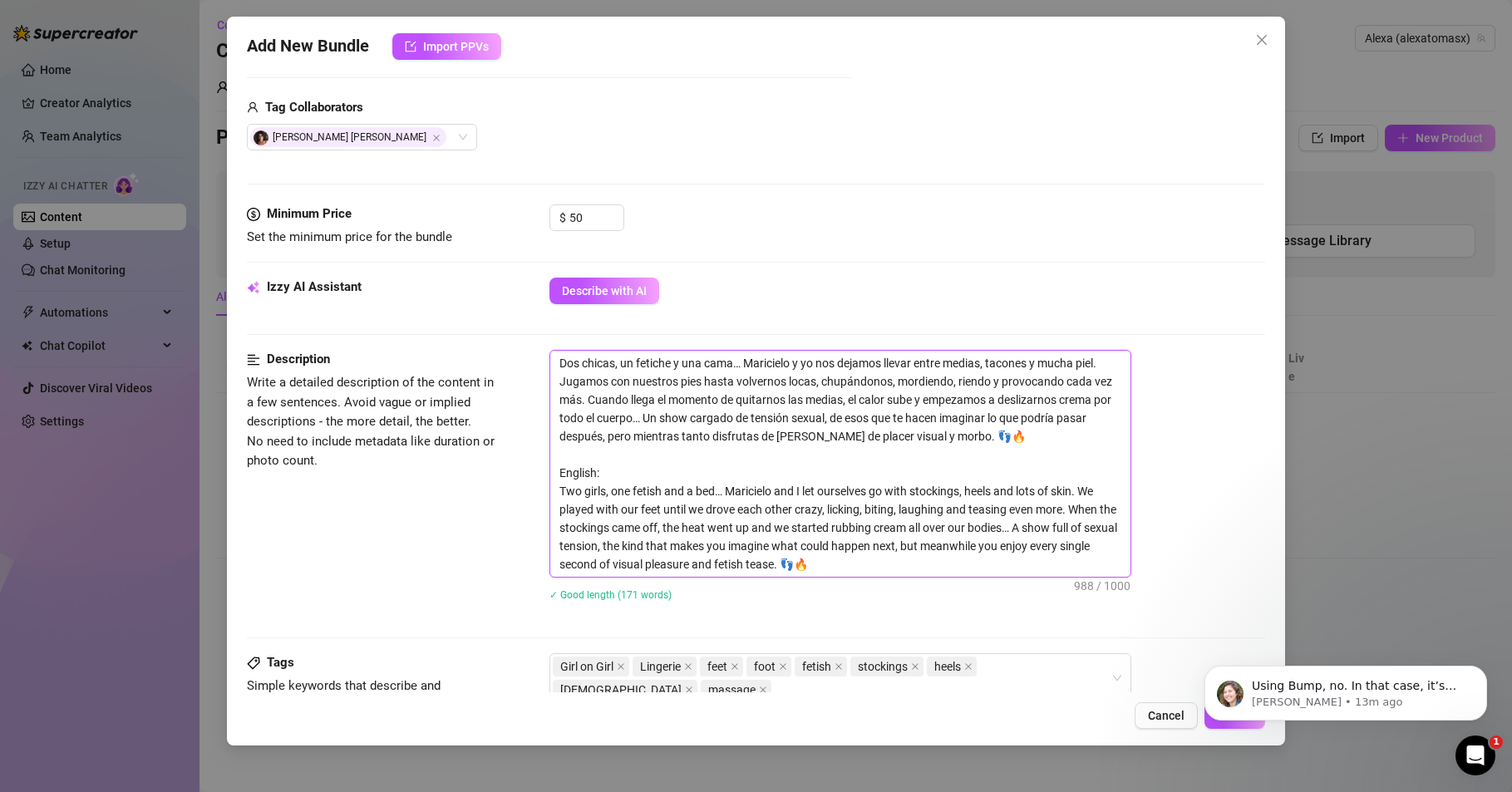
drag, startPoint x: 601, startPoint y: 473, endPoint x: 518, endPoint y: 472, distance: 83.0
click at [520, 472] on div "Description Write a detailed description of the content in a few sentences. Avo…" at bounding box center [756, 486] width 1018 height 273
type textarea "Dos chicas, un fetiche y una cama… Maricielo y yo nos dejamos llevar entre medi…"
click at [560, 484] on textarea "Dos chicas, un fetiche y una cama… Maricielo y yo nos dejamos llevar entre medi…" at bounding box center [841, 463] width 580 height 226
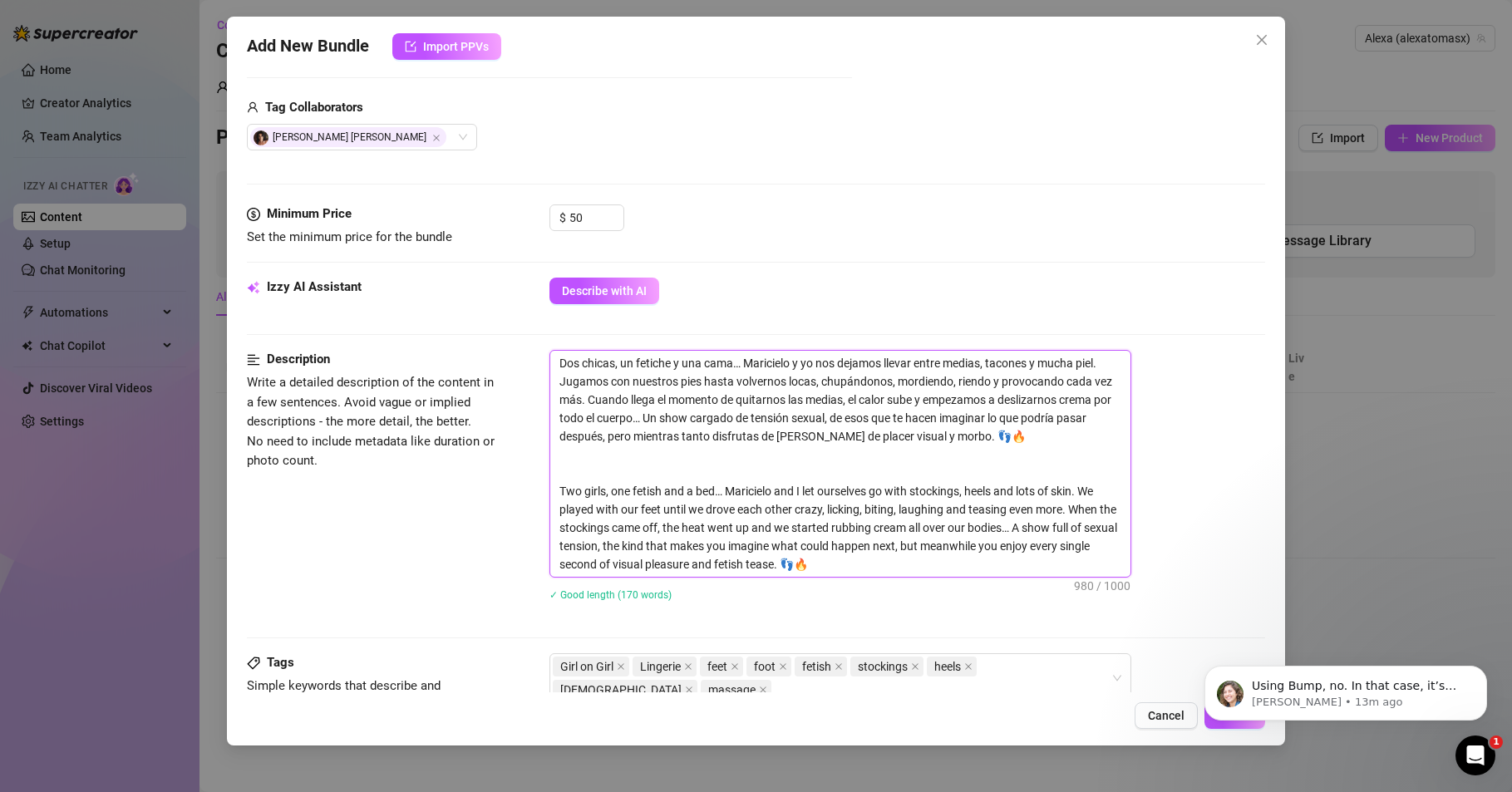
type textarea "Dos chicas, un fetiche y una cama… Maricielo y yo nos dejamos llevar entre medi…"
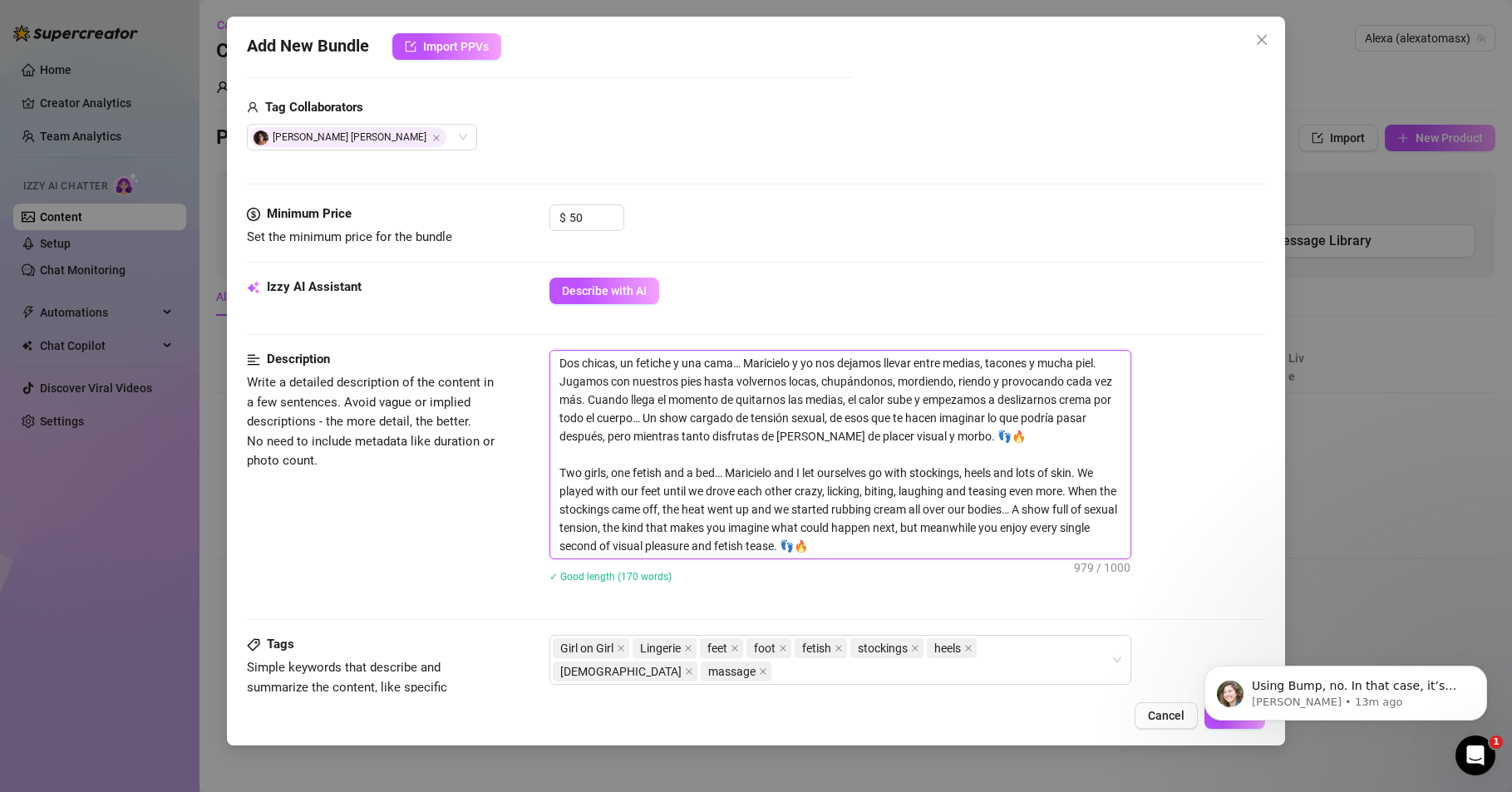
click at [567, 451] on textarea "Dos chicas, un fetiche y una cama… Maricielo y yo nos dejamos llevar entre medi…" at bounding box center [841, 454] width 580 height 208
type textarea "Dos chicas, un fetiche y una cama… Maricielo y yo nos dejamos llevar entre medi…"
click at [250, 562] on div "Description Write a detailed description of the content in a few sentences. Avo…" at bounding box center [756, 477] width 1018 height 254
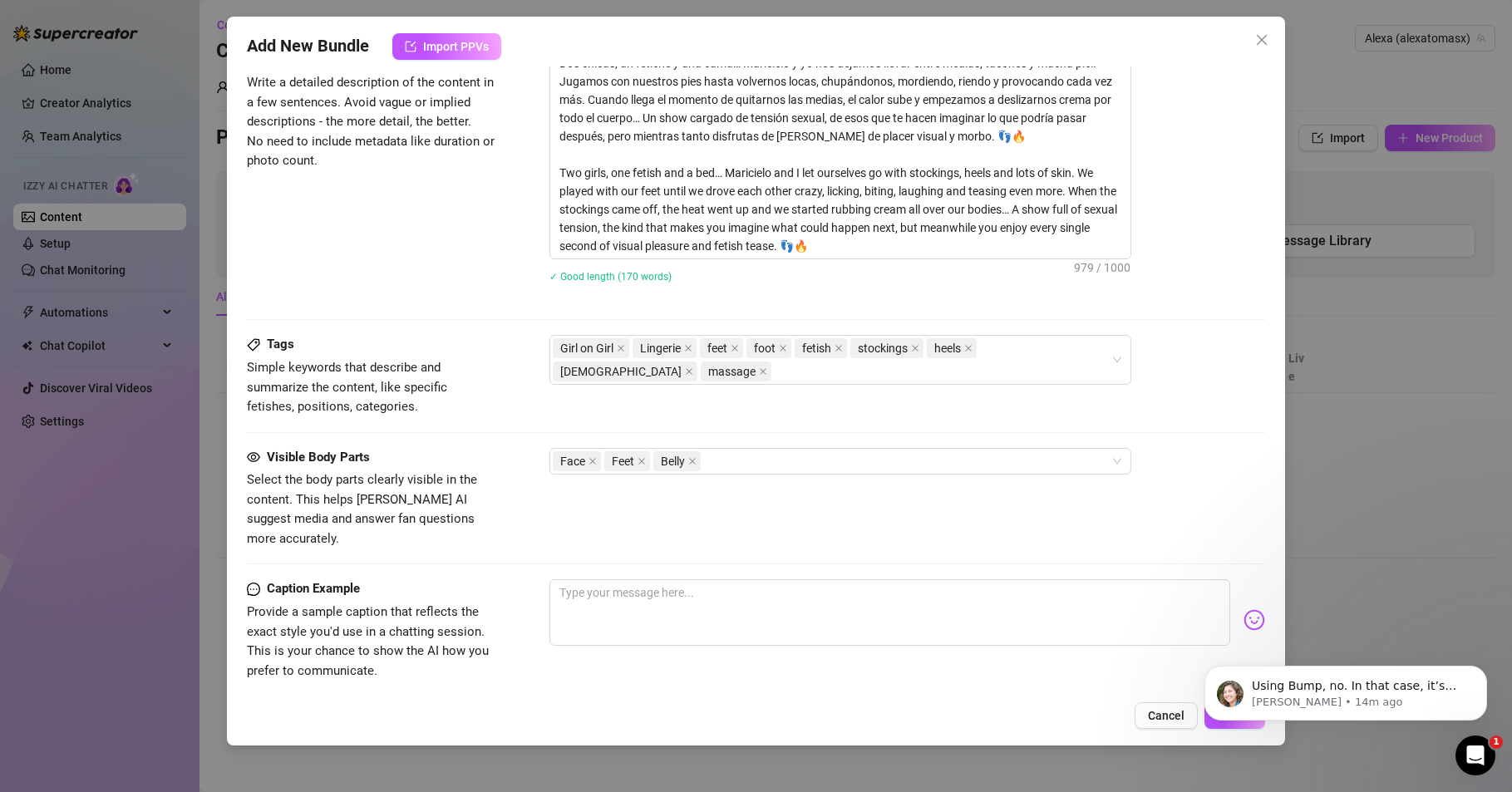
scroll to position [798, 0]
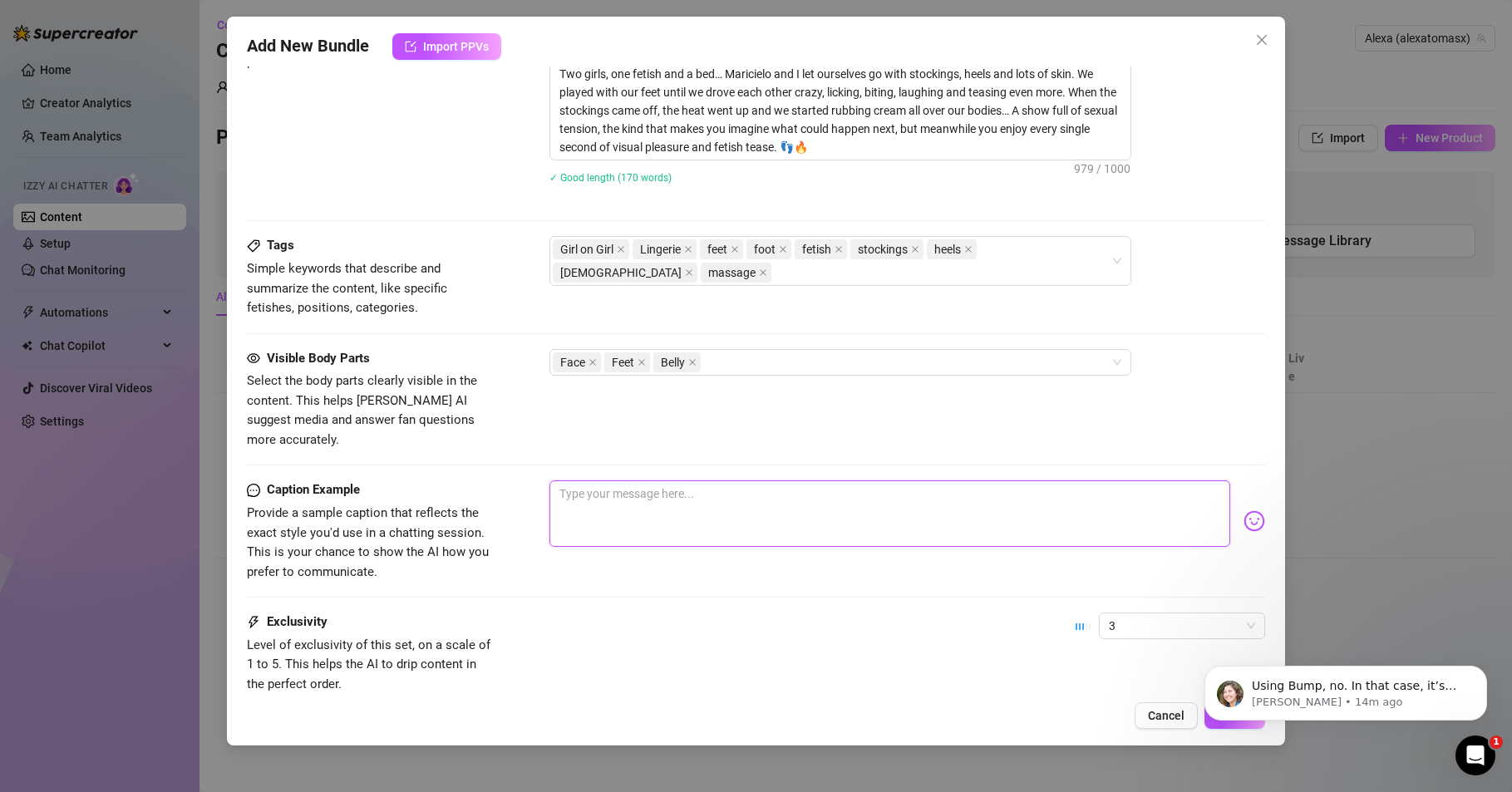
click at [582, 480] on textarea at bounding box center [890, 514] width 681 height 66
paste textarea "✨ Juego Fetichista de Pies con Maricielo ✨"
type textarea "✨ Juego Fetichista de Pies con Maricielo ✨"
drag, startPoint x: 576, startPoint y: 472, endPoint x: 541, endPoint y: 469, distance: 35.1
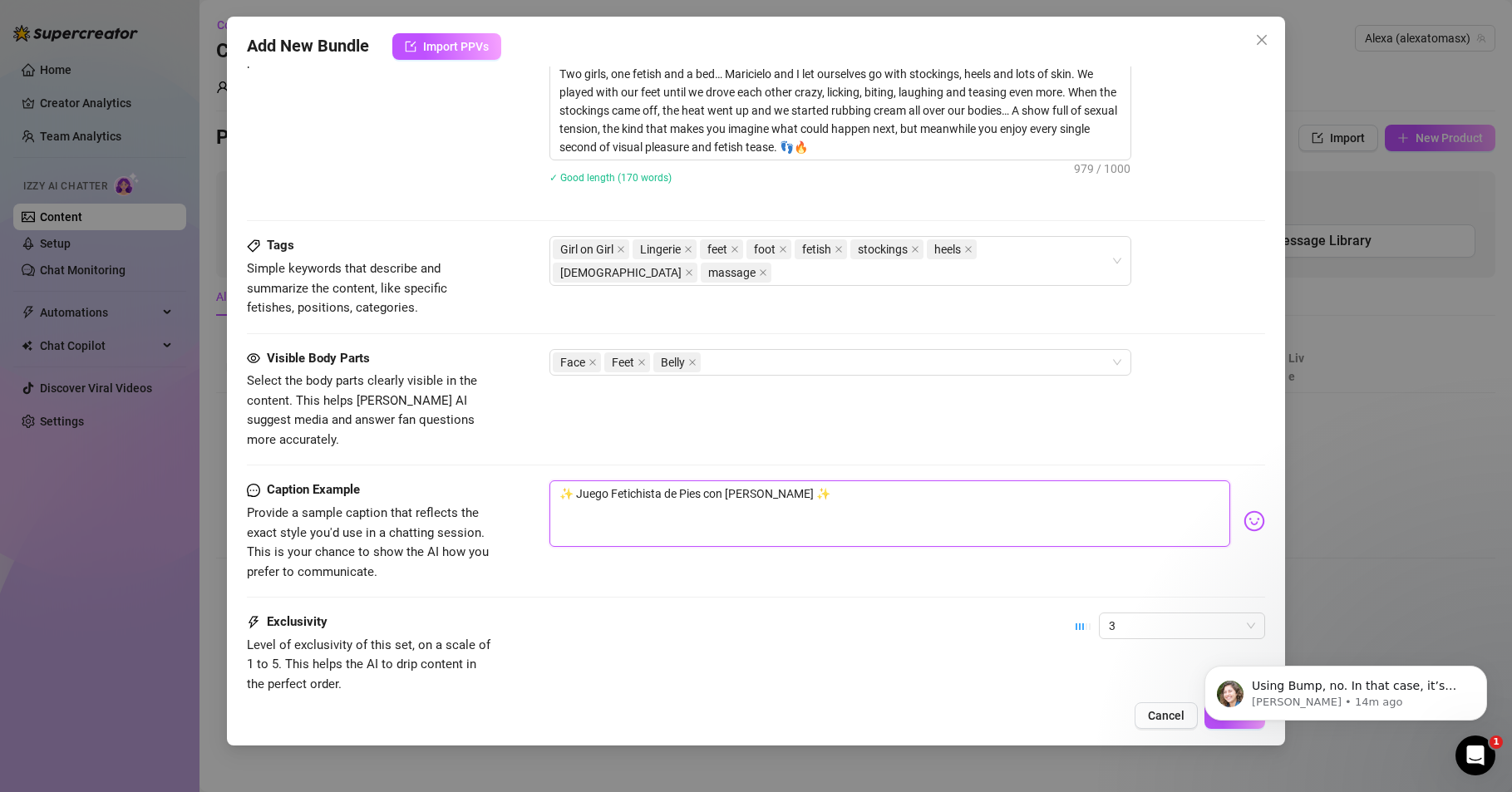
click at [541, 480] on div "Caption Example Provide a sample caption that reflects the exact style you'd us…" at bounding box center [756, 531] width 1018 height 101
type textarea "Juego Fetichista de Pies con Maricielo ✨"
click at [789, 480] on textarea "Juego Fetichista de Pies con Maricielo ✨" at bounding box center [890, 514] width 681 height 66
type textarea "Juego Fetichista de Pies con Maricielo"
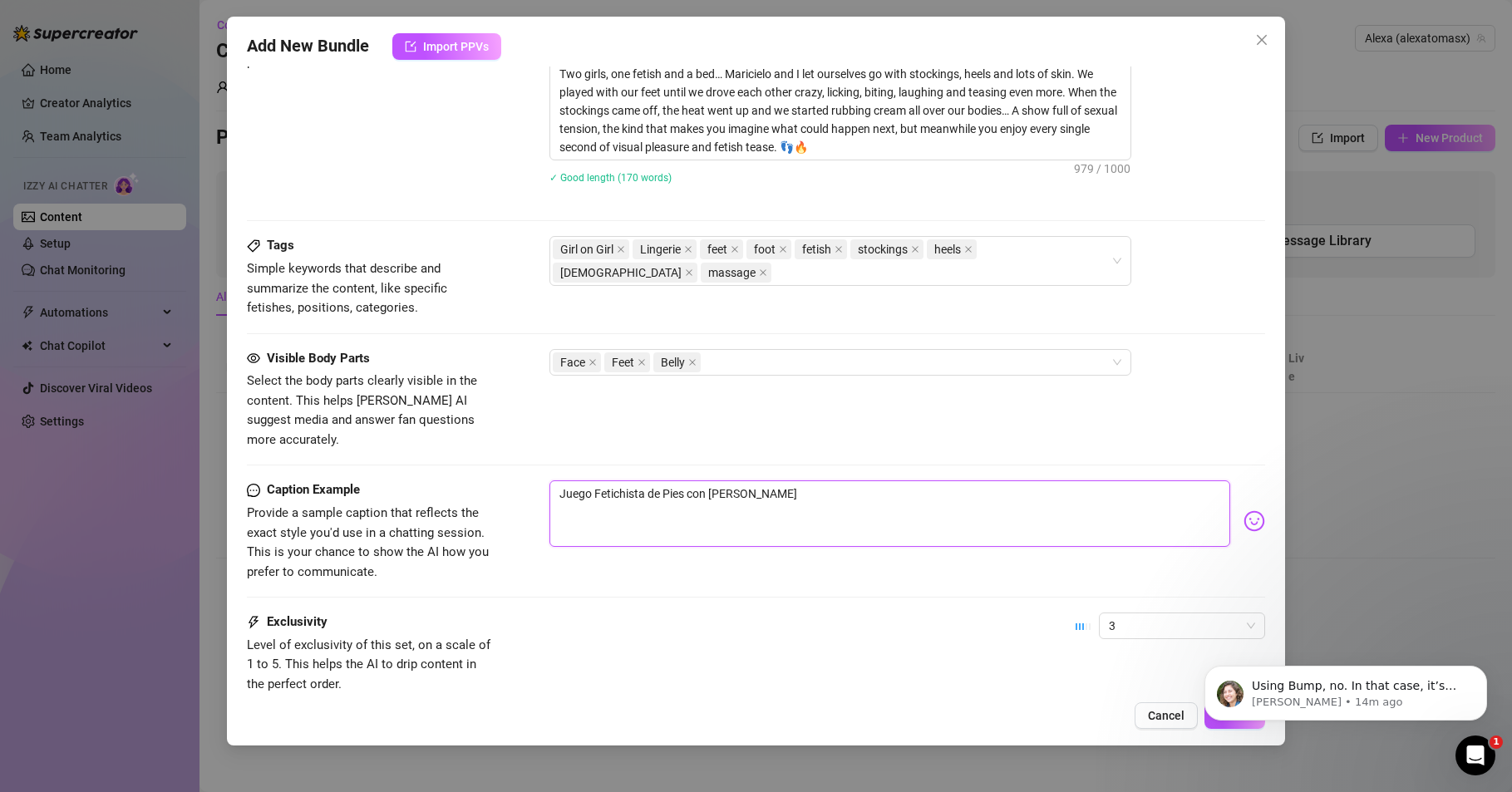
type textarea "Juego Fetichista de Pies con Maricielo"
click at [1244, 511] on img at bounding box center [1254, 521] width 22 height 22
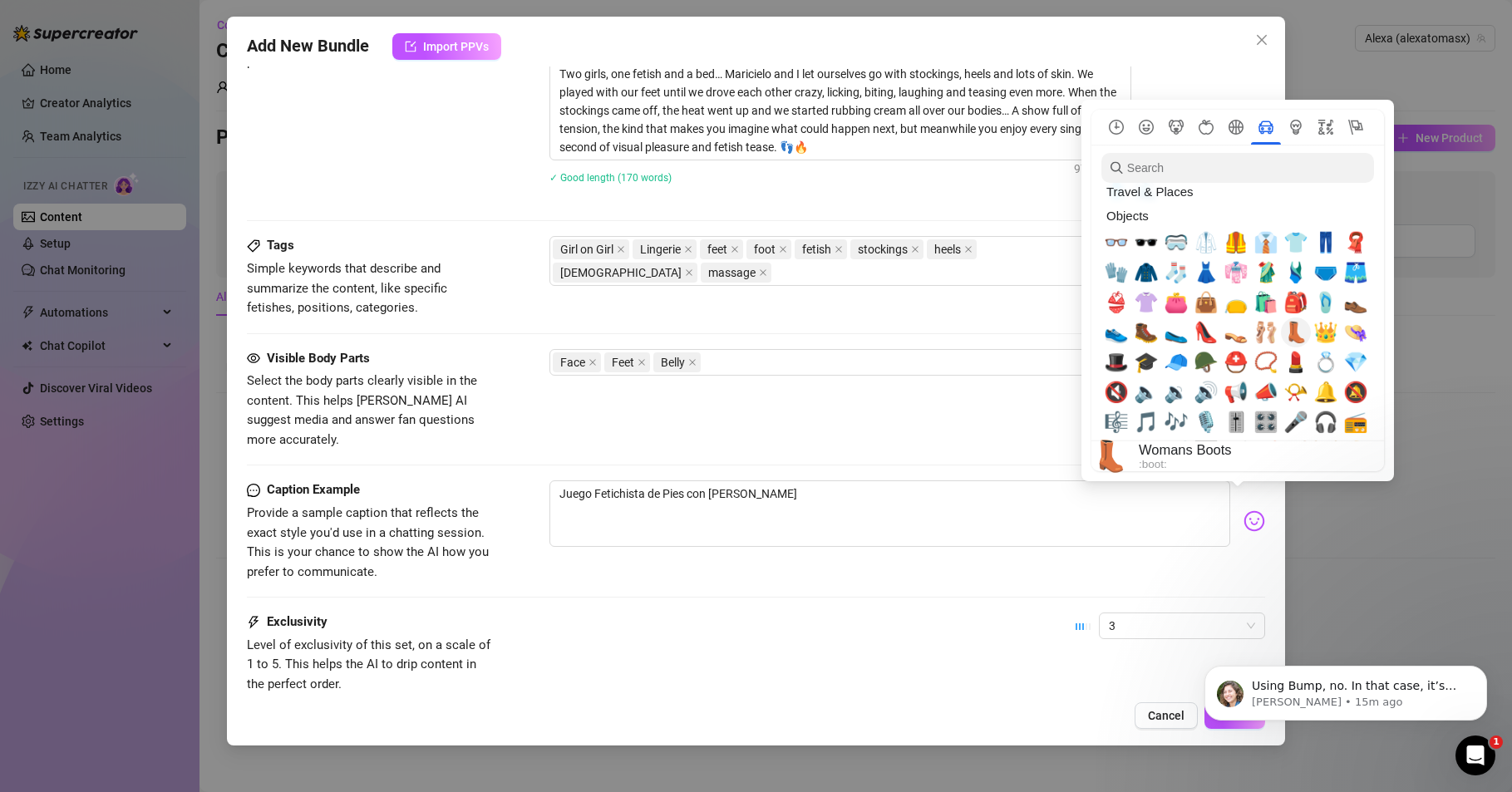
scroll to position [3988, 0]
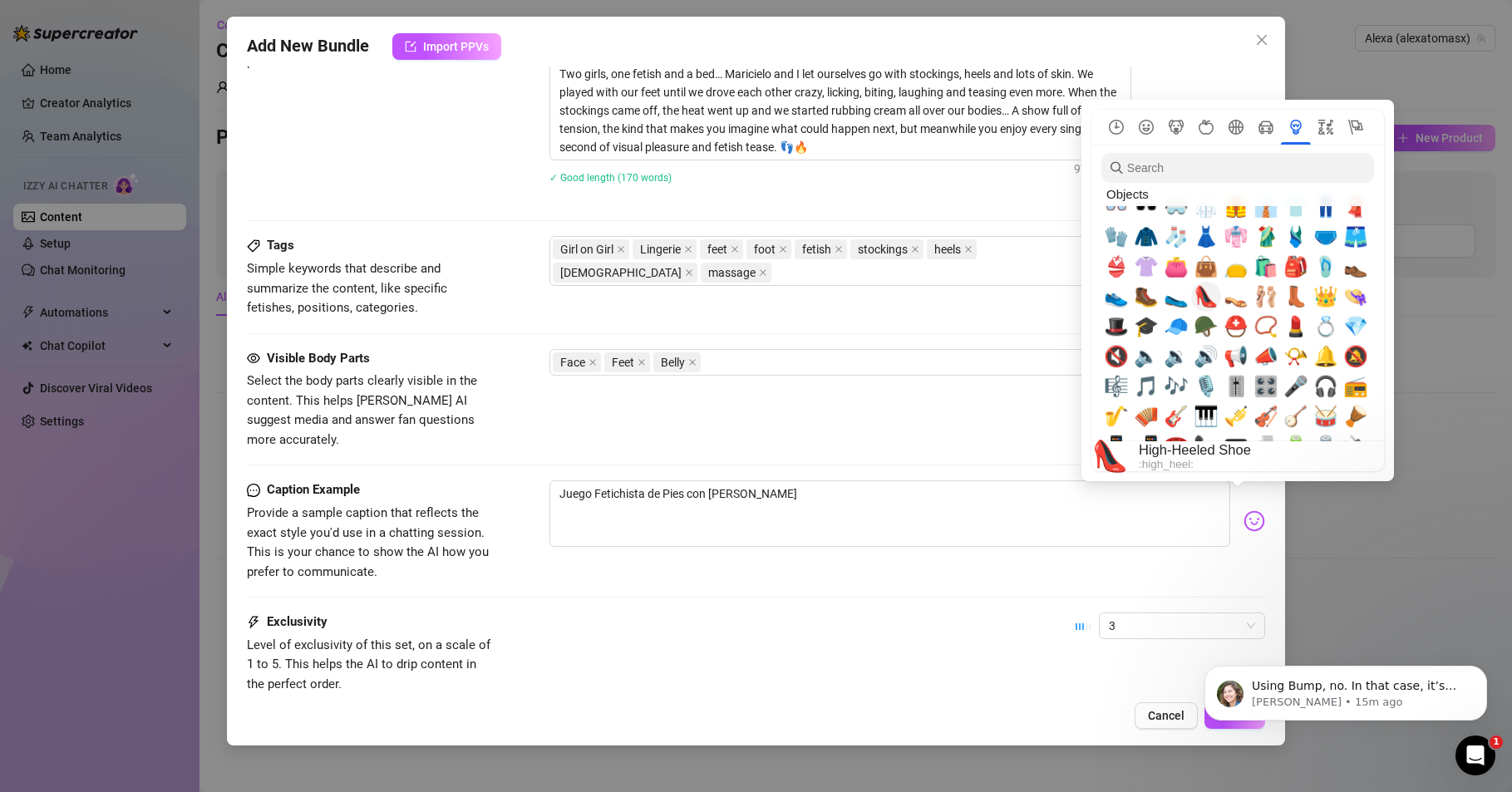
click at [1200, 293] on span "👠" at bounding box center [1206, 296] width 25 height 24
type textarea "Juego Fetichista de Pies con Maricielo 👠"
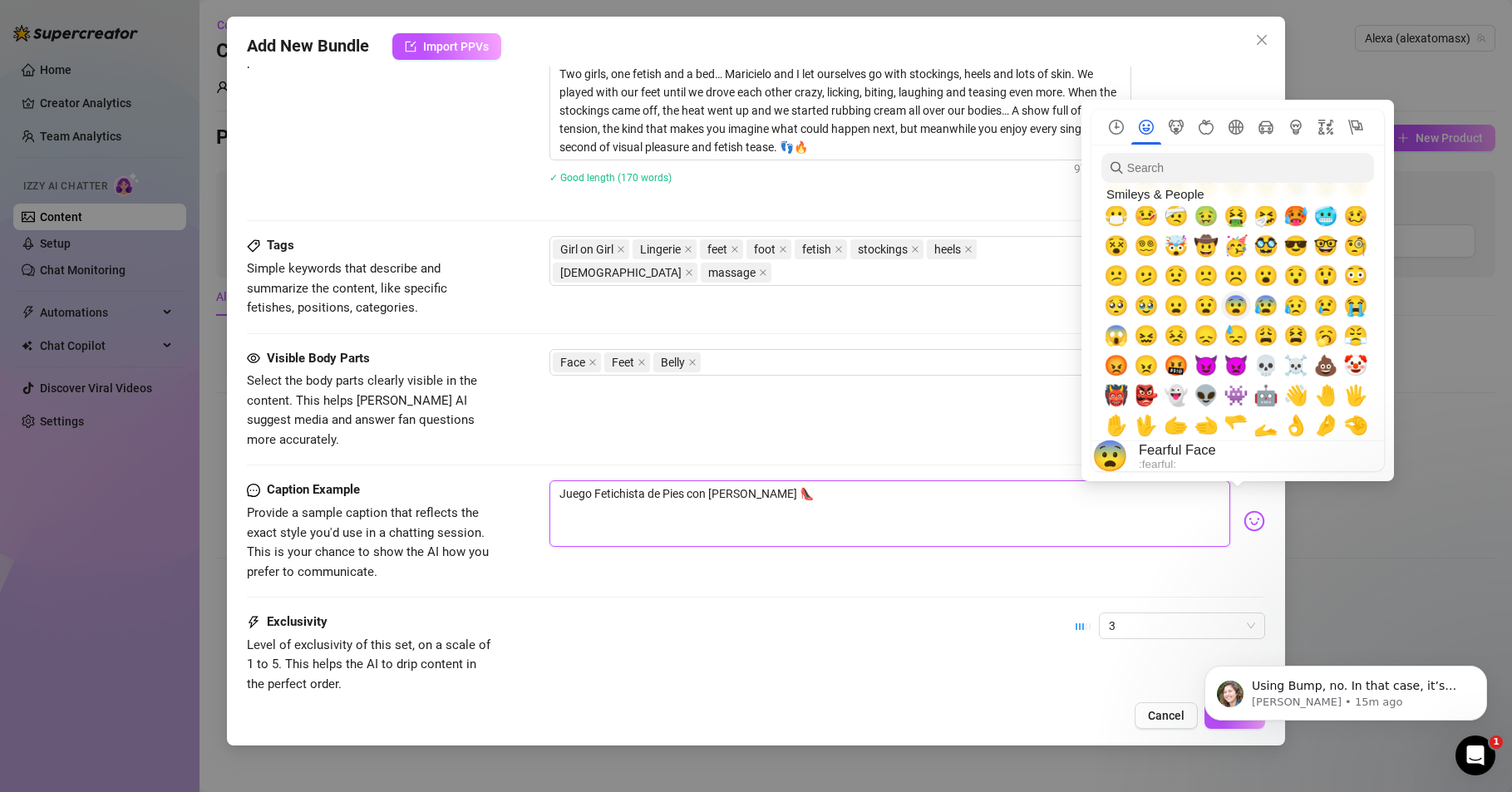
scroll to position [0, 0]
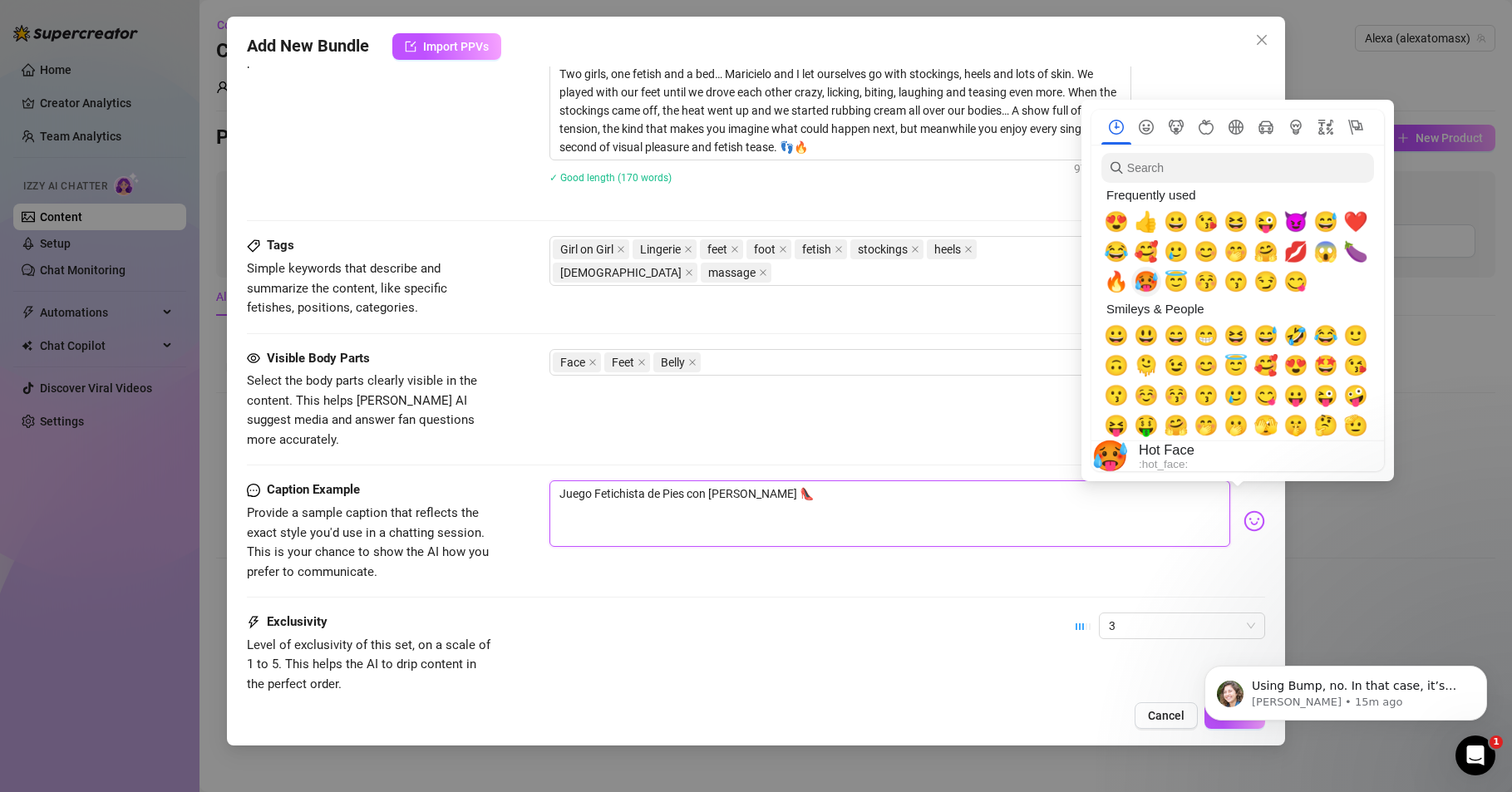
type textarea "Juego Fetichista de Pies con Maricielo 👠"
click at [1149, 285] on span "🥵" at bounding box center [1147, 281] width 25 height 24
type textarea "Juego Fetichista de Pies con Maricielo 👠🥵"
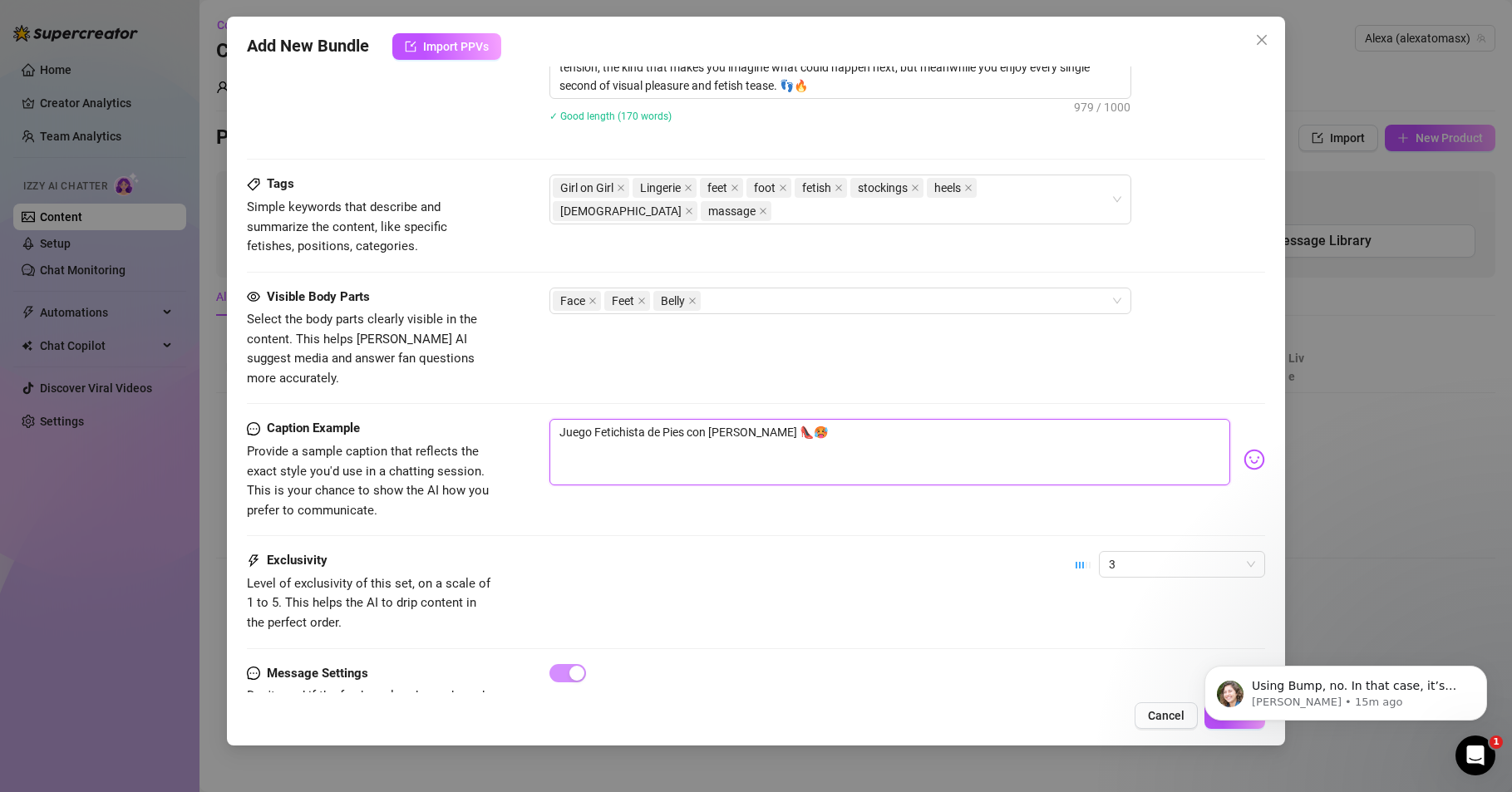
scroll to position [904, 0]
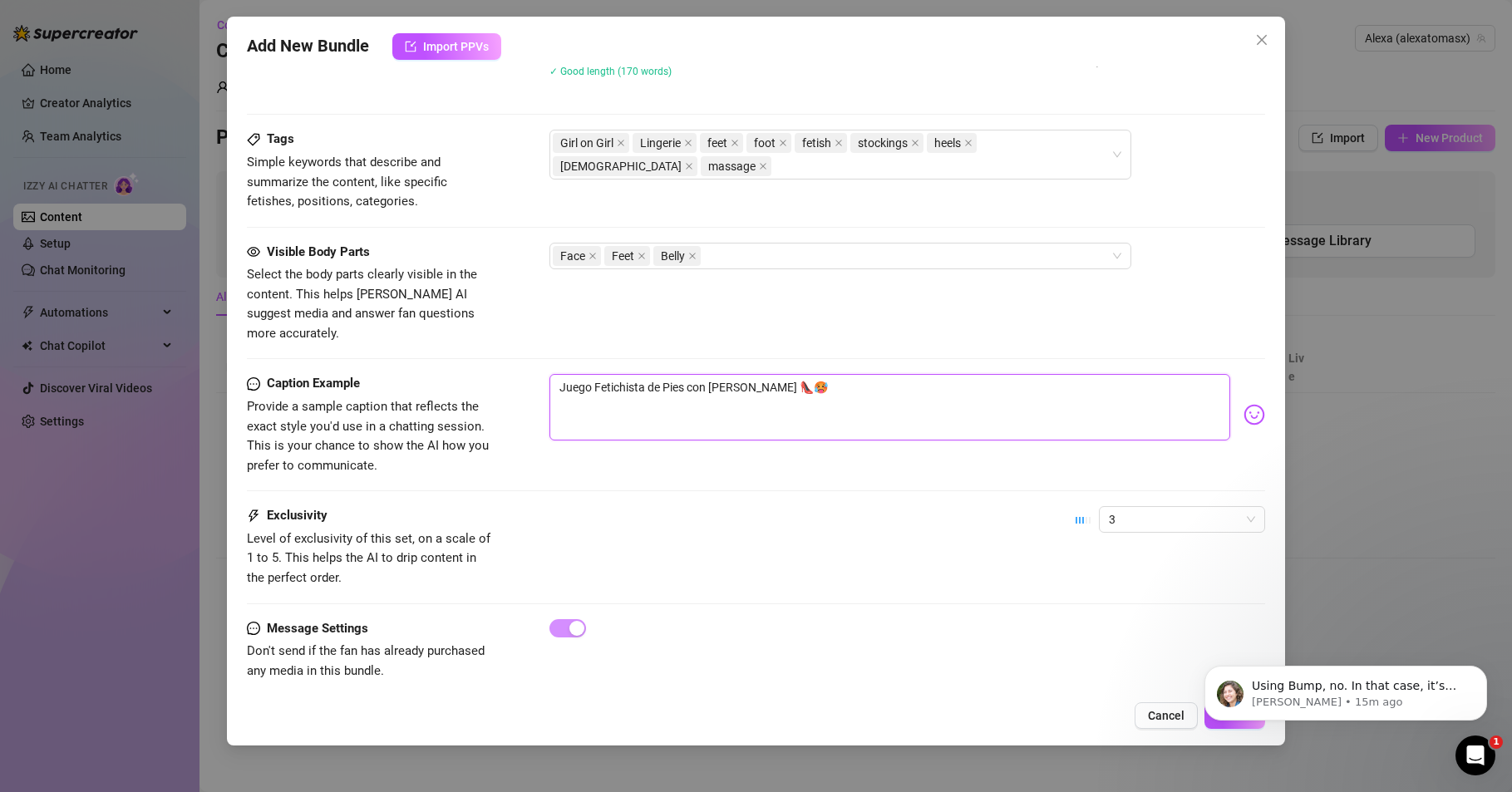
drag, startPoint x: 560, startPoint y: 366, endPoint x: 803, endPoint y: 364, distance: 243.0
click at [822, 374] on textarea "Juego Fetichista de Pies con Maricielo 👠🥵" at bounding box center [890, 407] width 681 height 66
drag, startPoint x: 796, startPoint y: 364, endPoint x: 557, endPoint y: 368, distance: 239.0
click at [557, 374] on textarea "Juego Fetichista de Pies con Maricielo 👠🥵" at bounding box center [890, 407] width 681 height 66
type textarea "Juego Fetichista de Pies con Maricielo 👠🥵"
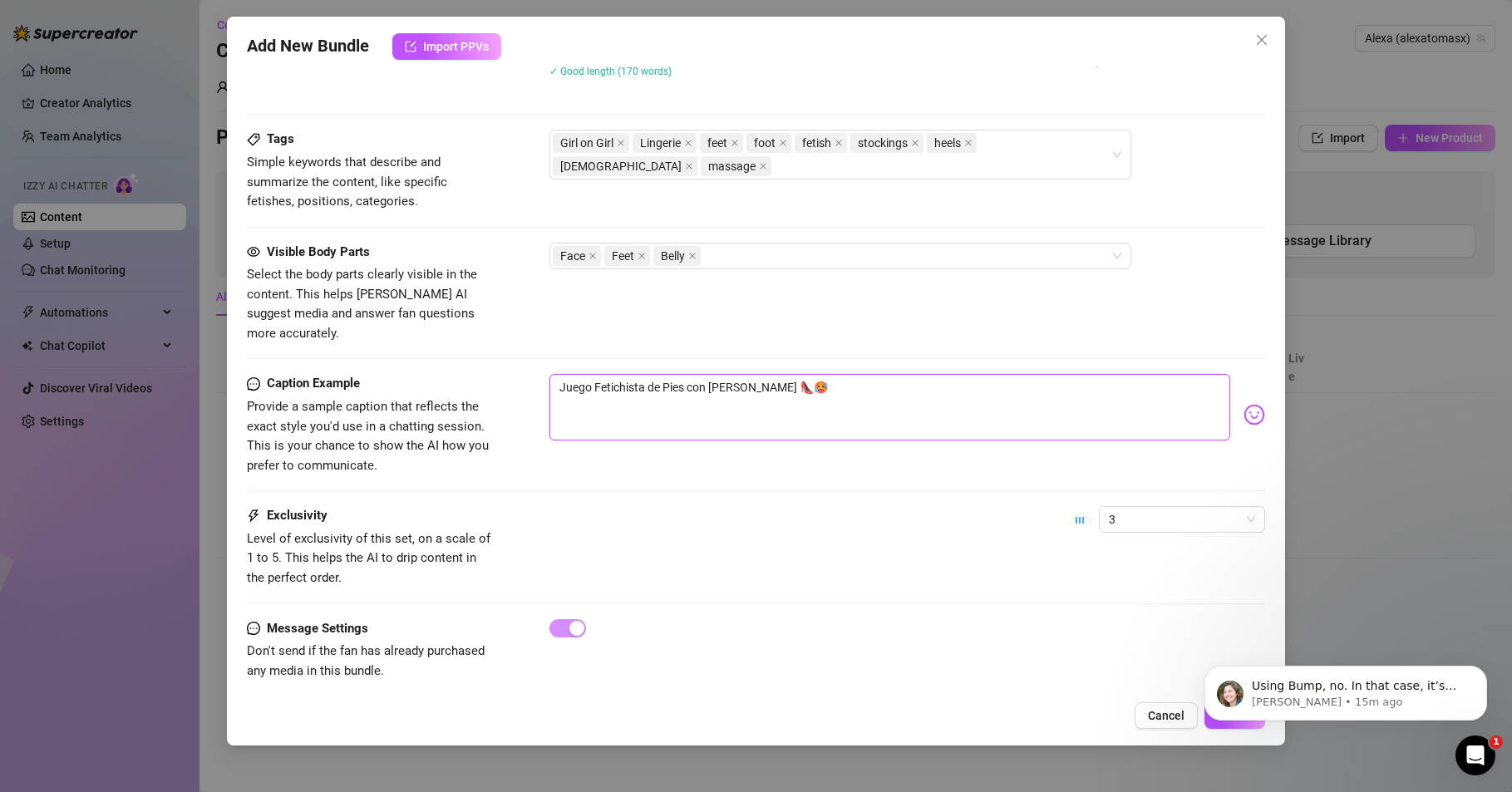
paste textarea "Foot Fetish Game with"
type textarea "Foot Fetish Game with Maricielo 👠🥵"
click at [1233, 507] on span "3" at bounding box center [1181, 519] width 146 height 25
type textarea "Foot Fetish Game with Maricielo 👠🥵"
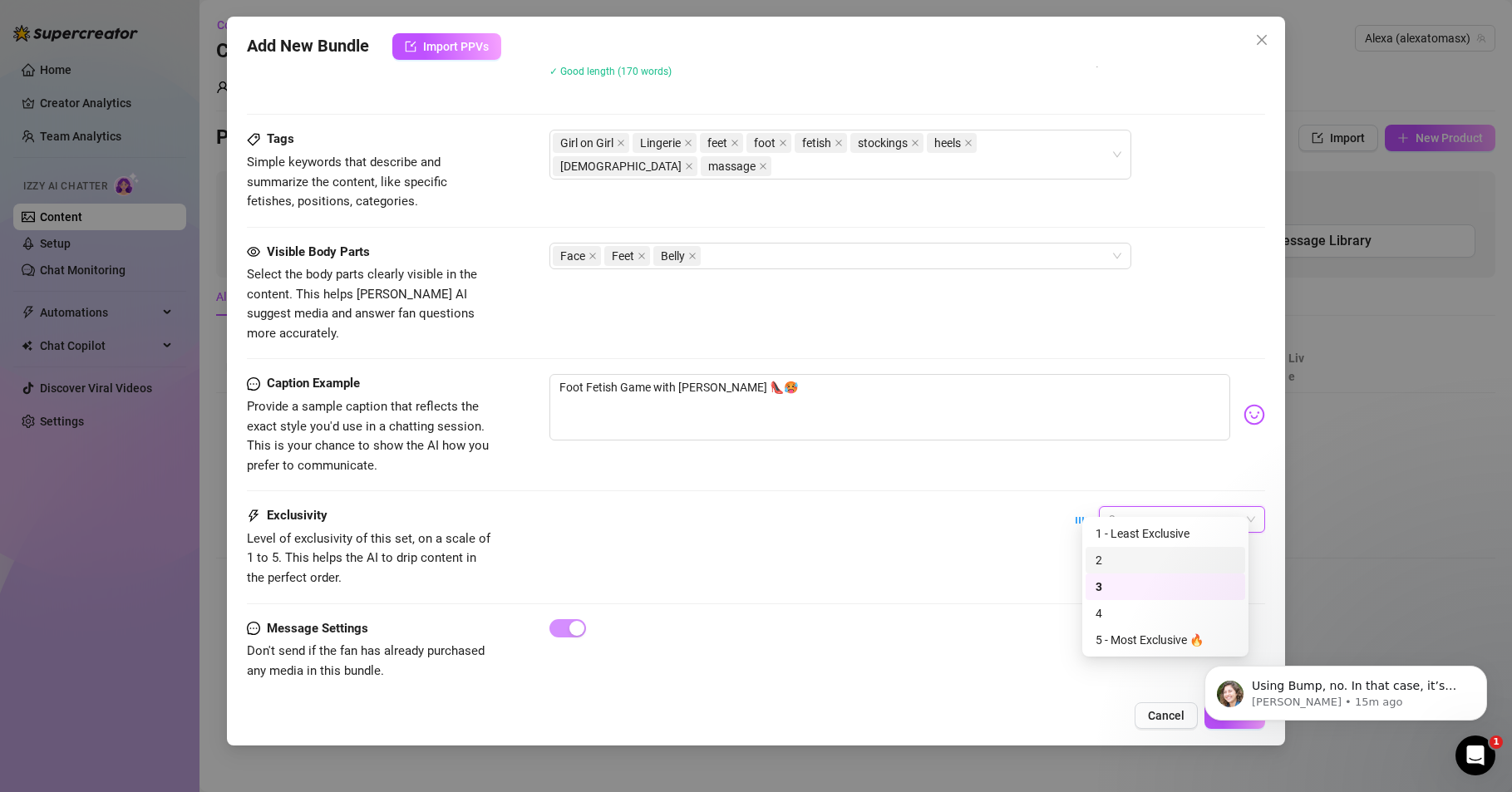
click at [962, 580] on div "Exclusivity Level of exclusivity of this set, on a scale of 1 to 5. This helps …" at bounding box center [756, 562] width 1018 height 112
click at [1385, 695] on p "Ella • 15m ago" at bounding box center [1359, 702] width 214 height 15
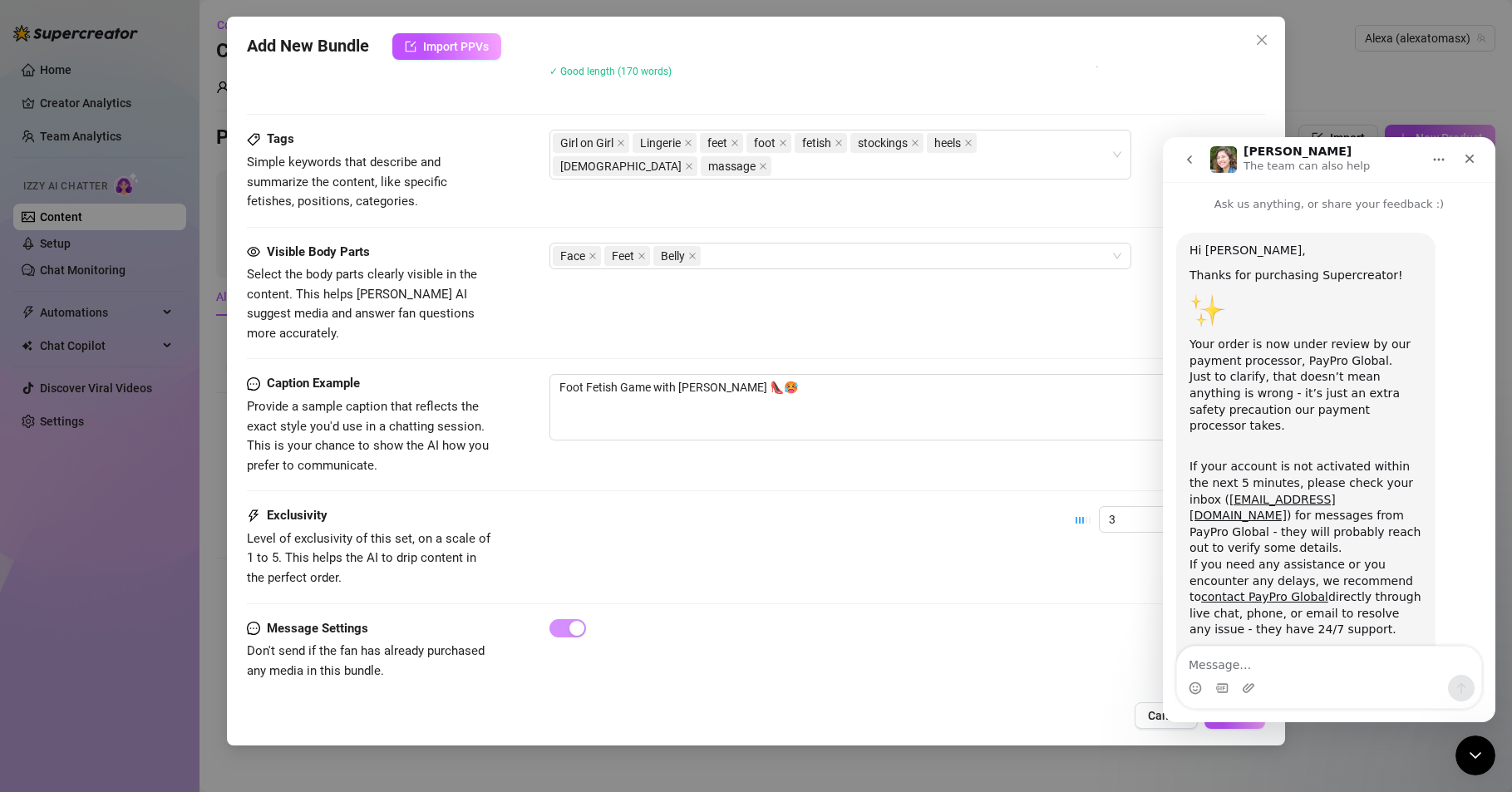
scroll to position [1006, 0]
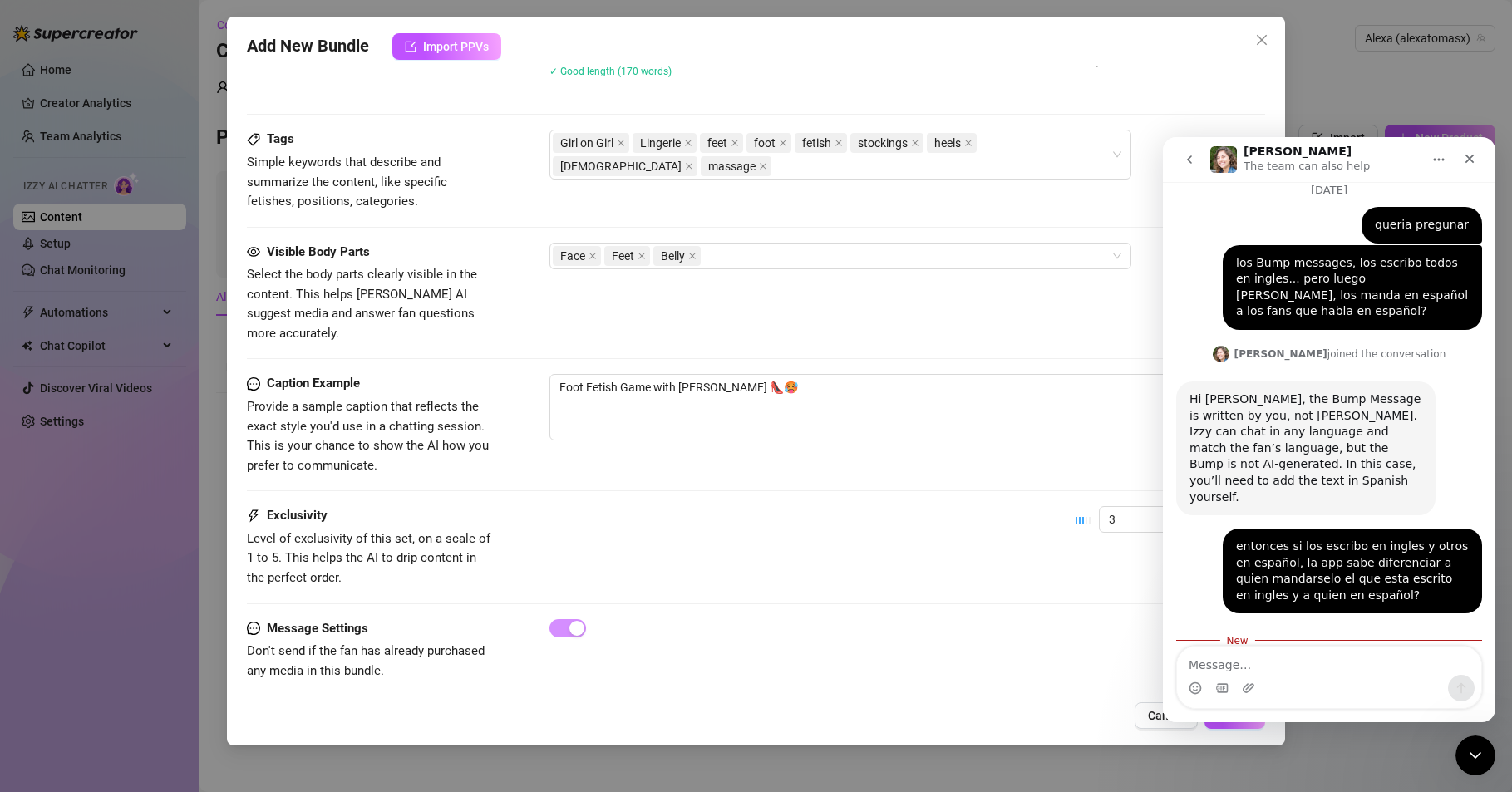
click at [1225, 654] on textarea "Message…" at bounding box center [1330, 661] width 304 height 28
type textarea "bufff hahhaha thats a lot of work"
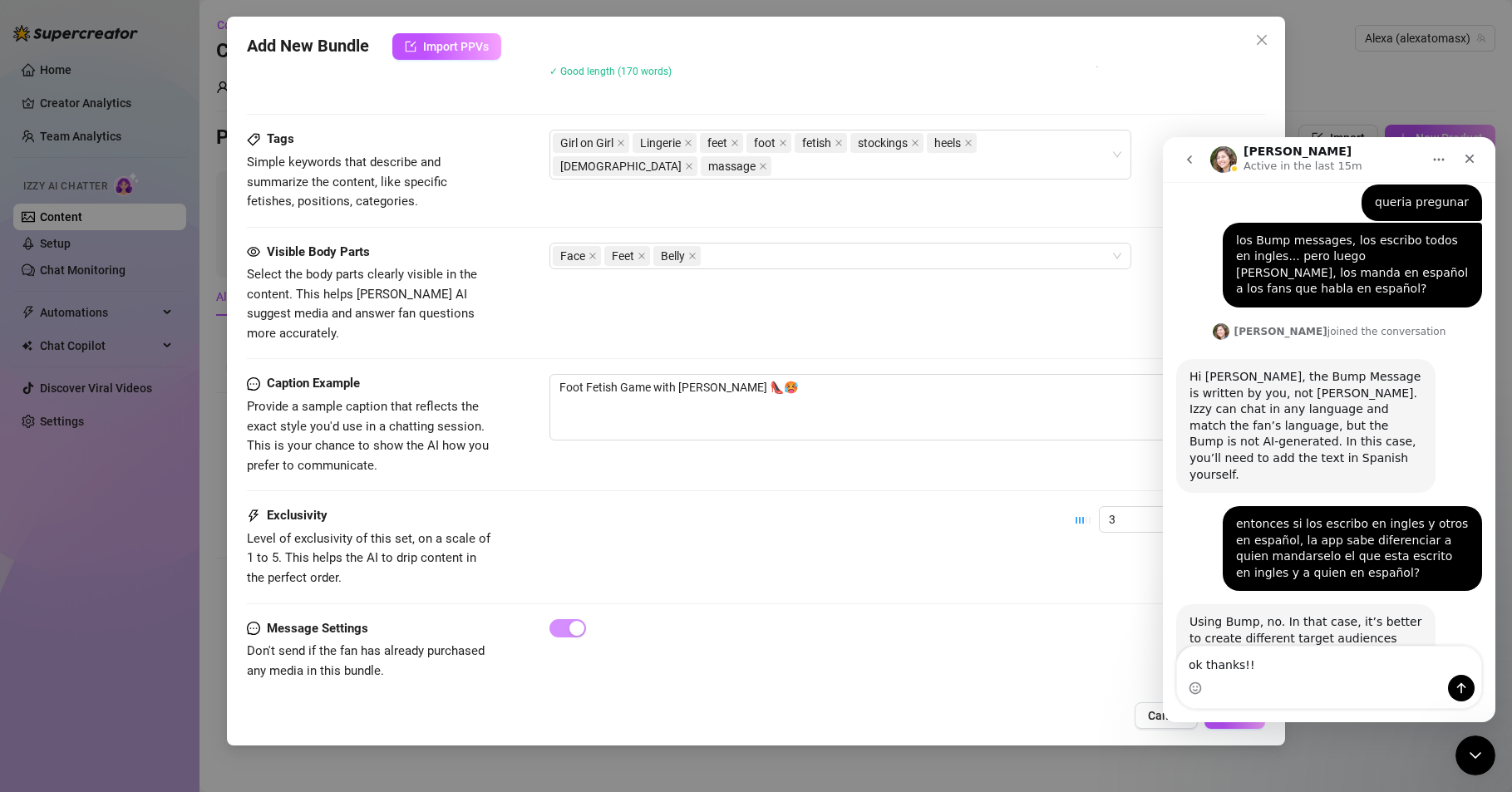
type textarea "ok thanks!!!"
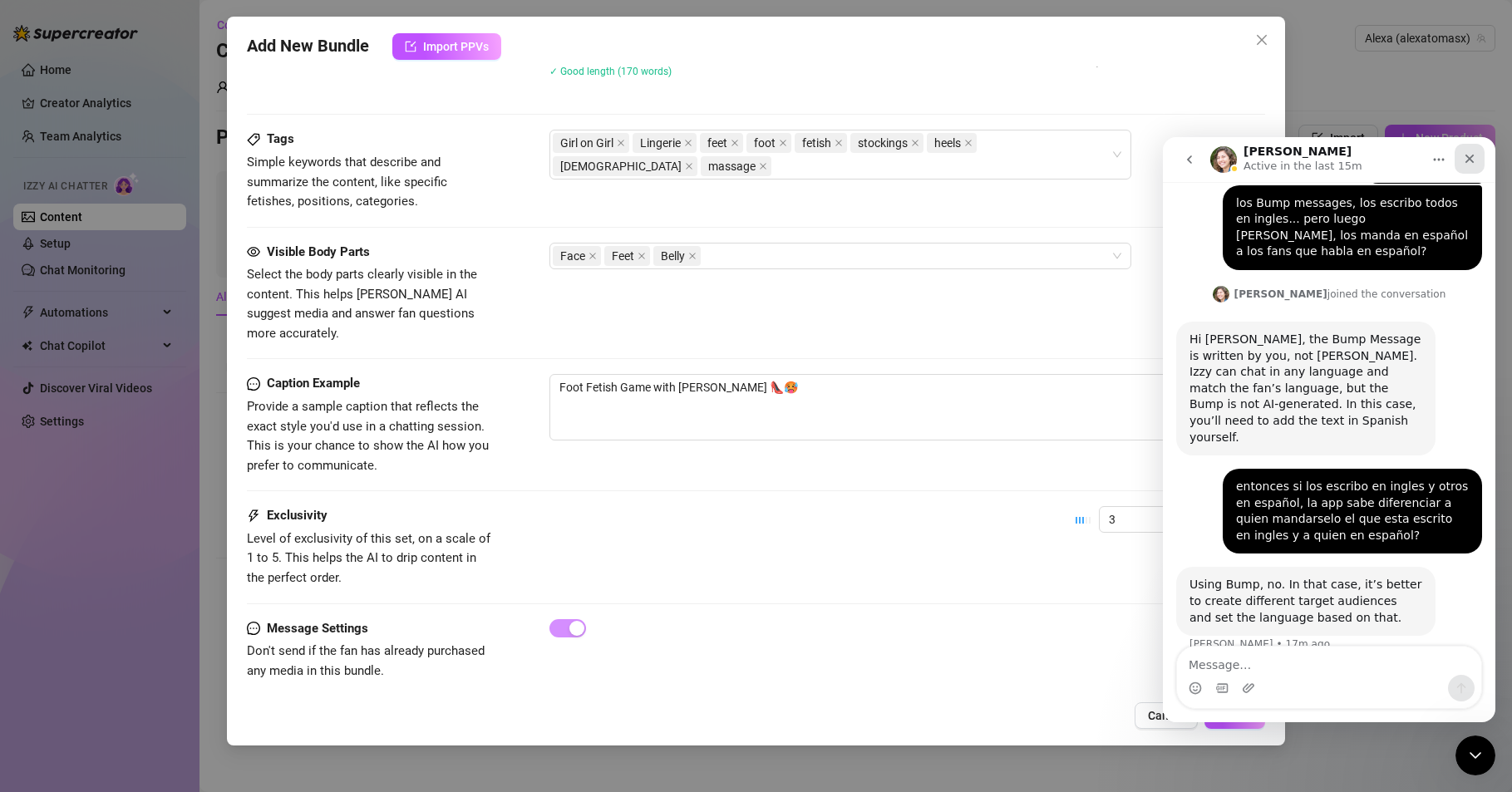
drag, startPoint x: 1470, startPoint y: 156, endPoint x: 2584, endPoint y: 490, distance: 1163.0
click at [1470, 156] on icon "Close" at bounding box center [1470, 159] width 13 height 13
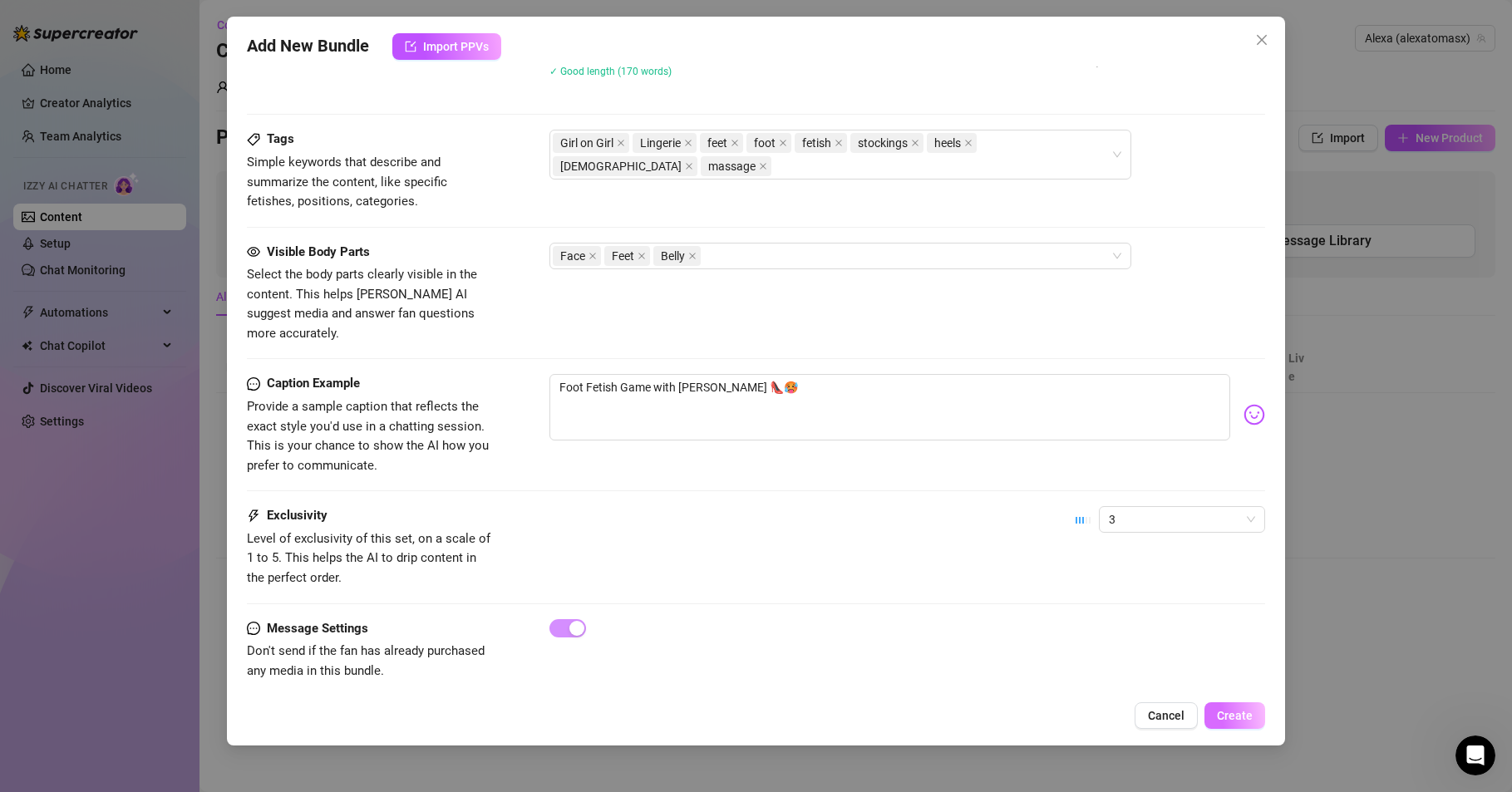
click at [1231, 709] on span "Create" at bounding box center [1235, 716] width 36 height 13
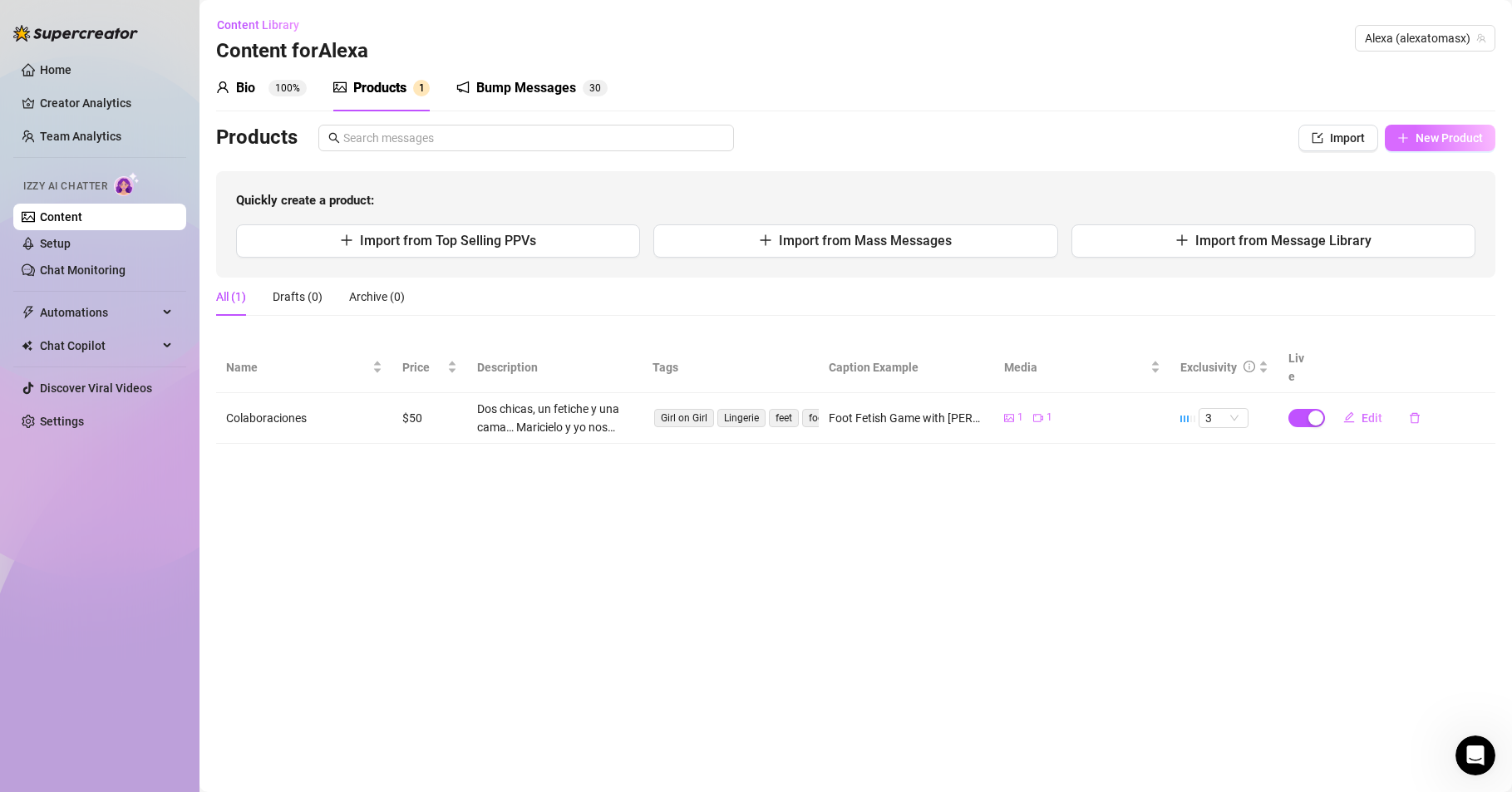
click at [1432, 138] on span "New Product" at bounding box center [1449, 138] width 67 height 13
type textarea "Type your message here..."
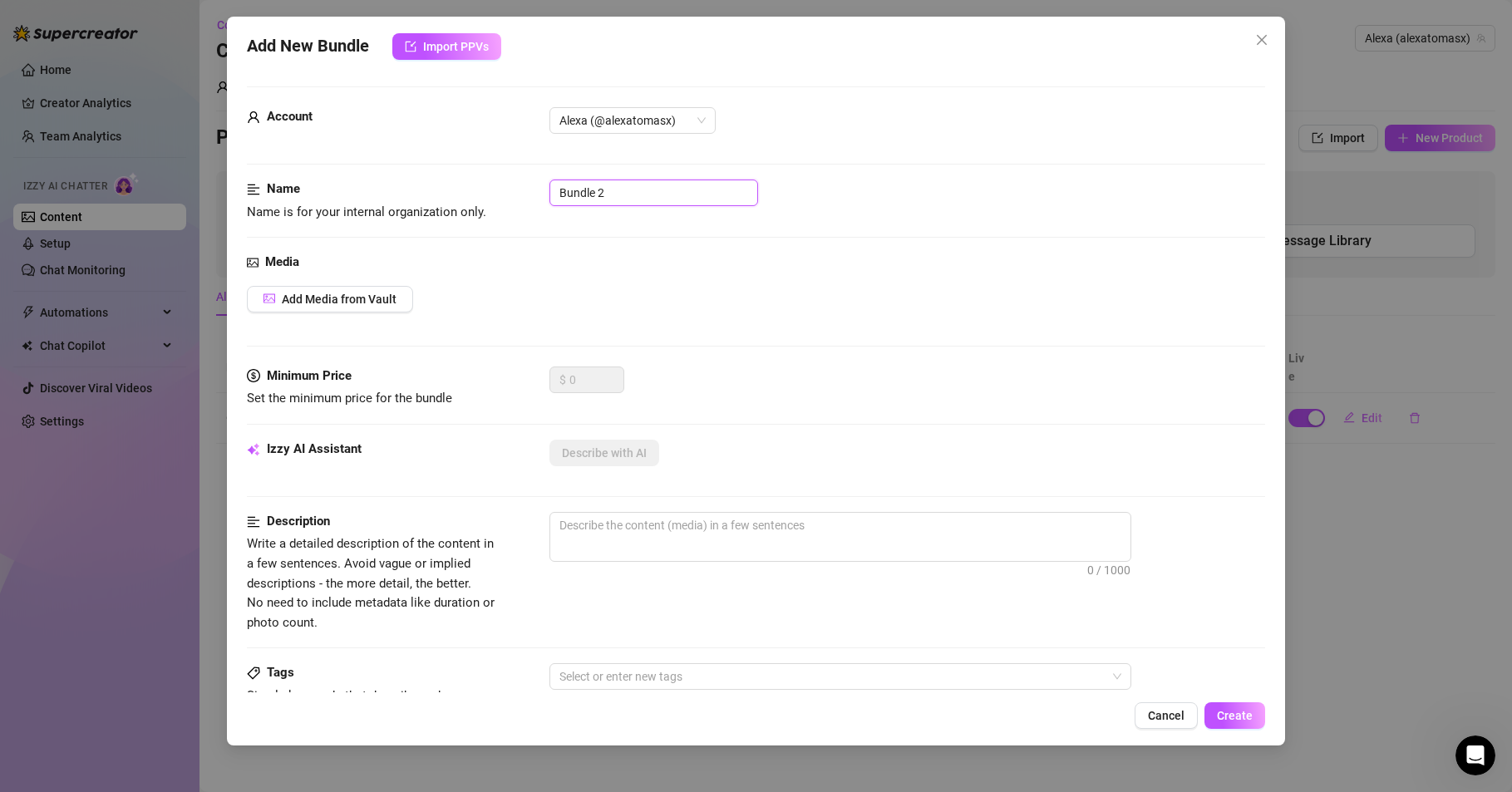
drag, startPoint x: 620, startPoint y: 192, endPoint x: 515, endPoint y: 202, distance: 105.5
click at [516, 201] on div "Name Name is for your internal organization only. Bundle 2" at bounding box center [756, 200] width 1018 height 42
type input "Colaboraciones Fotos"
click at [363, 298] on span "Add Media from Vault" at bounding box center [338, 299] width 114 height 13
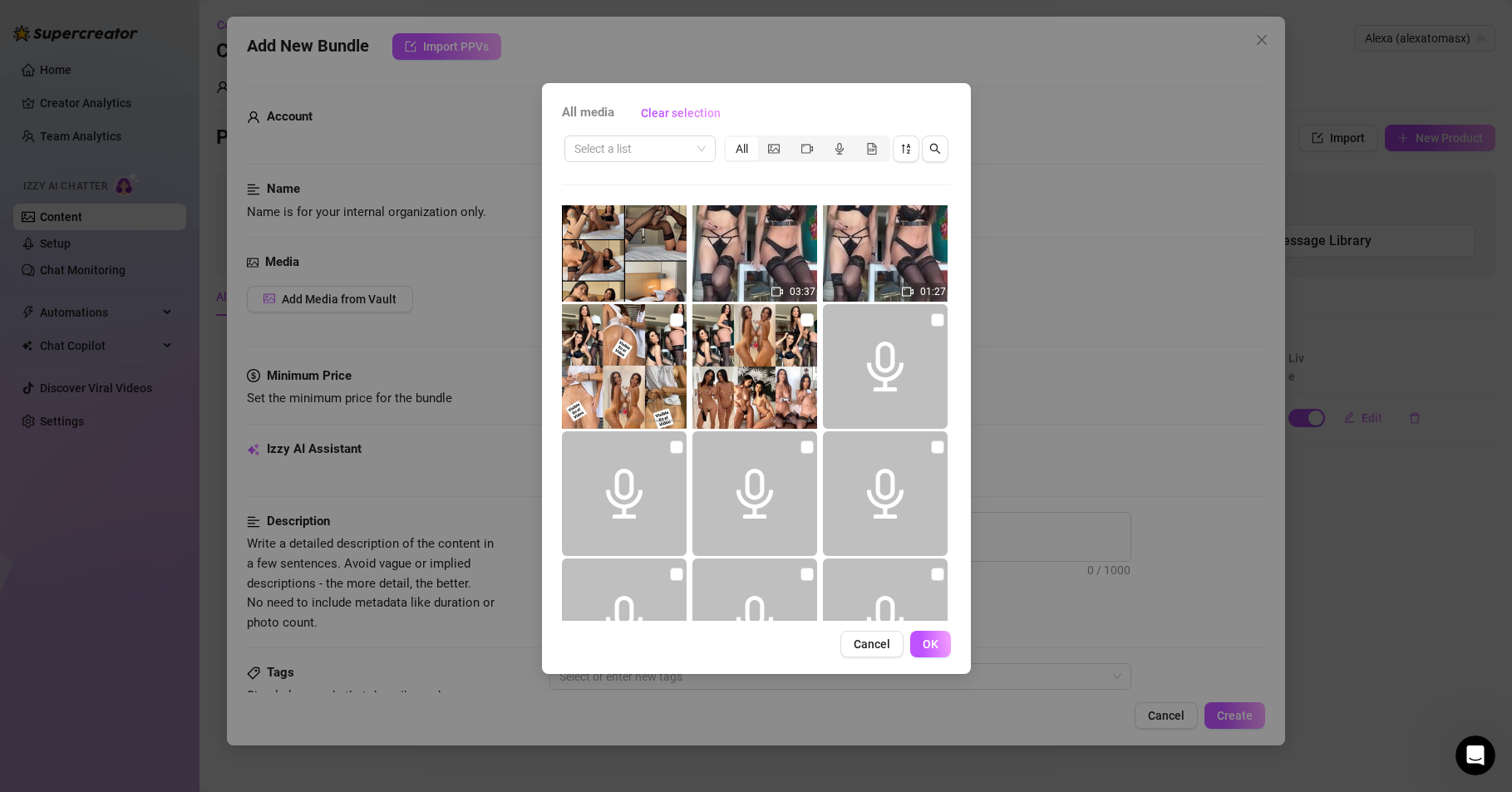
scroll to position [0, 0]
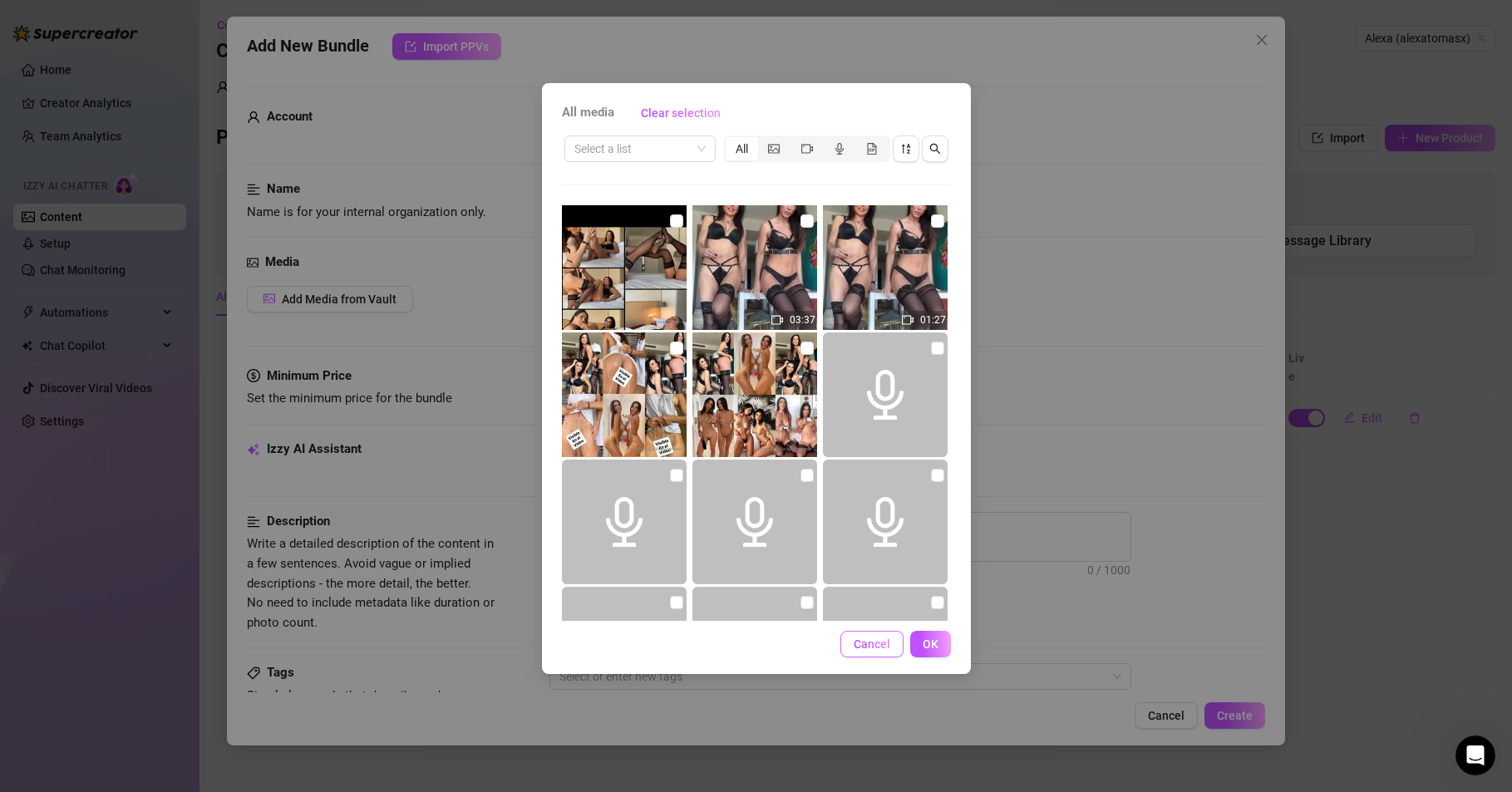
click at [858, 642] on span "Cancel" at bounding box center [872, 644] width 37 height 13
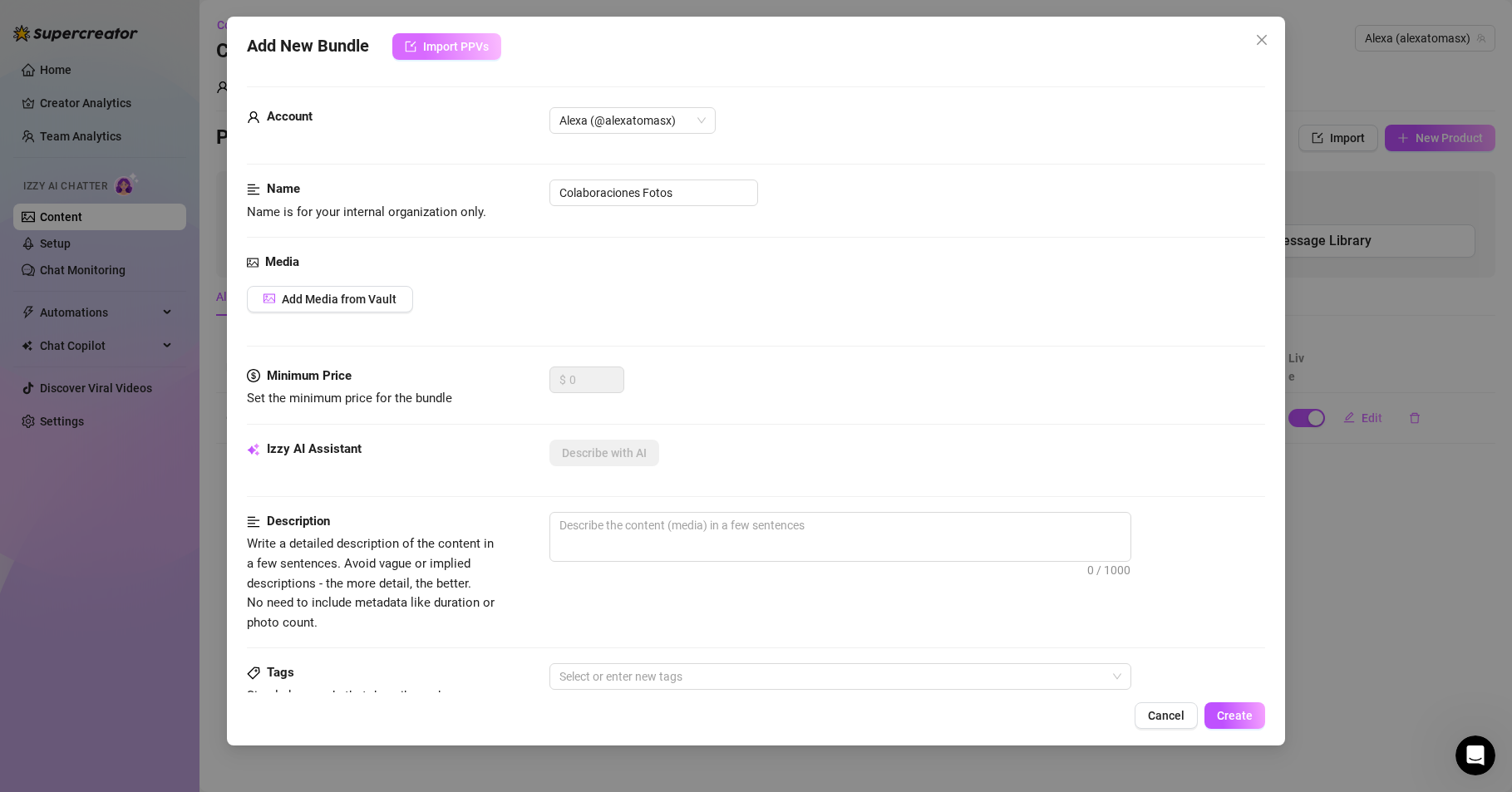
click at [449, 38] on button "Import PPVs" at bounding box center [447, 46] width 109 height 26
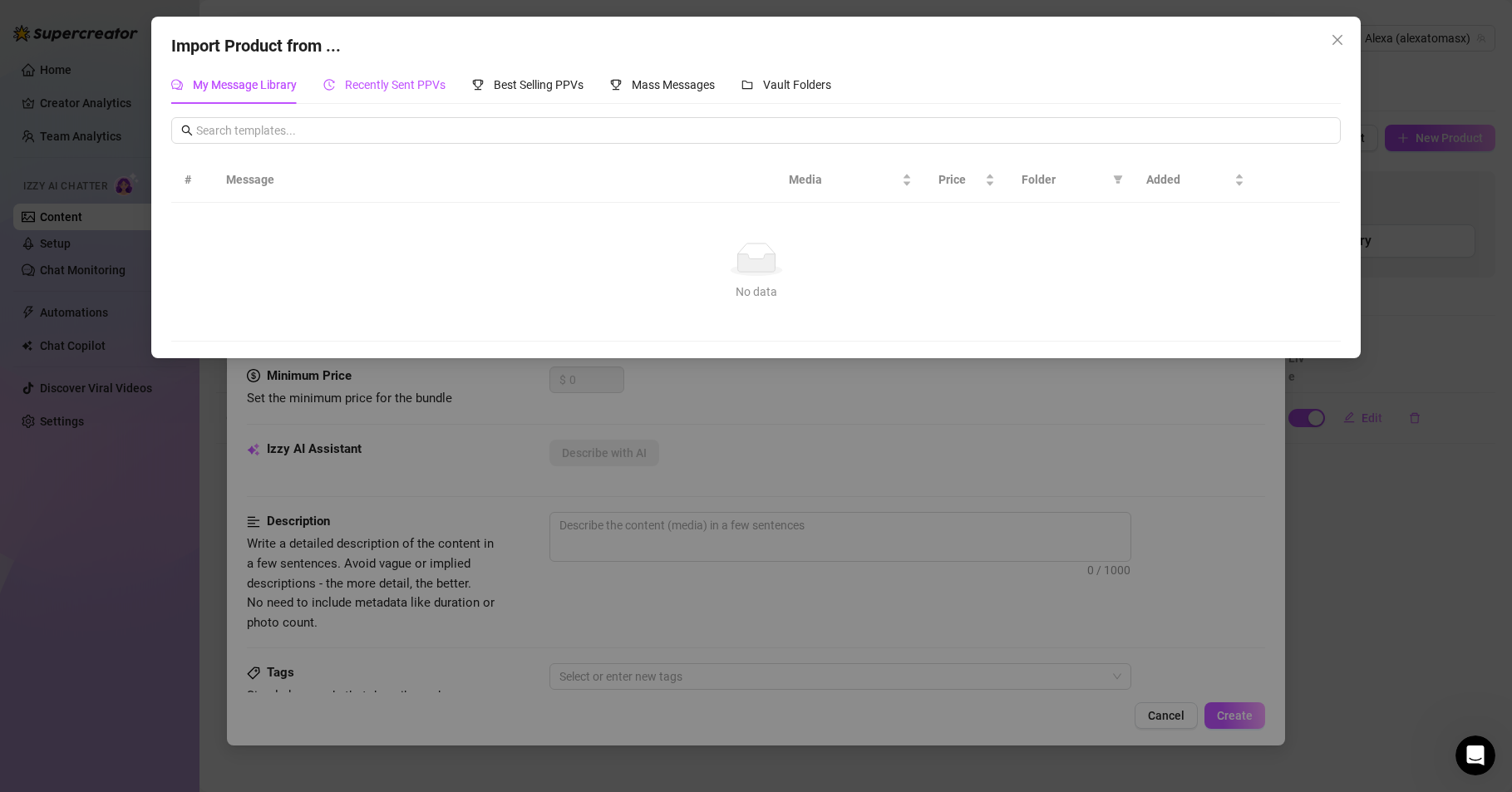
click at [387, 91] on span "Recently Sent PPVs" at bounding box center [395, 85] width 101 height 13
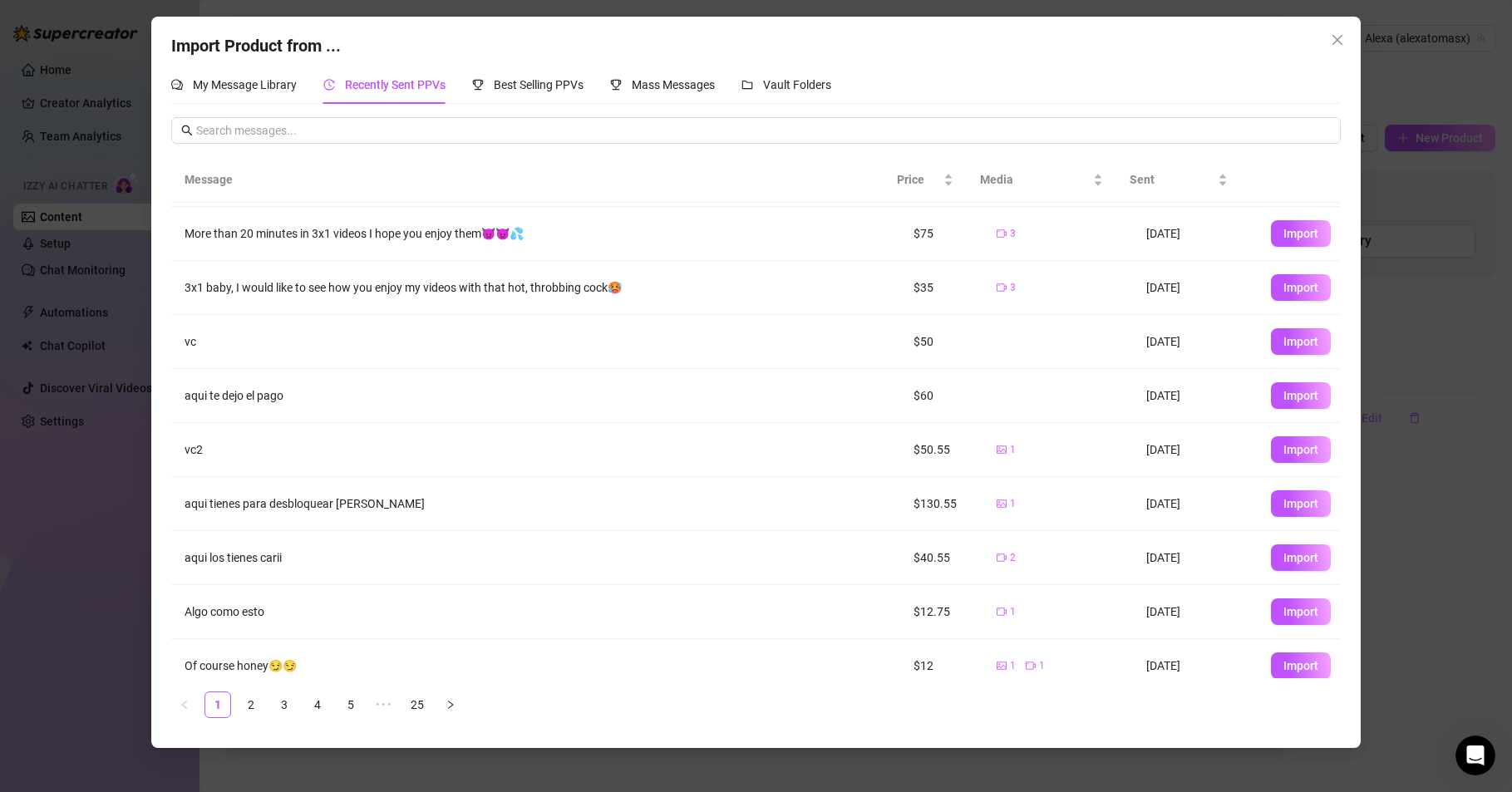
scroll to position [93, 0]
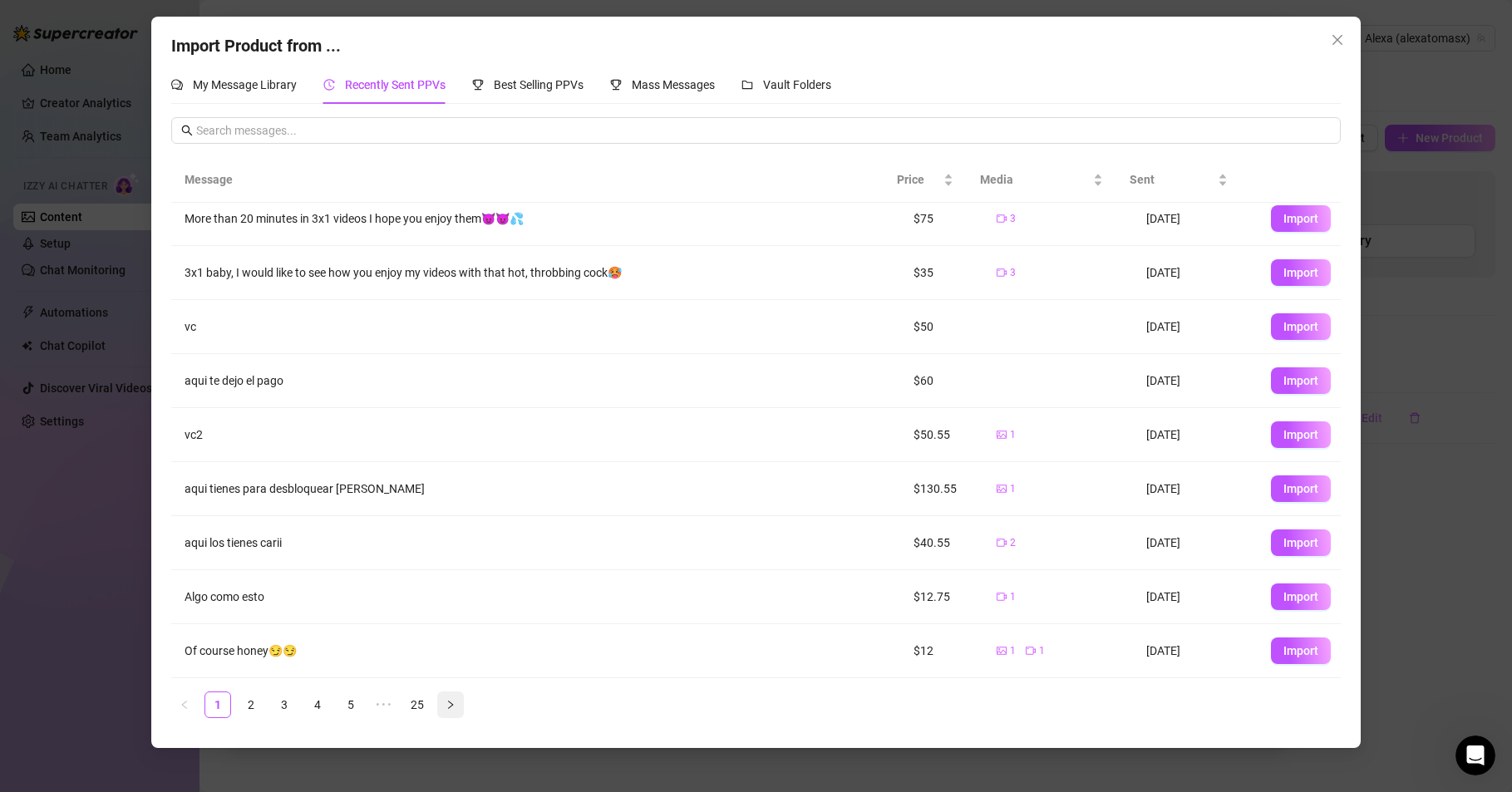
click at [455, 701] on icon "right" at bounding box center [450, 704] width 10 height 10
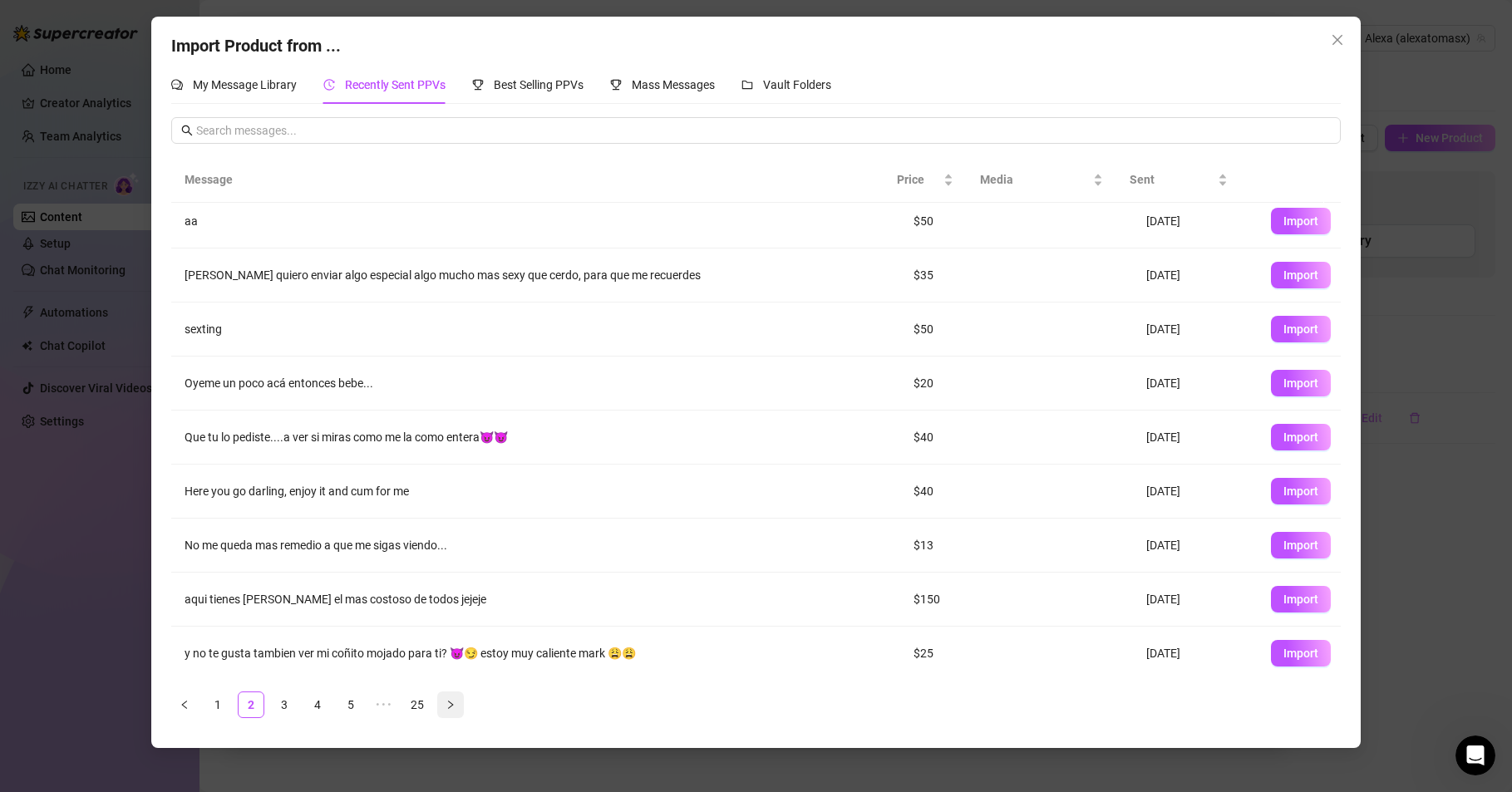
scroll to position [0, 0]
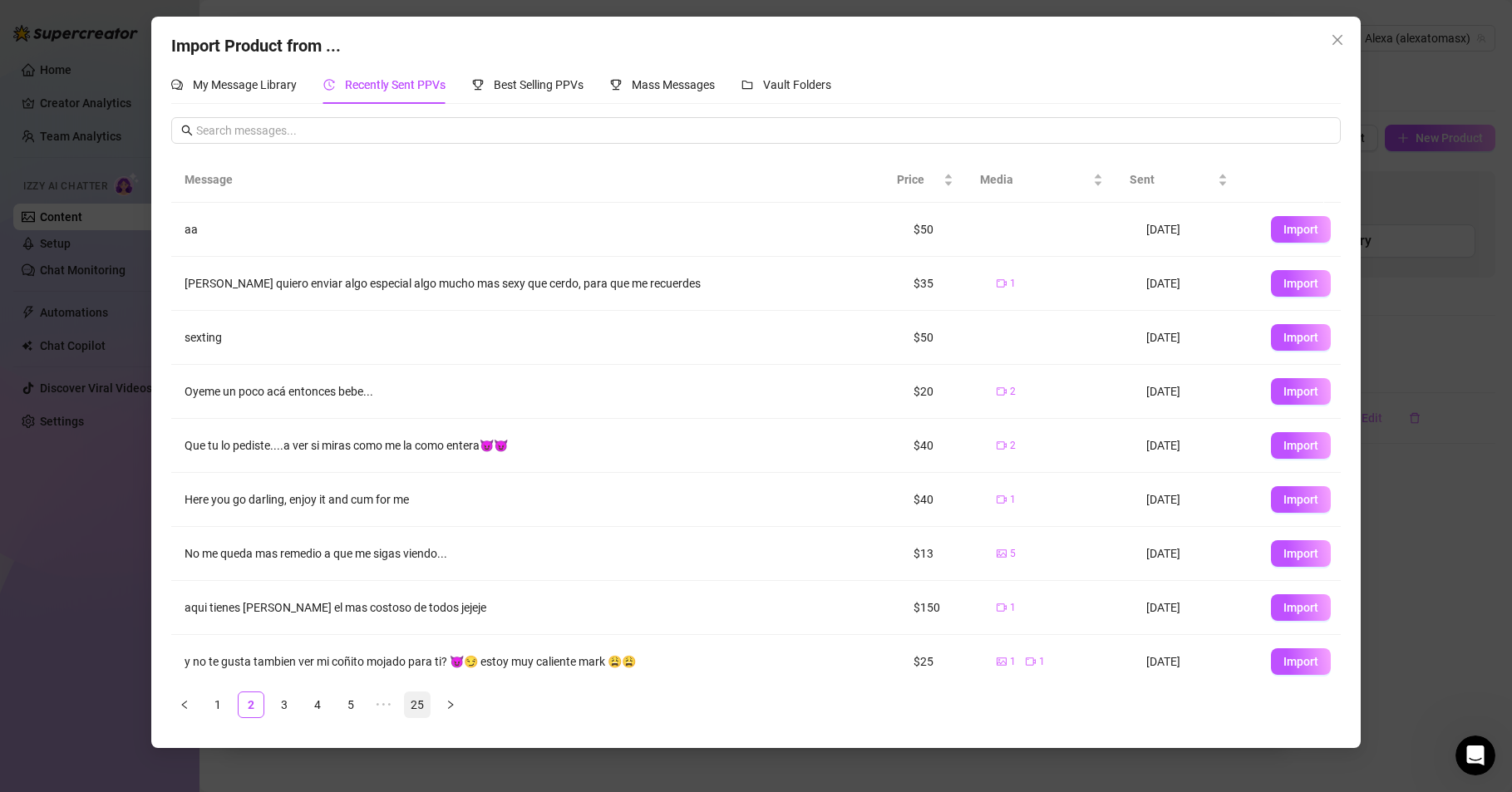
click at [420, 701] on link "25" at bounding box center [417, 704] width 25 height 25
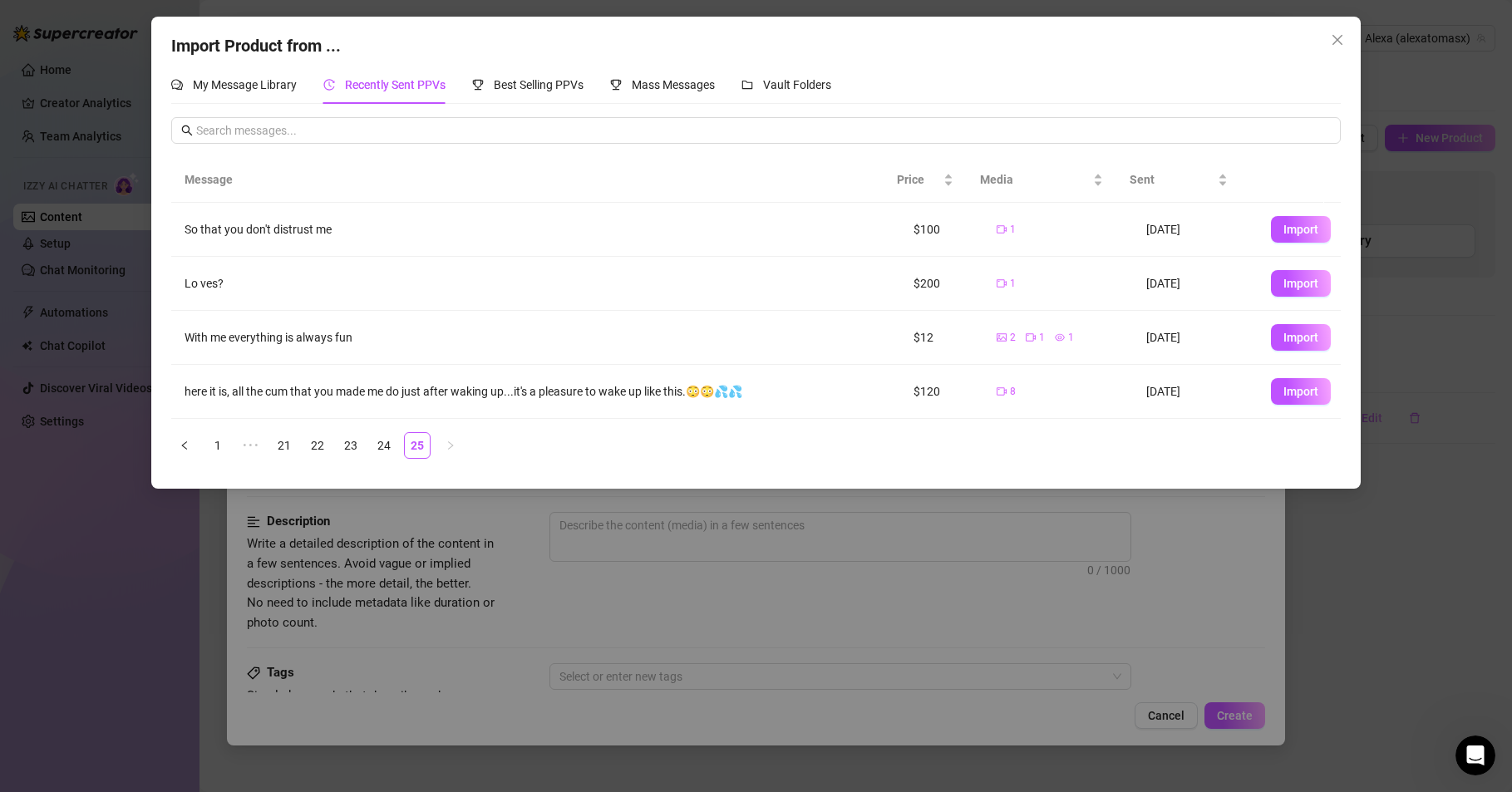
click at [900, 277] on td "$200" at bounding box center [942, 283] width 83 height 54
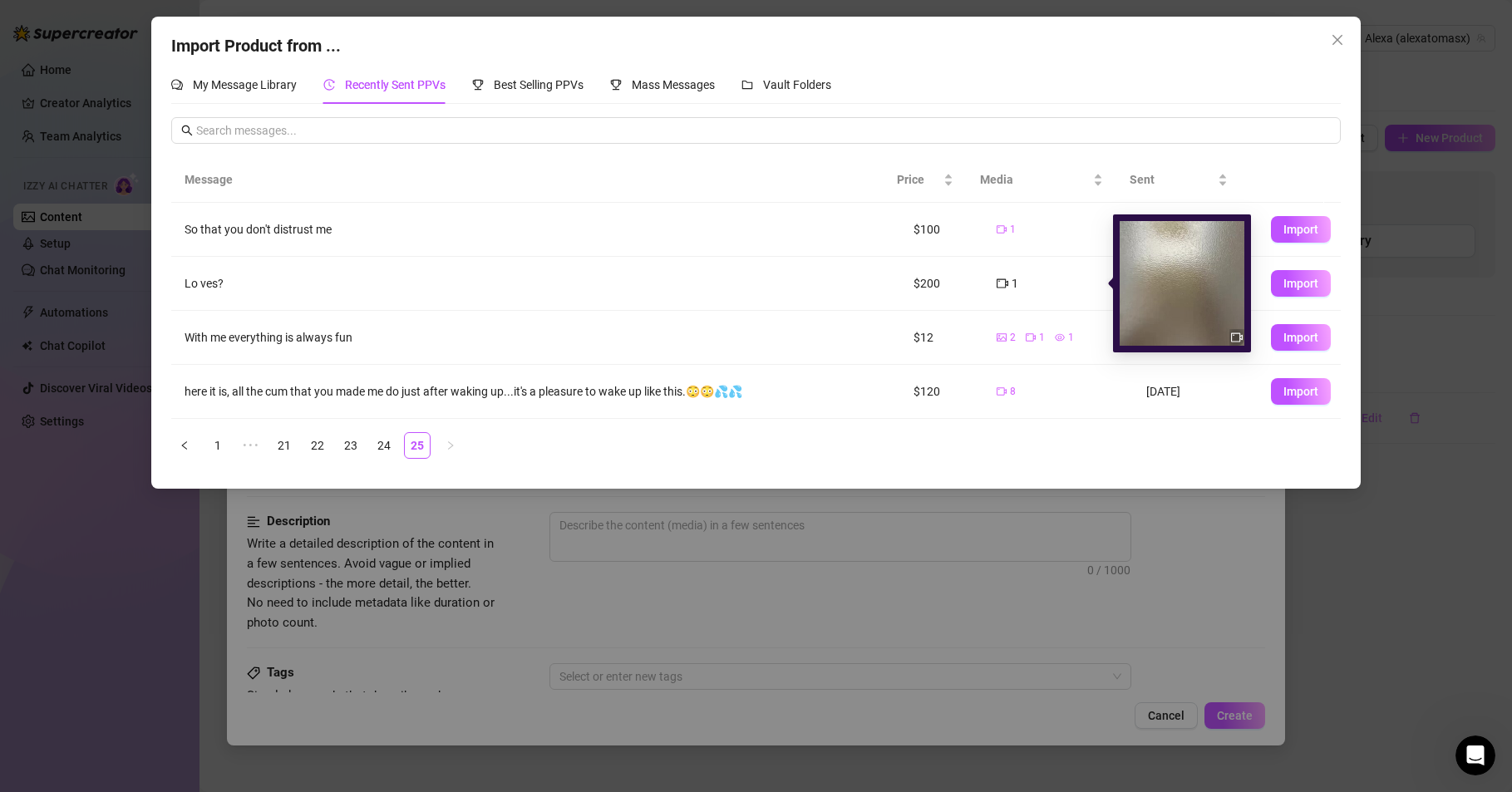
click at [1233, 333] on icon "video-camera" at bounding box center [1237, 337] width 11 height 11
click at [1153, 269] on img at bounding box center [1182, 283] width 125 height 125
drag, startPoint x: 1153, startPoint y: 269, endPoint x: 1129, endPoint y: 288, distance: 30.6
click at [1129, 288] on img at bounding box center [1182, 283] width 125 height 125
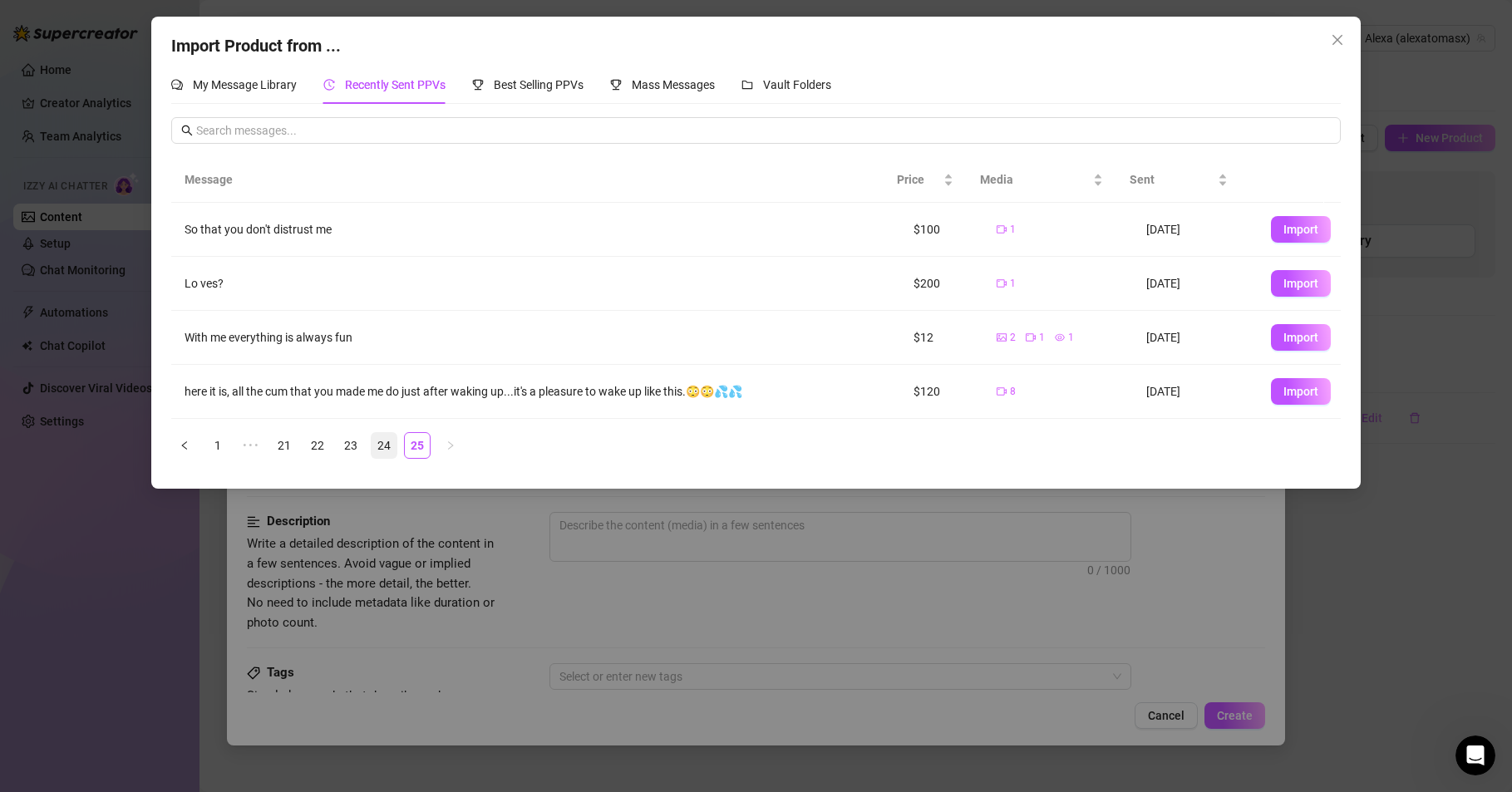
click at [385, 442] on link "24" at bounding box center [383, 446] width 25 height 25
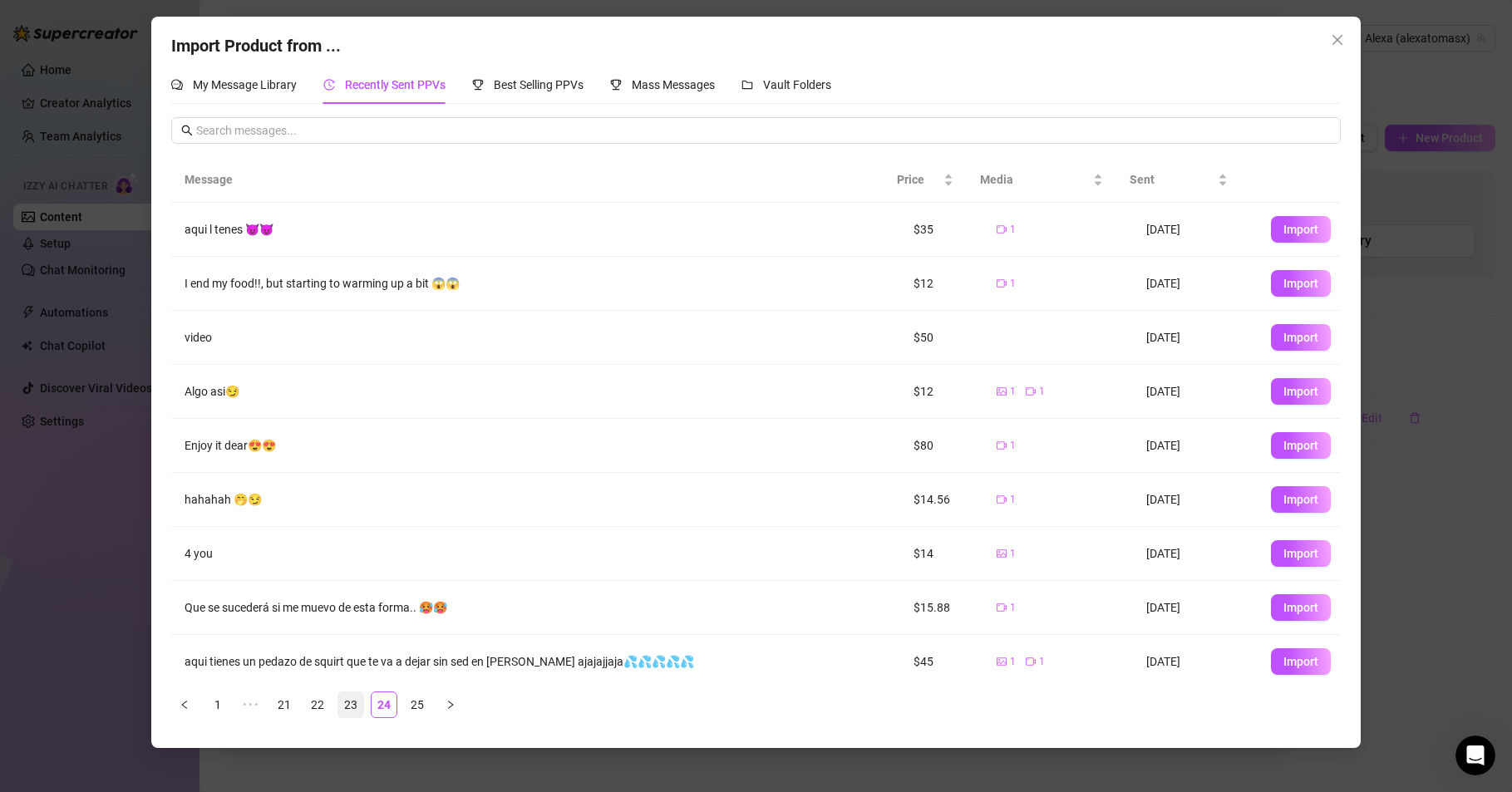
click at [348, 704] on link "23" at bounding box center [350, 704] width 25 height 25
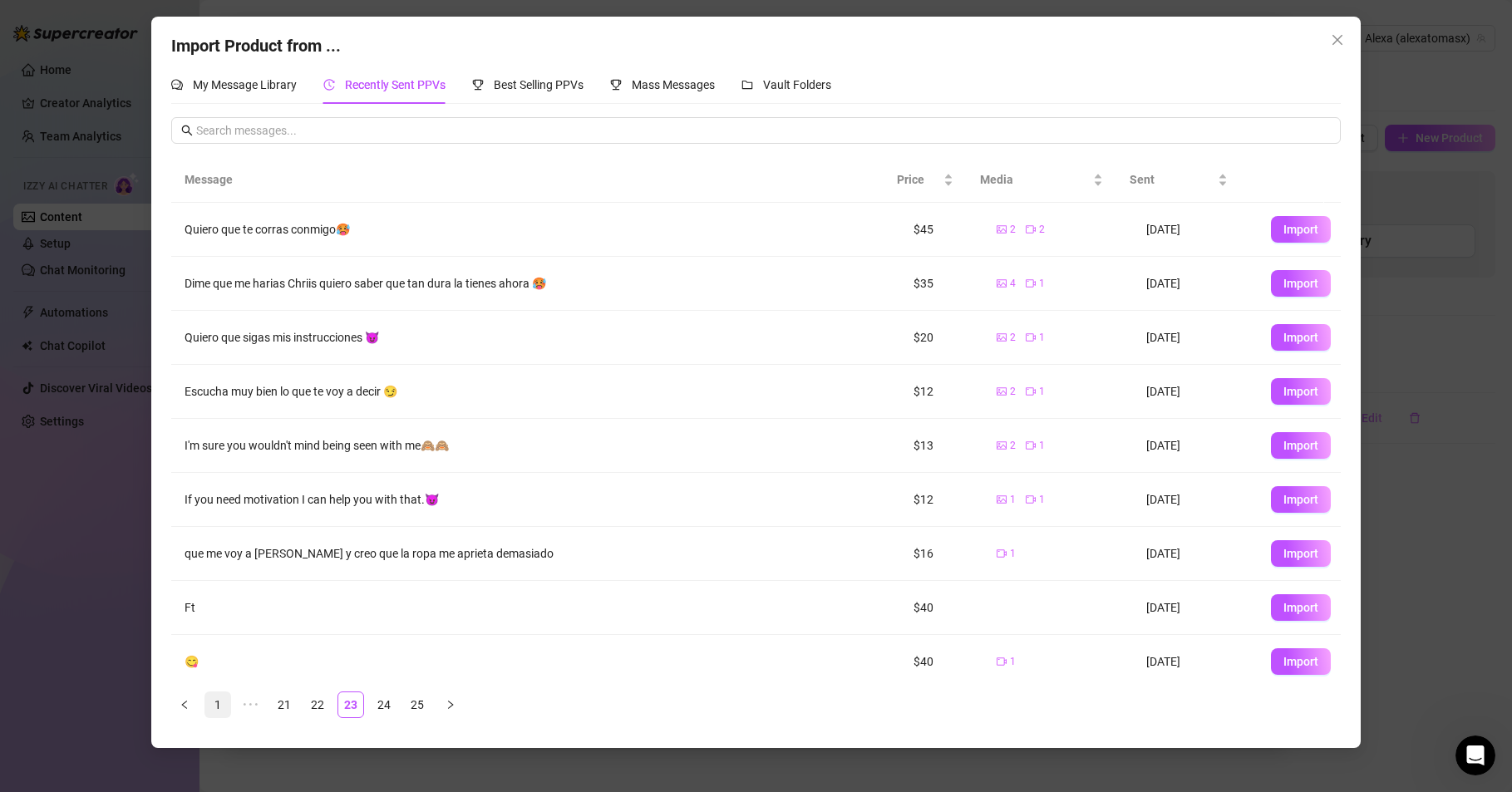
click at [216, 702] on link "1" at bounding box center [217, 704] width 25 height 25
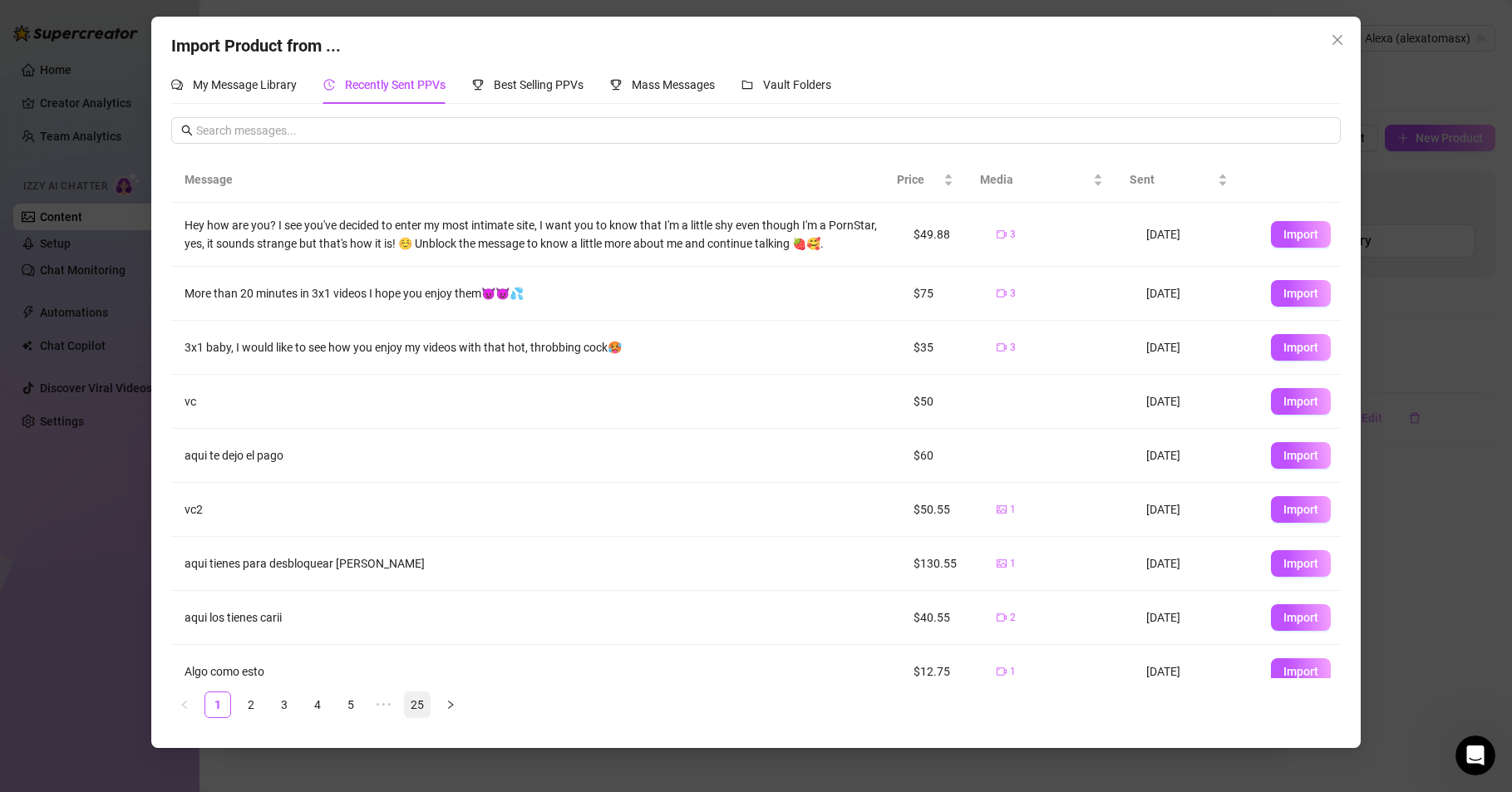
click at [413, 700] on link "25" at bounding box center [417, 704] width 25 height 25
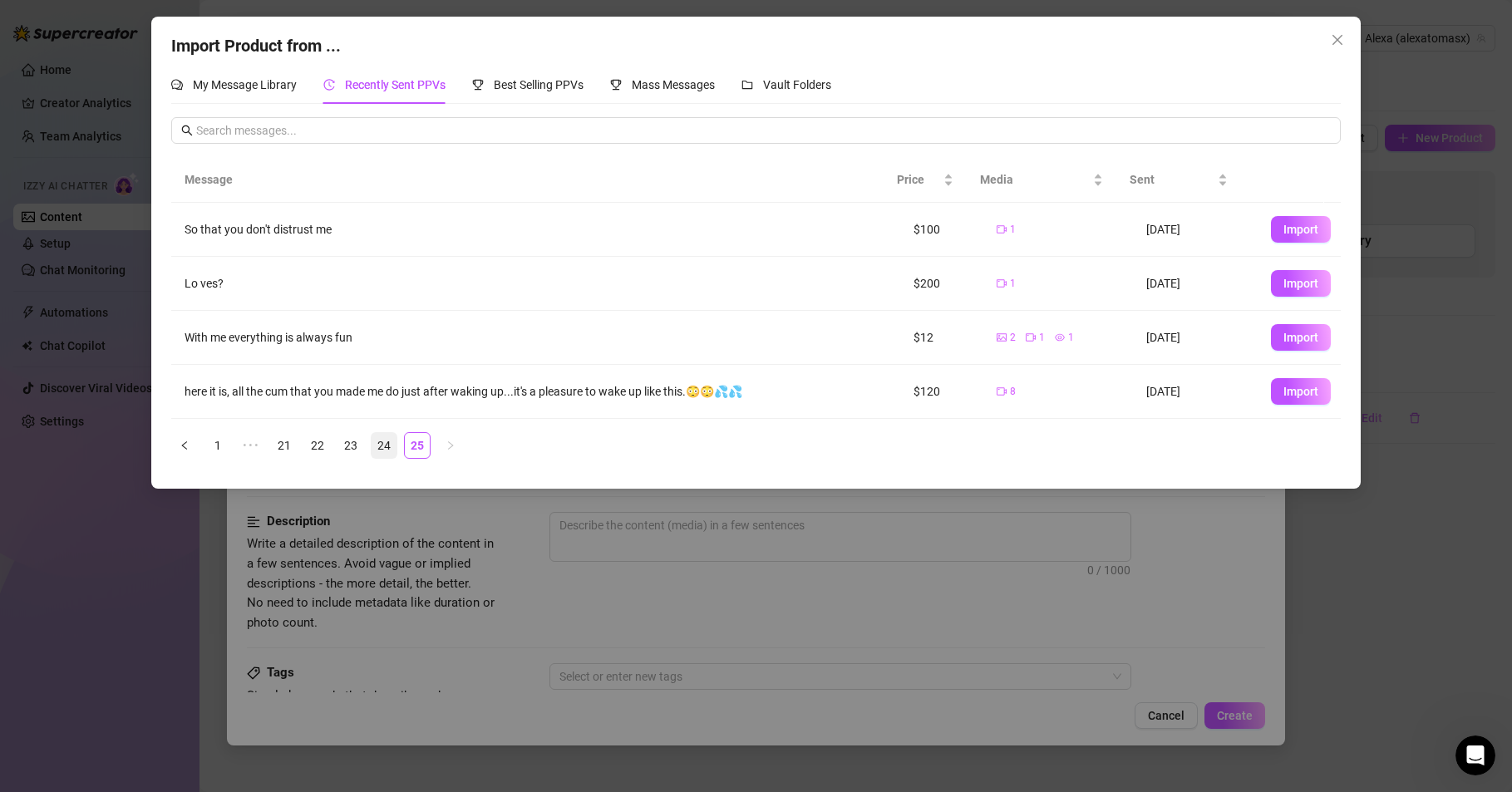
click at [387, 437] on link "24" at bounding box center [383, 446] width 25 height 25
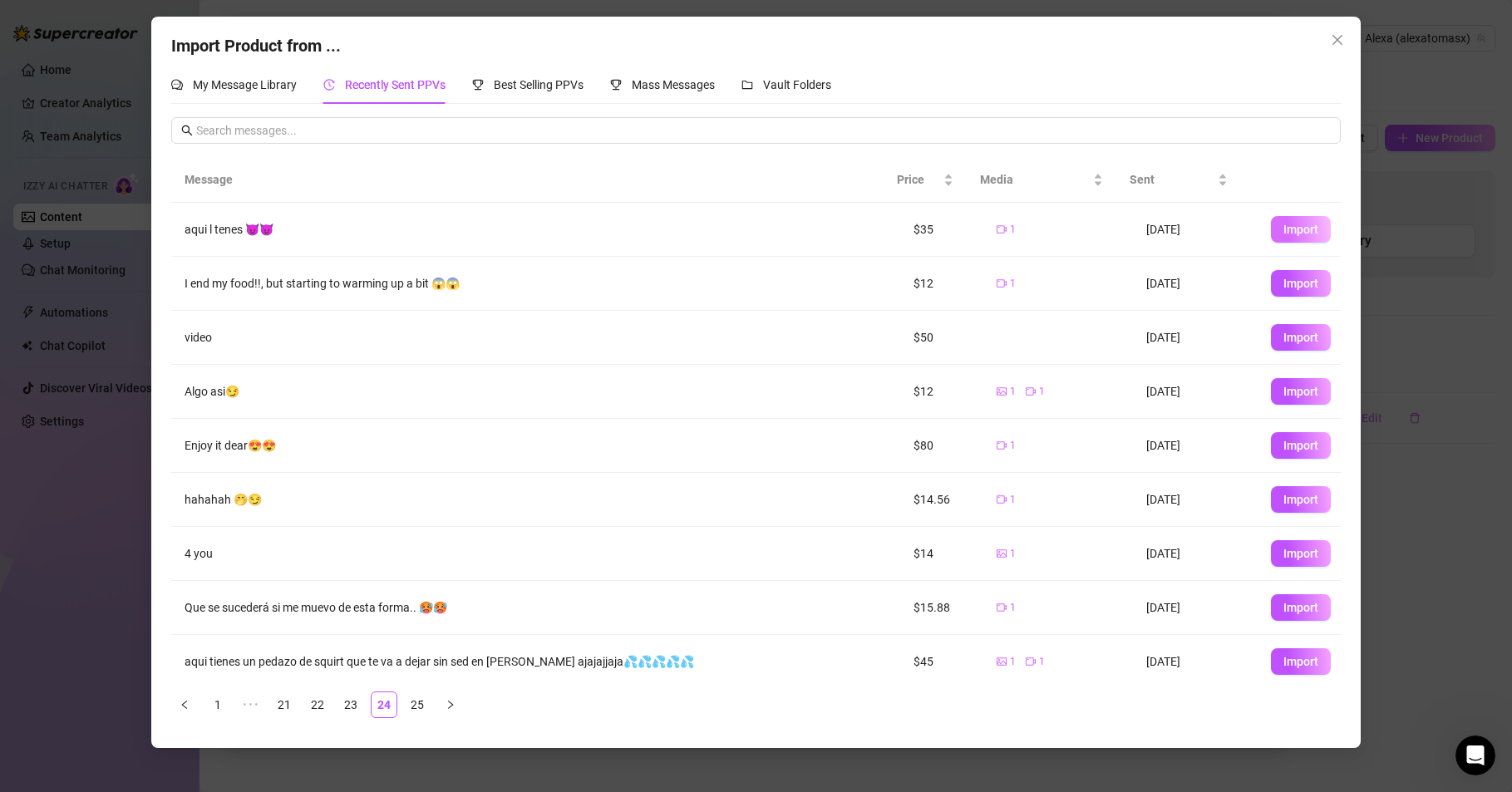
click at [1283, 230] on span "Import" at bounding box center [1300, 229] width 35 height 13
type textarea "aqui l tenes 😈😈"
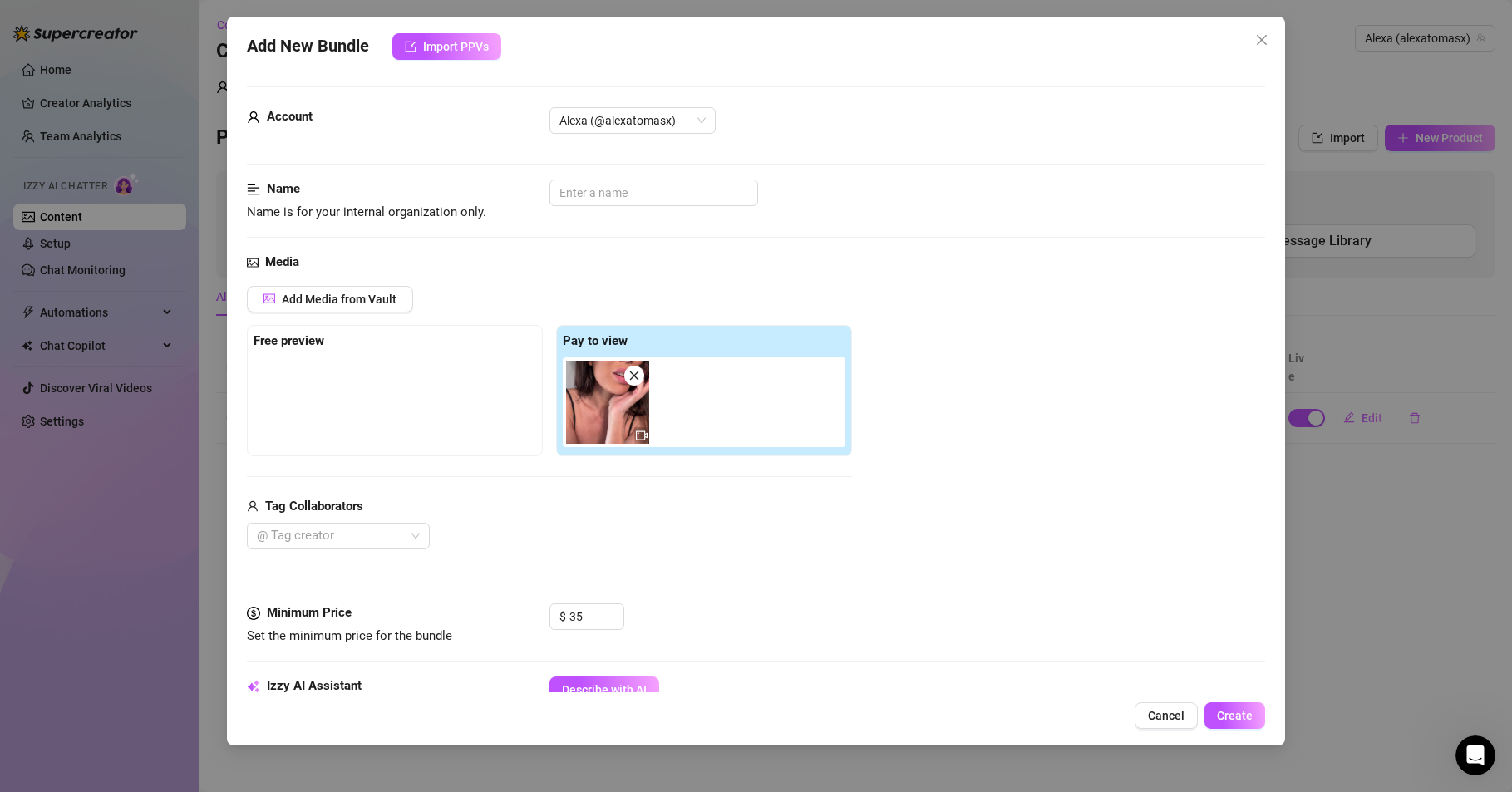
click at [644, 438] on icon "video-camera" at bounding box center [641, 436] width 11 height 9
drag, startPoint x: 617, startPoint y: 424, endPoint x: 604, endPoint y: 427, distance: 13.3
click at [603, 427] on div at bounding box center [707, 402] width 289 height 90
click at [625, 414] on img at bounding box center [607, 402] width 83 height 83
click at [621, 414] on img at bounding box center [607, 402] width 83 height 83
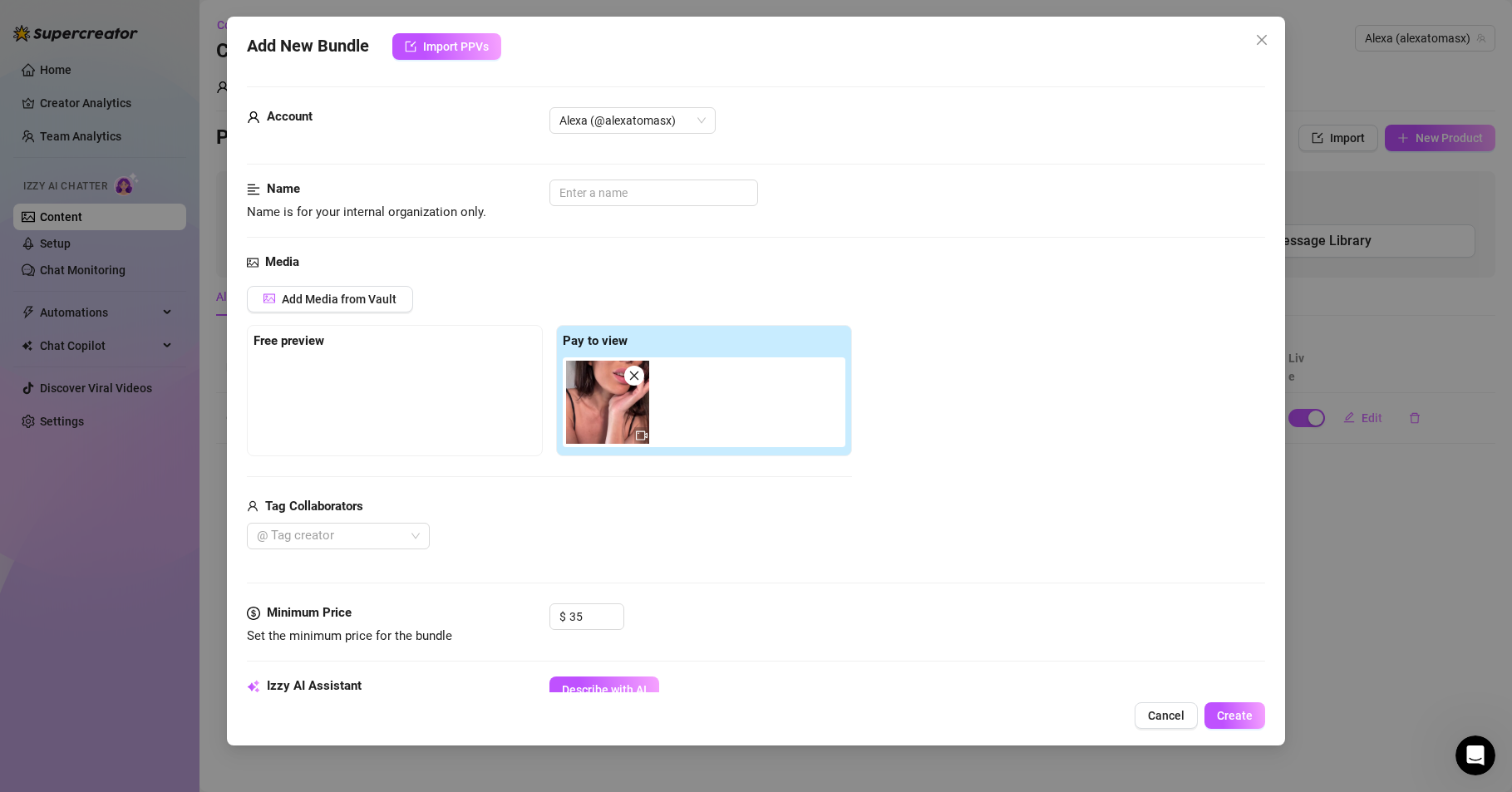
click at [615, 414] on img at bounding box center [607, 402] width 83 height 83
click at [607, 411] on img at bounding box center [607, 402] width 83 height 83
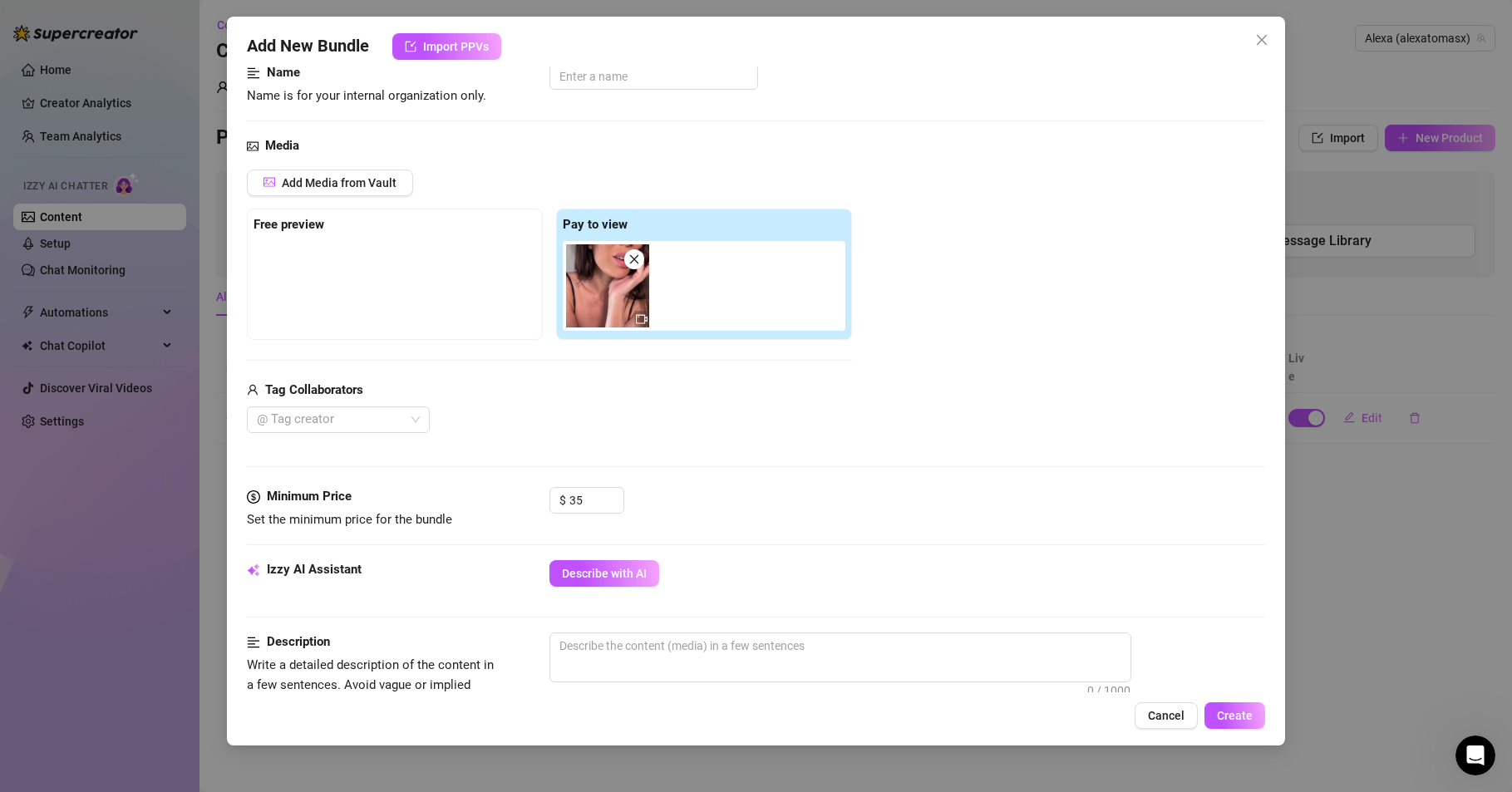
scroll to position [299, 0]
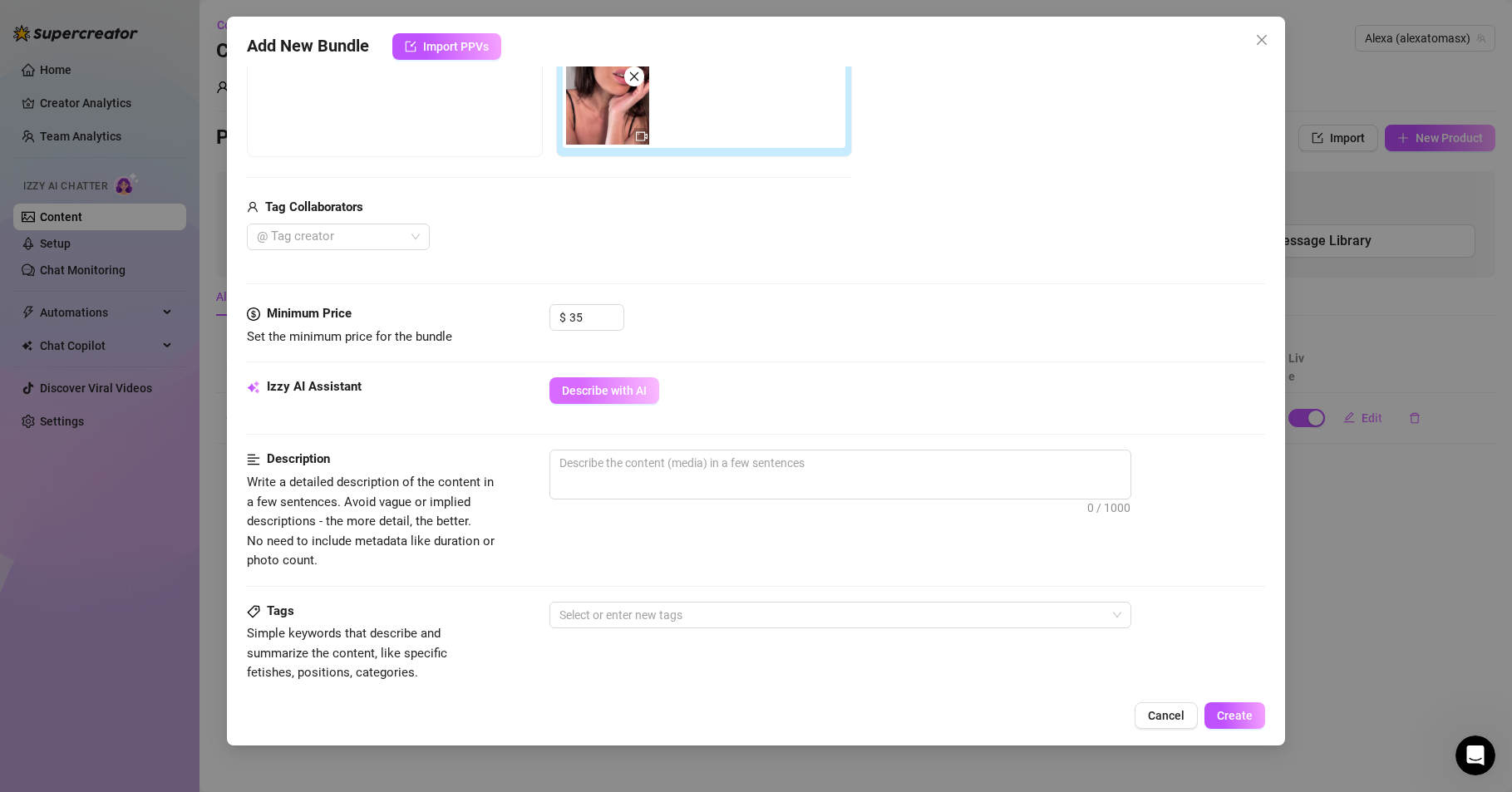
click at [607, 391] on span "Describe with AI" at bounding box center [604, 391] width 85 height 13
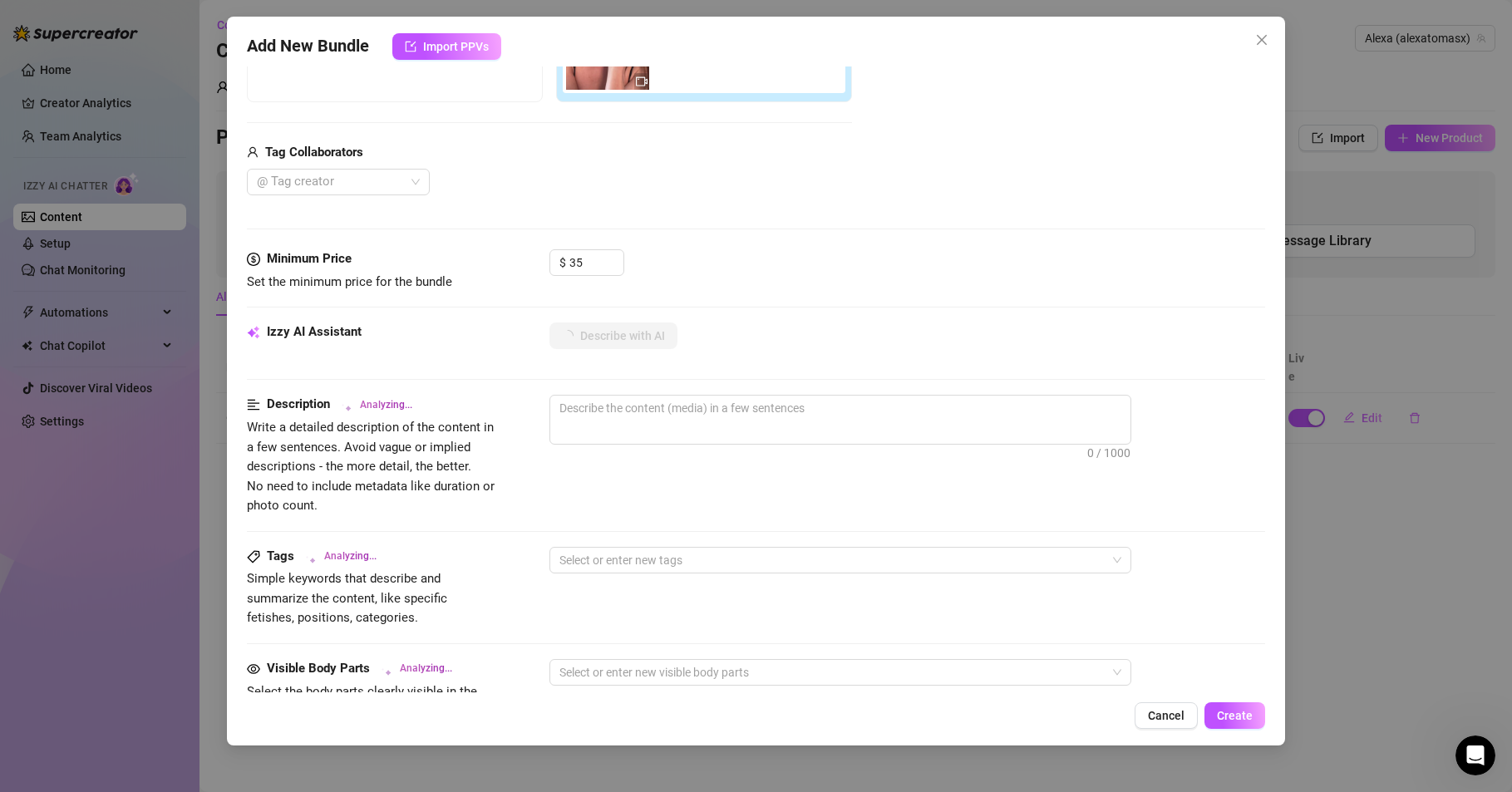
scroll to position [172, 0]
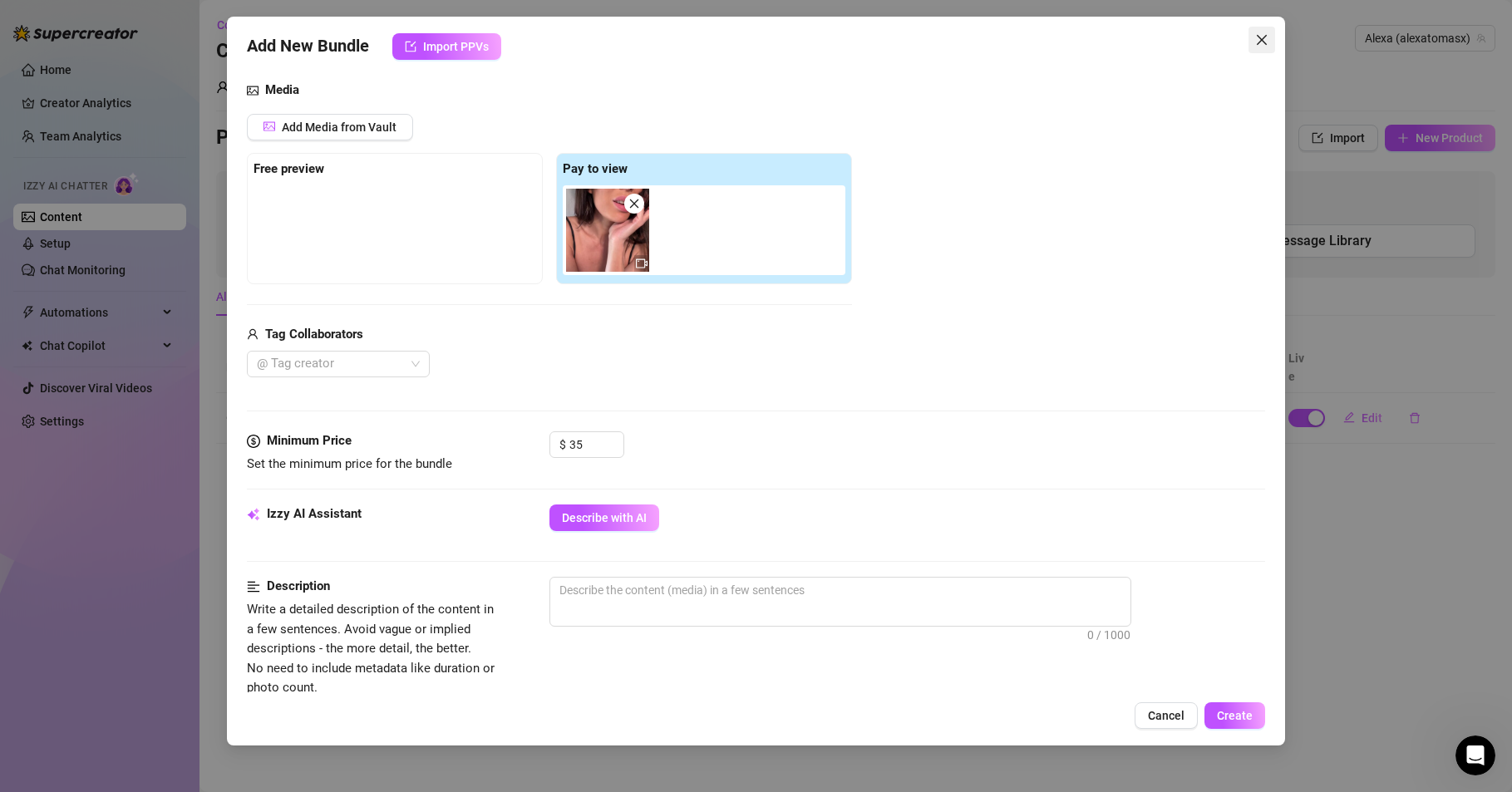
click at [1252, 38] on span "Close" at bounding box center [1262, 40] width 26 height 13
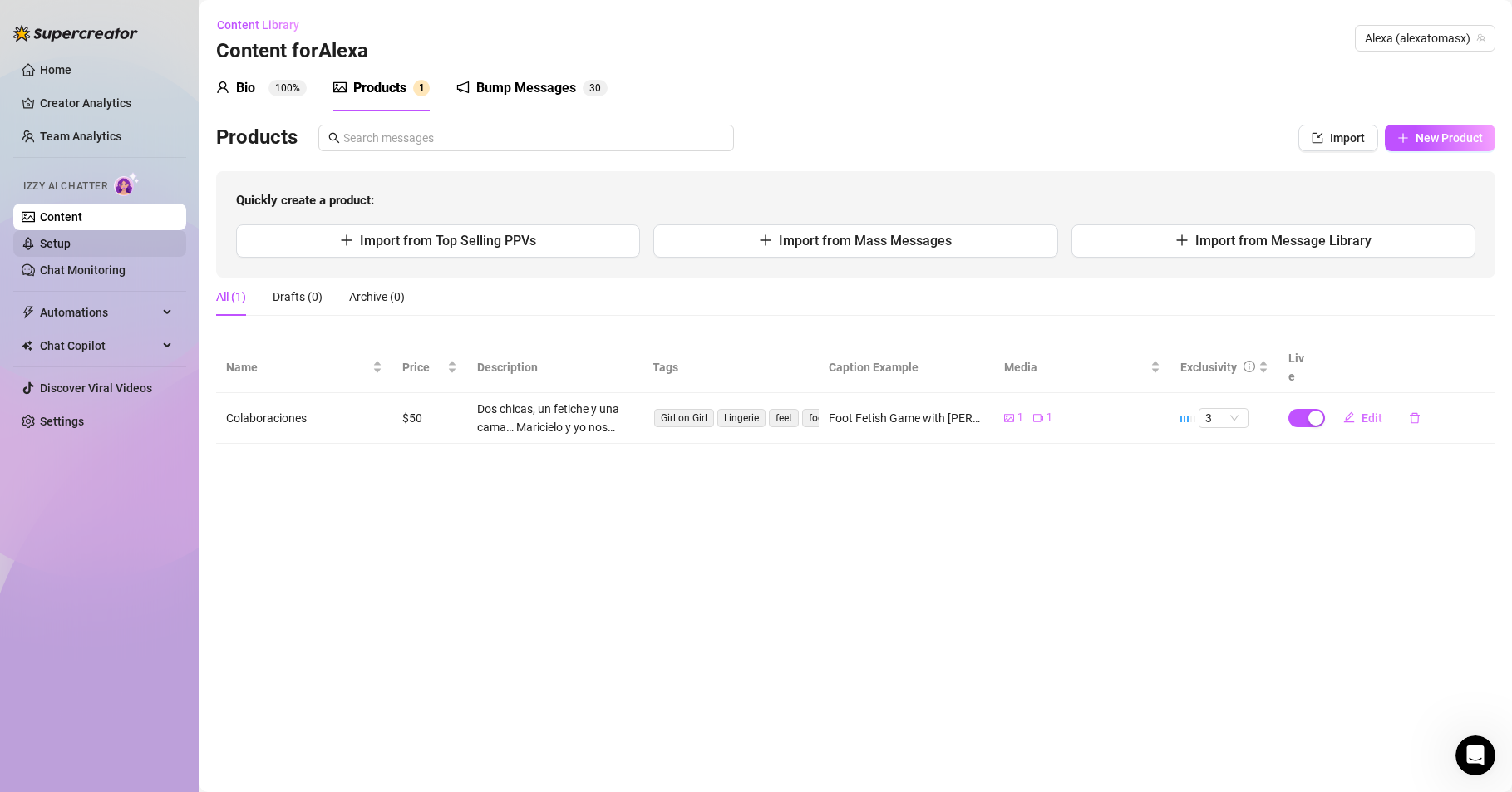
click at [71, 240] on link "Setup" at bounding box center [55, 244] width 31 height 13
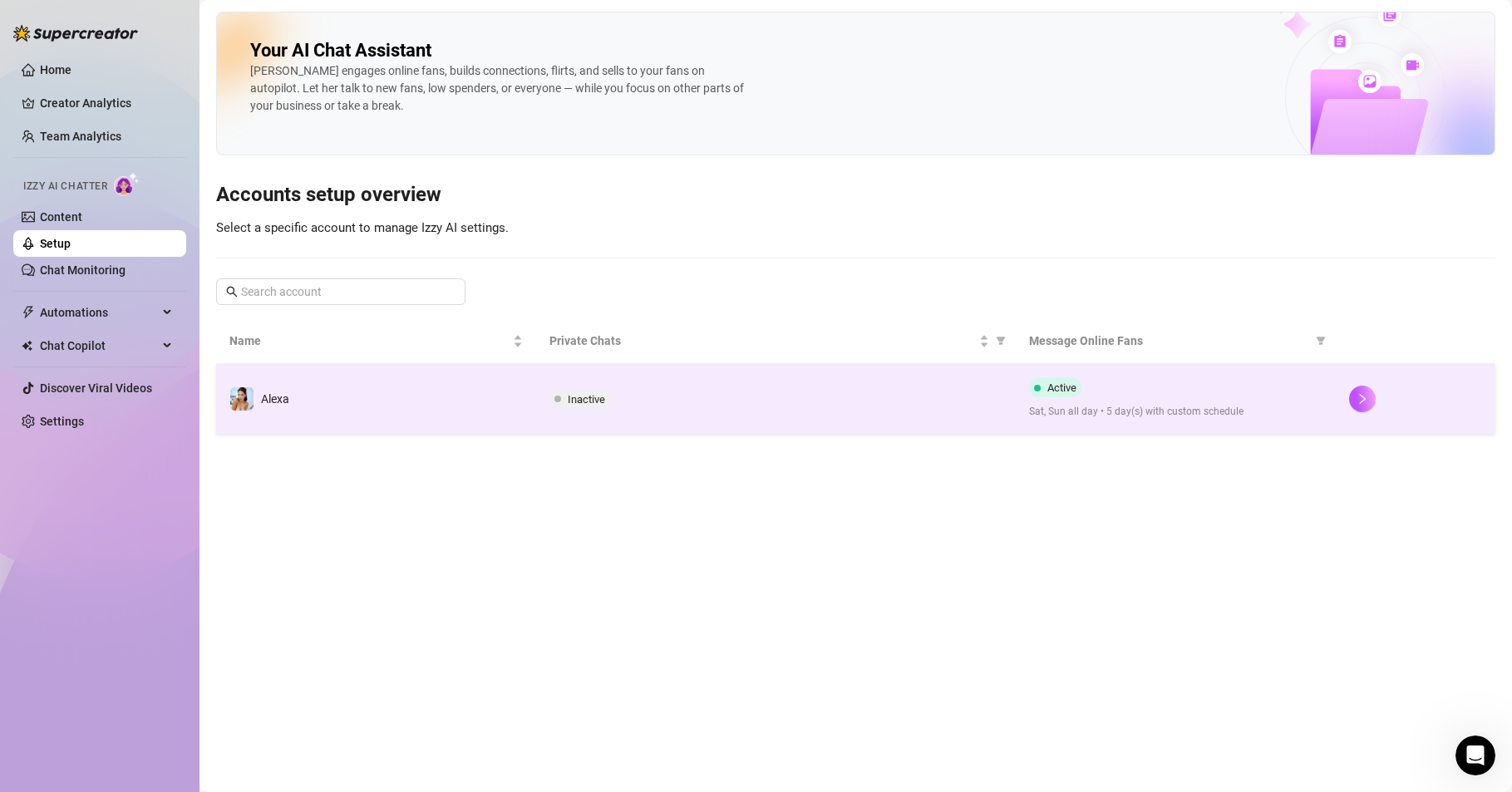
click at [576, 391] on span "Inactive" at bounding box center [580, 398] width 60 height 20
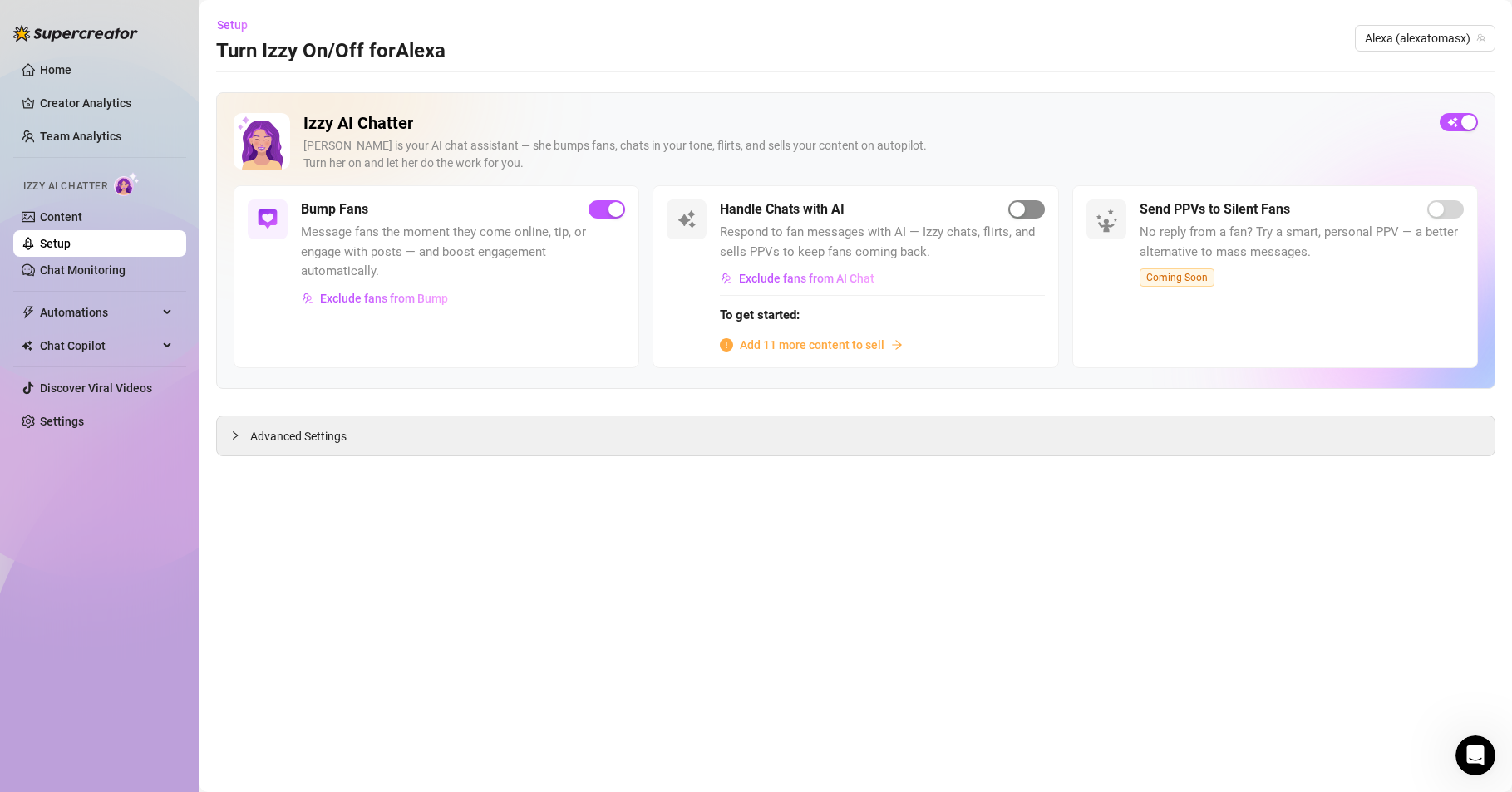
click at [1020, 206] on div "button" at bounding box center [1018, 210] width 15 height 15
click at [58, 424] on link "Settings" at bounding box center [61, 421] width 44 height 13
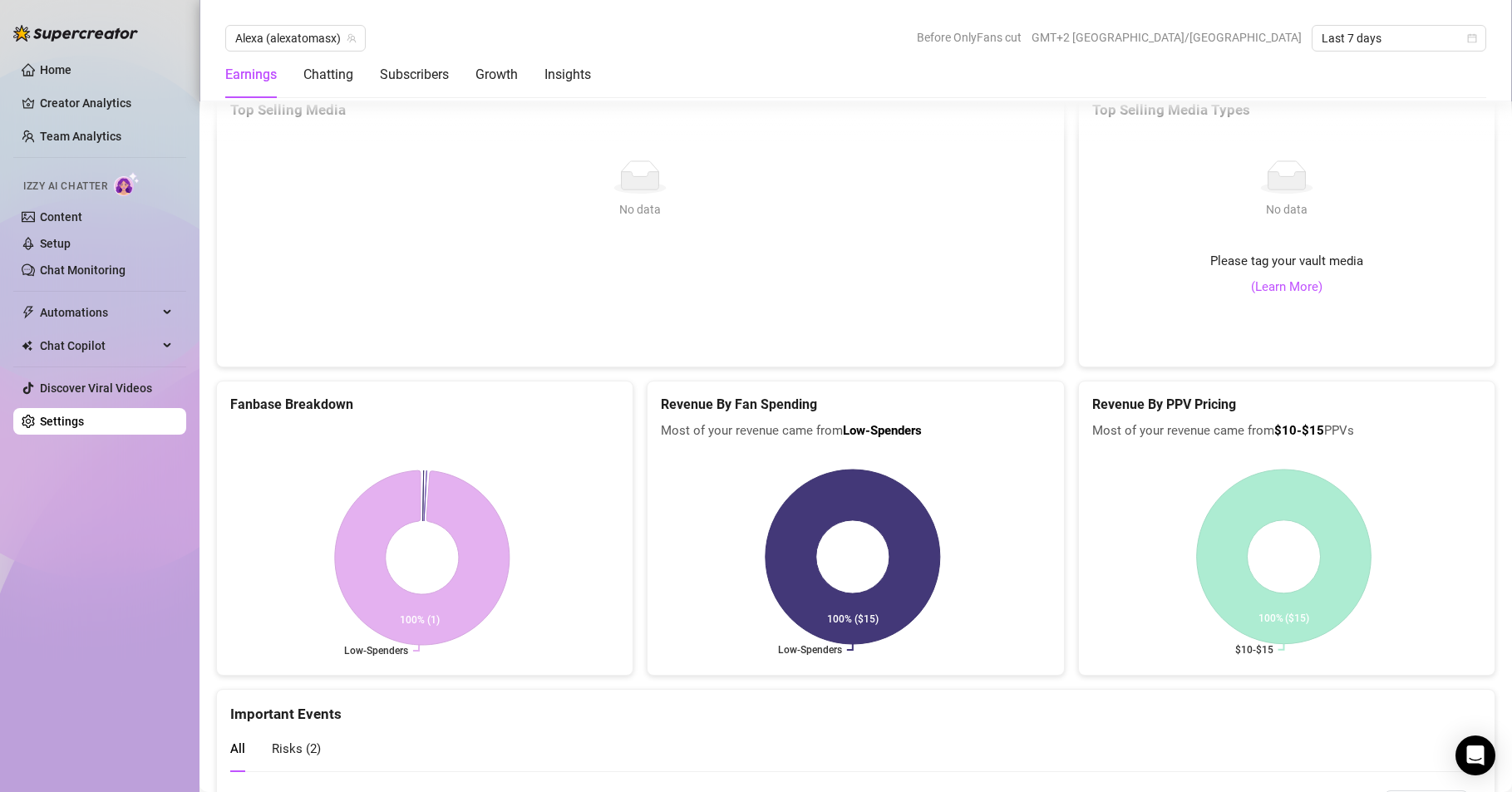
scroll to position [3278, 0]
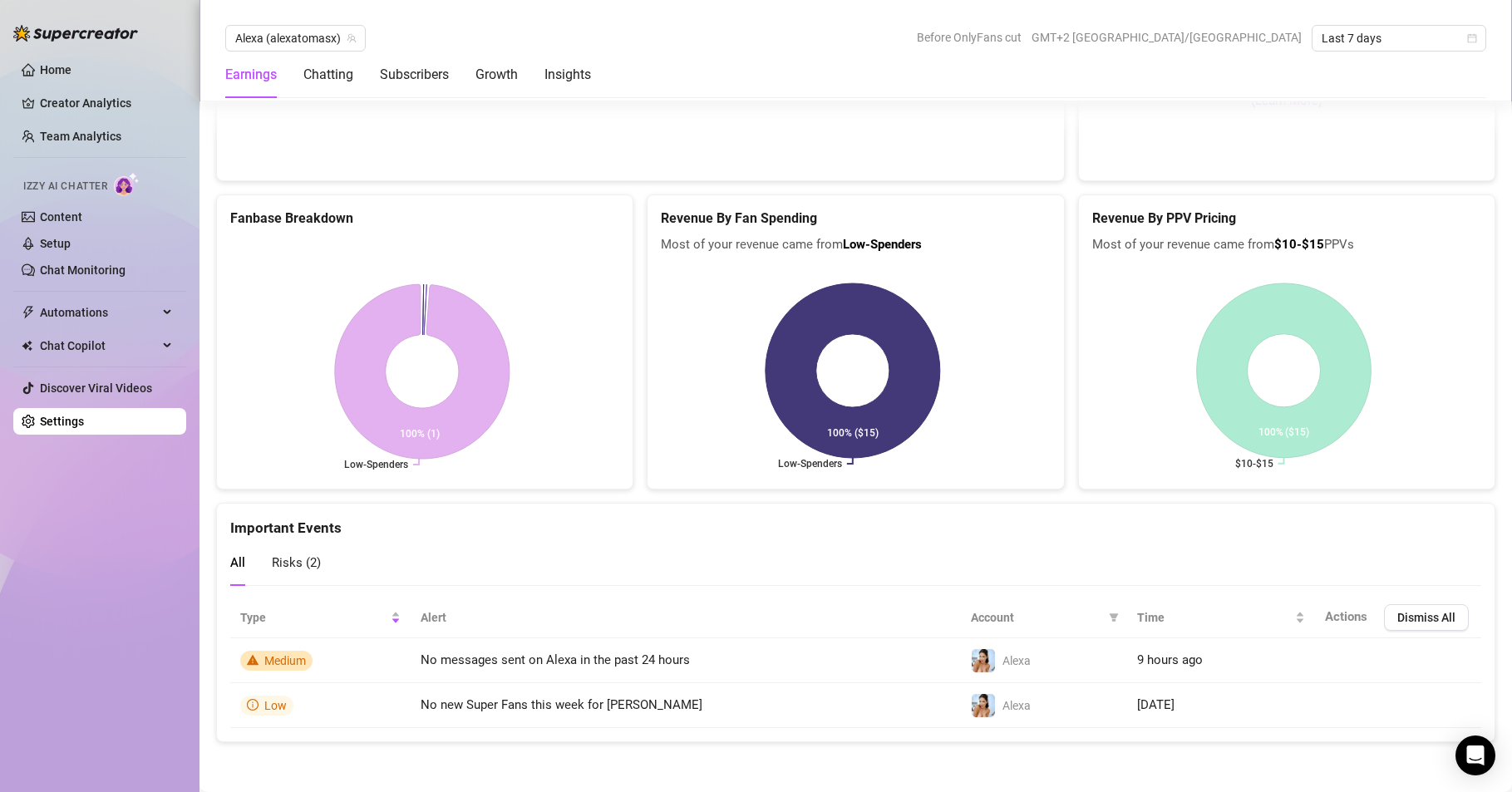
click at [280, 561] on span "Risks ( 2 )" at bounding box center [297, 563] width 49 height 15
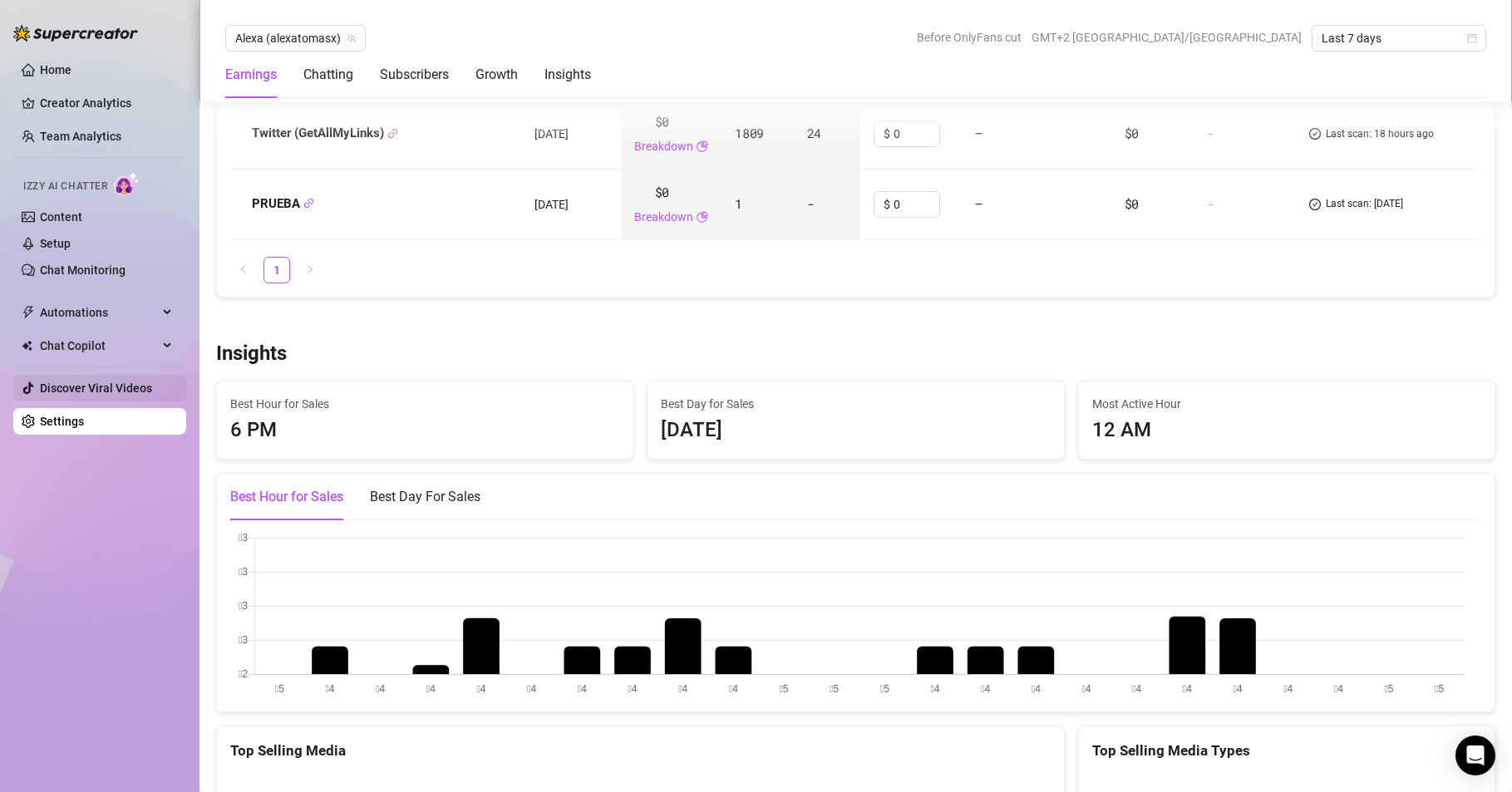
scroll to position [2281, 0]
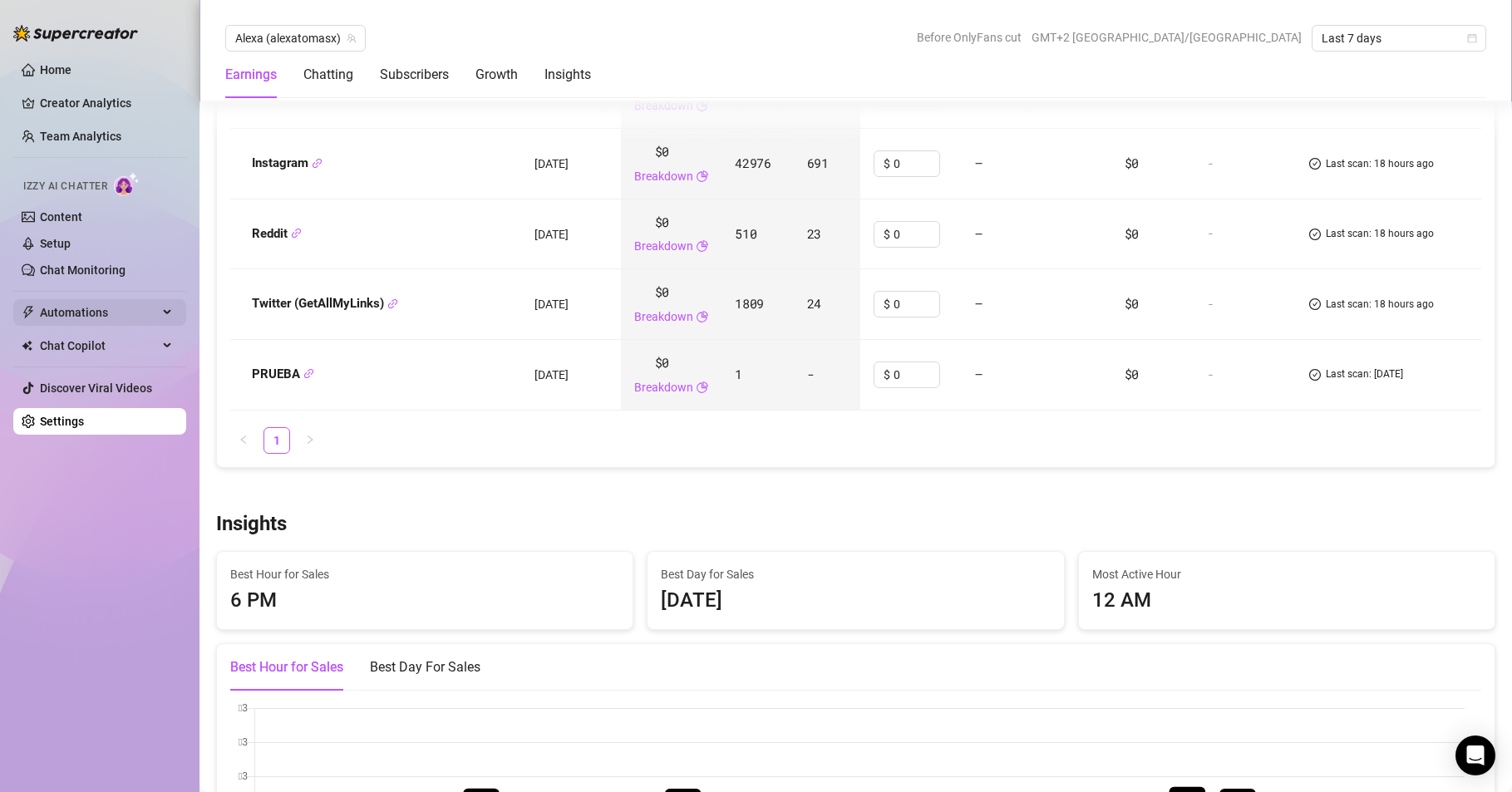
click at [101, 310] on span "Automations" at bounding box center [98, 312] width 118 height 26
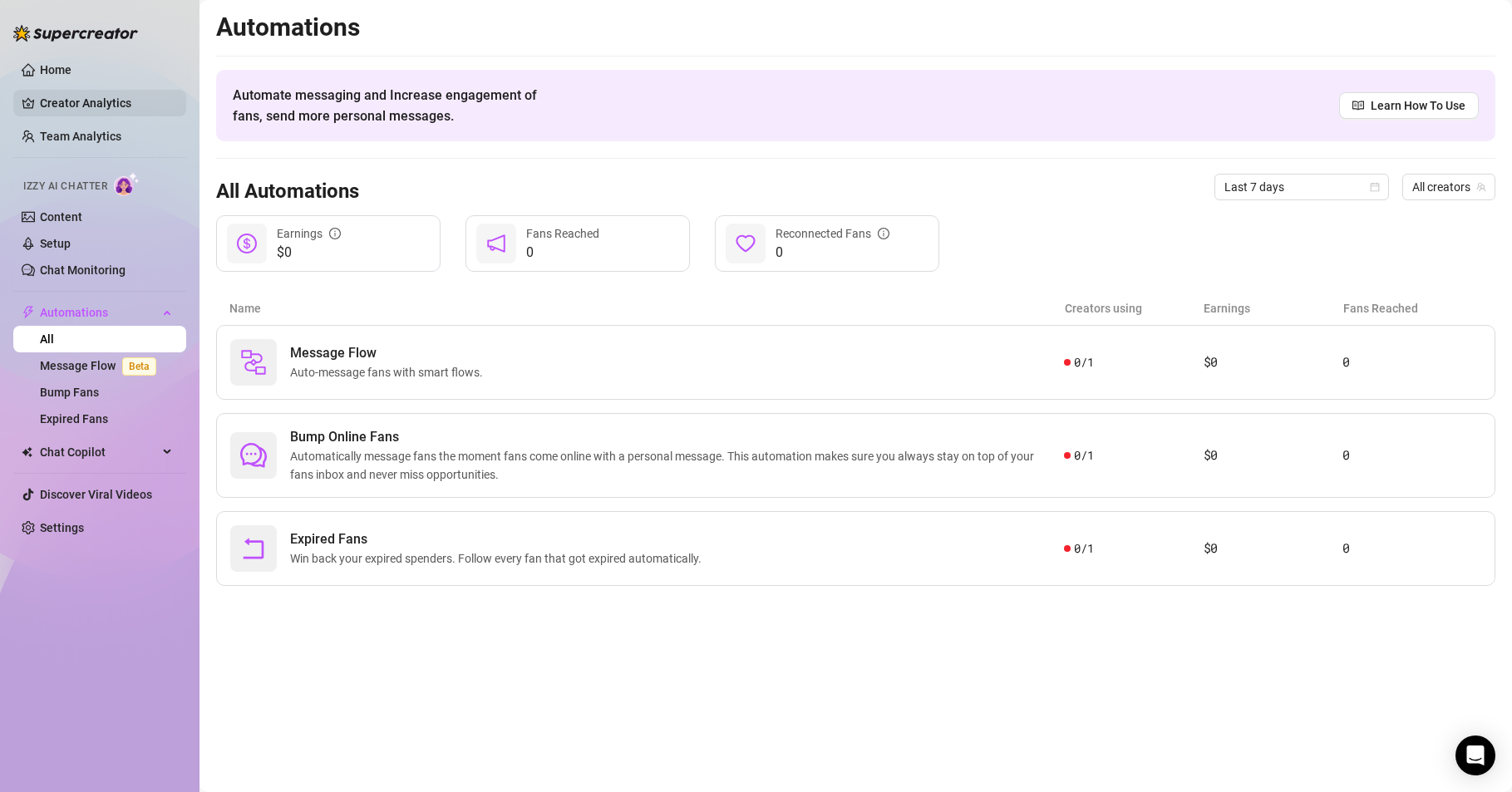
click at [87, 106] on link "Creator Analytics" at bounding box center [106, 103] width 133 height 26
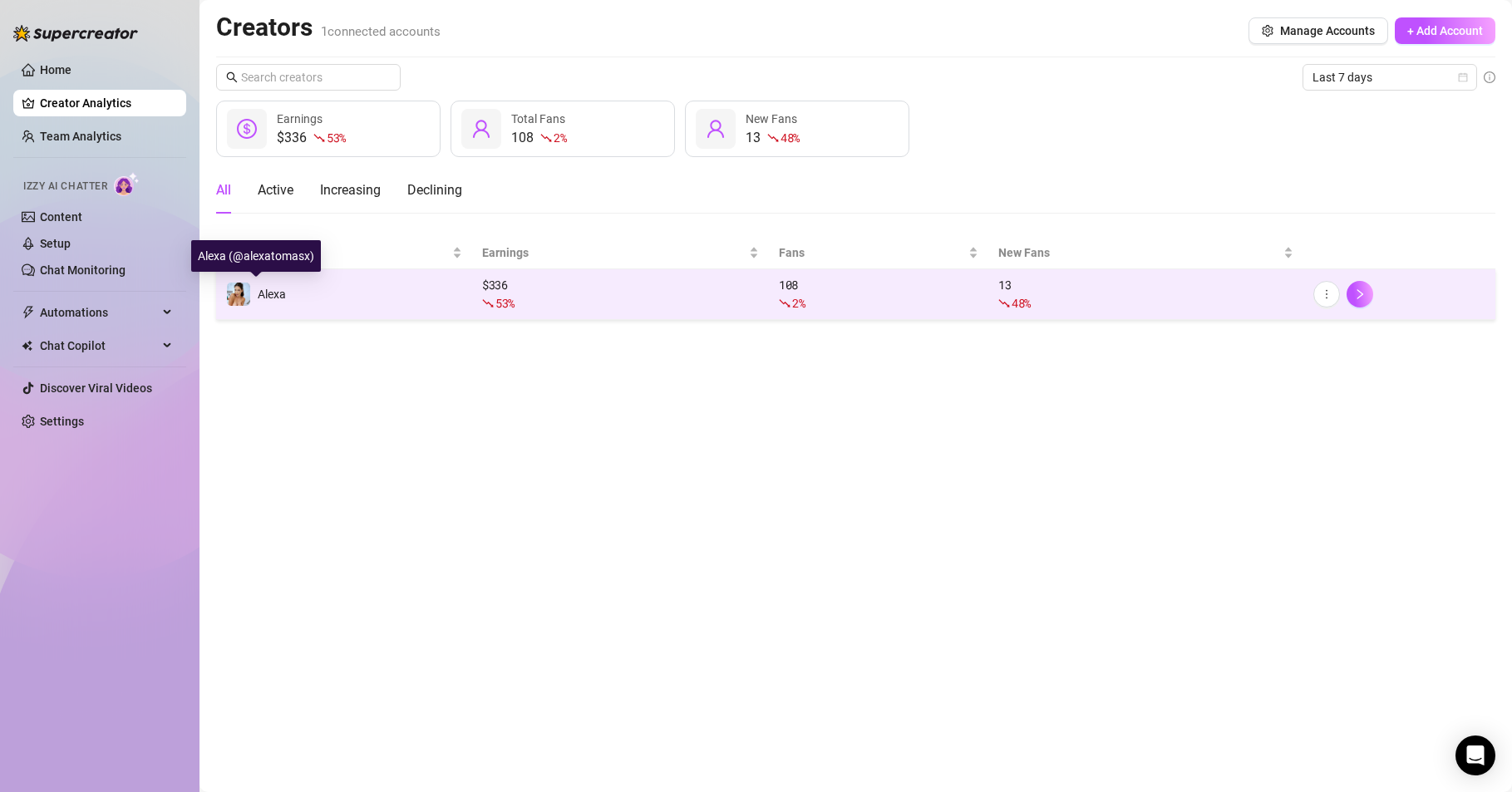
click at [246, 289] on img at bounding box center [238, 294] width 24 height 24
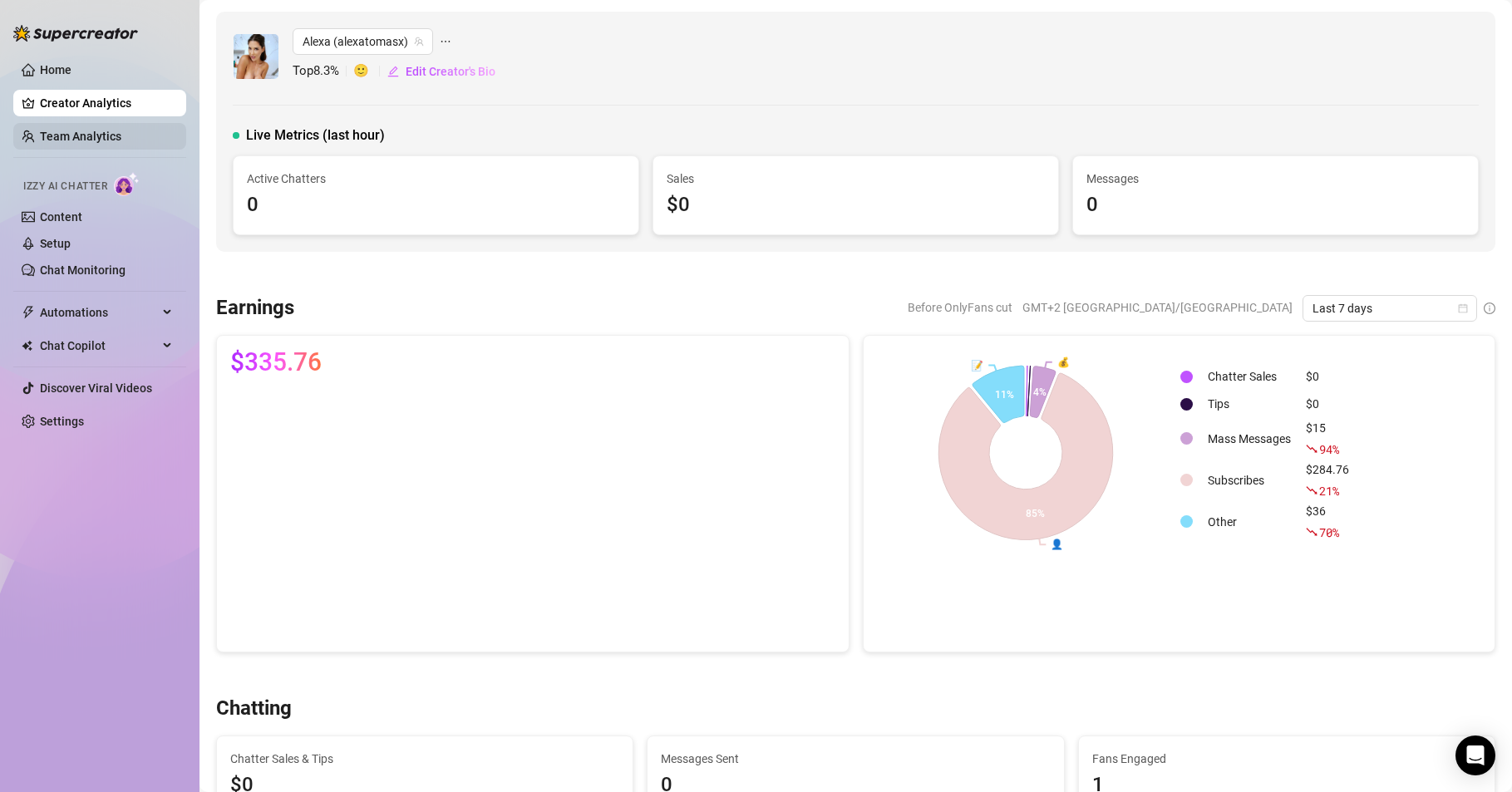
drag, startPoint x: 85, startPoint y: 133, endPoint x: 87, endPoint y: 146, distance: 13.2
click at [85, 131] on link "Team Analytics" at bounding box center [80, 136] width 81 height 13
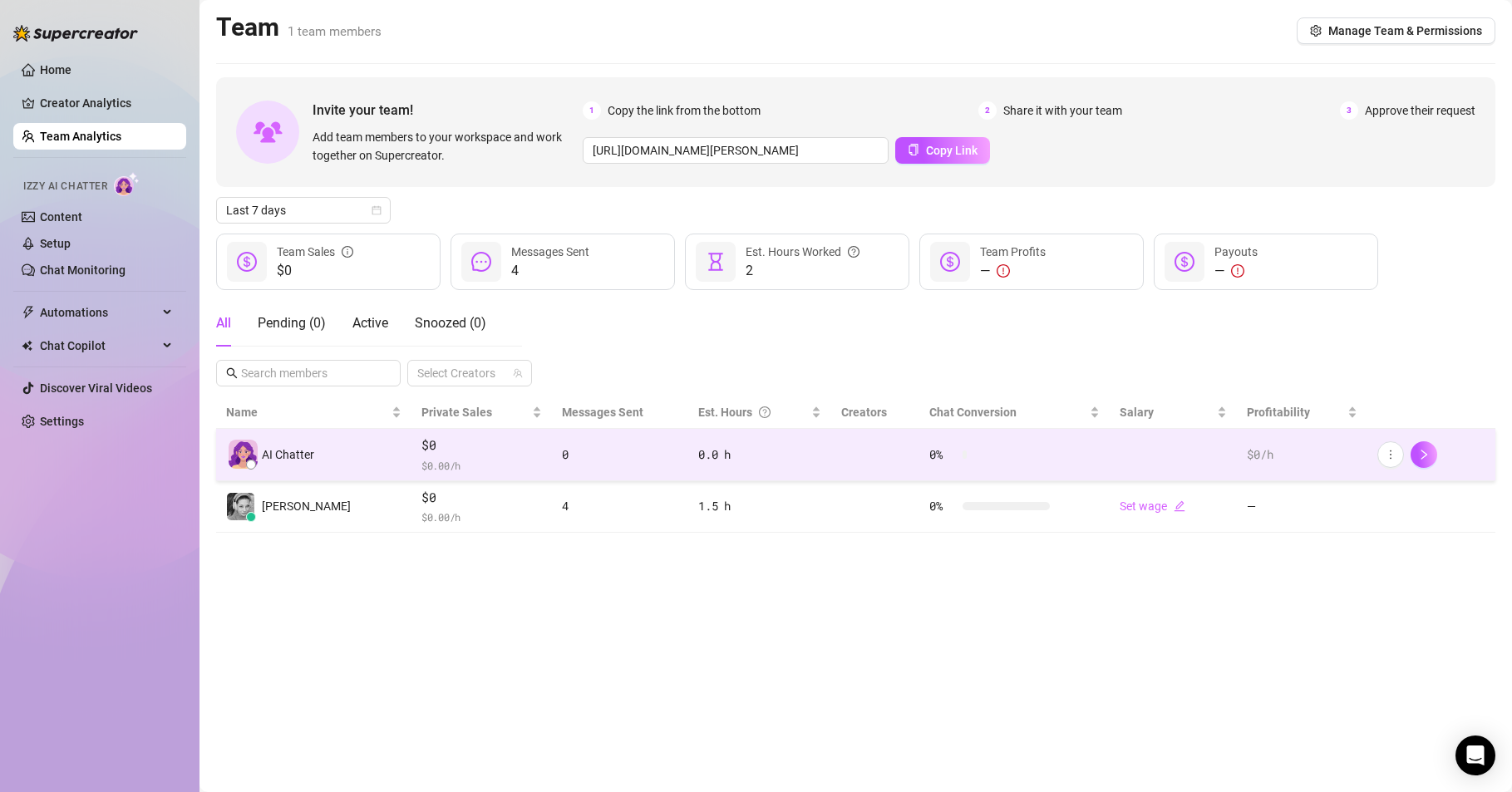
click at [258, 455] on div "AI Chatter" at bounding box center [314, 454] width 176 height 29
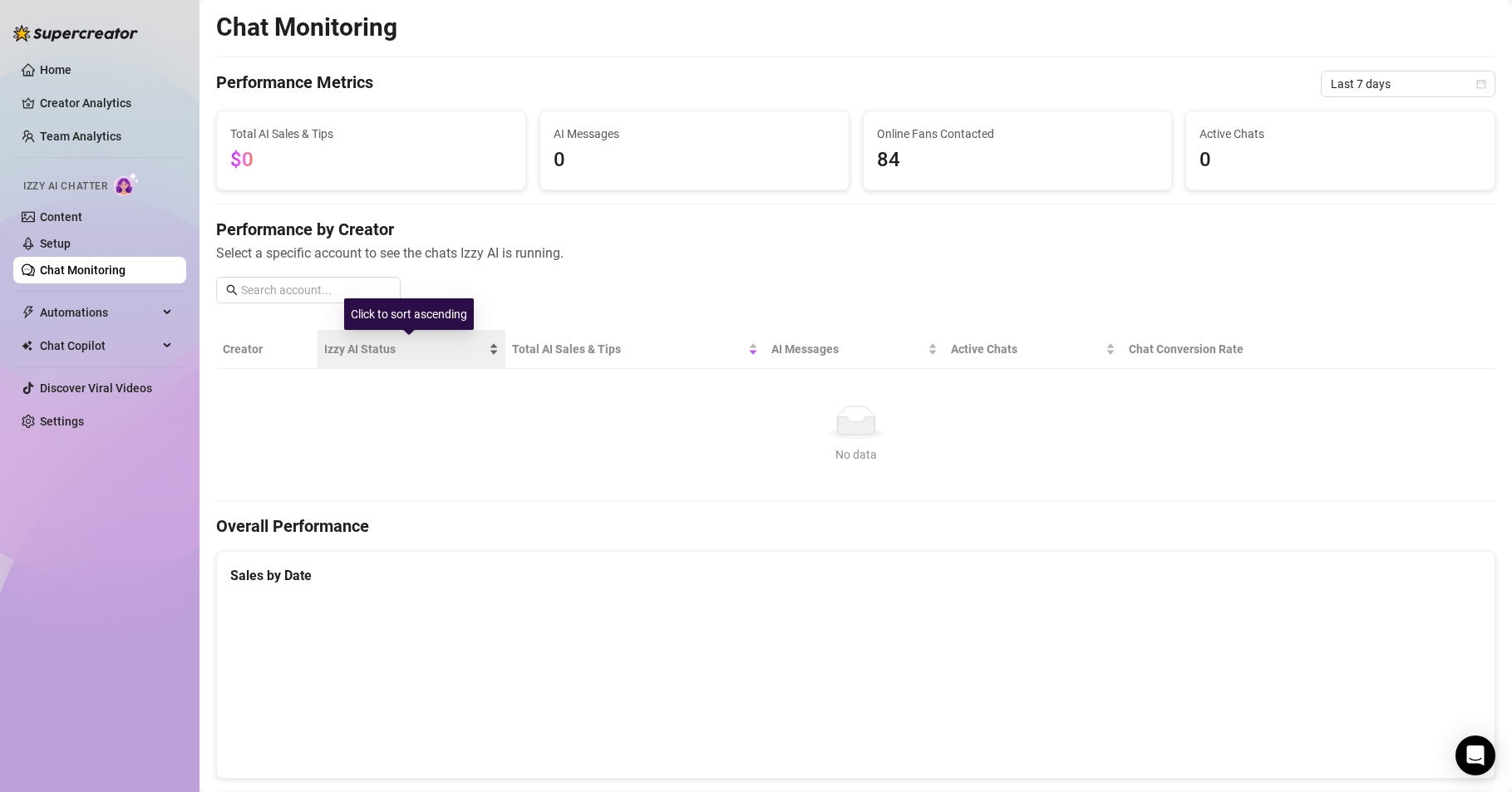
click at [358, 356] on span "Izzy AI Status" at bounding box center [404, 348] width 161 height 18
click at [365, 350] on span "Izzy AI Status" at bounding box center [404, 348] width 161 height 18
click at [105, 315] on span "Automations" at bounding box center [98, 312] width 118 height 26
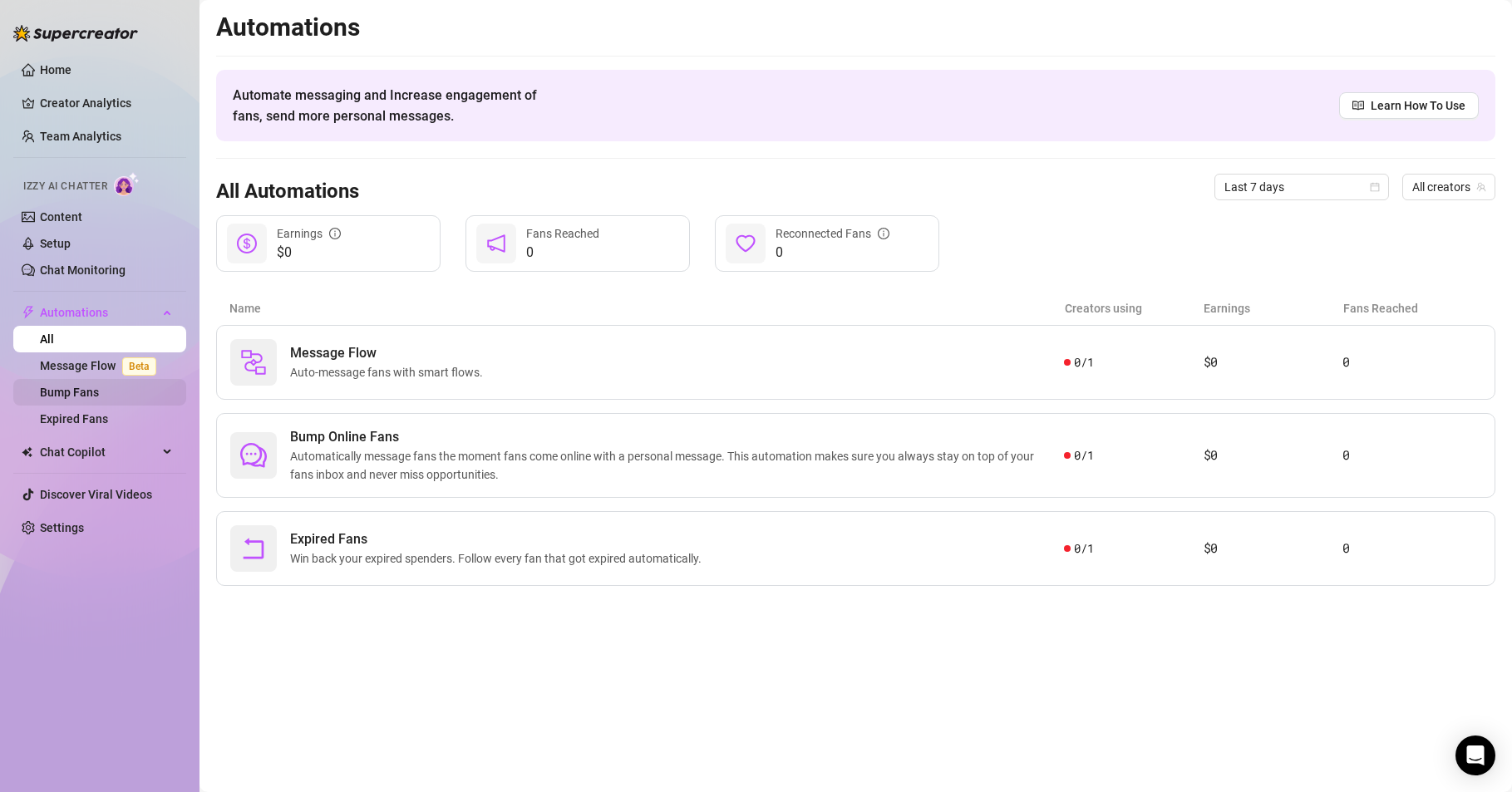
click at [77, 387] on link "Bump Fans" at bounding box center [69, 392] width 59 height 13
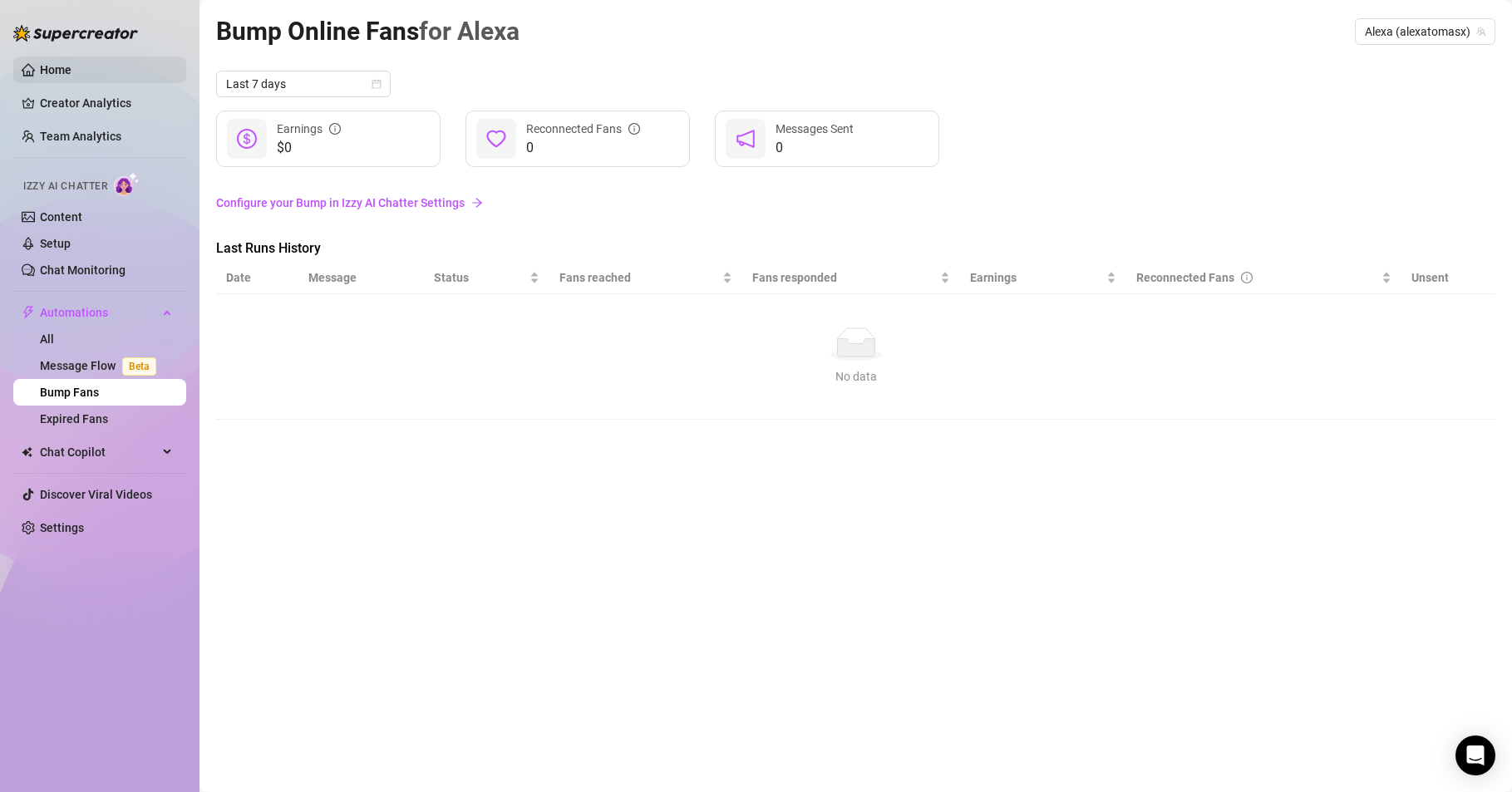
click at [49, 63] on link "Home" at bounding box center [55, 70] width 31 height 13
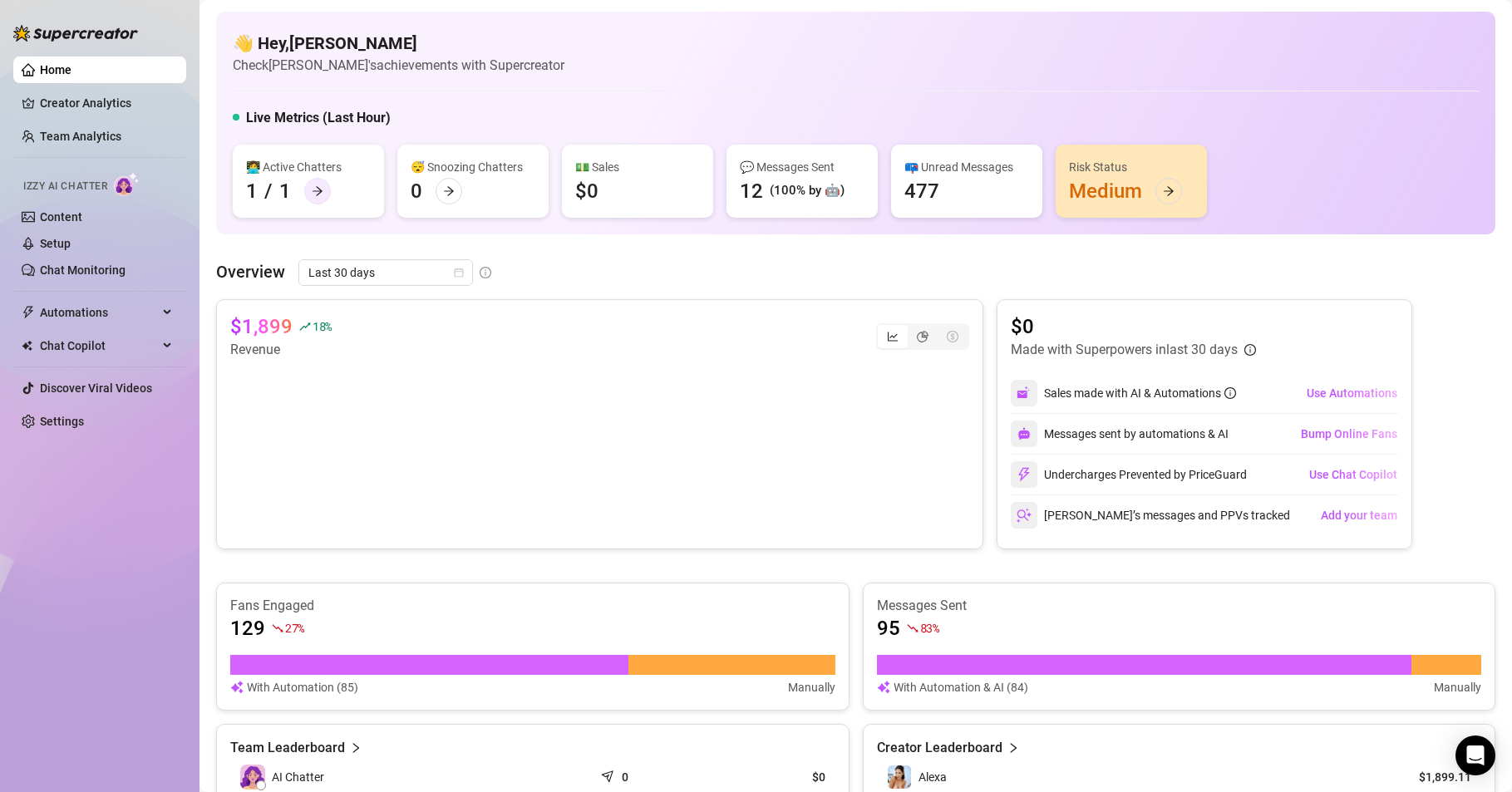
click at [315, 191] on icon "arrow-right" at bounding box center [317, 192] width 10 height 9
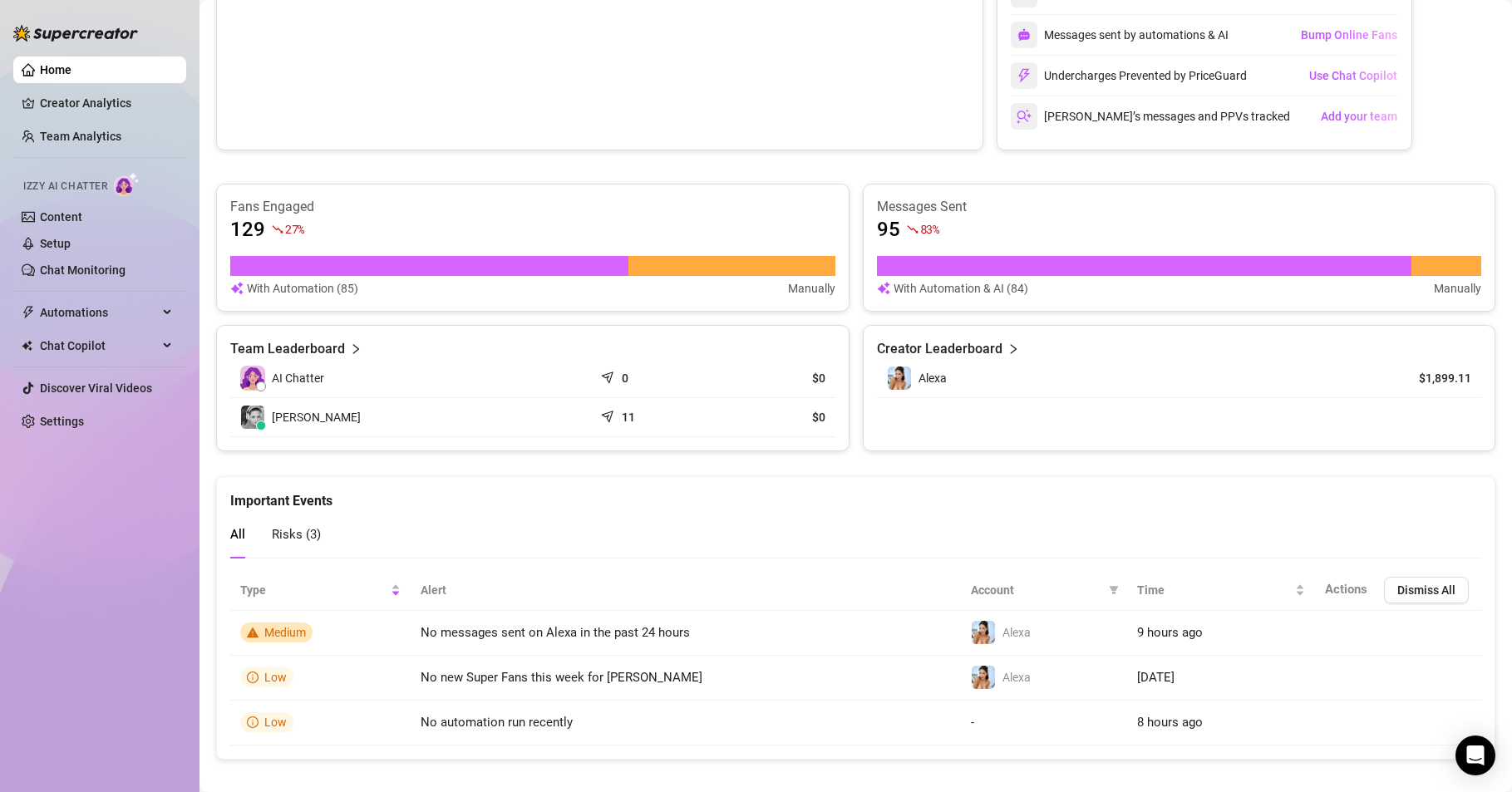
scroll to position [416, 0]
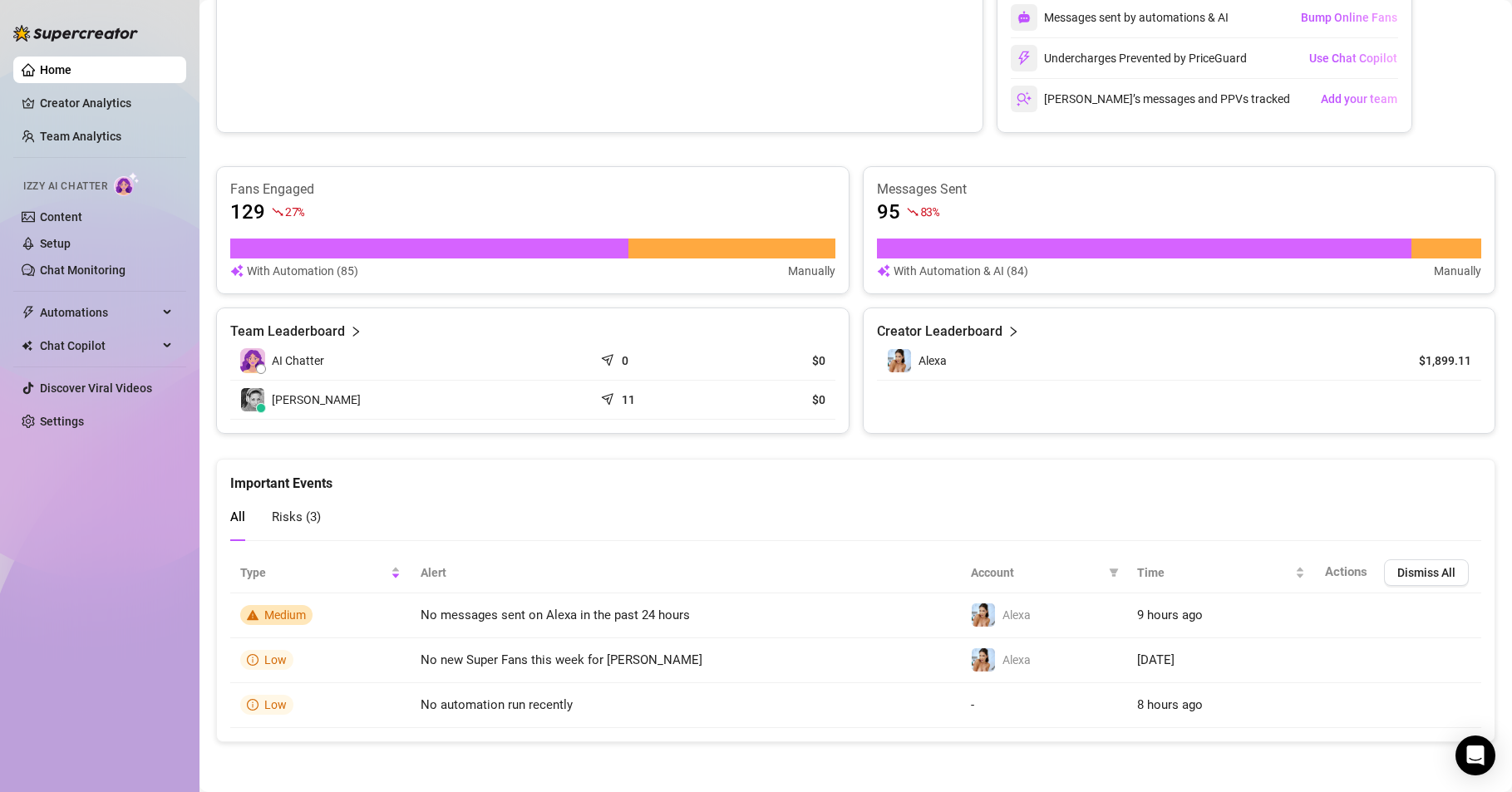
click at [289, 359] on span "AI Chatter" at bounding box center [297, 360] width 52 height 18
click at [337, 323] on article "Team Leaderboard" at bounding box center [287, 331] width 114 height 20
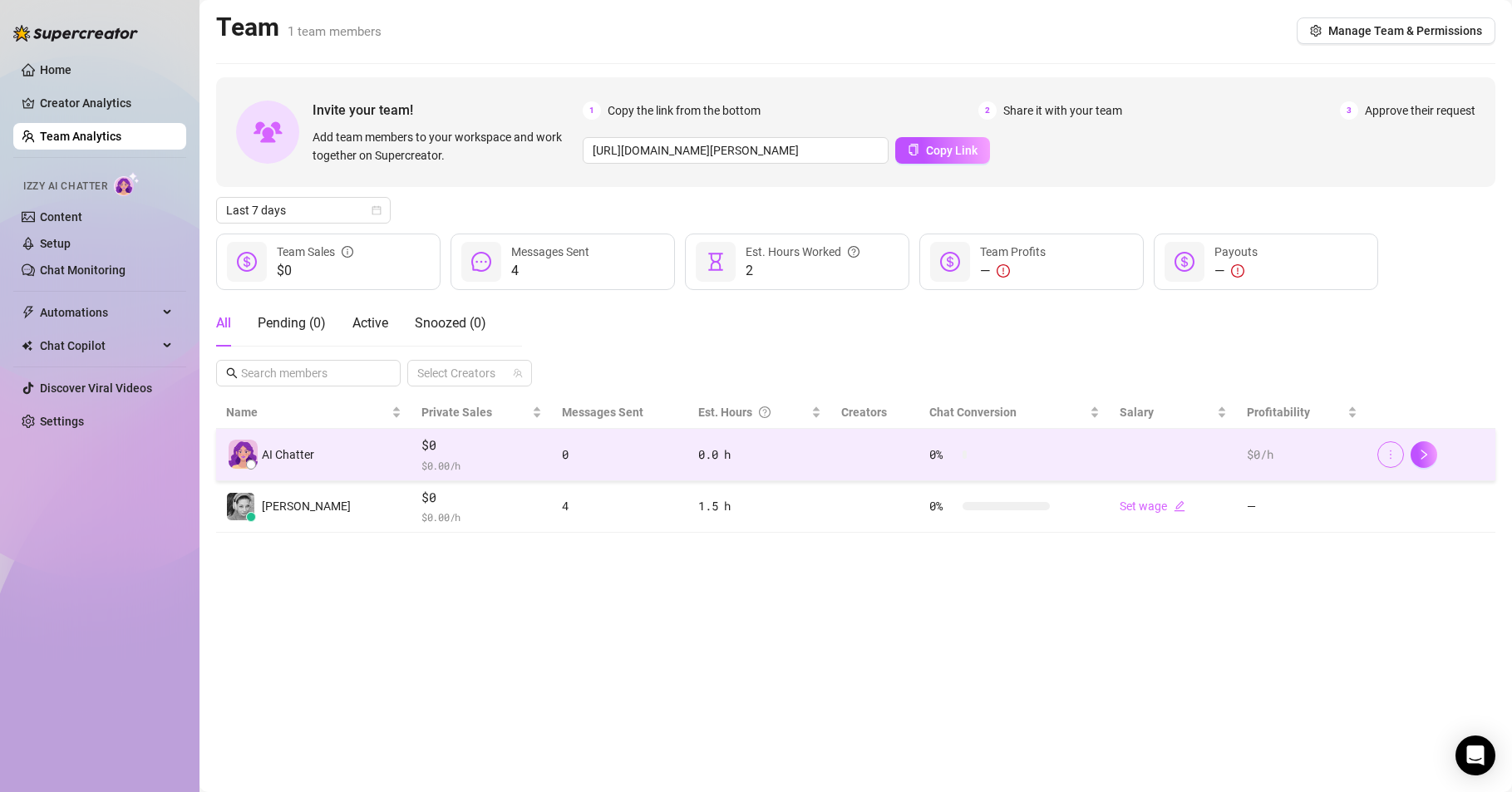
click at [1393, 452] on icon "more" at bounding box center [1391, 454] width 11 height 11
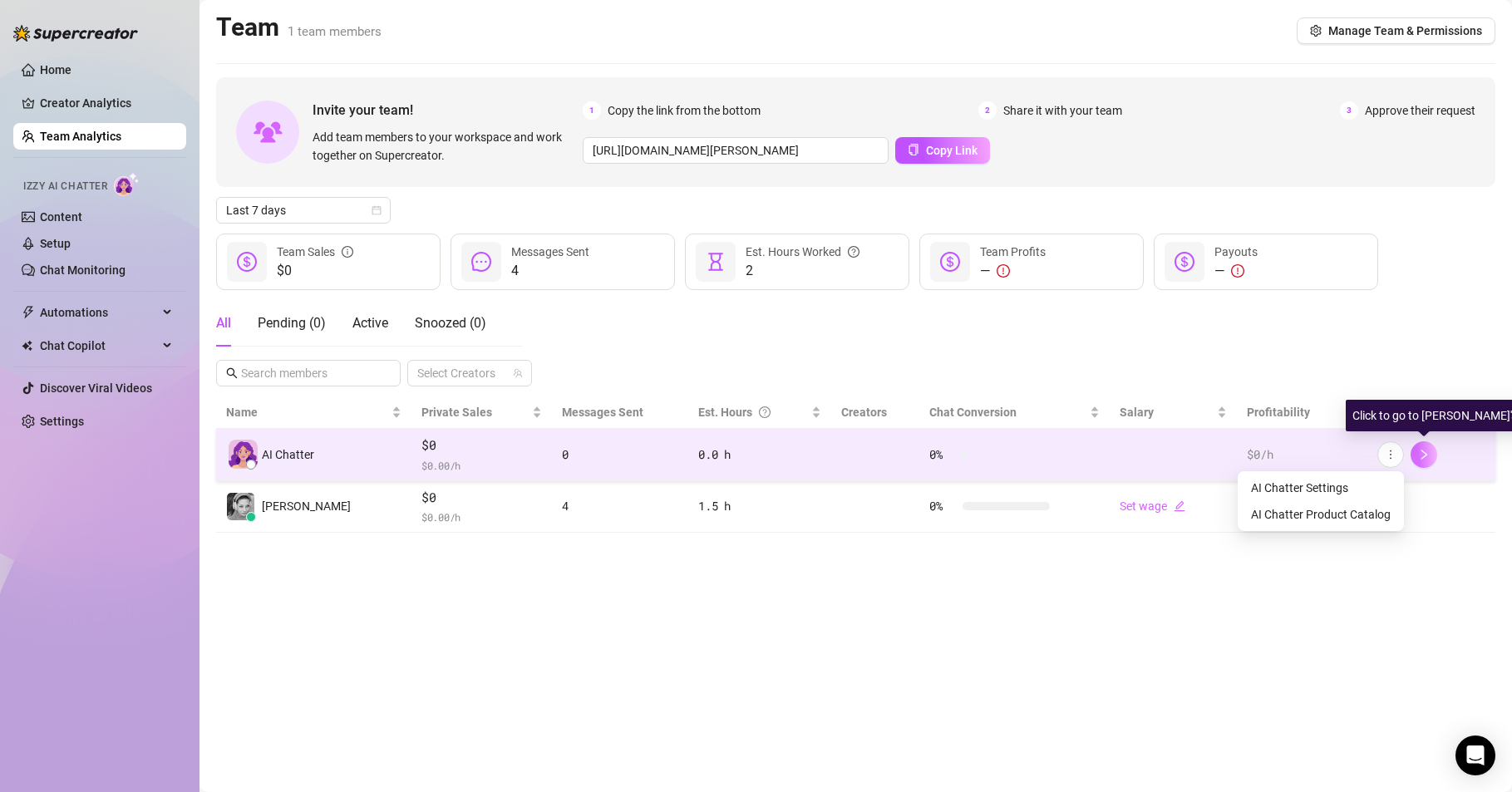
click at [1427, 453] on icon "right" at bounding box center [1424, 454] width 11 height 11
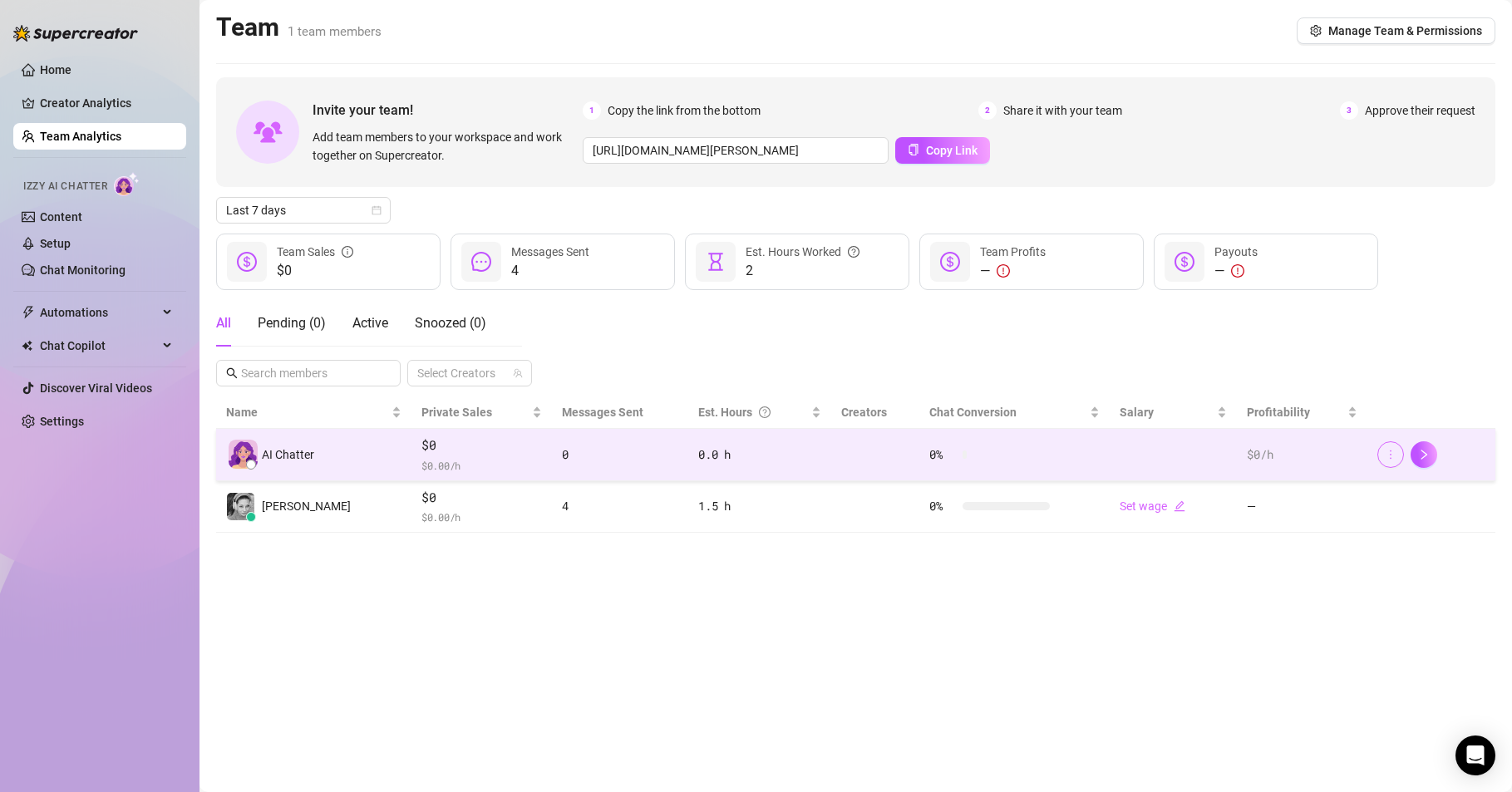
click at [1396, 455] on icon "more" at bounding box center [1391, 454] width 11 height 11
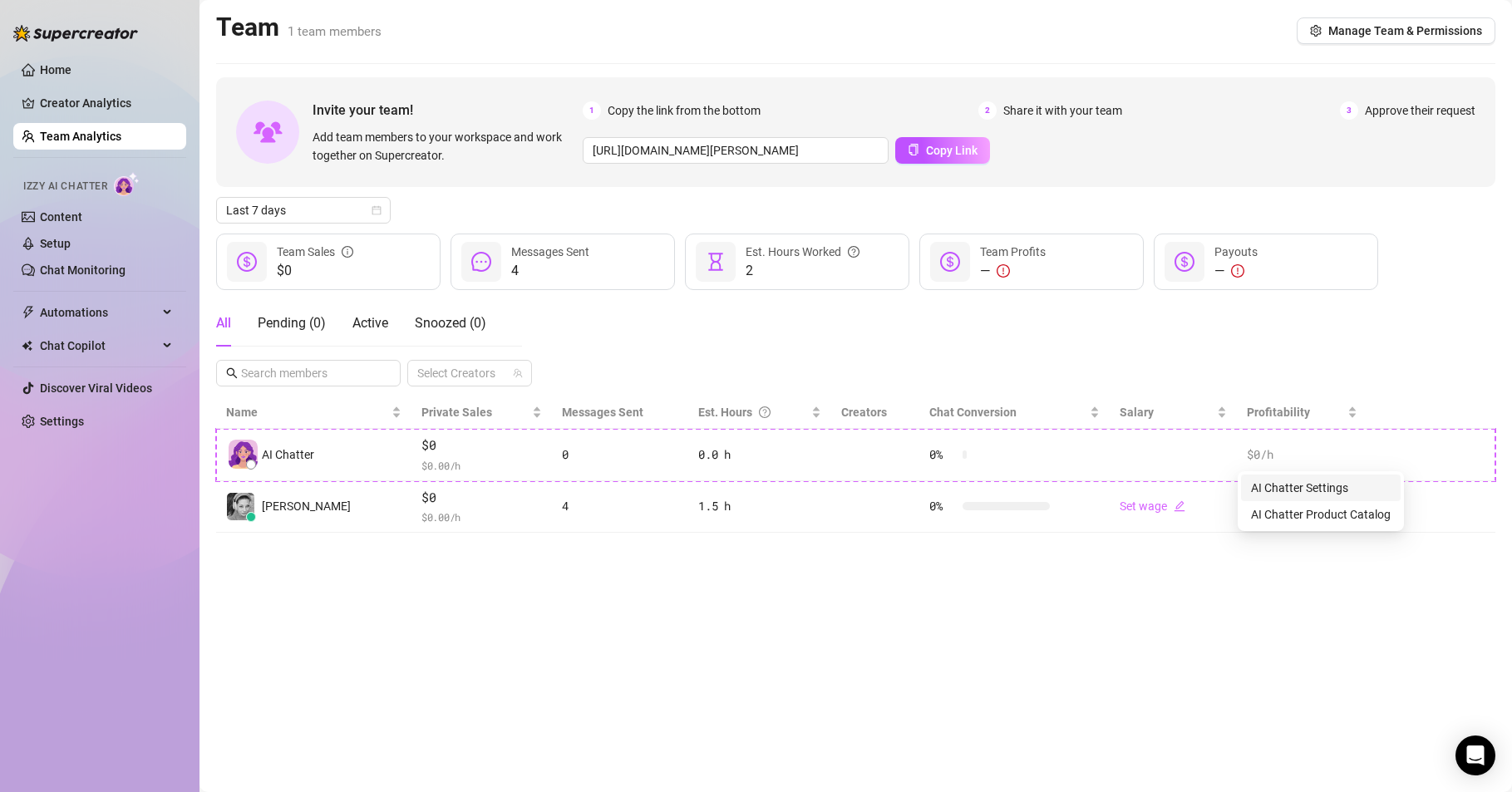
click at [1318, 483] on link "AI Chatter Settings" at bounding box center [1300, 488] width 97 height 13
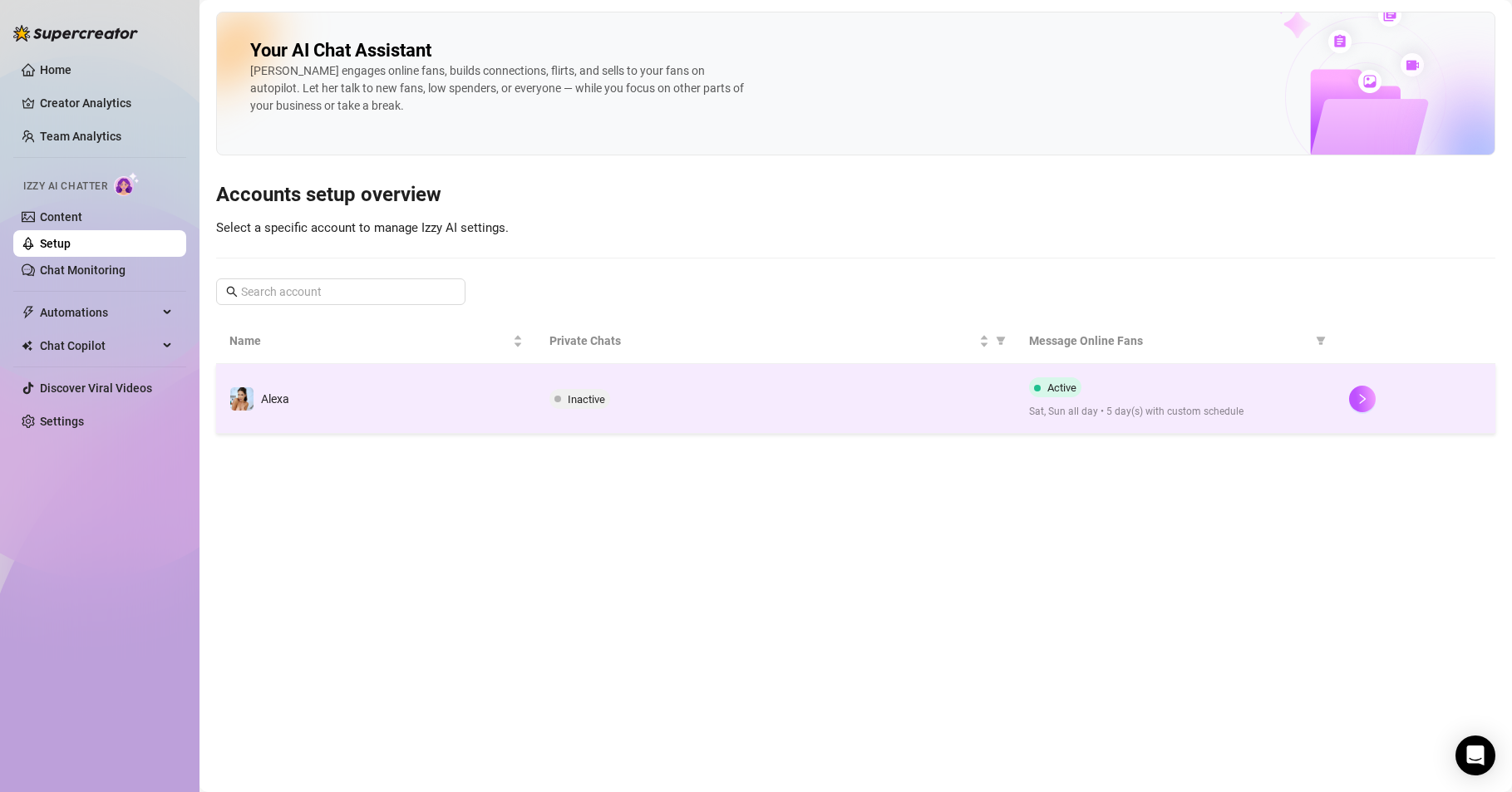
click at [1347, 396] on td at bounding box center [1416, 399] width 160 height 70
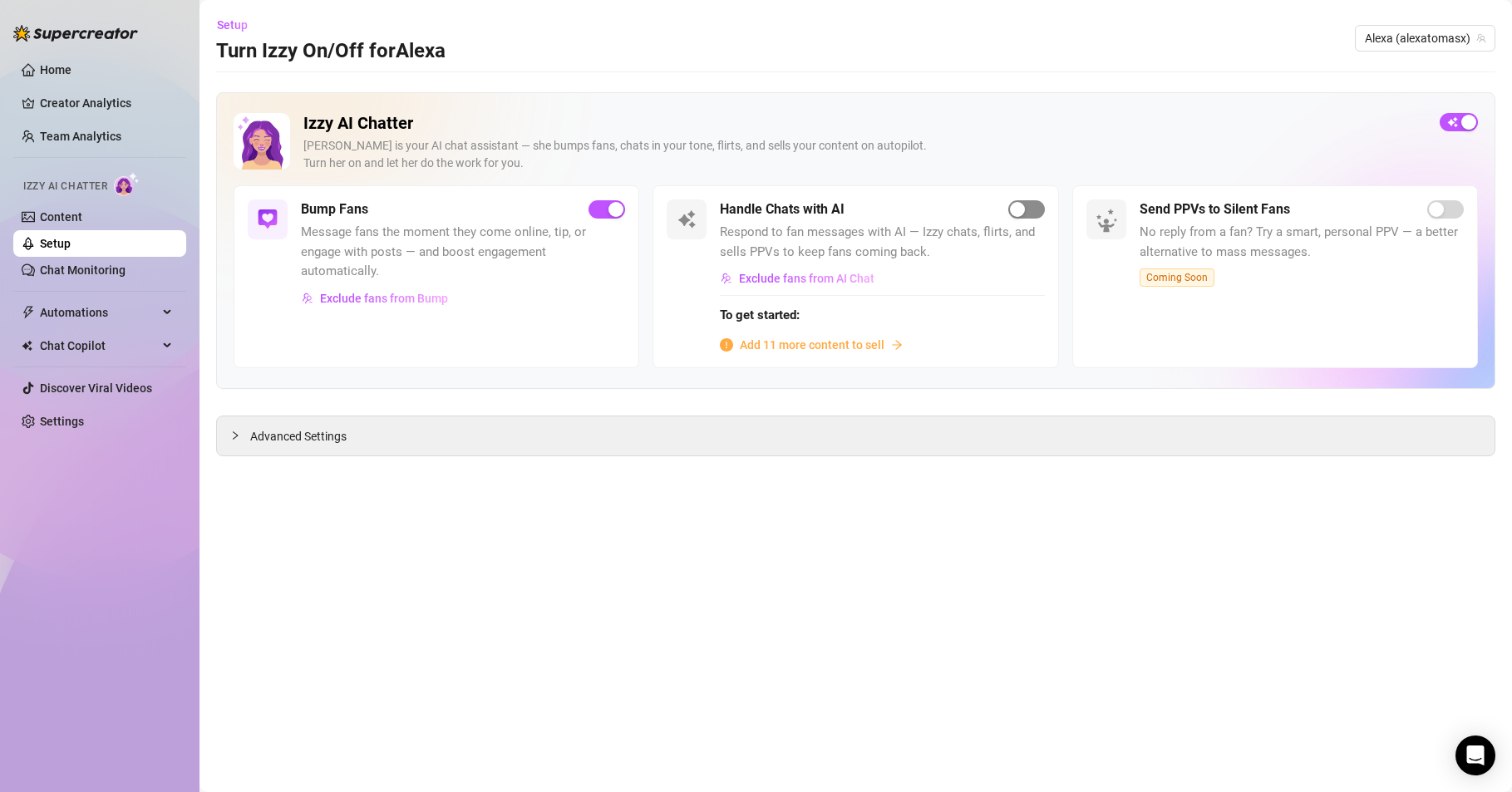
click at [1016, 212] on div "button" at bounding box center [1018, 210] width 15 height 15
click at [816, 343] on span "Add 11 more content to sell" at bounding box center [811, 345] width 144 height 18
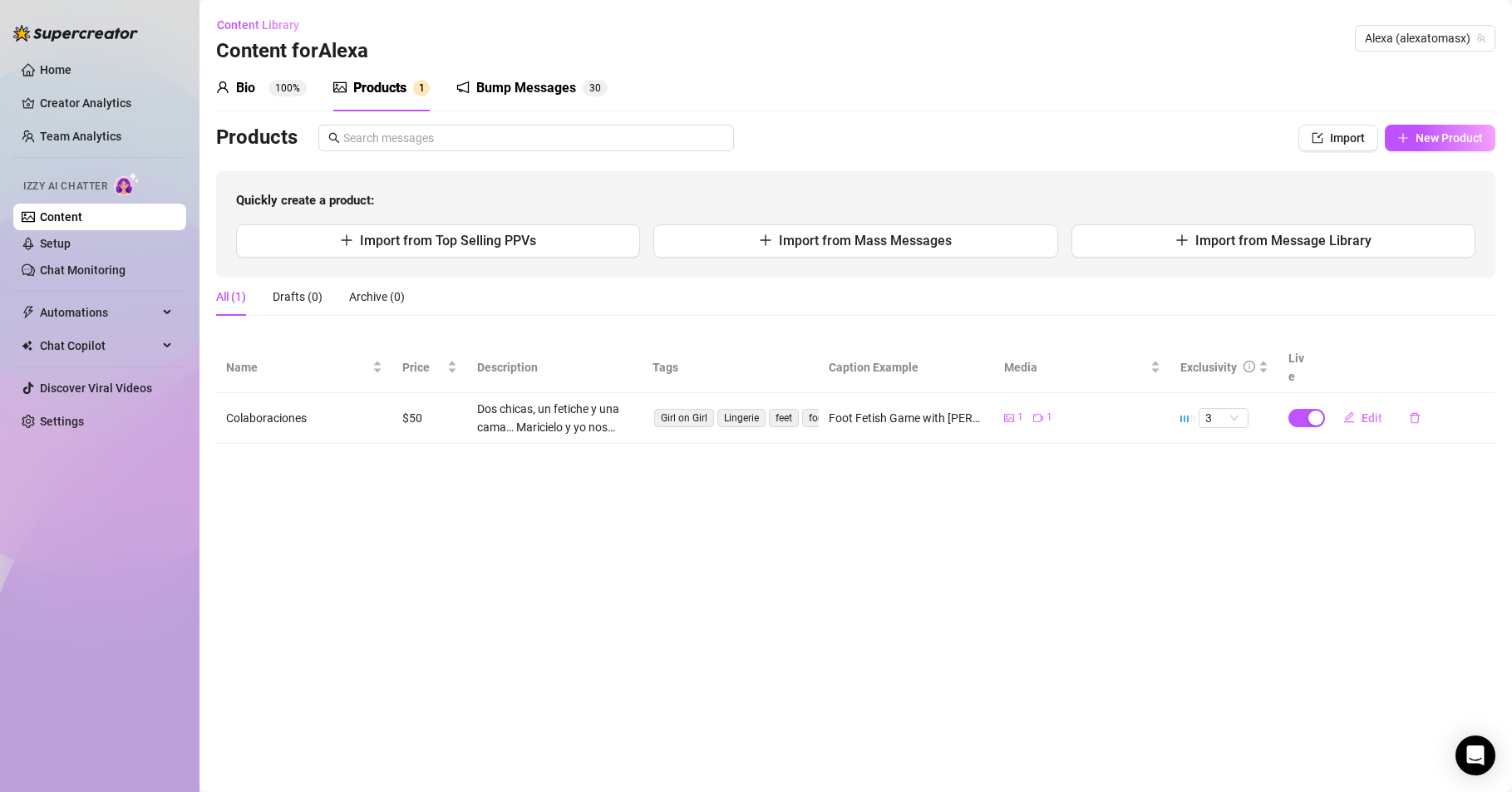
click at [518, 83] on div "Bump Messages" at bounding box center [526, 88] width 100 height 20
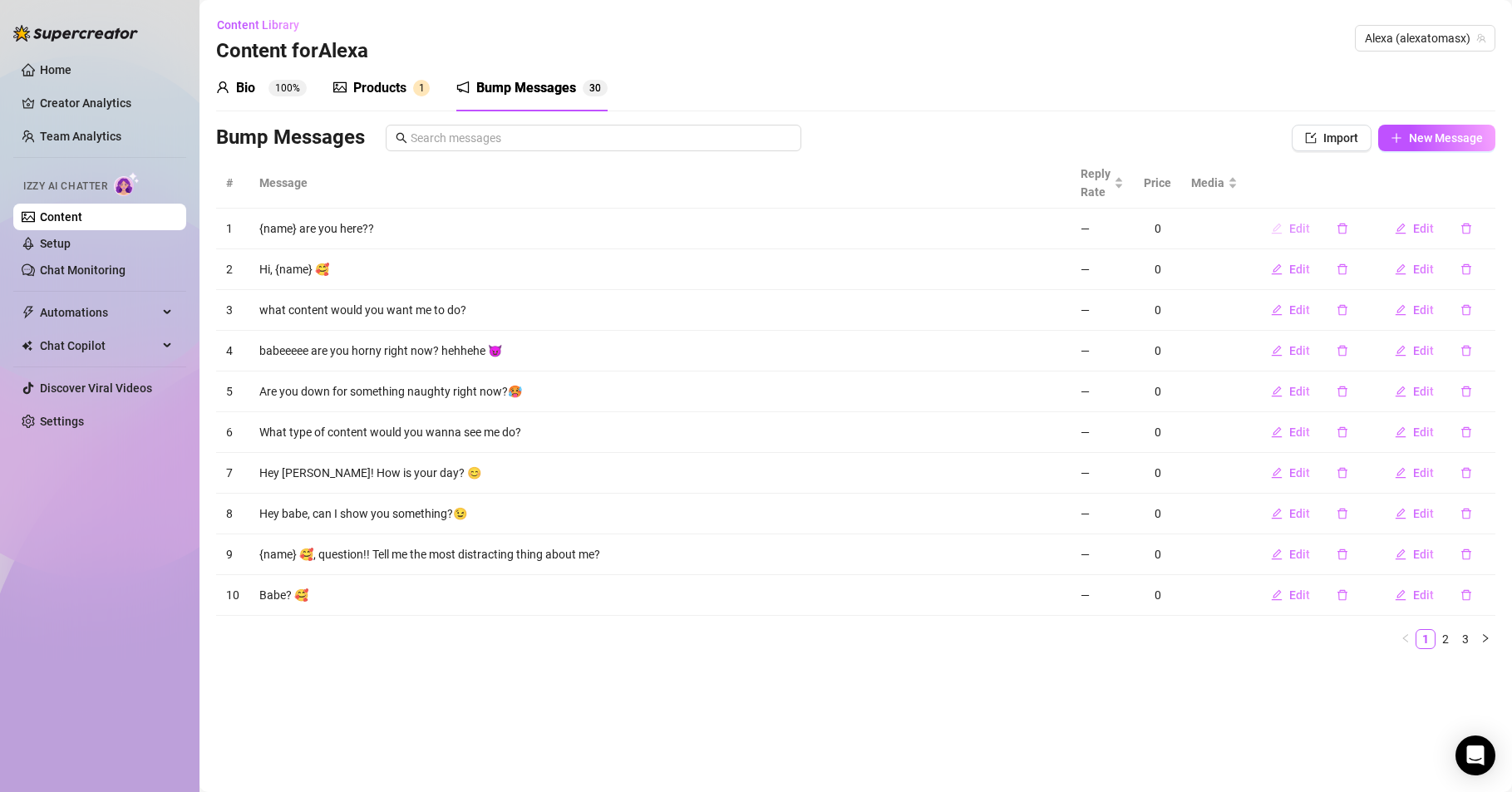
click at [1289, 225] on span "Edit" at bounding box center [1300, 228] width 21 height 13
type textarea "{name} are you here??"
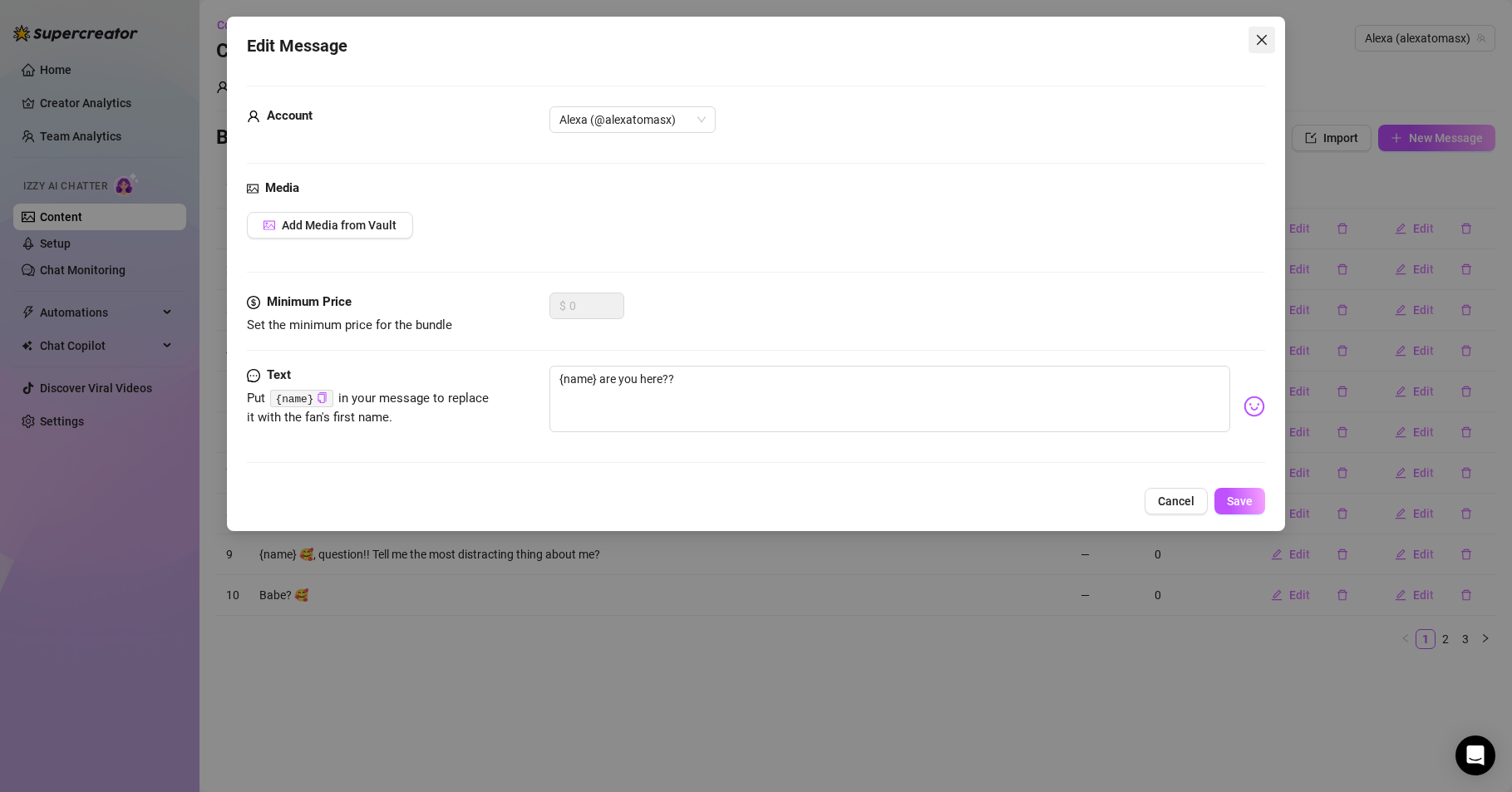
click at [1261, 42] on icon "close" at bounding box center [1262, 40] width 13 height 13
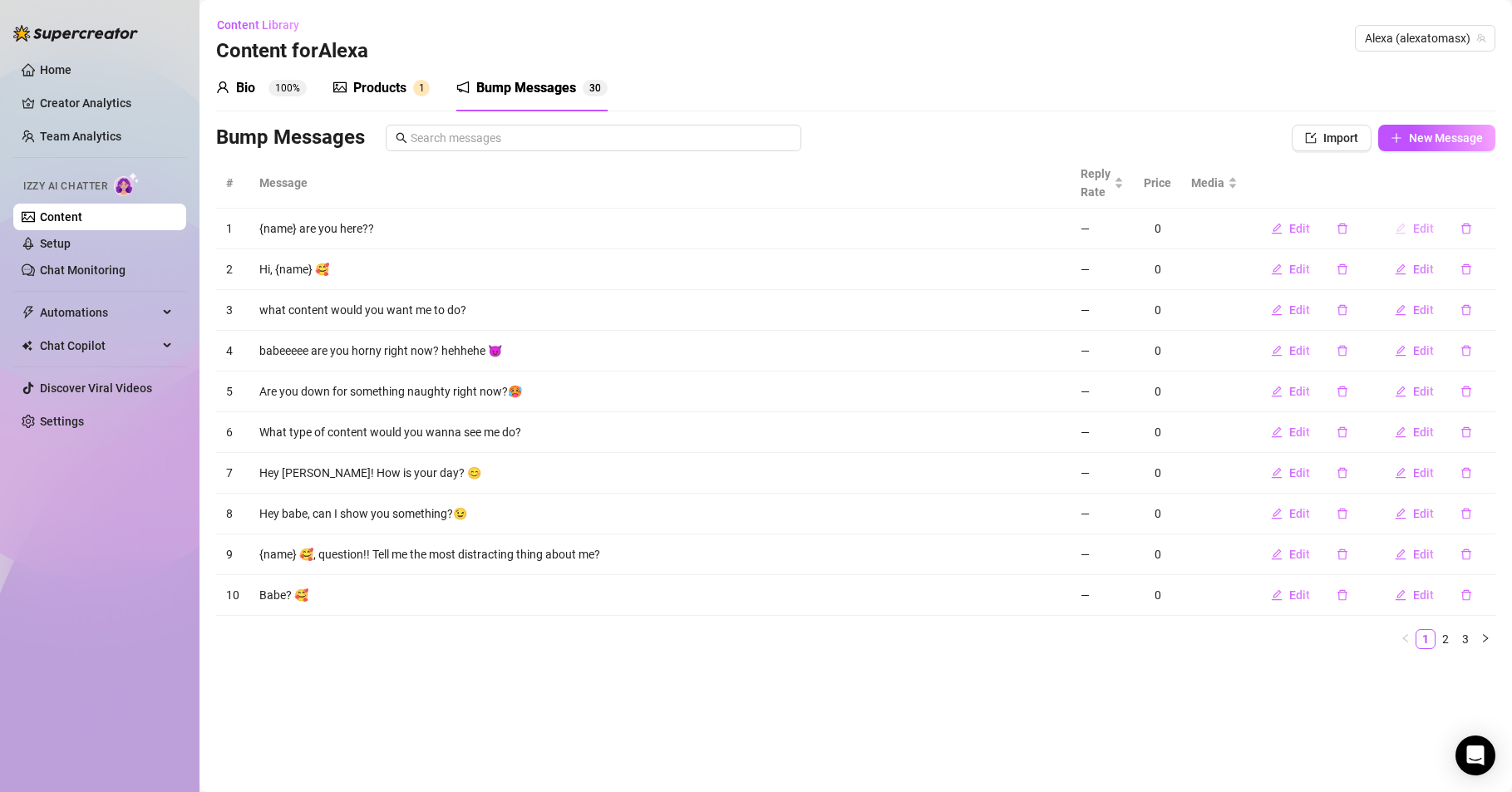
click at [1415, 224] on span "Edit" at bounding box center [1424, 228] width 21 height 13
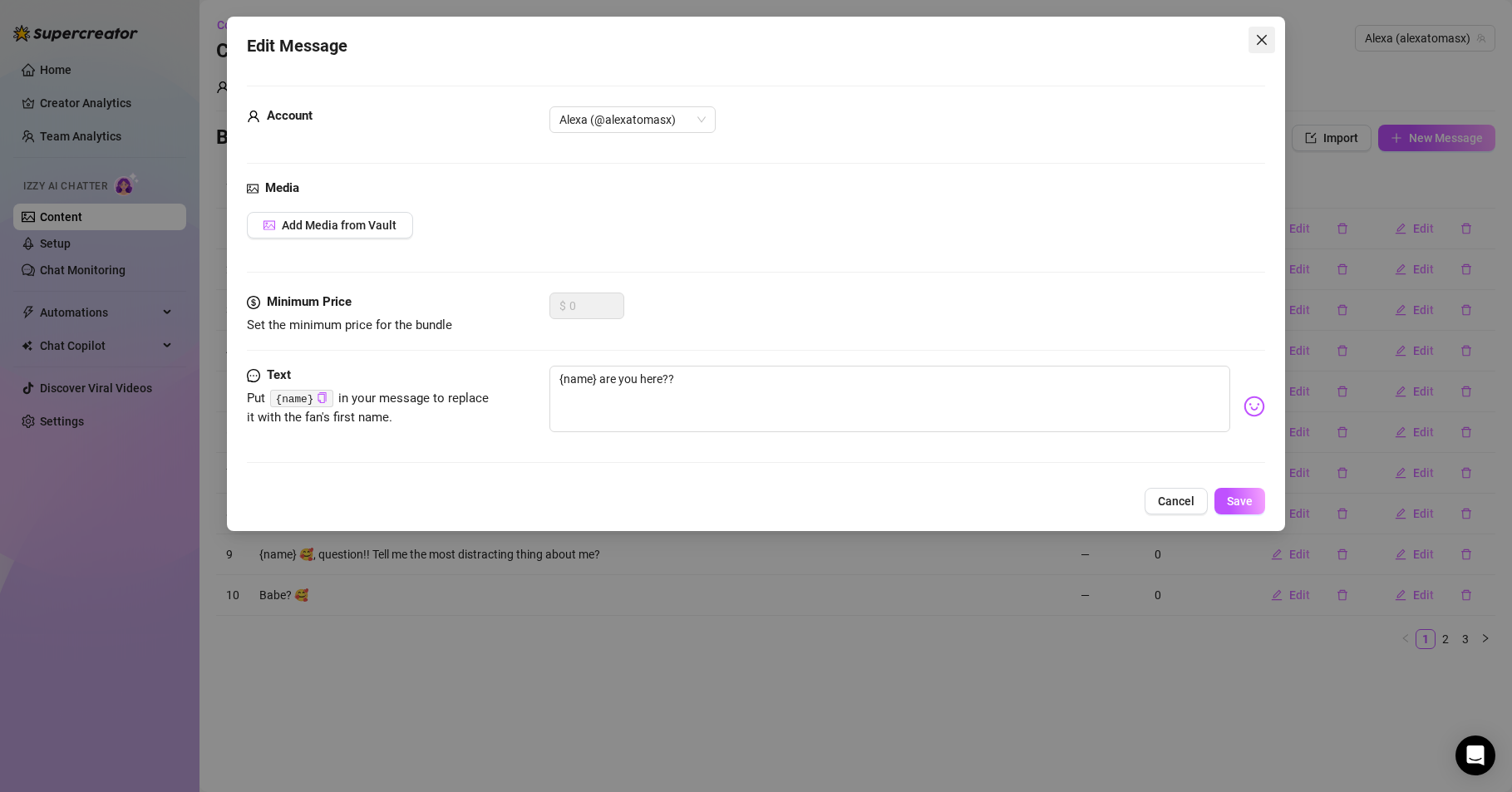
click at [1264, 42] on icon "close" at bounding box center [1262, 40] width 13 height 13
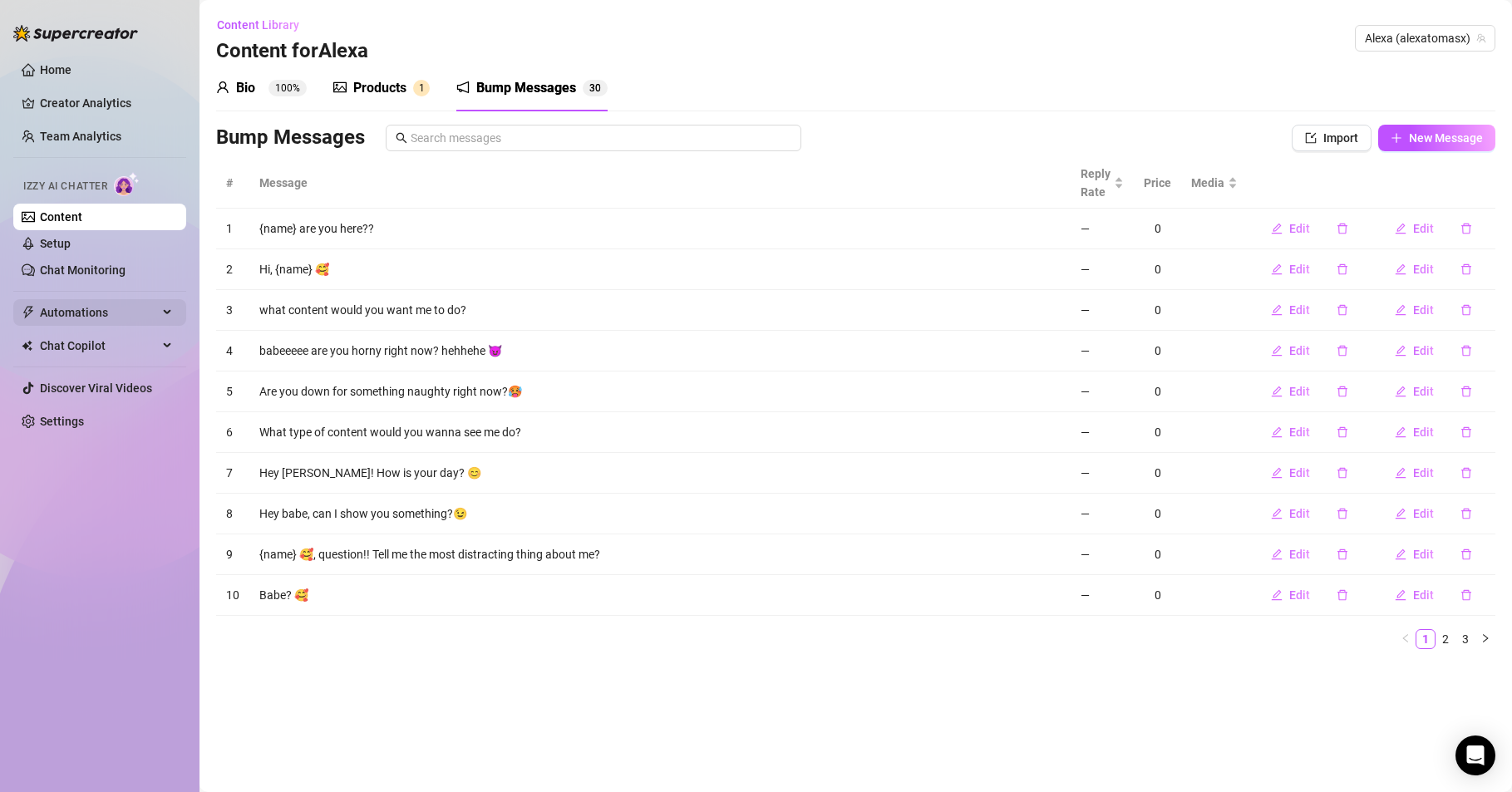
click at [93, 311] on span "Automations" at bounding box center [98, 312] width 118 height 26
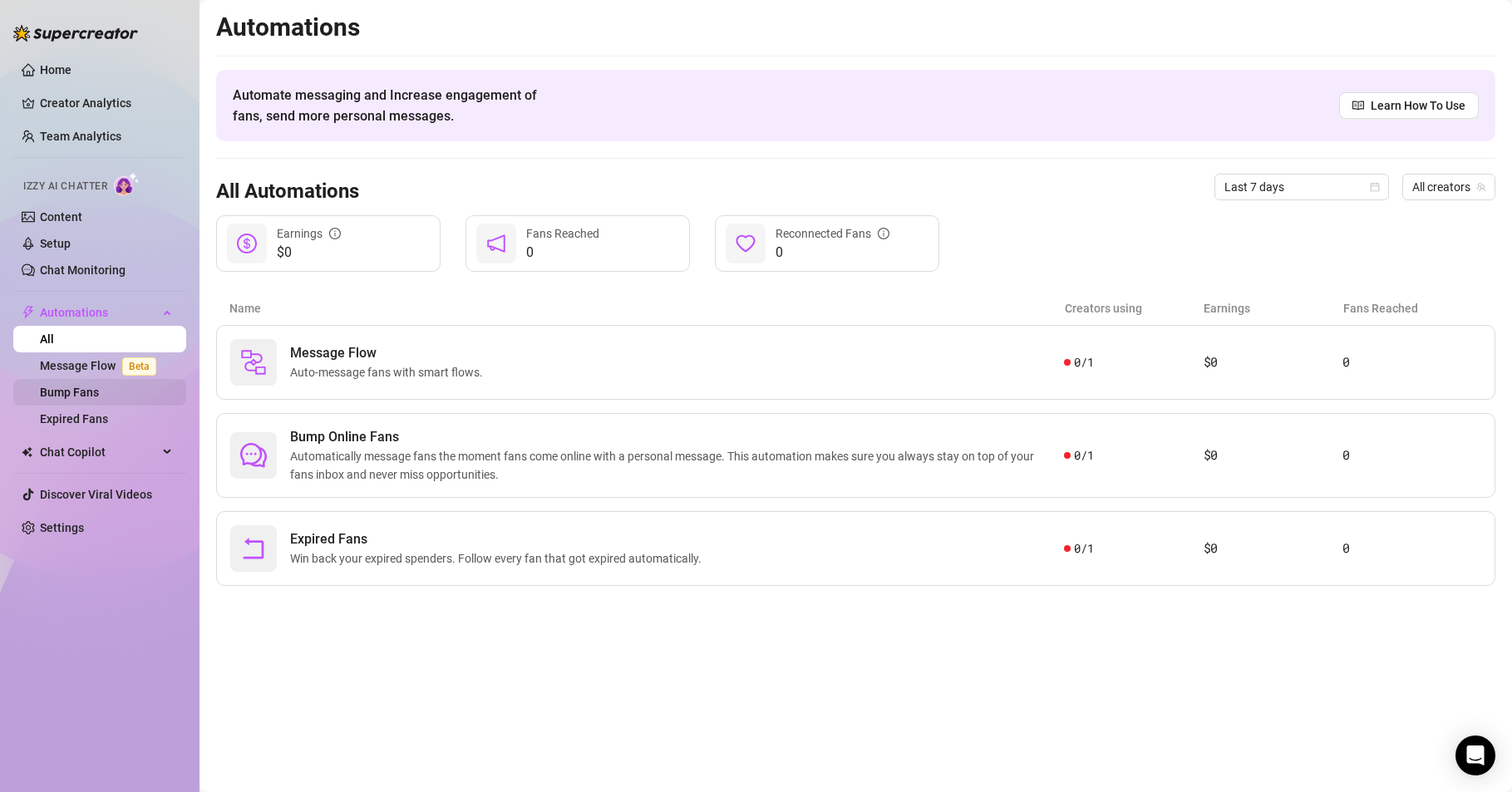
click at [81, 397] on link "Bump Fans" at bounding box center [69, 392] width 59 height 13
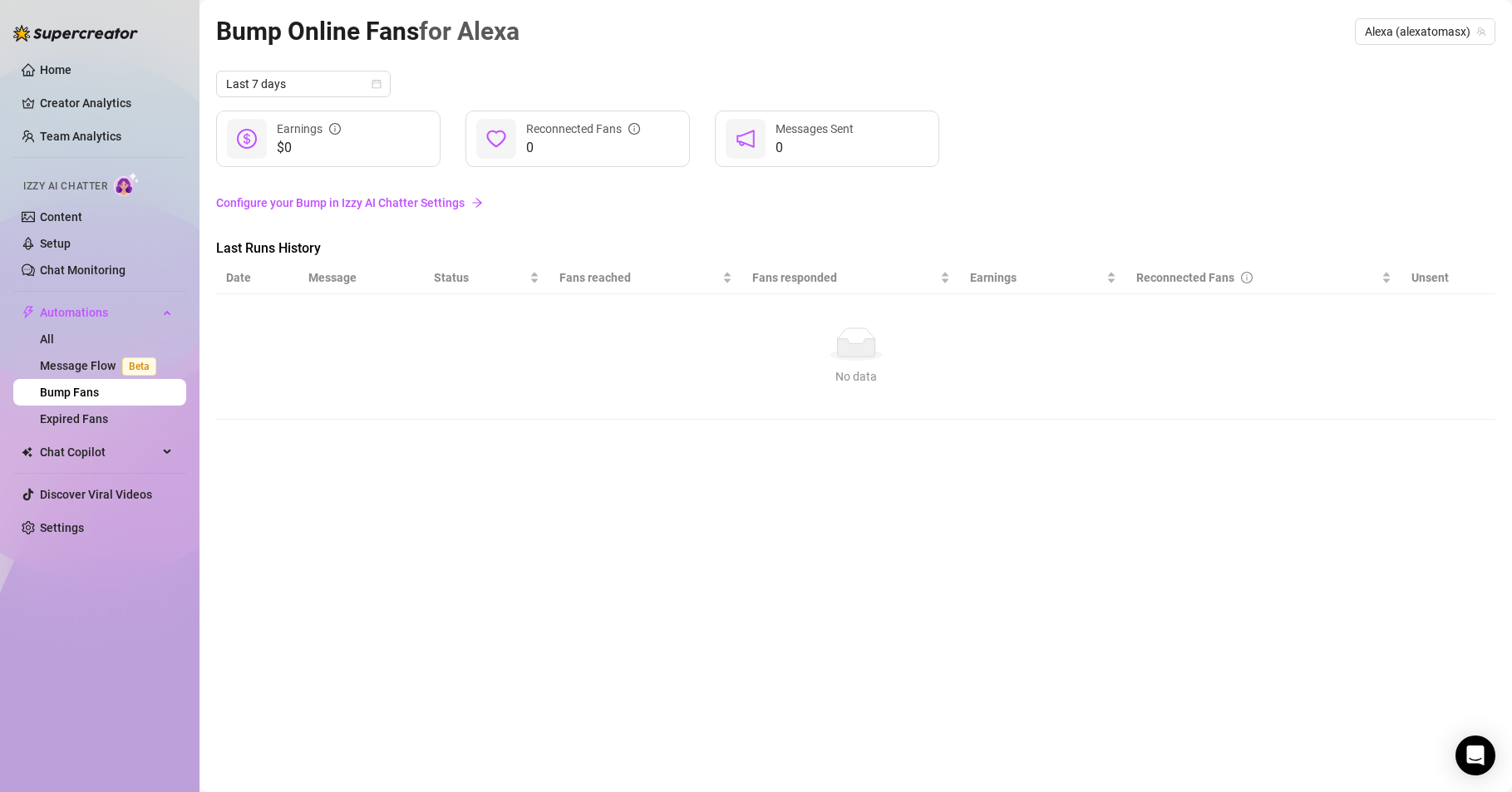
click at [404, 199] on link "Configure your Bump in Izzy AI Chatter Settings" at bounding box center [856, 202] width 1280 height 18
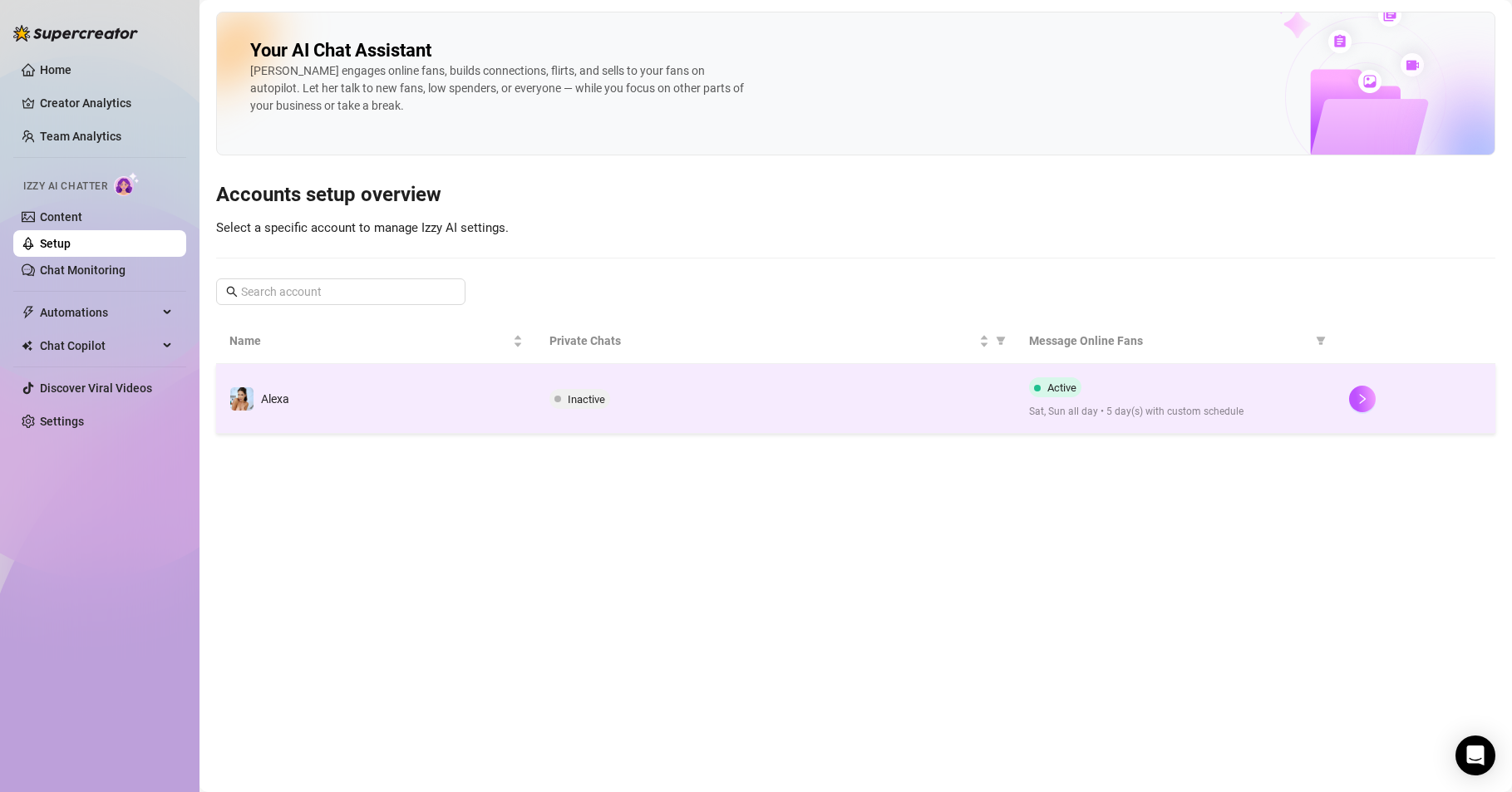
click at [1078, 406] on span "Sat, Sun all day • 5 day(s) with custom schedule" at bounding box center [1176, 412] width 294 height 16
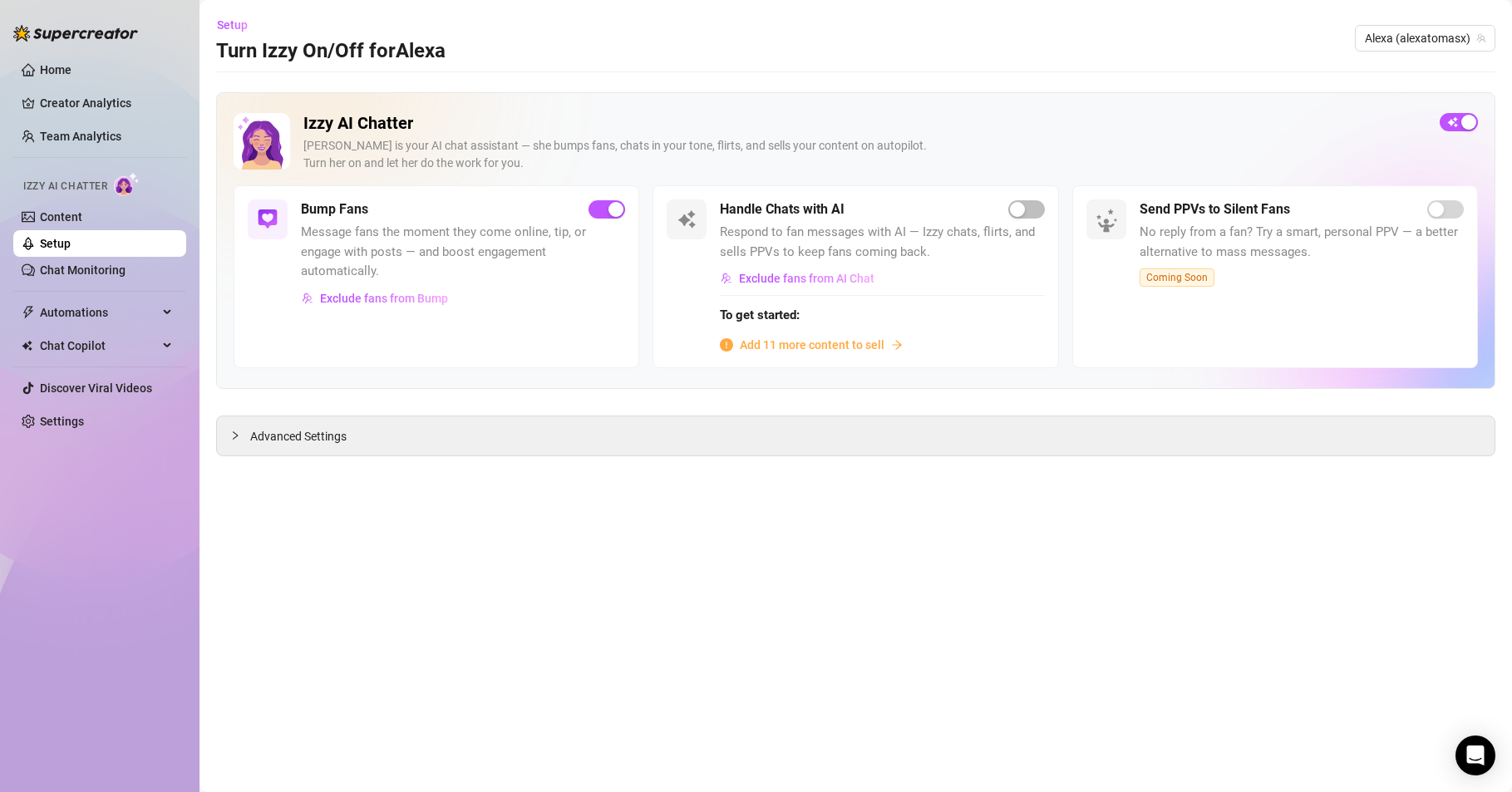
click at [594, 211] on span "button" at bounding box center [606, 209] width 37 height 18
click at [386, 244] on span "Message fans the moment they come online, tip, or engage with posts — and boost…" at bounding box center [463, 252] width 324 height 59
click at [231, 20] on span "Setup" at bounding box center [232, 25] width 31 height 13
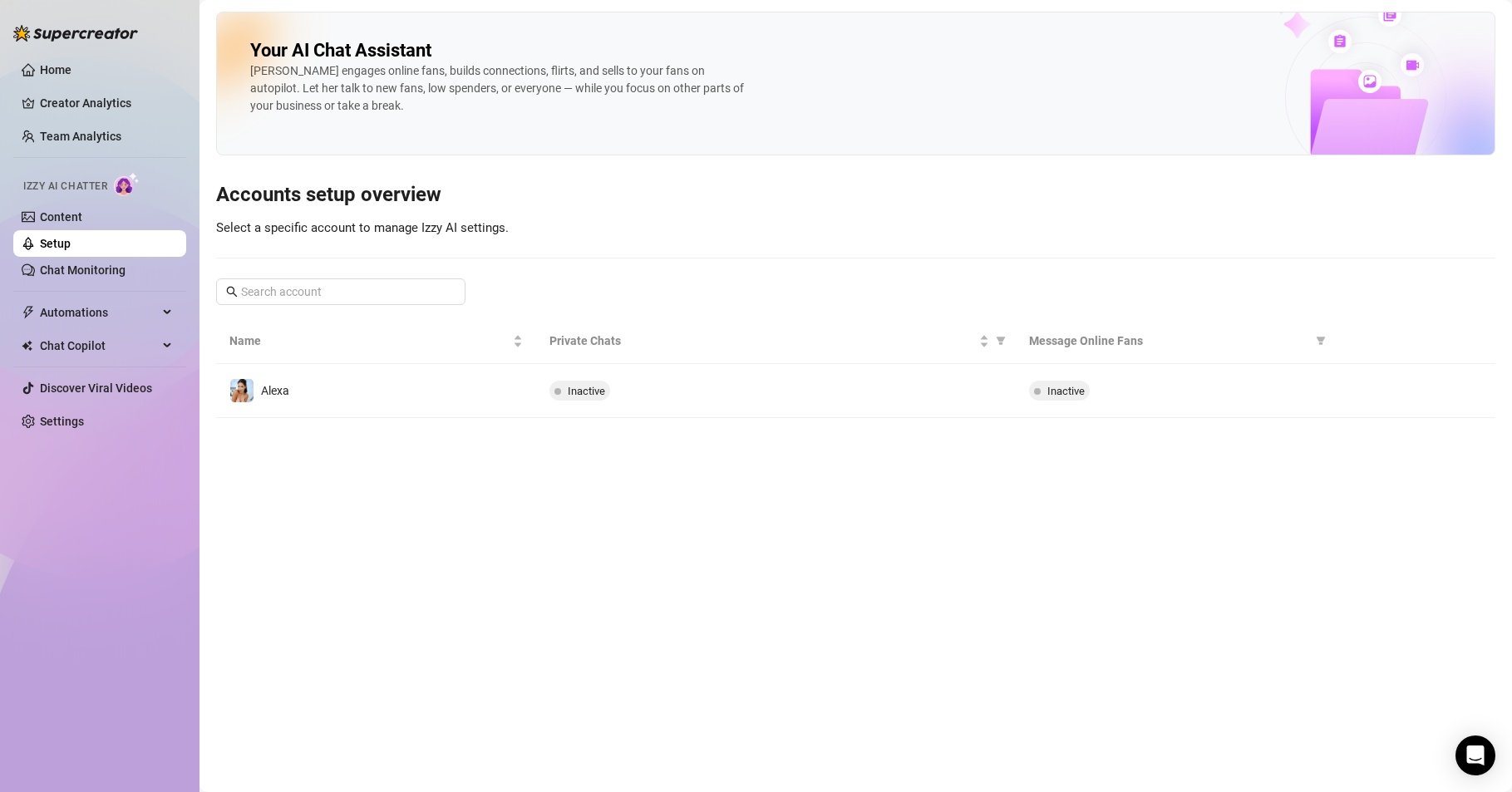
click at [1062, 352] on th "Message Online Fans" at bounding box center [1176, 341] width 320 height 45
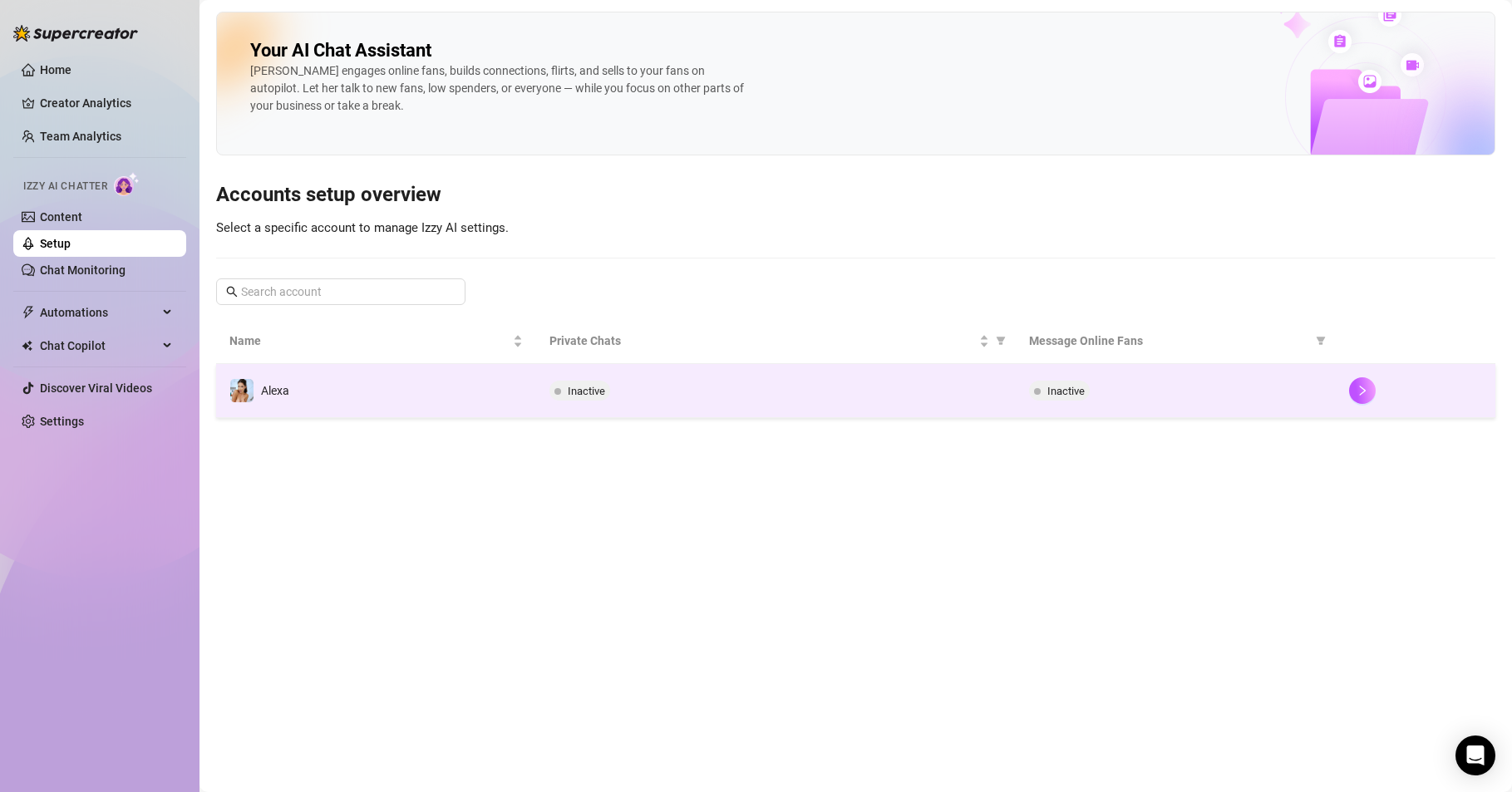
click at [1074, 399] on span "Inactive" at bounding box center [1060, 390] width 60 height 20
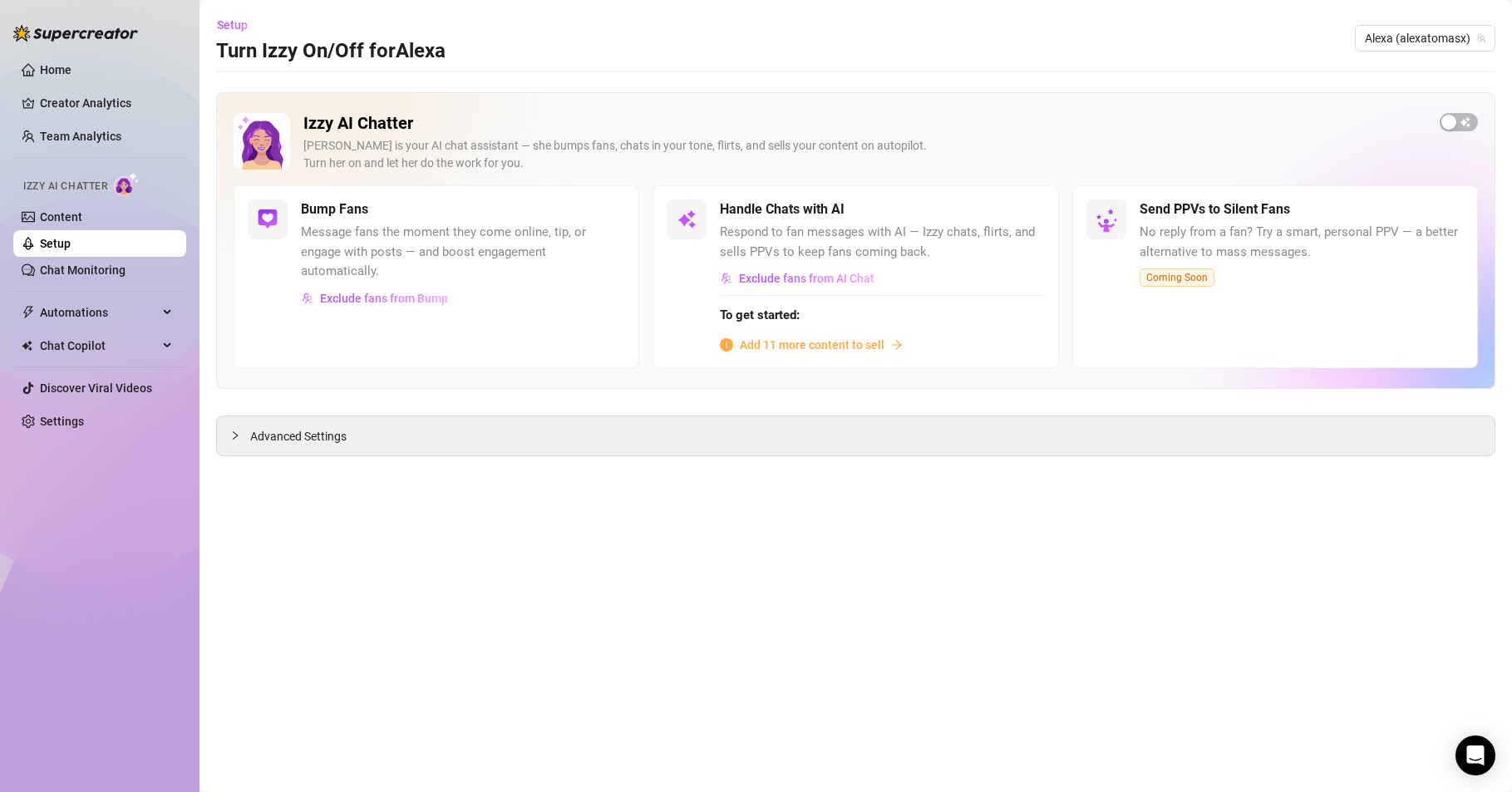
click at [319, 271] on span "Message fans the moment they come online, tip, or engage with posts — and boost…" at bounding box center [463, 252] width 324 height 59
click at [382, 234] on span "Message fans the moment they come online, tip, or engage with posts — and boost…" at bounding box center [463, 252] width 324 height 59
click at [331, 280] on span "Message fans the moment they come online, tip, or engage with posts — and boost…" at bounding box center [463, 252] width 324 height 59
click at [322, 205] on h5 "Bump Fans" at bounding box center [334, 209] width 67 height 20
click at [74, 211] on link "Content" at bounding box center [60, 217] width 42 height 13
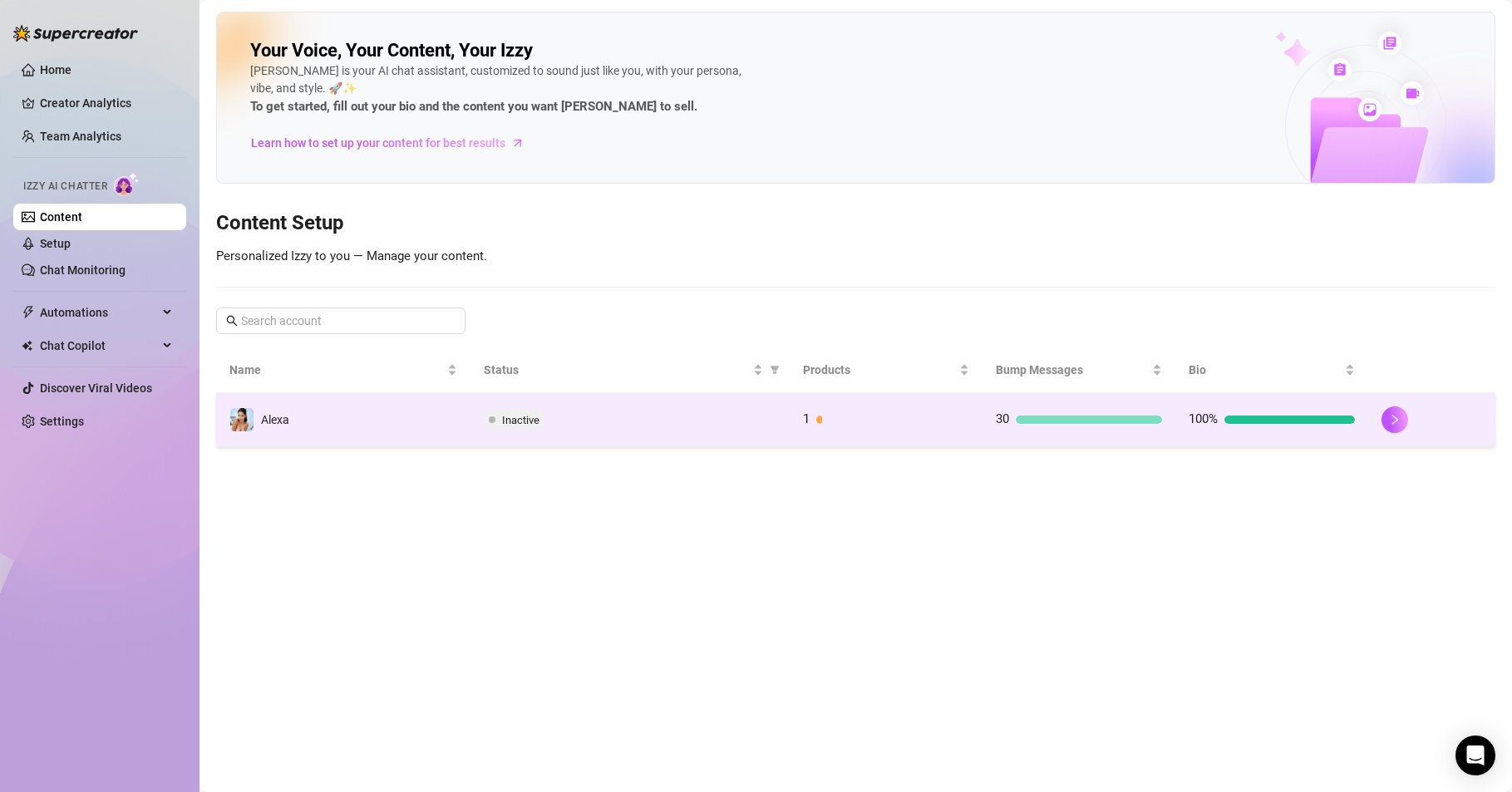
click at [1062, 413] on div "30" at bounding box center [1079, 419] width 166 height 20
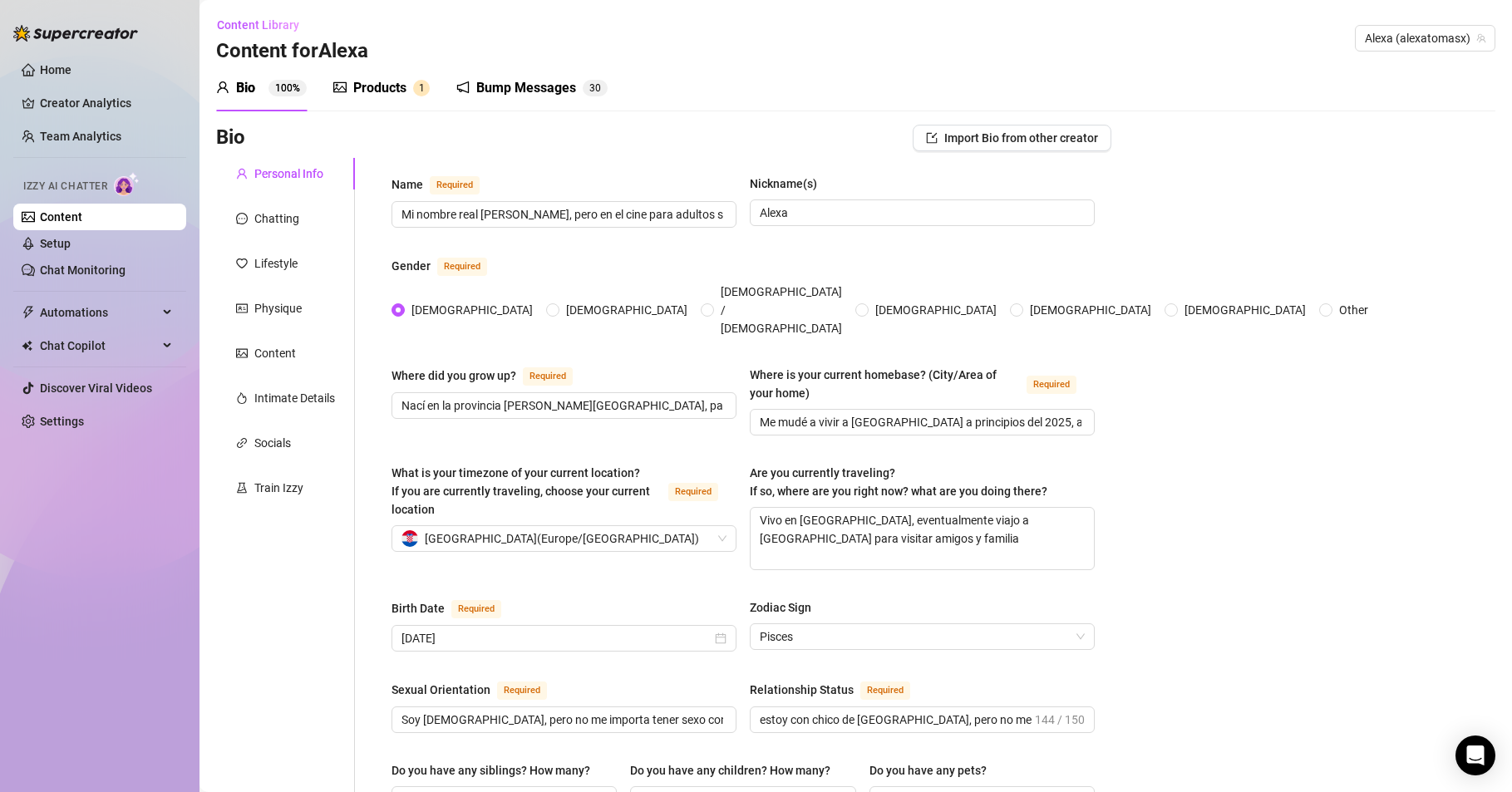
drag, startPoint x: 497, startPoint y: 93, endPoint x: 516, endPoint y: 101, distance: 20.6
click at [498, 93] on div "Bump Messages" at bounding box center [526, 88] width 100 height 20
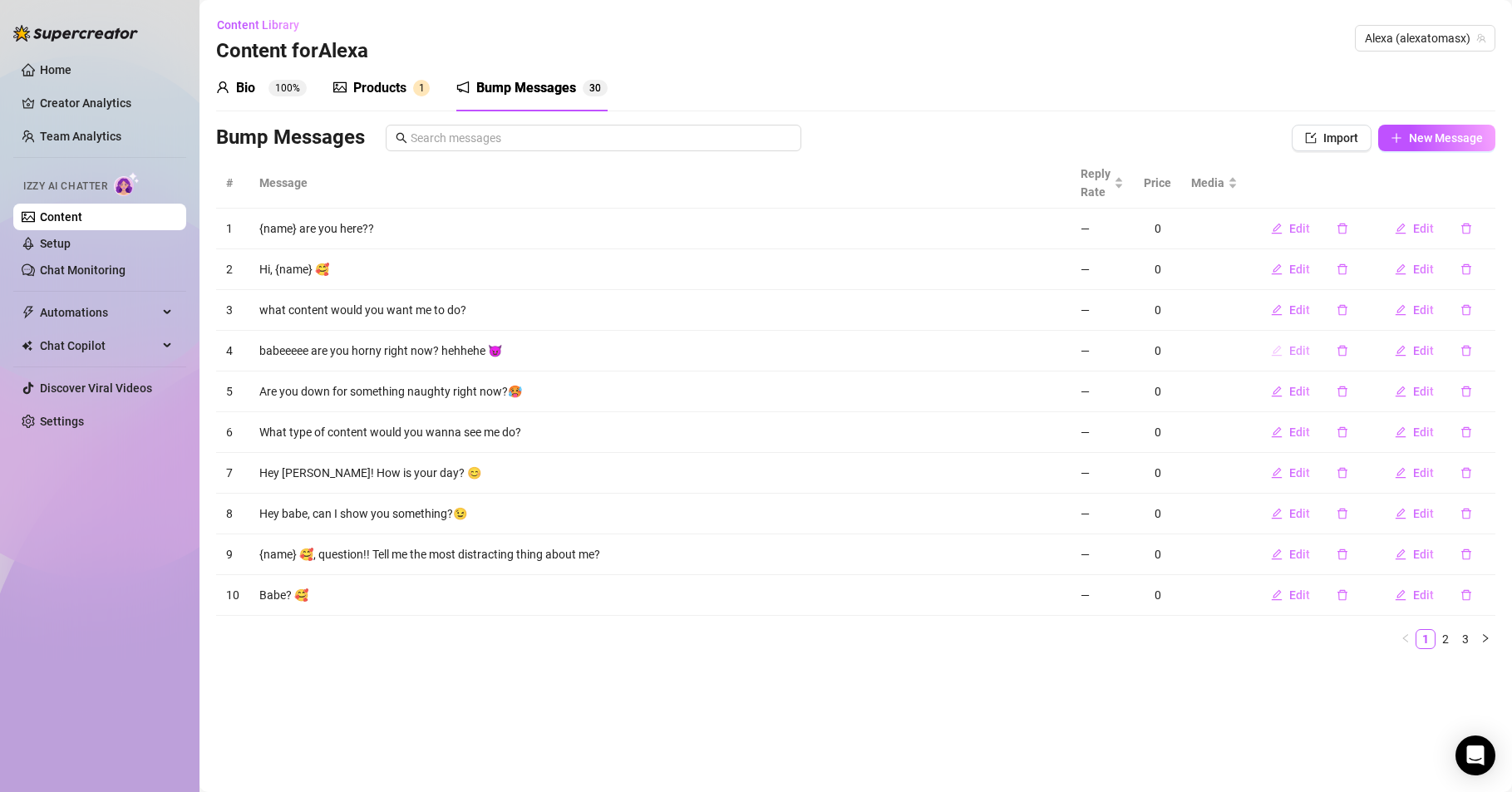
click at [1289, 350] on span "Edit" at bounding box center [1300, 350] width 21 height 13
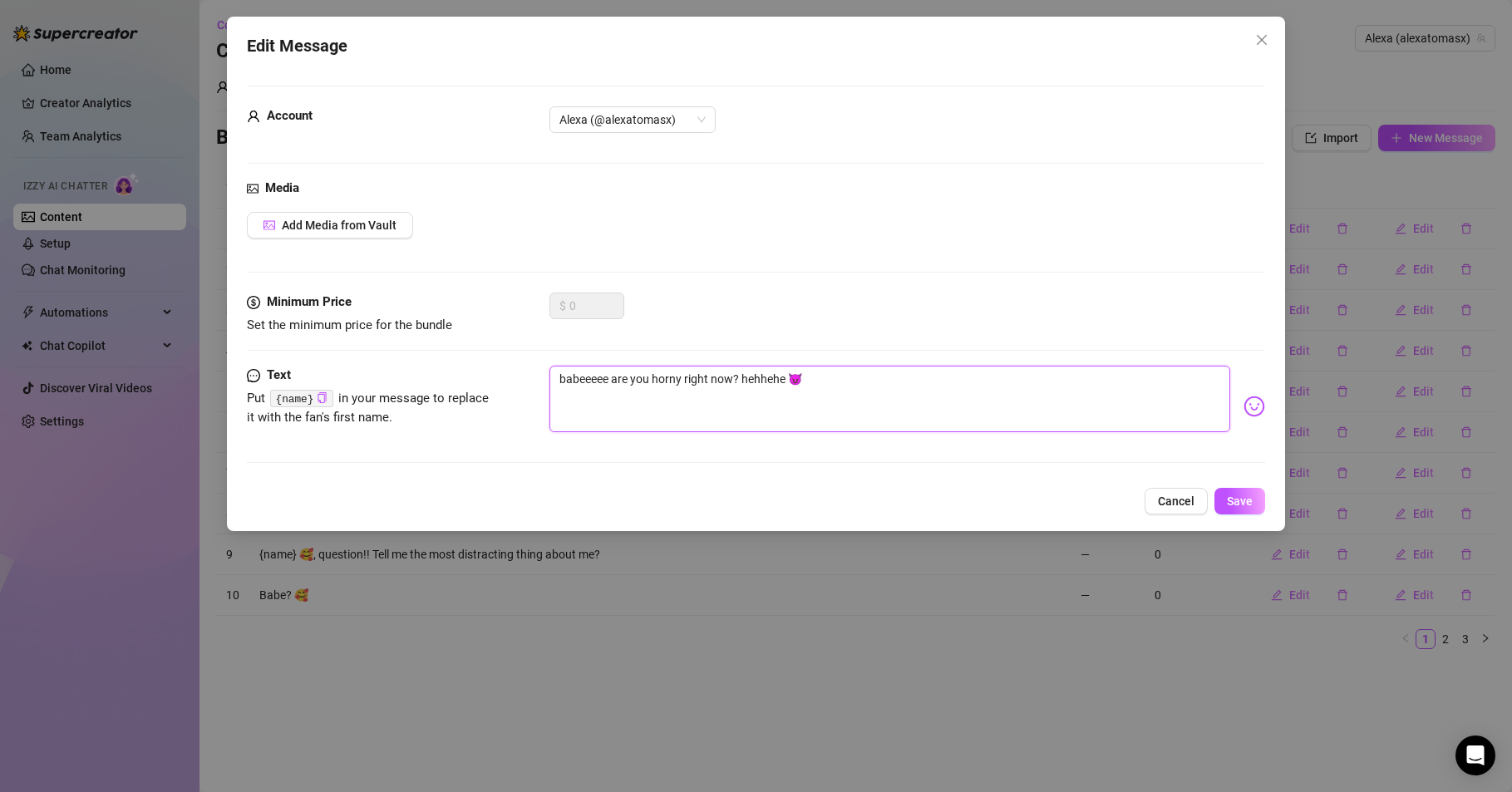
drag, startPoint x: 614, startPoint y: 377, endPoint x: 731, endPoint y: 390, distance: 117.7
click at [731, 390] on textarea "babeeeee are you horny right now? hehhehe 😈" at bounding box center [890, 398] width 681 height 66
type textarea "babeeeee e? hehhehe 😈"
type textarea "babeeeee es? hehhehe 😈"
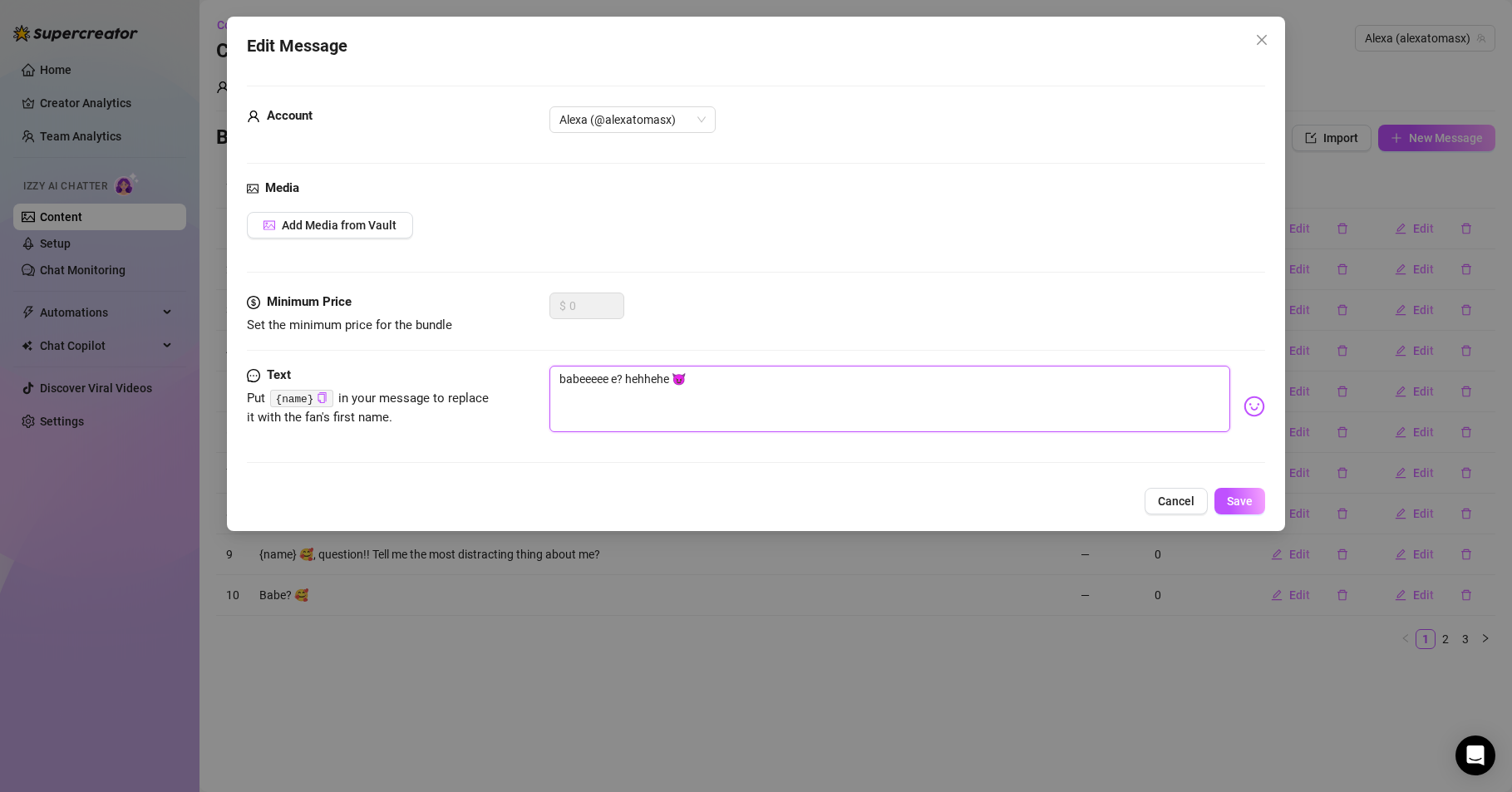
type textarea "babeeeee es? hehhehe 😈"
type textarea "babeeeee est? hehhehe 😈"
type textarea "babeeeee esta? hehhehe 😈"
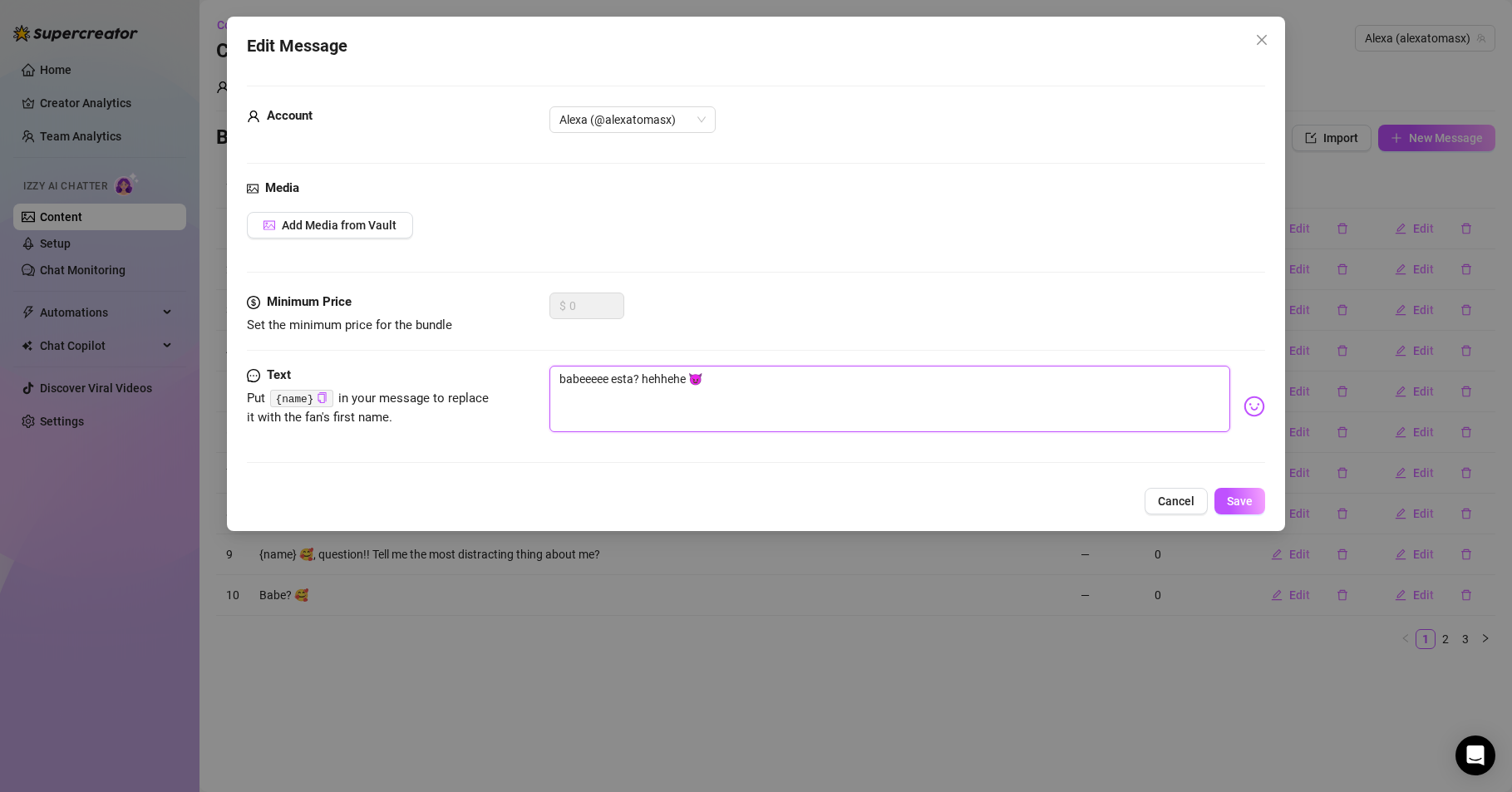
type textarea "babeeeee estas? hehhehe 😈"
type textarea "babeeeee estas ? hehhehe 😈"
type textarea "babeeeee estas c? hehhehe 😈"
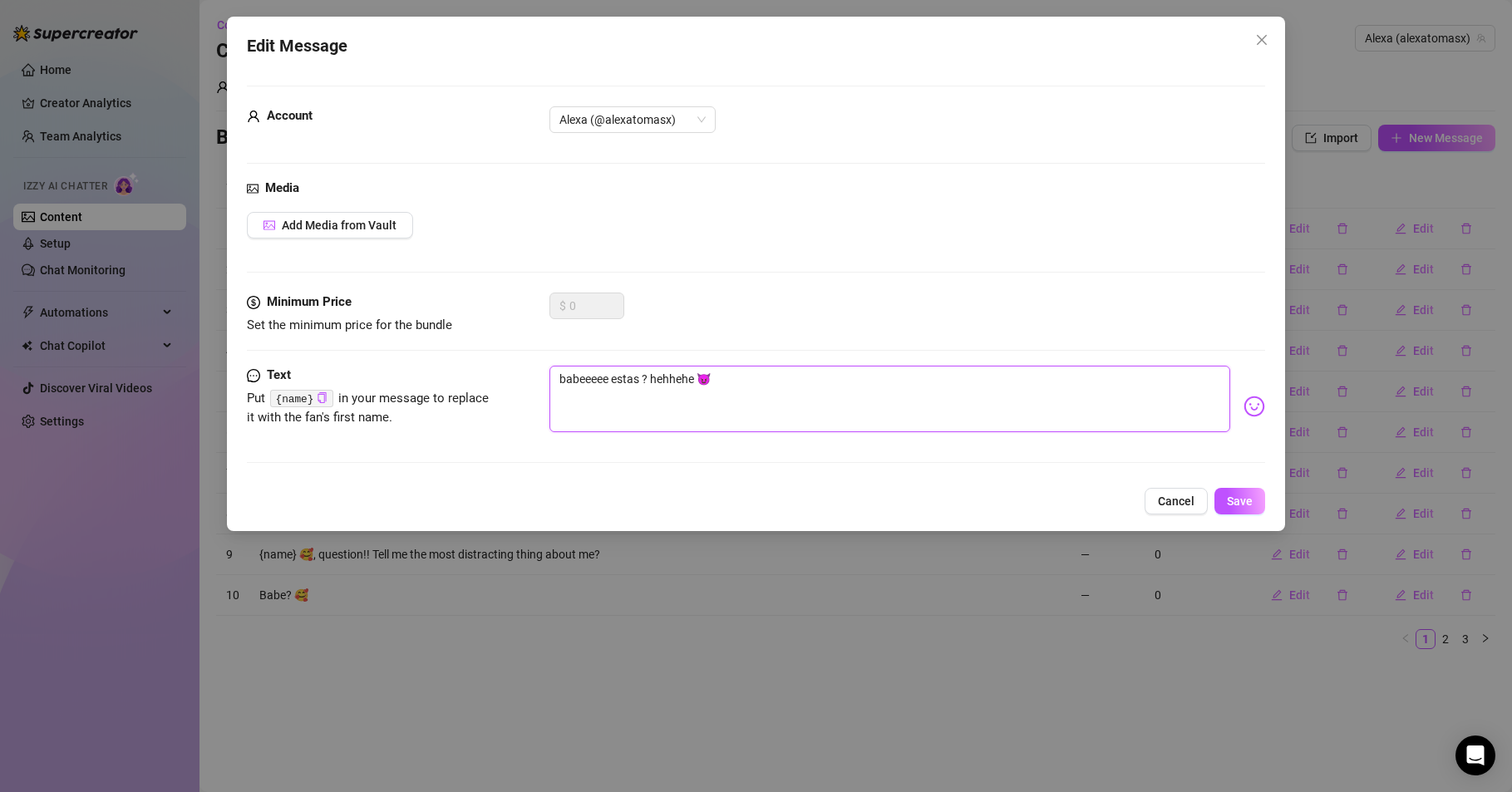
type textarea "babeeeee estas c? hehhehe 😈"
type textarea "babeeeee estas ca? hehhehe 😈"
type textarea "babeeeee estas cac? hehhehe 😈"
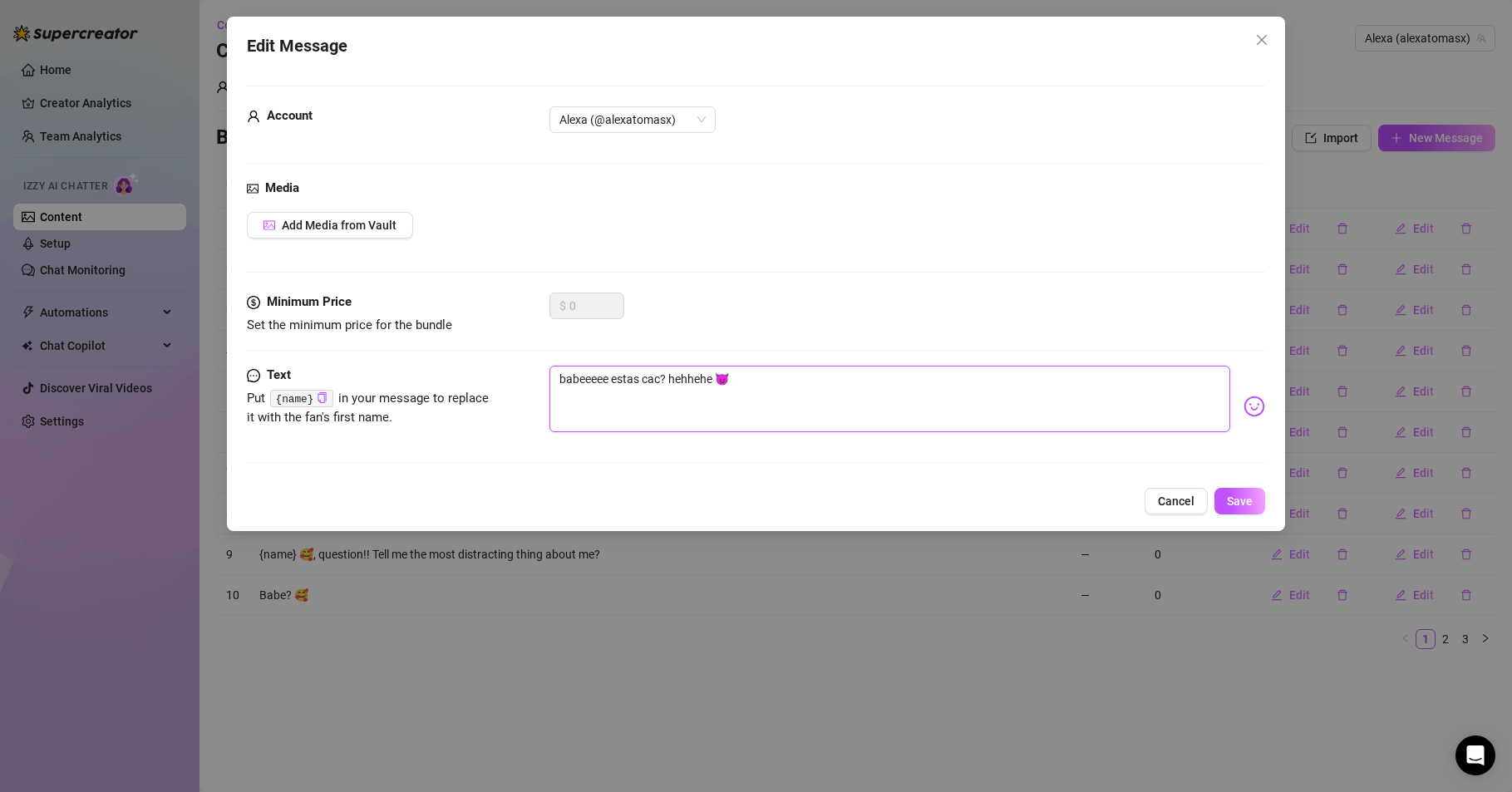
type textarea "babeeeee estas cach? hehhehe 😈"
type textarea "babeeeee estas cacho? hehhehe 😈"
type textarea "babeeeee estas cachon? hehhehe 😈"
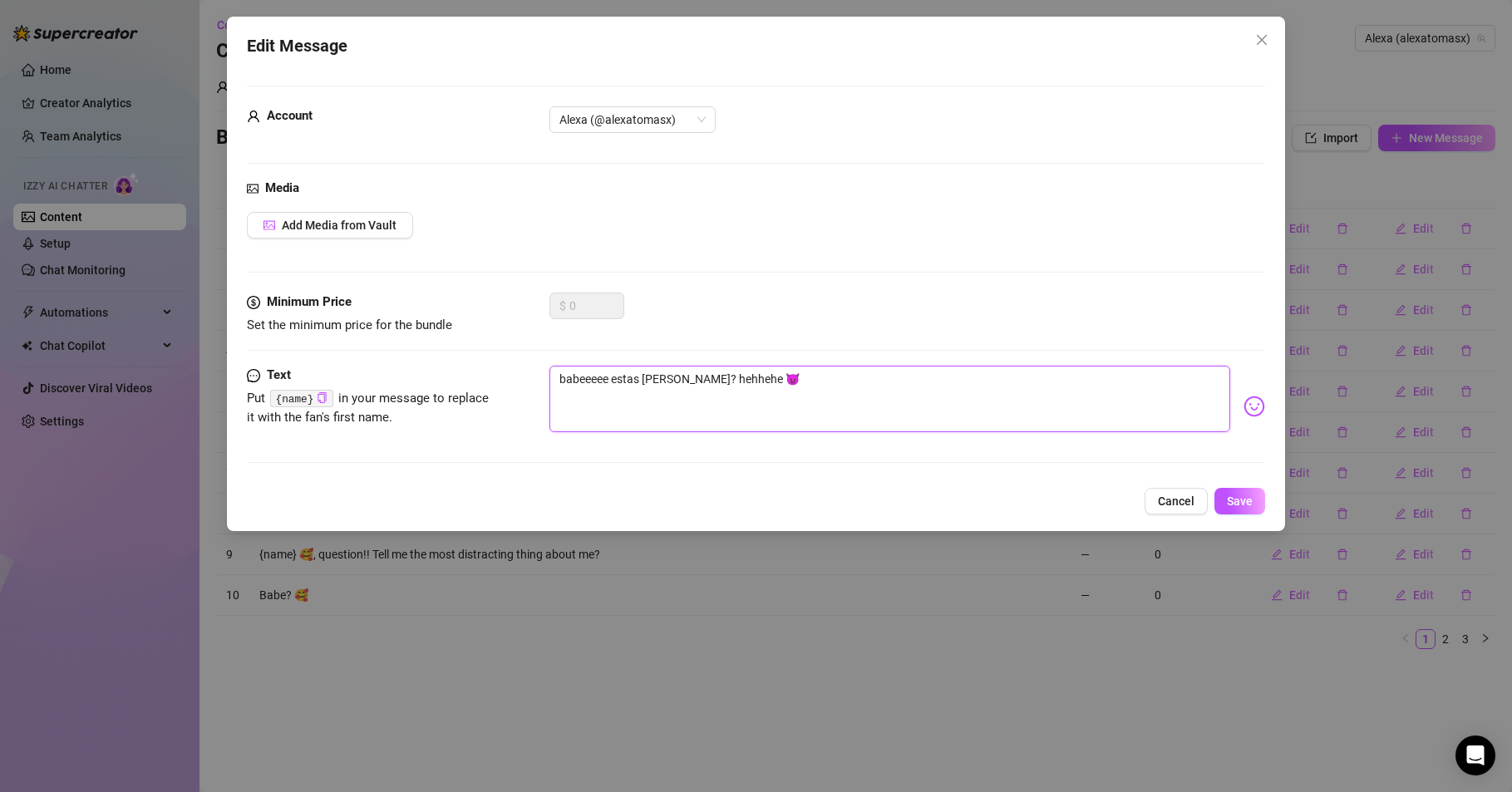
type textarea "babeeeee estas cachon? hehhehe 😈"
type textarea "babeeeee estas cachond? hehhehe 😈"
type textarea "babeeeee estas cachondo? hehhehe 😈"
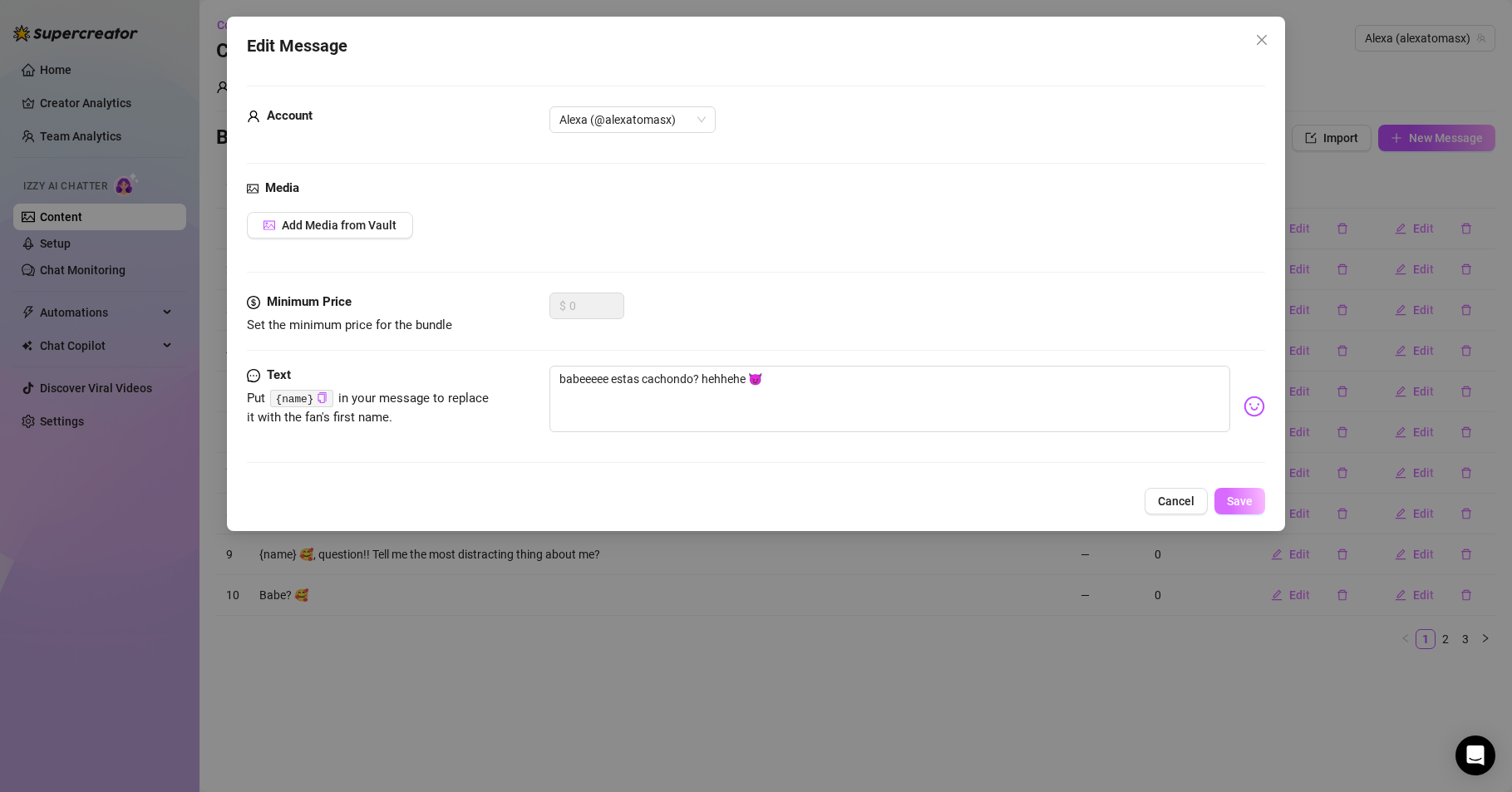
click at [1232, 499] on span "Save" at bounding box center [1239, 501] width 25 height 13
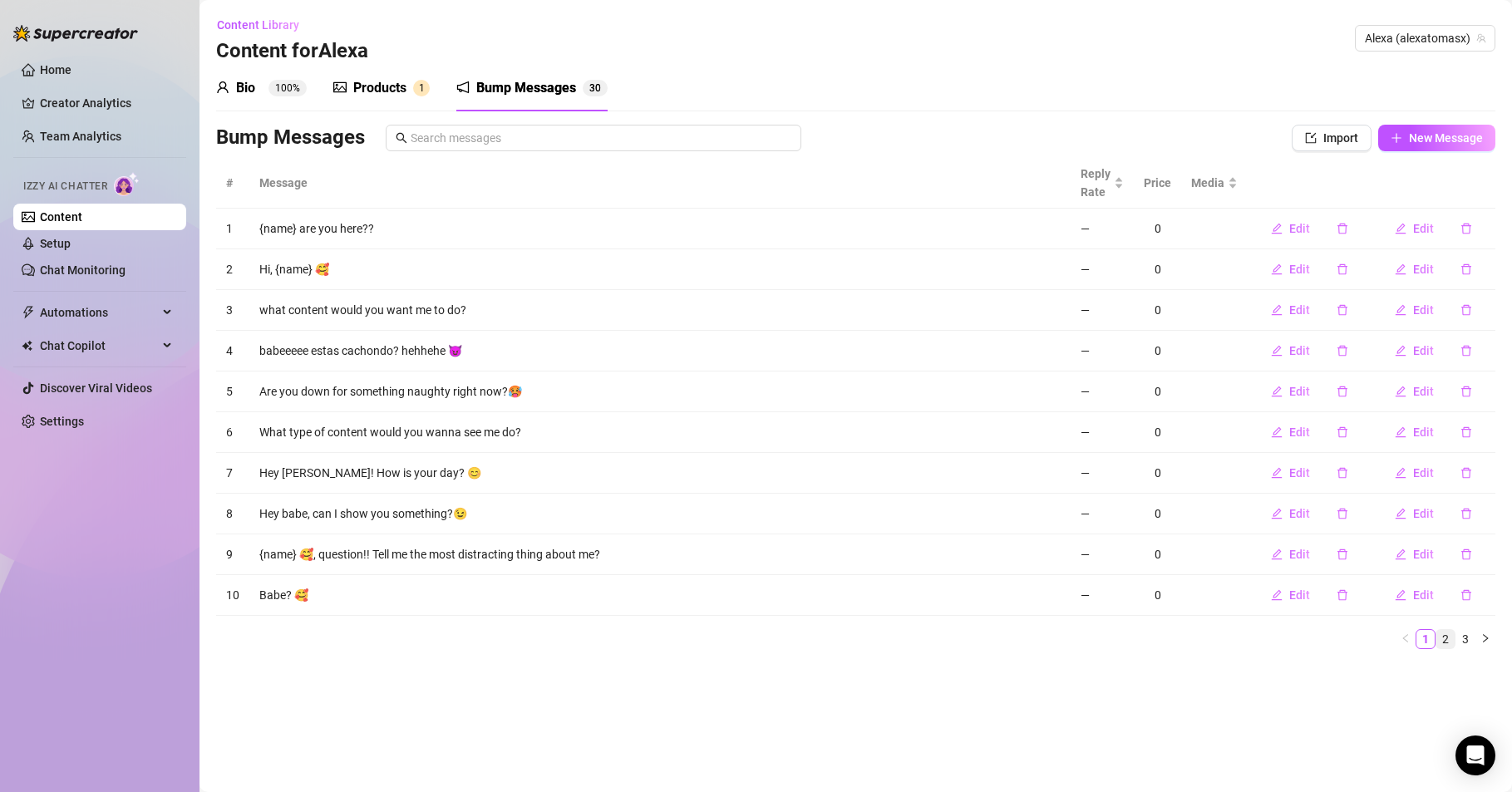
click at [1449, 639] on link "2" at bounding box center [1445, 638] width 18 height 18
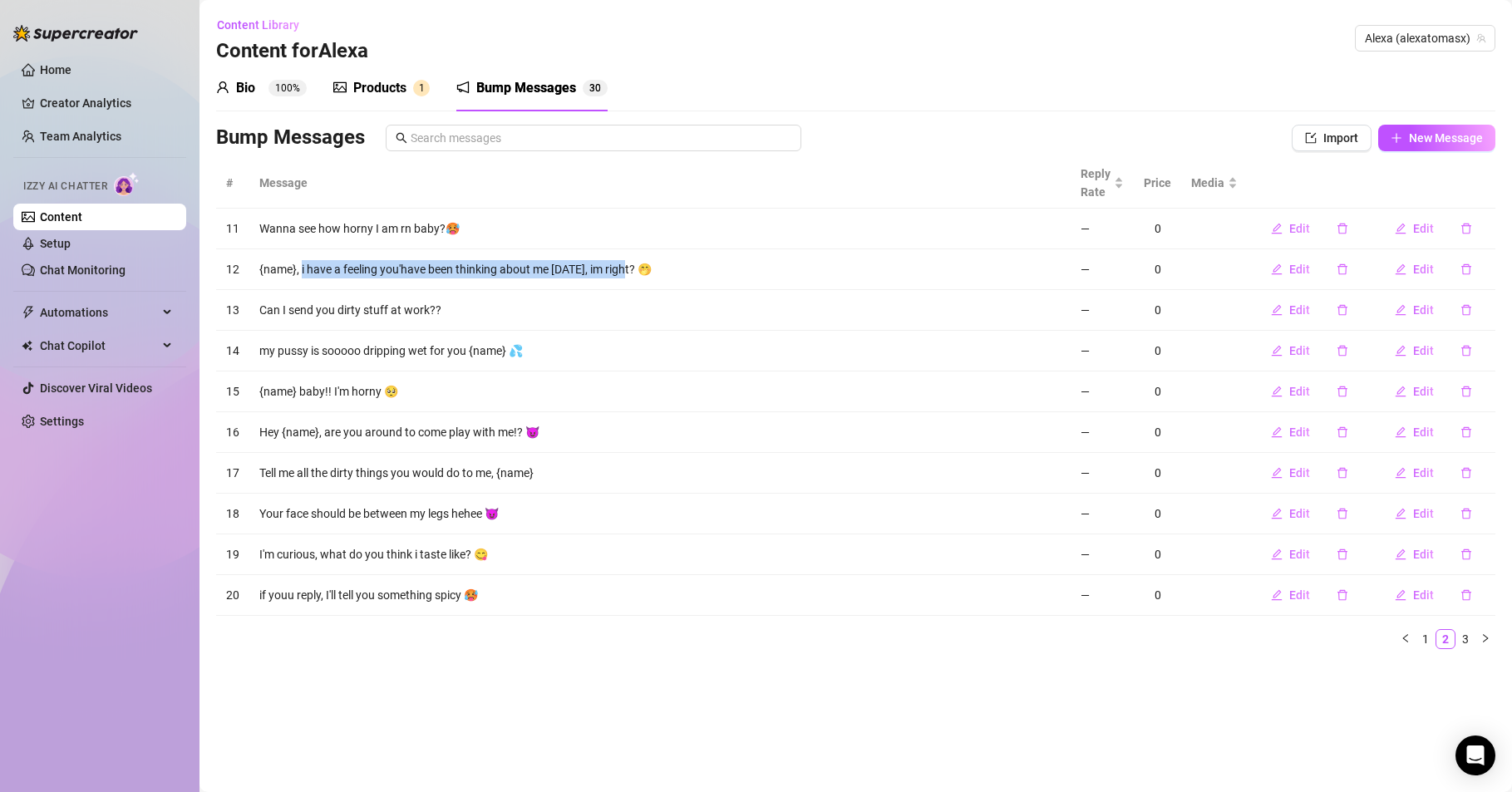
drag, startPoint x: 622, startPoint y: 269, endPoint x: 302, endPoint y: 283, distance: 320.3
click at [302, 283] on td "{name}, i have a feeling you'have been thinking about me [DATE], im right? 🤭" at bounding box center [660, 269] width 822 height 41
click at [1293, 266] on span "Edit" at bounding box center [1300, 269] width 21 height 13
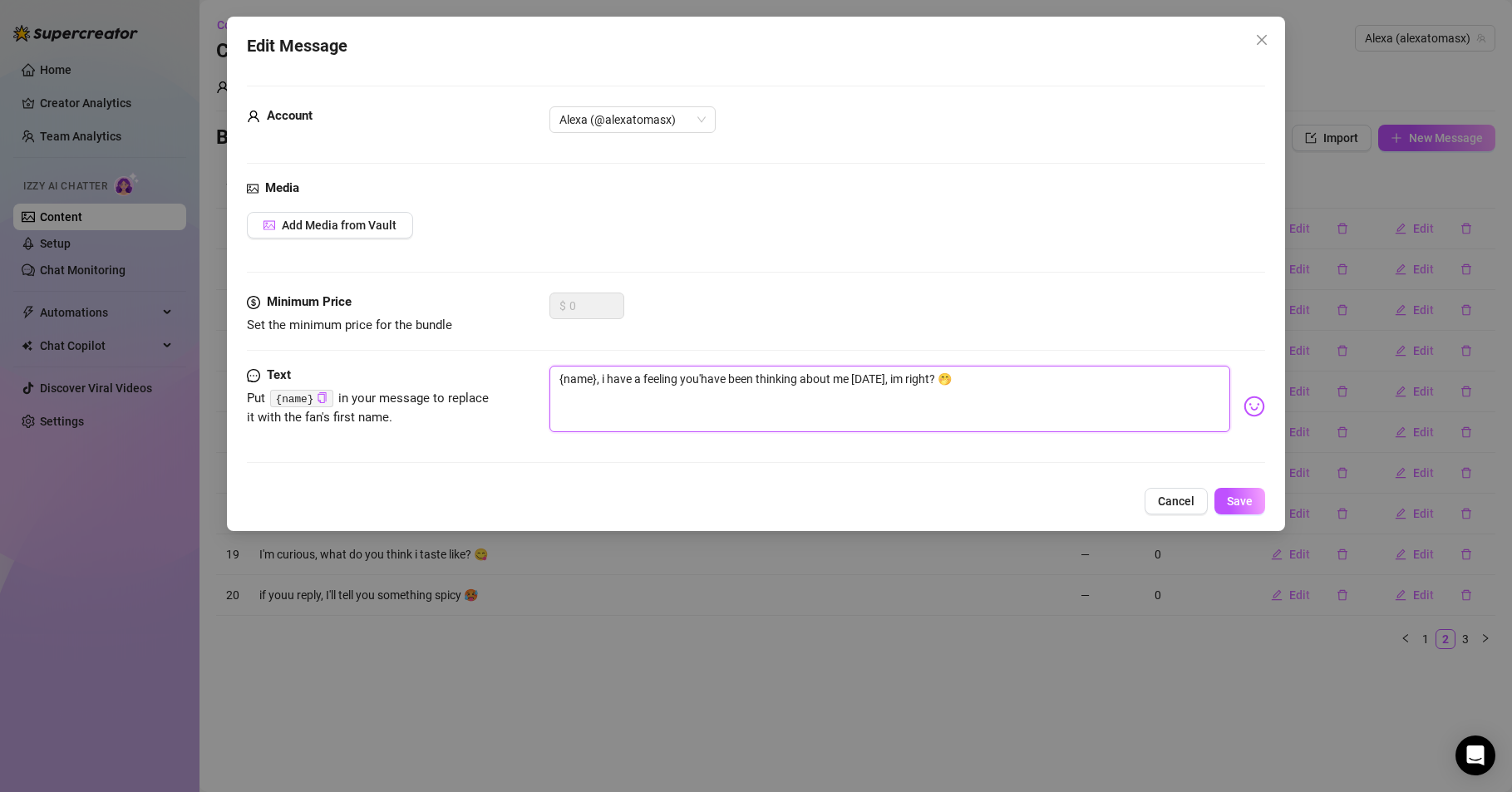
drag, startPoint x: 594, startPoint y: 380, endPoint x: 648, endPoint y: 381, distance: 54.0
click at [643, 384] on textarea "{name}, i have a feeling you'have been thinking about me [DATE], im right? 🤭" at bounding box center [890, 398] width 681 height 66
click at [645, 425] on textarea "{name}, i have a feeling you'have been thinking about me [DATE], im right? 🤭" at bounding box center [890, 398] width 681 height 66
drag, startPoint x: 594, startPoint y: 378, endPoint x: 834, endPoint y: 382, distance: 240.0
click at [795, 393] on textarea "{name}, i have a feeling you'have been thinking about me [DATE], im right? 🤭" at bounding box center [890, 398] width 681 height 66
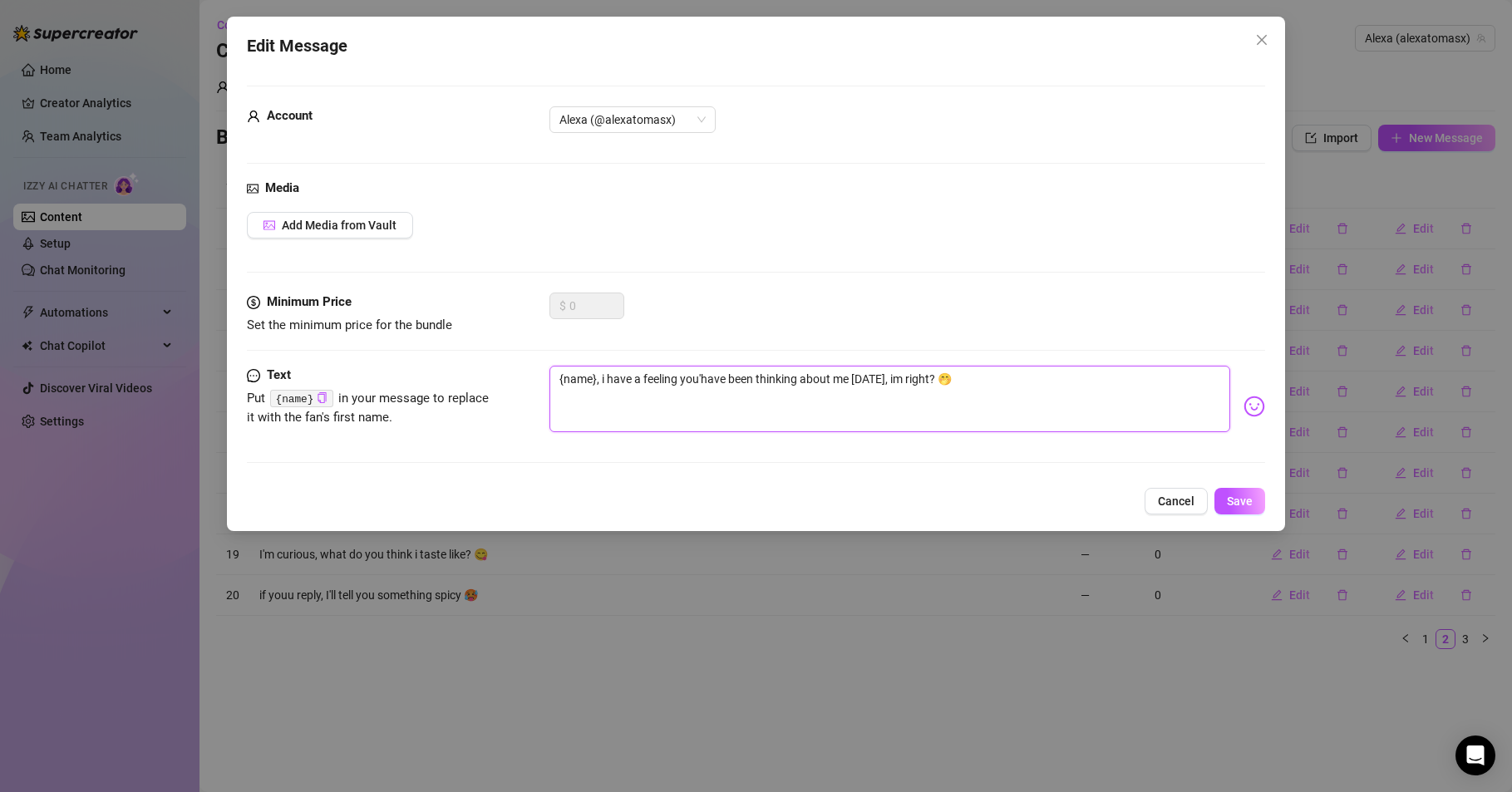
drag, startPoint x: 924, startPoint y: 379, endPoint x: 597, endPoint y: 388, distance: 327.1
click at [597, 388] on textarea "{name}, i have a feeling you'have been thinking about me [DATE], im right? 🤭" at bounding box center [890, 398] width 681 height 66
type textarea "{name}? 🤭"
type textarea "{name} ? 🤭"
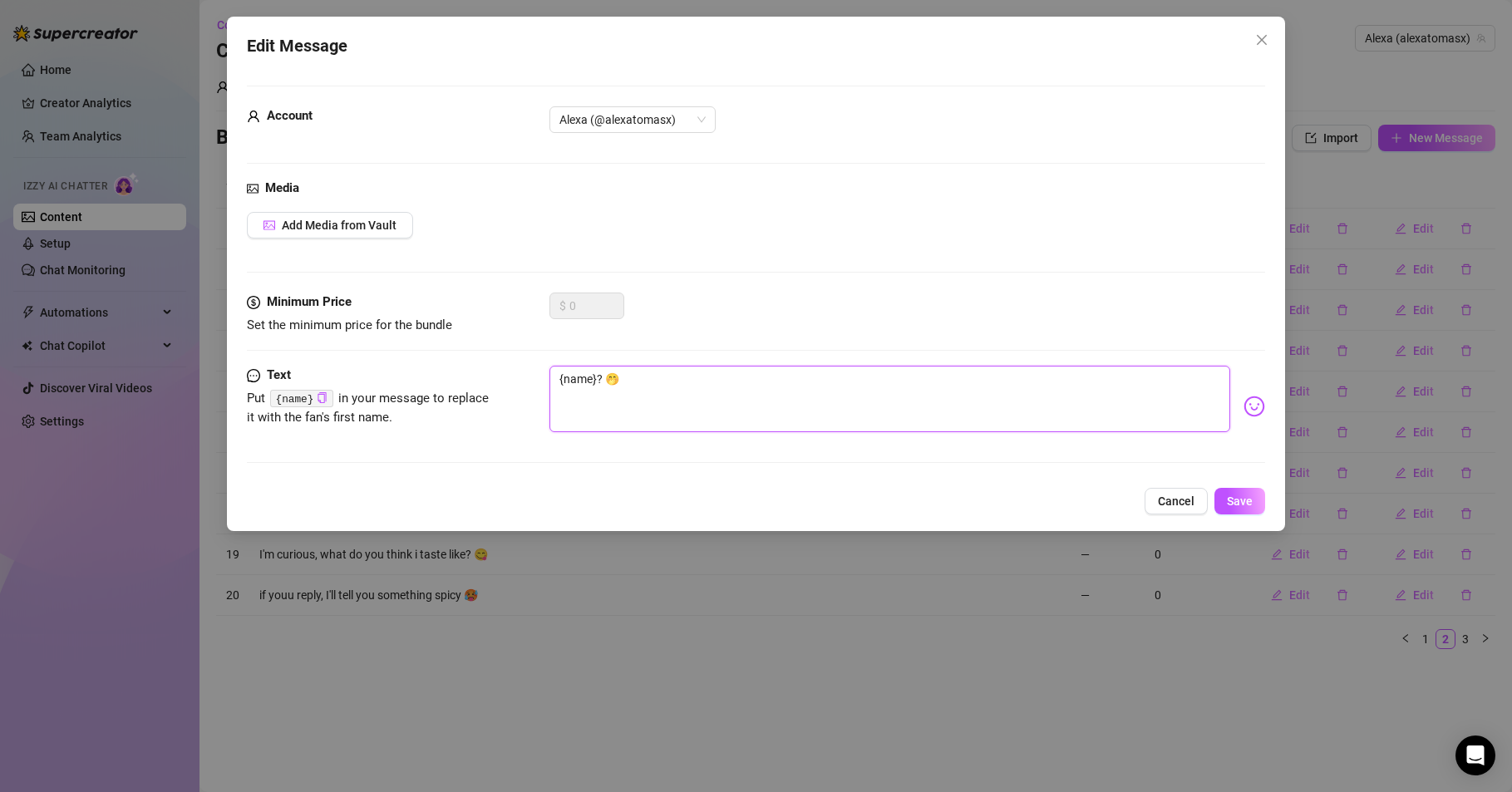
type textarea "{name} ? 🤭"
type textarea "{name} e? 🤭"
type textarea "{name} es? 🤭"
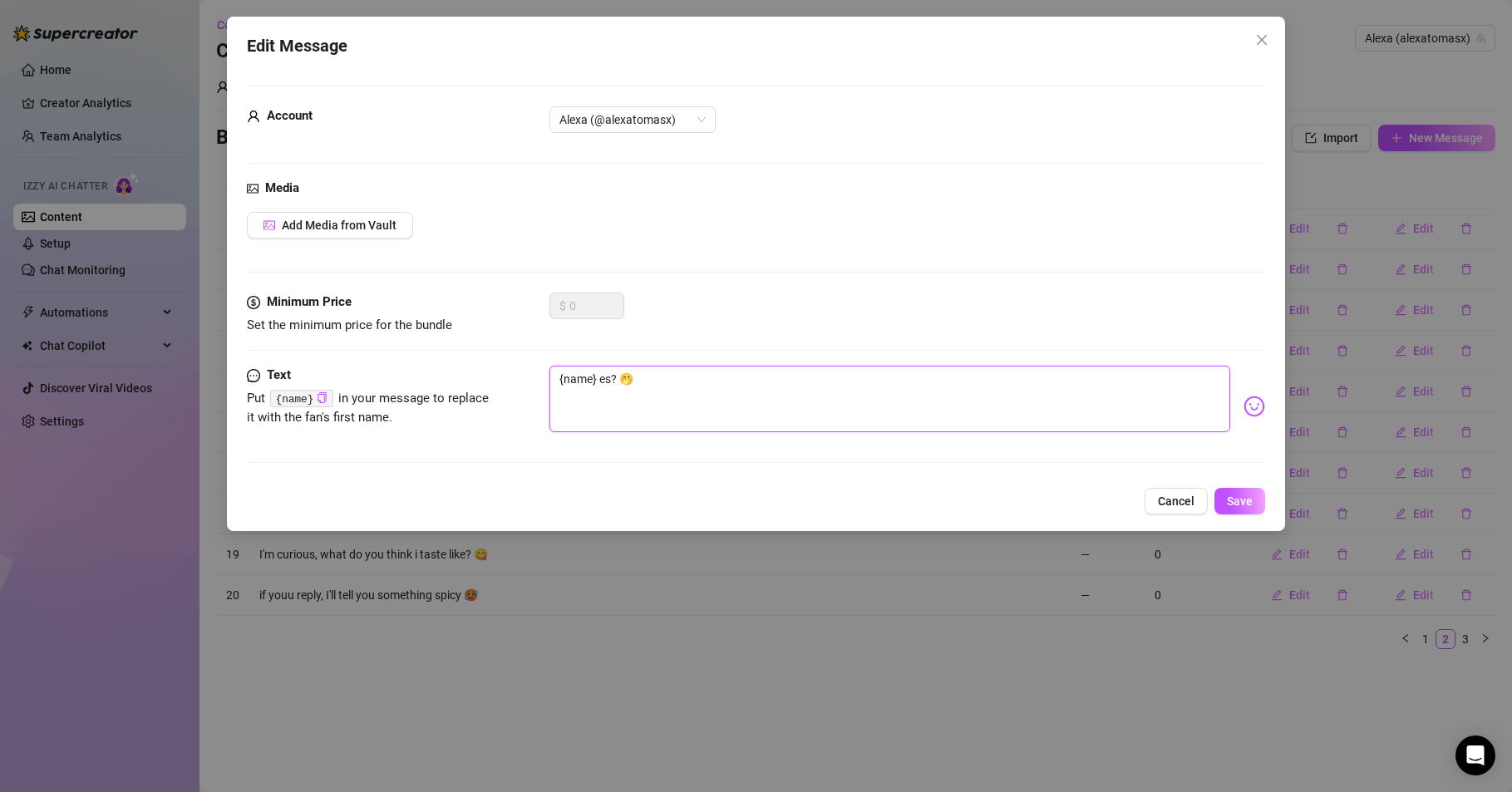
type textarea "{name} est? 🤭"
type textarea "{name} esta? 🤭"
type textarea "{name} estab? 🤭"
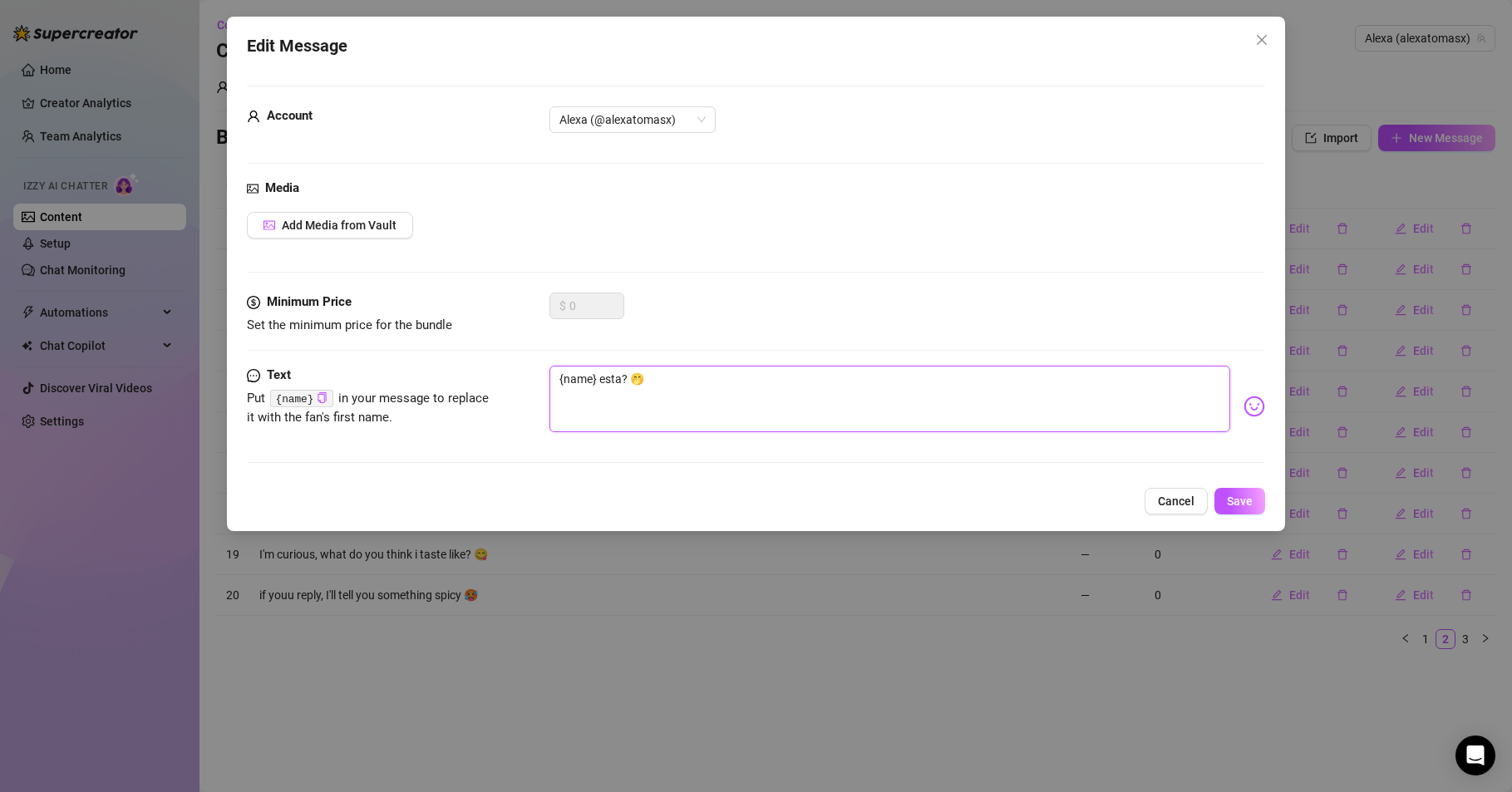
type textarea "{name} estab? 🤭"
type textarea "{name} estaba? 🤭"
type textarea "{name} estabas? 🤭"
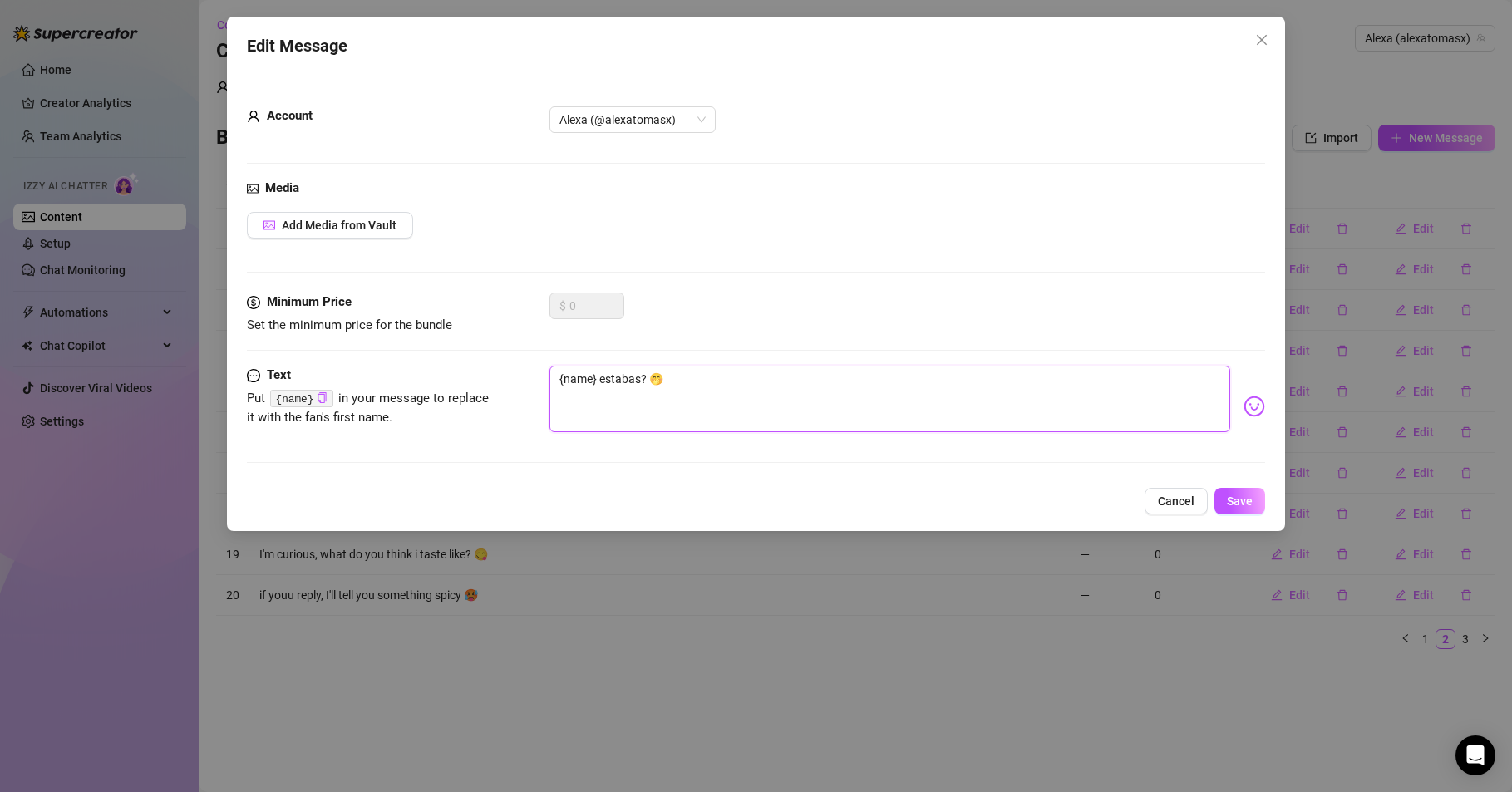
type textarea "{name} estabas ? 🤭"
type textarea "{name} estabas p? 🤭"
type textarea "{name} estabas pe? 🤭"
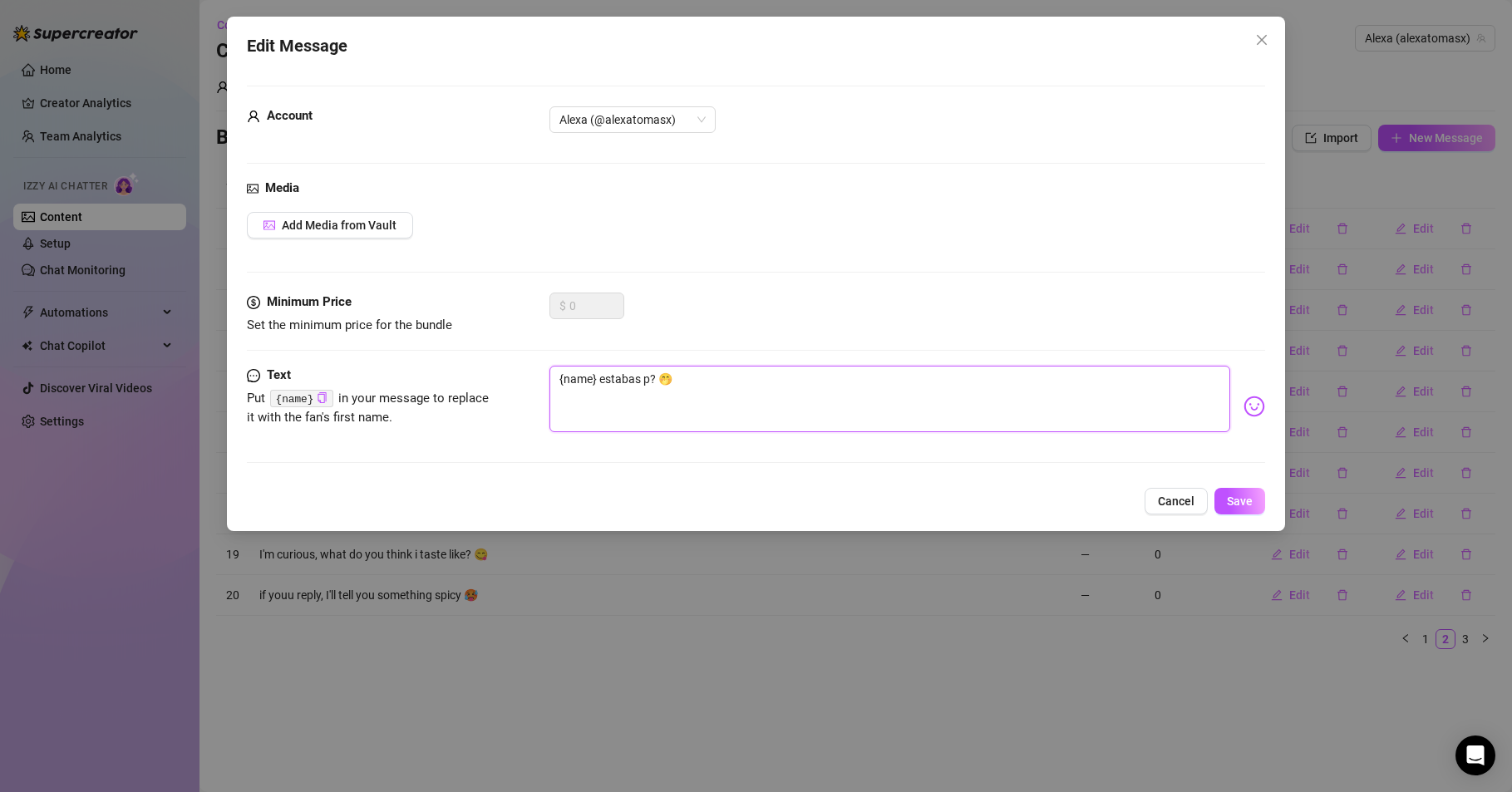
type textarea "{name} estabas pe? 🤭"
type textarea "{name} estabas pen? 🤭"
type textarea "{name} estabas pens? 🤭"
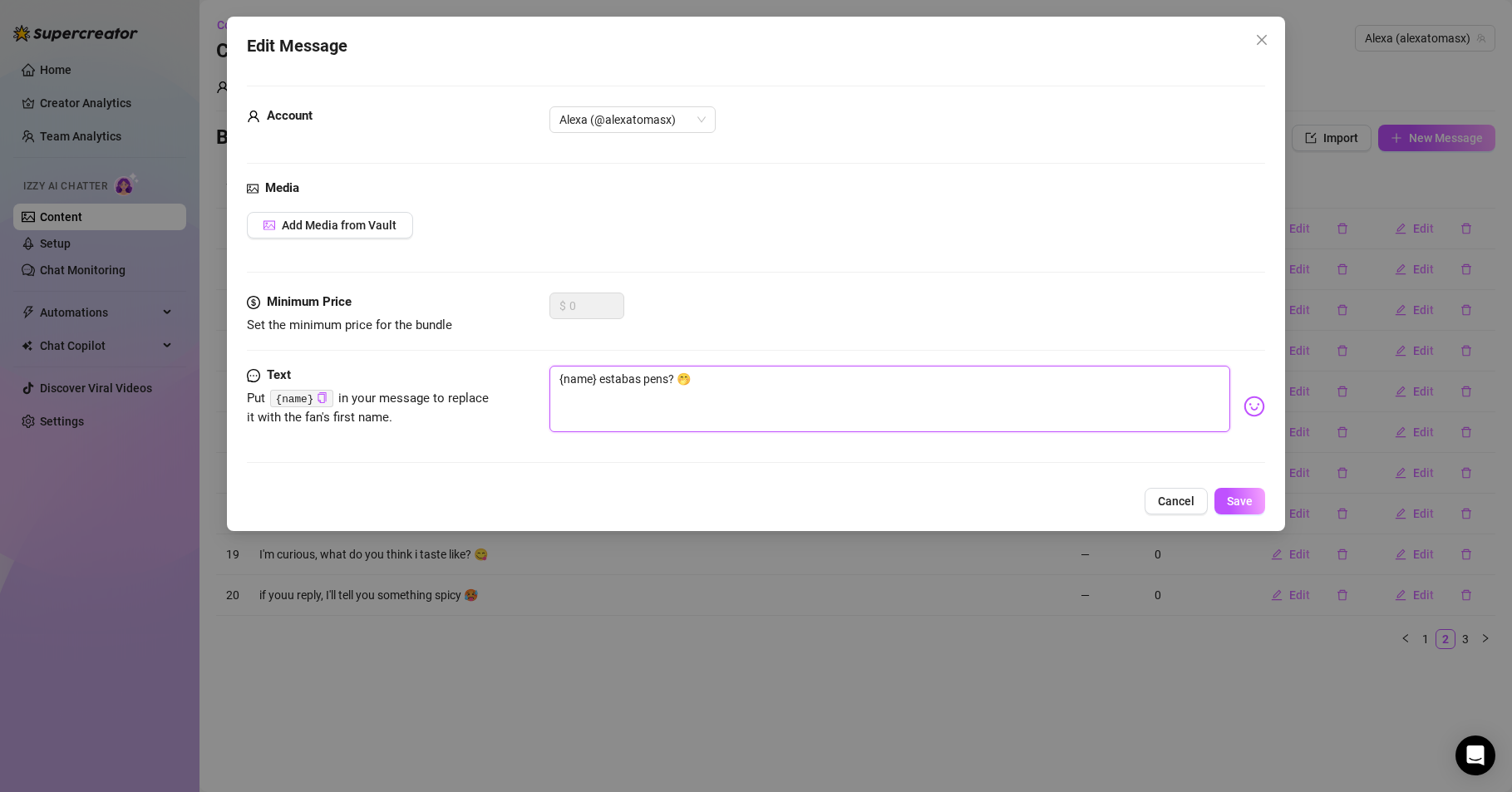
type textarea "{name} estabas pensa? 🤭"
type textarea "{name} estabas pensan? 🤭"
type textarea "{name} estabas pensand? 🤭"
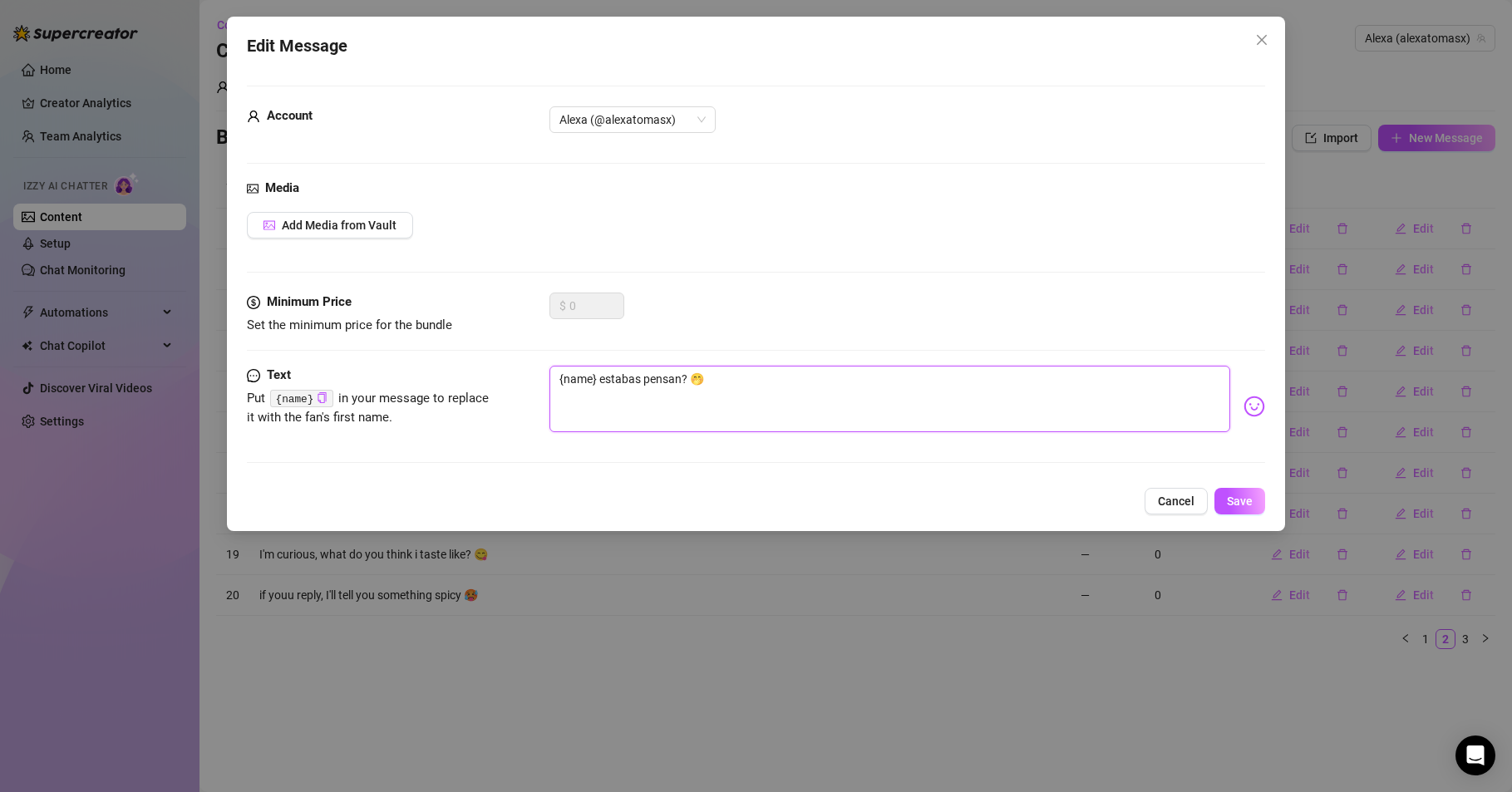
type textarea "{name} estabas pensand? 🤭"
type textarea "{name} estabas pensando? 🤭"
type textarea "{name} estabas pensando ? 🤭"
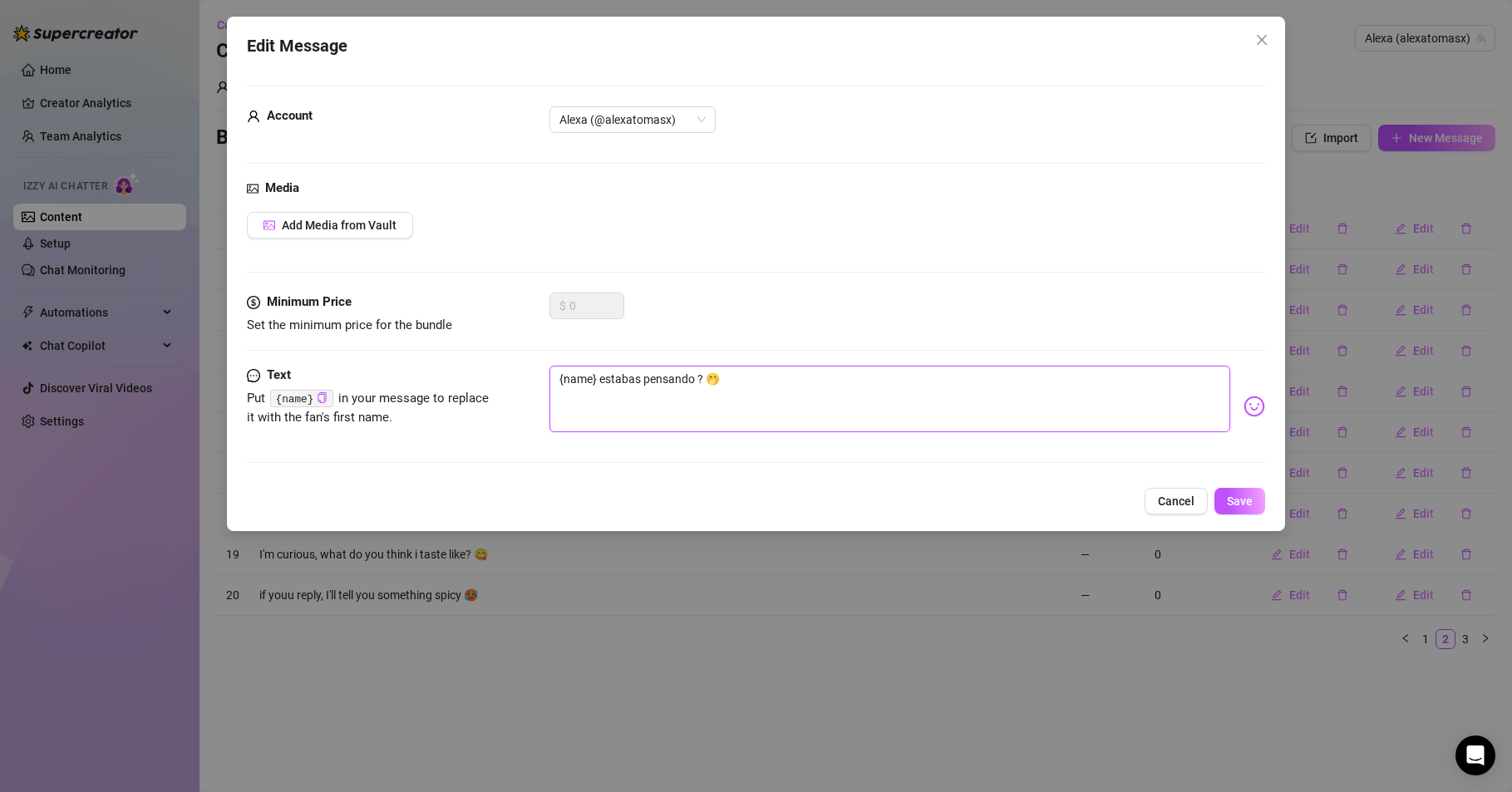
type textarea "{name} estabas pensando e? 🤭"
type textarea "{name} estabas pensando en? 🤭"
type textarea "{name} estabas pensando en ? 🤭"
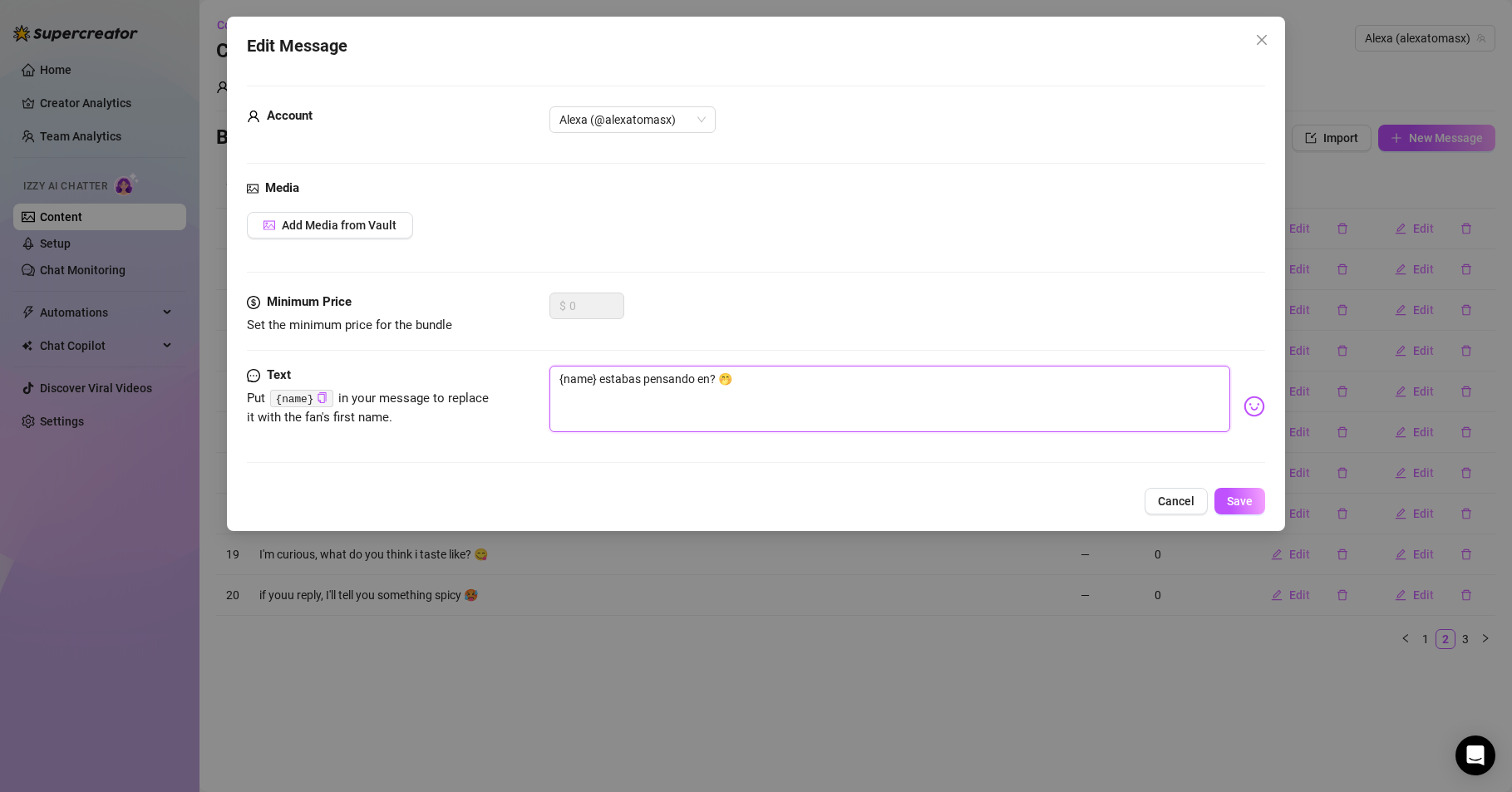
type textarea "{name} estabas pensando en ? 🤭"
type textarea "{name} estabas pensando en m? 🤭"
type textarea "{name} estabas pensando en mi? 🤭"
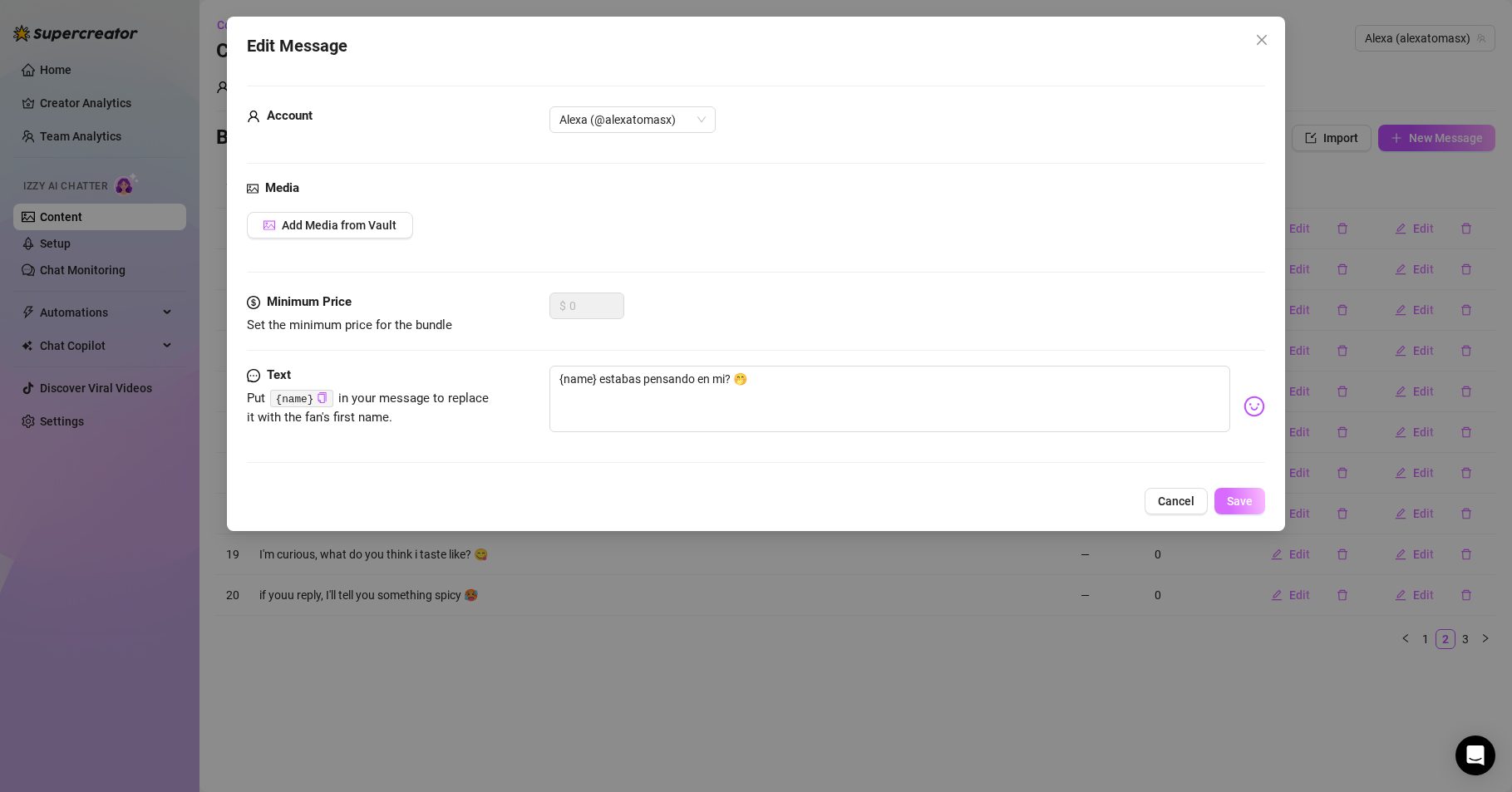
click at [1244, 499] on span "Save" at bounding box center [1239, 501] width 25 height 13
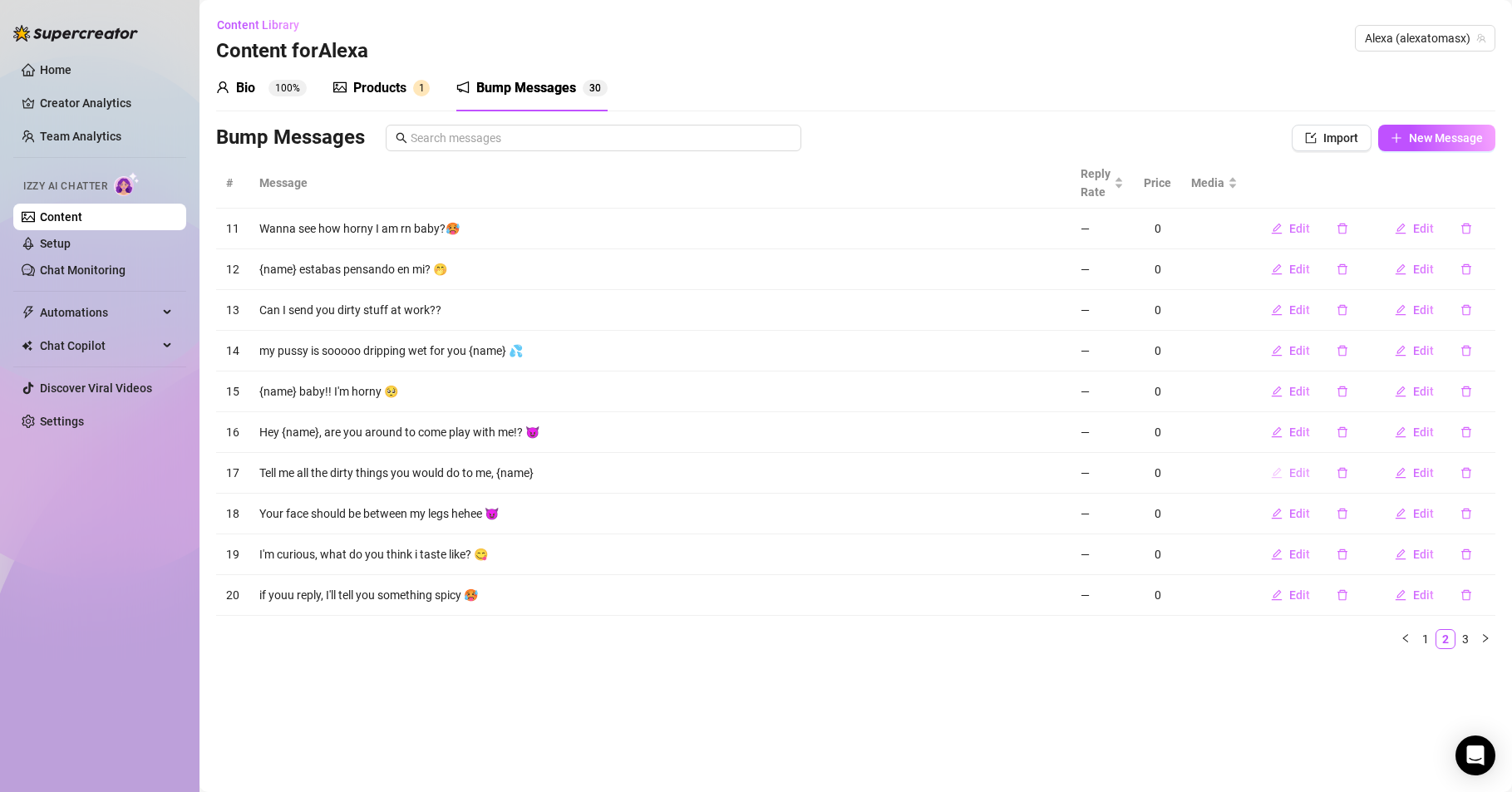
click at [1296, 470] on span "Edit" at bounding box center [1300, 473] width 21 height 13
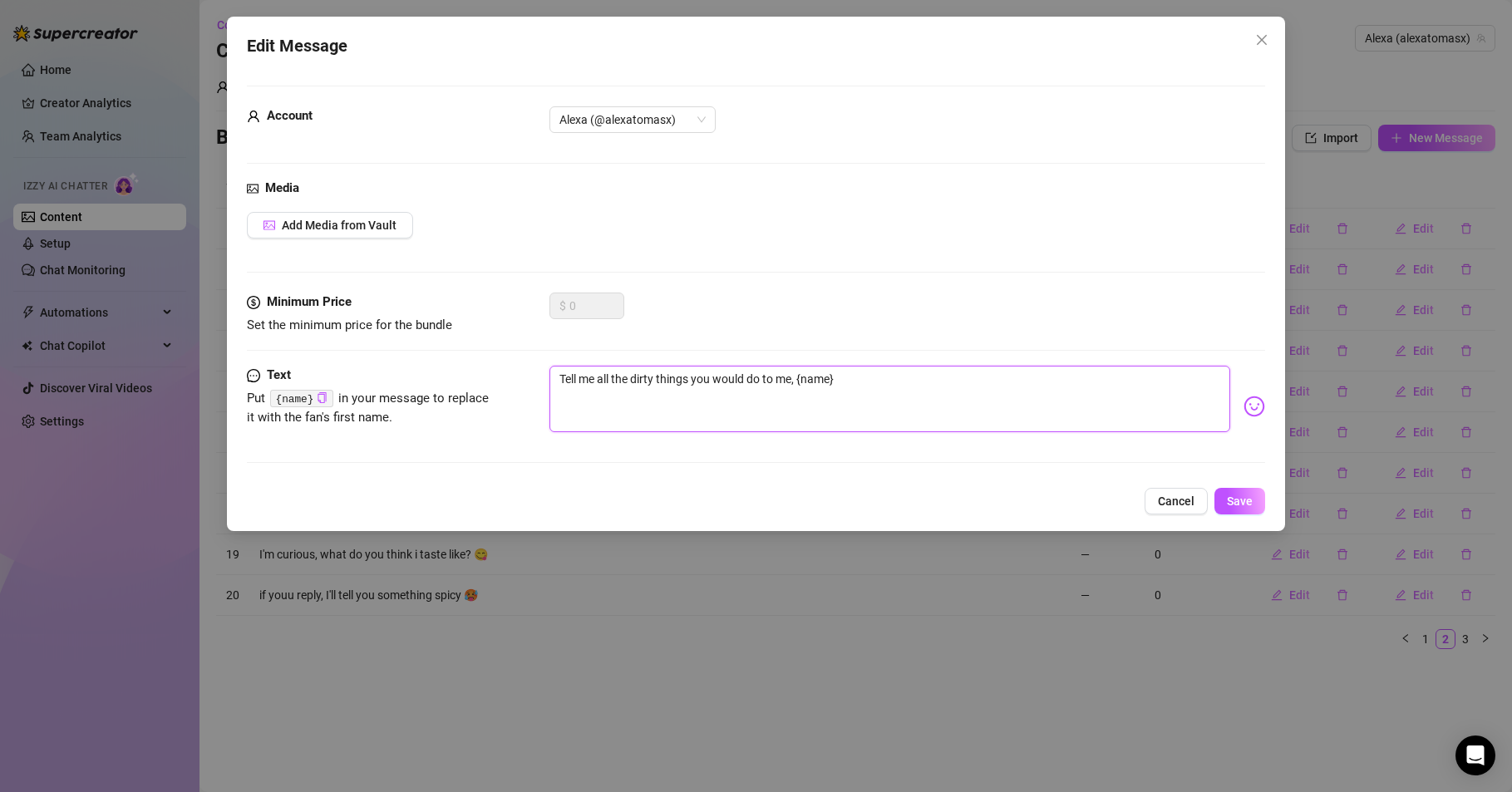
drag, startPoint x: 559, startPoint y: 375, endPoint x: 793, endPoint y: 393, distance: 234.7
click at [793, 393] on textarea "Tell me all the dirty things you would do to me, {name}" at bounding box center [890, 398] width 681 height 66
type textarea "{name}"
click at [629, 379] on textarea "{name}" at bounding box center [890, 398] width 681 height 66
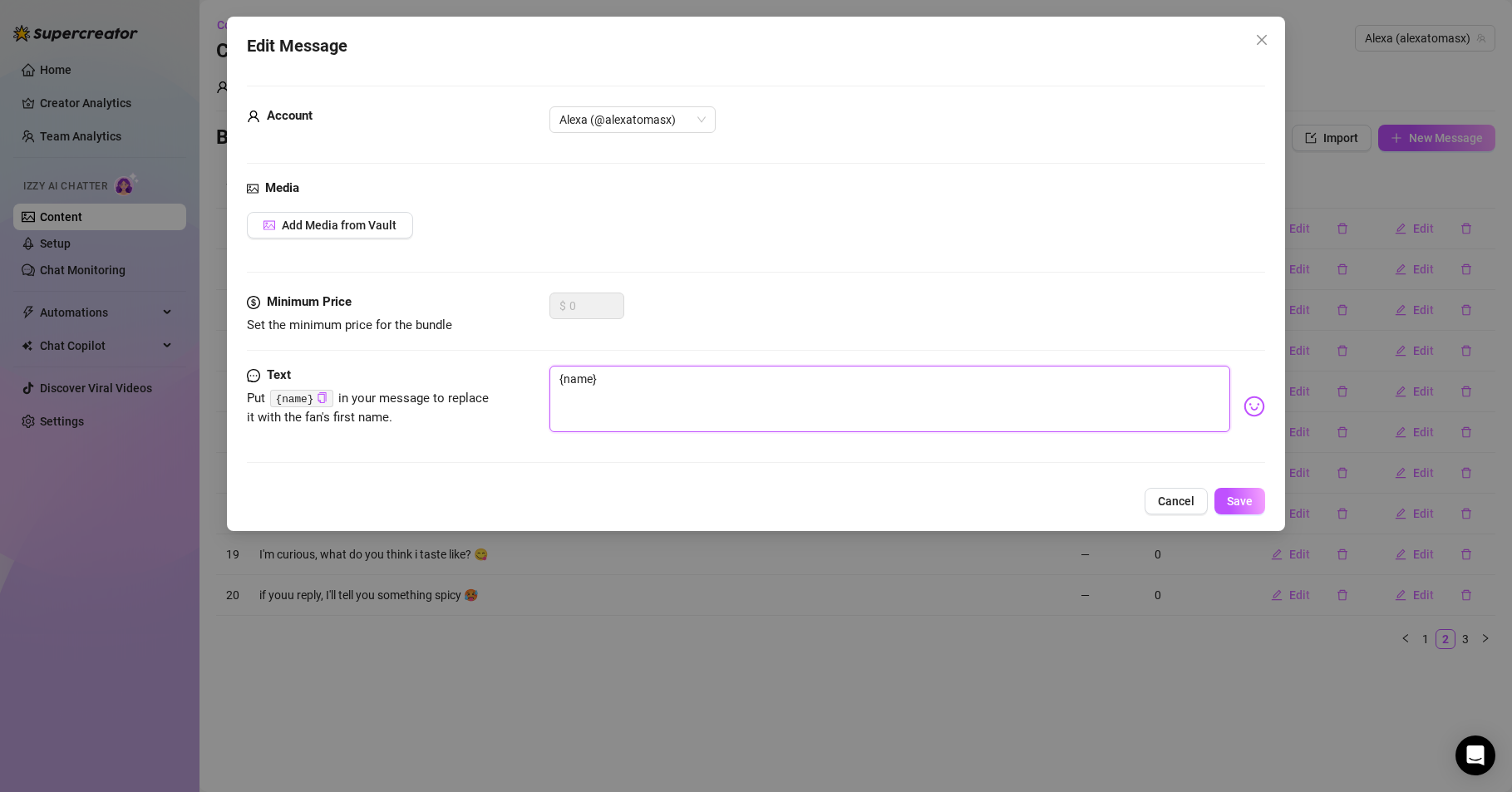
type textarea "{name}"
type textarea "{name} d"
type textarea "{name} di"
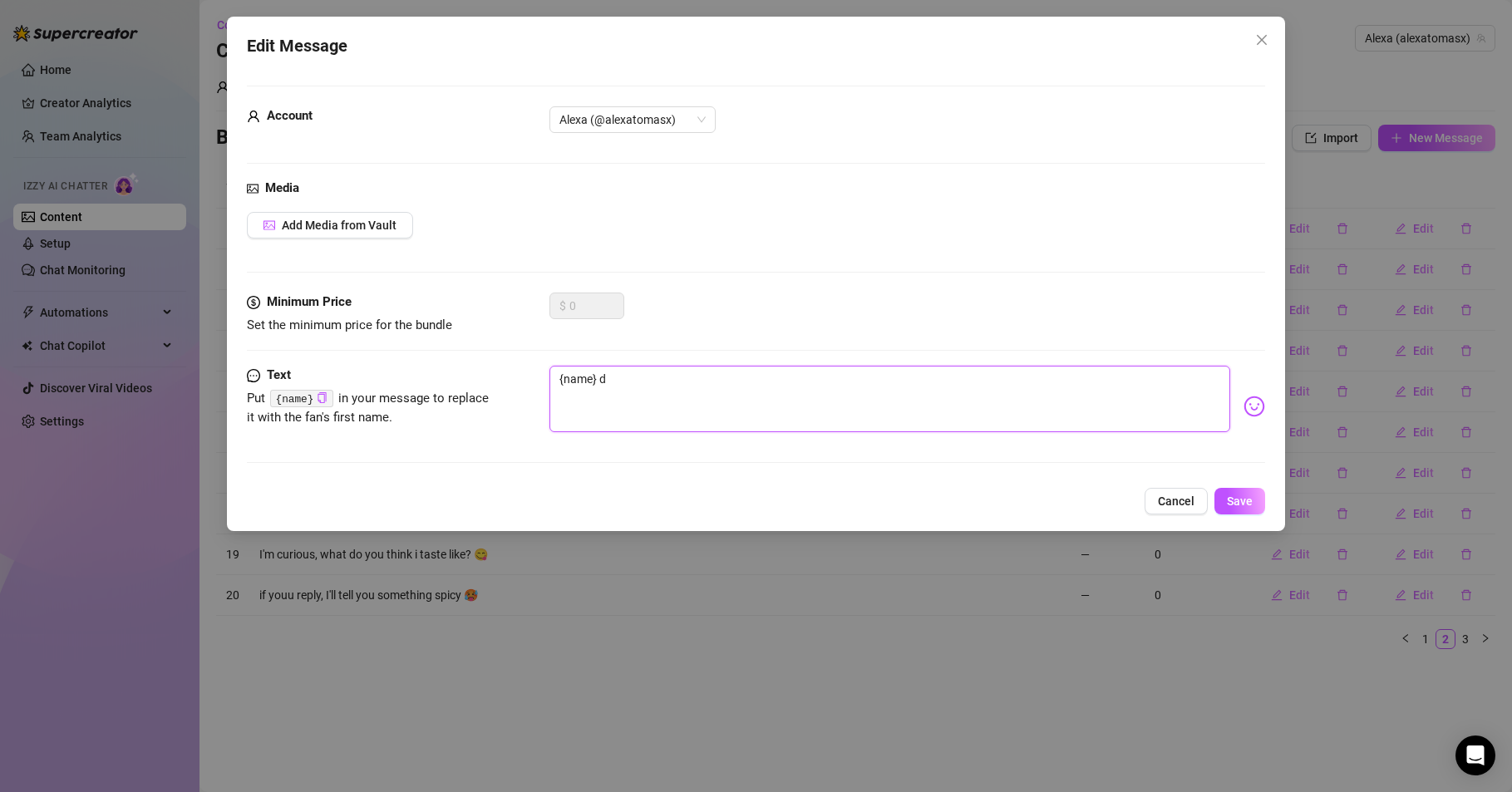
type textarea "{name} di"
type textarea "{name} dim"
type textarea "{name} dime"
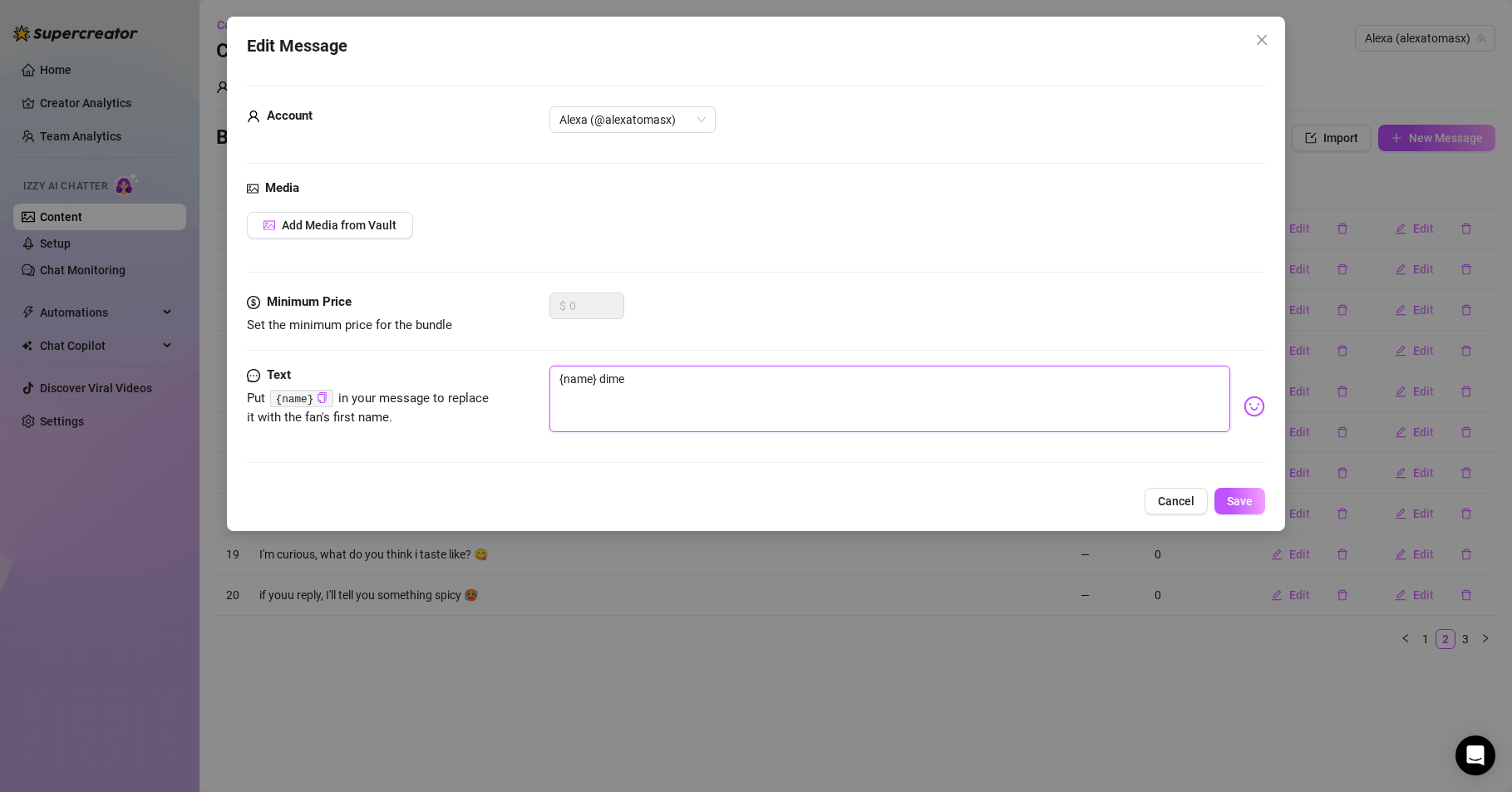
type textarea "{name} dime"
type textarea "{name} dime a"
type textarea "{name} dime al"
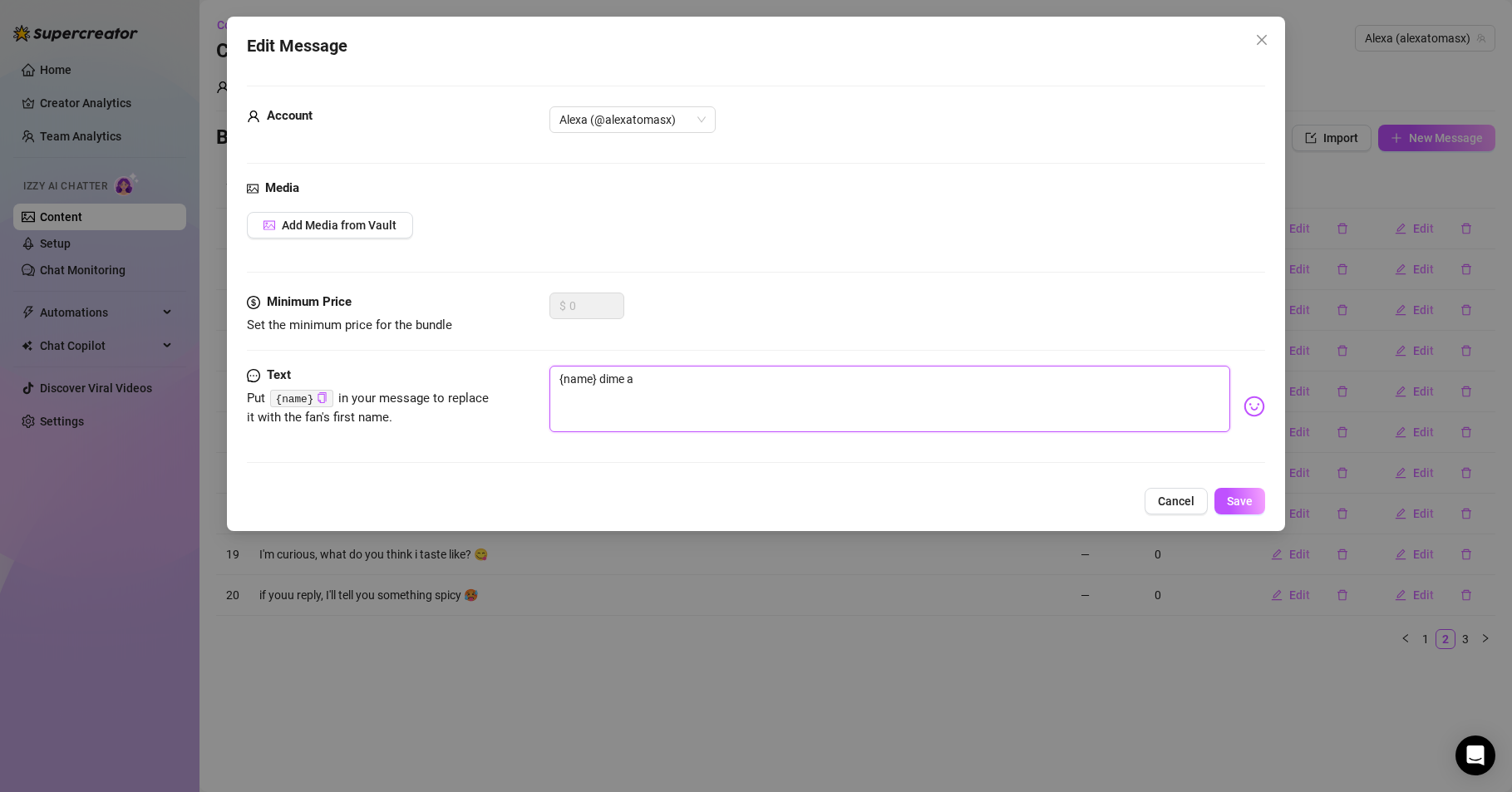
type textarea "{name} dime al"
type textarea "{name} dime alg"
type textarea "{name} dime algo"
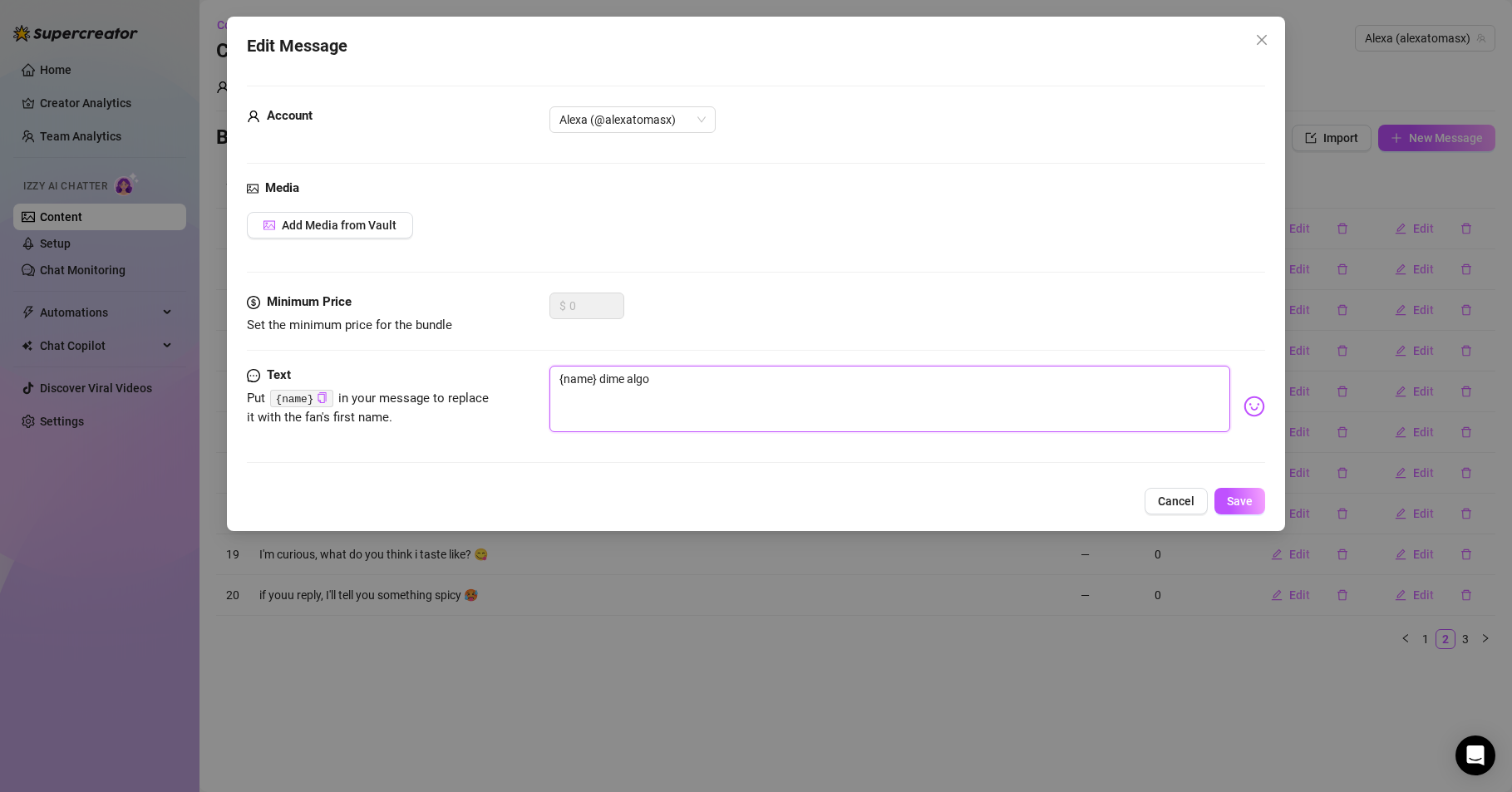
type textarea "{name} dime algo"
type textarea "{name} dime algo q"
type textarea "{name} dime algo qu"
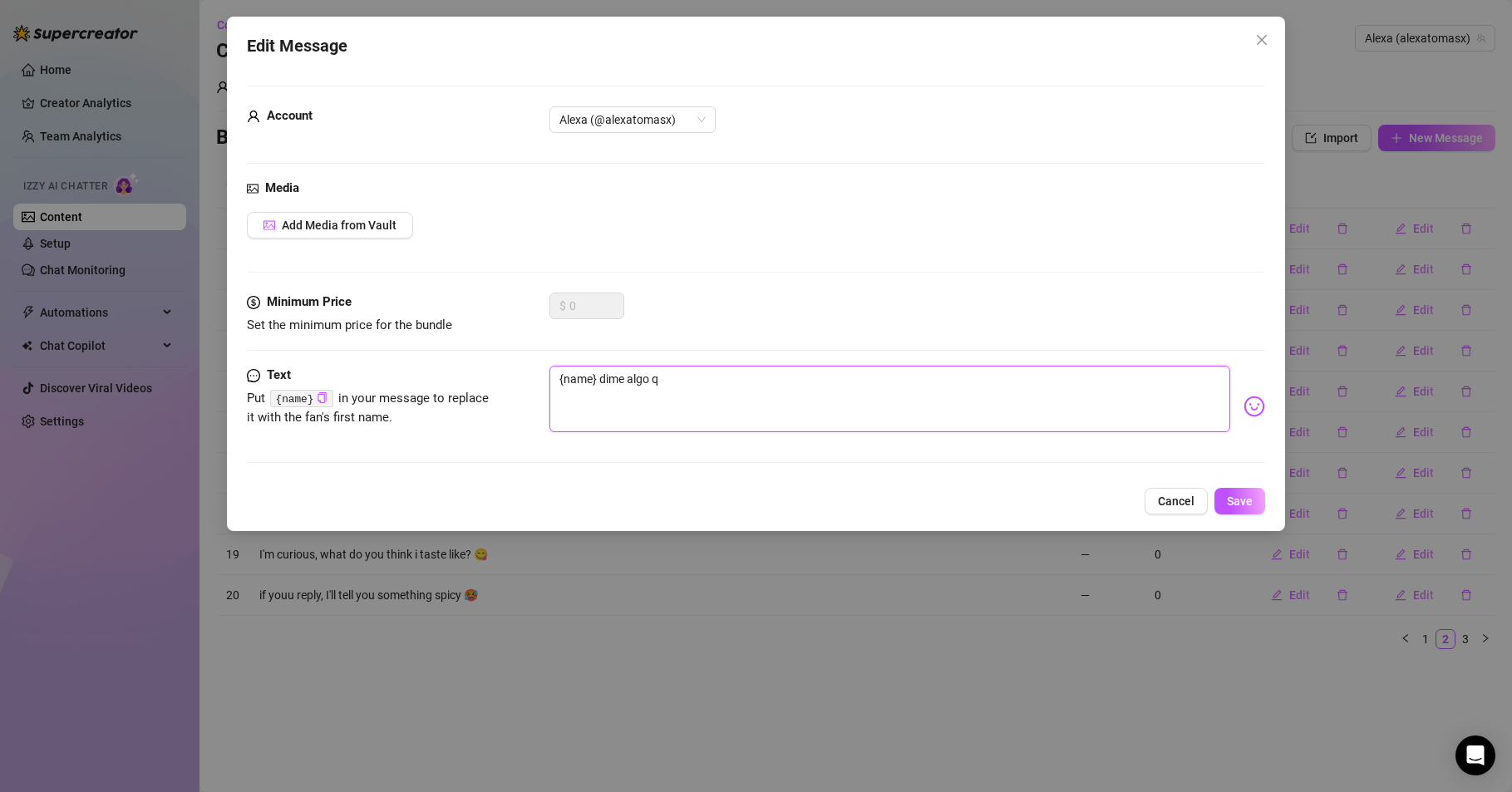
type textarea "{name} dime algo qu"
type textarea "{name} dime algo que"
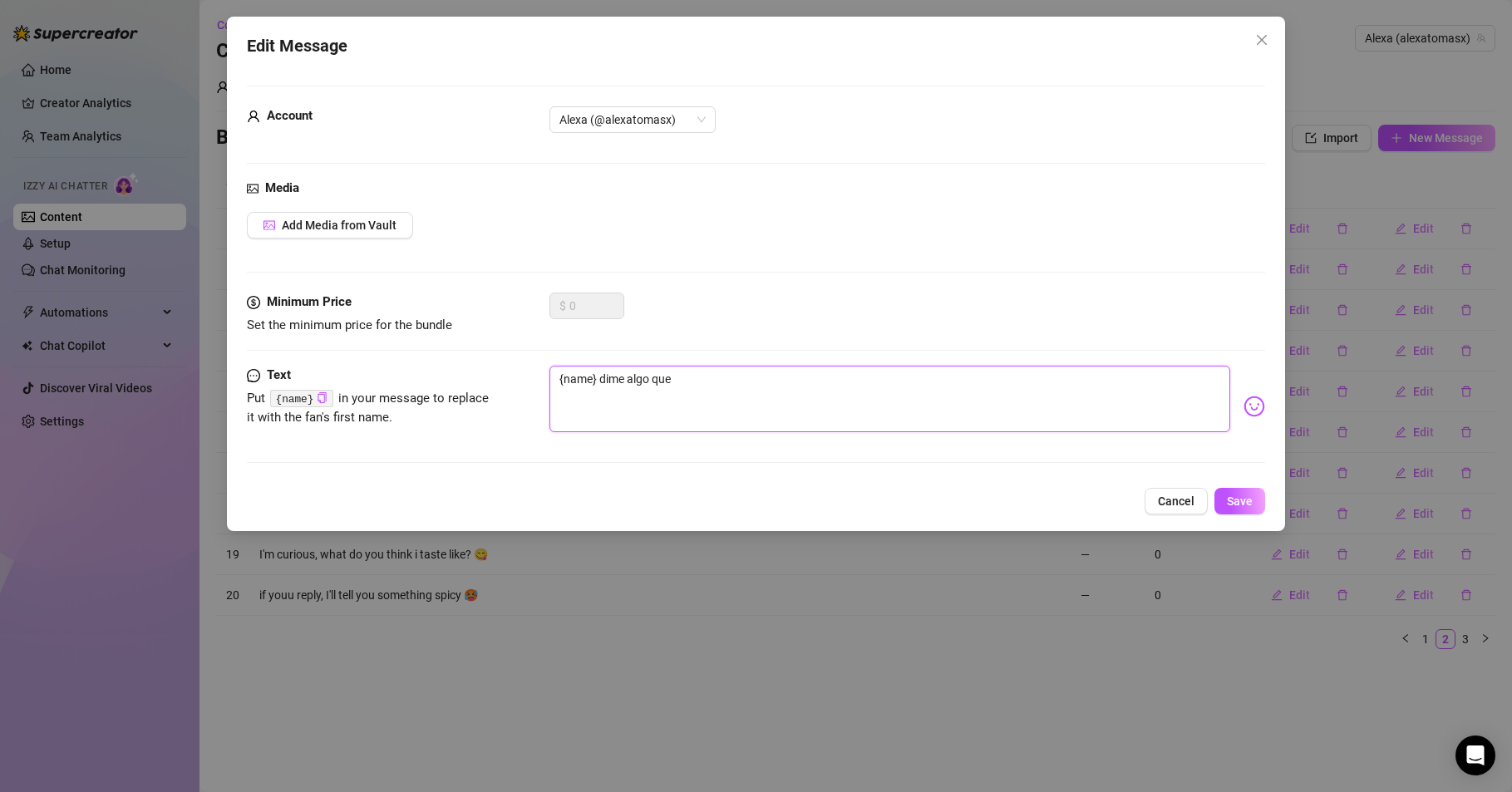
type textarea "{name} dime algo que t"
type textarea "{name} dime algo que te"
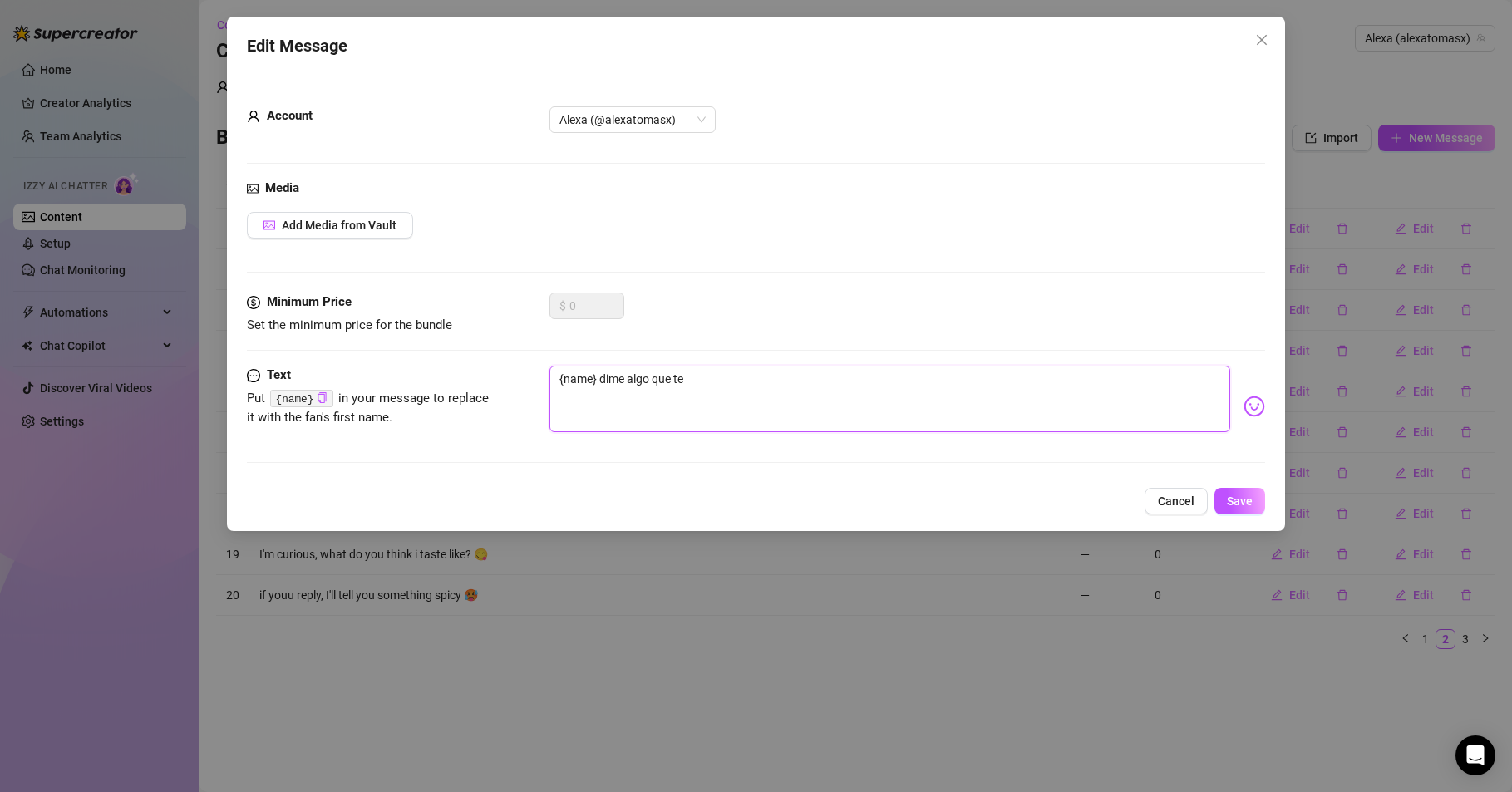
type textarea "{name} dime algo que te"
type textarea "{name} dime algo que te g"
type textarea "{name} dime algo que te gu"
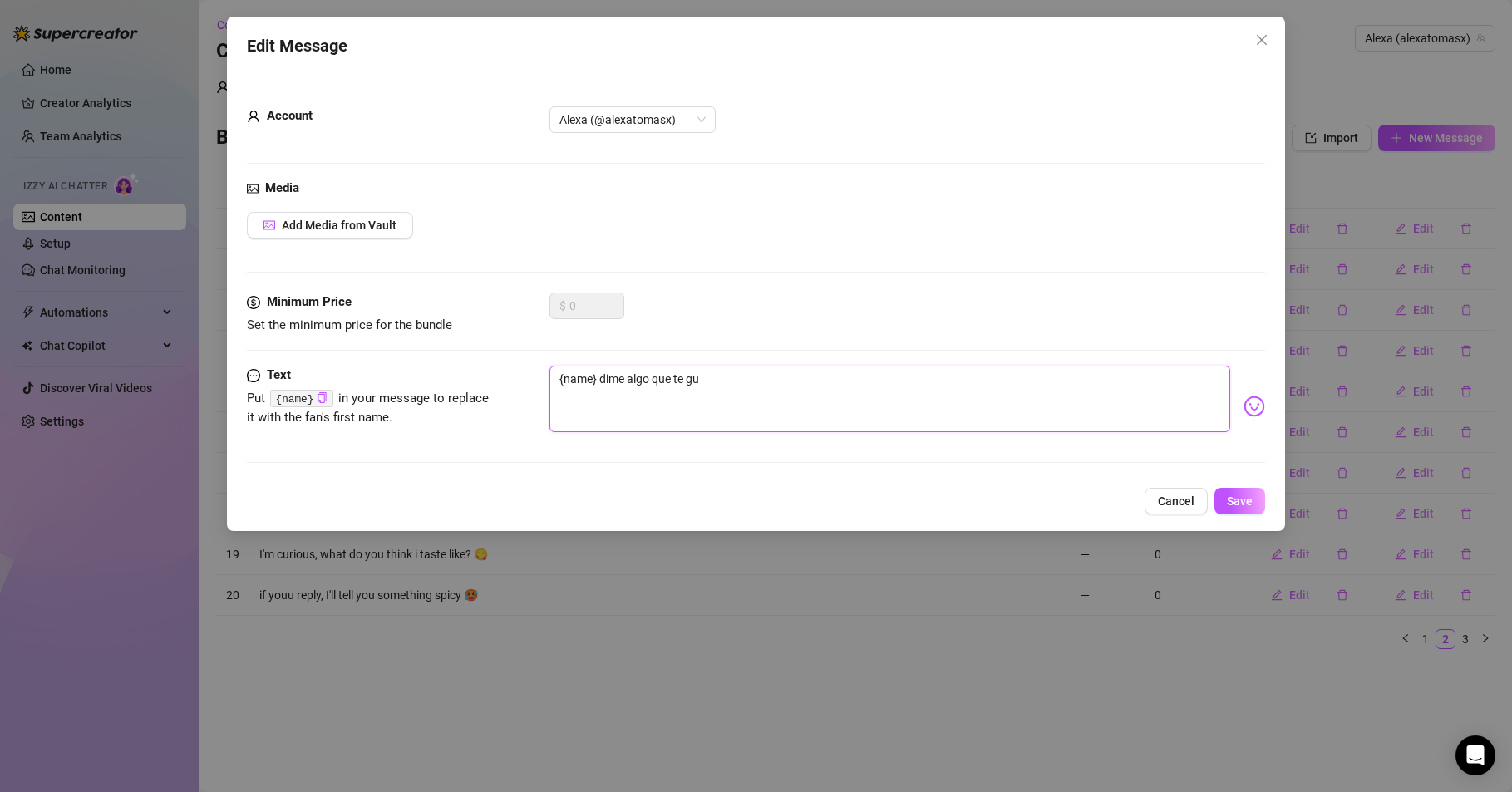
type textarea "{name} dime algo que te gus"
type textarea "{name} dime algo que te gust"
type textarea "{name} dime algo que te gusta"
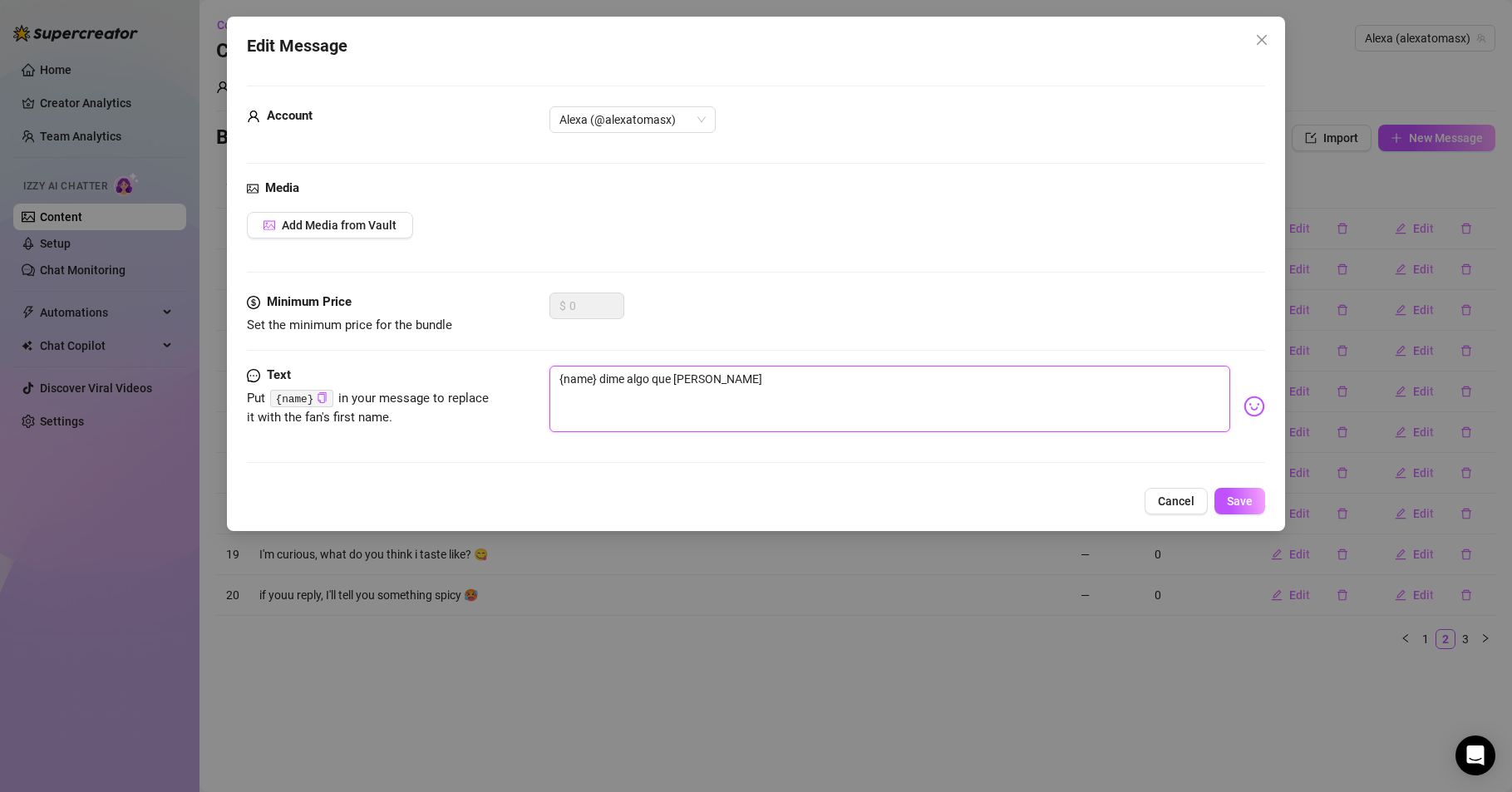
type textarea "{name} dime algo que te gusta"
type textarea "{name} dime algo que te gustar"
type textarea "{name} dime algo que te gustarí"
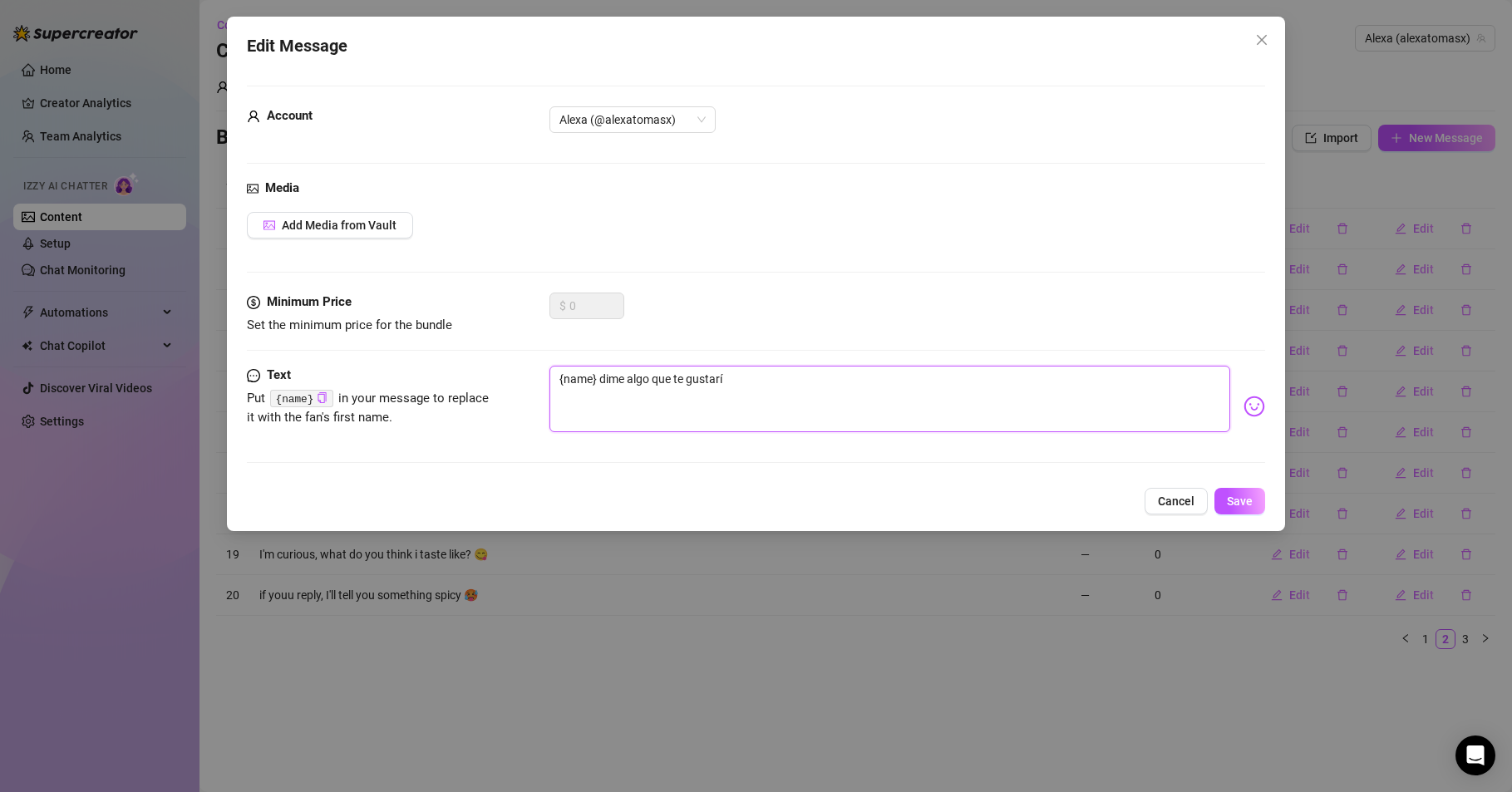
type textarea "{name} dime algo que te gustaría"
type textarea "{name} dime algo que te gustaría h"
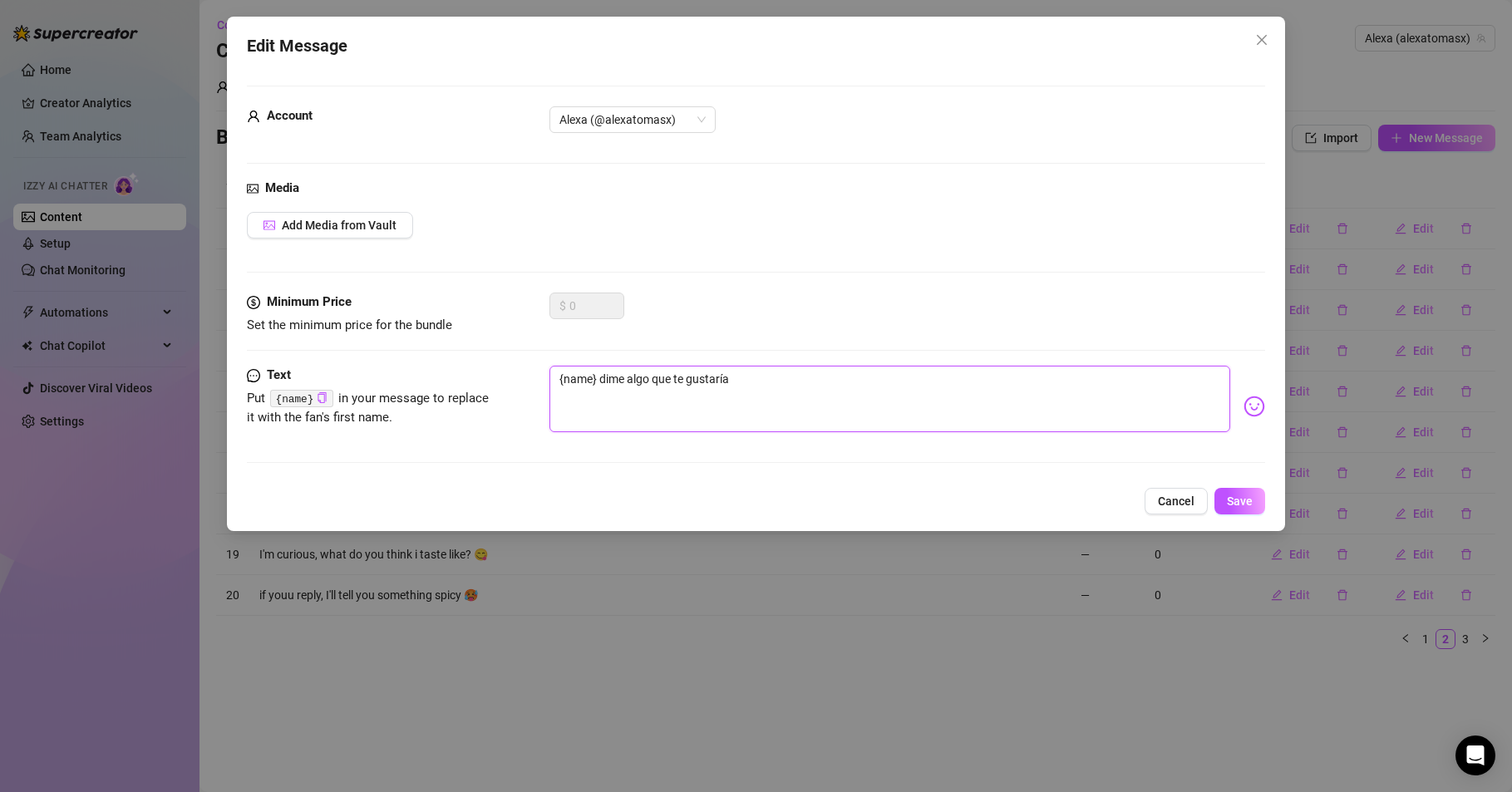
type textarea "{name} dime algo que te gustaría h"
type textarea "{name} dime algo que te gustaría ha"
type textarea "{name} dime algo que te gustaría hac"
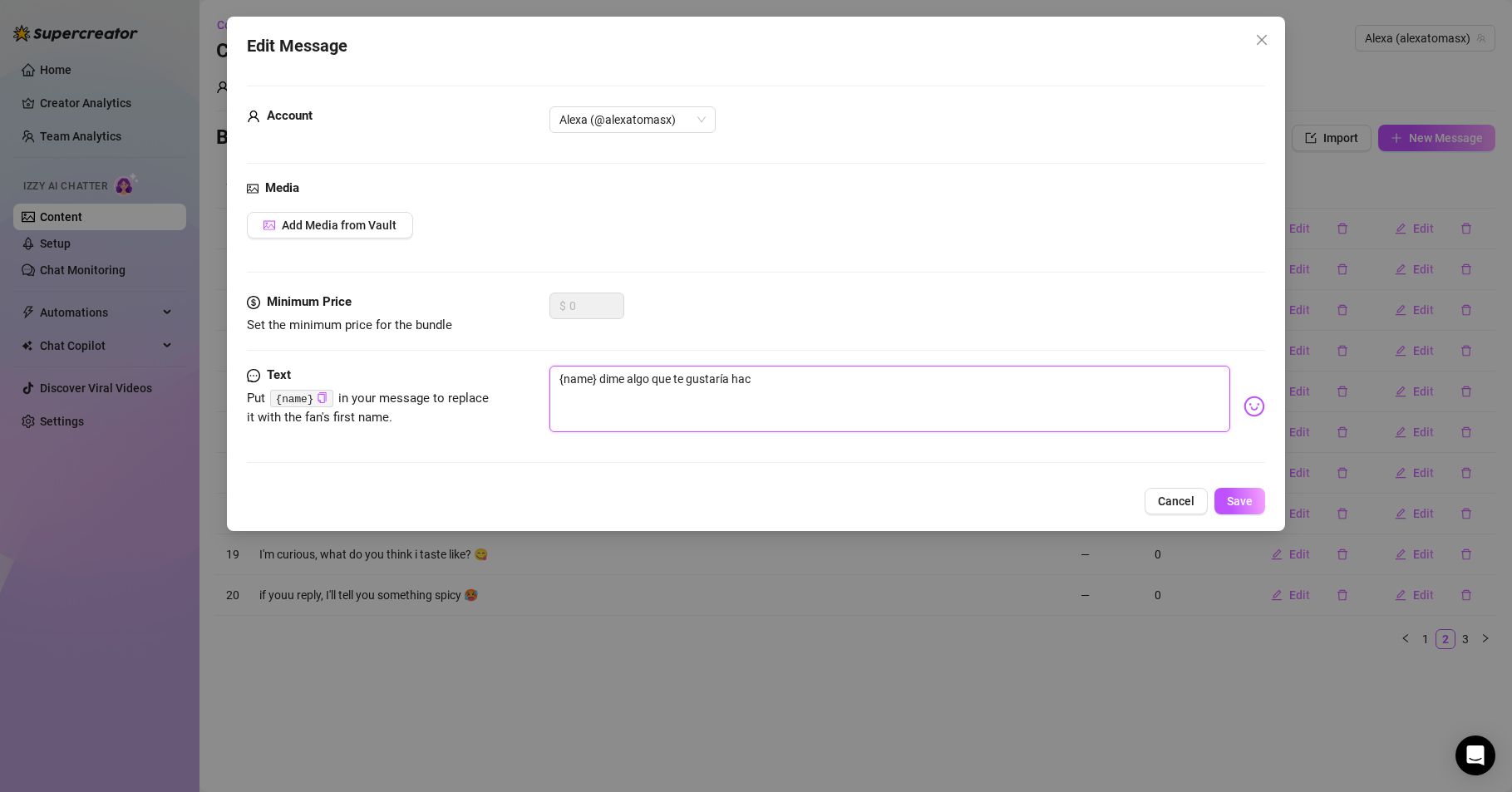
type textarea "{name} dime algo que te gustaría hace"
type textarea "{name} dime algo que te gustaría hacer"
type textarea "{name} dime algo que te gustaría hacerm"
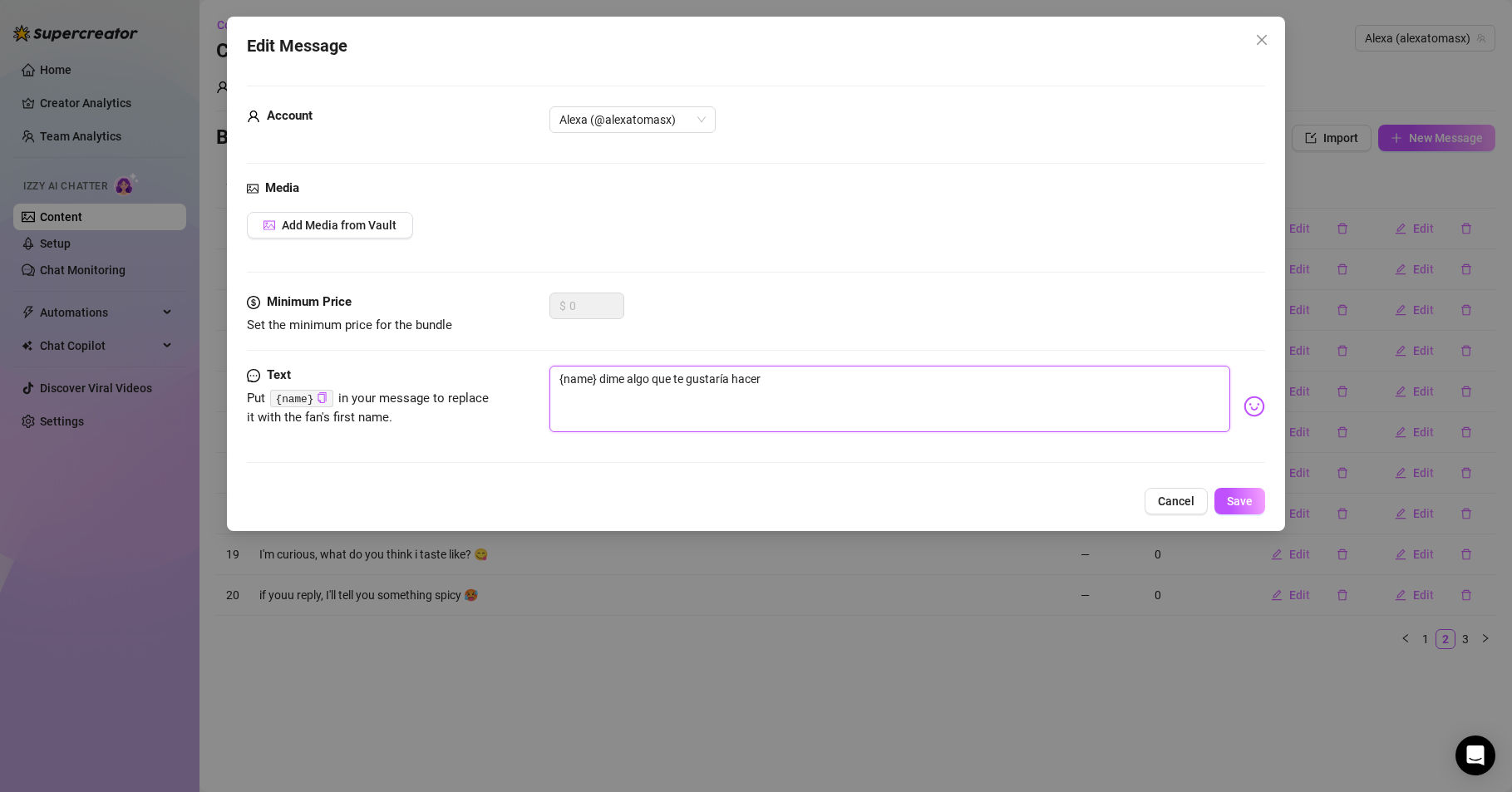
type textarea "{name} dime algo que te gustaría hacerm"
type textarea "{name} dime algo que te gustaría hacerme"
type textarea "{name} dime algo que te gustaría hacerme."
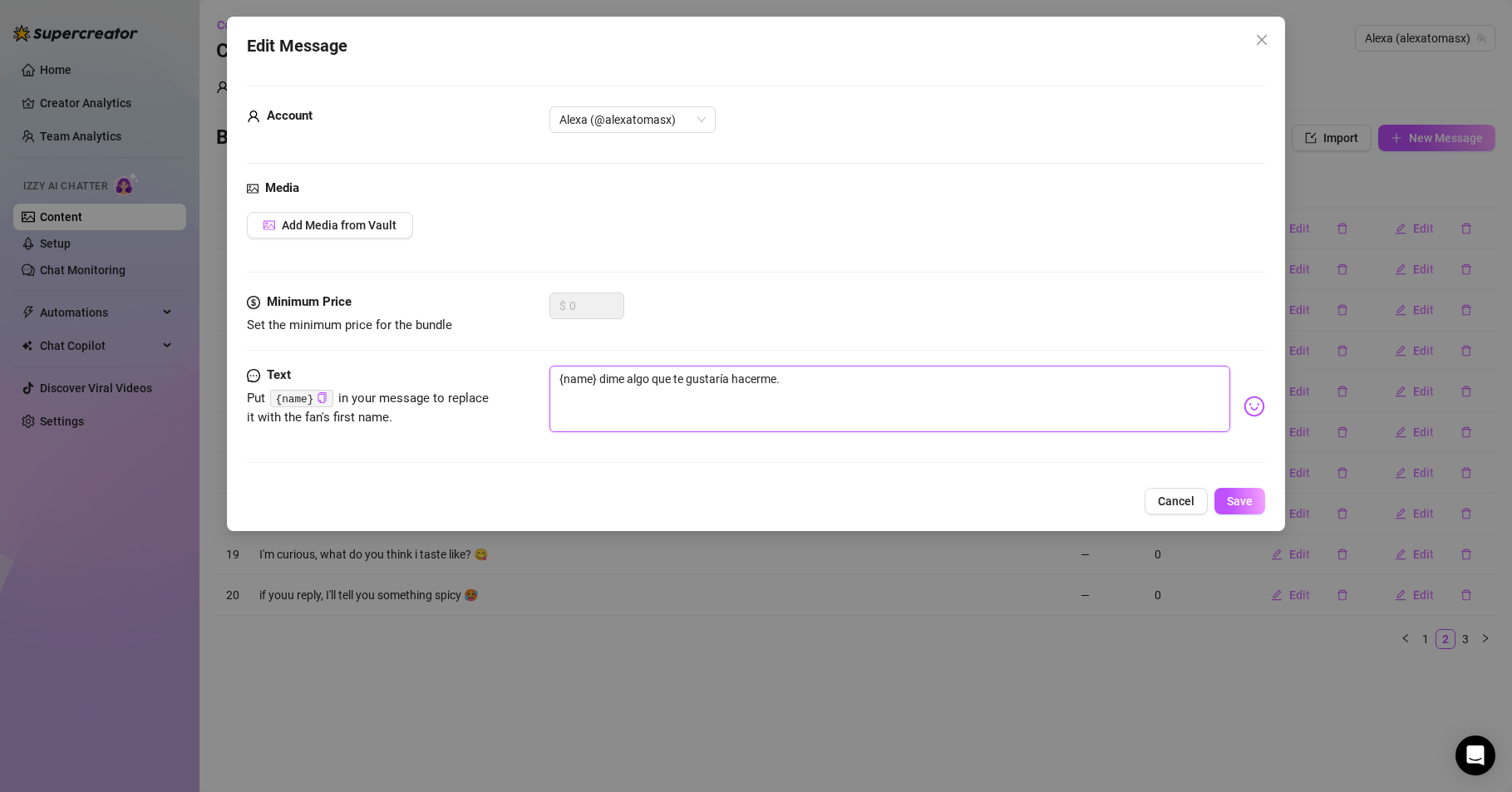
type textarea "{name} dime algo que te gustaría hacerme.."
type textarea "{name} dime algo que te gustaría hacerme..."
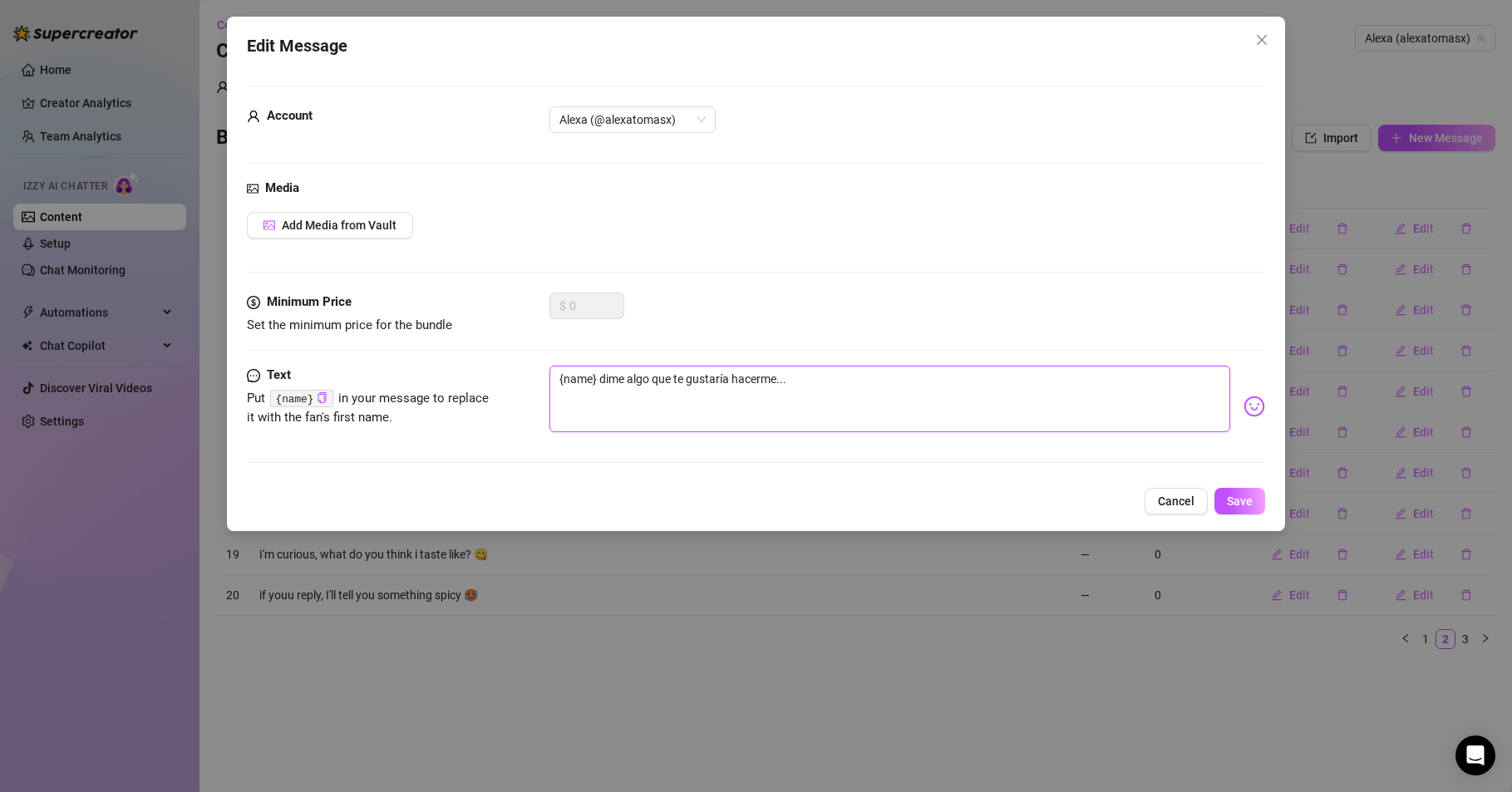
type textarea "{name} dime algo que te gustaría hacerme..."
type textarea "{name} dime algo que te gustaría hacerme... j"
type textarea "{name} dime algo que te gustaría hacerme... jj"
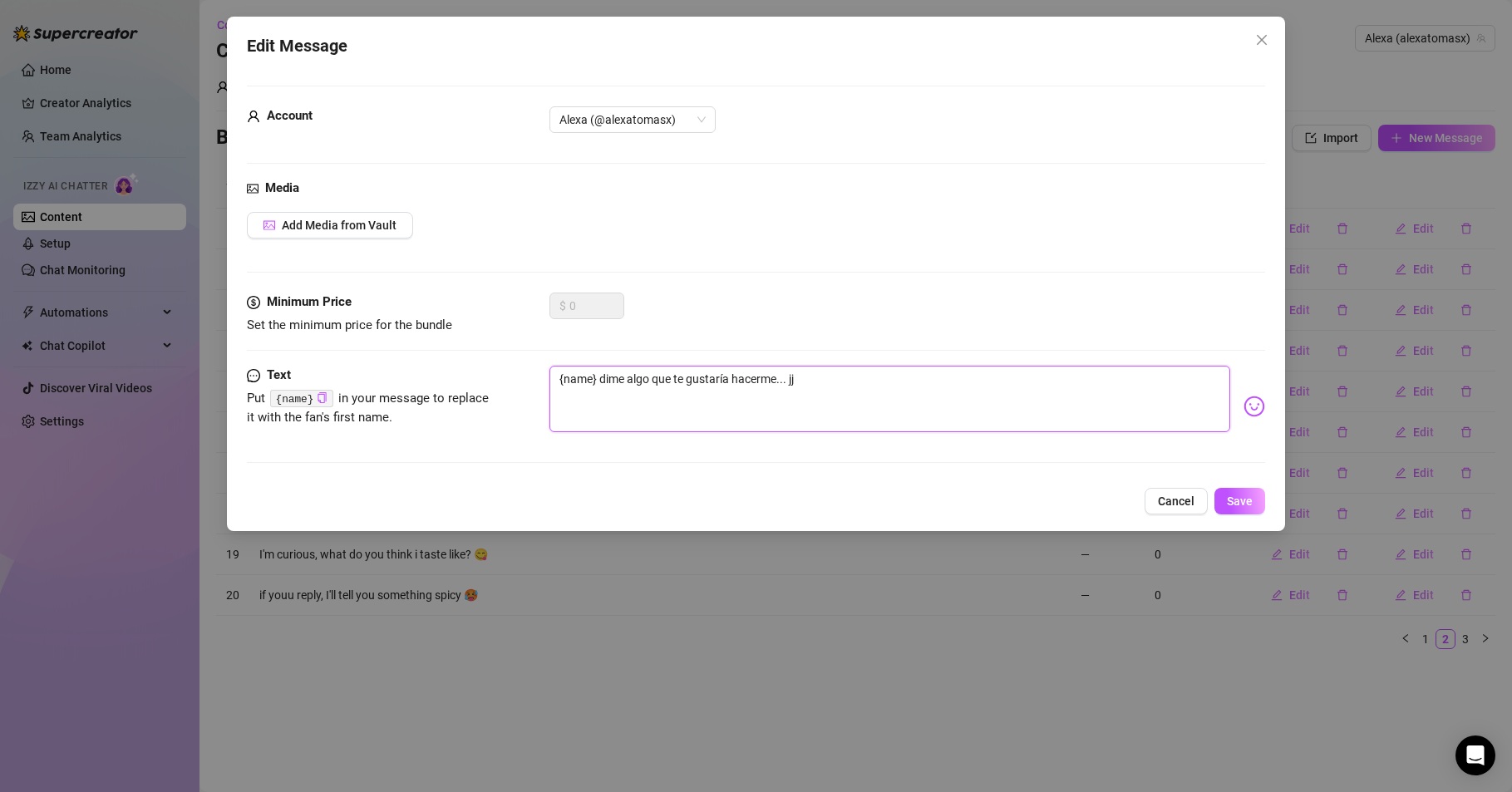
type textarea "{name} dime algo que te gustaría hacerme... jjj"
type textarea "{name} dime algo que te gustaría hacerme... jjjj"
click at [1230, 504] on span "Save" at bounding box center [1239, 501] width 25 height 13
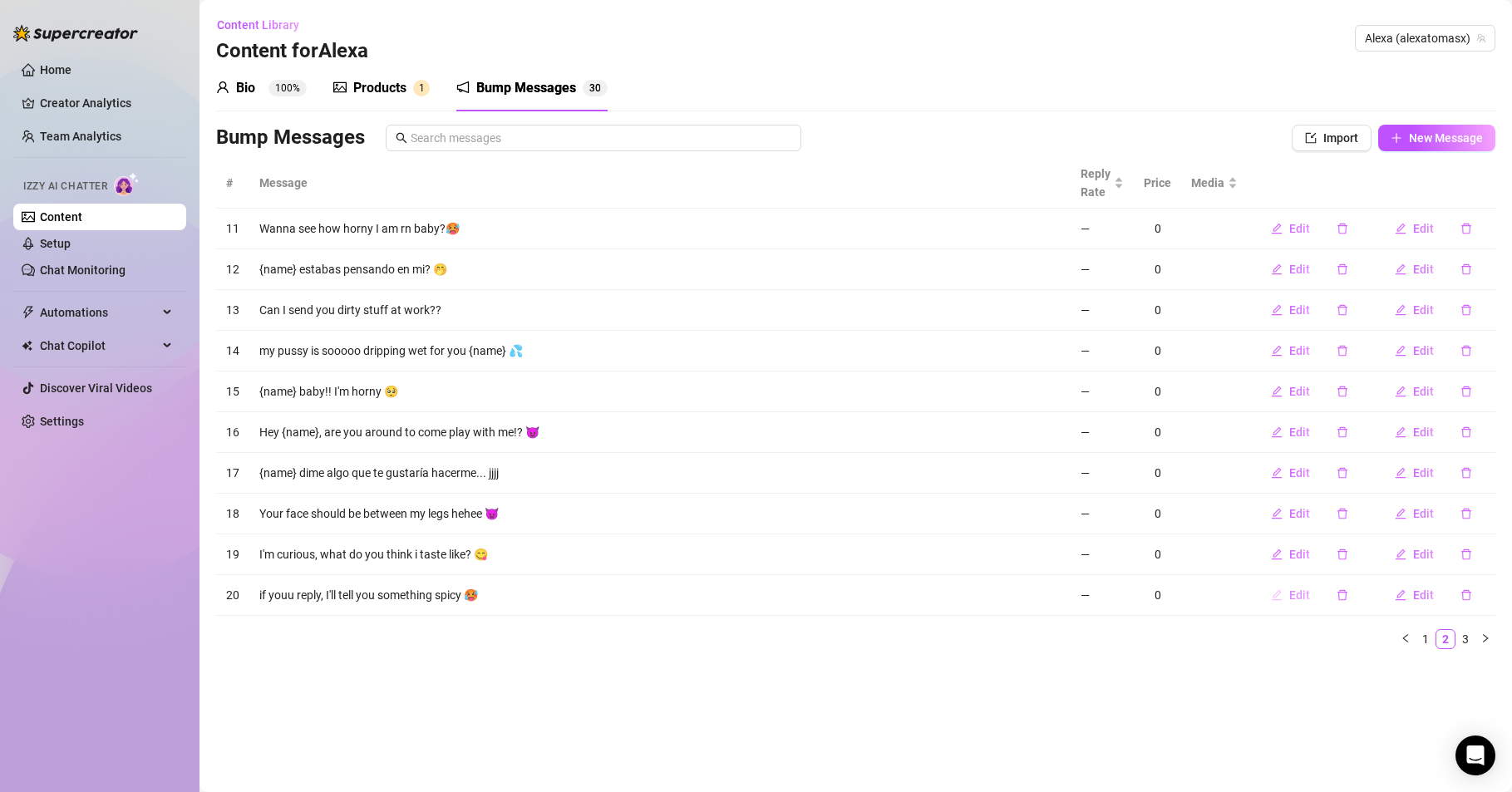
click at [1298, 593] on span "Edit" at bounding box center [1300, 595] width 21 height 13
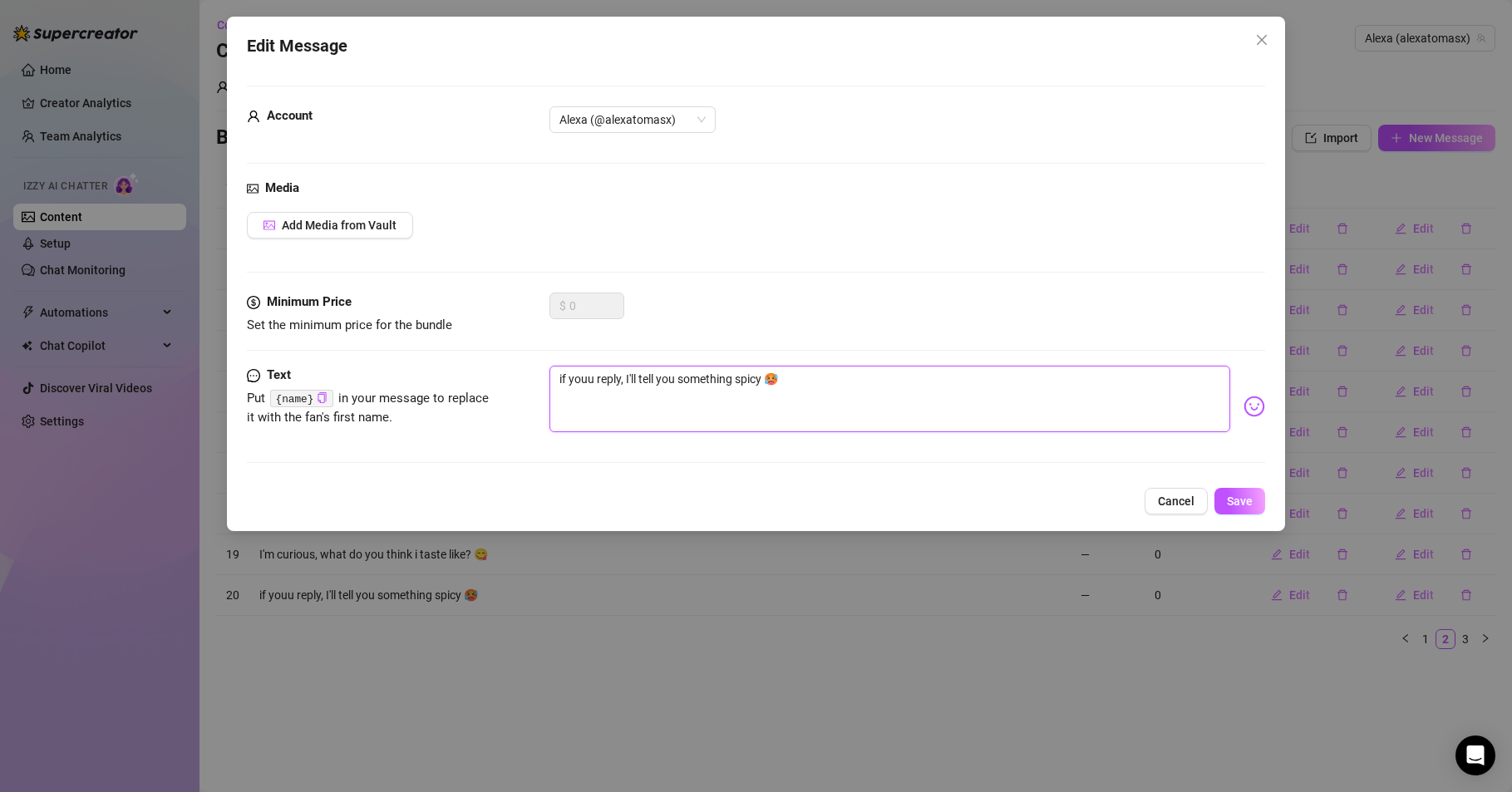
drag, startPoint x: 761, startPoint y: 377, endPoint x: 537, endPoint y: 383, distance: 224.1
click at [537, 383] on div "Text Put {name} in your message to replace it with the fan's first name. if you…" at bounding box center [756, 406] width 1018 height 81
type textarea "🥵"
click at [1174, 492] on button "Cancel" at bounding box center [1176, 501] width 63 height 26
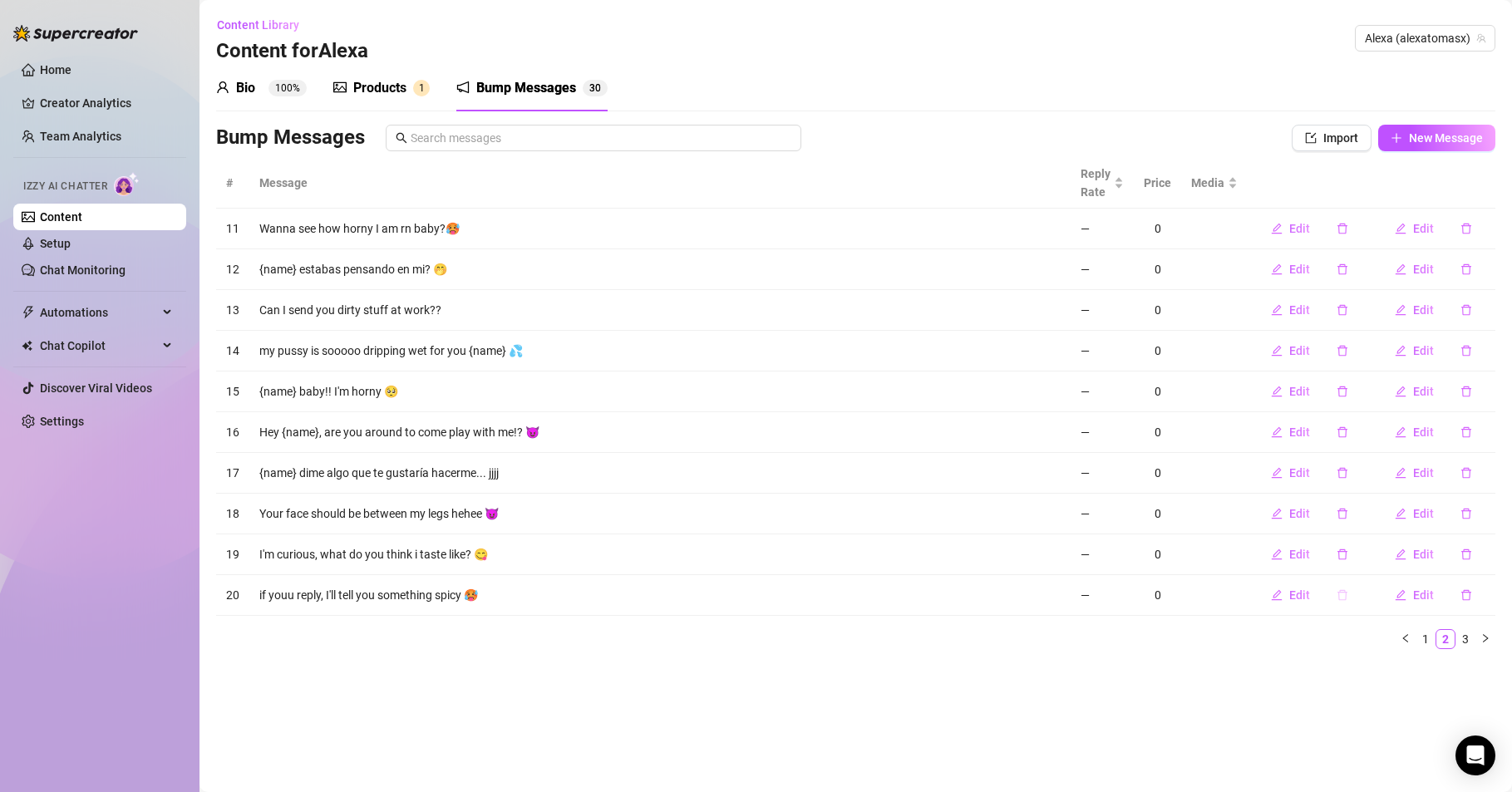
click at [1342, 595] on icon "delete" at bounding box center [1343, 595] width 11 height 11
click at [1385, 560] on button "Yes" at bounding box center [1389, 551] width 31 height 20
click at [1469, 637] on link "3" at bounding box center [1465, 638] width 18 height 18
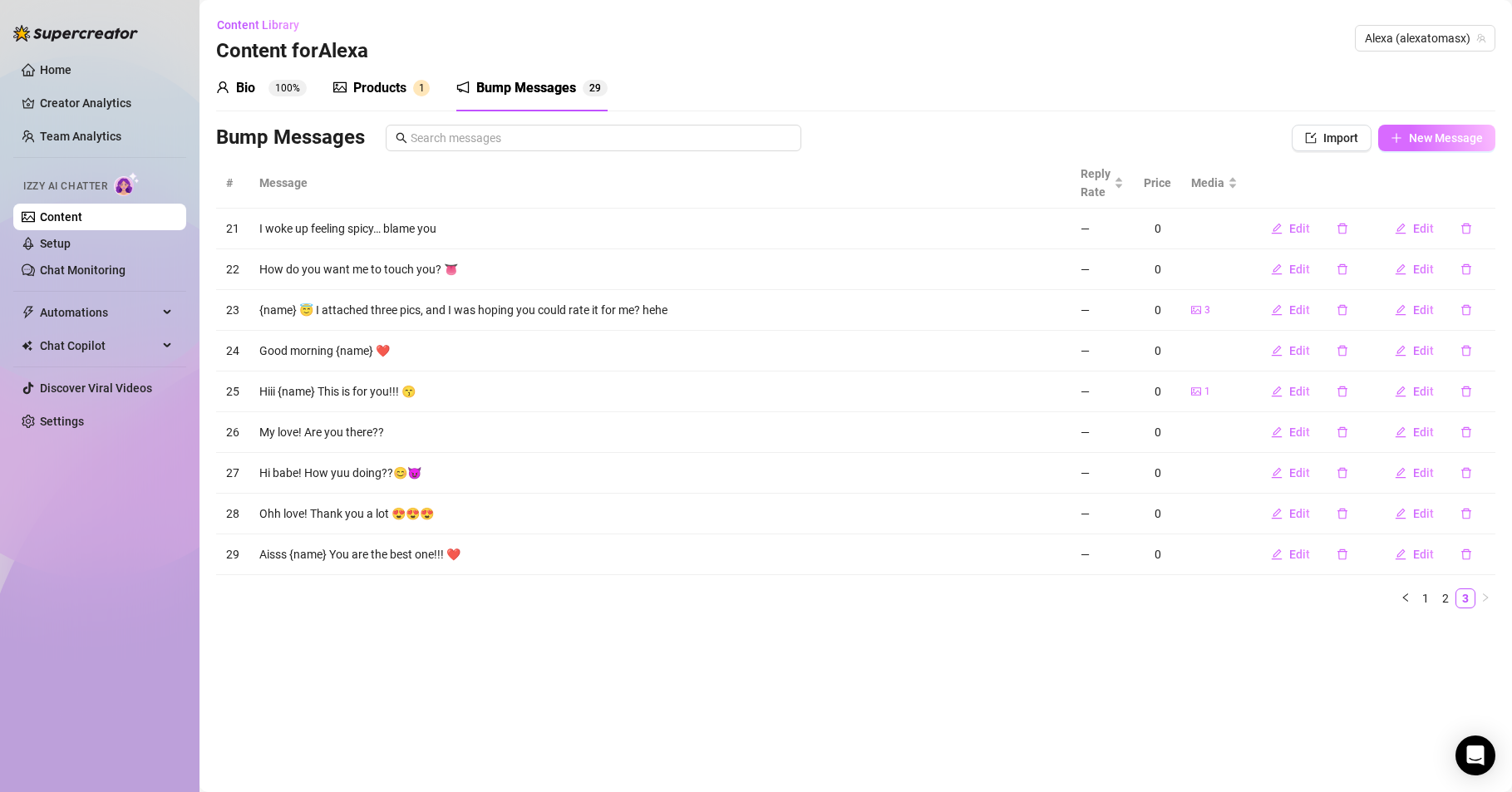
click at [1427, 143] on span "New Message" at bounding box center [1446, 138] width 74 height 13
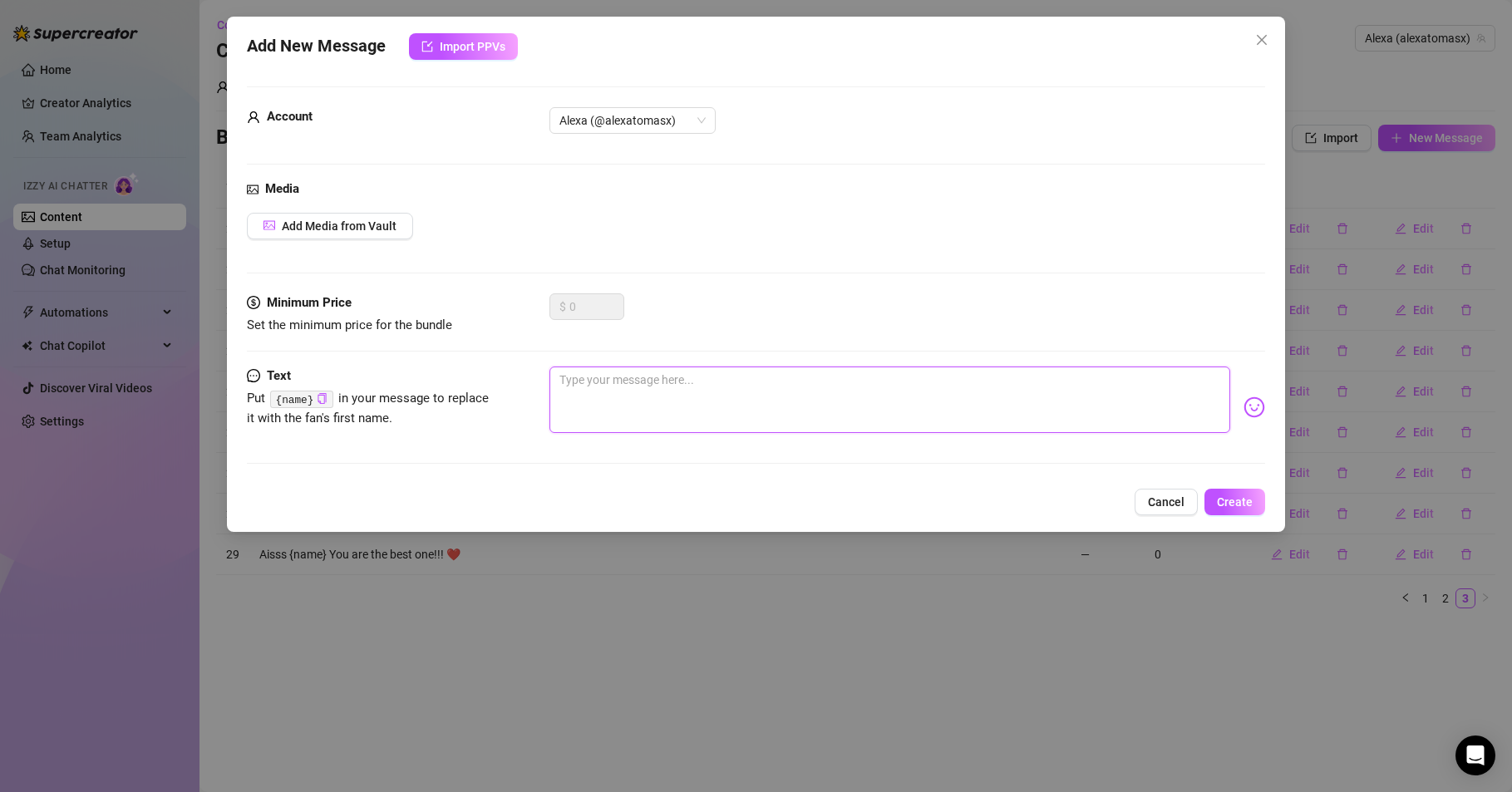
click at [656, 387] on textarea at bounding box center [890, 399] width 681 height 66
type textarea "B"
type textarea "Bi"
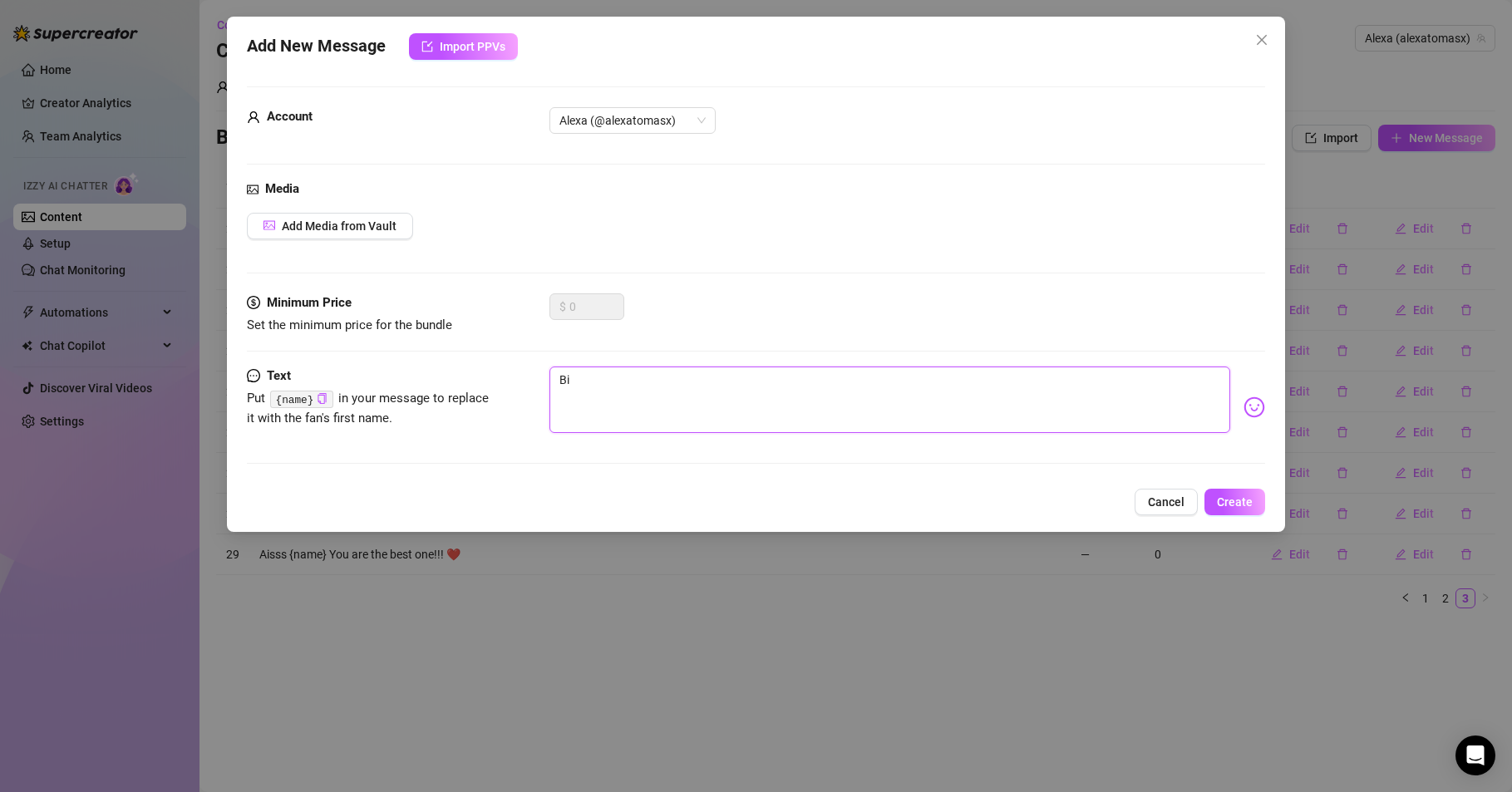
type textarea "B"
type textarea "Bu"
type textarea "Bue"
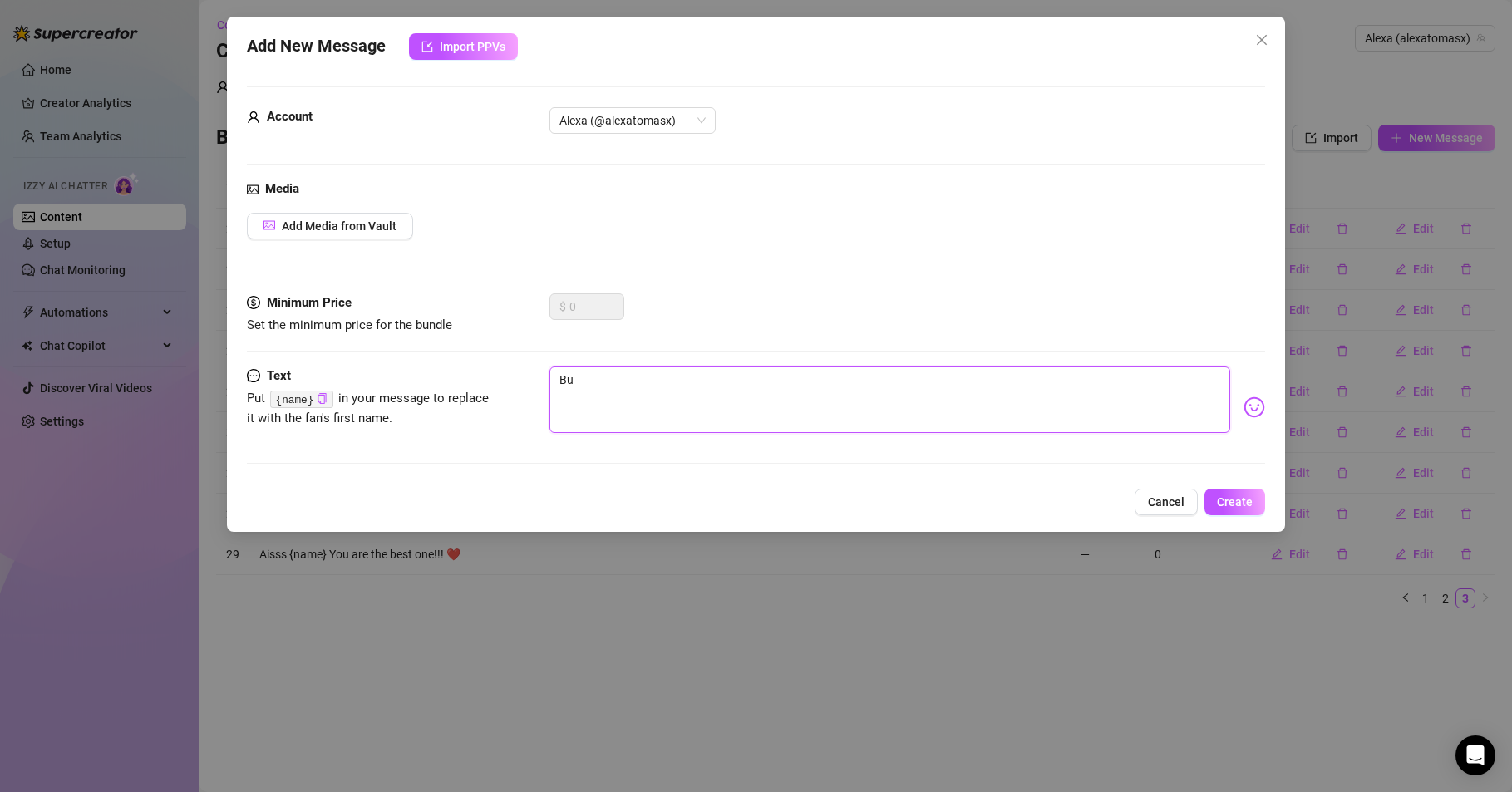
type textarea "Bue"
type textarea "Buen"
type textarea "Bueno"
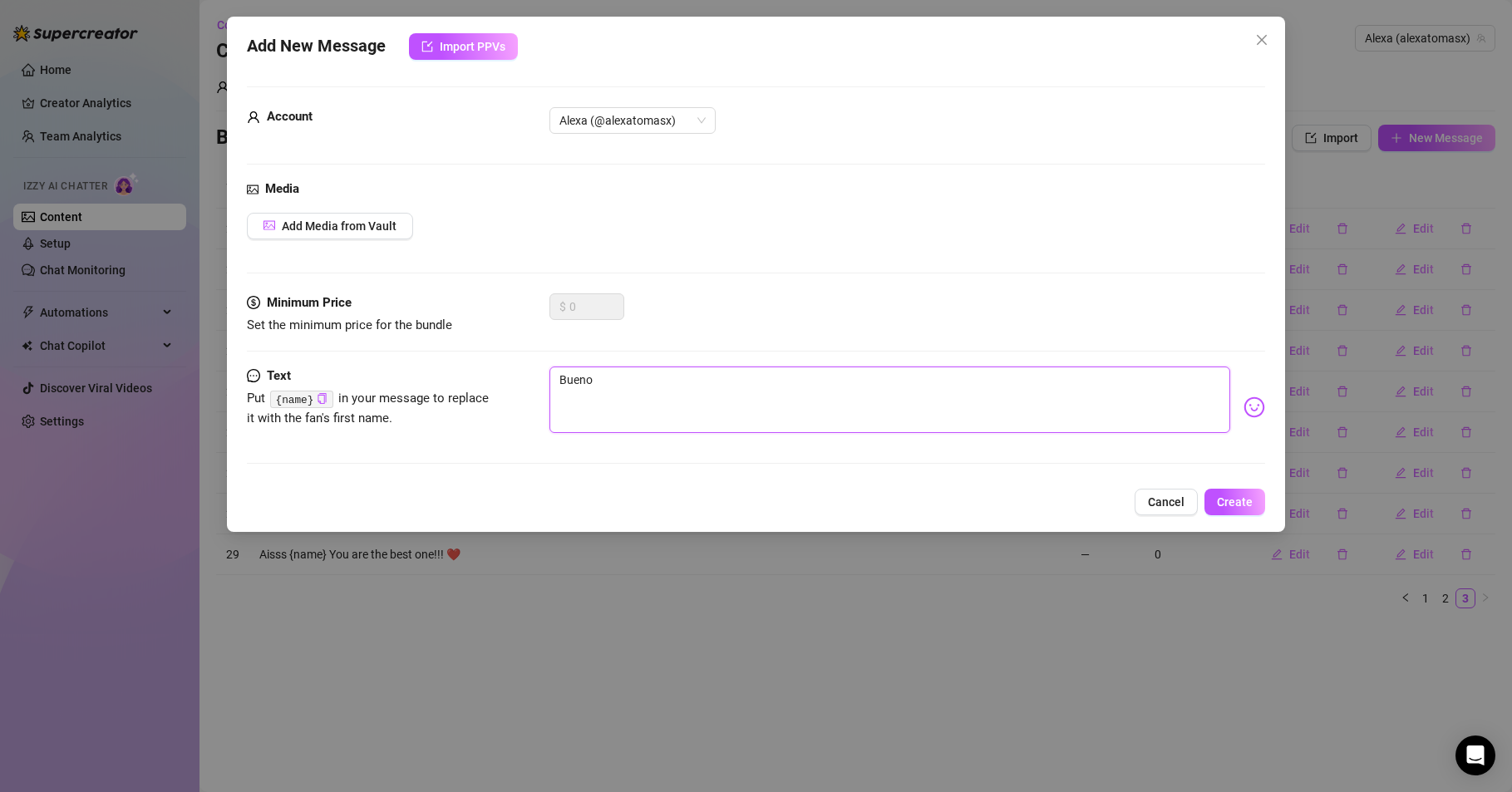
type textarea "Buenos"
type textarea "Buenos d"
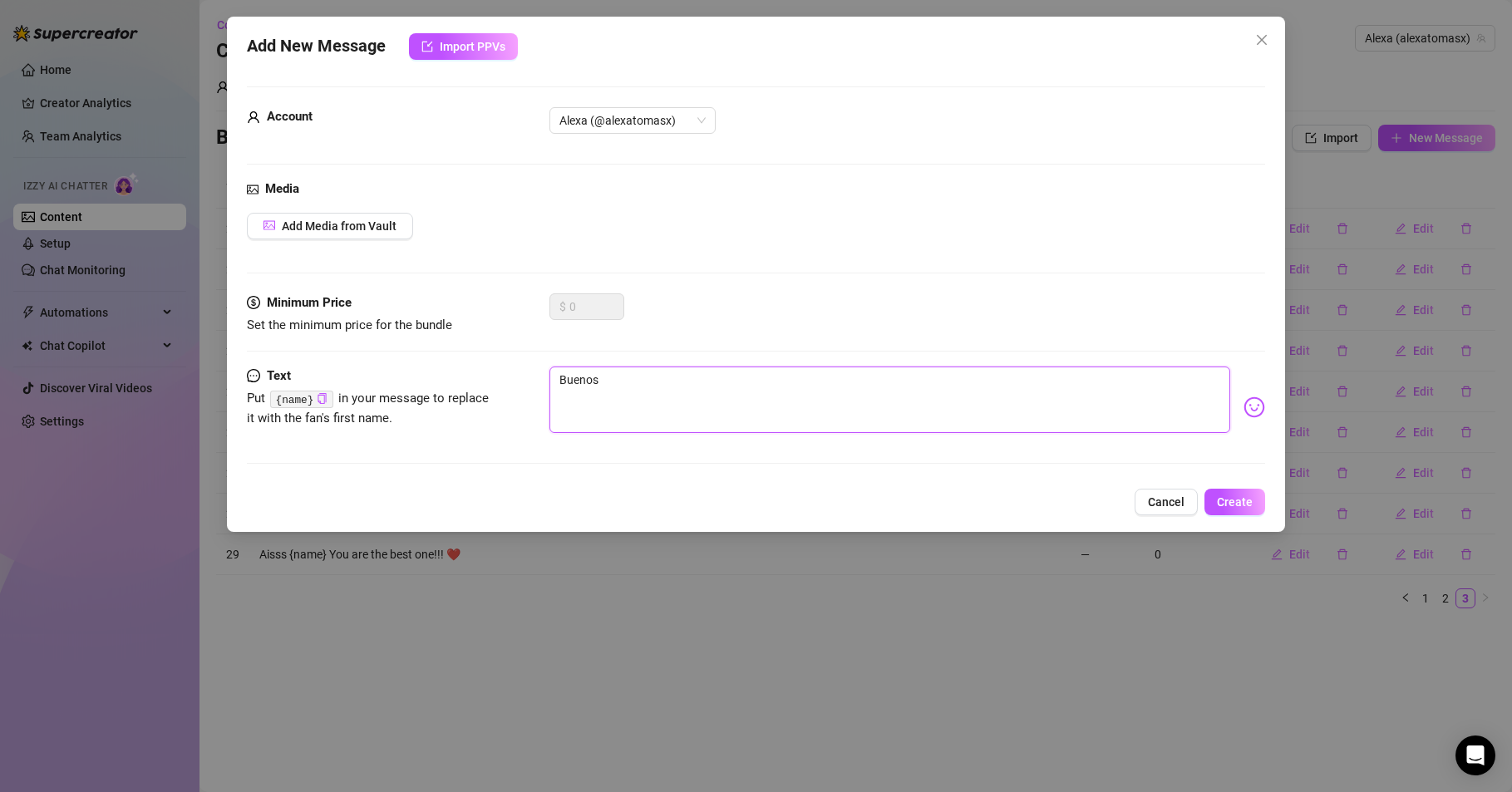
type textarea "Buenos d"
type textarea "Buenos di"
type textarea "Buenos dia"
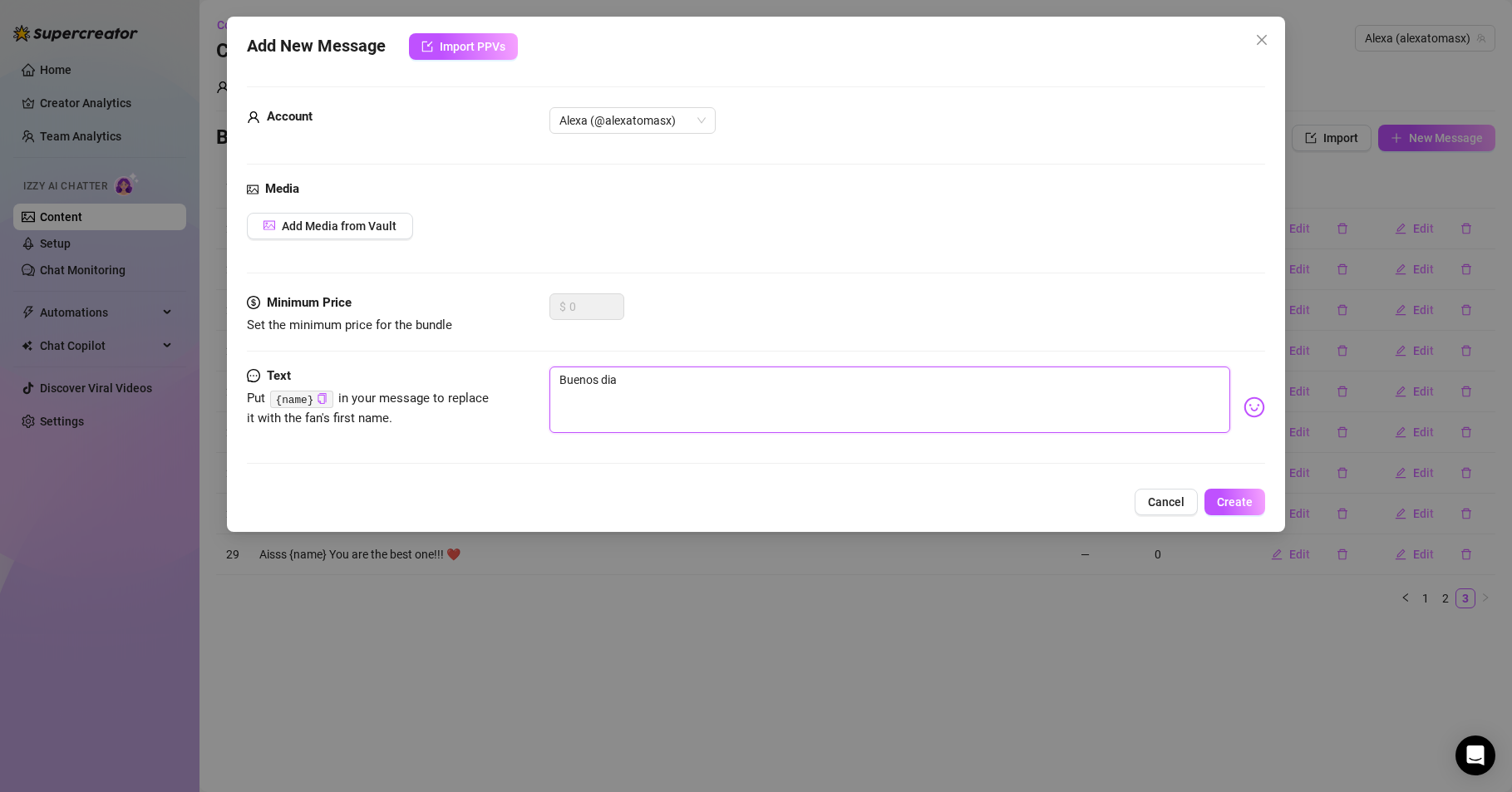
type textarea "Buenos dias"
type textarea "Buenos dias c"
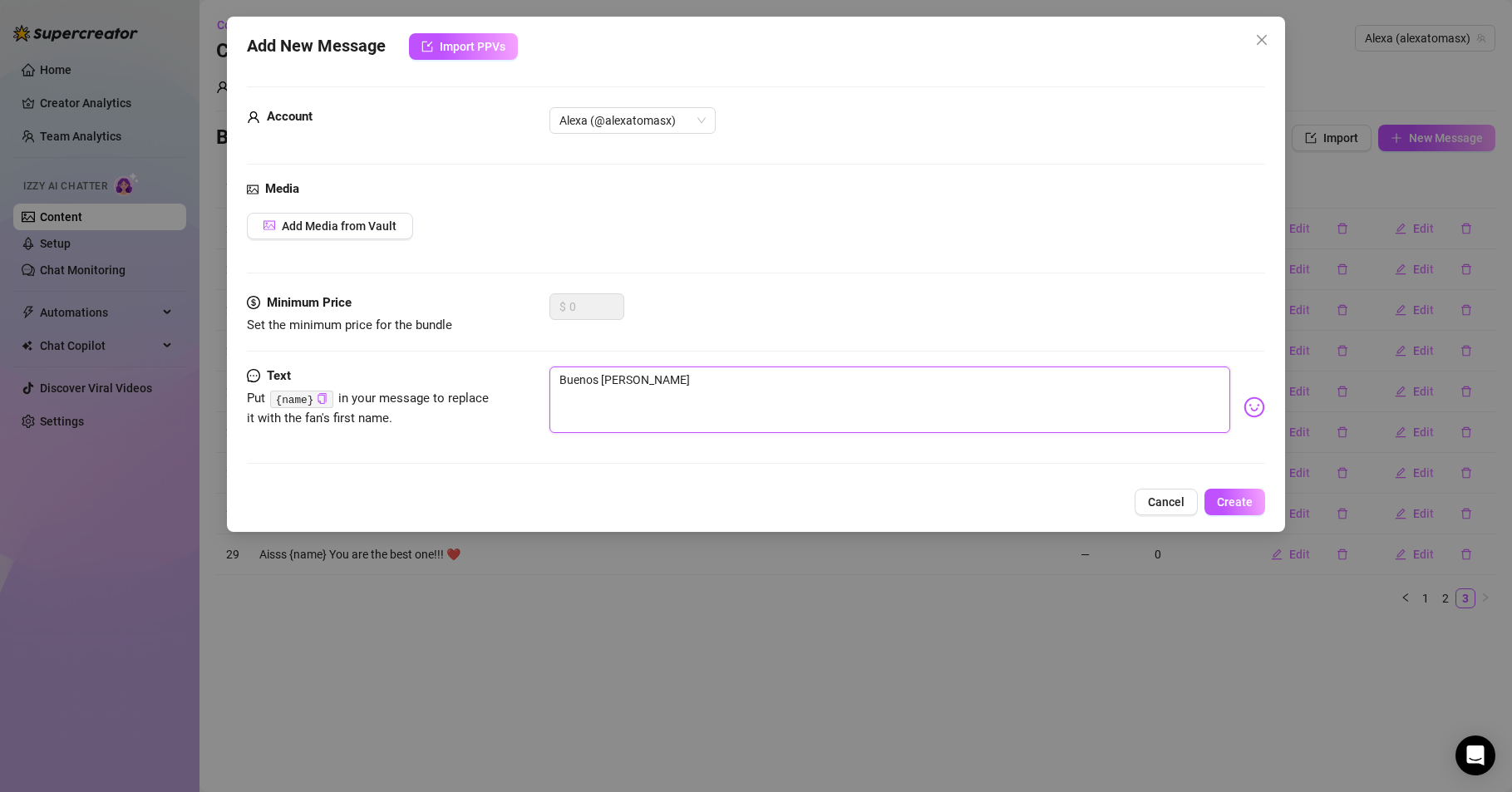
type textarea "Buenos dias c"
type textarea "Buenos dias co"
type textarea "Buenos dias c"
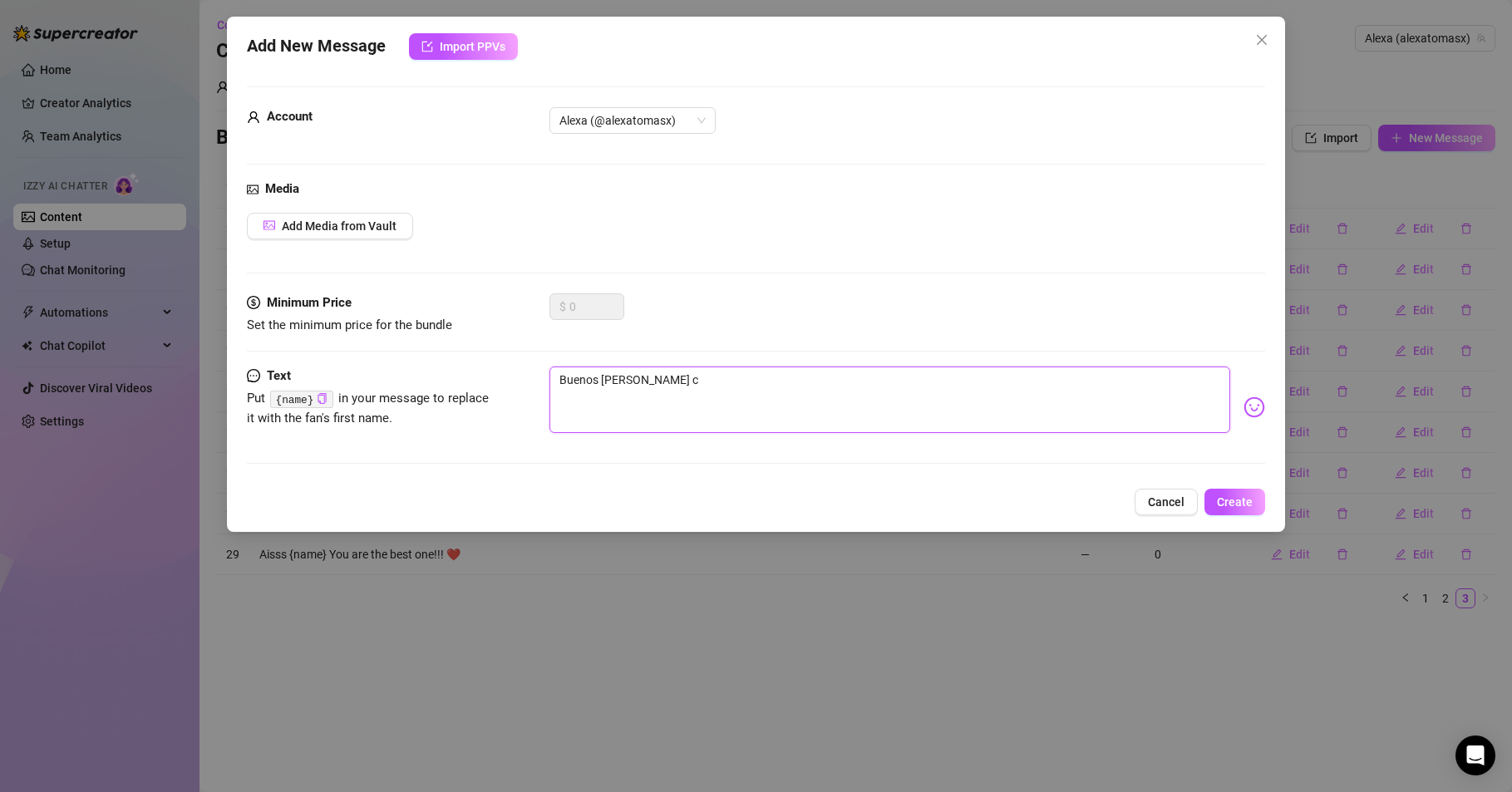
type textarea "Buenos dias"
click at [1234, 496] on span "Create" at bounding box center [1235, 502] width 36 height 13
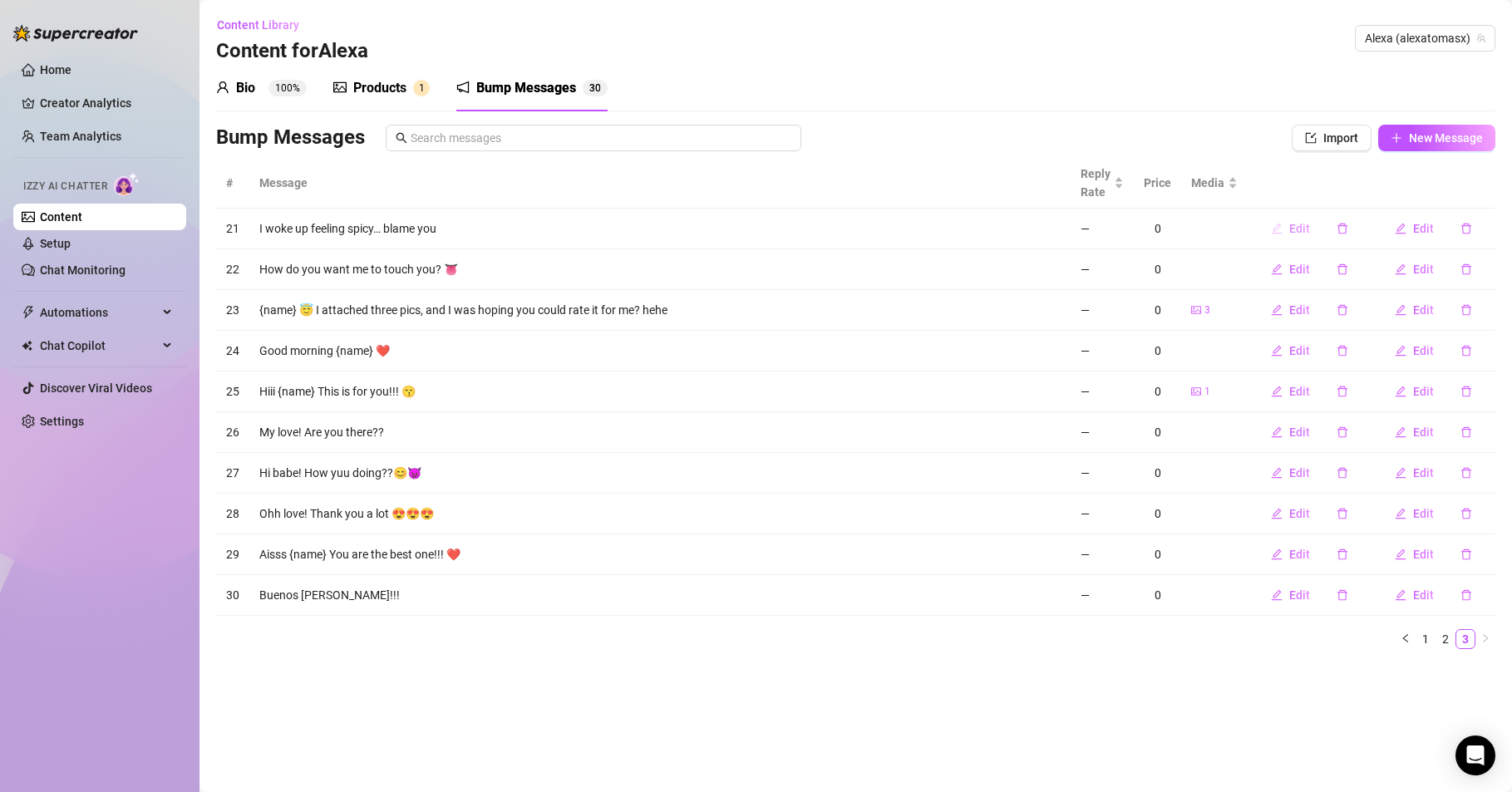
click at [1297, 225] on span "Edit" at bounding box center [1300, 228] width 21 height 13
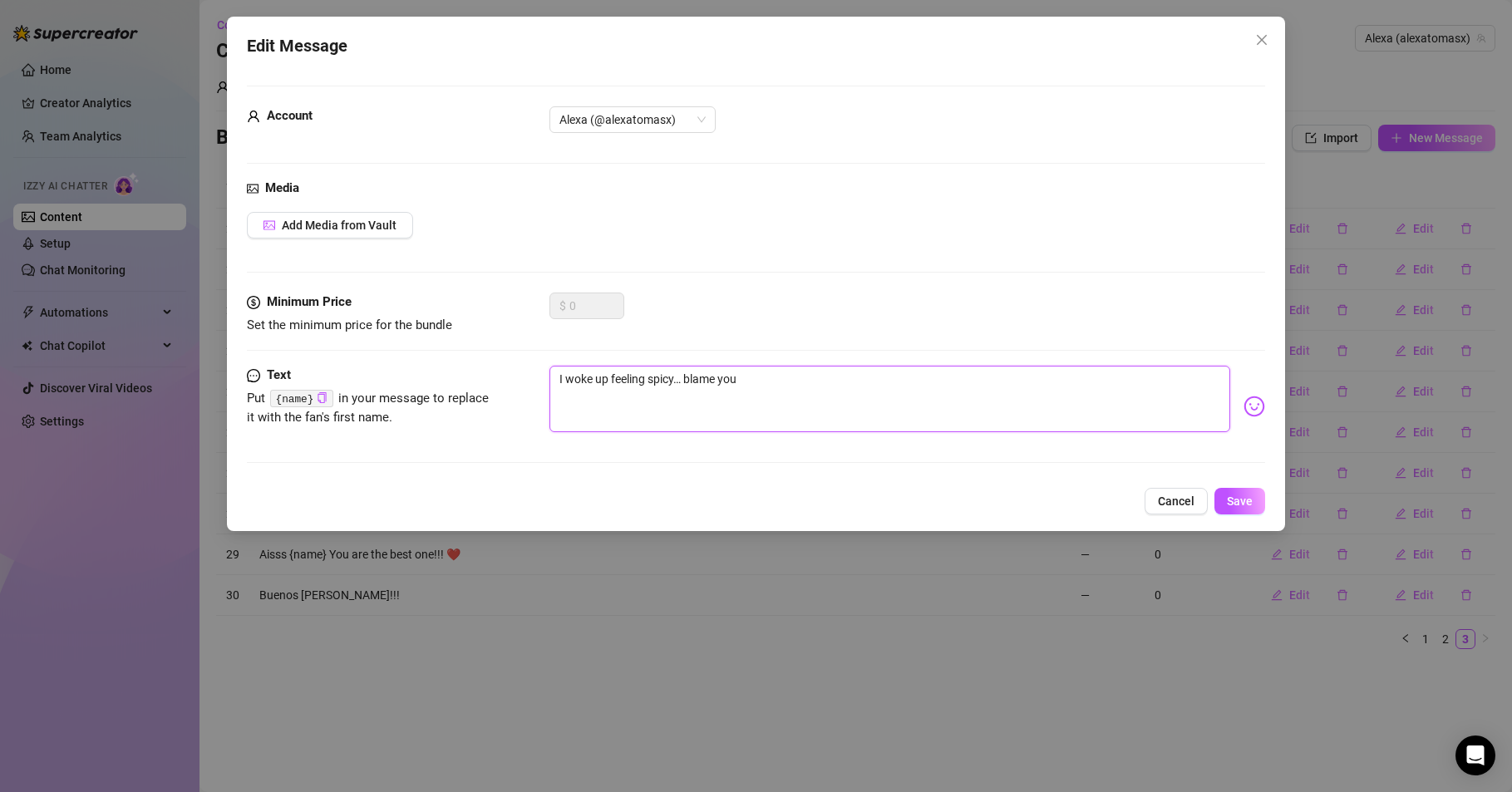
drag, startPoint x: 559, startPoint y: 379, endPoint x: 802, endPoint y: 384, distance: 243.1
click at [802, 384] on textarea "I woke up feeling spicy… blame you" at bounding box center [890, 398] width 681 height 66
click at [1181, 492] on button "Cancel" at bounding box center [1176, 501] width 63 height 26
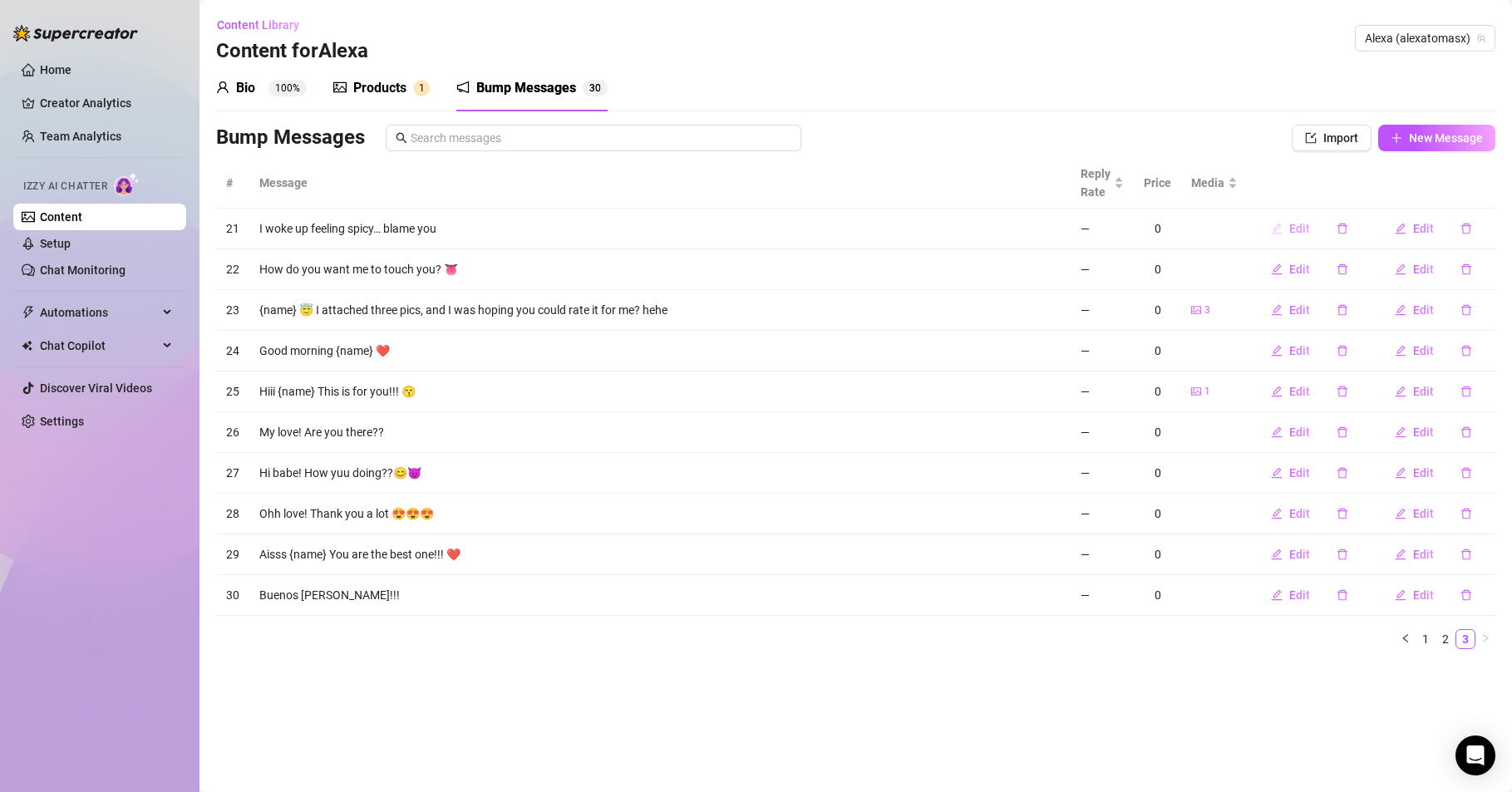
click at [1296, 225] on span "Edit" at bounding box center [1300, 228] width 21 height 13
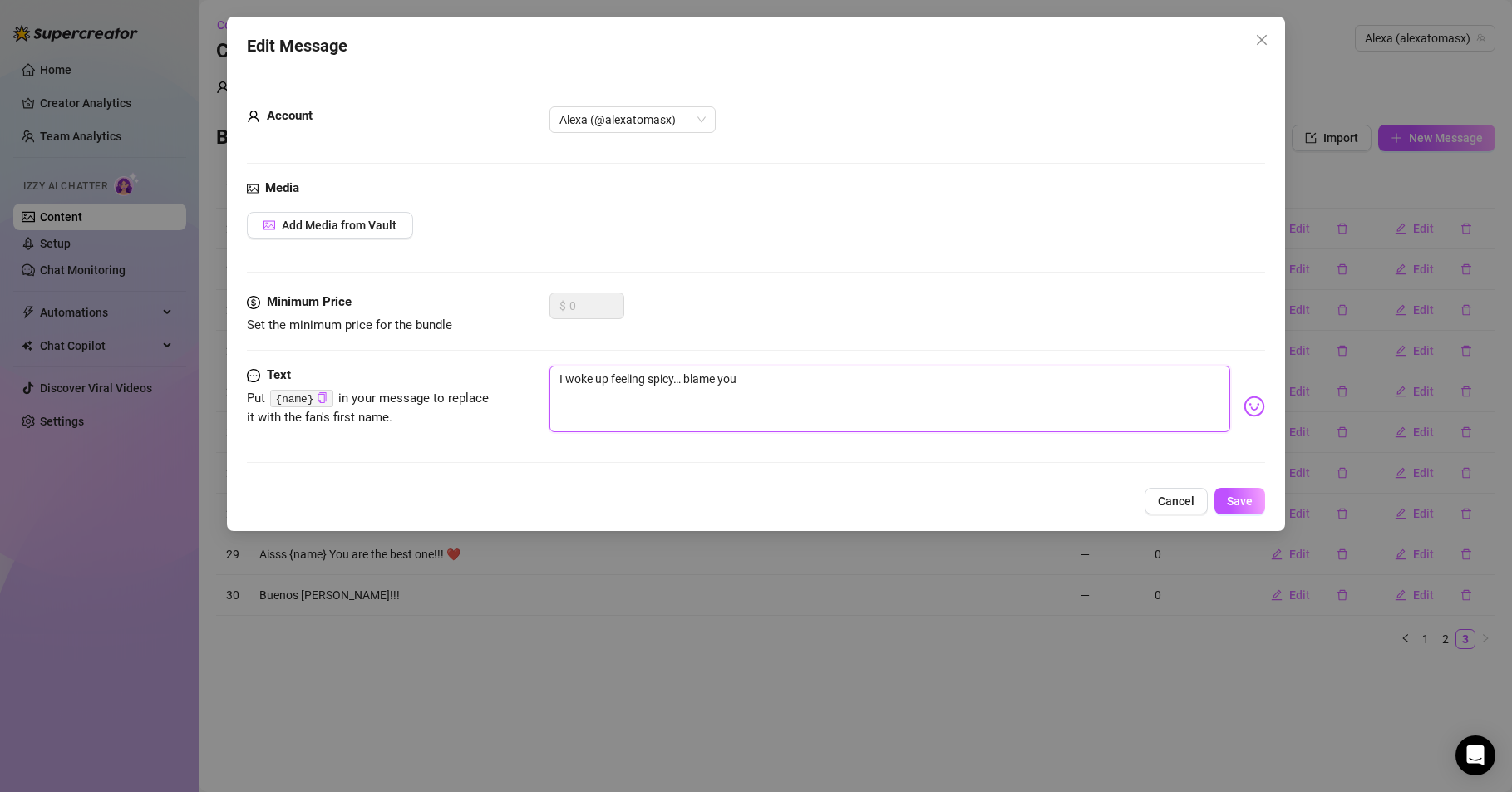
drag, startPoint x: 556, startPoint y: 377, endPoint x: 767, endPoint y: 389, distance: 211.3
click at [767, 389] on textarea "I woke up feeling spicy… blame you" at bounding box center [890, 398] width 681 height 66
click at [1232, 500] on span "Save" at bounding box center [1239, 501] width 25 height 13
